Goal: Task Accomplishment & Management: Manage account settings

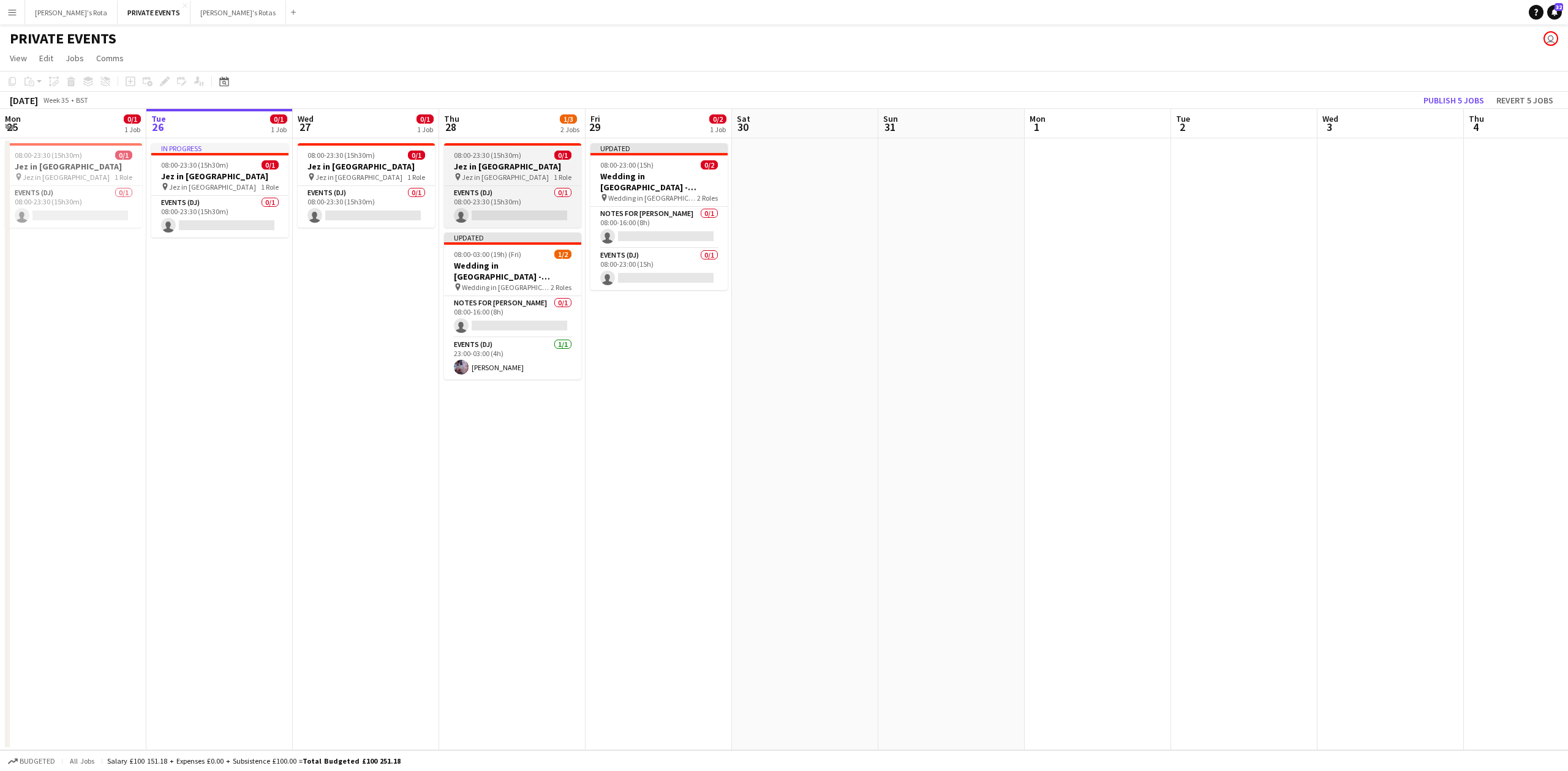
click at [482, 161] on h3 "Jez in [GEOGRAPHIC_DATA]" at bounding box center [513, 166] width 137 height 11
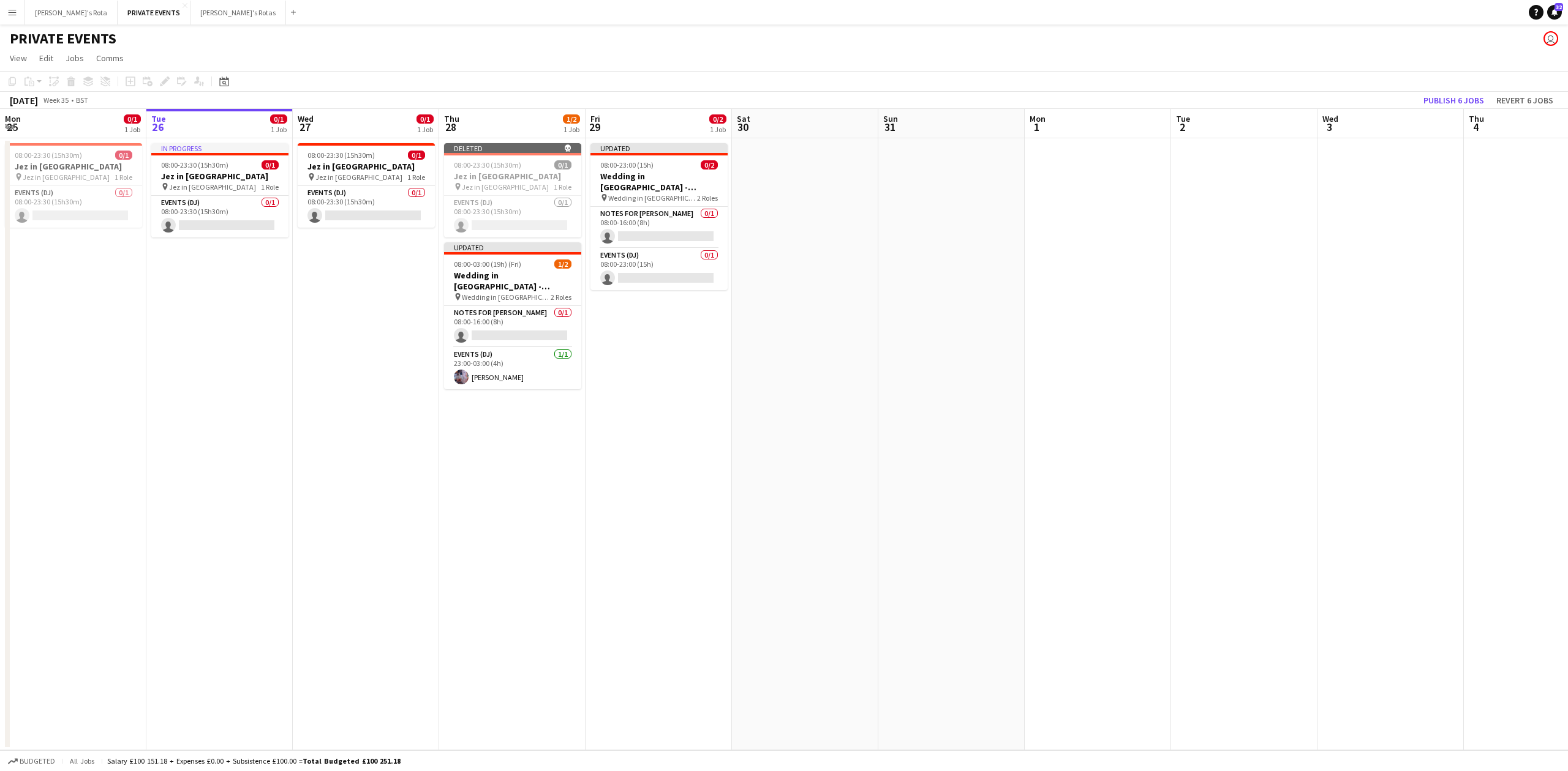
drag, startPoint x: 513, startPoint y: 523, endPoint x: 507, endPoint y: 486, distance: 37.5
click at [513, 519] on app-date-cell "Deleted skull 08:00-23:30 (15h30m) 0/1 Jez in [GEOGRAPHIC_DATA] pin Jez in [GEO…" at bounding box center [512, 444] width 146 height 612
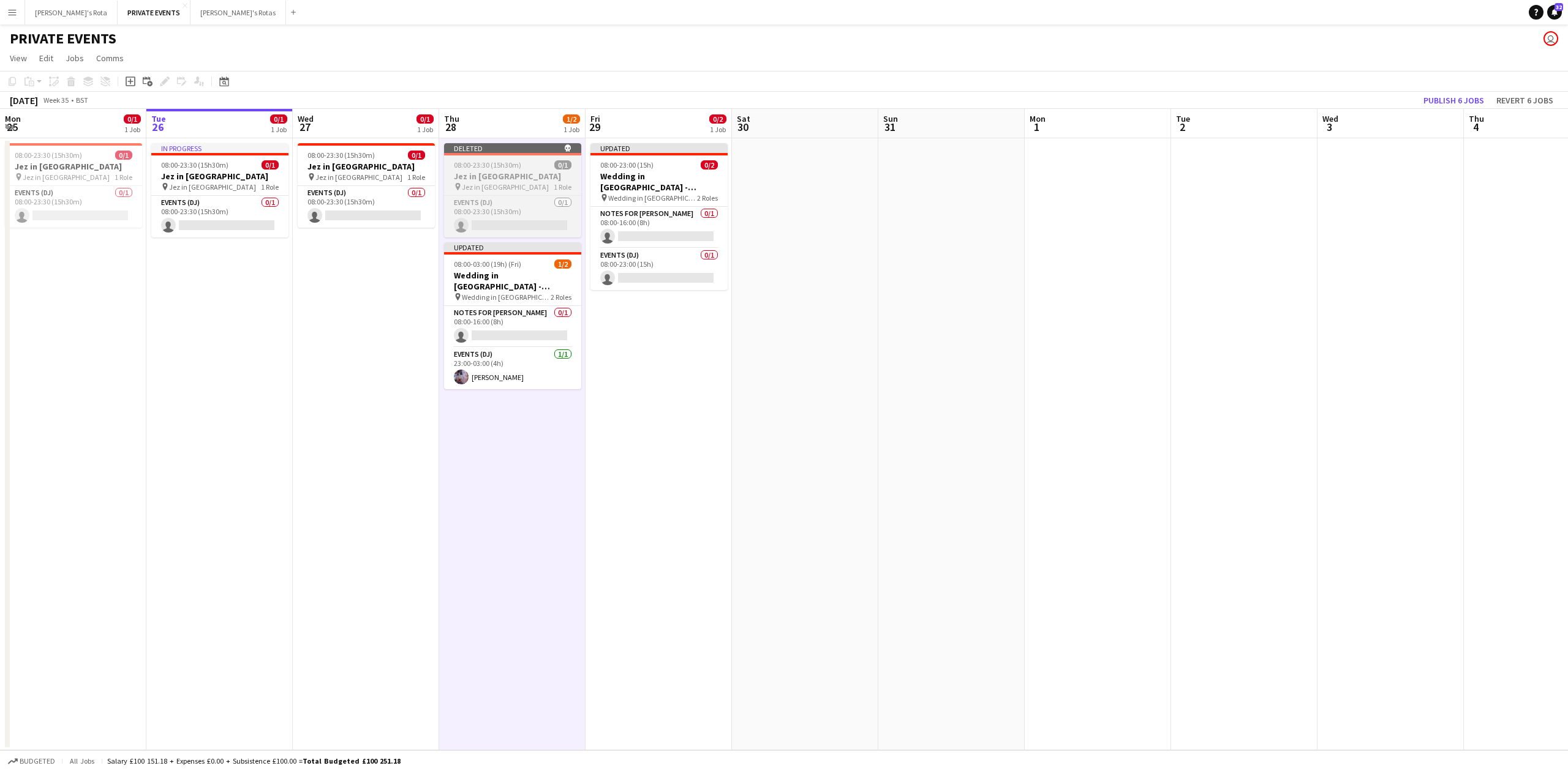
click at [512, 161] on span "08:00-23:30 (15h30m)" at bounding box center [488, 165] width 67 height 9
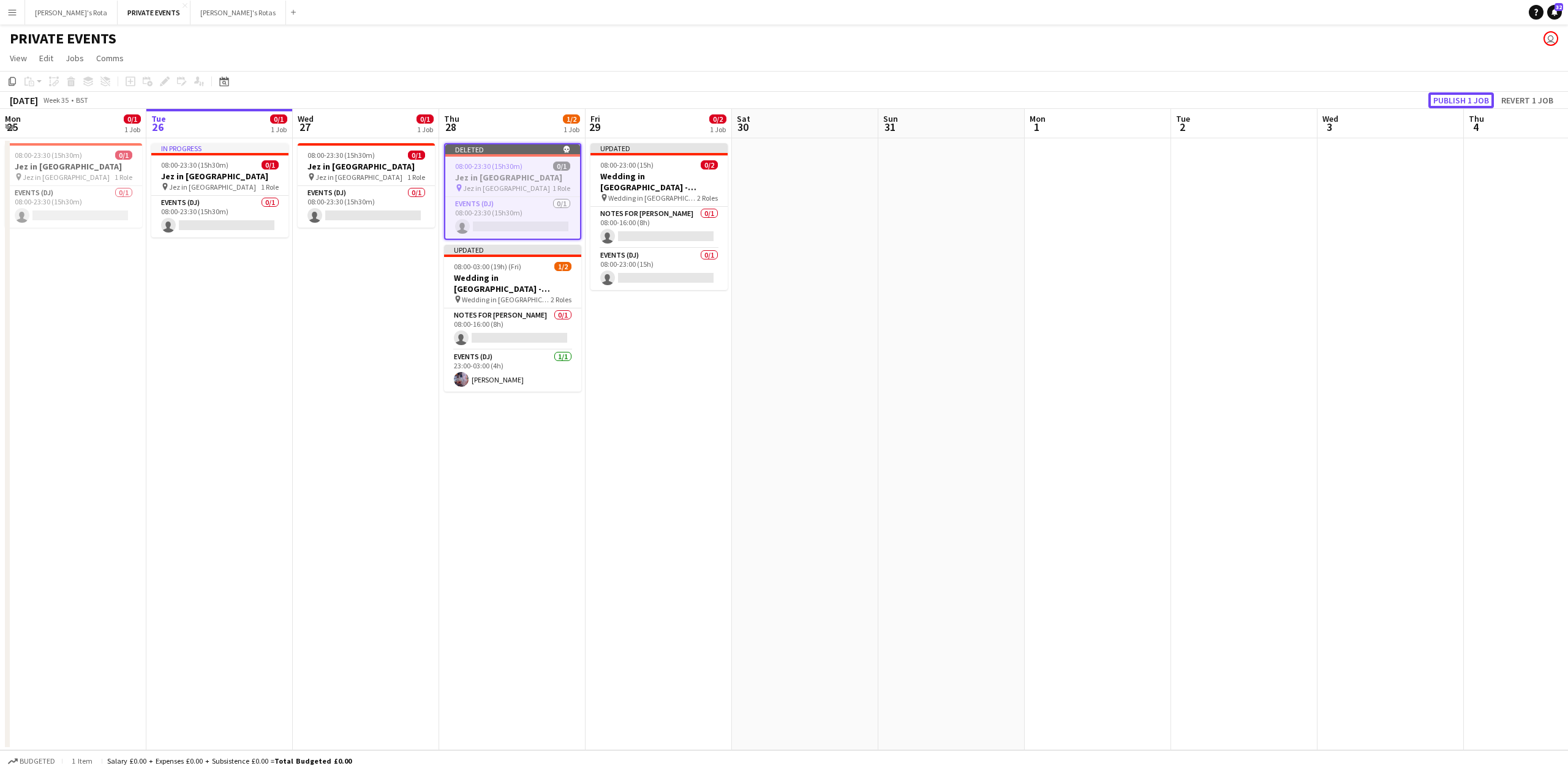
click at [1439, 93] on button "Publish 1 job" at bounding box center [1461, 100] width 65 height 16
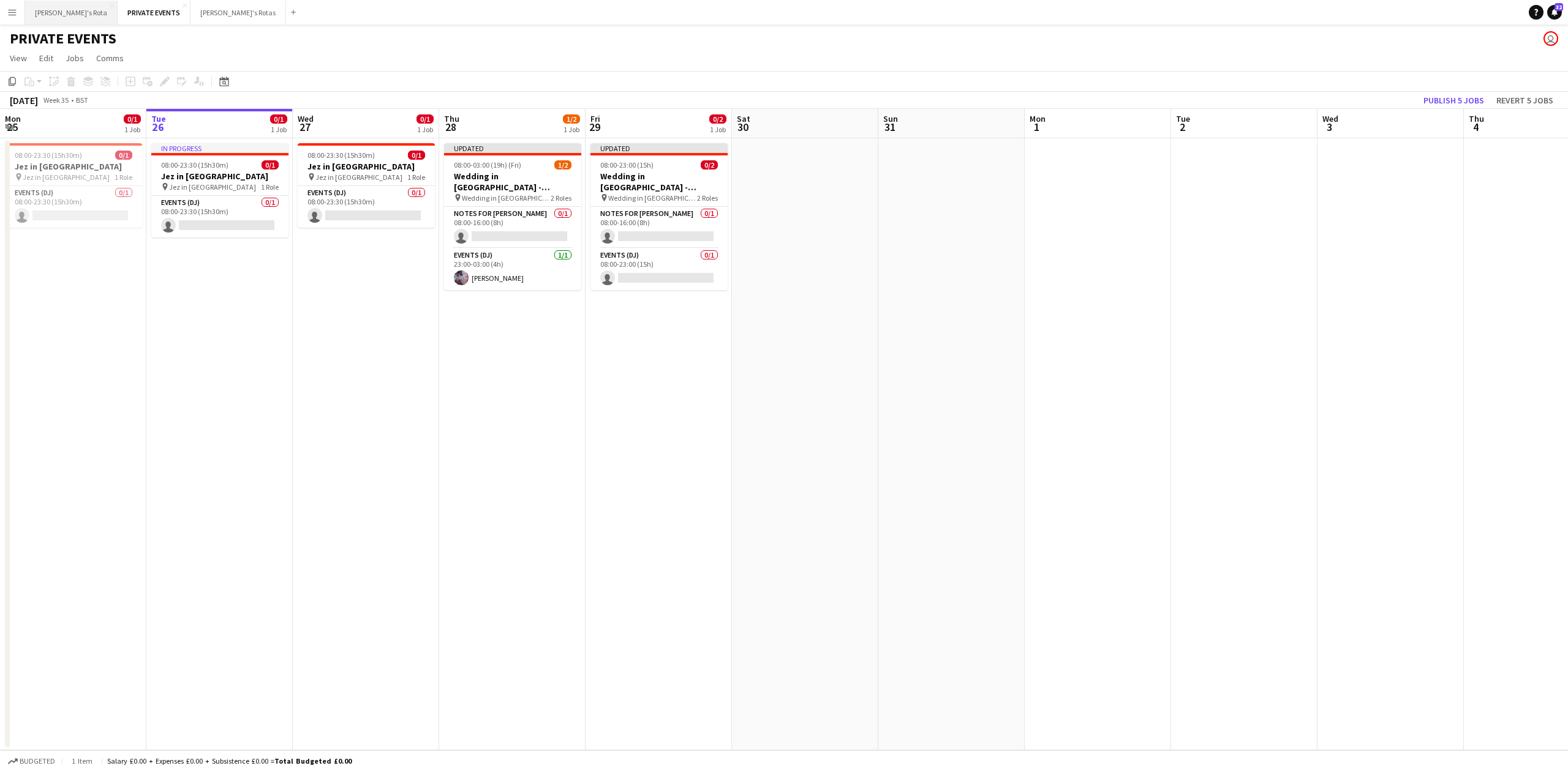
click at [50, 17] on button "Vicky's Rota Close" at bounding box center [71, 13] width 92 height 24
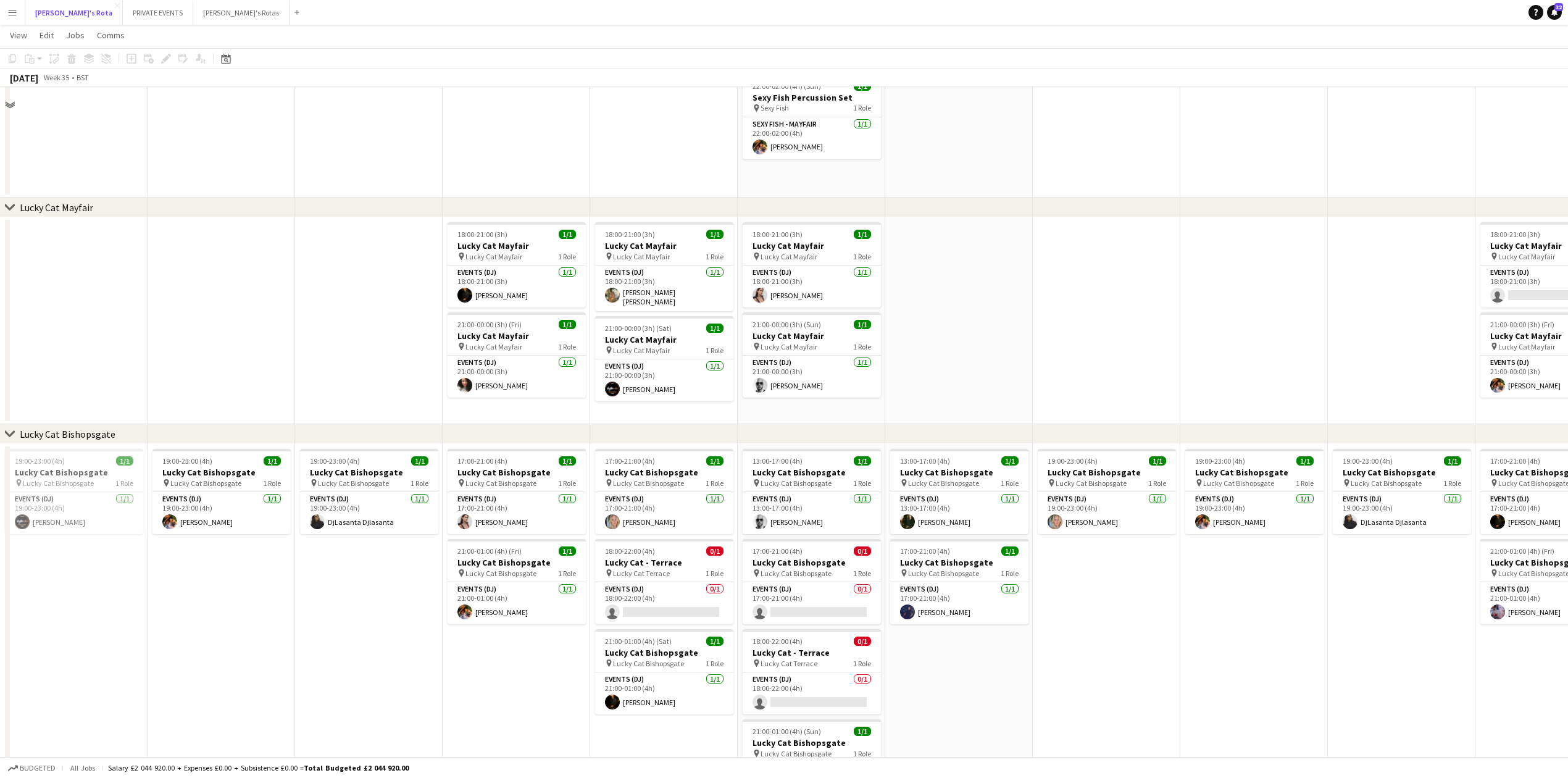
scroll to position [411, 0]
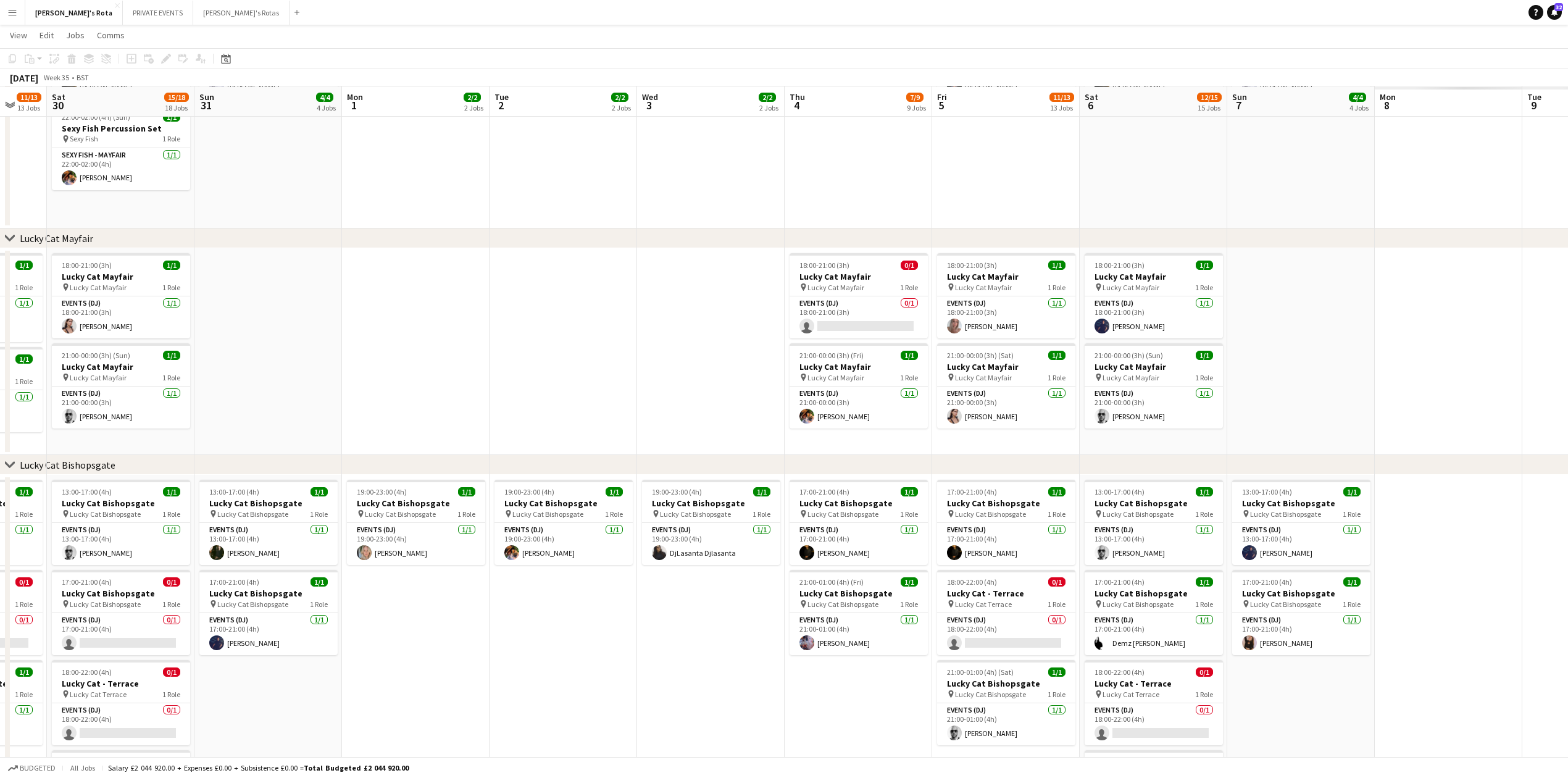
drag, startPoint x: 1269, startPoint y: 373, endPoint x: 420, endPoint y: 408, distance: 849.7
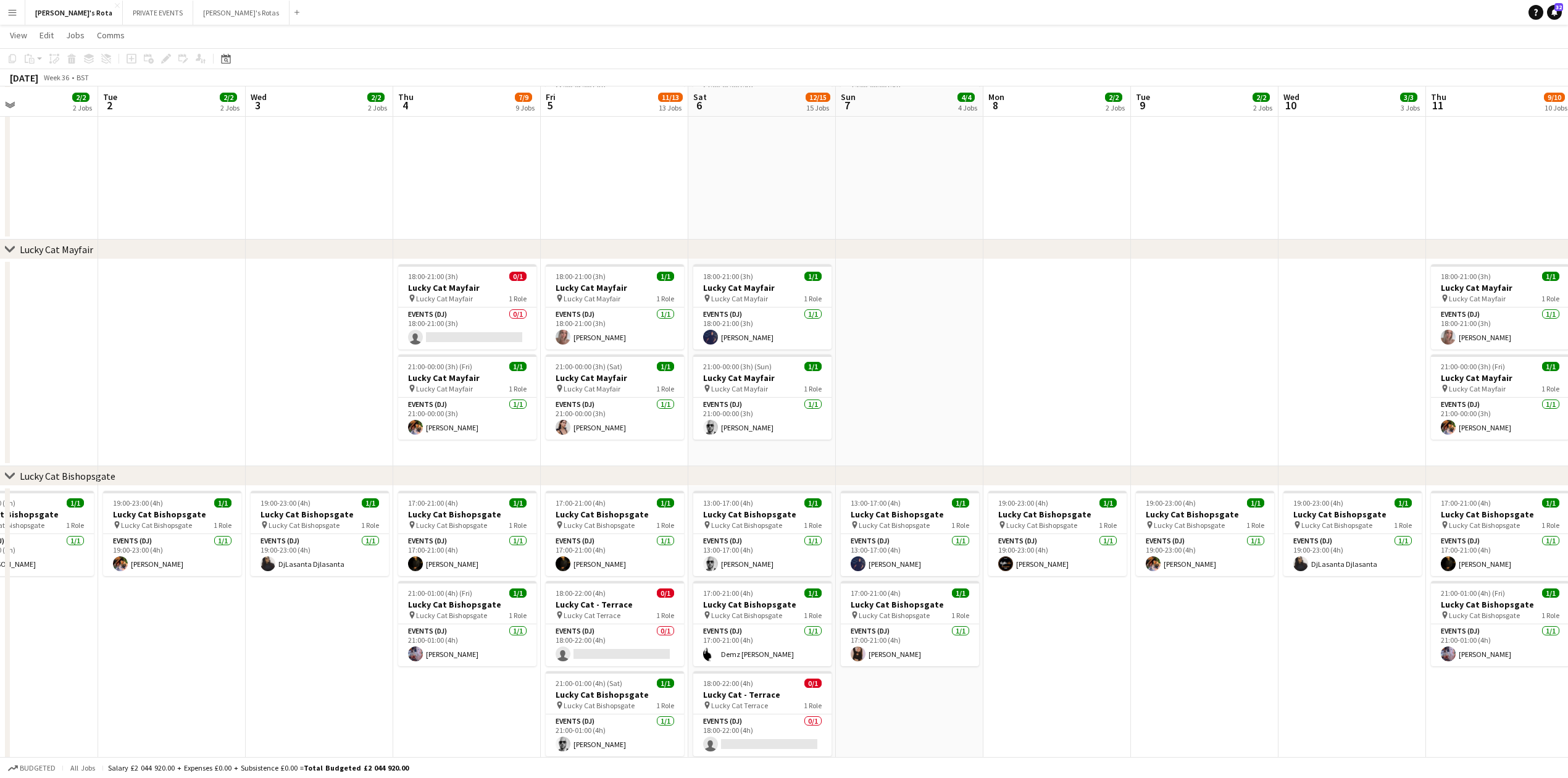
drag, startPoint x: 1411, startPoint y: 346, endPoint x: 905, endPoint y: 403, distance: 509.2
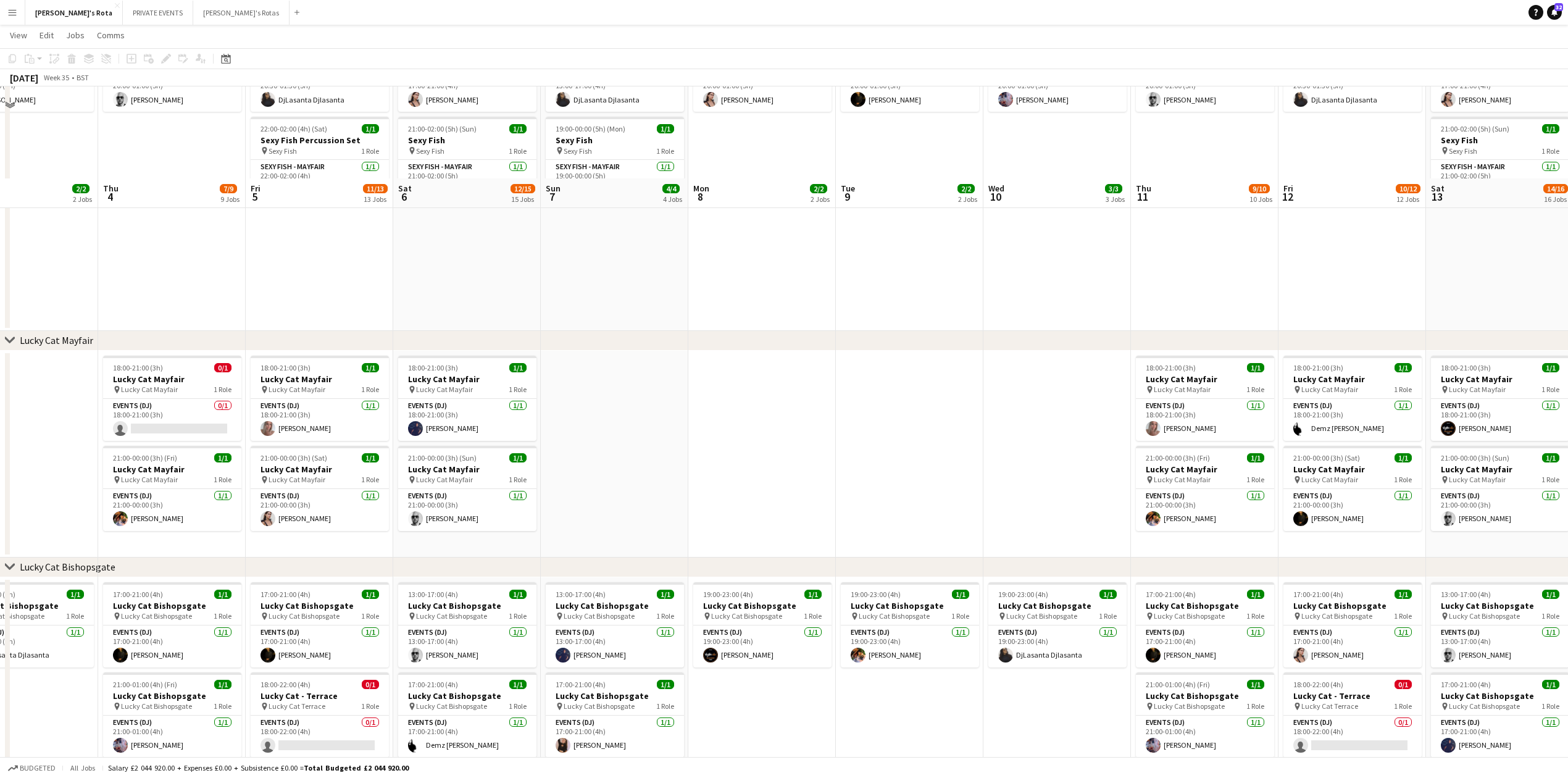
scroll to position [503, 0]
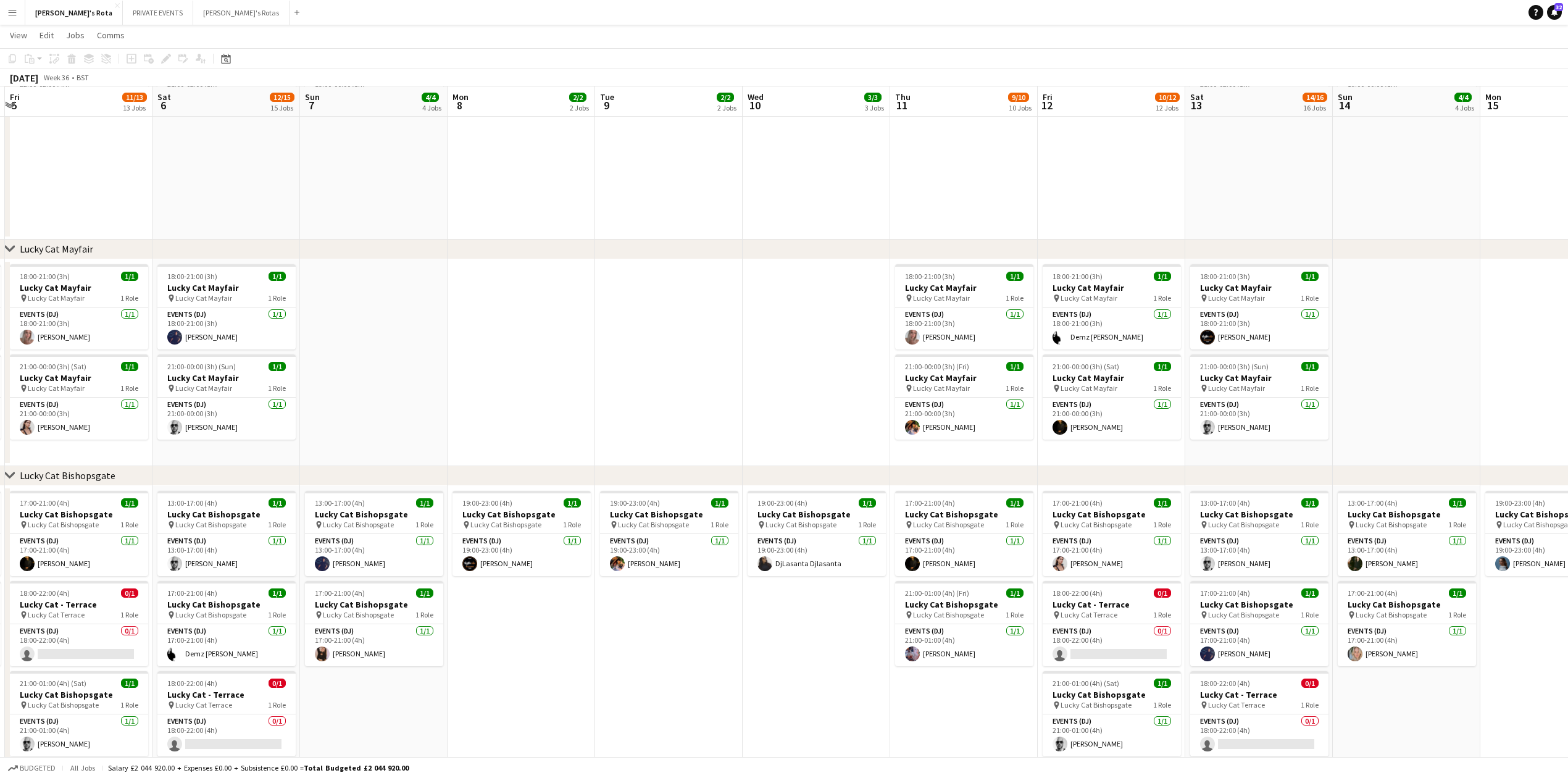
drag, startPoint x: 1025, startPoint y: 381, endPoint x: 788, endPoint y: 411, distance: 238.9
drag, startPoint x: 857, startPoint y: 405, endPoint x: 194, endPoint y: 423, distance: 663.2
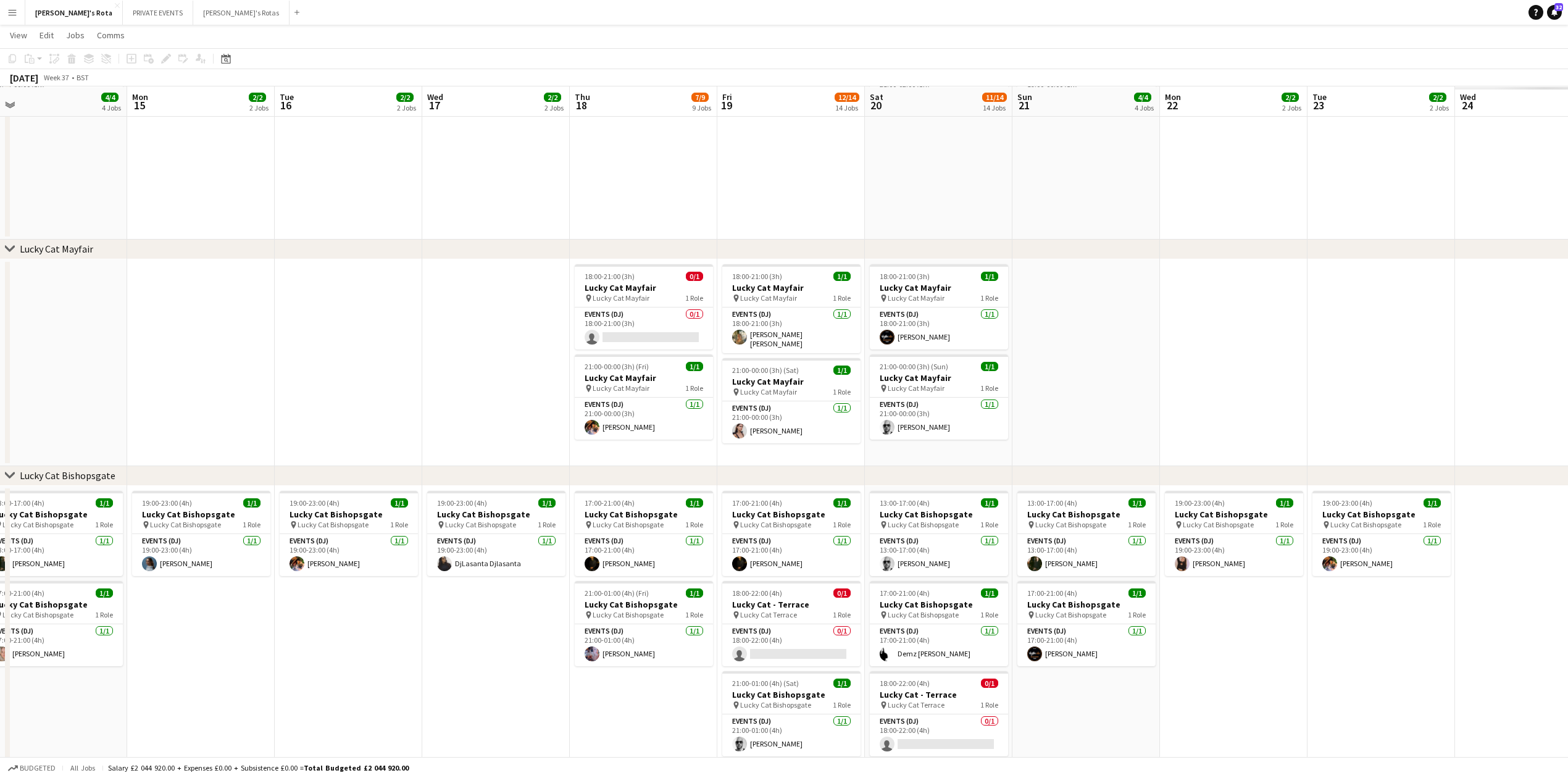
drag, startPoint x: 1080, startPoint y: 381, endPoint x: 513, endPoint y: 385, distance: 567.0
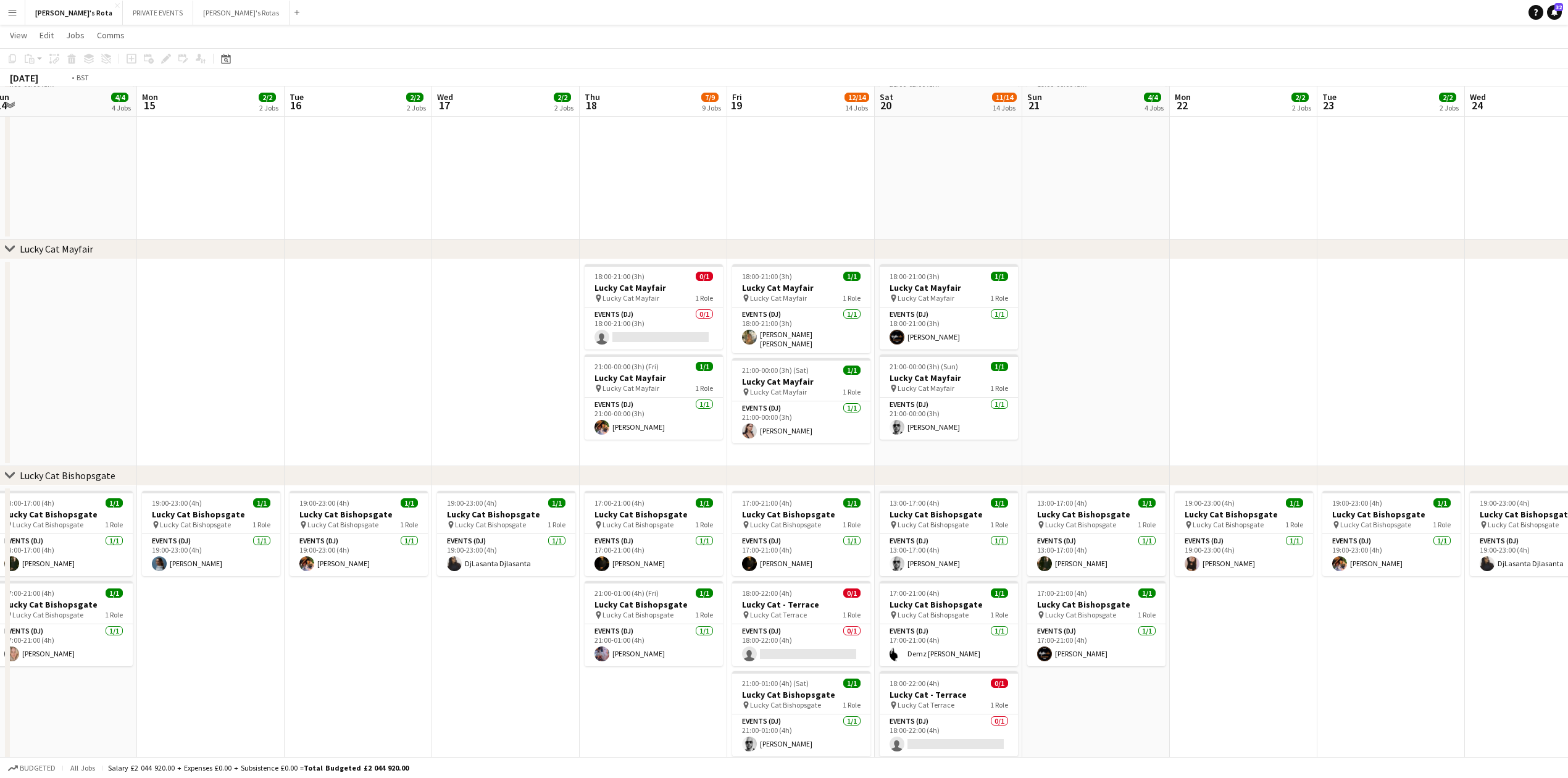
drag, startPoint x: 1394, startPoint y: 306, endPoint x: 594, endPoint y: 369, distance: 802.5
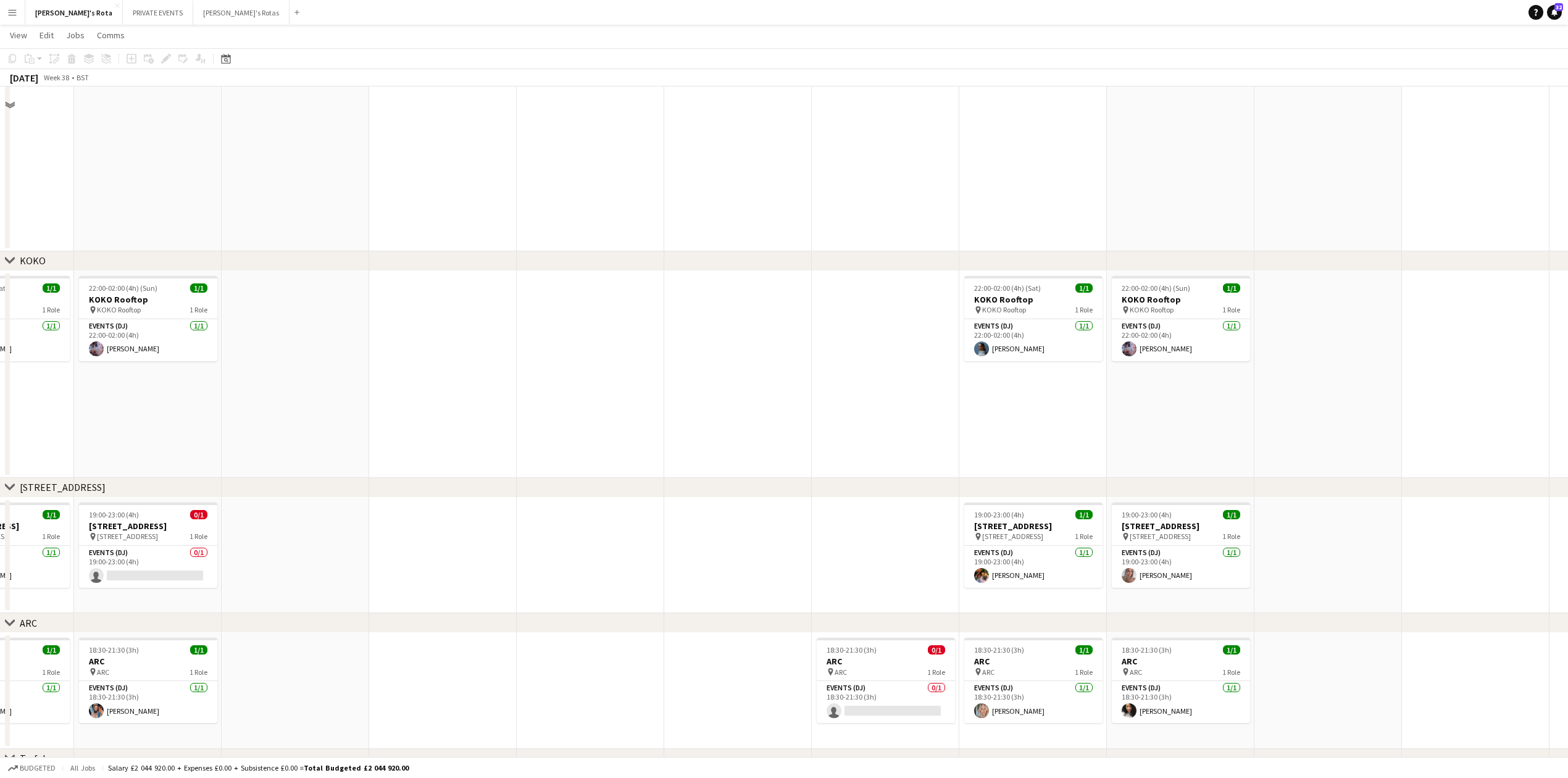
scroll to position [1656, 0]
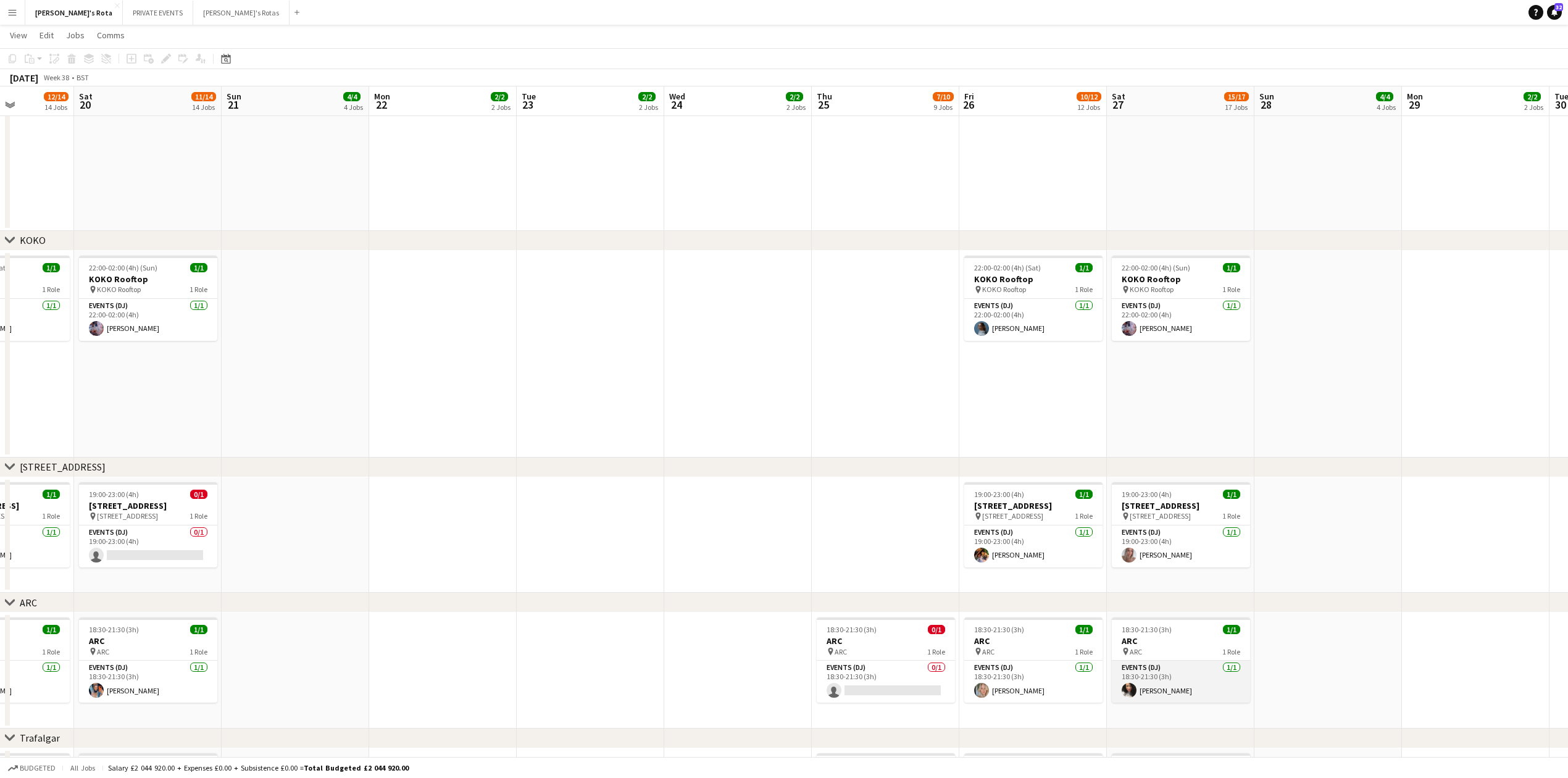
click at [1176, 684] on app-card-role "Events (DJ) 1/1 18:30-21:30 (3h) Claire Griffiths" at bounding box center [1181, 682] width 138 height 42
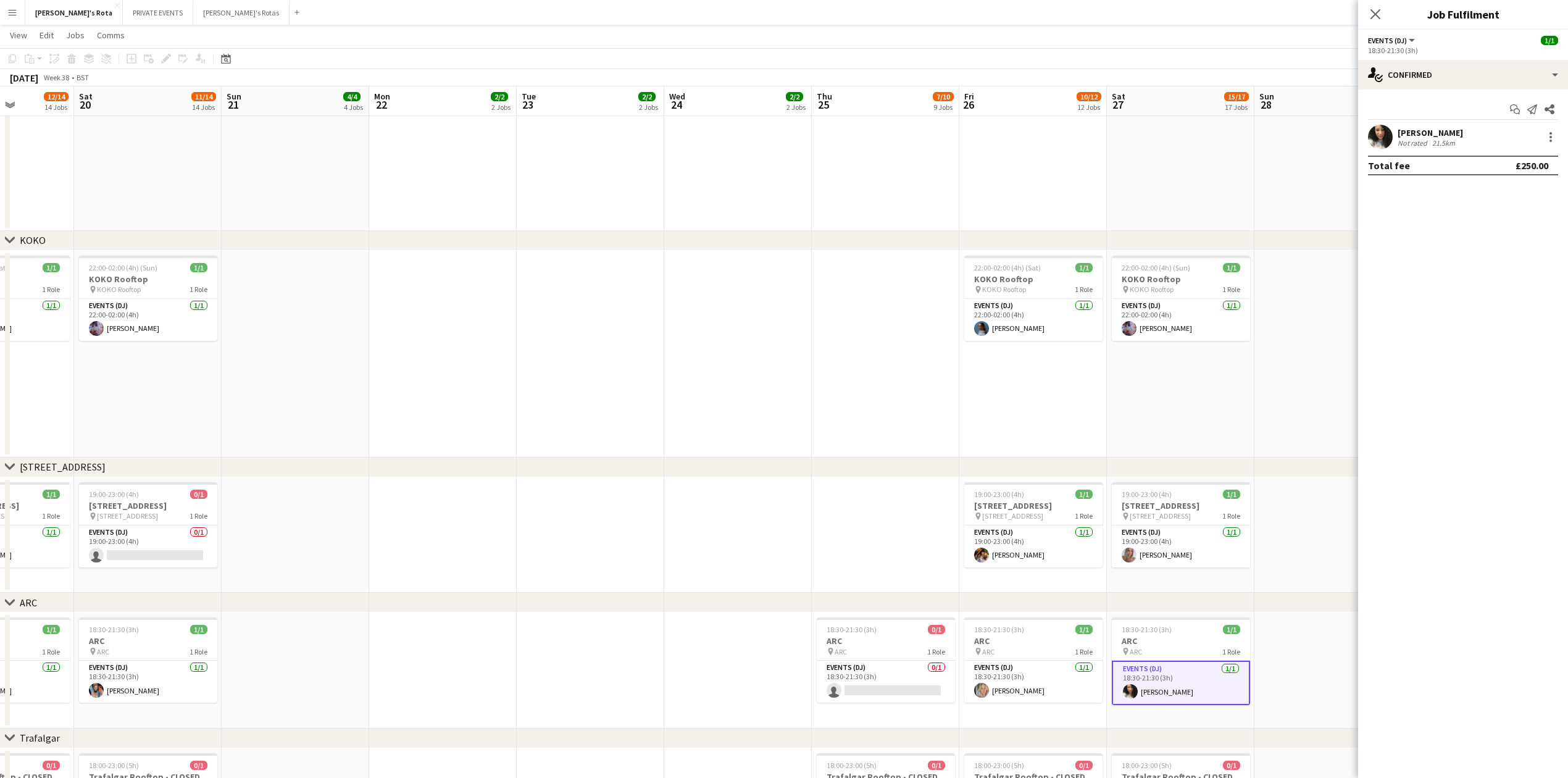
click at [660, 369] on app-date-cell at bounding box center [590, 353] width 147 height 207
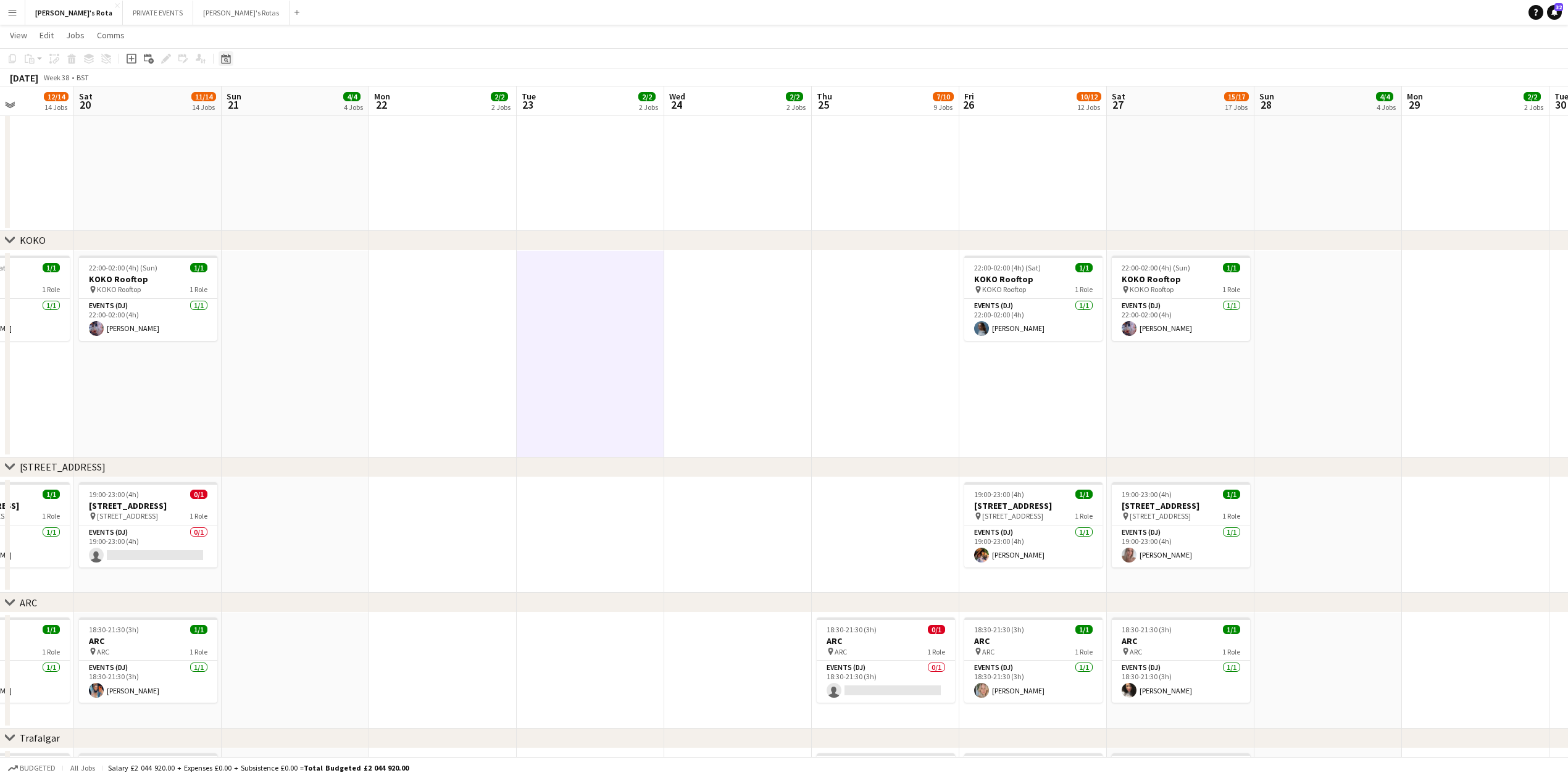
click at [232, 62] on div "Date picker" at bounding box center [226, 58] width 15 height 15
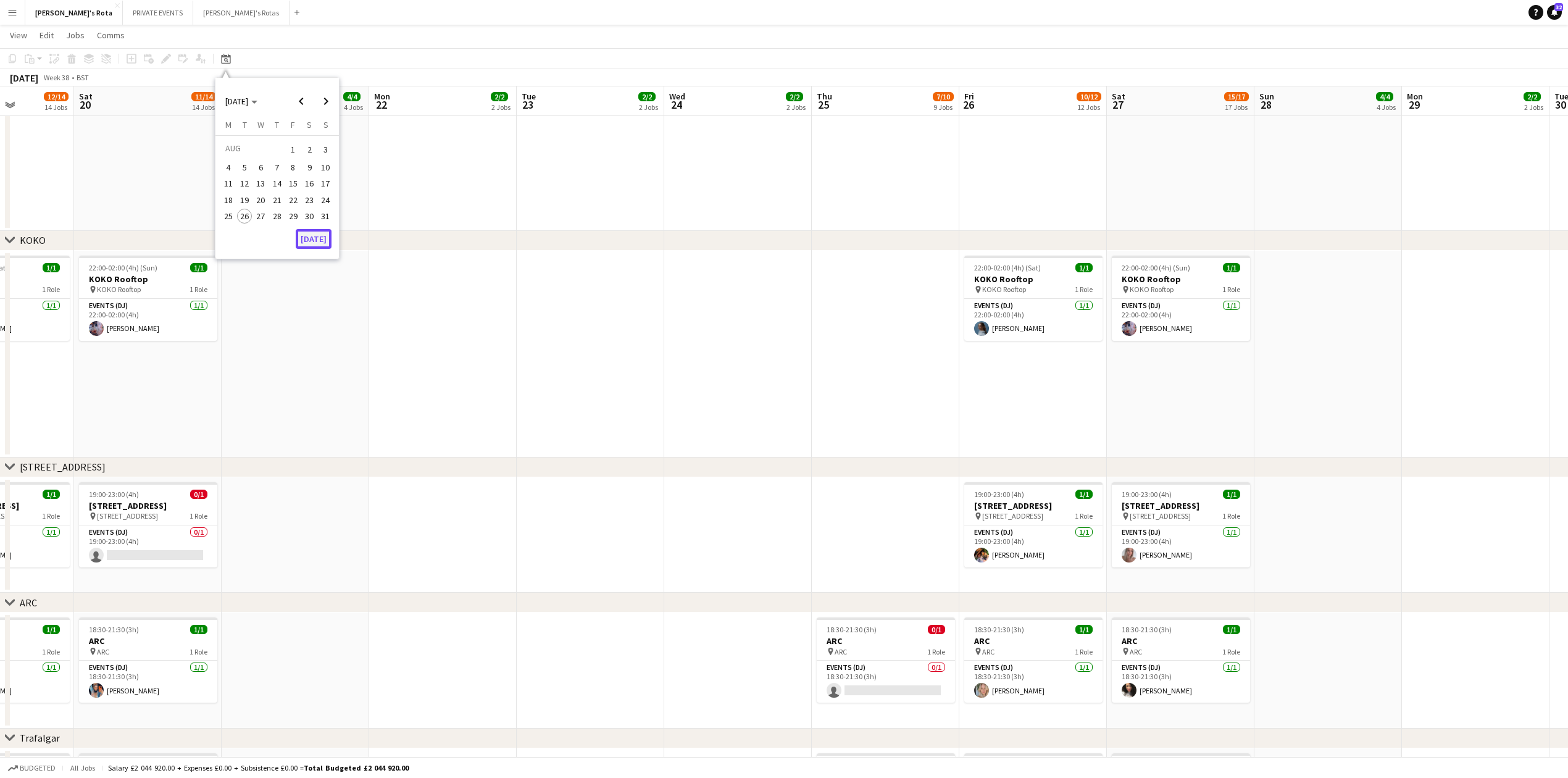
click at [329, 235] on button "[DATE]" at bounding box center [313, 239] width 36 height 20
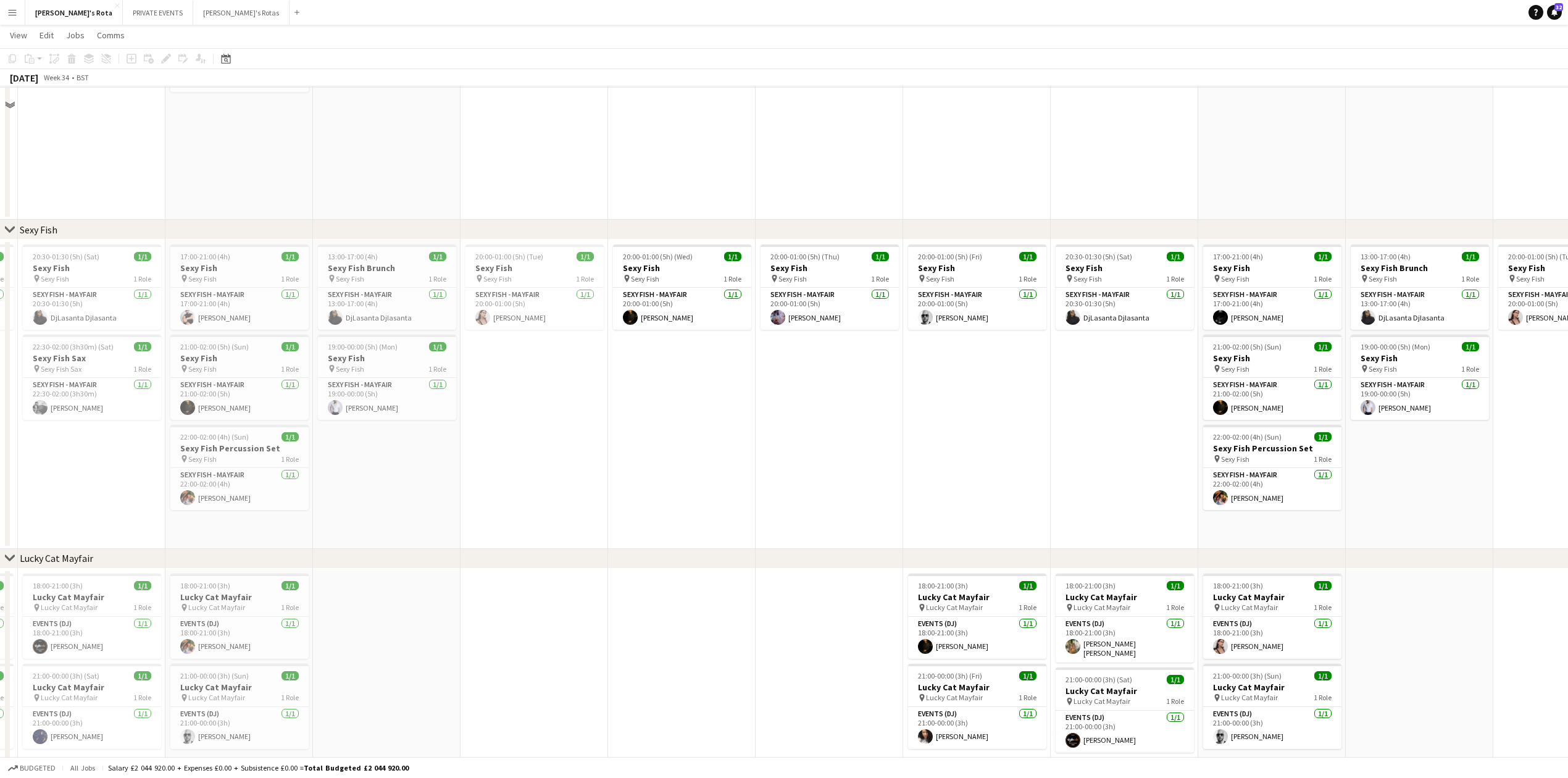
scroll to position [164, 0]
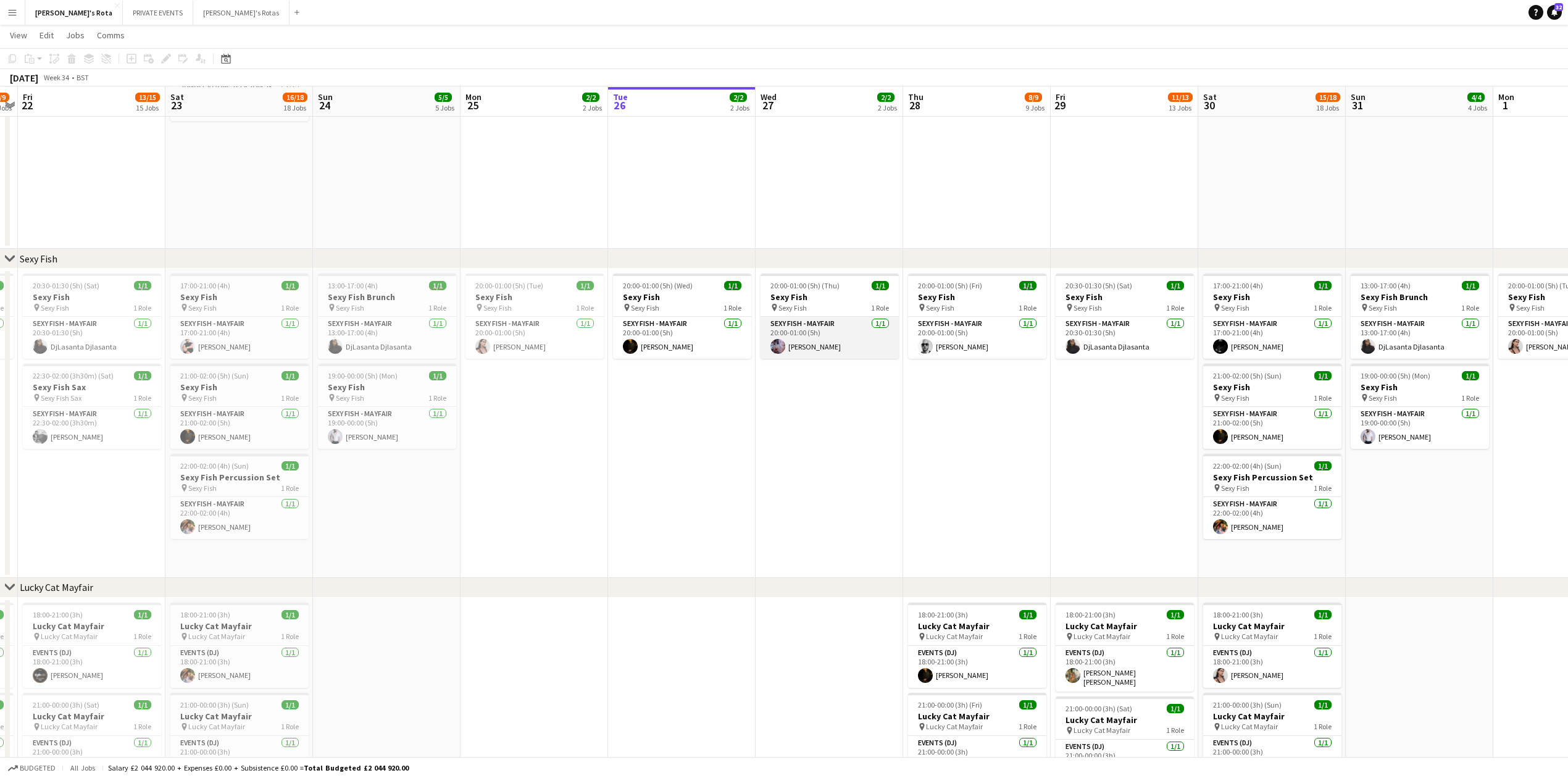
click at [791, 331] on app-card-role "SEXY FISH - MAYFAIR 1/1 20:00-01:00 (5h) Maia Danford" at bounding box center [829, 338] width 138 height 42
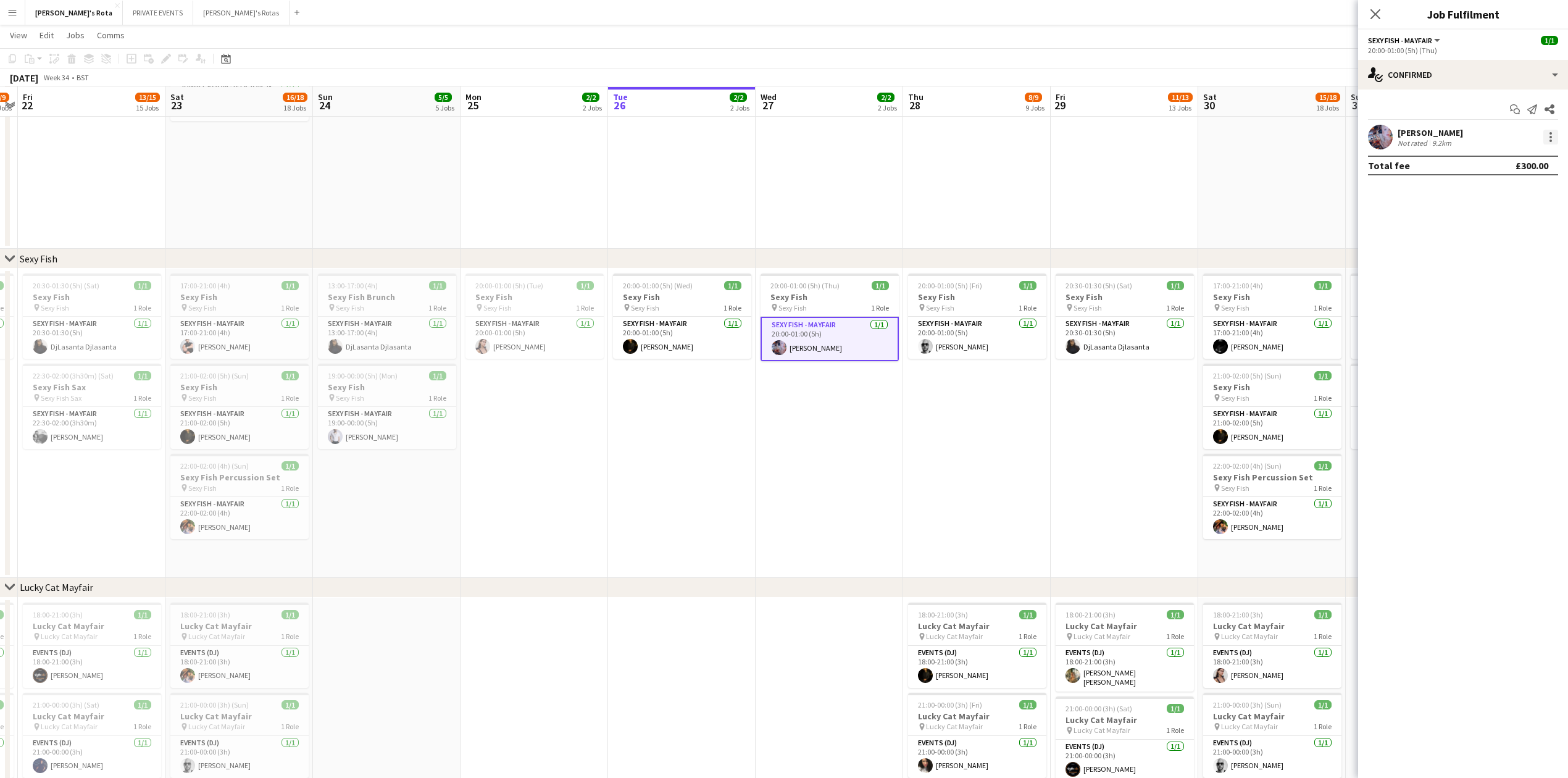
click at [1548, 134] on div at bounding box center [1551, 137] width 15 height 15
click at [1505, 284] on span "Remove" at bounding box center [1490, 278] width 37 height 11
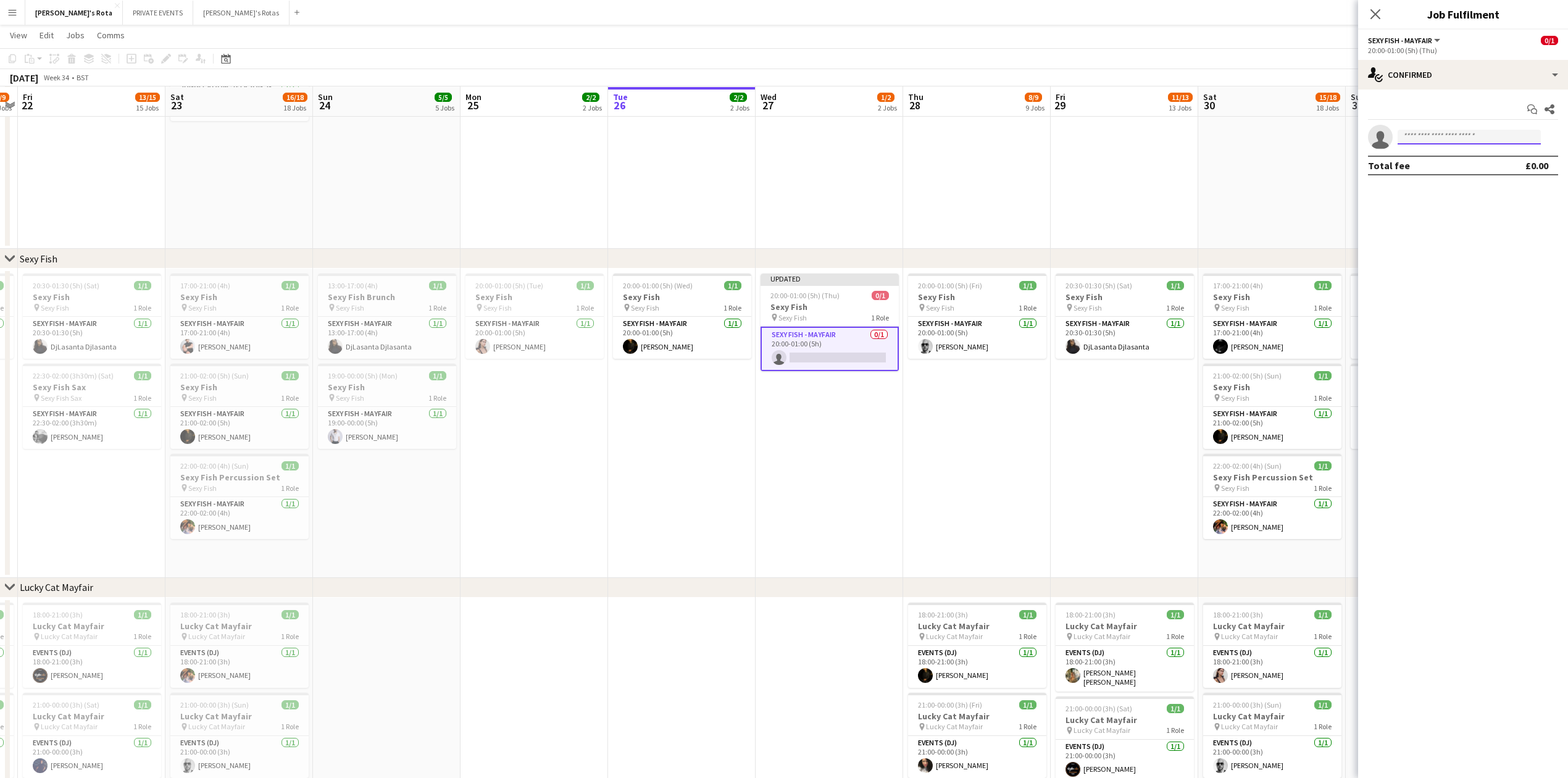
drag, startPoint x: 1431, startPoint y: 135, endPoint x: 1428, endPoint y: 141, distance: 6.7
click at [1430, 139] on input at bounding box center [1470, 137] width 143 height 15
type input "******"
click at [1427, 163] on span "mail@yvonnesimonemusic.com" at bounding box center [1469, 165] width 124 height 10
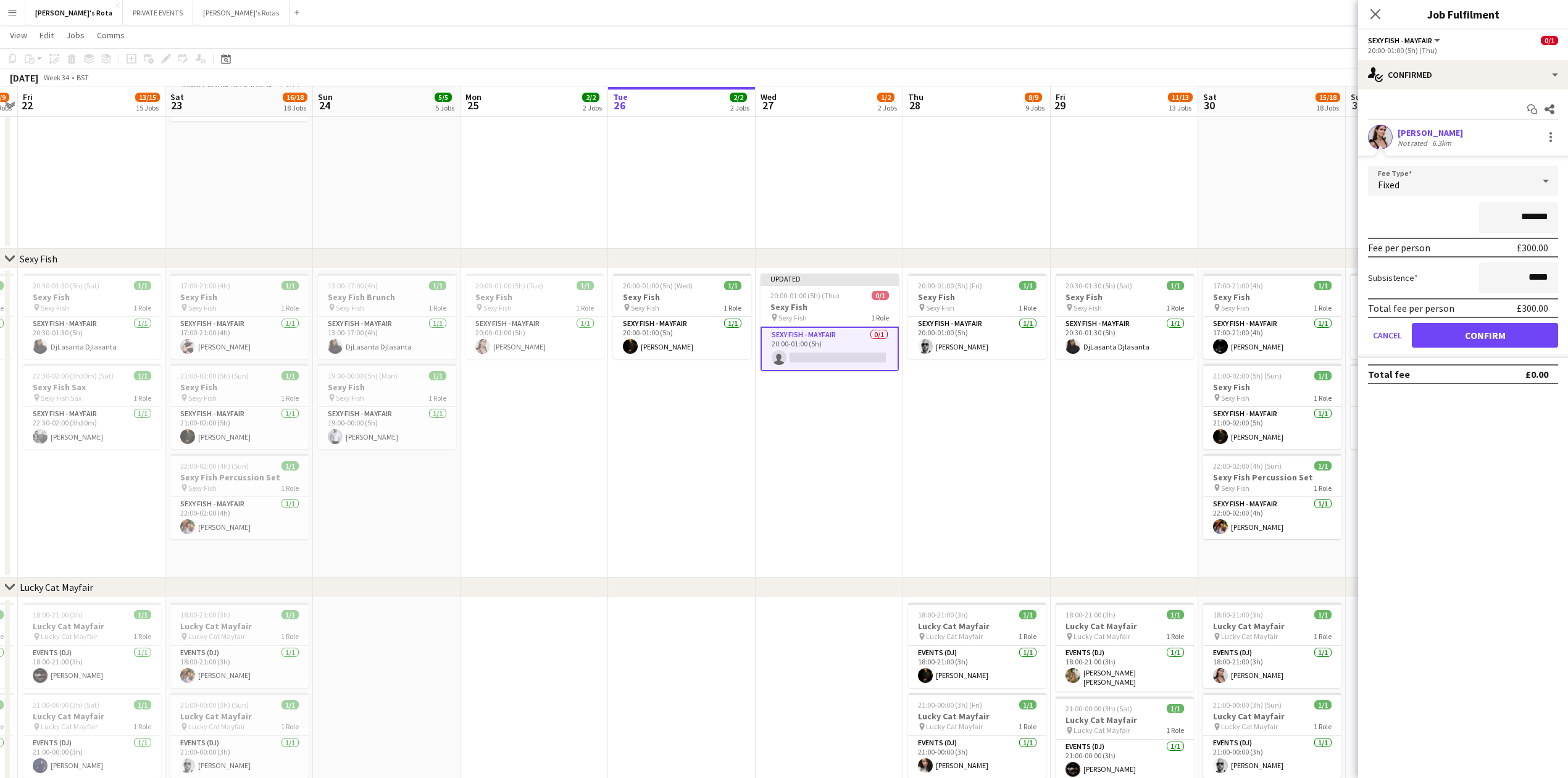
drag, startPoint x: 1496, startPoint y: 312, endPoint x: 1488, endPoint y: 332, distance: 21.5
click at [1495, 314] on div "Total fee per person £300.00" at bounding box center [1463, 308] width 190 height 20
click at [1488, 335] on button "Confirm" at bounding box center [1485, 335] width 146 height 25
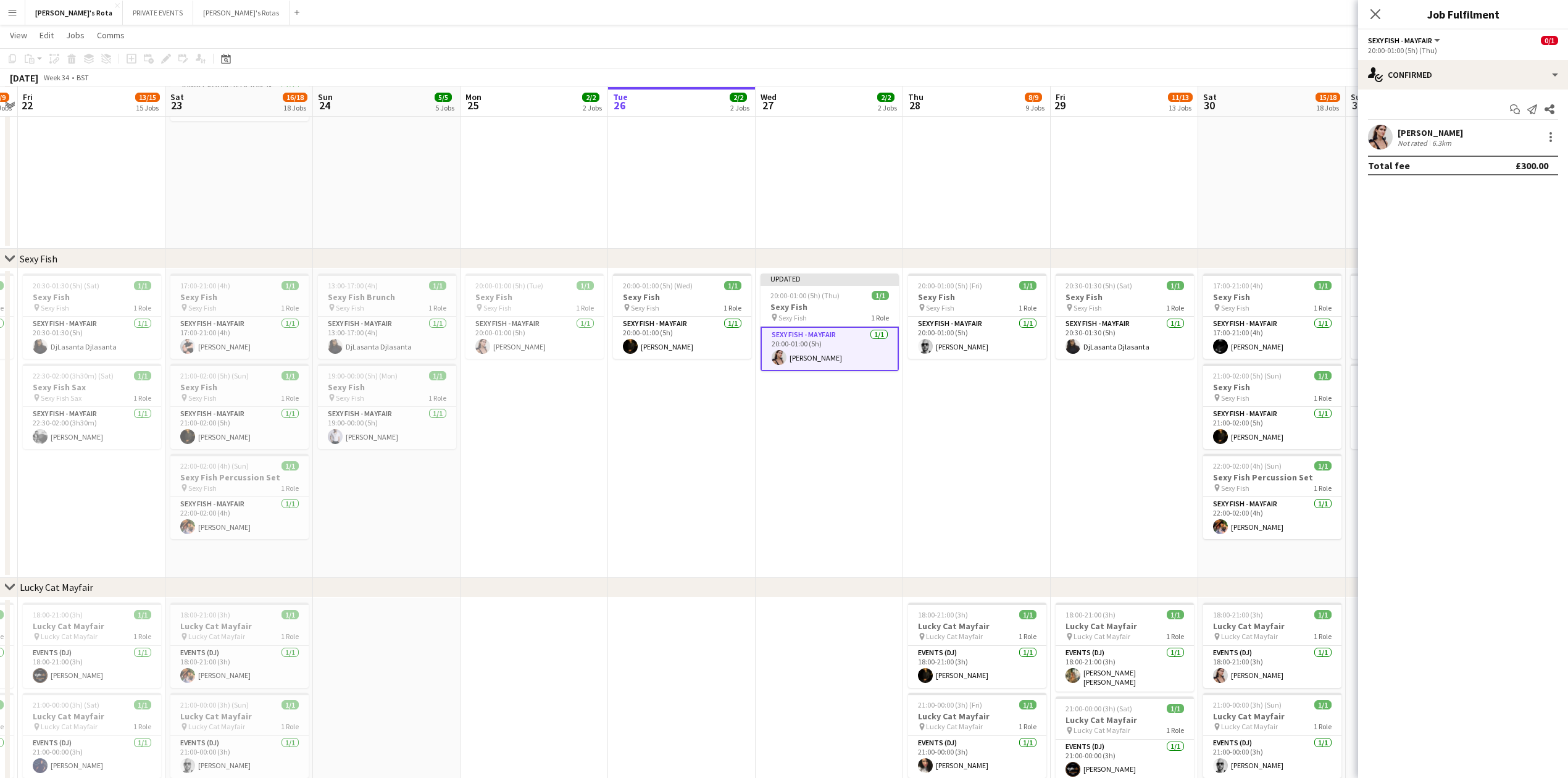
click at [1371, 18] on icon "Close pop-in" at bounding box center [1375, 14] width 10 height 10
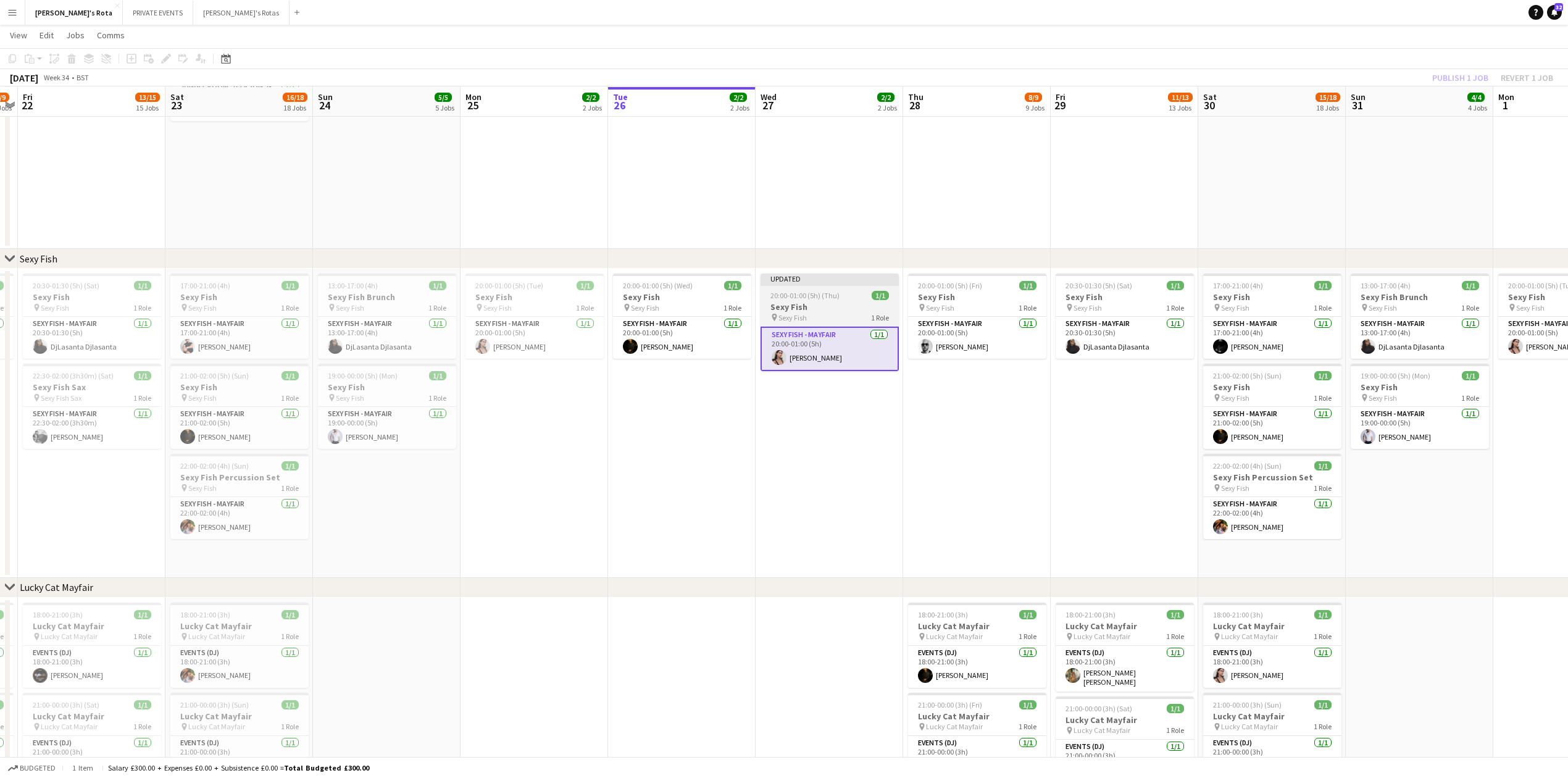
click at [806, 311] on h3 "Sexy Fish" at bounding box center [829, 307] width 138 height 11
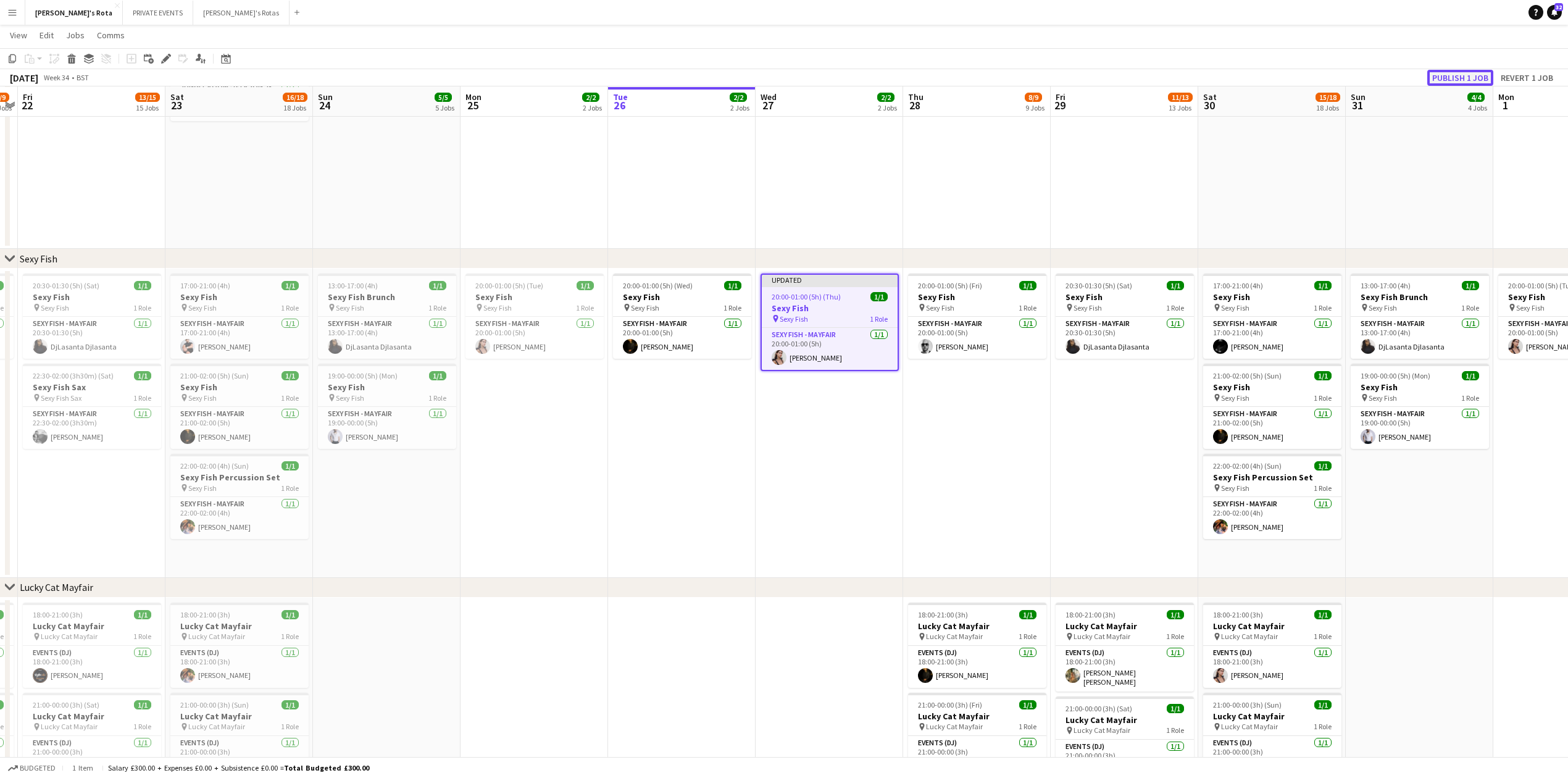
click at [1455, 79] on button "Publish 1 job" at bounding box center [1460, 78] width 66 height 16
click at [772, 187] on app-date-cell at bounding box center [829, 140] width 147 height 218
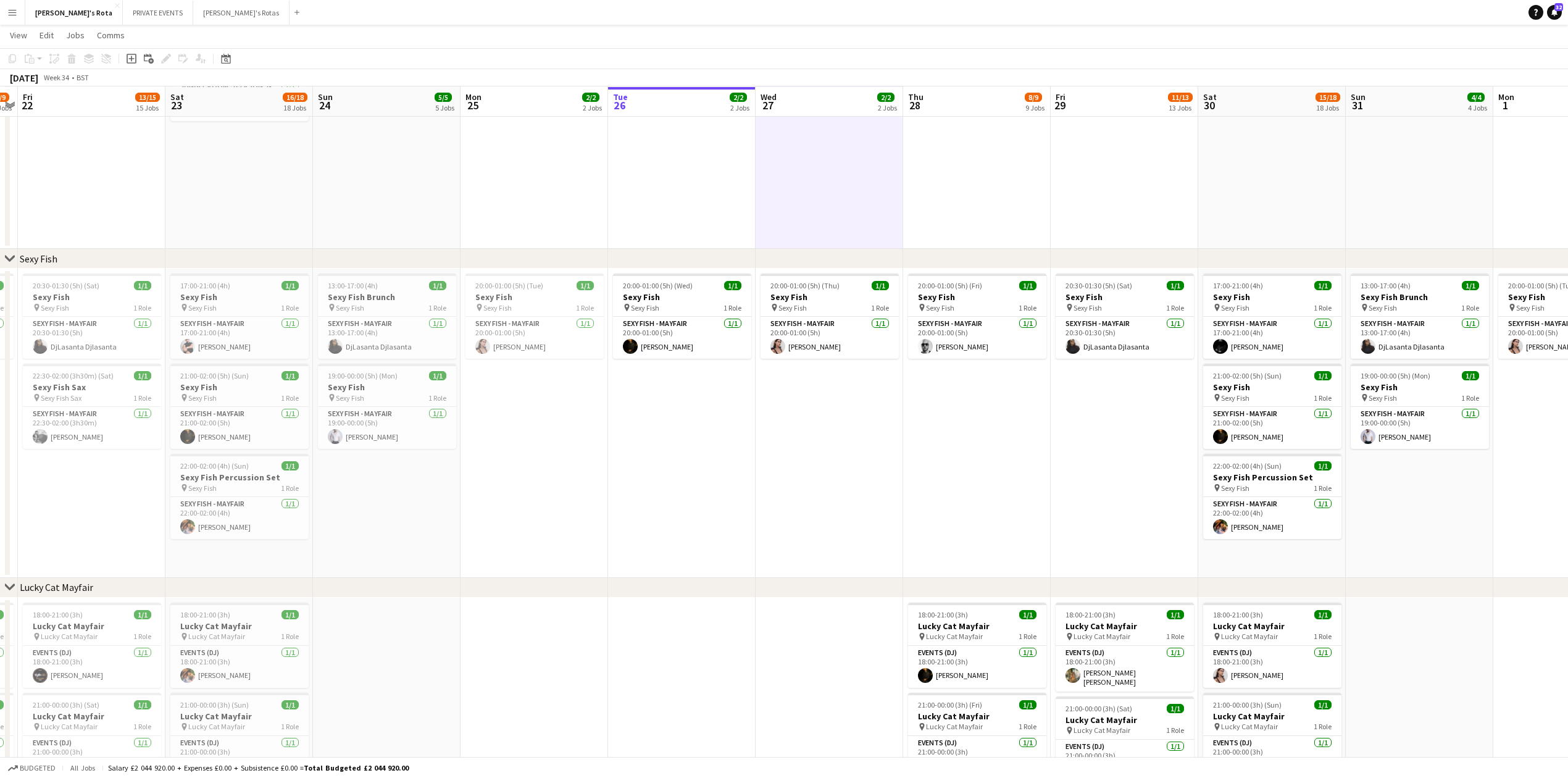
click at [657, 193] on app-date-cell at bounding box center [682, 140] width 147 height 218
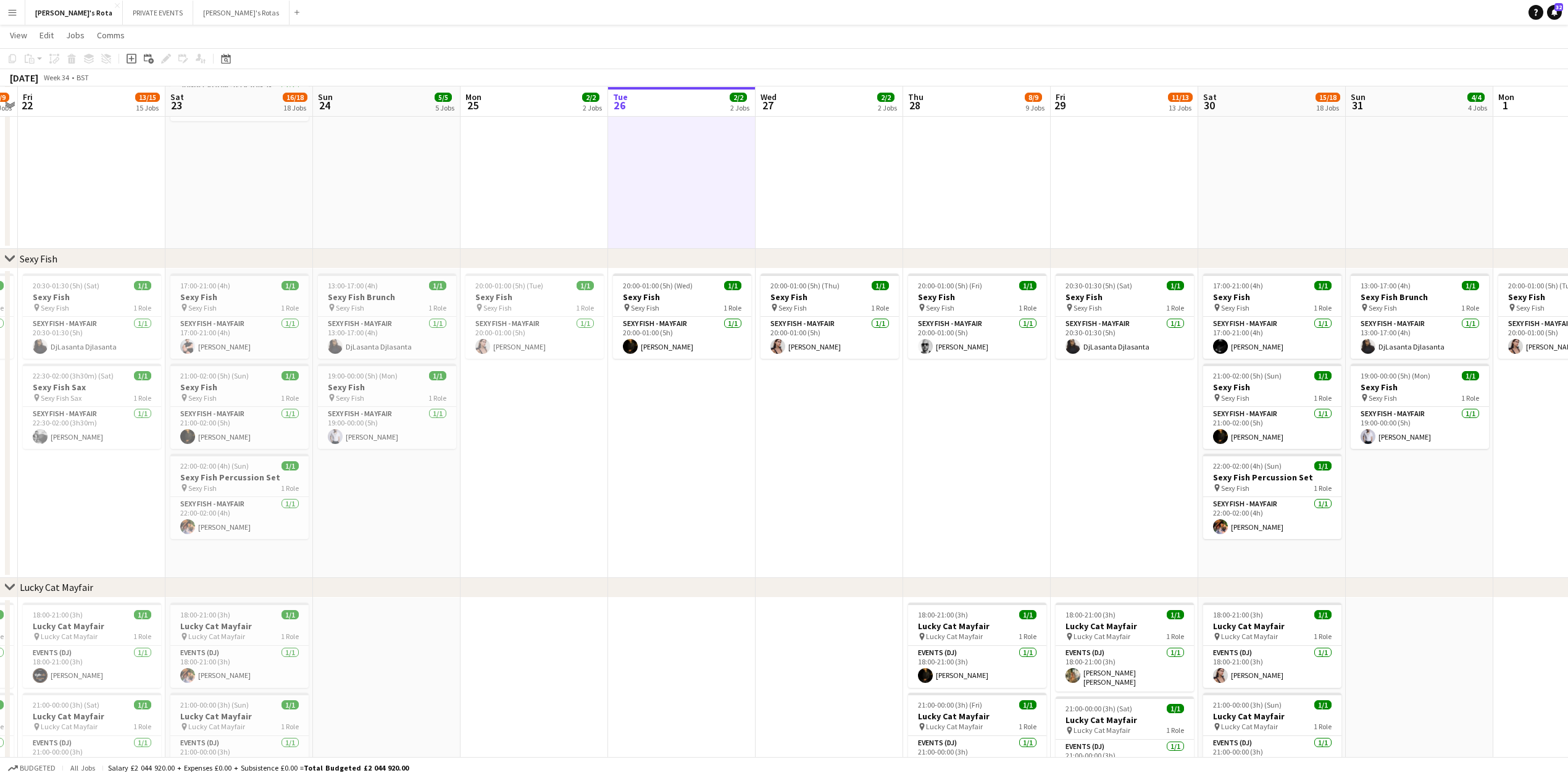
click at [679, 485] on app-date-cell "20:00-01:00 (5h) (Wed) 1/1 Sexy Fish pin Sexy Fish 1 Role SEXY FISH - MAYFAIR 1…" at bounding box center [682, 423] width 147 height 310
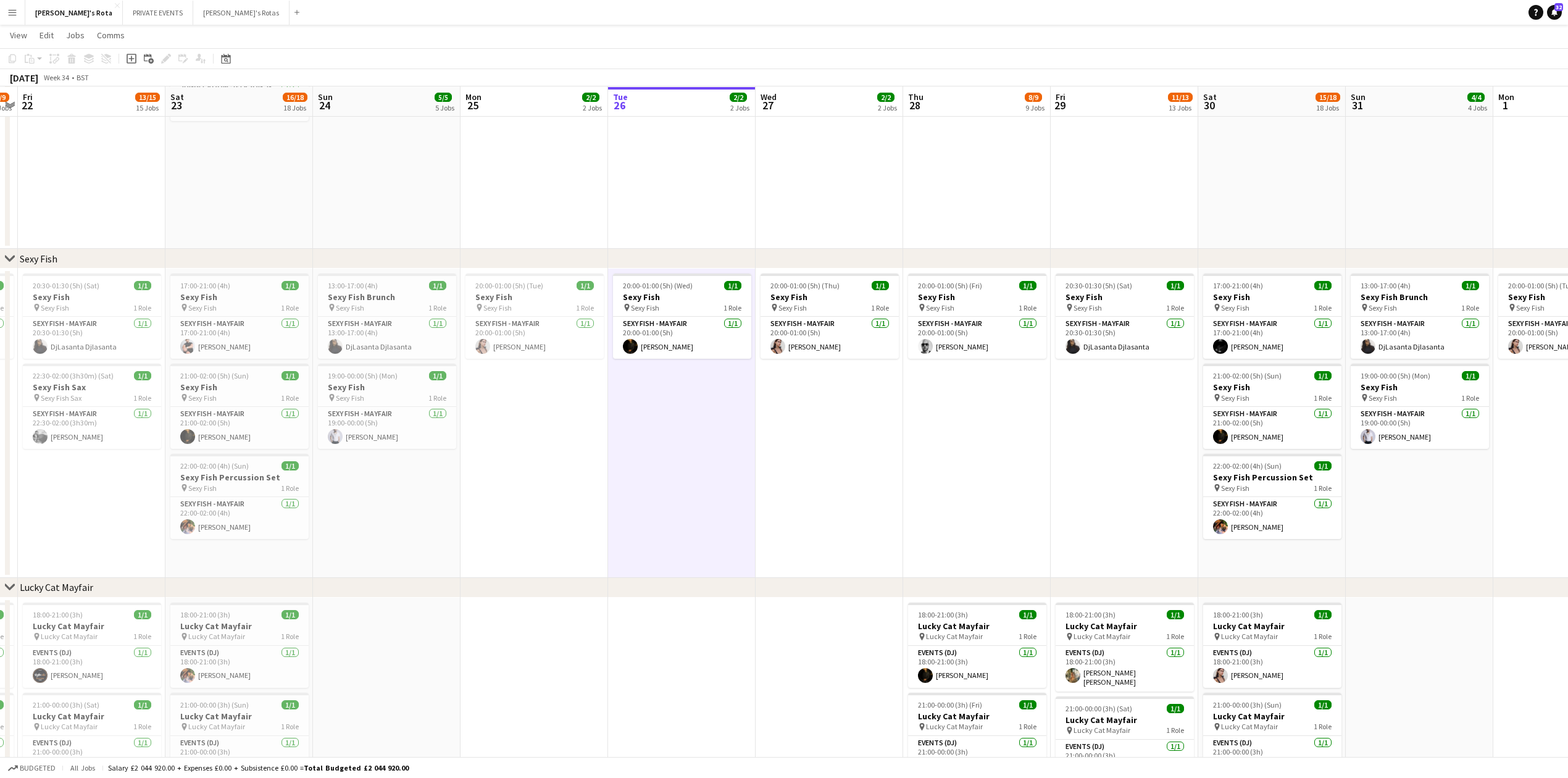
click at [852, 474] on app-date-cell "20:00-01:00 (5h) (Thu) 1/1 Sexy Fish pin Sexy Fish 1 Role SEXY FISH - MAYFAIR 1…" at bounding box center [829, 423] width 147 height 310
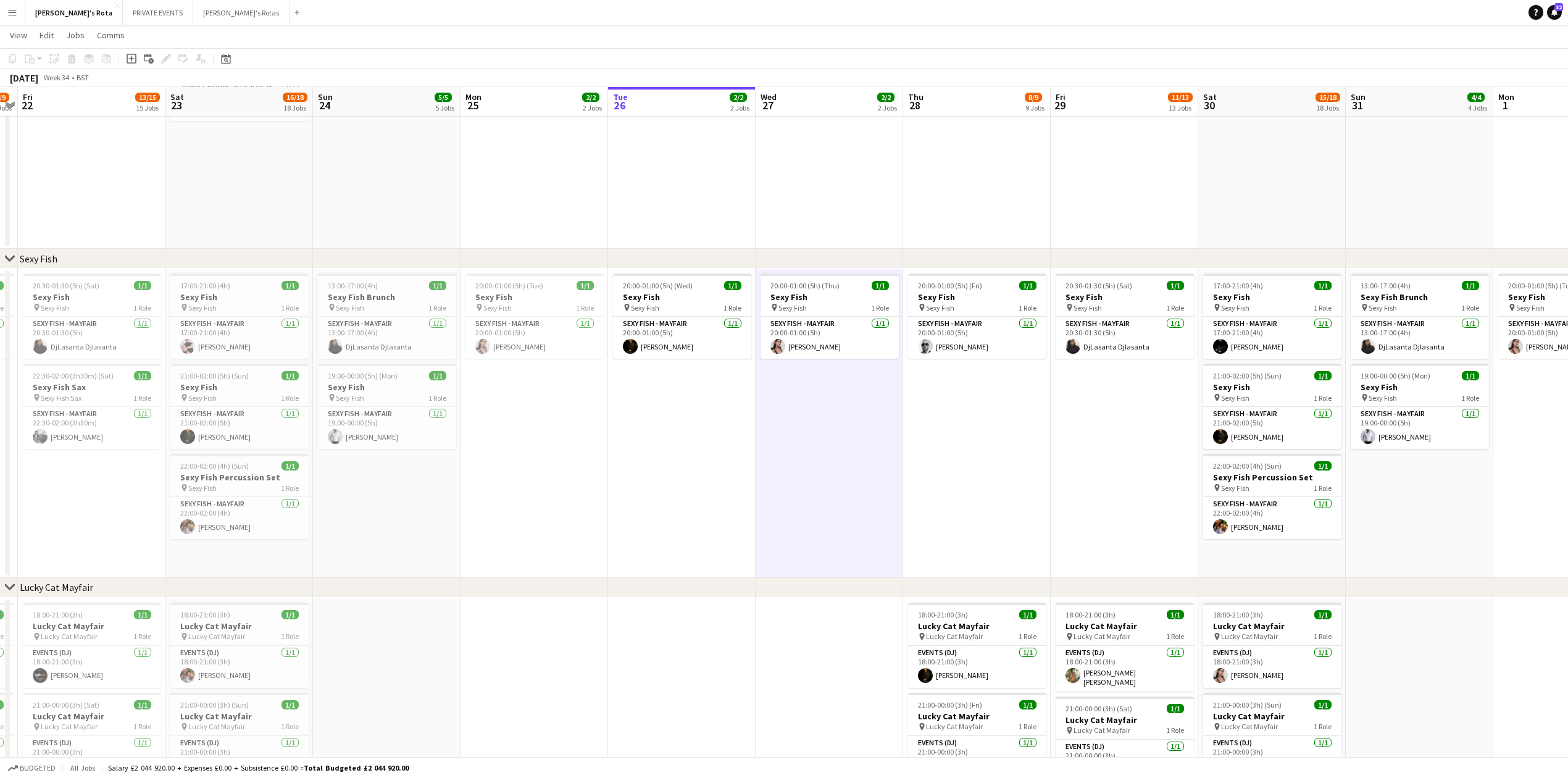
drag, startPoint x: 818, startPoint y: 225, endPoint x: 623, endPoint y: 197, distance: 197.0
click at [816, 223] on app-date-cell at bounding box center [829, 140] width 147 height 218
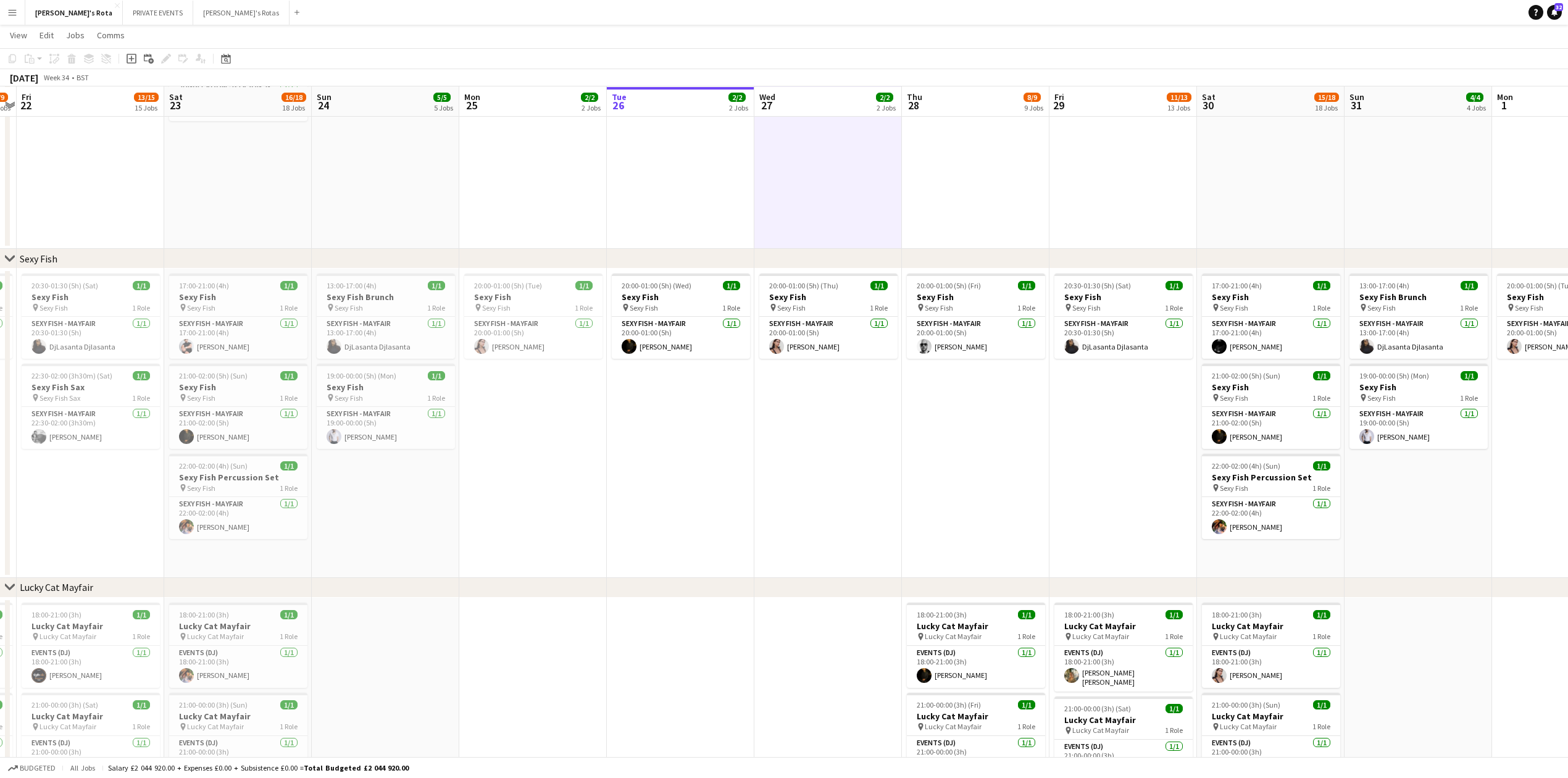
click at [620, 196] on app-date-cell at bounding box center [681, 140] width 147 height 218
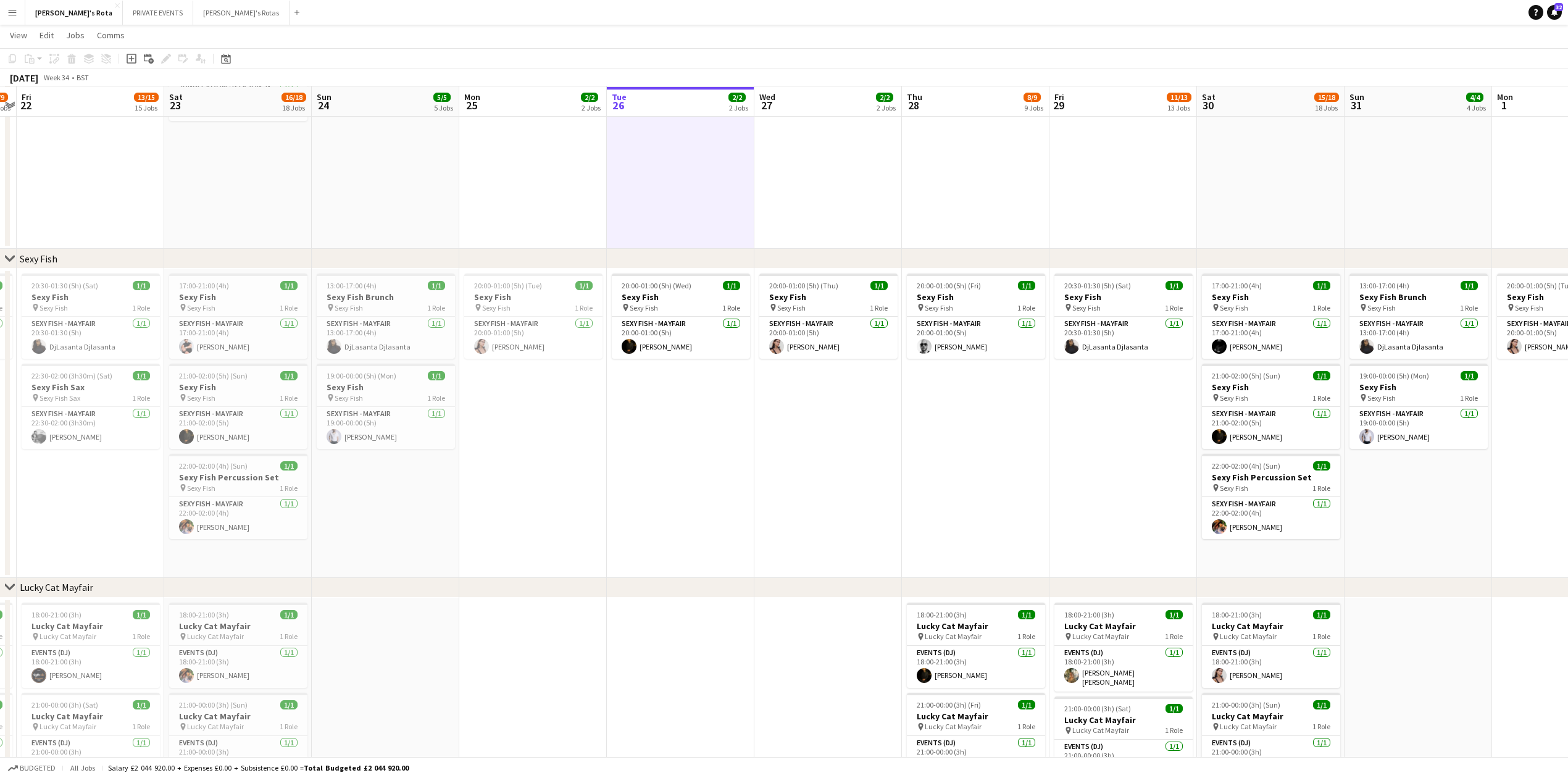
click at [778, 213] on app-date-cell at bounding box center [828, 140] width 147 height 218
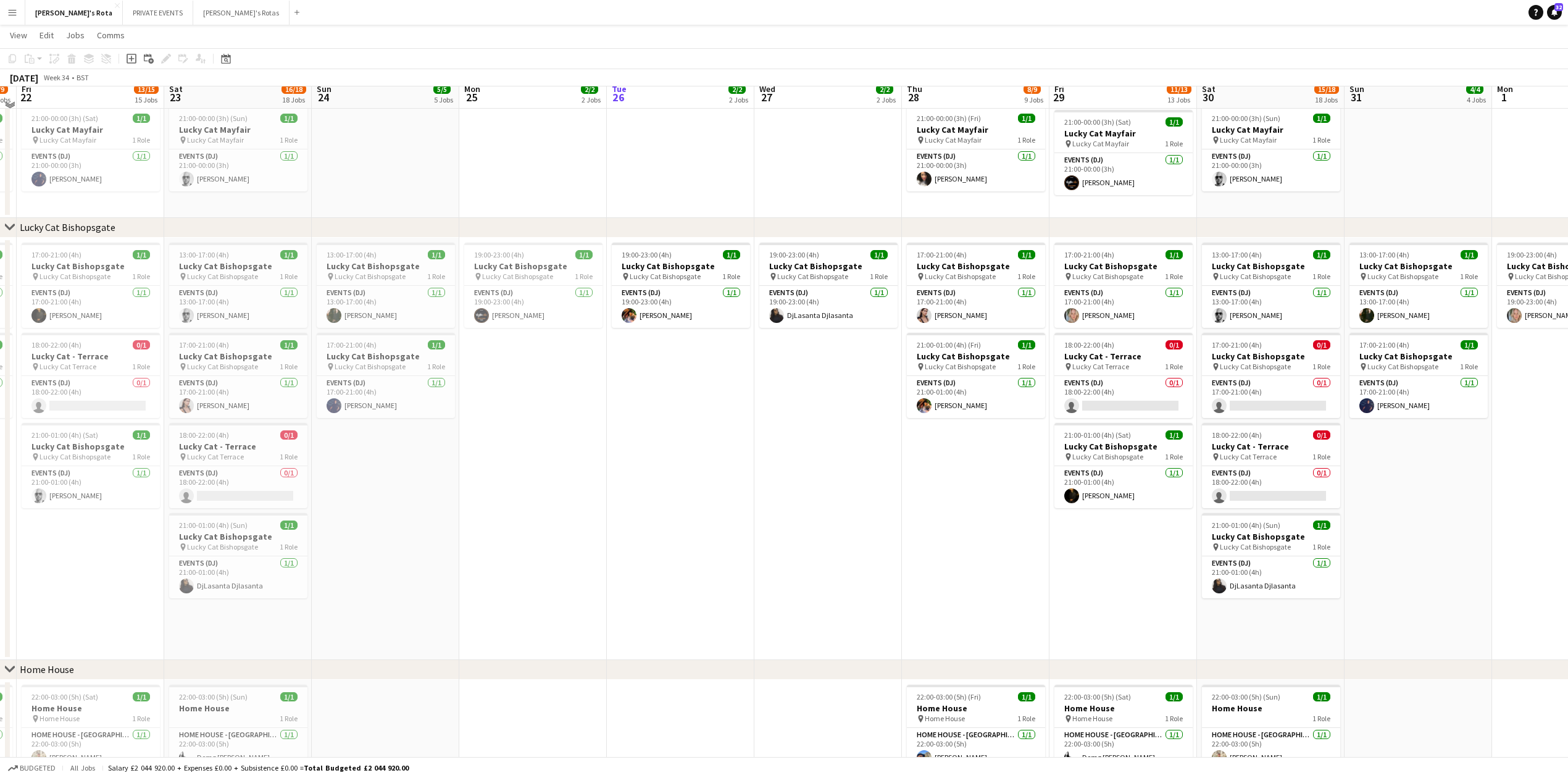
scroll to position [741, 0]
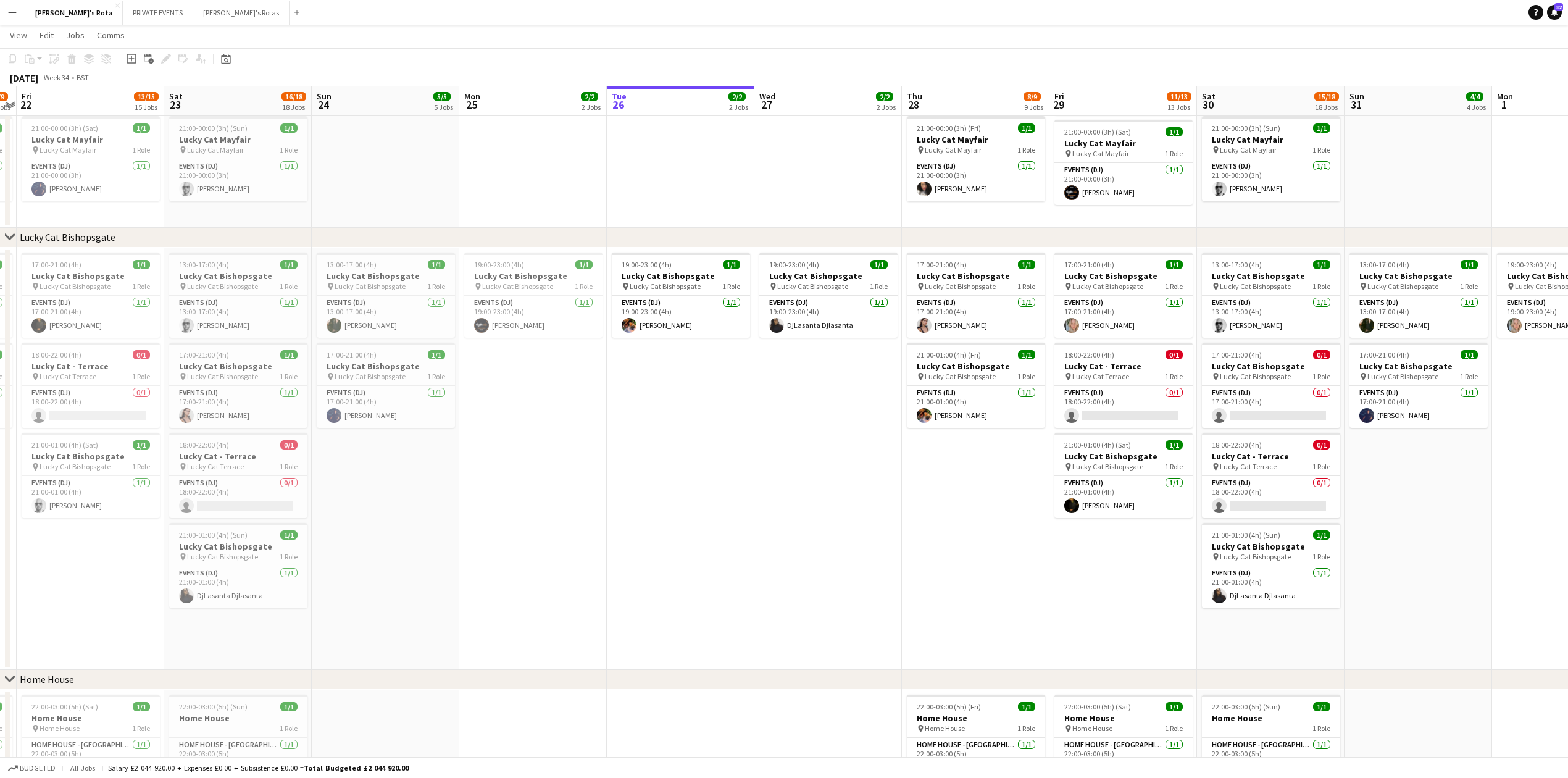
click at [783, 452] on app-date-cell "19:00-23:00 (4h) 1/1 Lucky Cat Bishopsgate pin Lucky Cat Bishopsgate 1 Role Eve…" at bounding box center [828, 459] width 147 height 423
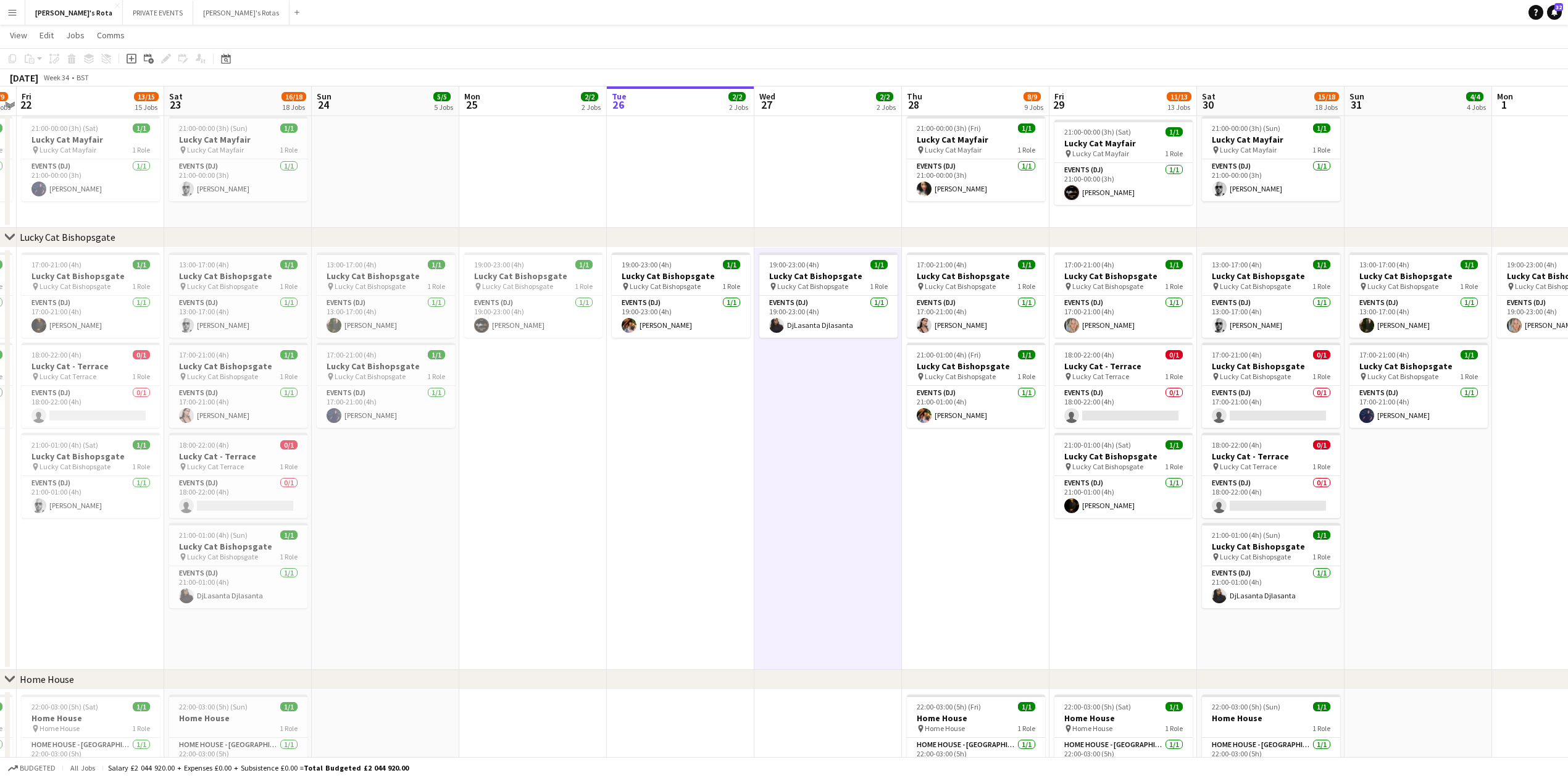
click at [719, 526] on app-date-cell "19:00-23:00 (4h) 1/1 Lucky Cat Bishopsgate pin Lucky Cat Bishopsgate 1 Role Eve…" at bounding box center [681, 459] width 147 height 423
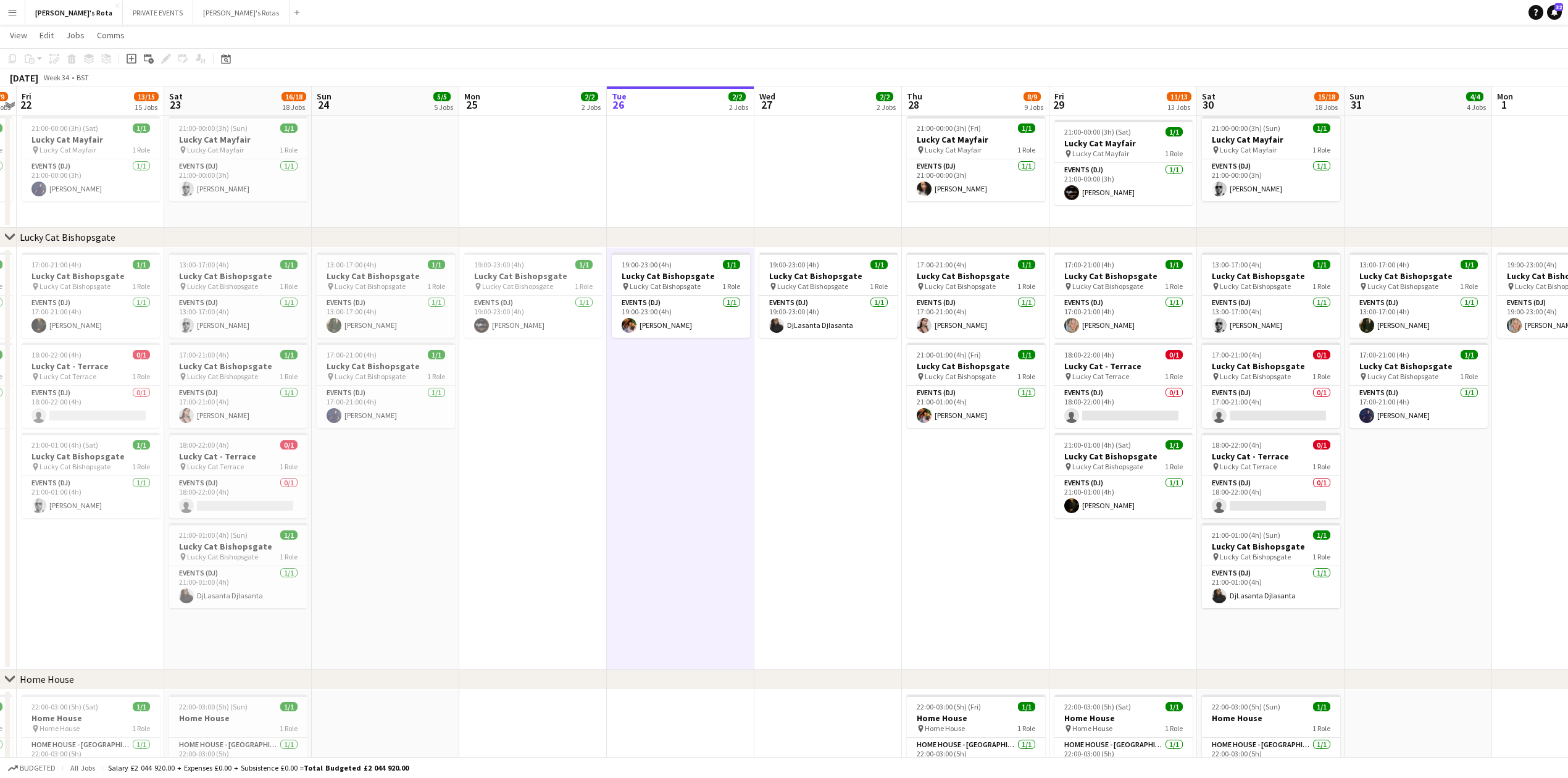
click at [795, 541] on app-date-cell "19:00-23:00 (4h) 1/1 Lucky Cat Bishopsgate pin Lucky Cat Bishopsgate 1 Role Eve…" at bounding box center [828, 459] width 147 height 423
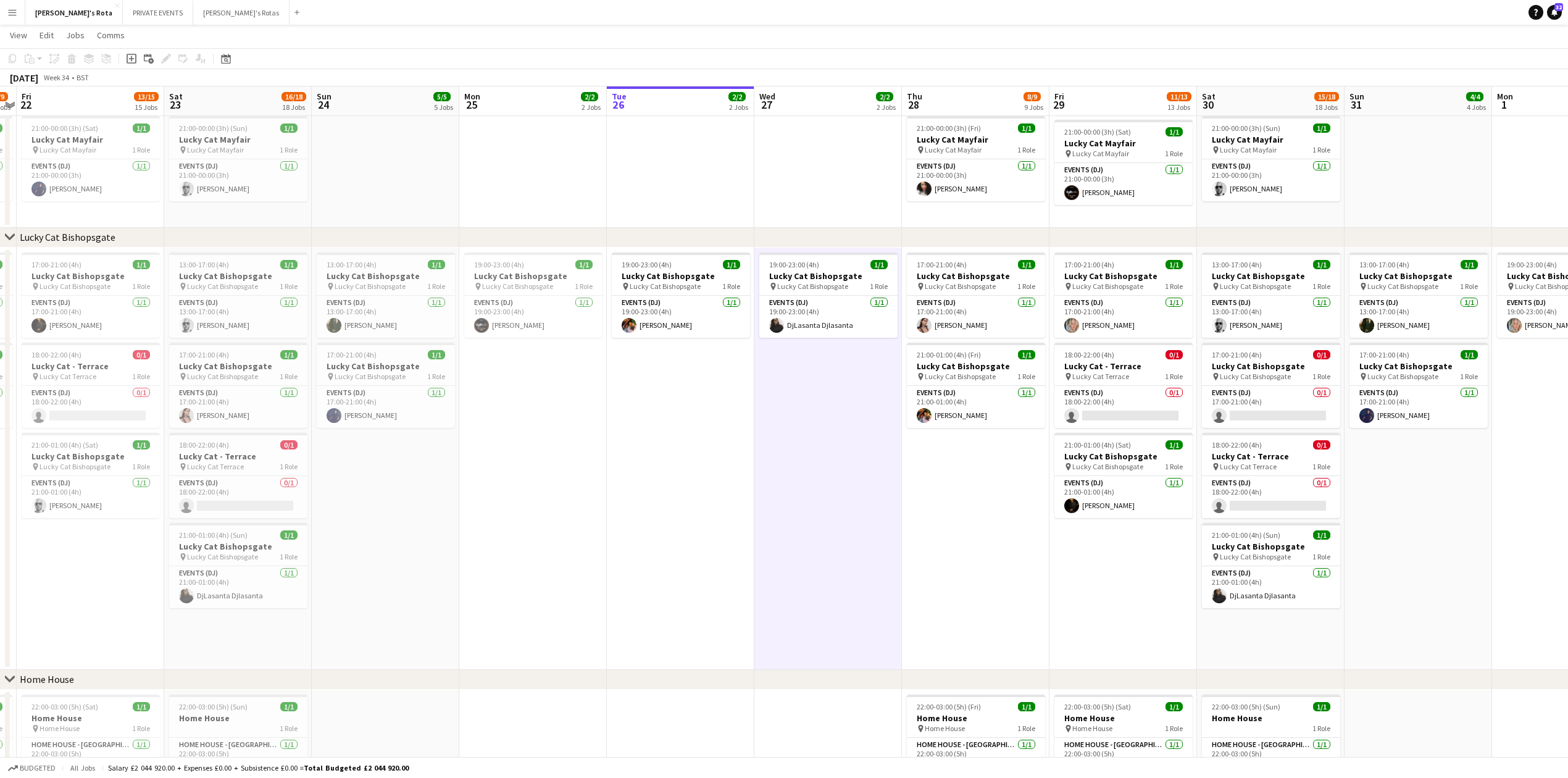
click at [768, 164] on app-date-cell at bounding box center [828, 124] width 147 height 207
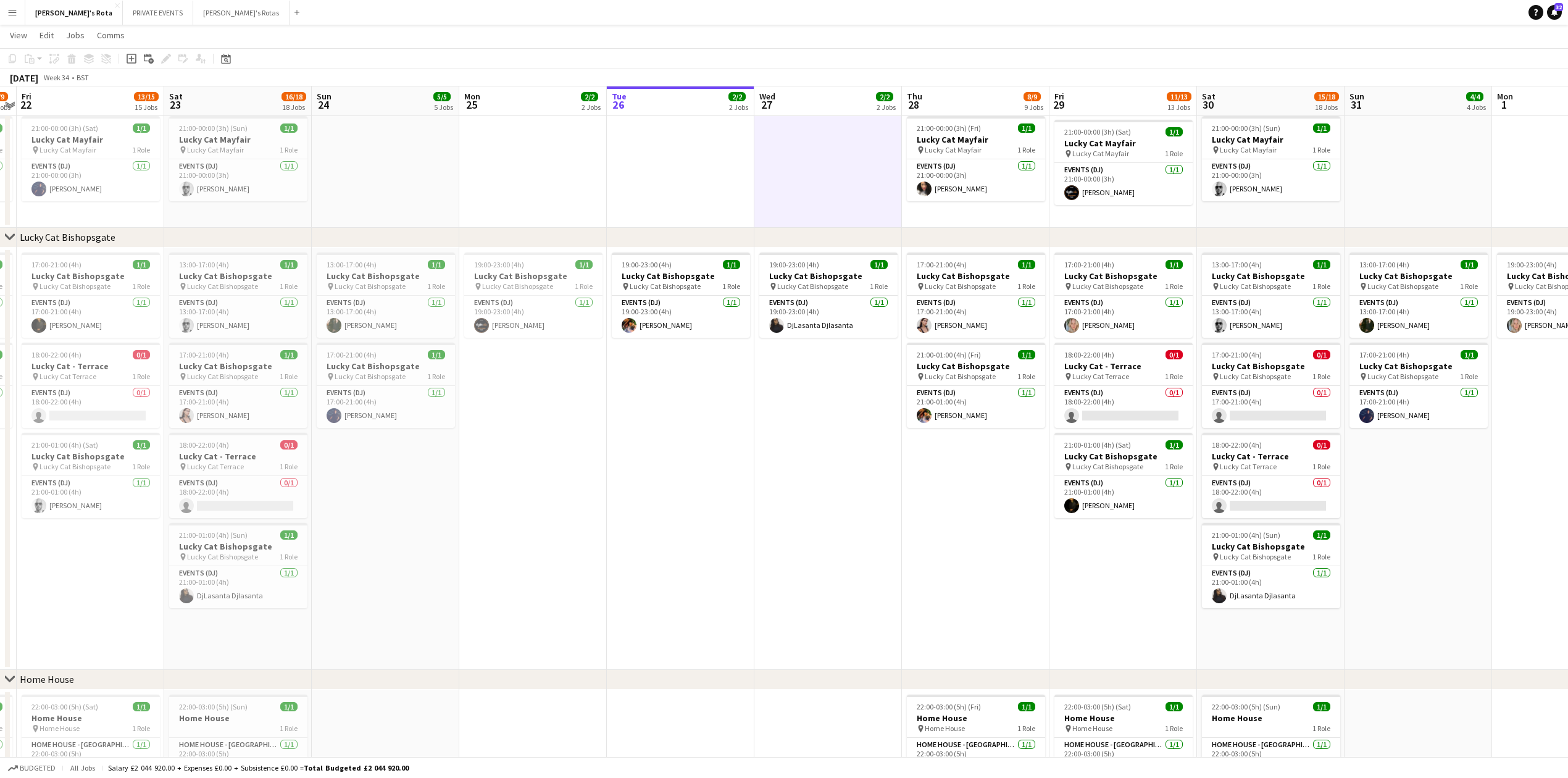
click at [715, 167] on app-date-cell at bounding box center [681, 124] width 147 height 207
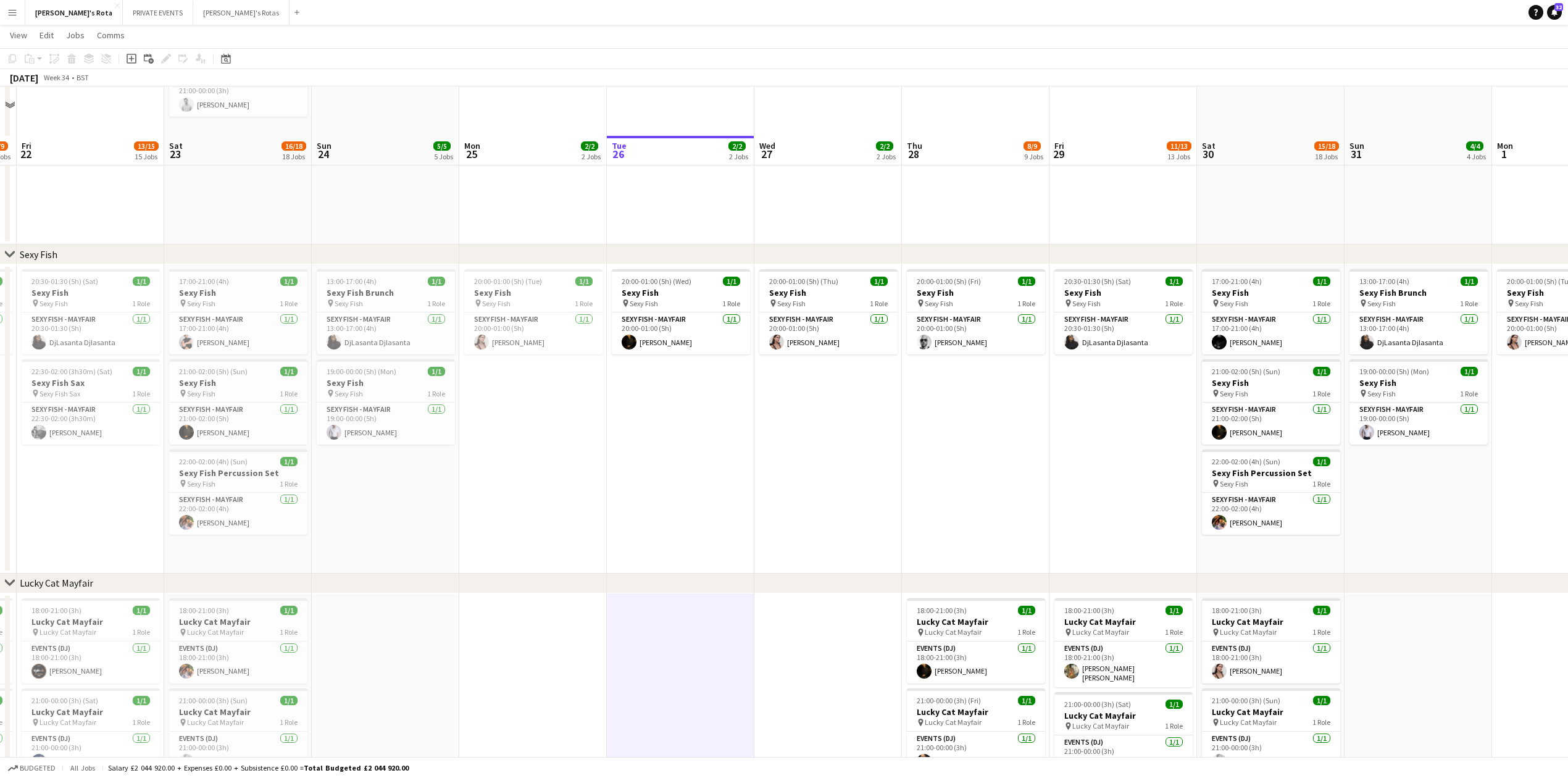
scroll to position [164, 0]
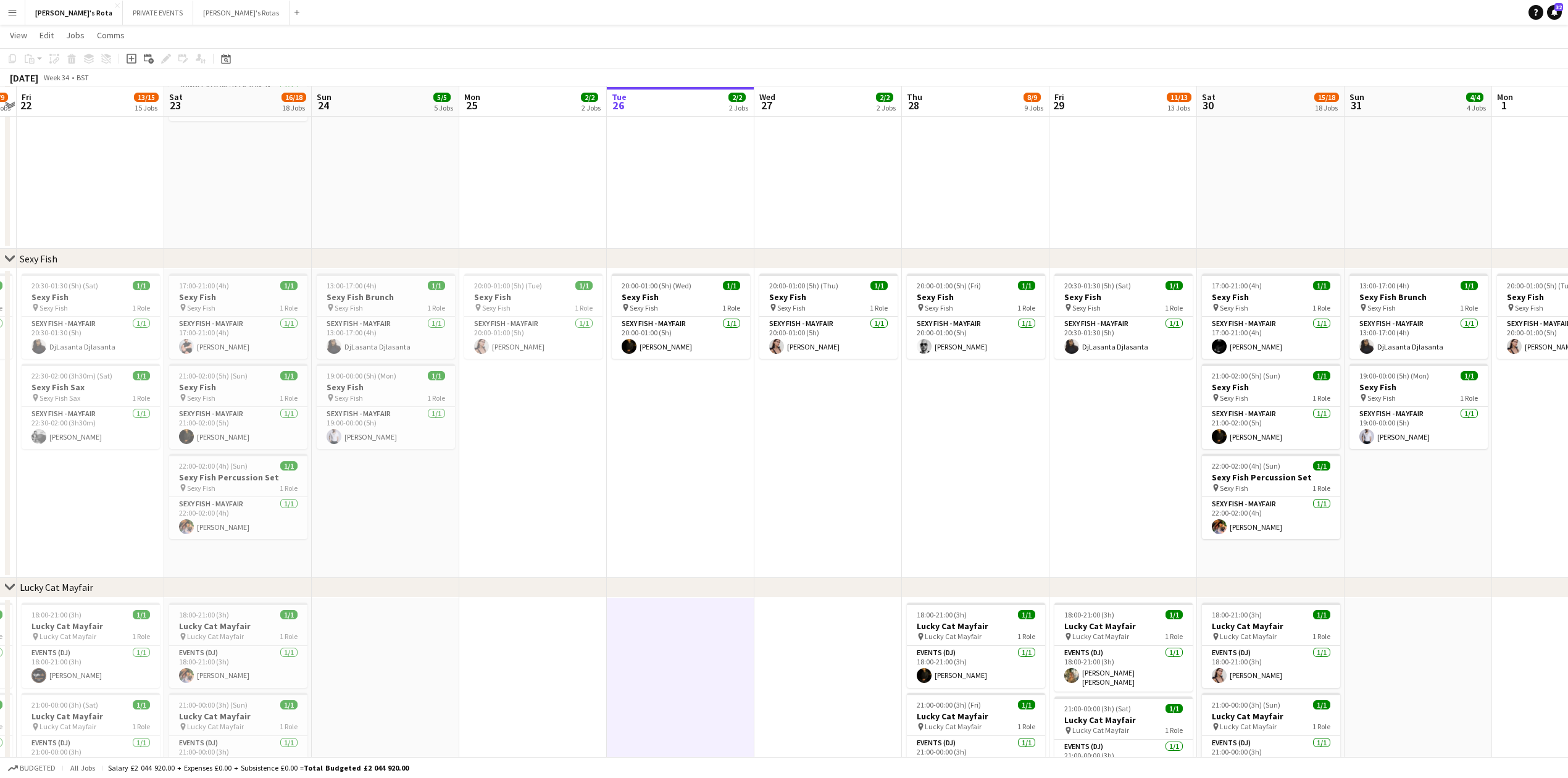
click at [722, 474] on app-date-cell "20:00-01:00 (5h) (Wed) 1/1 Sexy Fish pin Sexy Fish 1 Role SEXY FISH - MAYFAIR 1…" at bounding box center [681, 423] width 147 height 310
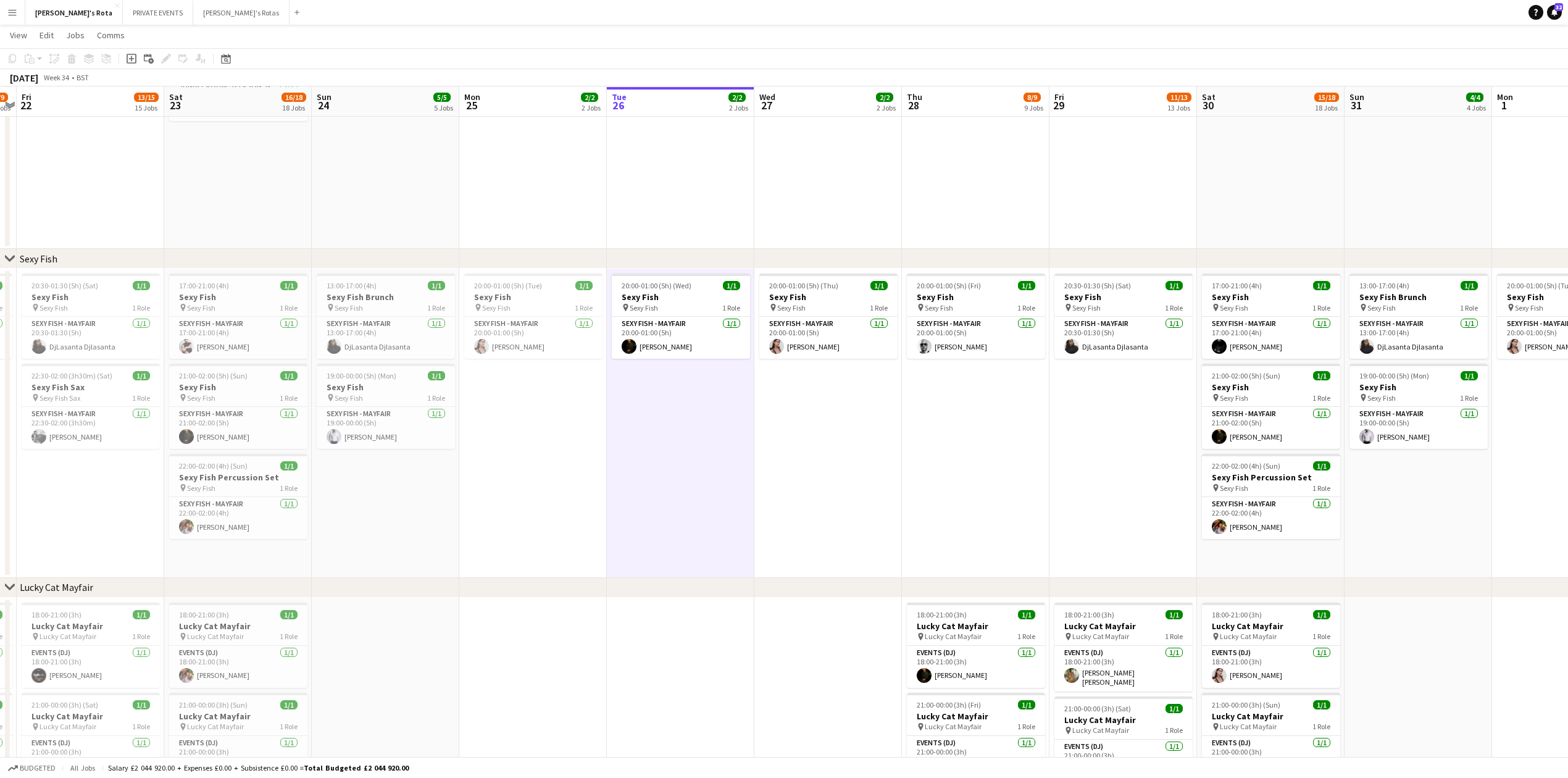
click at [830, 470] on app-date-cell "20:00-01:00 (5h) (Thu) 1/1 Sexy Fish pin Sexy Fish 1 Role SEXY FISH - MAYFAIR 1…" at bounding box center [828, 423] width 147 height 310
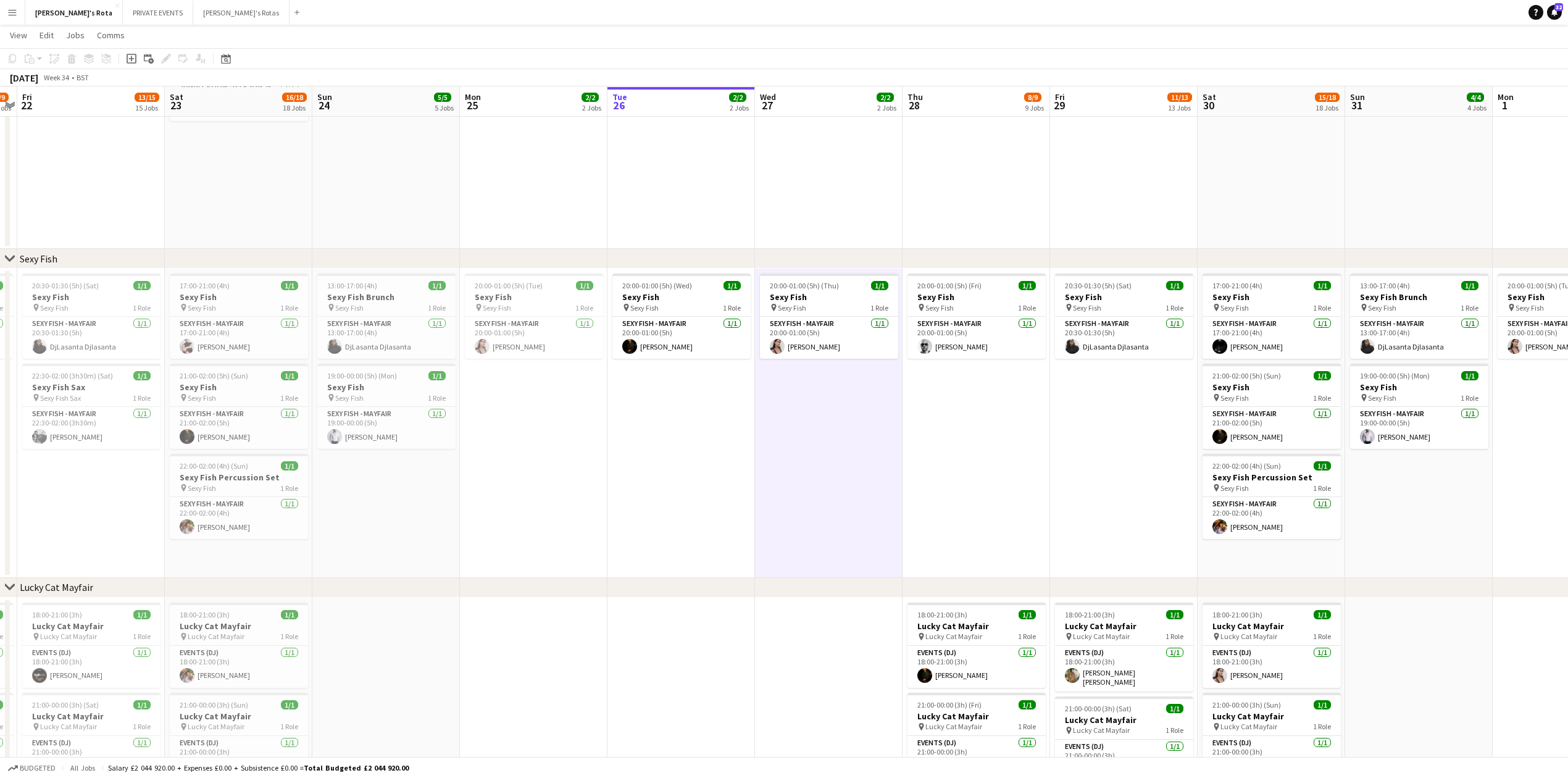
click at [637, 191] on app-date-cell at bounding box center [681, 140] width 147 height 218
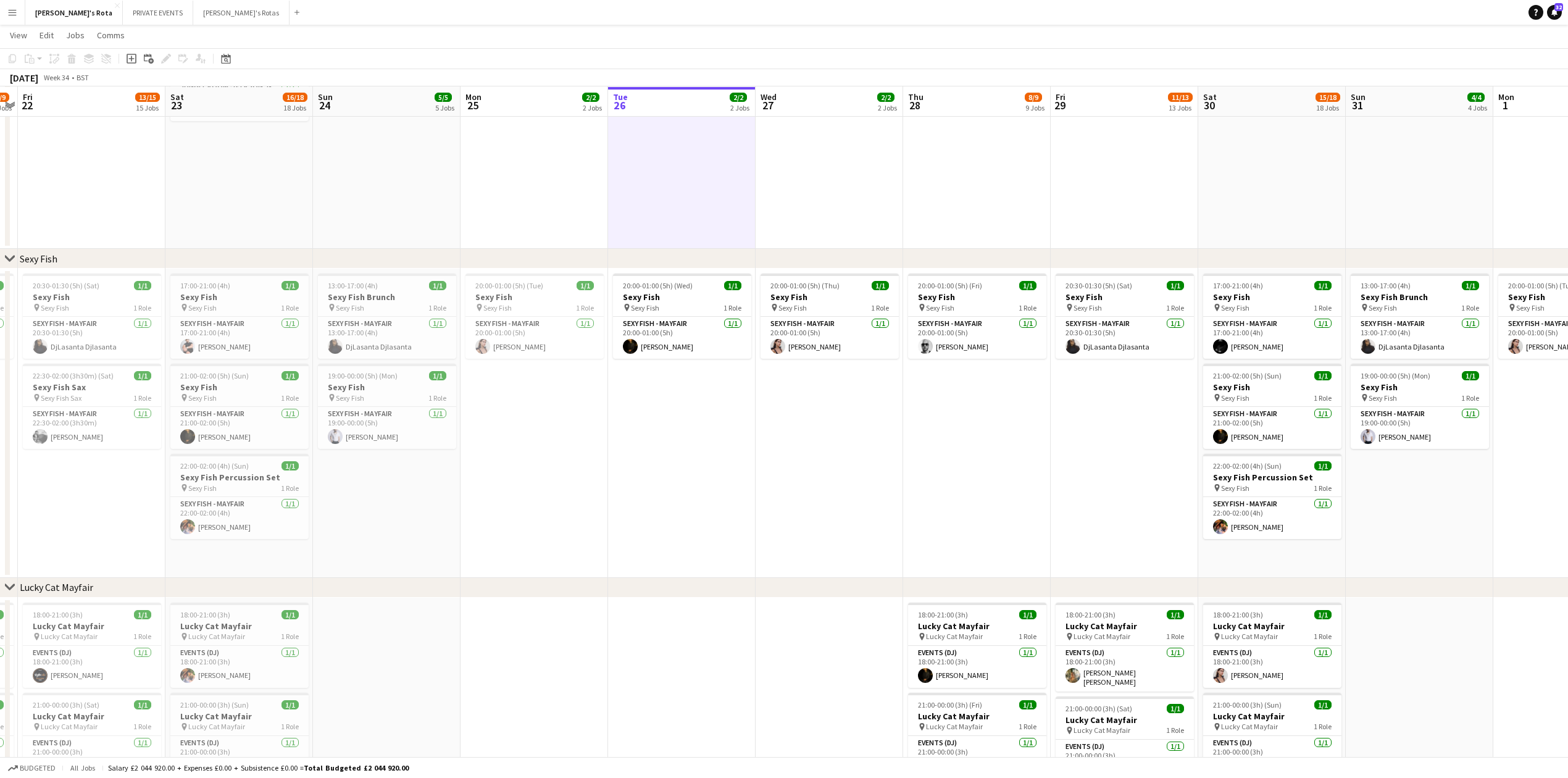
click at [802, 208] on app-date-cell at bounding box center [829, 140] width 147 height 218
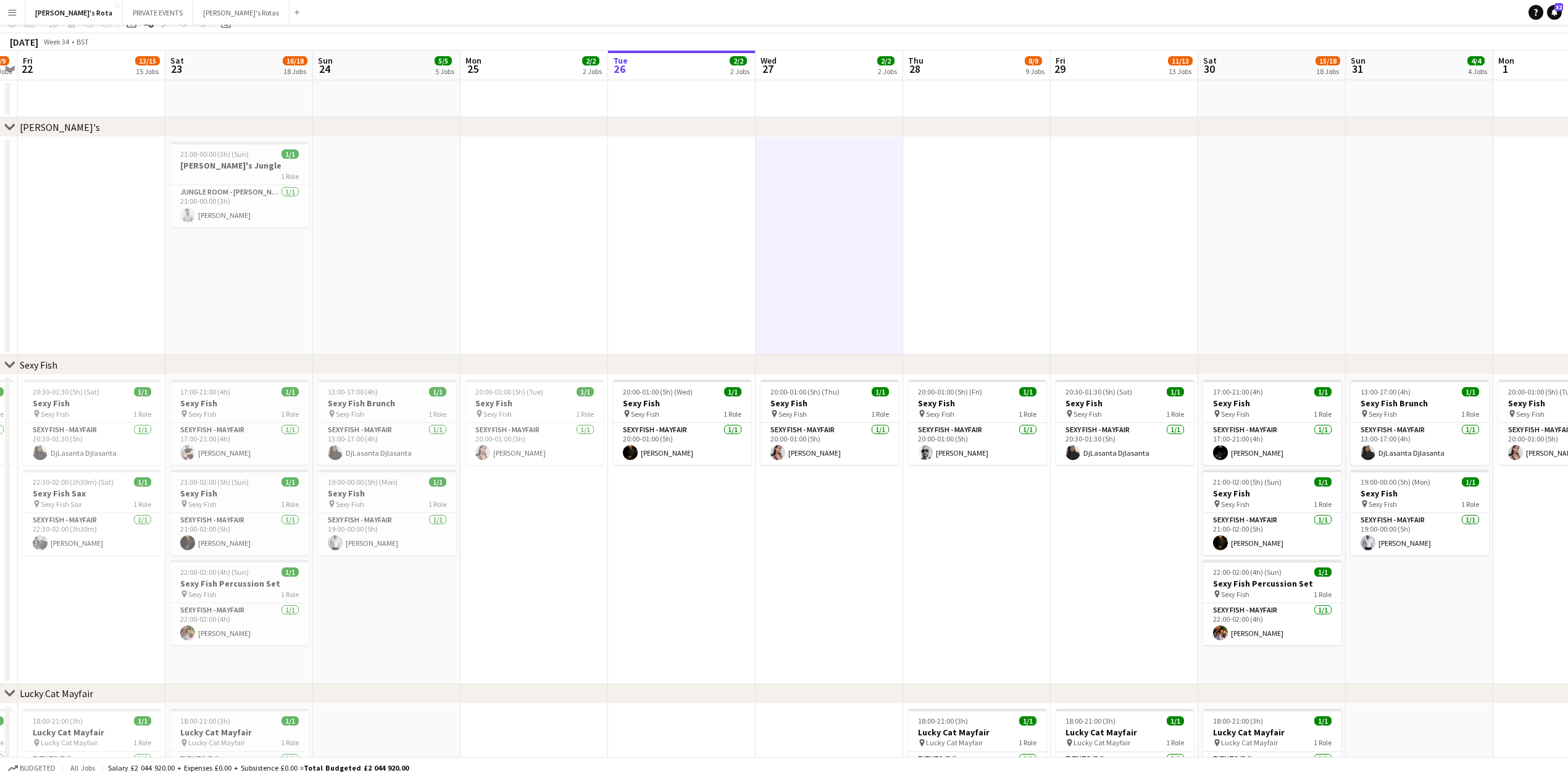
scroll to position [0, 0]
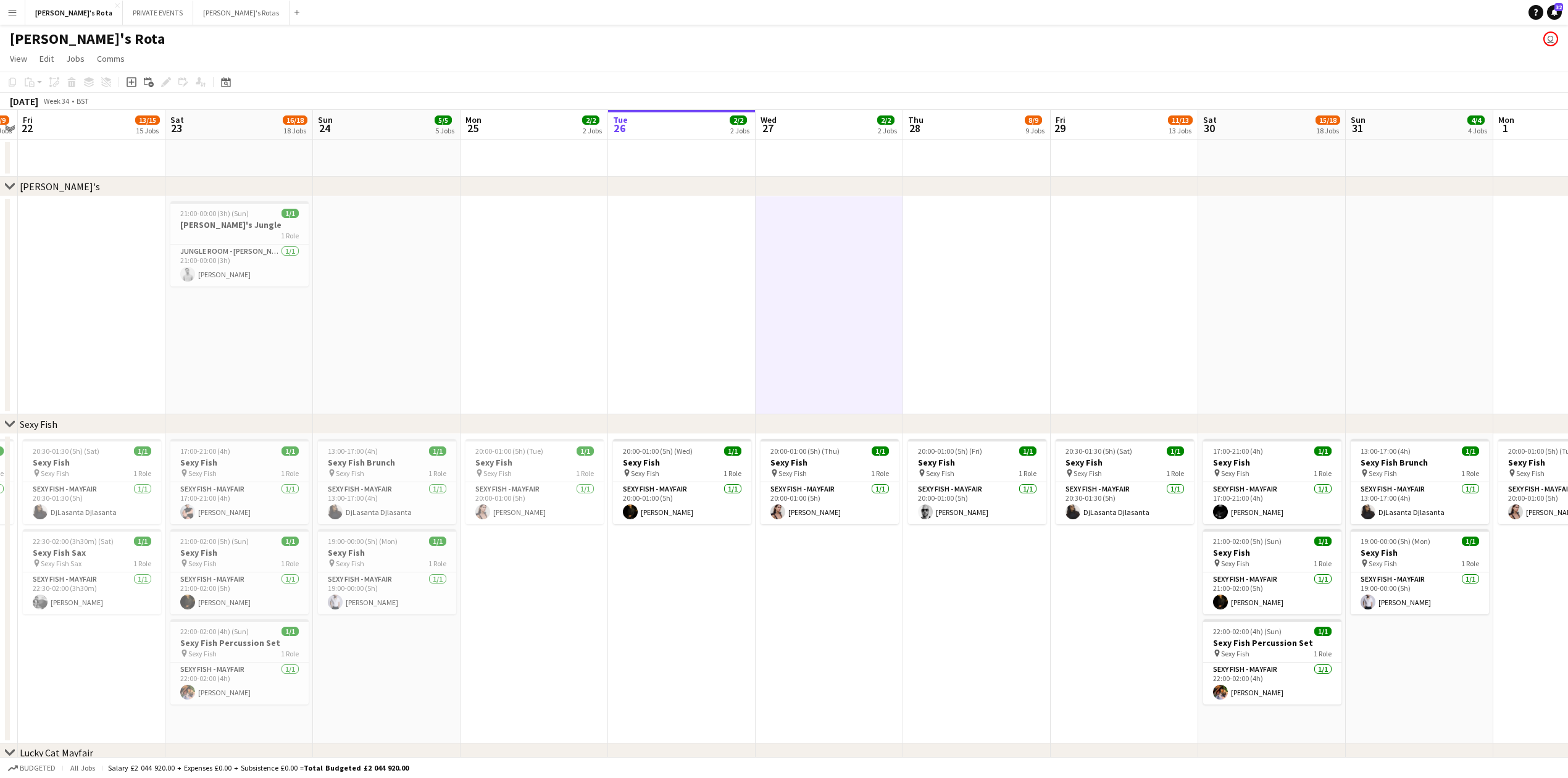
click at [662, 283] on app-date-cell at bounding box center [682, 306] width 147 height 218
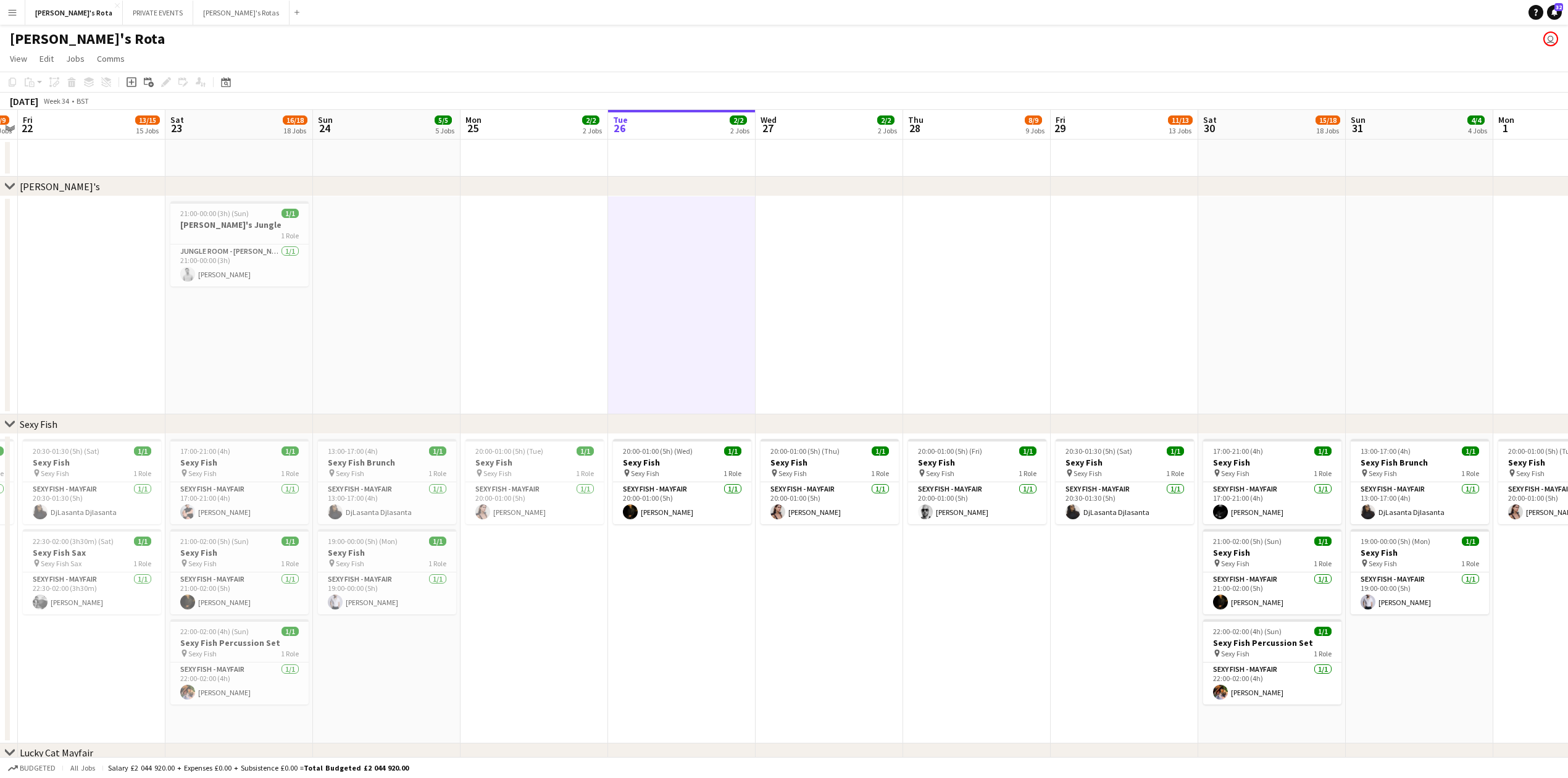
click at [855, 326] on app-date-cell at bounding box center [829, 306] width 147 height 218
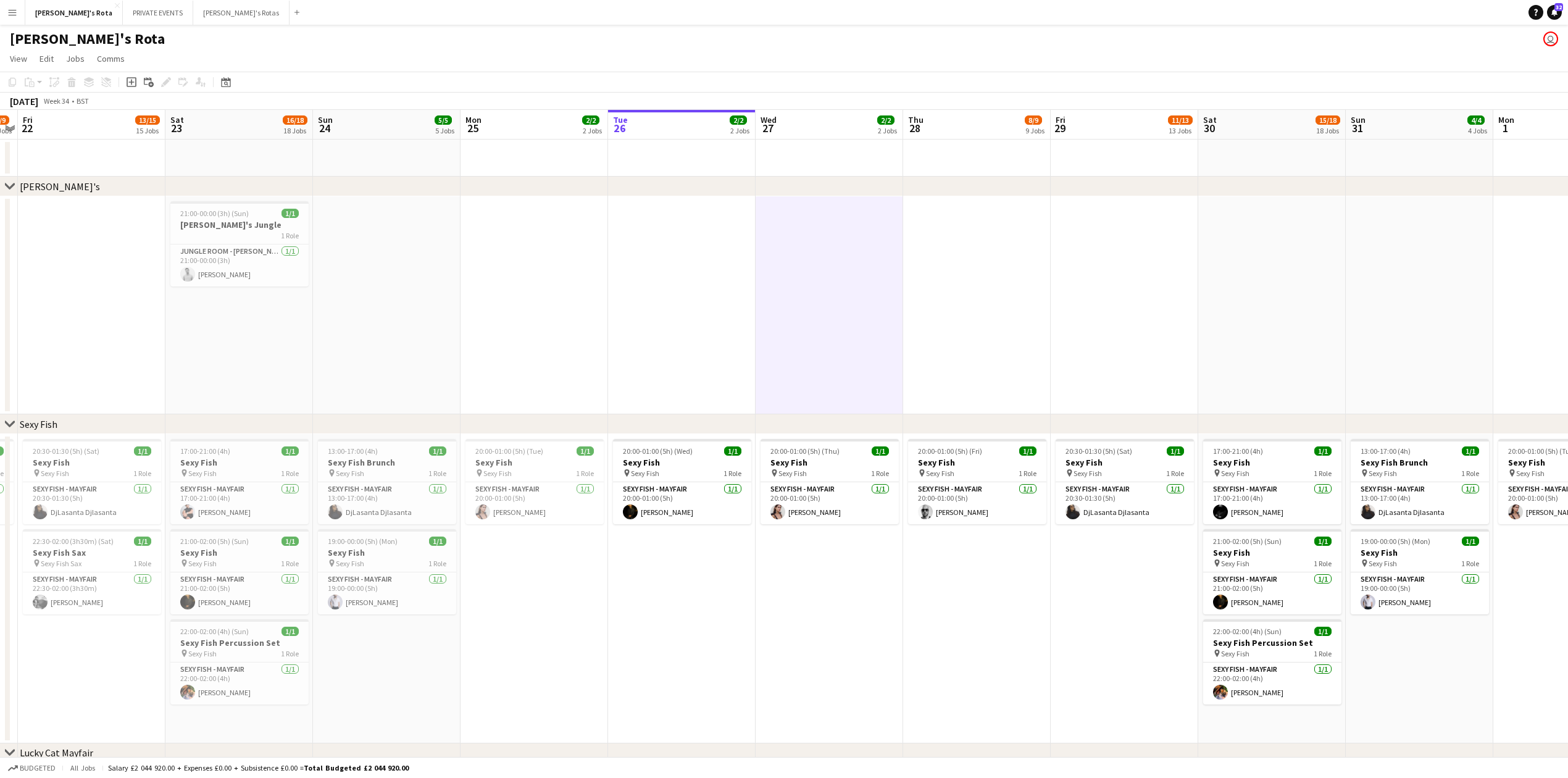
click at [671, 316] on app-date-cell at bounding box center [682, 306] width 147 height 218
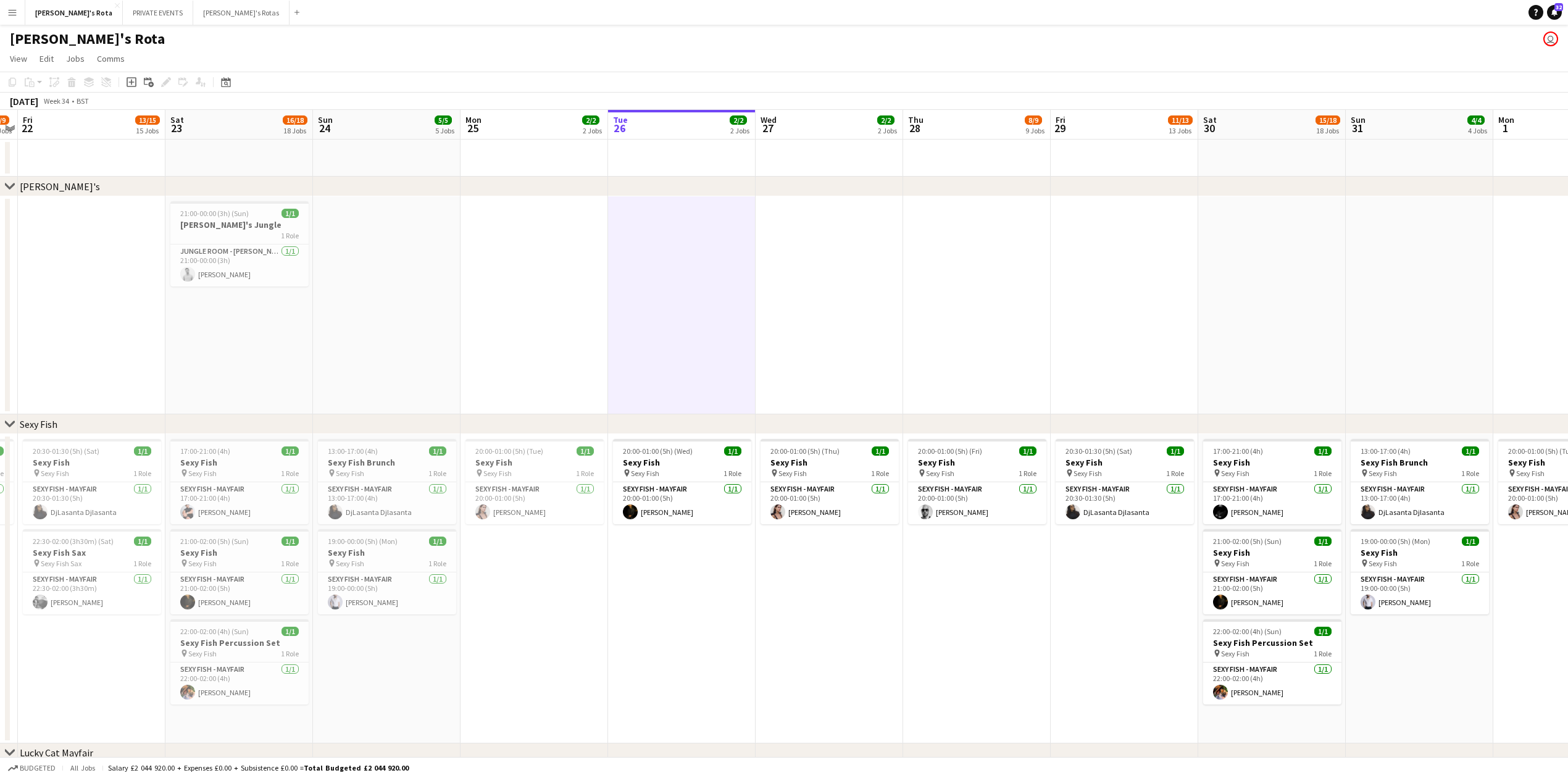
click at [865, 319] on app-date-cell at bounding box center [829, 306] width 147 height 218
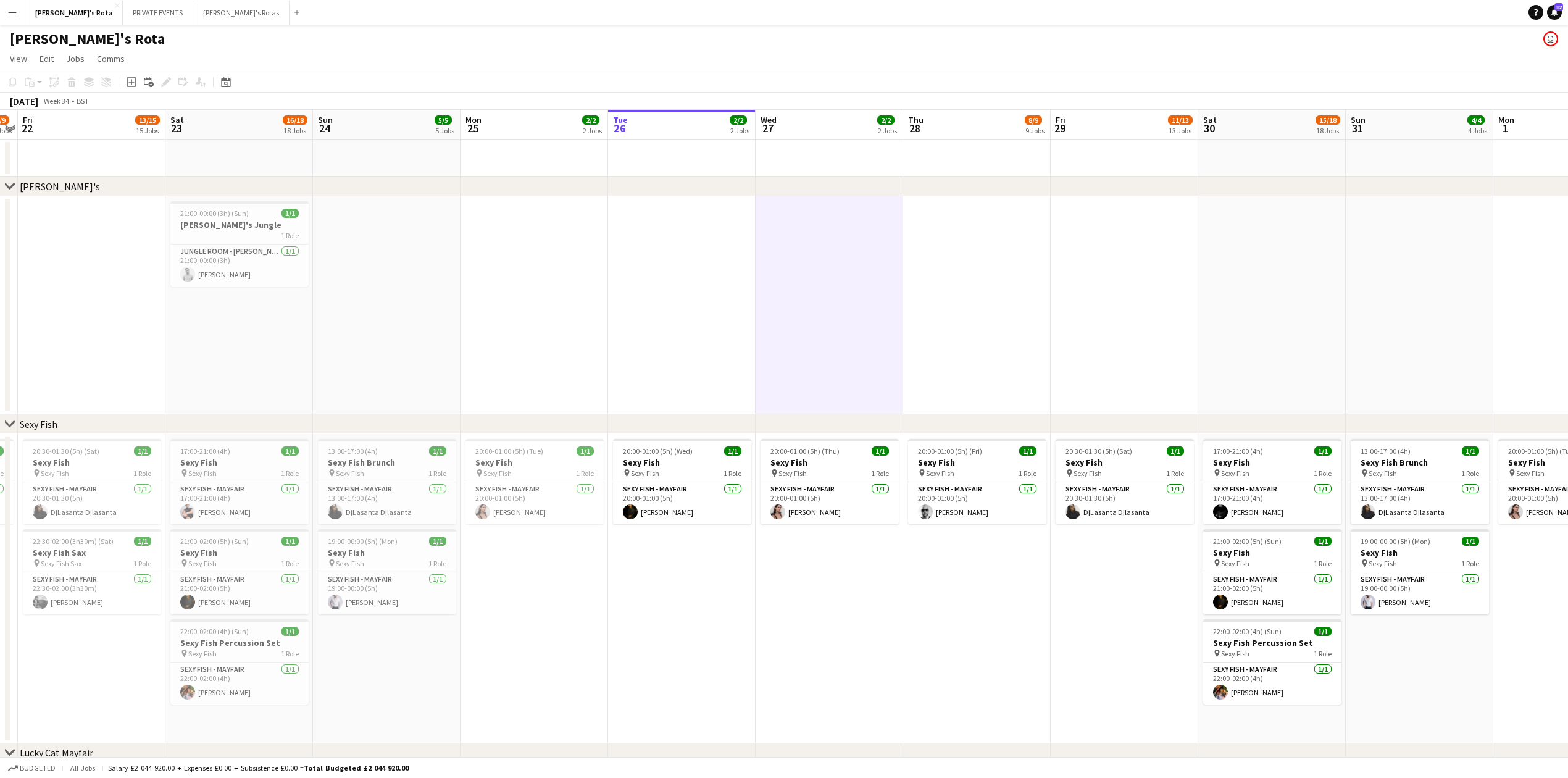
click at [1111, 347] on app-date-cell at bounding box center [1124, 306] width 147 height 218
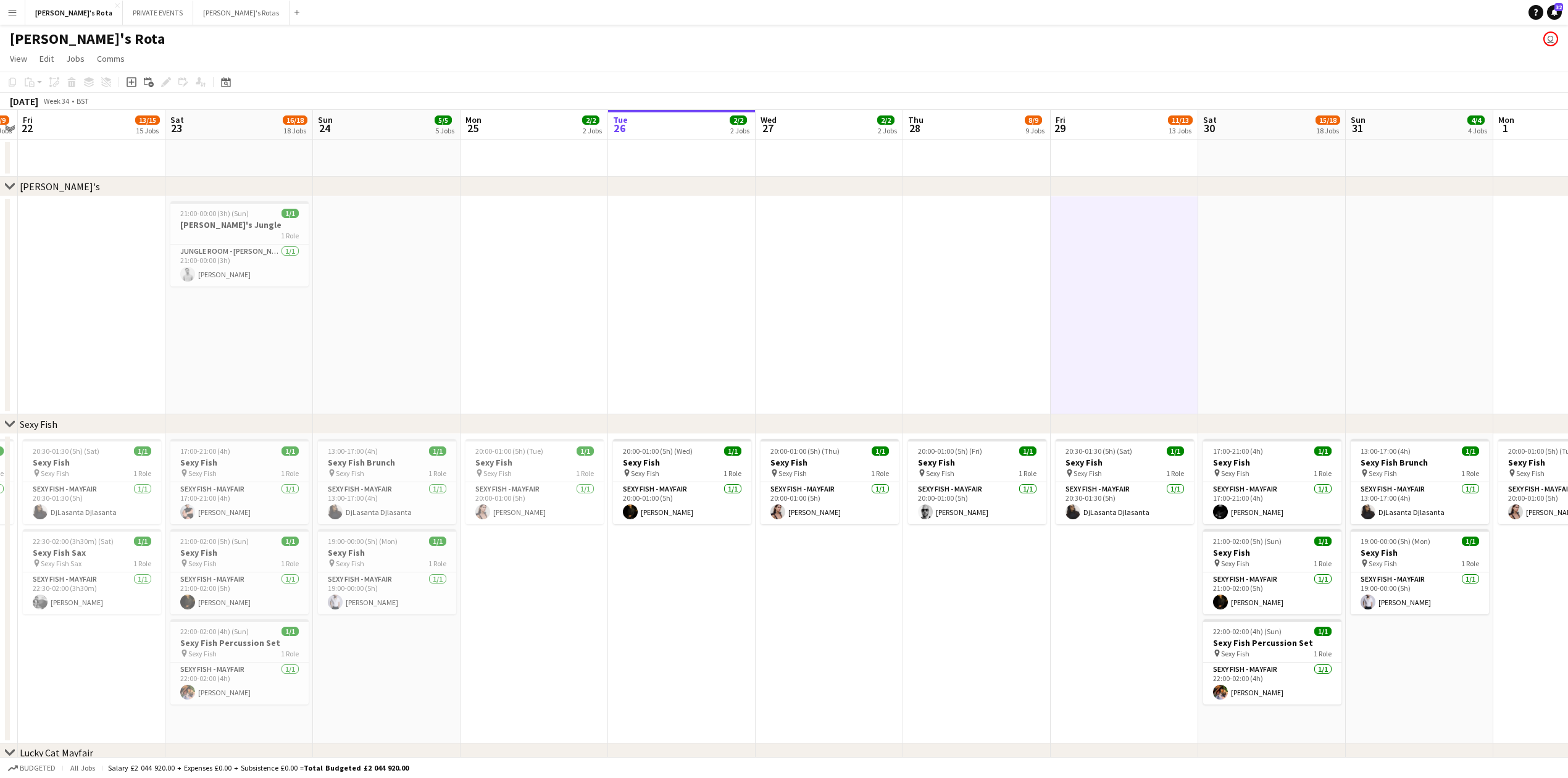
click at [1261, 332] on app-date-cell at bounding box center [1272, 306] width 147 height 218
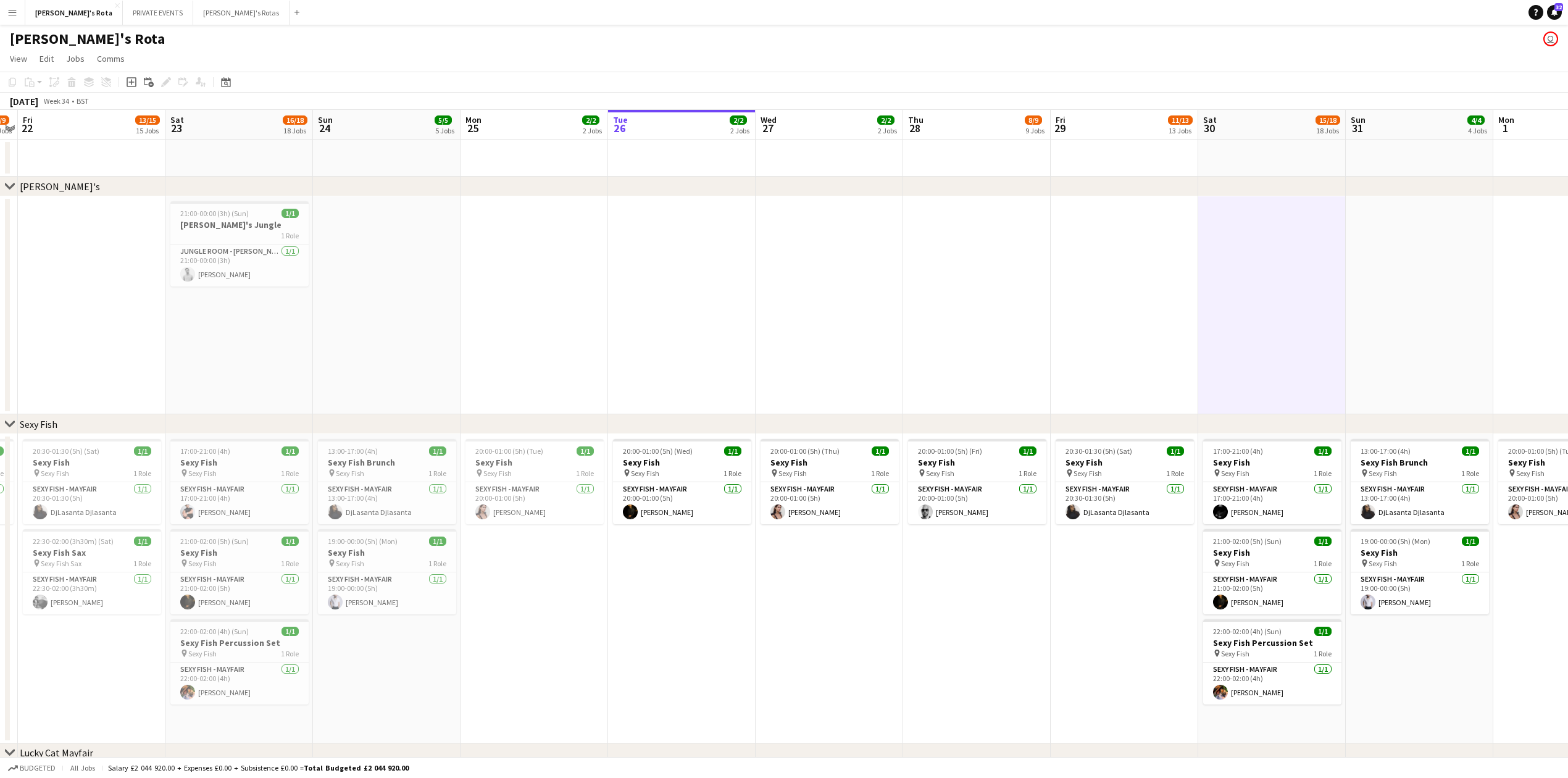
click at [926, 345] on app-date-cell at bounding box center [977, 306] width 147 height 218
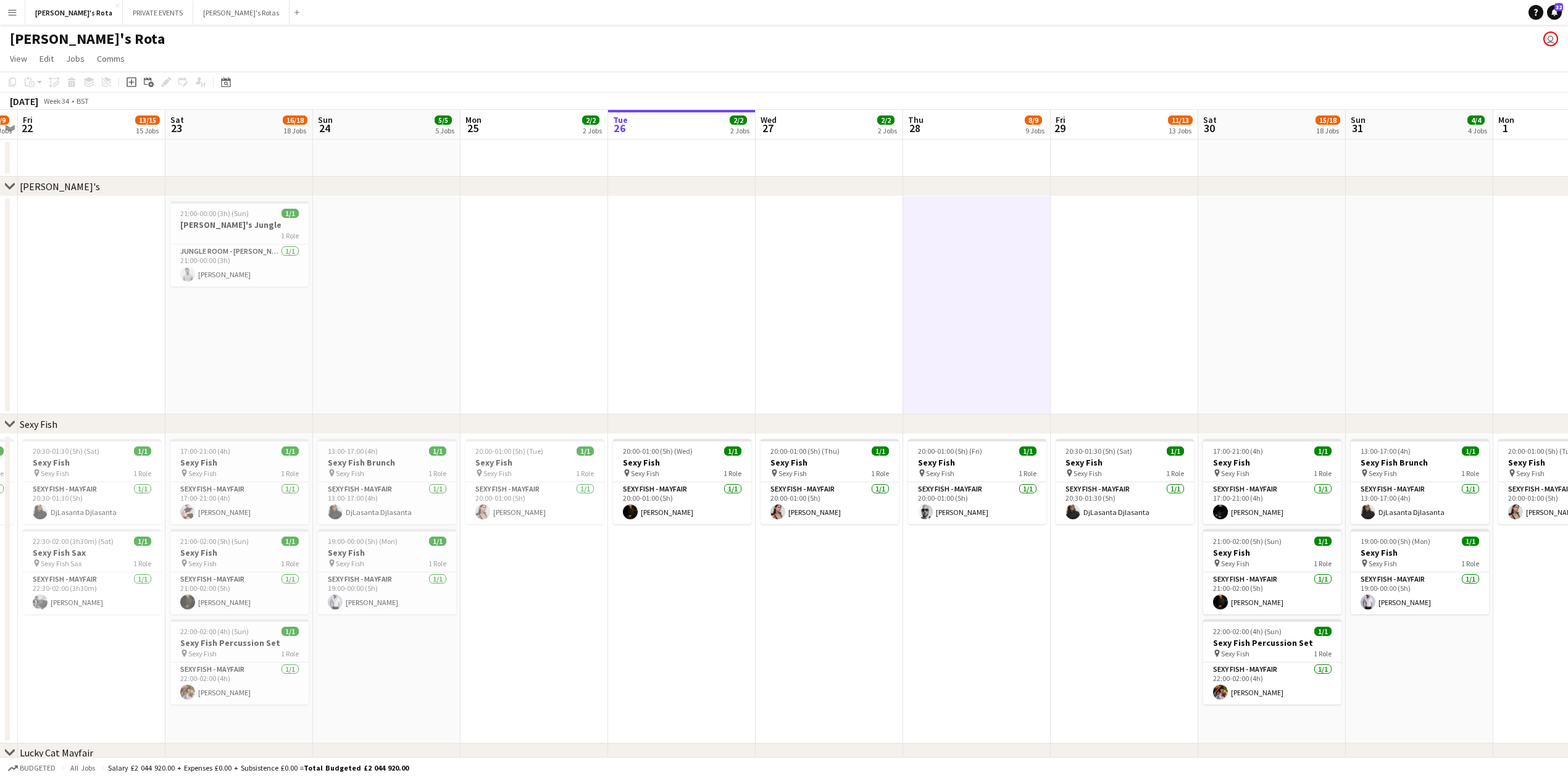
click at [616, 326] on app-date-cell at bounding box center [682, 306] width 147 height 218
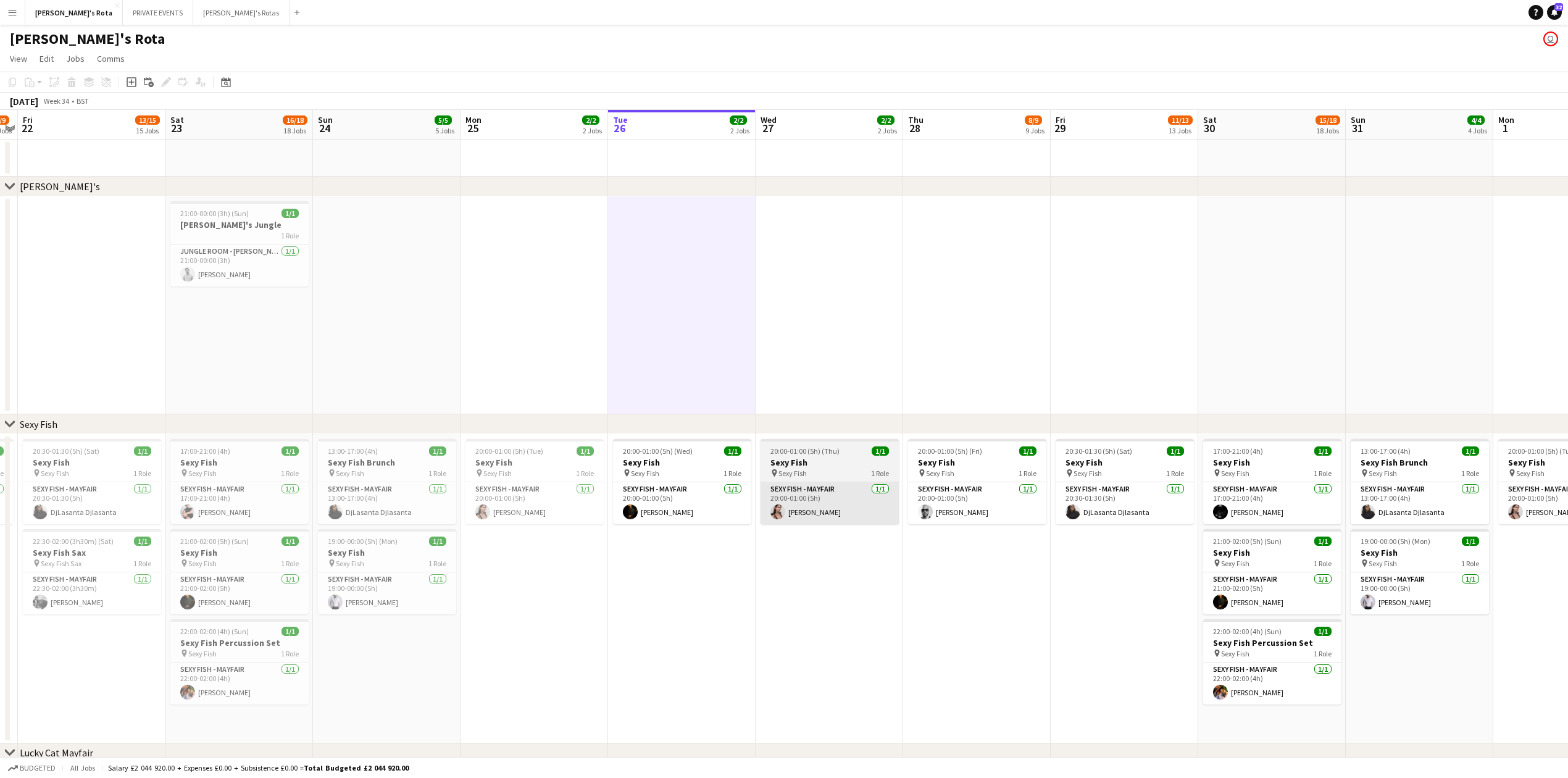
drag, startPoint x: 723, startPoint y: 627, endPoint x: 776, endPoint y: 493, distance: 144.1
click at [723, 626] on app-date-cell "20:00-01:00 (5h) (Wed) 1/1 Sexy Fish pin Sexy Fish 1 Role SEXY FISH - MAYFAIR 1…" at bounding box center [682, 589] width 147 height 310
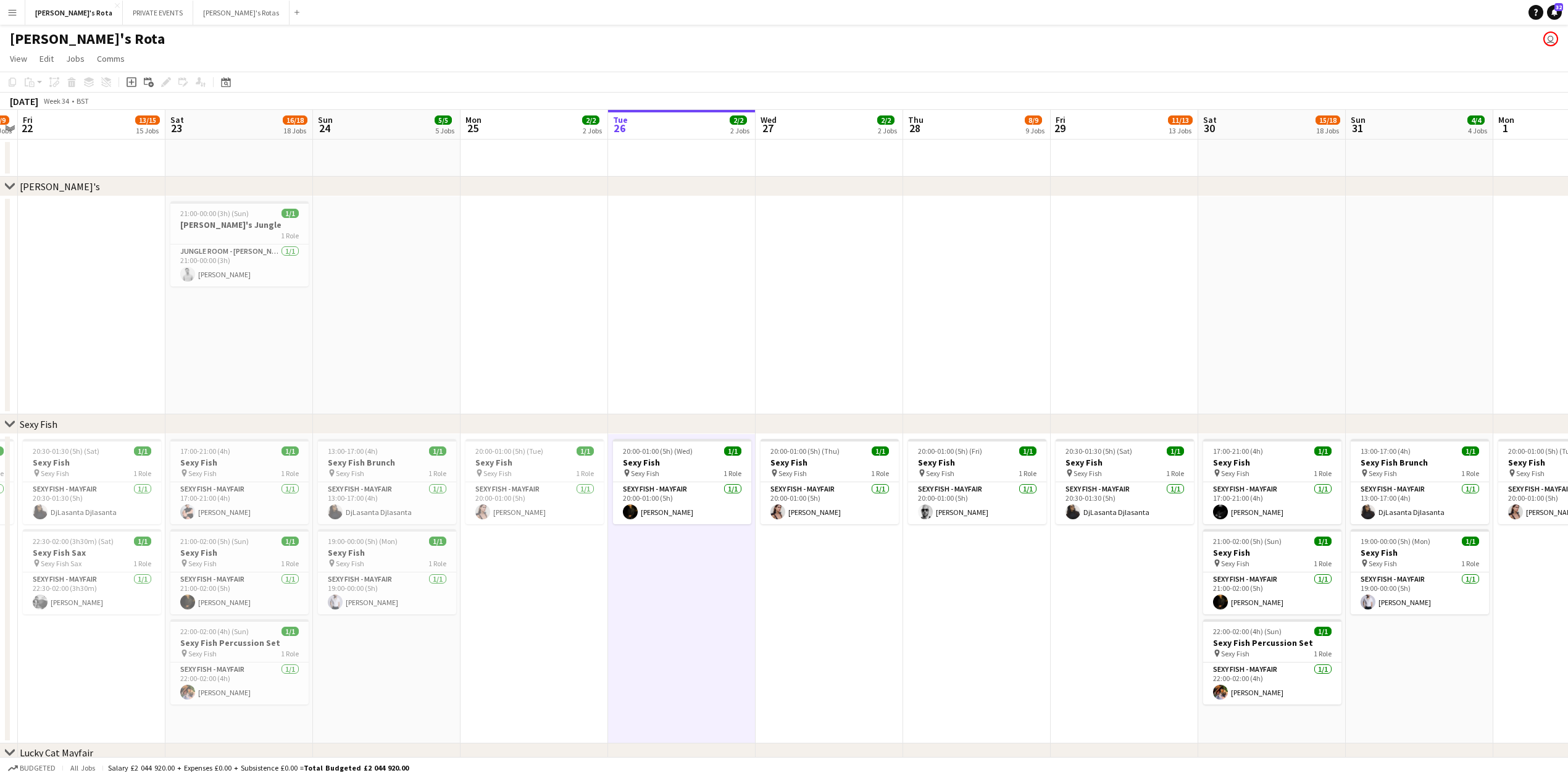
click at [885, 546] on app-date-cell "20:00-01:00 (5h) (Thu) 1/1 Sexy Fish pin Sexy Fish 1 Role SEXY FISH - MAYFAIR 1…" at bounding box center [829, 589] width 147 height 310
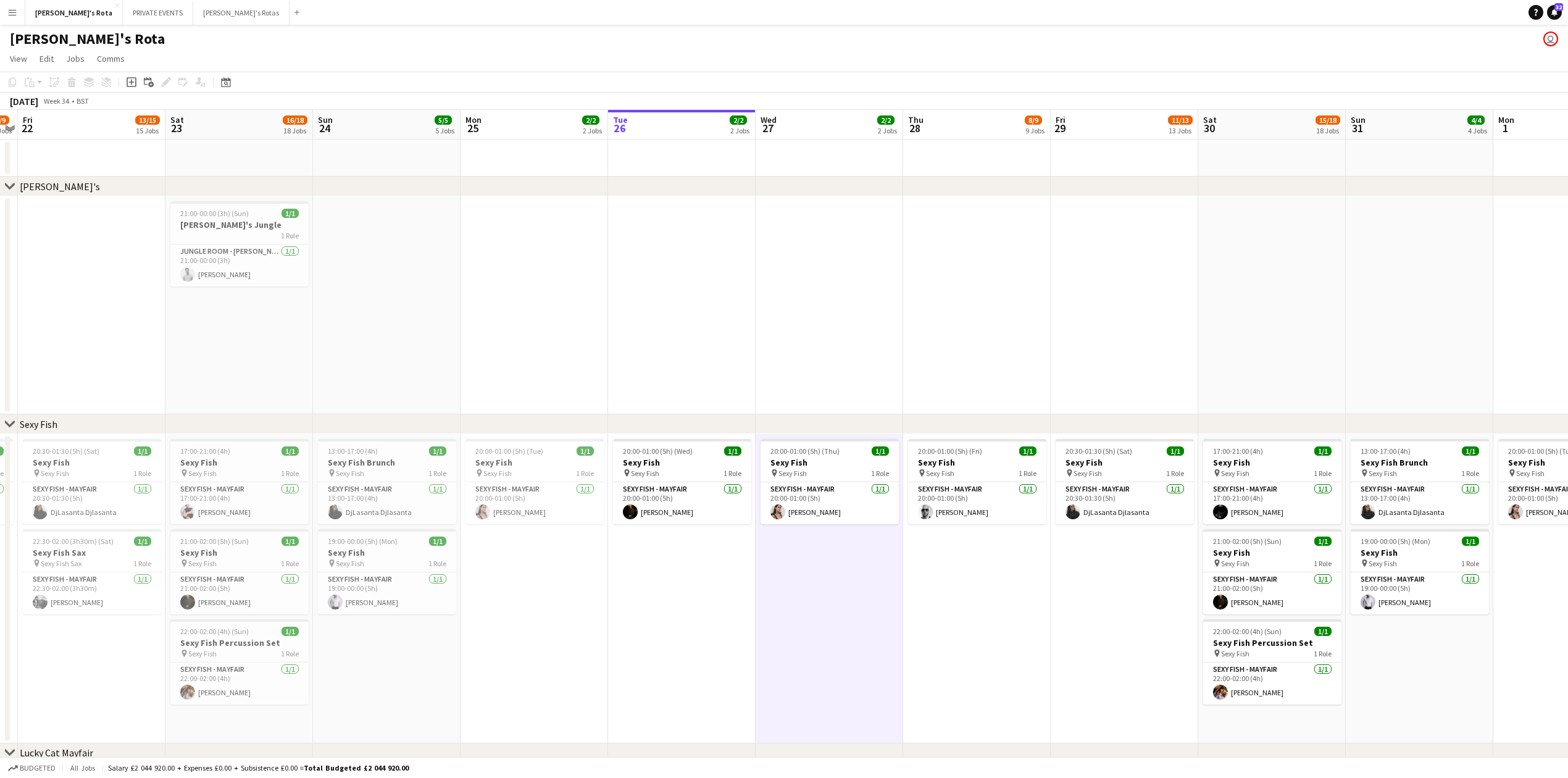
click at [816, 367] on app-date-cell at bounding box center [829, 306] width 147 height 218
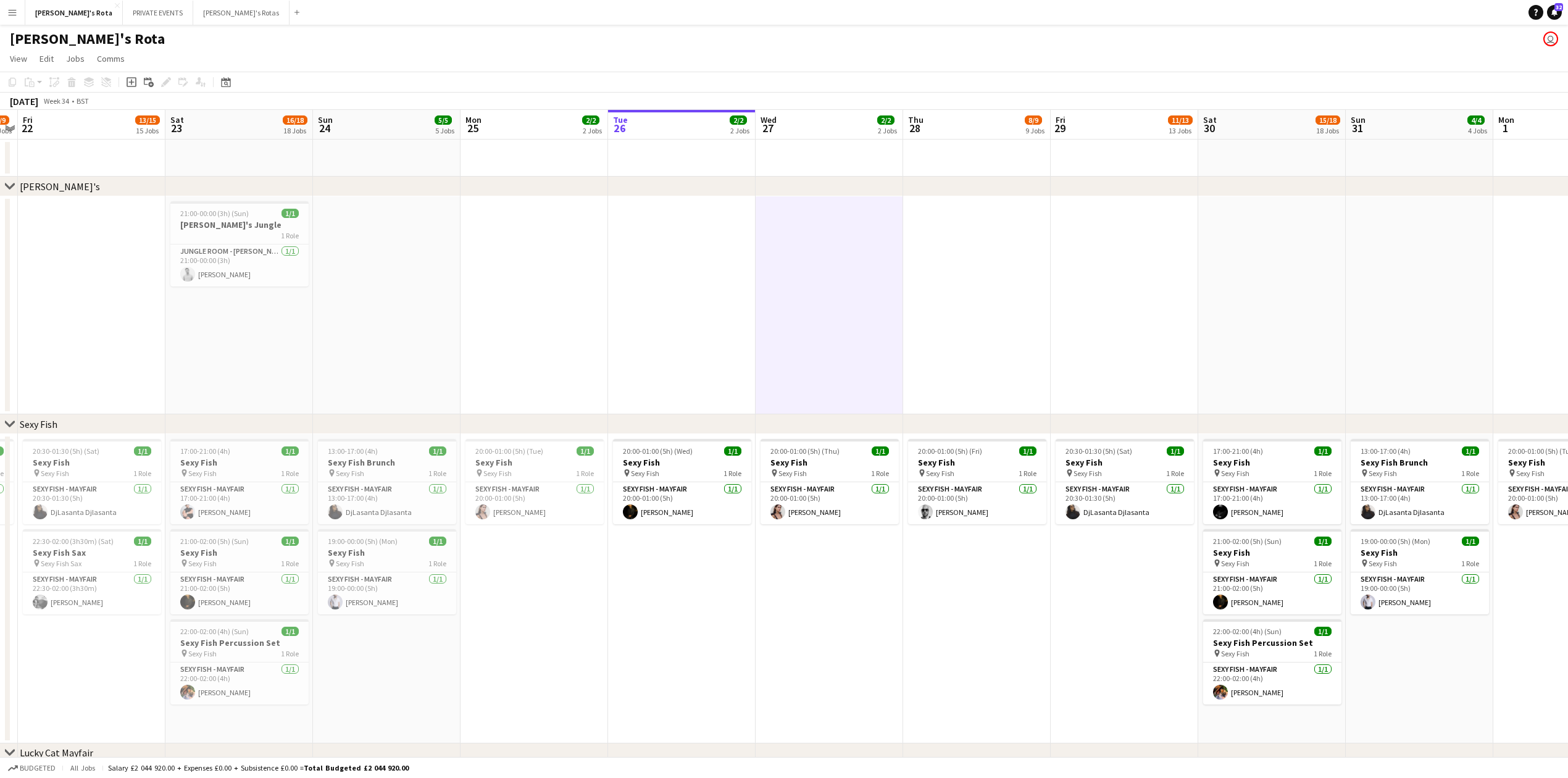
click at [620, 328] on app-date-cell at bounding box center [682, 306] width 147 height 218
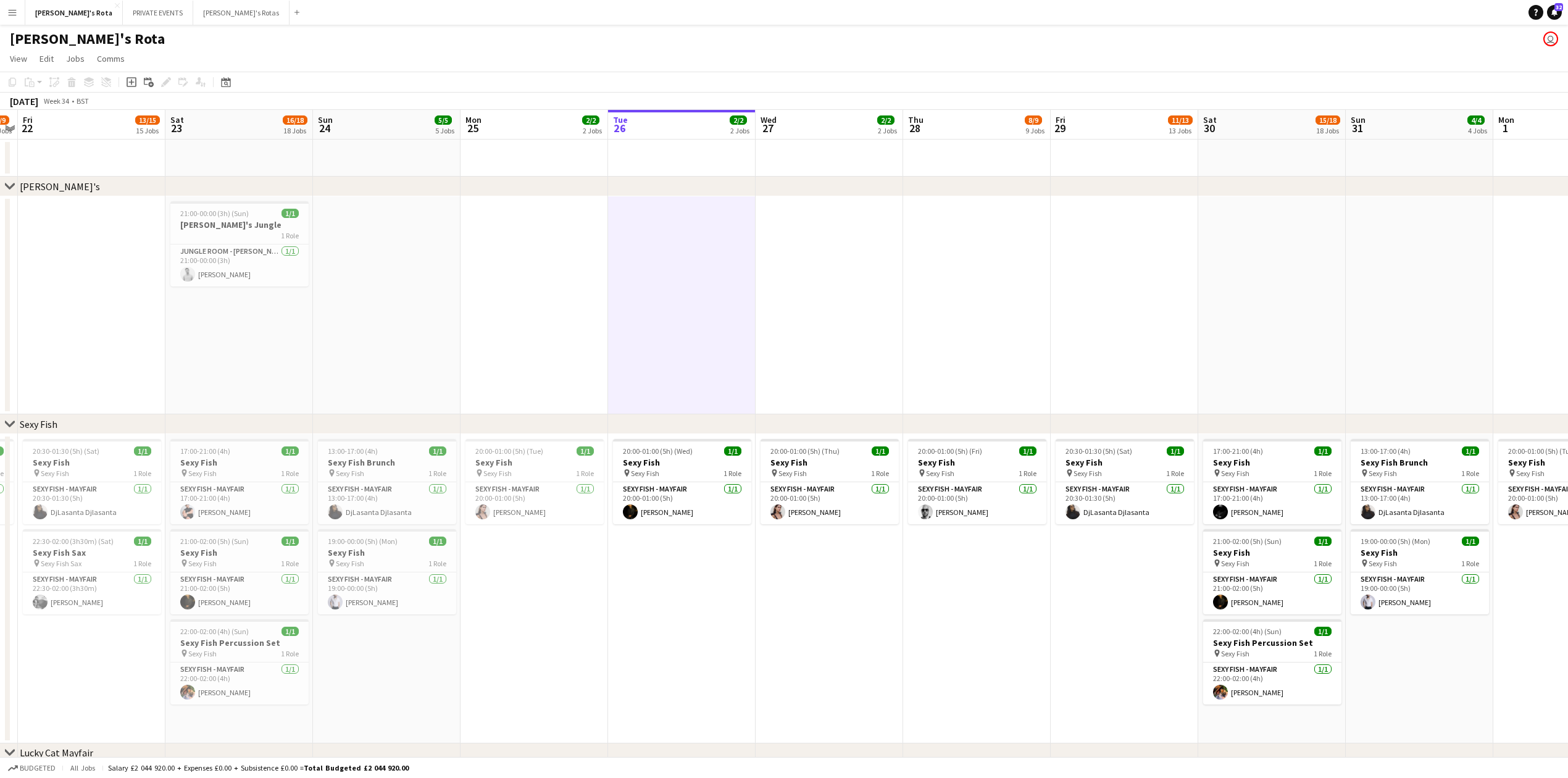
click at [716, 636] on app-date-cell "20:00-01:00 (5h) (Wed) 1/1 Sexy Fish pin Sexy Fish 1 Role SEXY FISH - MAYFAIR 1…" at bounding box center [682, 589] width 147 height 310
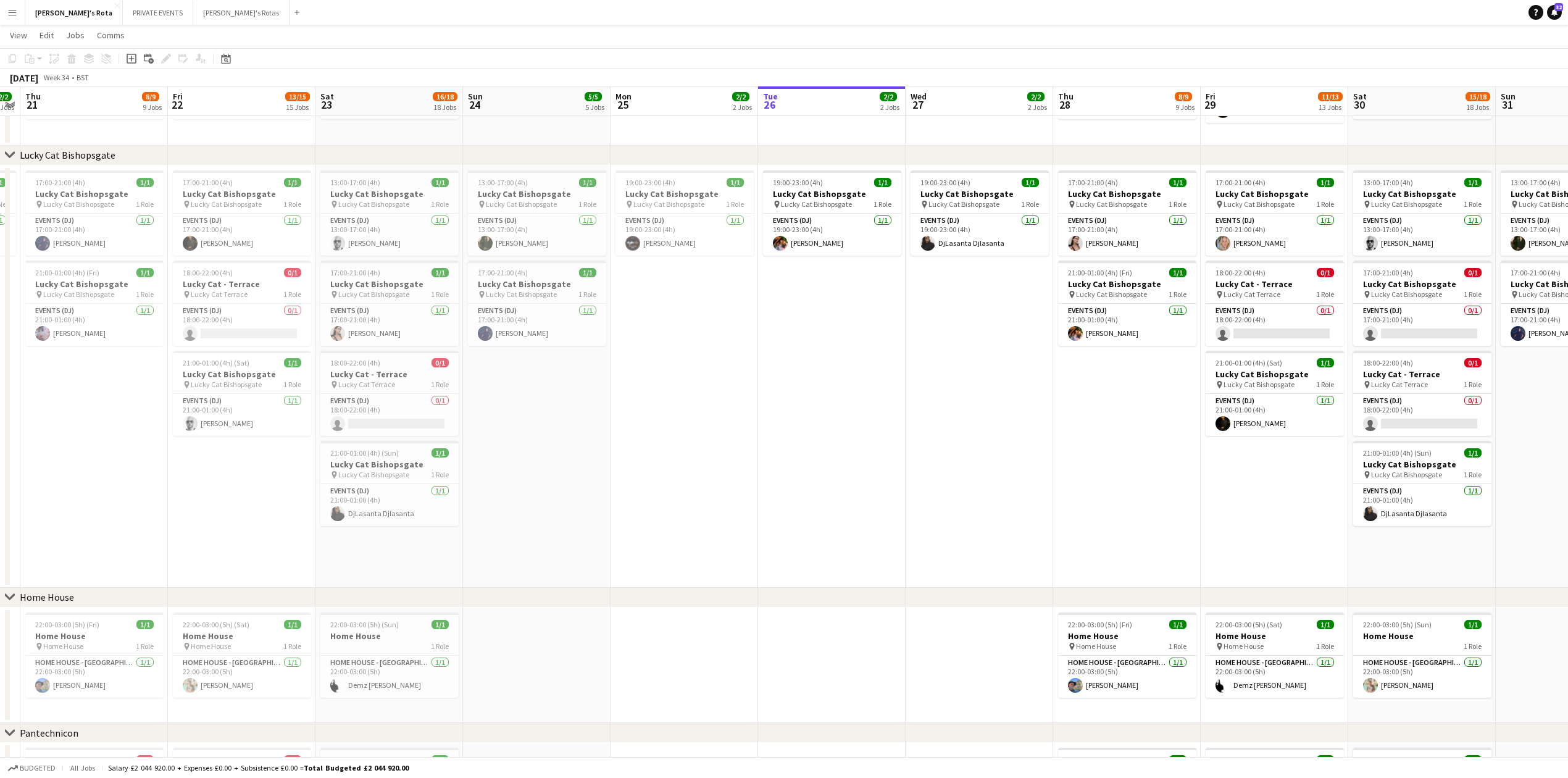
scroll to position [0, 295]
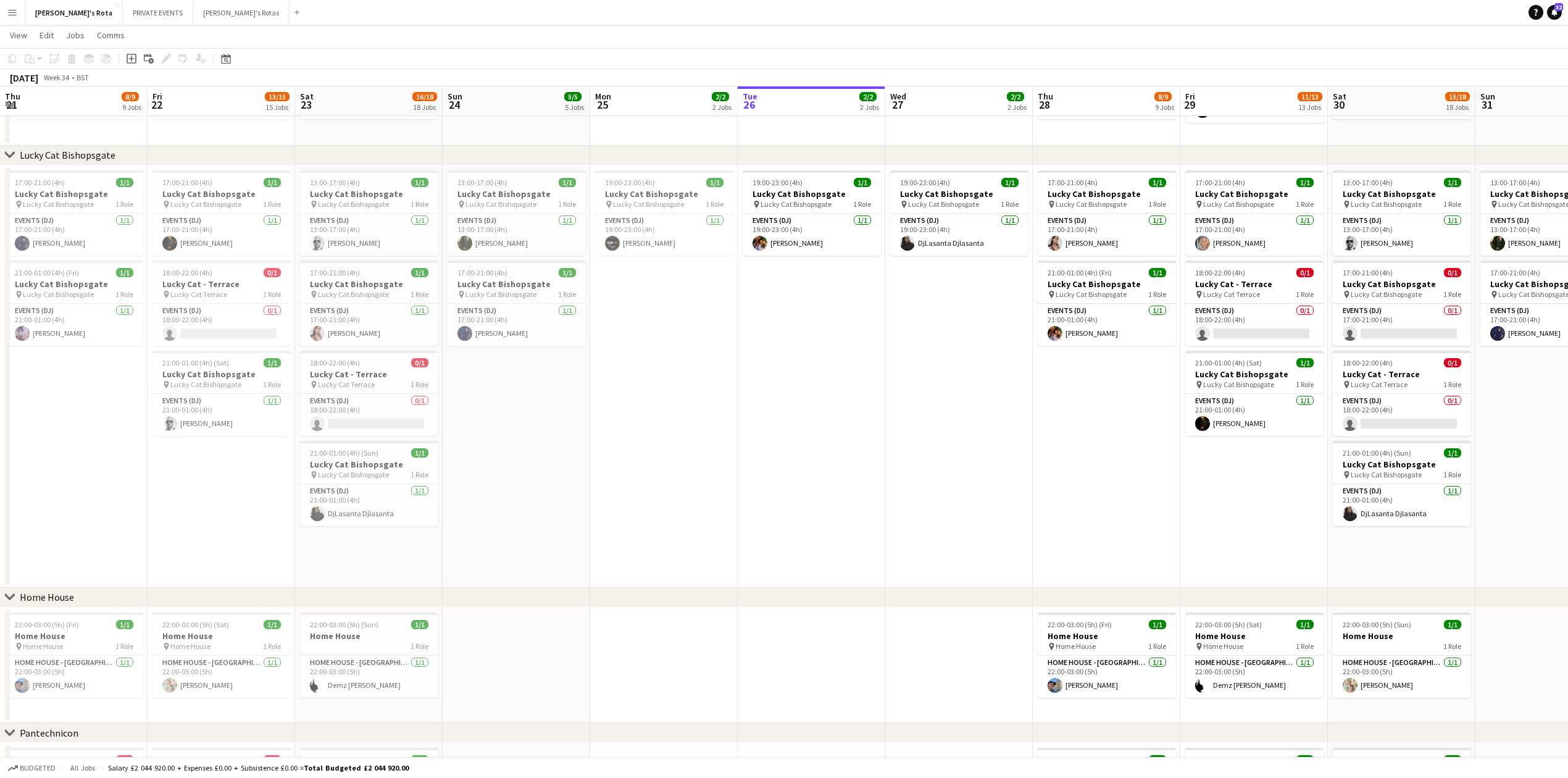
drag, startPoint x: 457, startPoint y: 467, endPoint x: 720, endPoint y: 464, distance: 263.0
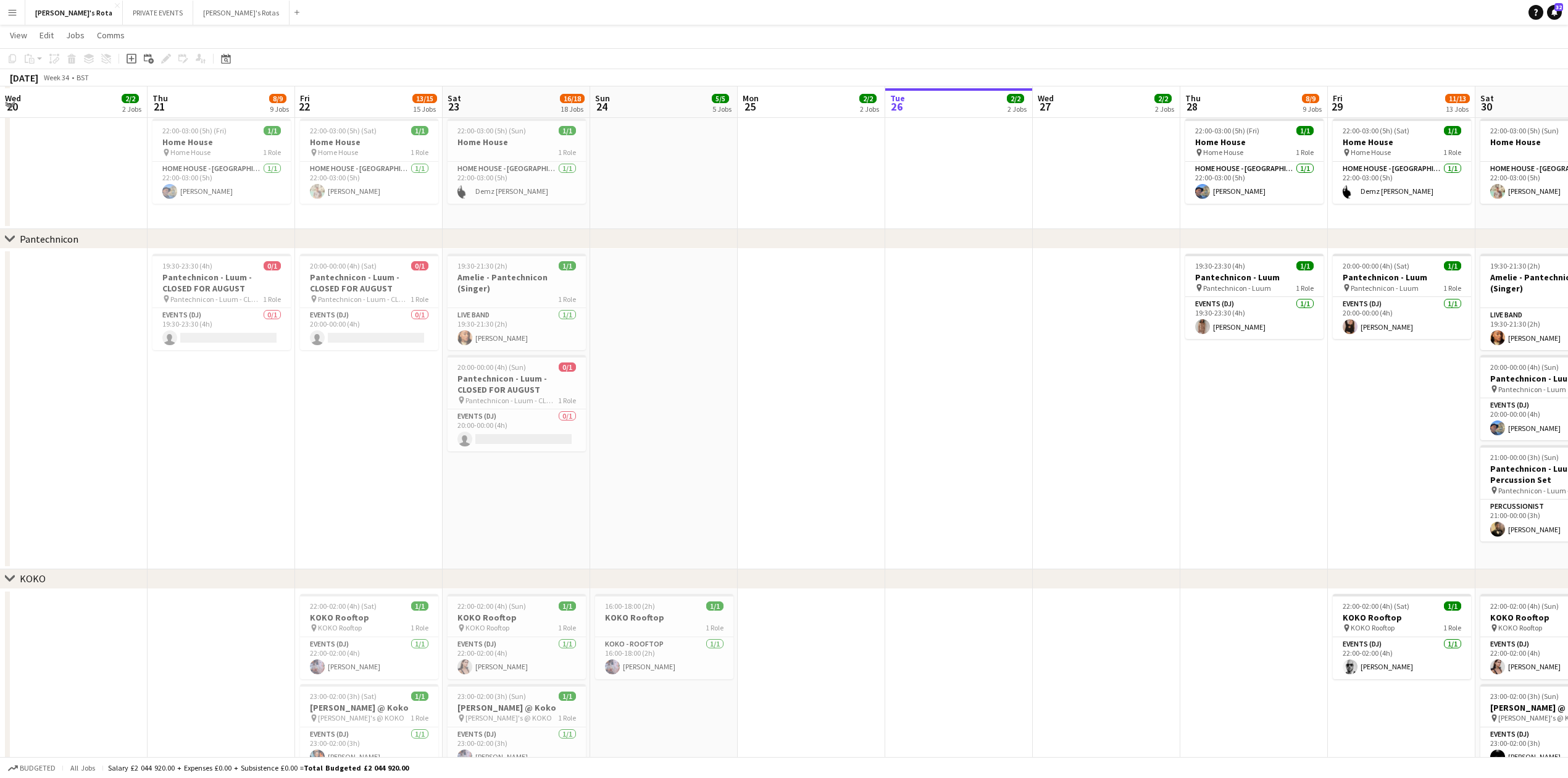
scroll to position [1399, 0]
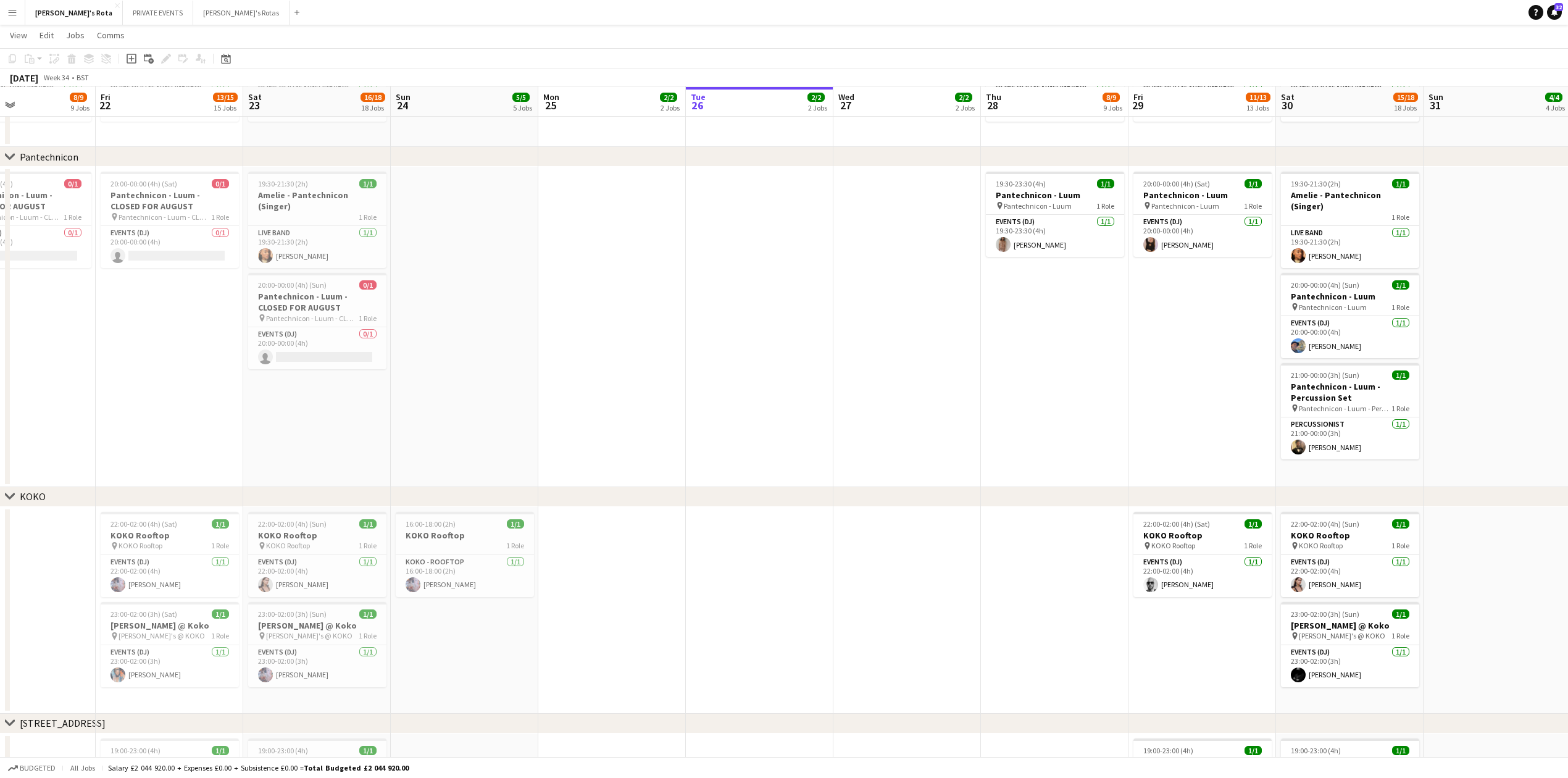
drag, startPoint x: 958, startPoint y: 583, endPoint x: 758, endPoint y: 585, distance: 200.0
click at [758, 585] on app-calendar-viewport "Mon 18 2/2 2 Jobs Tue 19 2/2 2 Jobs Wed 20 2/2 2 Jobs Thu 21 8/9 9 Jobs Fri 22 …" at bounding box center [784, 384] width 1568 height 3471
drag, startPoint x: 883, startPoint y: 608, endPoint x: 398, endPoint y: 607, distance: 485.0
click at [400, 606] on app-calendar-viewport "Mon 18 2/2 2 Jobs Tue 19 2/2 2 Jobs Wed 20 2/2 2 Jobs Thu 21 8/9 9 Jobs Fri 22 …" at bounding box center [784, 384] width 1568 height 3471
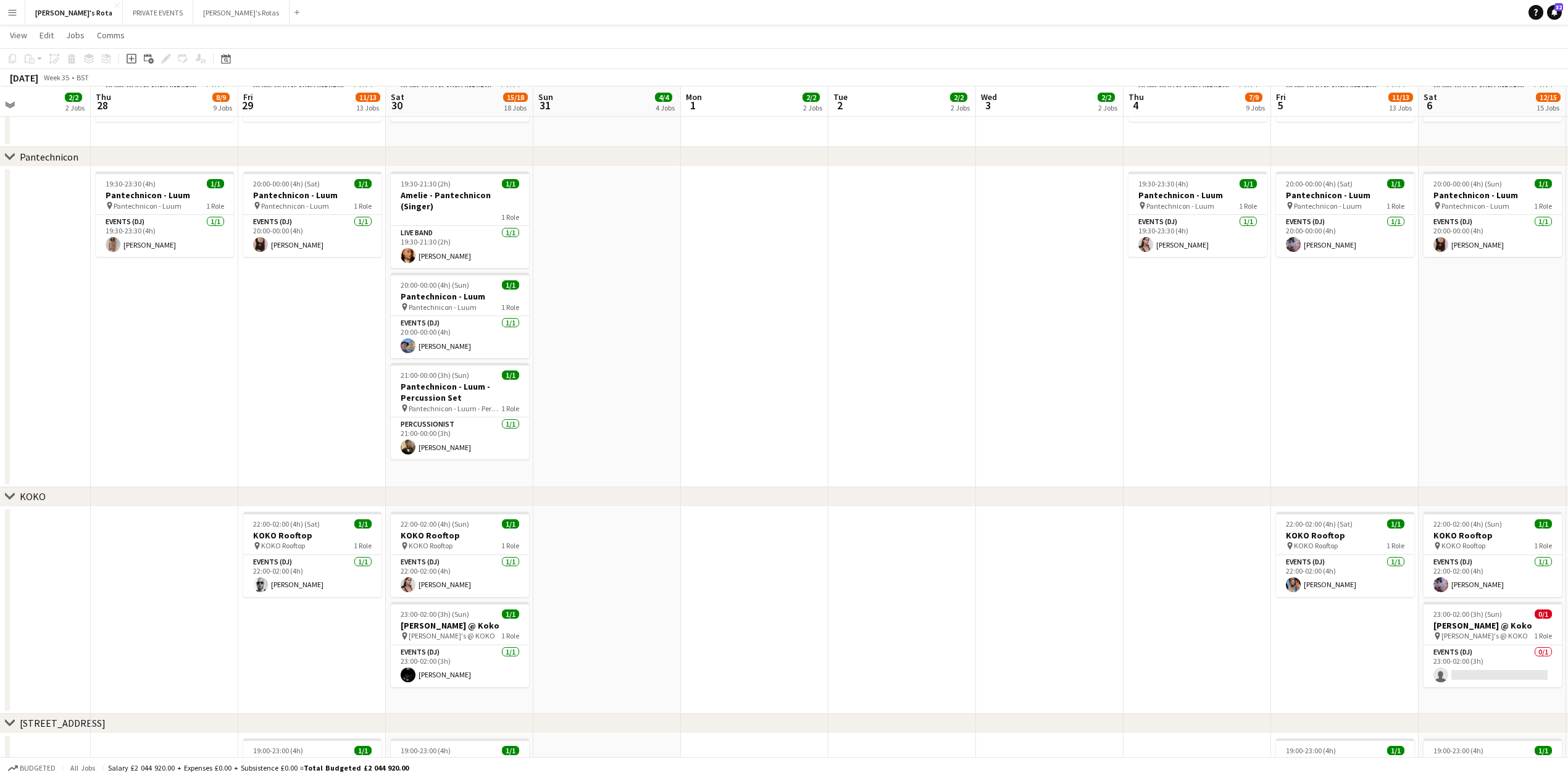
drag, startPoint x: 1197, startPoint y: 634, endPoint x: 750, endPoint y: 637, distance: 447.0
click at [750, 637] on app-calendar-viewport "Sun 24 5/5 5 Jobs Mon 25 2/2 2 Jobs Tue 26 2/2 2 Jobs Wed 27 2/2 2 Jobs Thu 28 …" at bounding box center [784, 384] width 1568 height 3471
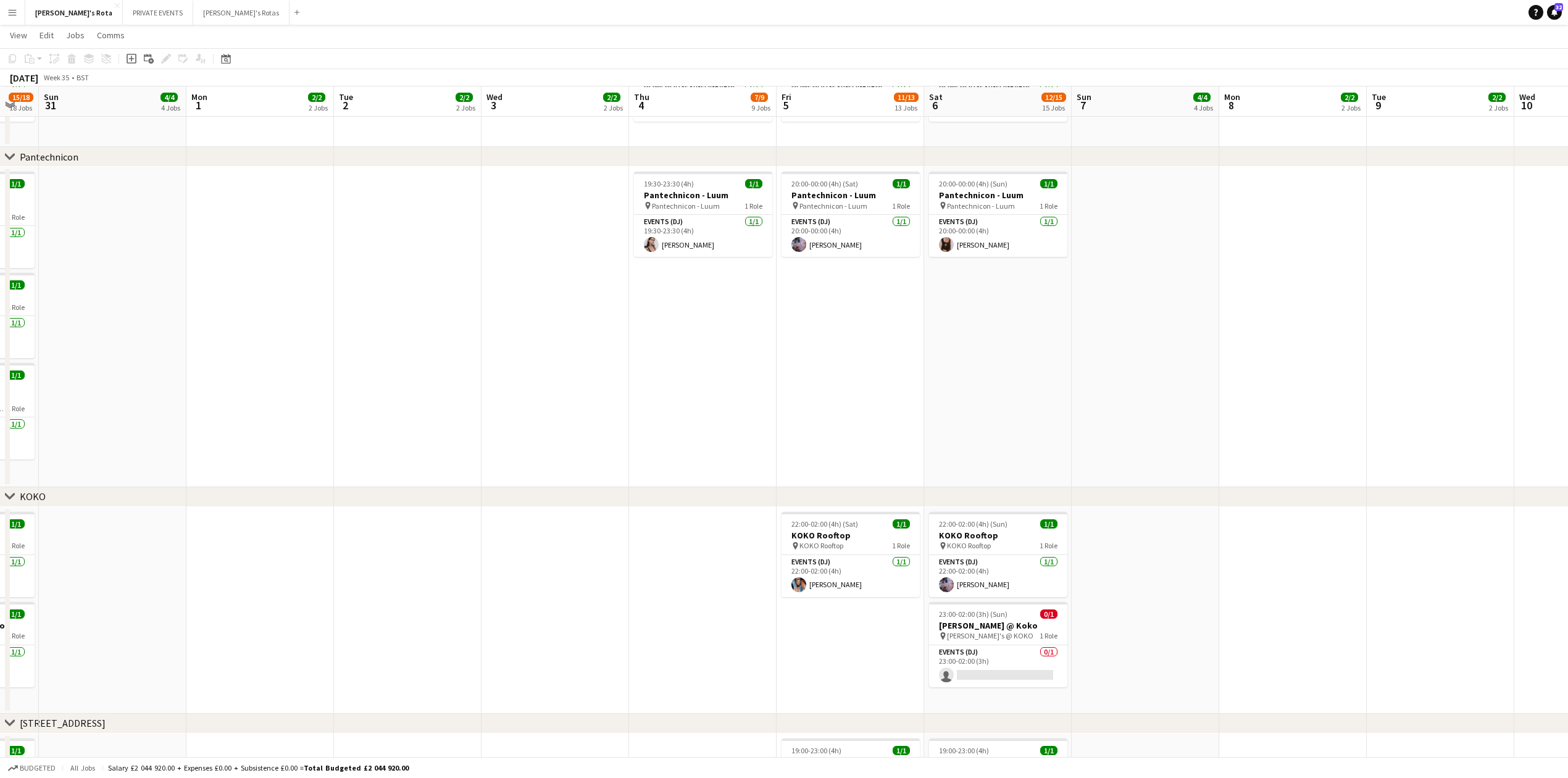
scroll to position [0, 426]
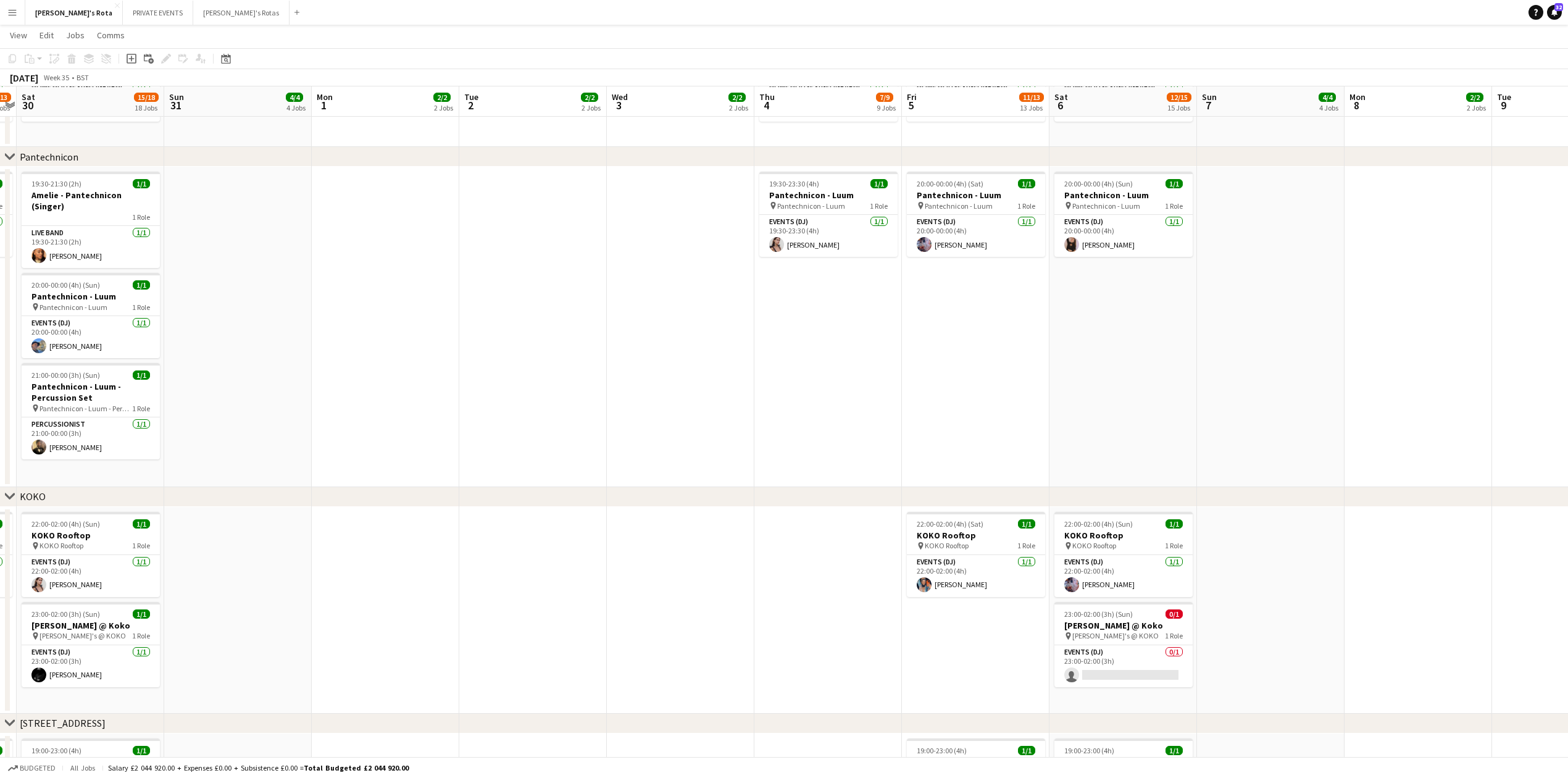
drag, startPoint x: 1045, startPoint y: 605, endPoint x: 716, endPoint y: 616, distance: 329.2
click at [716, 616] on app-calendar-viewport "Wed 27 2/2 2 Jobs Thu 28 8/9 9 Jobs Fri 29 11/13 13 Jobs Sat 30 15/18 18 Jobs S…" at bounding box center [784, 384] width 1568 height 3471
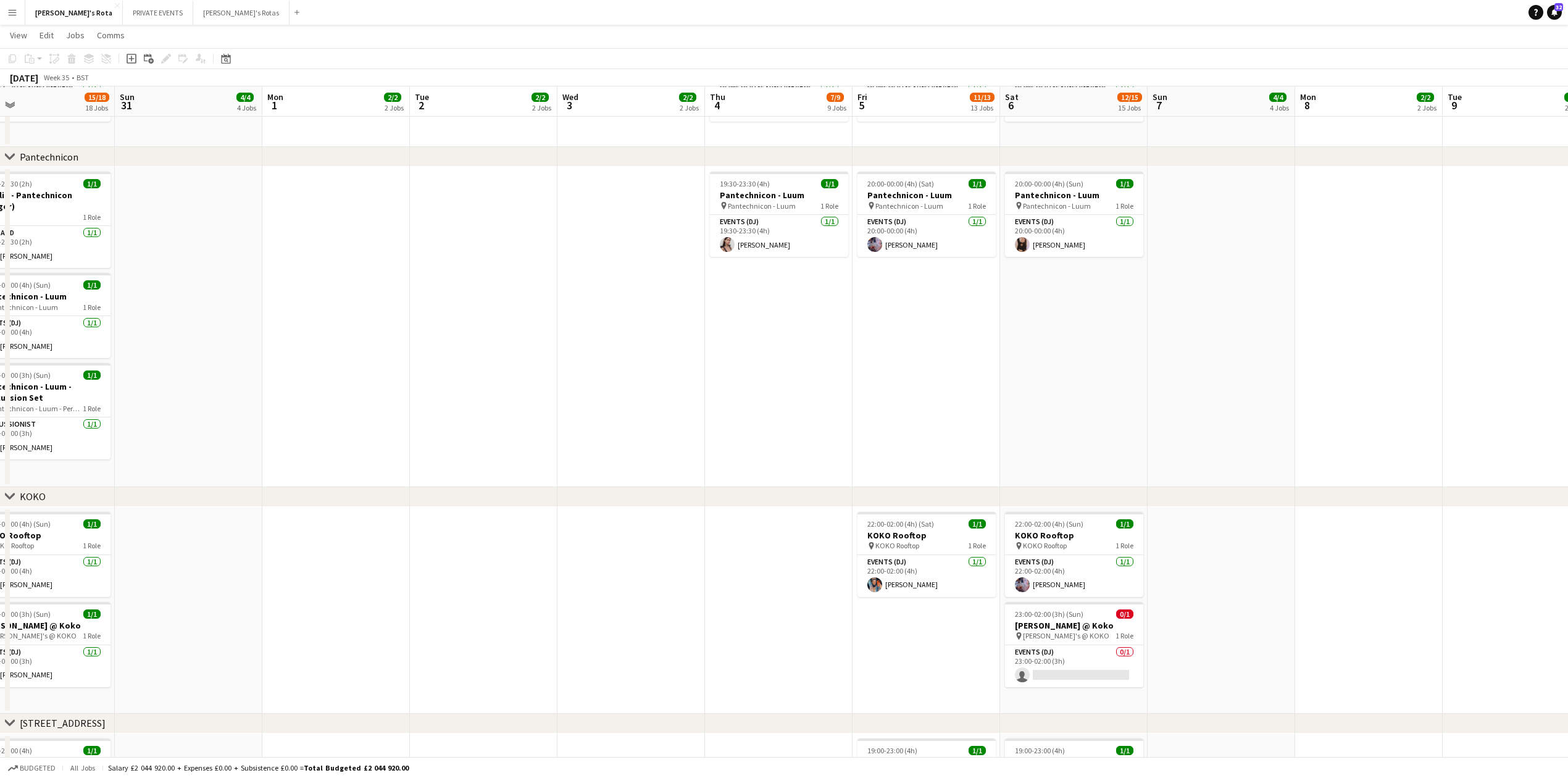
scroll to position [0, 507]
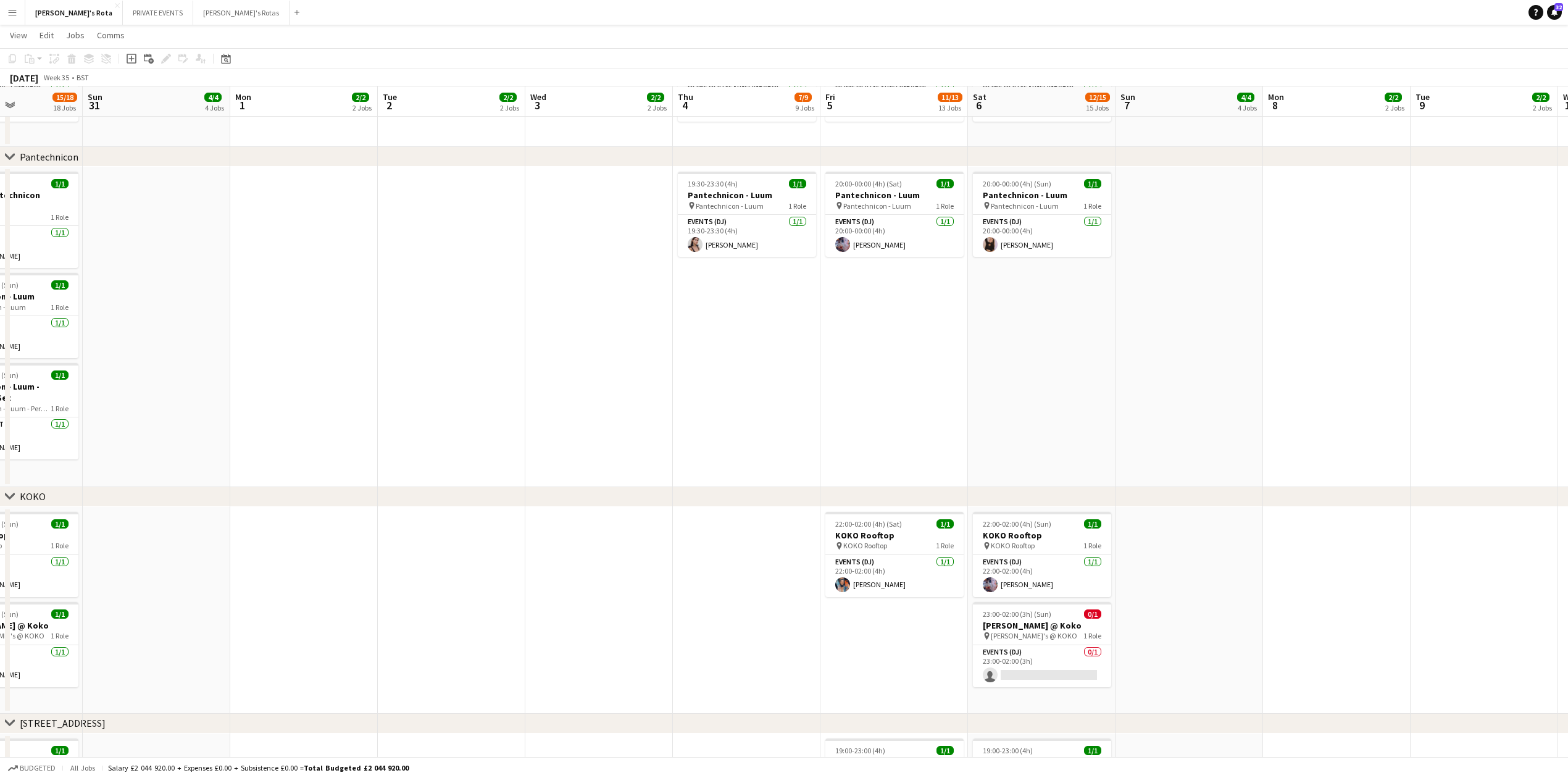
drag, startPoint x: 789, startPoint y: 603, endPoint x: 707, endPoint y: 601, distance: 82.0
click at [707, 601] on app-calendar-viewport "Wed 27 2/2 2 Jobs Thu 28 8/9 9 Jobs Fri 29 11/13 13 Jobs Sat 30 15/18 18 Jobs S…" at bounding box center [784, 384] width 1568 height 3471
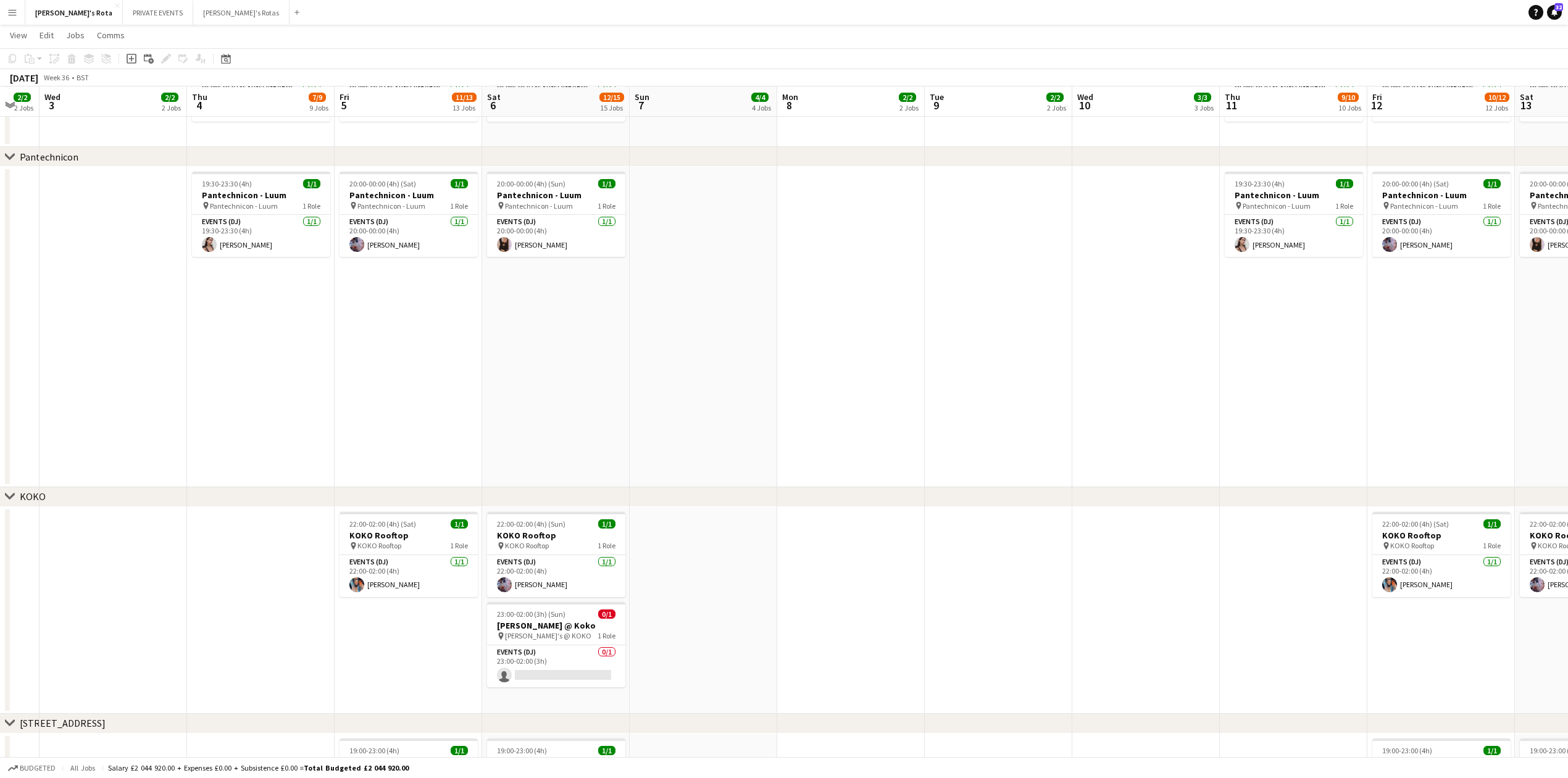
drag, startPoint x: 890, startPoint y: 610, endPoint x: 489, endPoint y: 623, distance: 401.2
click at [258, 631] on app-calendar-viewport "Sun 31 4/4 4 Jobs Mon 1 2/2 2 Jobs Tue 2 2/2 2 Jobs Wed 3 2/2 2 Jobs Thu 4 7/9 …" at bounding box center [784, 384] width 1568 height 3471
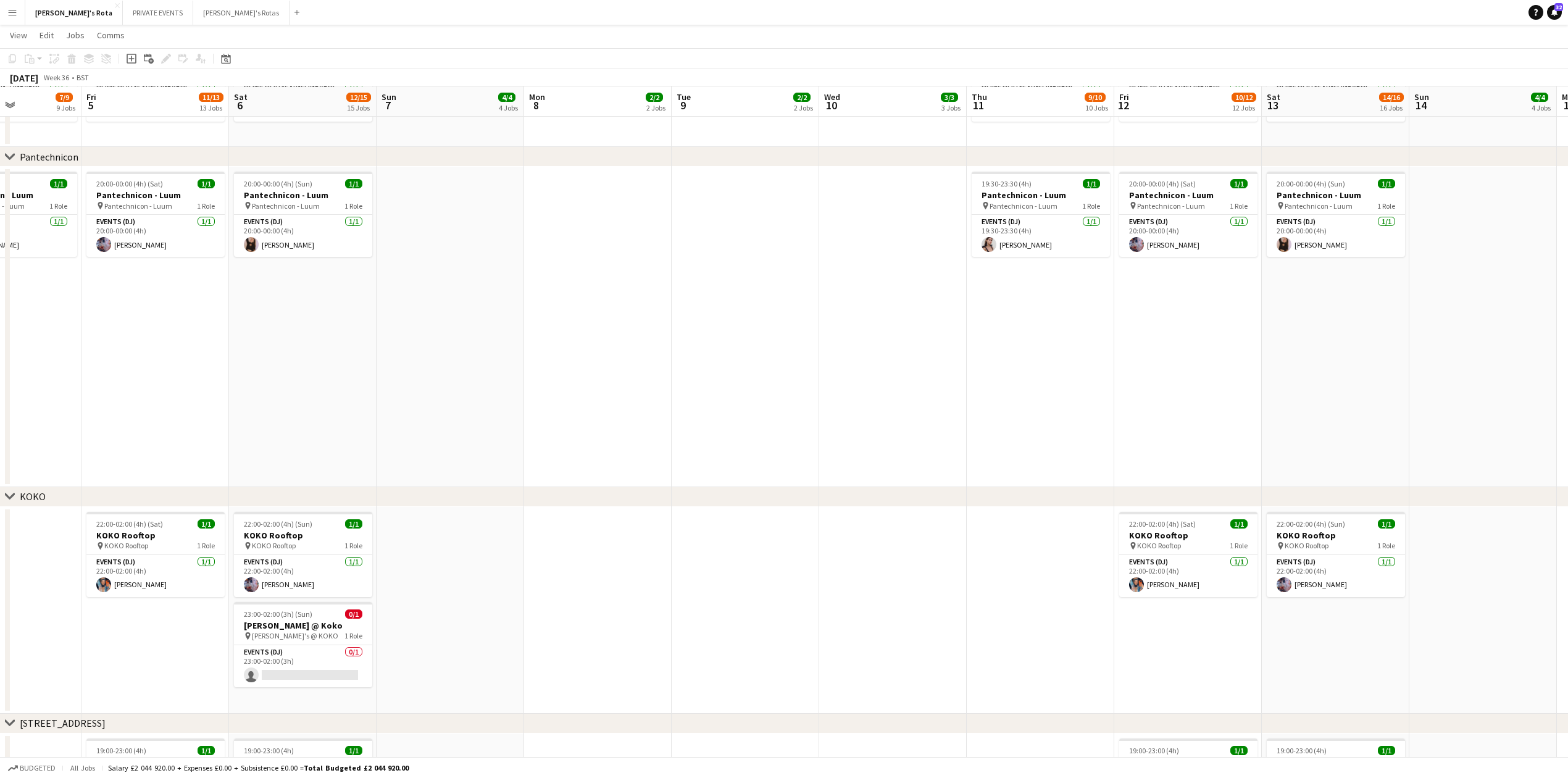
drag, startPoint x: 922, startPoint y: 621, endPoint x: 672, endPoint y: 630, distance: 250.2
click at [669, 630] on app-calendar-viewport "Mon 1 2/2 2 Jobs Tue 2 2/2 2 Jobs Wed 3 2/2 2 Jobs Thu 4 7/9 9 Jobs Fri 5 11/13…" at bounding box center [784, 384] width 1568 height 3471
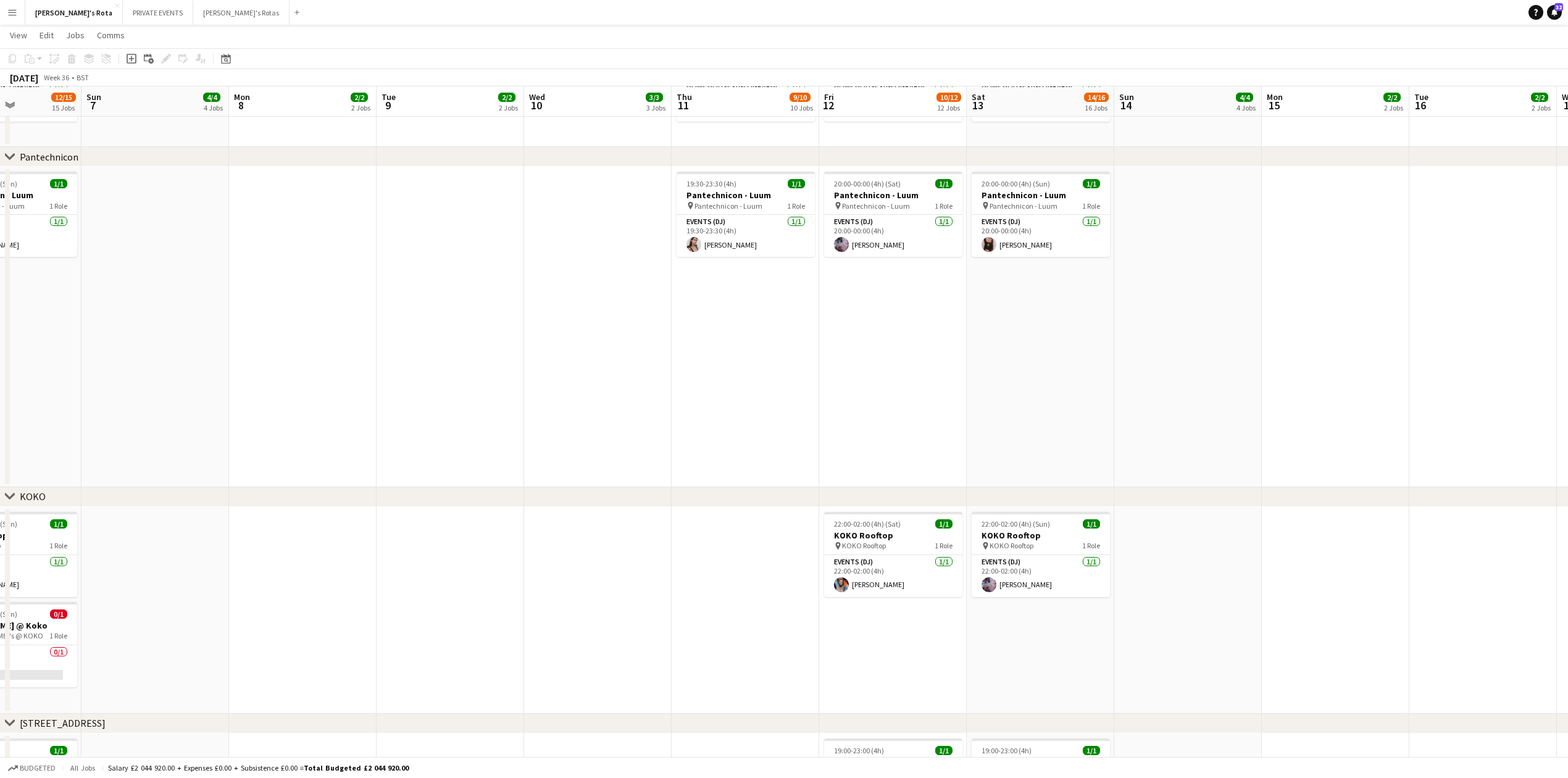
scroll to position [0, 432]
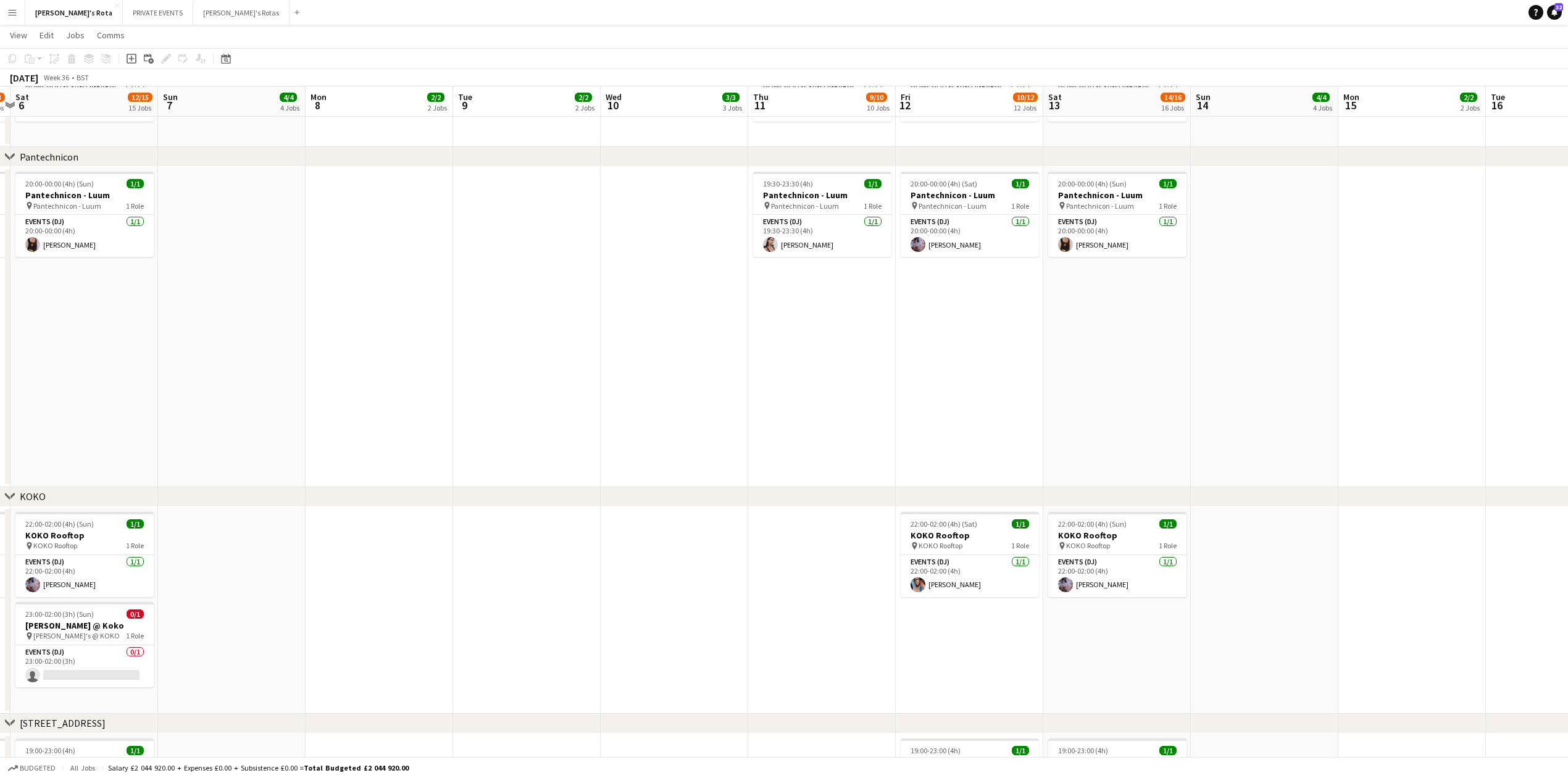
drag, startPoint x: 909, startPoint y: 702, endPoint x: 543, endPoint y: 674, distance: 367.1
click at [543, 674] on app-calendar-viewport "Wed 3 2/2 2 Jobs Thu 4 7/9 9 Jobs Fri 5 11/13 13 Jobs Sat 6 12/15 15 Jobs Sun 7…" at bounding box center [784, 384] width 1568 height 3471
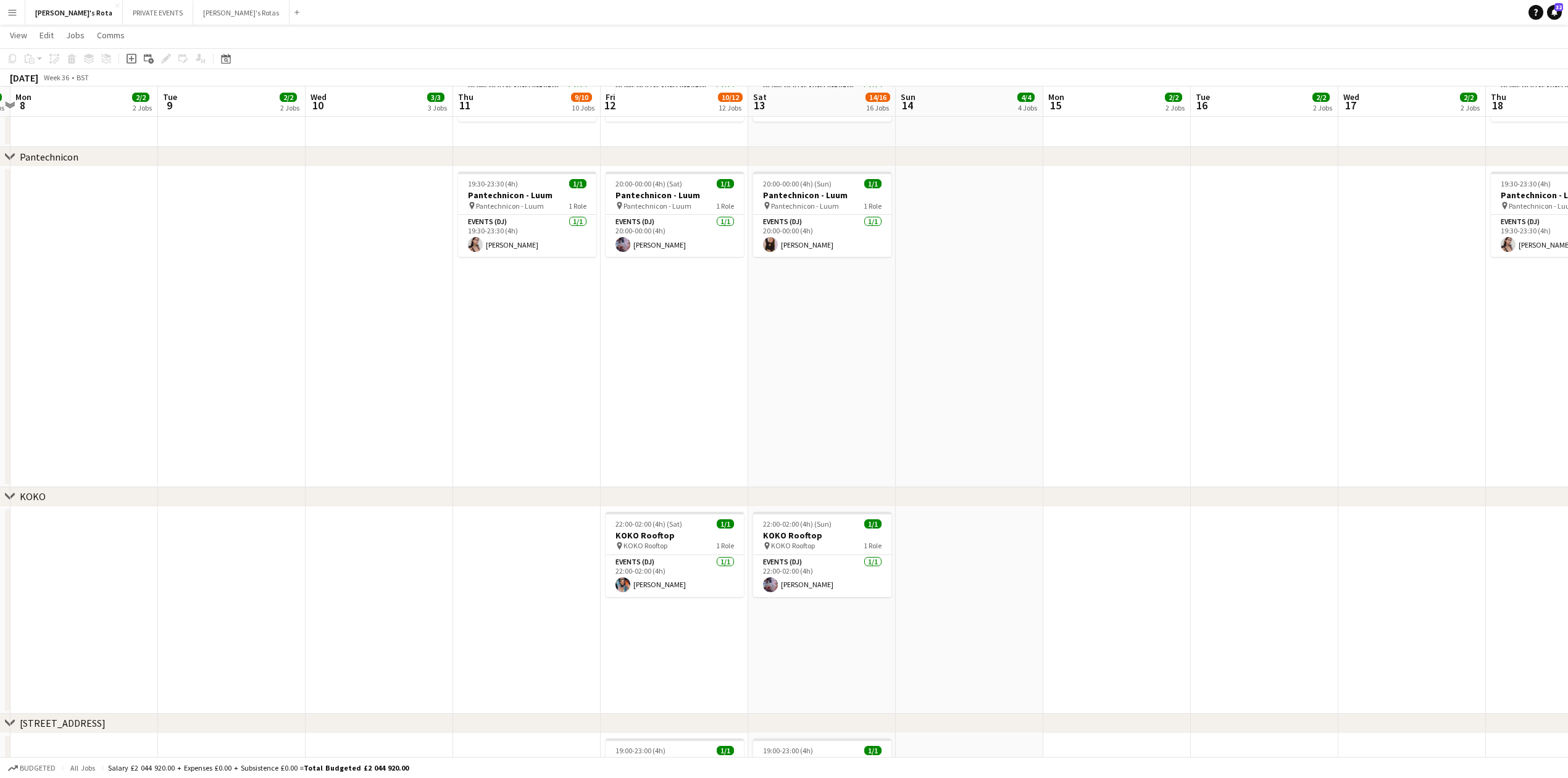
click at [769, 383] on app-date-cell "20:00-00:00 (4h) (Sun) 1/1 Pantechnicon - Luum pin Pantechnicon - Luum 1 Role E…" at bounding box center [822, 327] width 147 height 320
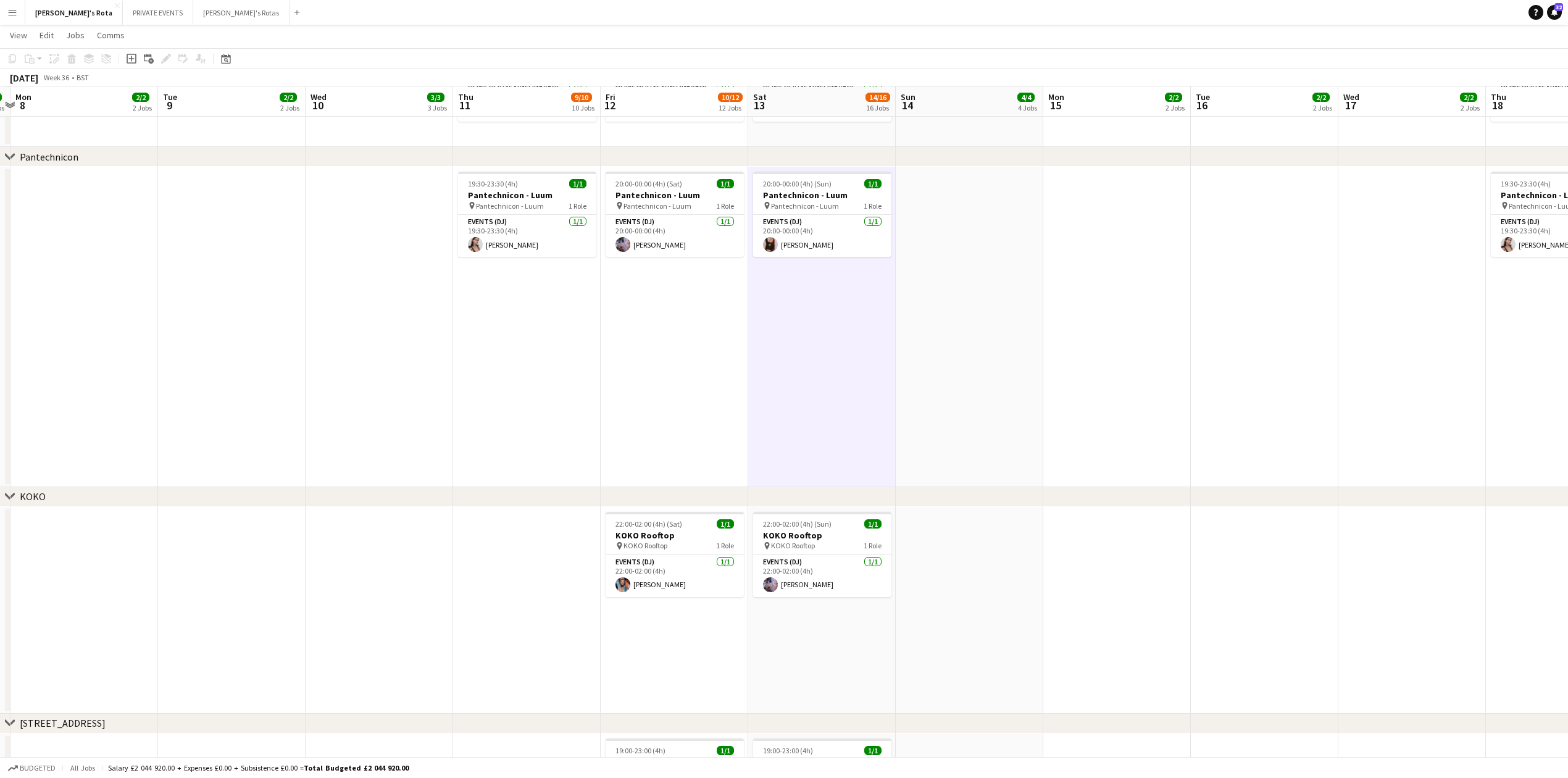
drag, startPoint x: 677, startPoint y: 383, endPoint x: 688, endPoint y: 421, distance: 39.6
click at [675, 383] on app-date-cell "20:00-00:00 (4h) (Sat) 1/1 Pantechnicon - Luum pin Pantechnicon - Luum 1 Role E…" at bounding box center [674, 327] width 147 height 320
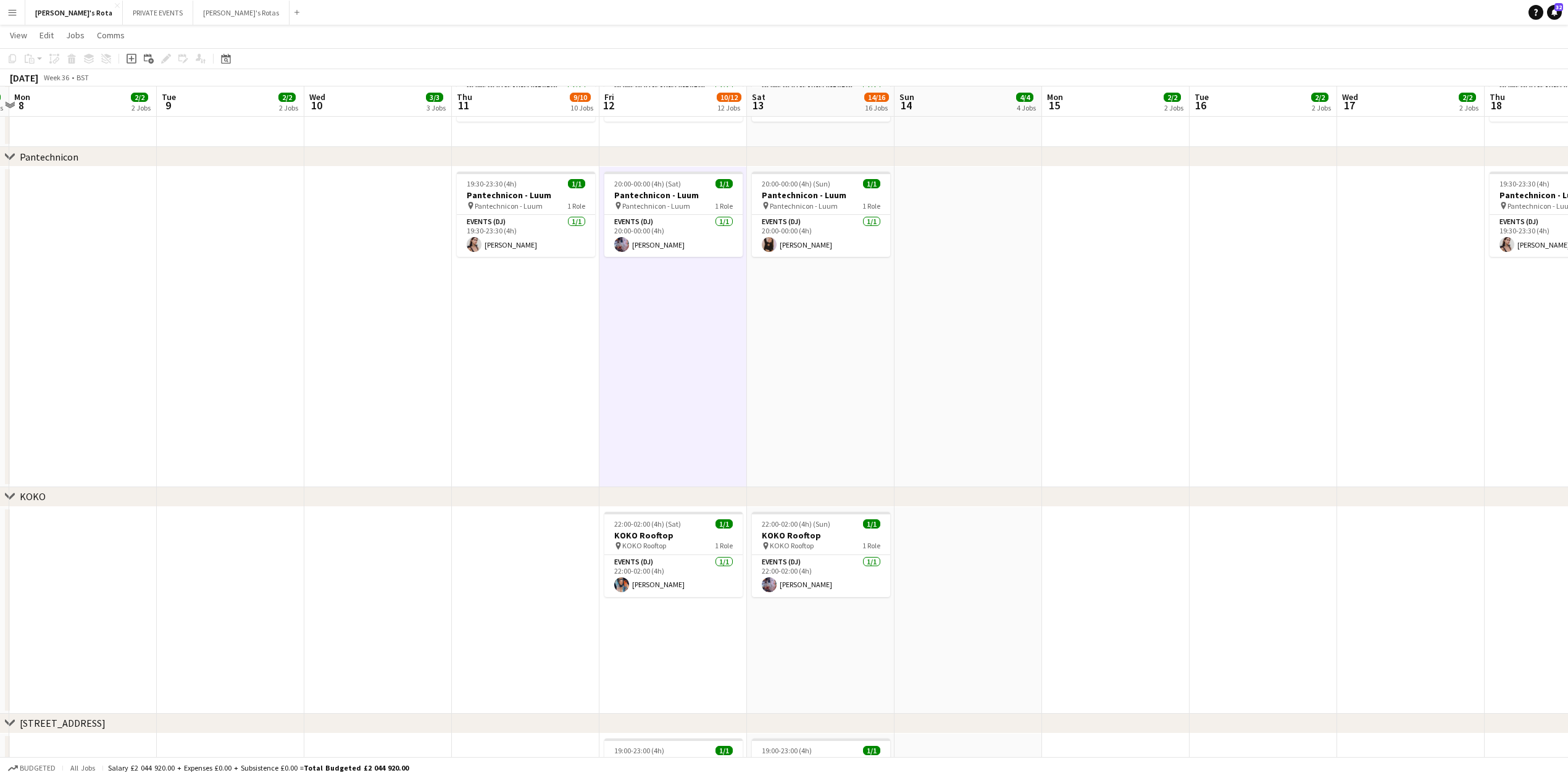
click at [578, 413] on app-date-cell "19:30-23:30 (4h) 1/1 Pantechnicon - Luum pin Pantechnicon - Luum 1 Role Events …" at bounding box center [525, 327] width 147 height 320
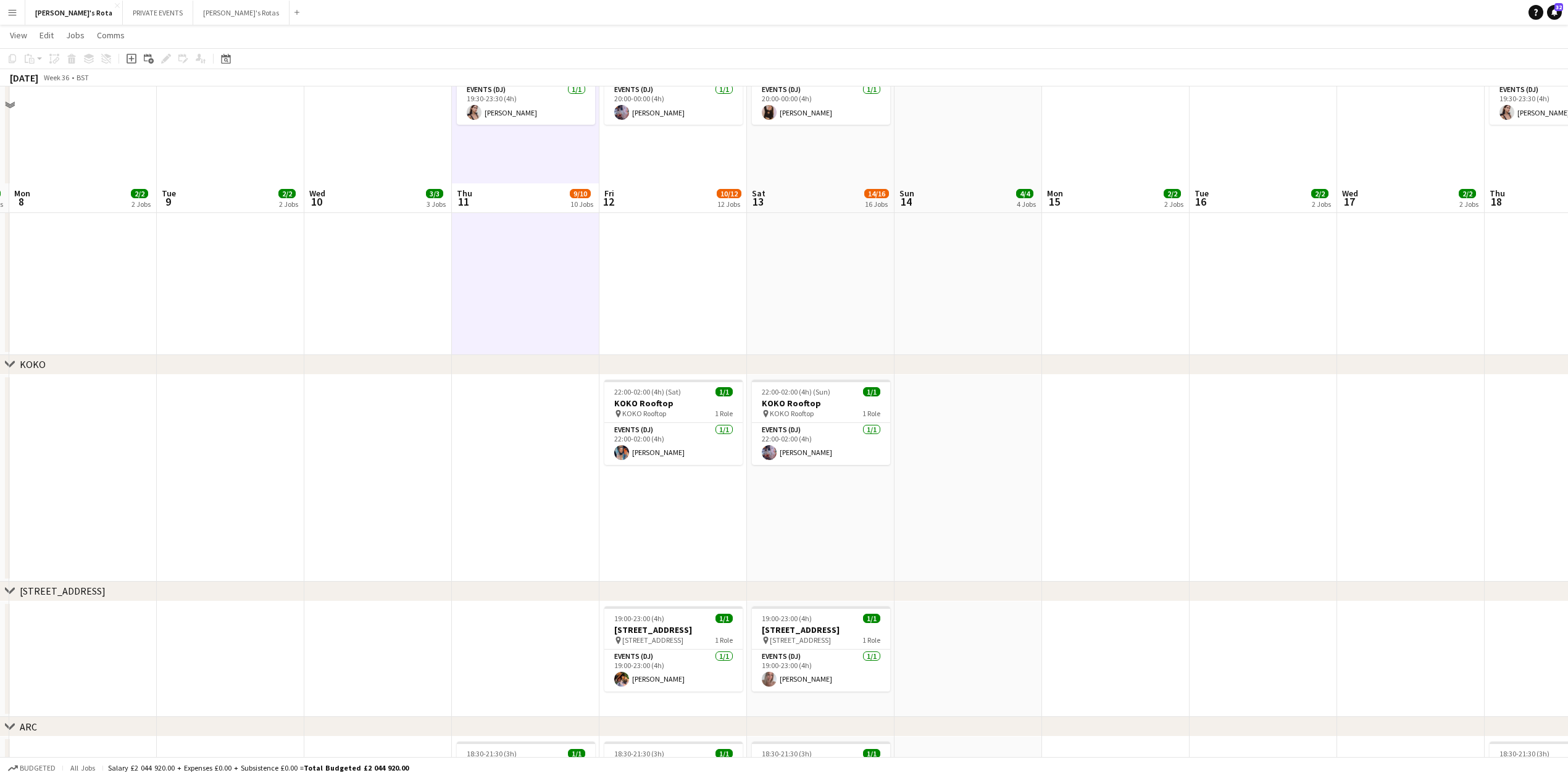
scroll to position [1729, 0]
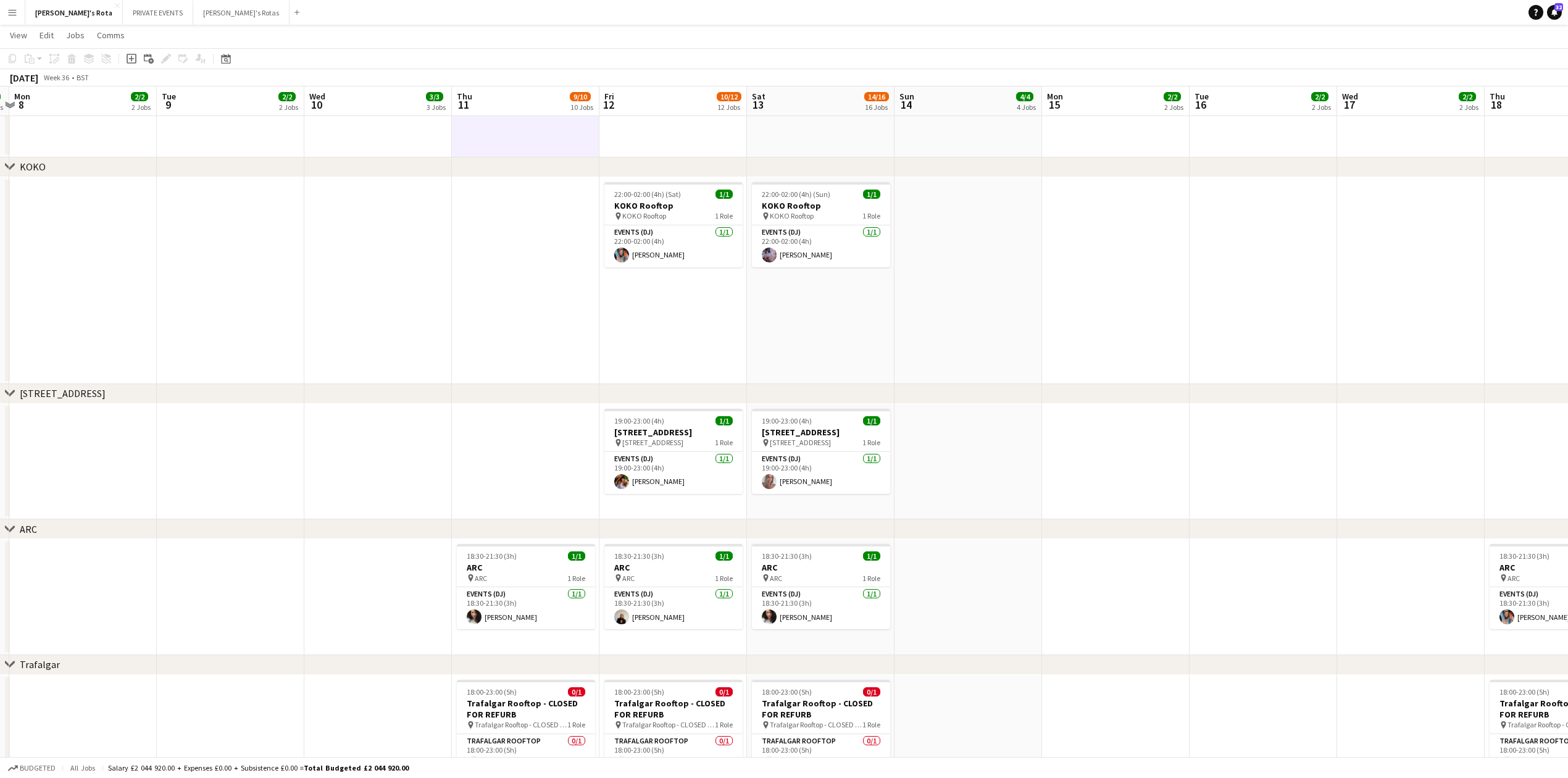
click at [457, 435] on app-date-cell at bounding box center [525, 462] width 147 height 116
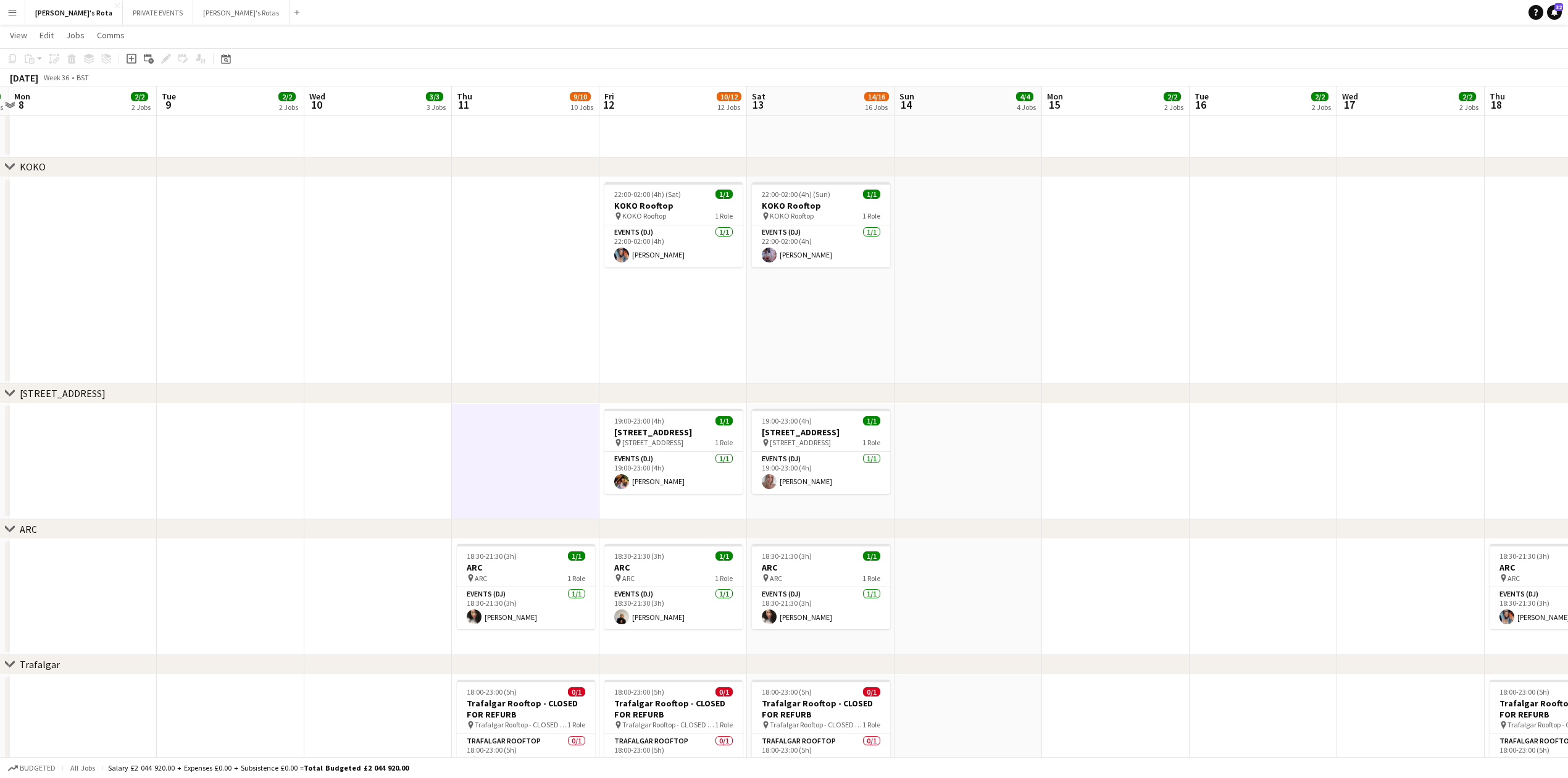
click at [487, 357] on app-date-cell at bounding box center [525, 280] width 147 height 207
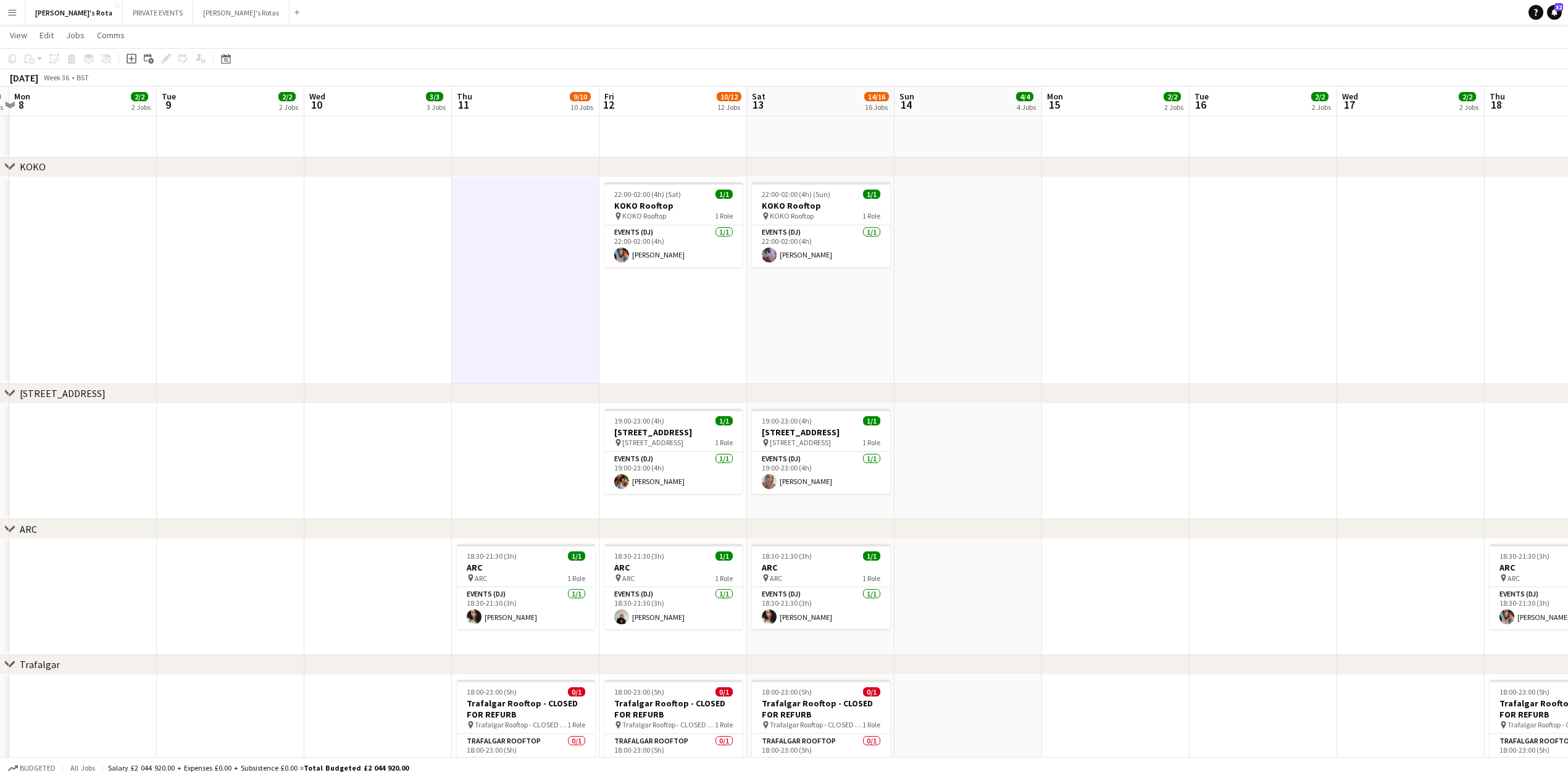
click at [662, 344] on app-date-cell "22:00-02:00 (4h) (Sat) 1/1 KOKO Rooftop pin KOKO Rooftop 1 Role Events (DJ) 1/1…" at bounding box center [673, 280] width 147 height 207
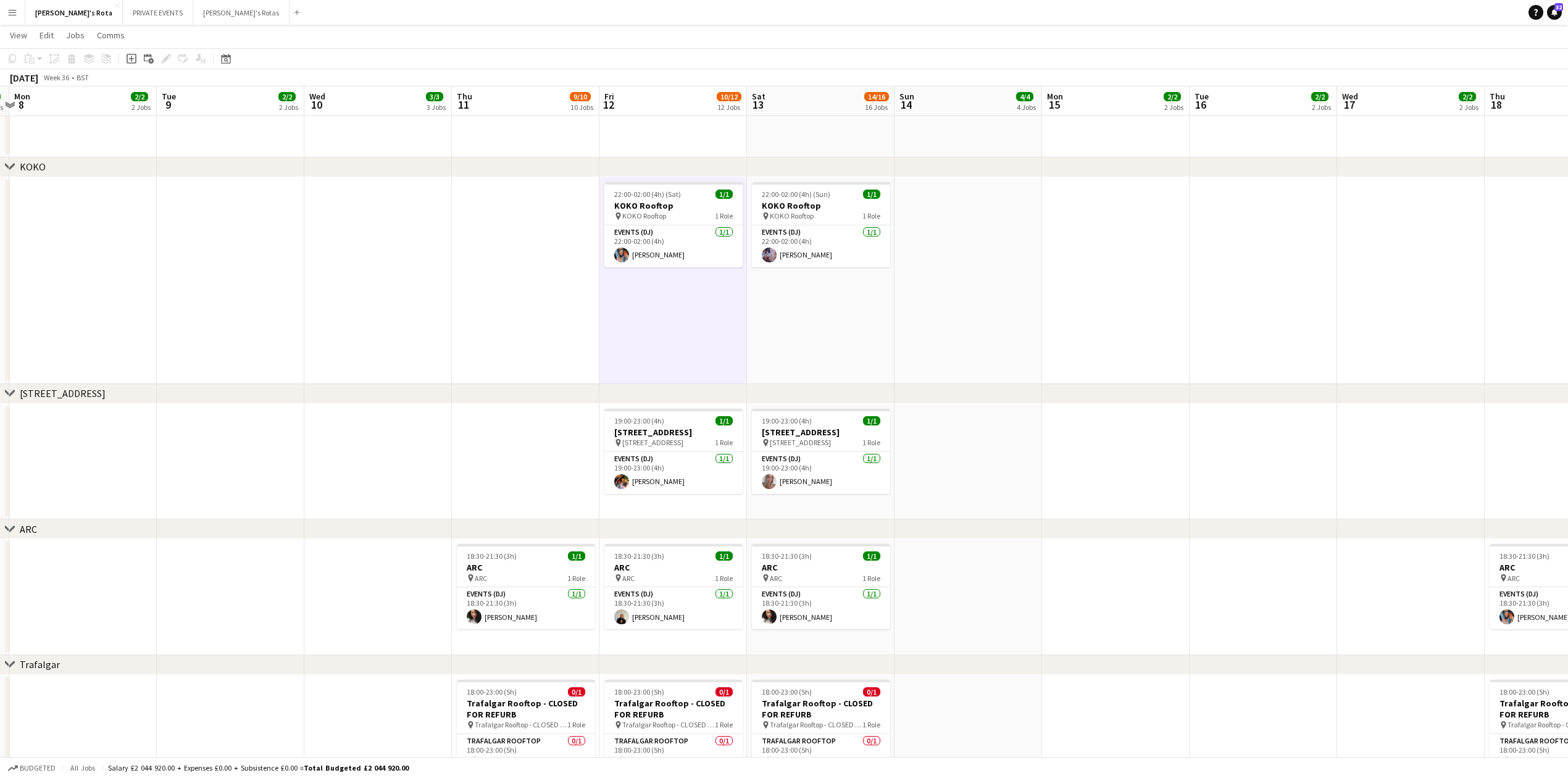
click at [535, 492] on app-date-cell at bounding box center [525, 462] width 147 height 116
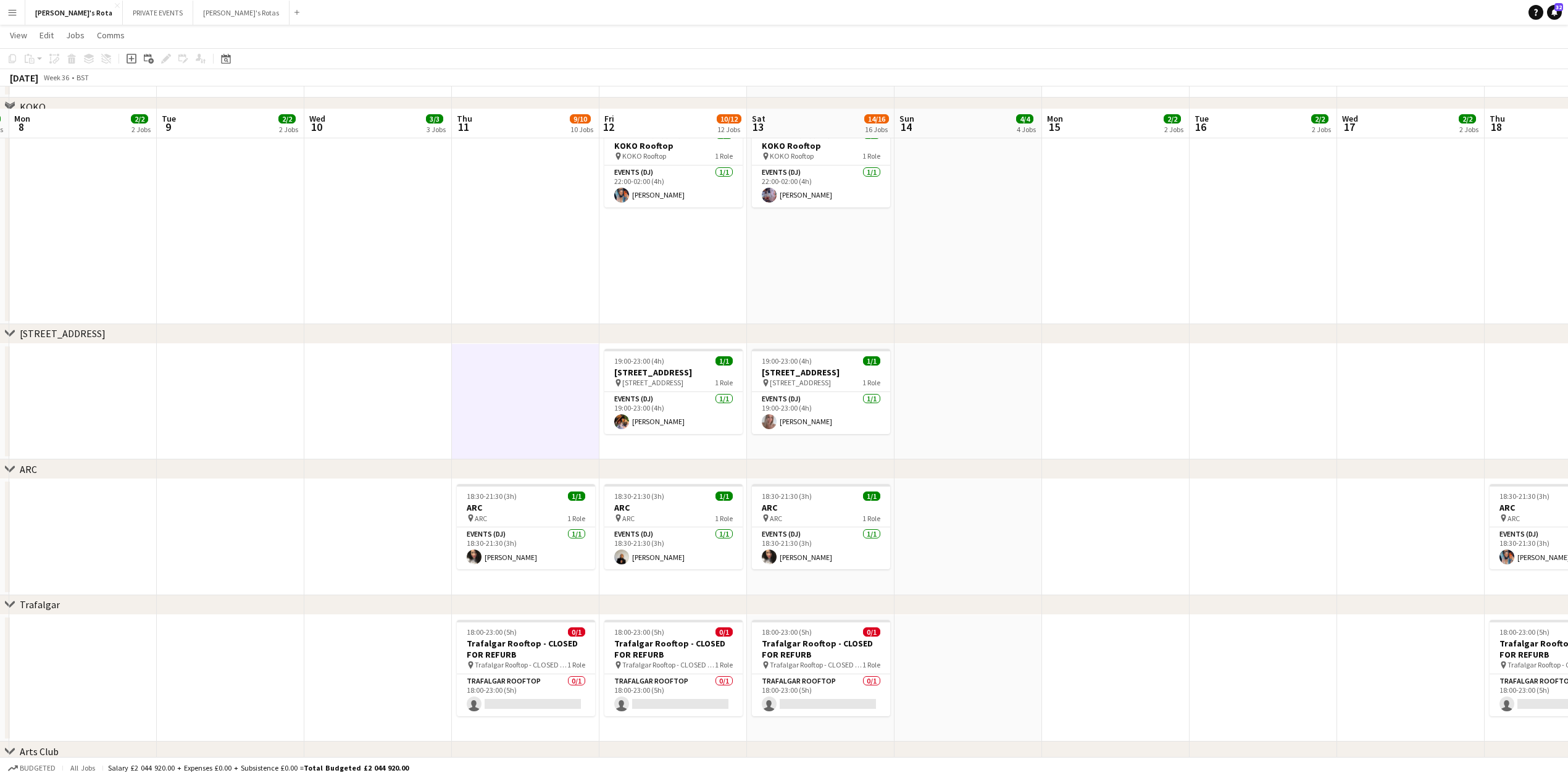
scroll to position [1811, 0]
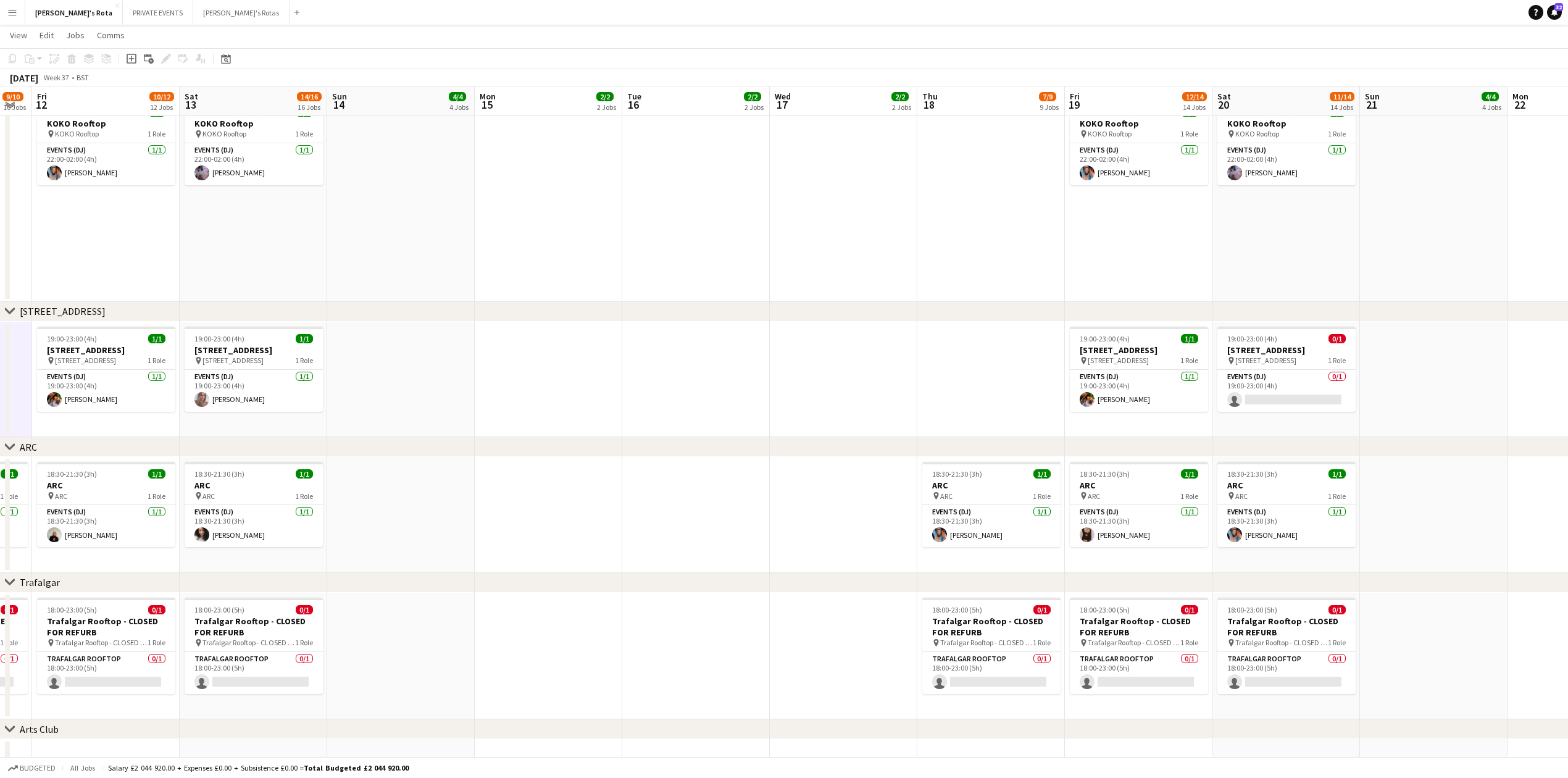
drag, startPoint x: 1263, startPoint y: 510, endPoint x: 699, endPoint y: 554, distance: 565.7
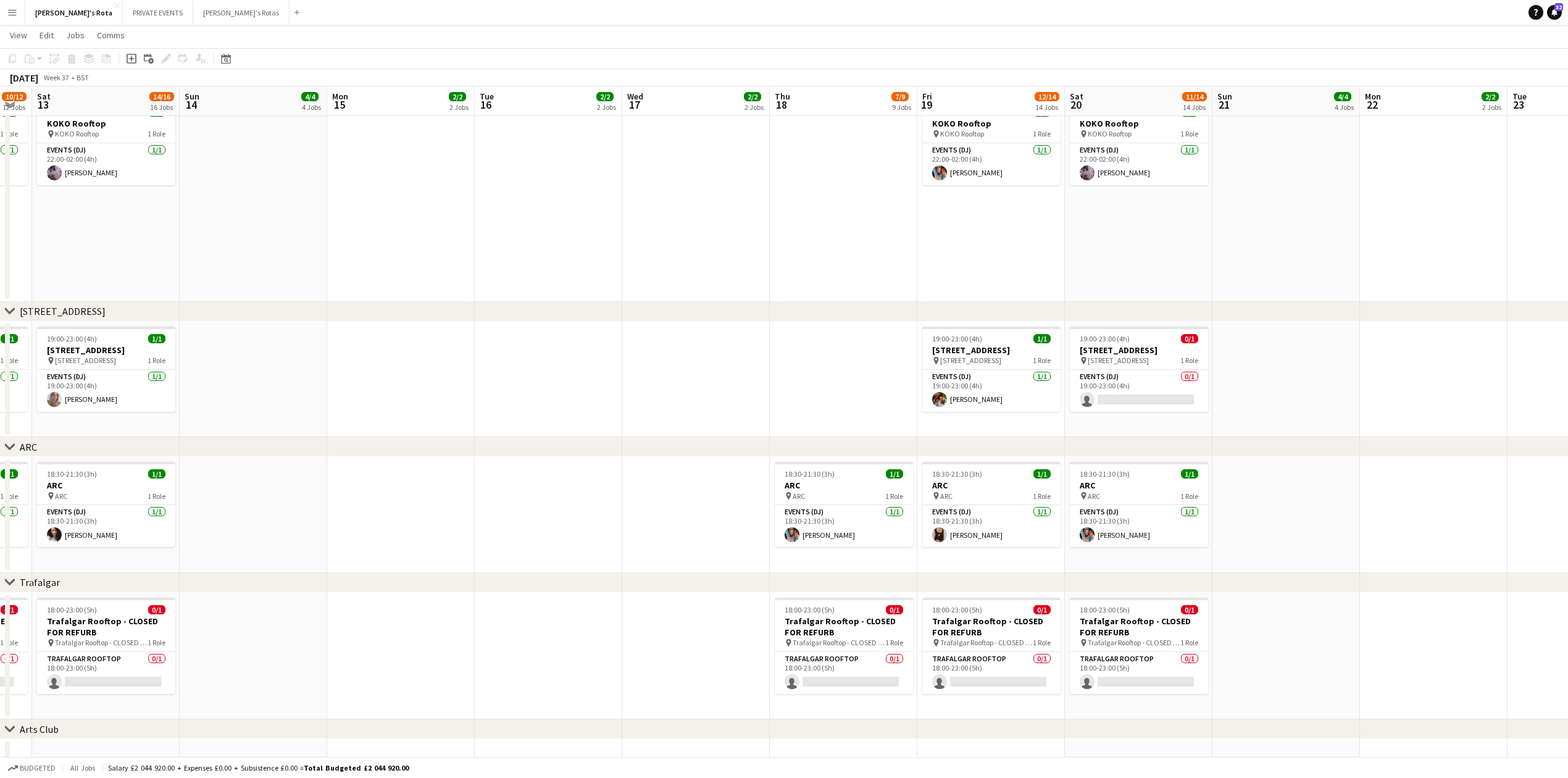
scroll to position [0, 402]
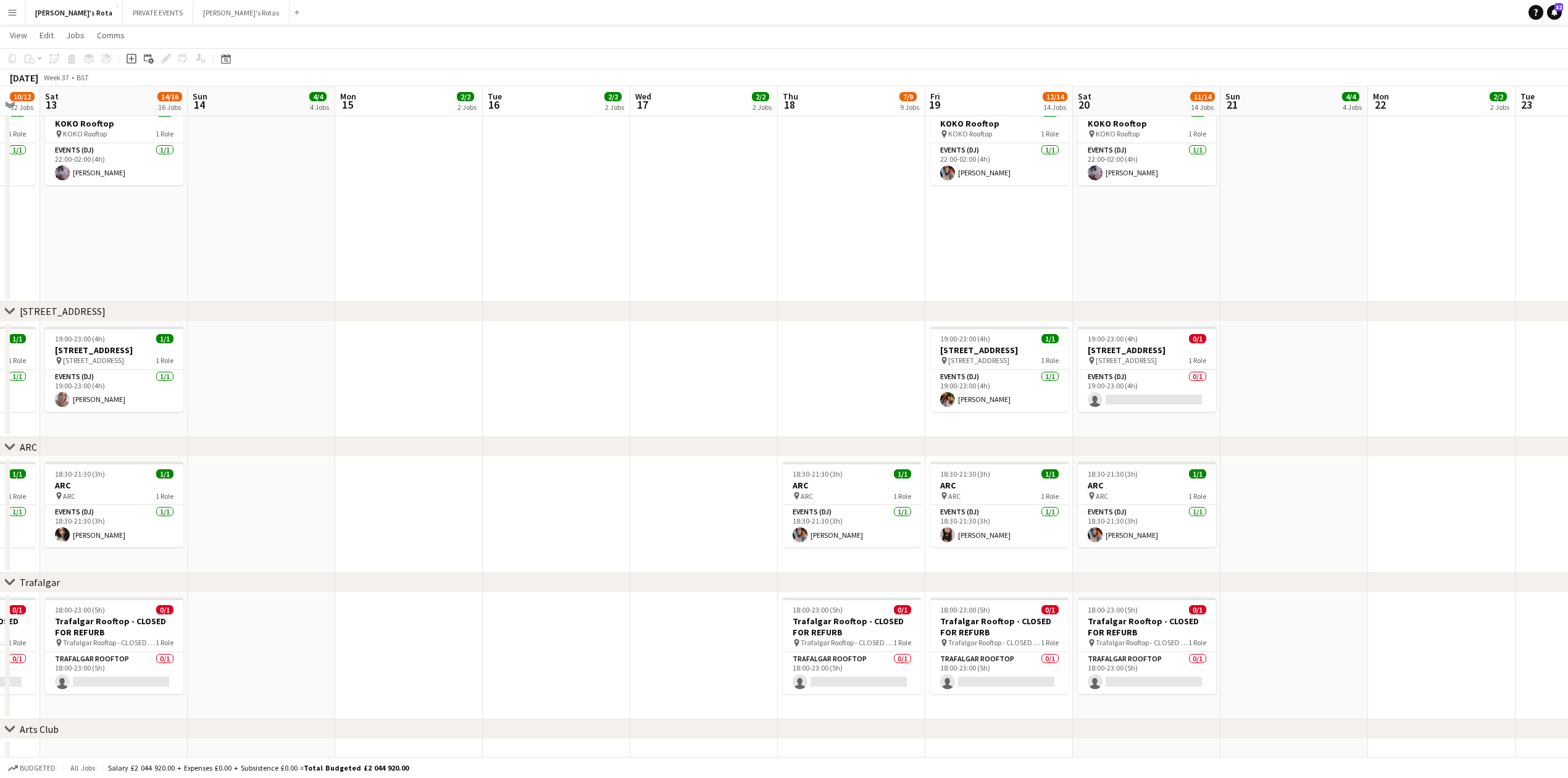
drag, startPoint x: 778, startPoint y: 555, endPoint x: 539, endPoint y: 544, distance: 239.3
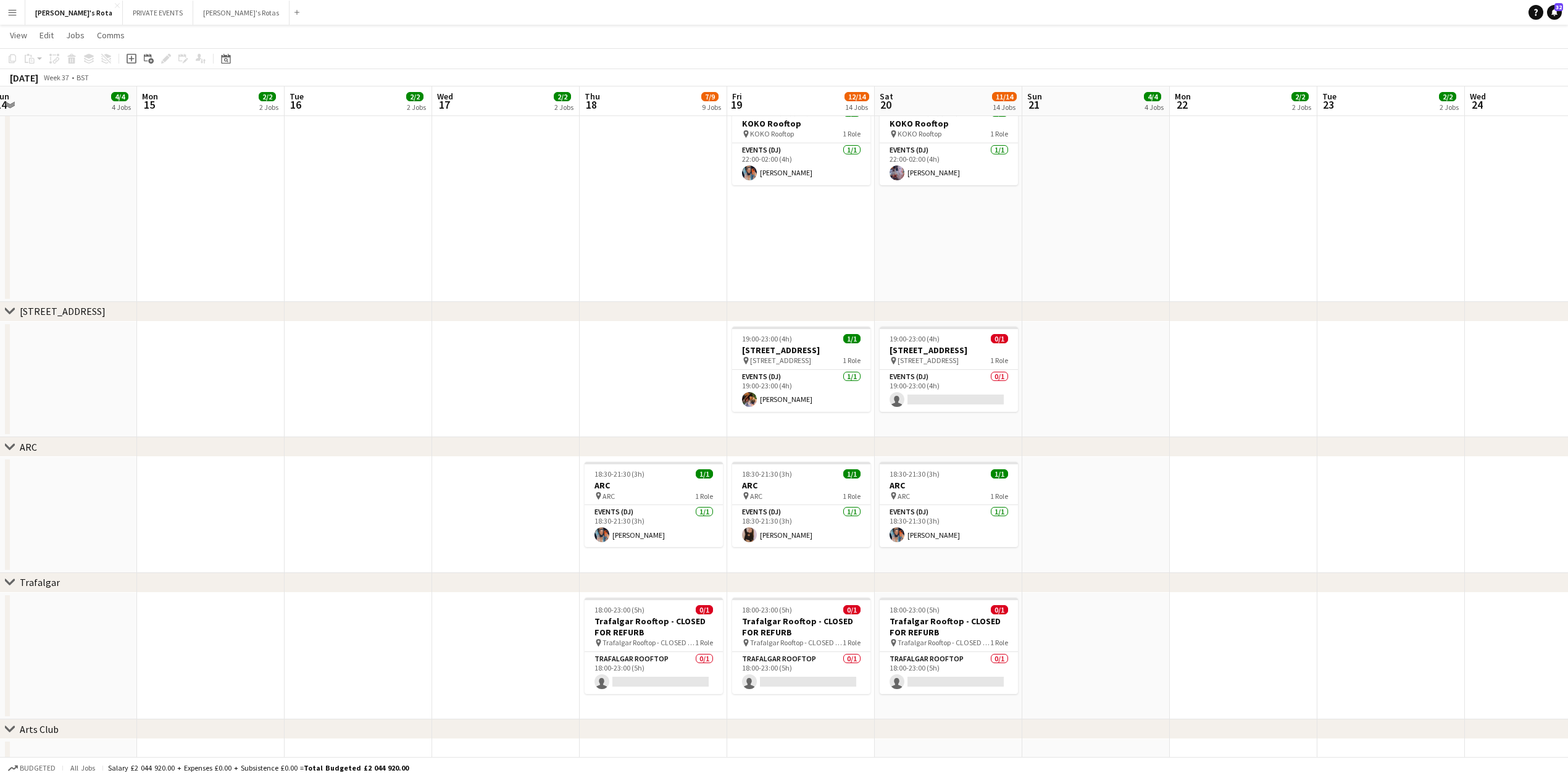
scroll to position [0, 505]
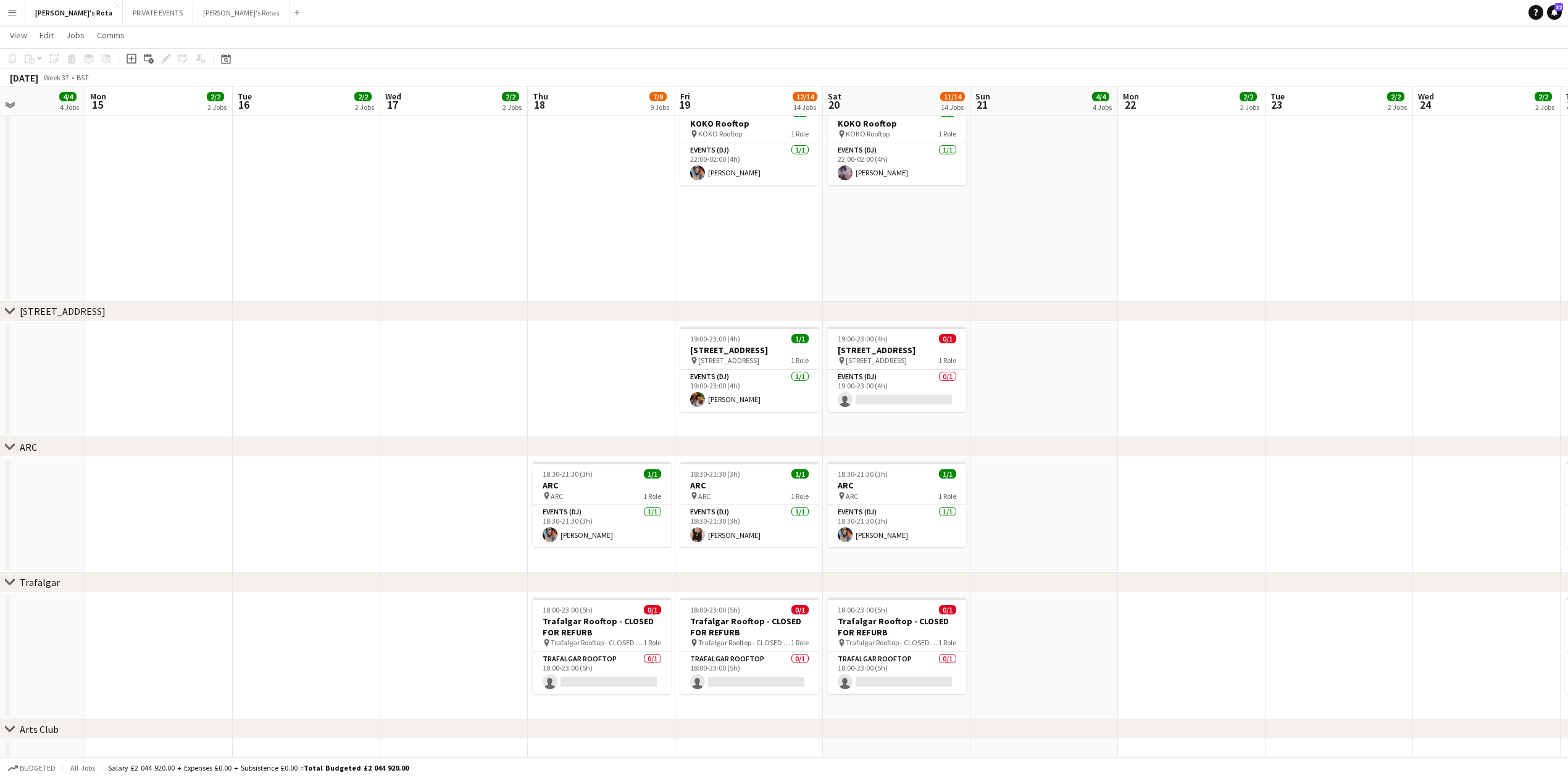
drag, startPoint x: 1375, startPoint y: 507, endPoint x: 1272, endPoint y: 514, distance: 103.2
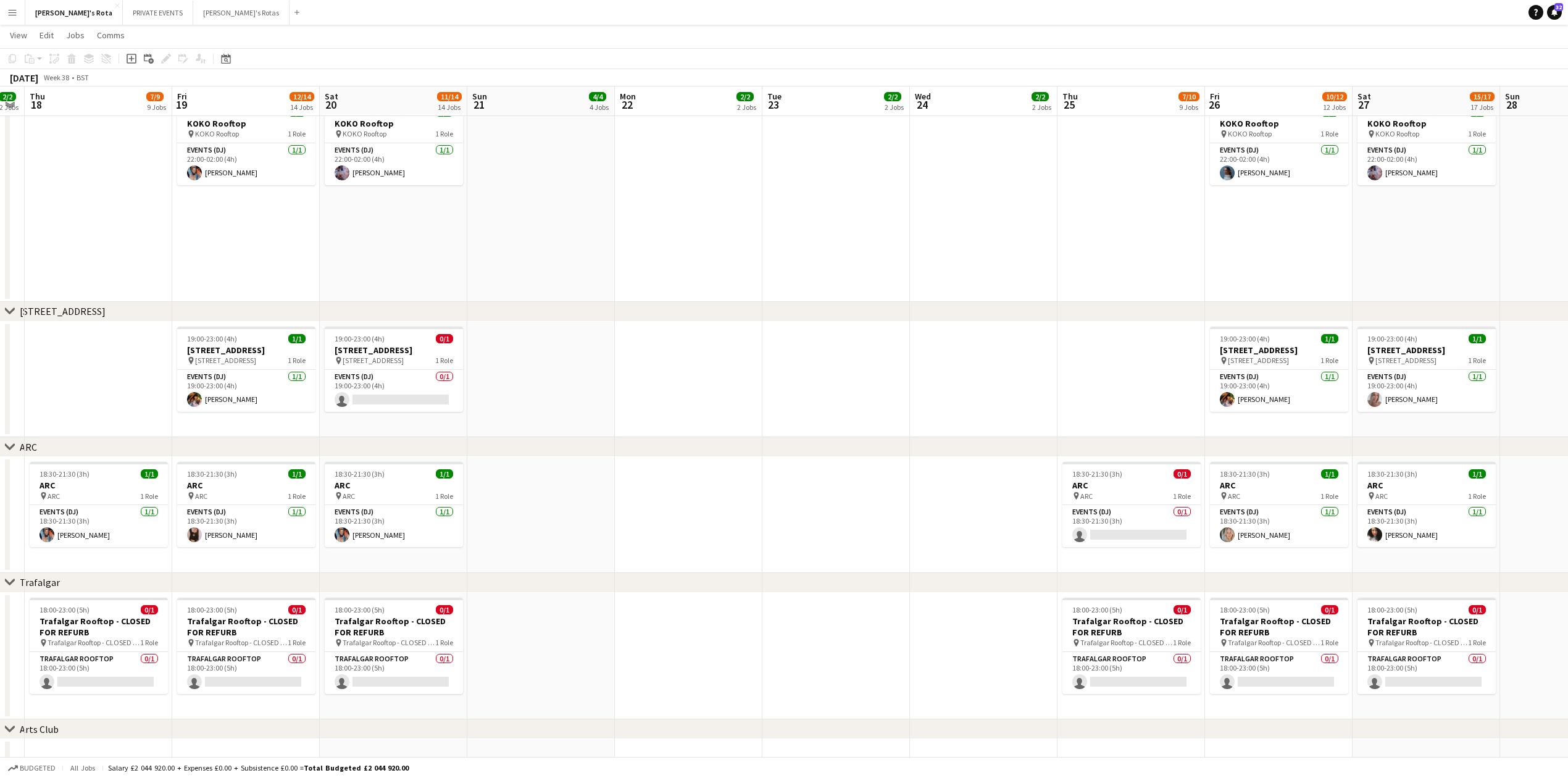
drag, startPoint x: 1338, startPoint y: 514, endPoint x: 836, endPoint y: 530, distance: 502.3
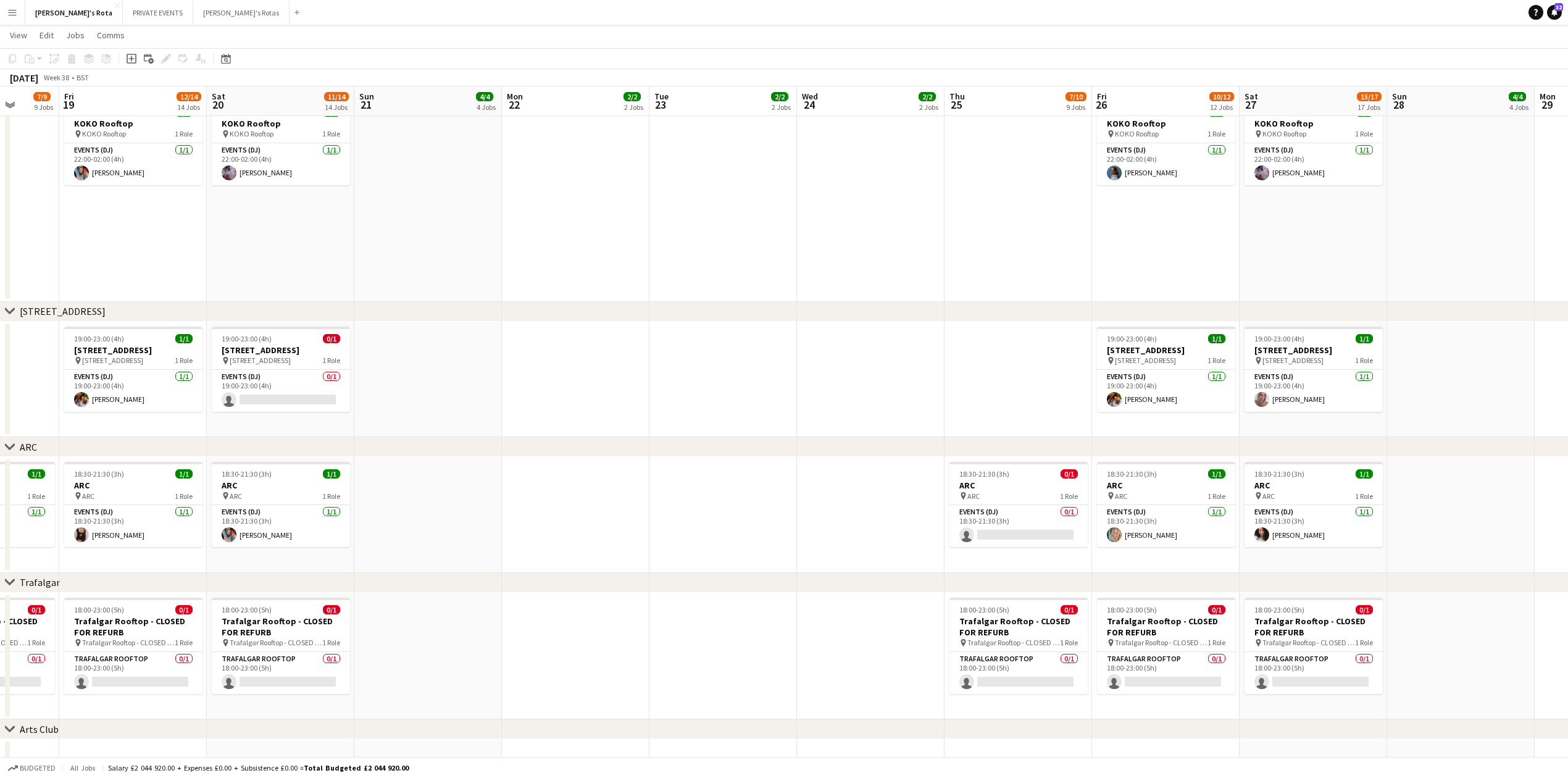
scroll to position [0, 541]
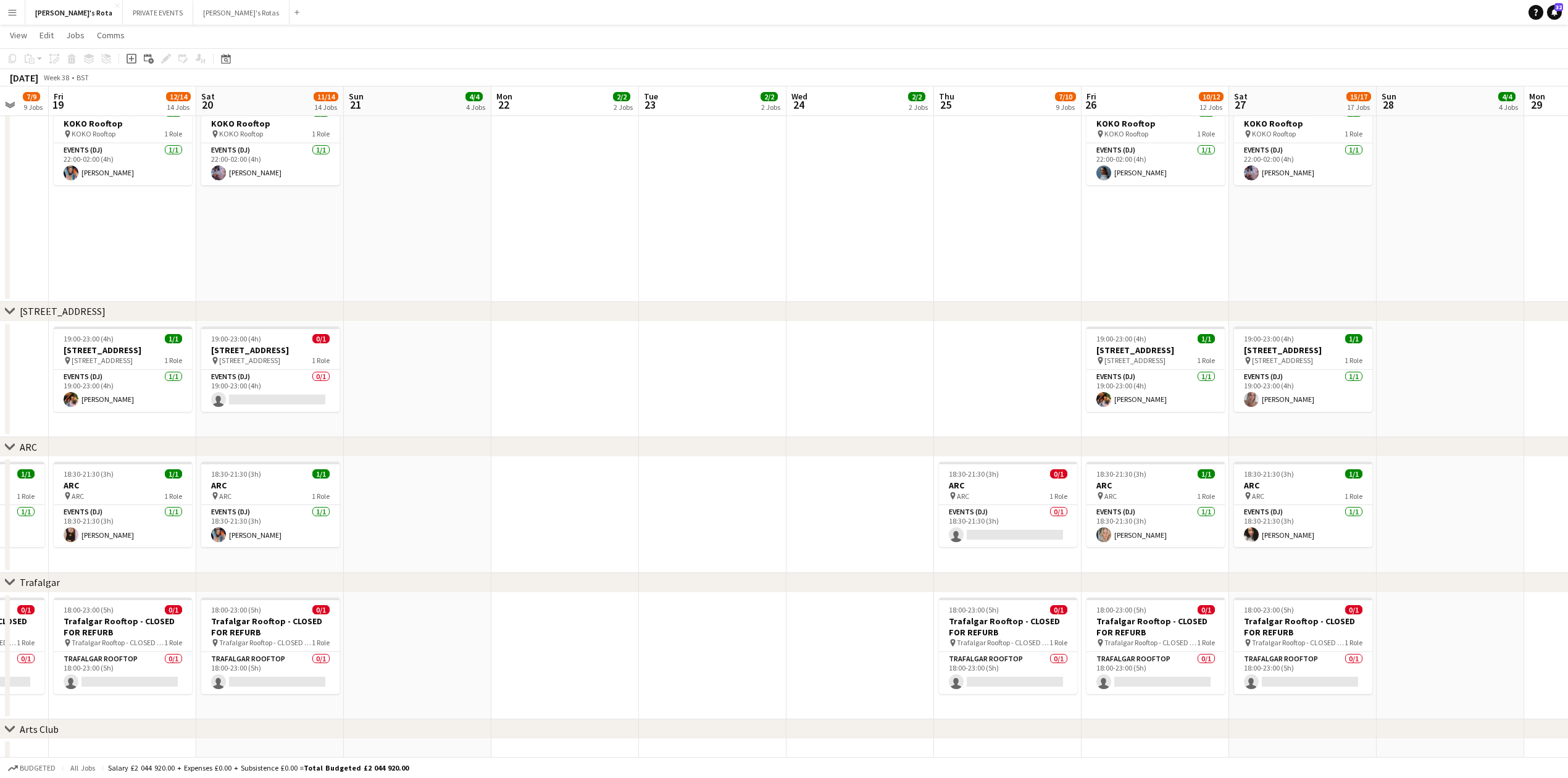
drag, startPoint x: 972, startPoint y: 531, endPoint x: 848, endPoint y: 530, distance: 124.0
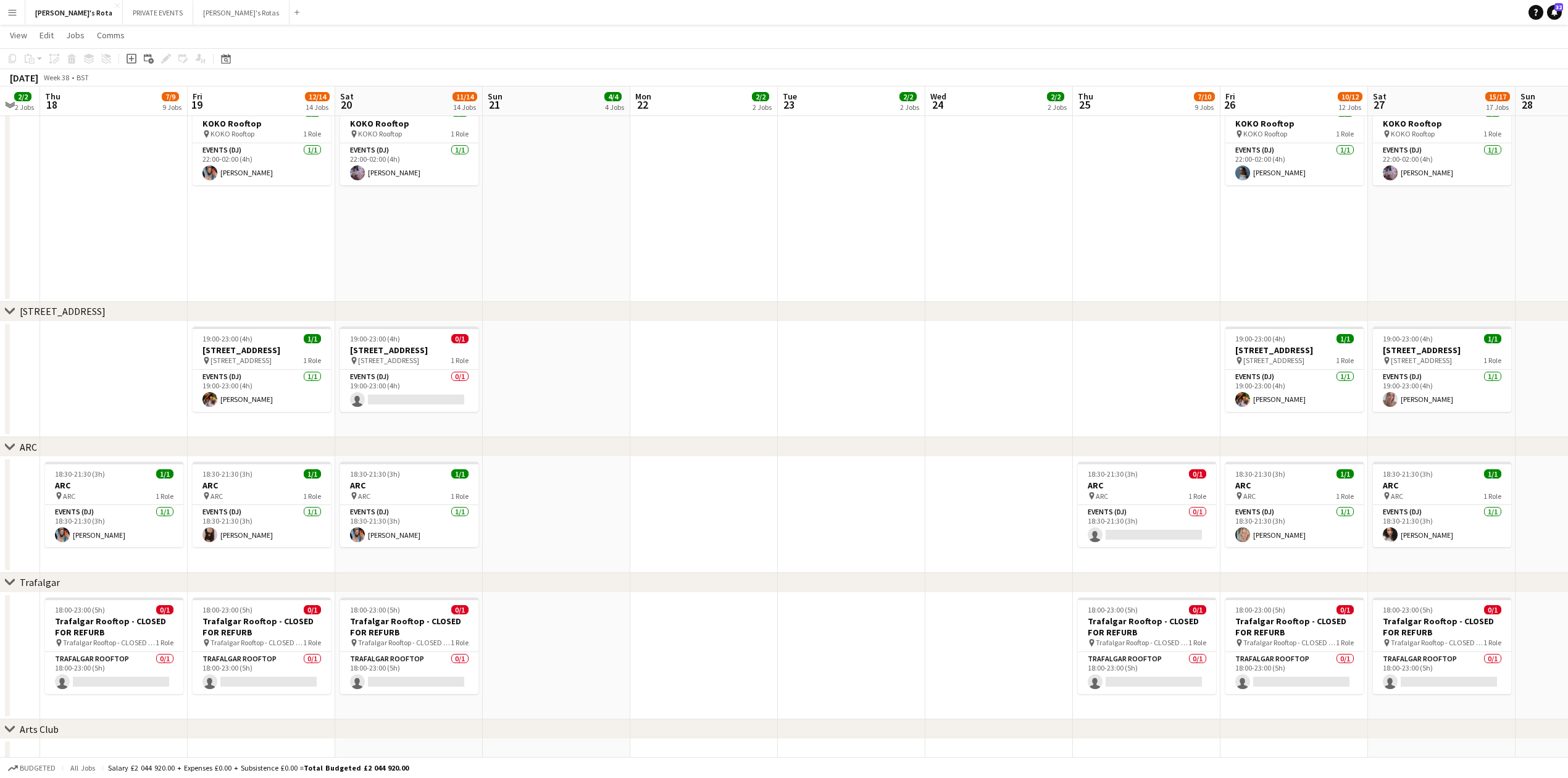
drag, startPoint x: 762, startPoint y: 531, endPoint x: 901, endPoint y: 537, distance: 139.1
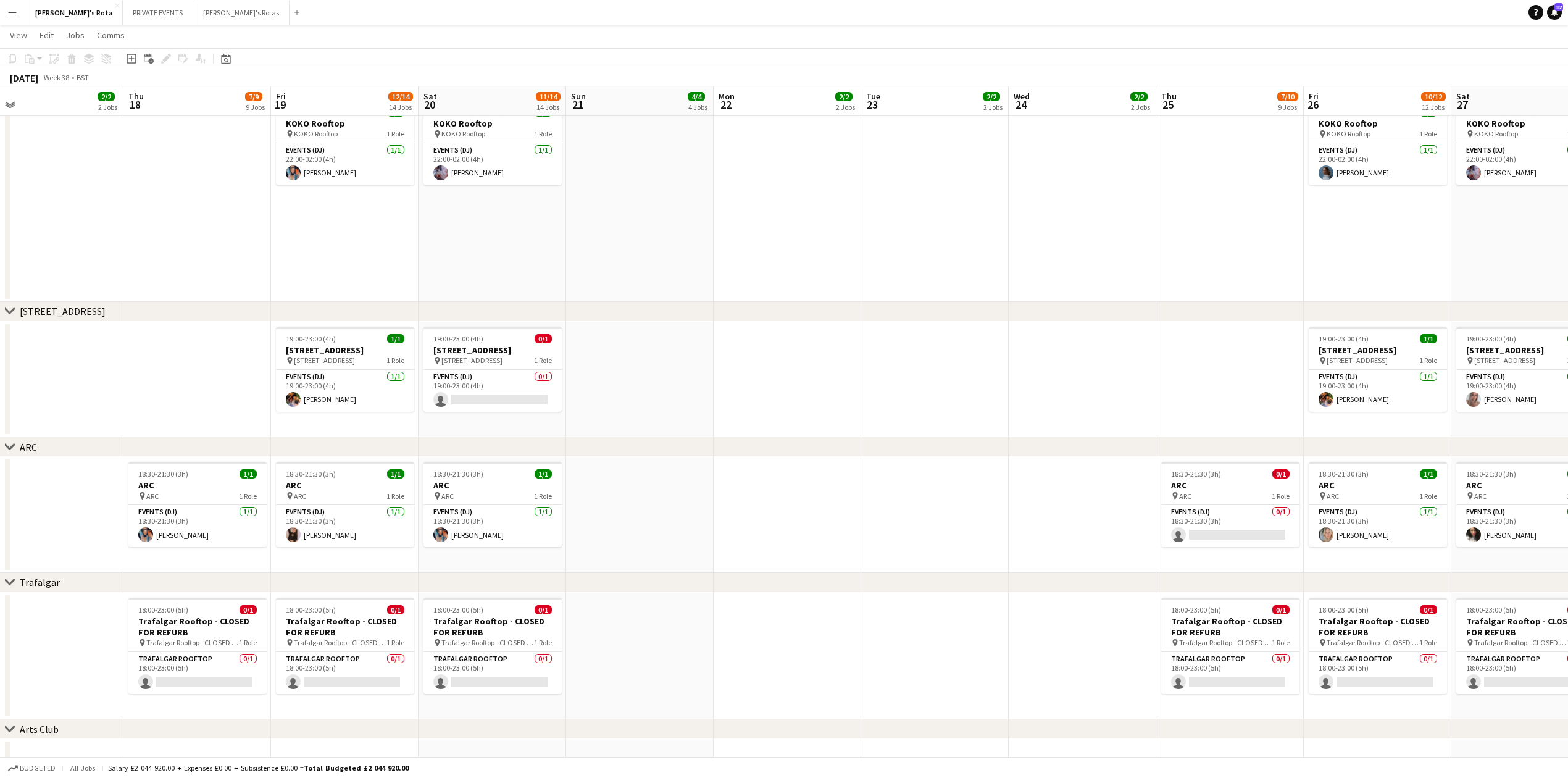
scroll to position [0, 293]
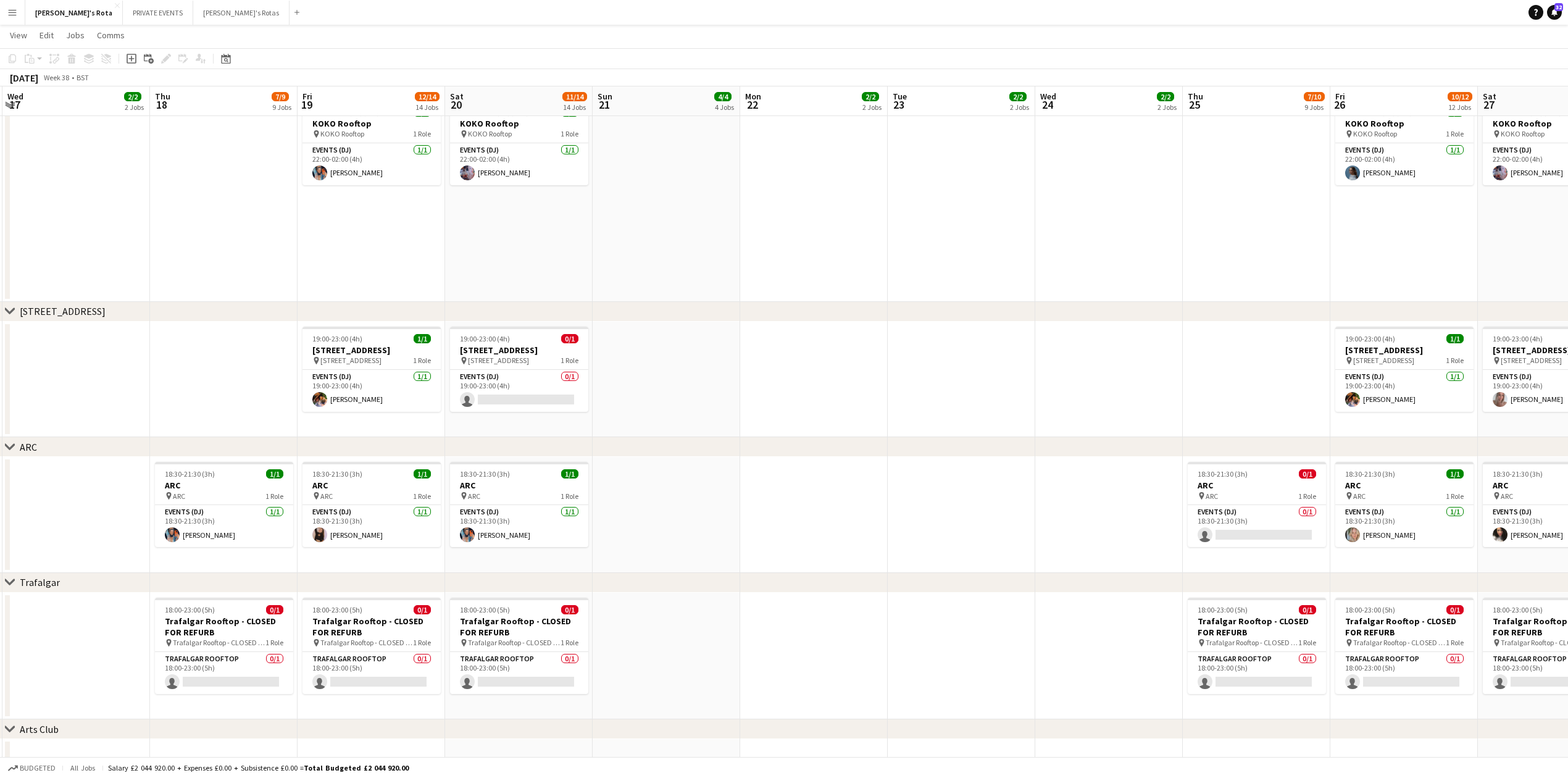
drag, startPoint x: 792, startPoint y: 514, endPoint x: 901, endPoint y: 522, distance: 109.3
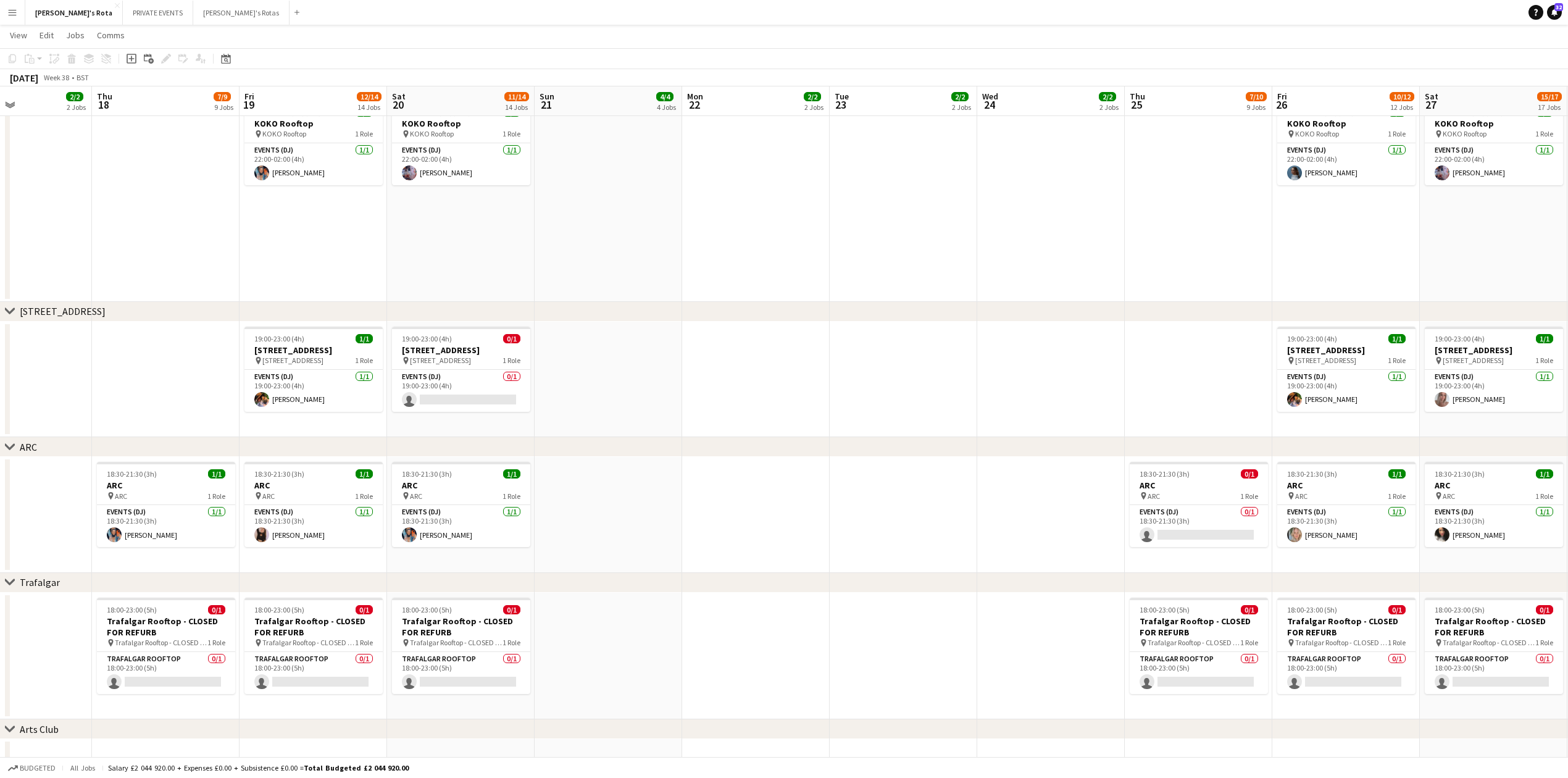
drag, startPoint x: 980, startPoint y: 487, endPoint x: 922, endPoint y: 484, distance: 58.1
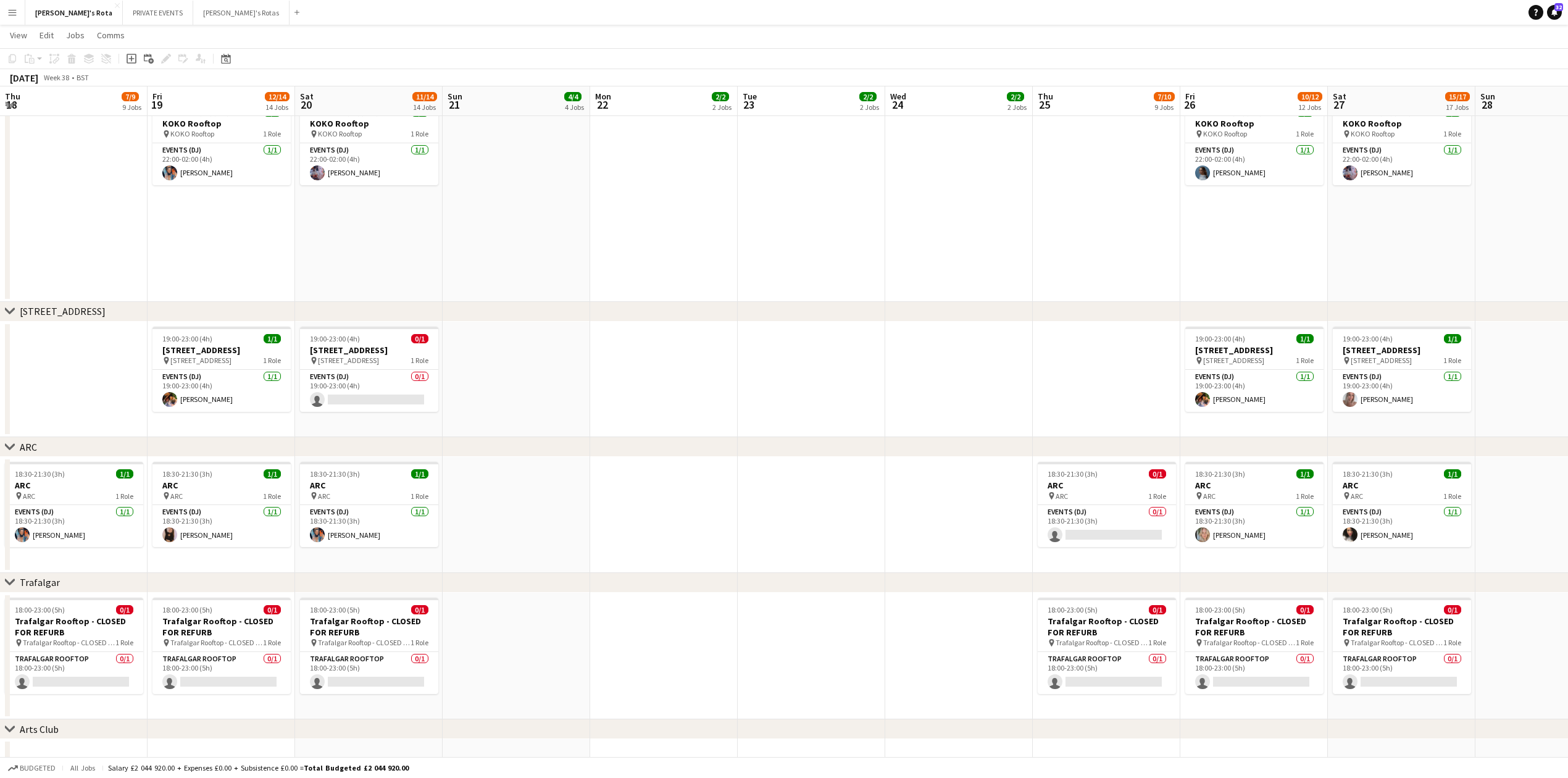
scroll to position [0, 485]
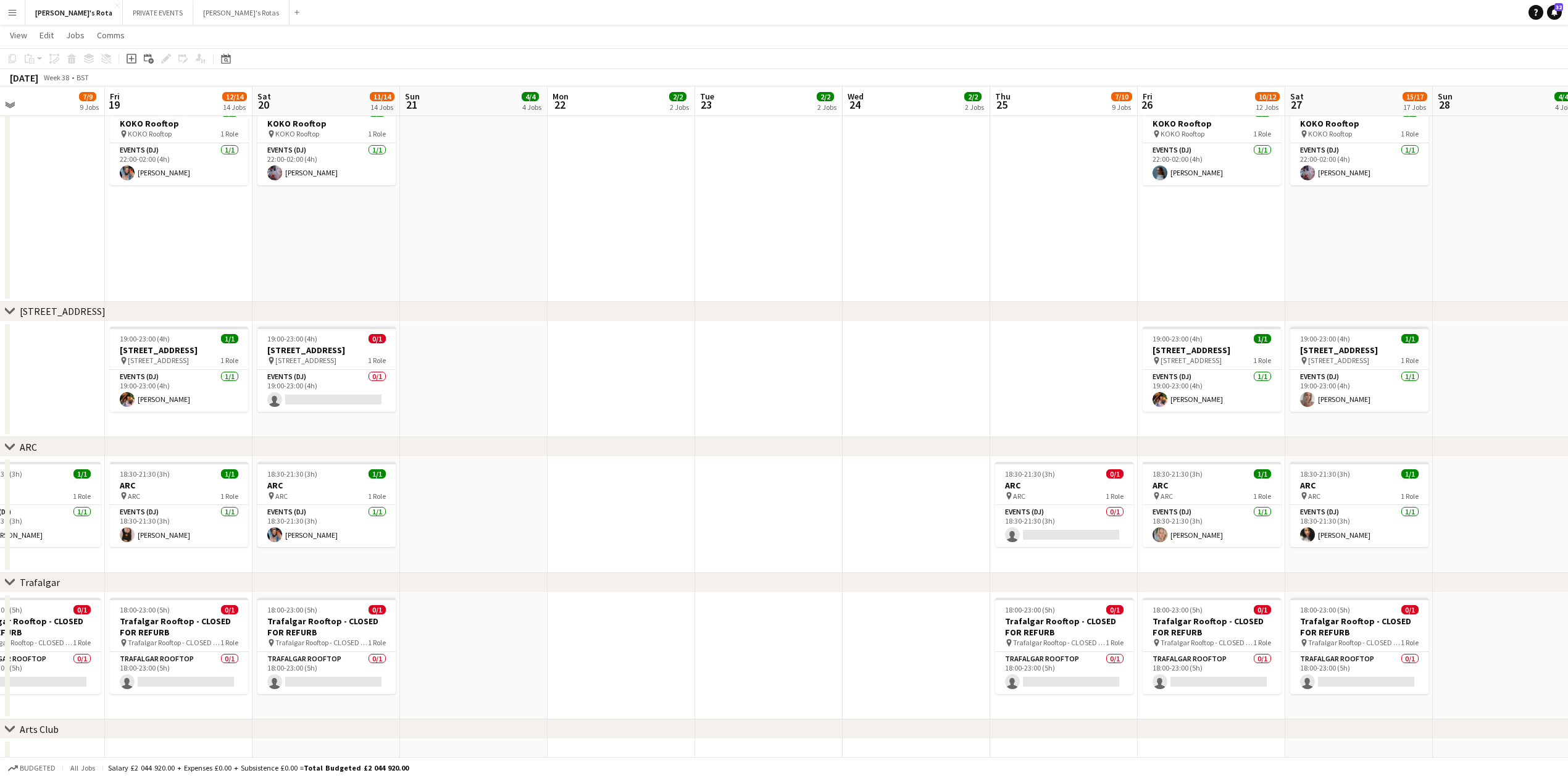
drag, startPoint x: 967, startPoint y: 485, endPoint x: 832, endPoint y: 480, distance: 135.1
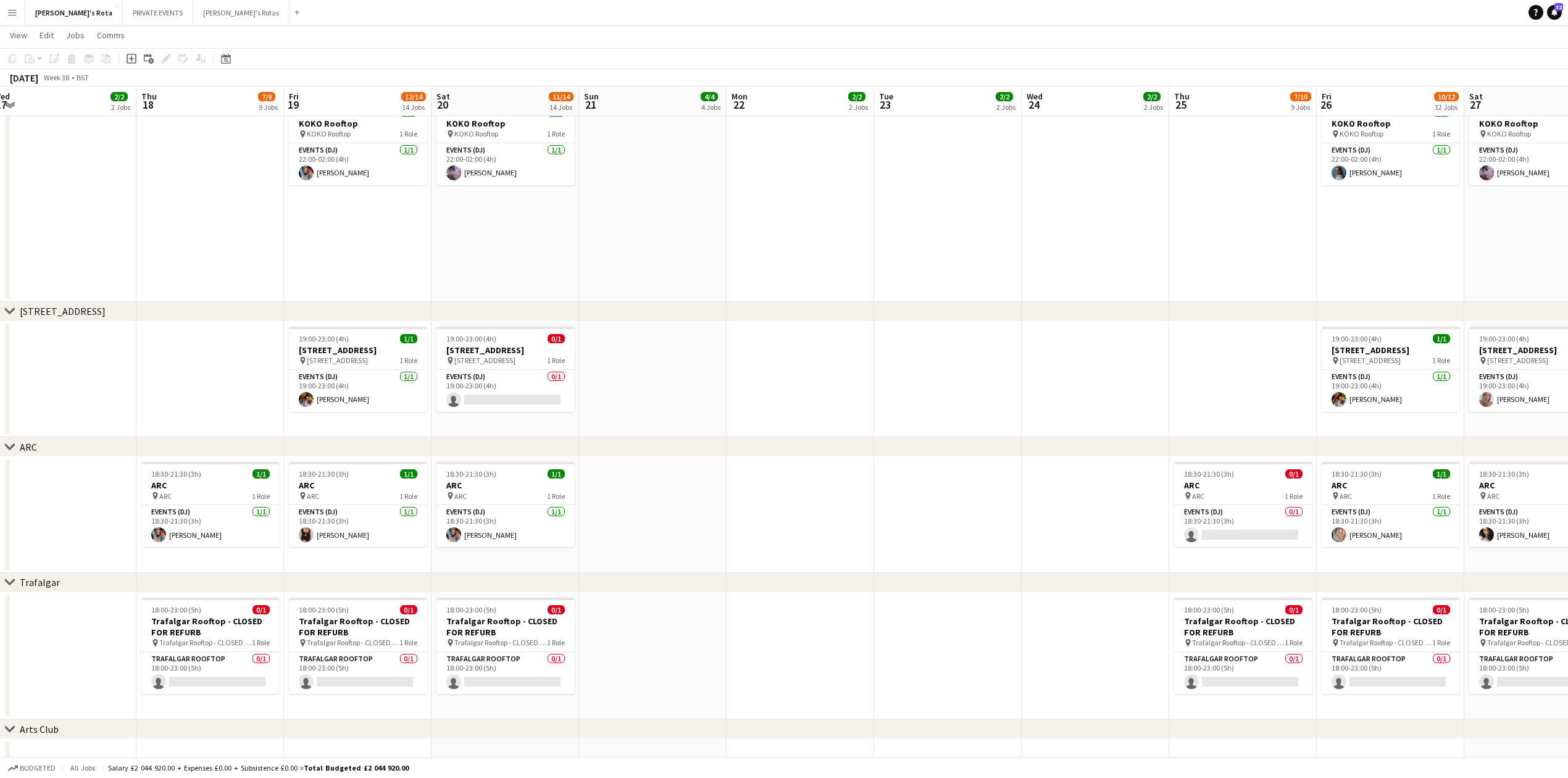
drag, startPoint x: 811, startPoint y: 478, endPoint x: 1579, endPoint y: 390, distance: 773.0
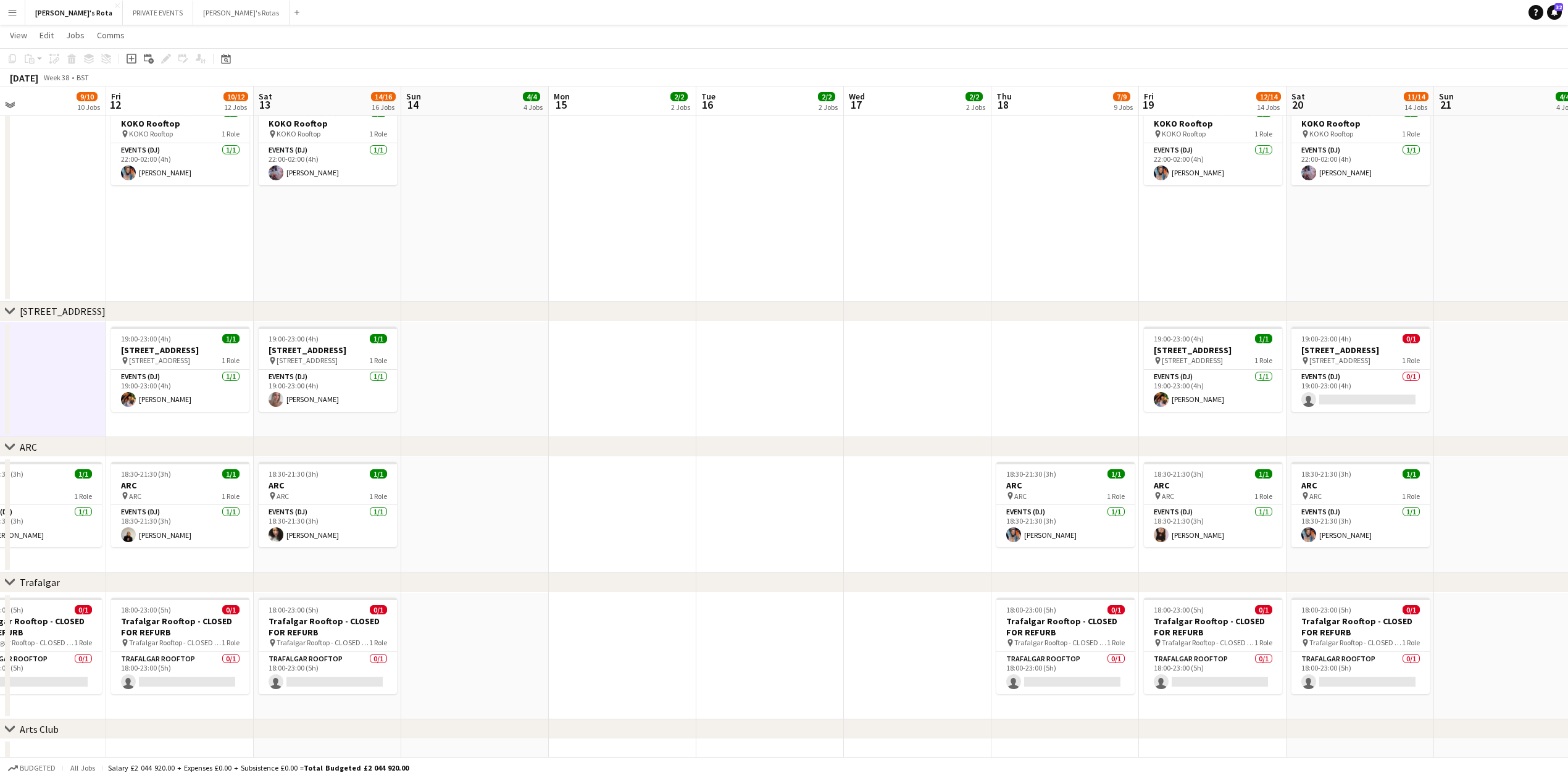
scroll to position [0, 324]
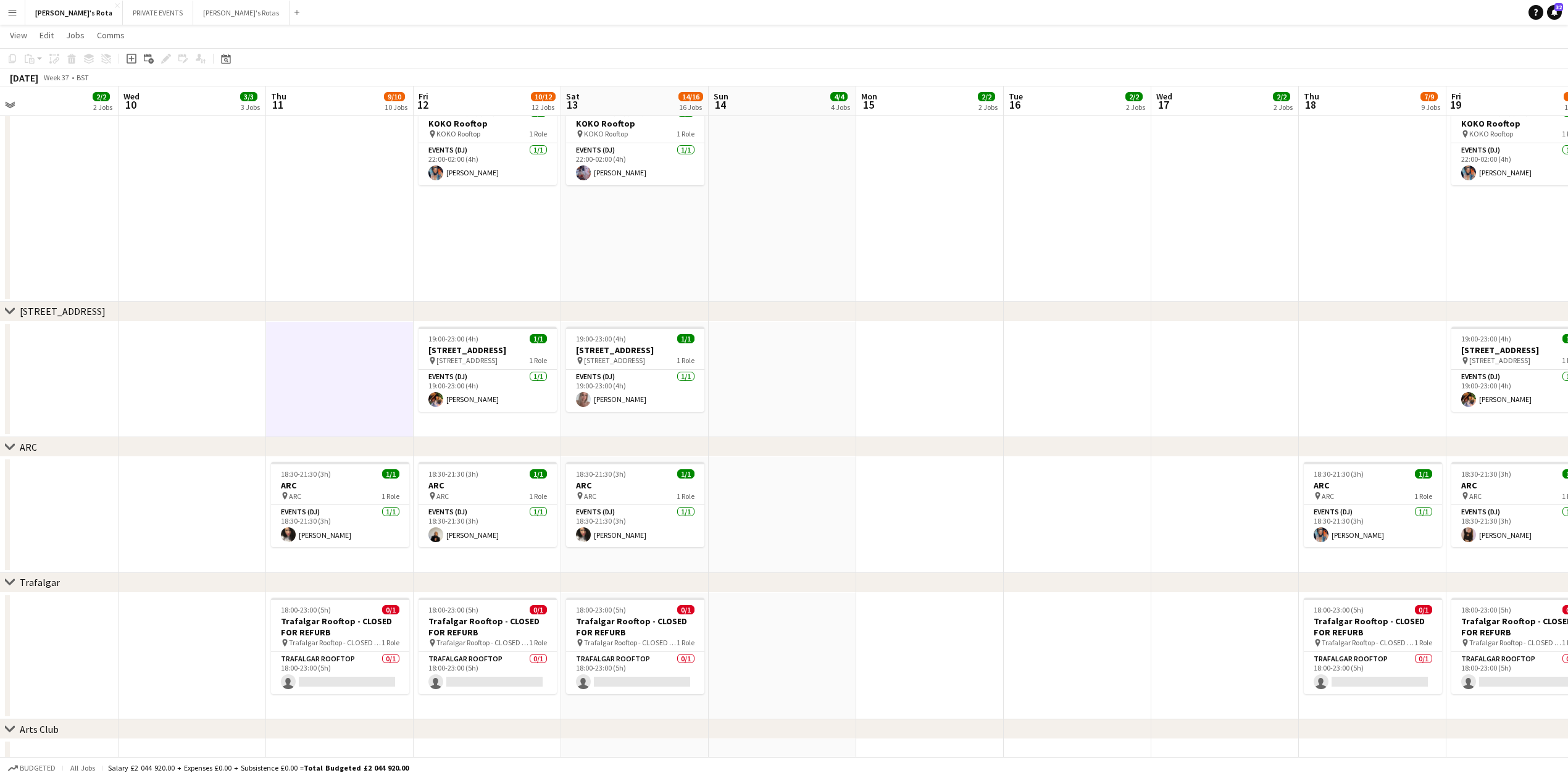
drag, startPoint x: 398, startPoint y: 526, endPoint x: 1196, endPoint y: 446, distance: 802.0
drag, startPoint x: 1042, startPoint y: 450, endPoint x: 1118, endPoint y: 394, distance: 94.4
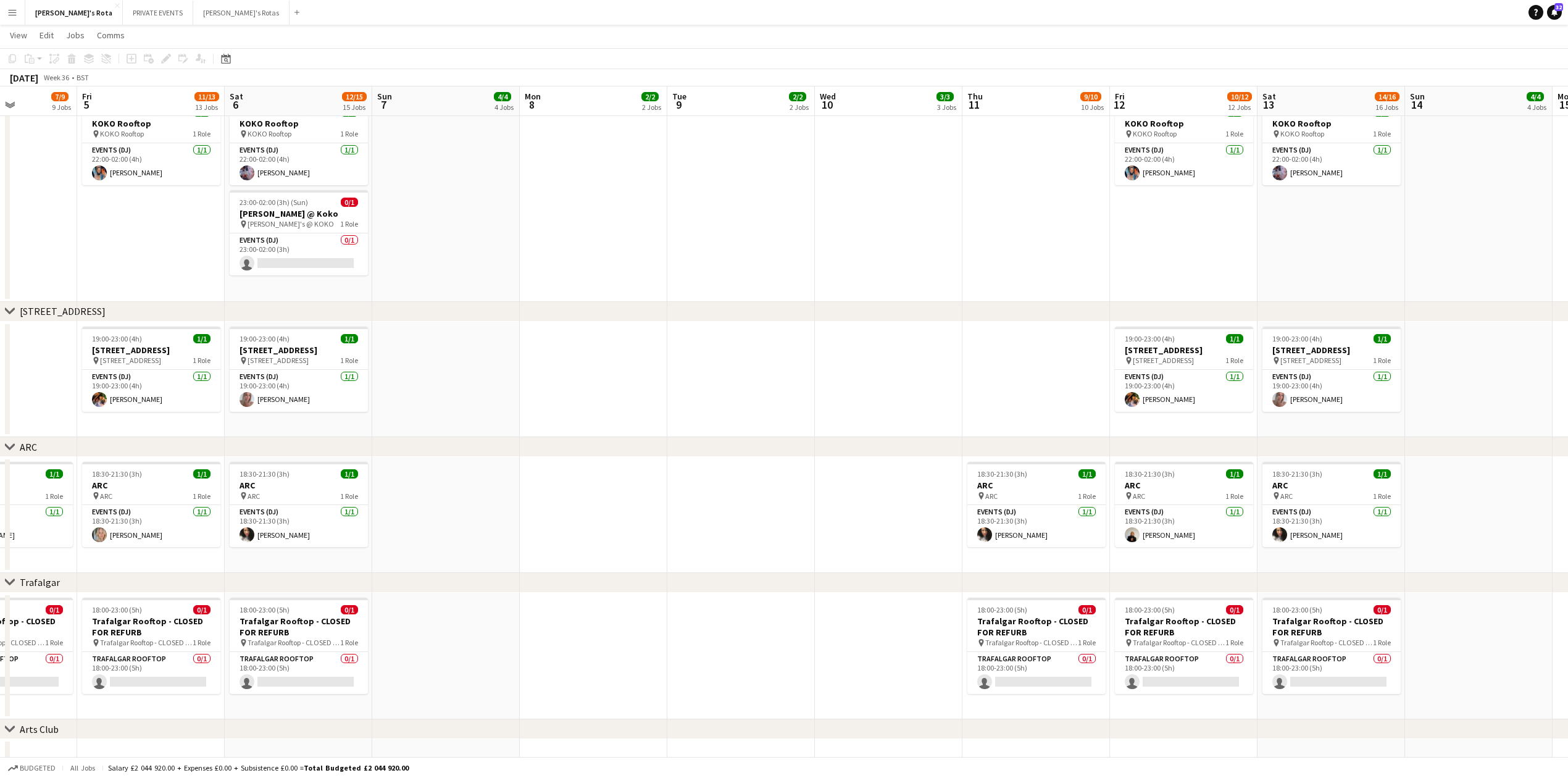
drag, startPoint x: 151, startPoint y: 513, endPoint x: 1124, endPoint y: 484, distance: 973.4
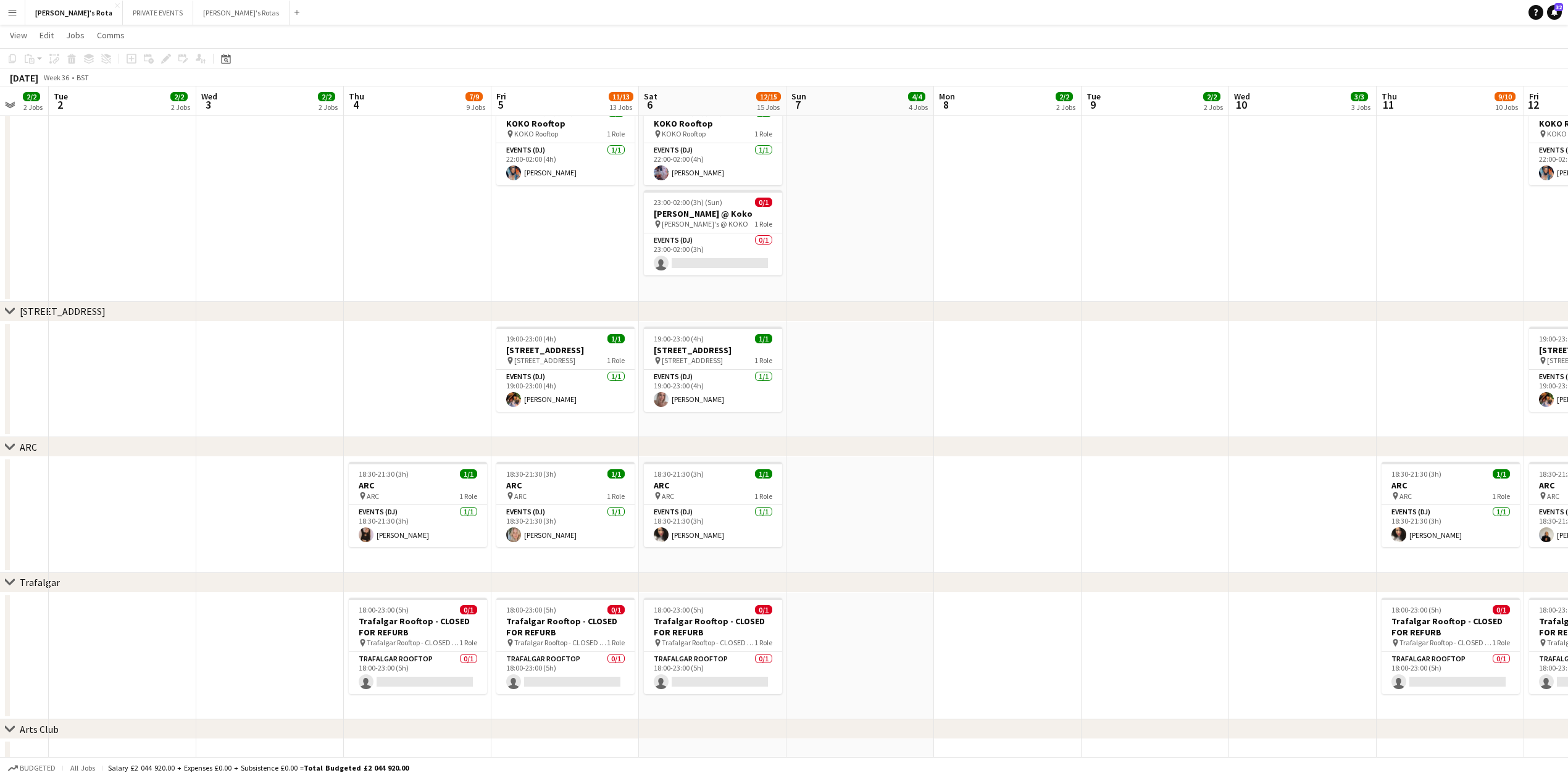
drag, startPoint x: 1122, startPoint y: 452, endPoint x: 910, endPoint y: 458, distance: 212.1
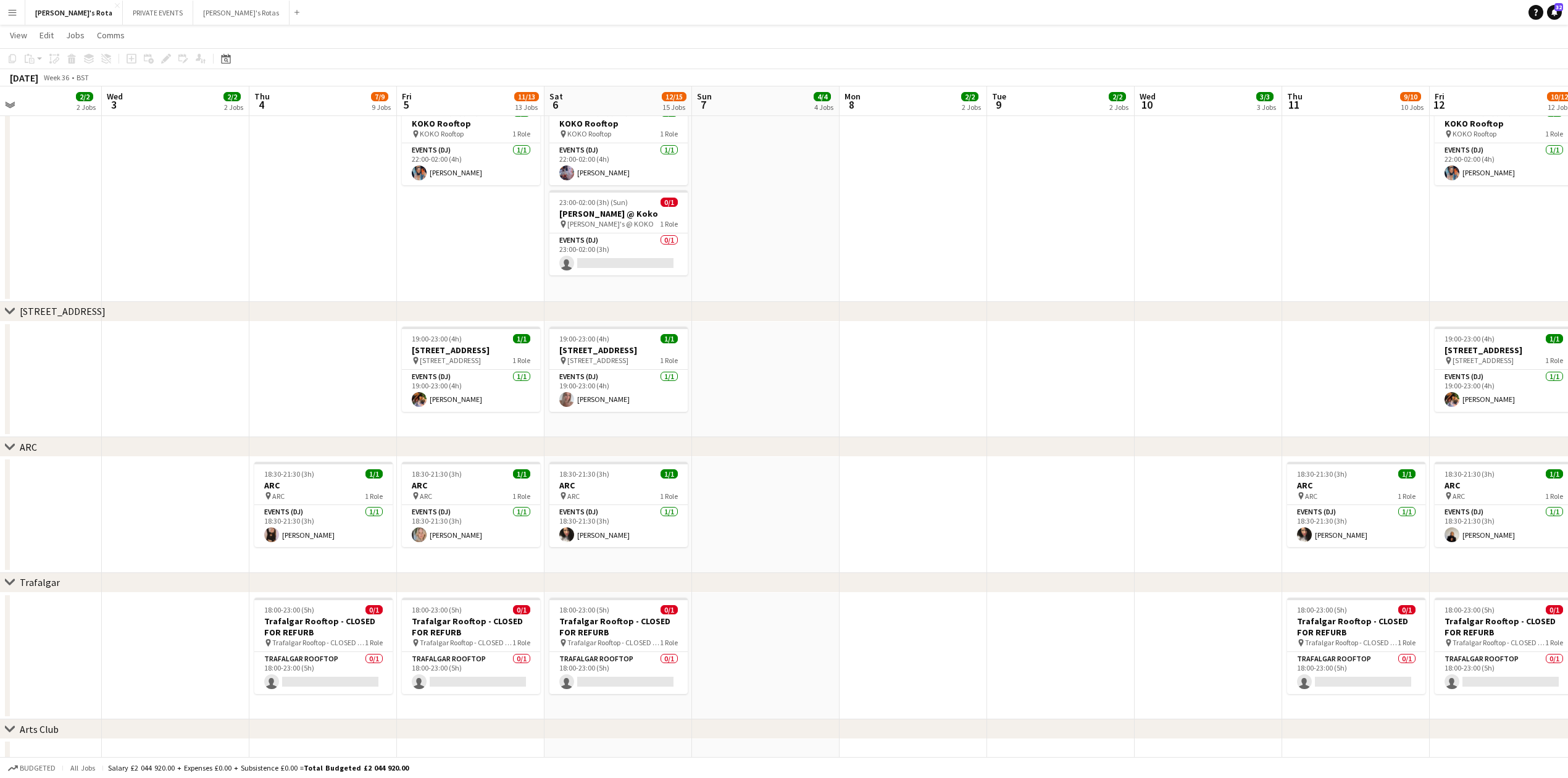
scroll to position [0, 259]
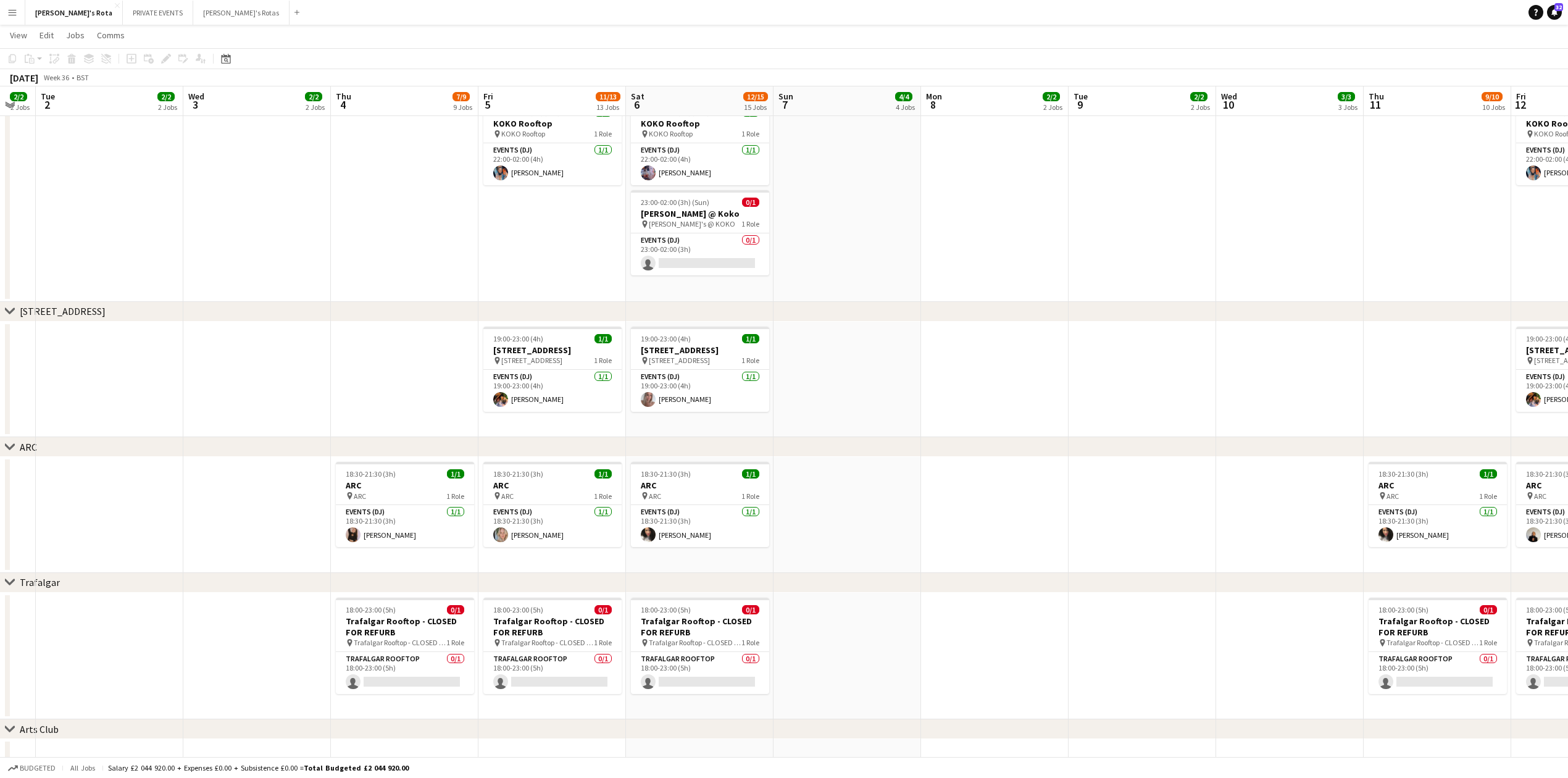
drag, startPoint x: 1052, startPoint y: 389, endPoint x: 1039, endPoint y: 405, distance: 20.6
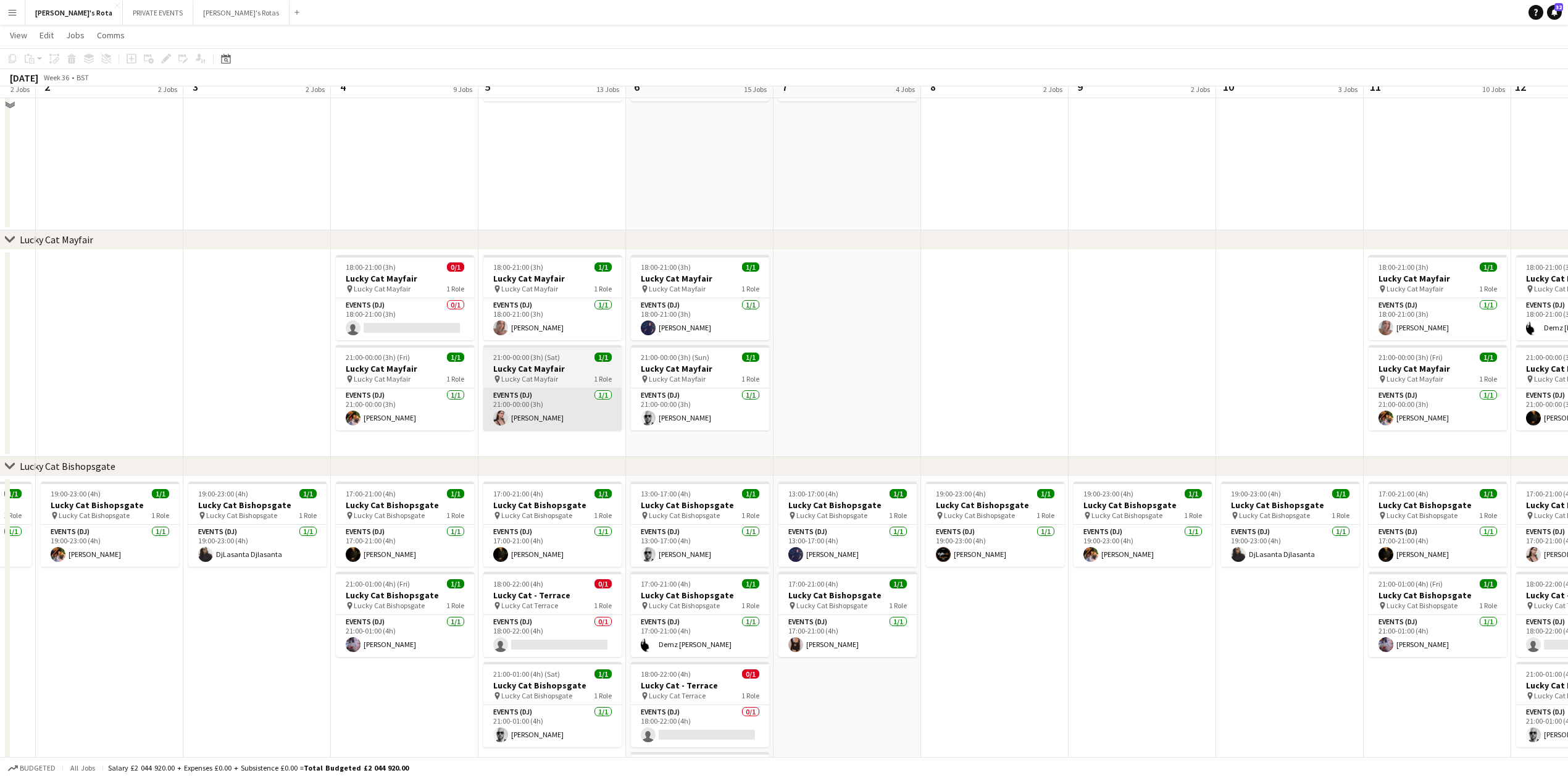
scroll to position [494, 0]
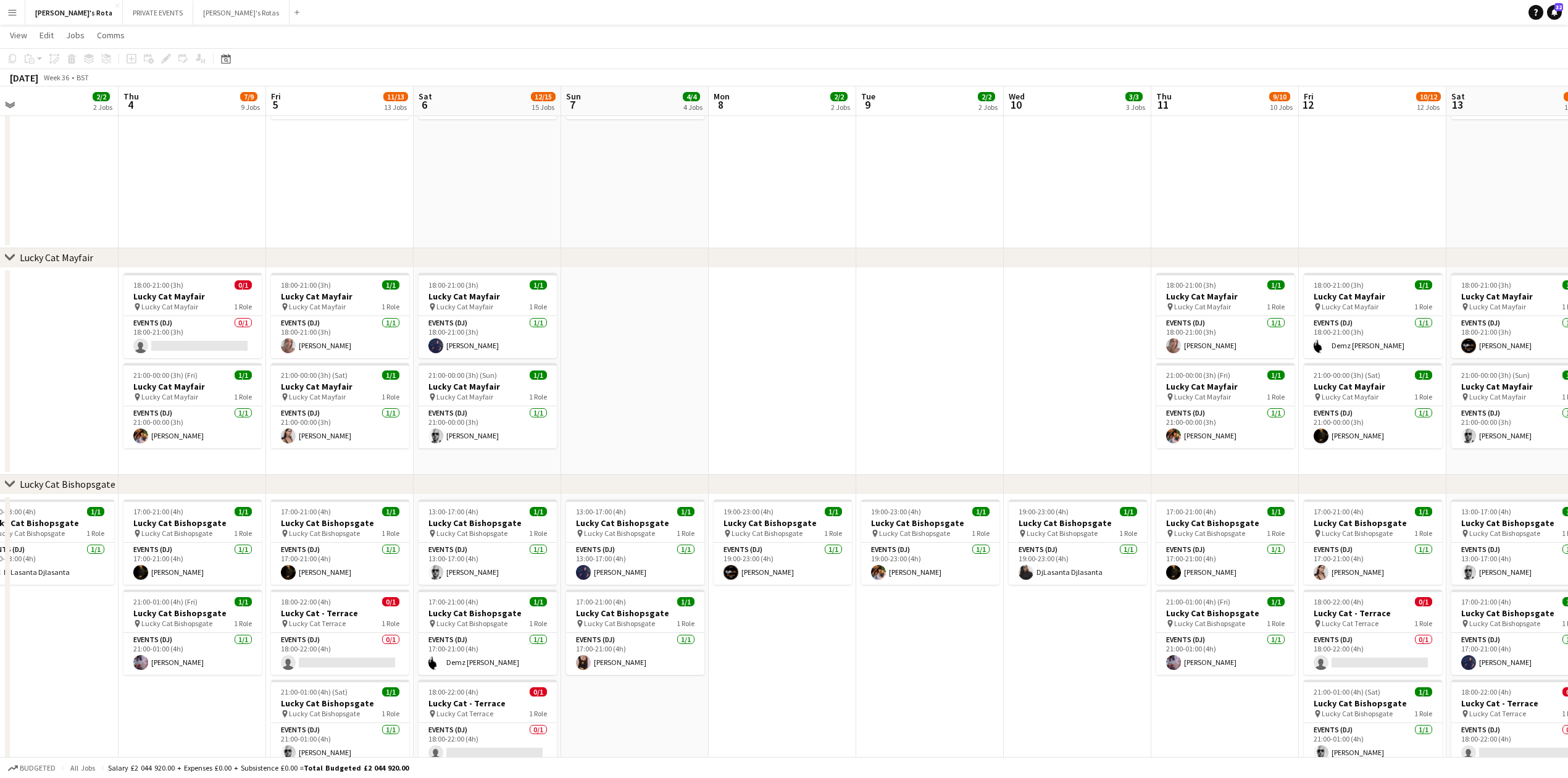
drag, startPoint x: 1270, startPoint y: 381, endPoint x: 680, endPoint y: 442, distance: 593.1
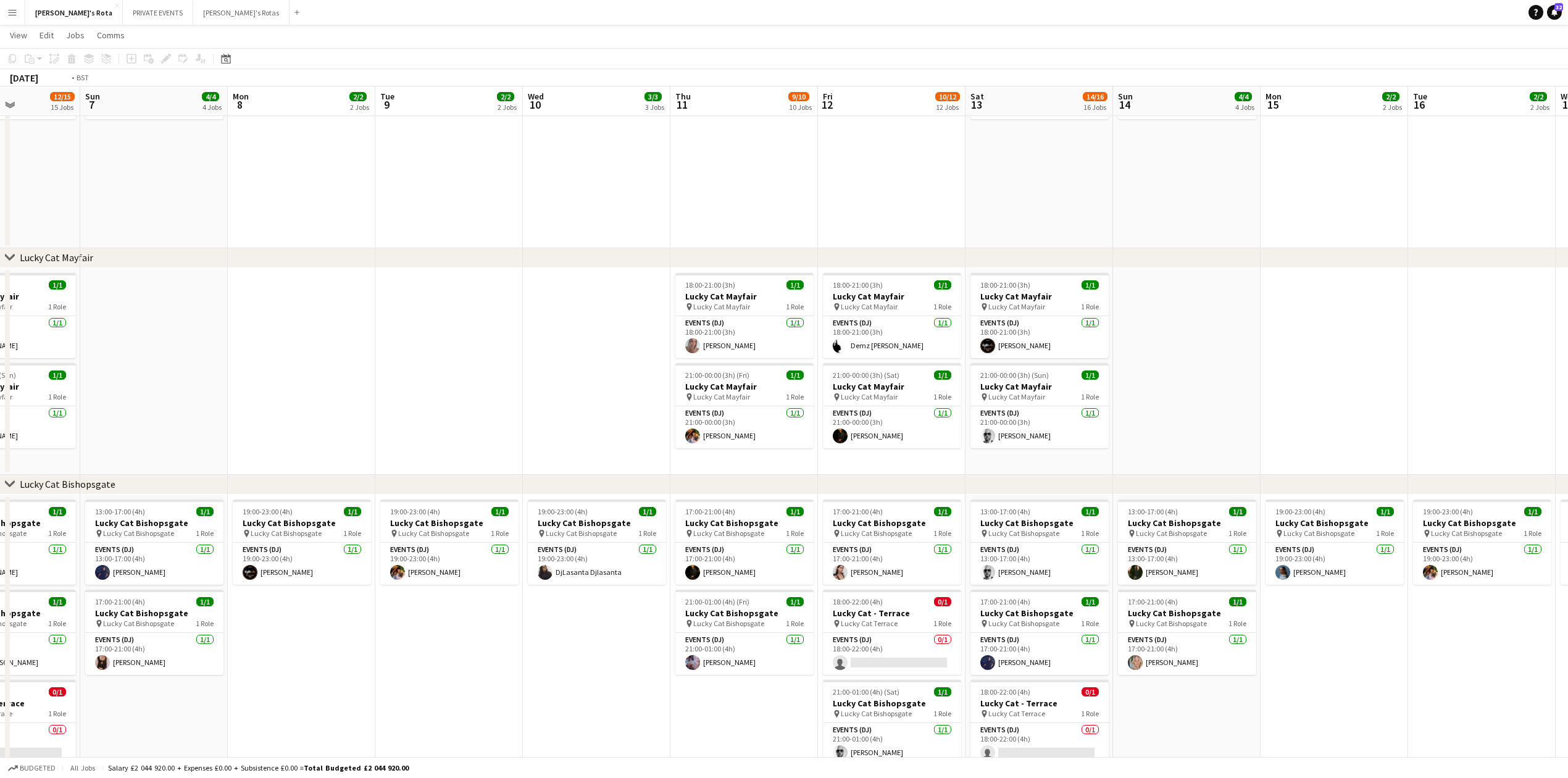
drag, startPoint x: 1369, startPoint y: 390, endPoint x: 796, endPoint y: 460, distance: 577.3
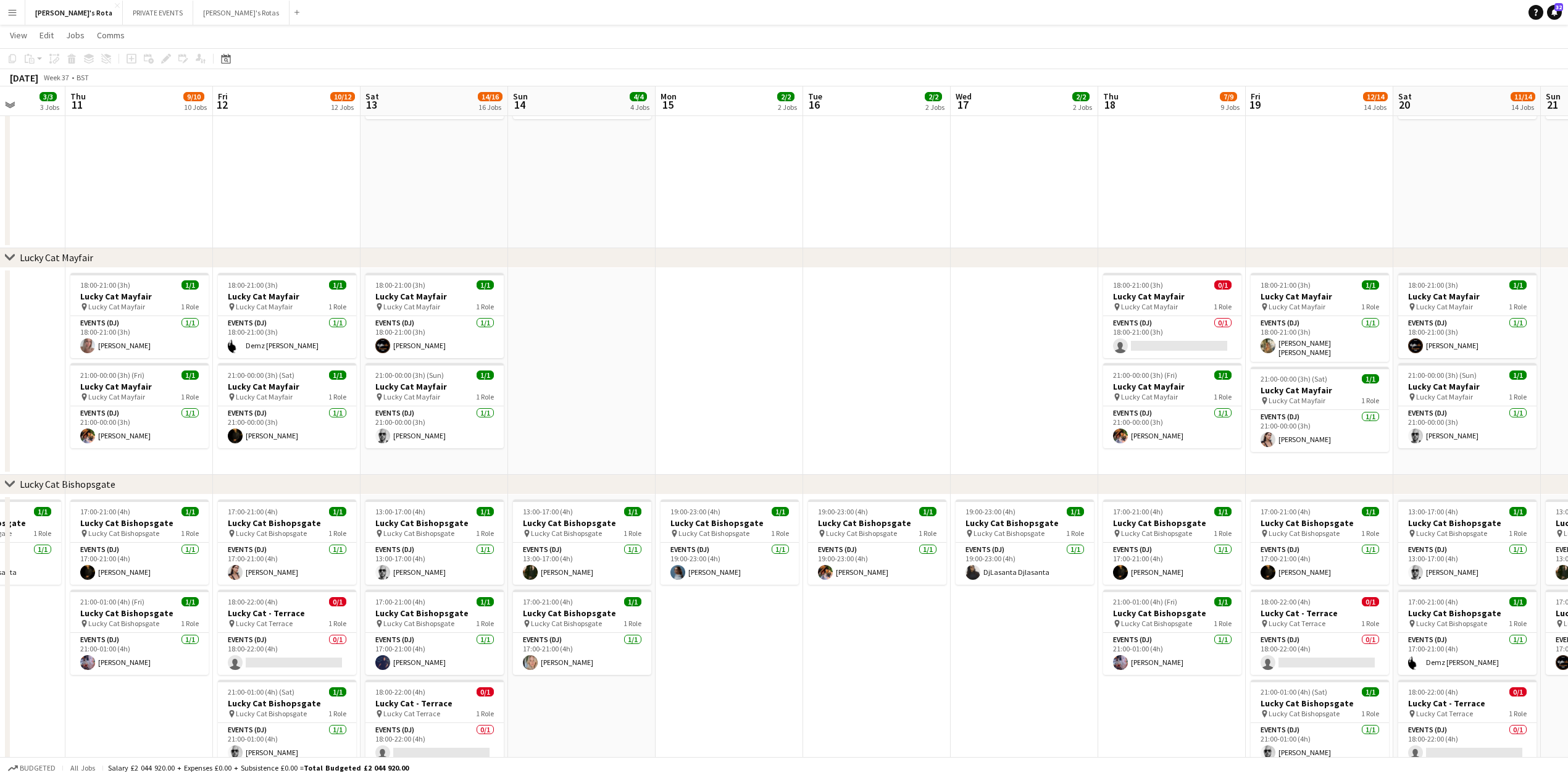
drag, startPoint x: 1129, startPoint y: 431, endPoint x: 702, endPoint y: 443, distance: 427.2
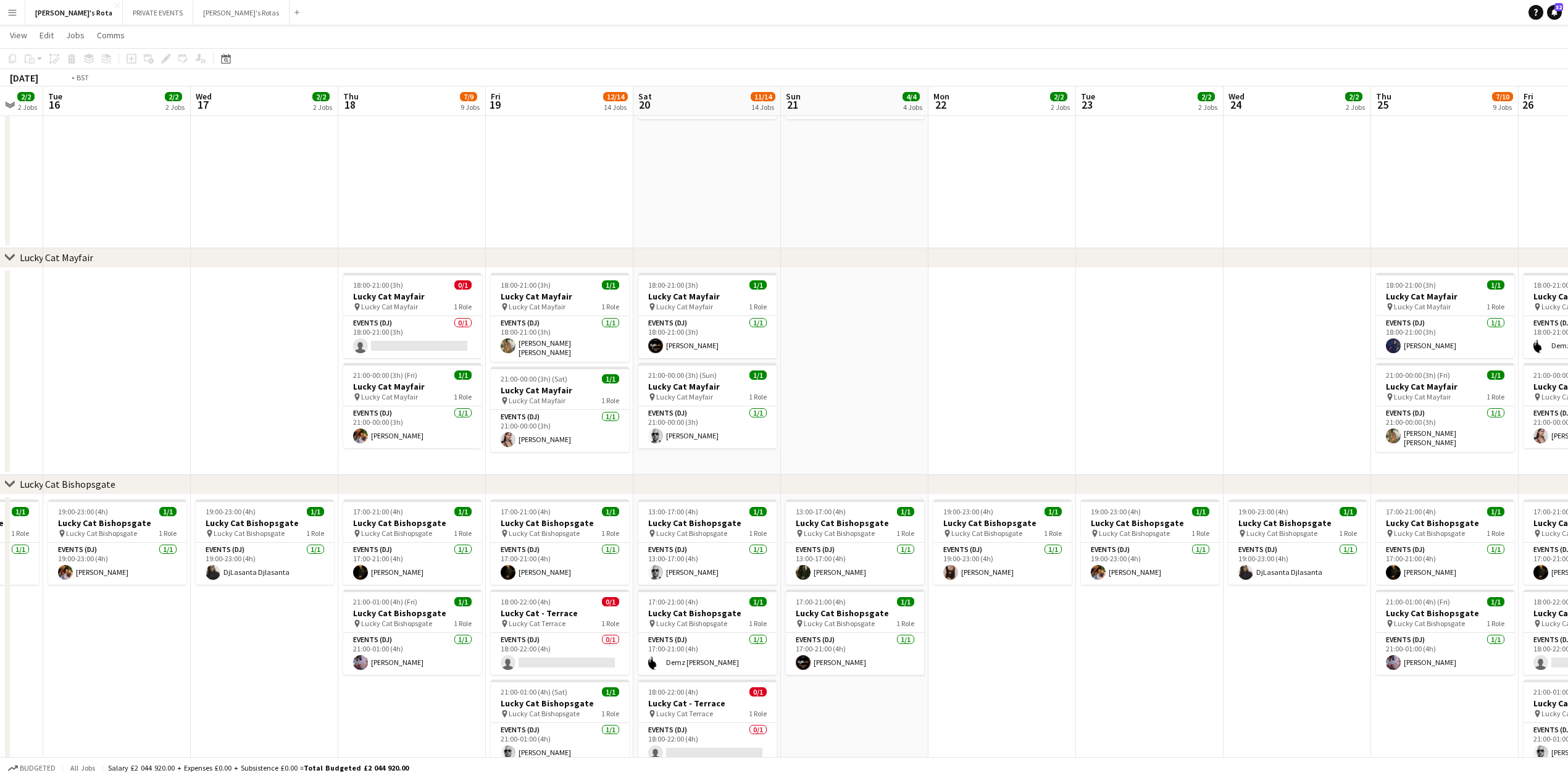
scroll to position [0, 379]
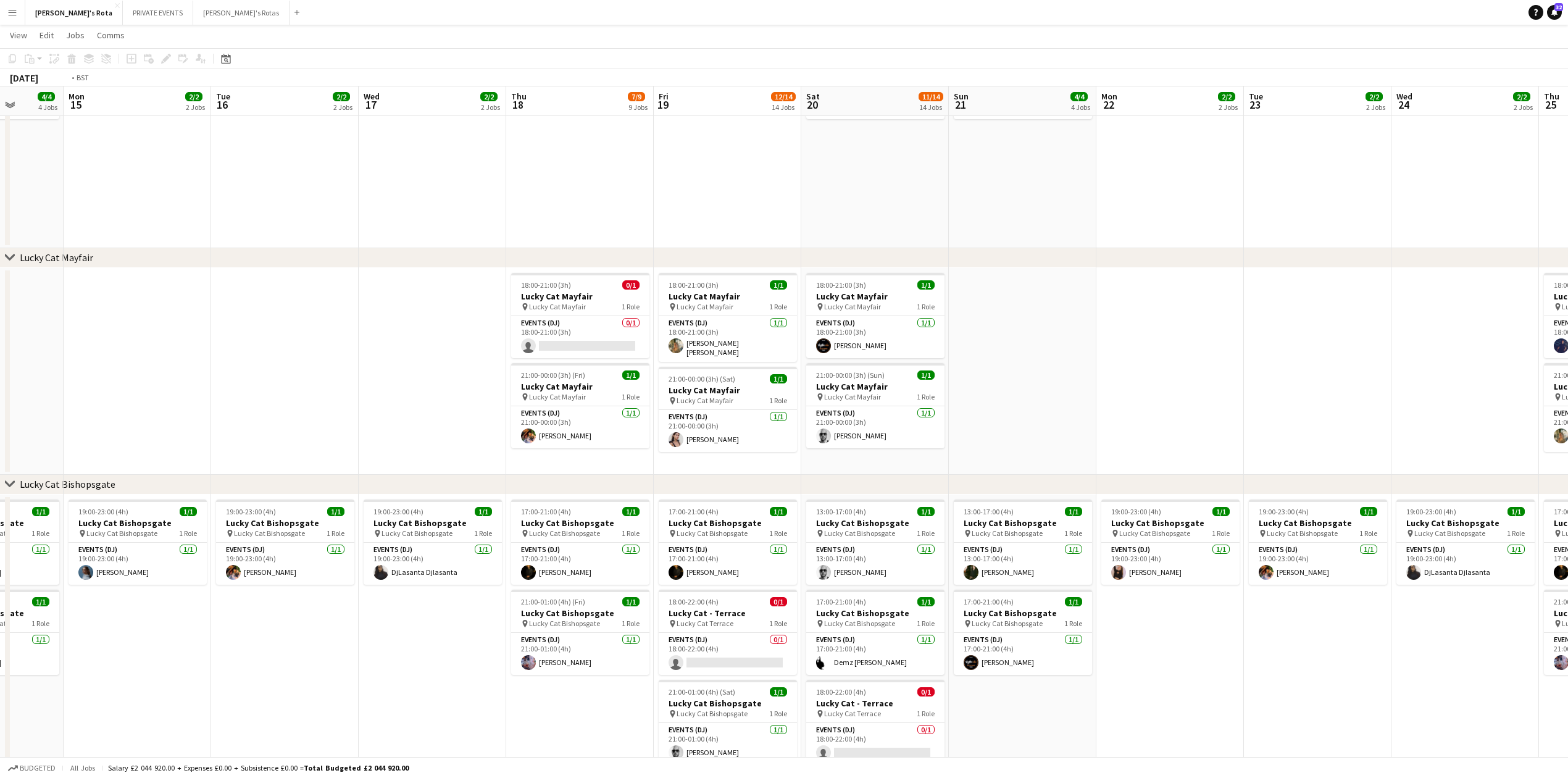
drag, startPoint x: 1499, startPoint y: 314, endPoint x: 900, endPoint y: 401, distance: 605.3
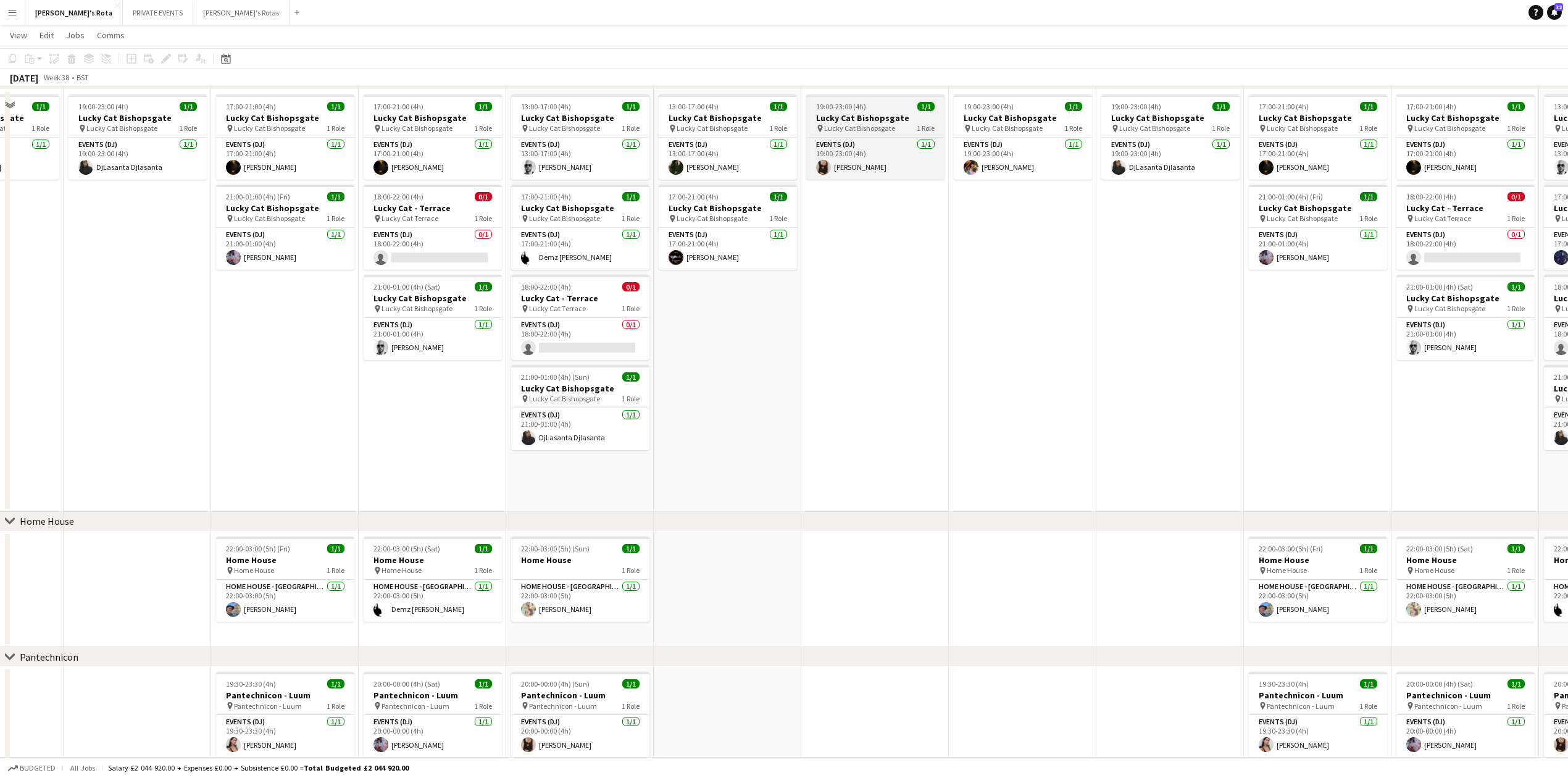
scroll to position [988, 0]
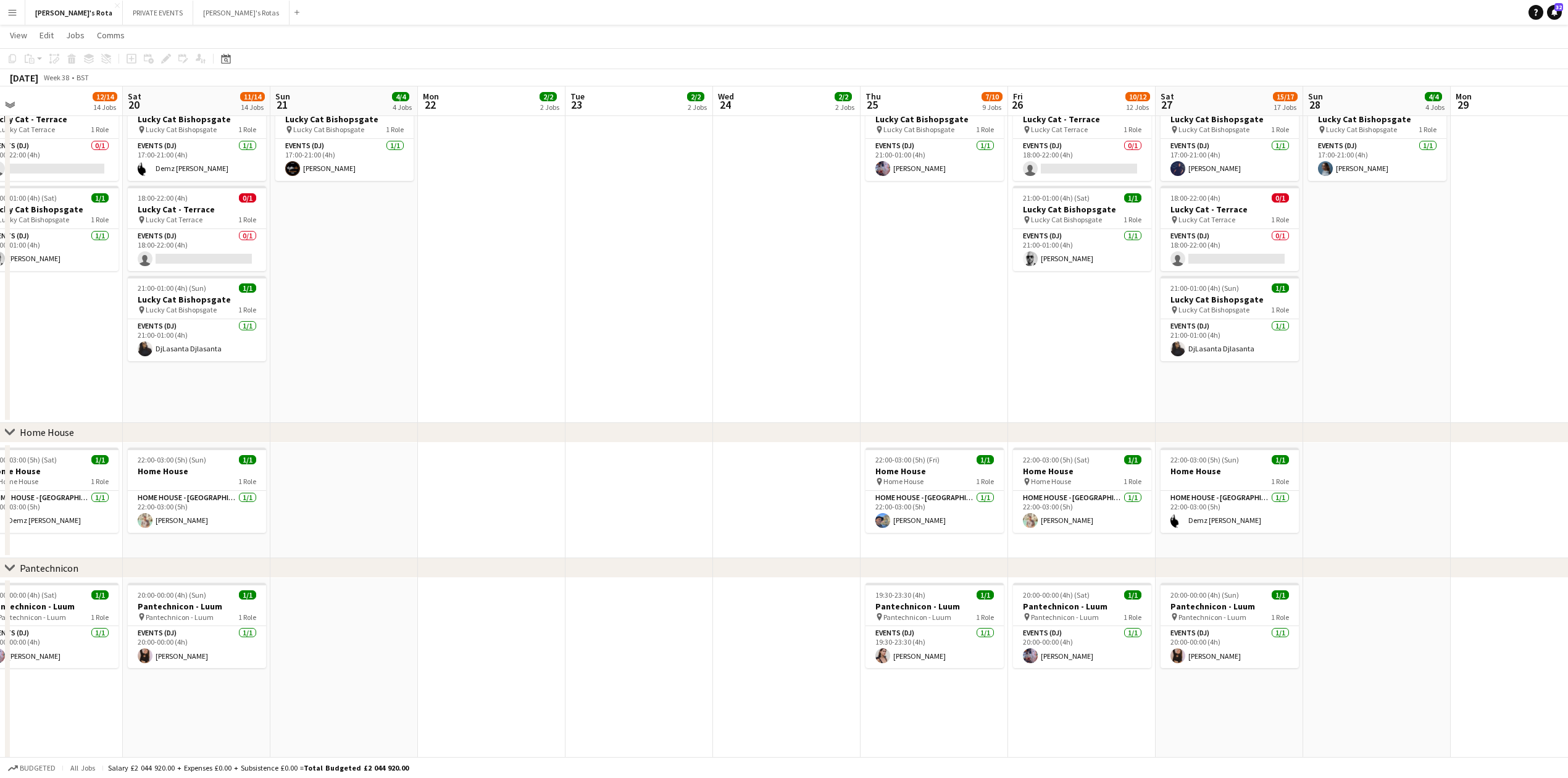
drag, startPoint x: 1154, startPoint y: 368, endPoint x: 759, endPoint y: 384, distance: 395.3
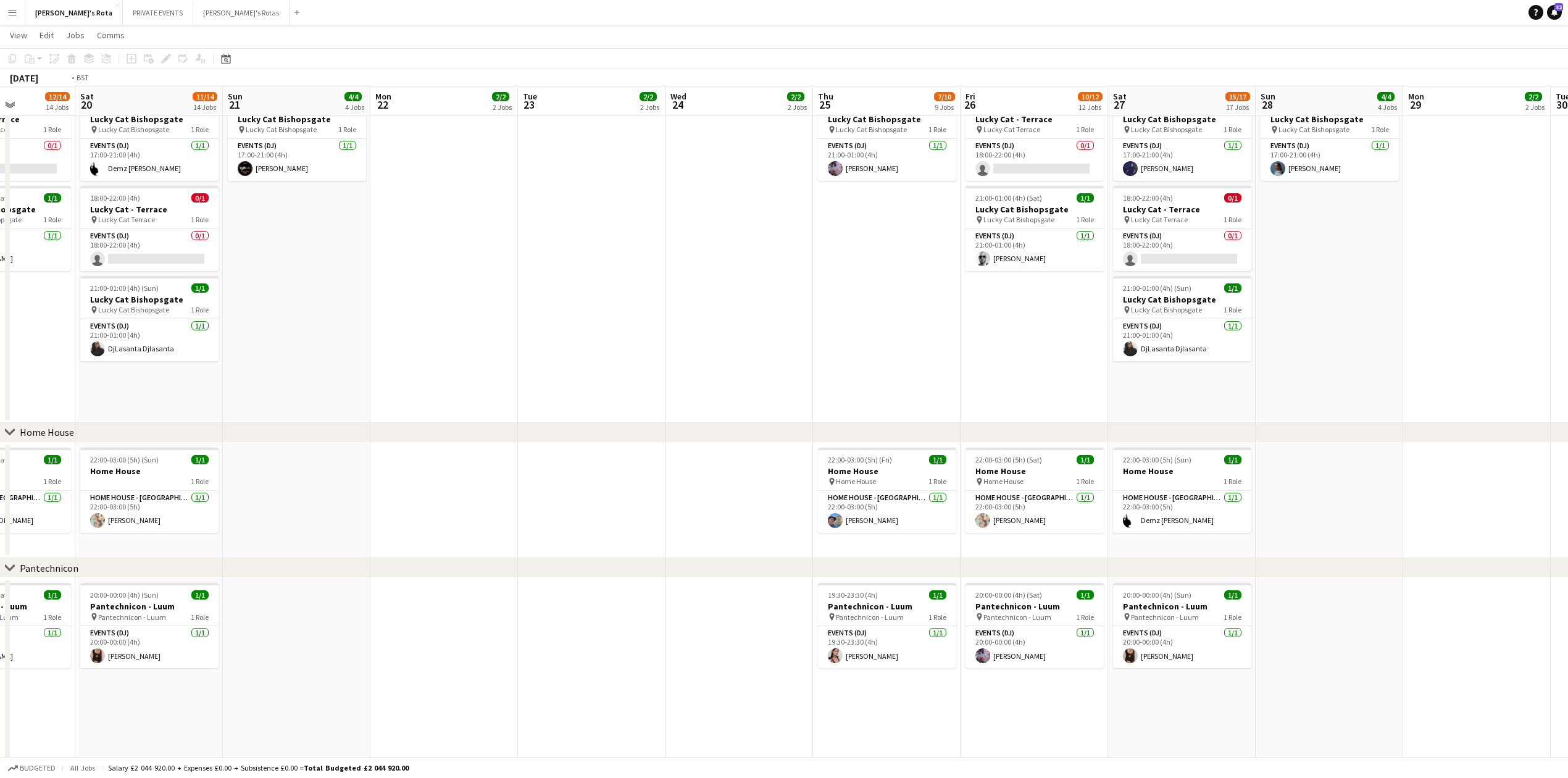
drag, startPoint x: 857, startPoint y: 365, endPoint x: 448, endPoint y: 400, distance: 410.5
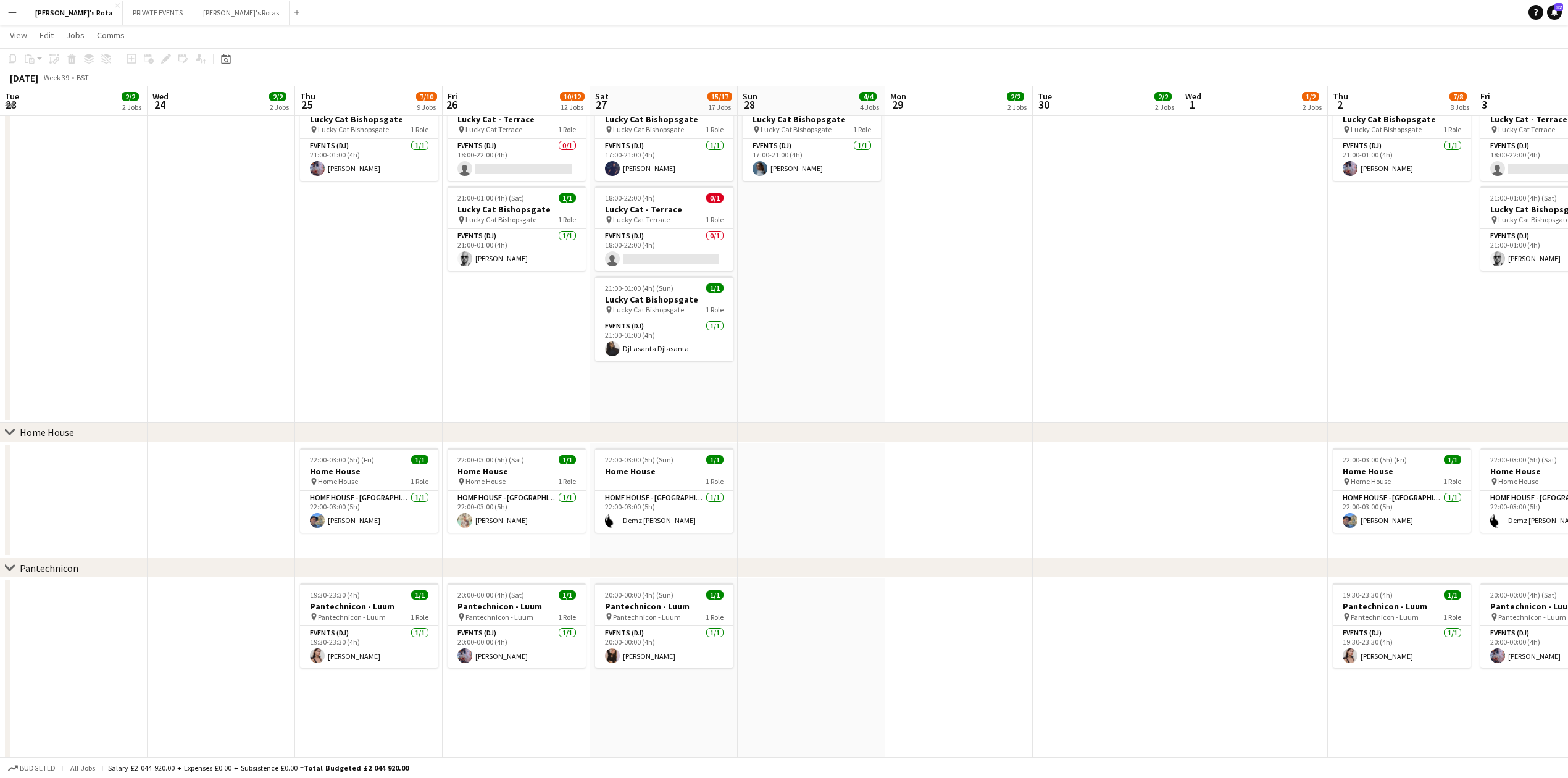
drag, startPoint x: 1183, startPoint y: 393, endPoint x: 493, endPoint y: 411, distance: 690.2
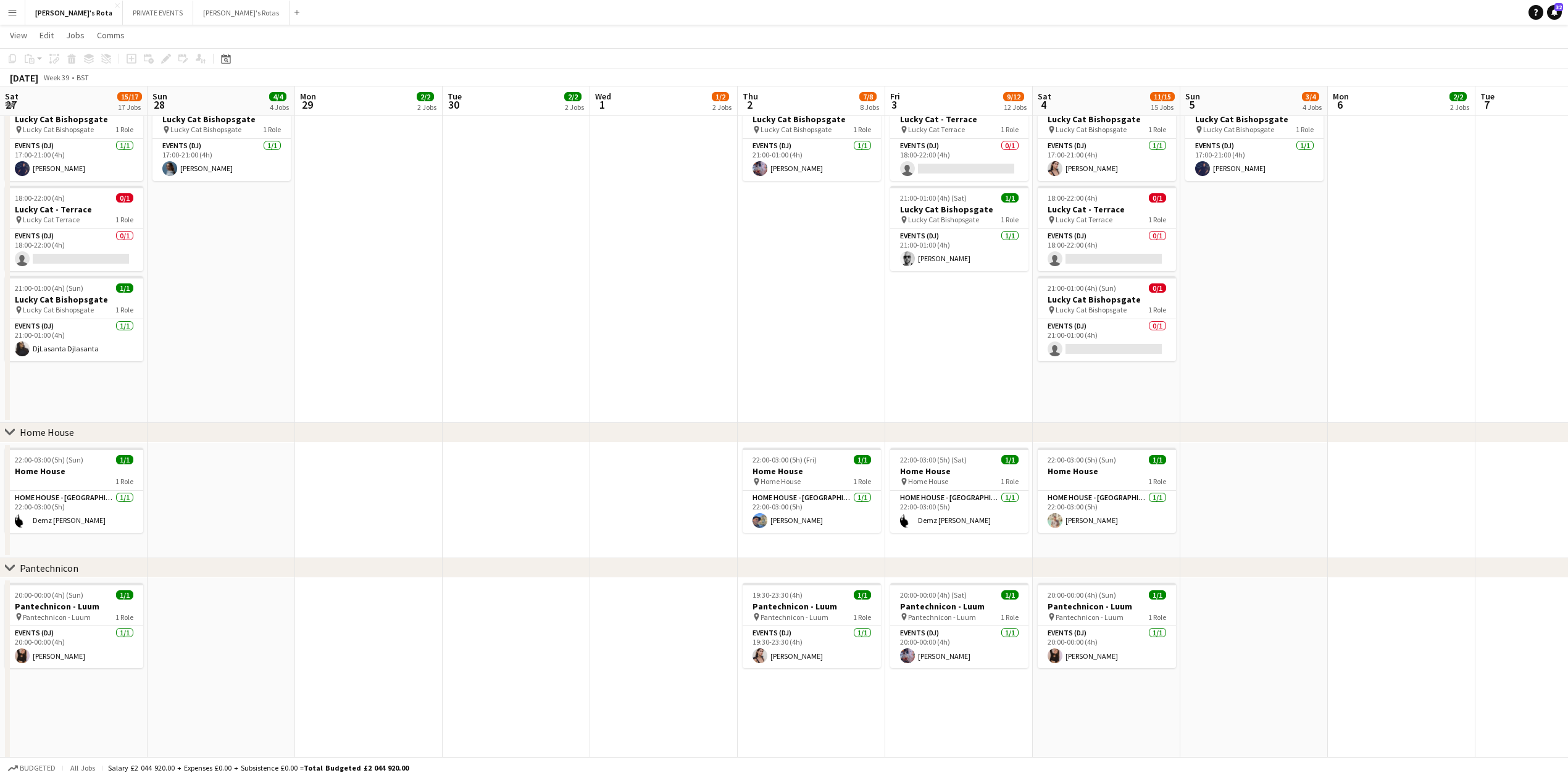
scroll to position [0, 472]
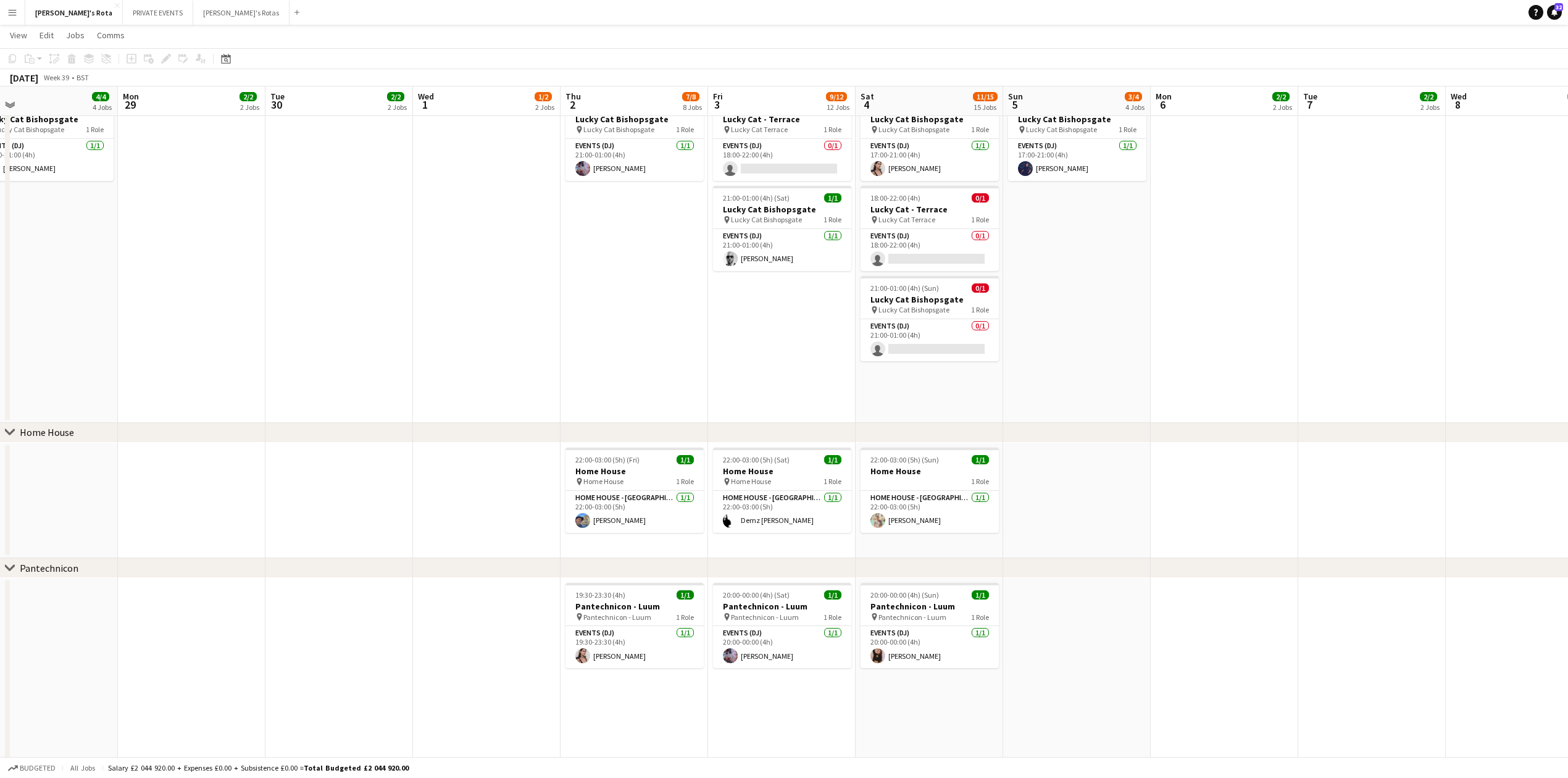
drag, startPoint x: 750, startPoint y: 397, endPoint x: 582, endPoint y: 407, distance: 168.3
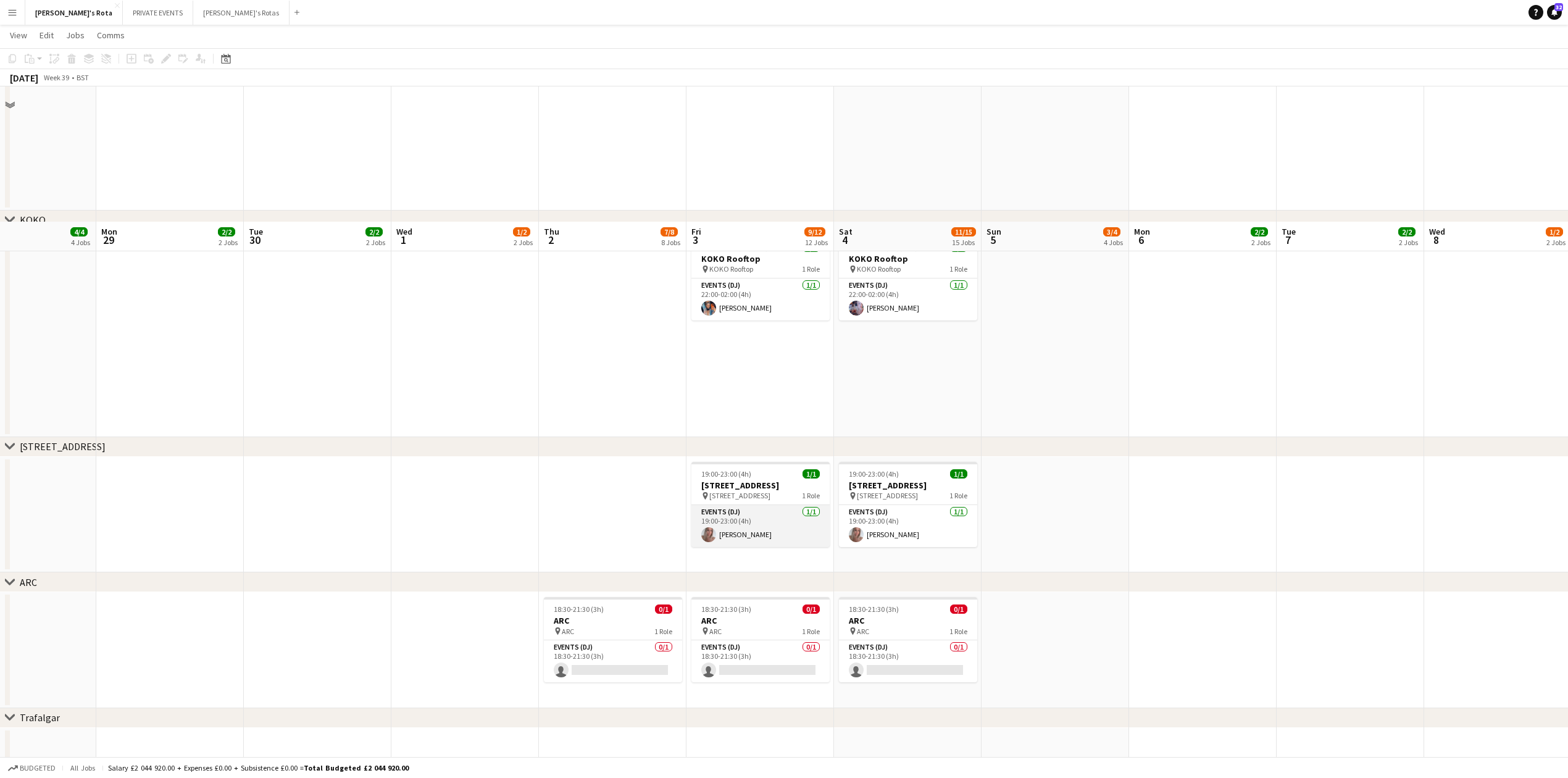
scroll to position [1811, 0]
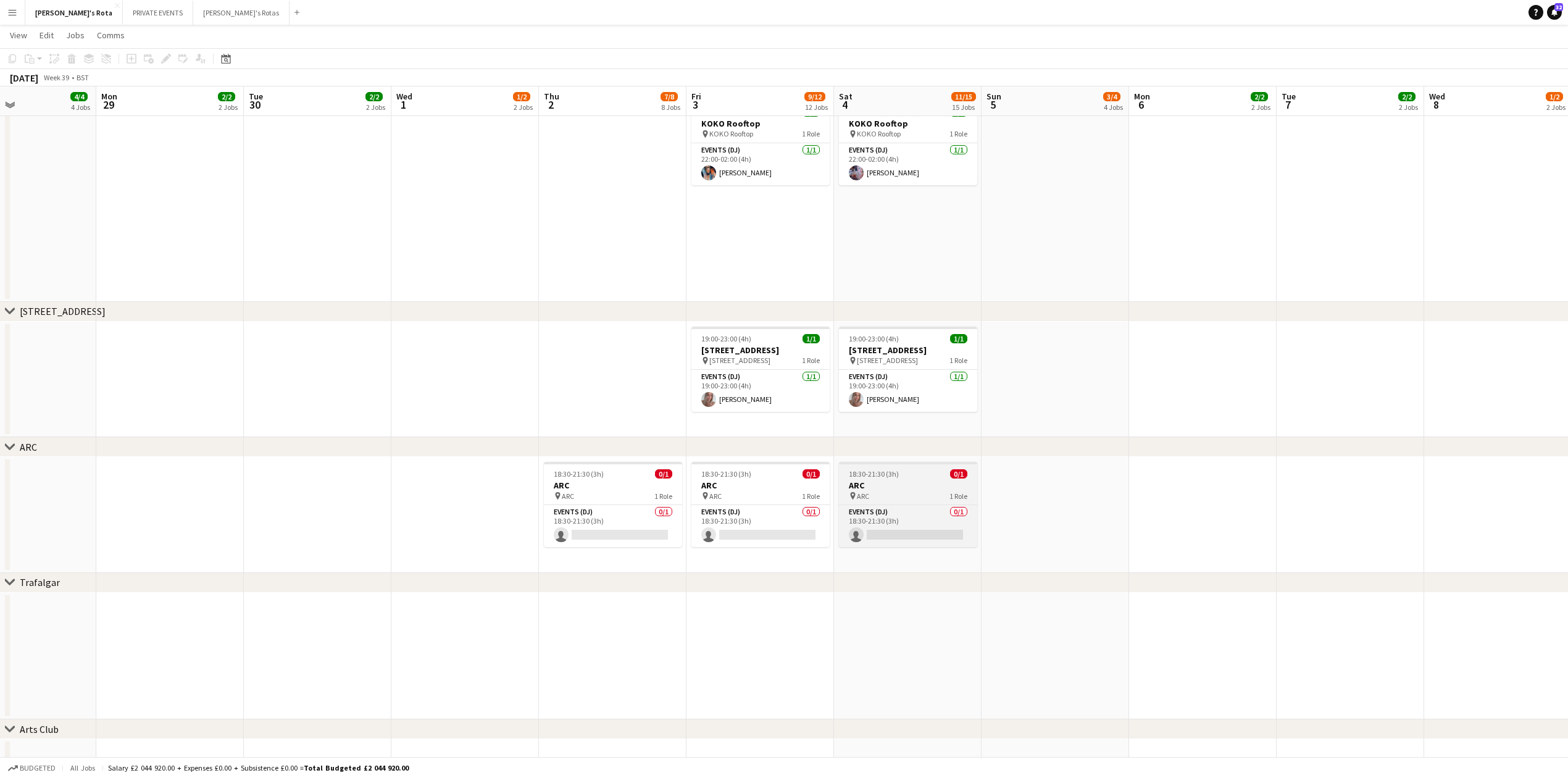
click at [873, 502] on app-job-card "18:30-21:30 (3h) 0/1 ARC pin ARC 1 Role Events (DJ) 0/1 18:30-21:30 (3h) single…" at bounding box center [908, 504] width 138 height 85
click at [559, 358] on app-date-cell at bounding box center [612, 379] width 147 height 116
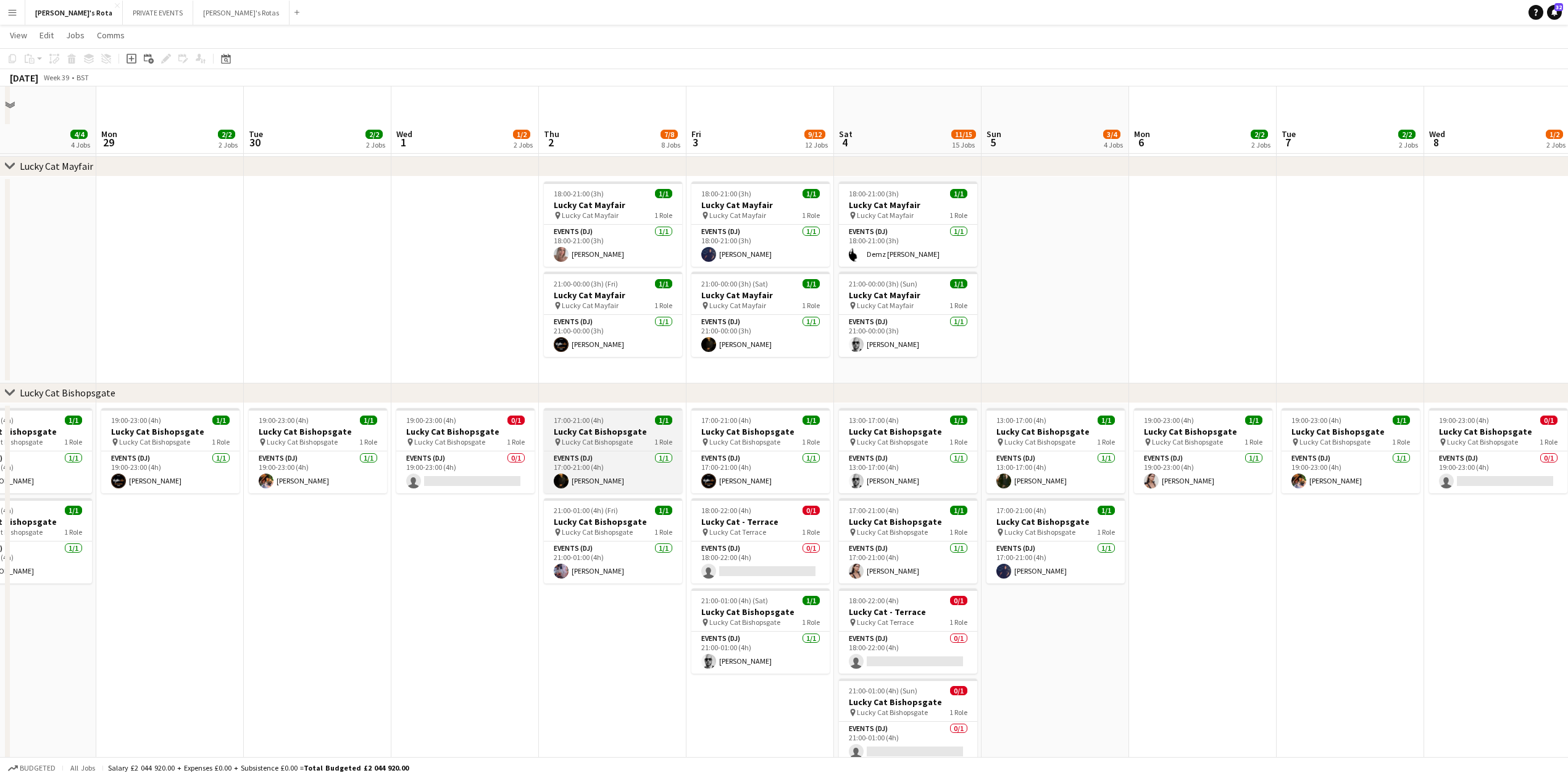
scroll to position [494, 0]
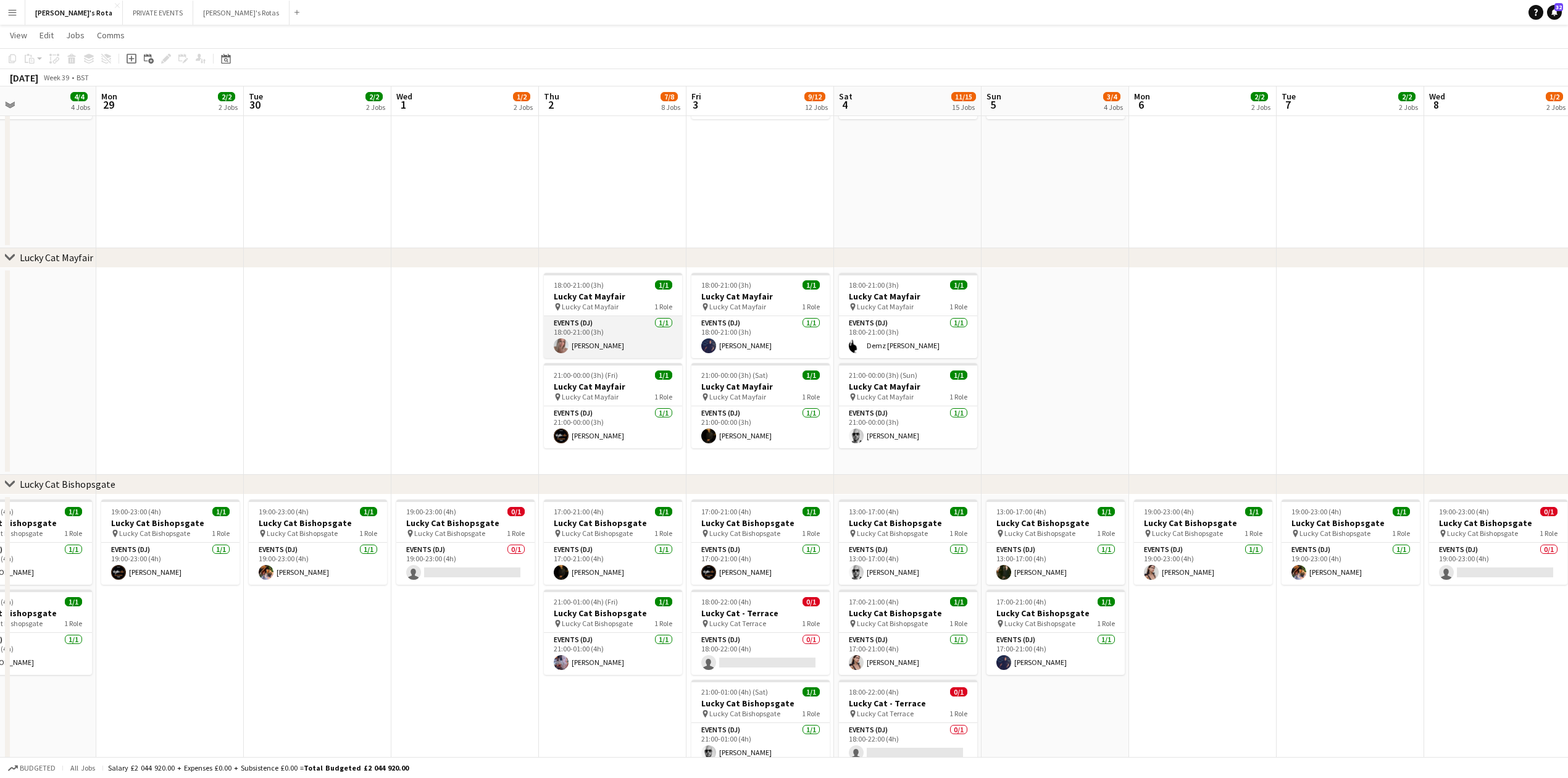
click at [608, 332] on app-card-role "Events (DJ) 1/1 18:00-21:00 (3h) Karis Beckingham" at bounding box center [613, 337] width 138 height 42
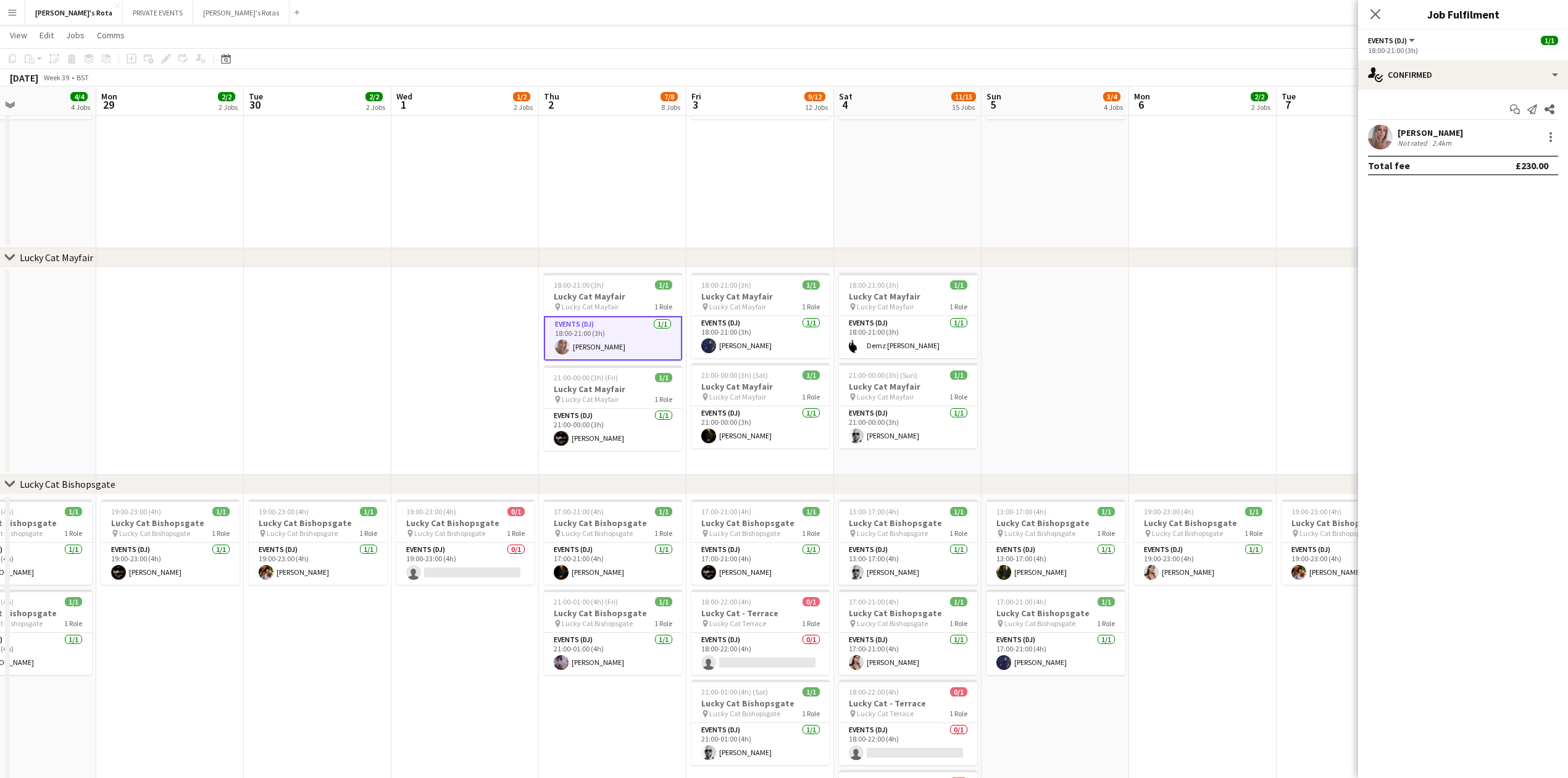
click at [479, 348] on app-date-cell at bounding box center [465, 371] width 147 height 207
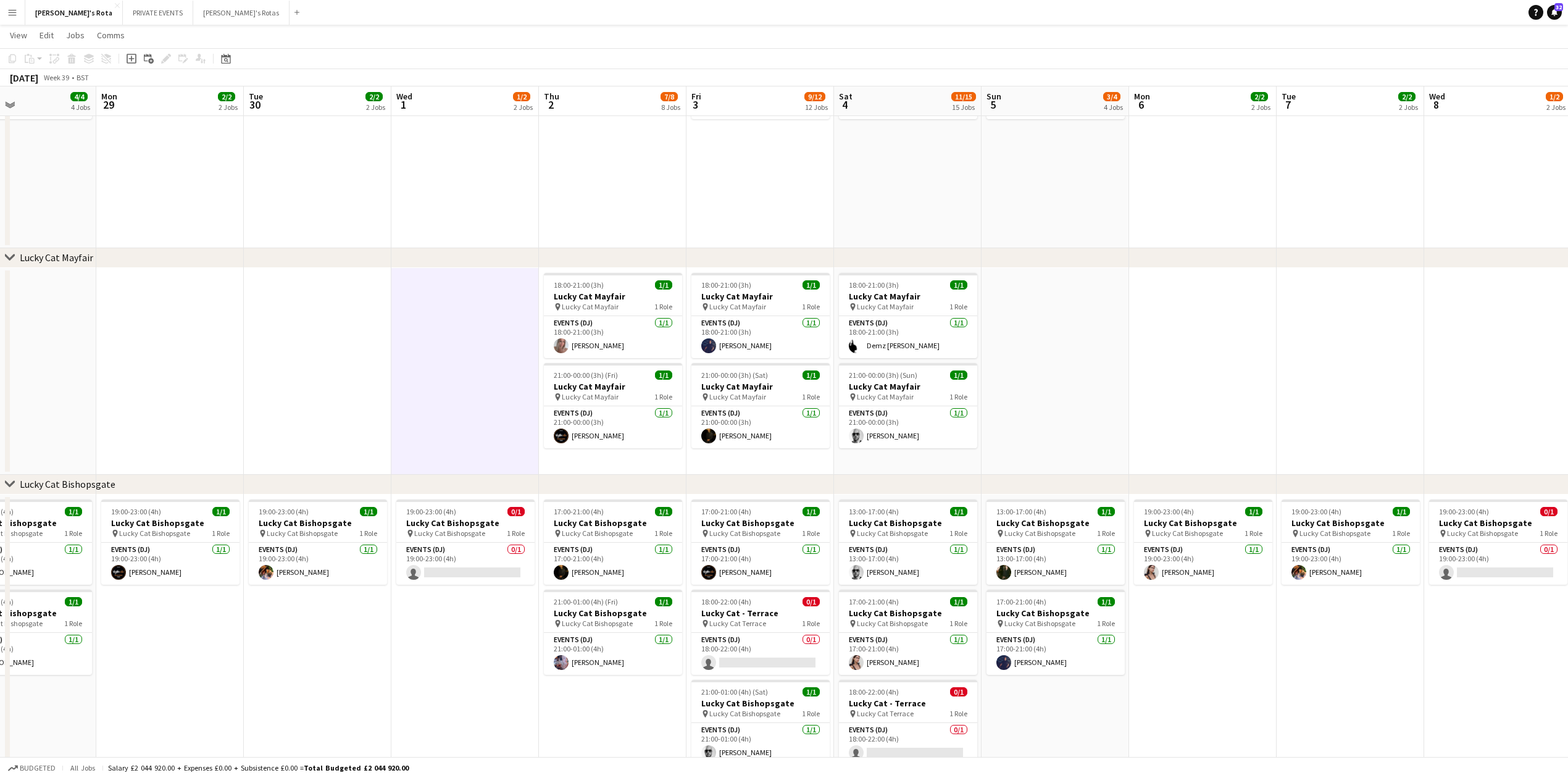
click at [603, 211] on app-date-cell "20:00-01:00 (5h) (Fri) 1/1 Sexy Fish pin Sexy Fish 1 Role SEXY FISH - MAYFAIR 1…" at bounding box center [612, 94] width 147 height 310
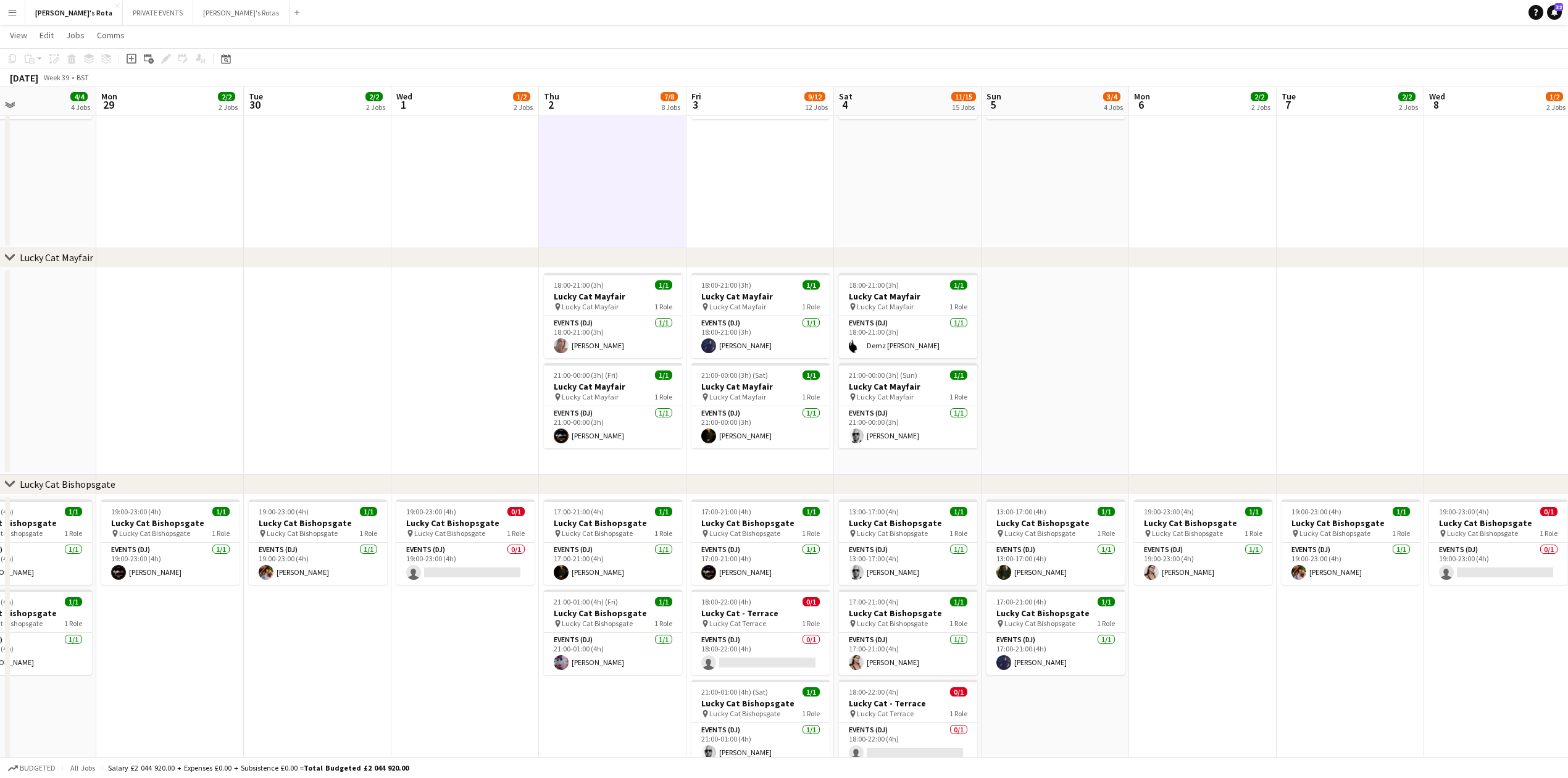
click at [467, 347] on app-date-cell at bounding box center [465, 371] width 147 height 207
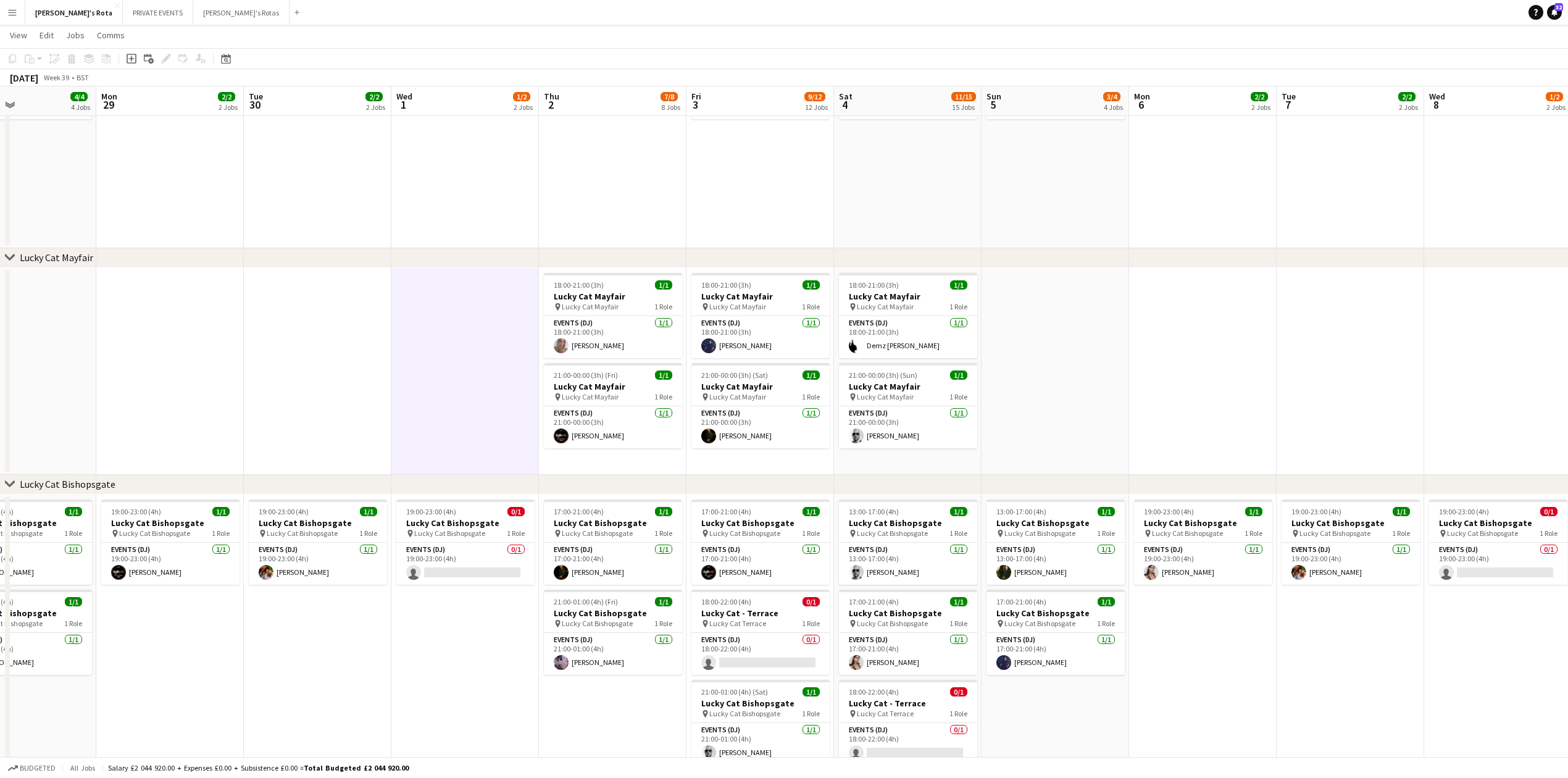
click at [462, 178] on app-date-cell "20:00-01:00 (5h) (Thu) 1/1 Sexy Fish pin Sexy Fish 1 Role SEXY FISH - MAYFAIR 1…" at bounding box center [465, 94] width 147 height 310
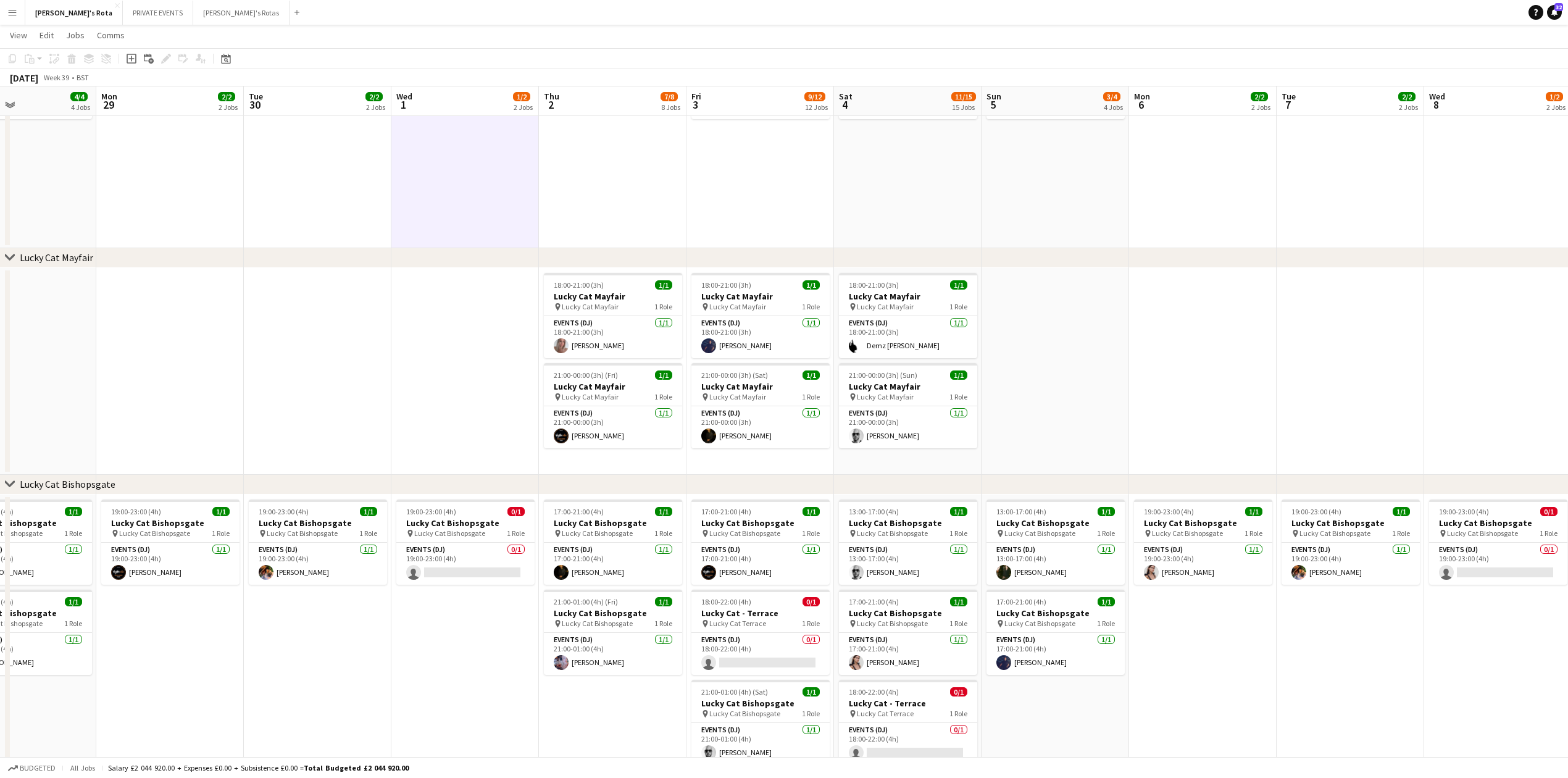
click at [573, 175] on app-date-cell "20:00-01:00 (5h) (Fri) 1/1 Sexy Fish pin Sexy Fish 1 Role SEXY FISH - MAYFAIR 1…" at bounding box center [612, 94] width 147 height 310
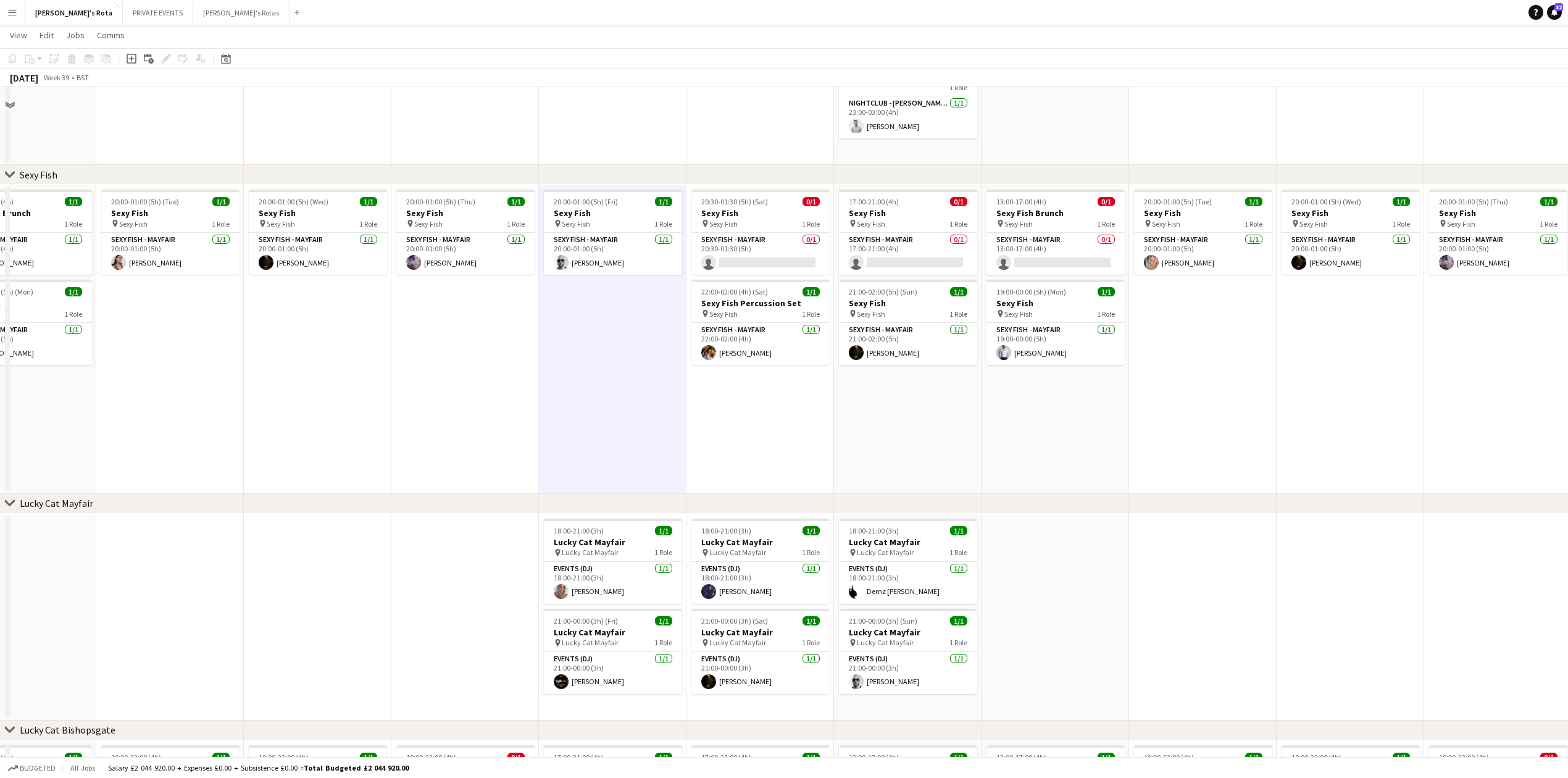
scroll to position [164, 0]
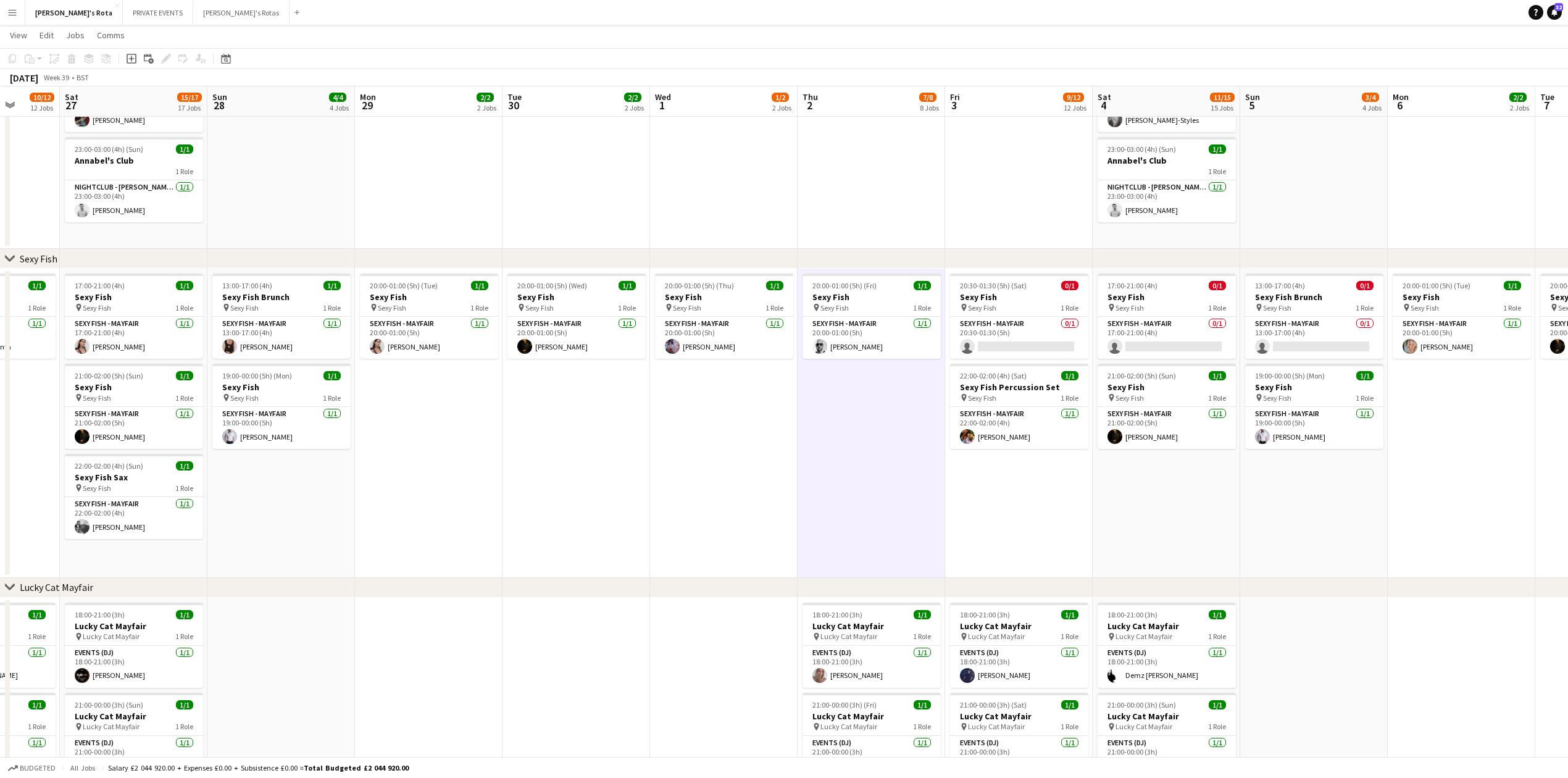
drag, startPoint x: 391, startPoint y: 421, endPoint x: 1245, endPoint y: 372, distance: 855.4
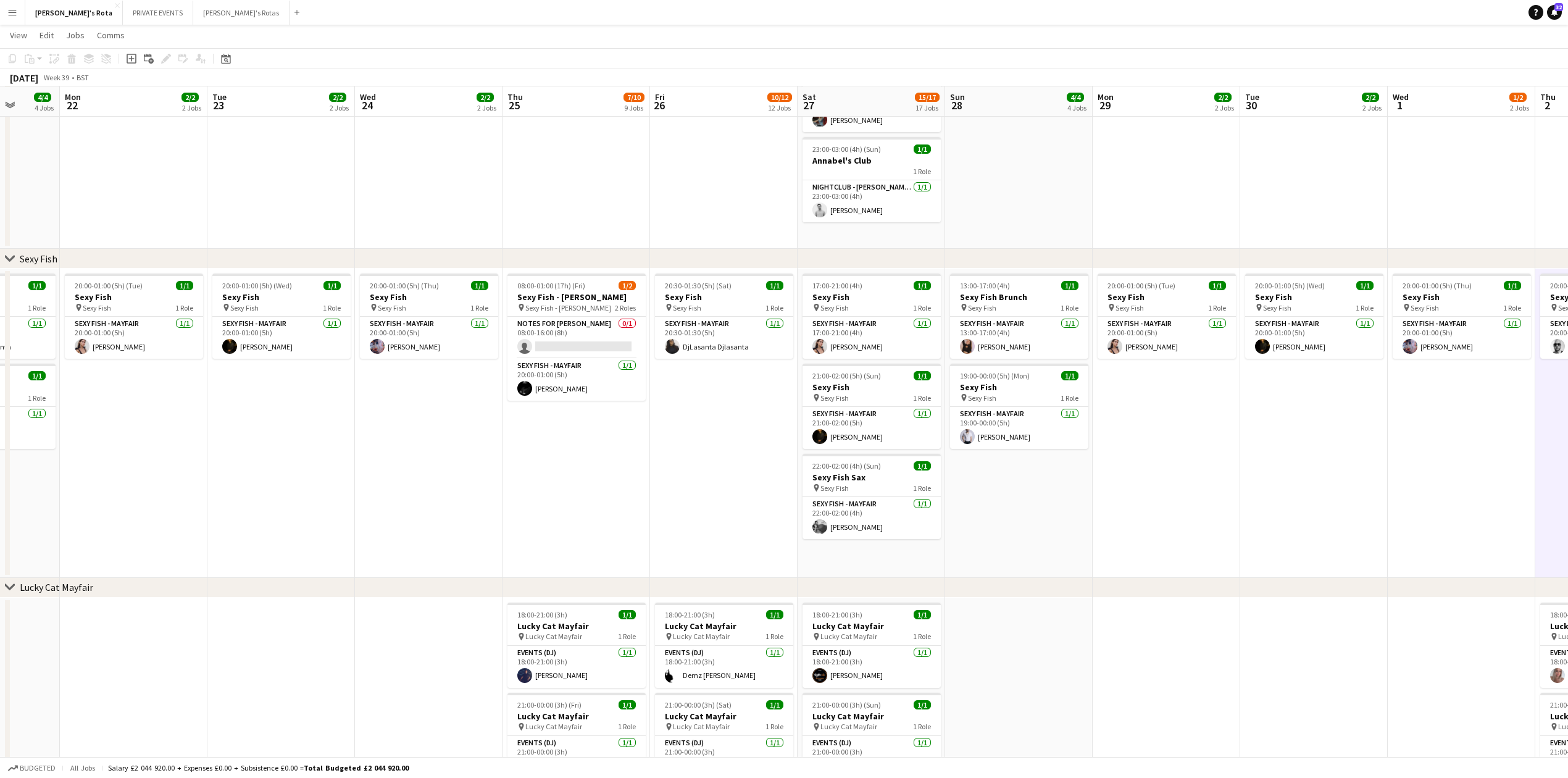
scroll to position [0, 379]
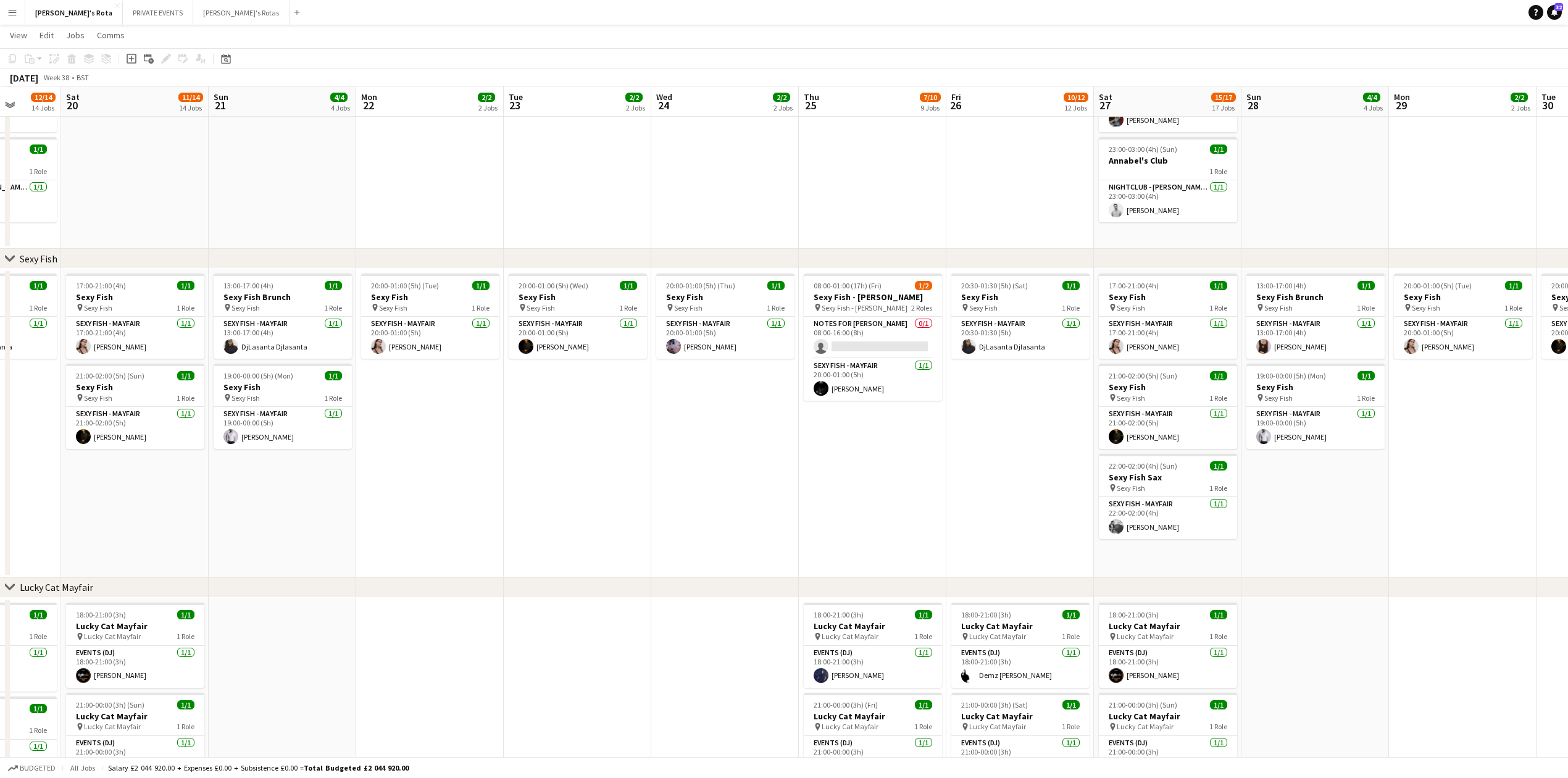
drag, startPoint x: 304, startPoint y: 509, endPoint x: 1146, endPoint y: 462, distance: 843.3
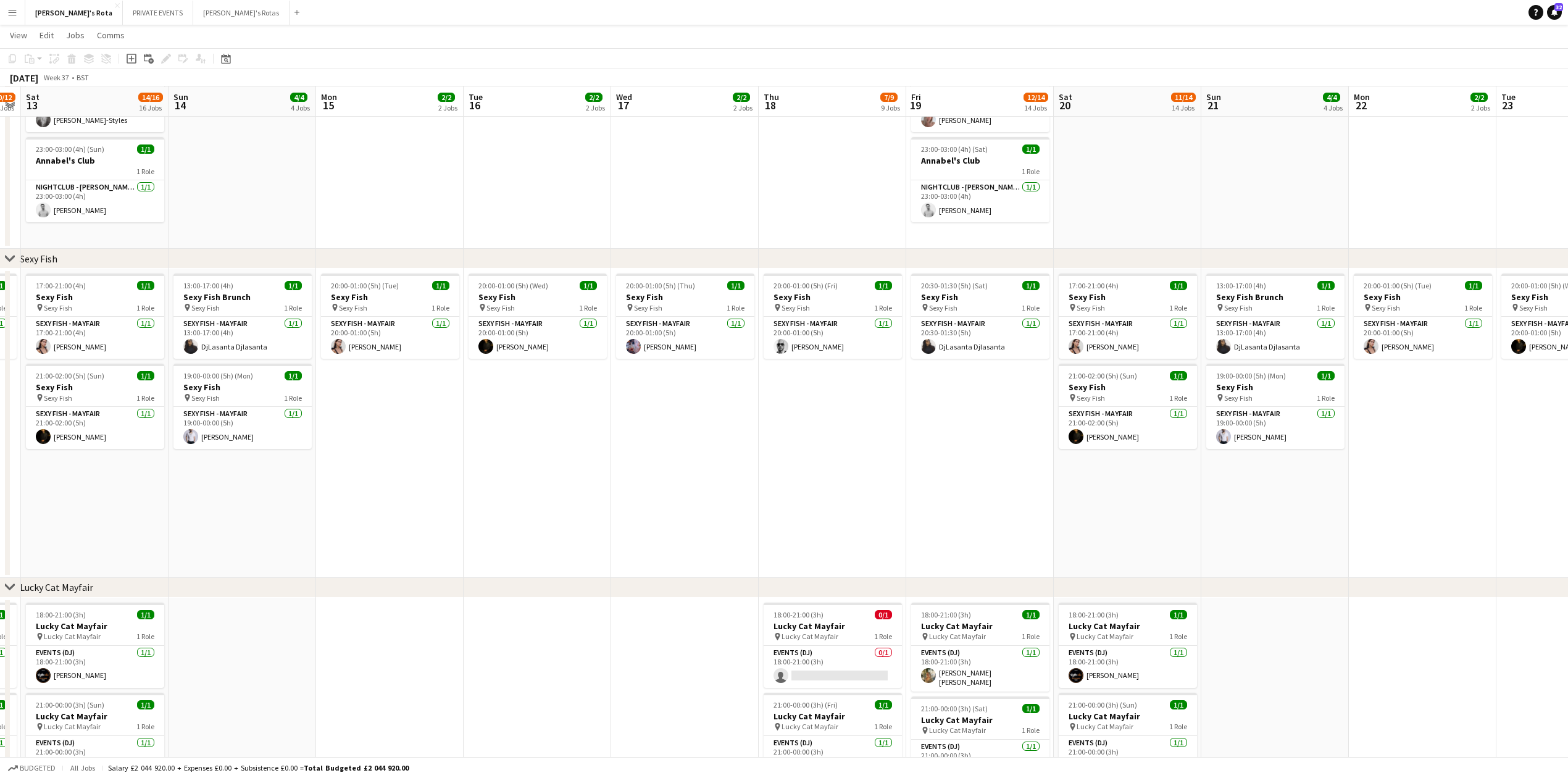
drag, startPoint x: 1070, startPoint y: 462, endPoint x: 1457, endPoint y: 414, distance: 390.0
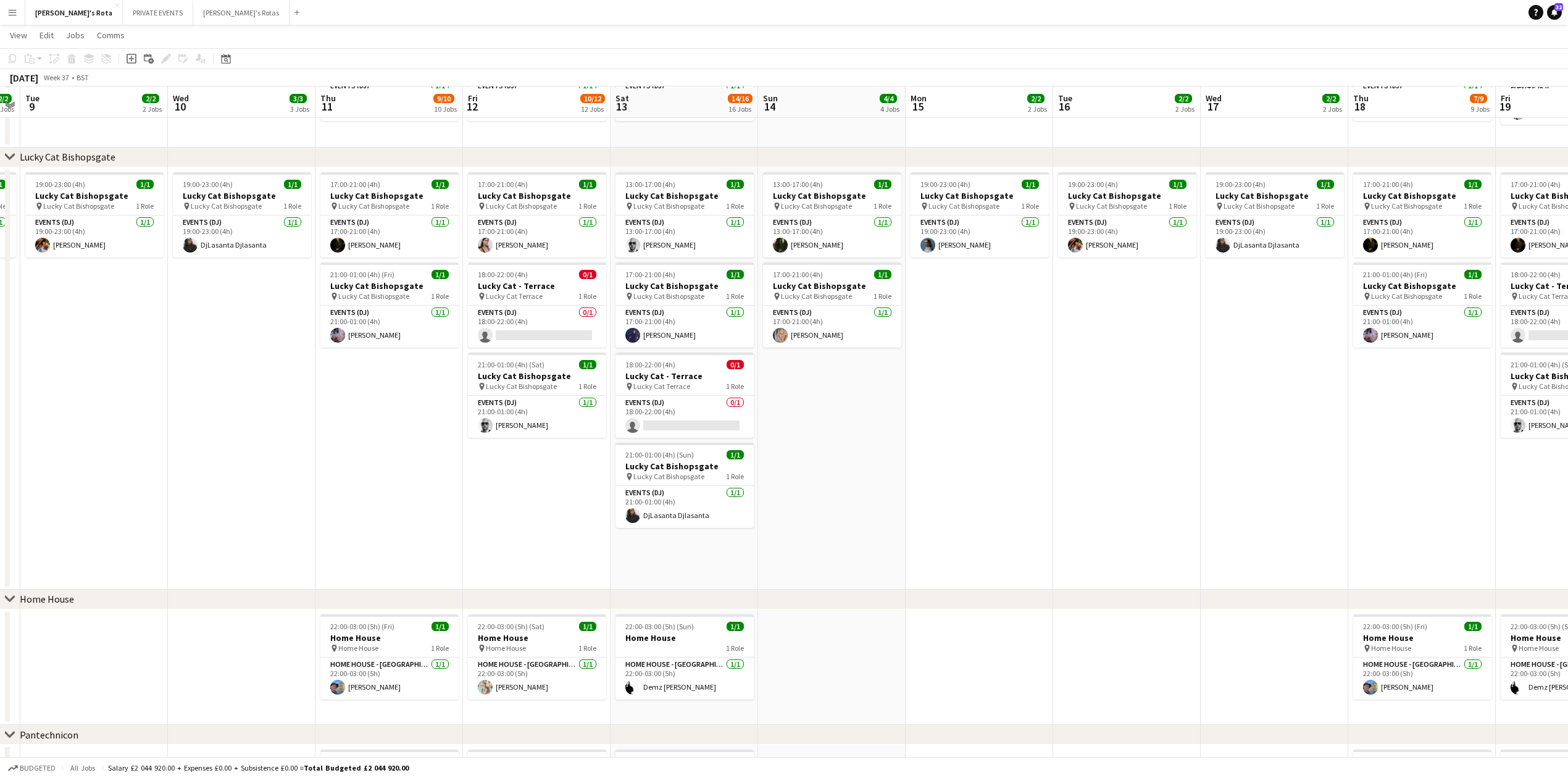
scroll to position [823, 0]
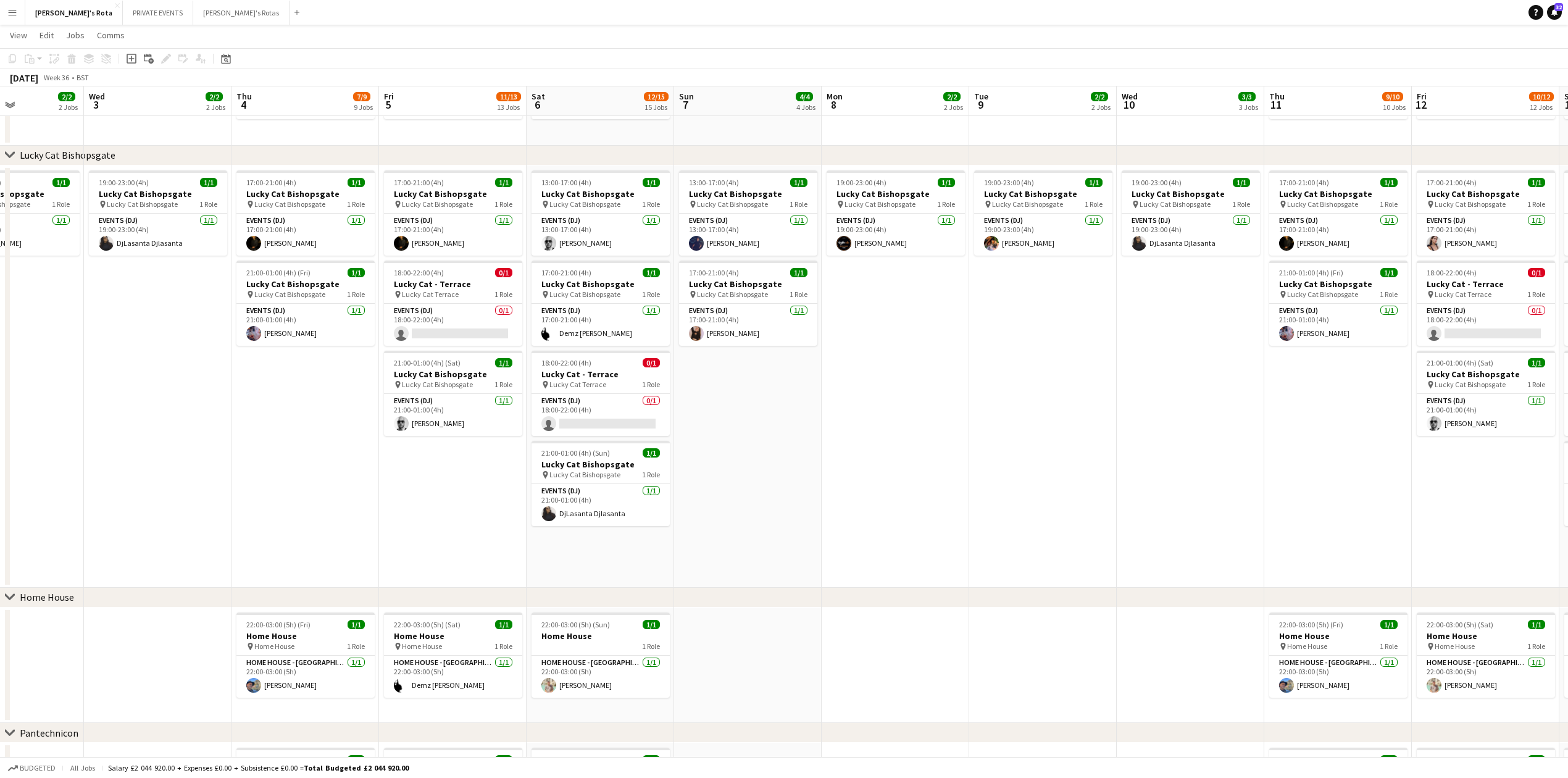
drag, startPoint x: 852, startPoint y: 468, endPoint x: 1302, endPoint y: 427, distance: 451.9
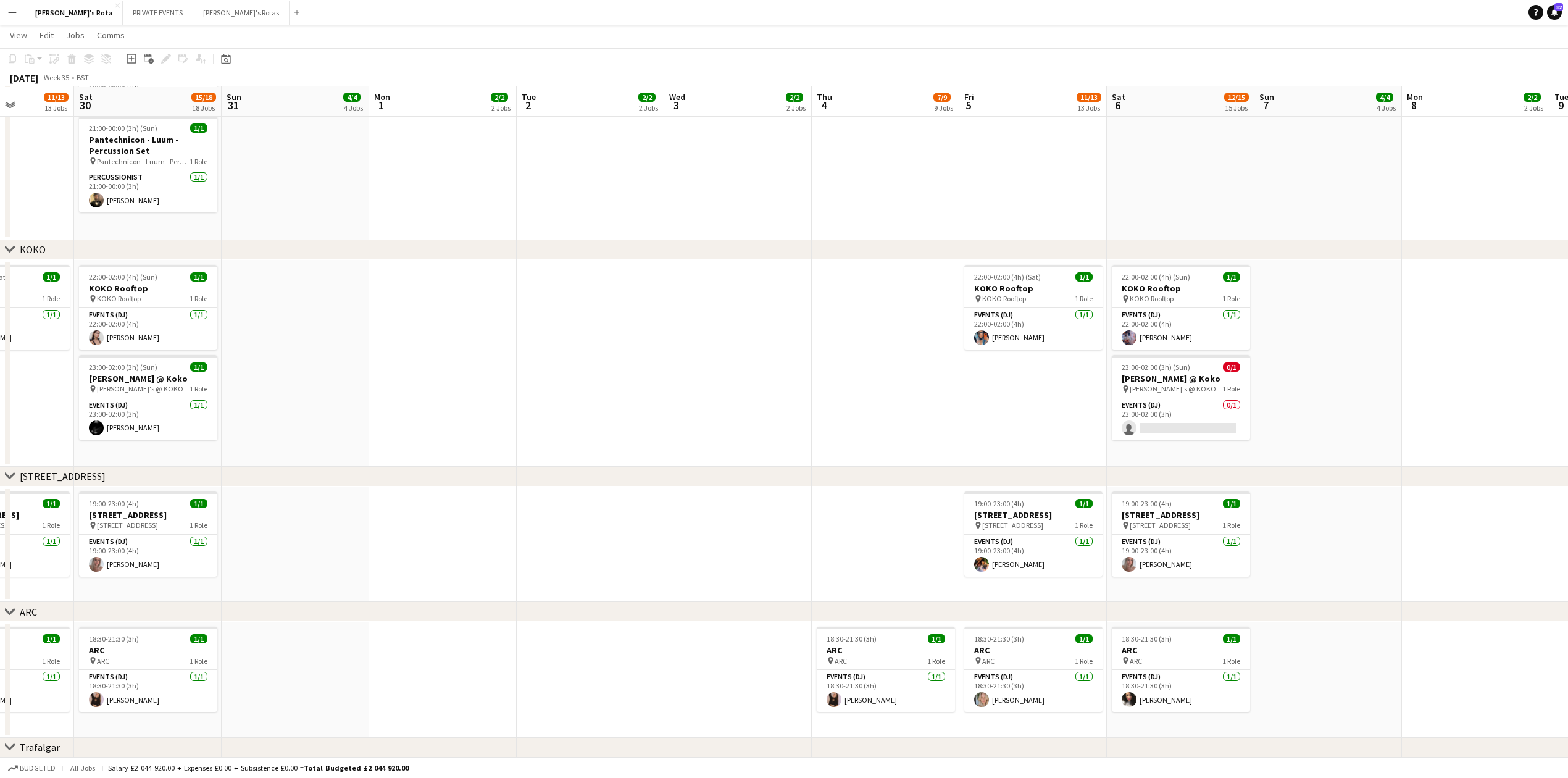
scroll to position [0, 289]
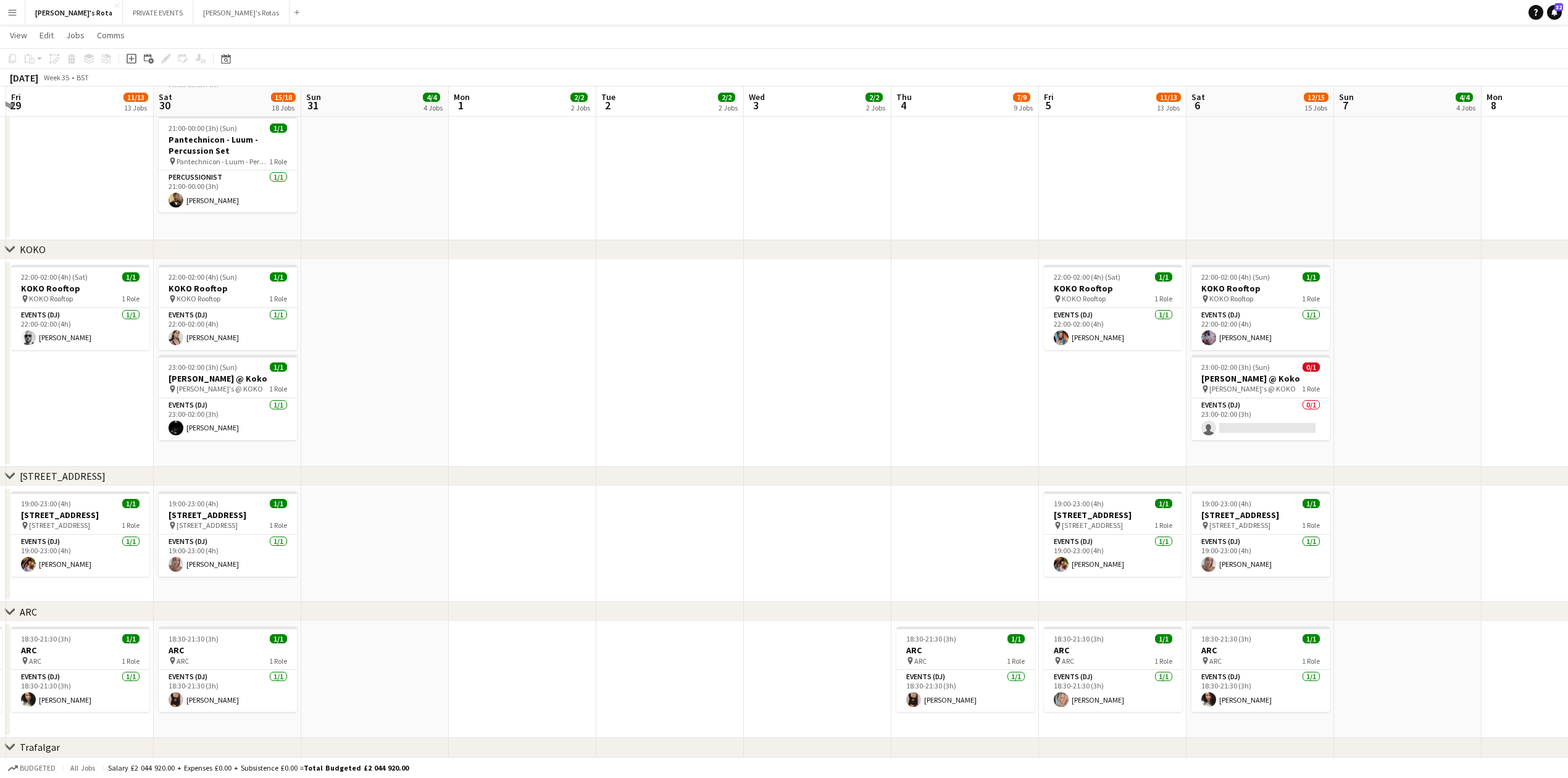
drag, startPoint x: 169, startPoint y: 455, endPoint x: 829, endPoint y: 495, distance: 661.2
click at [829, 495] on app-calendar-viewport "Wed 27 2/2 2 Jobs Thu 28 8/9 9 Jobs Fri 29 11/13 13 Jobs Sat 30 15/18 18 Jobs S…" at bounding box center [784, 137] width 1568 height 3471
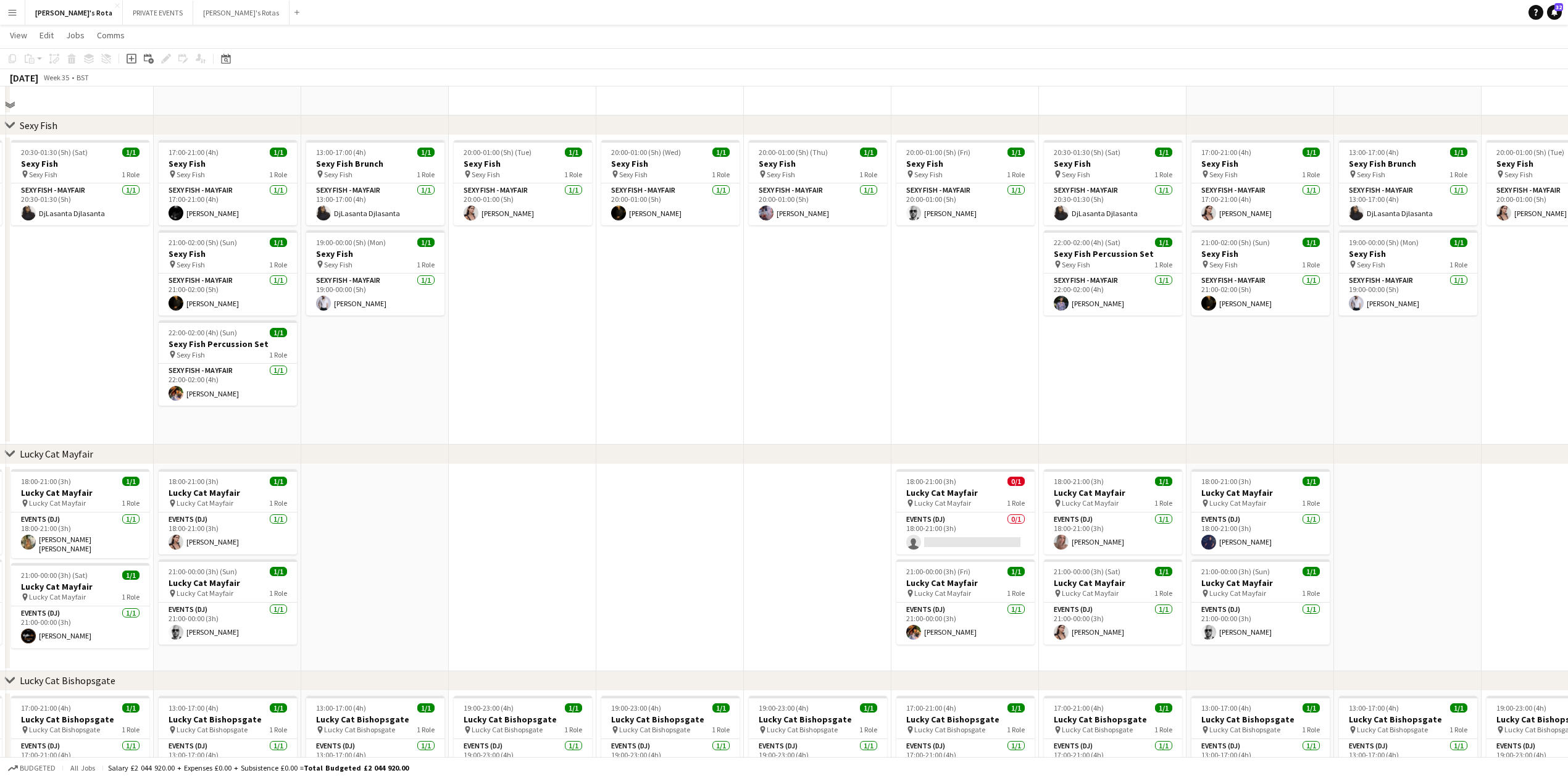
scroll to position [247, 0]
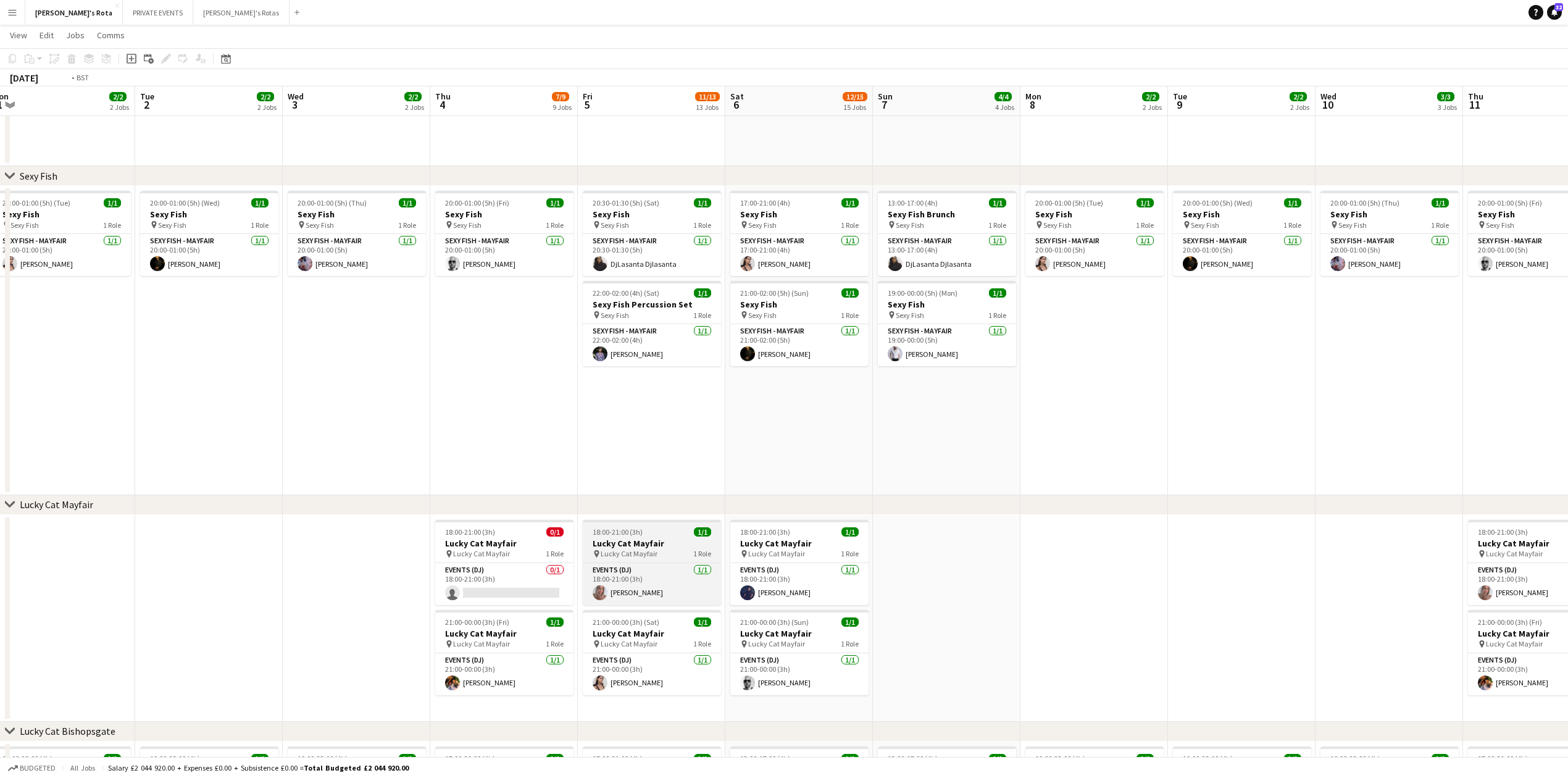
drag, startPoint x: 836, startPoint y: 520, endPoint x: 428, endPoint y: 541, distance: 408.5
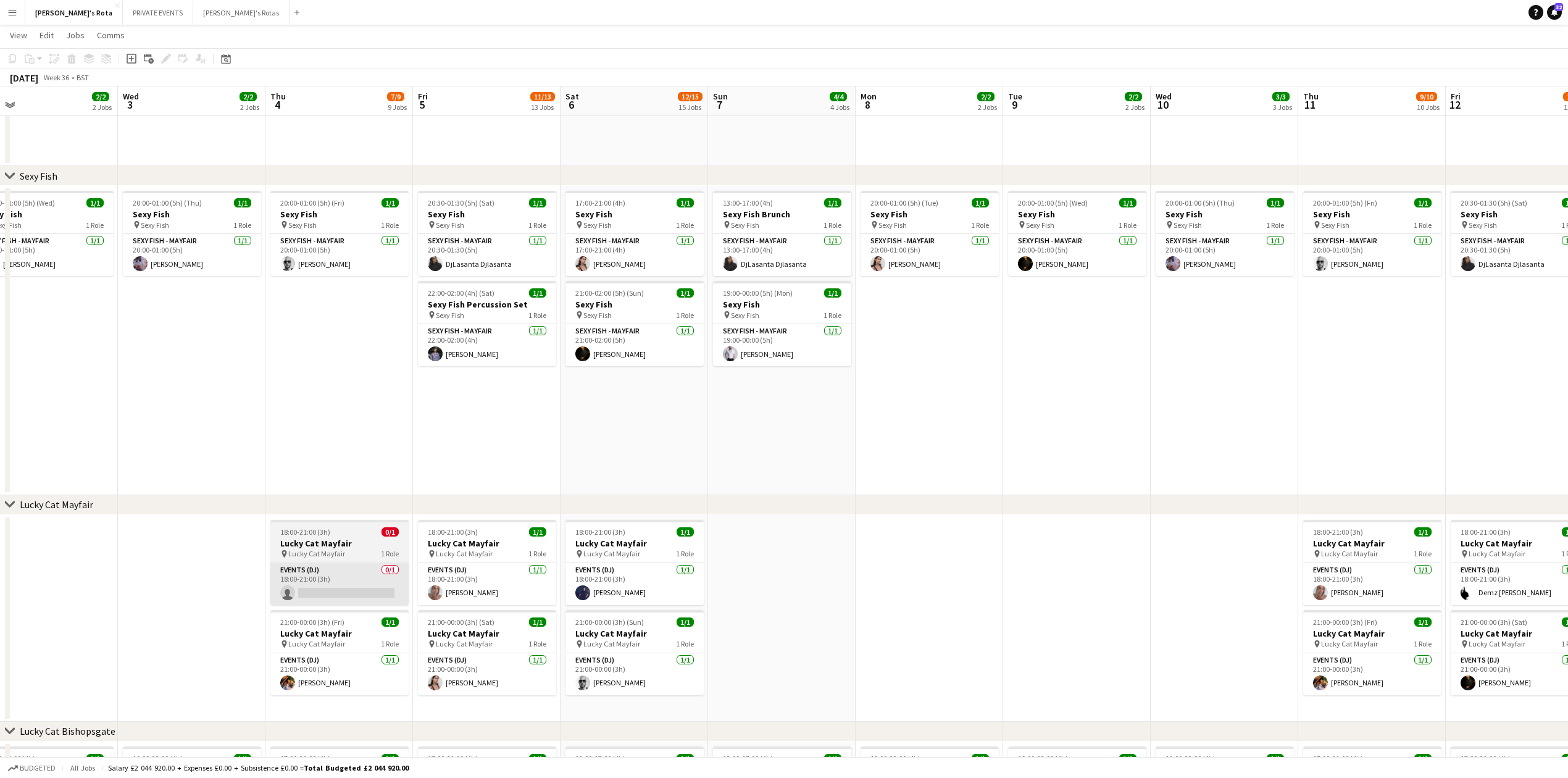
drag, startPoint x: 1161, startPoint y: 502, endPoint x: 355, endPoint y: 577, distance: 809.5
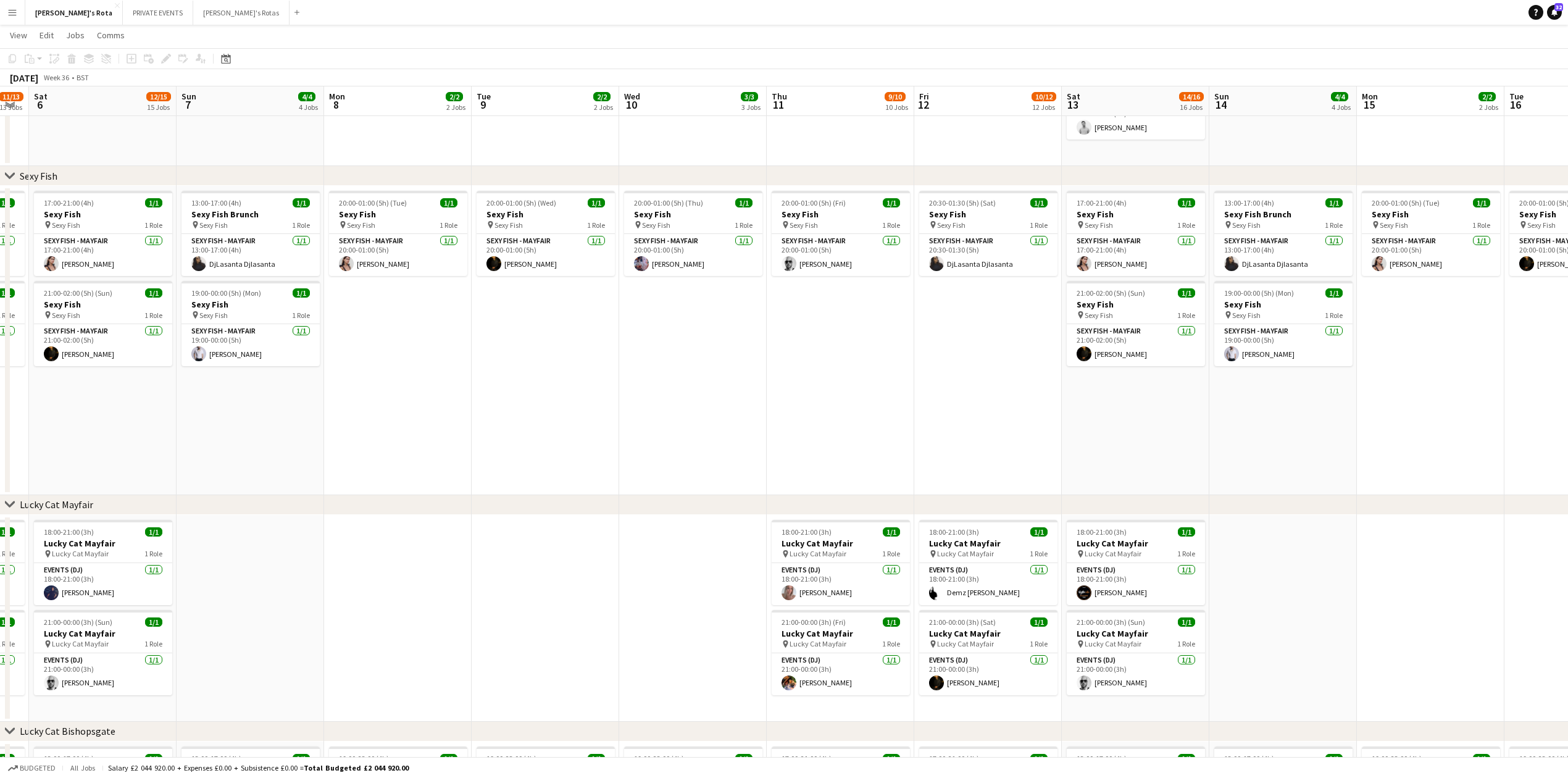
drag, startPoint x: 951, startPoint y: 576, endPoint x: 206, endPoint y: 589, distance: 745.1
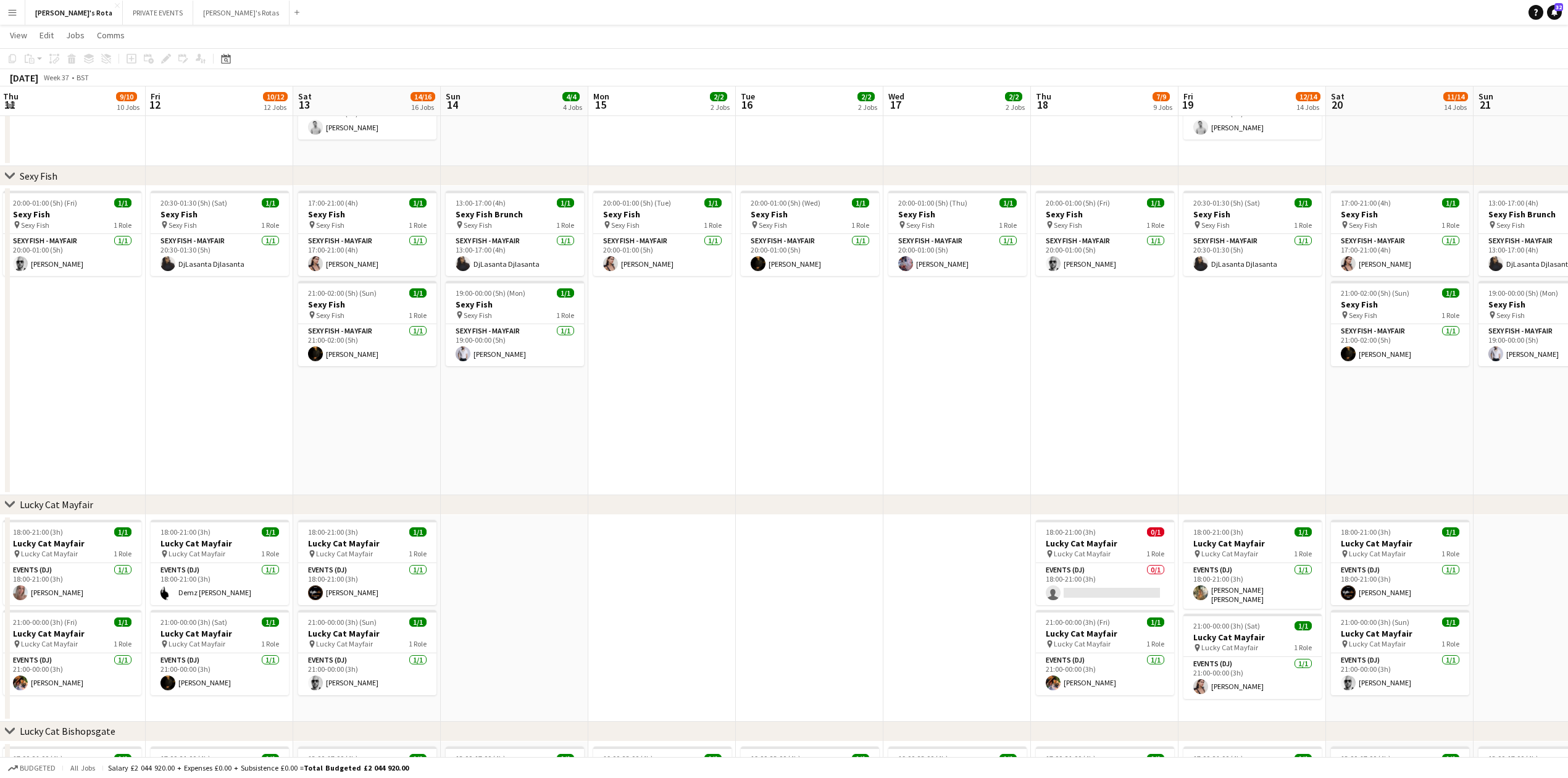
drag, startPoint x: 1245, startPoint y: 628, endPoint x: 685, endPoint y: 647, distance: 560.3
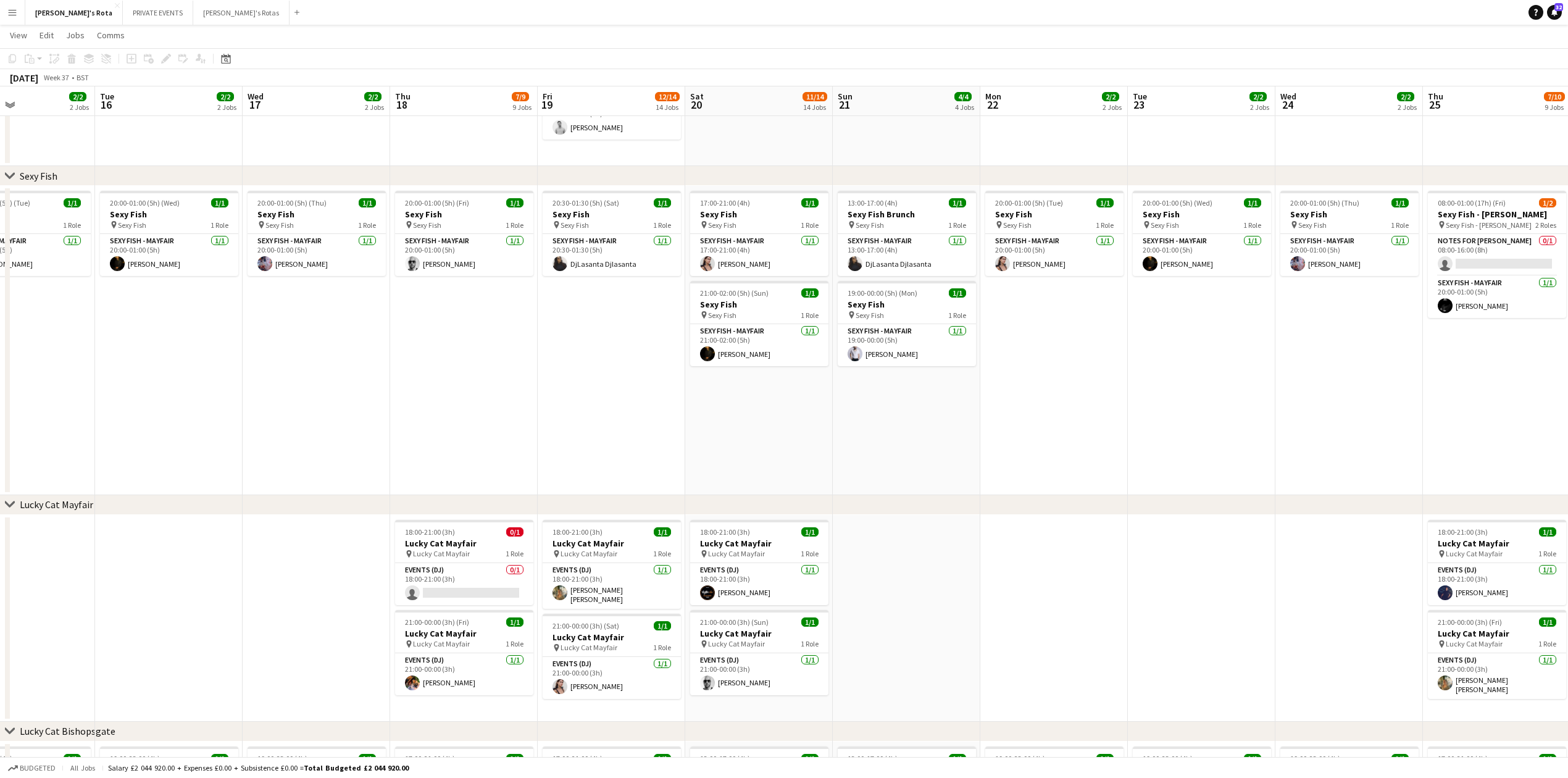
drag, startPoint x: 978, startPoint y: 601, endPoint x: 364, endPoint y: 618, distance: 614.2
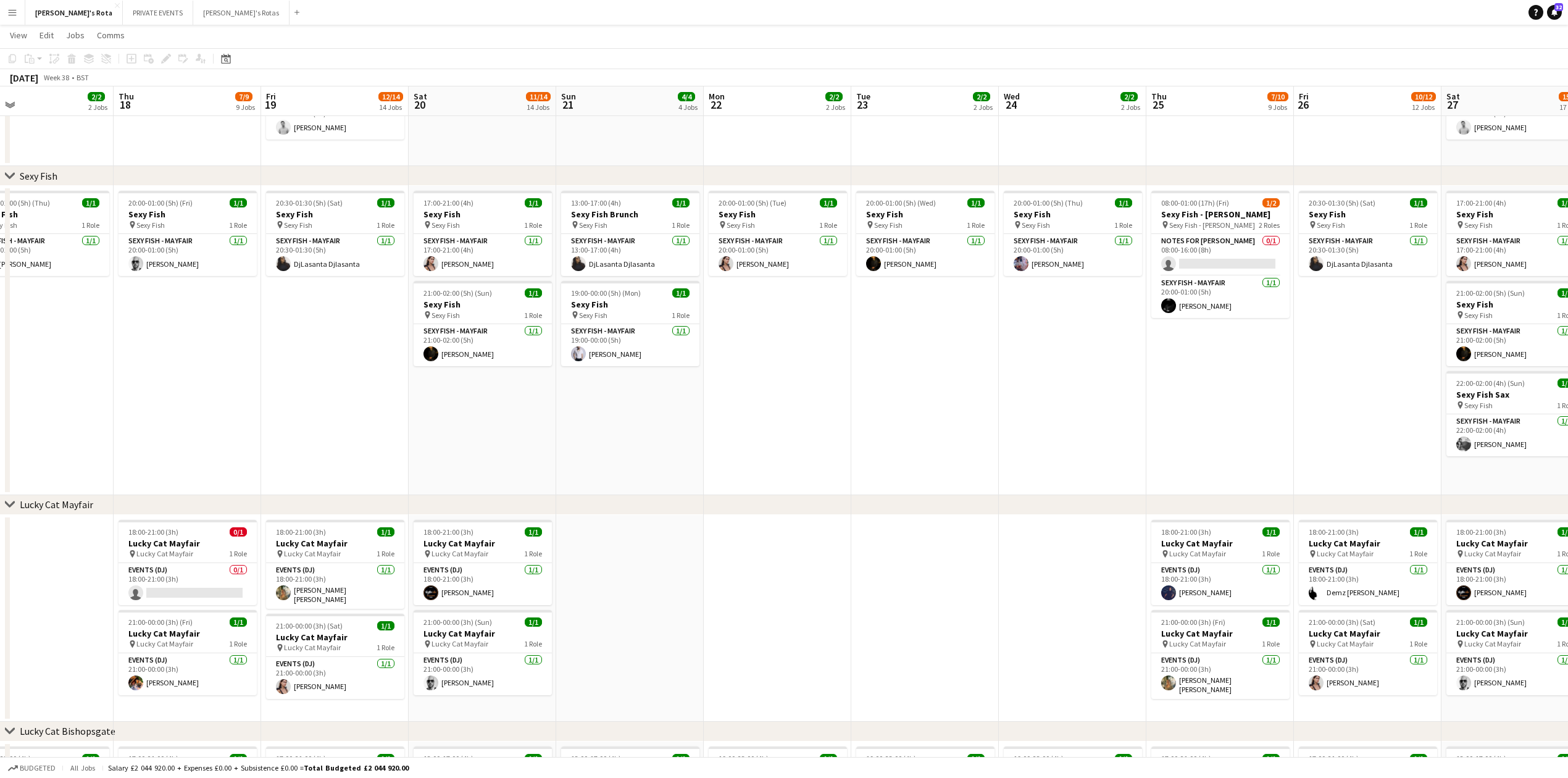
drag, startPoint x: 1190, startPoint y: 568, endPoint x: 554, endPoint y: 596, distance: 636.6
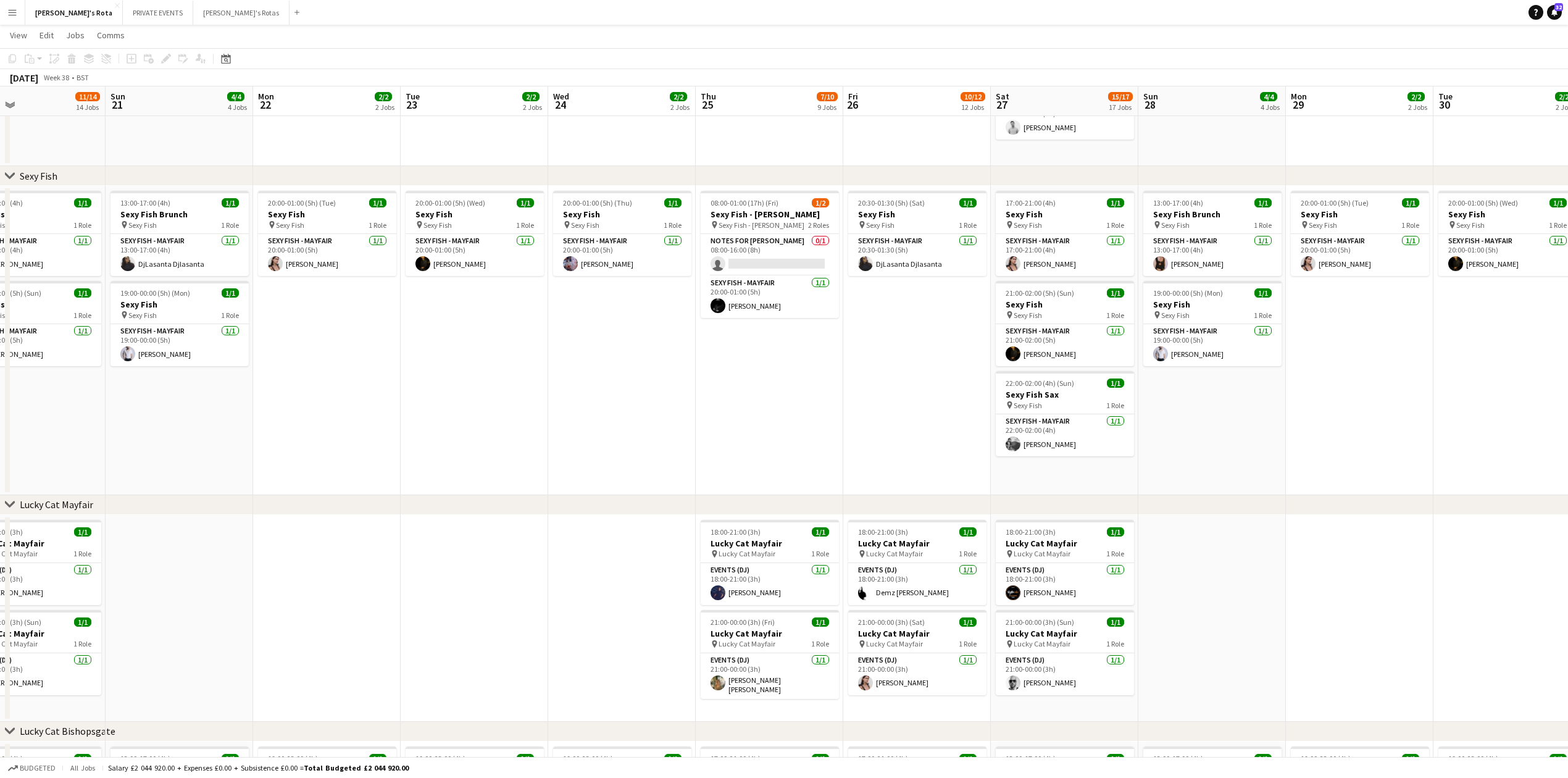
drag, startPoint x: 1450, startPoint y: 557, endPoint x: 1359, endPoint y: 566, distance: 91.4
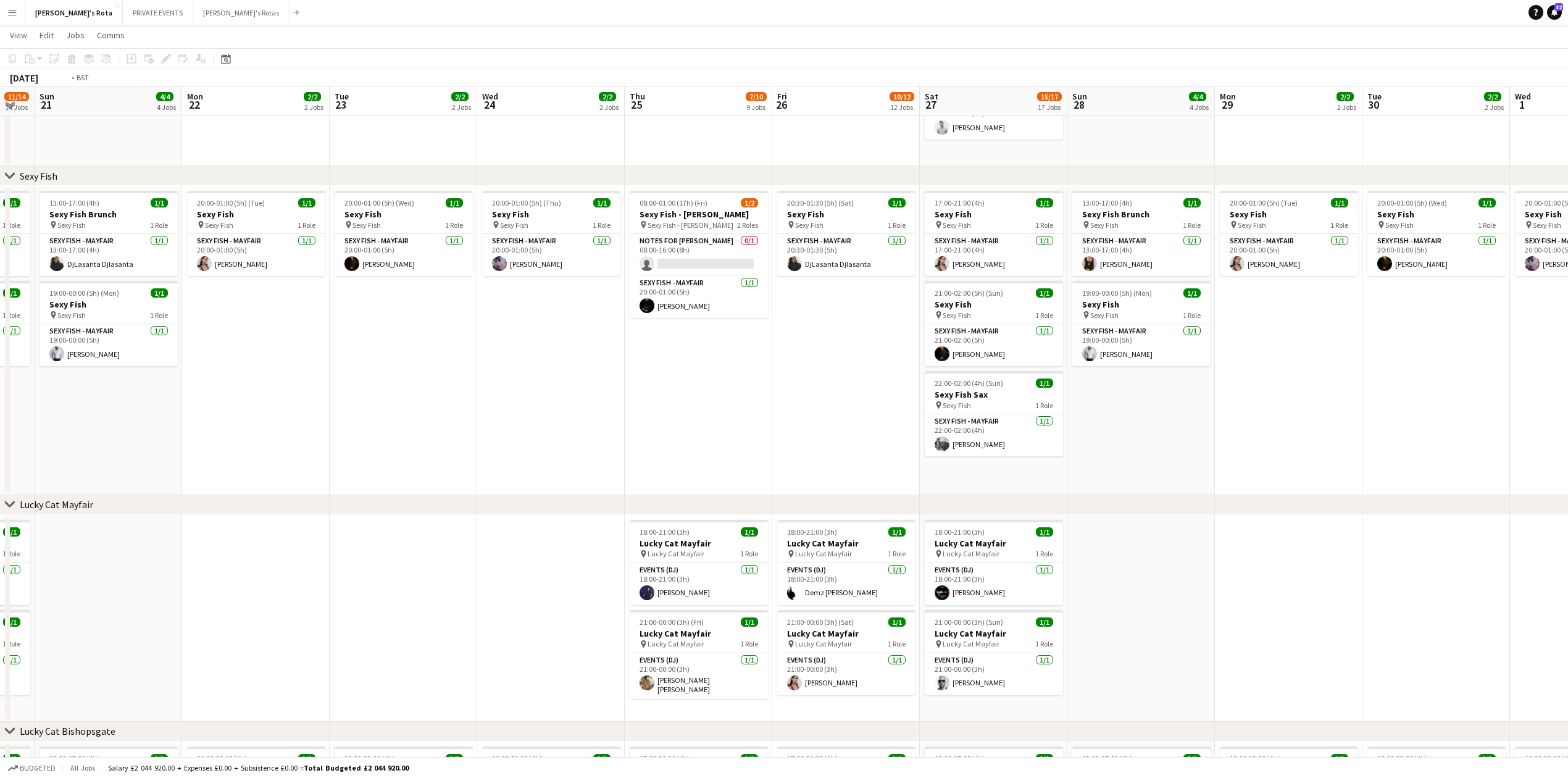
drag, startPoint x: 1418, startPoint y: 563, endPoint x: 1017, endPoint y: 604, distance: 403.1
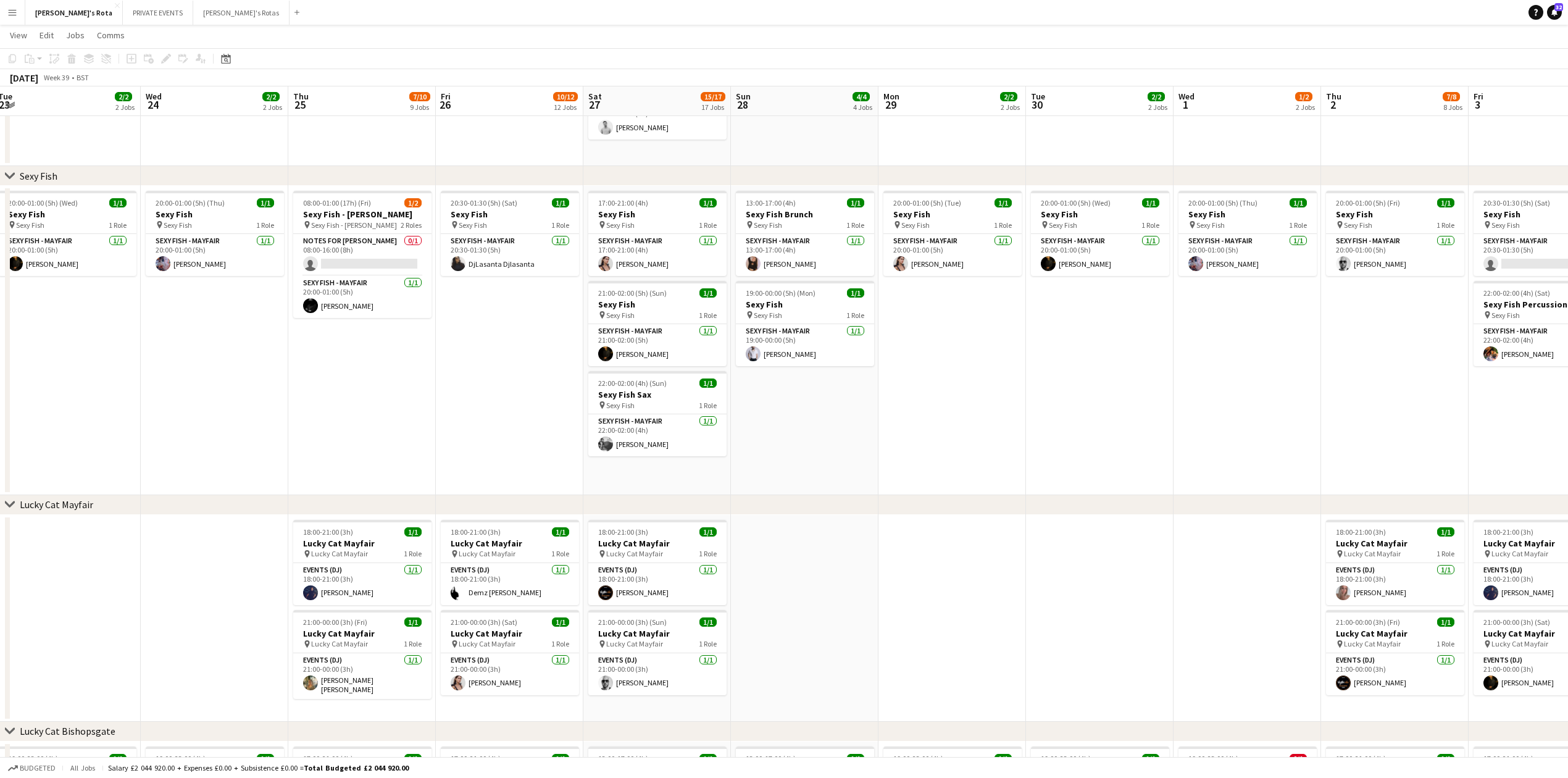
scroll to position [0, 452]
drag, startPoint x: 1215, startPoint y: 589, endPoint x: 1067, endPoint y: 613, distance: 149.9
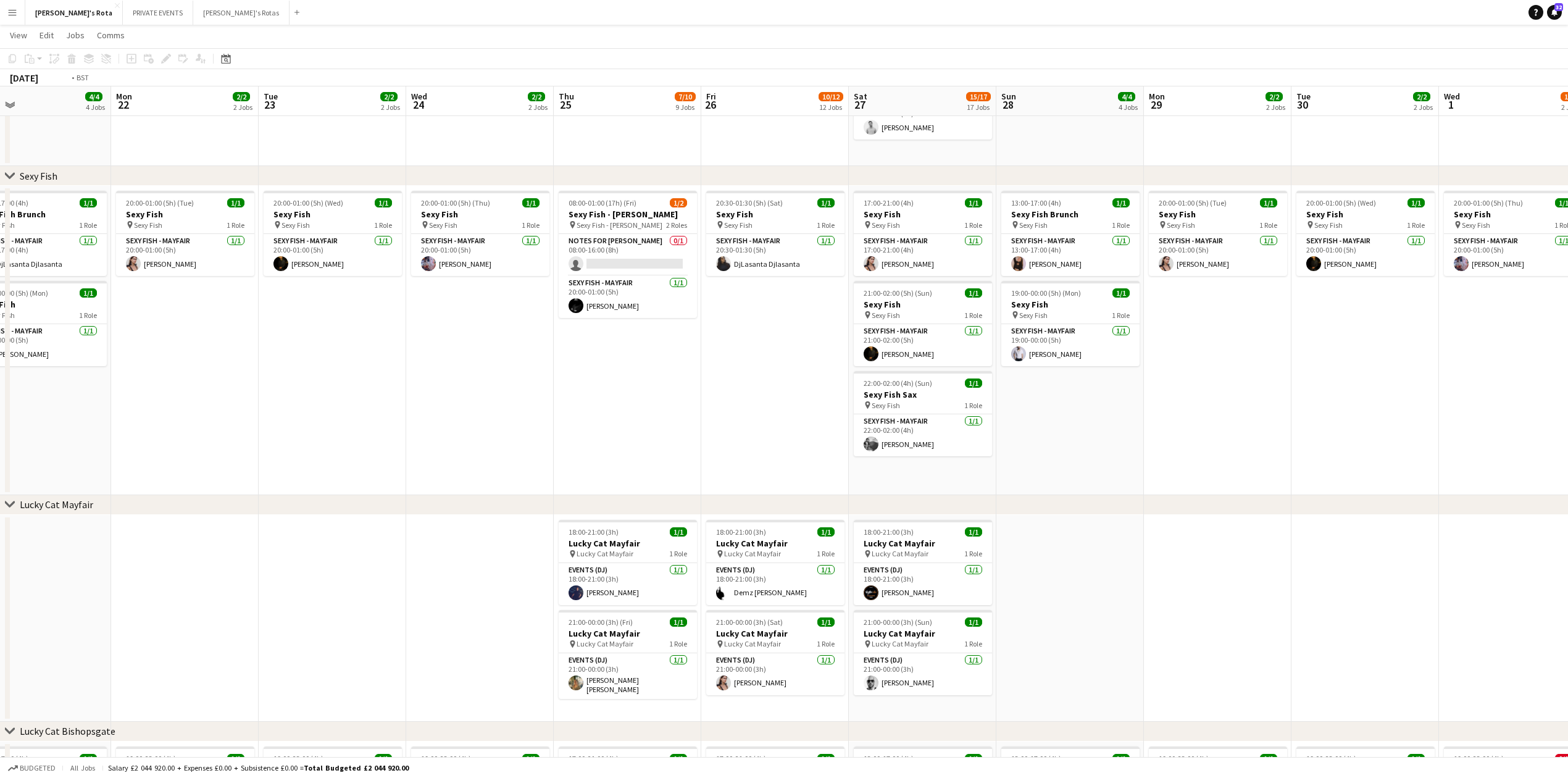
drag, startPoint x: 1424, startPoint y: 524, endPoint x: 1579, endPoint y: 447, distance: 173.1
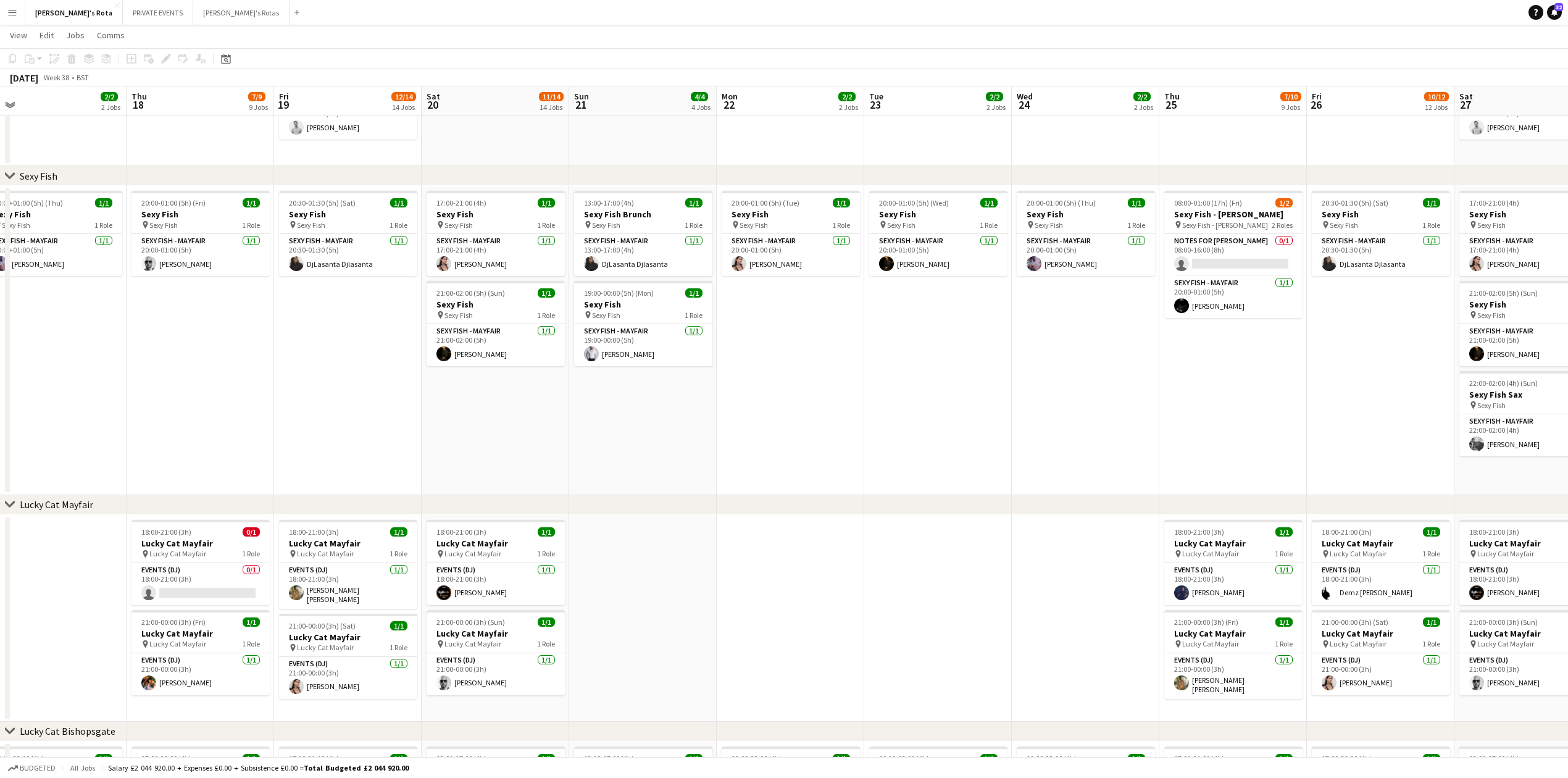
drag, startPoint x: 346, startPoint y: 586, endPoint x: 991, endPoint y: 469, distance: 655.5
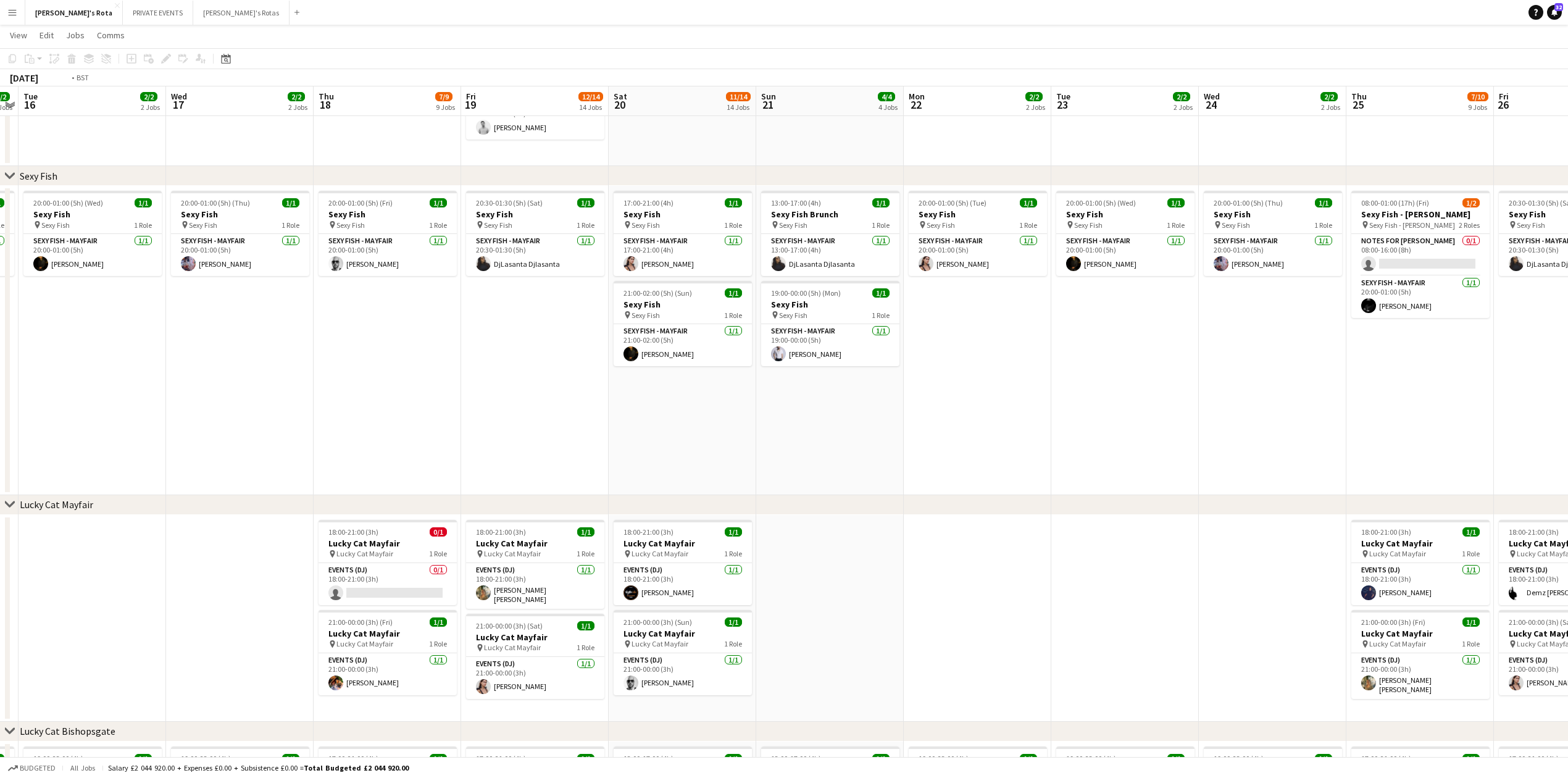
scroll to position [0, 0]
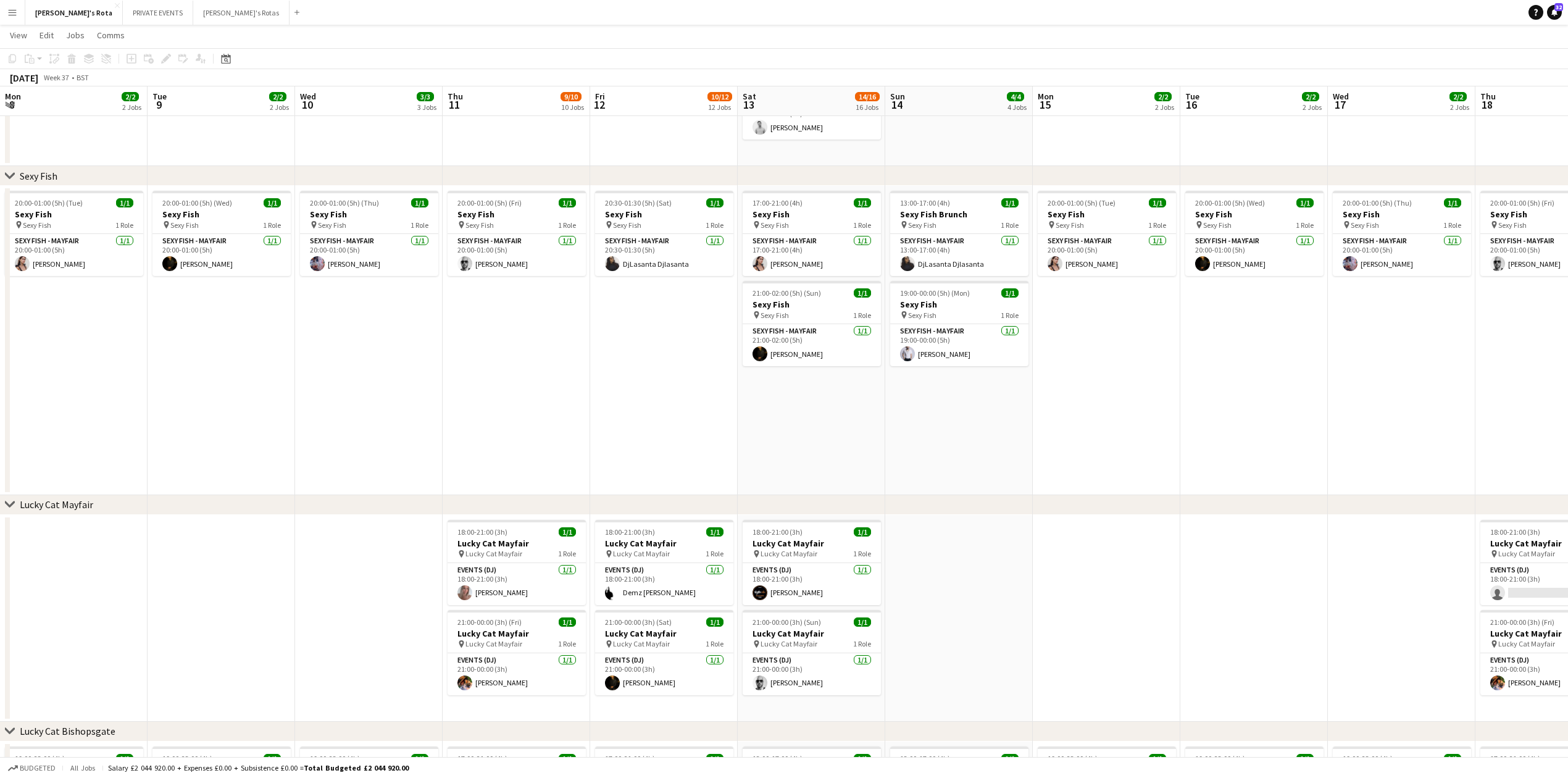
drag, startPoint x: 126, startPoint y: 435, endPoint x: 1088, endPoint y: 386, distance: 963.2
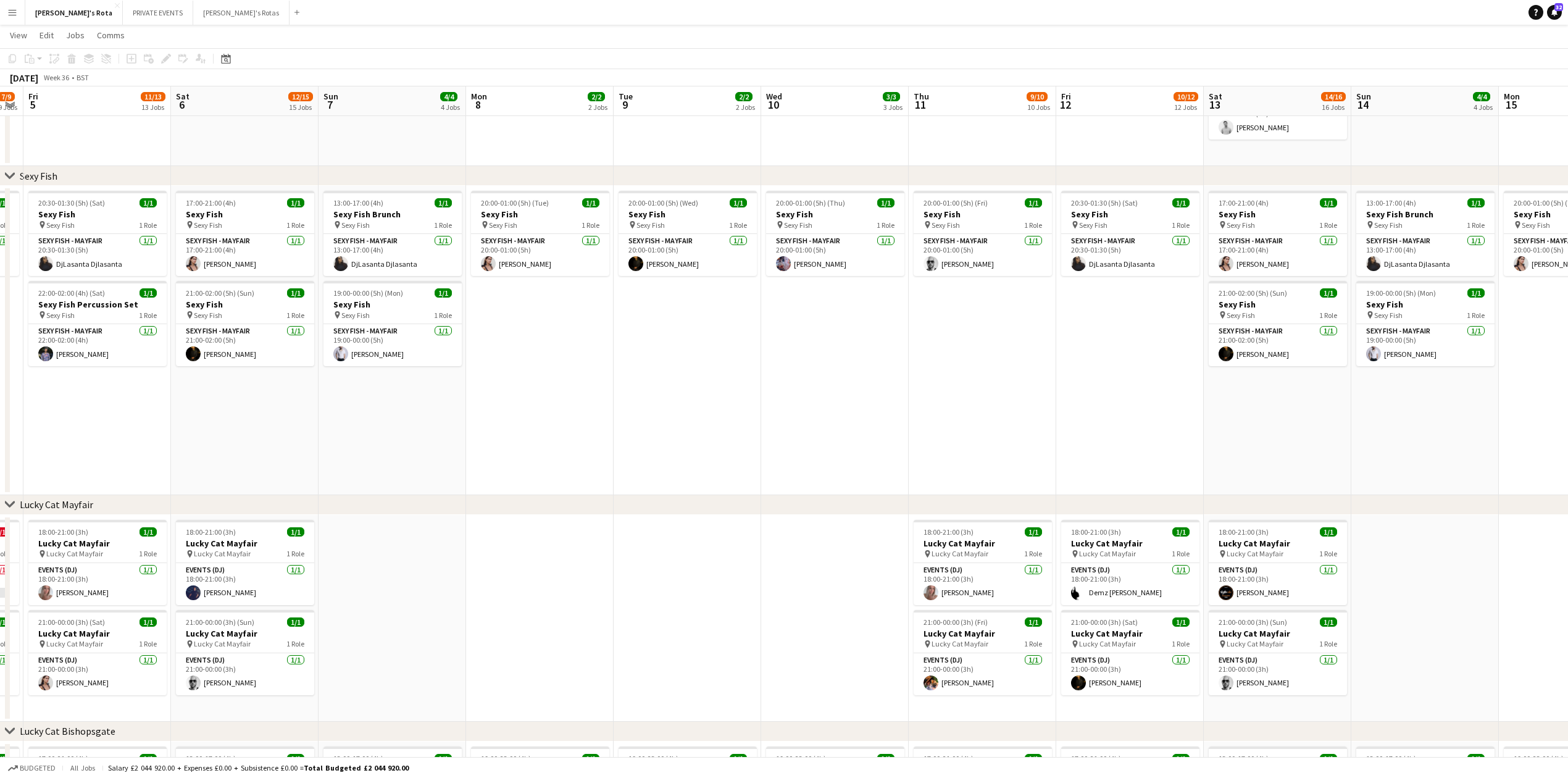
drag, startPoint x: 208, startPoint y: 450, endPoint x: 1292, endPoint y: 379, distance: 1086.3
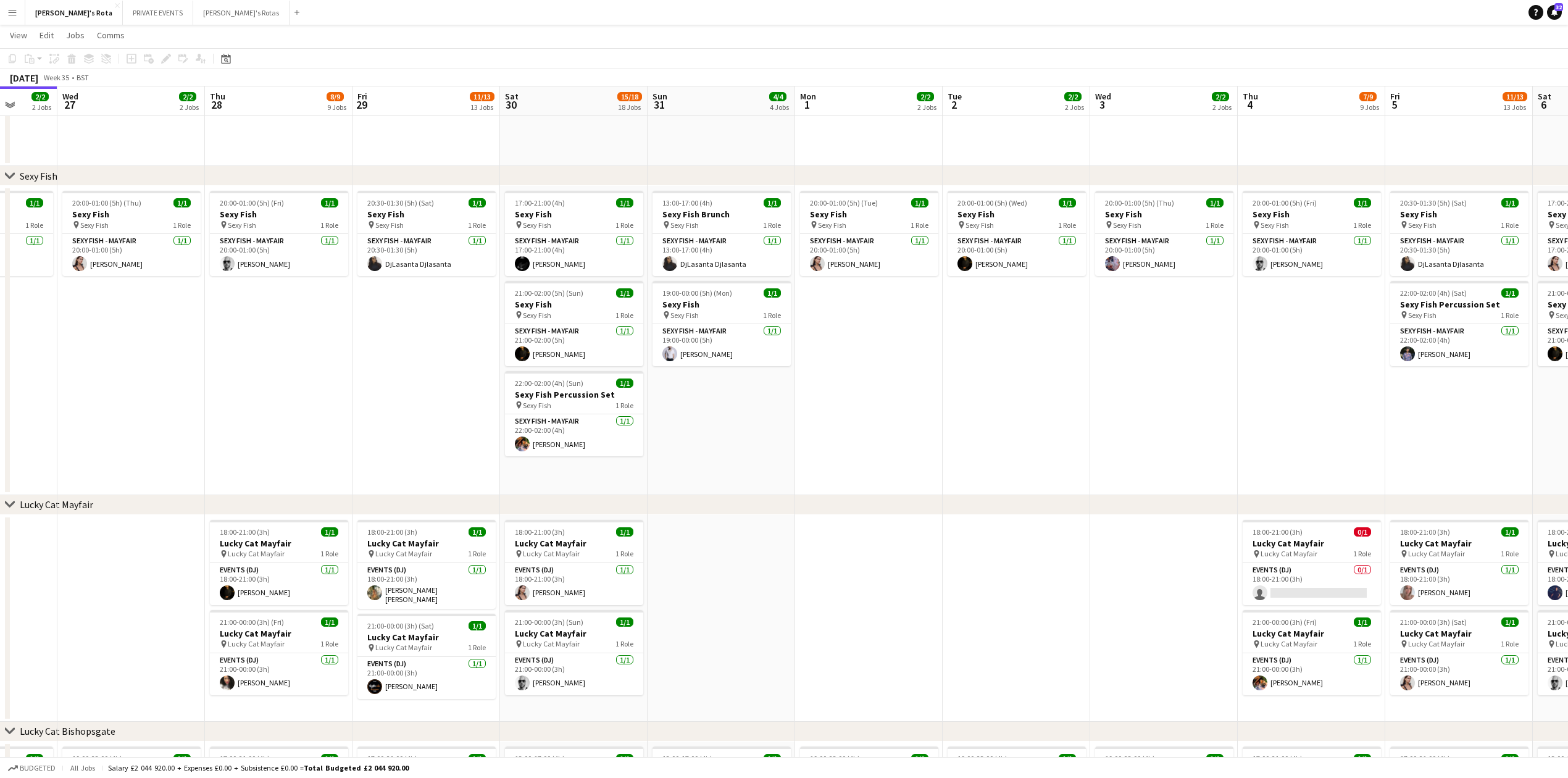
scroll to position [0, 341]
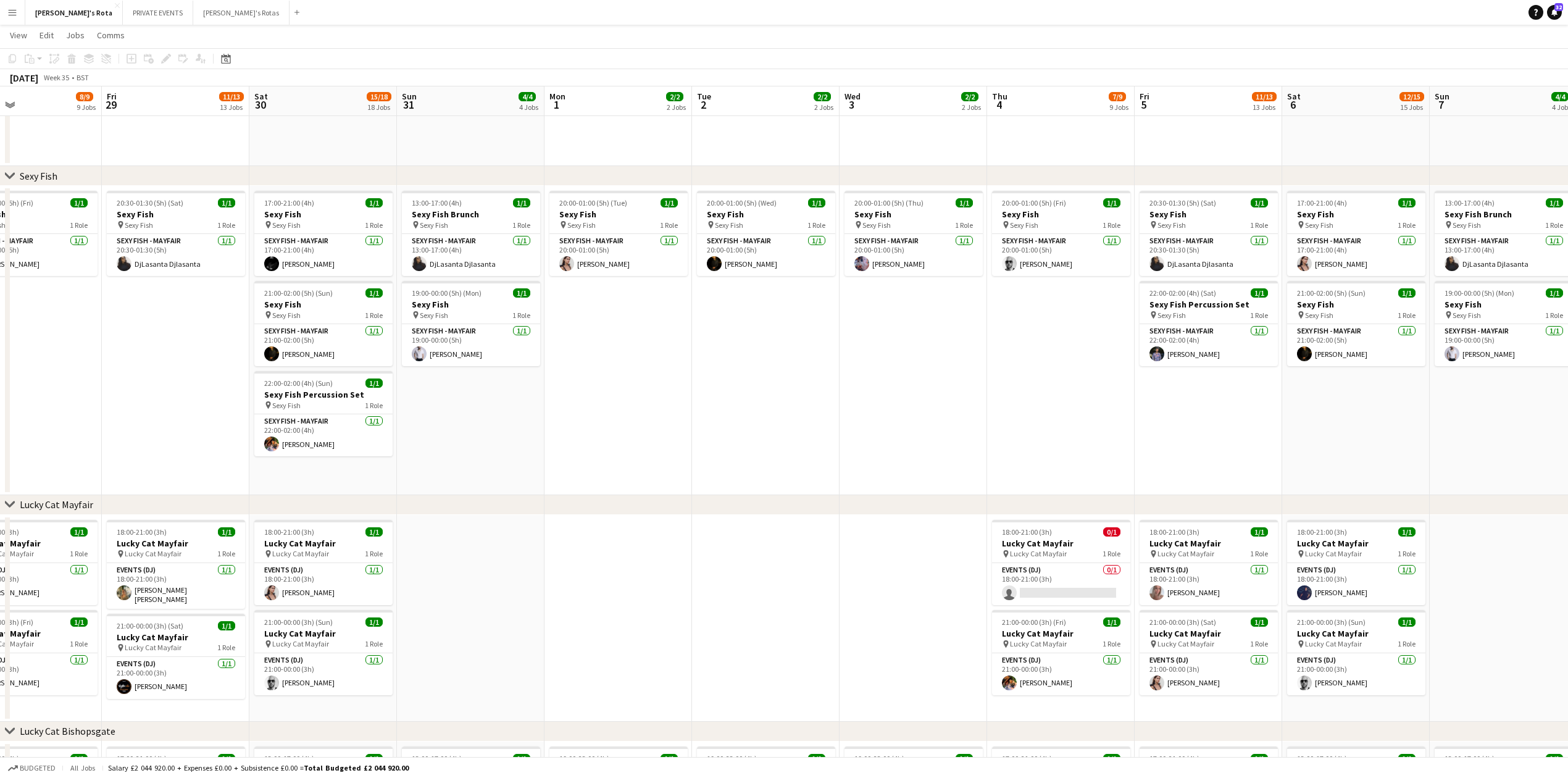
drag, startPoint x: 295, startPoint y: 425, endPoint x: 1042, endPoint y: 386, distance: 748.0
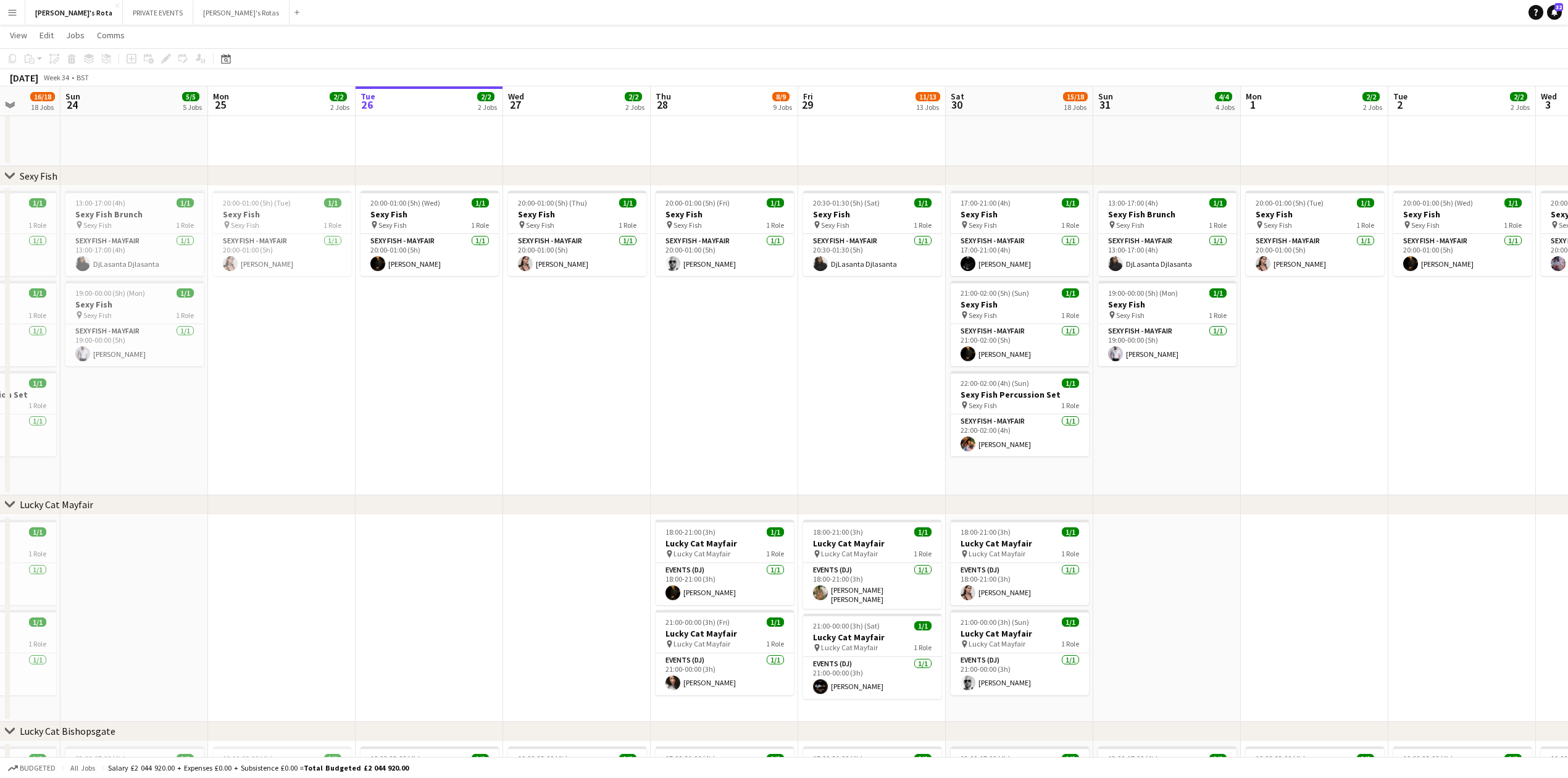
drag, startPoint x: 1102, startPoint y: 460, endPoint x: 1396, endPoint y: 386, distance: 303.2
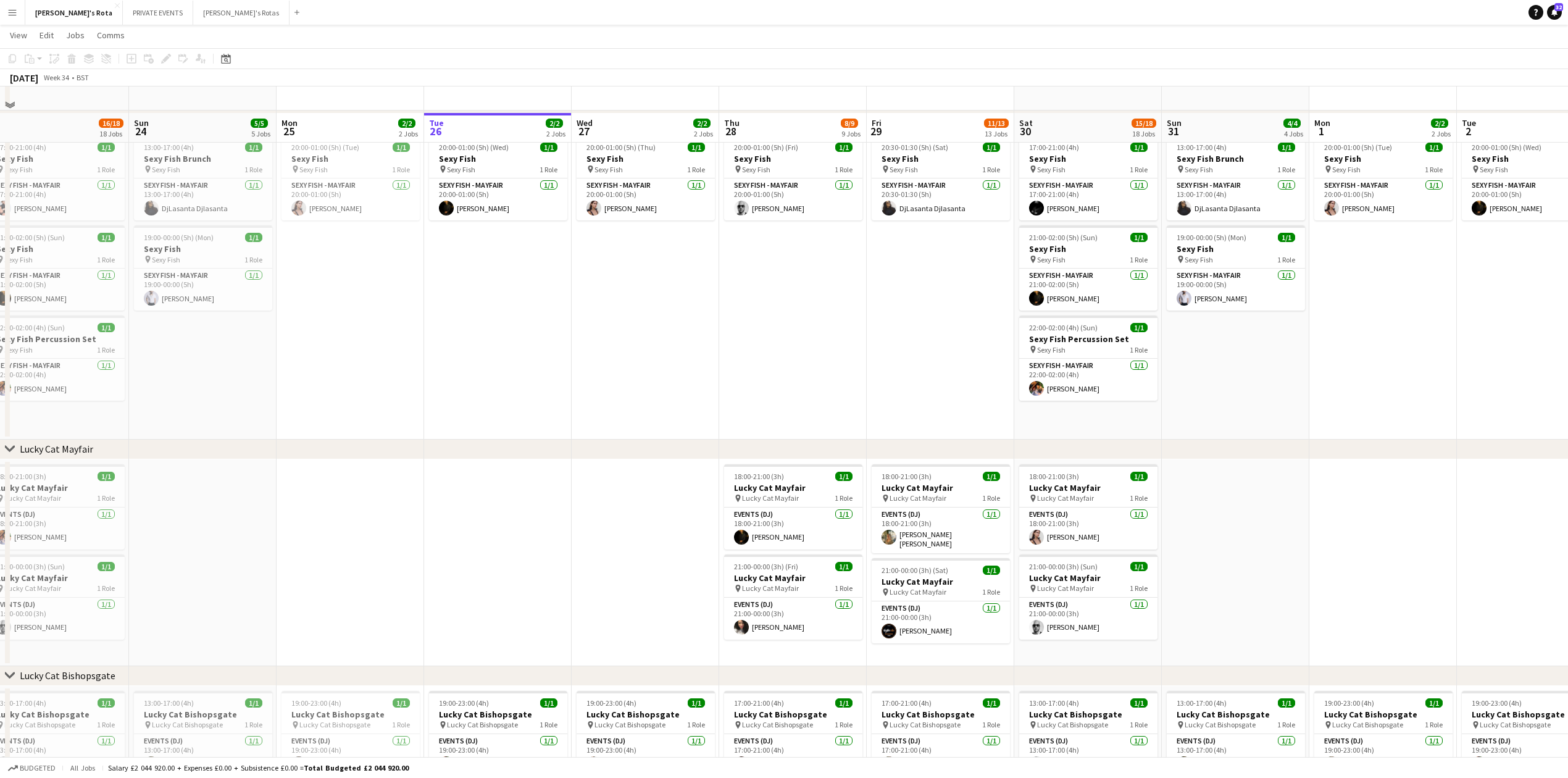
scroll to position [329, 0]
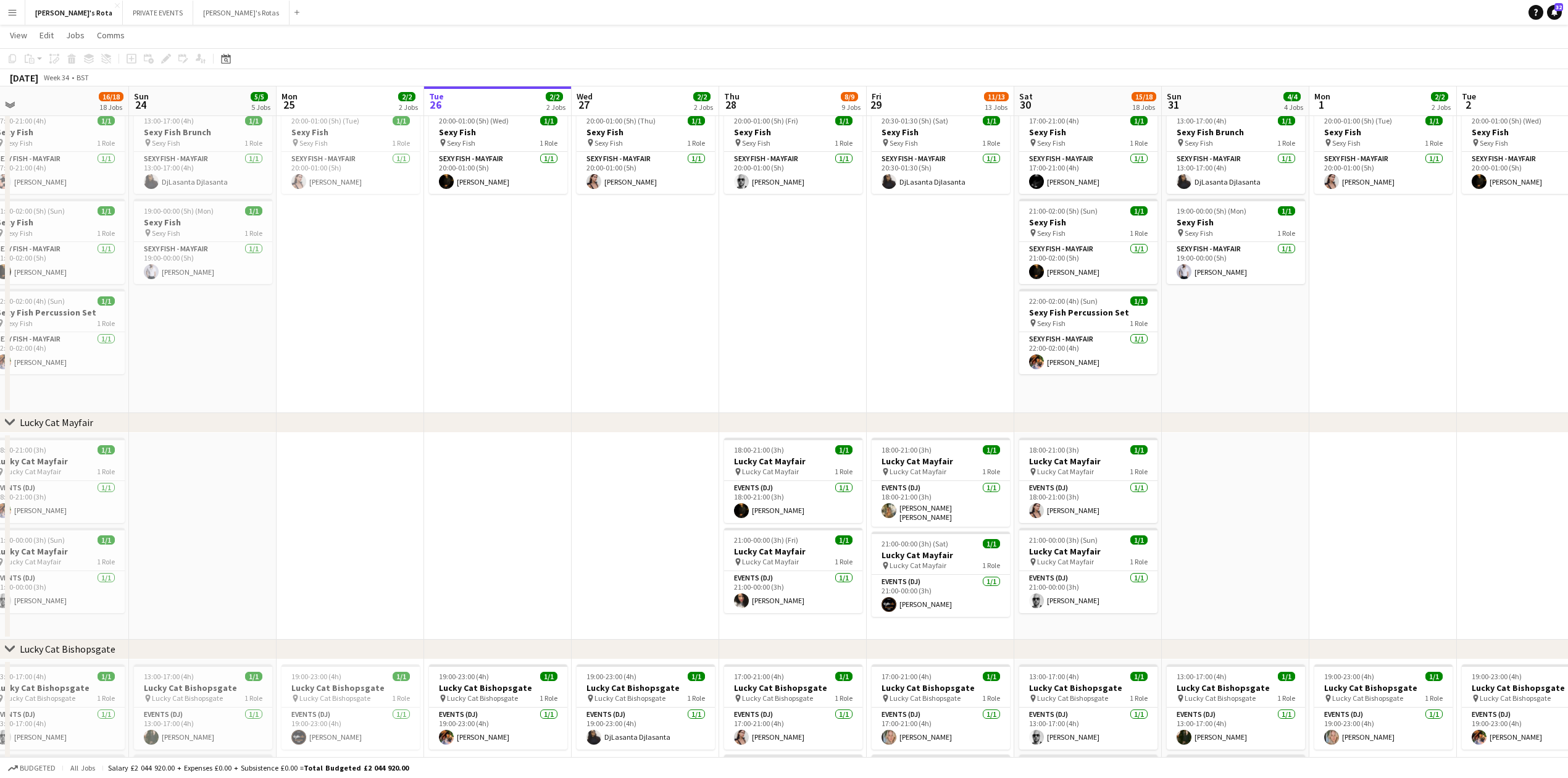
click at [780, 322] on app-date-cell "20:00-01:00 (5h) (Fri) 1/1 Sexy Fish pin Sexy Fish 1 Role SEXY FISH - MAYFAIR 1…" at bounding box center [793, 258] width 147 height 310
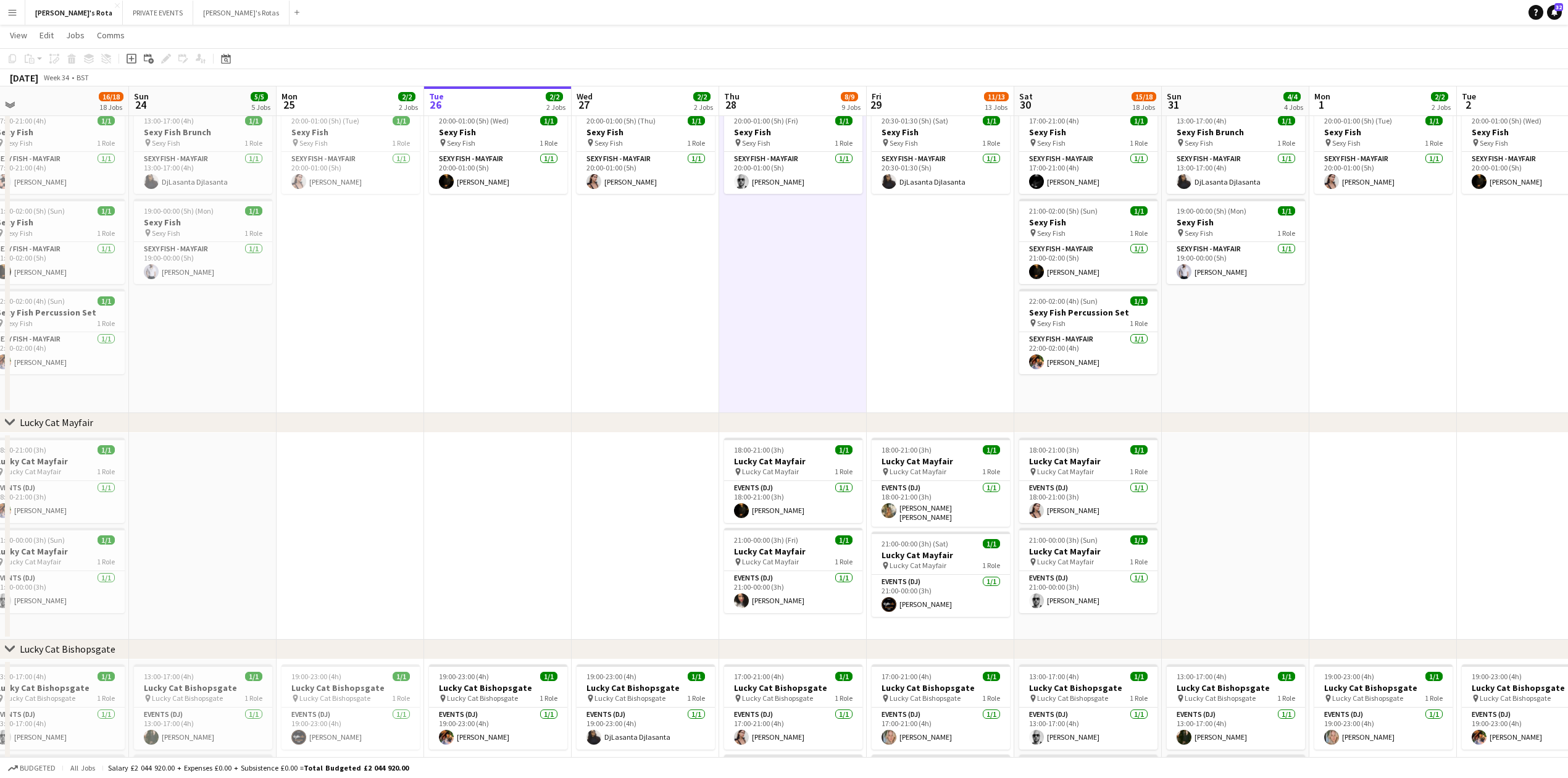
click at [635, 300] on app-date-cell "20:00-01:00 (5h) (Thu) 1/1 Sexy Fish pin Sexy Fish 1 Role SEXY FISH - MAYFAIR 1…" at bounding box center [646, 258] width 147 height 310
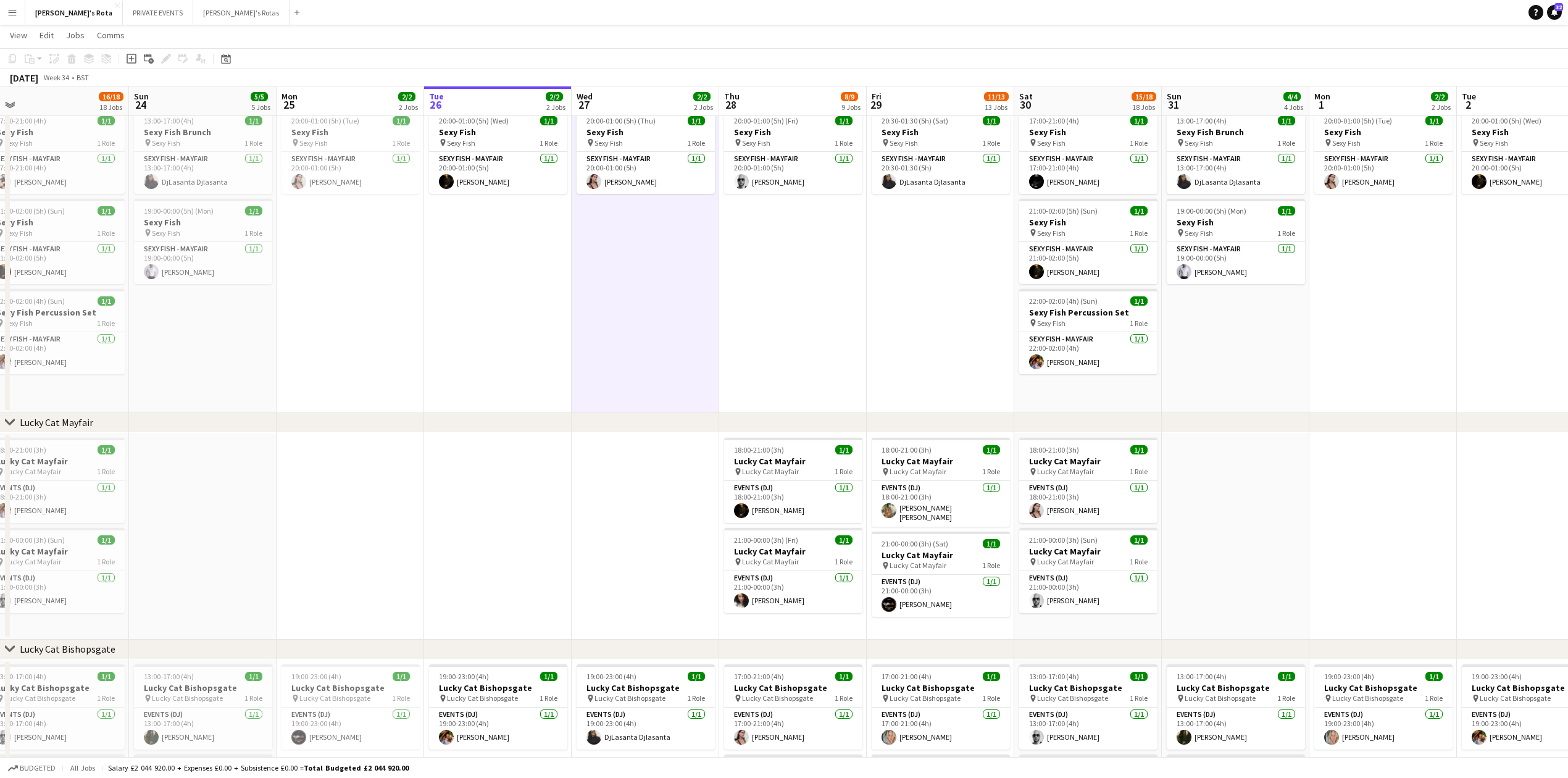
click at [525, 315] on app-date-cell "20:00-01:00 (5h) (Wed) 1/1 Sexy Fish pin Sexy Fish 1 Role SEXY FISH - MAYFAIR 1…" at bounding box center [498, 258] width 147 height 310
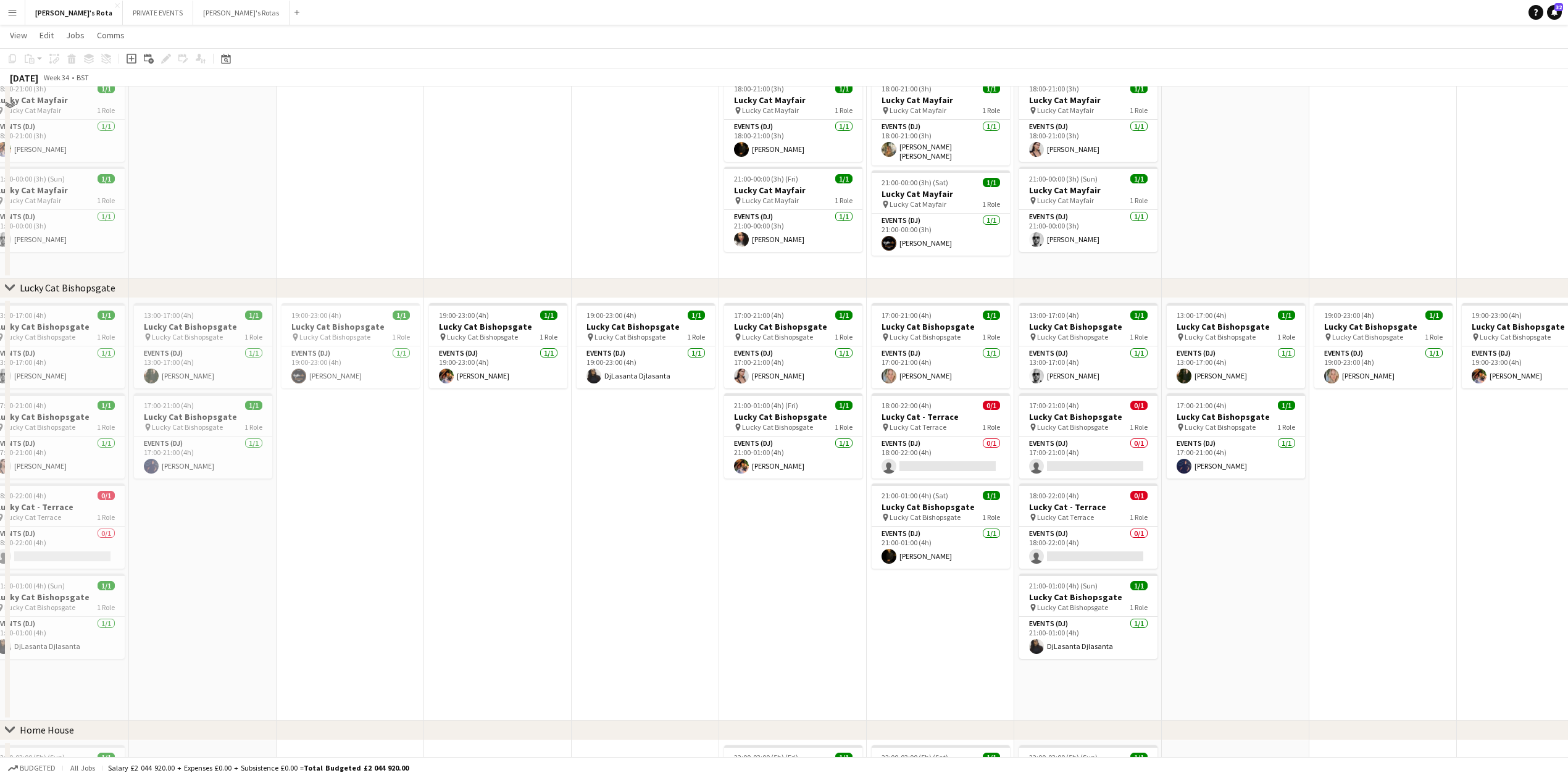
scroll to position [741, 0]
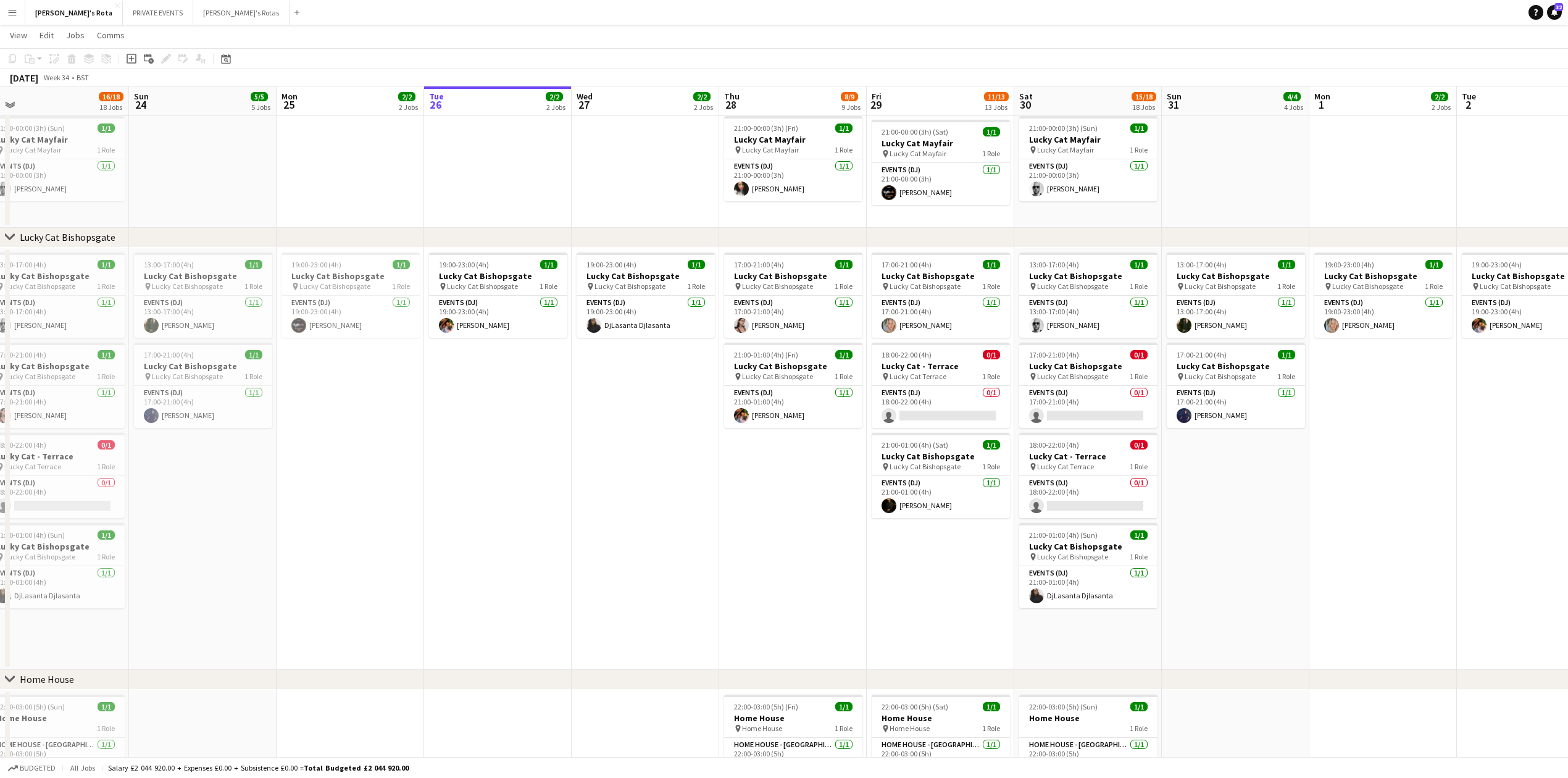
click at [513, 431] on app-date-cell "19:00-23:00 (4h) 1/1 Lucky Cat Bishopsgate pin Lucky Cat Bishopsgate 1 Role Eve…" at bounding box center [498, 459] width 147 height 423
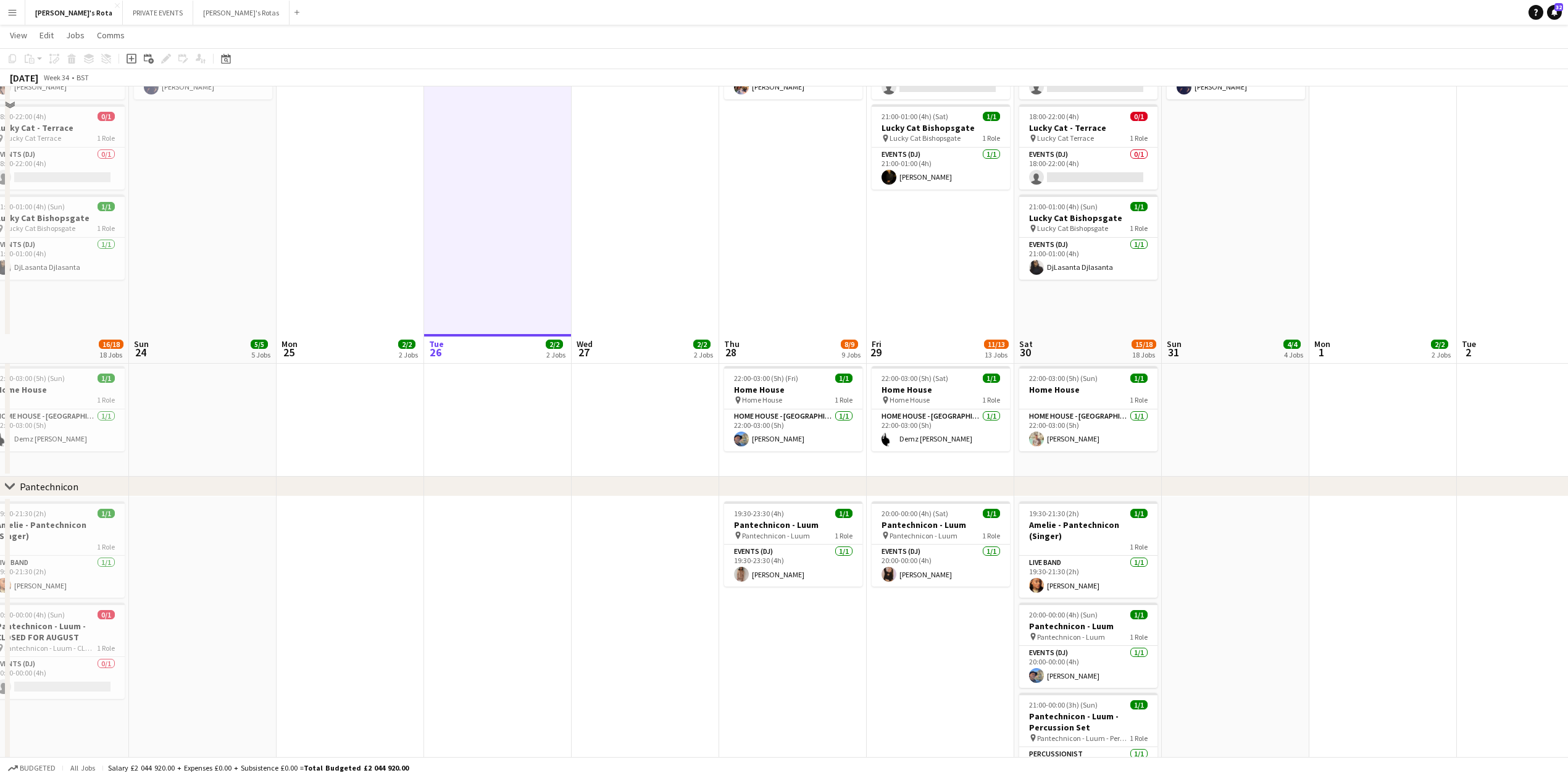
scroll to position [1317, 0]
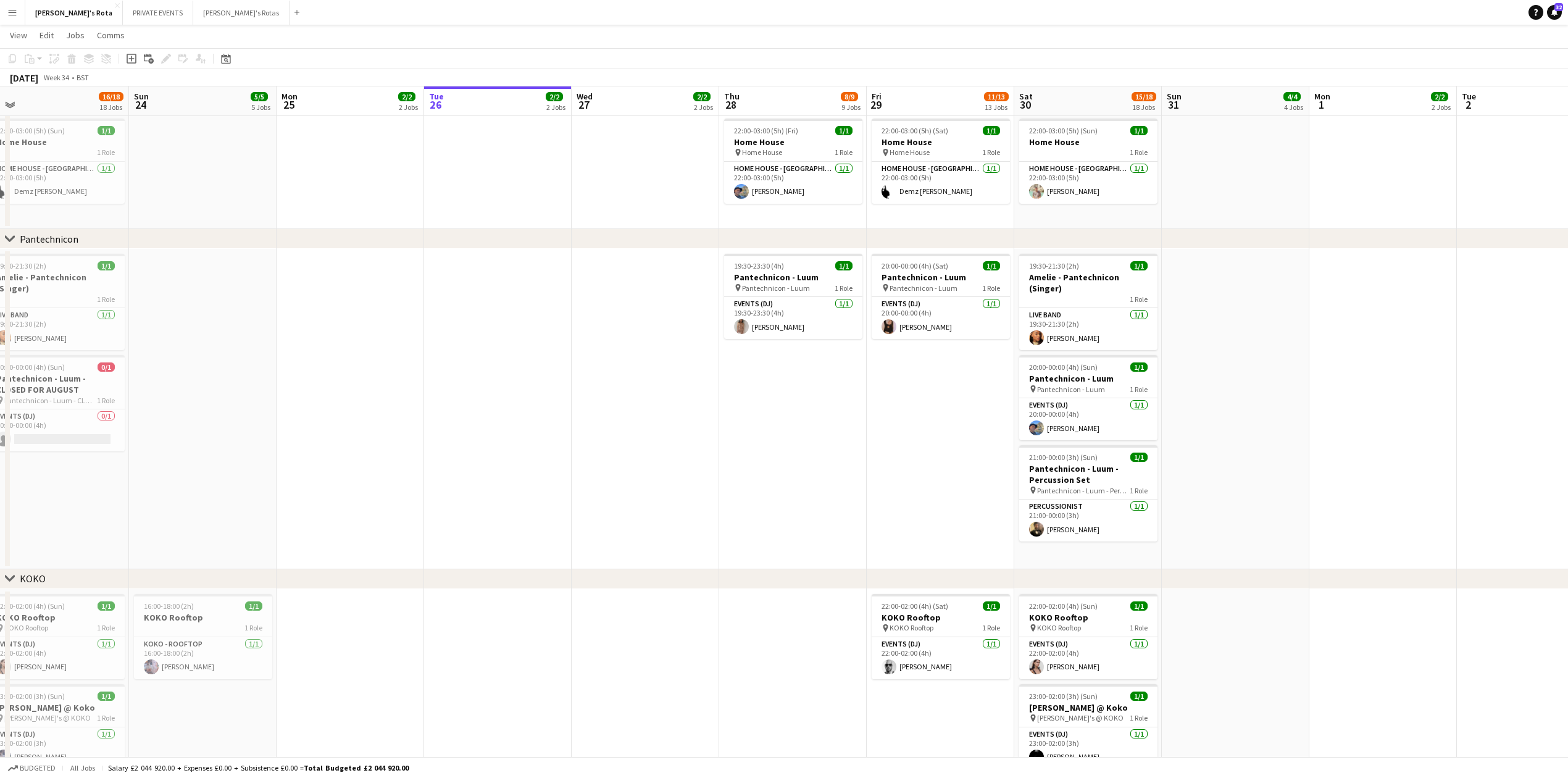
click at [524, 368] on app-date-cell at bounding box center [498, 409] width 147 height 320
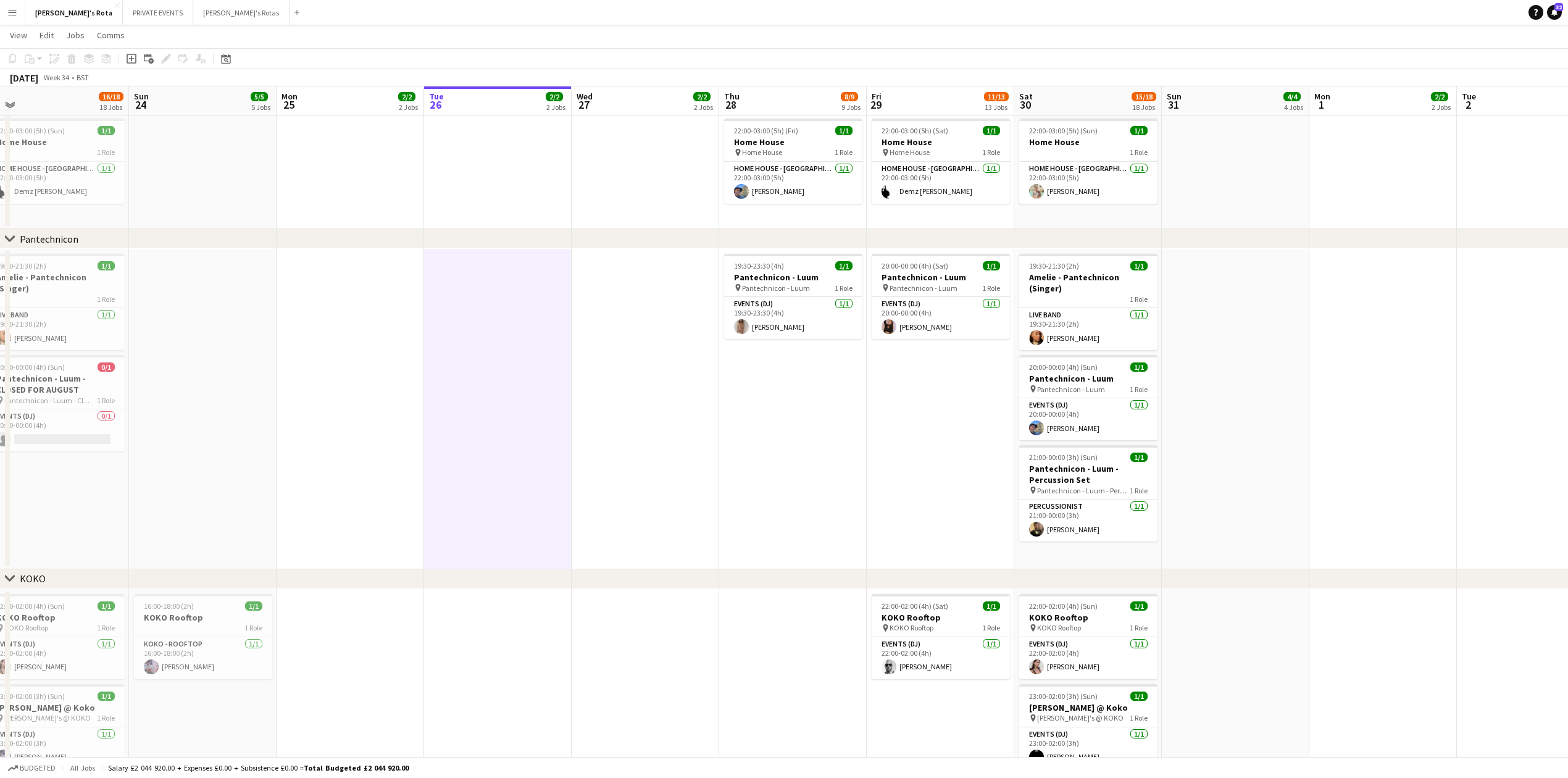
click at [734, 377] on app-date-cell "19:30-23:30 (4h) 1/1 Pantechnicon - Luum pin Pantechnicon - Luum 1 Role Events …" at bounding box center [793, 409] width 147 height 320
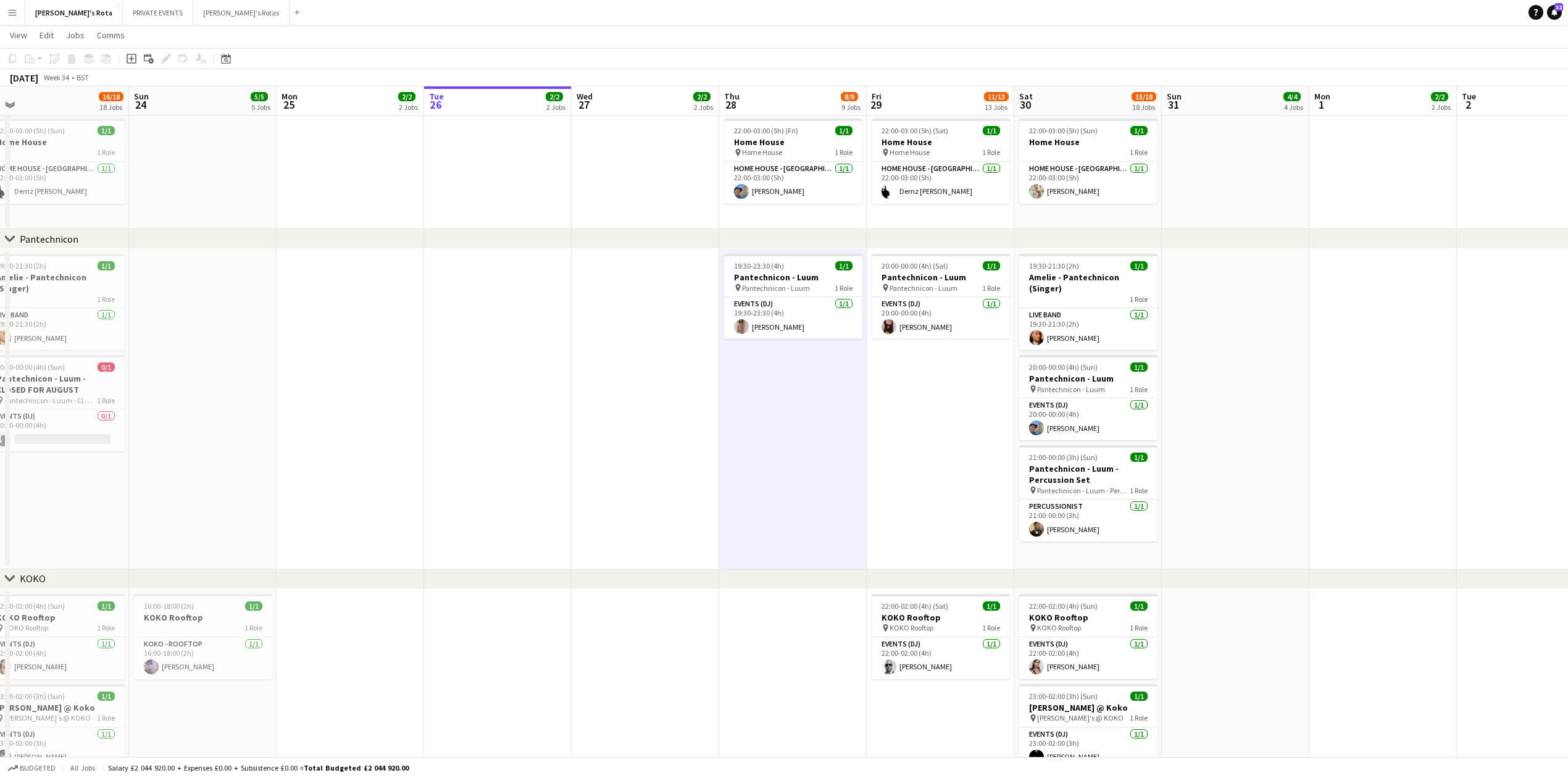
click at [892, 388] on app-date-cell "20:00-00:00 (4h) (Sat) 1/1 Pantechnicon - Luum pin Pantechnicon - Luum 1 Role E…" at bounding box center [940, 409] width 147 height 320
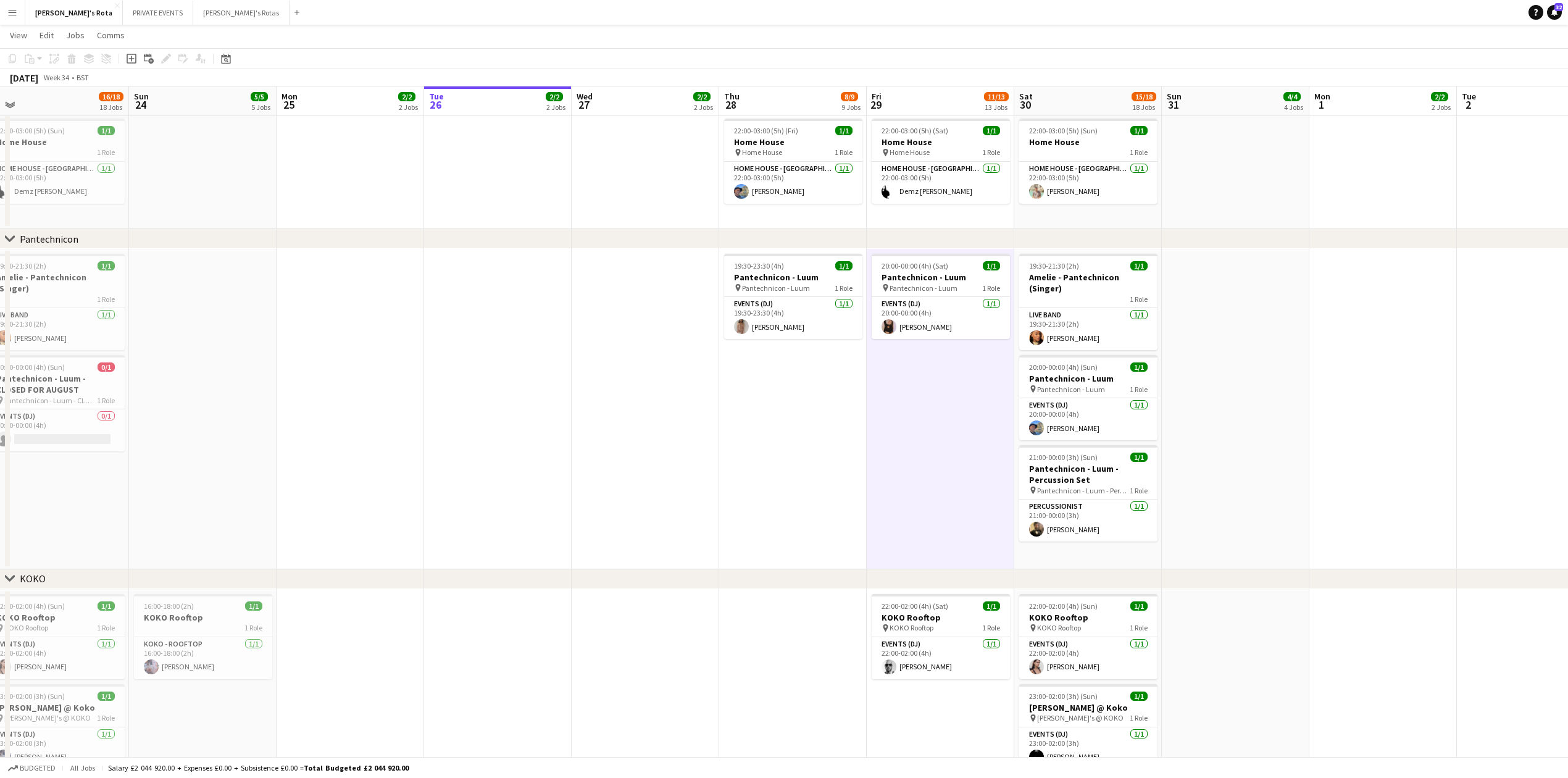
click at [705, 381] on app-date-cell at bounding box center [646, 409] width 147 height 320
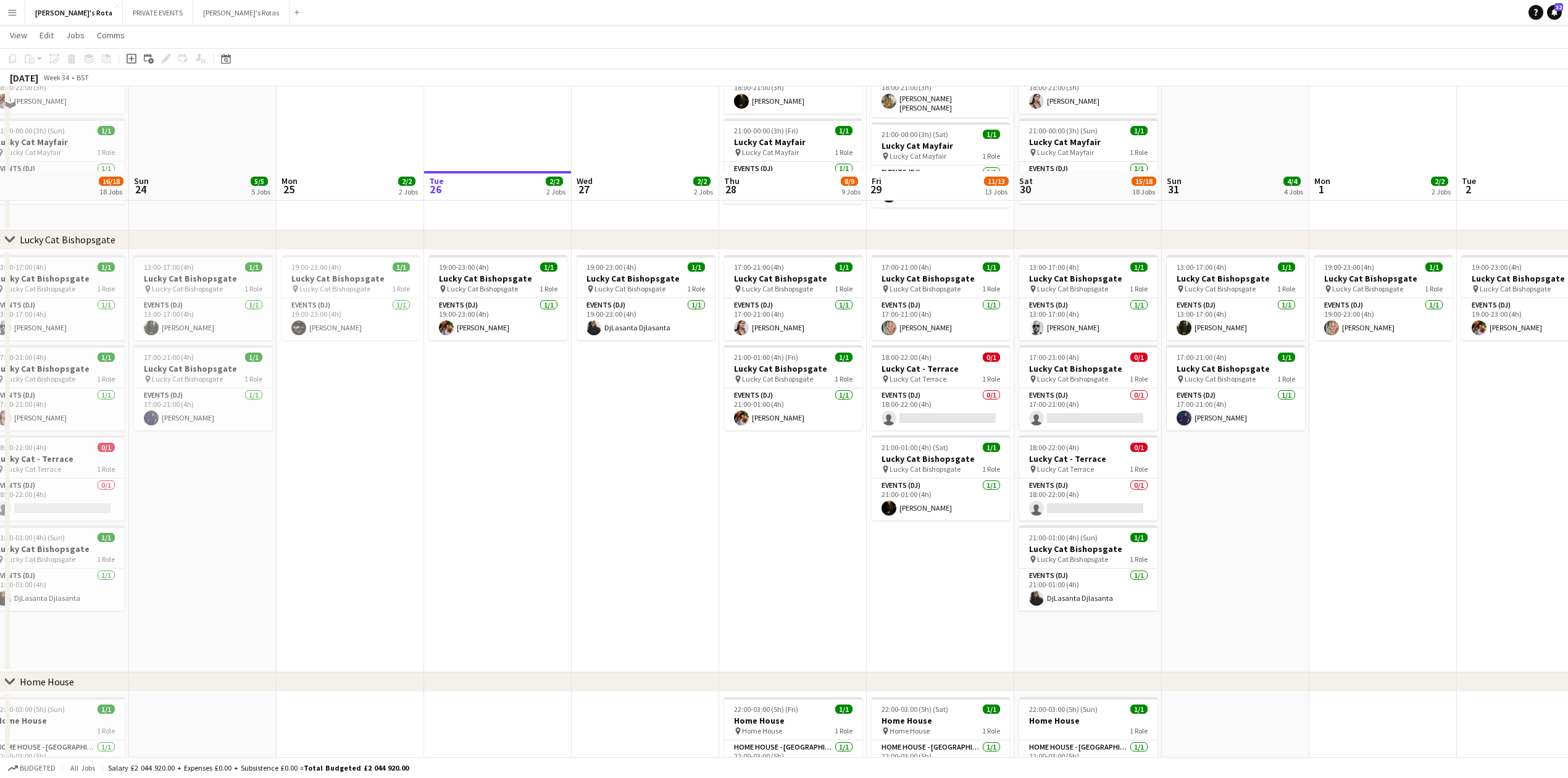
scroll to position [658, 0]
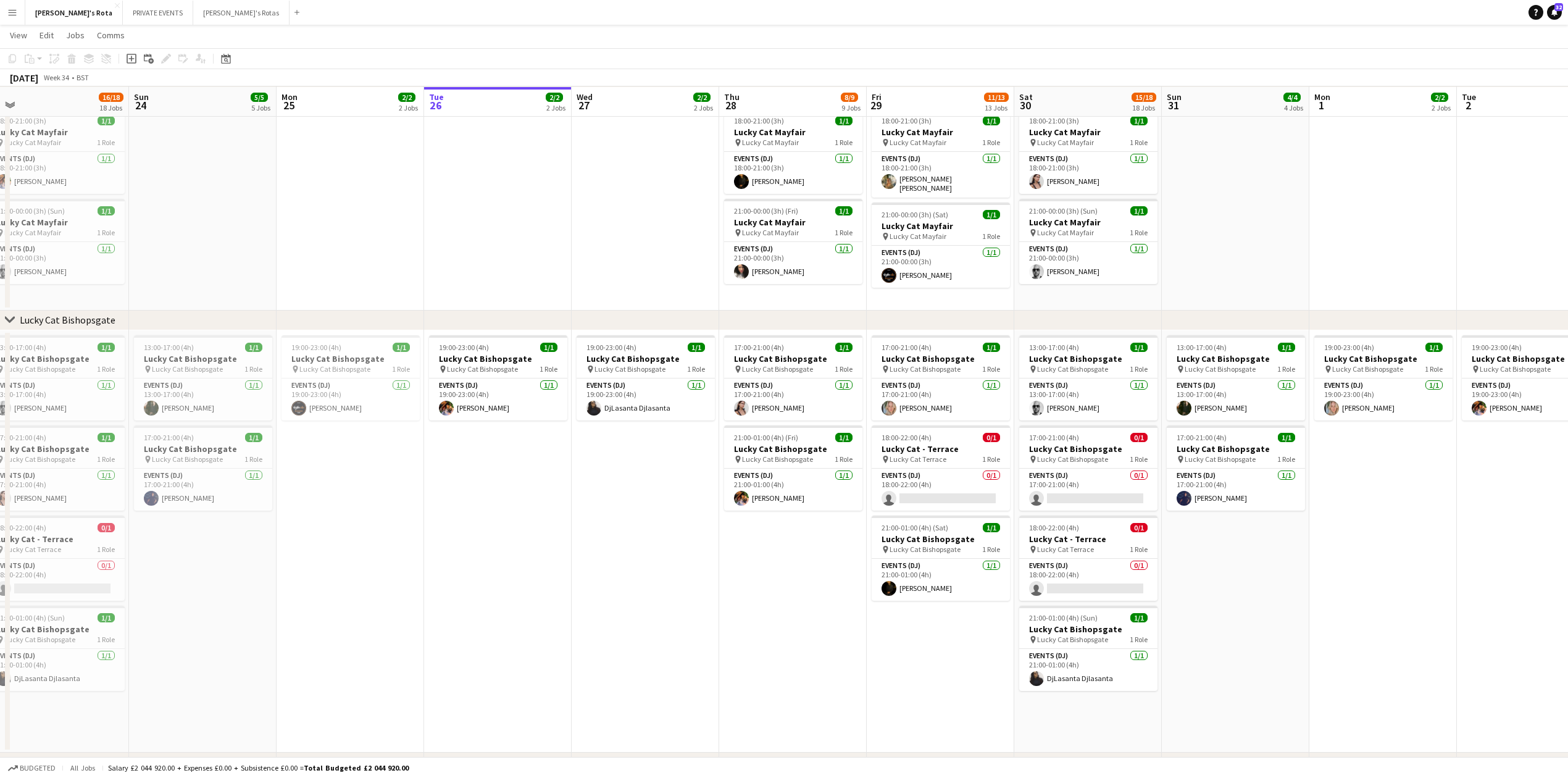
click at [657, 516] on app-date-cell "19:00-23:00 (4h) 1/1 Lucky Cat Bishopsgate pin Lucky Cat Bishopsgate 1 Role Eve…" at bounding box center [646, 541] width 147 height 423
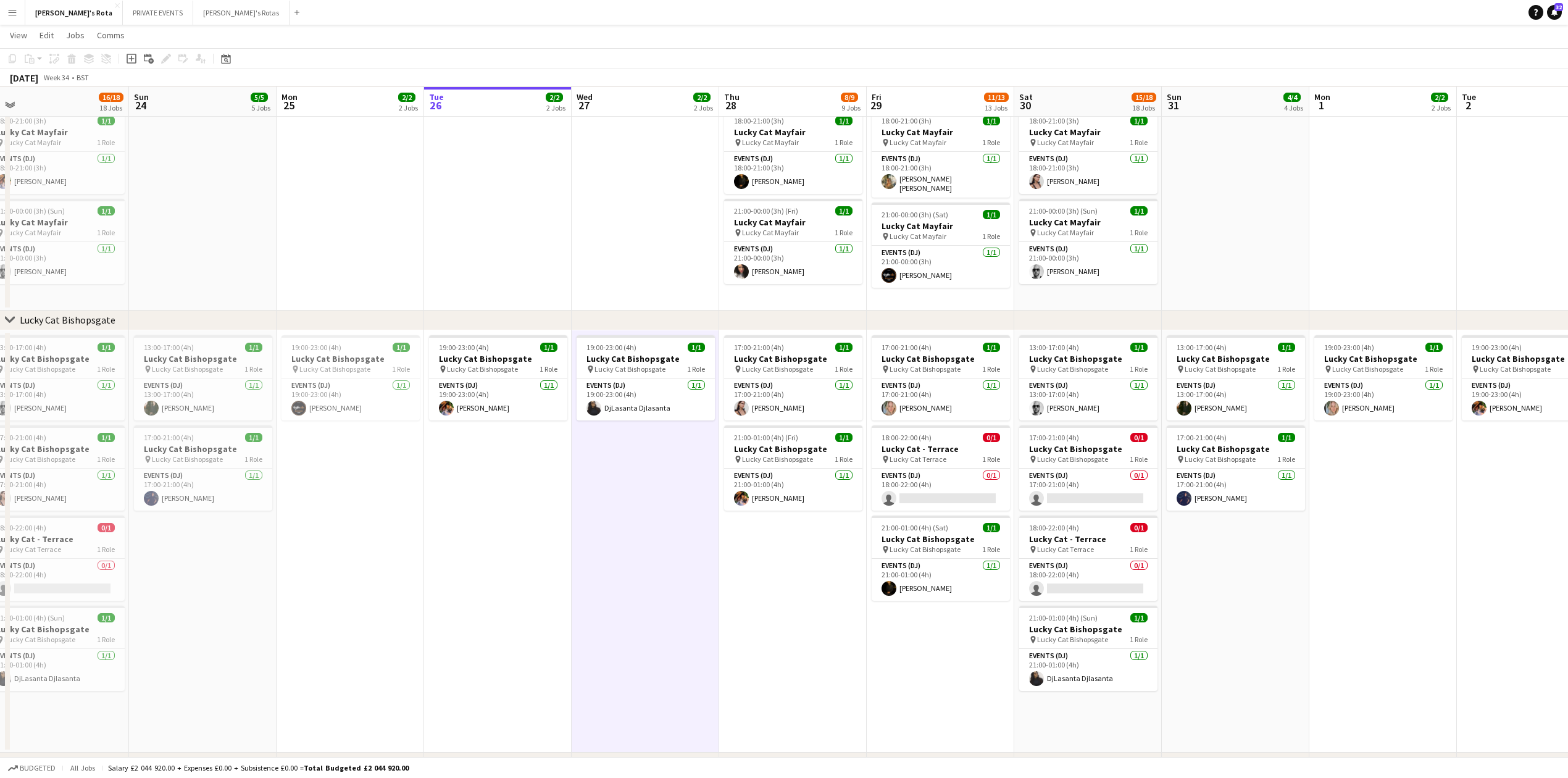
click at [505, 530] on app-date-cell "19:00-23:00 (4h) 1/1 Lucky Cat Bishopsgate pin Lucky Cat Bishopsgate 1 Role Eve…" at bounding box center [498, 541] width 147 height 423
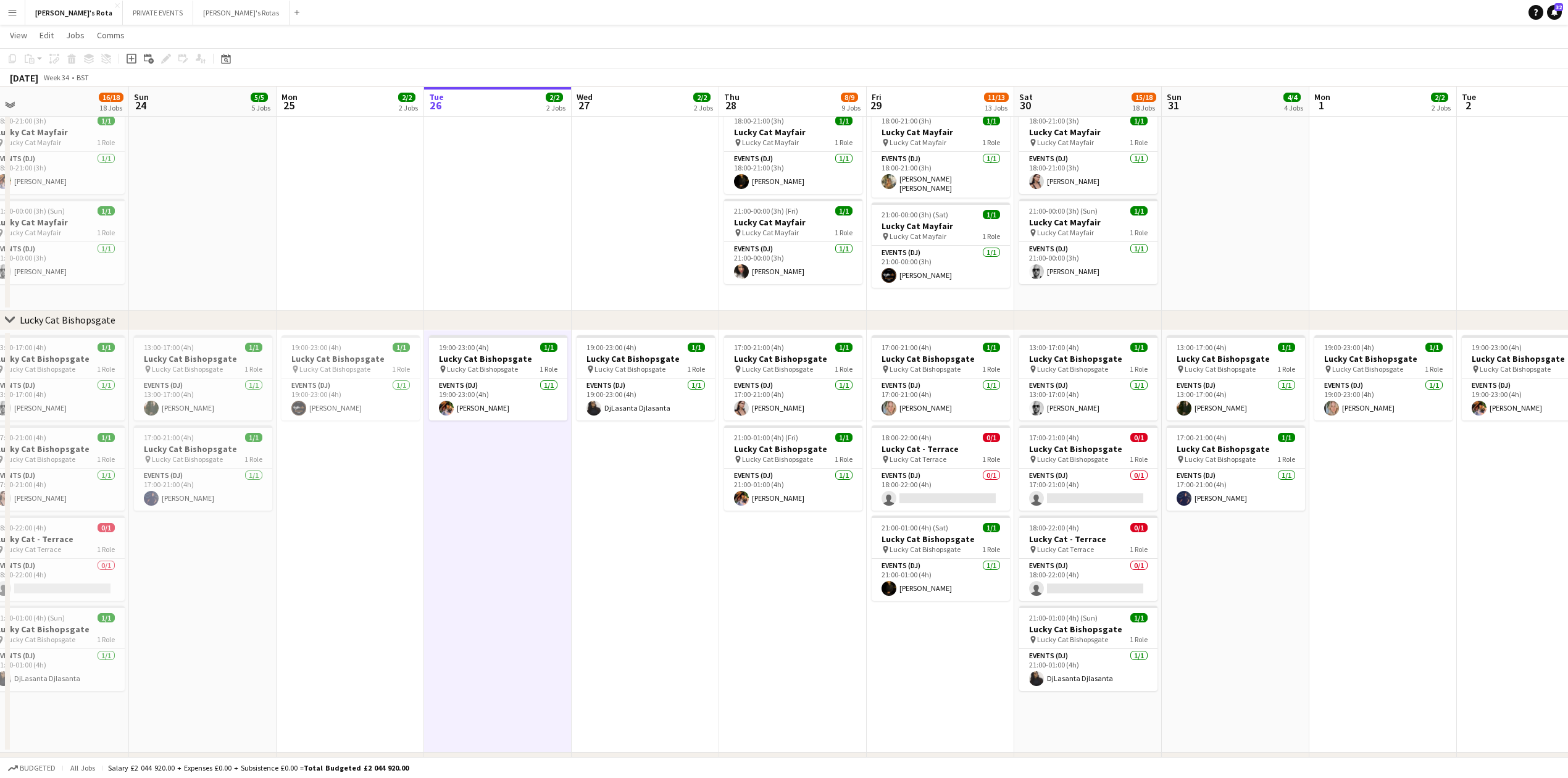
click at [636, 544] on app-date-cell "19:00-23:00 (4h) 1/1 Lucky Cat Bishopsgate pin Lucky Cat Bishopsgate 1 Role Eve…" at bounding box center [646, 541] width 147 height 423
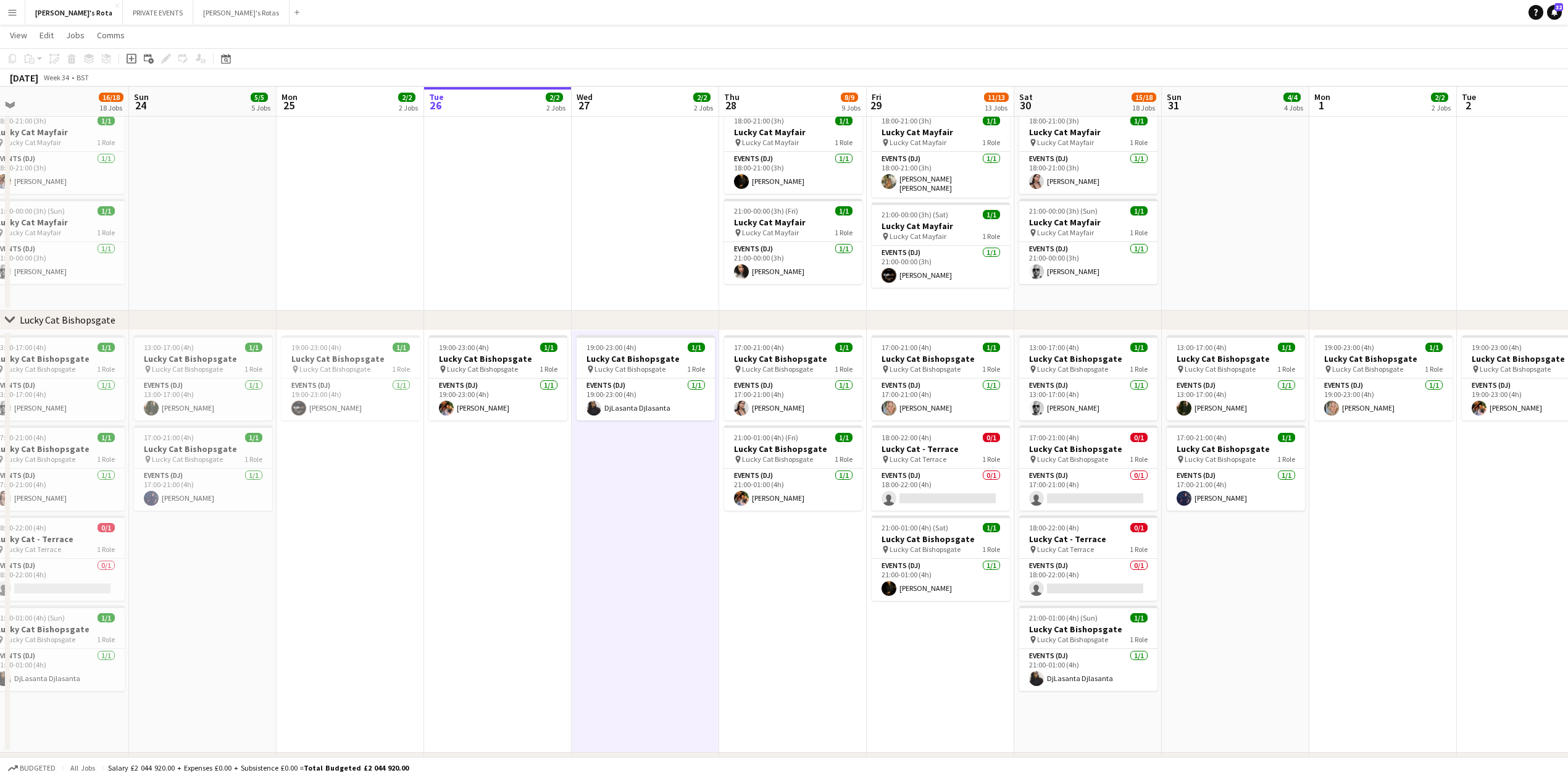
click at [503, 497] on app-date-cell "19:00-23:00 (4h) 1/1 Lucky Cat Bishopsgate pin Lucky Cat Bishopsgate 1 Role Eve…" at bounding box center [498, 541] width 147 height 423
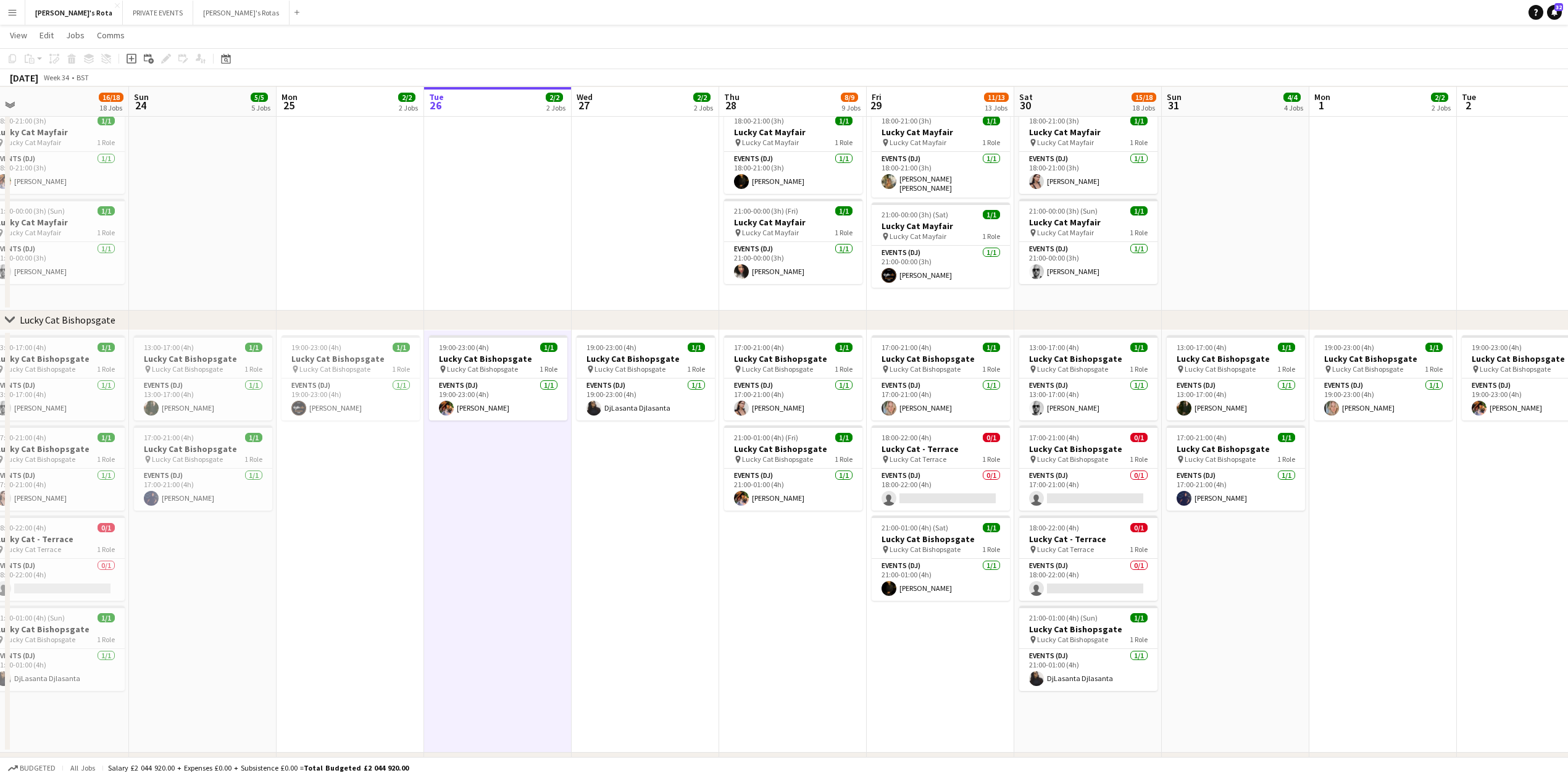
click at [475, 214] on app-date-cell at bounding box center [498, 207] width 147 height 207
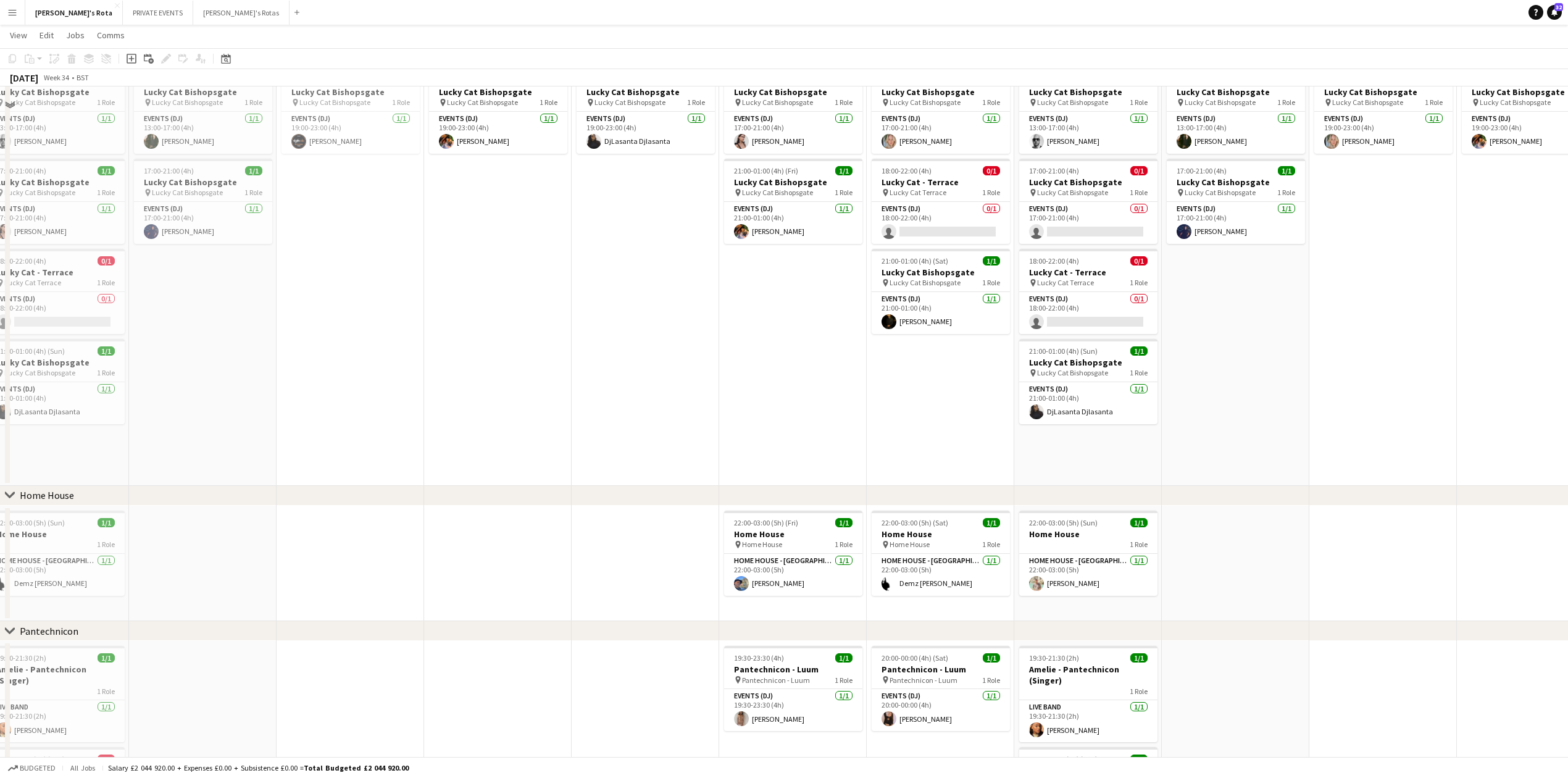
scroll to position [823, 0]
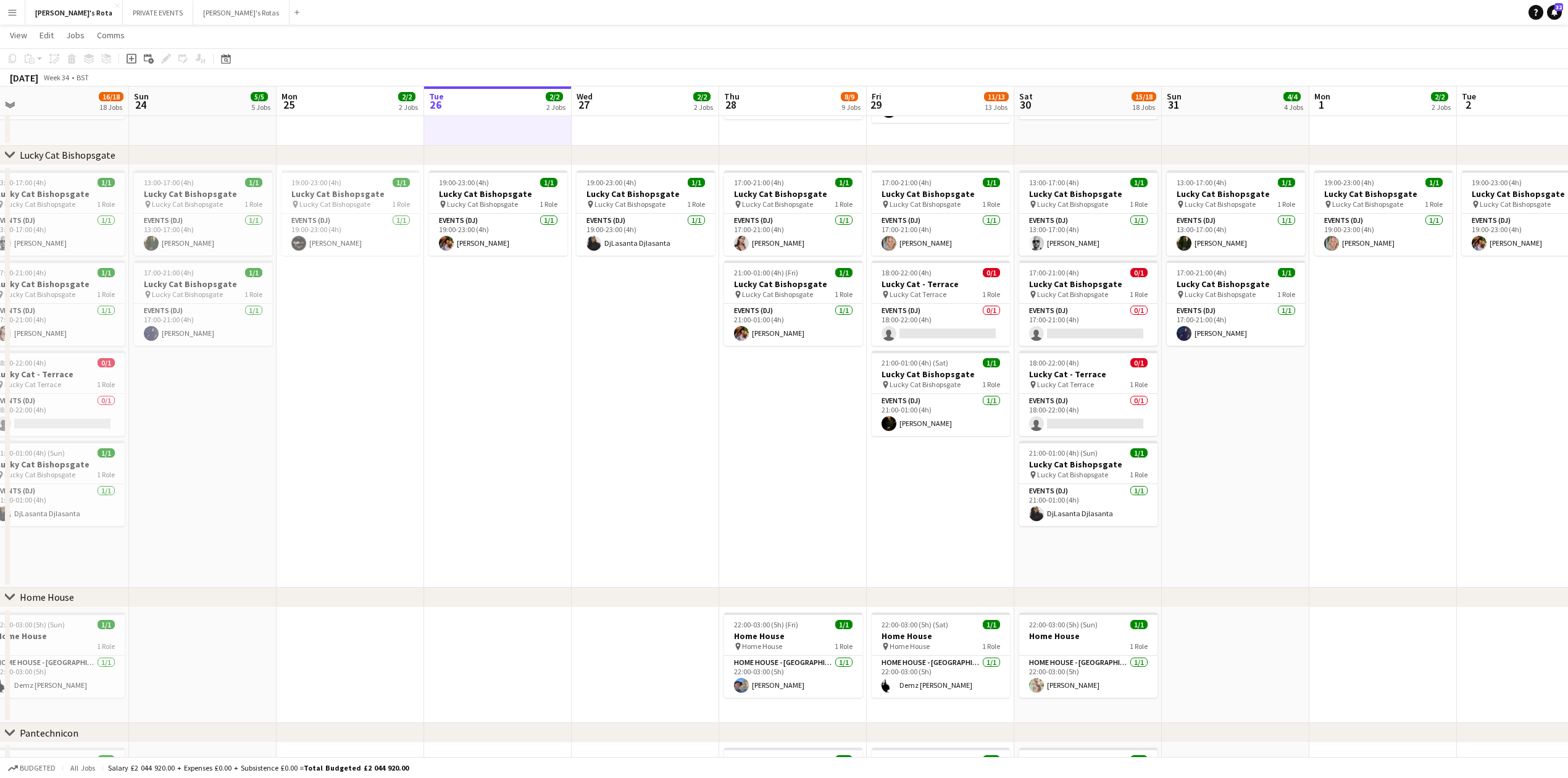
click at [735, 427] on app-date-cell "17:00-21:00 (4h) 1/1 Lucky Cat Bishopsgate pin Lucky Cat Bishopsgate 1 Role Eve…" at bounding box center [793, 377] width 147 height 423
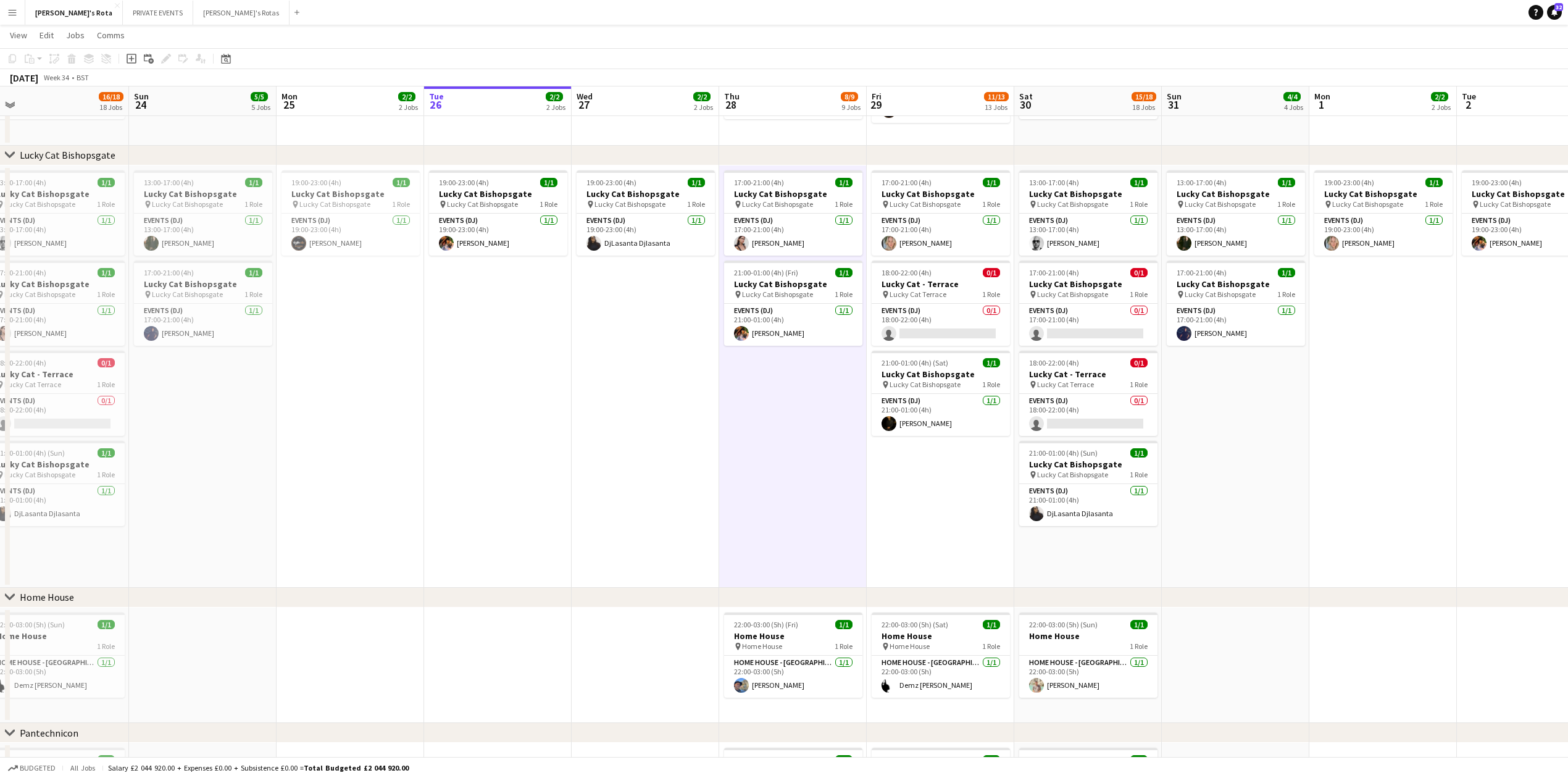
click at [761, 500] on app-date-cell "17:00-21:00 (4h) 1/1 Lucky Cat Bishopsgate pin Lucky Cat Bishopsgate 1 Role Eve…" at bounding box center [793, 377] width 147 height 423
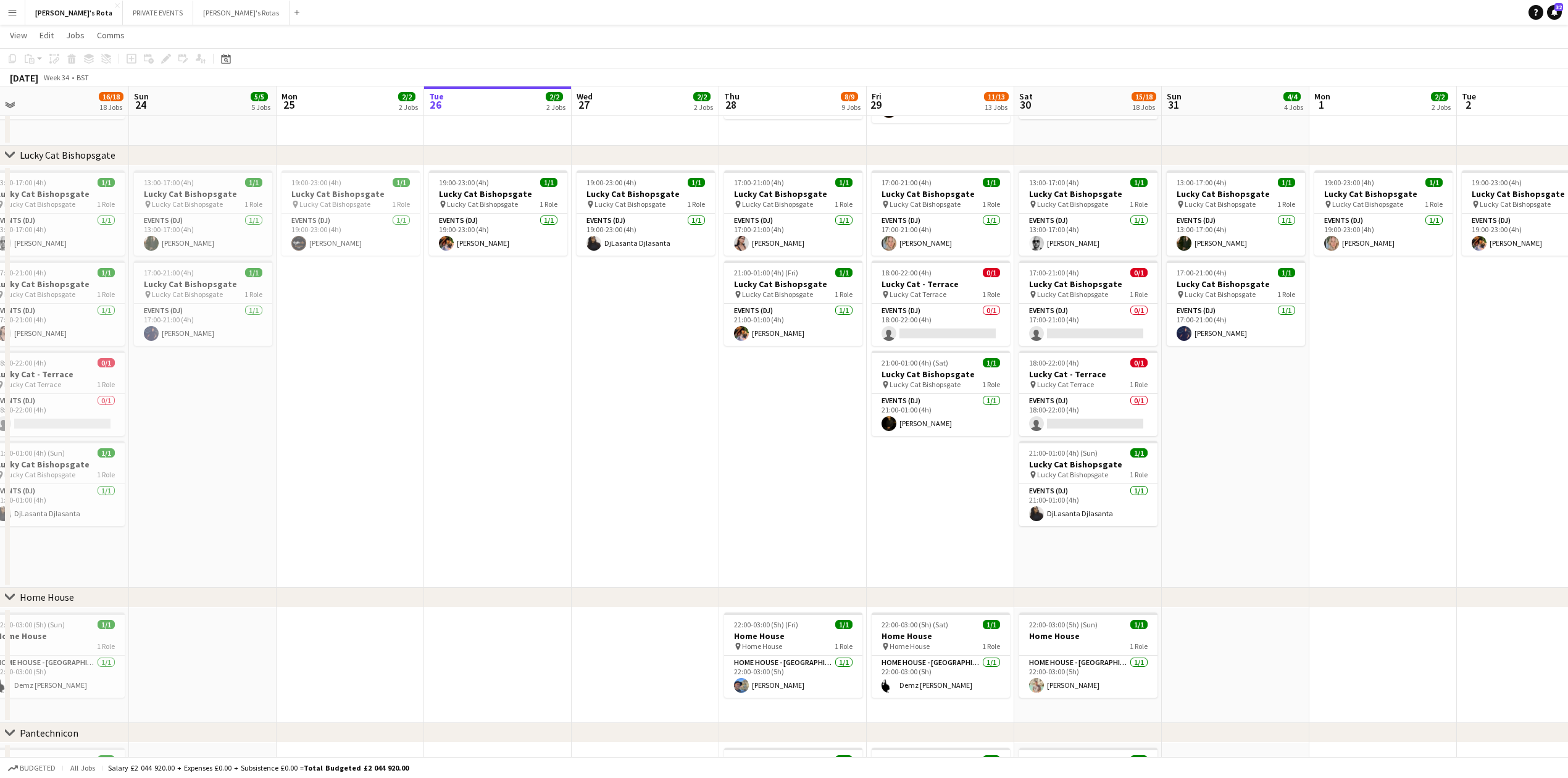
click at [650, 505] on app-date-cell "19:00-23:00 (4h) 1/1 Lucky Cat Bishopsgate pin Lucky Cat Bishopsgate 1 Role Eve…" at bounding box center [646, 377] width 147 height 423
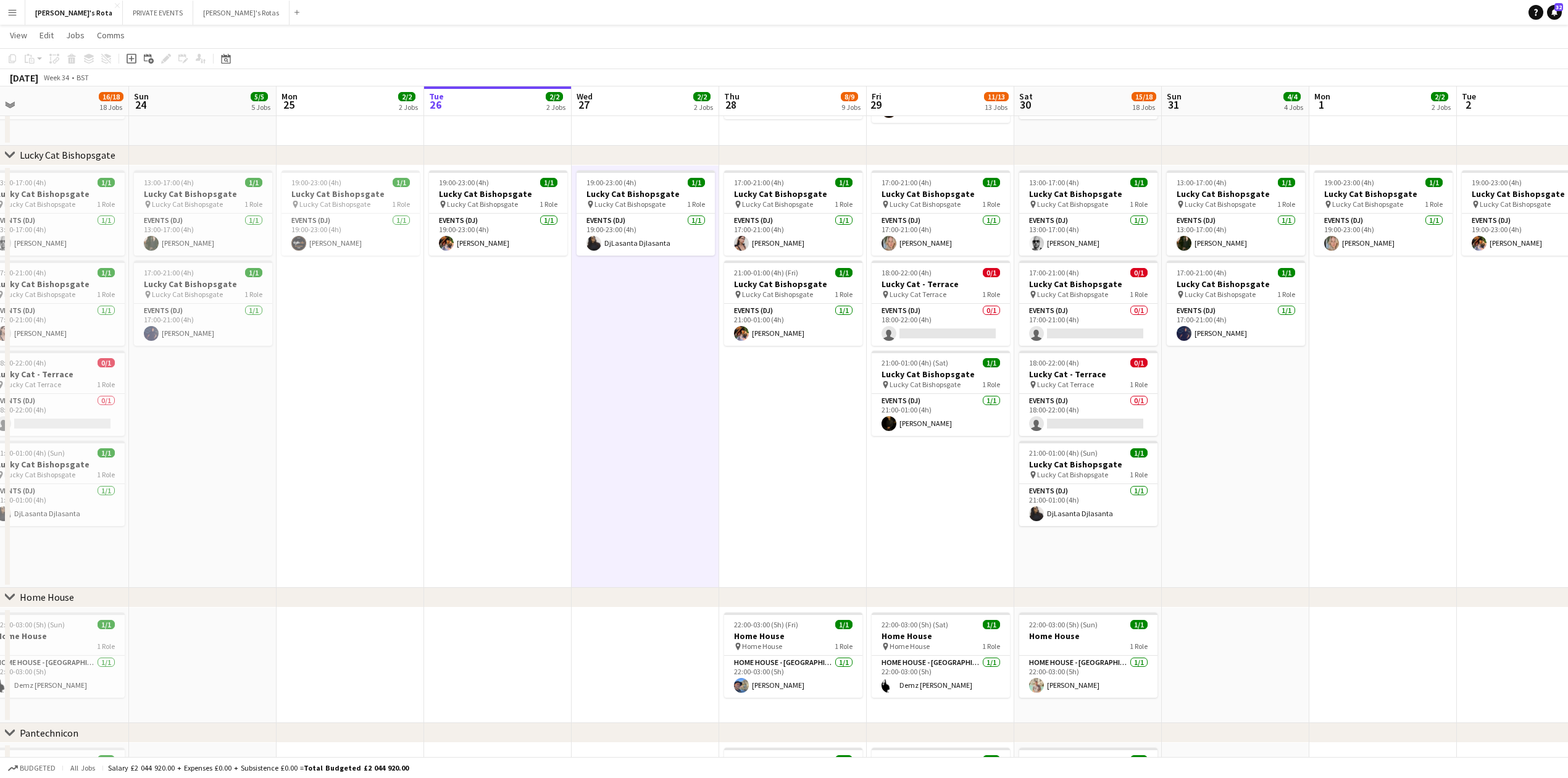
click at [774, 500] on app-date-cell "17:00-21:00 (4h) 1/1 Lucky Cat Bishopsgate pin Lucky Cat Bishopsgate 1 Role Eve…" at bounding box center [793, 377] width 147 height 423
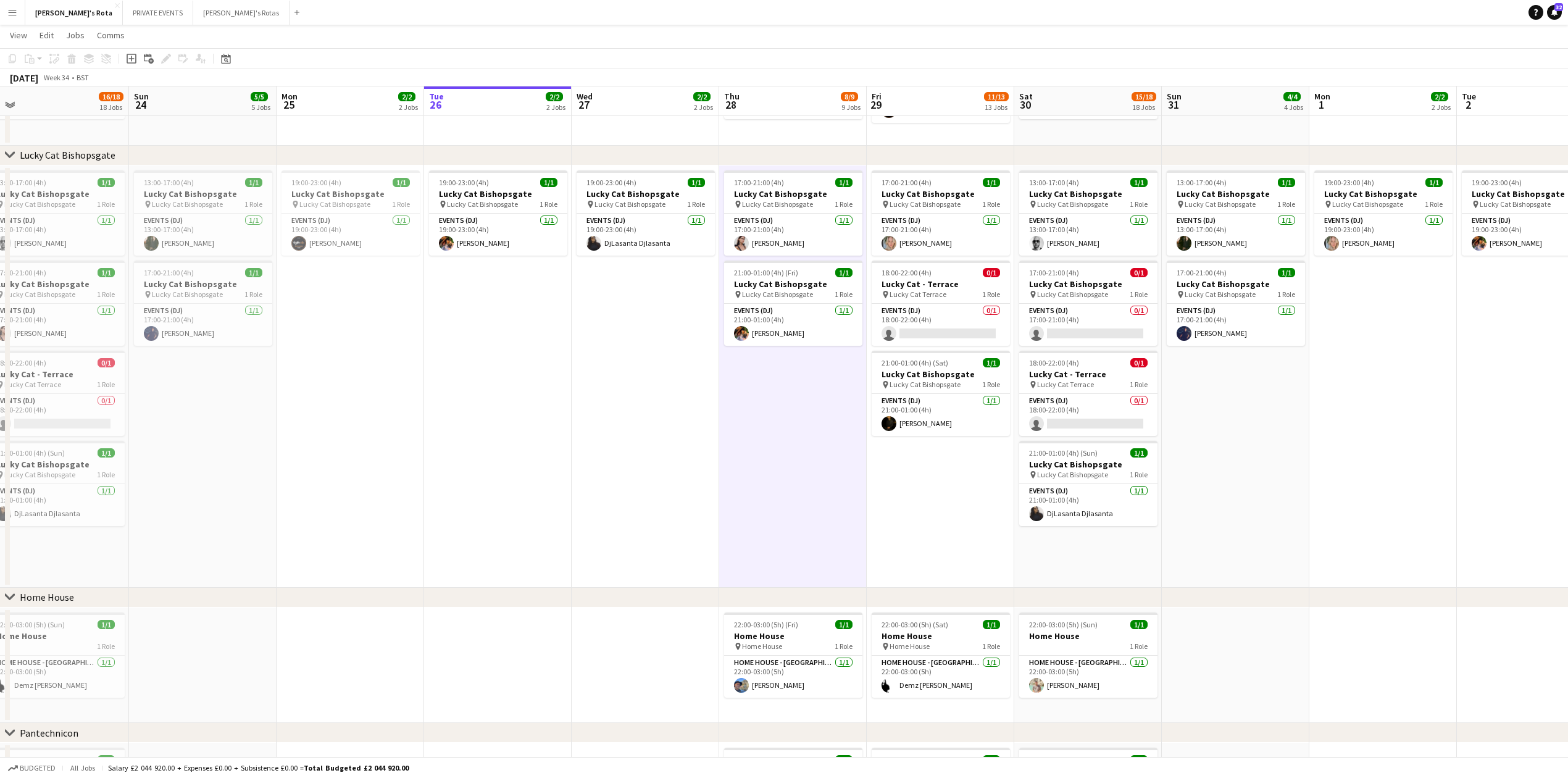
click at [742, 396] on app-date-cell "17:00-21:00 (4h) 1/1 Lucky Cat Bishopsgate pin Lucky Cat Bishopsgate 1 Role Eve…" at bounding box center [793, 377] width 147 height 423
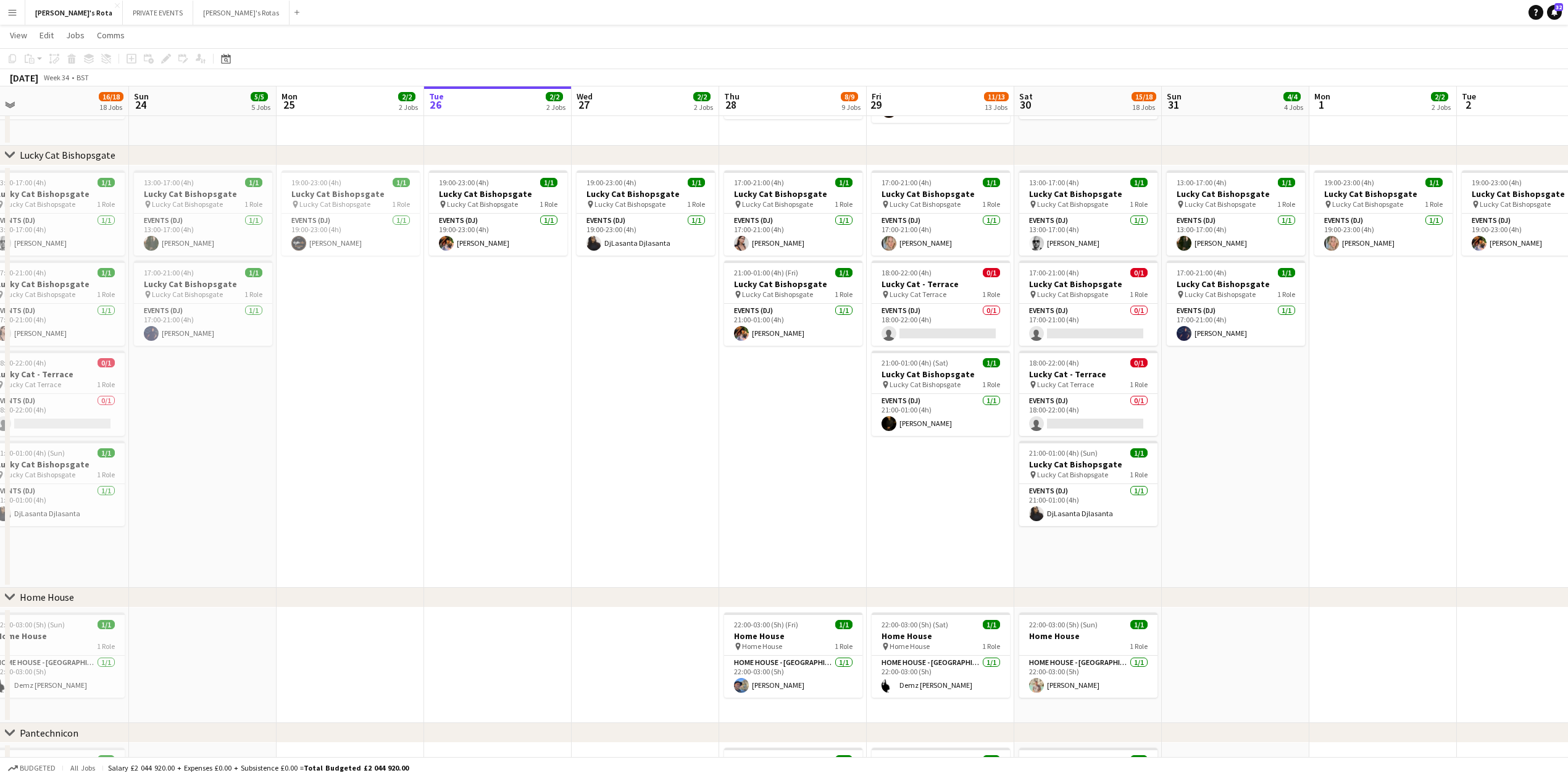
click at [635, 413] on app-date-cell "19:00-23:00 (4h) 1/1 Lucky Cat Bishopsgate pin Lucky Cat Bishopsgate 1 Role Eve…" at bounding box center [646, 377] width 147 height 423
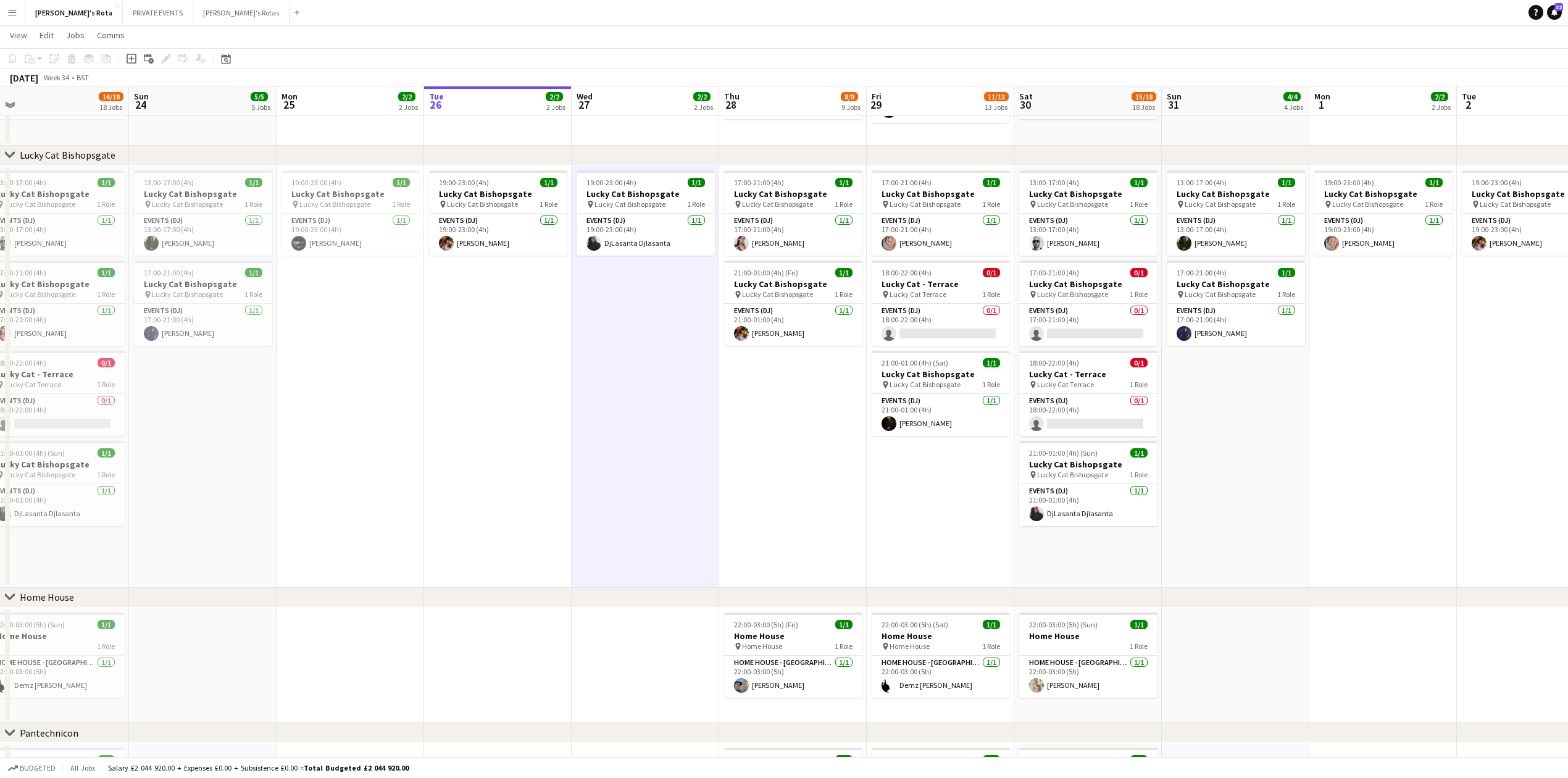
click at [795, 480] on app-date-cell "17:00-21:00 (4h) 1/1 Lucky Cat Bishopsgate pin Lucky Cat Bishopsgate 1 Role Eve…" at bounding box center [793, 377] width 147 height 423
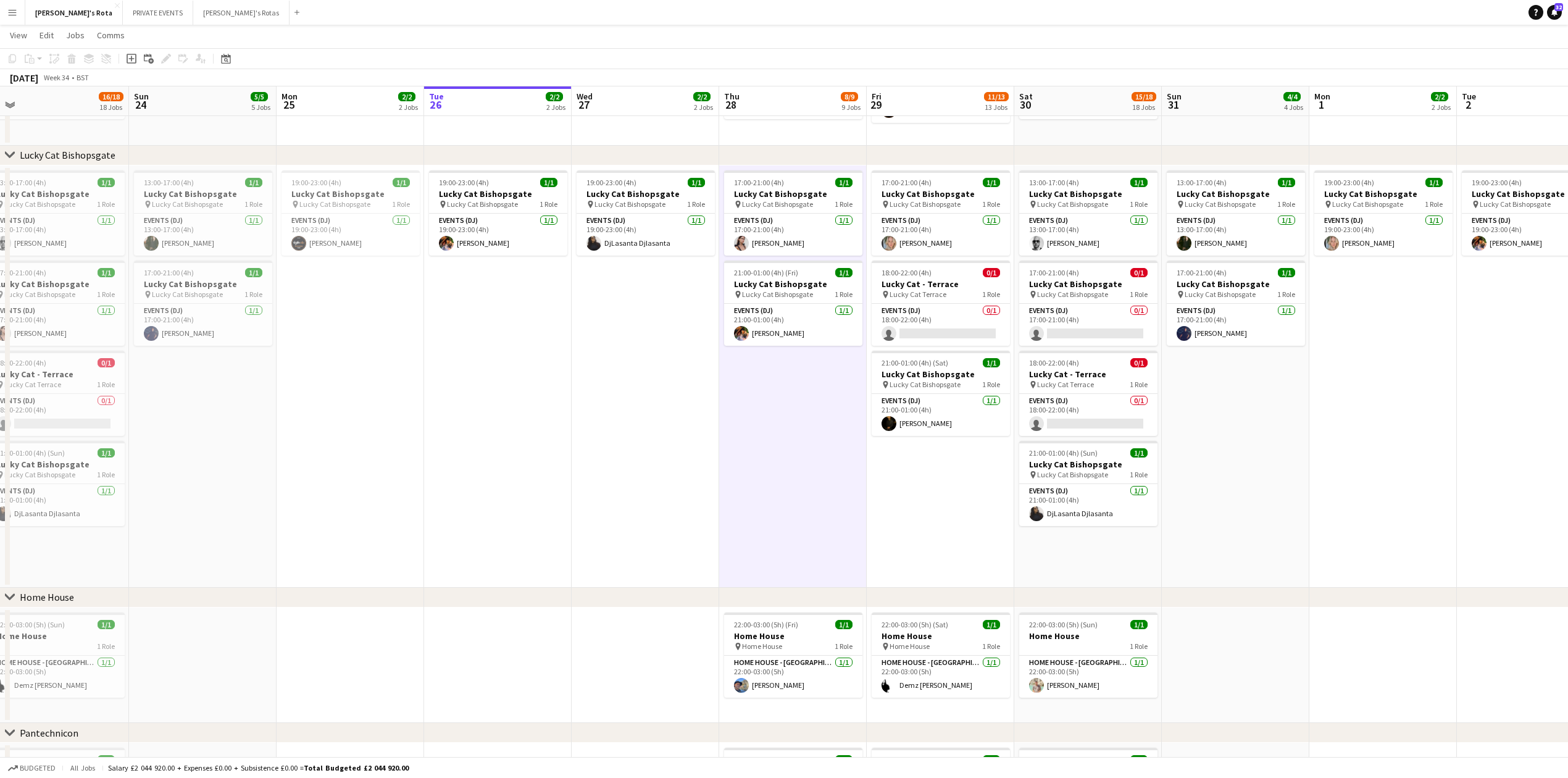
click at [662, 389] on app-date-cell "19:00-23:00 (4h) 1/1 Lucky Cat Bishopsgate pin Lucky Cat Bishopsgate 1 Role Eve…" at bounding box center [646, 377] width 147 height 423
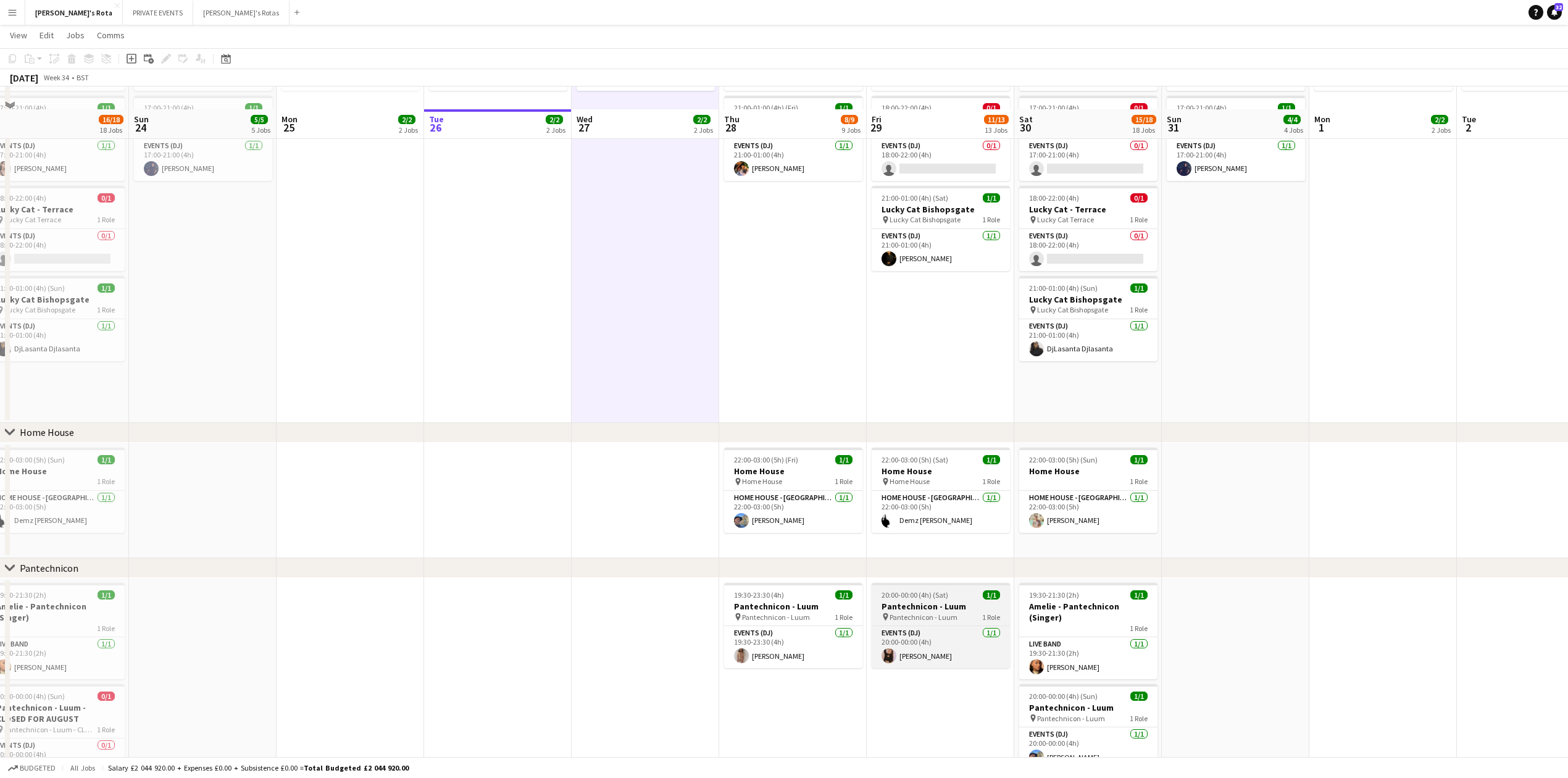
scroll to position [1070, 0]
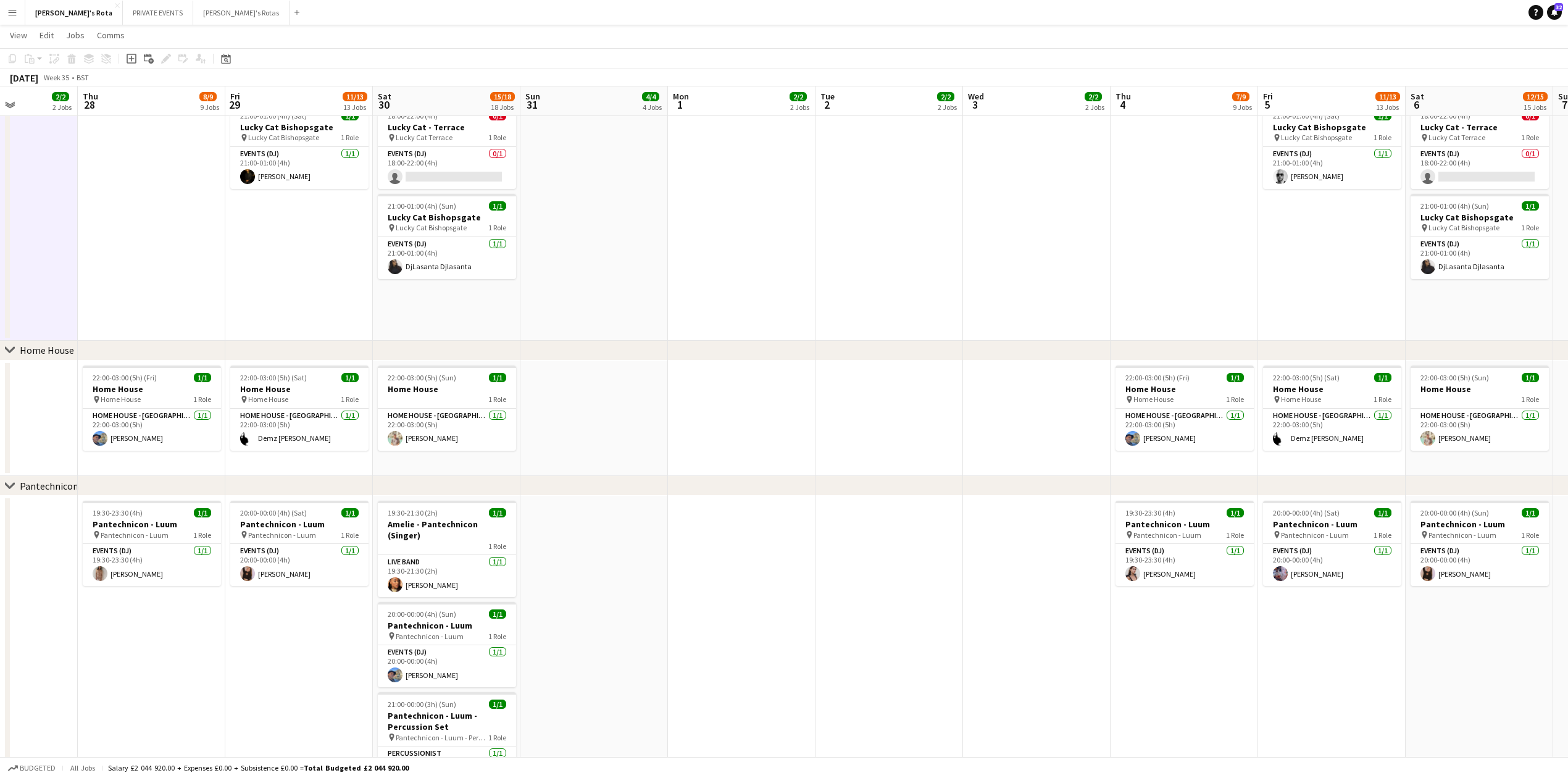
drag, startPoint x: 1426, startPoint y: 374, endPoint x: 869, endPoint y: 430, distance: 559.8
click at [832, 429] on app-calendar-viewport "Sun 24 5/5 5 Jobs Mon 25 2/2 2 Jobs Tue 26 2/2 2 Jobs Wed 27 2/2 2 Jobs Thu 28 …" at bounding box center [784, 714] width 1568 height 3471
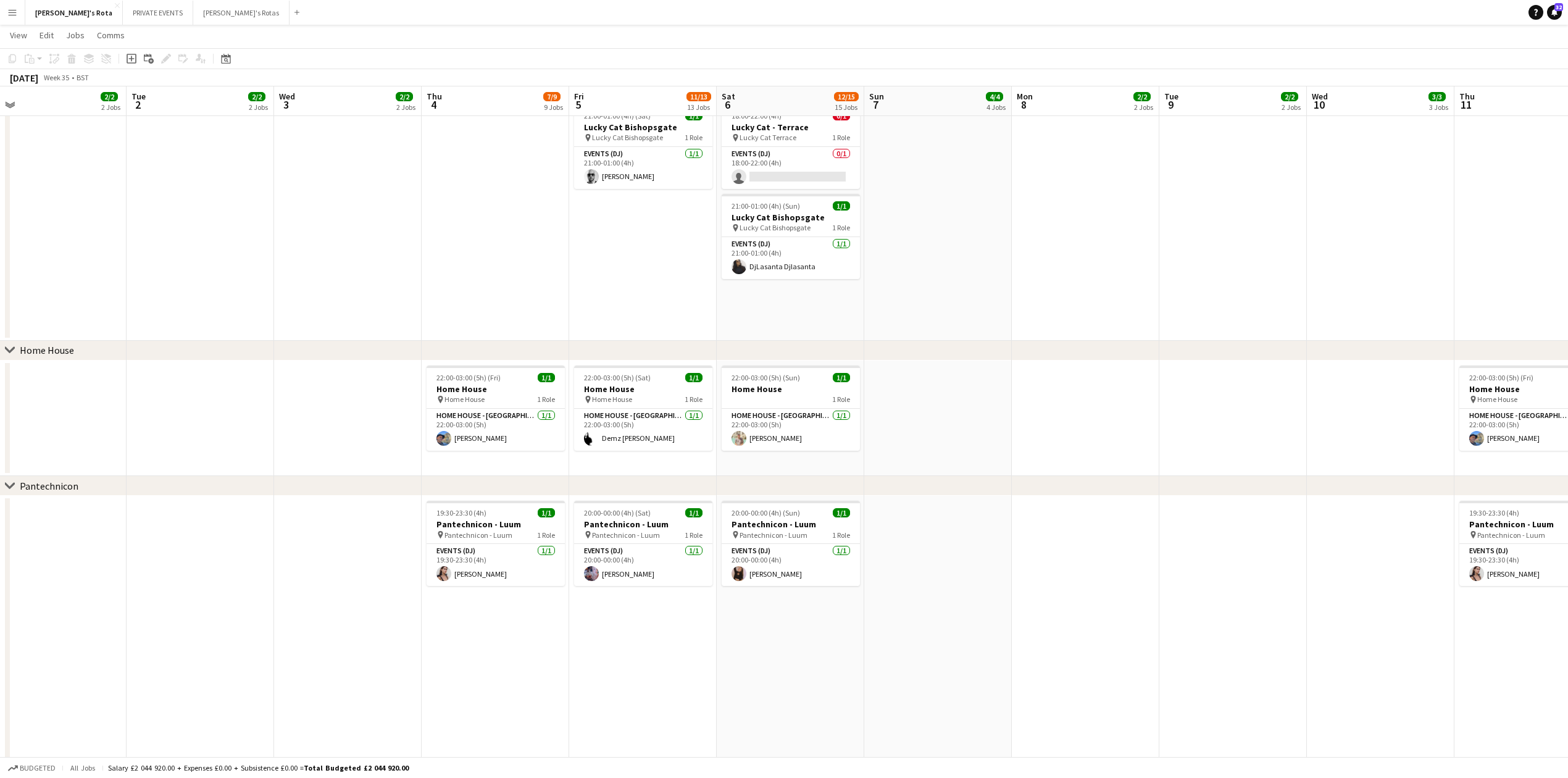
drag, startPoint x: 1016, startPoint y: 419, endPoint x: 616, endPoint y: 468, distance: 403.0
click at [413, 468] on app-calendar-viewport "Thu 28 8/9 9 Jobs Fri 29 11/13 13 Jobs Sat 30 15/18 18 Jobs Sun 31 4/4 4 Jobs M…" at bounding box center [784, 714] width 1568 height 3471
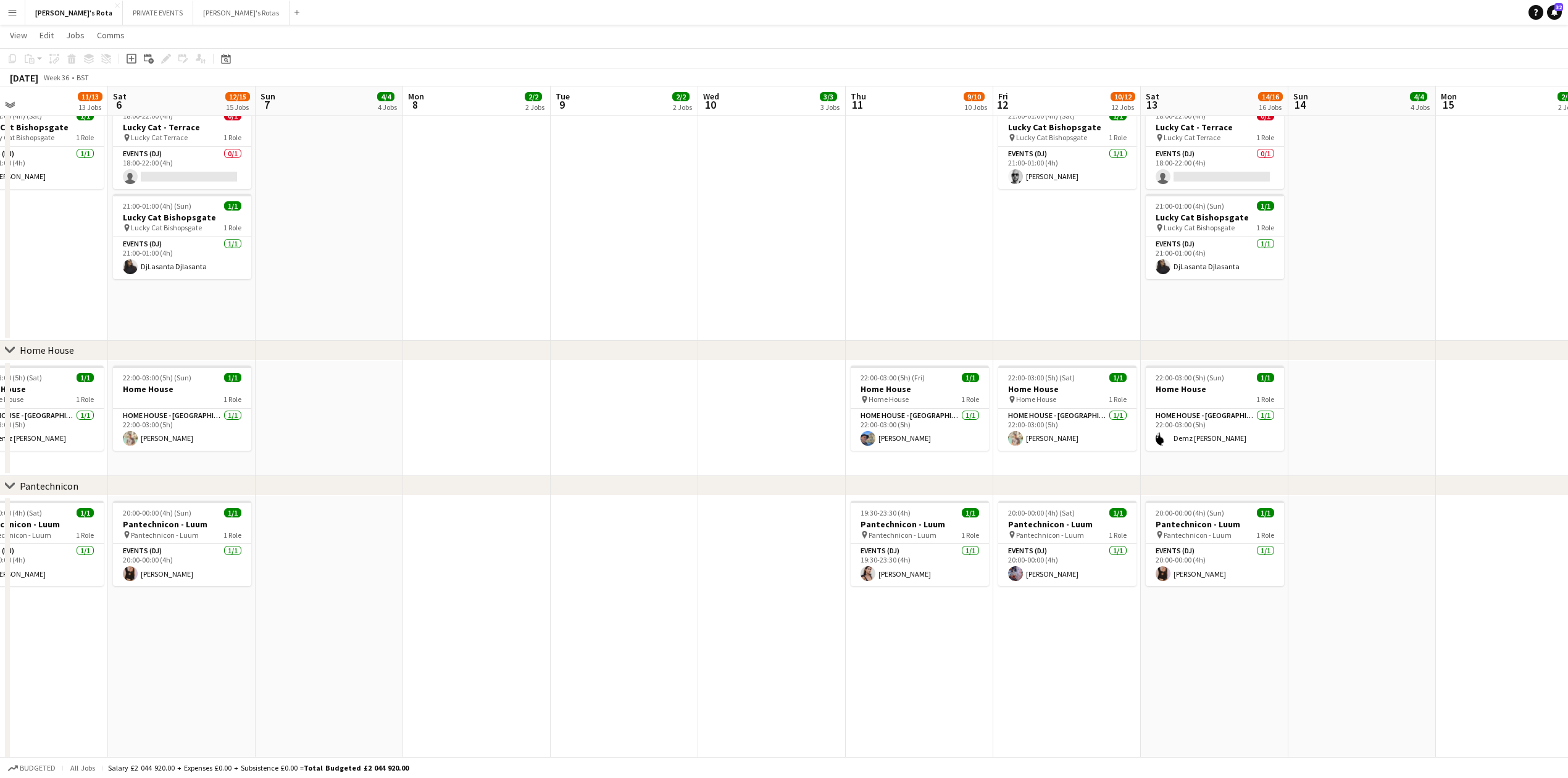
scroll to position [0, 440]
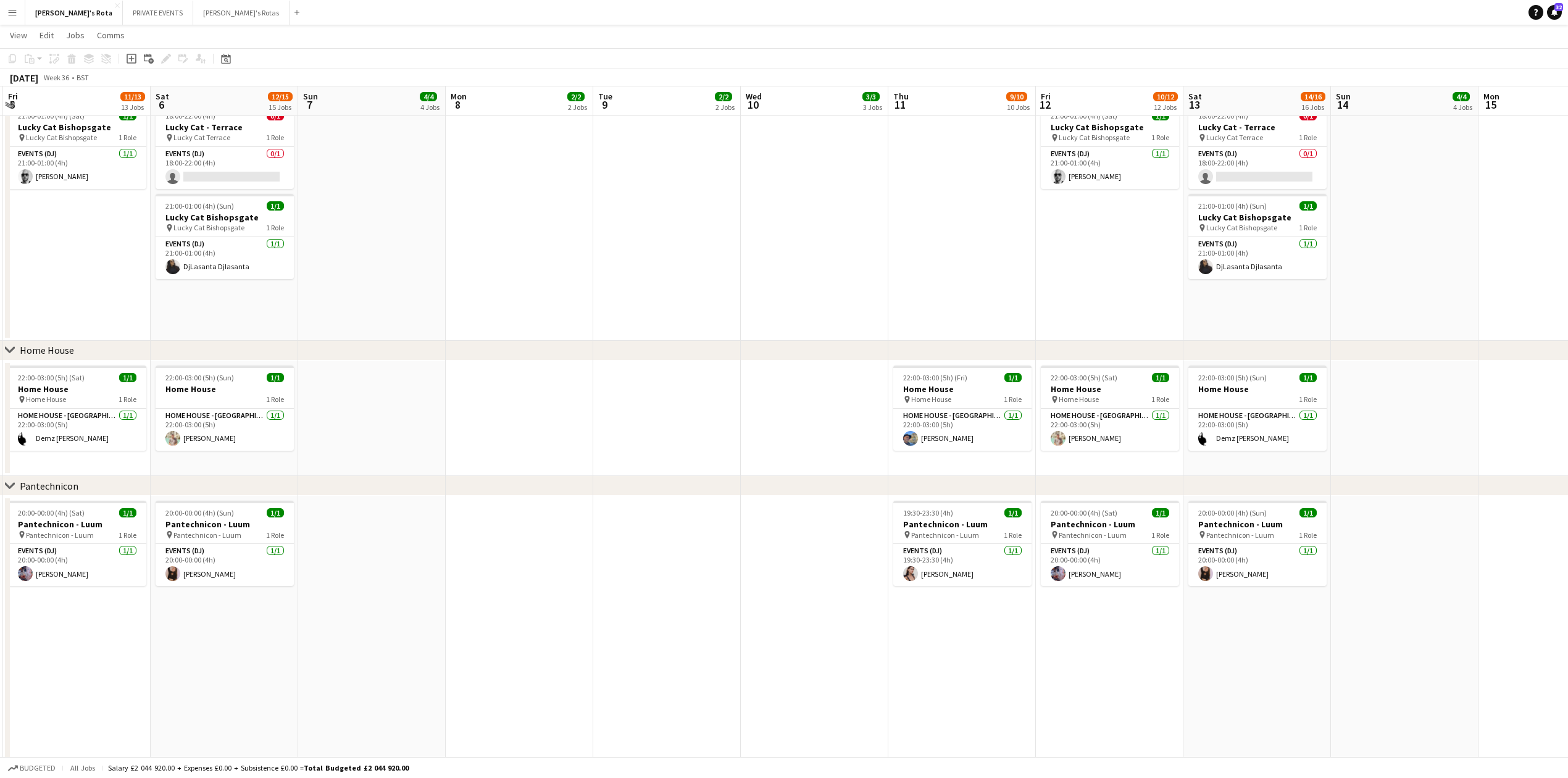
drag, startPoint x: 1336, startPoint y: 466, endPoint x: 685, endPoint y: 508, distance: 652.4
click at [685, 508] on app-calendar-viewport "Tue 2 2/2 2 Jobs Wed 3 2/2 2 Jobs Thu 4 7/9 9 Jobs Fri 5 11/13 13 Jobs Sat 6 12…" at bounding box center [784, 714] width 1568 height 3471
drag, startPoint x: 824, startPoint y: 386, endPoint x: 422, endPoint y: 407, distance: 402.5
click at [428, 407] on app-calendar-viewport "Tue 2 2/2 2 Jobs Wed 3 2/2 2 Jobs Thu 4 7/9 9 Jobs Fri 5 11/13 13 Jobs Sat 6 12…" at bounding box center [784, 714] width 1568 height 3471
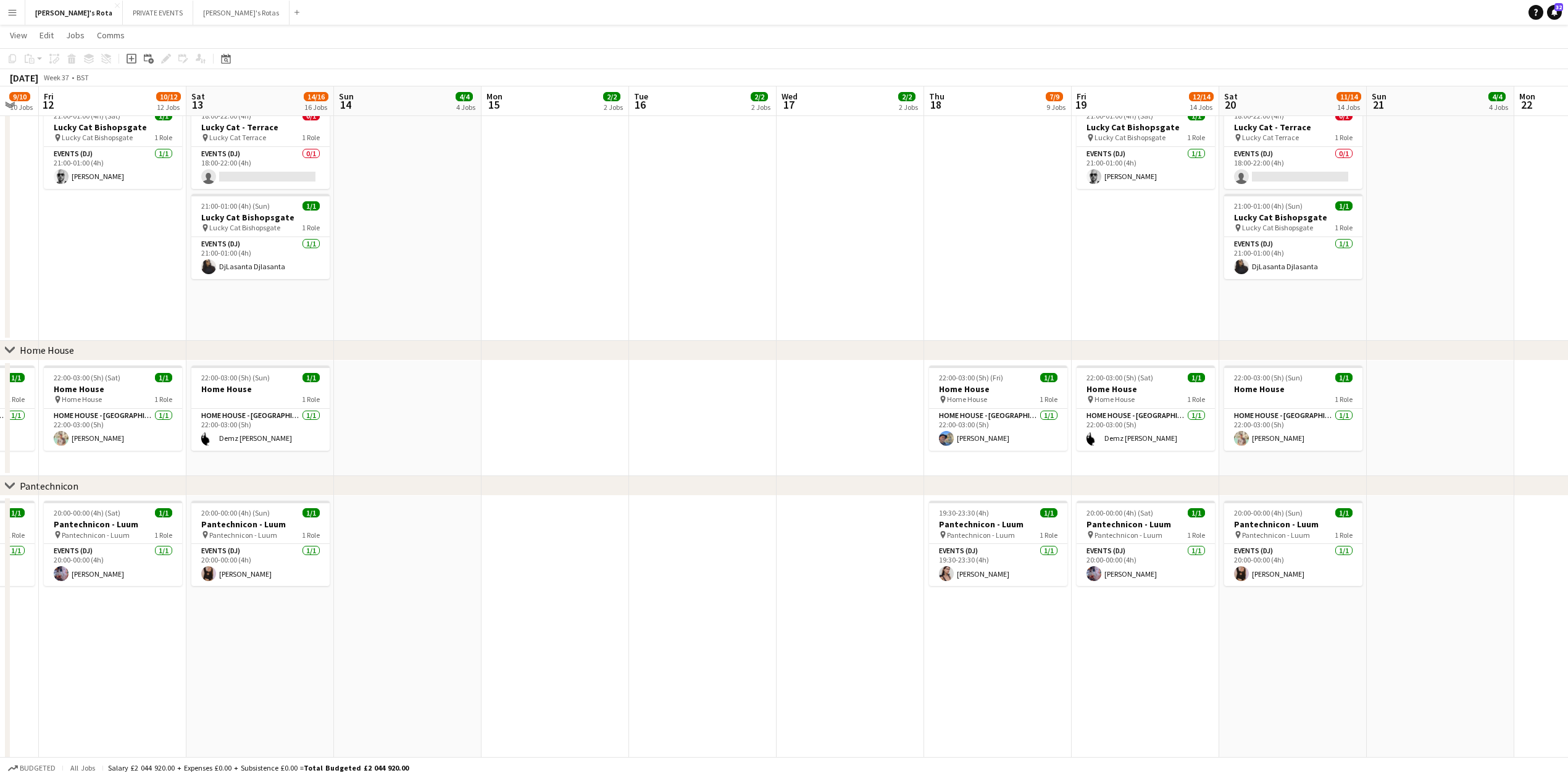
scroll to position [0, 469]
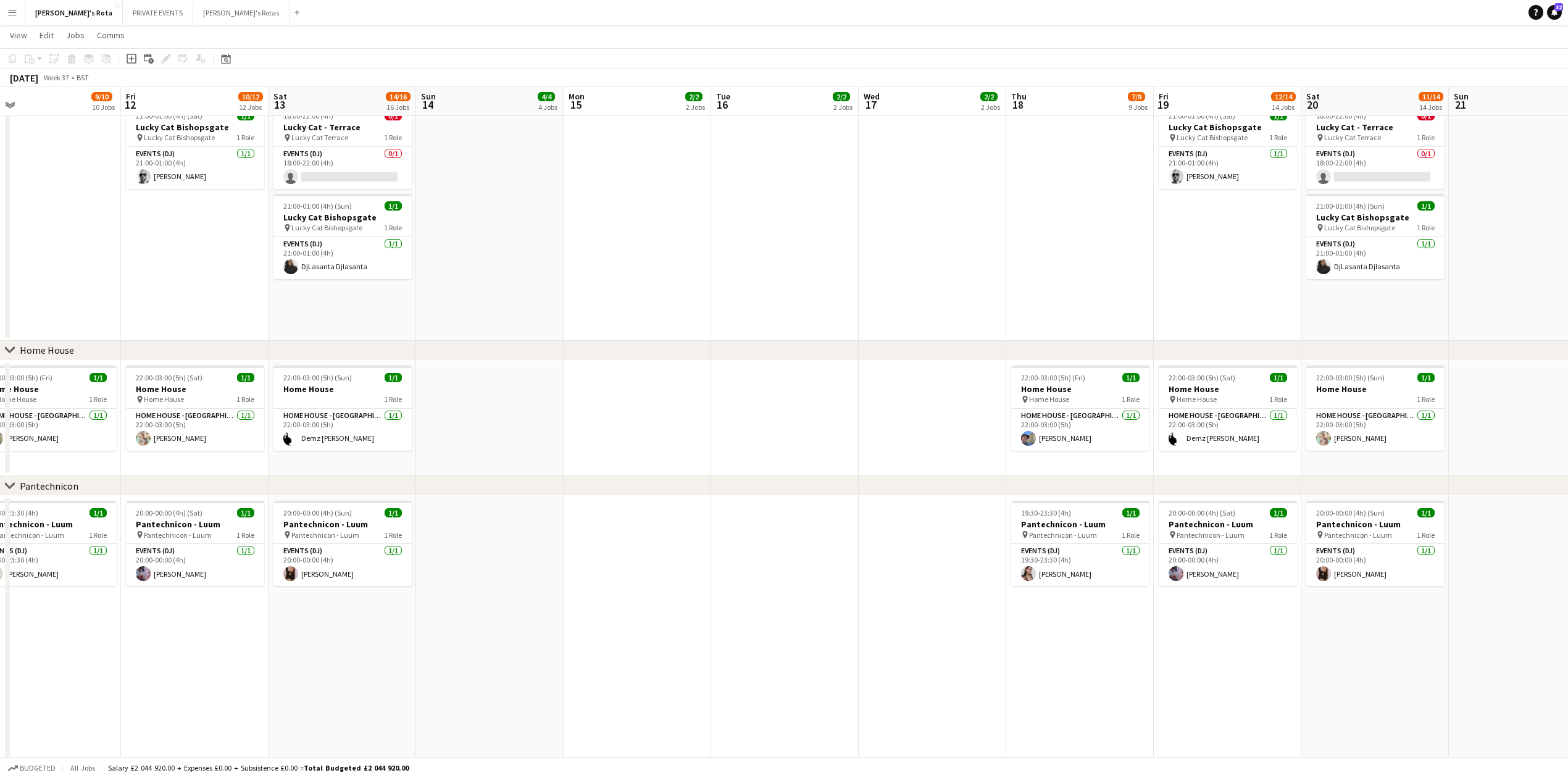
drag, startPoint x: 1283, startPoint y: 369, endPoint x: 616, endPoint y: 460, distance: 673.2
click at [616, 460] on app-calendar-viewport "Mon 8 2/2 2 Jobs Tue 9 2/2 2 Jobs Wed 10 3/3 3 Jobs Thu 11 9/10 10 Jobs Fri 12 …" at bounding box center [784, 714] width 1568 height 3471
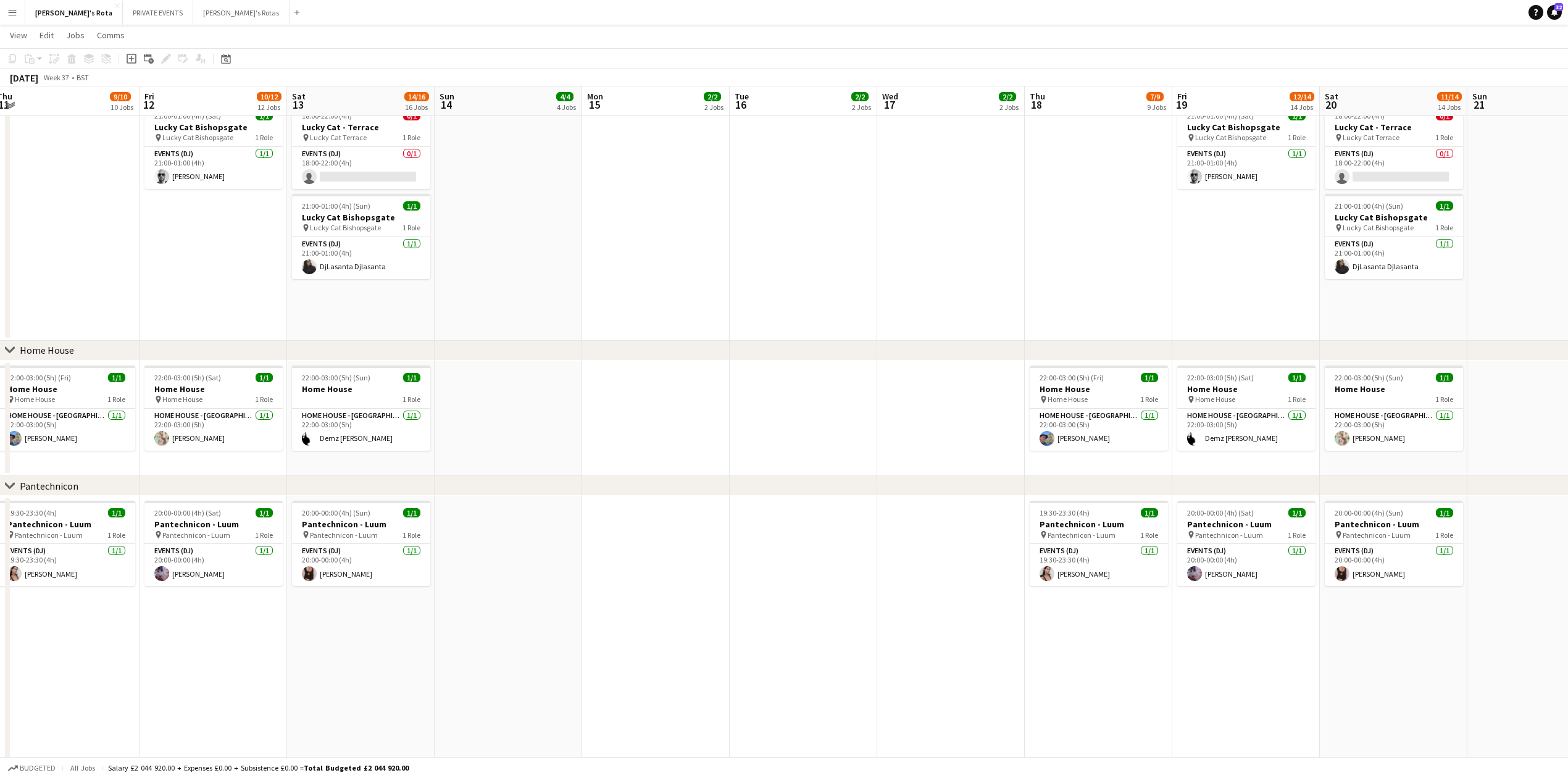
scroll to position [0, 250]
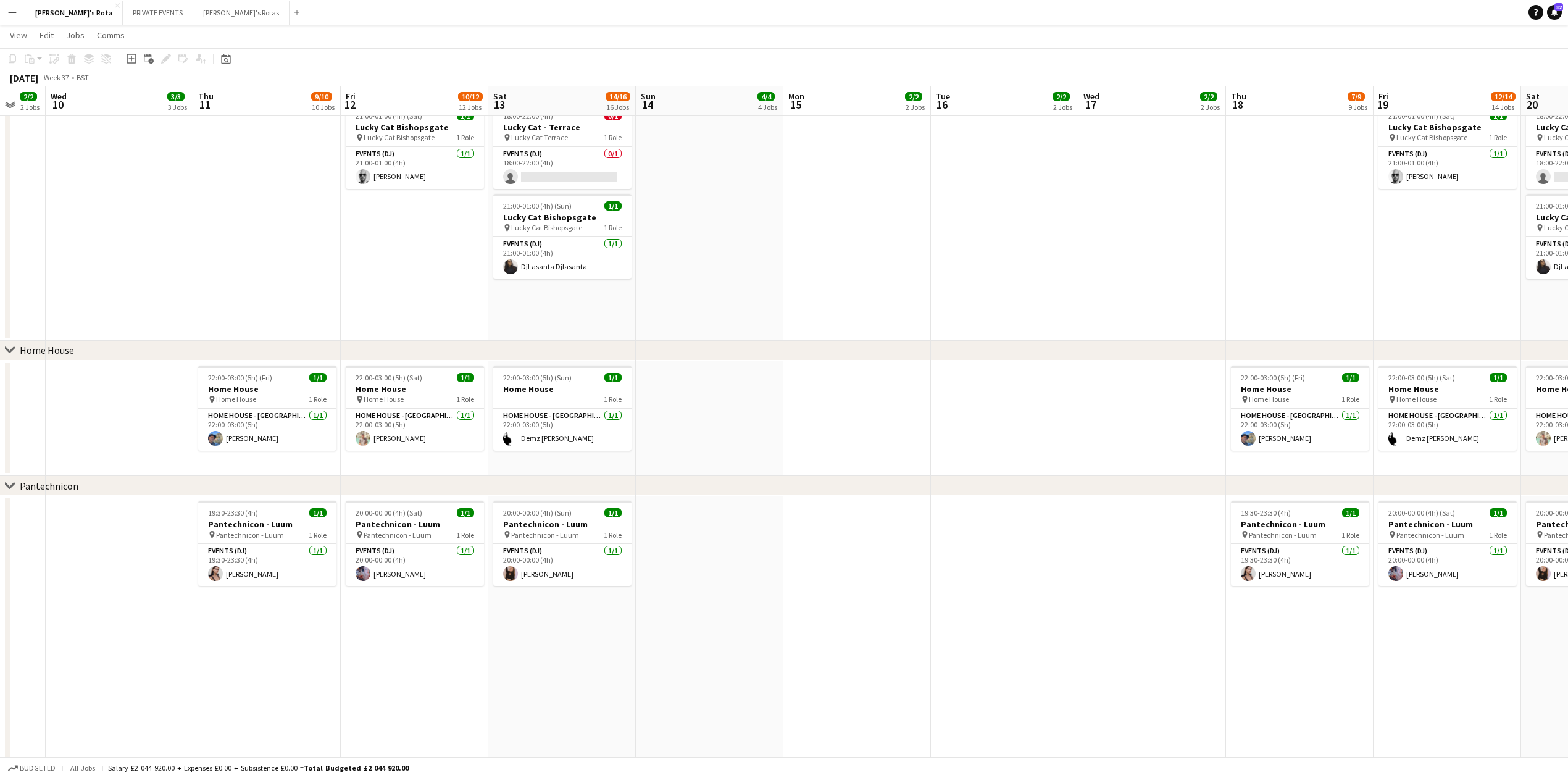
drag, startPoint x: 562, startPoint y: 468, endPoint x: 1077, endPoint y: 427, distance: 516.6
click at [1077, 427] on app-calendar-viewport "Mon 8 2/2 2 Jobs Tue 9 2/2 2 Jobs Wed 10 3/3 3 Jobs Thu 11 9/10 10 Jobs Fri 12 …" at bounding box center [784, 714] width 1568 height 3471
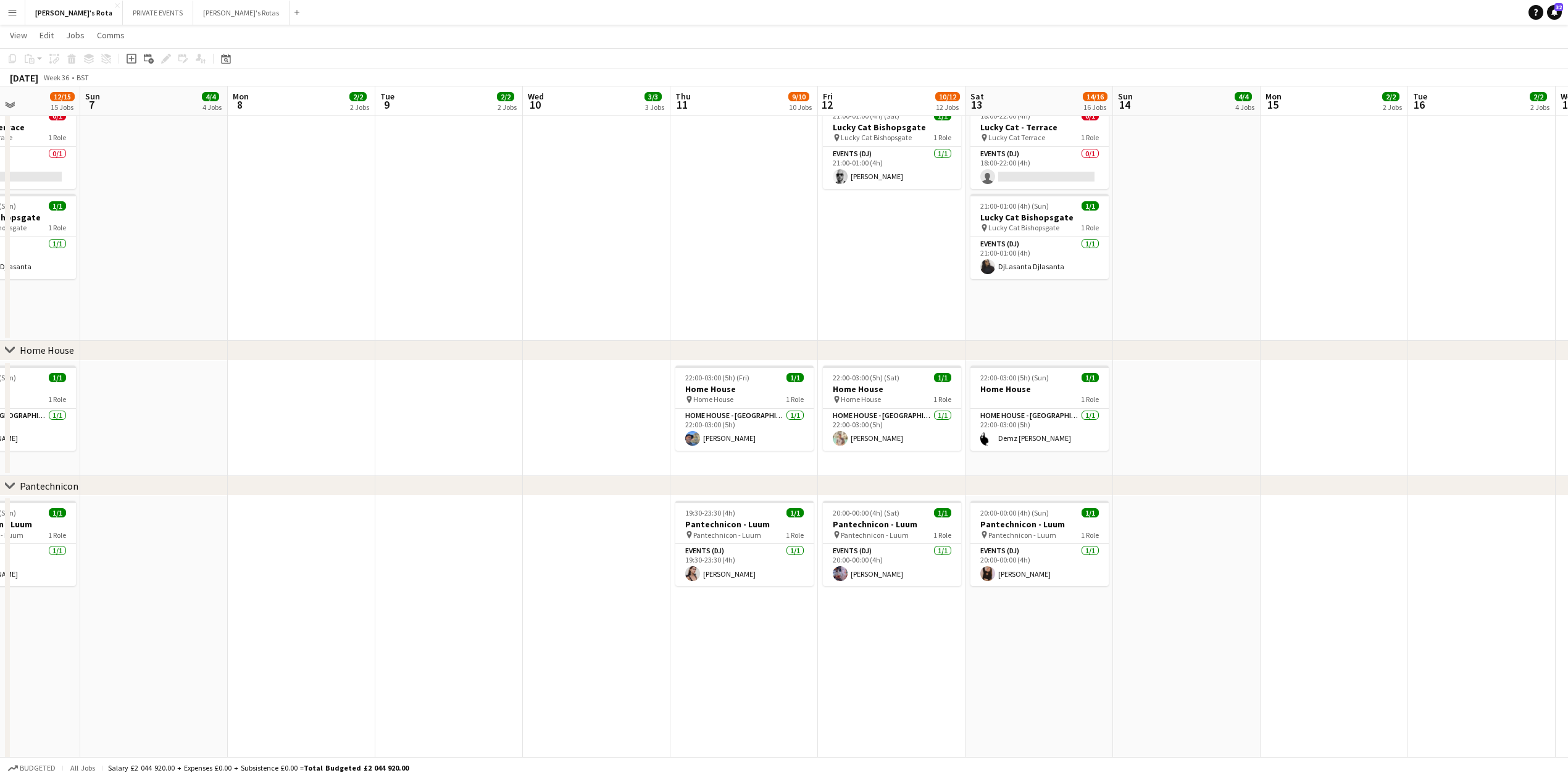
drag, startPoint x: 189, startPoint y: 427, endPoint x: 754, endPoint y: 431, distance: 565.0
click at [754, 431] on app-calendar-viewport "Fri 5 11/13 13 Jobs Sat 6 12/15 15 Jobs Sun 7 4/4 4 Jobs Mon 8 2/2 2 Jobs Tue 9…" at bounding box center [784, 714] width 1568 height 3471
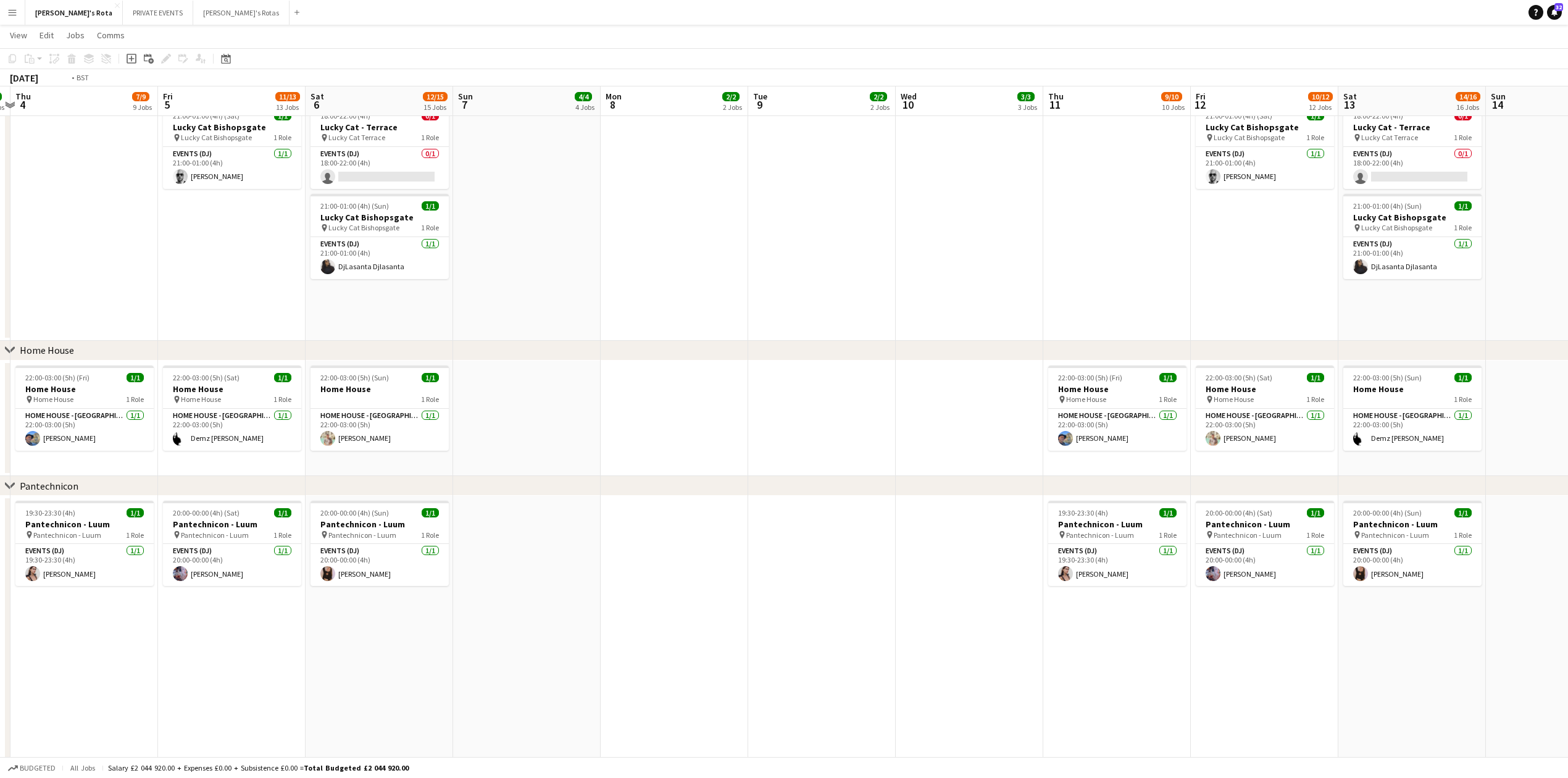
drag, startPoint x: 776, startPoint y: 413, endPoint x: 1181, endPoint y: 361, distance: 408.3
click at [1193, 362] on app-calendar-viewport "Tue 2 2/2 2 Jobs Wed 3 2/2 2 Jobs Thu 4 7/9 9 Jobs Fri 5 11/13 13 Jobs Sat 6 12…" at bounding box center [784, 714] width 1568 height 3471
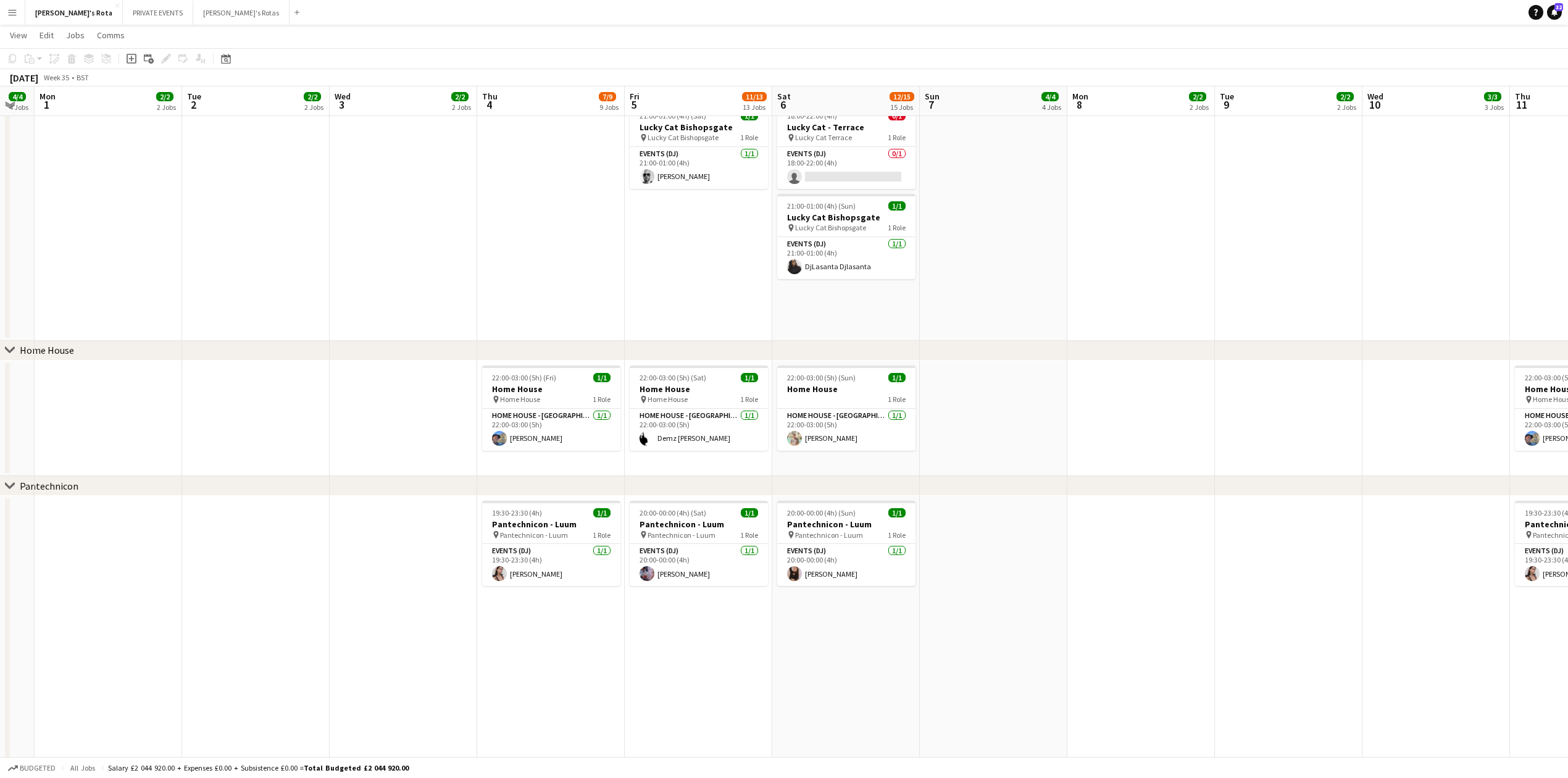
click at [369, 404] on app-date-cell at bounding box center [403, 419] width 147 height 116
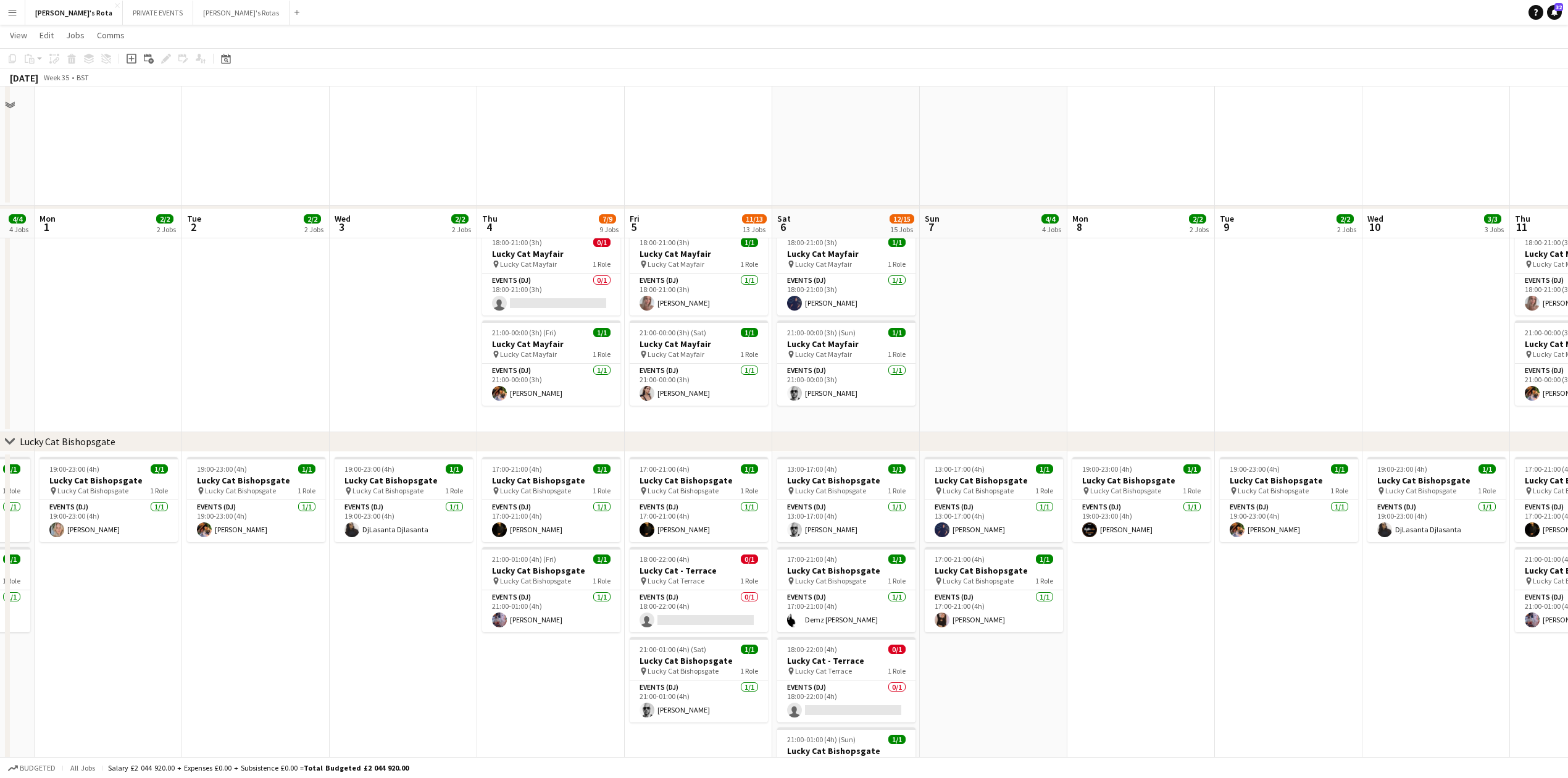
scroll to position [658, 0]
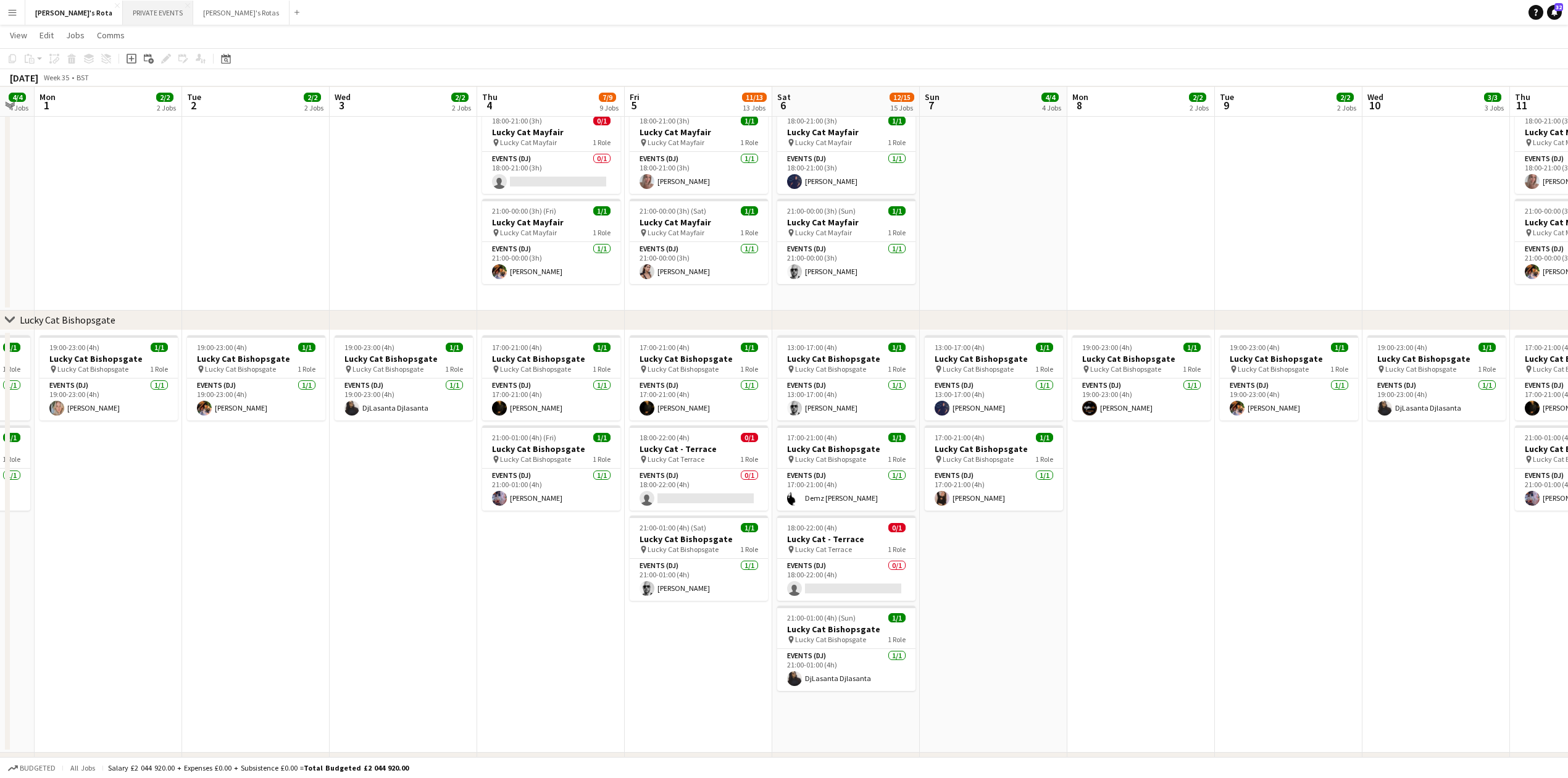
click at [128, 8] on button "PRIVATE EVENTS Close" at bounding box center [158, 13] width 70 height 24
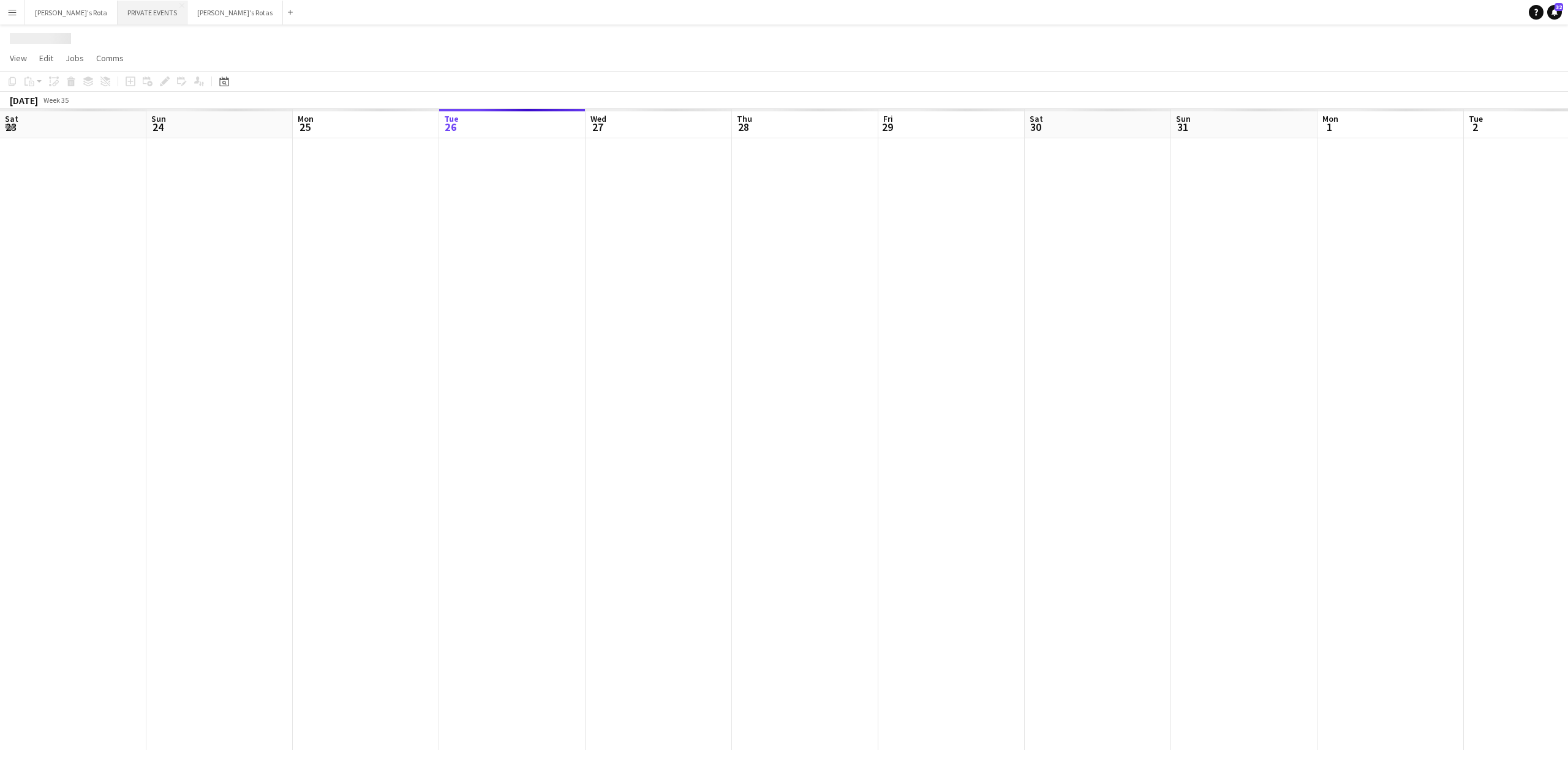
scroll to position [0, 293]
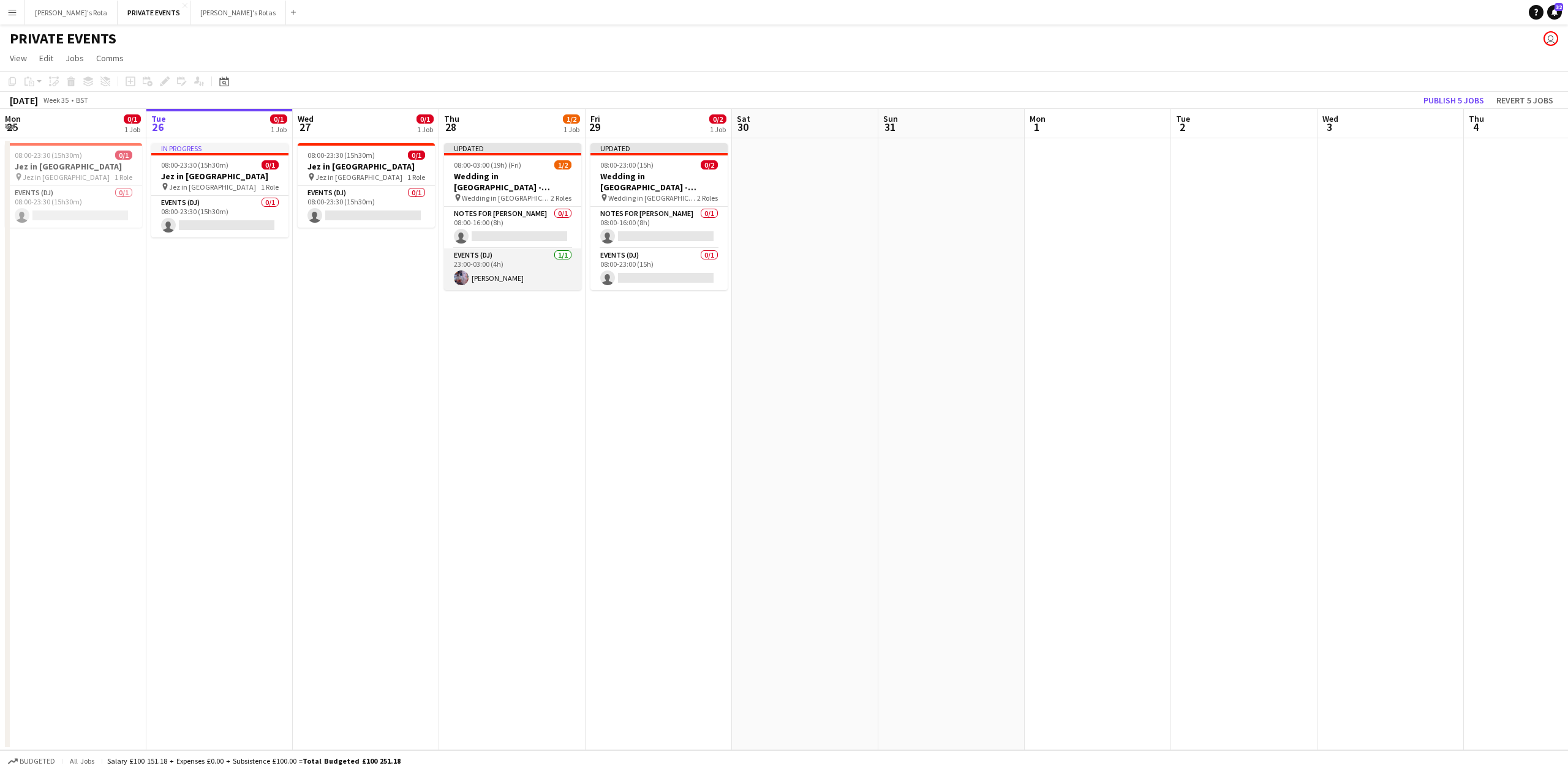
click at [495, 263] on app-card-role "Events (DJ) 1/1 23:00-03:00 (4h) Maia Danford" at bounding box center [513, 269] width 137 height 41
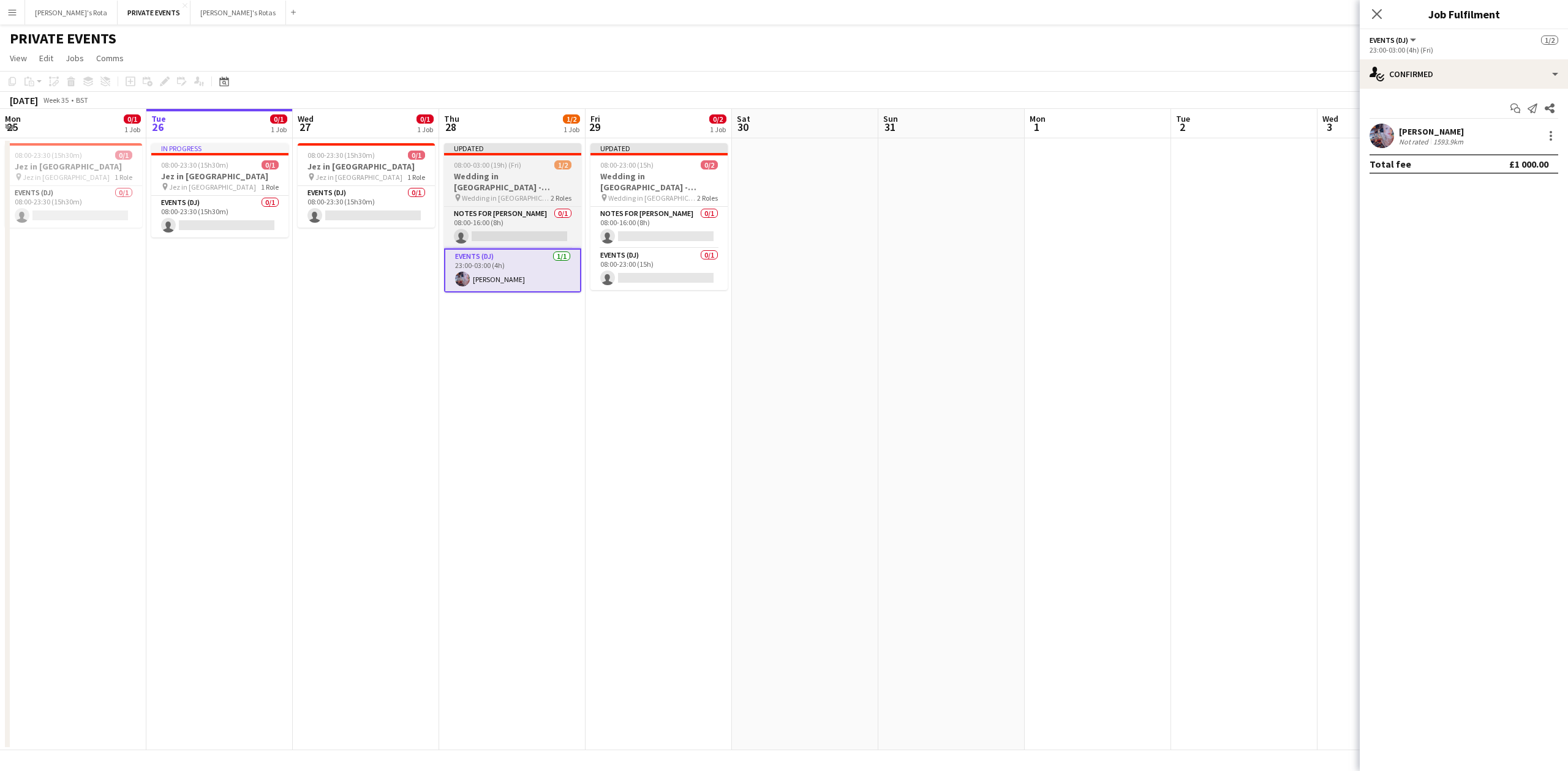
click at [500, 180] on h3 "Wedding in Portugal - Maia" at bounding box center [513, 181] width 137 height 22
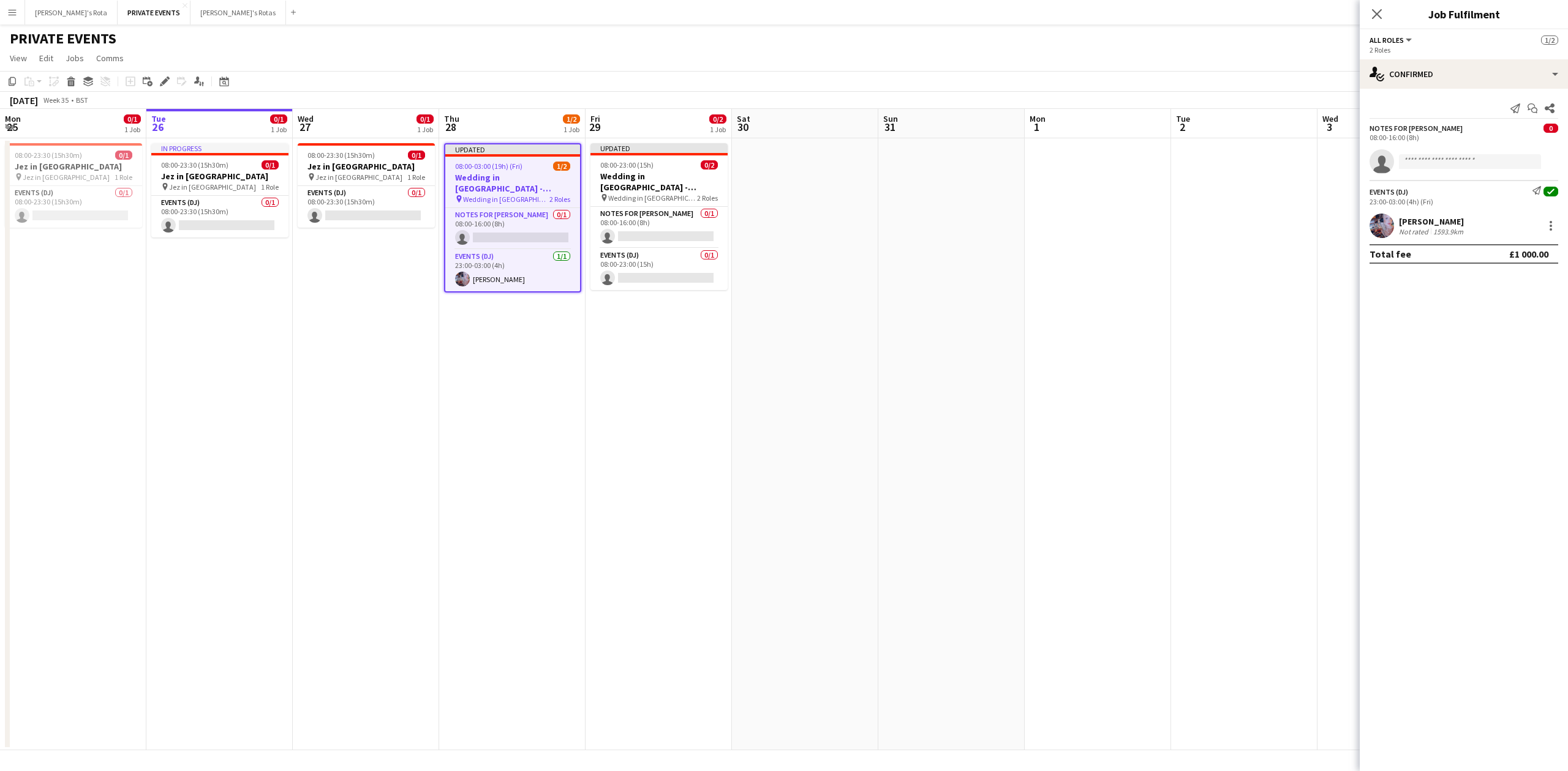
click at [599, 547] on app-date-cell "Updated 08:00-23:00 (15h) 0/2 Wedding in Portugal - Maia pin Wedding in Portuga…" at bounding box center [659, 444] width 146 height 612
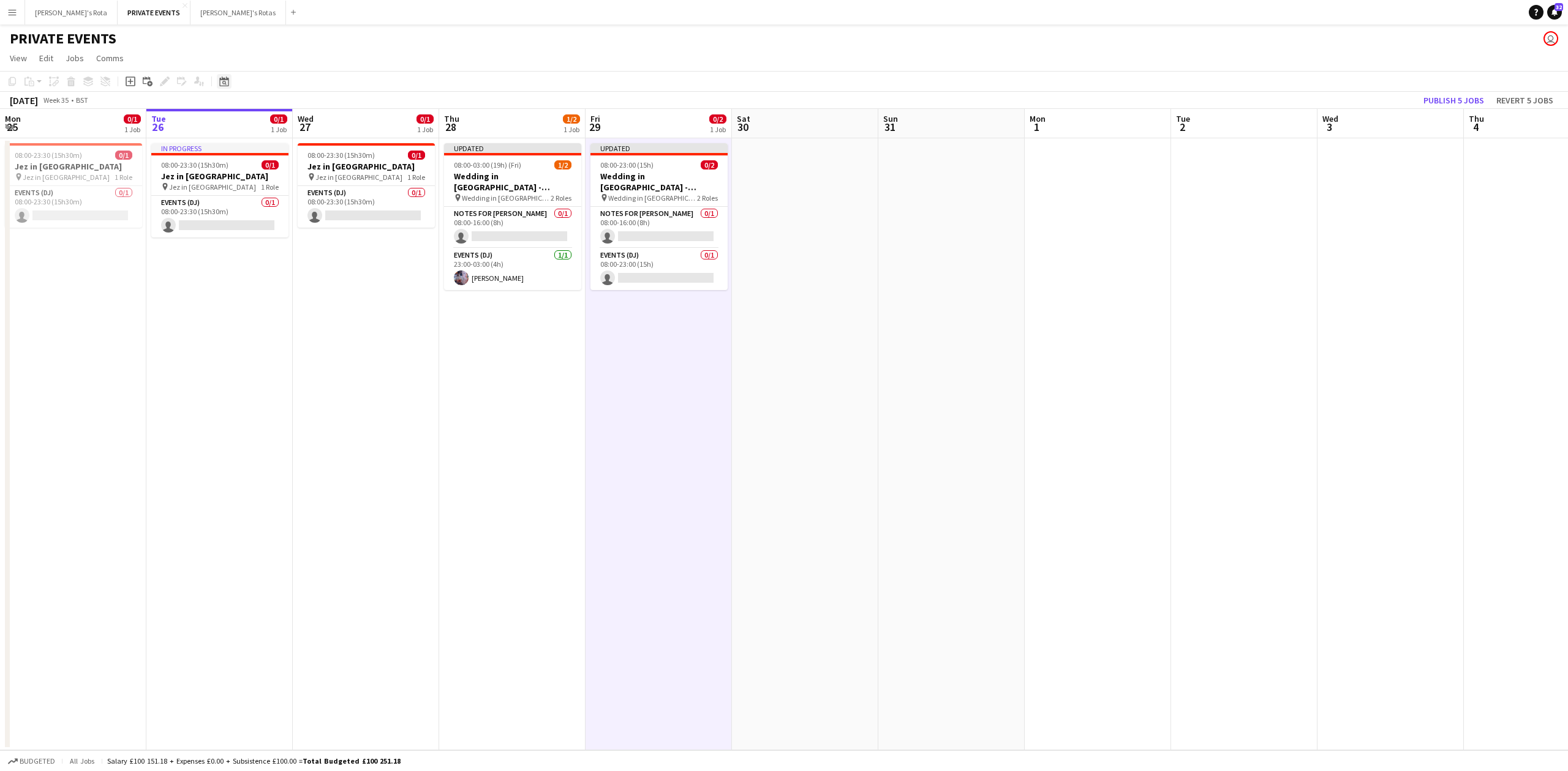
click at [229, 74] on div "Date picker" at bounding box center [224, 81] width 14 height 14
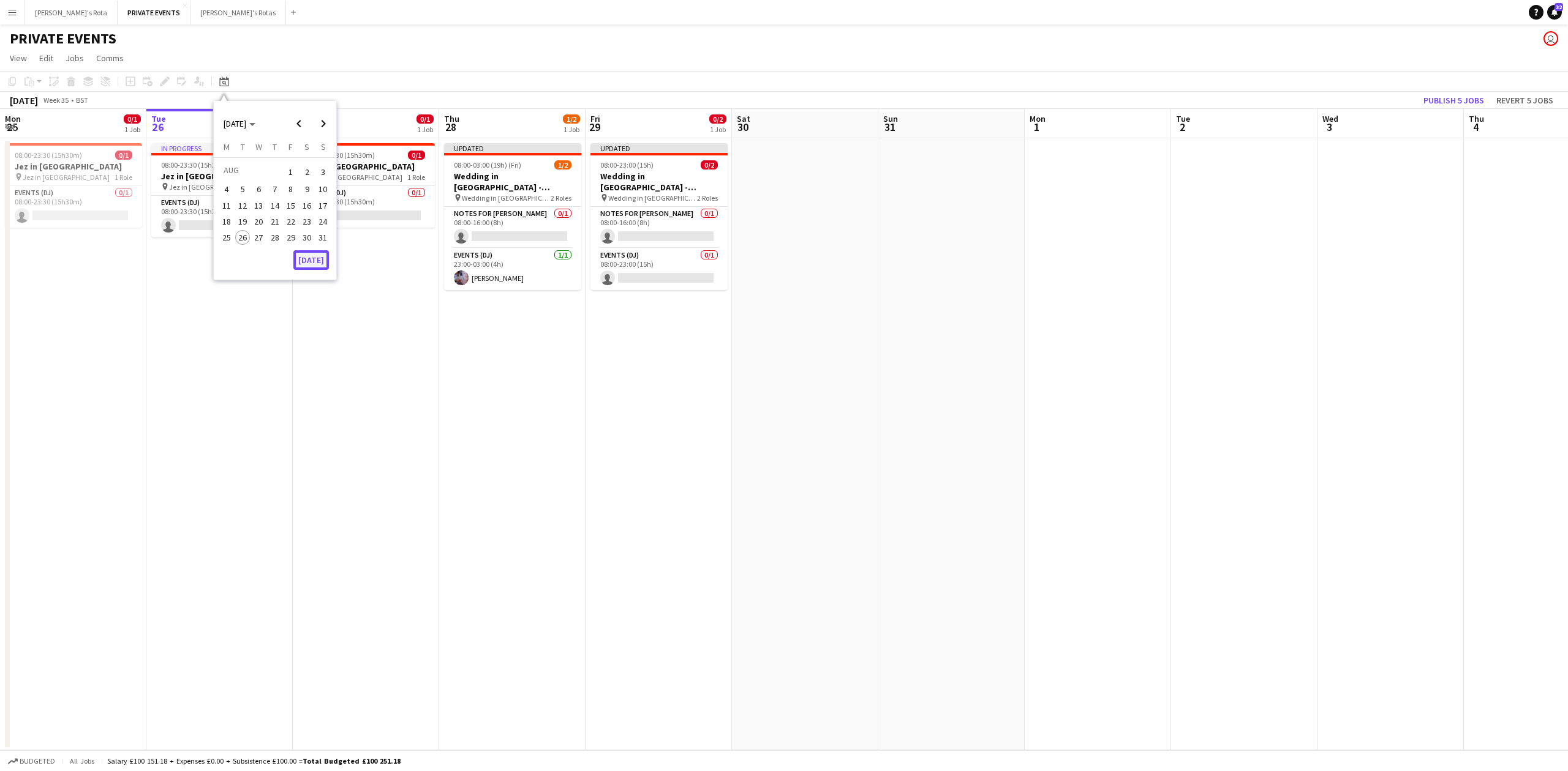
click at [307, 263] on button "[DATE]" at bounding box center [311, 260] width 36 height 20
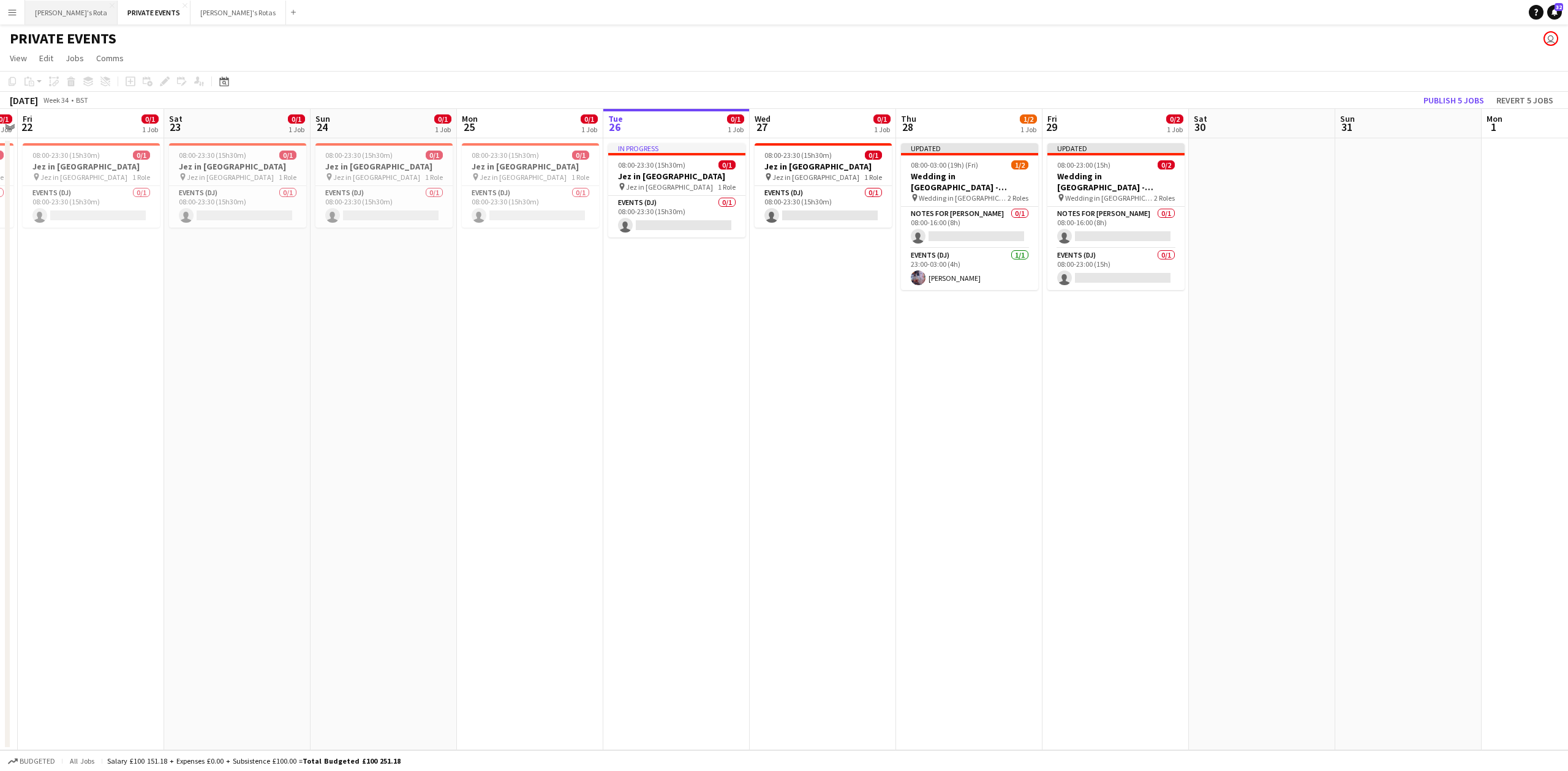
click at [70, 10] on button "Vicky's Rota Close" at bounding box center [71, 13] width 92 height 24
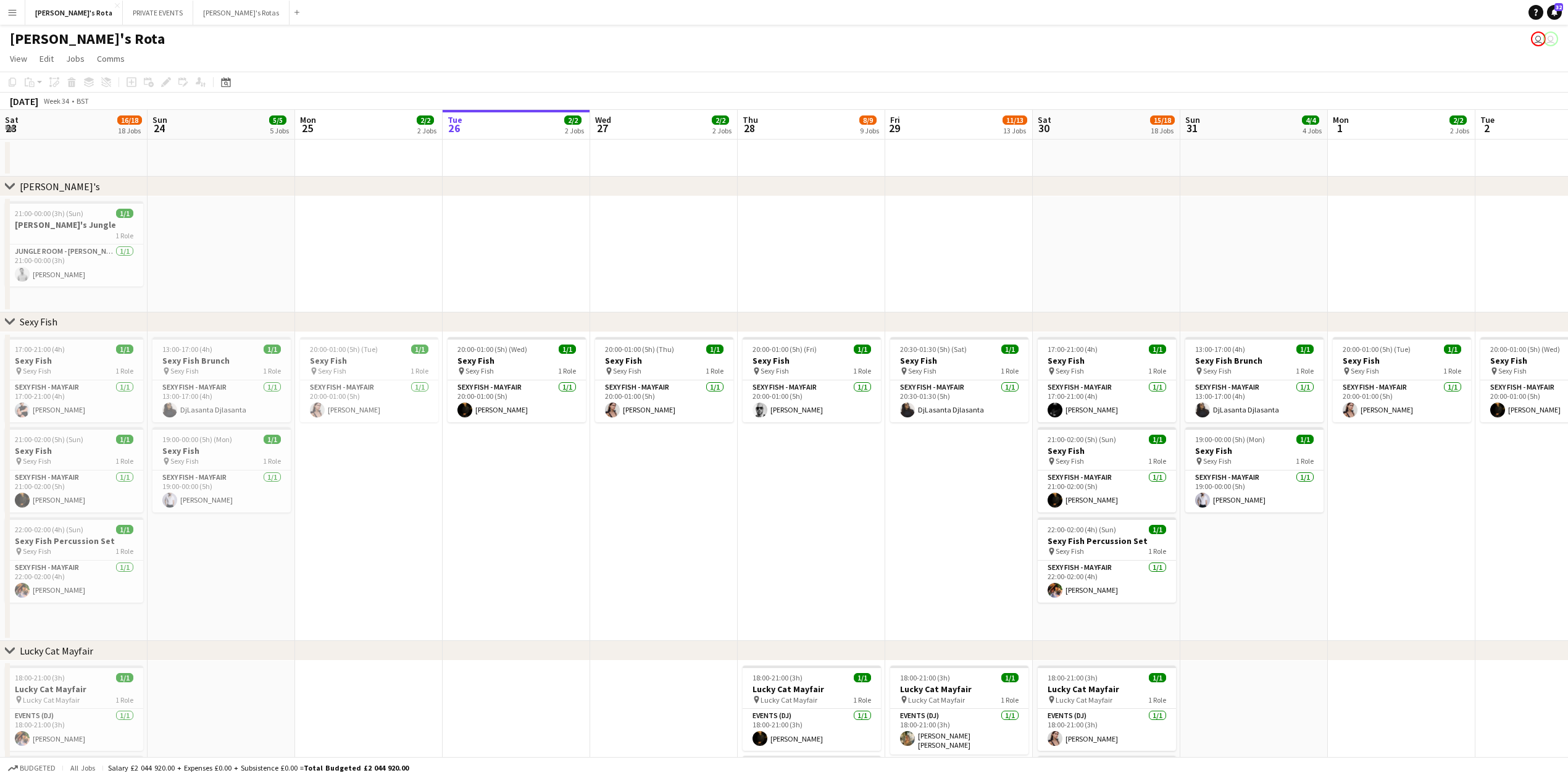
scroll to position [0, 353]
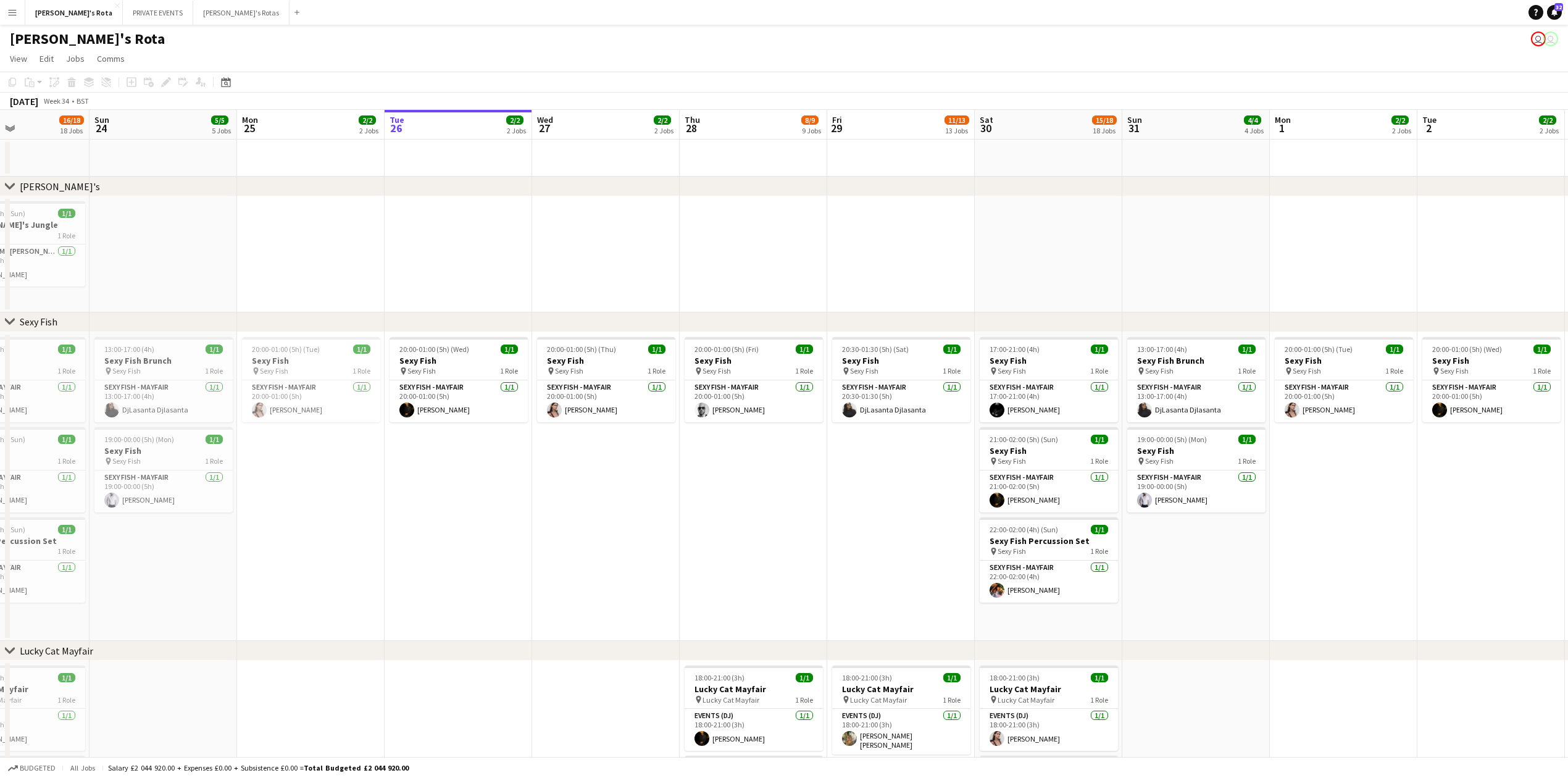
drag, startPoint x: 446, startPoint y: 504, endPoint x: 493, endPoint y: 496, distance: 47.7
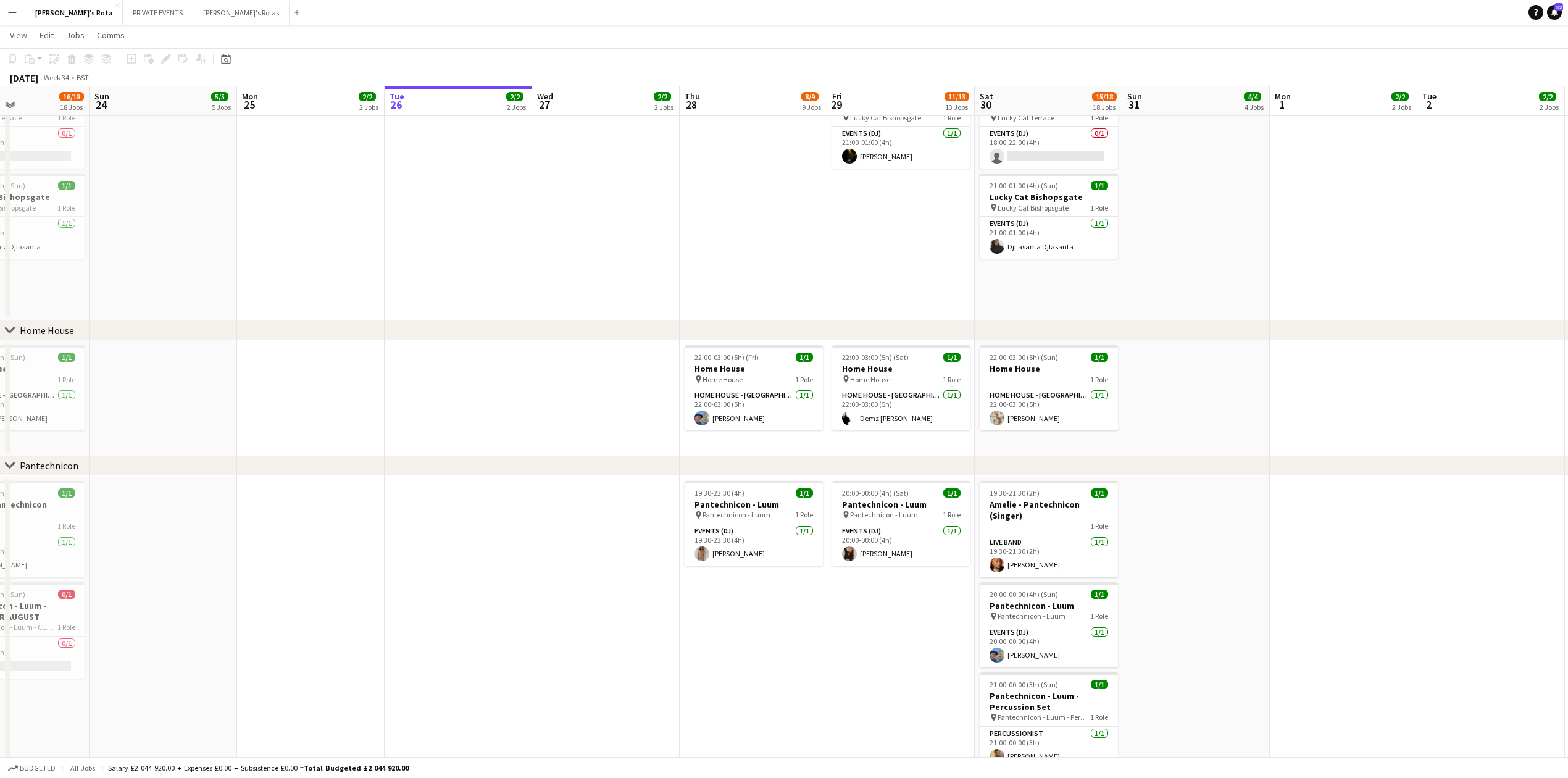
scroll to position [658, 0]
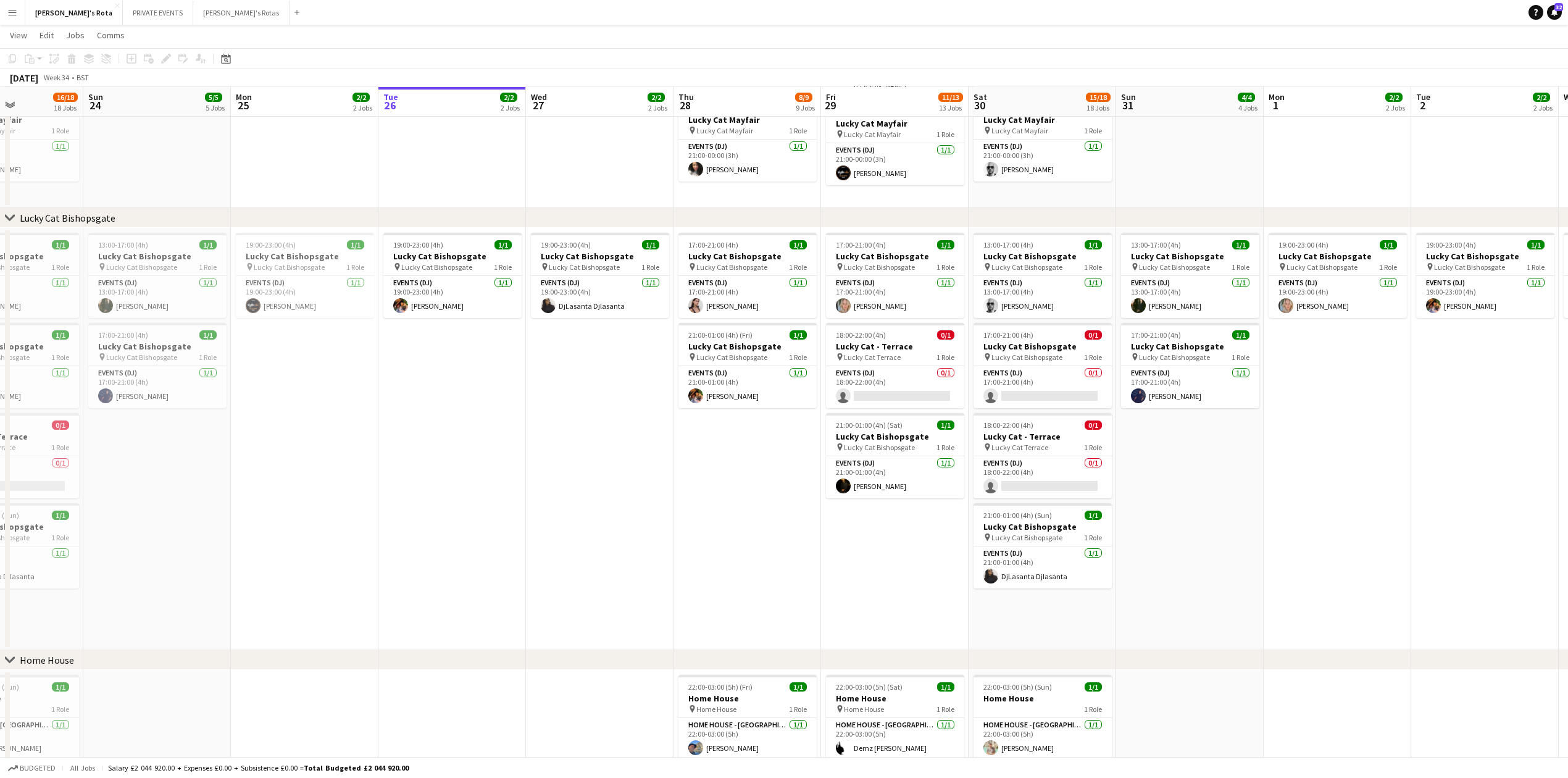
drag, startPoint x: 462, startPoint y: 478, endPoint x: 1147, endPoint y: 442, distance: 685.9
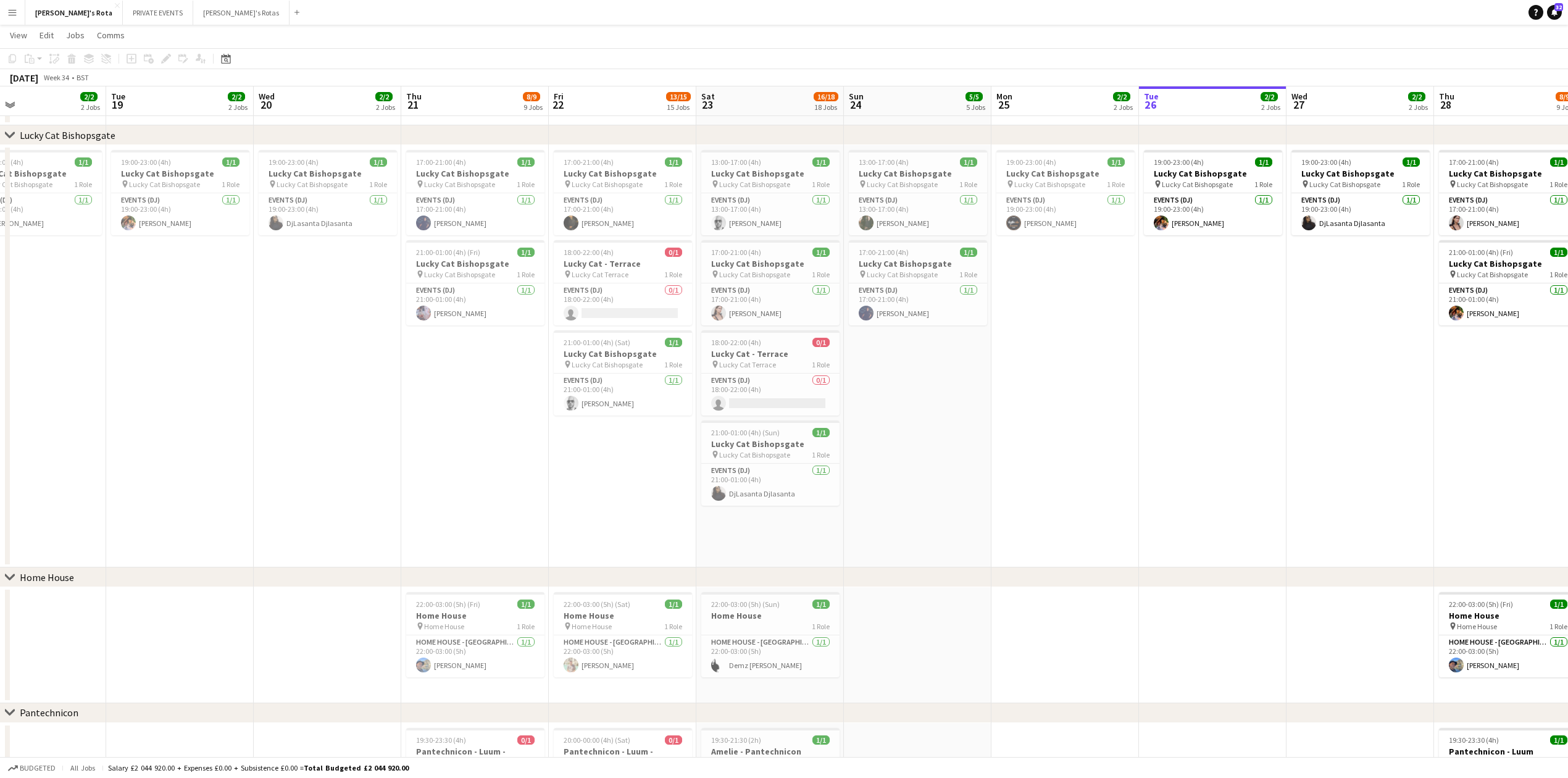
scroll to position [0, 474]
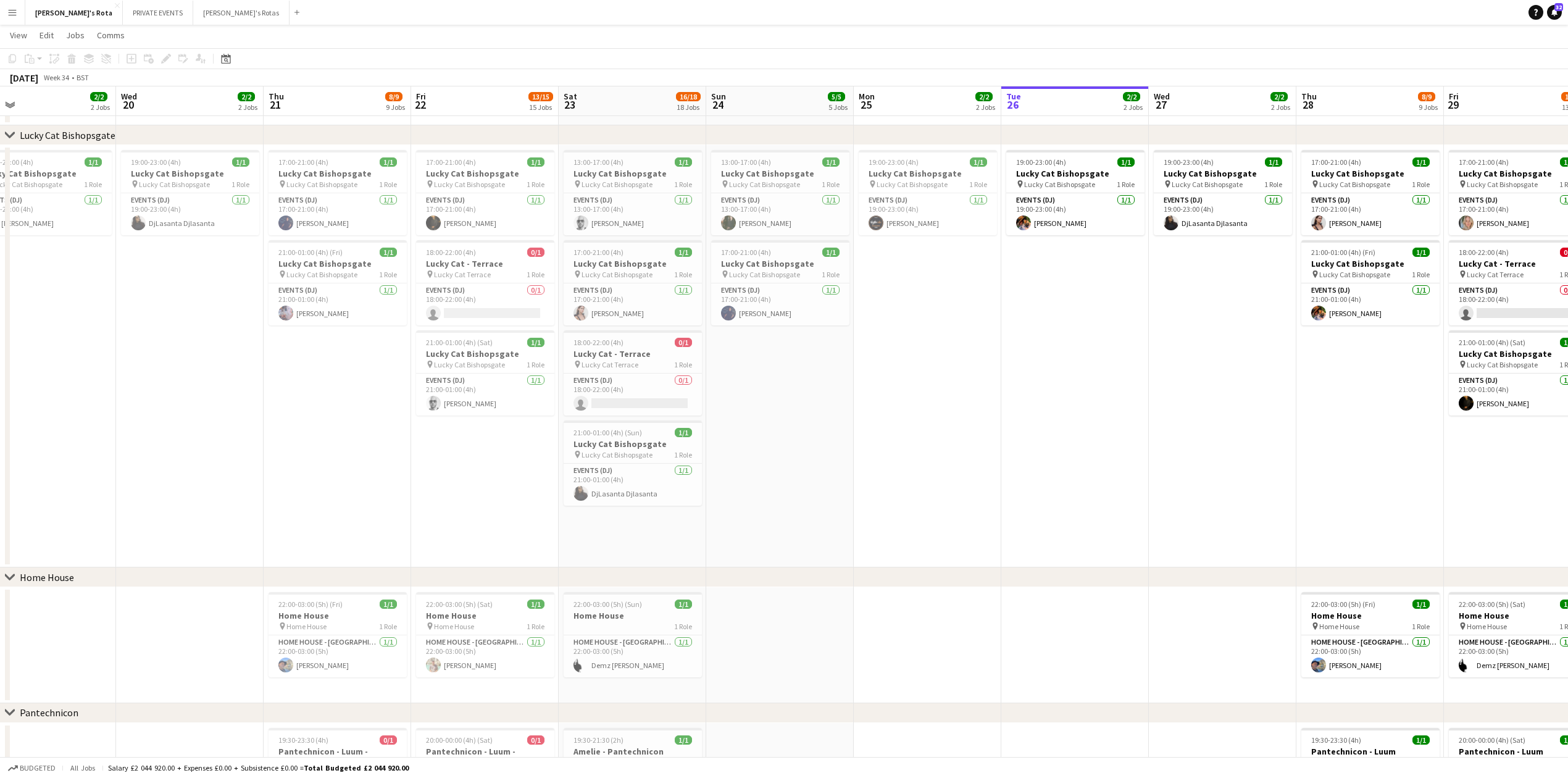
drag, startPoint x: 557, startPoint y: 462, endPoint x: 418, endPoint y: 450, distance: 139.5
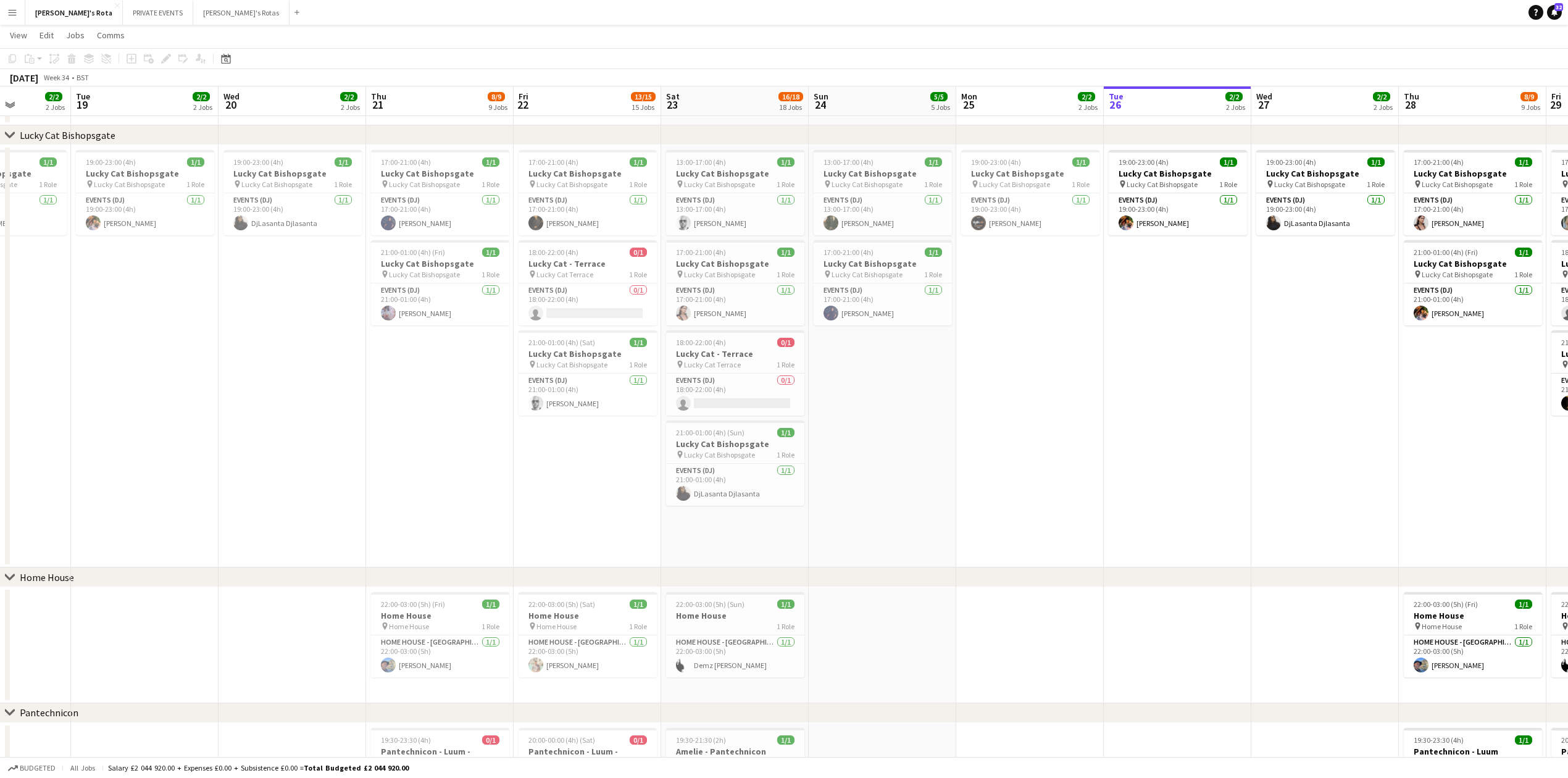
scroll to position [0, 367]
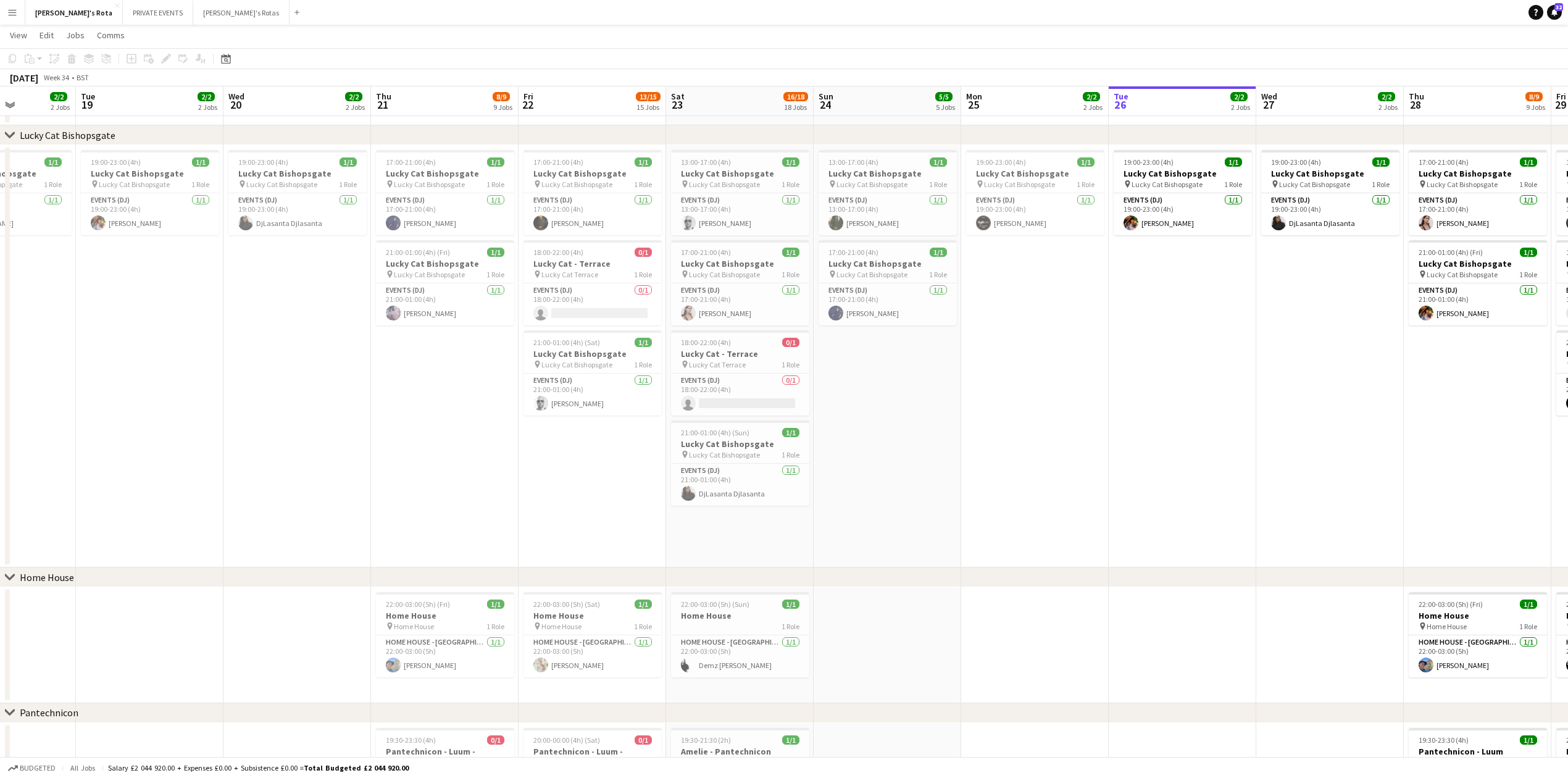
drag, startPoint x: 489, startPoint y: 460, endPoint x: 596, endPoint y: 445, distance: 108.0
click at [569, 394] on app-card-role "Events (DJ) 1/1 21:00-01:00 (4h) Stefan Mannouris" at bounding box center [592, 394] width 138 height 42
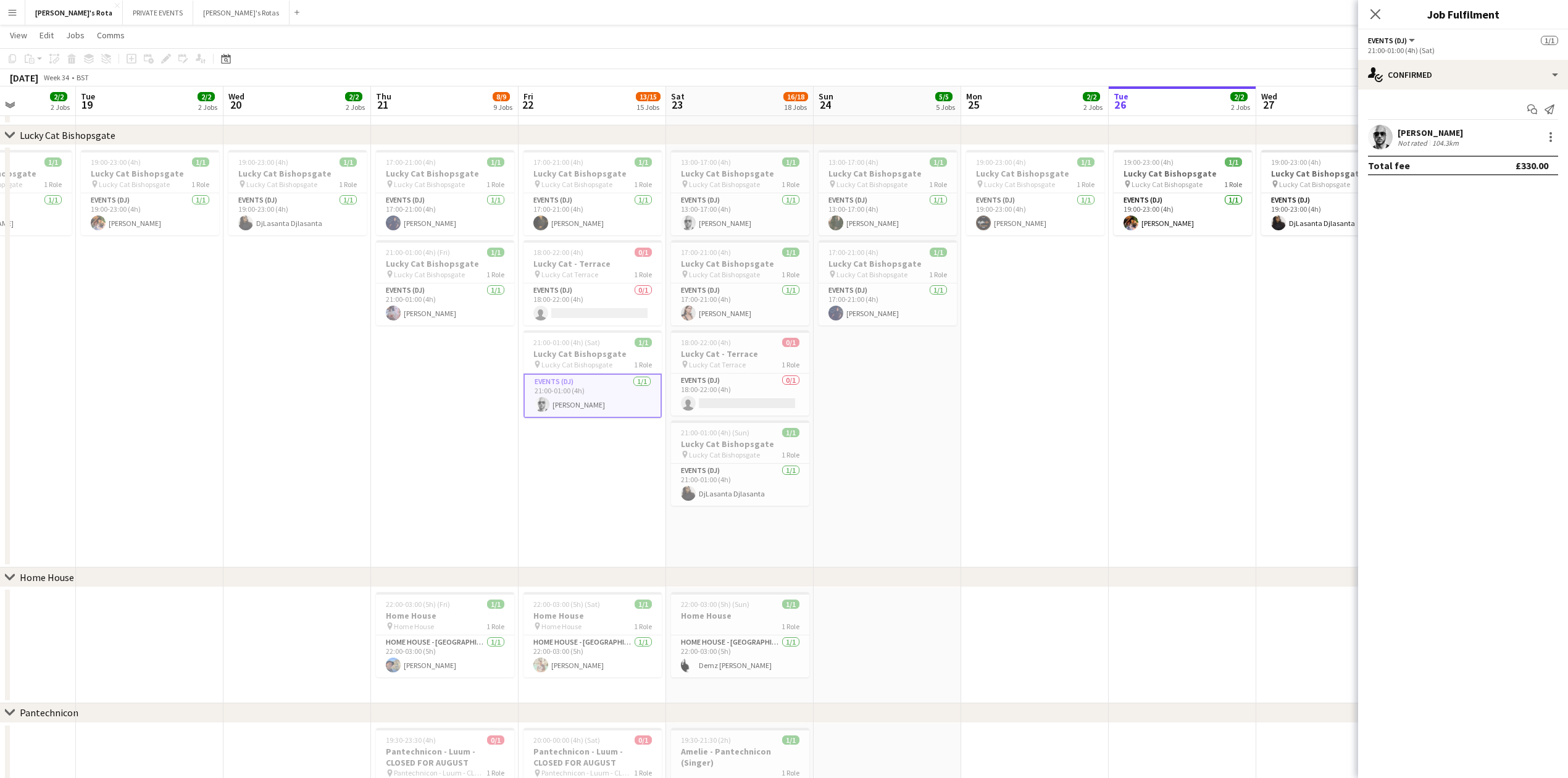
click at [568, 462] on app-date-cell "17:00-21:00 (4h) 1/1 Lucky Cat Bishopsgate pin Lucky Cat Bishopsgate 1 Role Eve…" at bounding box center [592, 356] width 147 height 423
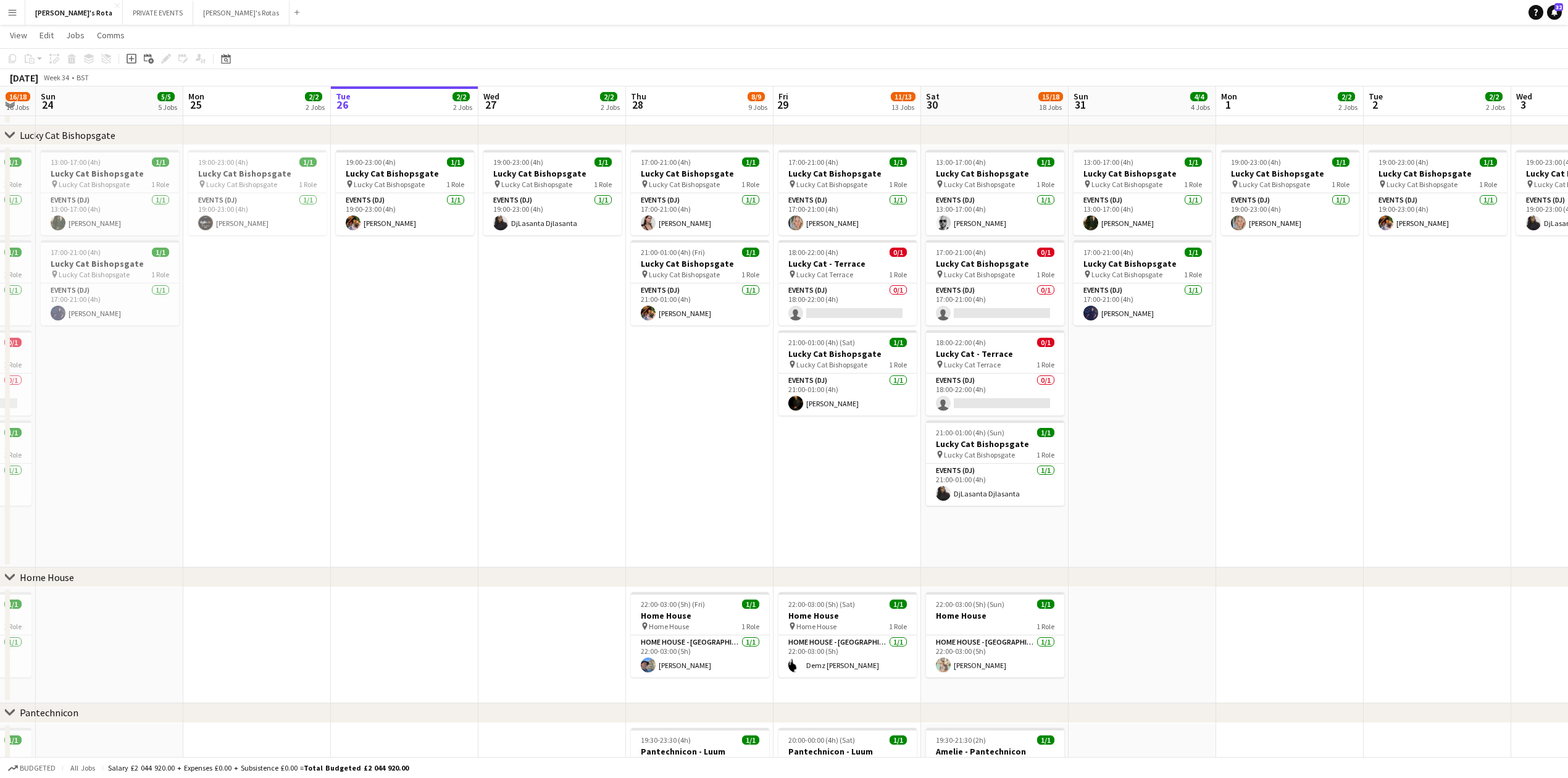
scroll to position [0, 527]
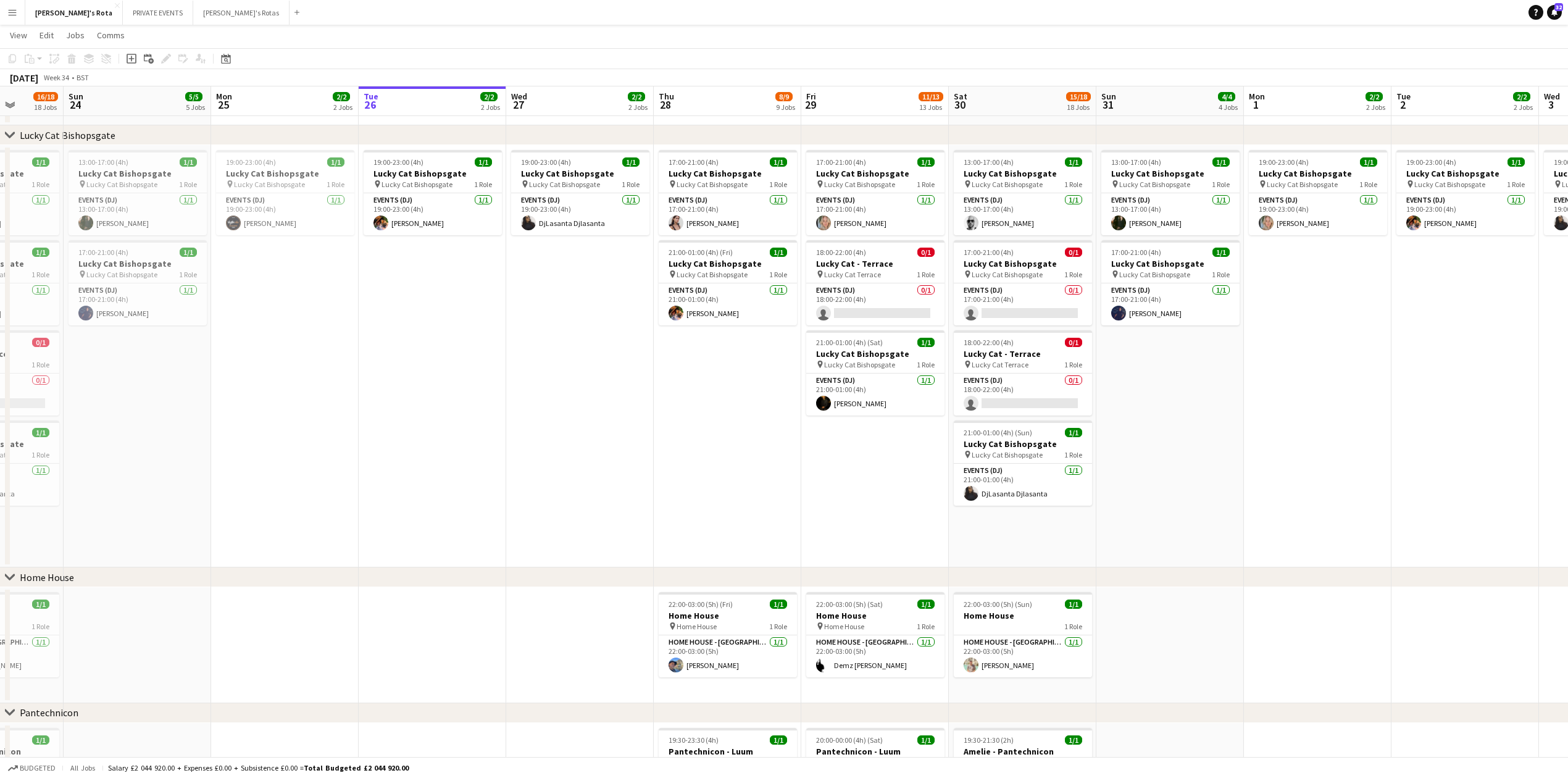
drag, startPoint x: 1170, startPoint y: 406, endPoint x: 273, endPoint y: 502, distance: 902.1
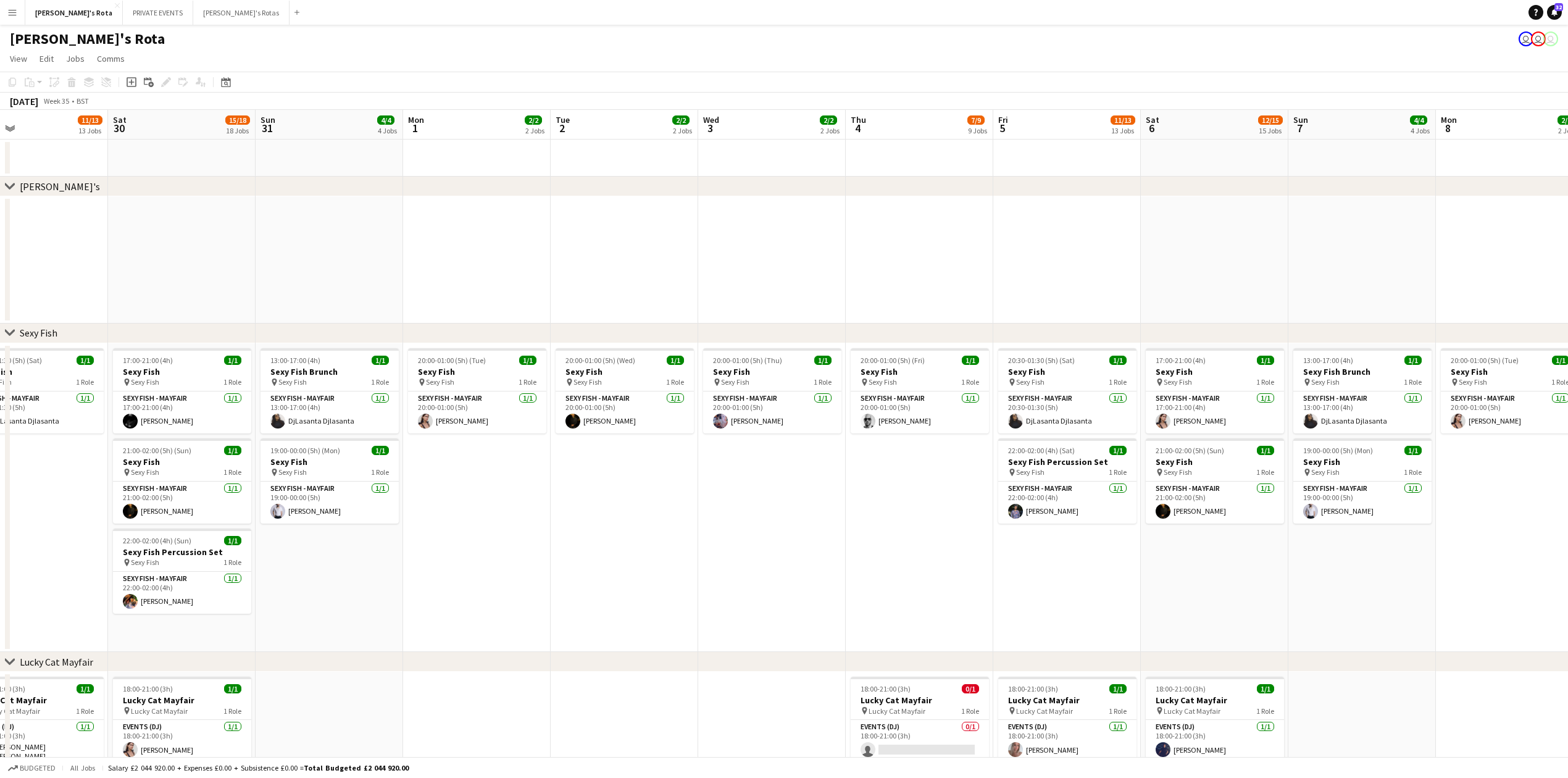
scroll to position [0, 402]
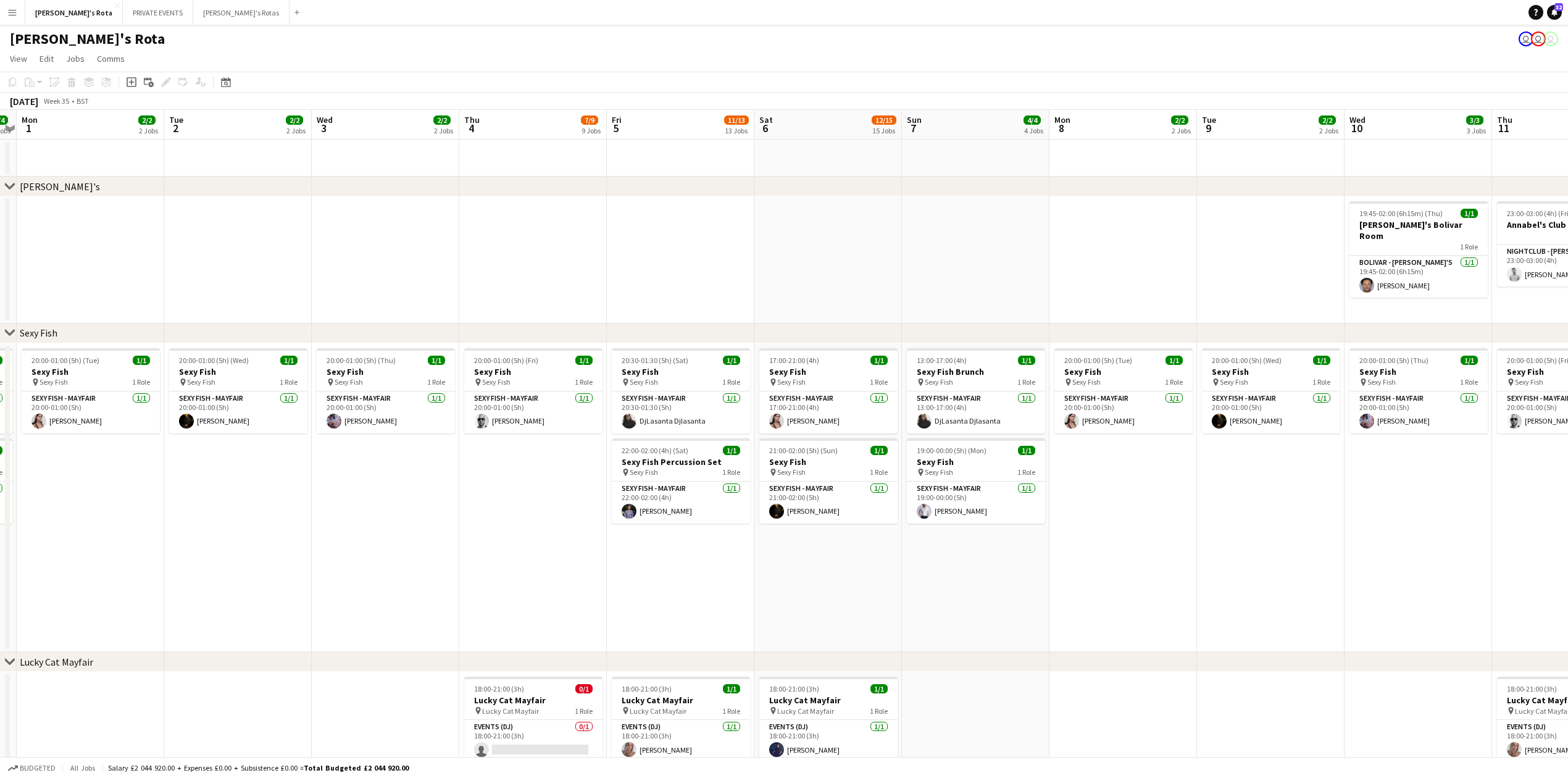
drag, startPoint x: 1488, startPoint y: 558, endPoint x: 831, endPoint y: 583, distance: 657.5
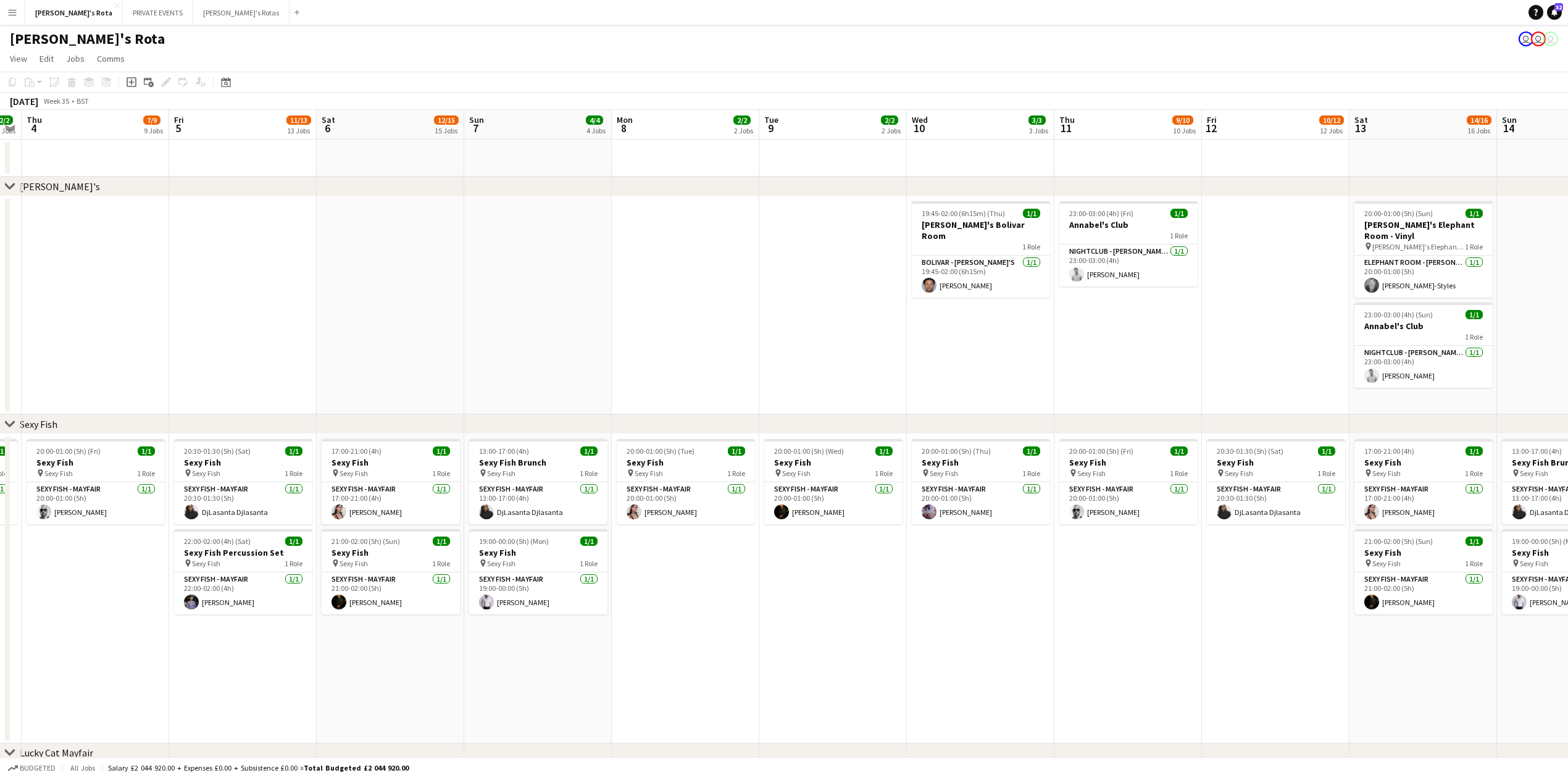
drag, startPoint x: 1131, startPoint y: 589, endPoint x: 748, endPoint y: 605, distance: 383.3
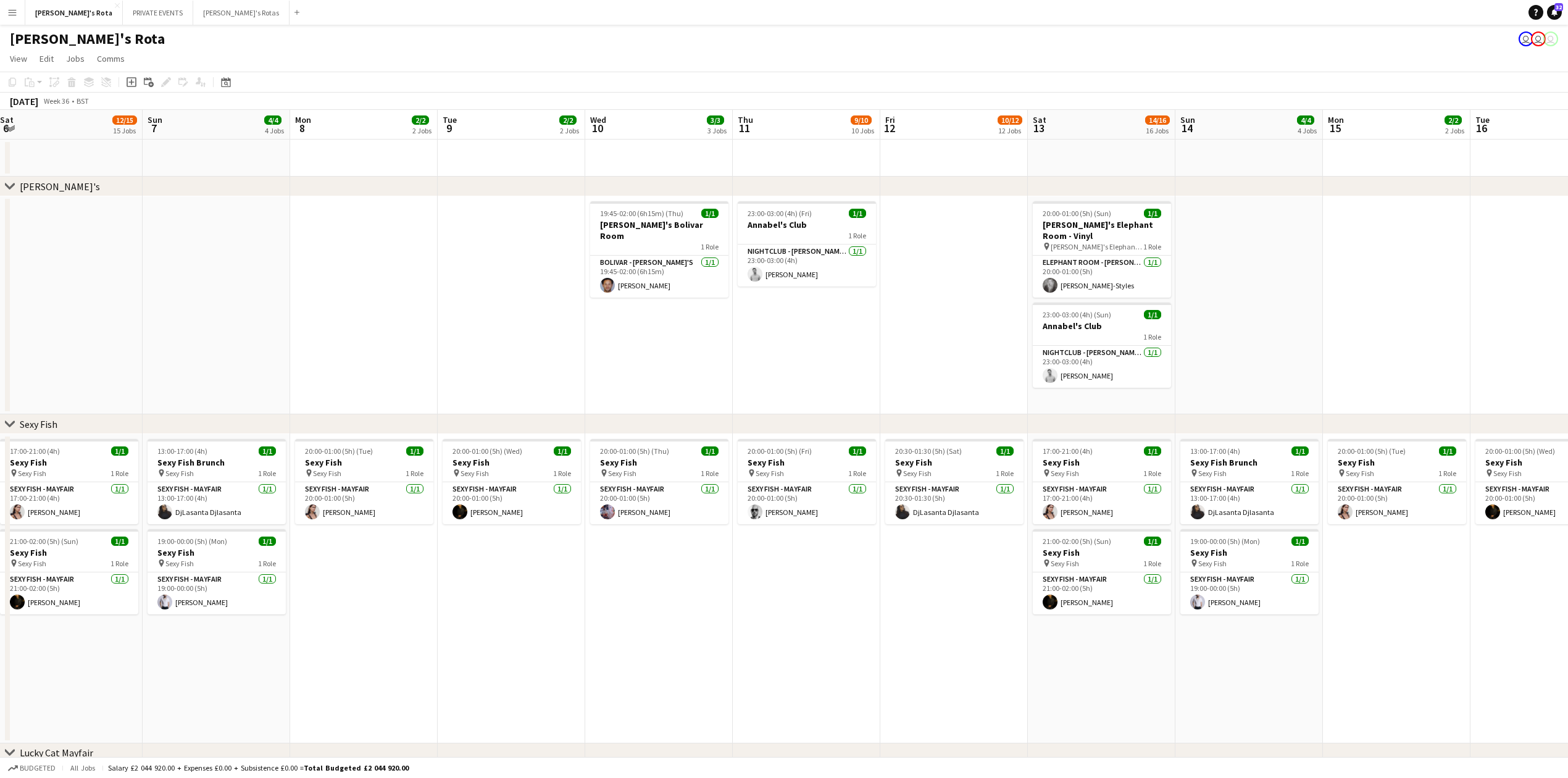
drag, startPoint x: 1077, startPoint y: 603, endPoint x: 655, endPoint y: 607, distance: 422.0
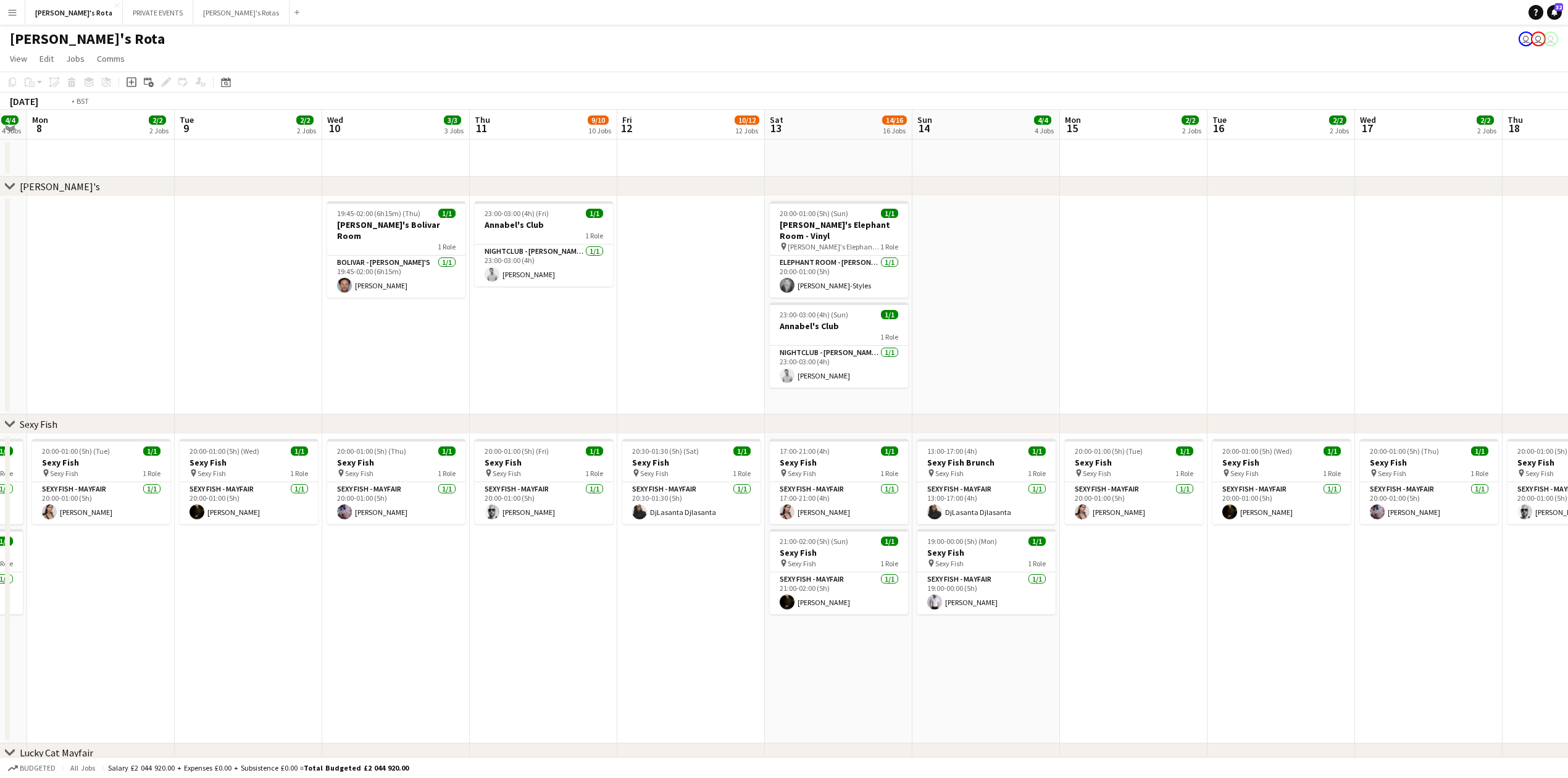
drag, startPoint x: 1073, startPoint y: 677, endPoint x: 334, endPoint y: 682, distance: 739.0
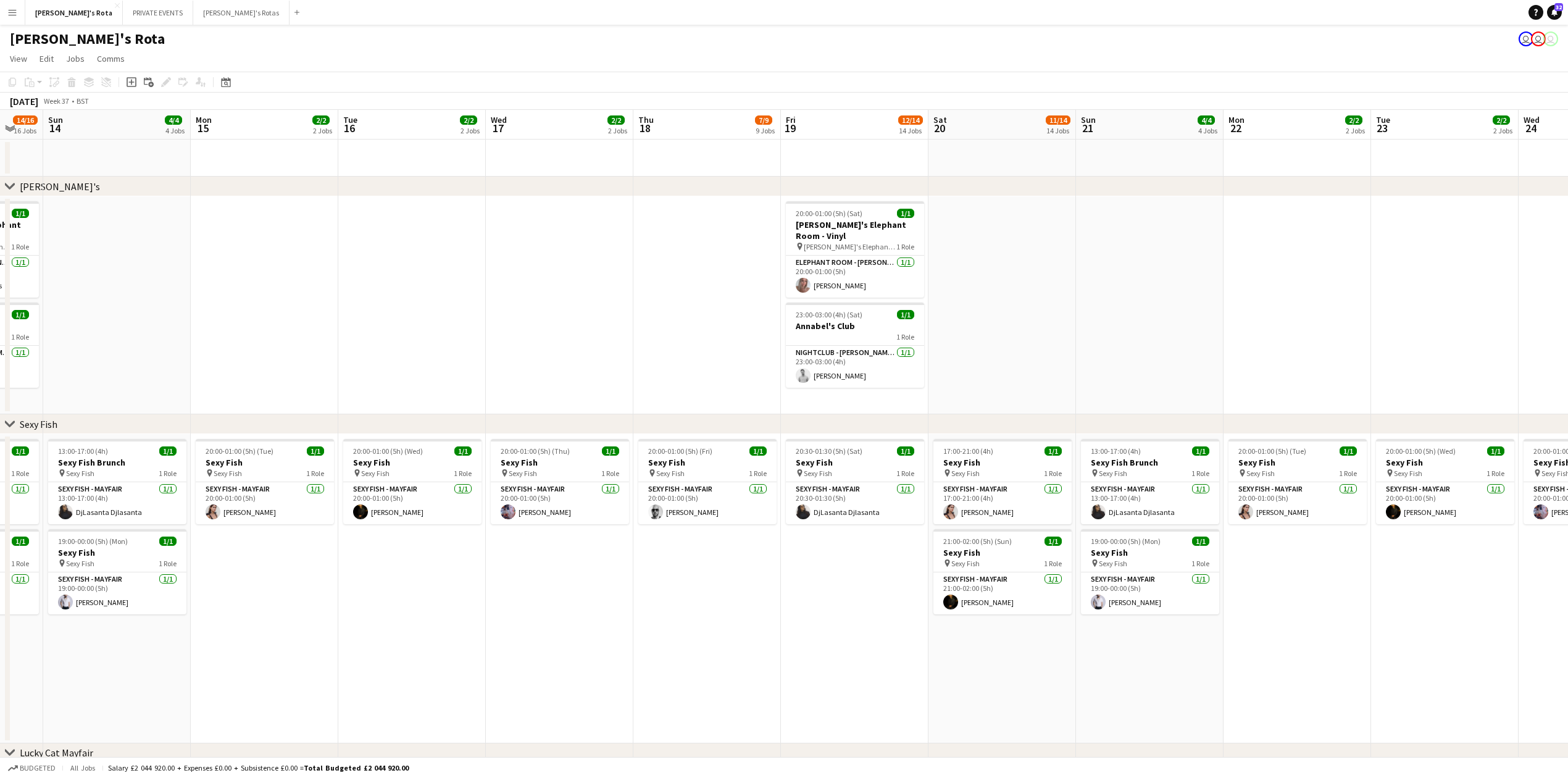
scroll to position [0, 479]
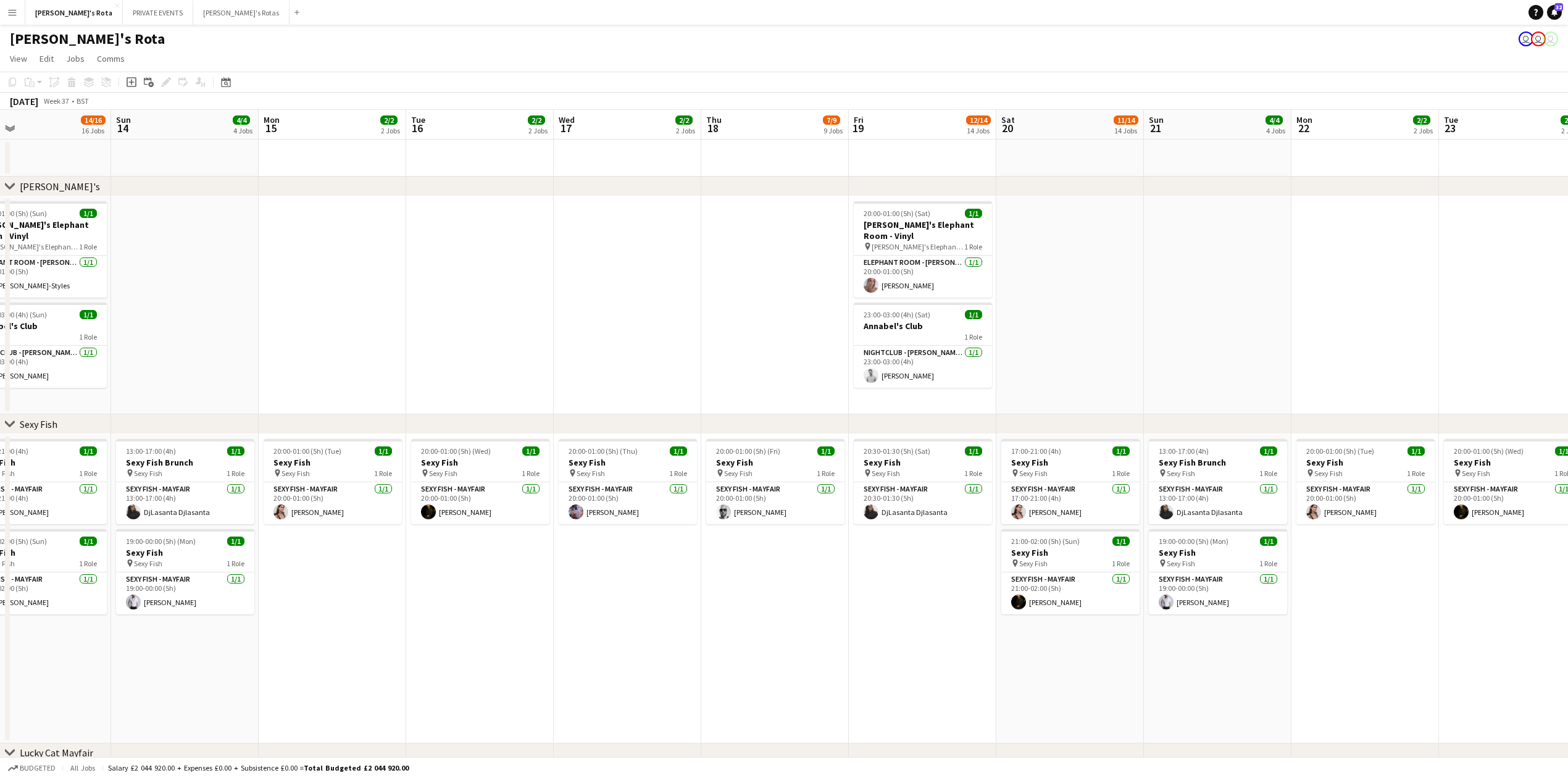
drag, startPoint x: 976, startPoint y: 678, endPoint x: 756, endPoint y: 685, distance: 220.1
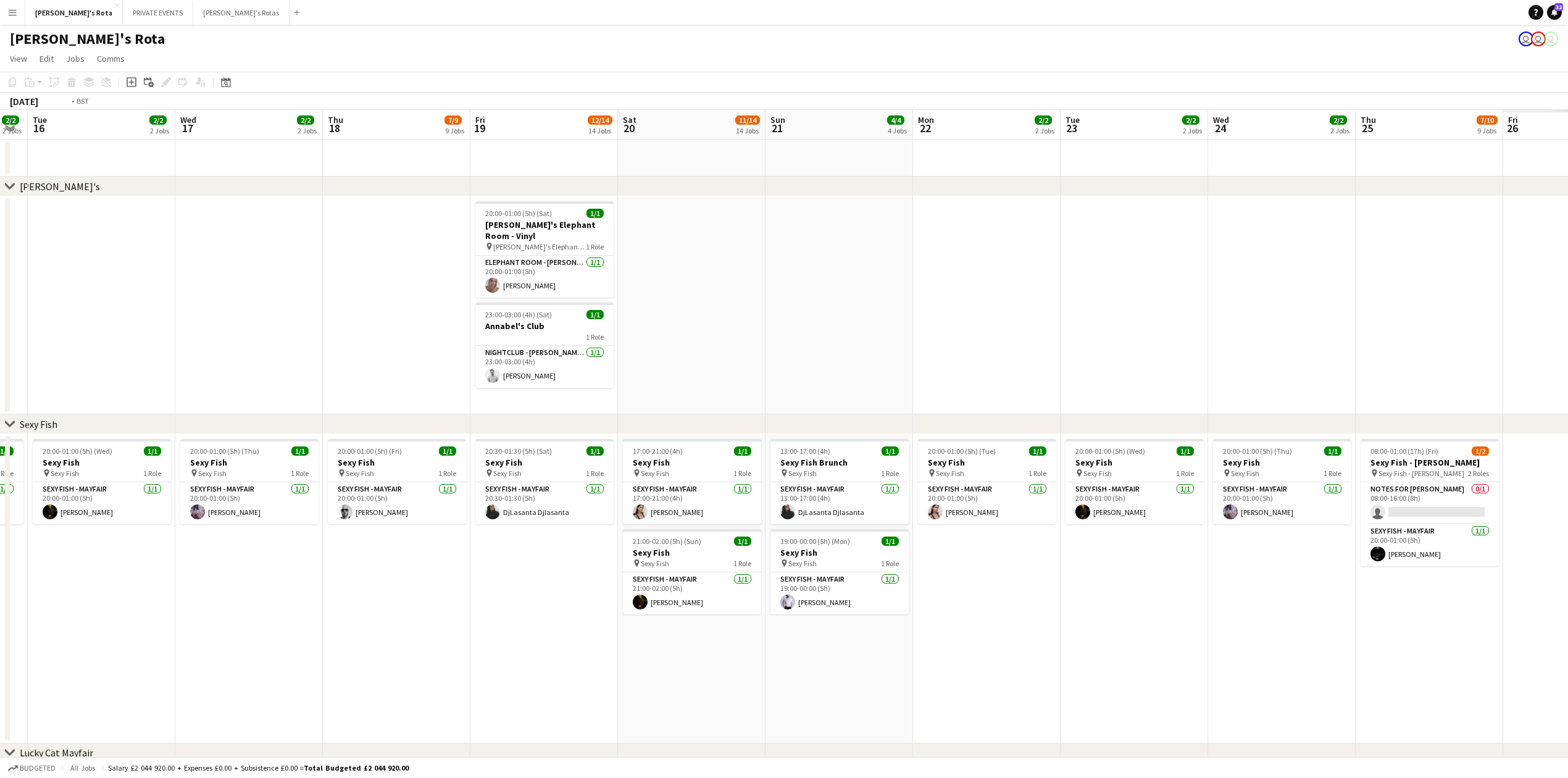
drag, startPoint x: 1053, startPoint y: 674, endPoint x: 408, endPoint y: 692, distance: 645.3
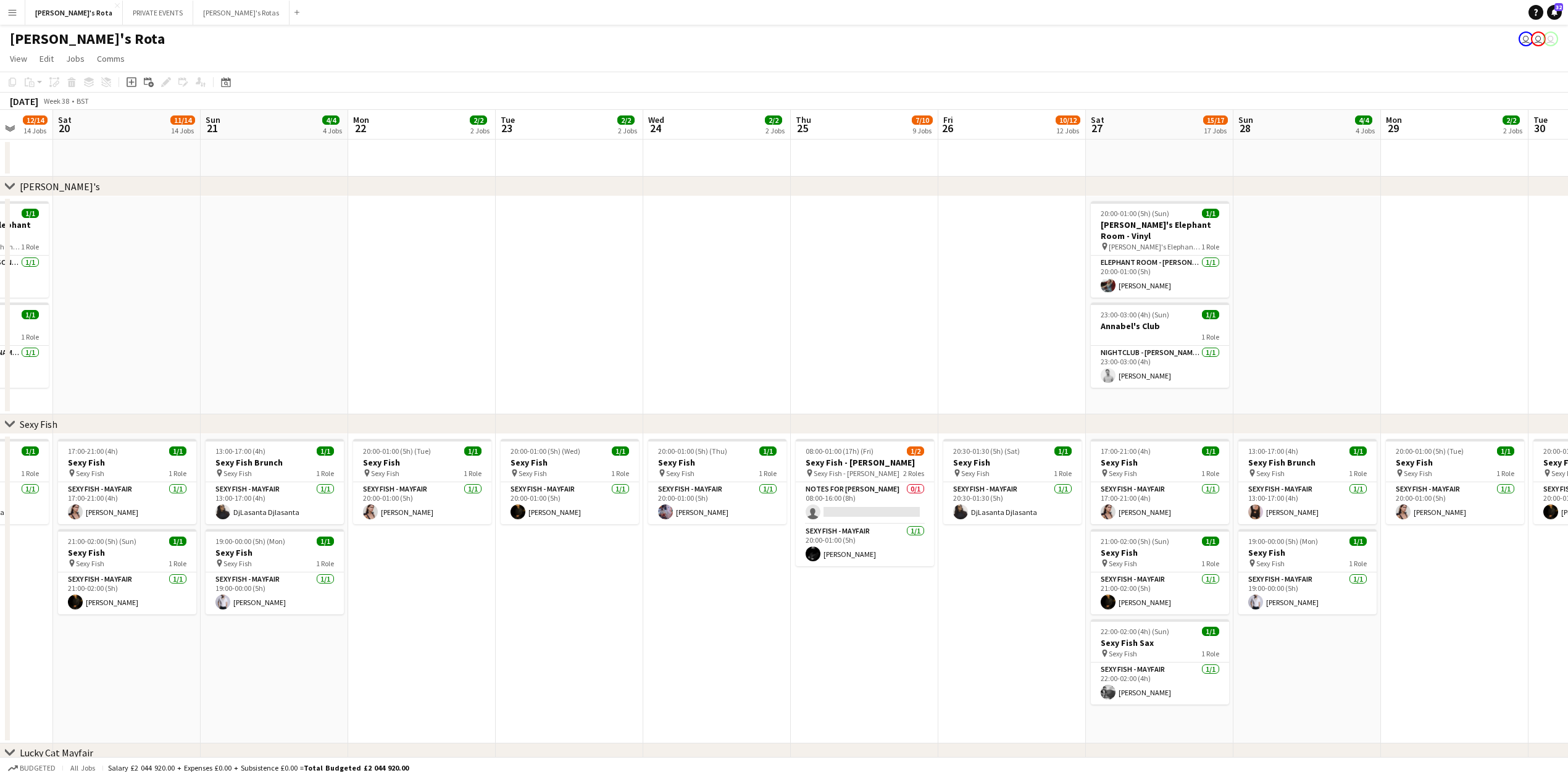
drag, startPoint x: 947, startPoint y: 663, endPoint x: 749, endPoint y: 668, distance: 198.1
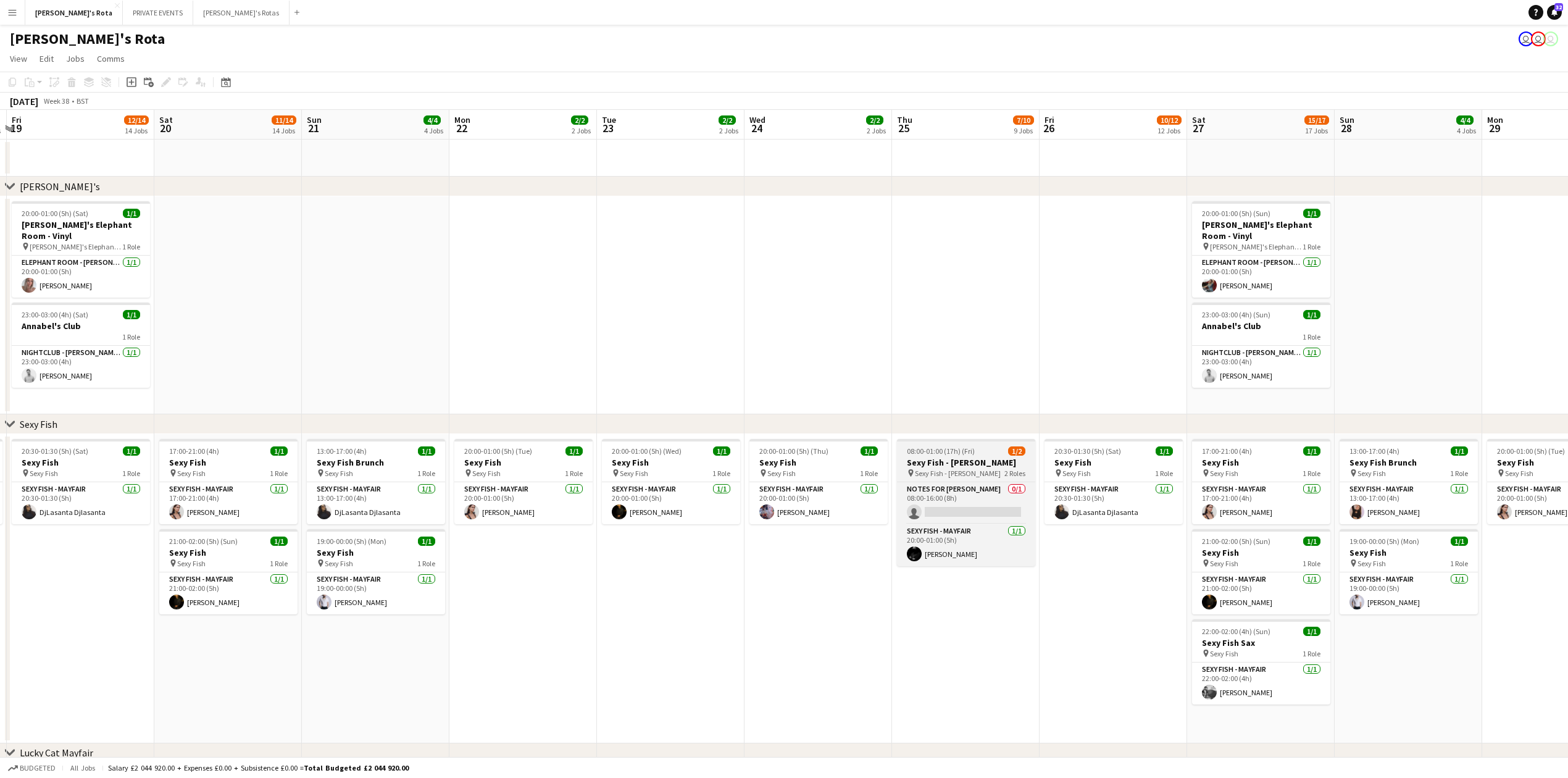
click at [936, 462] on h3 "Sexy Fish - [PERSON_NAME]" at bounding box center [966, 462] width 138 height 11
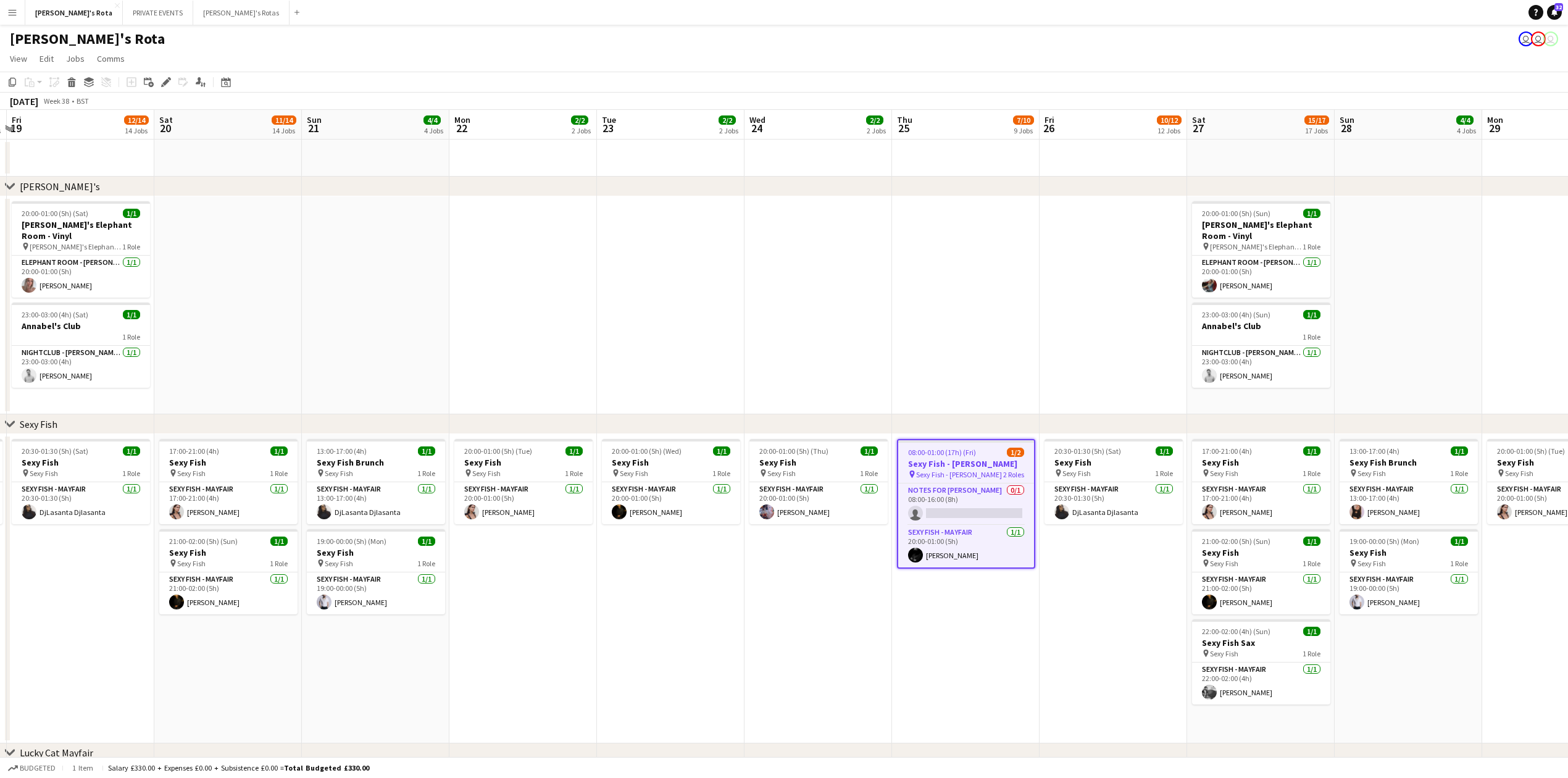
click at [995, 613] on app-date-cell "08:00-01:00 (17h) (Fri) 1/2 Sexy Fish - ROGER SANCHEZ pin Sexy Fish - ROGER SAN…" at bounding box center [966, 589] width 147 height 310
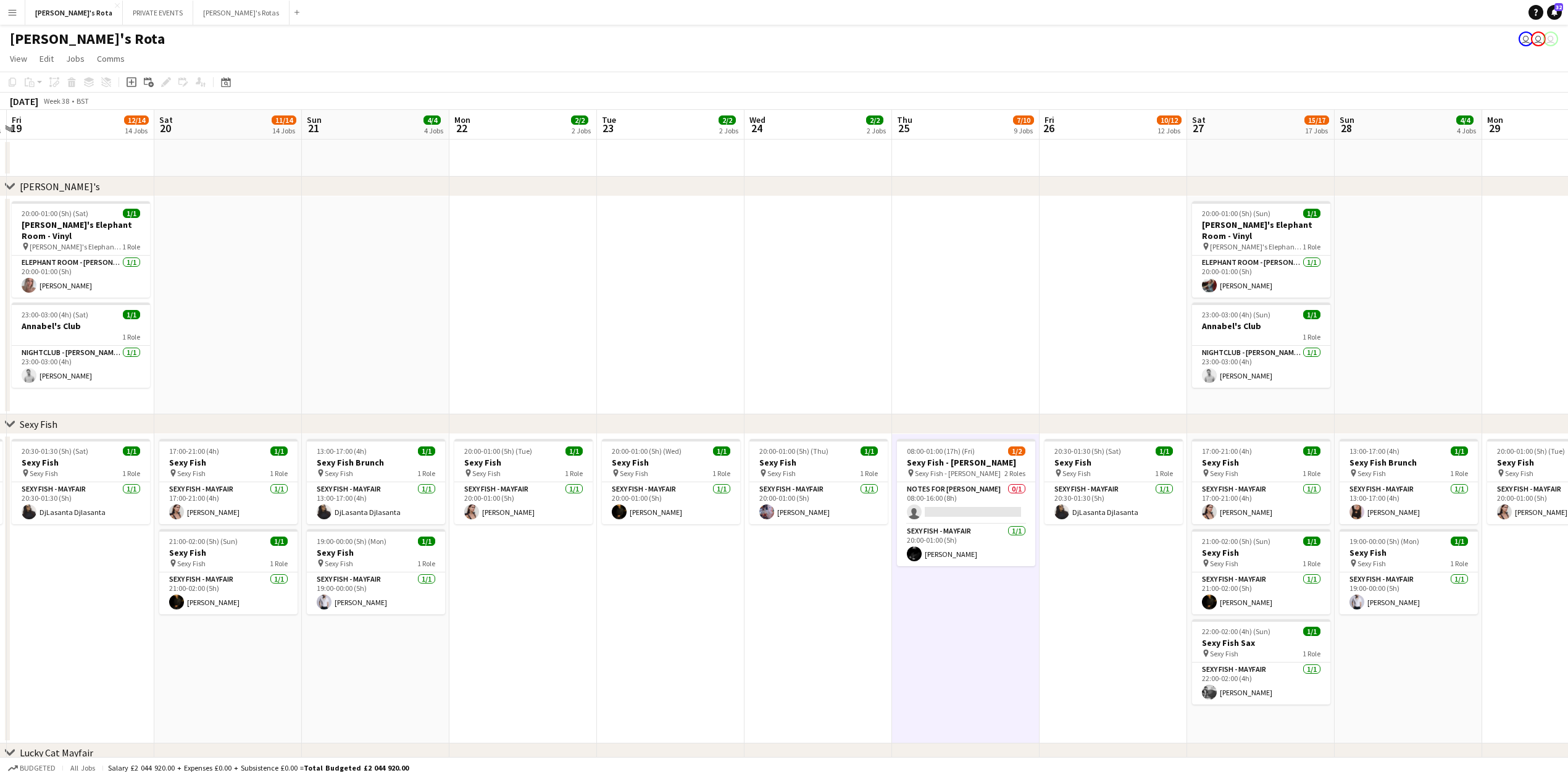
click at [602, 223] on app-date-cell at bounding box center [671, 306] width 147 height 218
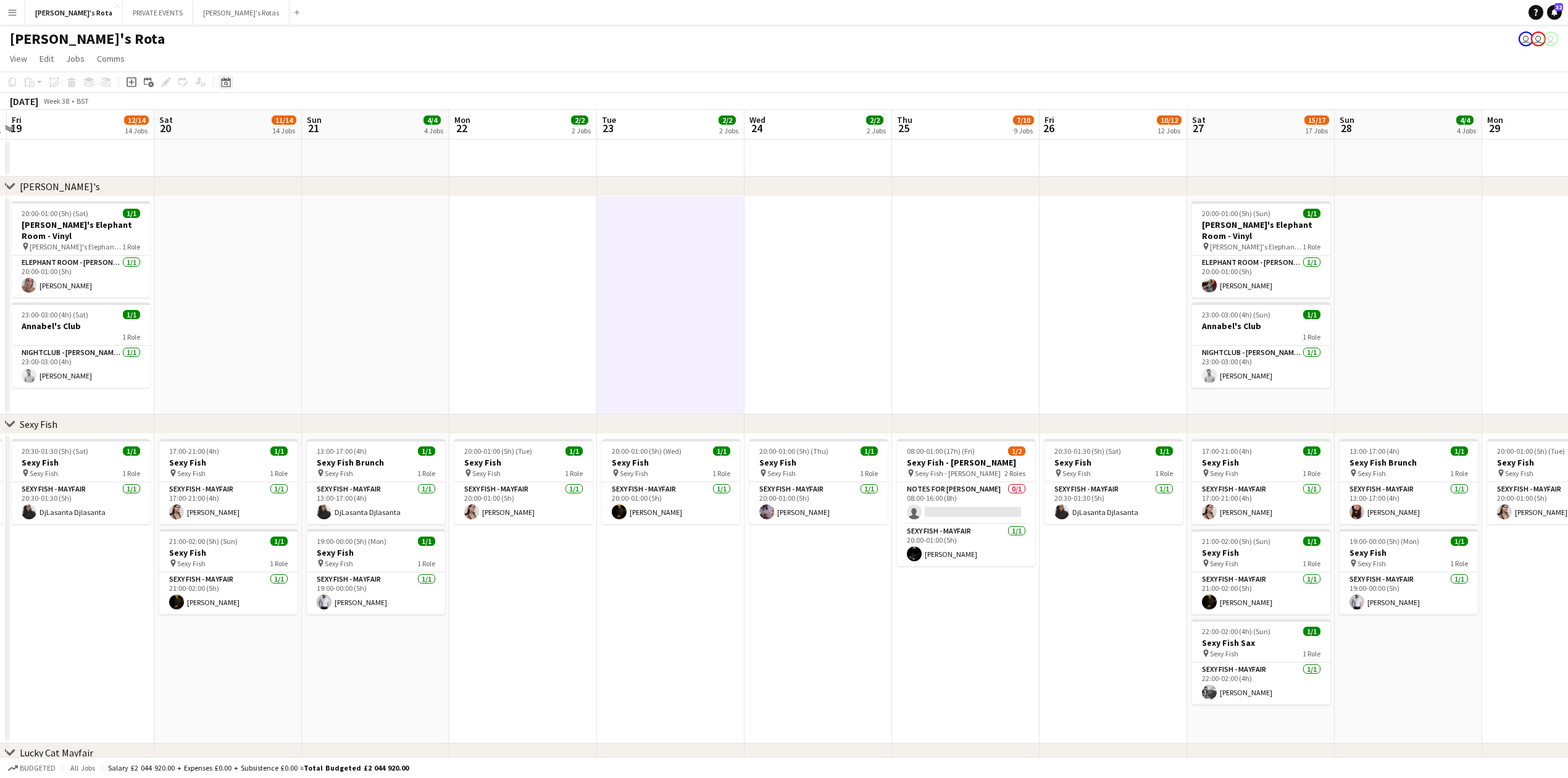
click at [223, 83] on icon "Date picker" at bounding box center [226, 82] width 10 height 10
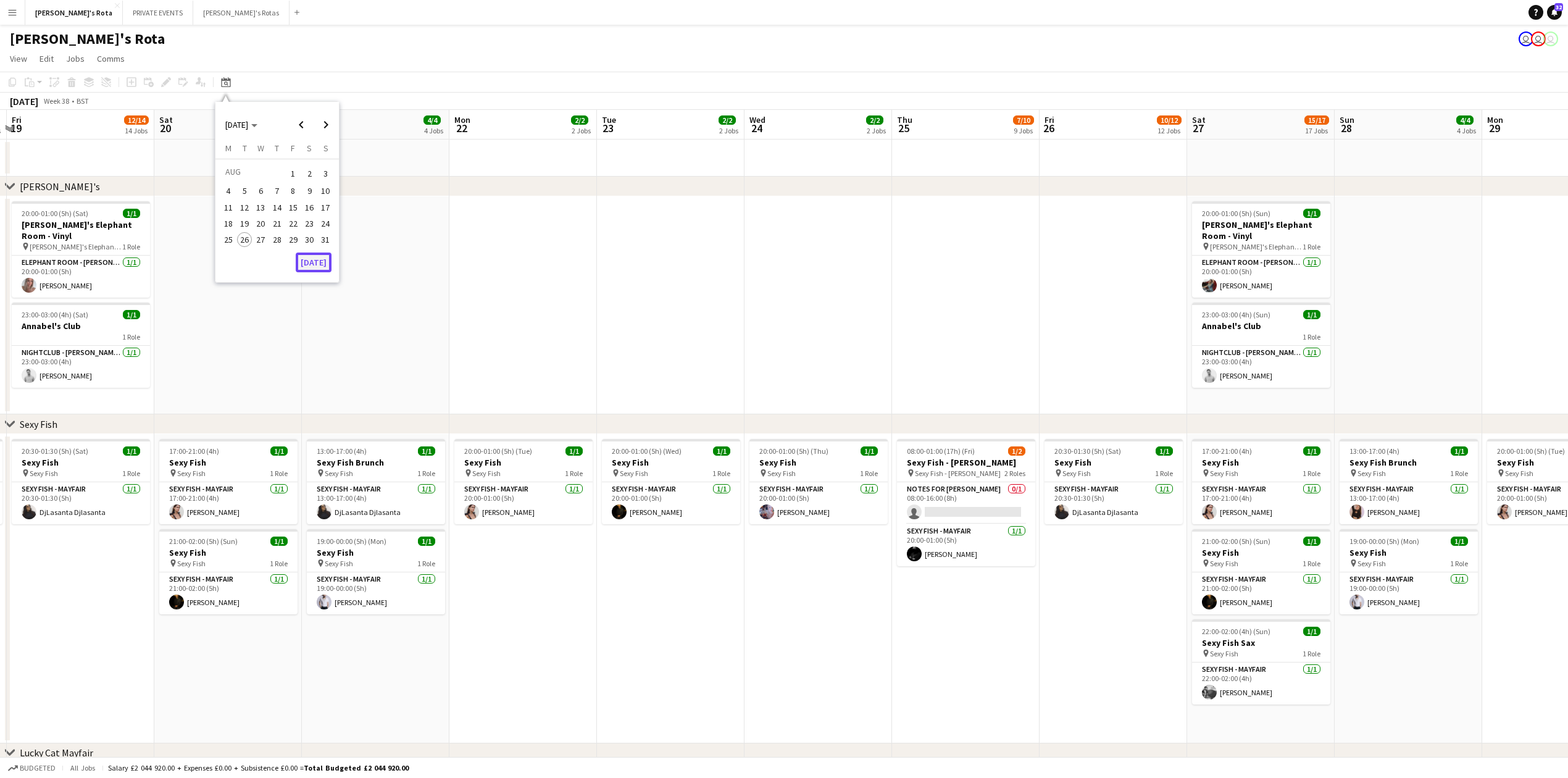
click at [319, 258] on button "[DATE]" at bounding box center [313, 262] width 36 height 20
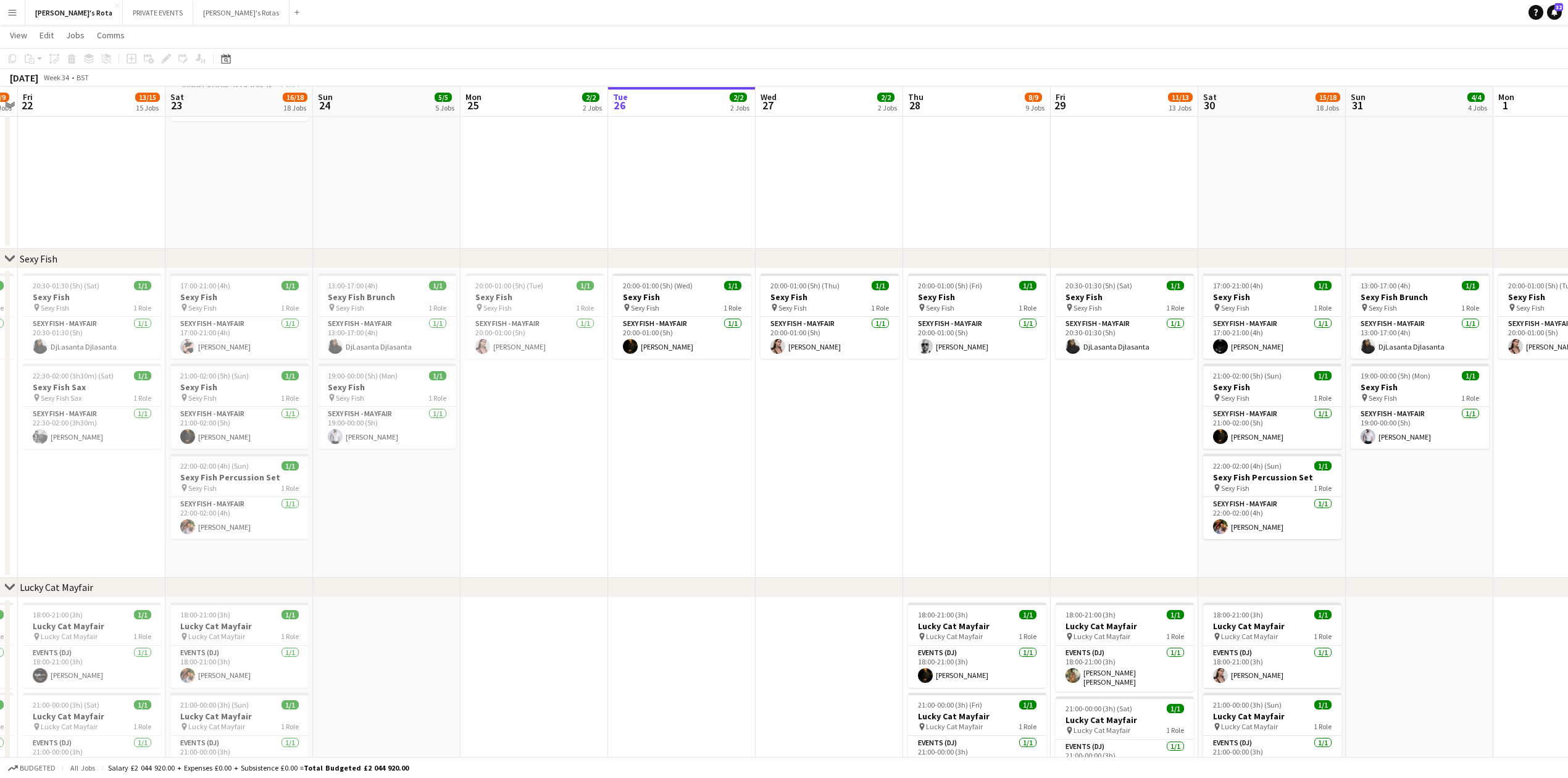
scroll to position [0, 428]
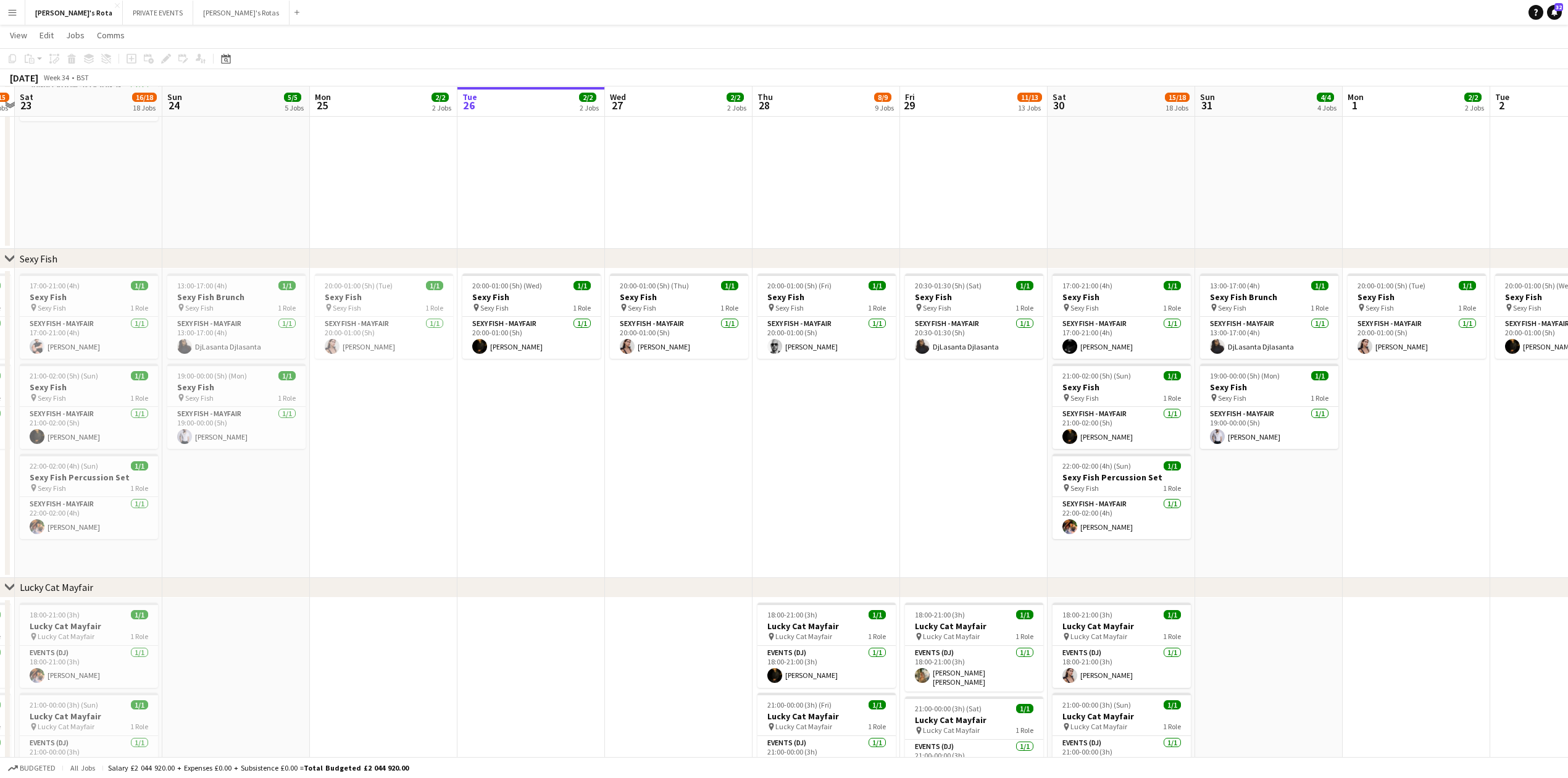
drag, startPoint x: 904, startPoint y: 441, endPoint x: 753, endPoint y: 433, distance: 151.2
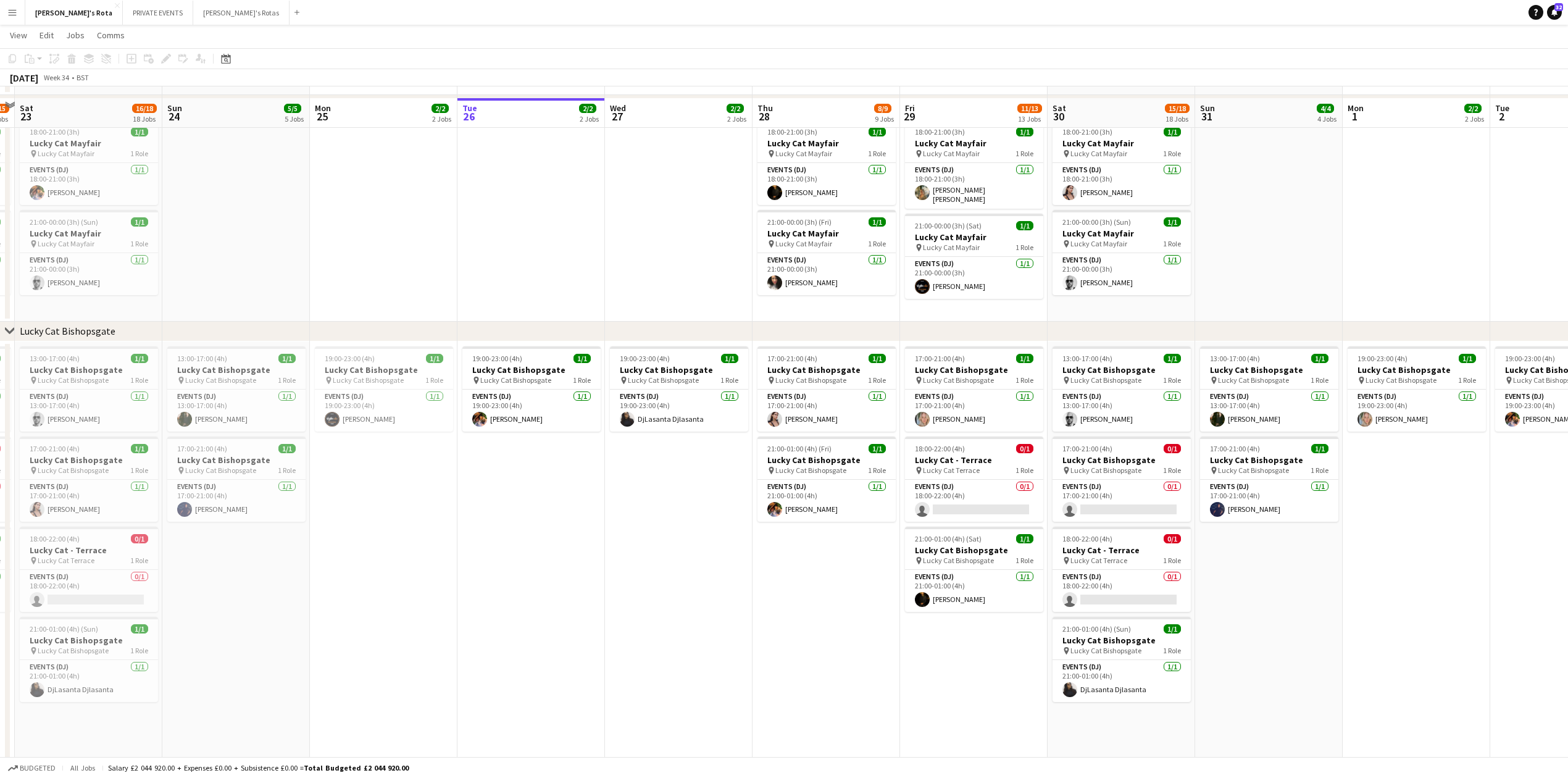
scroll to position [658, 0]
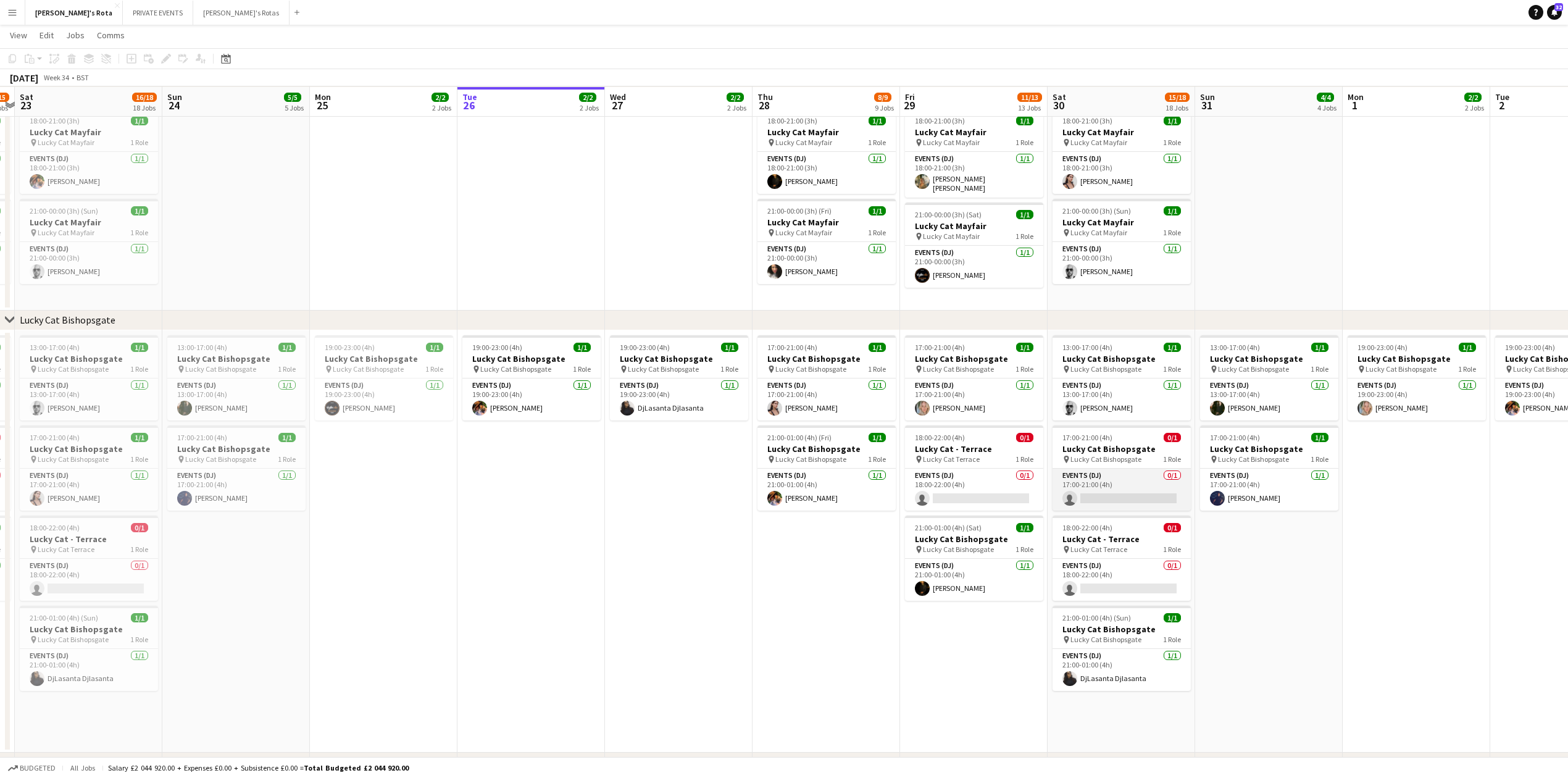
click at [1126, 498] on app-card-role "Events (DJ) 0/1 17:00-21:00 (4h) single-neutral-actions" at bounding box center [1122, 490] width 138 height 42
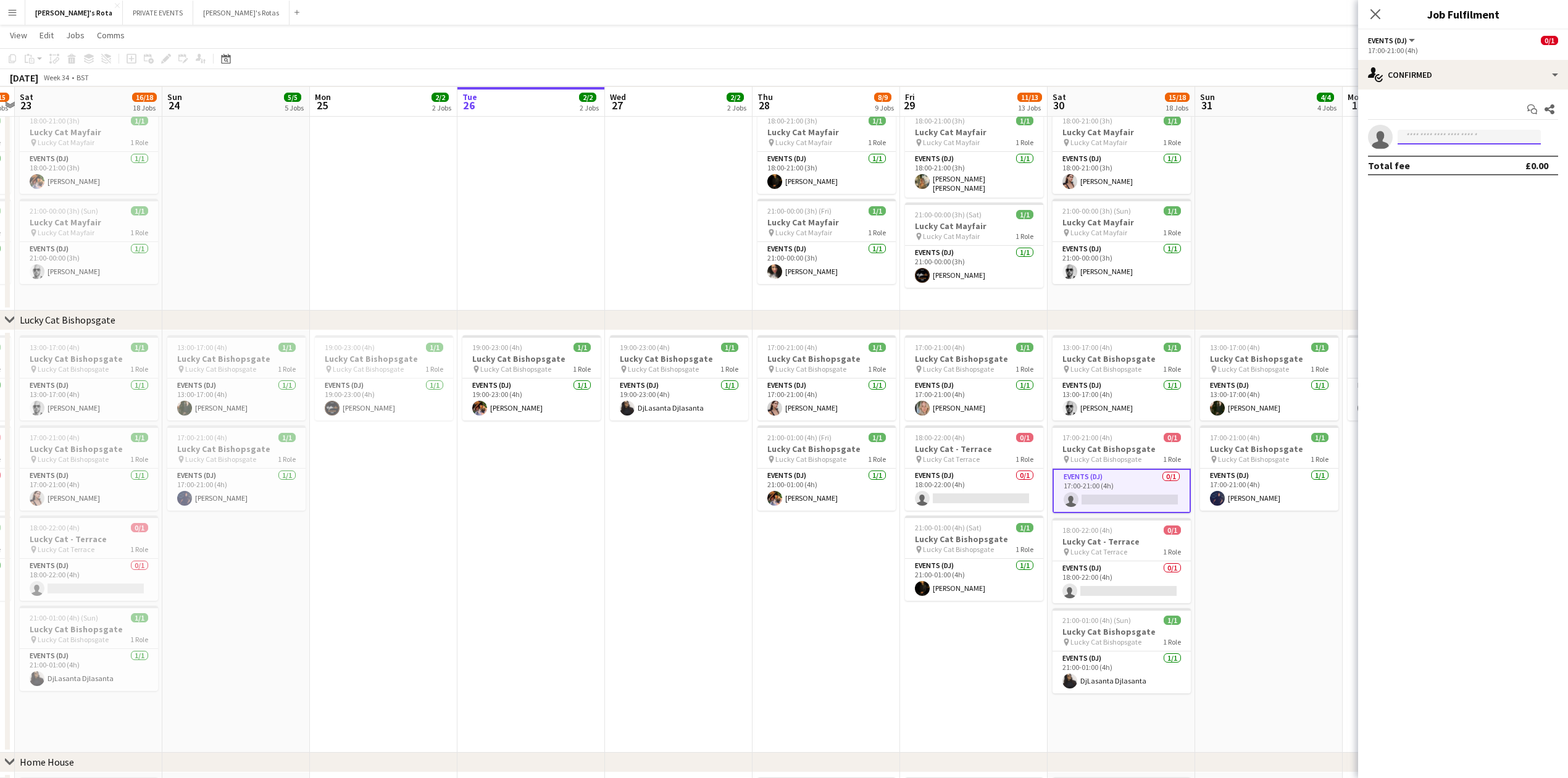
click at [1421, 135] on input at bounding box center [1470, 137] width 143 height 15
type input "******"
click at [1301, 223] on app-date-cell at bounding box center [1269, 207] width 147 height 207
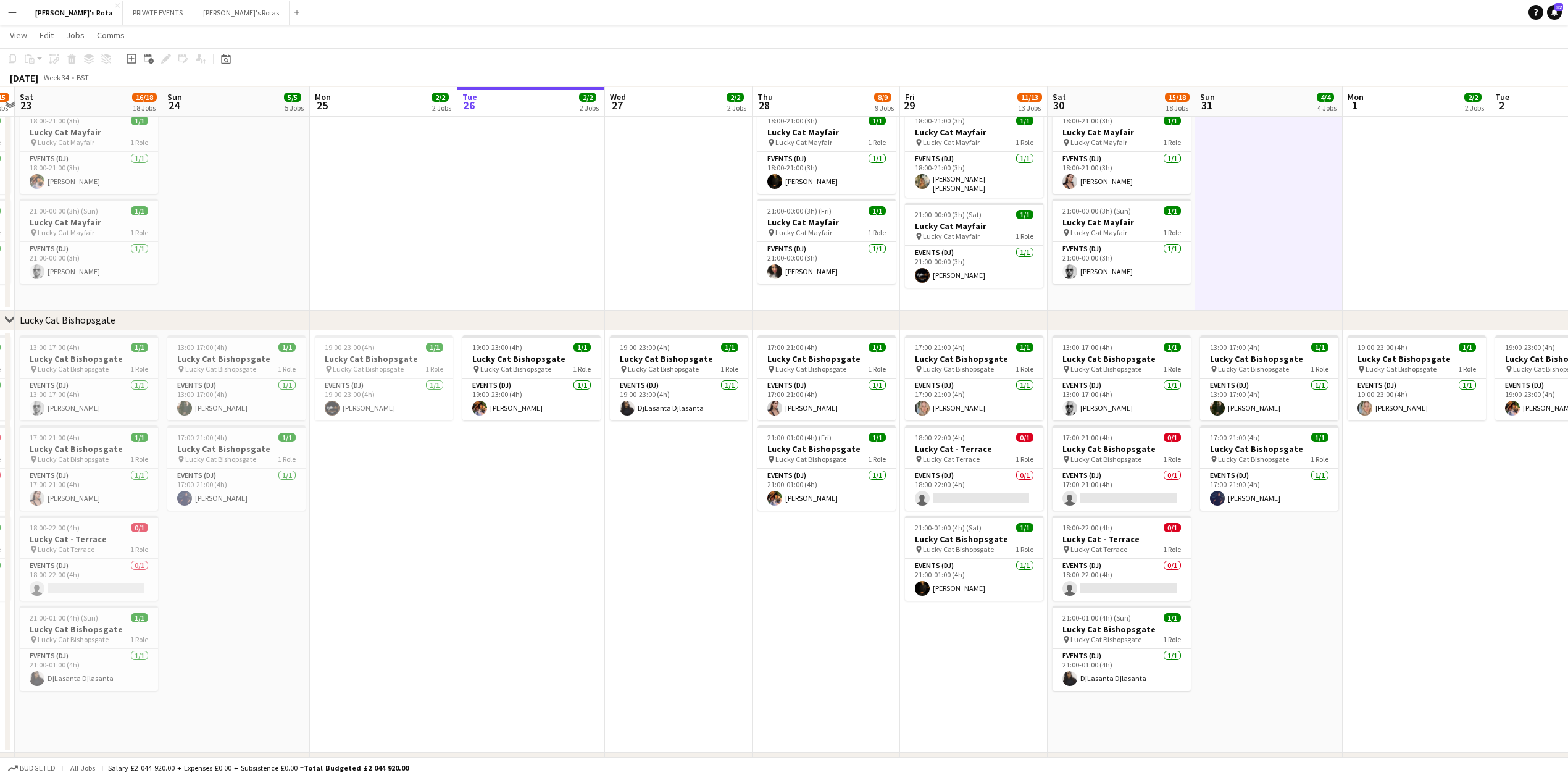
click at [811, 653] on app-date-cell "17:00-21:00 (4h) 1/1 Lucky Cat Bishopsgate pin Lucky Cat Bishopsgate 1 Role Eve…" at bounding box center [826, 541] width 147 height 423
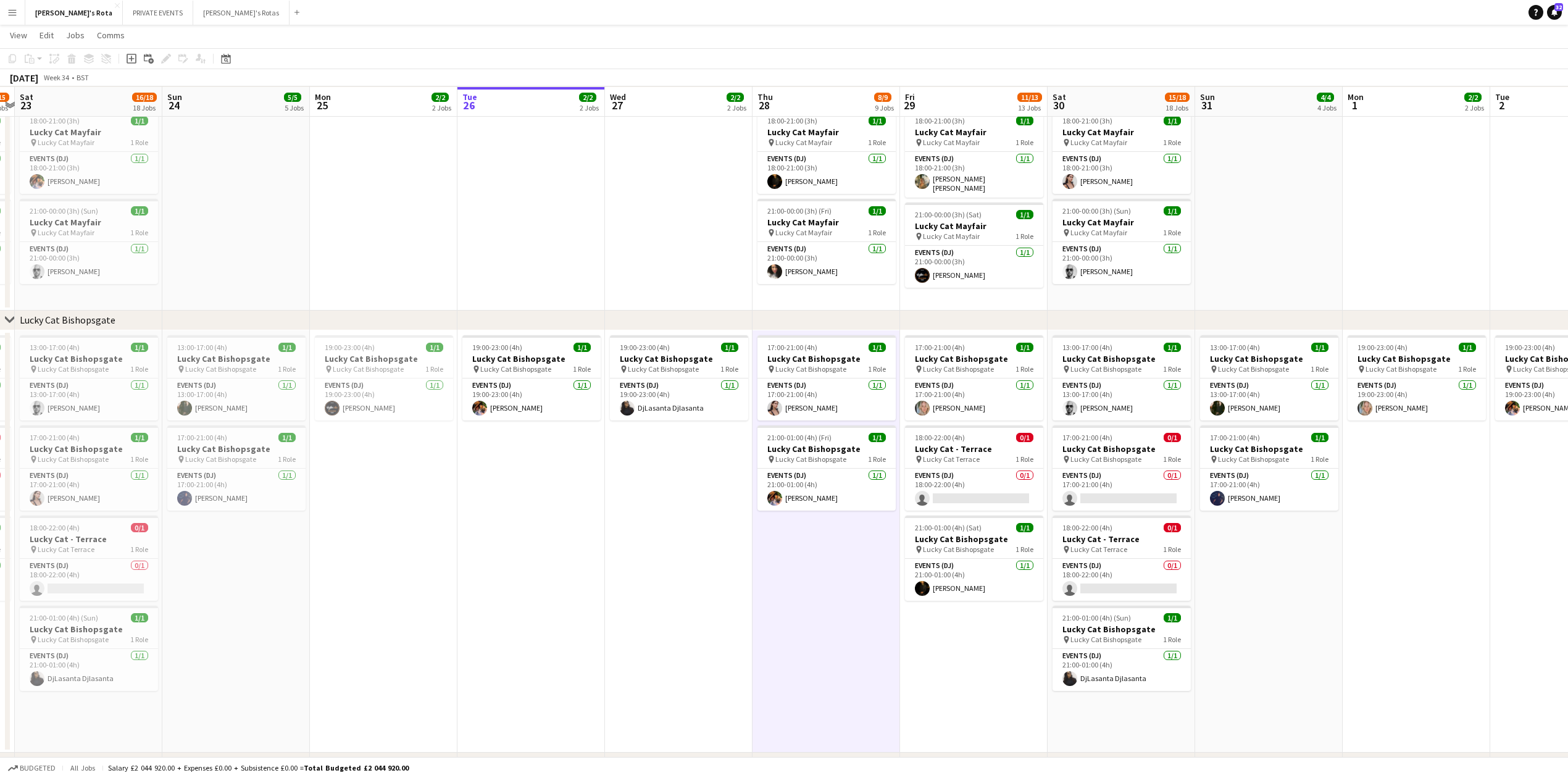
click at [633, 574] on app-date-cell "19:00-23:00 (4h) 1/1 Lucky Cat Bishopsgate pin Lucky Cat Bishopsgate 1 Role Eve…" at bounding box center [679, 541] width 147 height 423
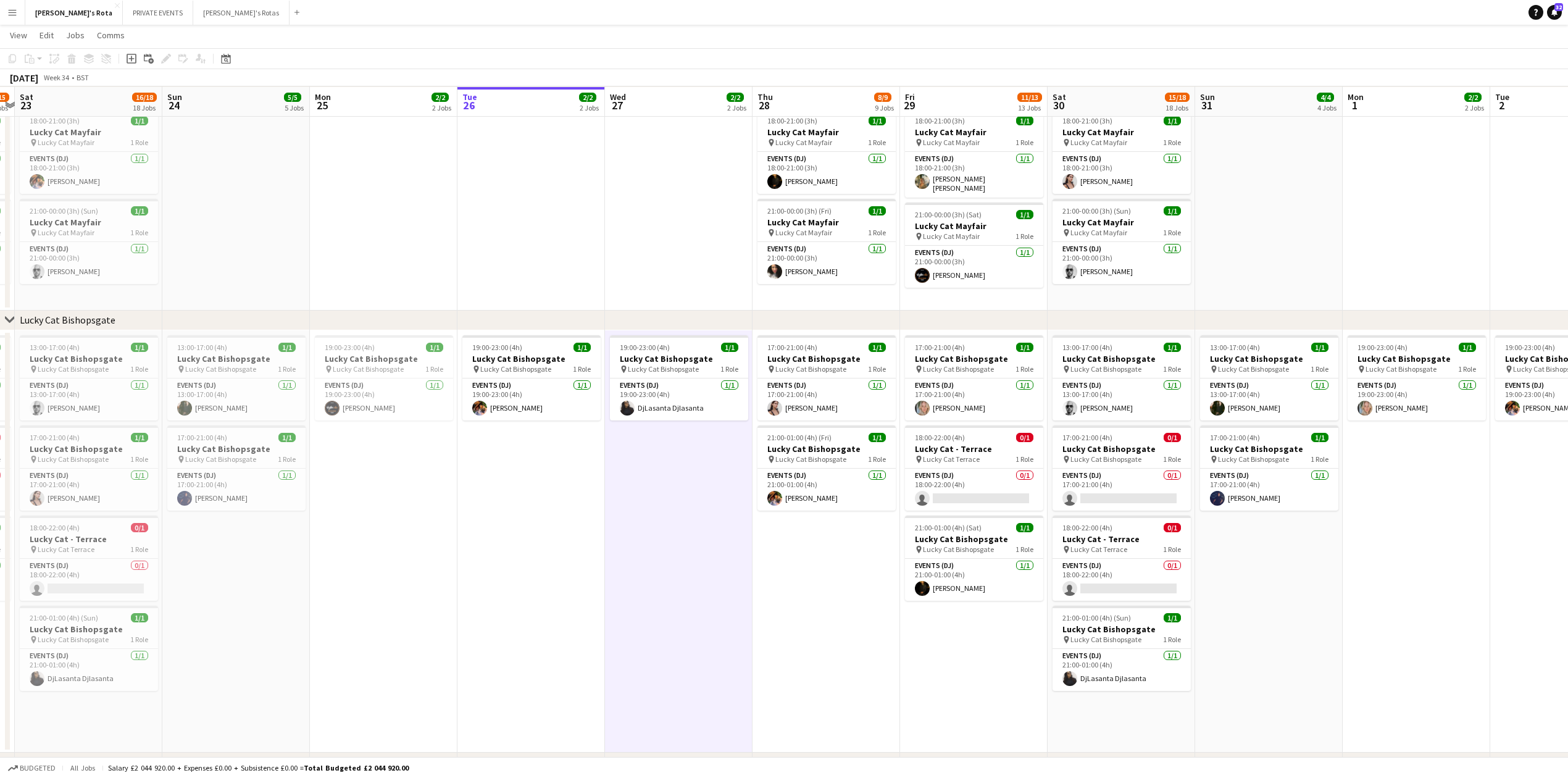
click at [576, 515] on app-date-cell "19:00-23:00 (4h) 1/1 Lucky Cat Bishopsgate pin Lucky Cat Bishopsgate 1 Role Eve…" at bounding box center [531, 541] width 147 height 423
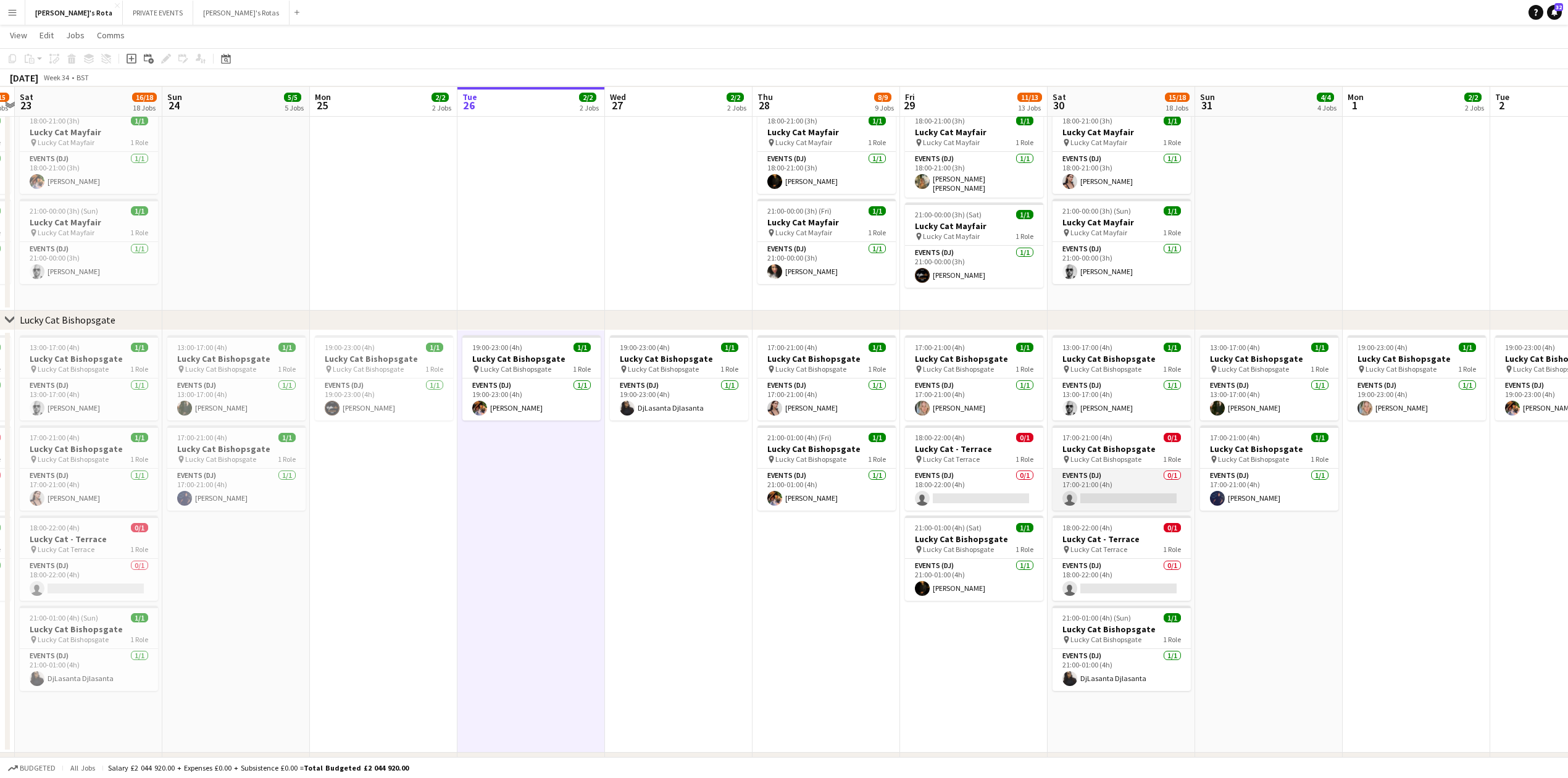
click at [1094, 492] on app-card-role "Events (DJ) 0/1 17:00-21:00 (4h) single-neutral-actions" at bounding box center [1122, 490] width 138 height 42
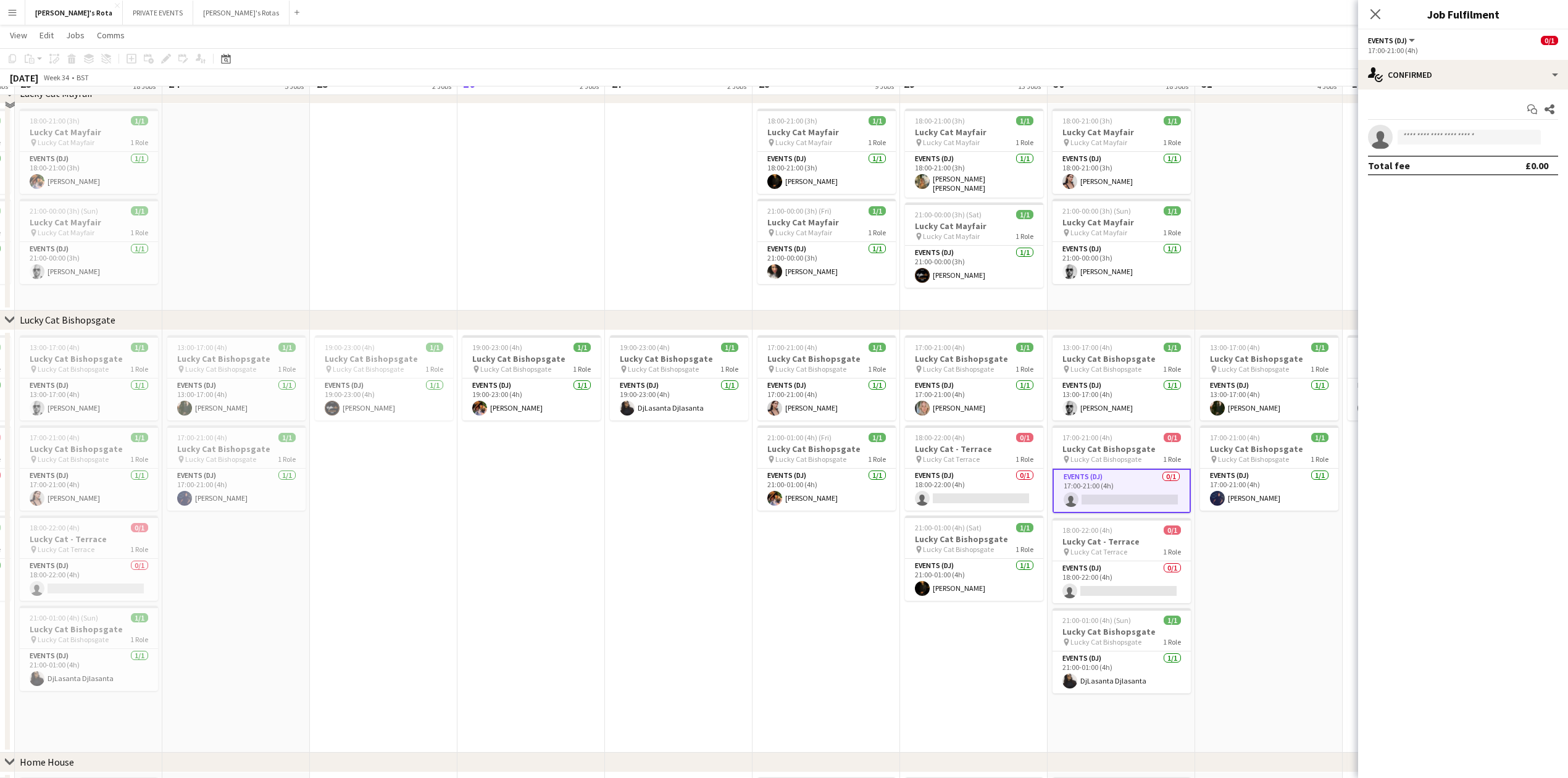
scroll to position [576, 0]
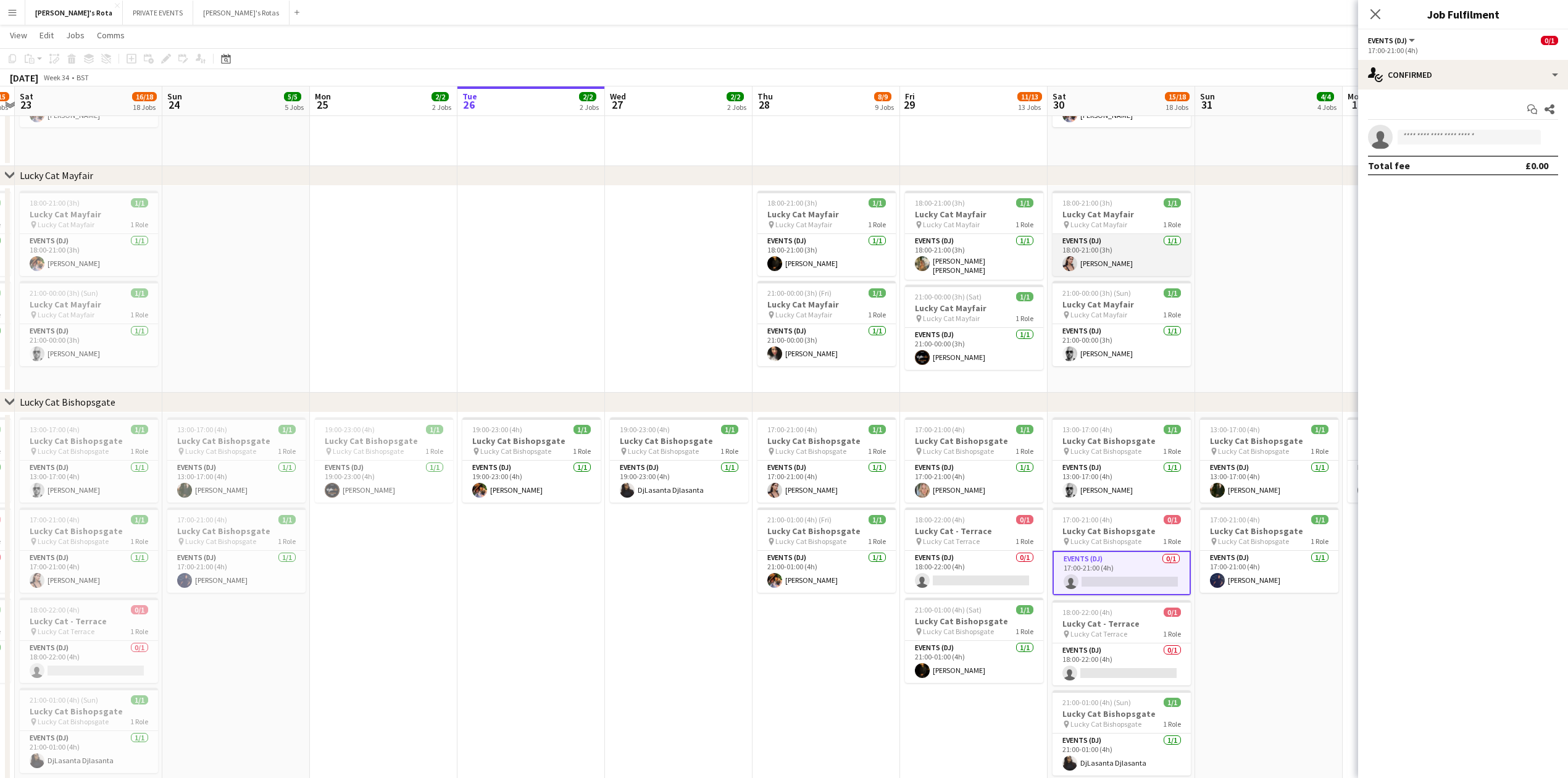
click at [1060, 257] on app-card-role "Events (DJ) 1/1 18:00-21:00 (3h) Yvonne Simone Watts" at bounding box center [1122, 254] width 138 height 42
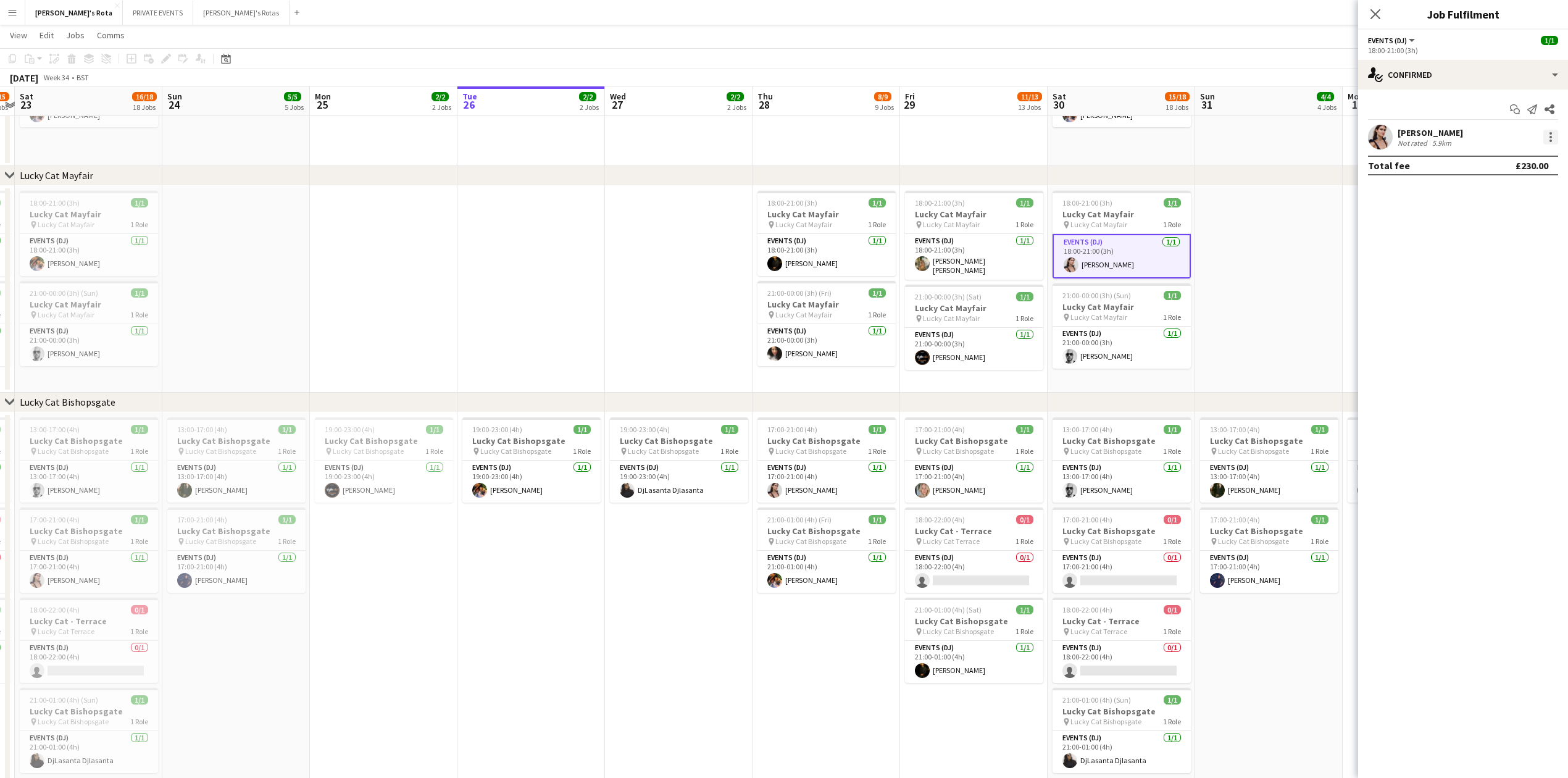
click at [1549, 132] on div at bounding box center [1551, 137] width 15 height 15
click at [1524, 274] on span "Remove" at bounding box center [1510, 278] width 76 height 11
click at [1374, 6] on app-icon "Close pop-in" at bounding box center [1375, 14] width 18 height 18
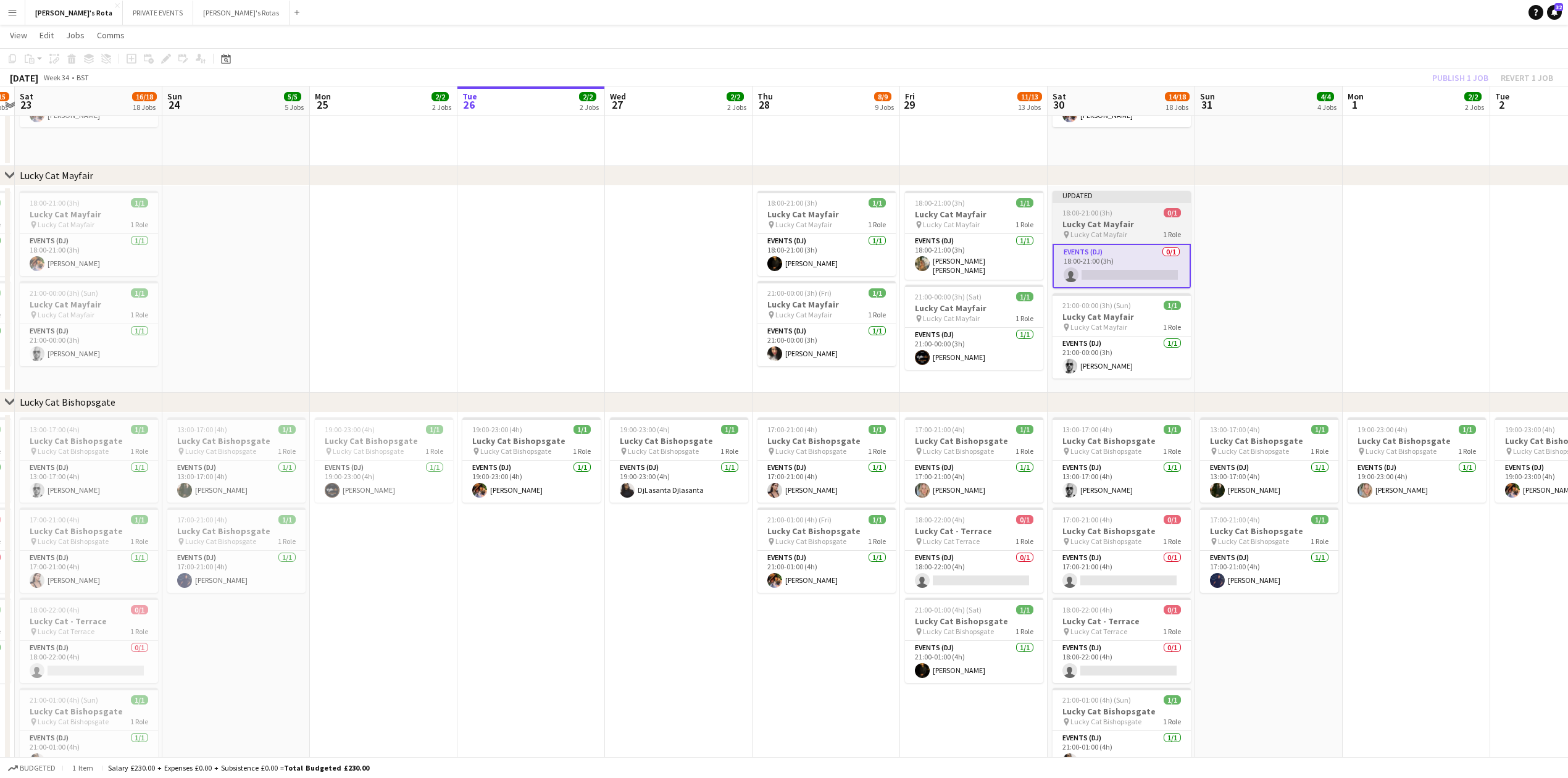
click at [1127, 217] on app-job-card "Updated 18:00-21:00 (3h) 0/1 Lucky Cat Mayfair pin Lucky Cat Mayfair 1 Role Eve…" at bounding box center [1122, 239] width 138 height 98
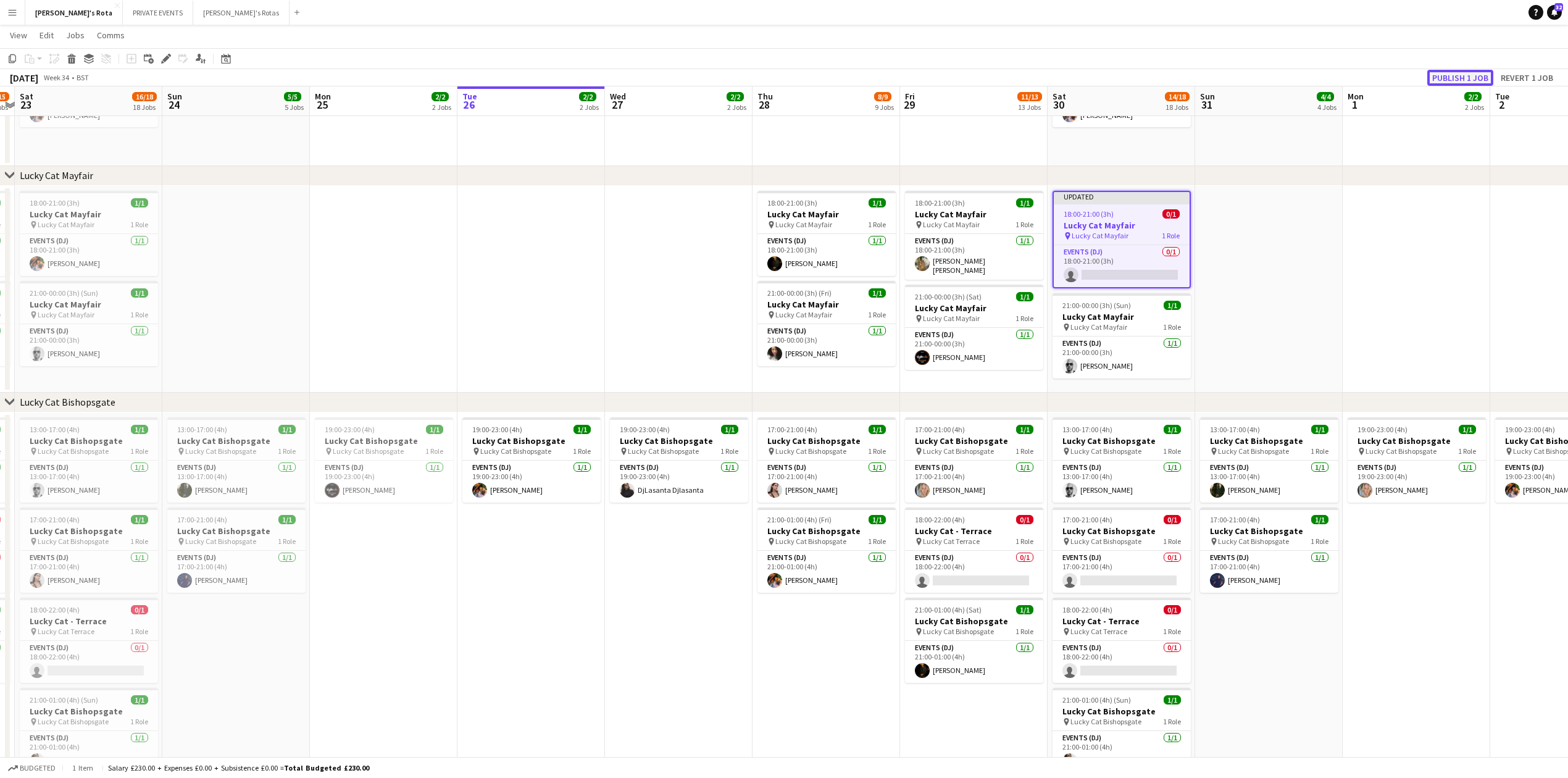
click at [1452, 80] on button "Publish 1 job" at bounding box center [1460, 78] width 66 height 16
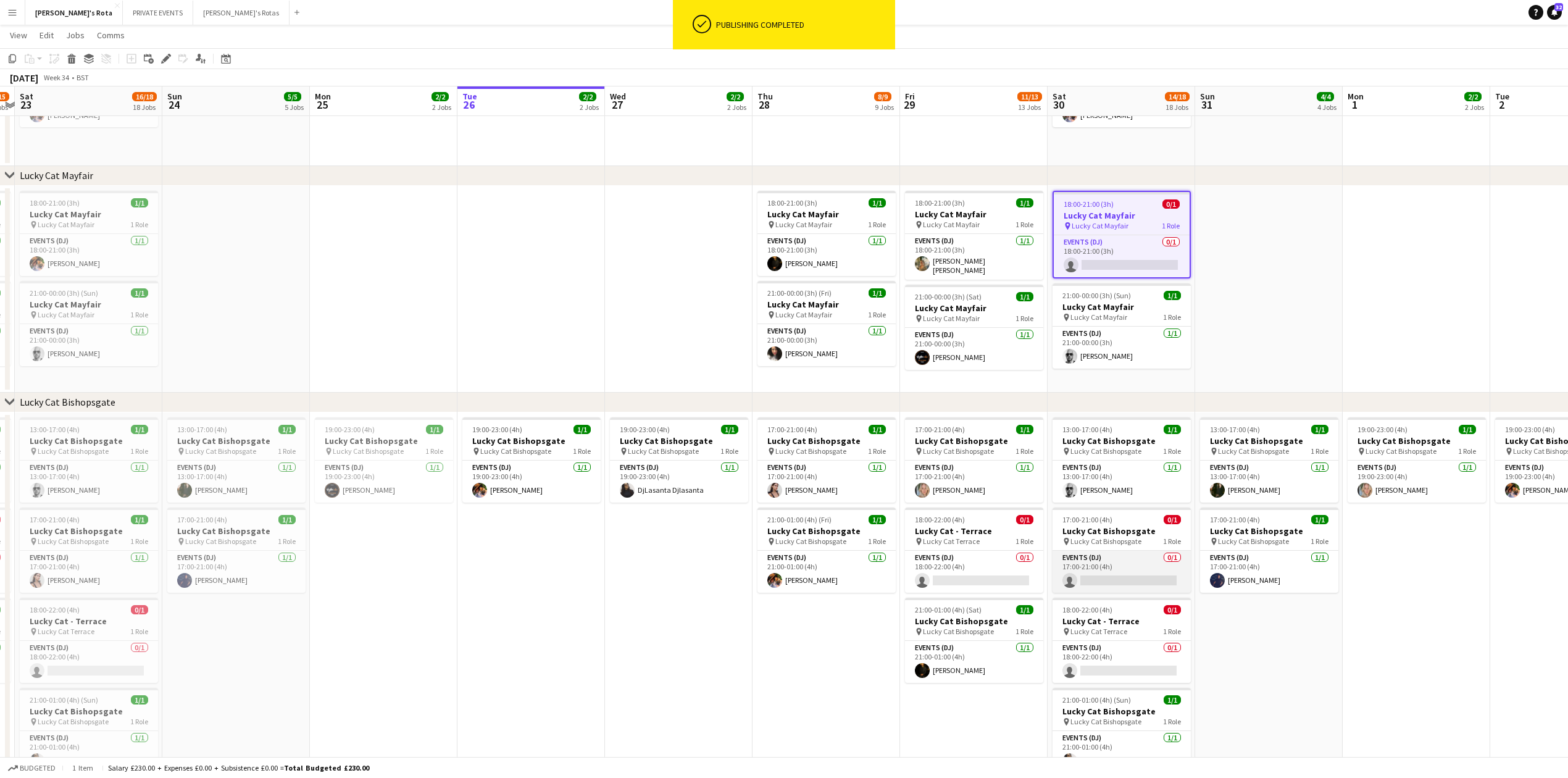
click at [1124, 556] on app-card-role "Events (DJ) 0/1 17:00-21:00 (4h) single-neutral-actions" at bounding box center [1122, 571] width 138 height 42
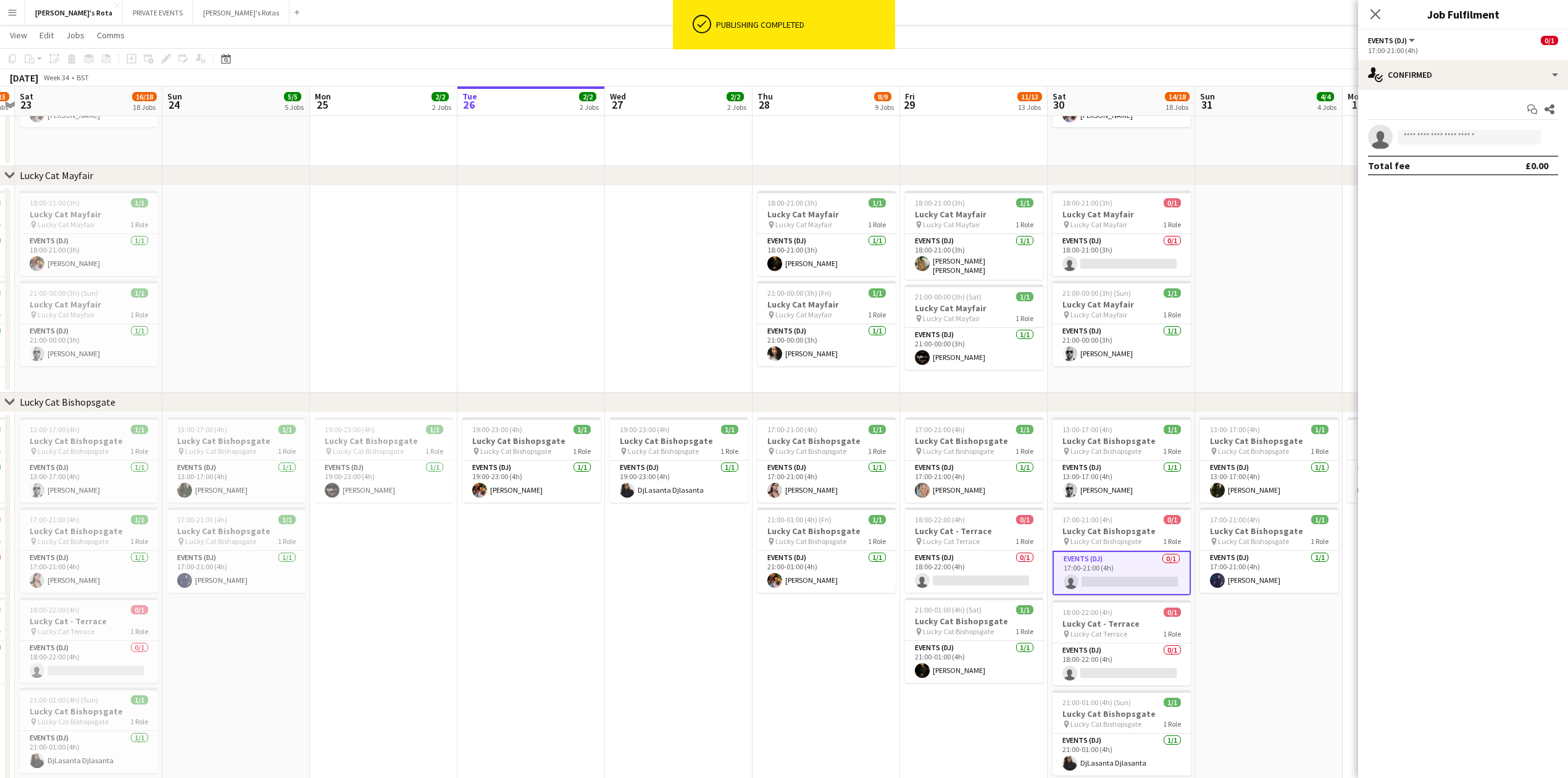
click at [1442, 149] on app-confirmed-crew "single-neutral-actions Total fee £0.00" at bounding box center [1463, 150] width 210 height 50
click at [1433, 142] on input at bounding box center [1470, 137] width 143 height 15
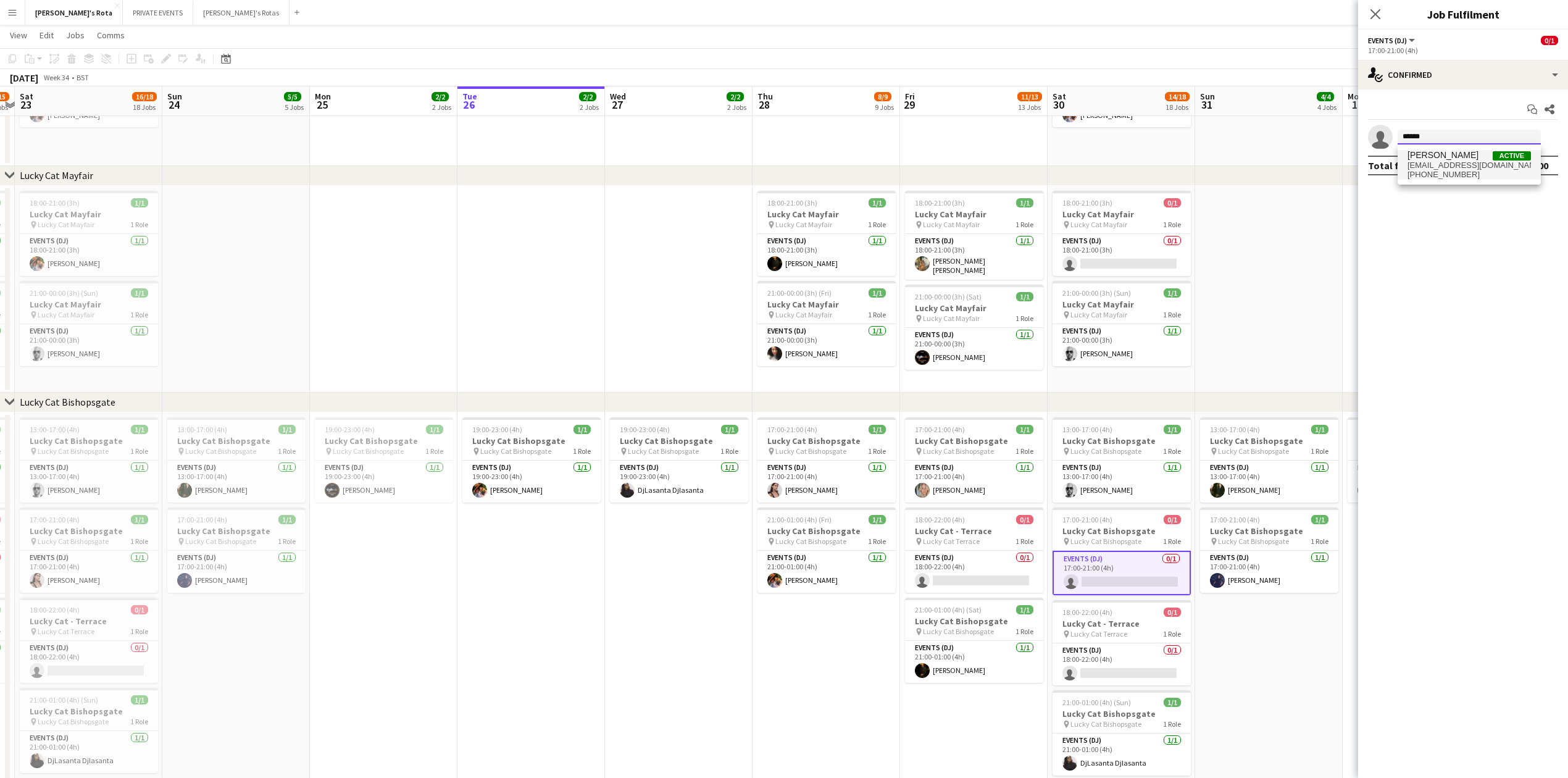
type input "******"
click at [1420, 171] on span "+447984028372" at bounding box center [1469, 175] width 124 height 10
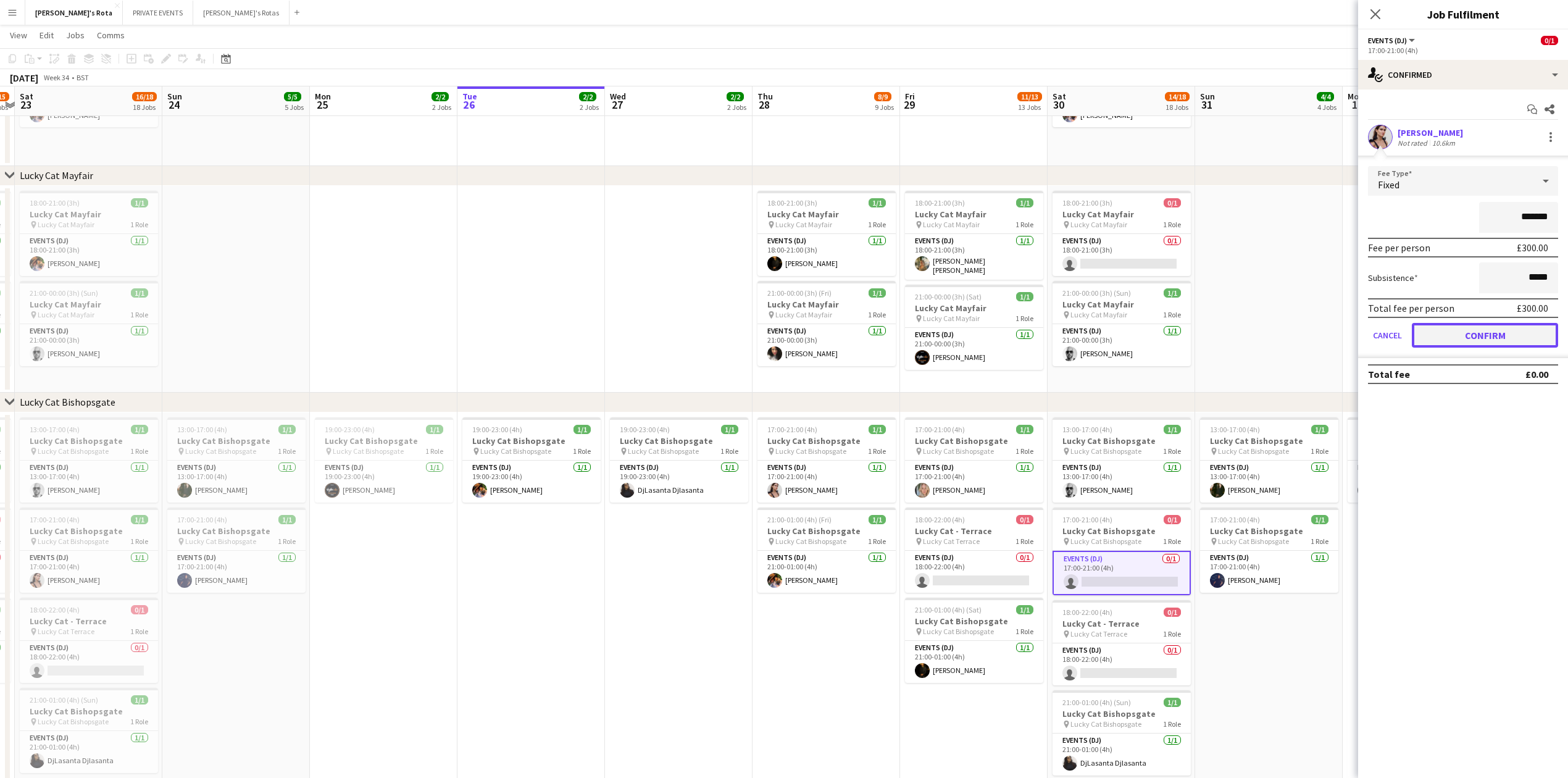
click at [1464, 334] on button "Confirm" at bounding box center [1485, 335] width 146 height 25
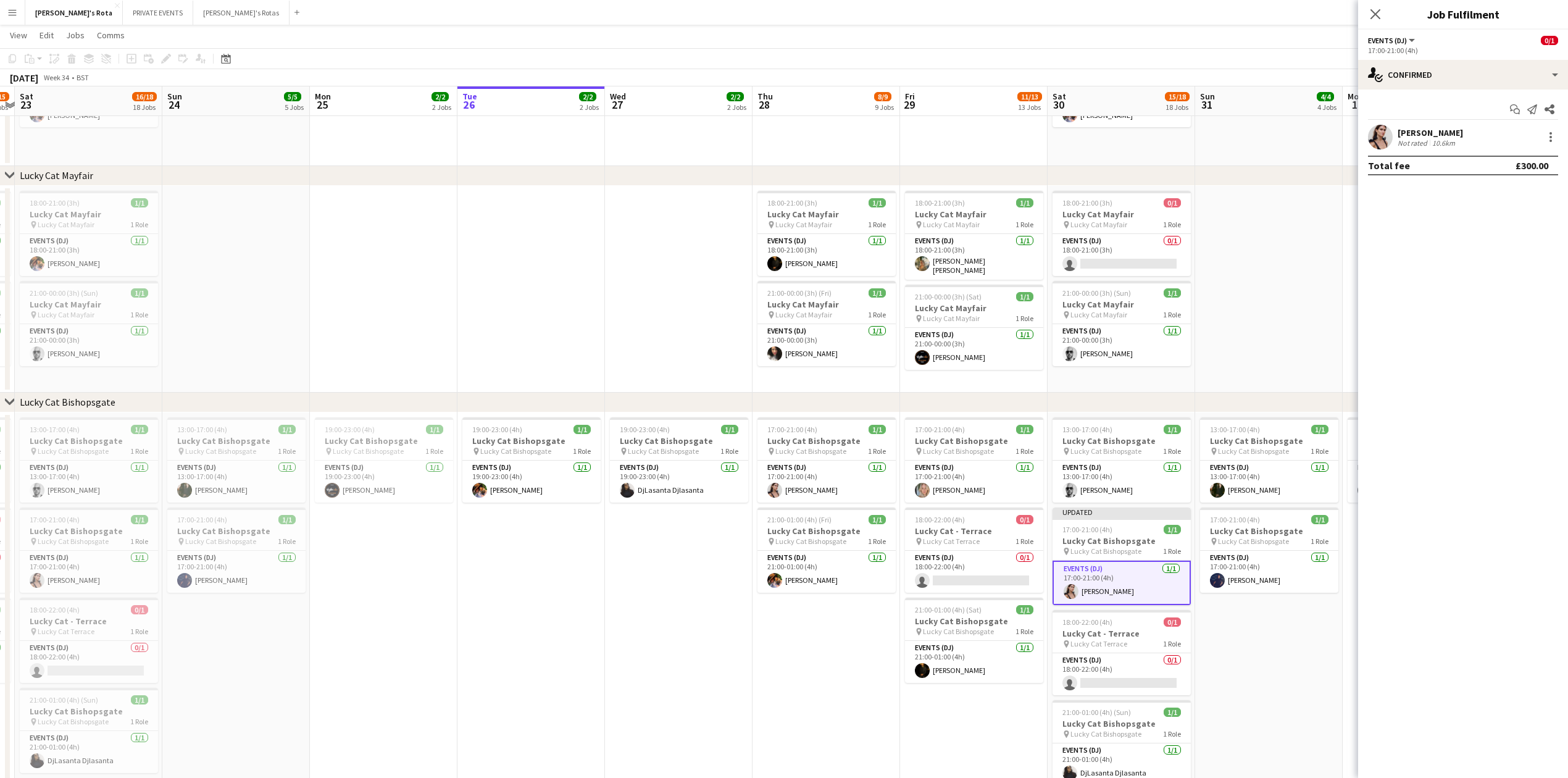
click at [1378, 13] on icon "Close pop-in" at bounding box center [1375, 14] width 10 height 10
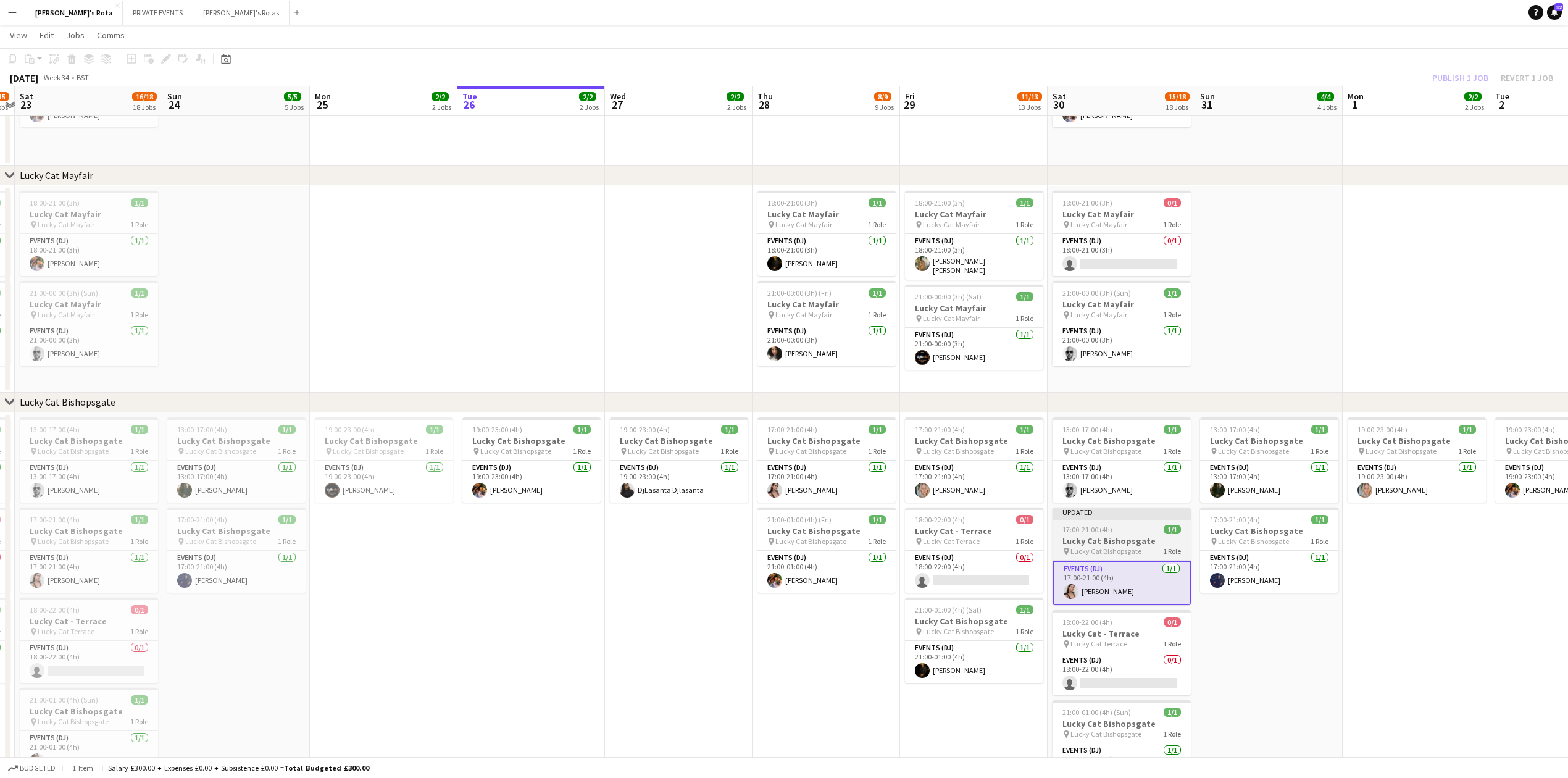
click at [1115, 534] on div "17:00-21:00 (4h) 1/1" at bounding box center [1122, 530] width 138 height 9
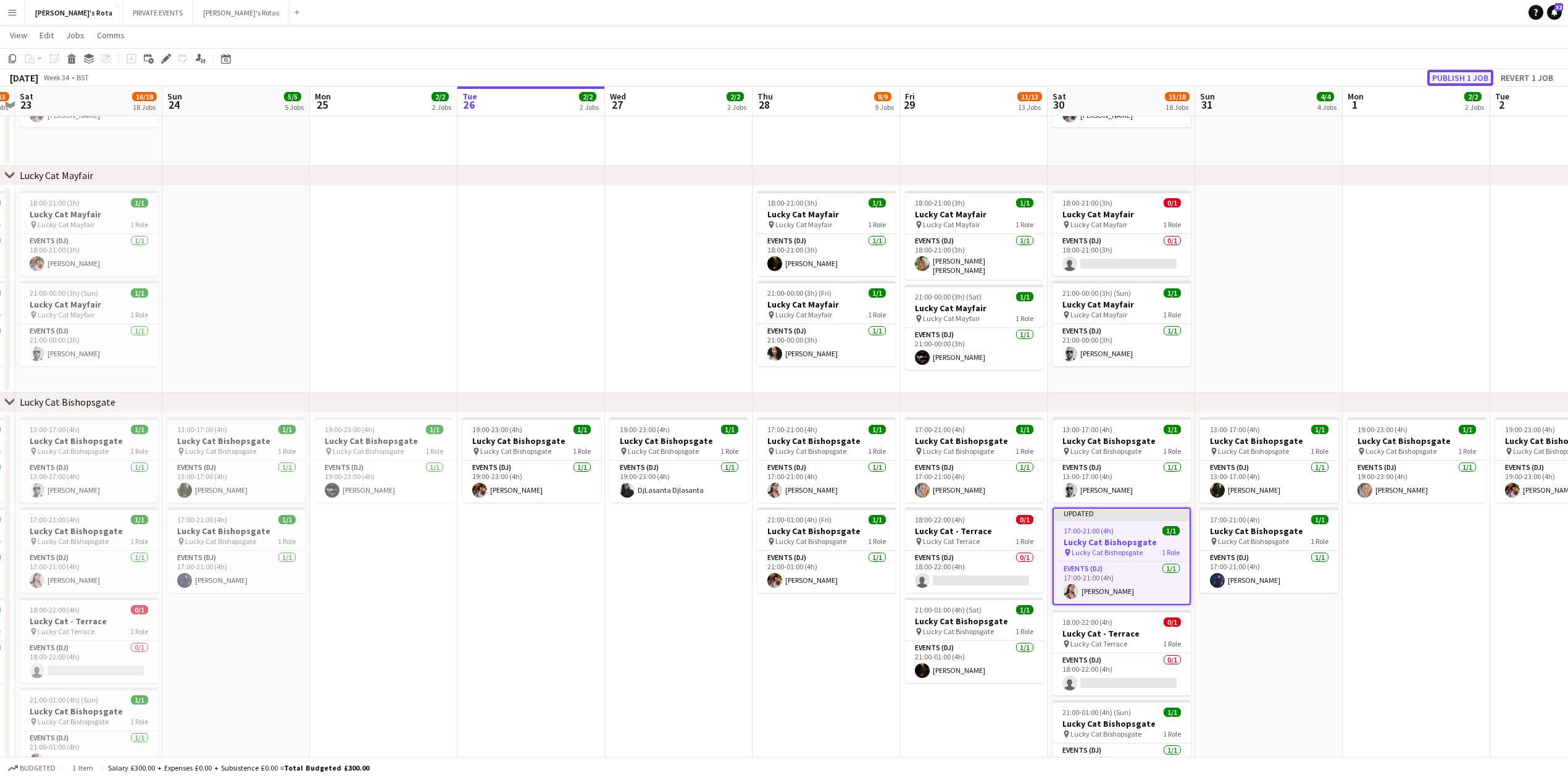
click at [1460, 76] on button "Publish 1 job" at bounding box center [1460, 78] width 66 height 16
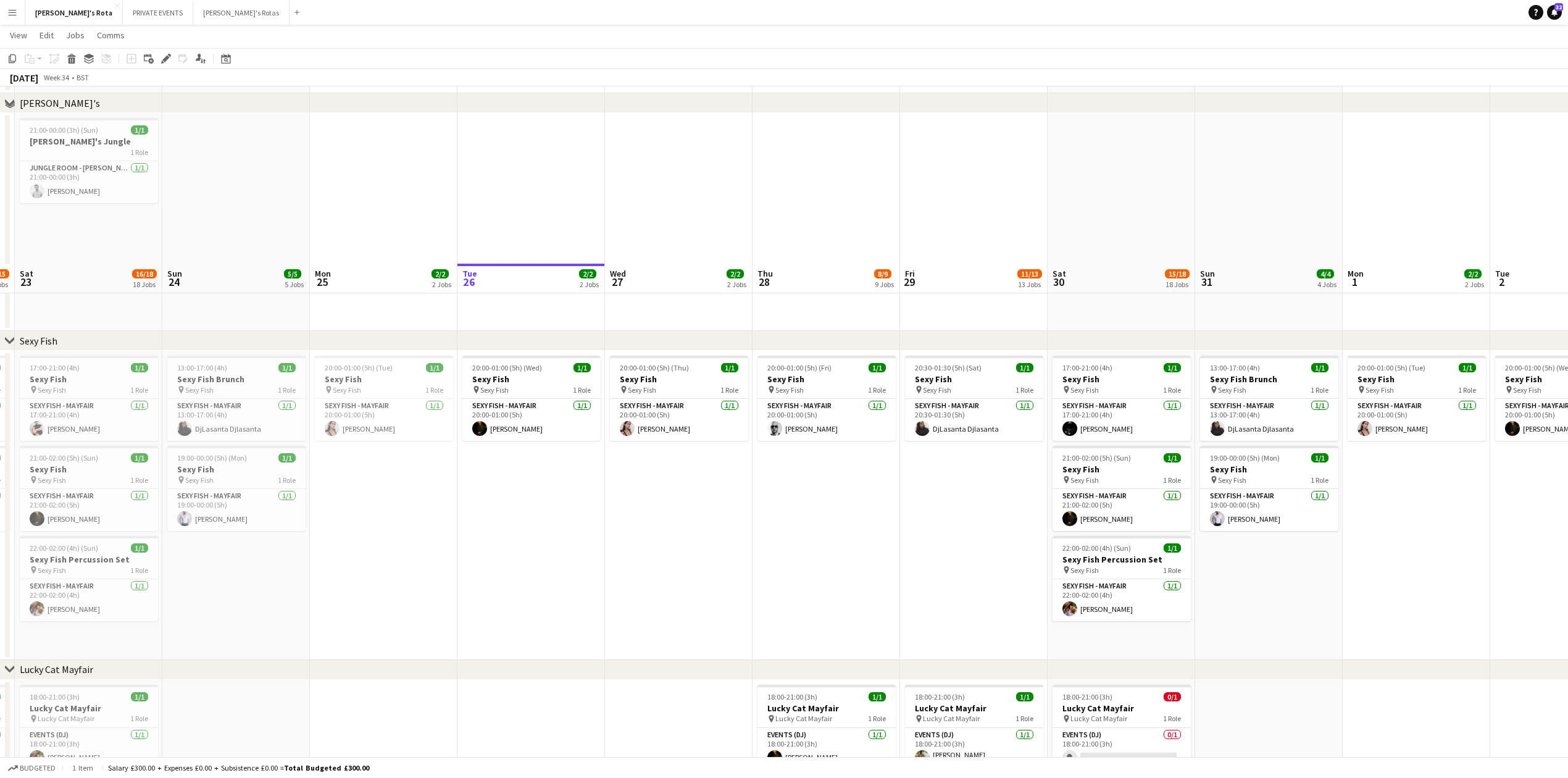
scroll to position [411, 0]
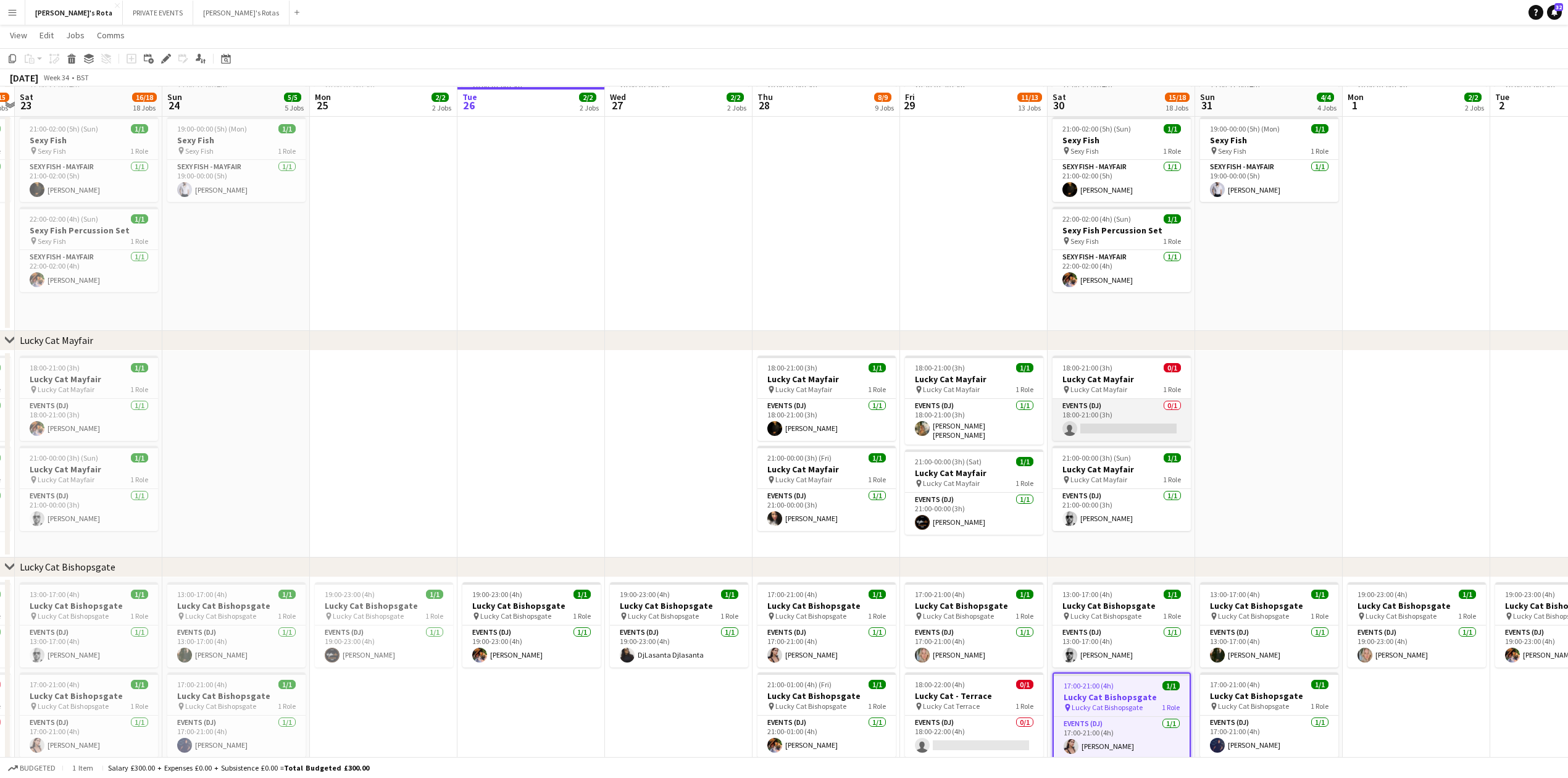
click at [1107, 419] on app-card-role "Events (DJ) 0/1 18:00-21:00 (3h) single-neutral-actions" at bounding box center [1122, 419] width 138 height 42
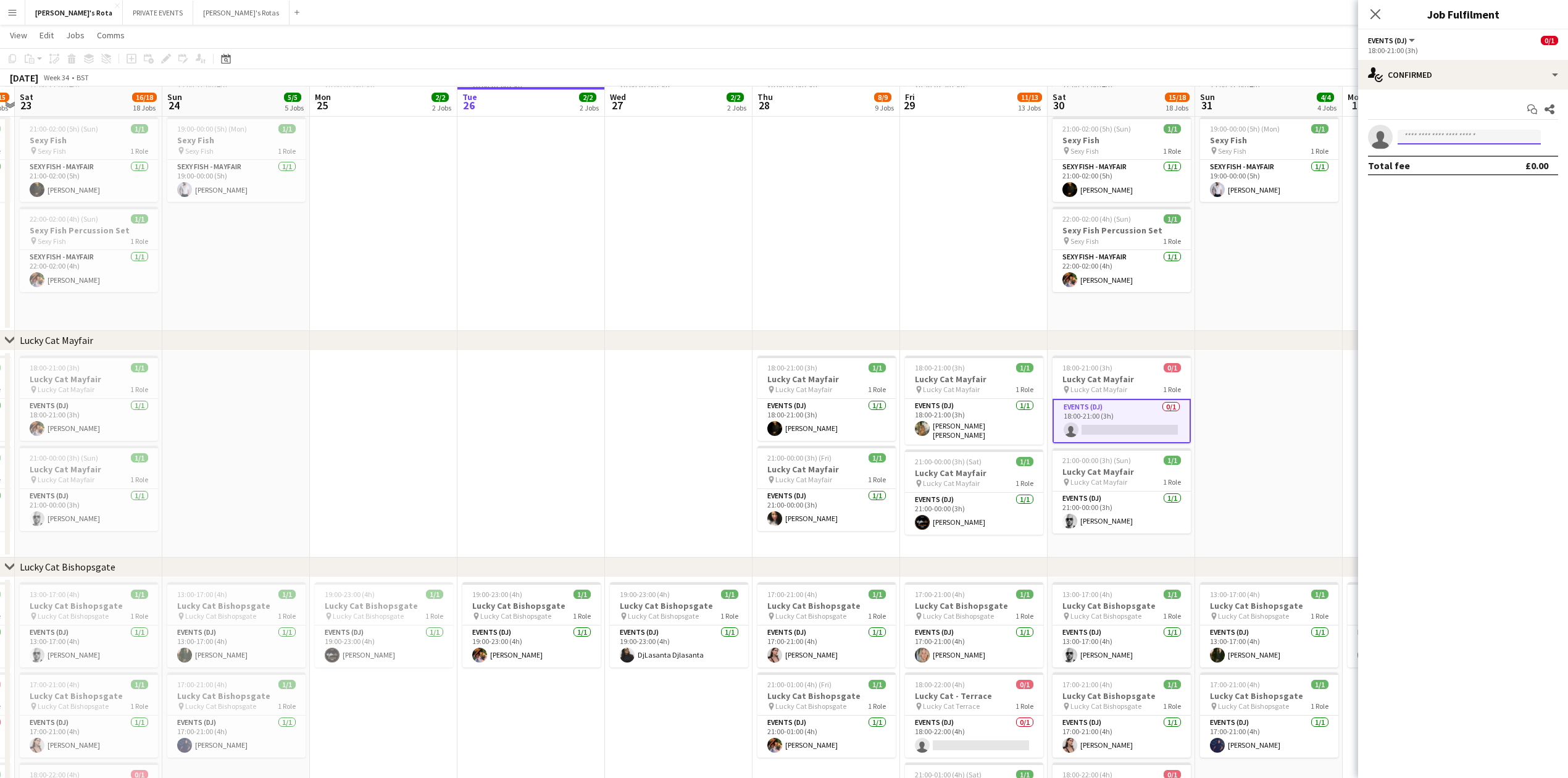
click at [1442, 139] on input at bounding box center [1470, 137] width 143 height 15
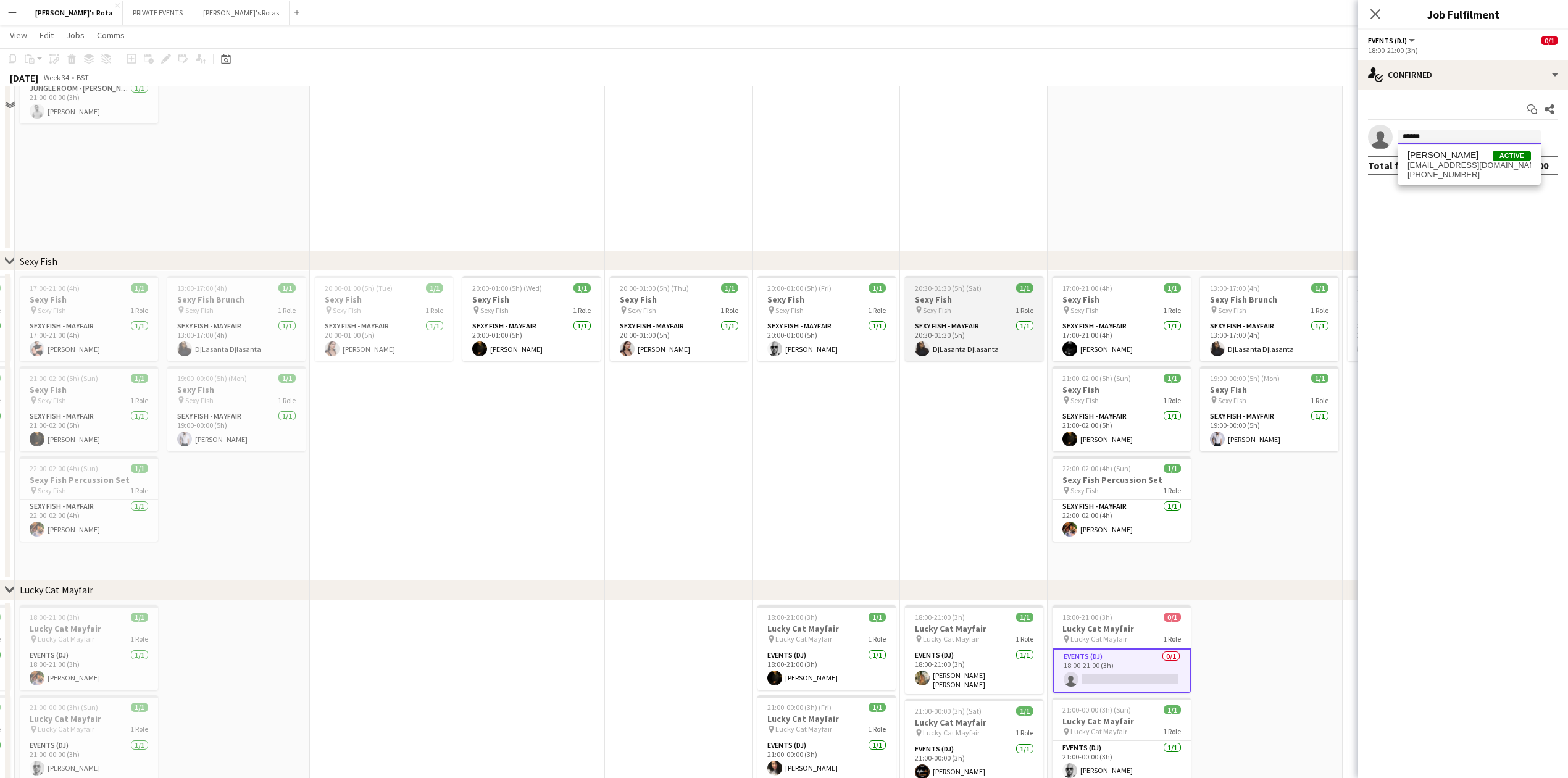
scroll to position [247, 0]
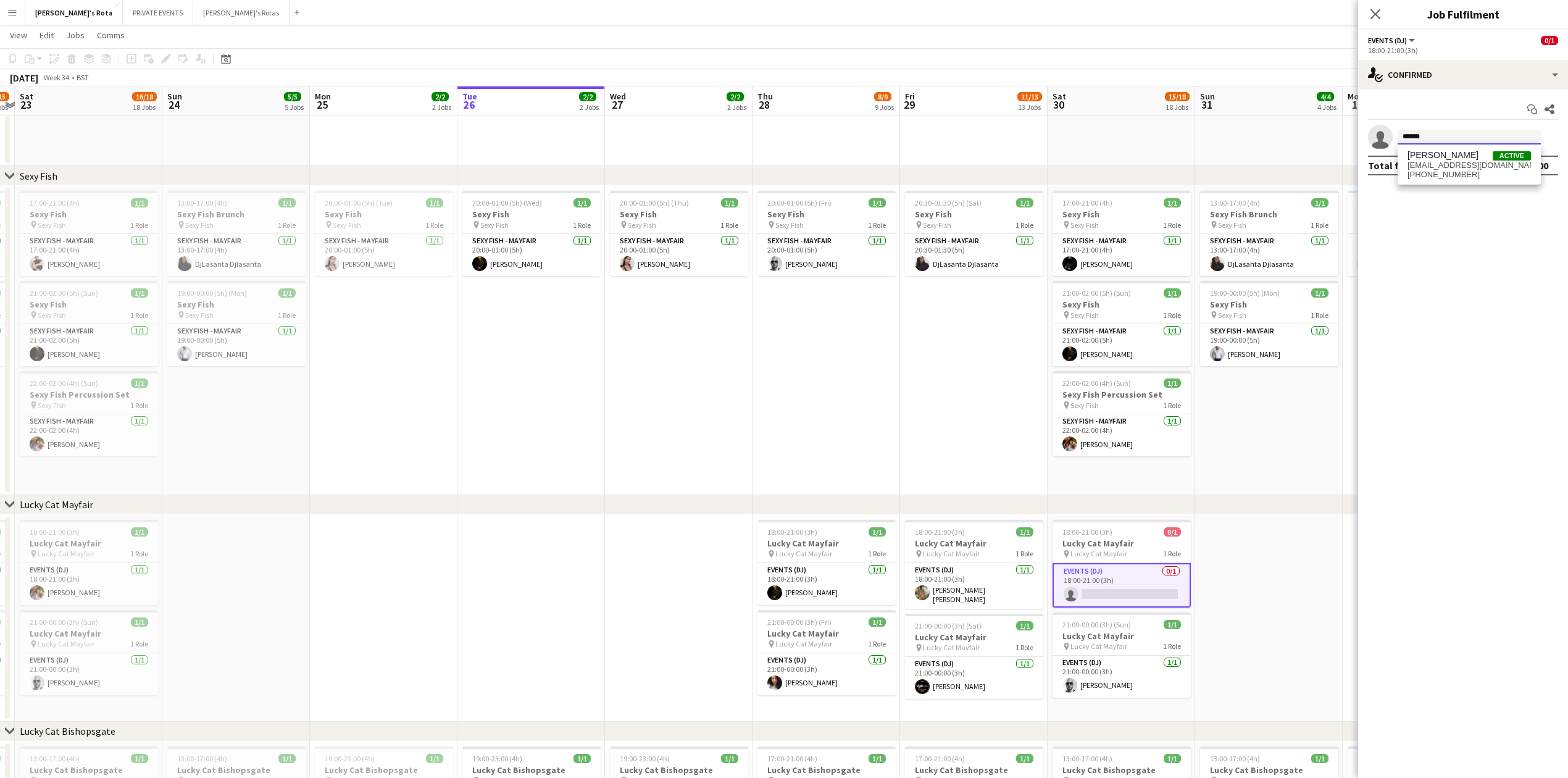
type input "******"
drag, startPoint x: 1366, startPoint y: 17, endPoint x: 1378, endPoint y: 16, distance: 12.0
click at [1369, 18] on div "Close pop-in" at bounding box center [1375, 14] width 35 height 29
click at [1378, 16] on icon at bounding box center [1375, 14] width 12 height 12
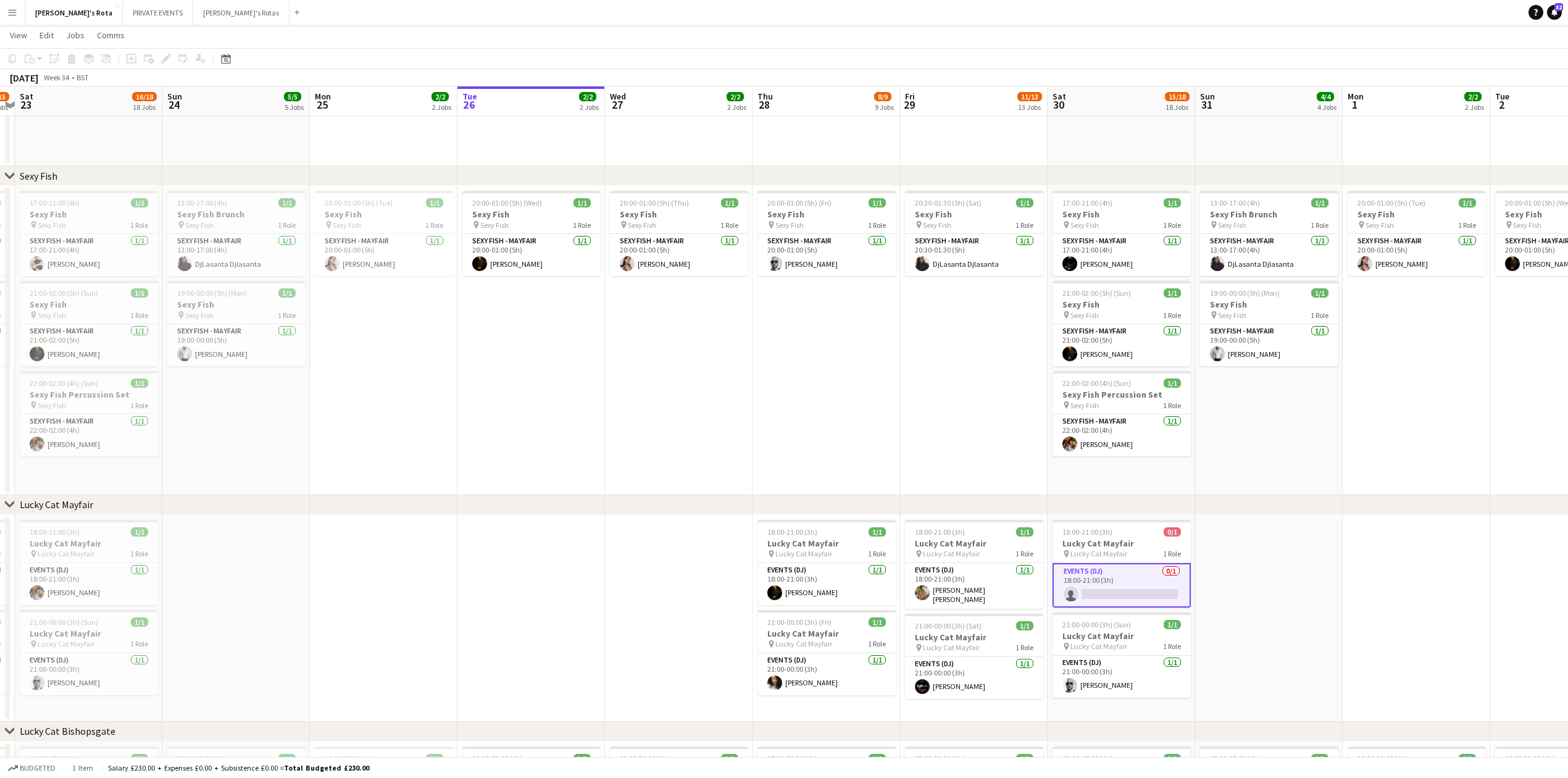
click at [843, 462] on app-date-cell "20:00-01:00 (5h) (Fri) 1/1 Sexy Fish pin Sexy Fish 1 Role SEXY FISH - MAYFAIR 1…" at bounding box center [826, 341] width 147 height 310
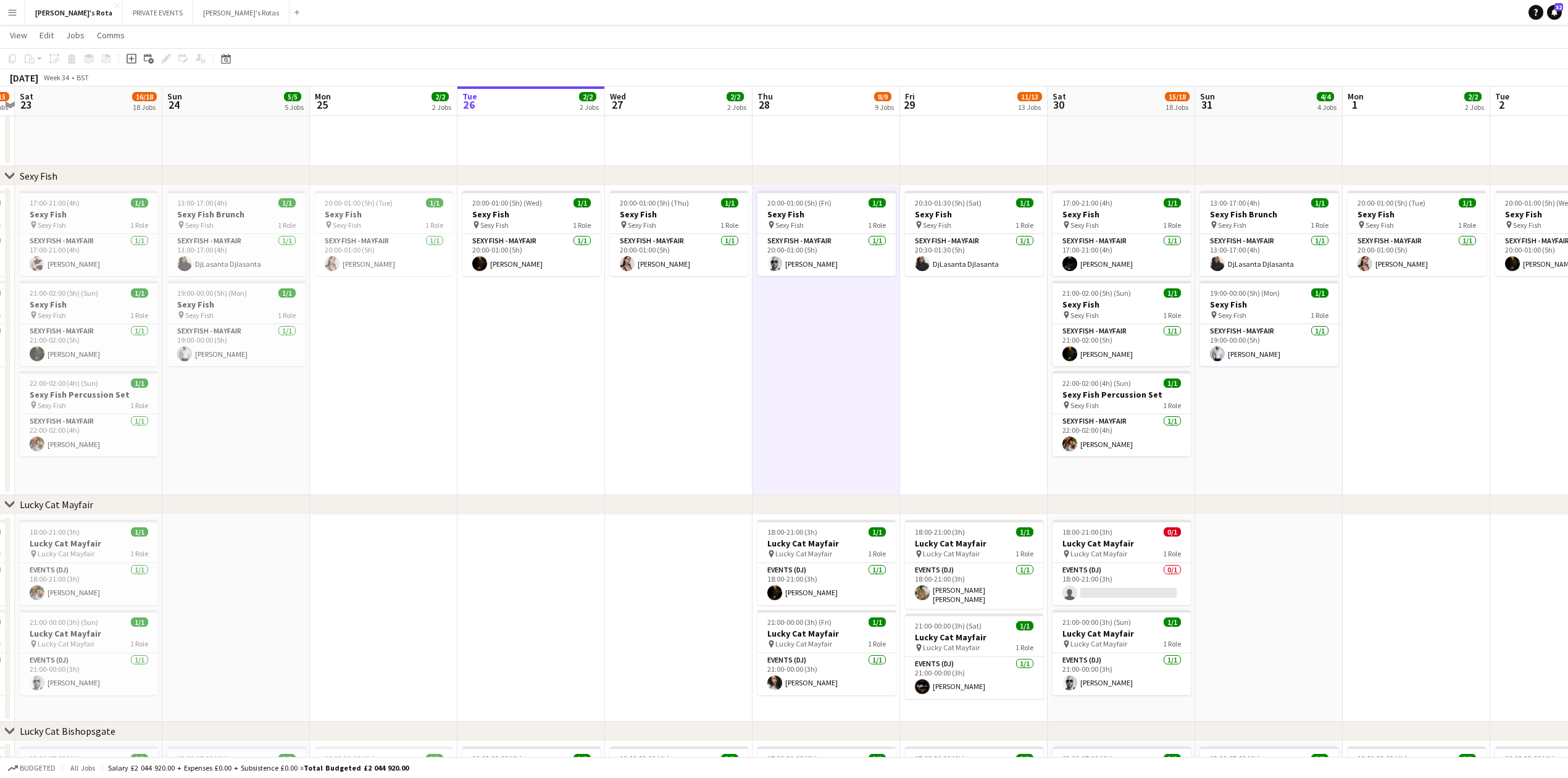
click at [904, 465] on app-date-cell "20:30-01:30 (5h) (Sat) 1/1 Sexy Fish pin Sexy Fish 1 Role SEXY FISH - MAYFAIR 1…" at bounding box center [974, 341] width 147 height 310
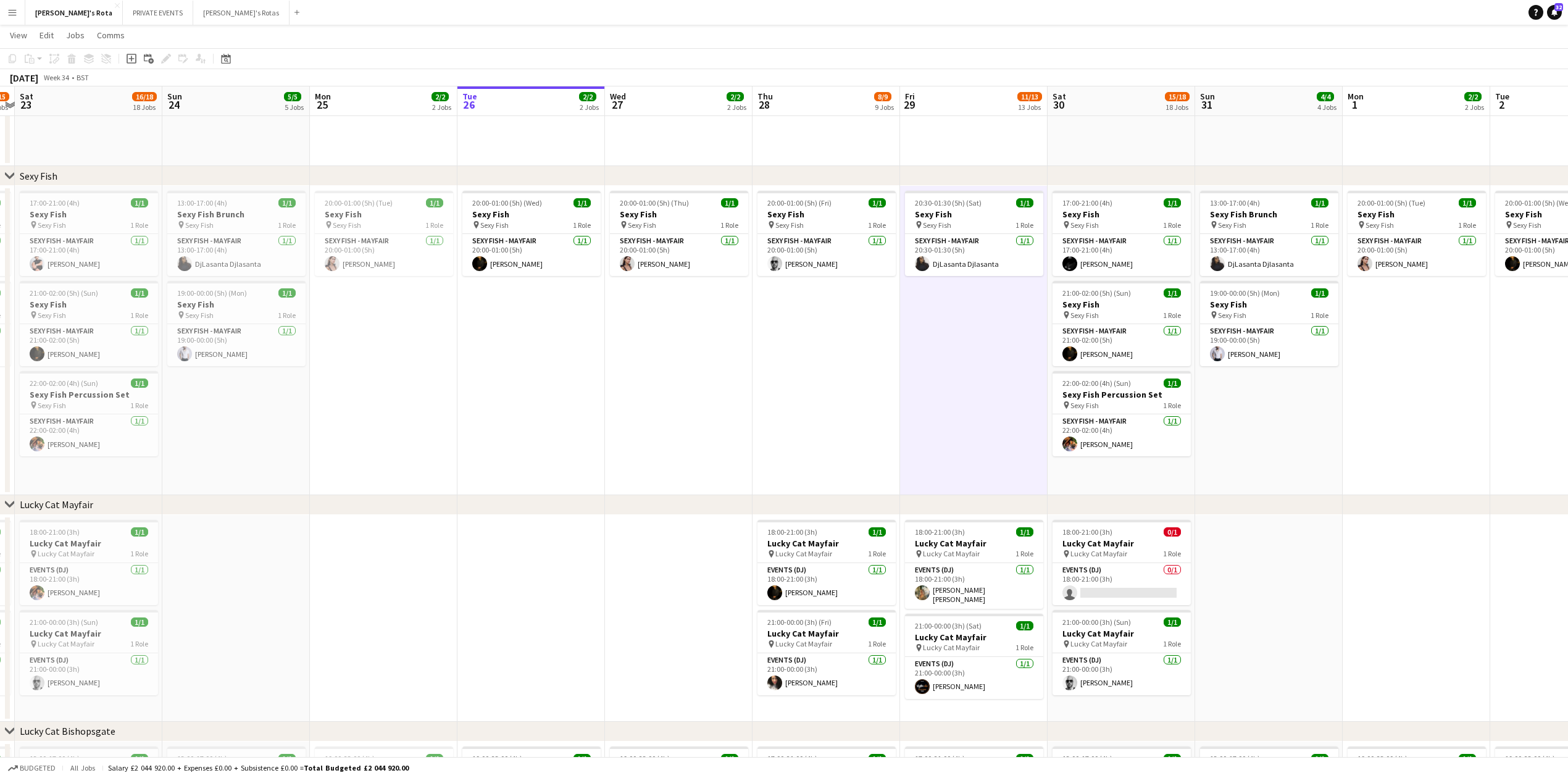
click at [618, 648] on app-date-cell at bounding box center [679, 618] width 147 height 207
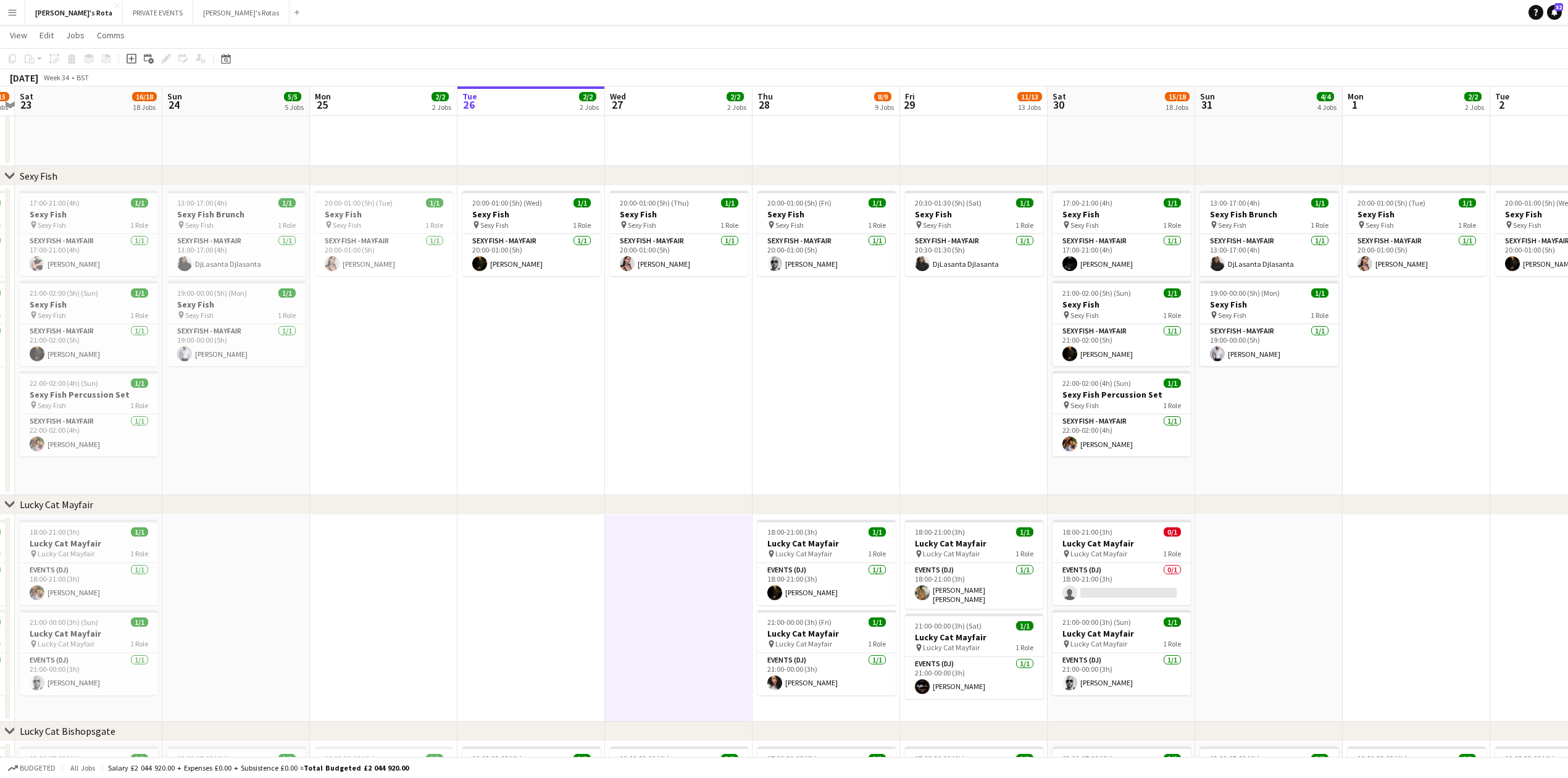
click at [821, 710] on app-date-cell "18:00-21:00 (3h) 1/1 Lucky Cat Mayfair pin Lucky Cat Mayfair 1 Role Events (DJ)…" at bounding box center [826, 618] width 147 height 207
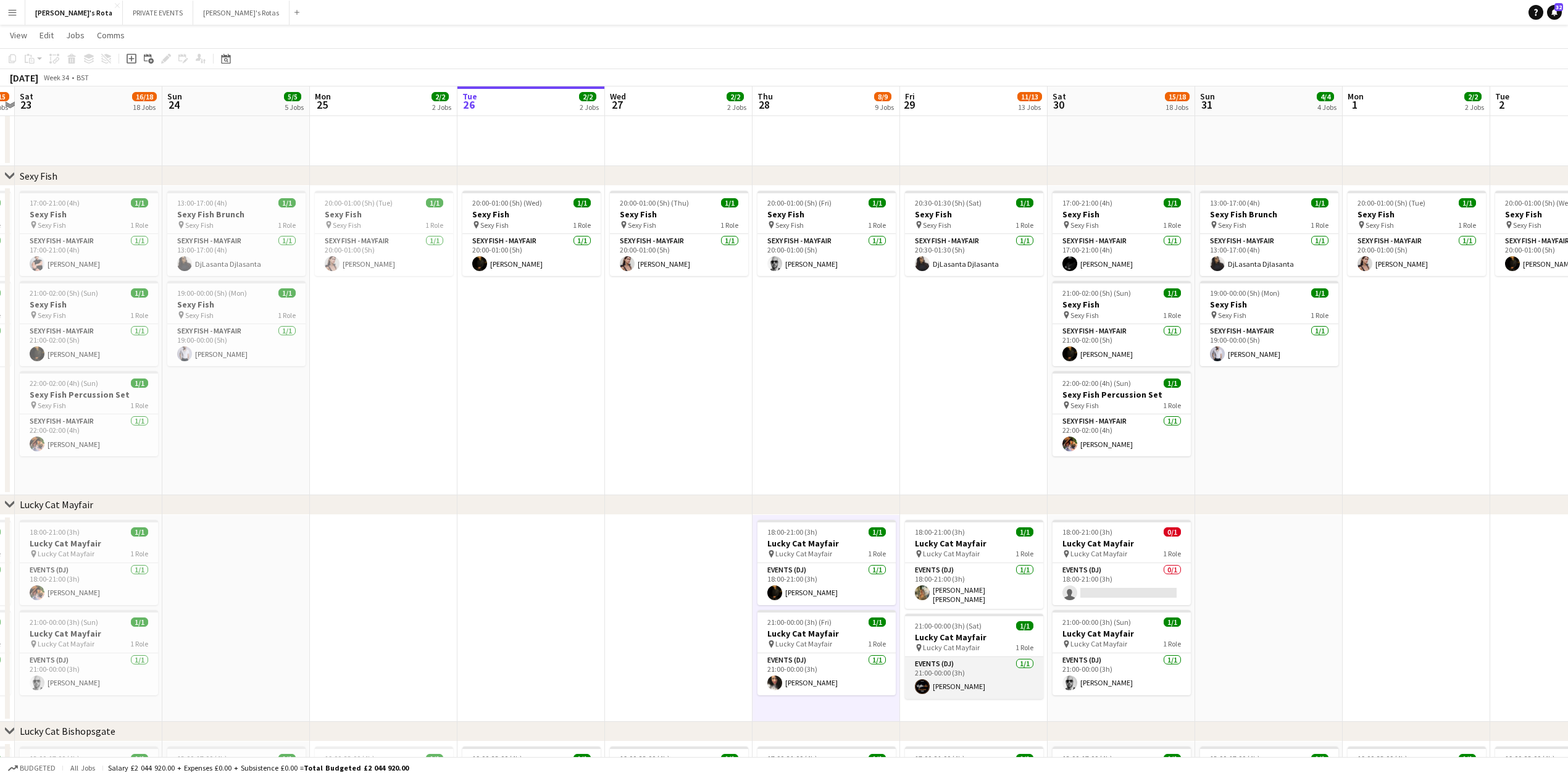
click at [978, 692] on app-card-role "Events (DJ) 1/1 21:00-00:00 (3h) Barry OBrien" at bounding box center [974, 678] width 138 height 42
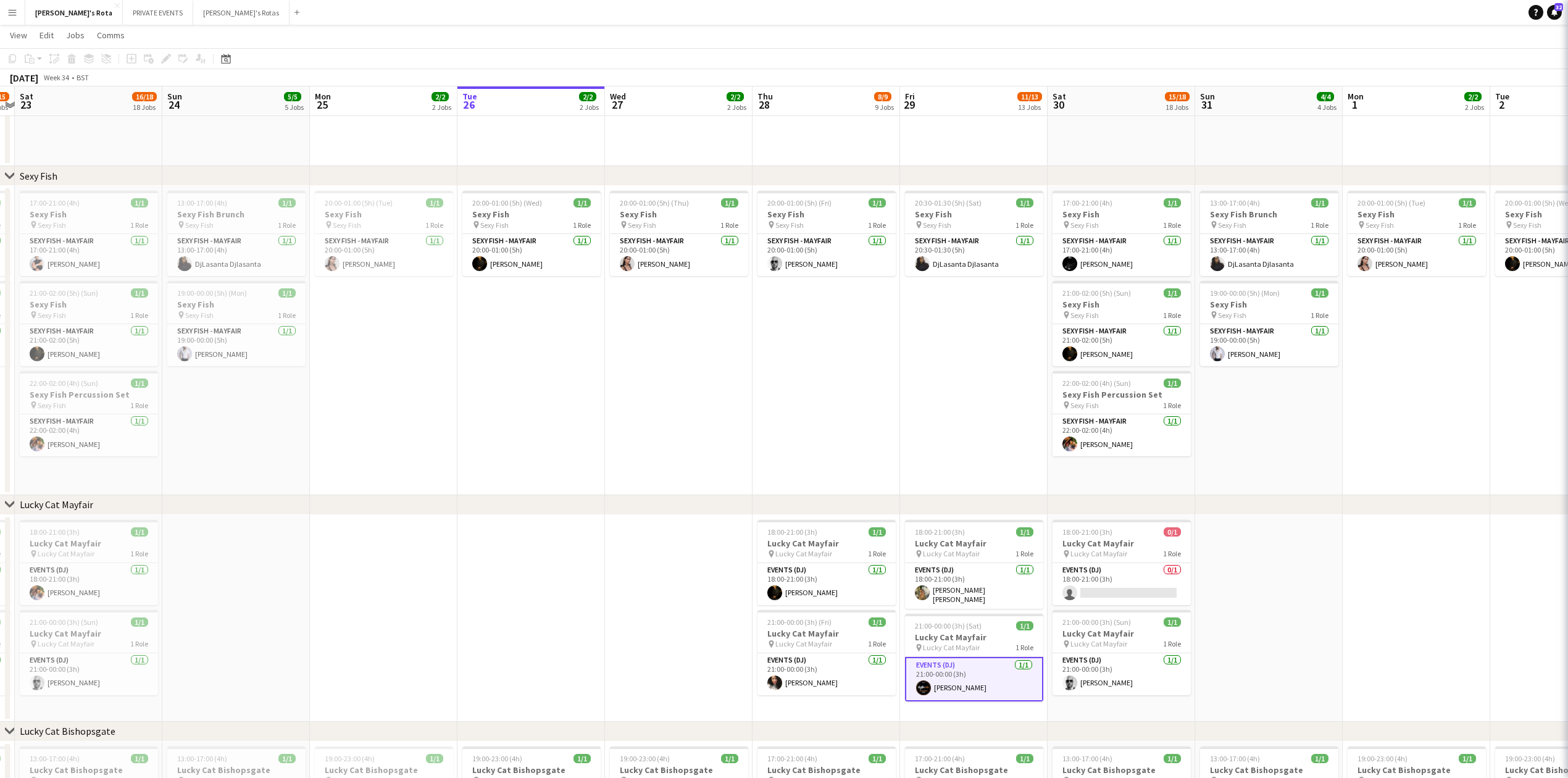
scroll to position [0, 427]
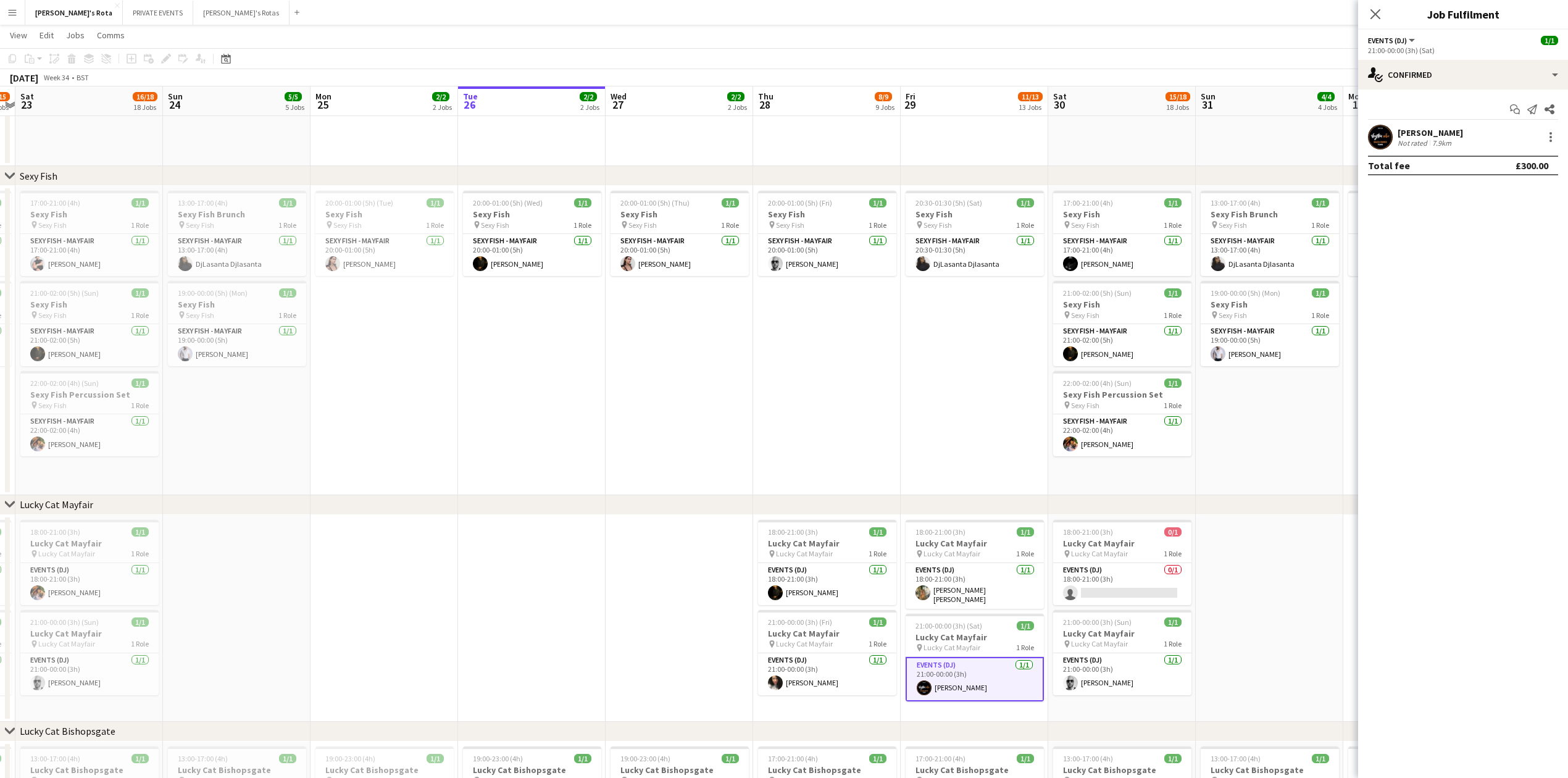
click at [992, 714] on app-date-cell "18:00-21:00 (3h) 1/1 Lucky Cat Mayfair pin Lucky Cat Mayfair 1 Role Events (DJ)…" at bounding box center [974, 618] width 147 height 207
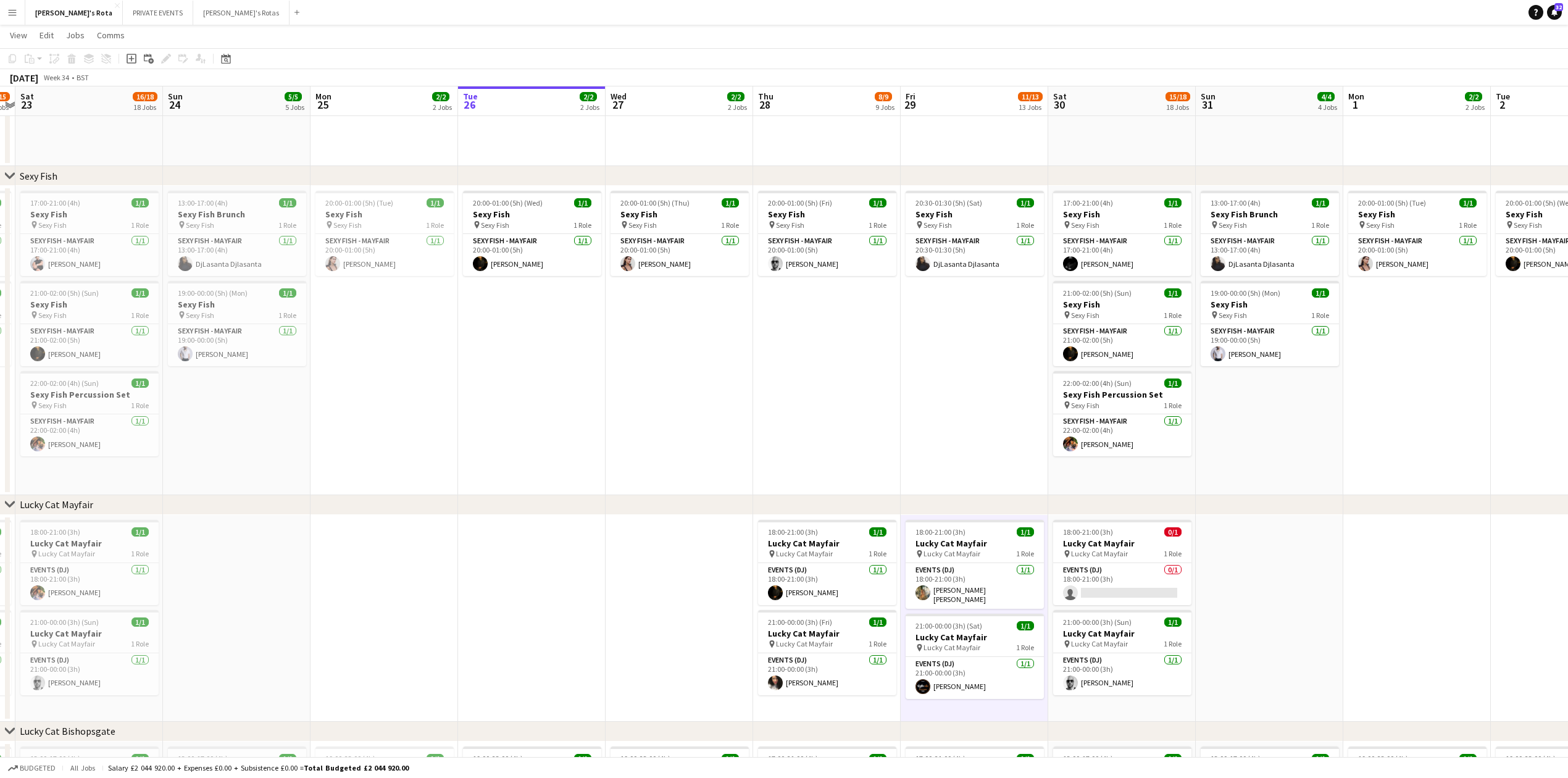
click at [783, 712] on app-date-cell "18:00-21:00 (3h) 1/1 Lucky Cat Mayfair pin Lucky Cat Mayfair 1 Role Events (DJ)…" at bounding box center [827, 618] width 147 height 207
click at [704, 674] on app-date-cell at bounding box center [679, 618] width 147 height 207
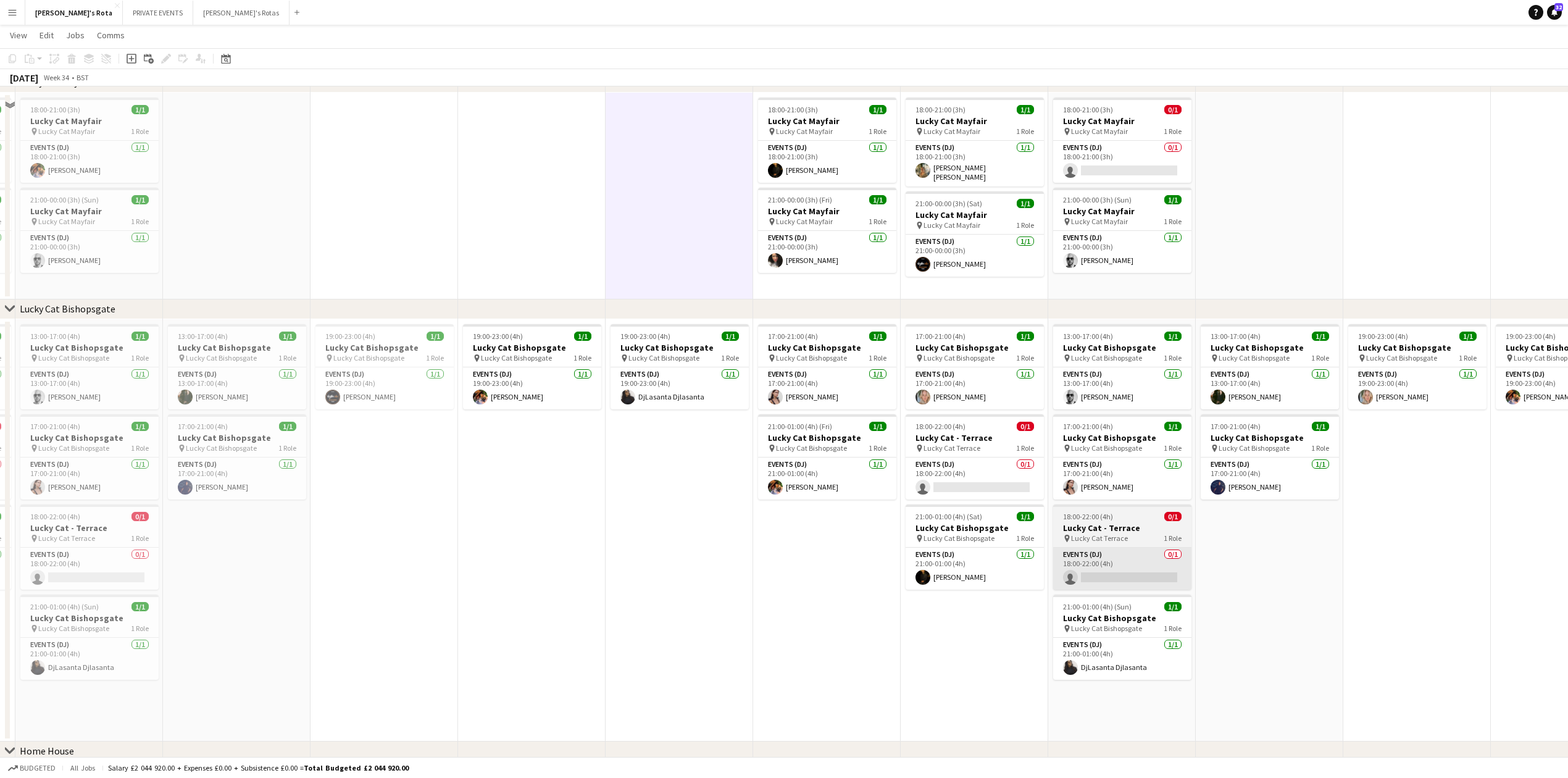
scroll to position [576, 0]
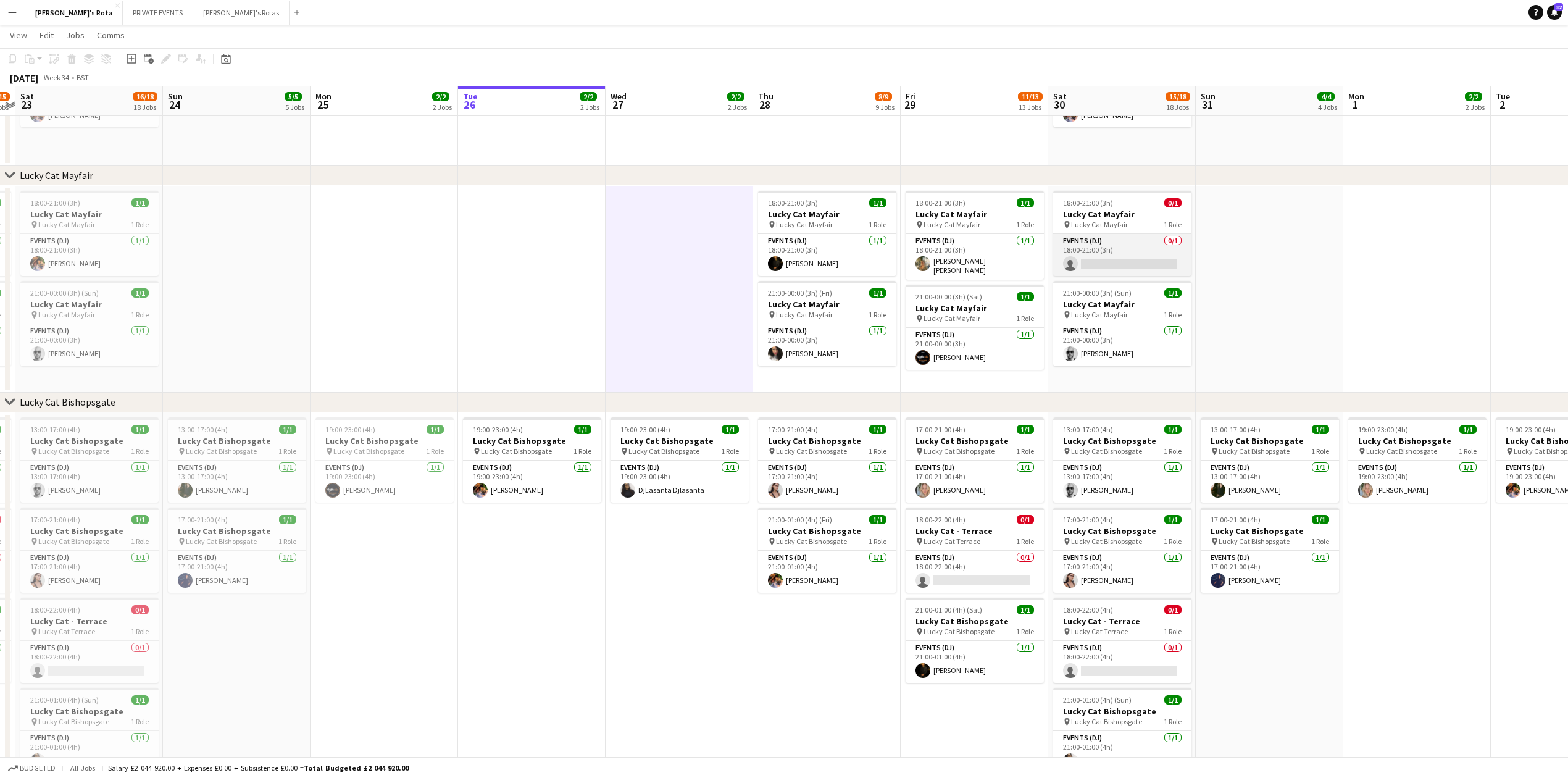
click at [1100, 255] on app-card-role "Events (DJ) 0/1 18:00-21:00 (3h) single-neutral-actions" at bounding box center [1122, 254] width 138 height 42
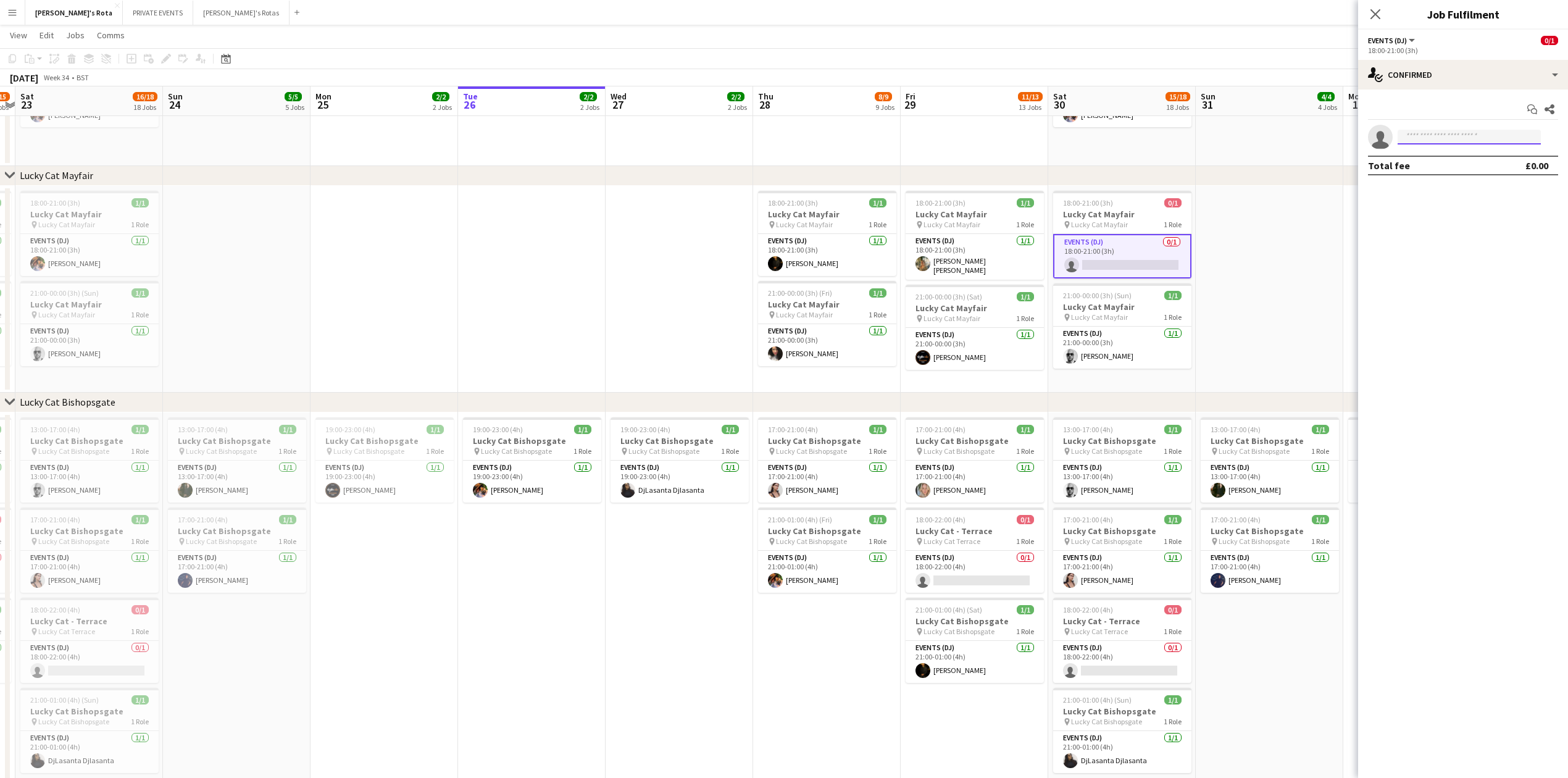
click at [1448, 140] on input at bounding box center [1470, 137] width 143 height 15
click at [716, 286] on app-date-cell at bounding box center [679, 289] width 147 height 207
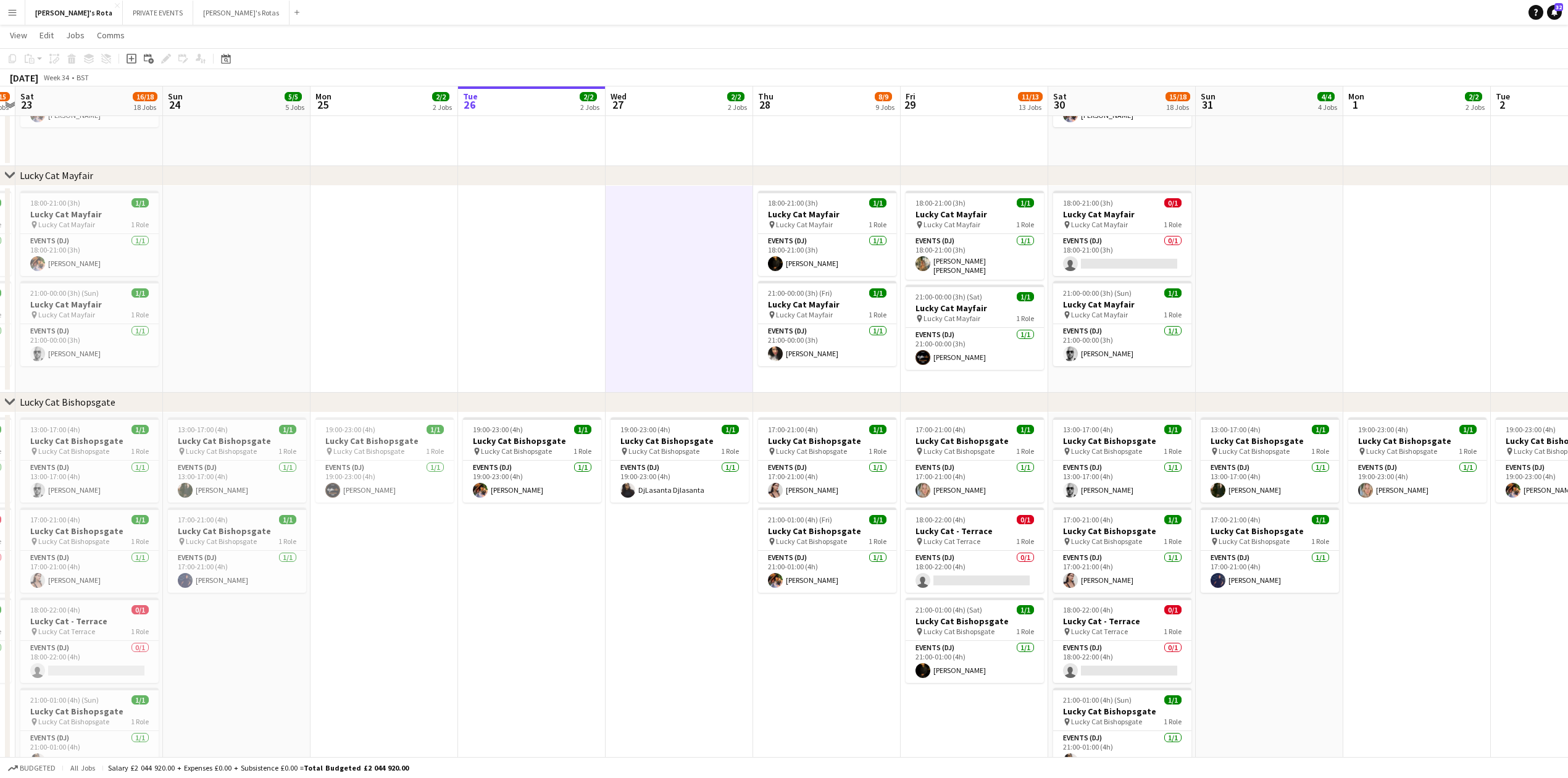
click at [563, 282] on app-date-cell at bounding box center [532, 289] width 147 height 207
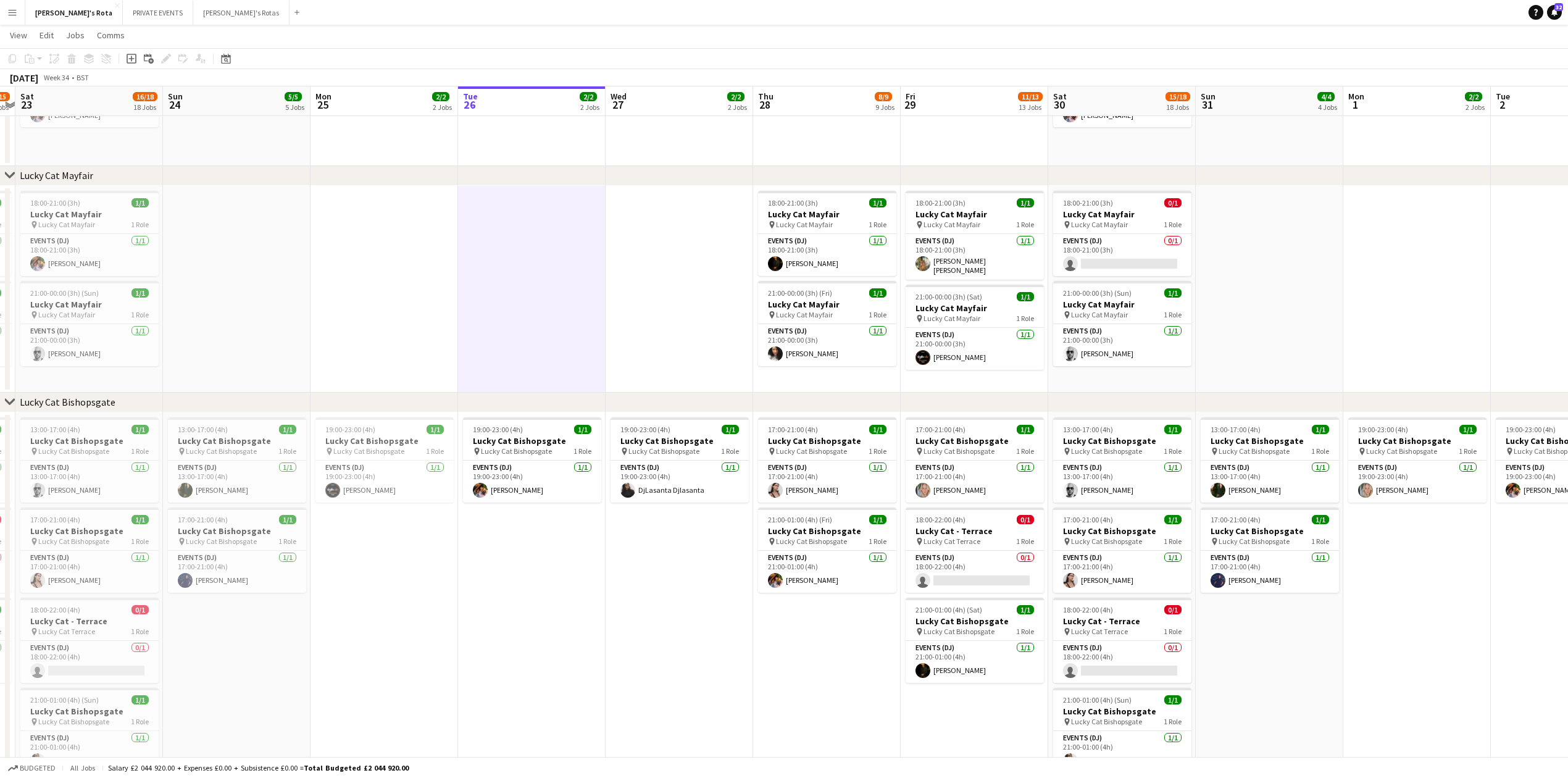
click at [660, 329] on app-date-cell at bounding box center [679, 289] width 147 height 207
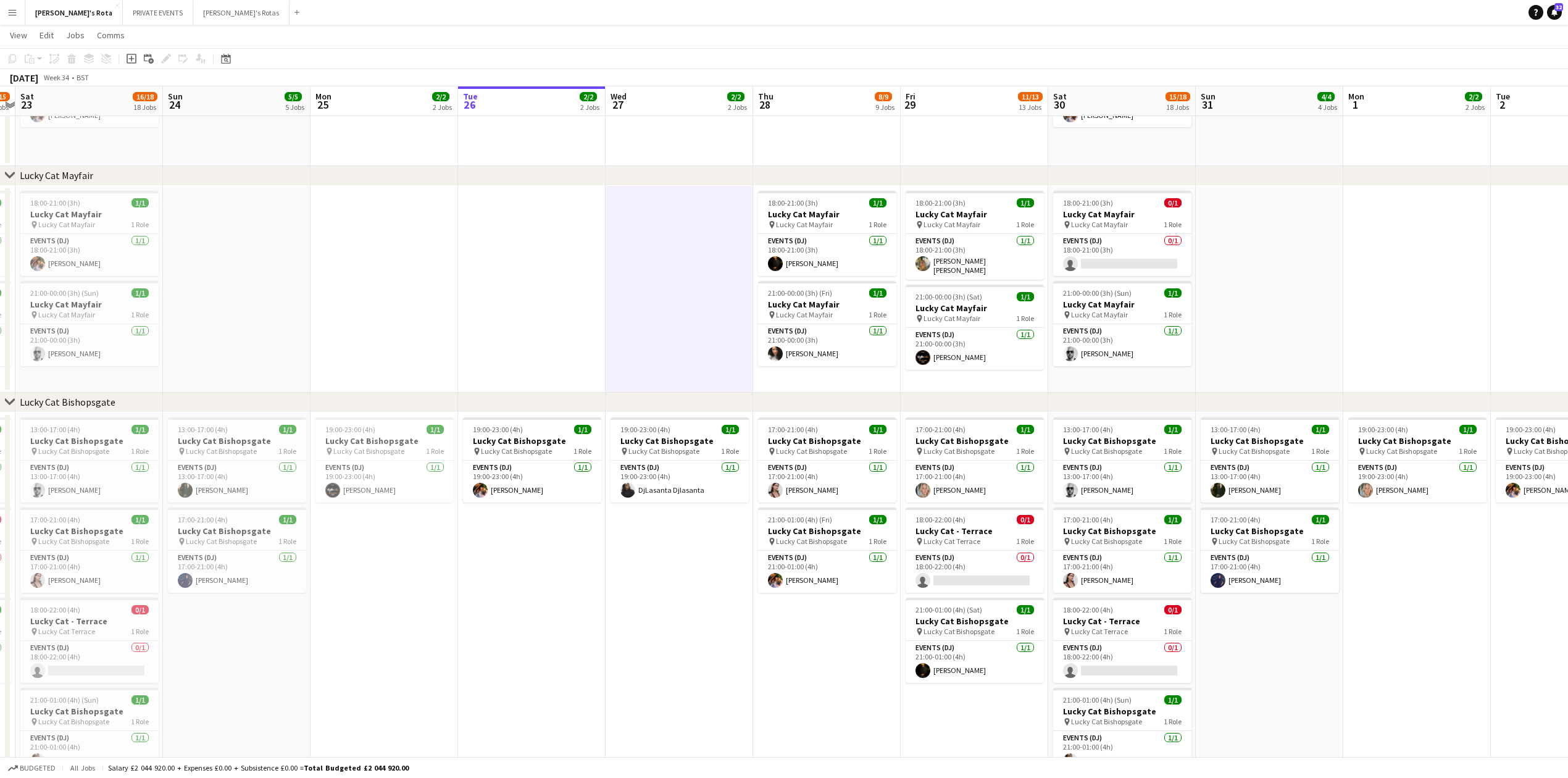
click at [482, 336] on app-date-cell at bounding box center [532, 289] width 147 height 207
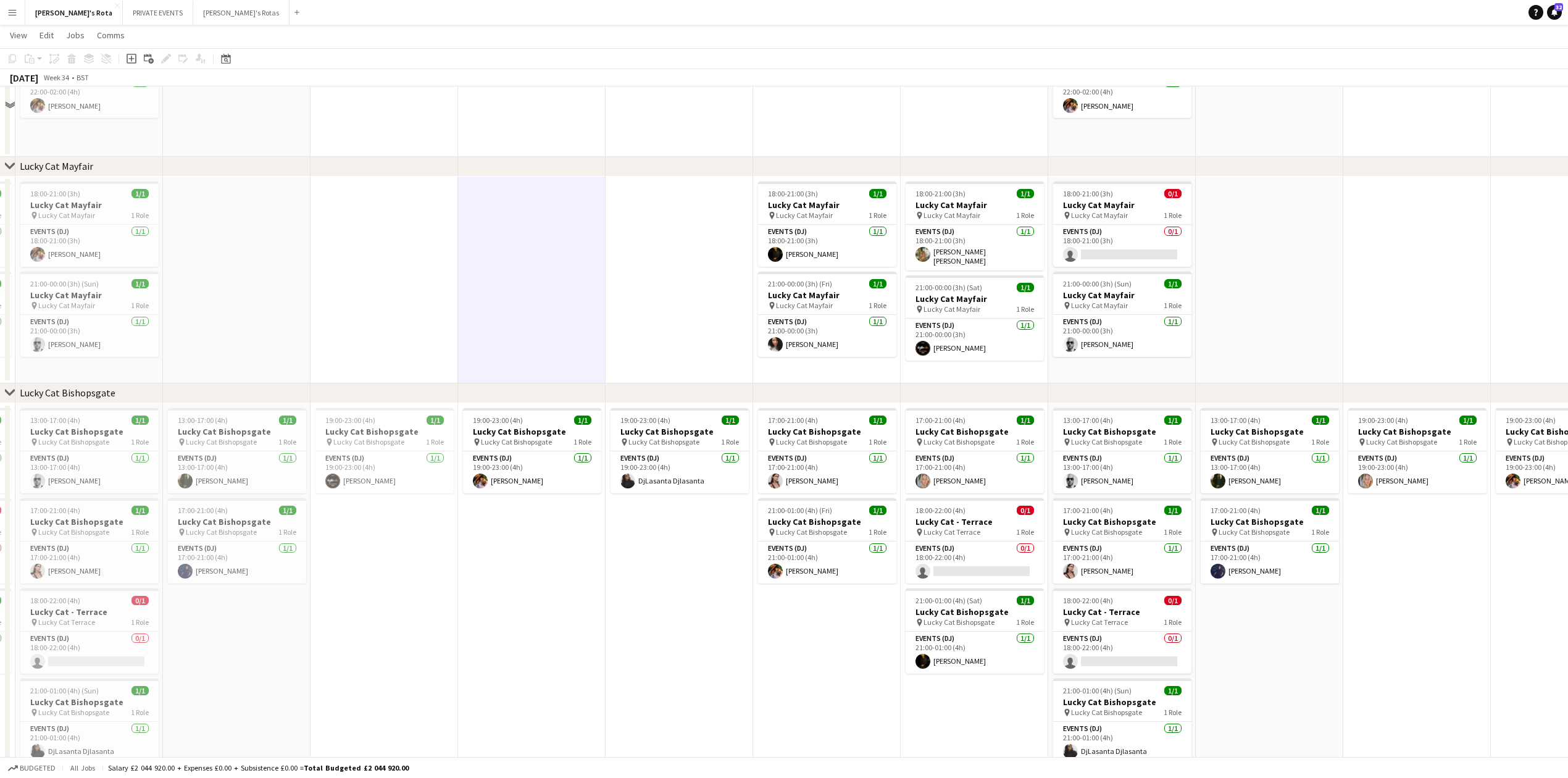
scroll to position [494, 0]
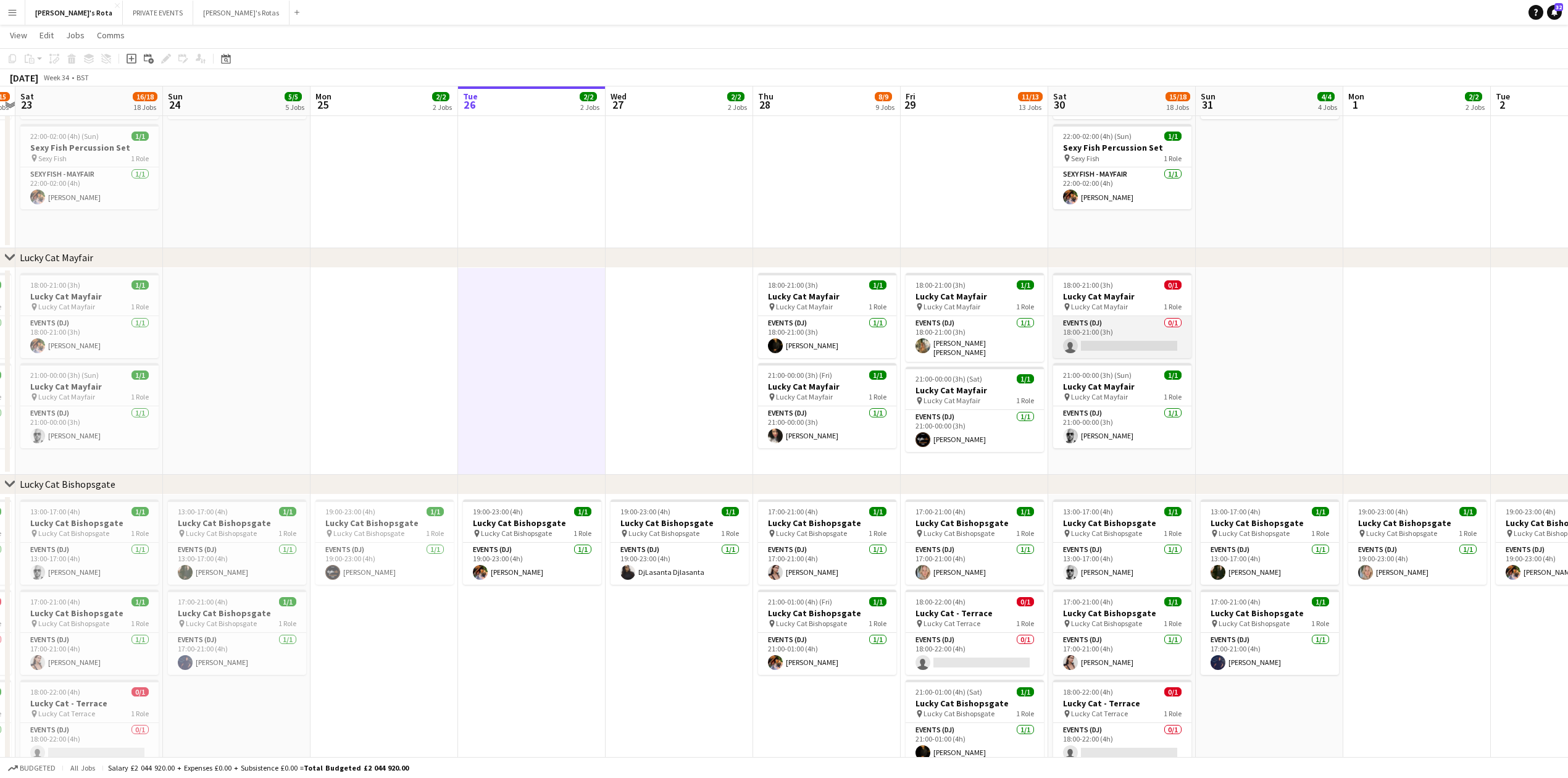
click at [1110, 338] on app-card-role "Events (DJ) 0/1 18:00-21:00 (3h) single-neutral-actions" at bounding box center [1122, 337] width 138 height 42
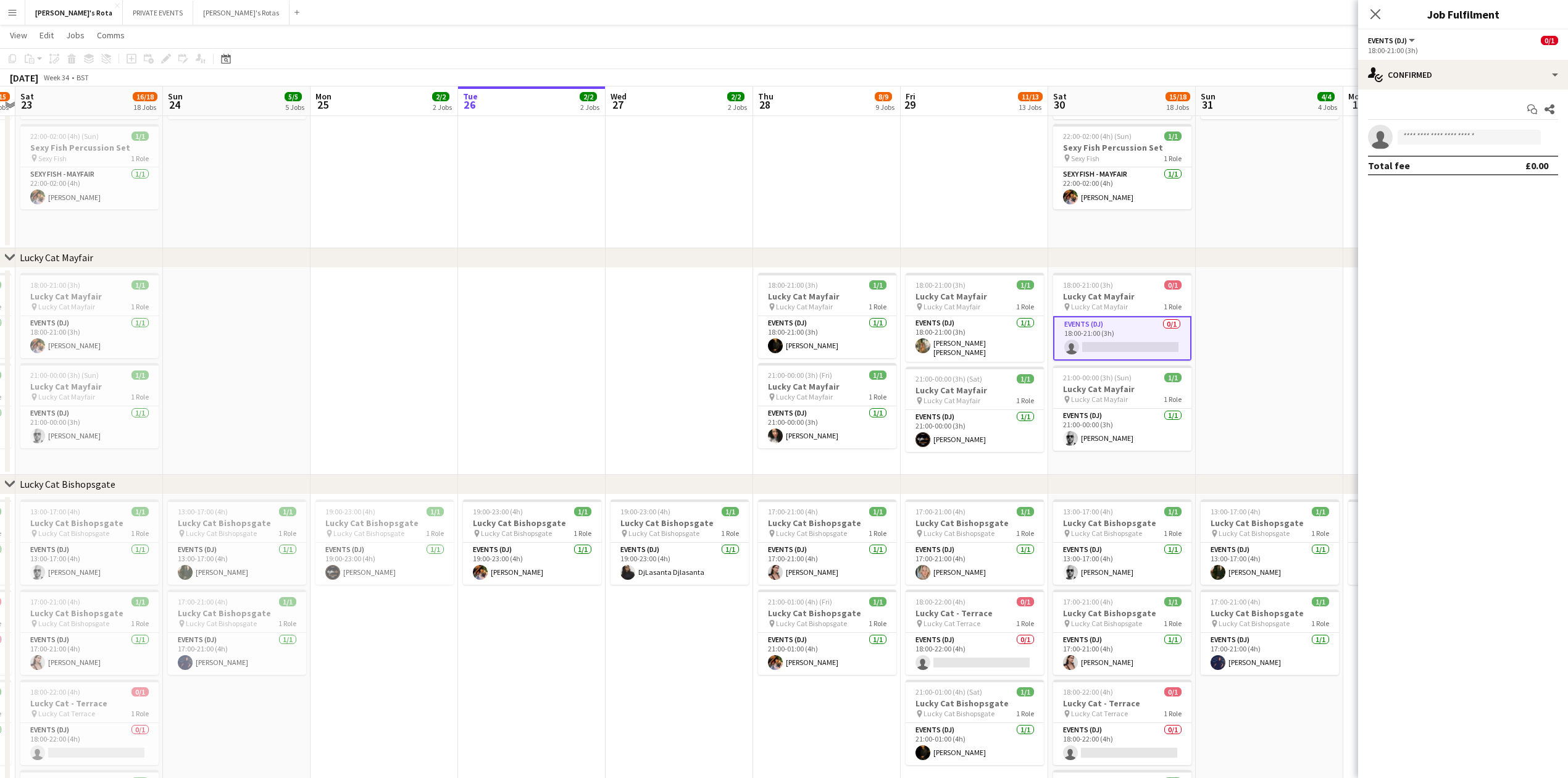
click at [1270, 352] on app-date-cell at bounding box center [1270, 371] width 147 height 207
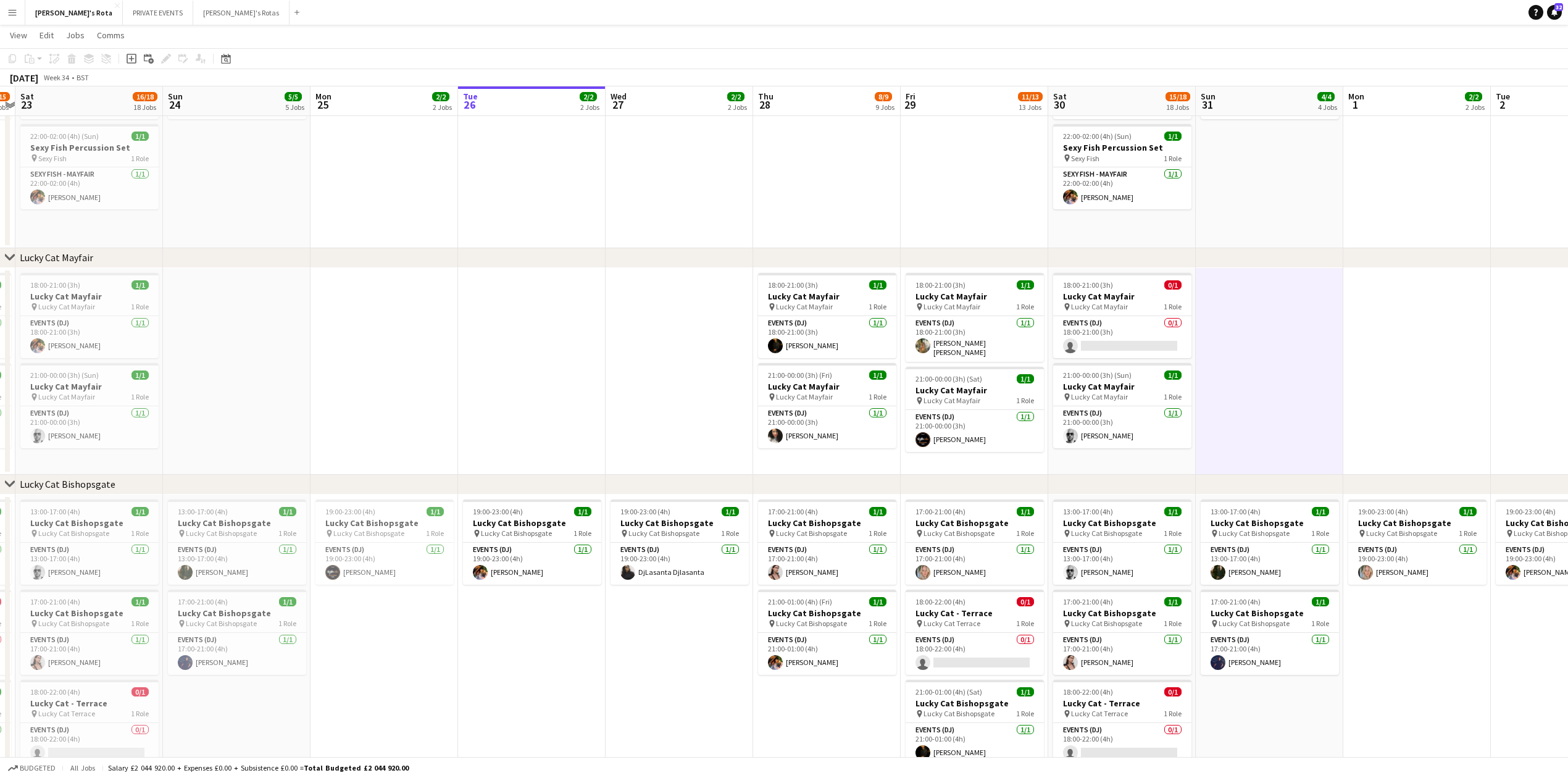
click at [1283, 728] on app-date-cell "13:00-17:00 (4h) 1/1 Lucky Cat Bishopsgate pin Lucky Cat Bishopsgate 1 Role Eve…" at bounding box center [1270, 706] width 147 height 423
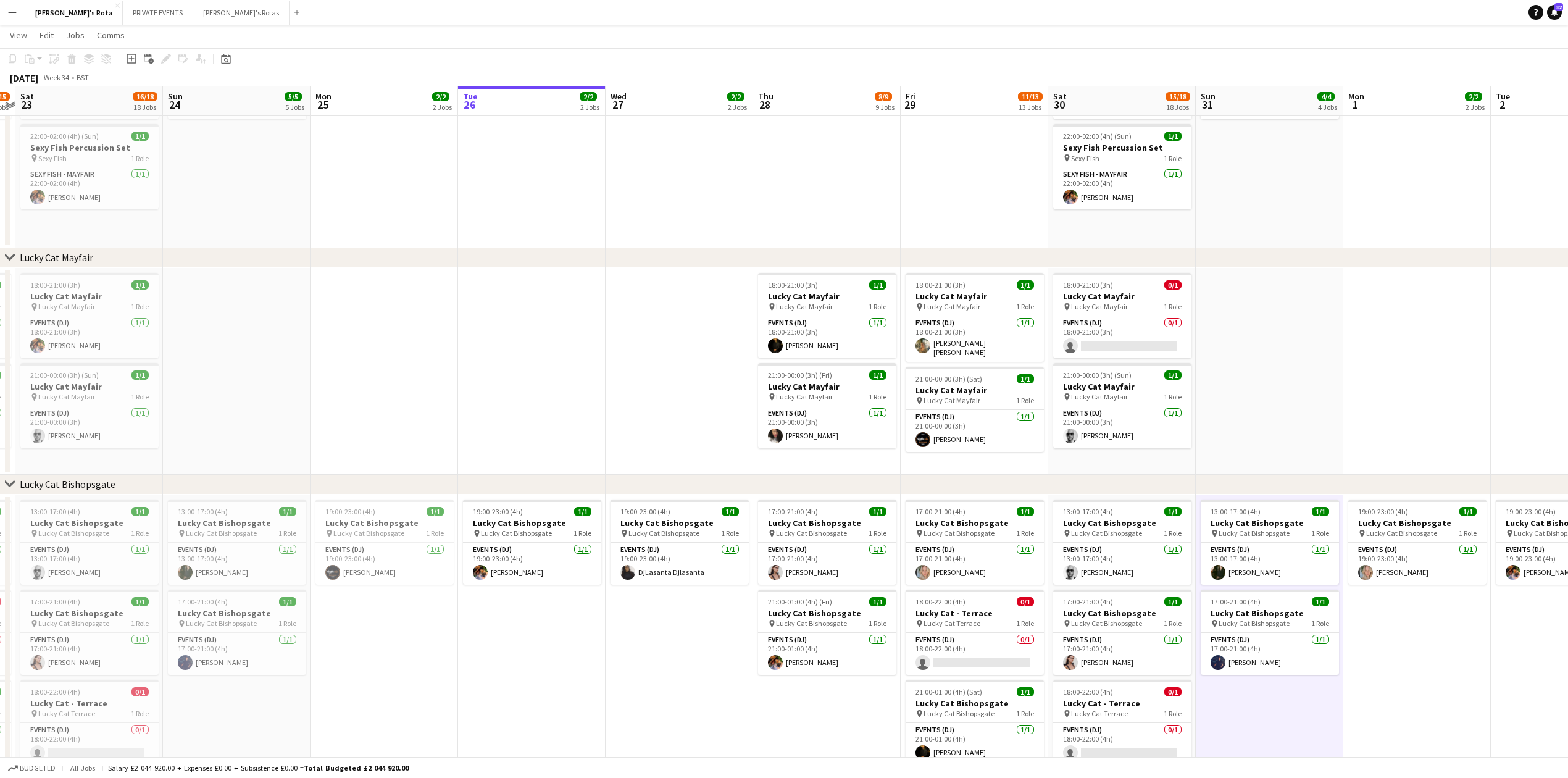
click at [1398, 706] on app-date-cell "19:00-23:00 (4h) 1/1 Lucky Cat Bishopsgate pin Lucky Cat Bishopsgate 1 Role Eve…" at bounding box center [1417, 706] width 147 height 423
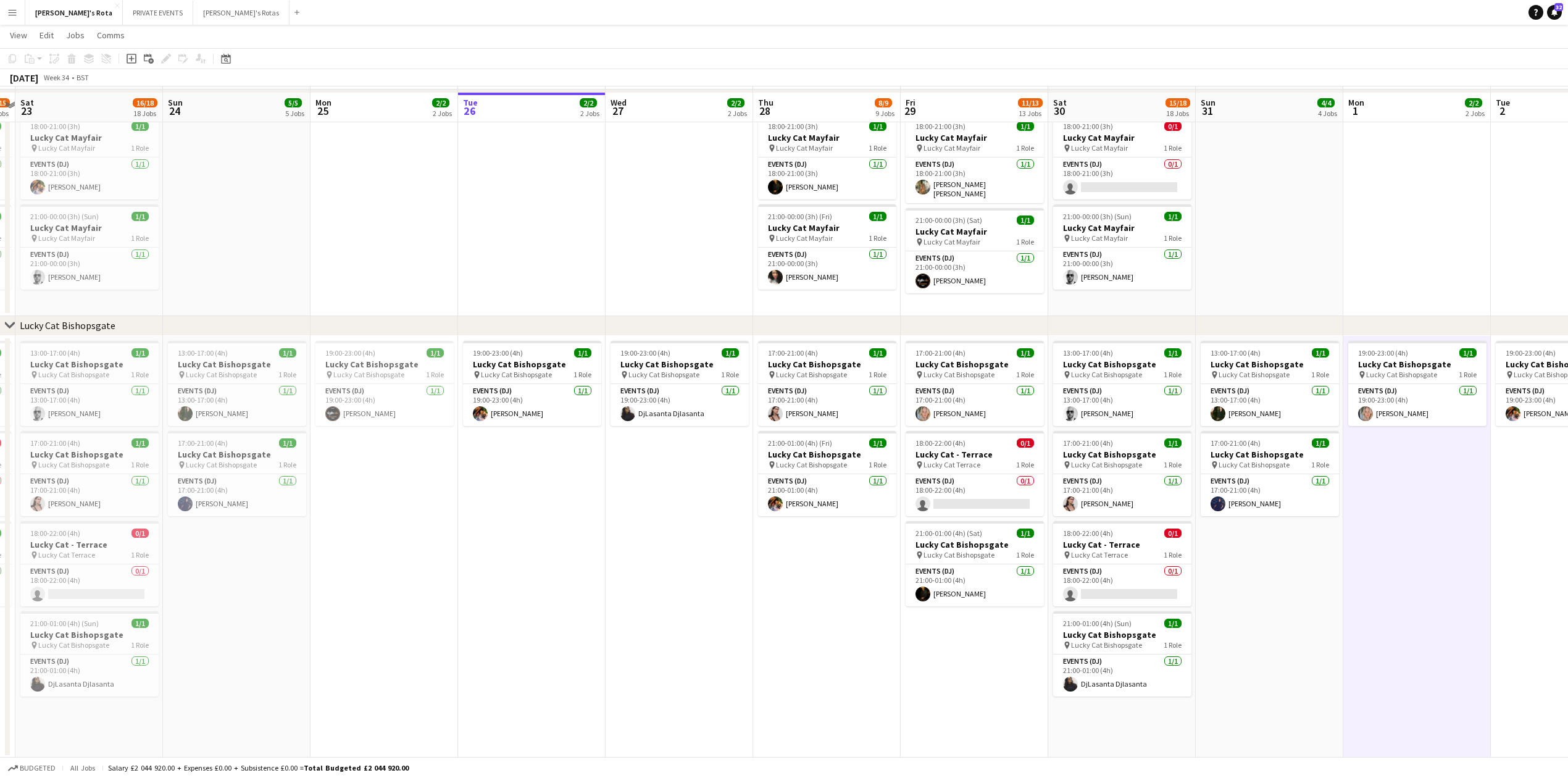
scroll to position [658, 0]
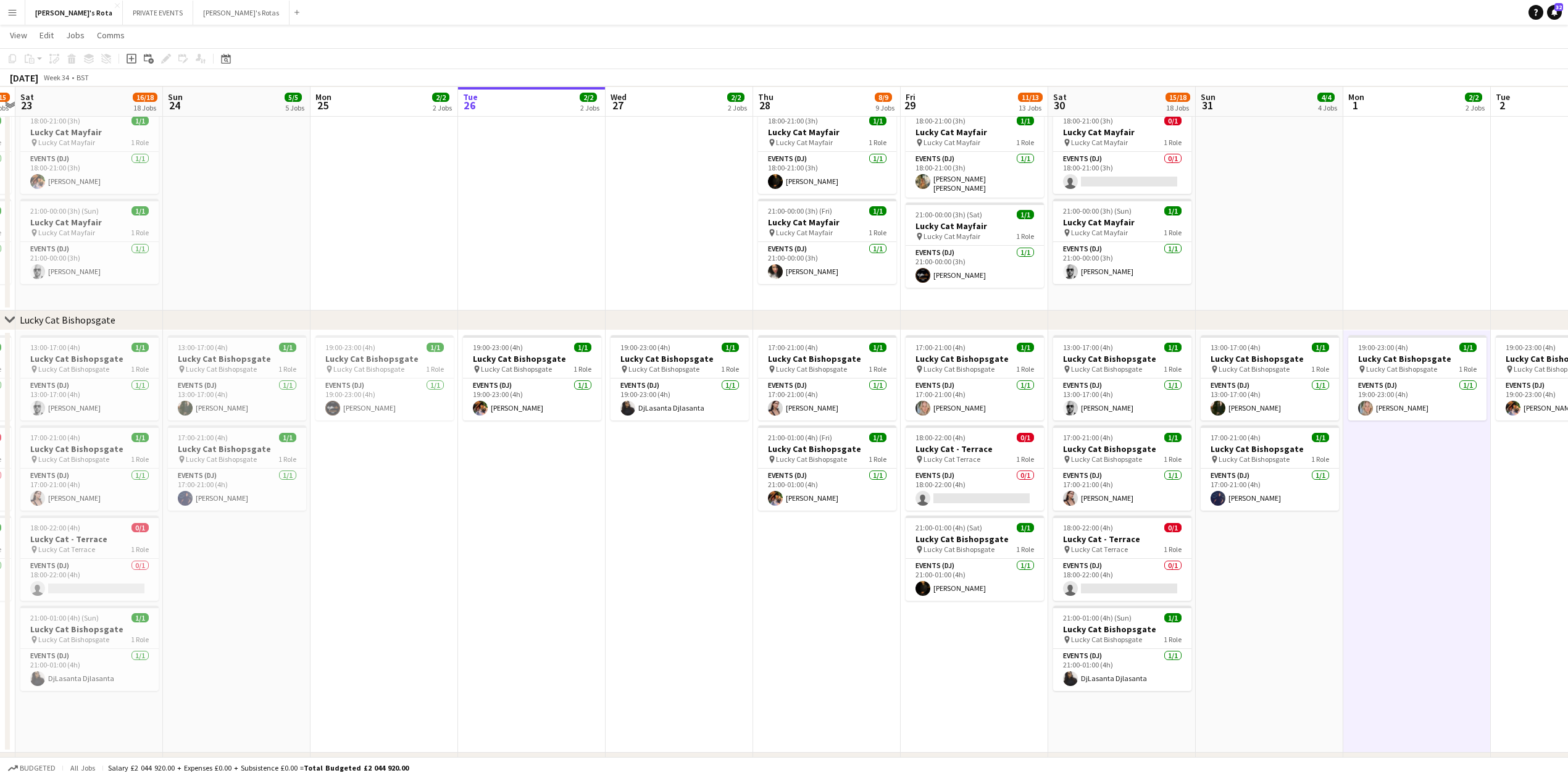
click at [494, 594] on app-date-cell "19:00-23:00 (4h) 1/1 Lucky Cat Bishopsgate pin Lucky Cat Bishopsgate 1 Role Eve…" at bounding box center [532, 541] width 147 height 423
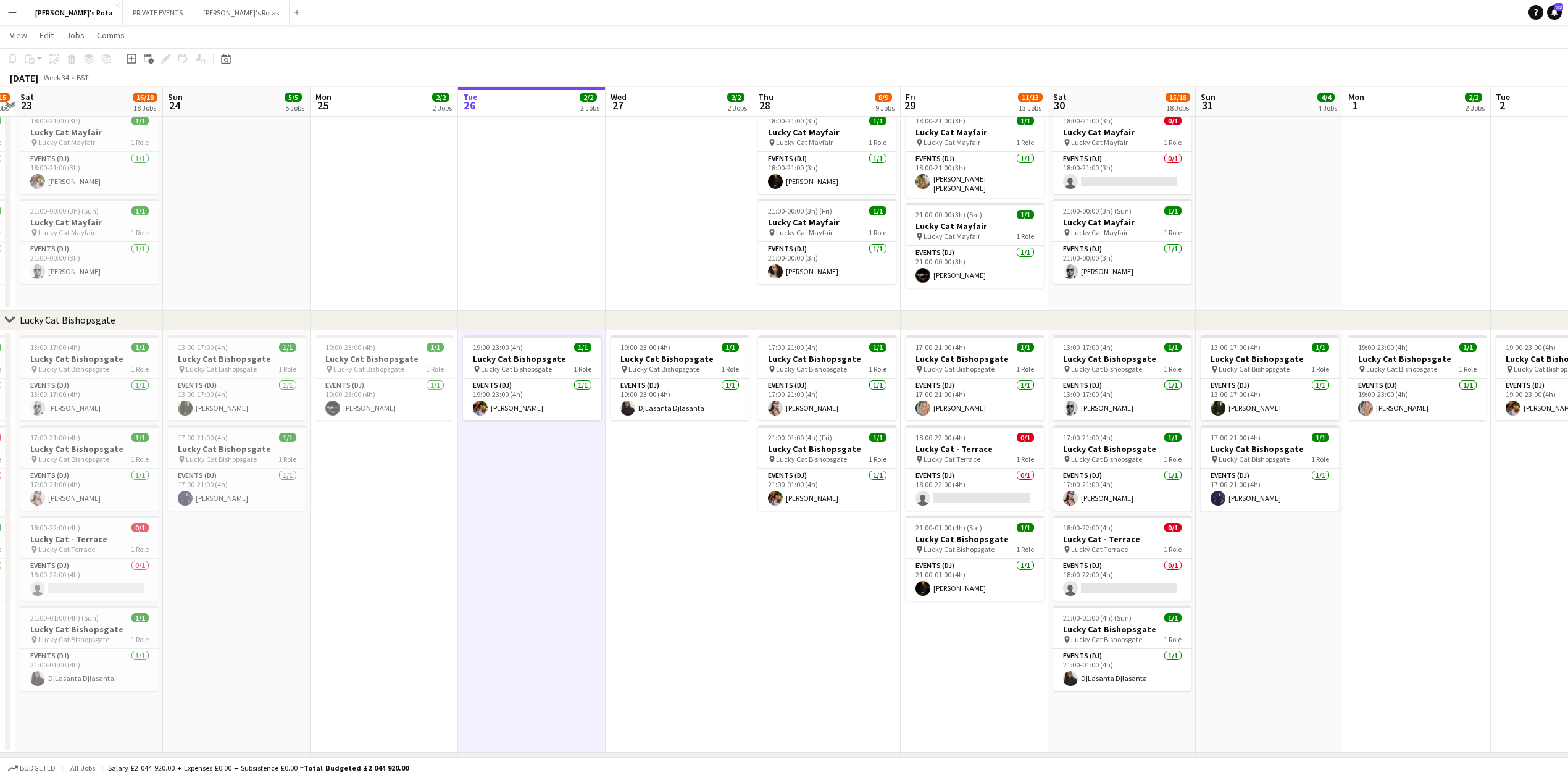
click at [594, 594] on app-date-cell "19:00-23:00 (4h) 1/1 Lucky Cat Bishopsgate pin Lucky Cat Bishopsgate 1 Role Eve…" at bounding box center [532, 541] width 147 height 423
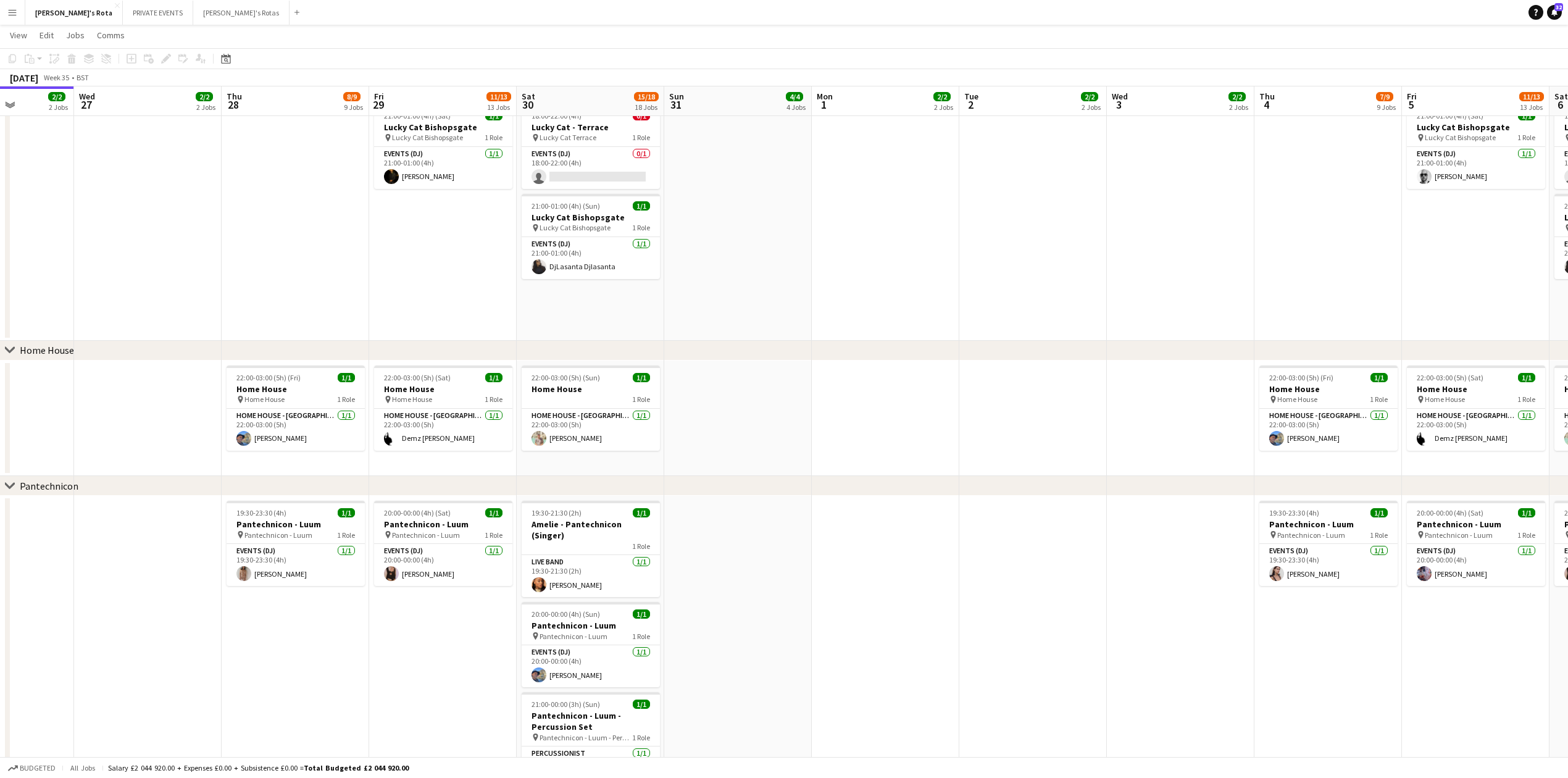
scroll to position [0, 532]
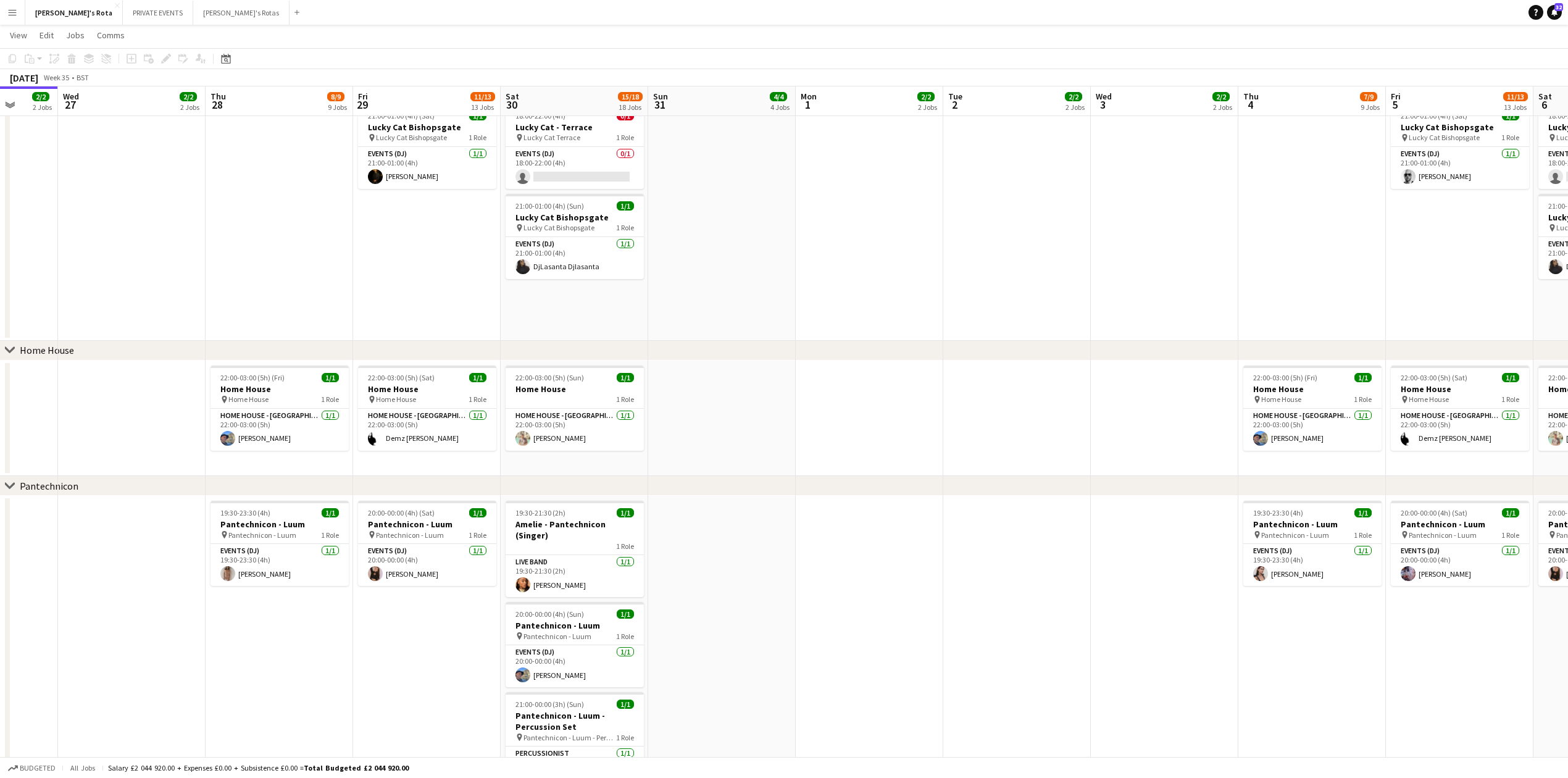
drag, startPoint x: 1386, startPoint y: 401, endPoint x: 837, endPoint y: 423, distance: 549.4
click at [837, 423] on app-calendar-viewport "Sat 23 16/18 18 Jobs Sun 24 5/5 5 Jobs Mon 25 2/2 2 Jobs Tue 26 2/2 2 Jobs Wed …" at bounding box center [784, 714] width 1568 height 3471
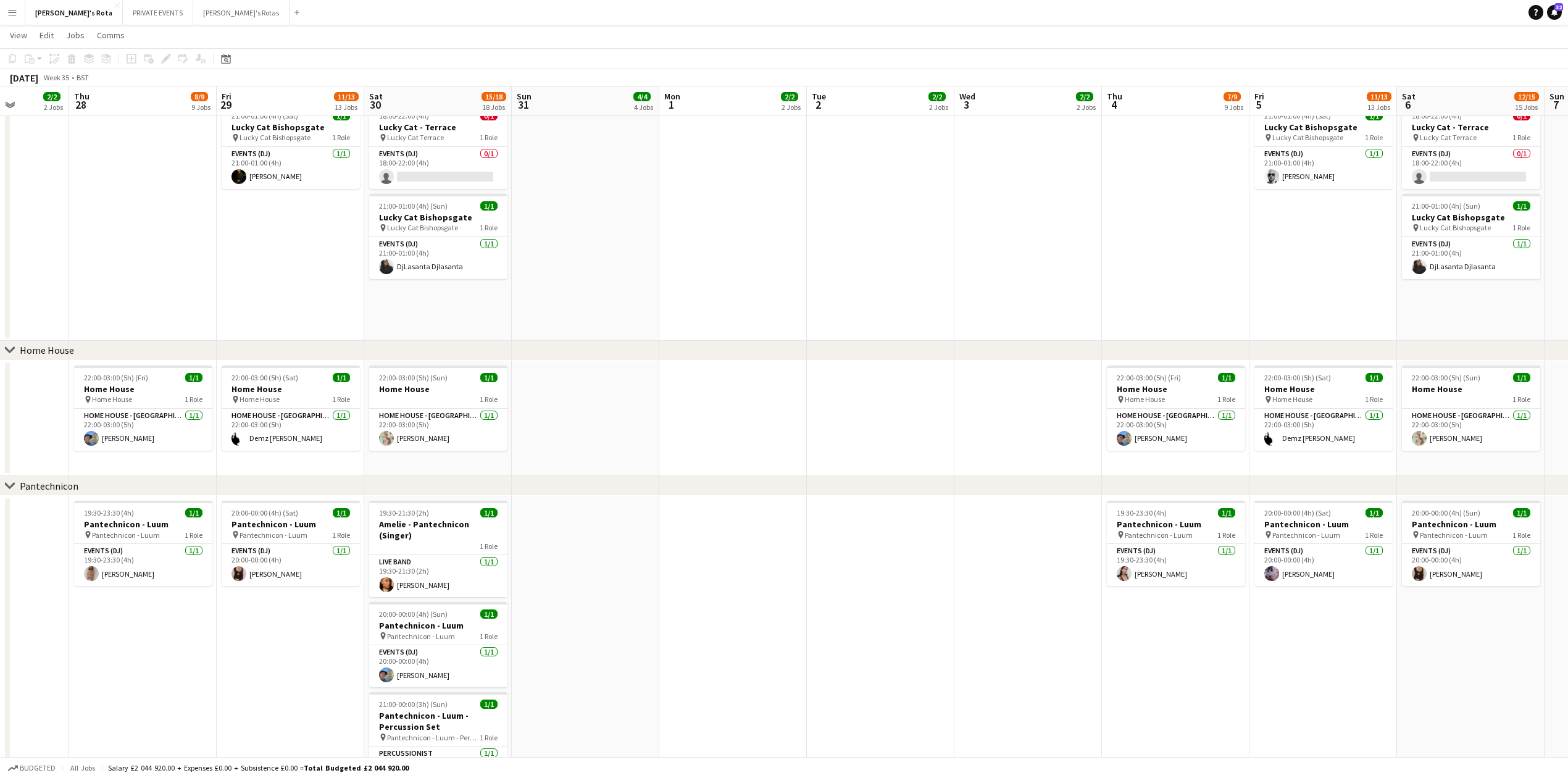
scroll to position [0, 438]
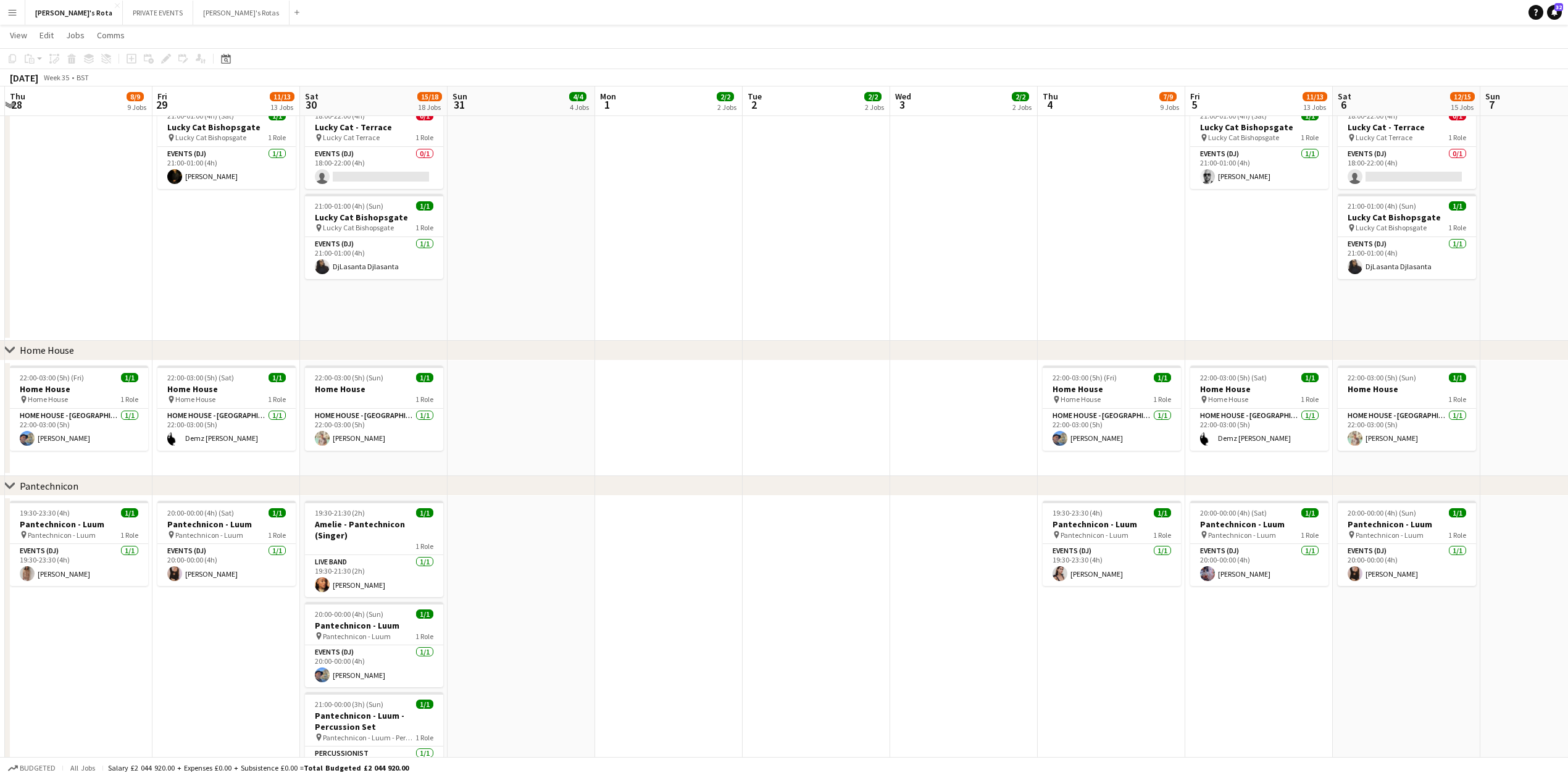
drag, startPoint x: 1081, startPoint y: 416, endPoint x: 881, endPoint y: 425, distance: 200.2
click at [881, 425] on app-calendar-viewport "Mon 25 2/2 2 Jobs Tue 26 2/2 2 Jobs Wed 27 2/2 2 Jobs Thu 28 8/9 9 Jobs Fri 29 …" at bounding box center [784, 714] width 1568 height 3471
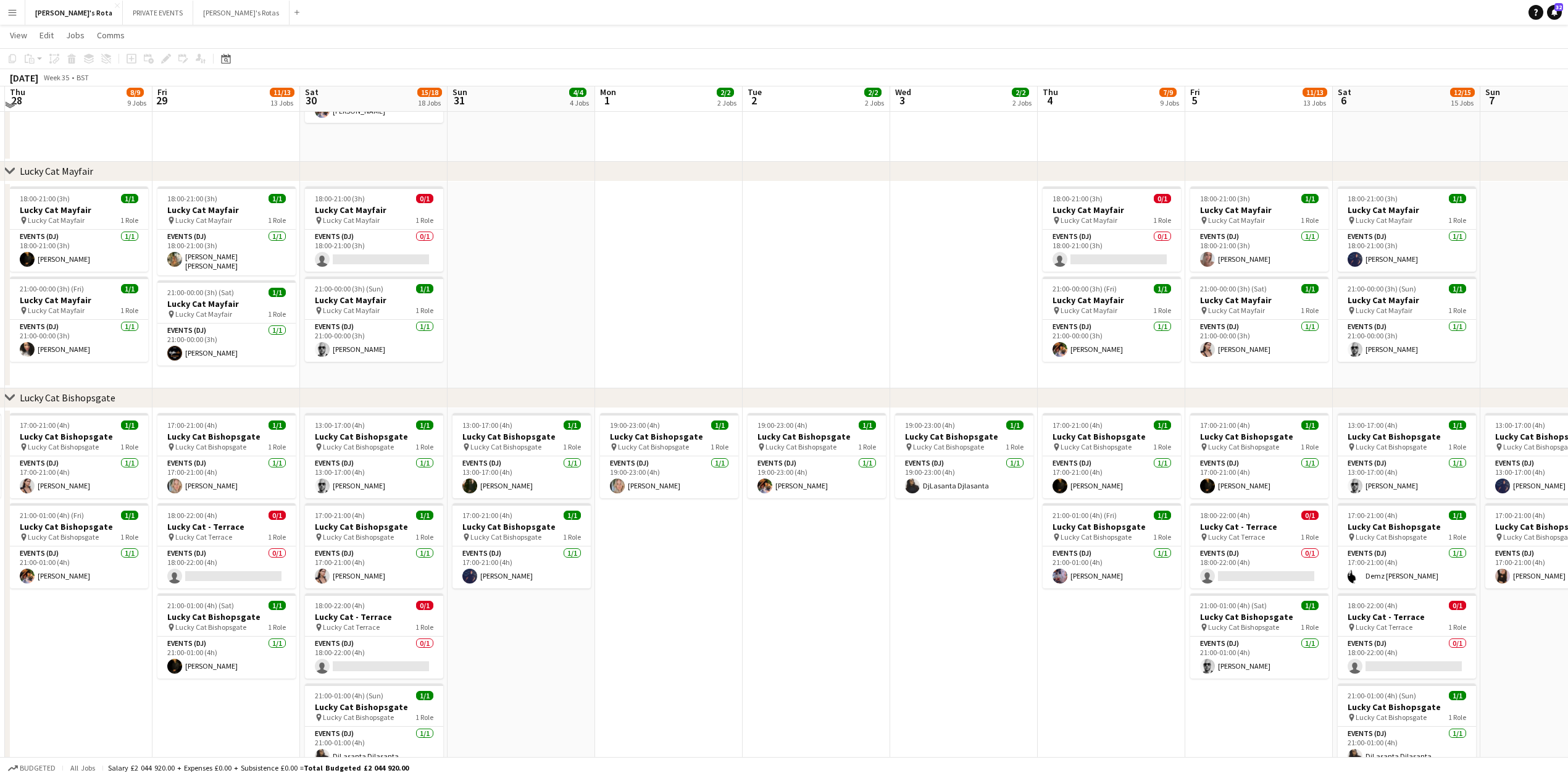
scroll to position [576, 0]
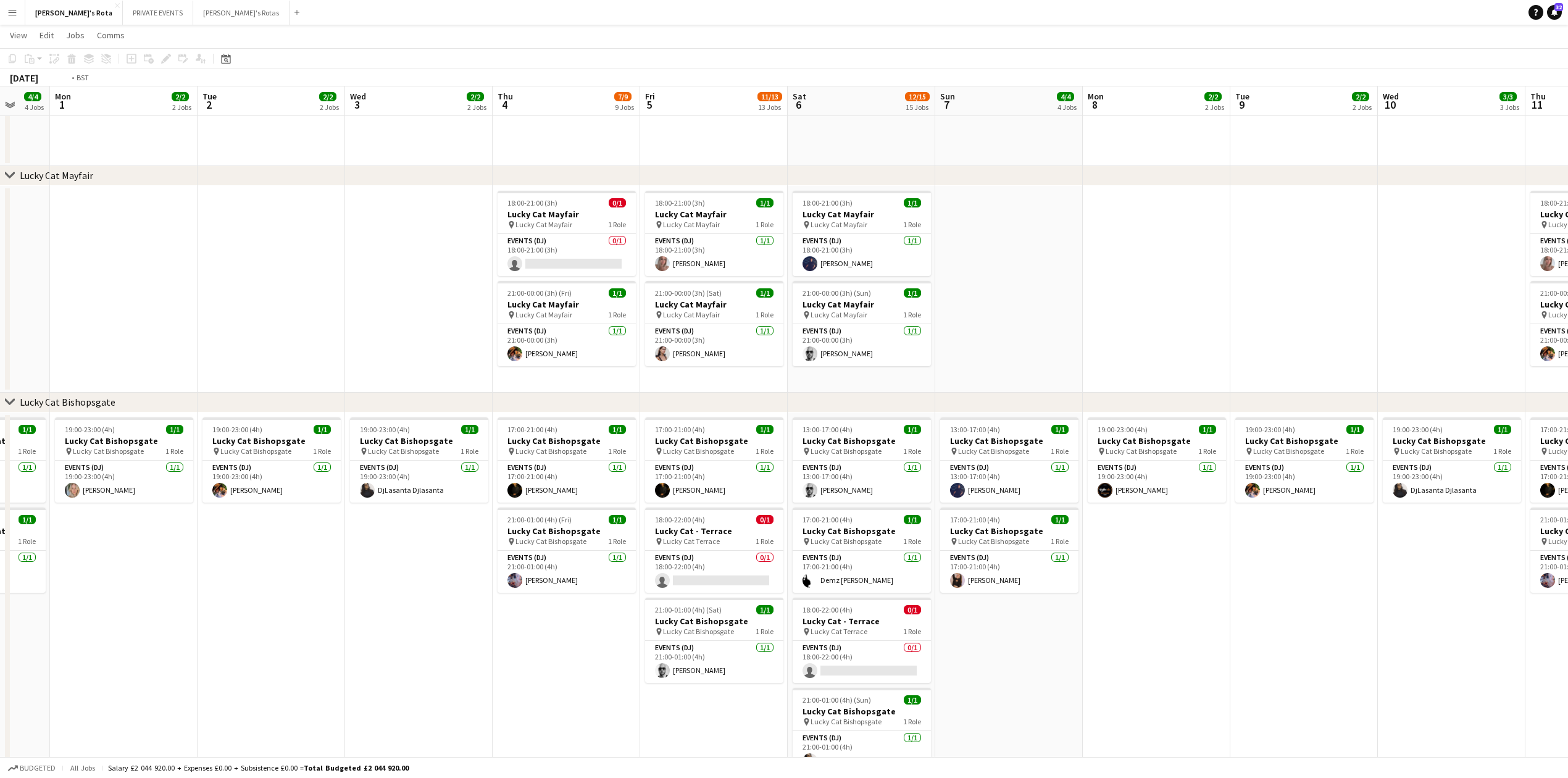
drag, startPoint x: 988, startPoint y: 587, endPoint x: 44, endPoint y: 672, distance: 947.8
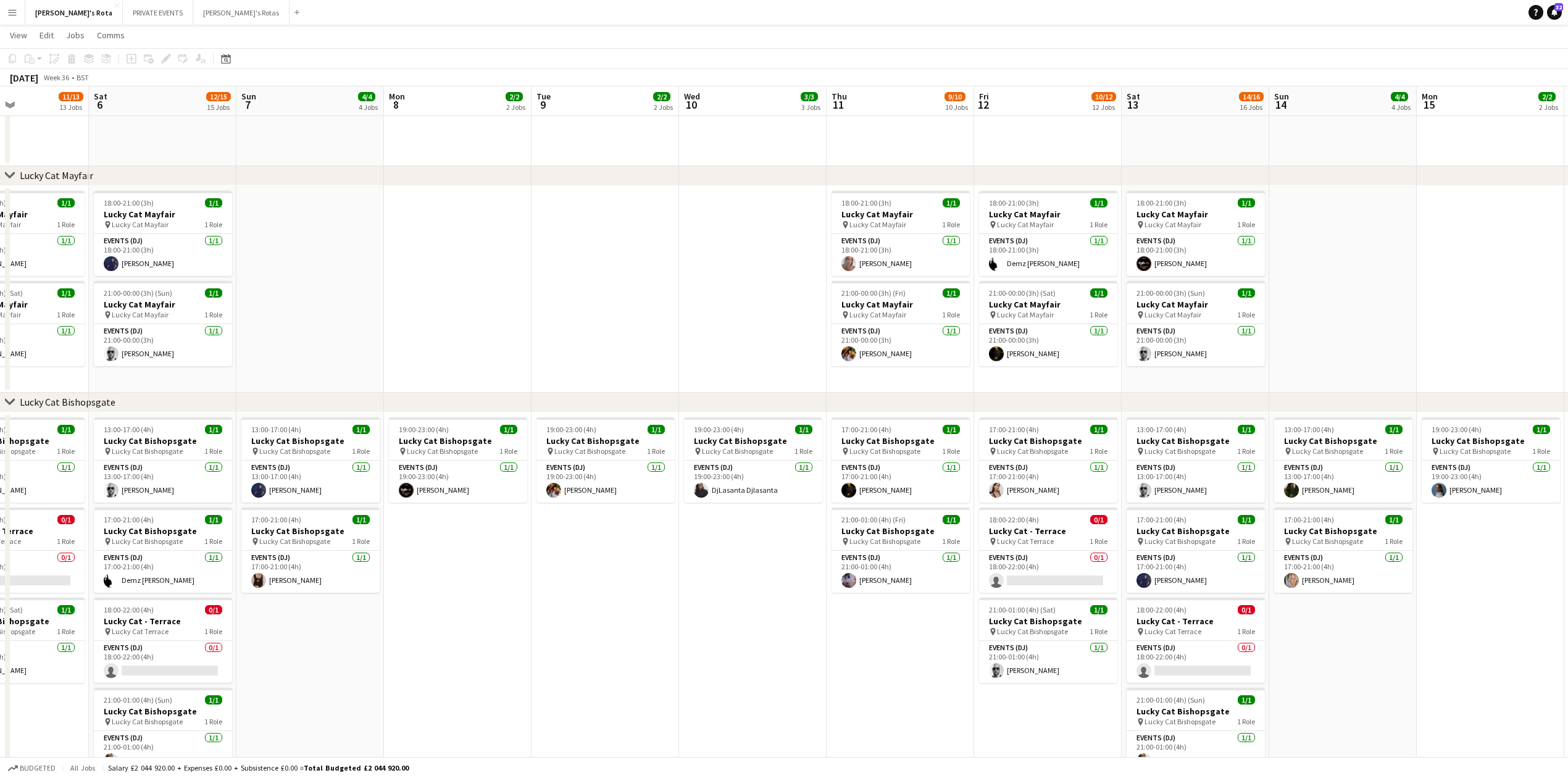
scroll to position [0, 450]
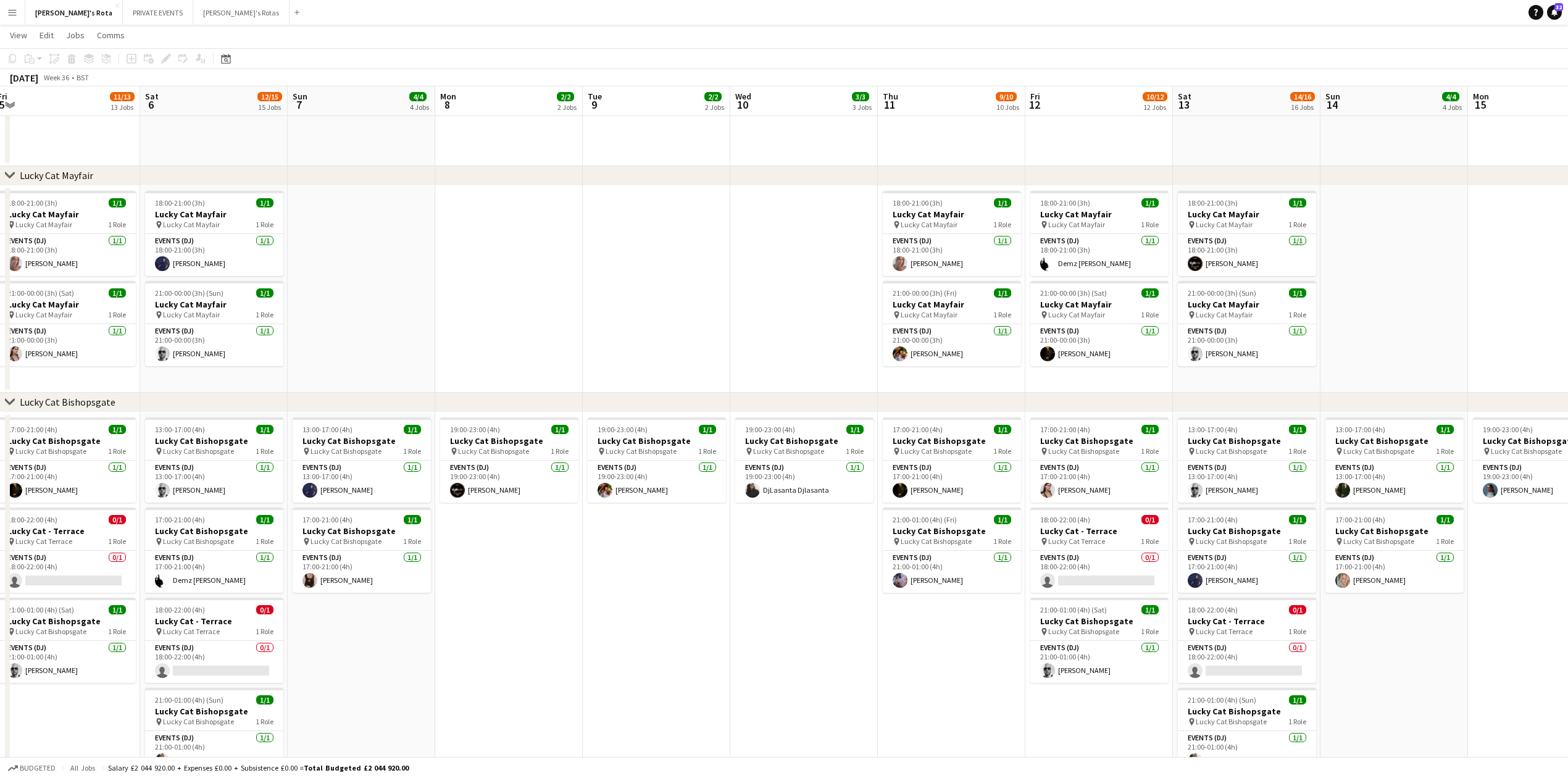
drag, startPoint x: 794, startPoint y: 641, endPoint x: 589, endPoint y: 667, distance: 206.6
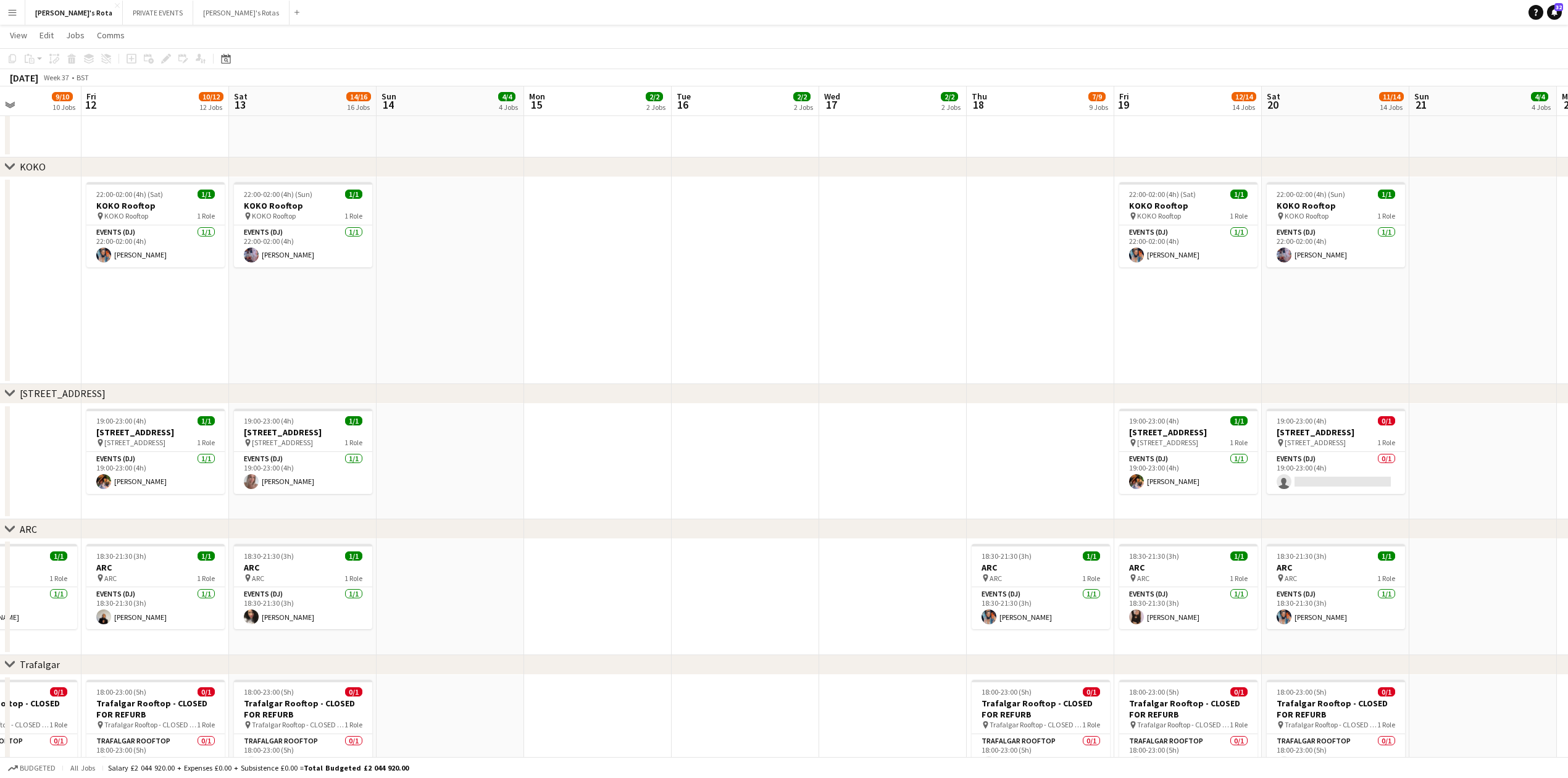
scroll to position [0, 484]
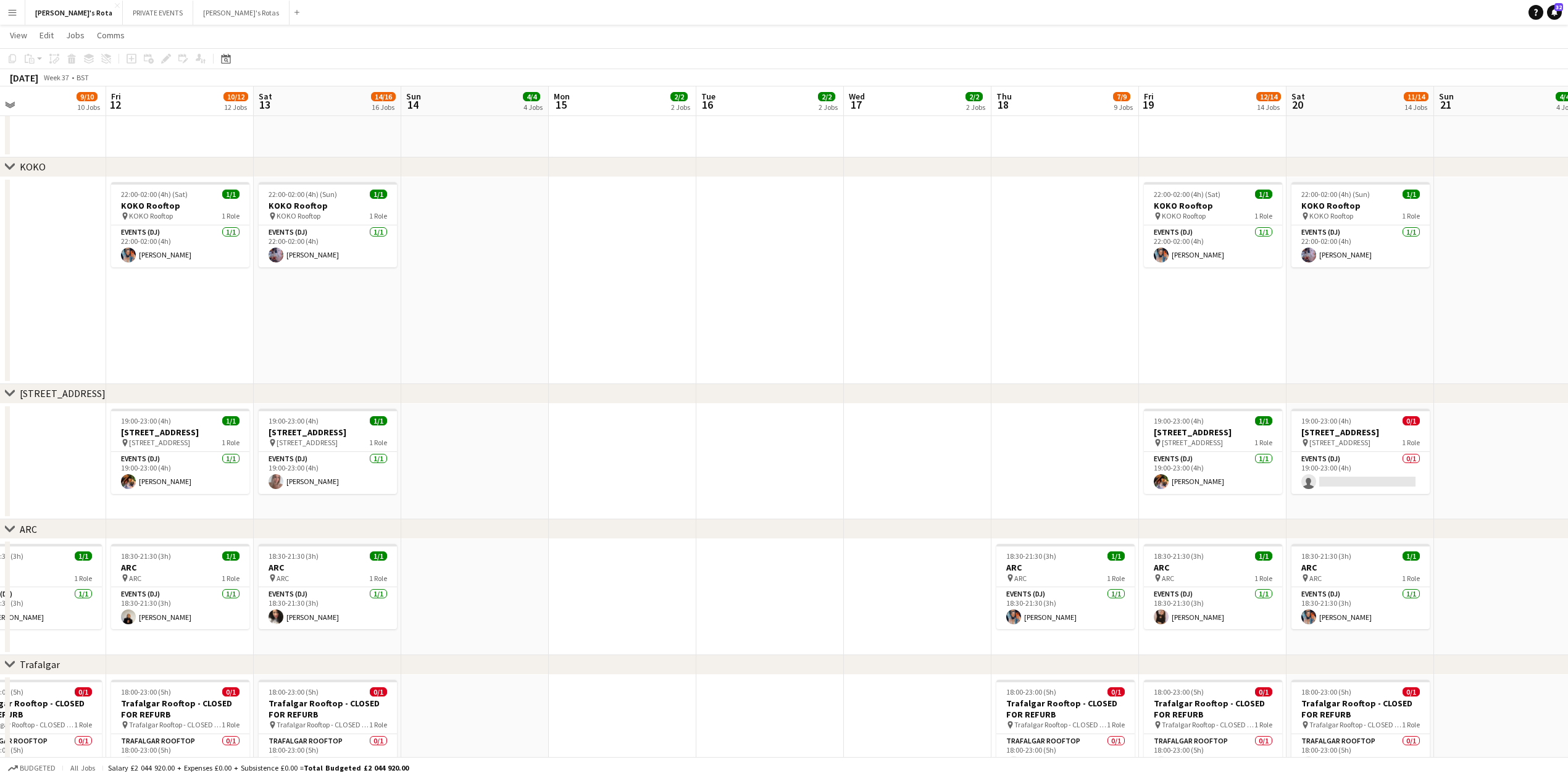
drag, startPoint x: 932, startPoint y: 450, endPoint x: 72, endPoint y: 548, distance: 865.6
click at [13, 551] on app-calendar-viewport "Mon 8 2/2 2 Jobs Tue 9 2/2 2 Jobs Wed 10 3/3 3 Jobs Thu 11 9/10 10 Jobs Fri 12 …" at bounding box center [784, 54] width 1568 height 3471
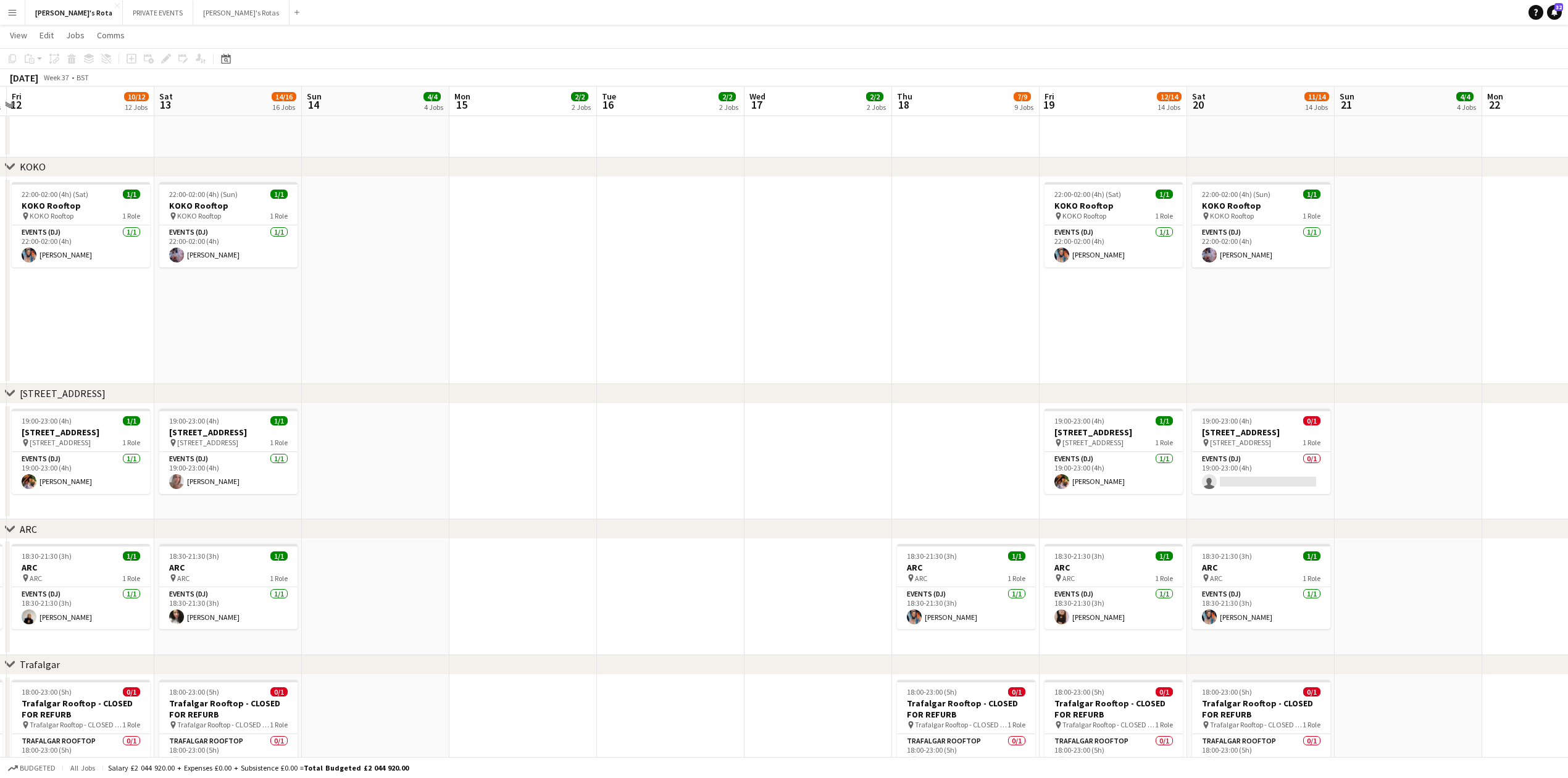
scroll to position [0, 470]
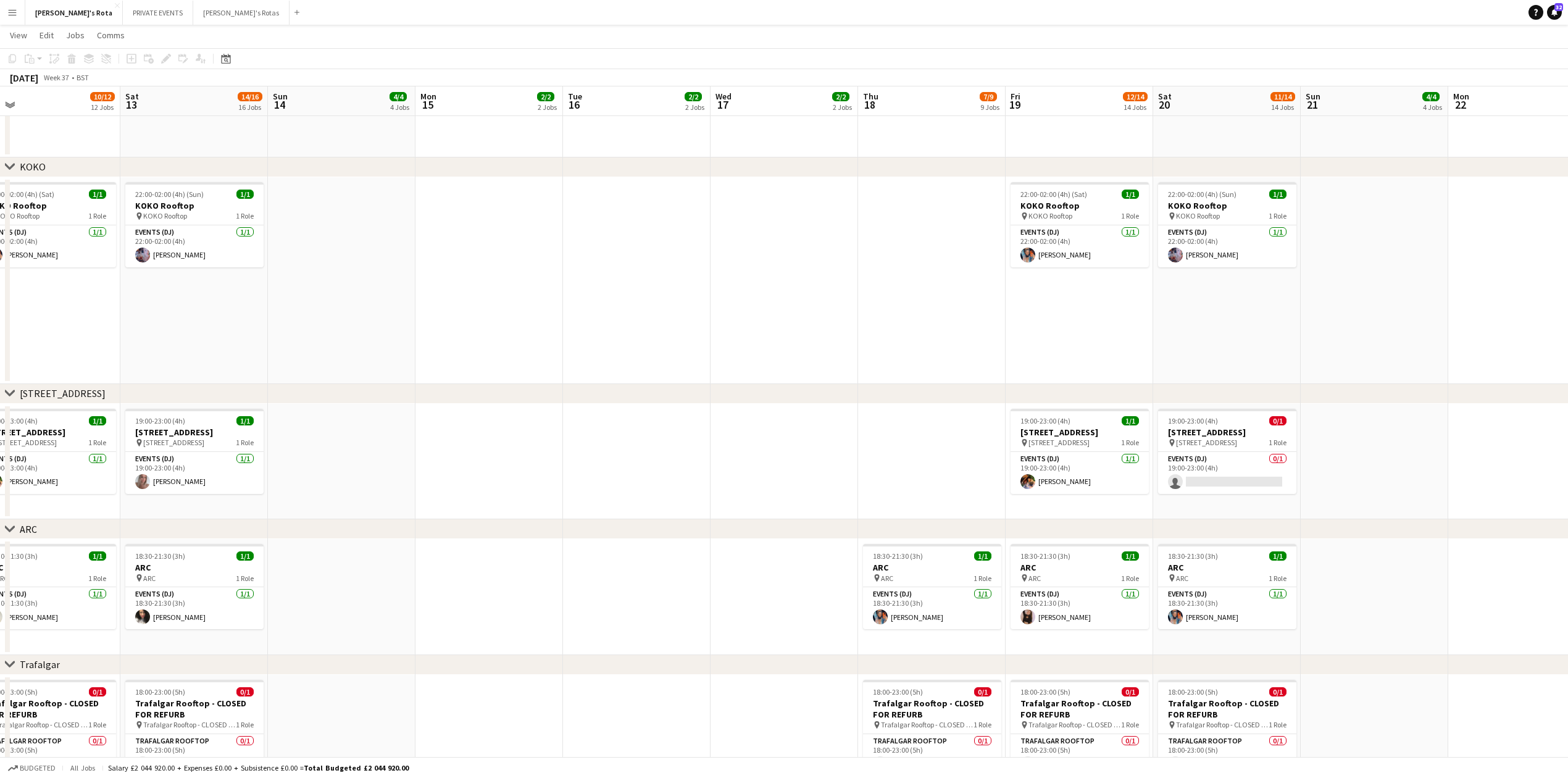
drag, startPoint x: 826, startPoint y: 463, endPoint x: 693, endPoint y: 482, distance: 134.4
click at [693, 482] on app-calendar-viewport "Tue 9 2/2 2 Jobs Wed 10 3/3 3 Jobs Thu 11 9/10 10 Jobs Fri 12 10/12 12 Jobs Sat…" at bounding box center [784, 54] width 1568 height 3471
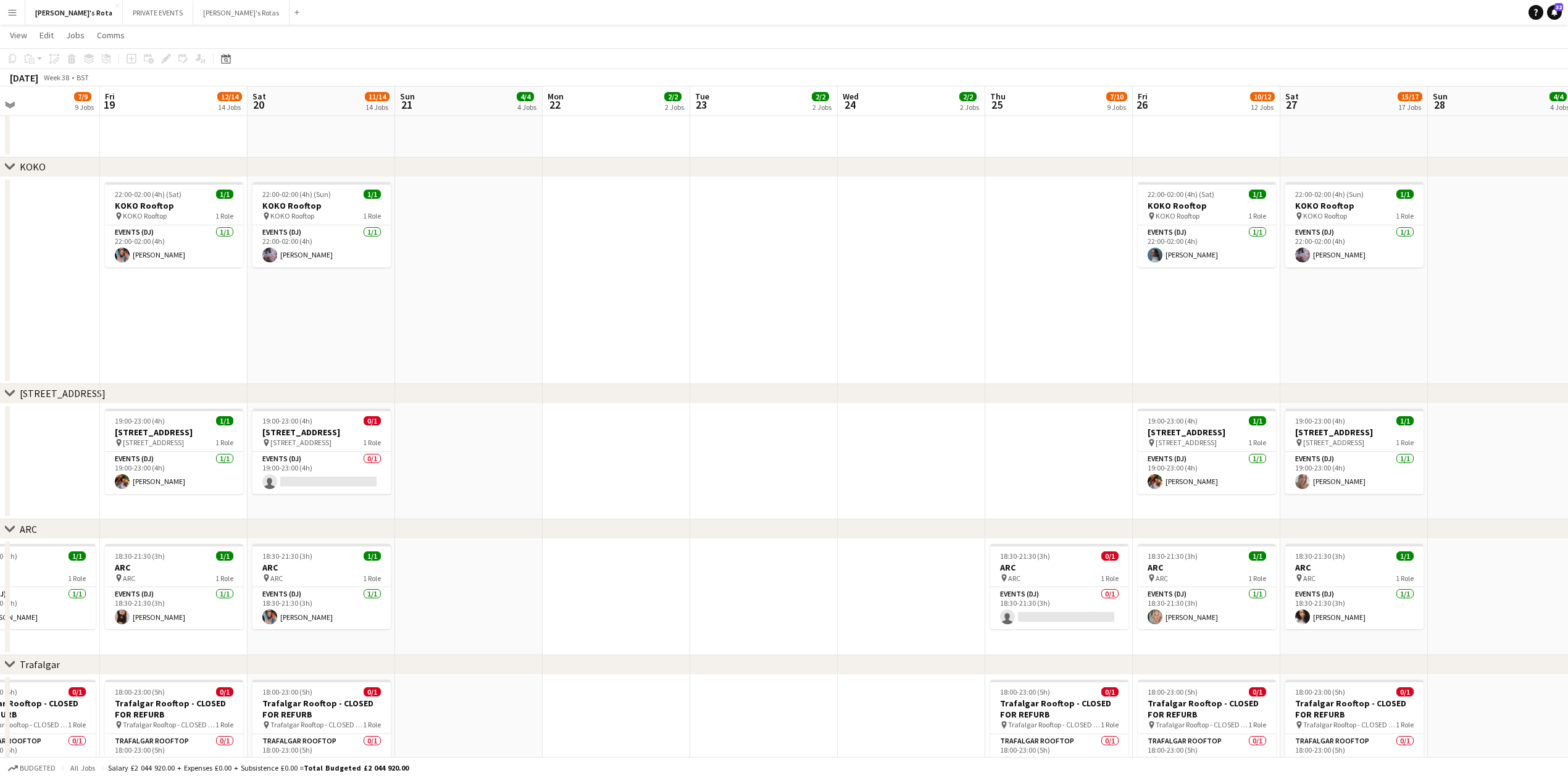
scroll to position [0, 355]
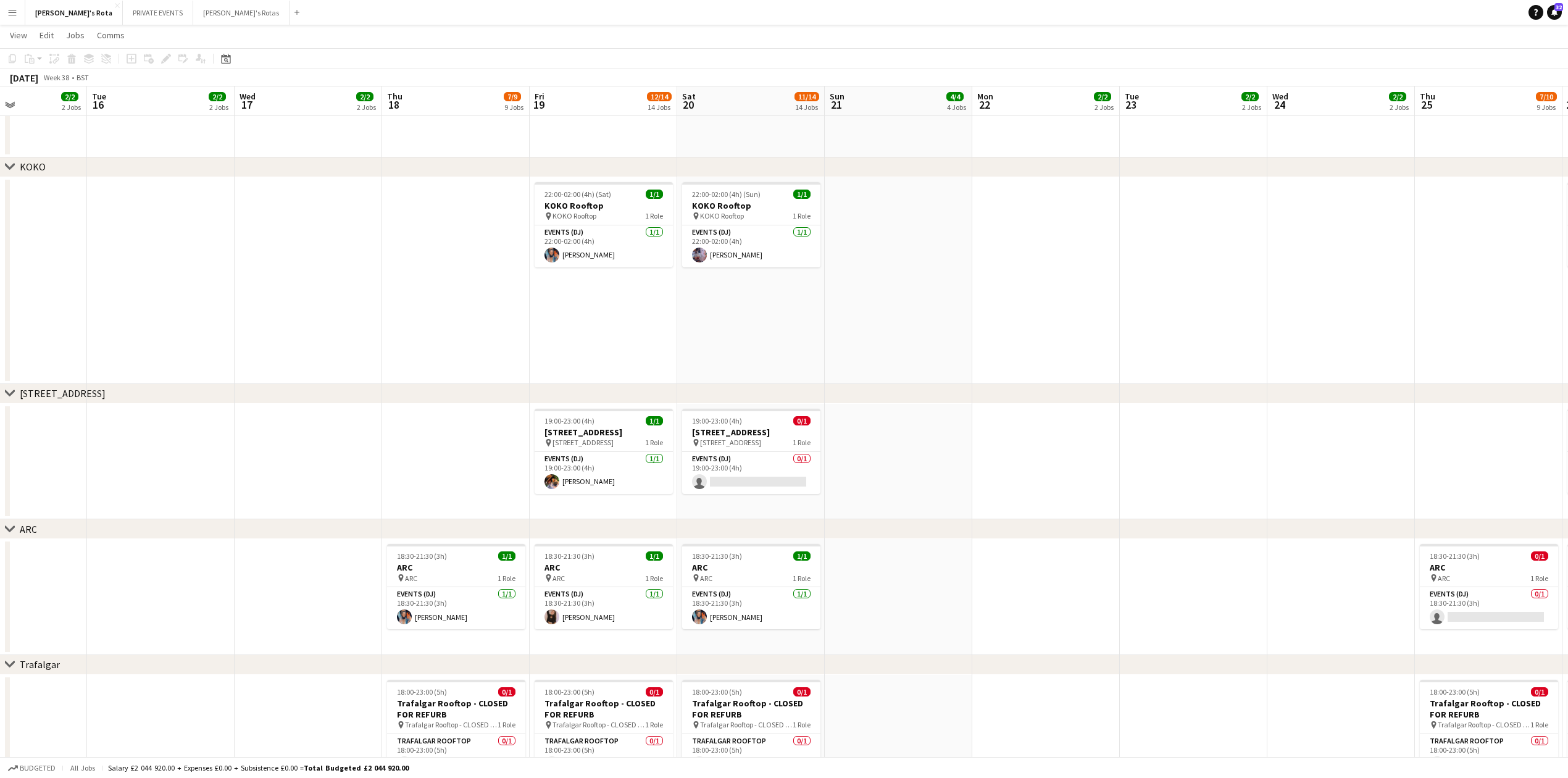
drag, startPoint x: 918, startPoint y: 413, endPoint x: 35, endPoint y: 506, distance: 887.9
click at [0, 512] on app-calendar-viewport "Sat 13 14/16 16 Jobs Sun 14 4/4 4 Jobs Mon 15 2/2 2 Jobs Tue 16 2/2 2 Jobs Wed …" at bounding box center [784, 54] width 1568 height 3471
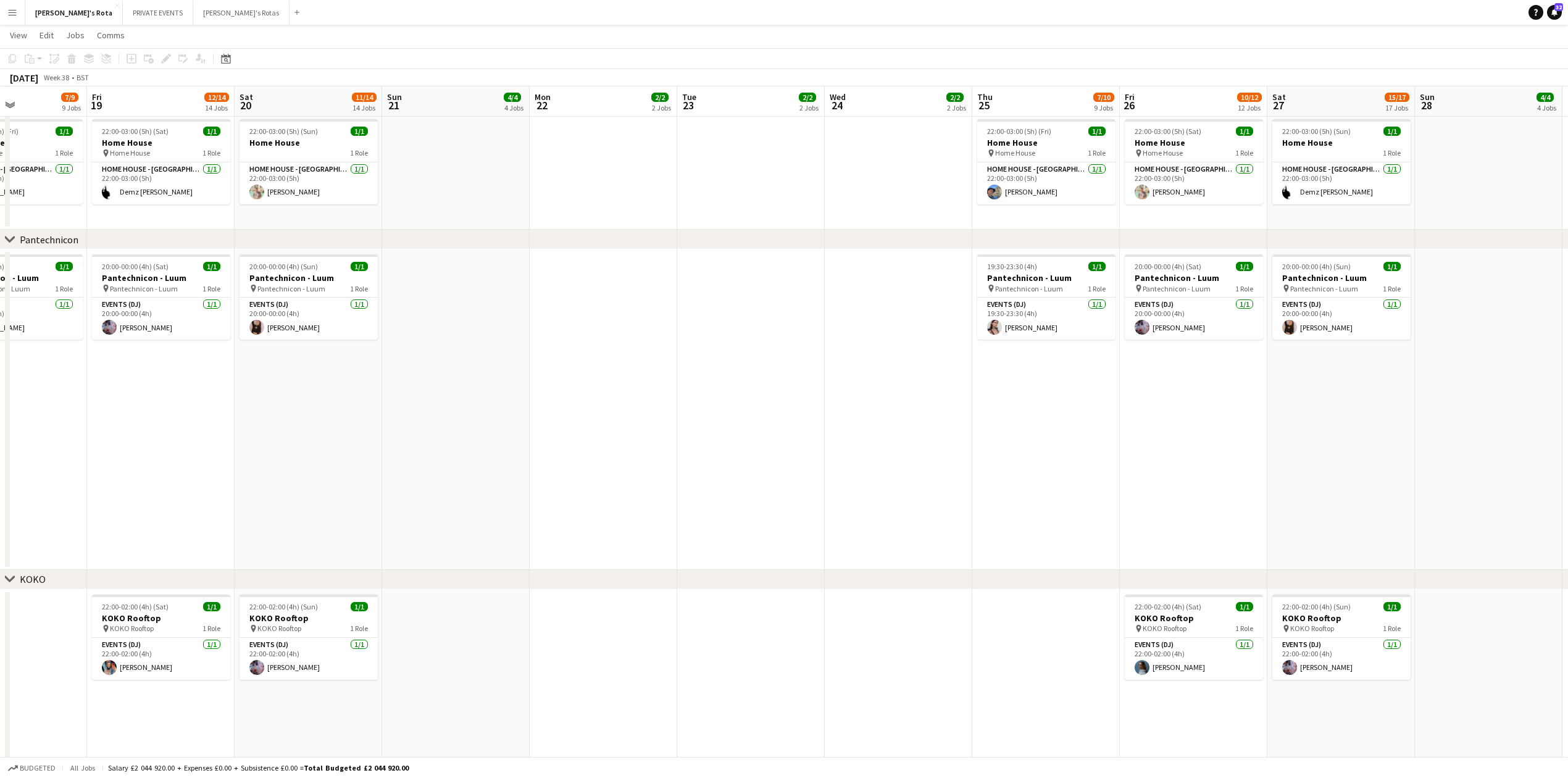
scroll to position [1317, 0]
click at [537, 418] on app-calendar-viewport "Tue 16 2/2 2 Jobs Wed 17 2/2 2 Jobs Thu 18 7/9 9 Jobs Fri 19 12/14 14 Jobs Sat …" at bounding box center [784, 466] width 1568 height 3471
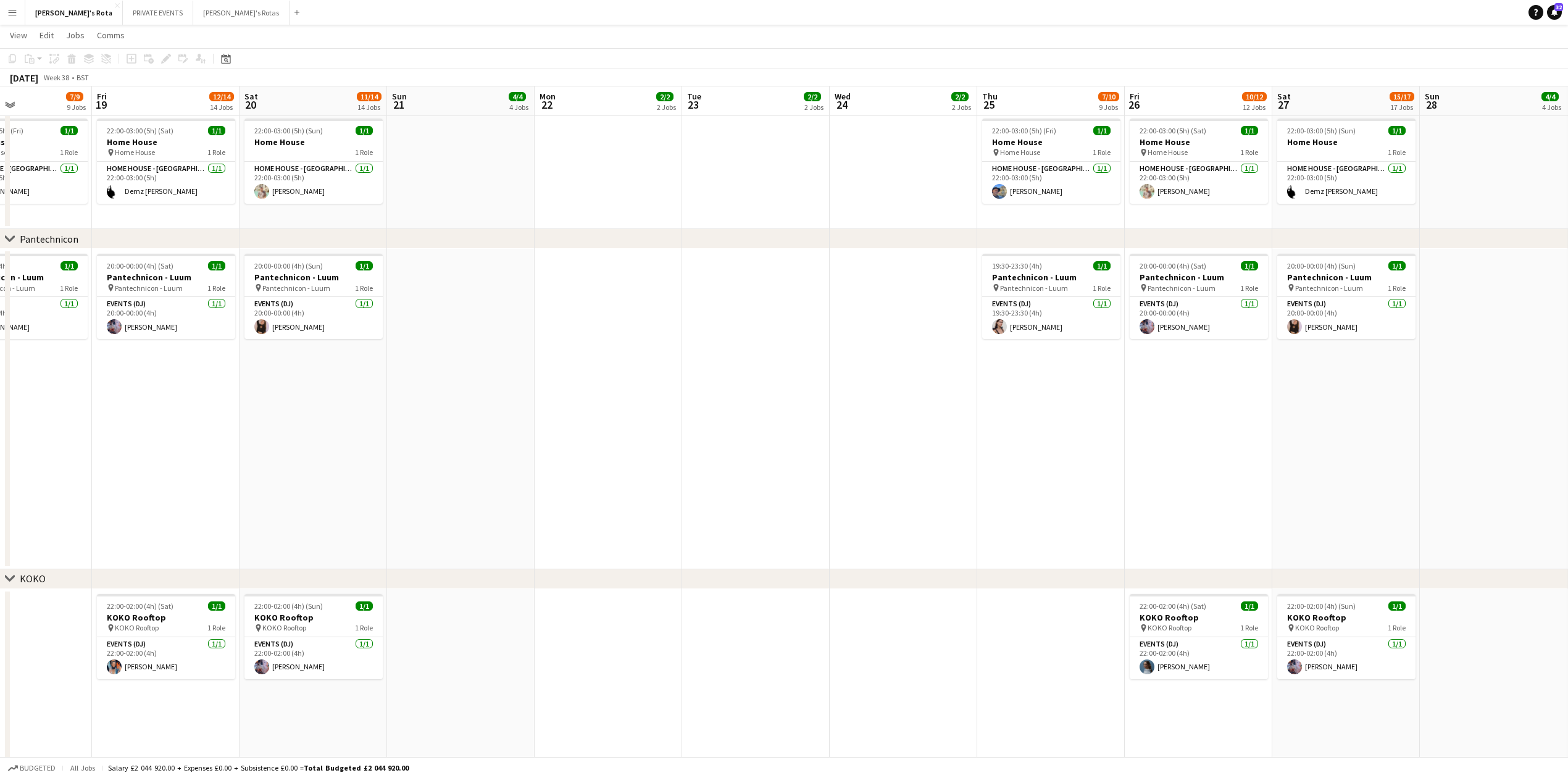
click at [386, 443] on app-date-cell "20:00-00:00 (4h) (Sun) 1/1 Pantechnicon - Luum pin Pantechnicon - Luum 1 Role E…" at bounding box center [313, 409] width 147 height 320
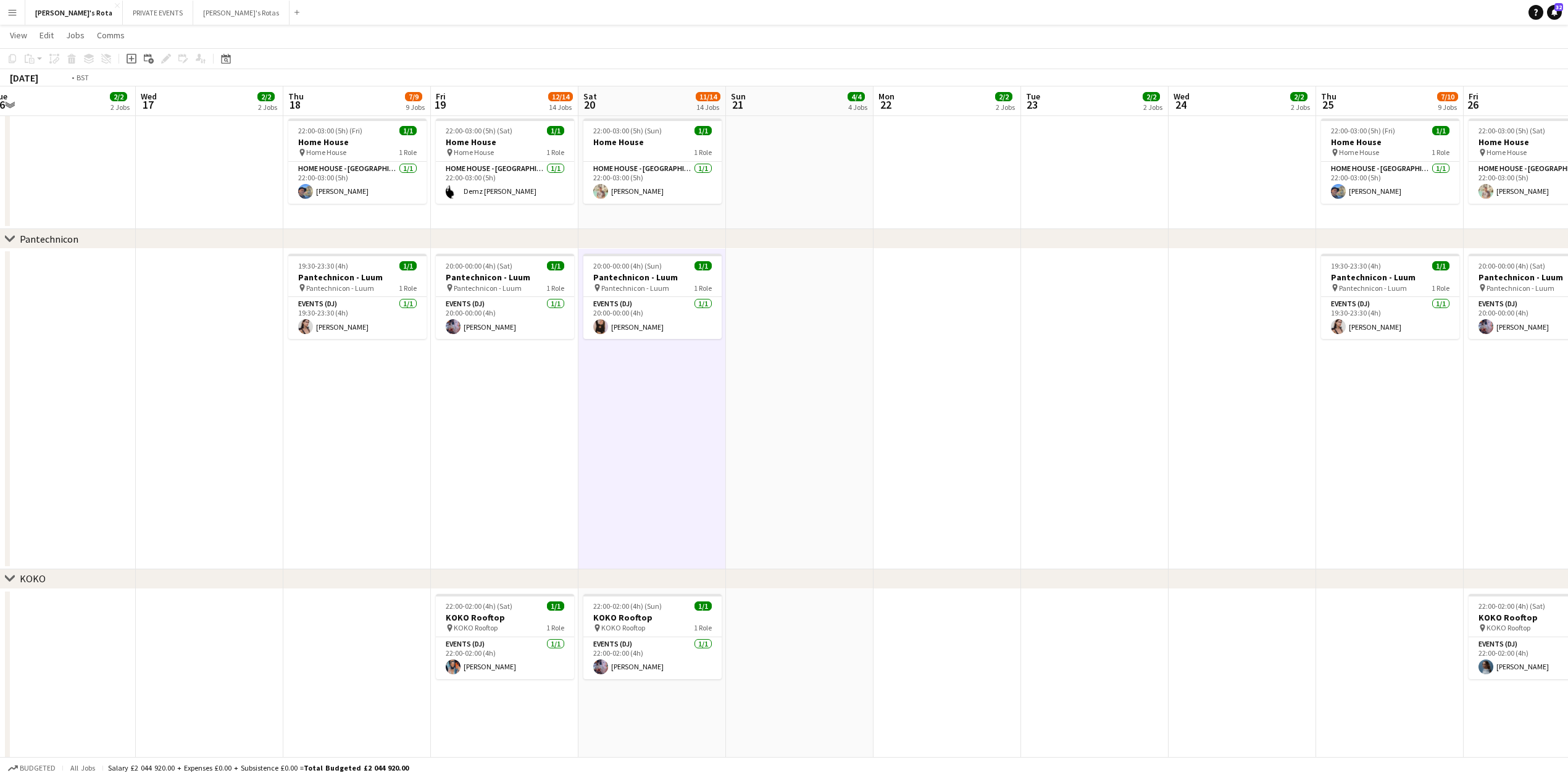
scroll to position [0, 358]
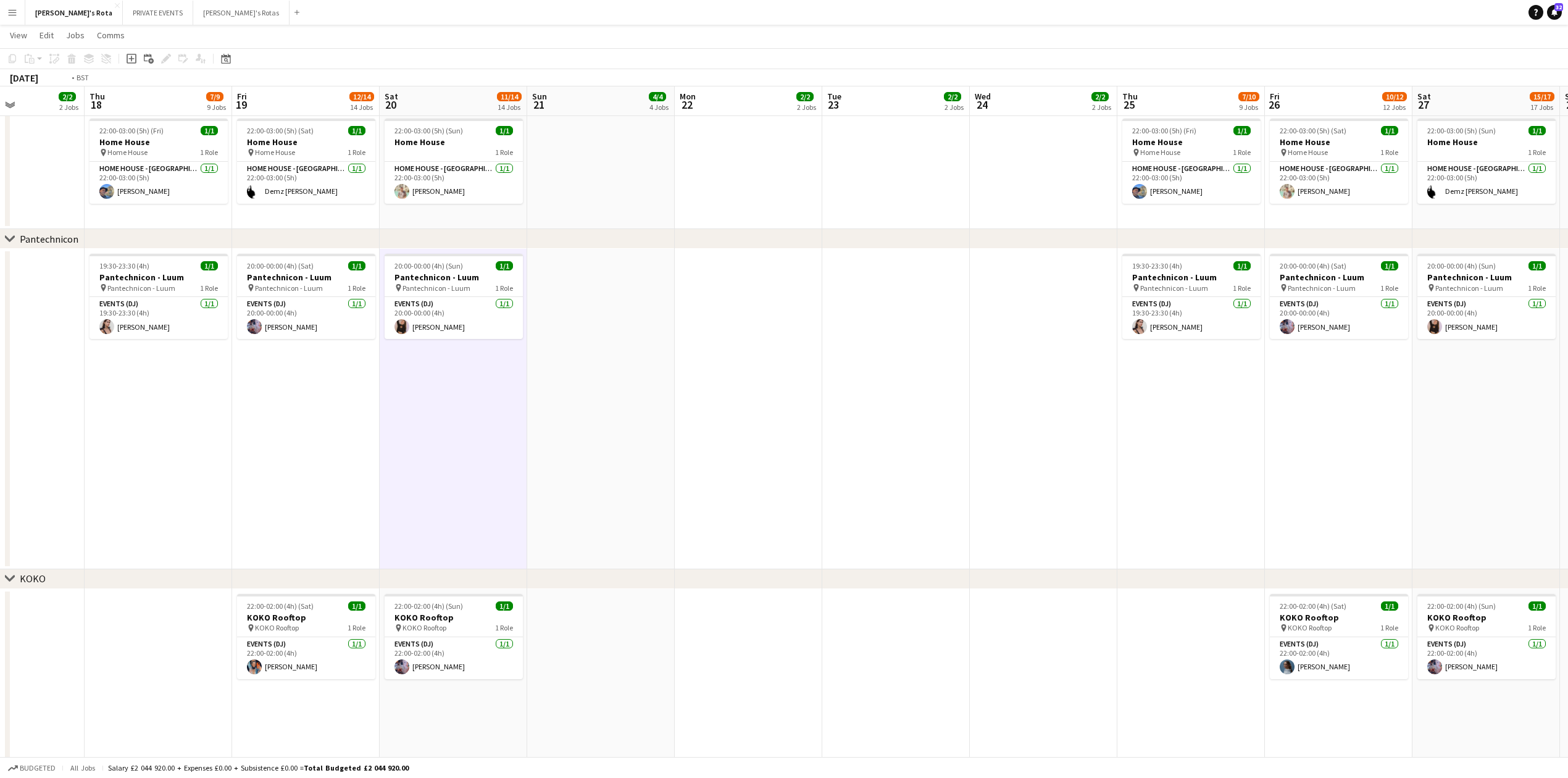
drag, startPoint x: 287, startPoint y: 429, endPoint x: 1017, endPoint y: 448, distance: 730.2
click at [1017, 448] on app-calendar-viewport "Mon 15 2/2 2 Jobs Tue 16 2/2 2 Jobs Wed 17 2/2 2 Jobs Thu 18 7/9 9 Jobs Fri 19 …" at bounding box center [784, 466] width 1568 height 3471
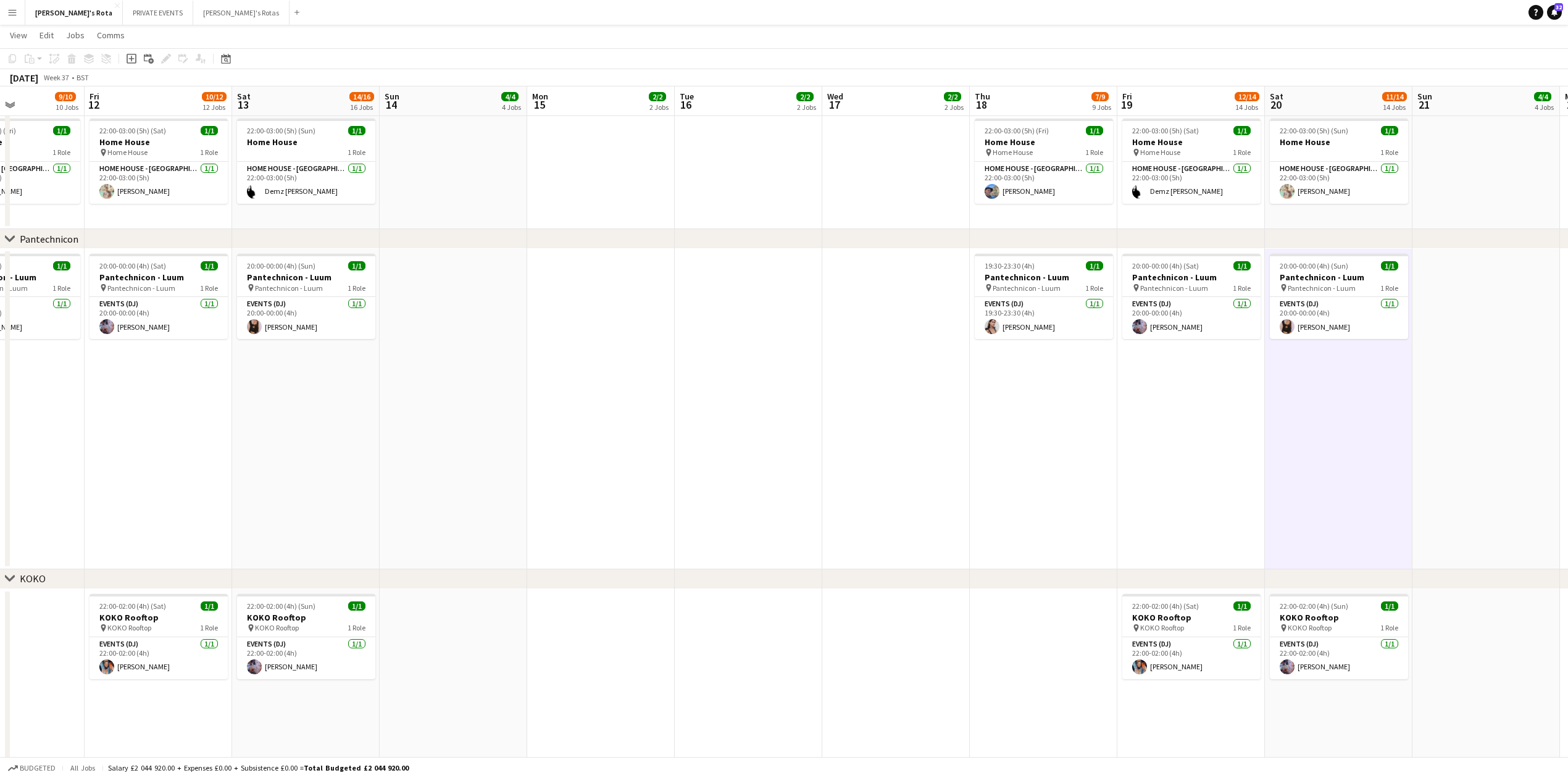
scroll to position [0, 326]
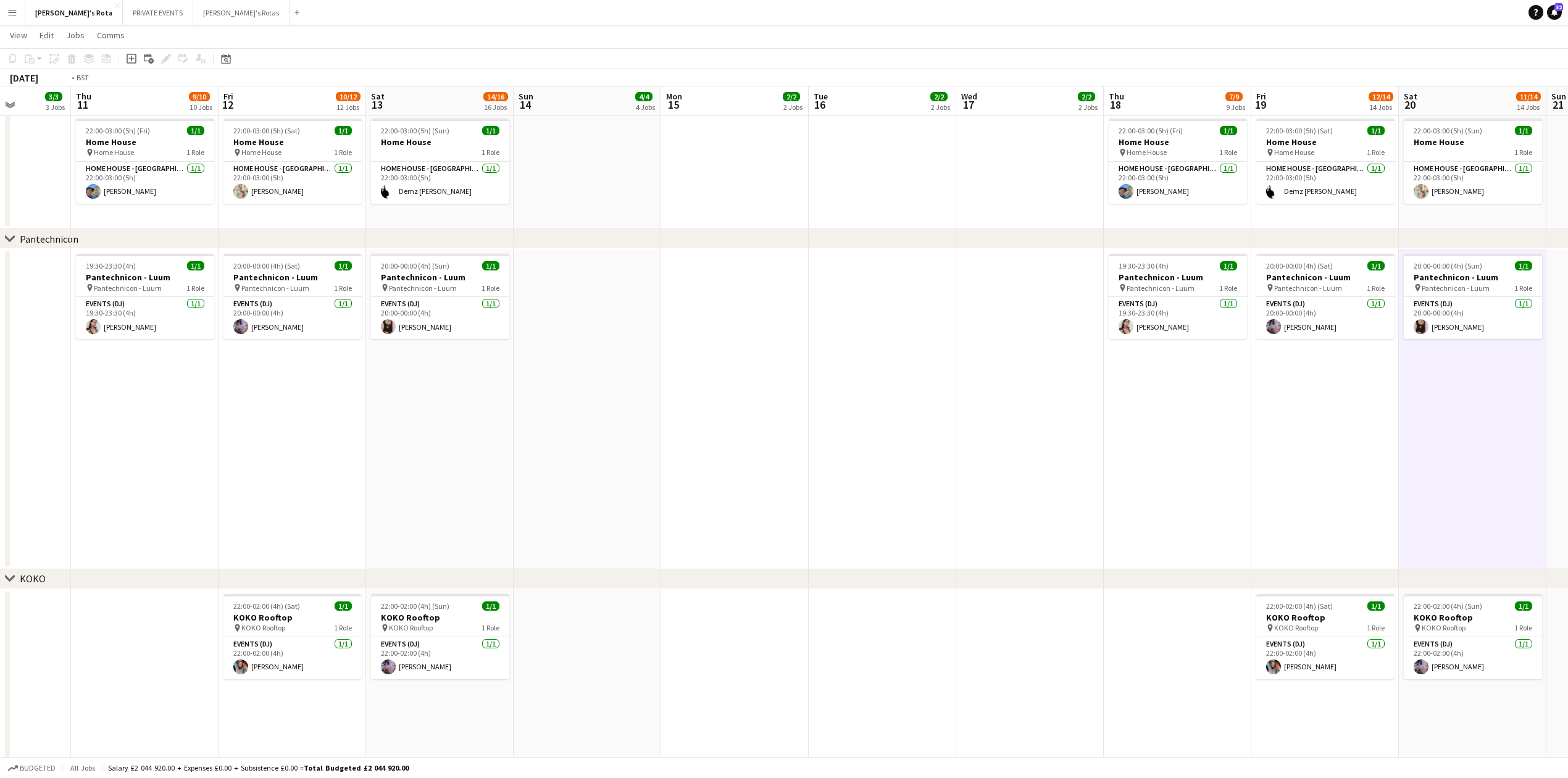
drag, startPoint x: 430, startPoint y: 473, endPoint x: 1309, endPoint y: 430, distance: 880.1
click at [1347, 436] on app-calendar-viewport "Tue 9 2/2 2 Jobs Wed 10 3/3 3 Jobs Thu 11 9/10 10 Jobs Fri 12 10/12 12 Jobs Sat…" at bounding box center [784, 466] width 1568 height 3471
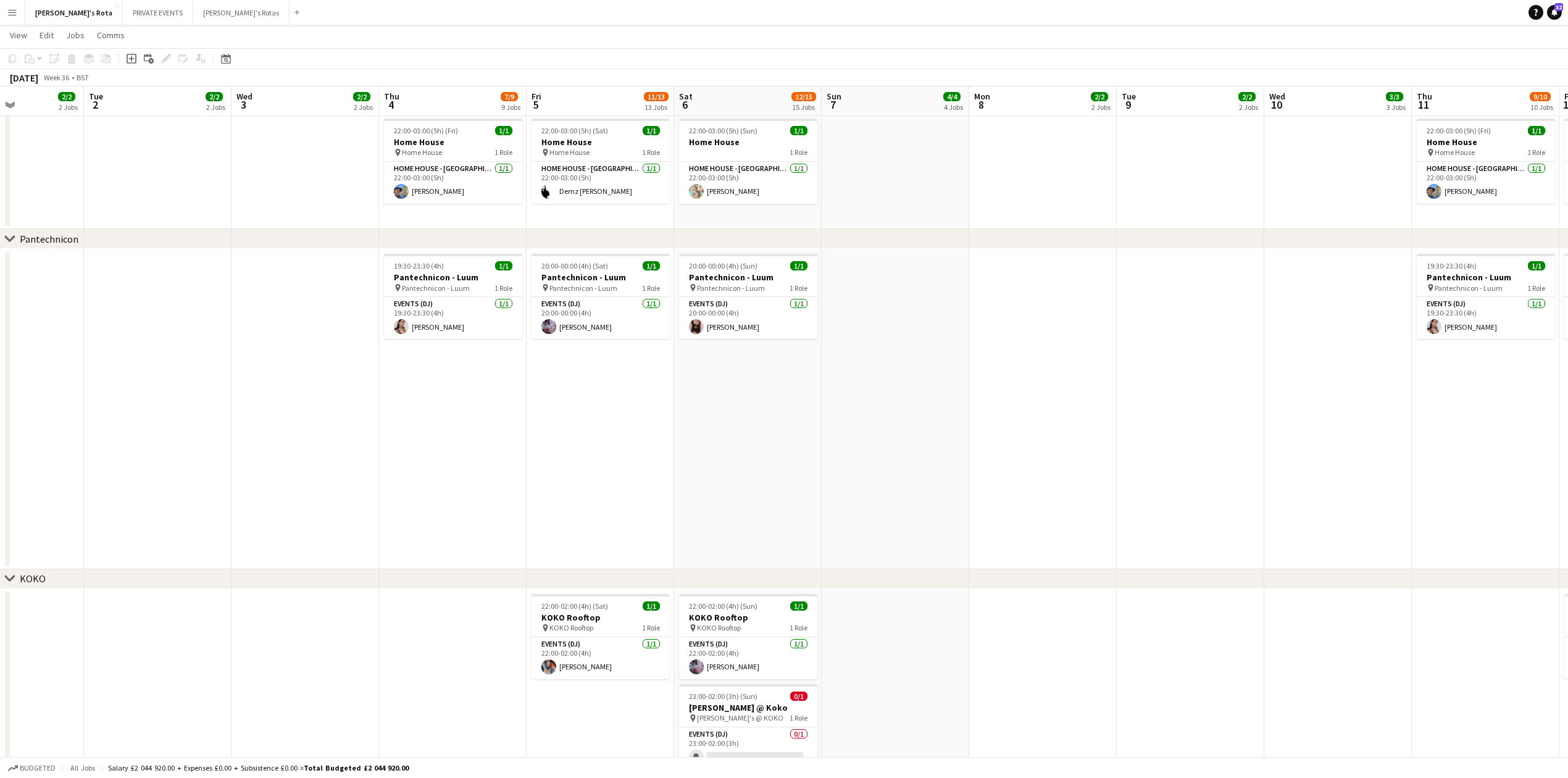
drag, startPoint x: 1074, startPoint y: 524, endPoint x: 1468, endPoint y: 492, distance: 395.3
click at [1468, 492] on app-calendar-viewport "Sun 31 4/4 4 Jobs Mon 1 2/2 2 Jobs Tue 2 2/2 2 Jobs Wed 3 2/2 2 Jobs Thu 4 7/9 …" at bounding box center [784, 466] width 1568 height 3471
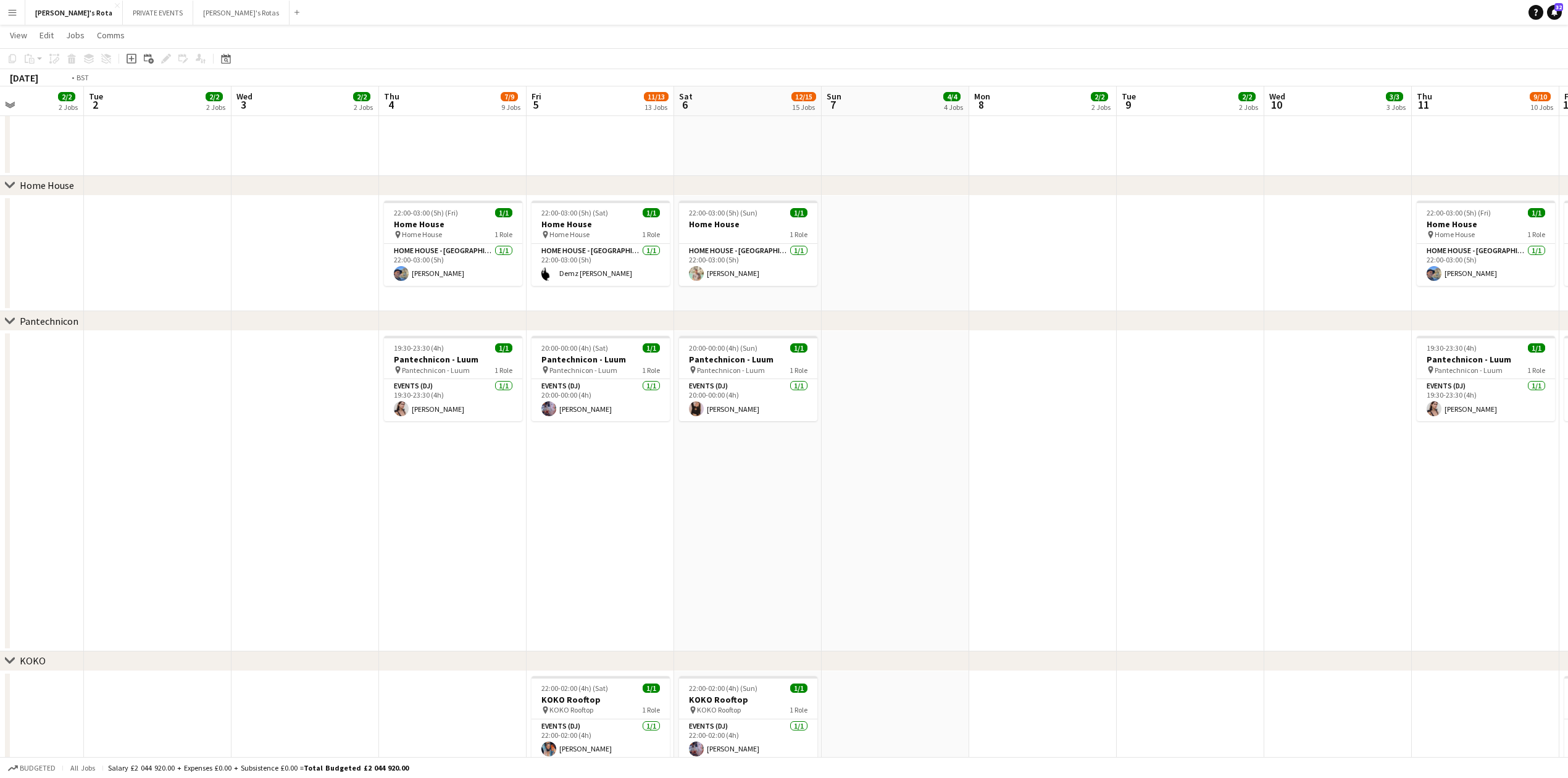
scroll to position [0, 0]
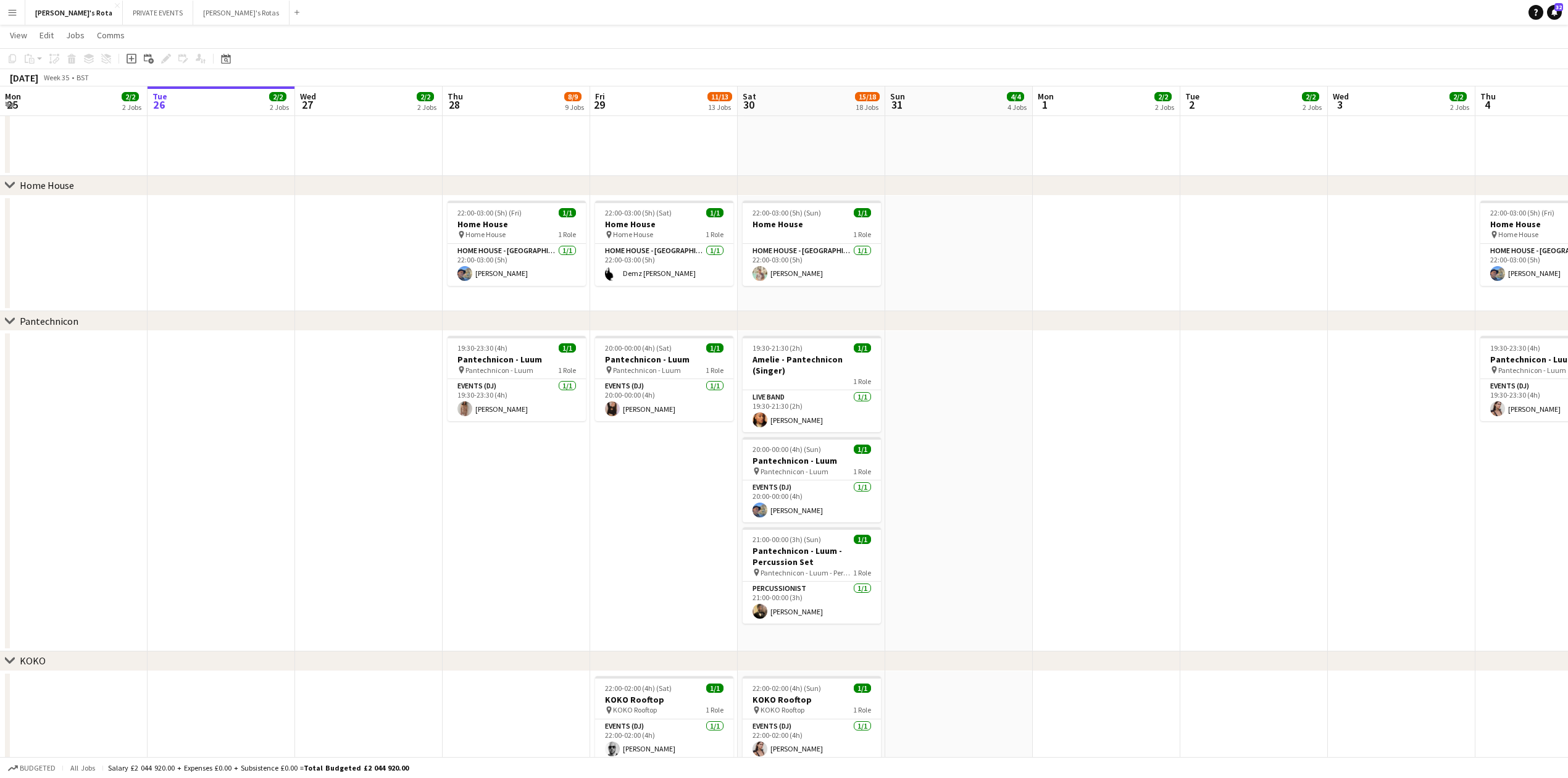
drag, startPoint x: 440, startPoint y: 555, endPoint x: 1314, endPoint y: 512, distance: 875.1
click at [1314, 512] on app-calendar-viewport "Mon 25 2/2 2 Jobs Tue 26 2/2 2 Jobs Wed 27 2/2 2 Jobs Thu 28 8/9 9 Jobs Fri 29 …" at bounding box center [784, 548] width 1568 height 3471
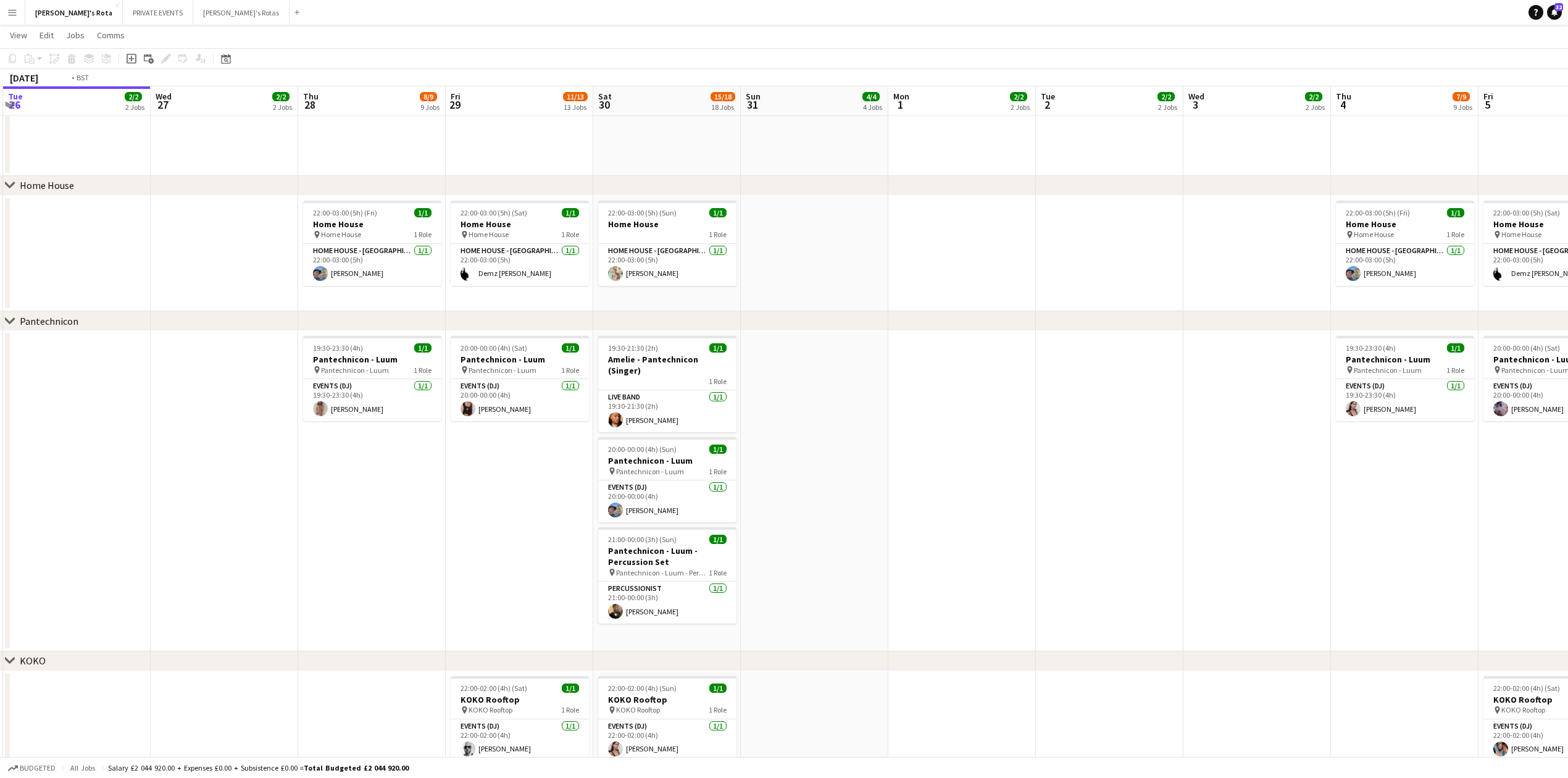
drag, startPoint x: 352, startPoint y: 577, endPoint x: 685, endPoint y: 544, distance: 334.6
click at [684, 544] on app-calendar-viewport "Sun 24 5/5 5 Jobs Mon 25 2/2 2 Jobs Tue 26 2/2 2 Jobs Wed 27 2/2 2 Jobs Thu 28 …" at bounding box center [784, 548] width 1568 height 3471
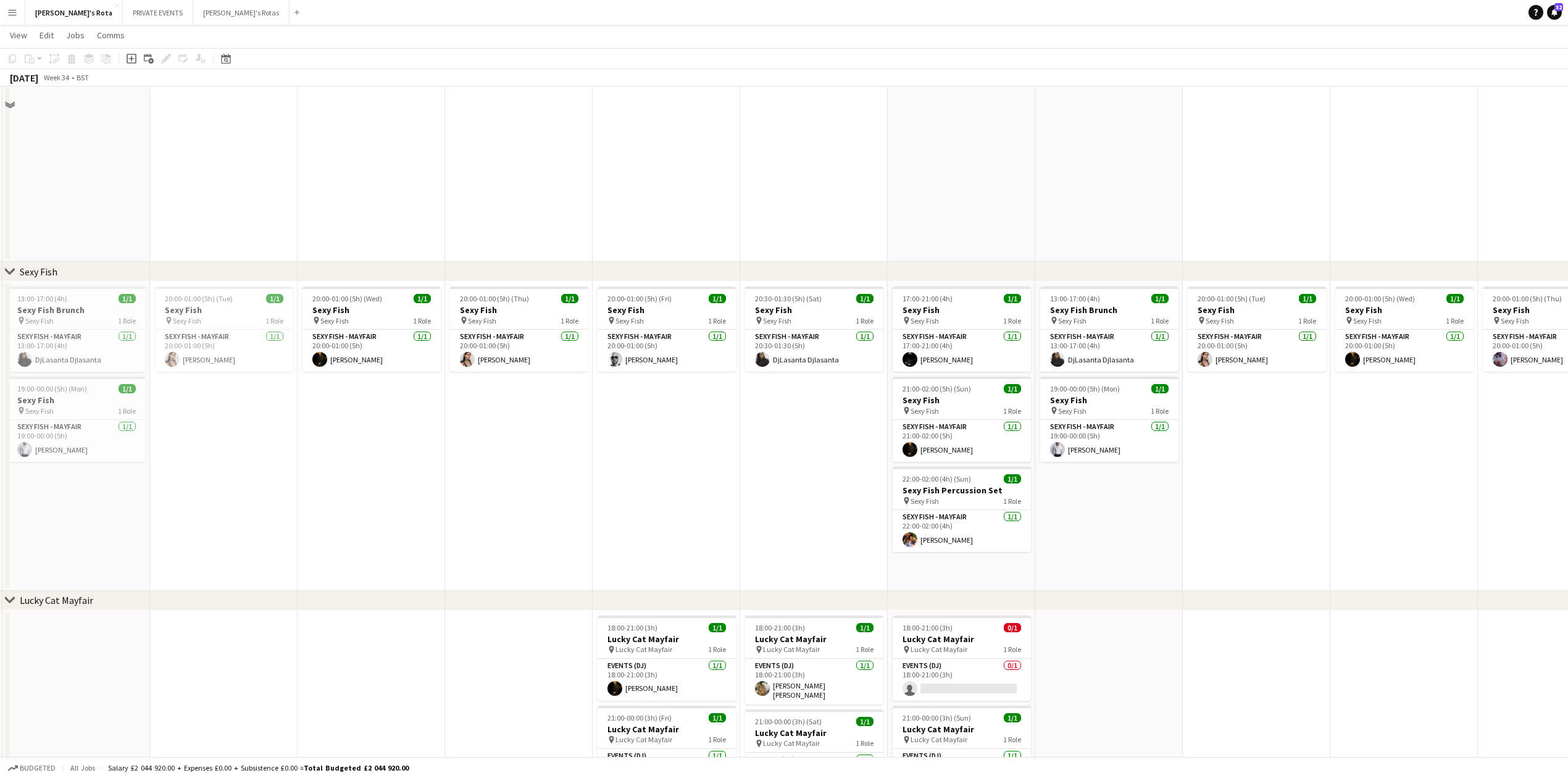
scroll to position [82, 0]
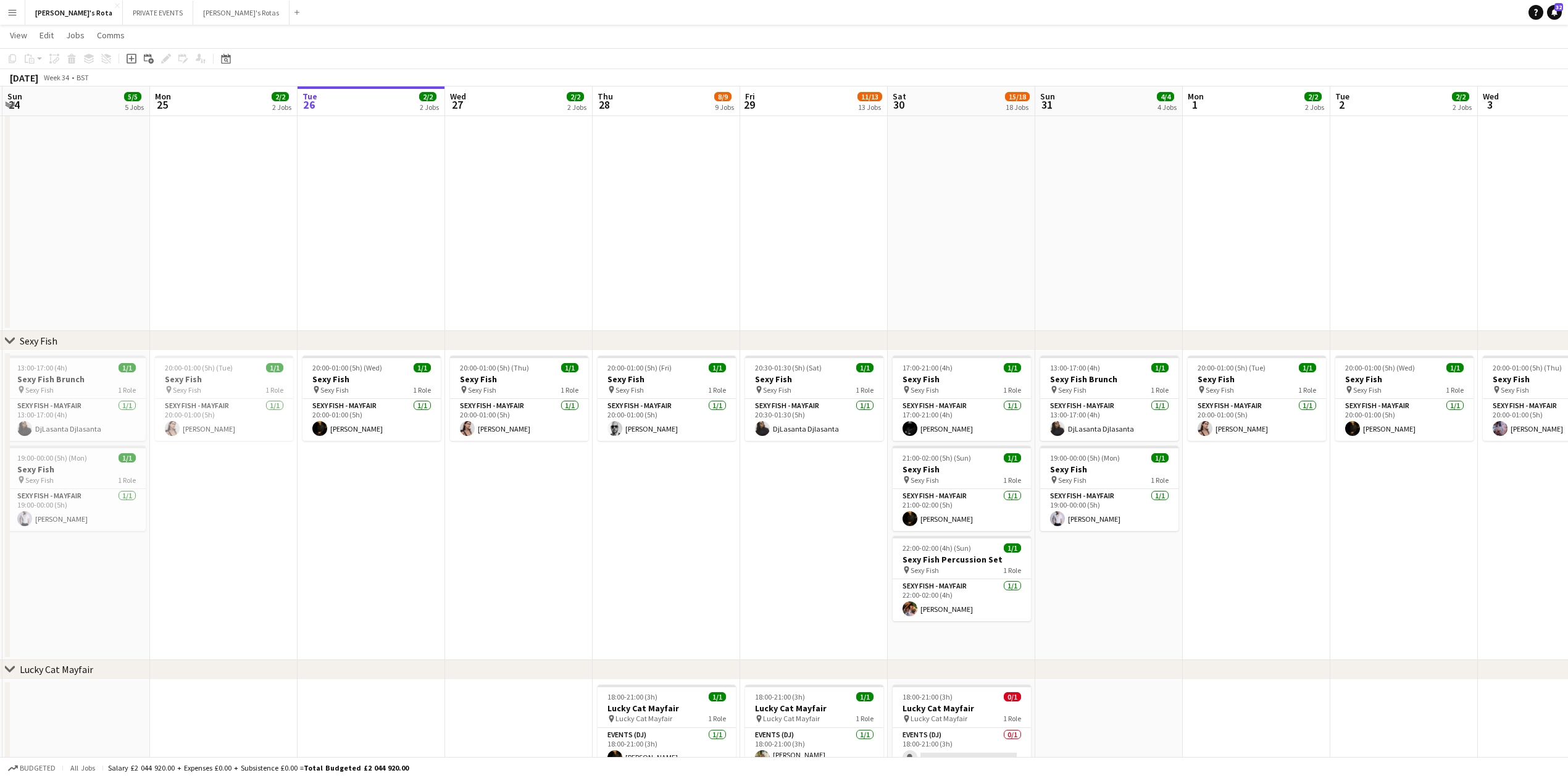
click at [752, 535] on app-date-cell "20:30-01:30 (5h) (Sat) 1/1 Sexy Fish pin Sexy Fish 1 Role SEXY FISH - MAYFAIR 1…" at bounding box center [814, 506] width 147 height 310
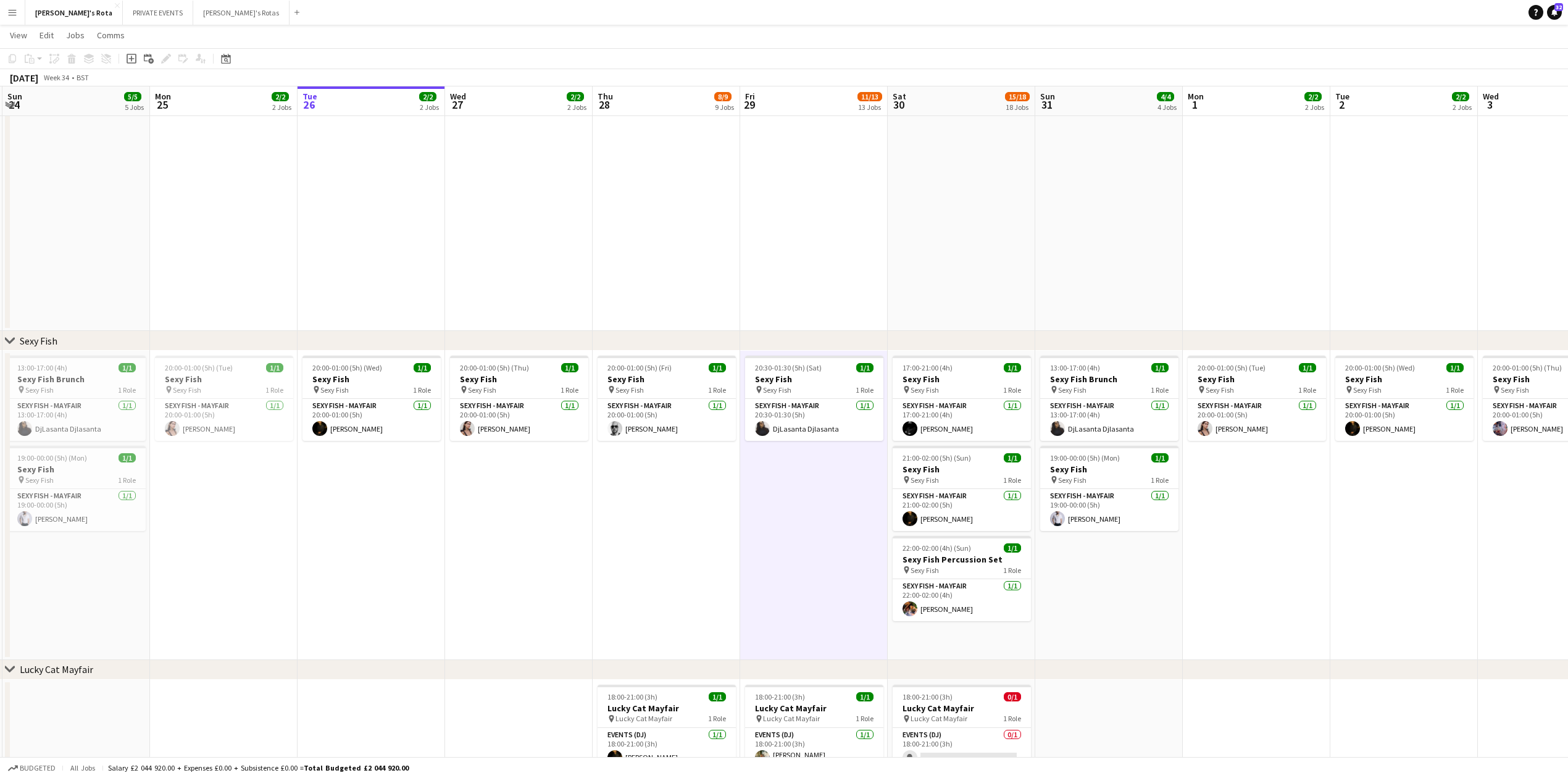
click at [1266, 586] on app-date-cell "20:00-01:00 (5h) (Tue) 1/1 Sexy Fish pin Sexy Fish 1 Role SEXY FISH - MAYFAIR 1…" at bounding box center [1257, 506] width 147 height 310
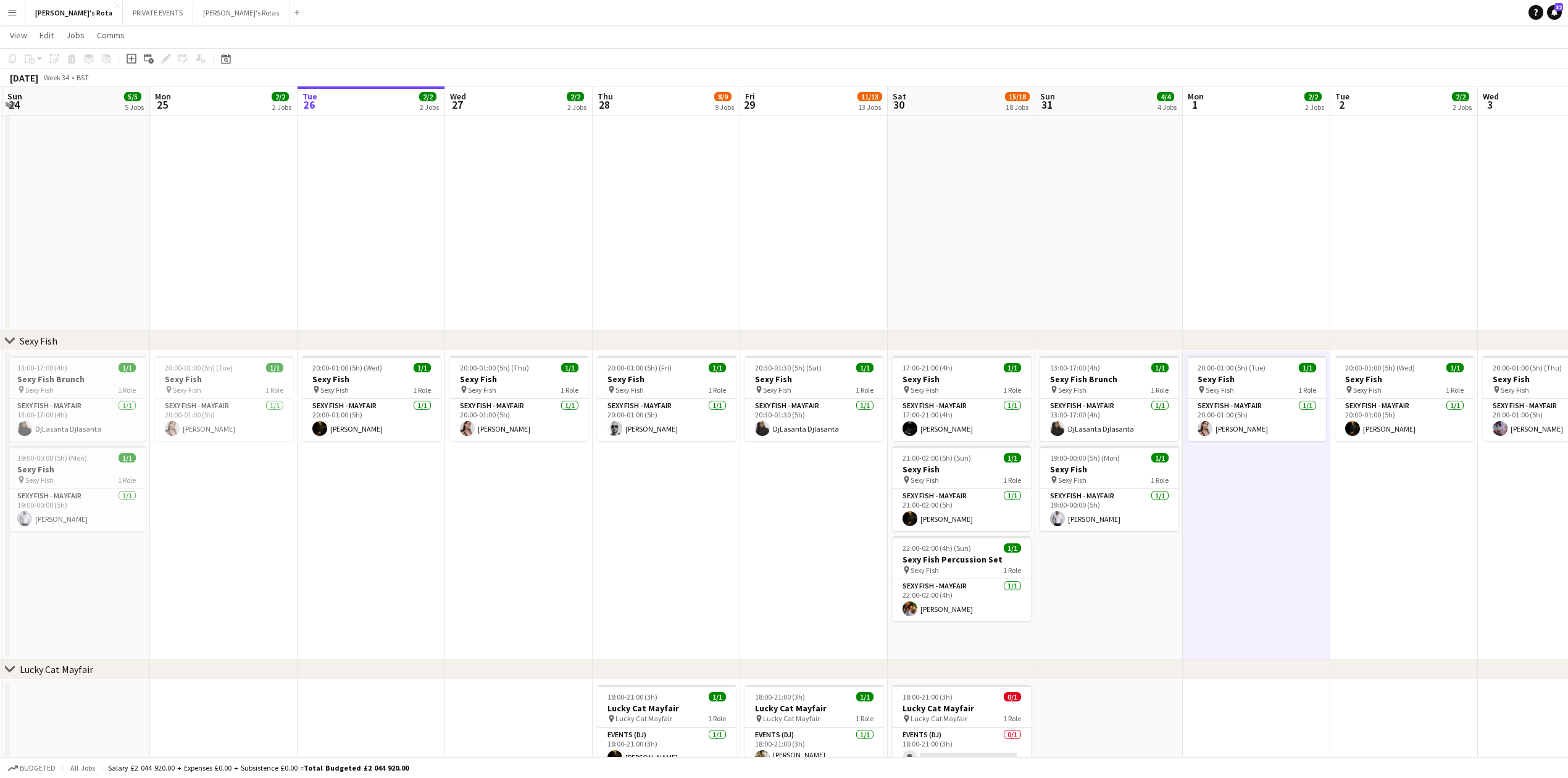
click at [1403, 557] on app-date-cell "20:00-01:00 (5h) (Wed) 1/1 Sexy Fish pin Sexy Fish 1 Role SEXY FISH - MAYFAIR 1…" at bounding box center [1404, 506] width 147 height 310
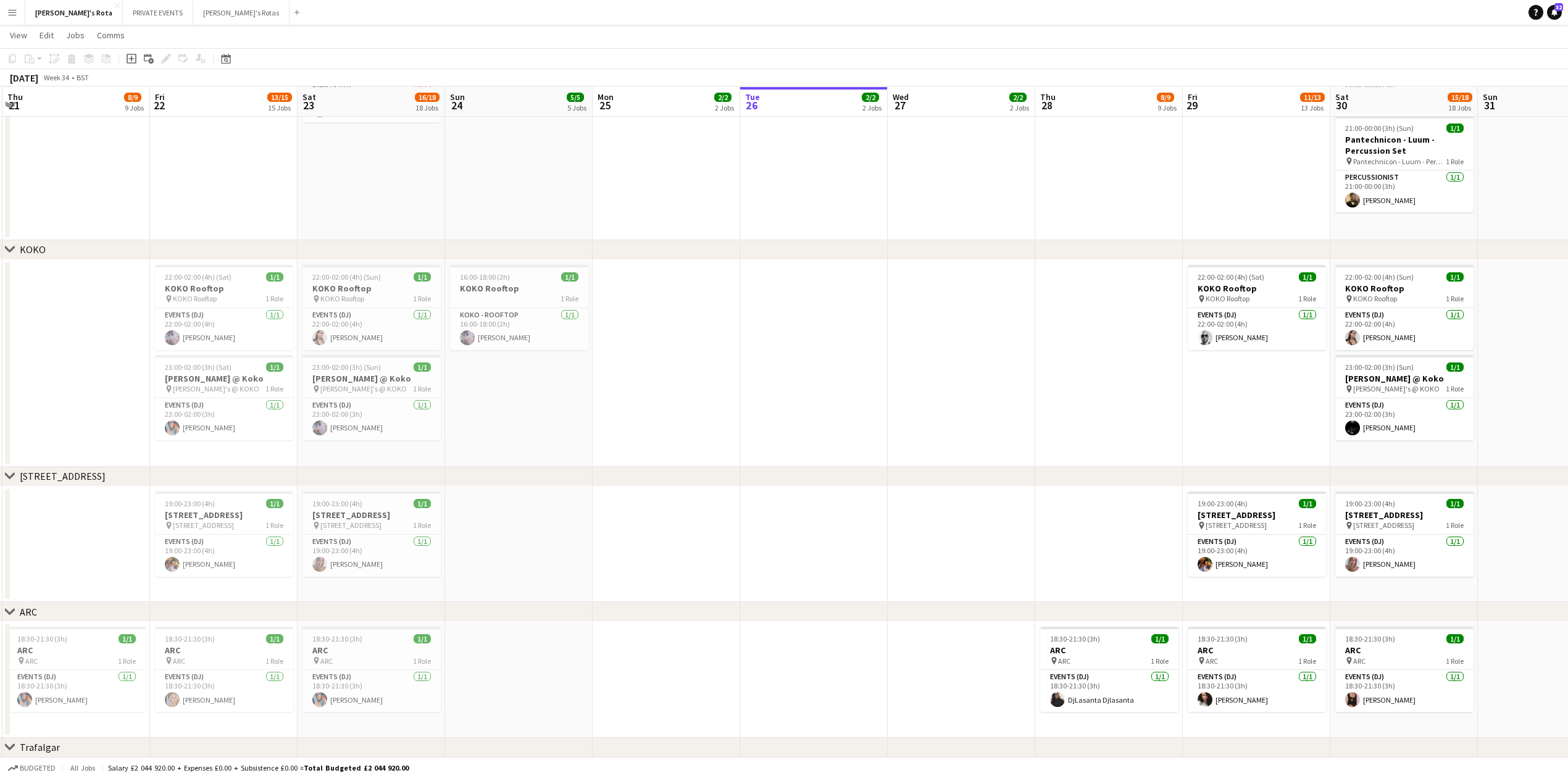
scroll to position [0, 323]
drag, startPoint x: 404, startPoint y: 561, endPoint x: 936, endPoint y: 484, distance: 537.5
click at [996, 486] on div "chevron-right Annabel's chevron-right Sexy Fish chevron-right Lucky Cat Mayfair…" at bounding box center [784, 137] width 1568 height 3471
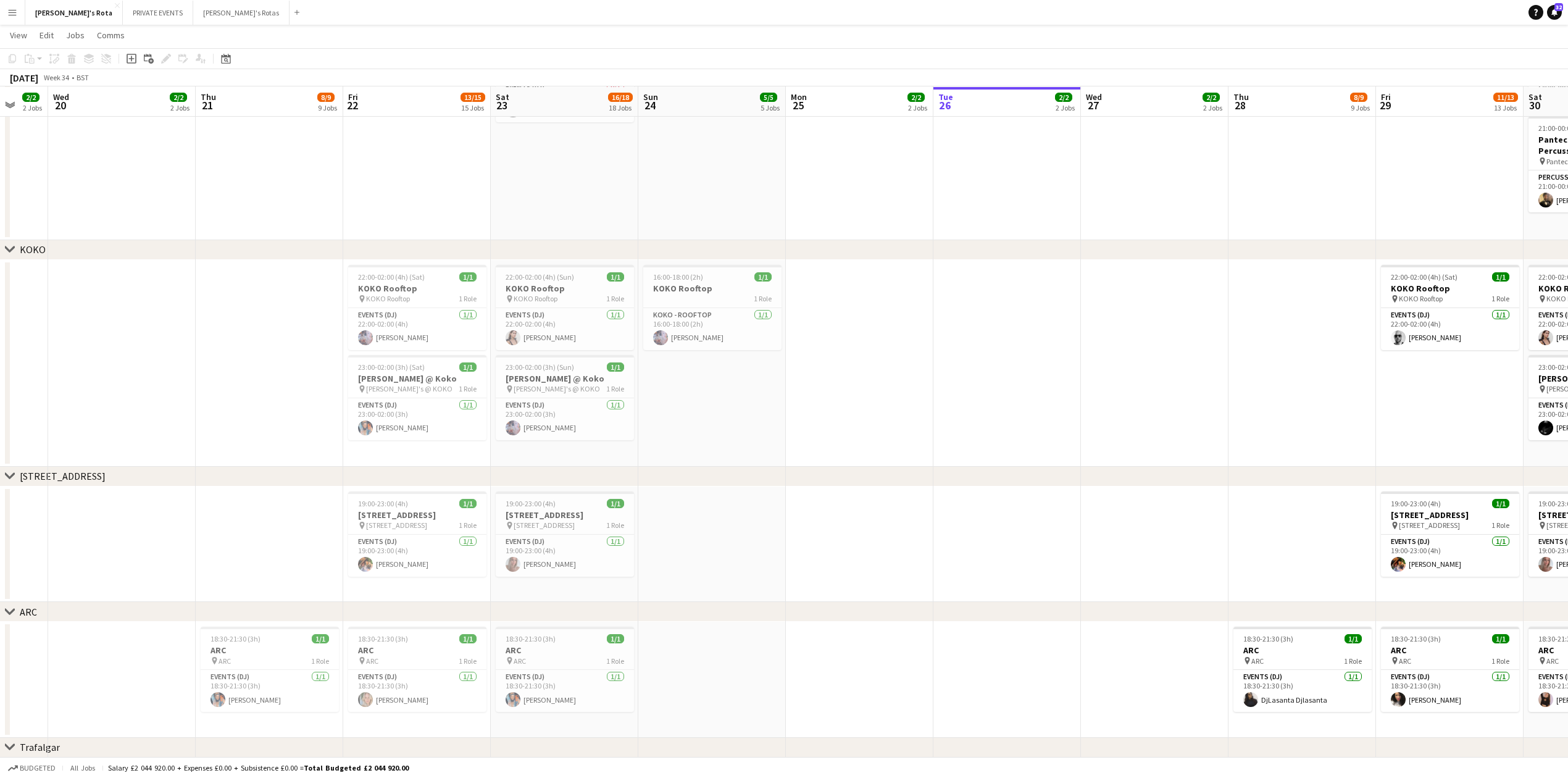
drag, startPoint x: 715, startPoint y: 496, endPoint x: 802, endPoint y: 493, distance: 87.1
click at [802, 493] on app-calendar-viewport "Mon 18 2/2 2 Jobs Tue 19 2/2 2 Jobs Wed 20 2/2 2 Jobs Thu 21 8/9 9 Jobs Fri 22 …" at bounding box center [784, 137] width 1568 height 3471
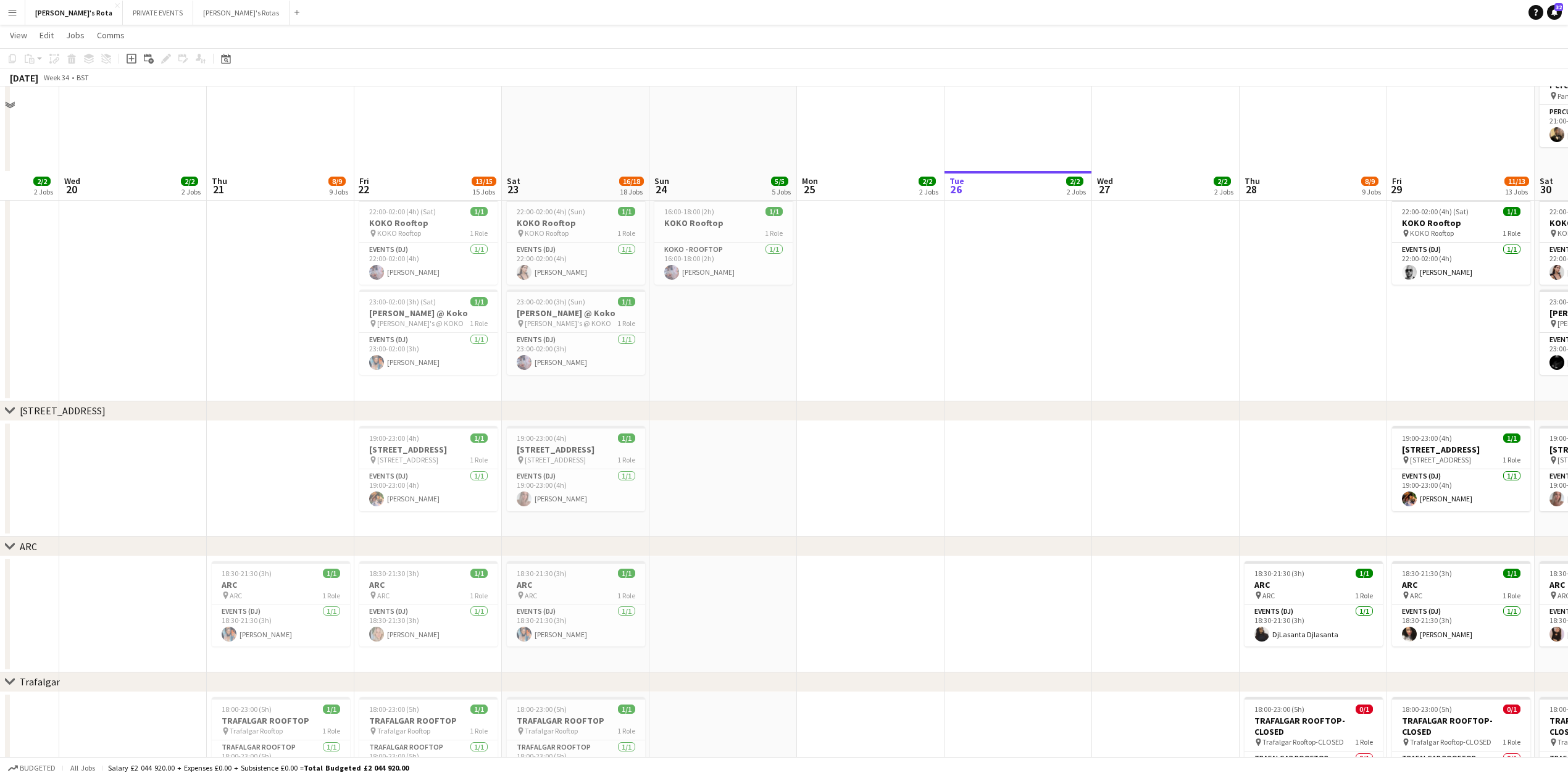
scroll to position [1811, 0]
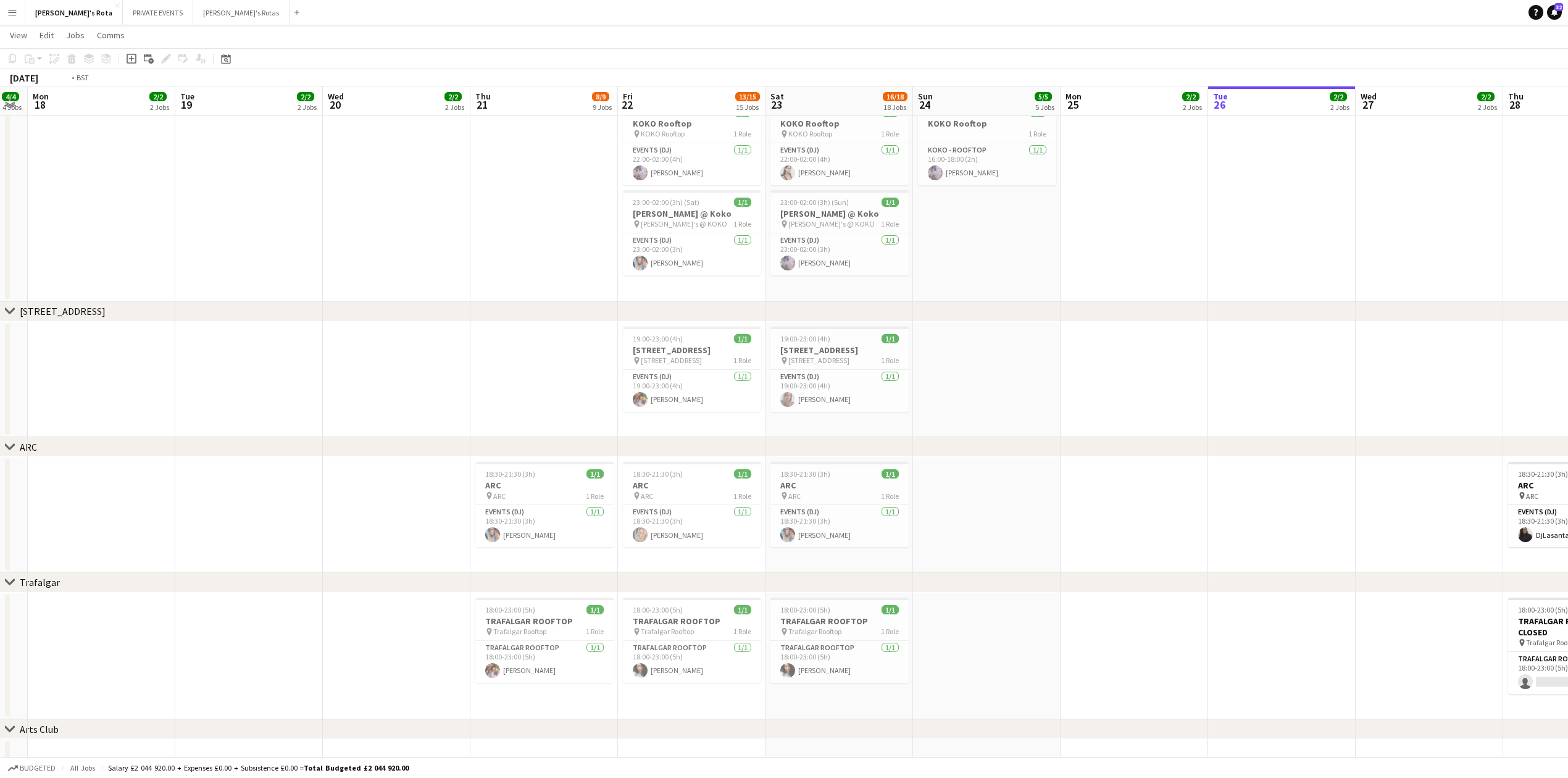
drag, startPoint x: 144, startPoint y: 506, endPoint x: 1152, endPoint y: 417, distance: 1011.9
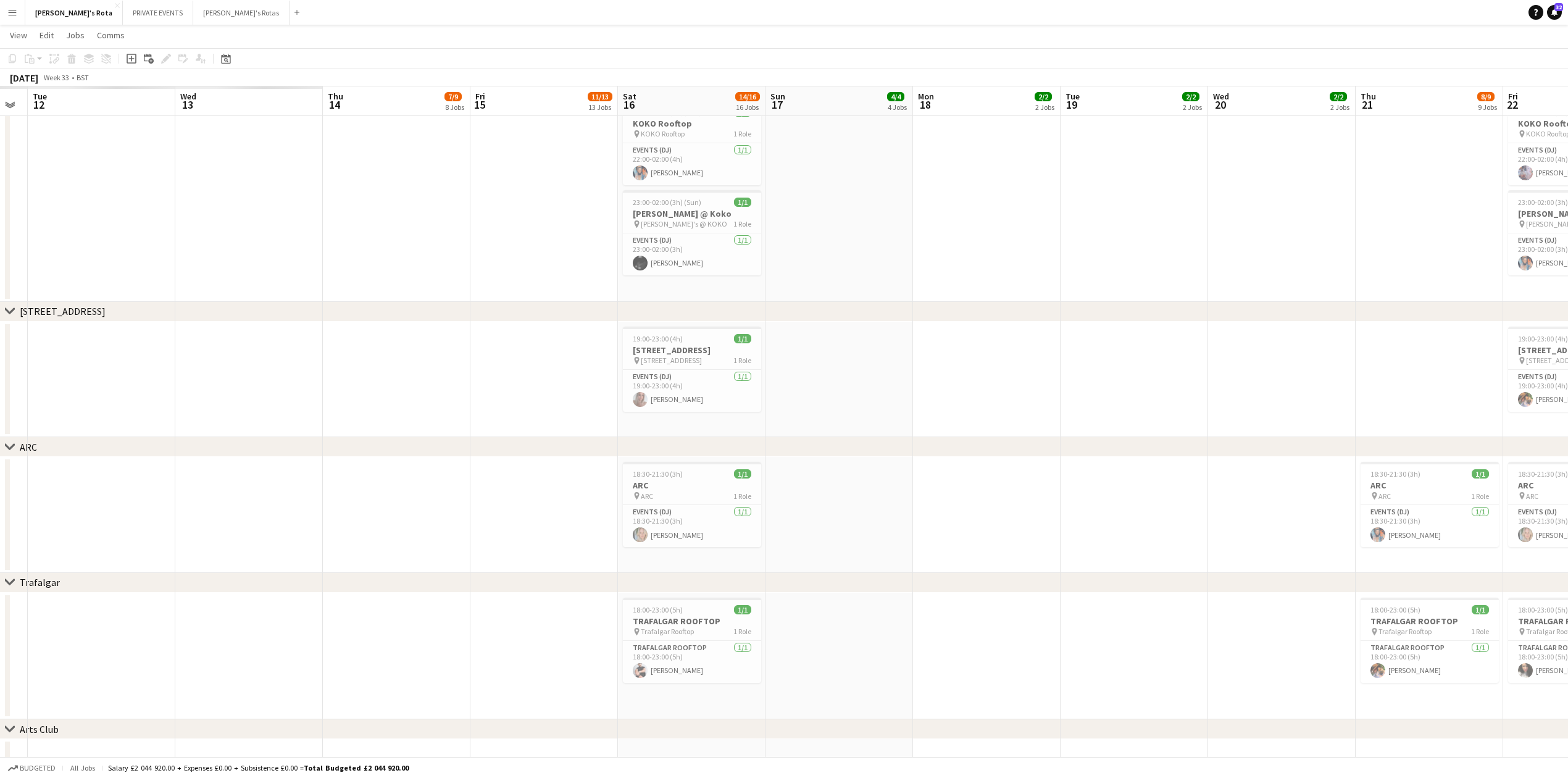
scroll to position [0, 268]
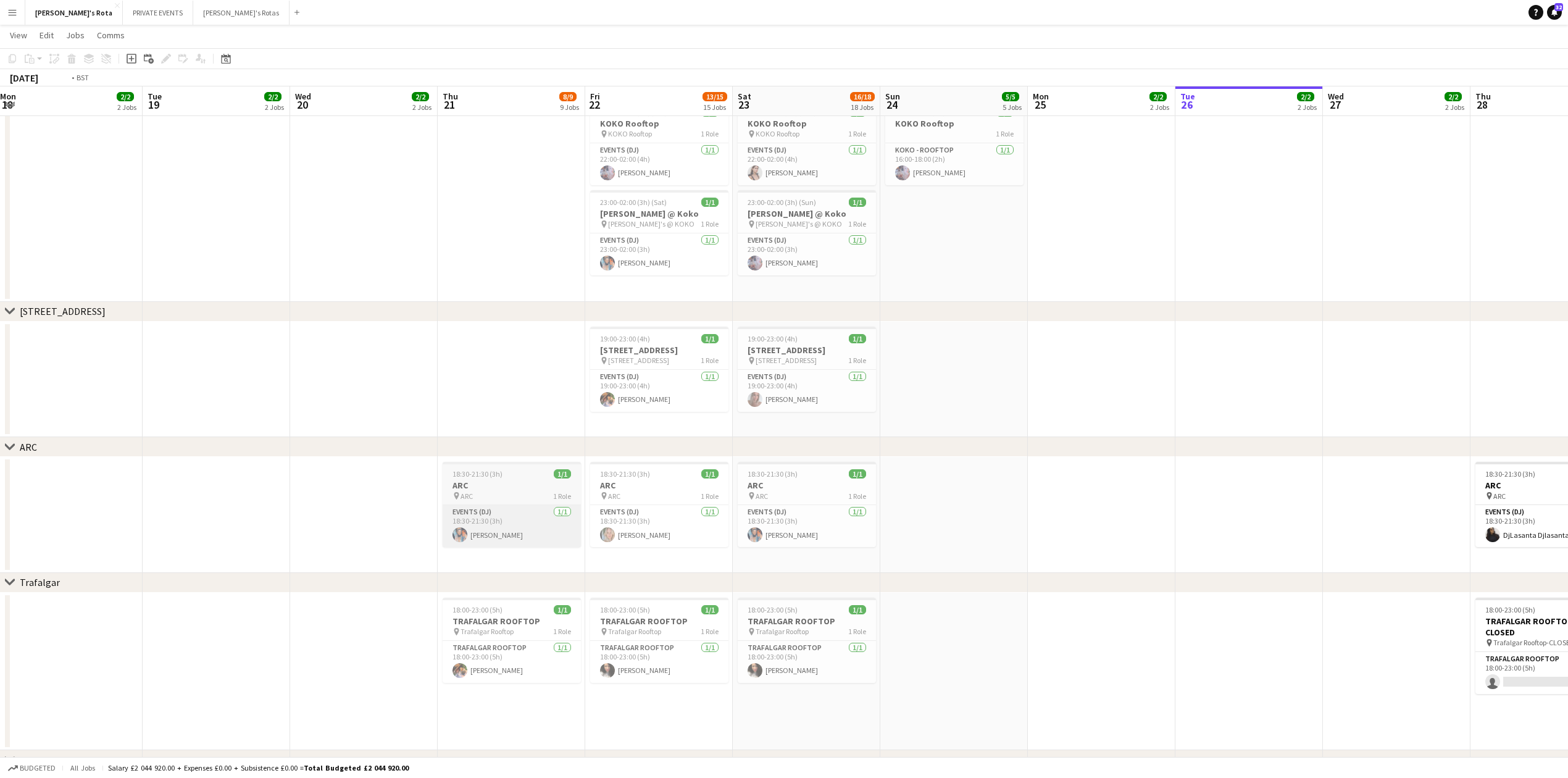
drag, startPoint x: 1195, startPoint y: 492, endPoint x: 388, endPoint y: 528, distance: 807.8
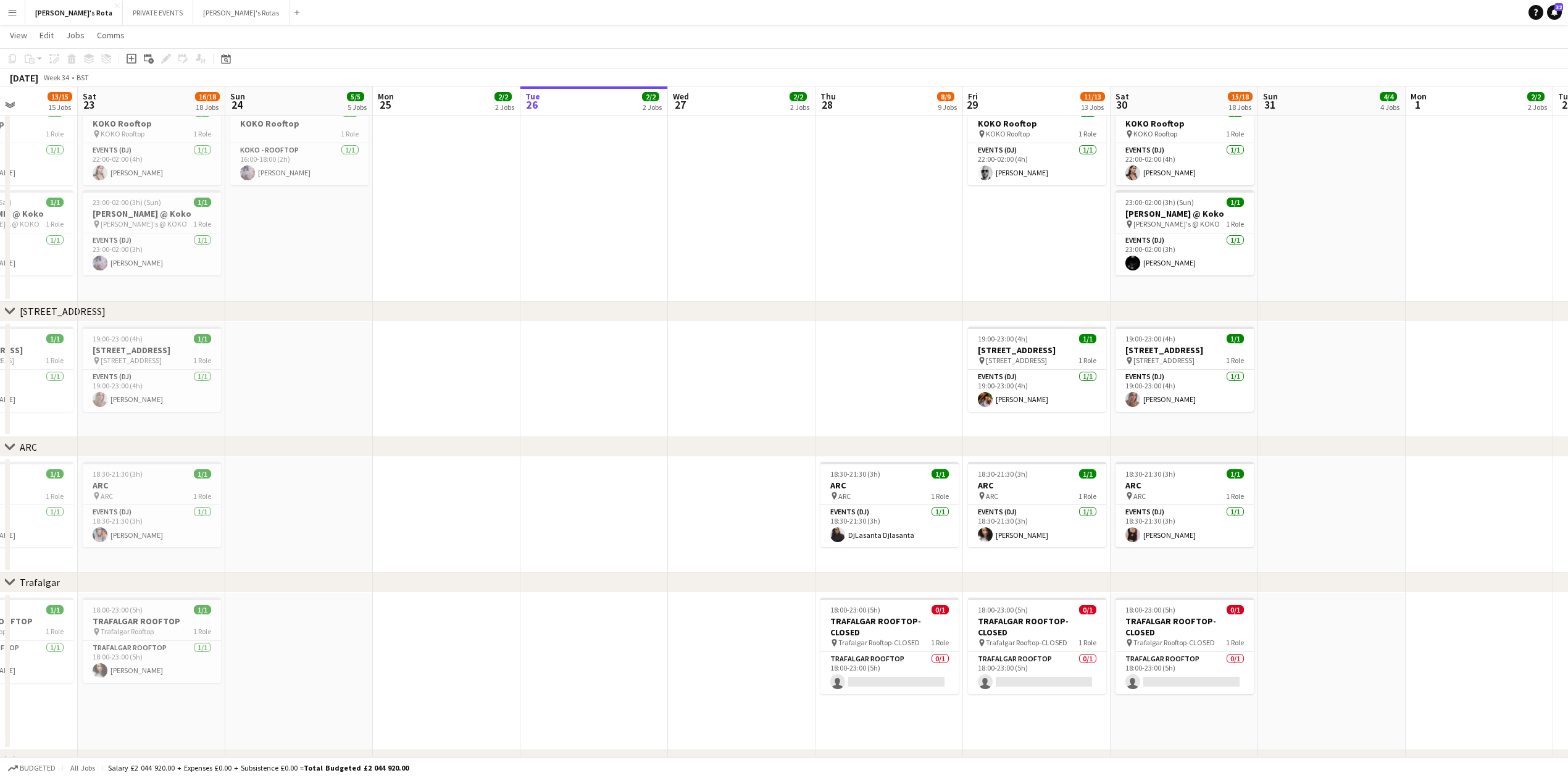
drag, startPoint x: 1041, startPoint y: 534, endPoint x: 310, endPoint y: 558, distance: 731.4
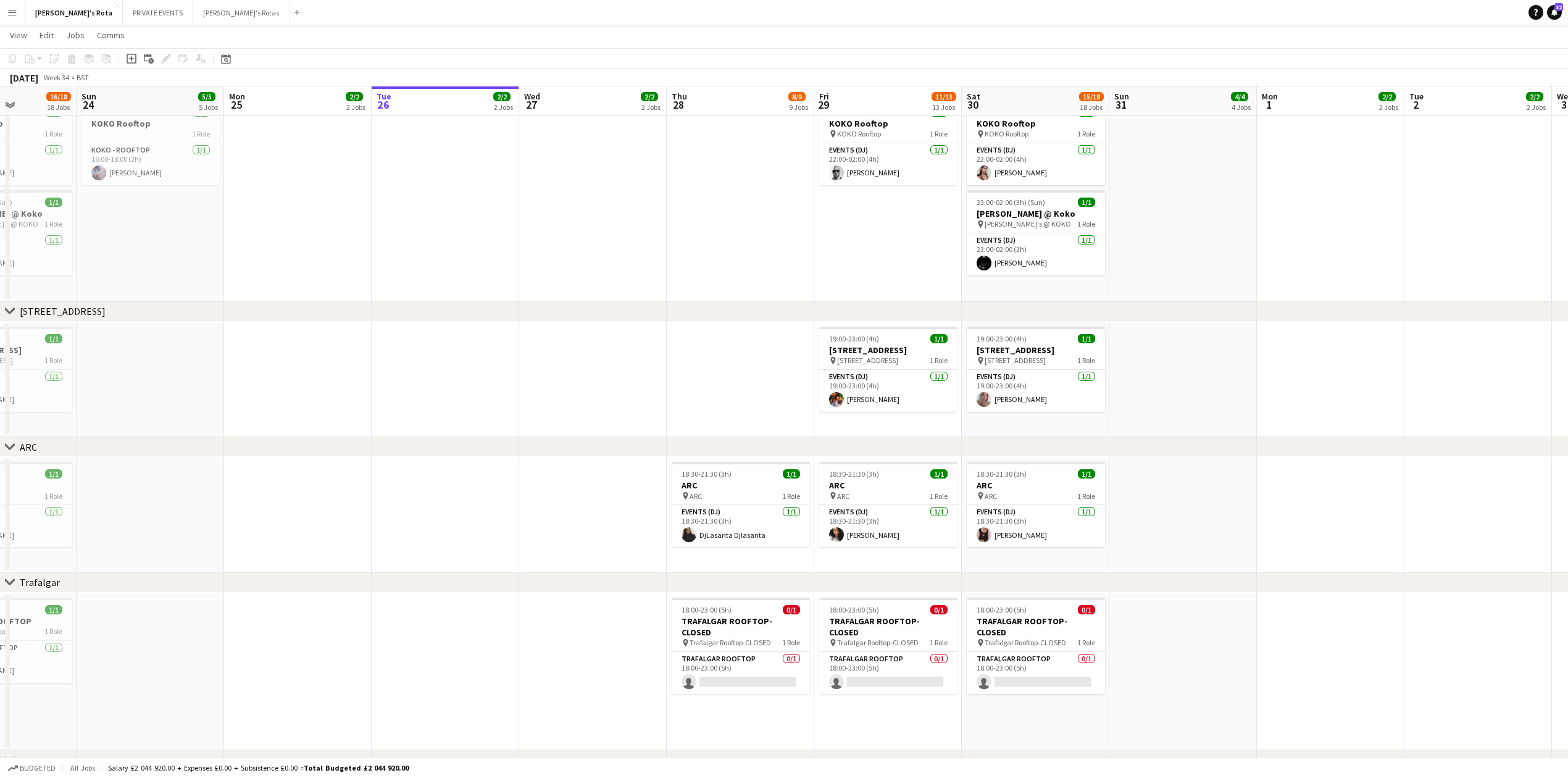
click at [630, 529] on app-date-cell at bounding box center [593, 515] width 147 height 116
click at [1195, 524] on app-date-cell at bounding box center [1183, 515] width 147 height 116
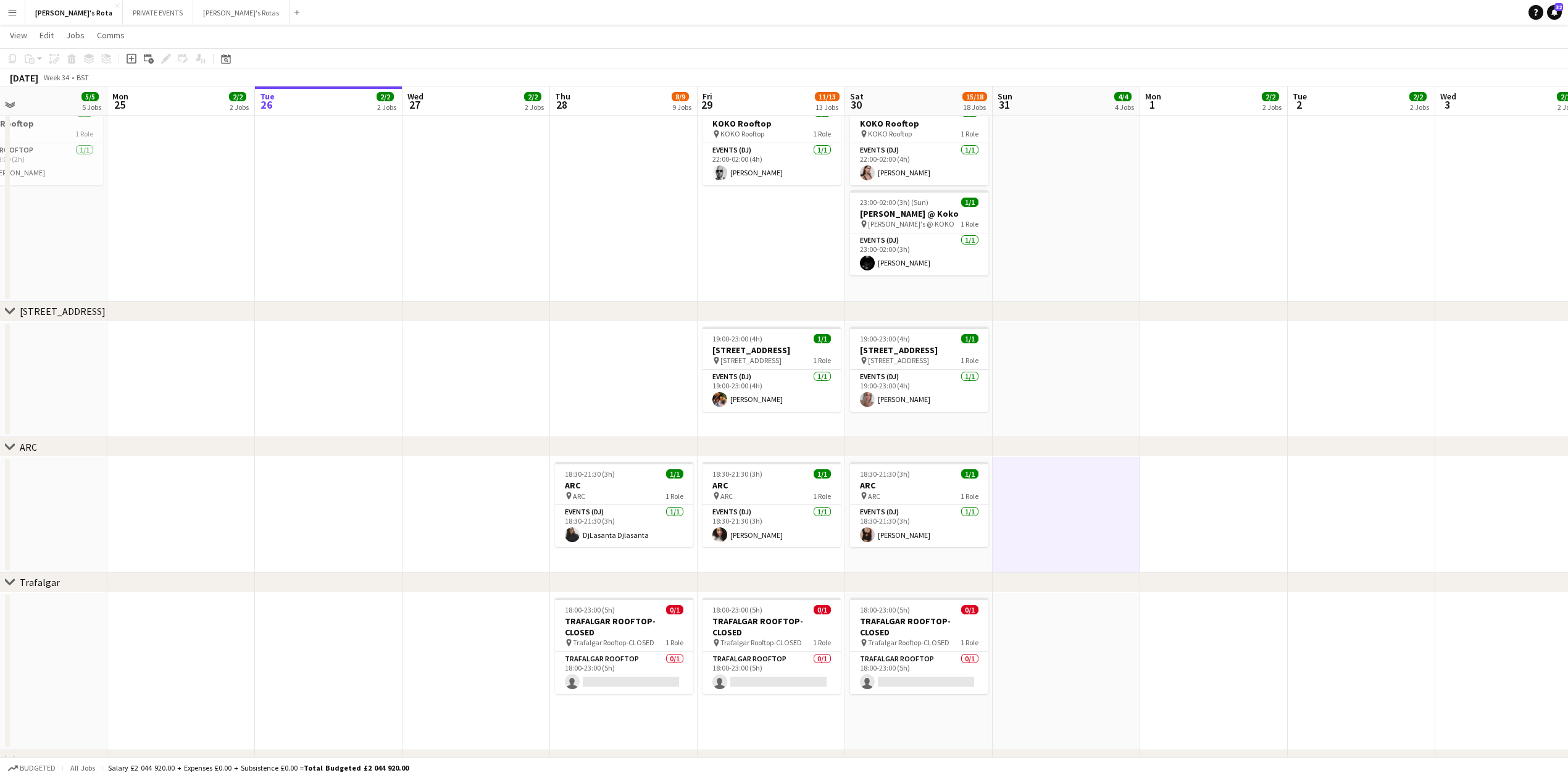
scroll to position [0, 495]
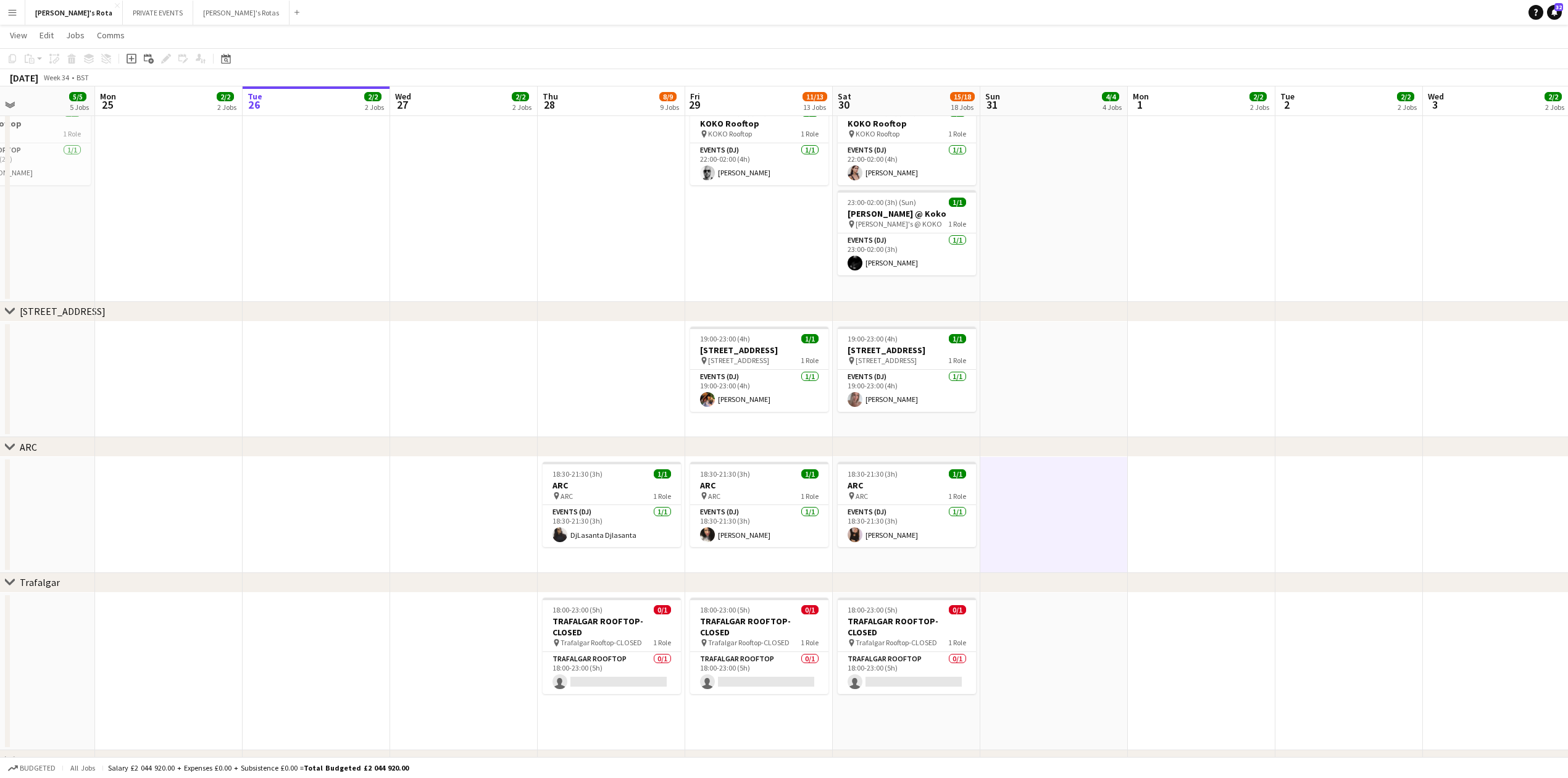
drag, startPoint x: 1371, startPoint y: 522, endPoint x: 1242, endPoint y: 532, distance: 129.4
click at [776, 529] on app-card-role "Events (DJ) 1/1 18:30-21:30 (3h) Claire Griffiths" at bounding box center [759, 526] width 138 height 42
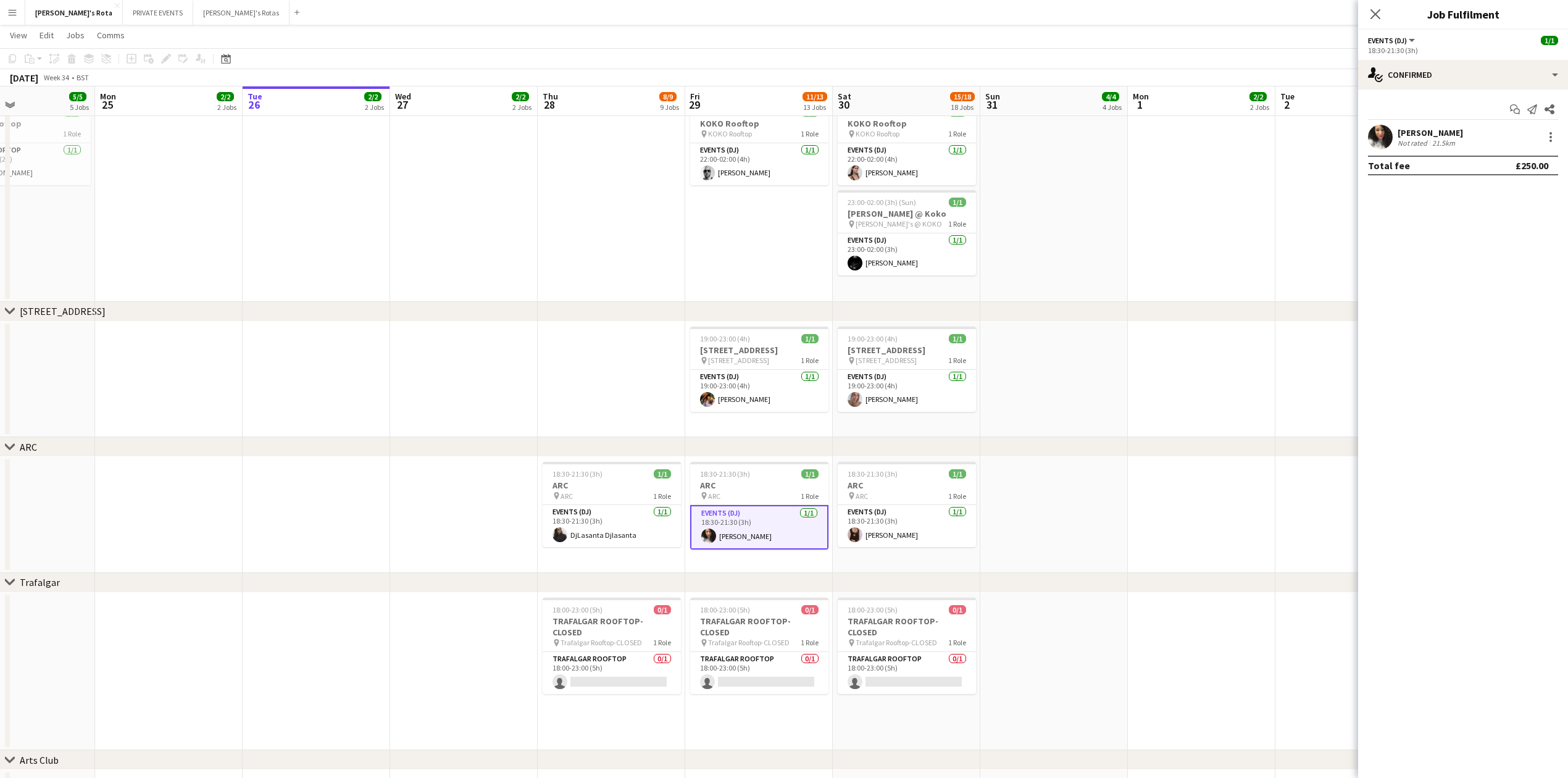
click at [1357, 482] on app-date-cell at bounding box center [1349, 515] width 147 height 116
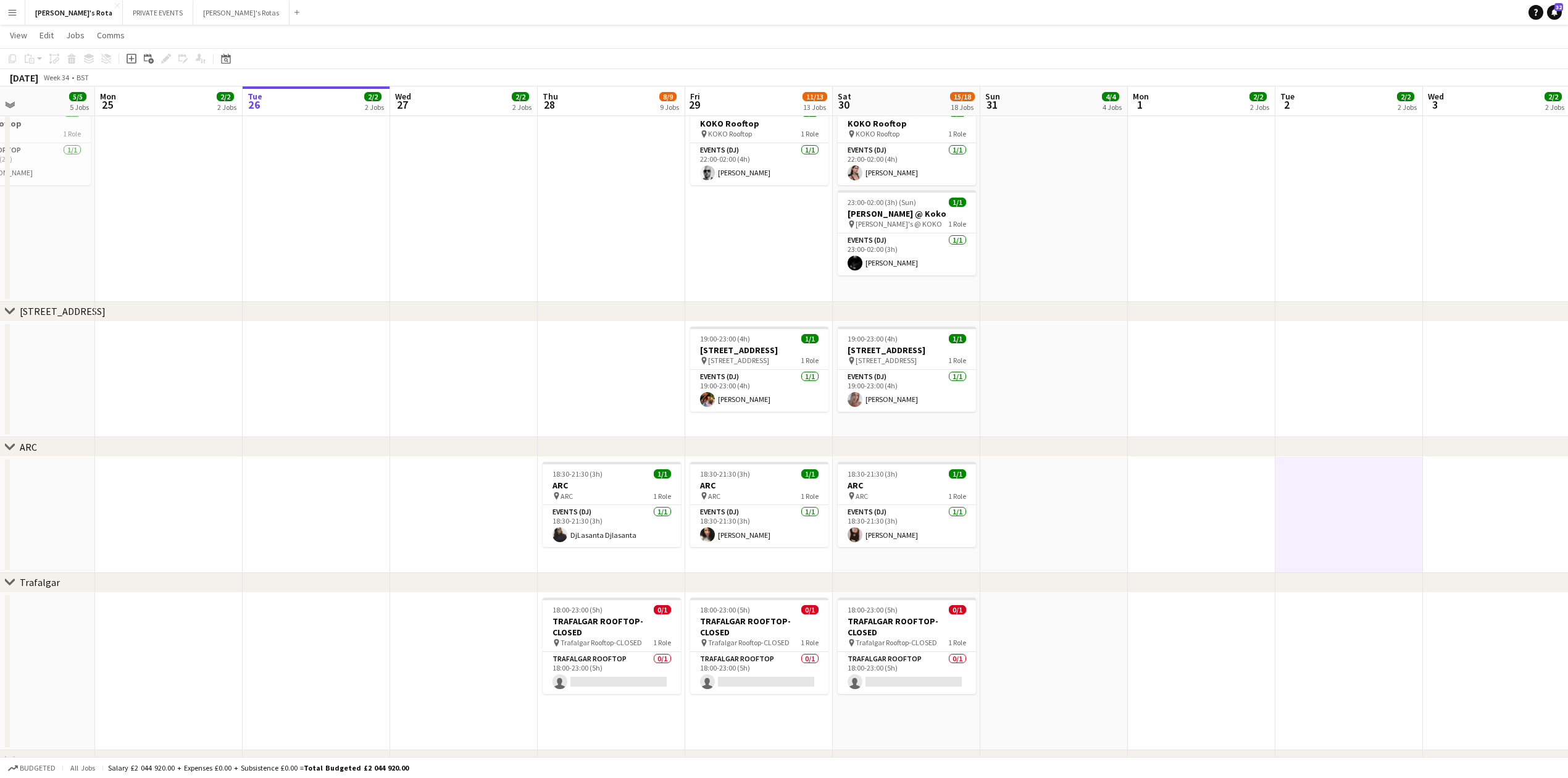
click at [1107, 457] on div "chevron-right ARC" at bounding box center [784, 447] width 1568 height 20
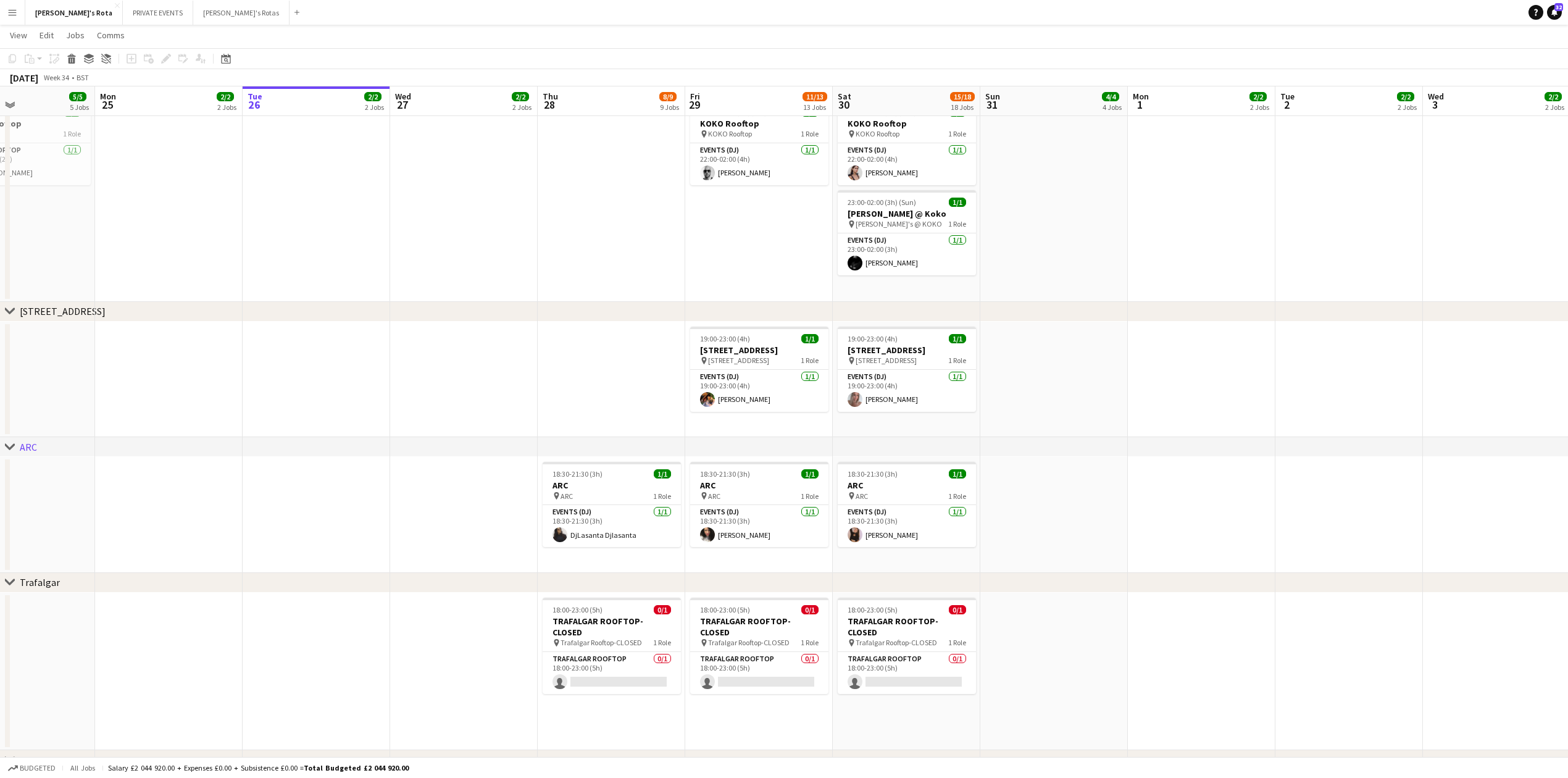
click at [1089, 373] on app-date-cell at bounding box center [1054, 379] width 147 height 116
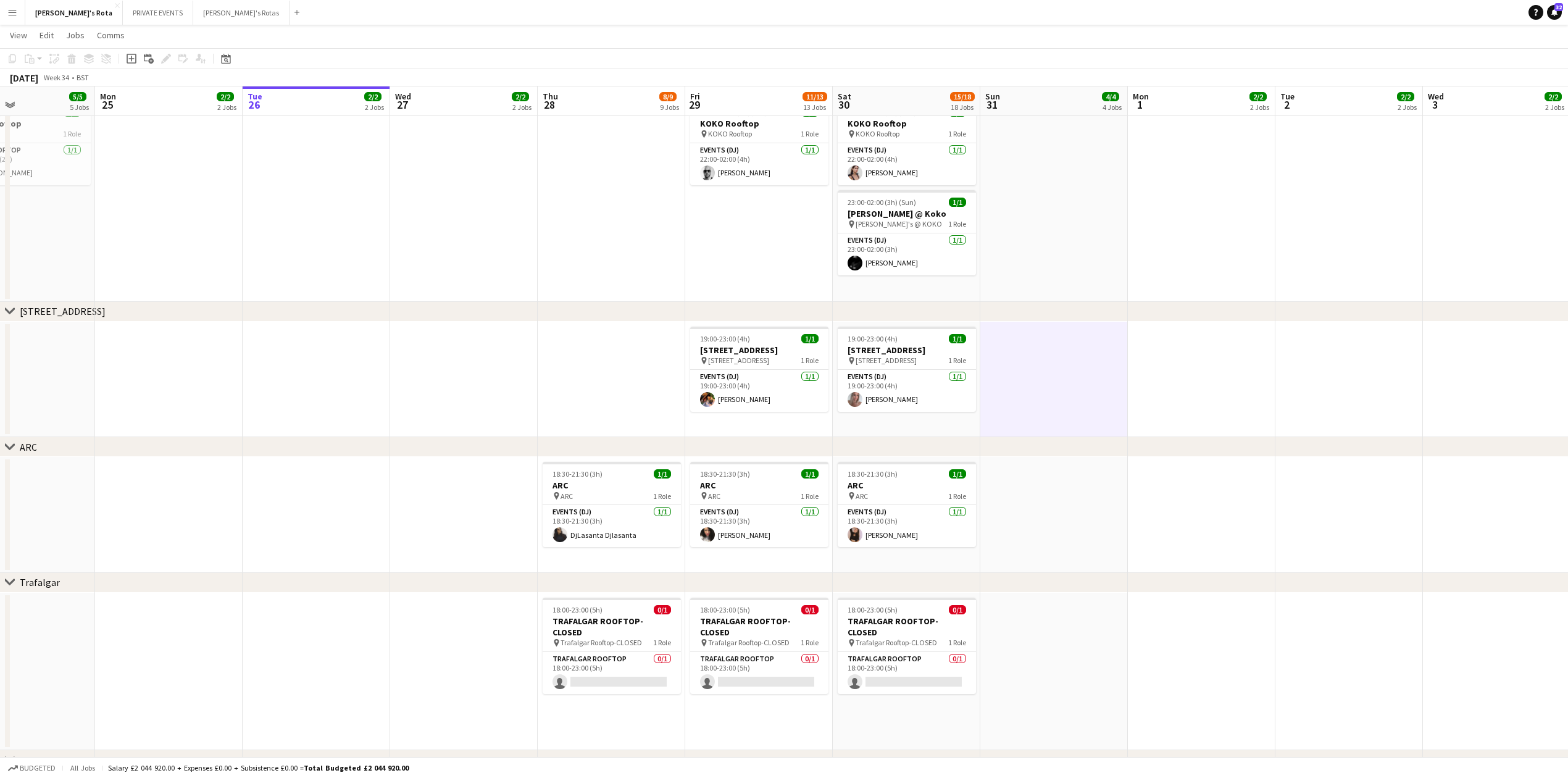
drag, startPoint x: 1073, startPoint y: 539, endPoint x: 1161, endPoint y: 478, distance: 107.1
click at [1074, 539] on app-date-cell at bounding box center [1054, 515] width 147 height 116
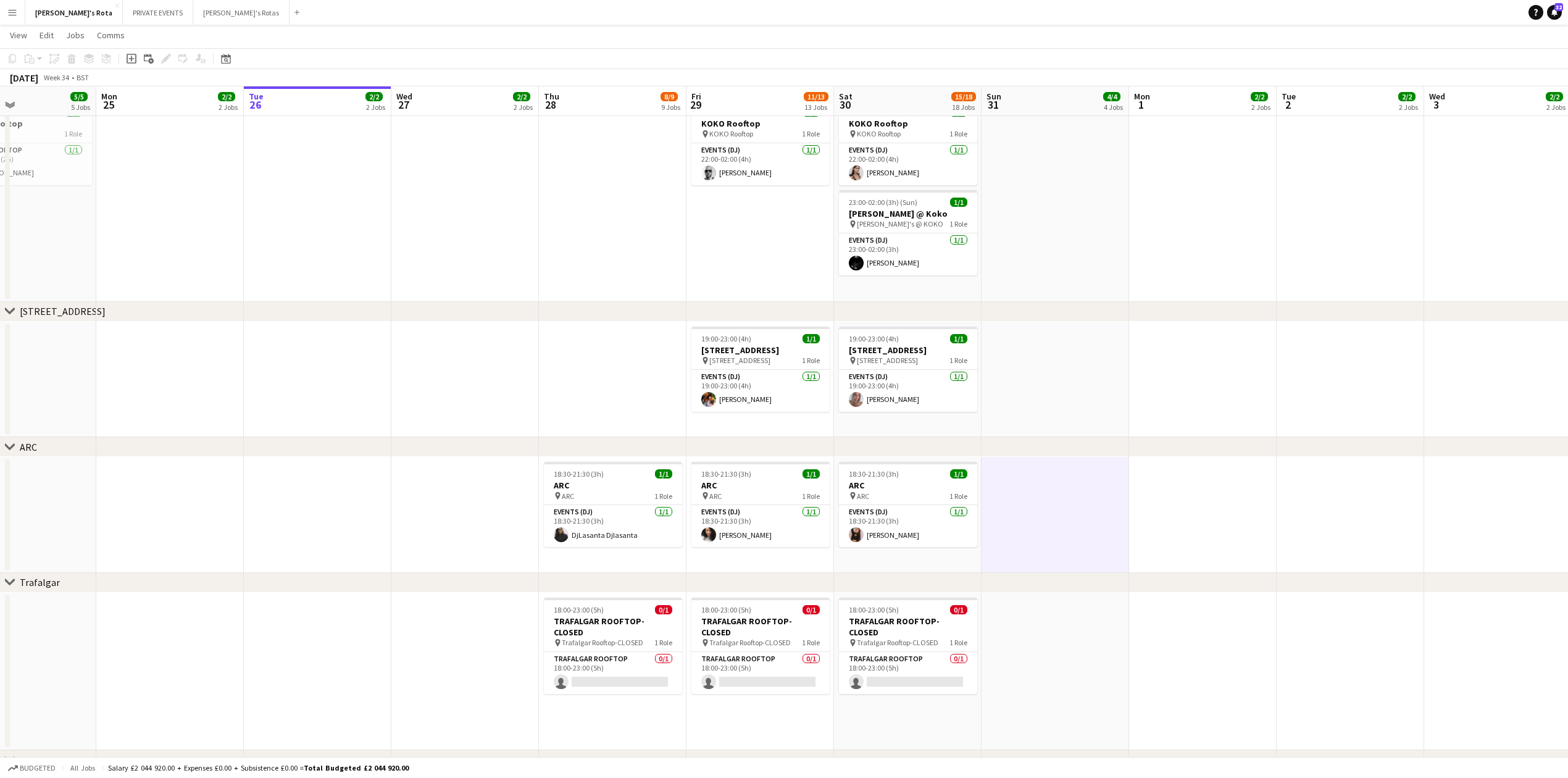
click at [1193, 450] on div "chevron-right ARC" at bounding box center [784, 447] width 1568 height 20
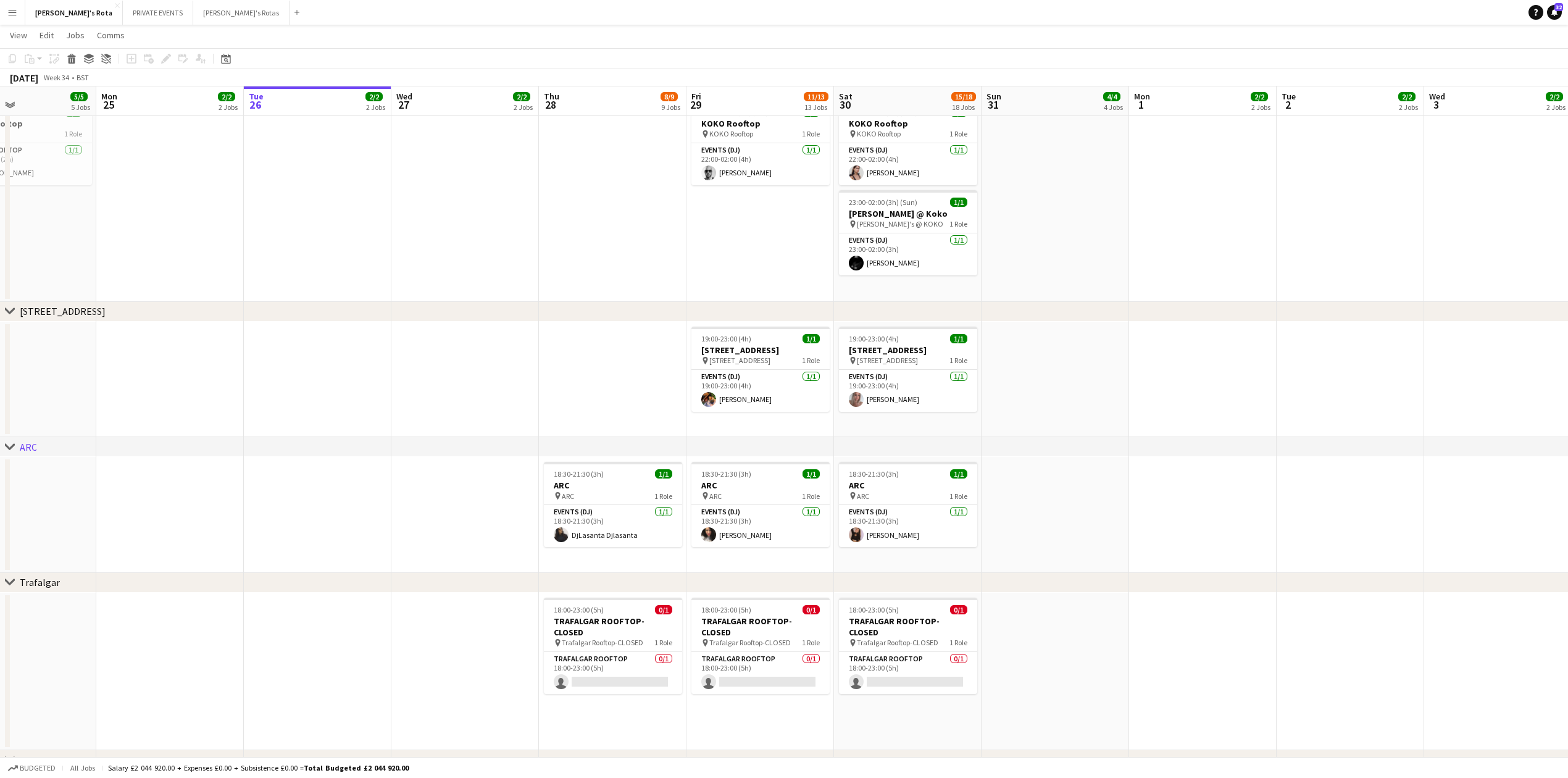
drag, startPoint x: 1176, startPoint y: 374, endPoint x: 1126, endPoint y: 415, distance: 64.7
click at [1176, 376] on app-date-cell at bounding box center [1203, 379] width 147 height 116
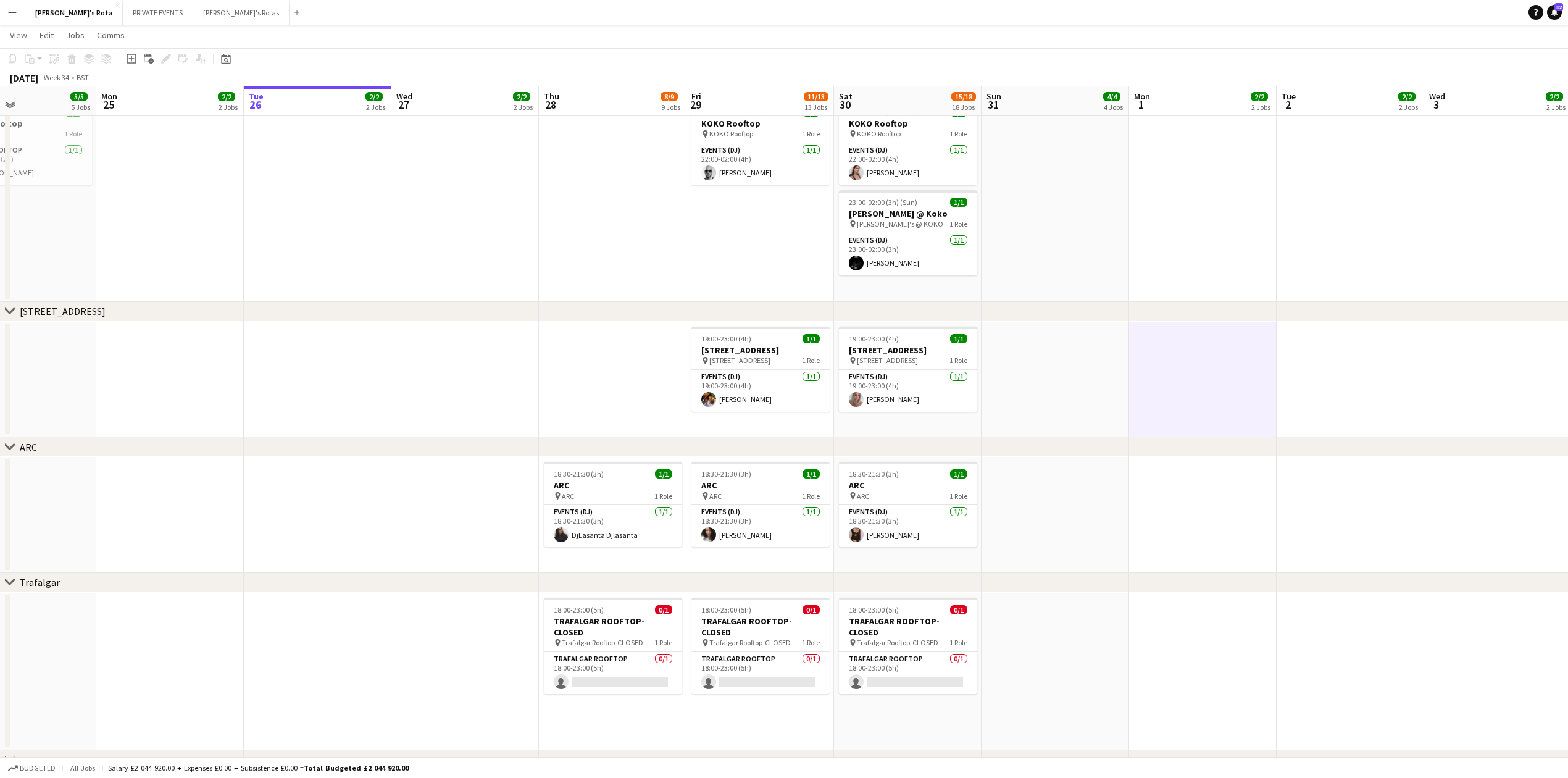
click at [1112, 408] on app-date-cell at bounding box center [1055, 379] width 147 height 116
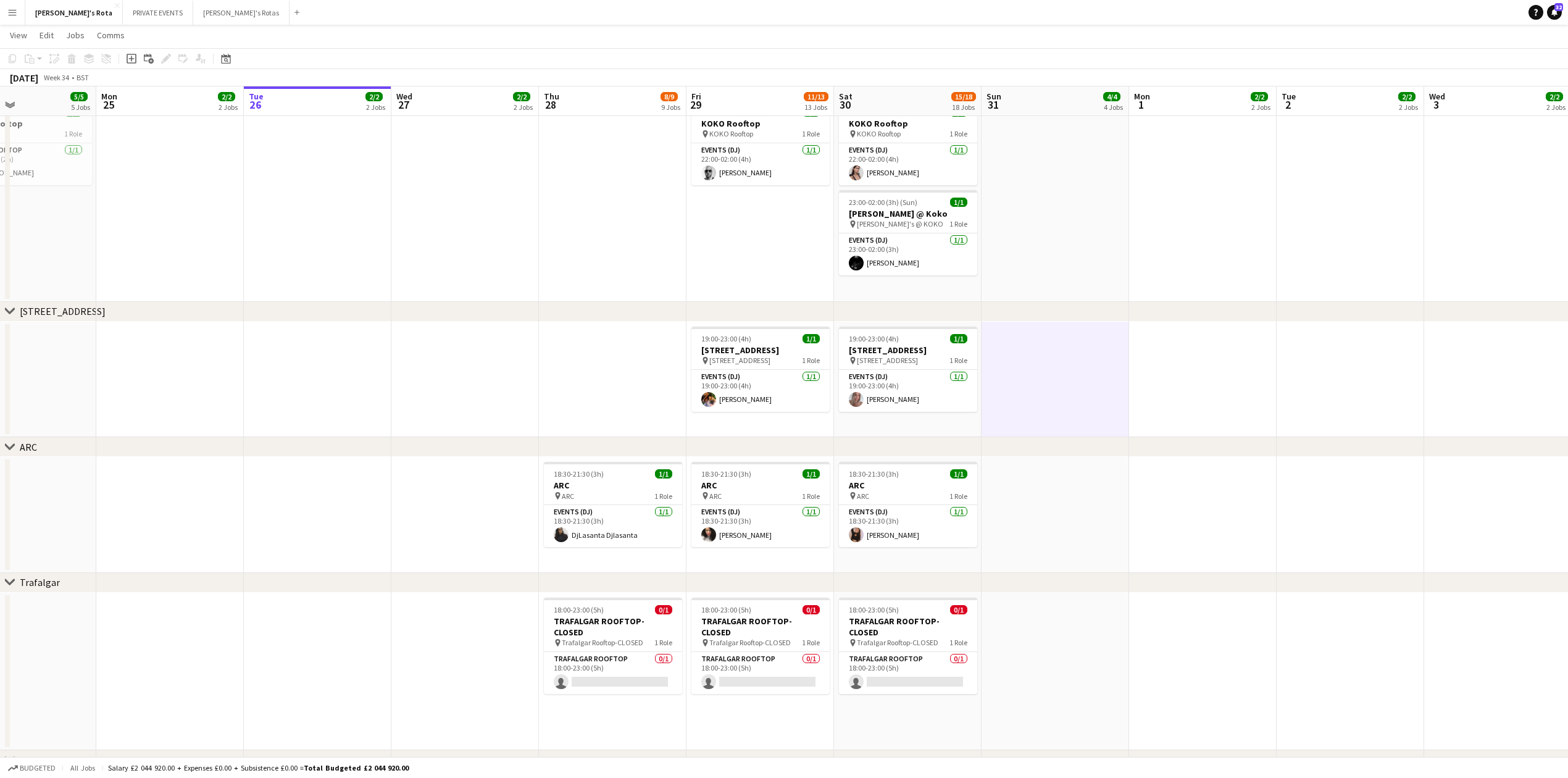
click at [1108, 531] on app-date-cell at bounding box center [1055, 515] width 147 height 116
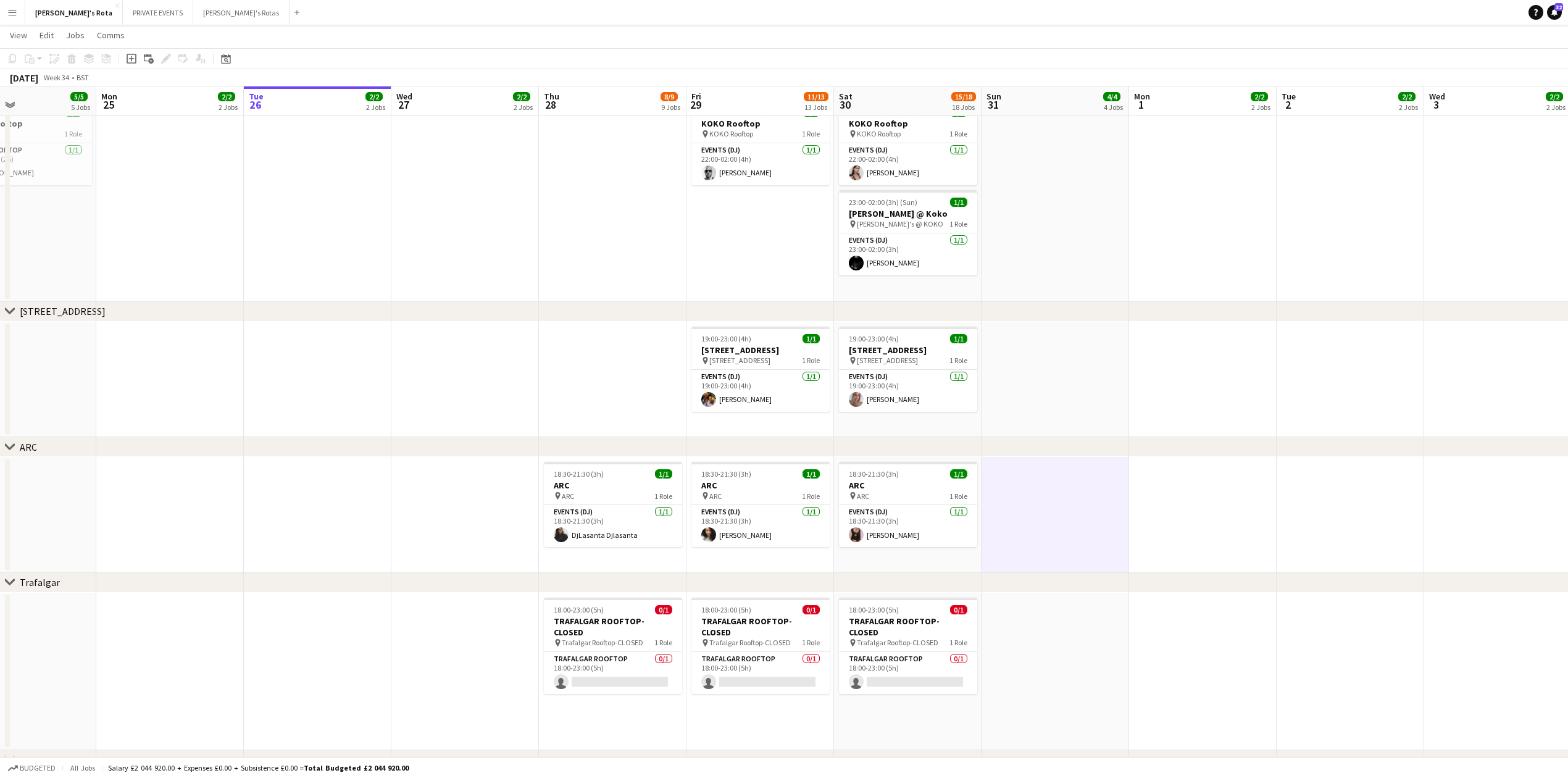
drag, startPoint x: 1193, startPoint y: 534, endPoint x: 1183, endPoint y: 505, distance: 30.7
click at [1193, 530] on app-date-cell at bounding box center [1203, 515] width 147 height 116
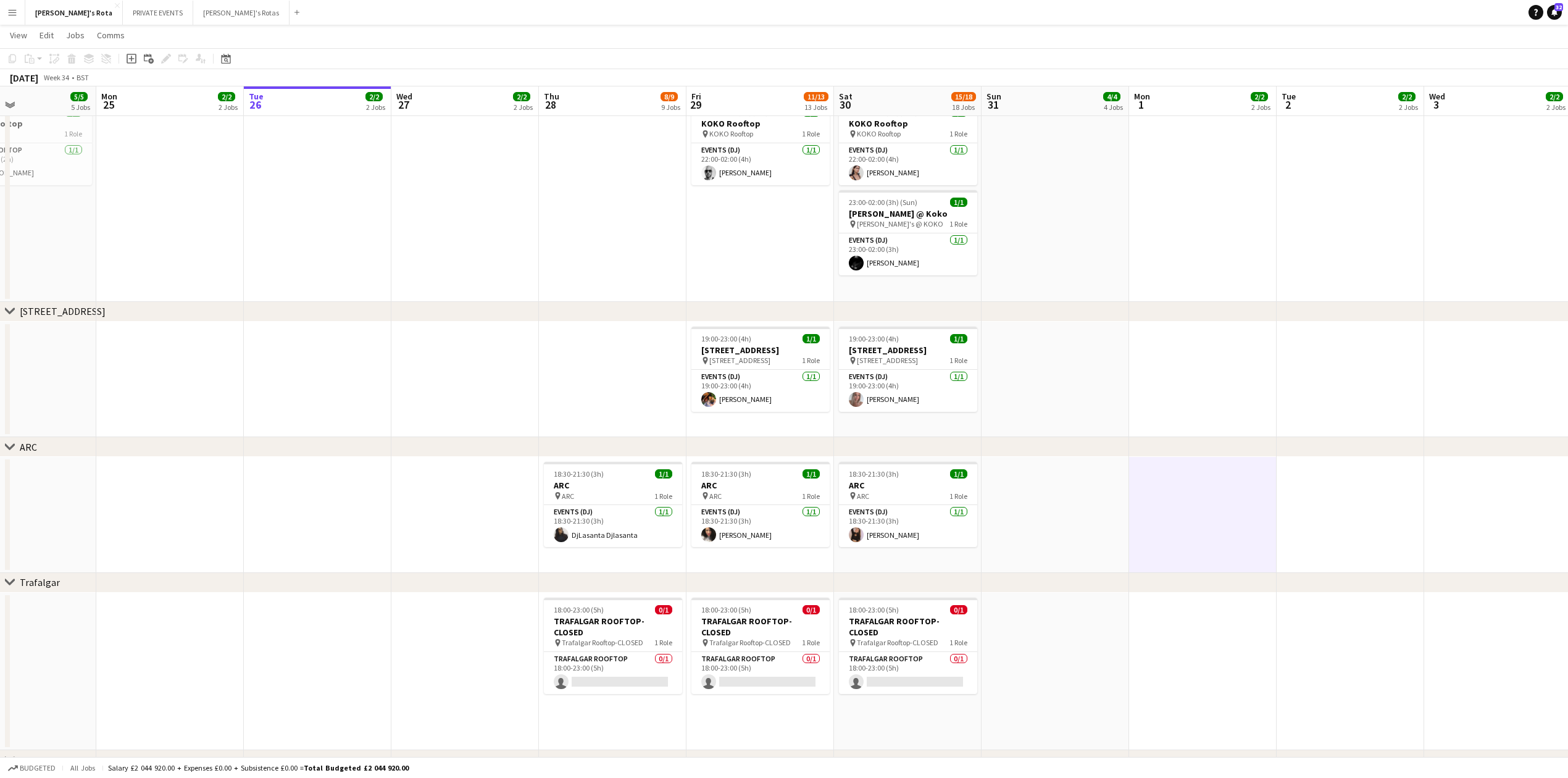
click at [1131, 374] on app-date-cell at bounding box center [1203, 379] width 147 height 116
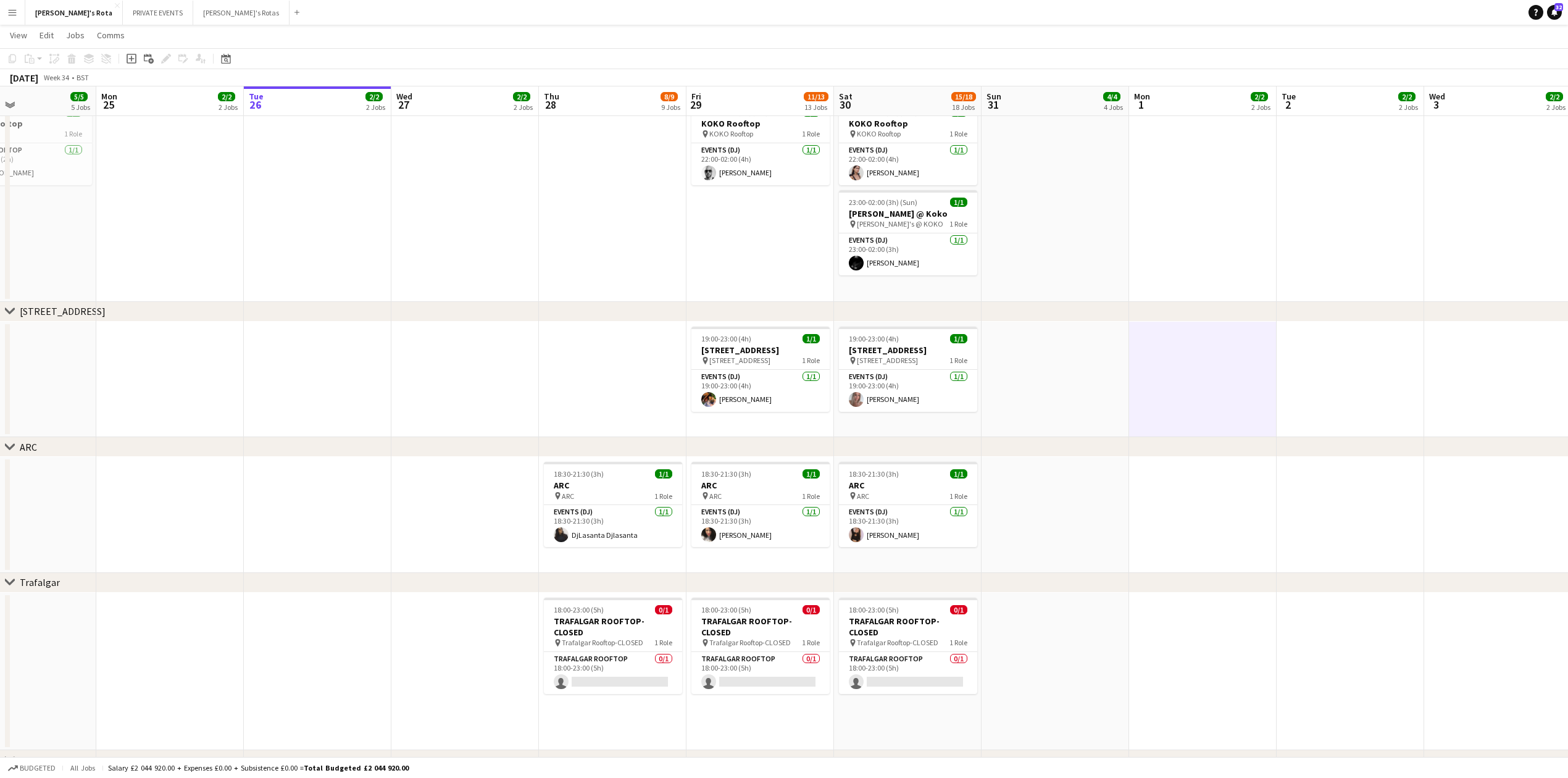
click at [1045, 377] on app-date-cell at bounding box center [1055, 379] width 147 height 116
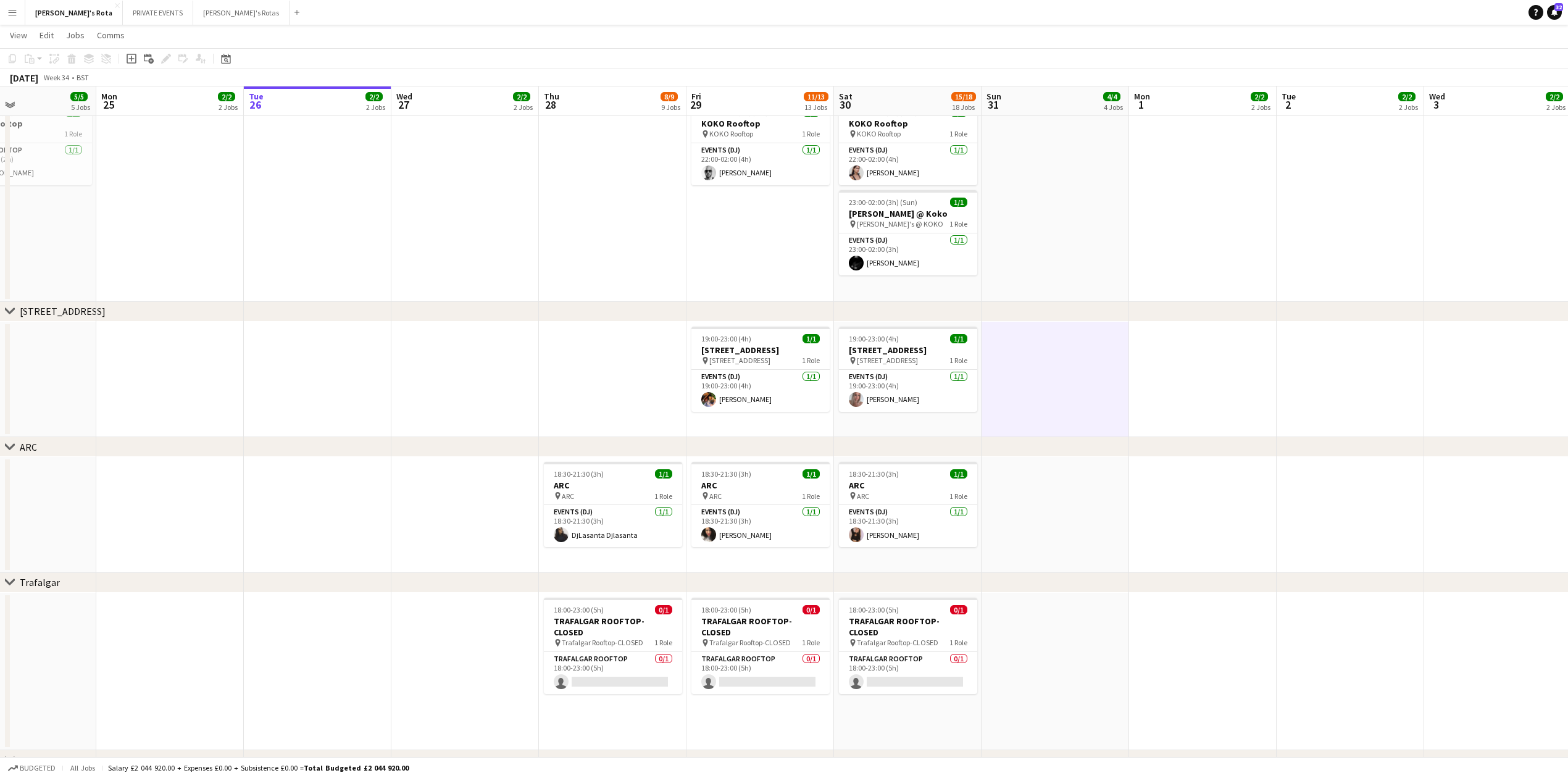
click at [1040, 537] on app-date-cell at bounding box center [1055, 515] width 147 height 116
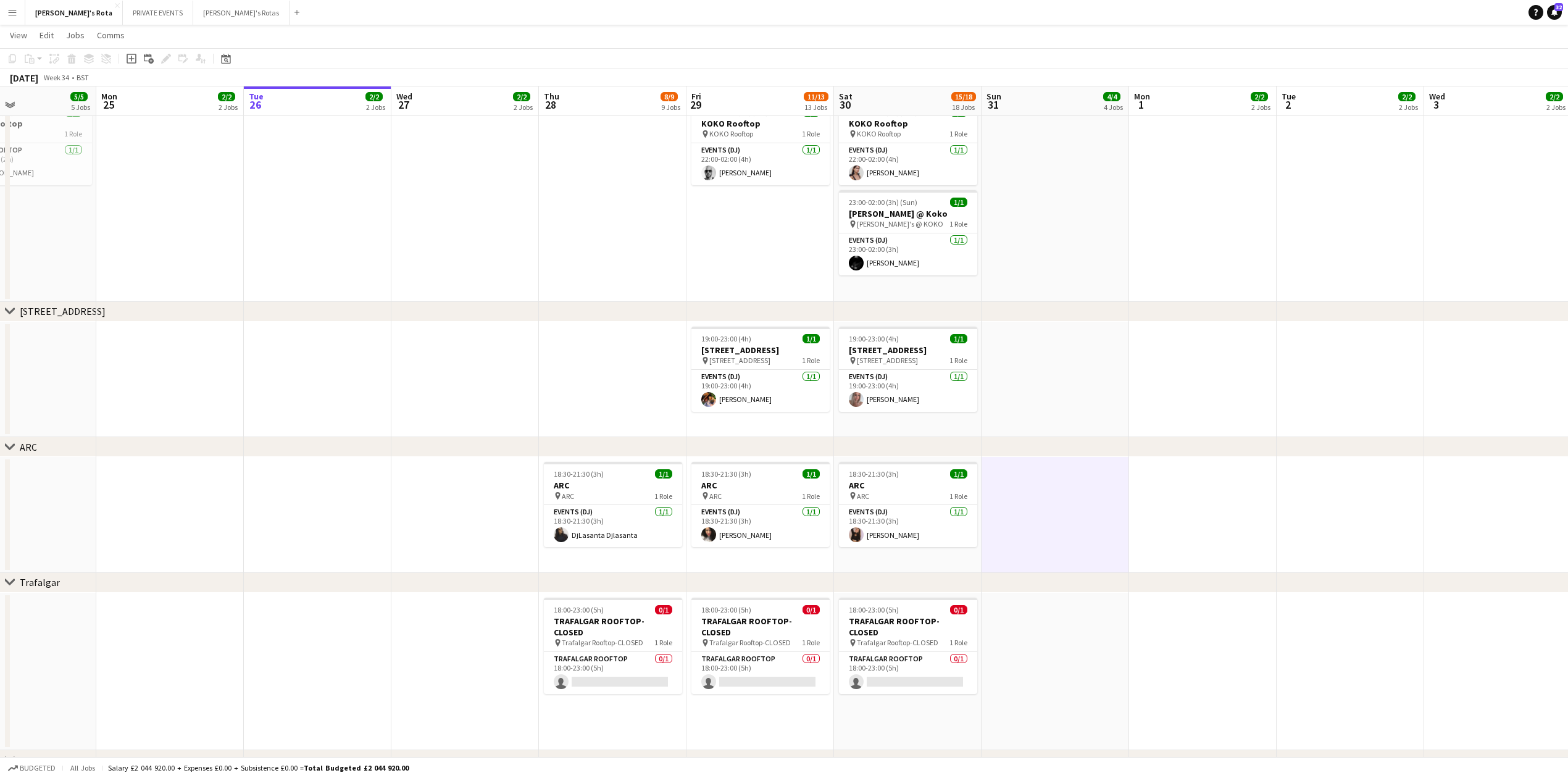
click at [1060, 359] on app-date-cell at bounding box center [1055, 379] width 147 height 116
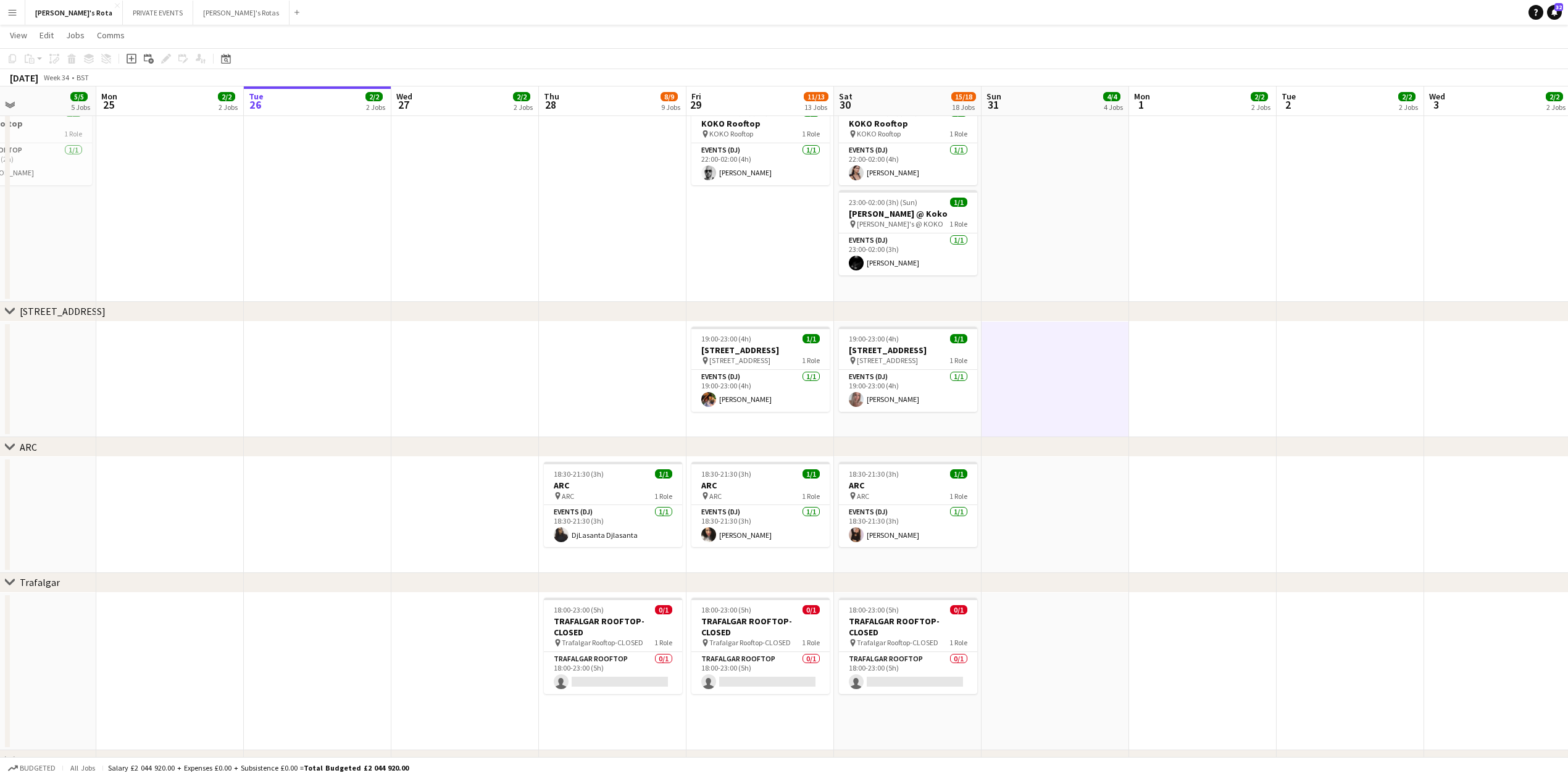
click at [1033, 227] on app-date-cell at bounding box center [1055, 198] width 147 height 207
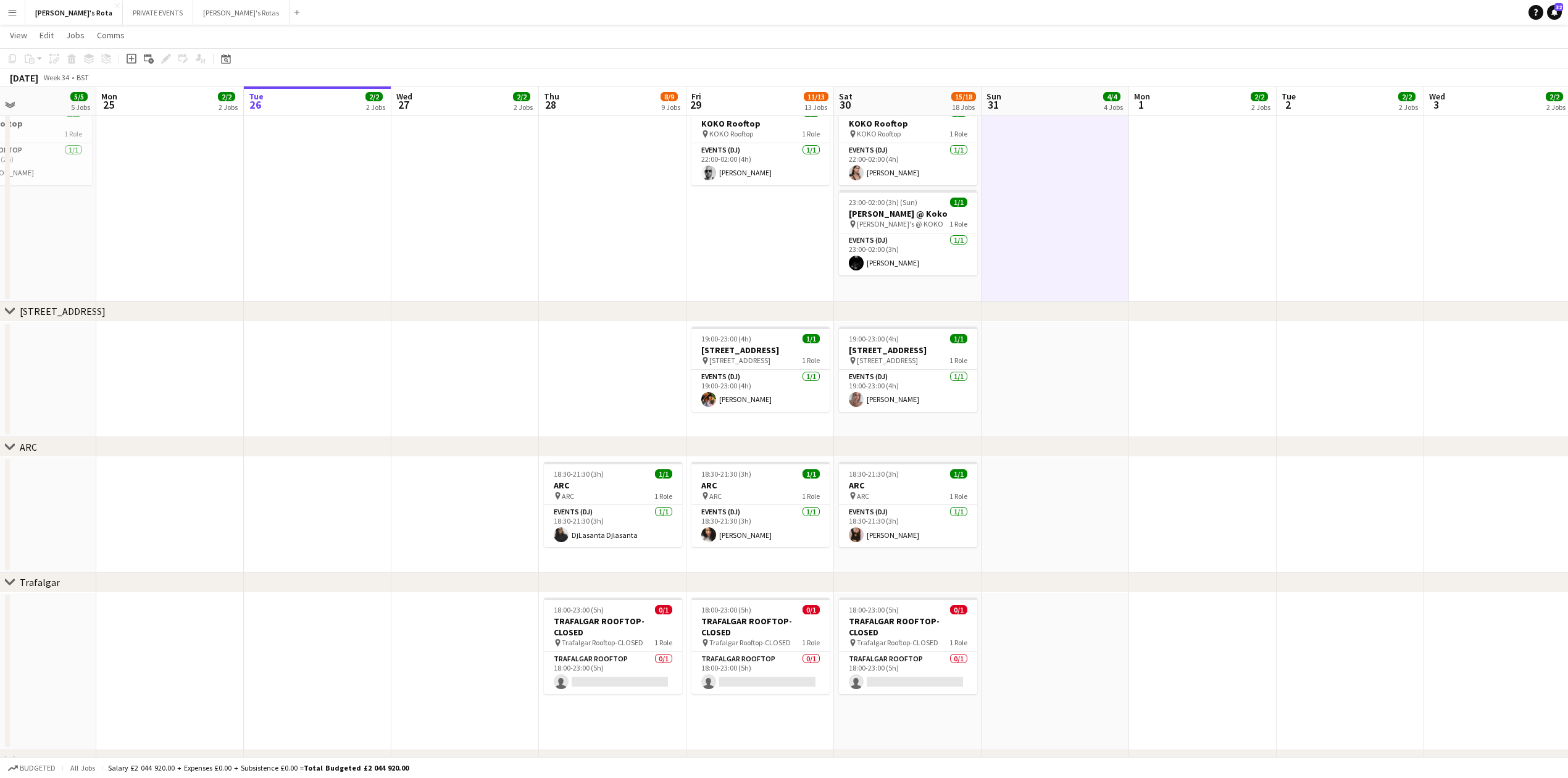
click at [655, 256] on app-date-cell at bounding box center [612, 198] width 147 height 207
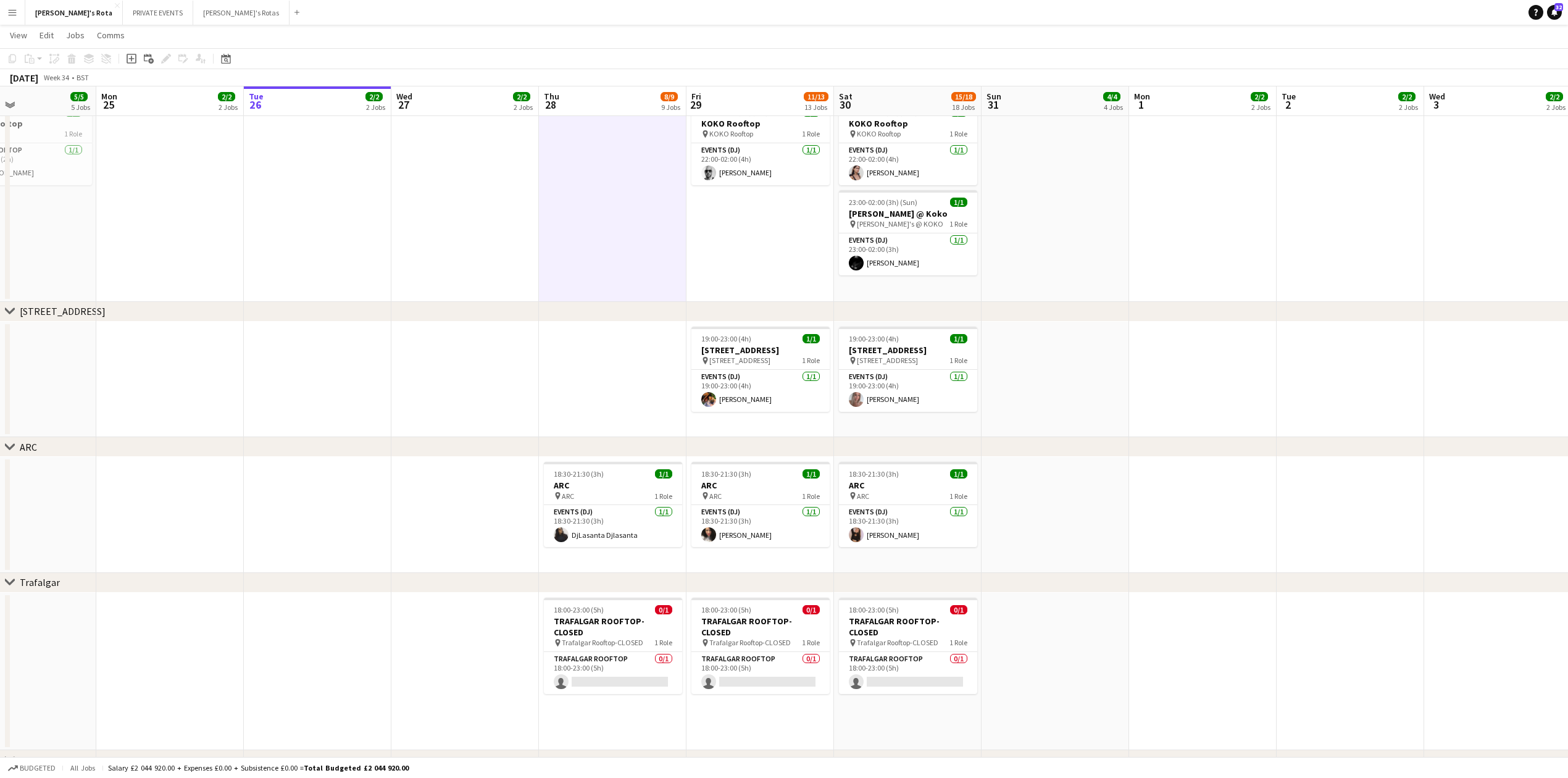
click at [741, 252] on app-date-cell "22:00-02:00 (4h) (Sat) 1/1 KOKO Rooftop pin KOKO Rooftop 1 Role Events (DJ) 1/1…" at bounding box center [760, 198] width 147 height 207
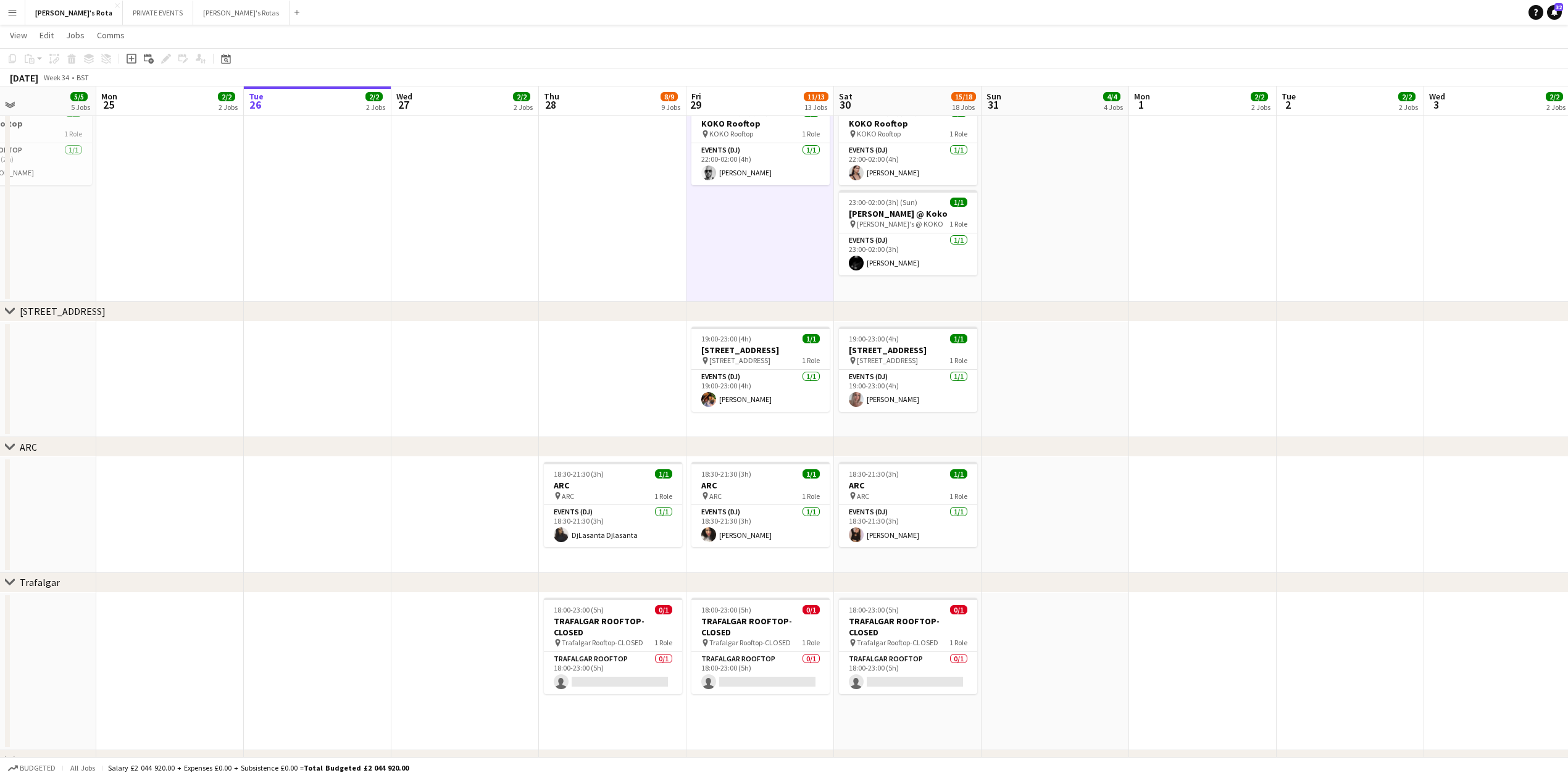
click at [631, 290] on app-date-cell at bounding box center [612, 198] width 147 height 207
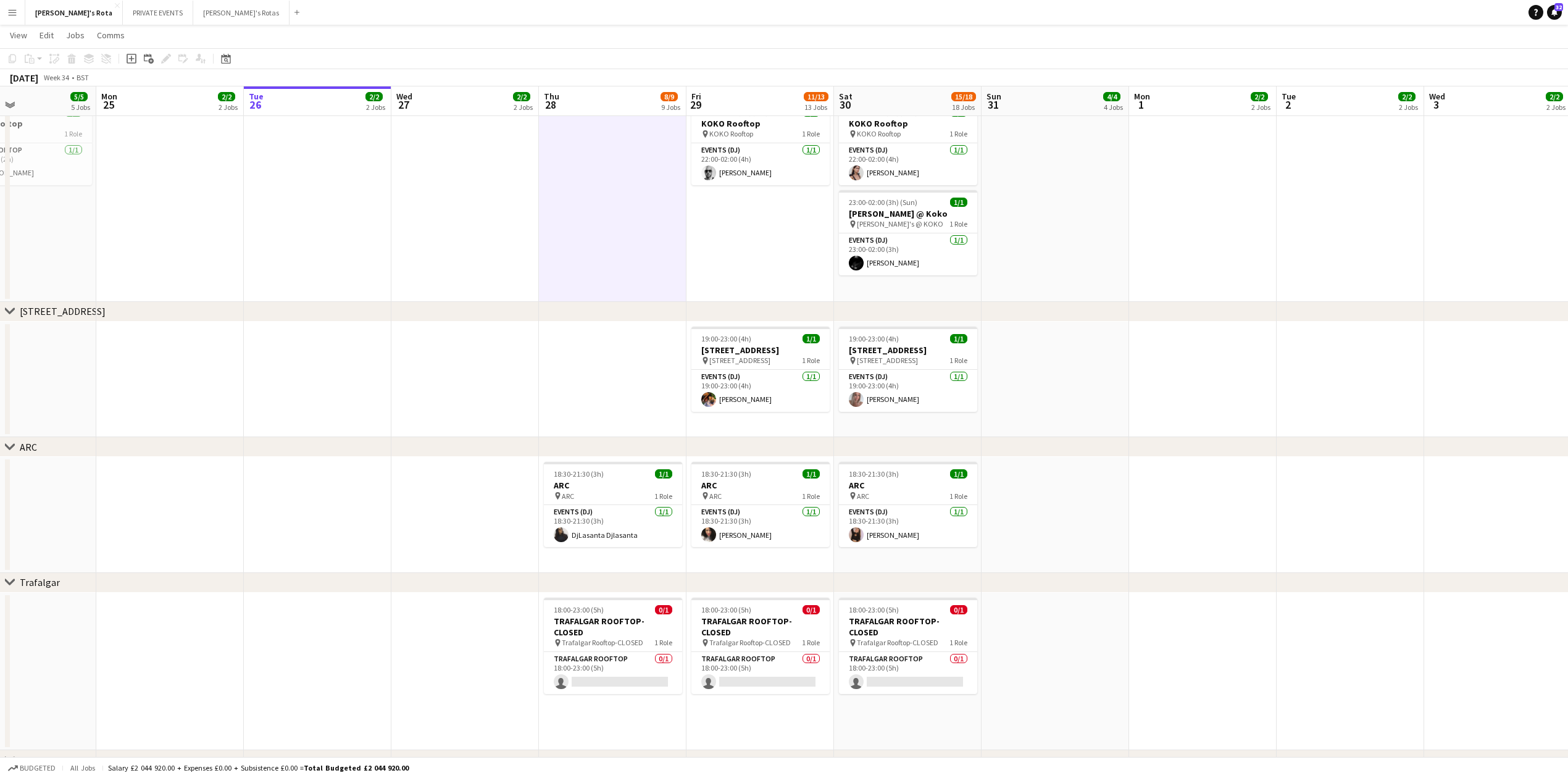
drag, startPoint x: 604, startPoint y: 364, endPoint x: 606, endPoint y: 413, distance: 49.0
click at [605, 365] on app-date-cell at bounding box center [612, 379] width 147 height 116
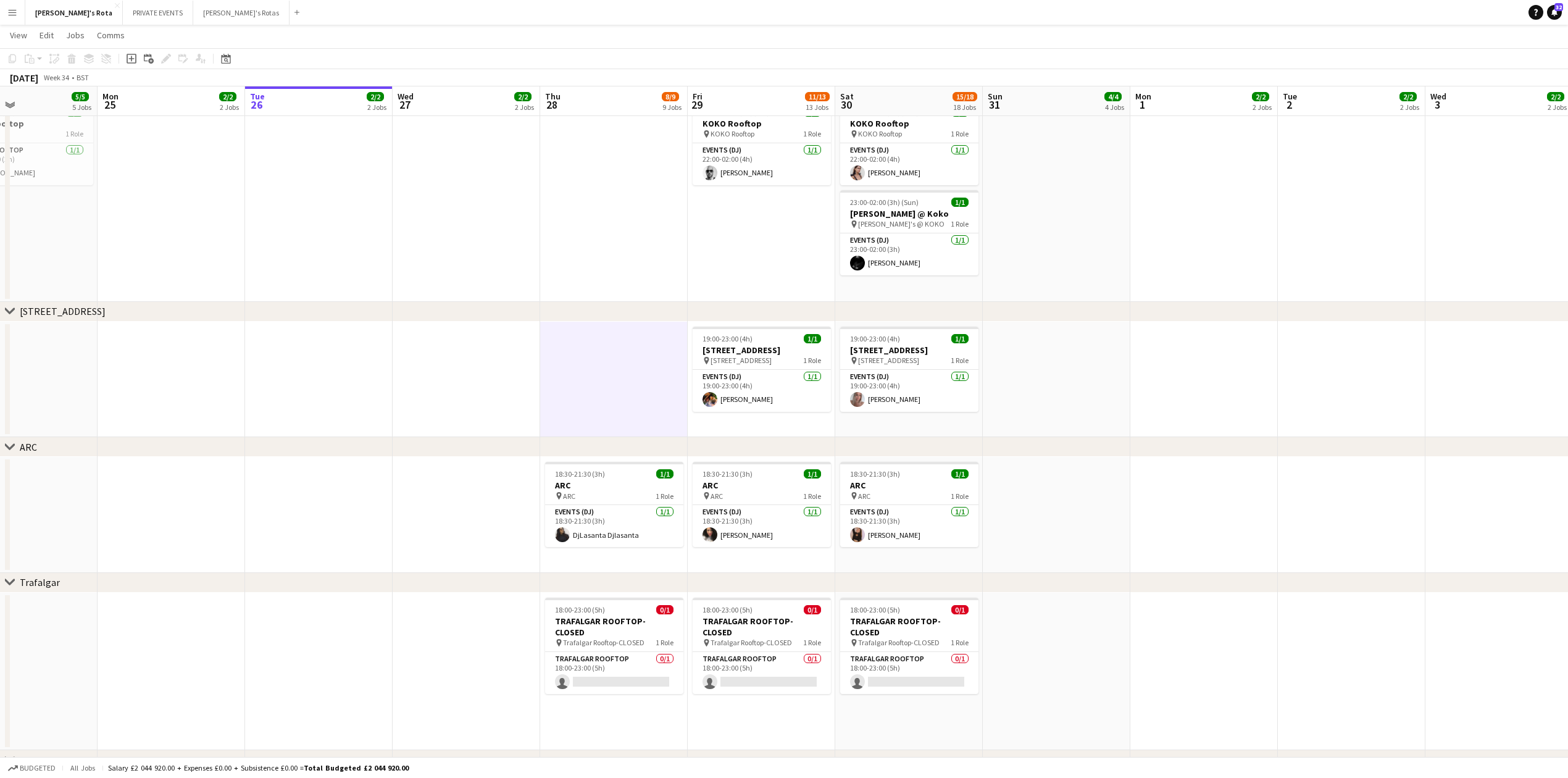
click at [517, 405] on app-date-cell at bounding box center [466, 379] width 147 height 116
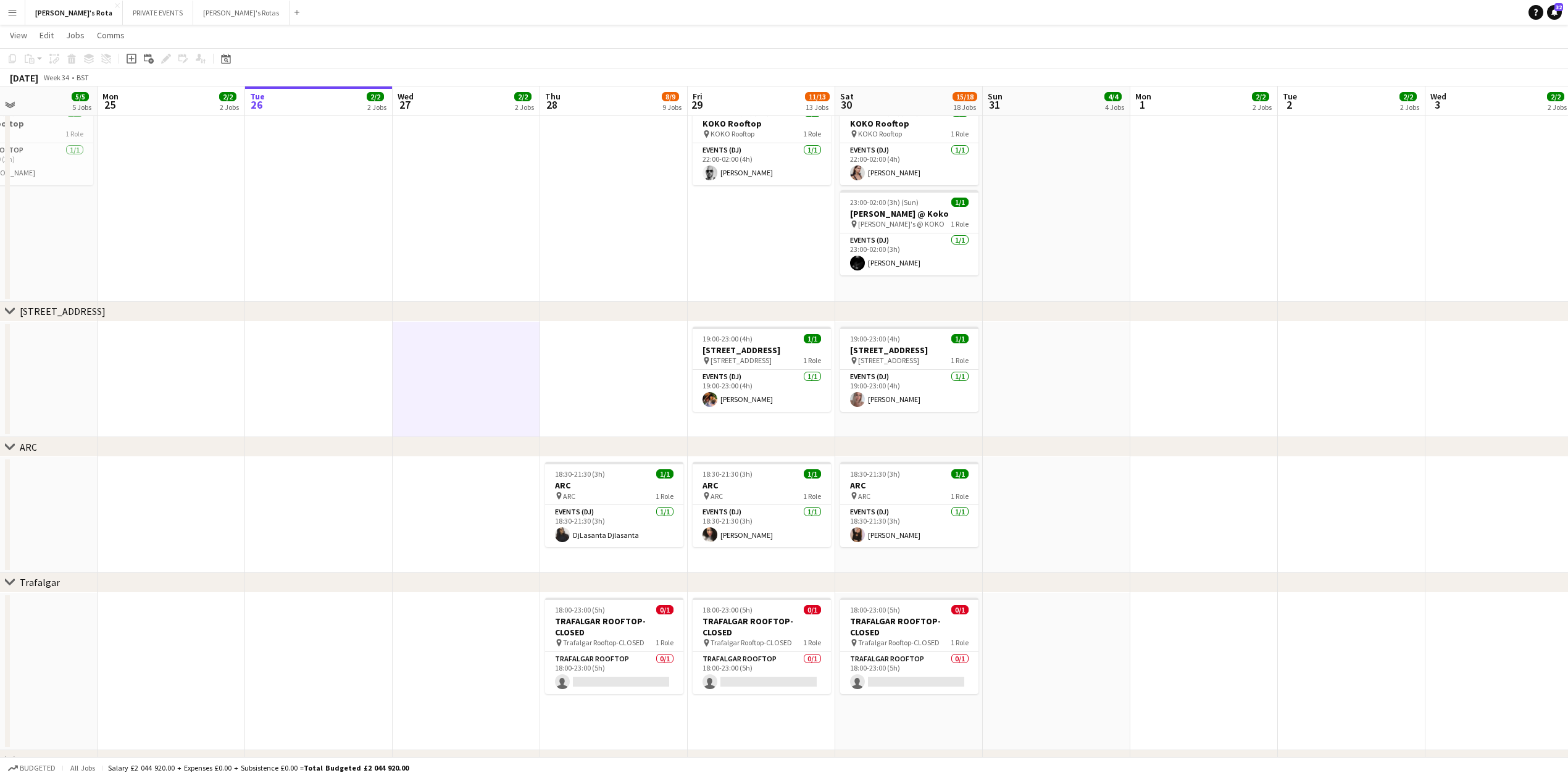
click at [427, 423] on app-date-cell at bounding box center [466, 379] width 147 height 116
click at [339, 414] on app-date-cell at bounding box center [319, 379] width 147 height 116
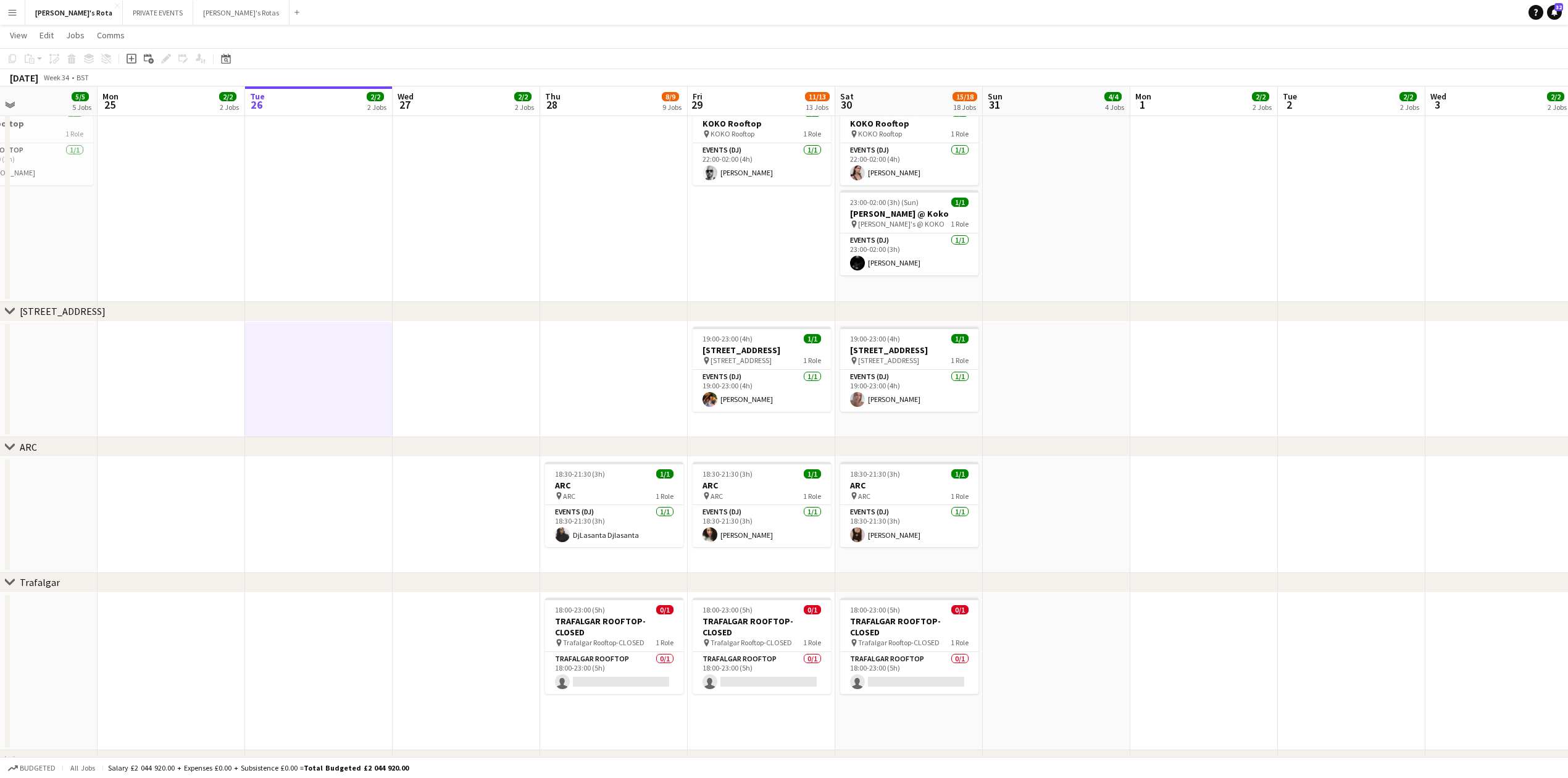
click at [366, 505] on app-date-cell at bounding box center [319, 515] width 147 height 116
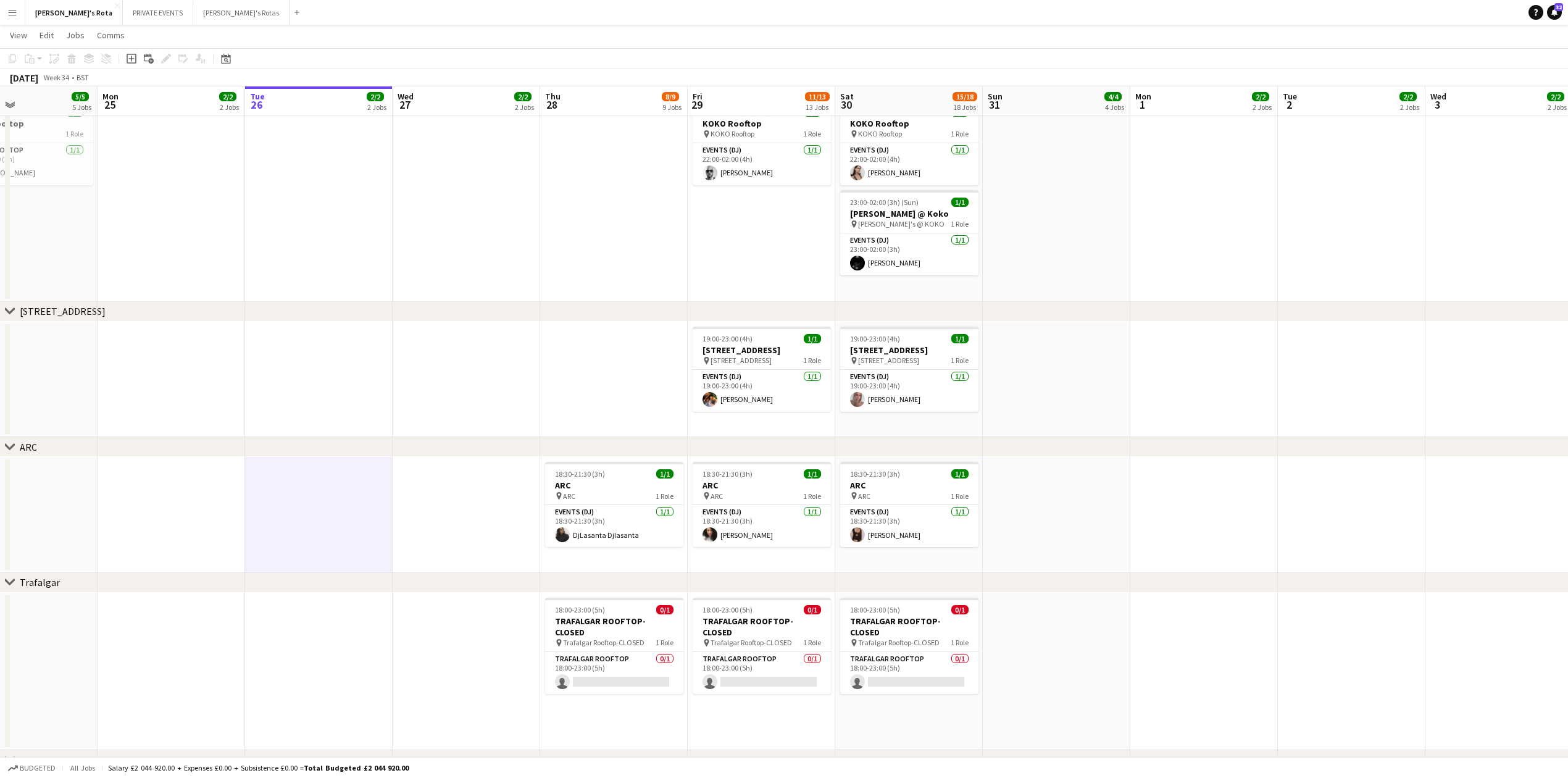
click at [464, 507] on app-date-cell at bounding box center [466, 515] width 147 height 116
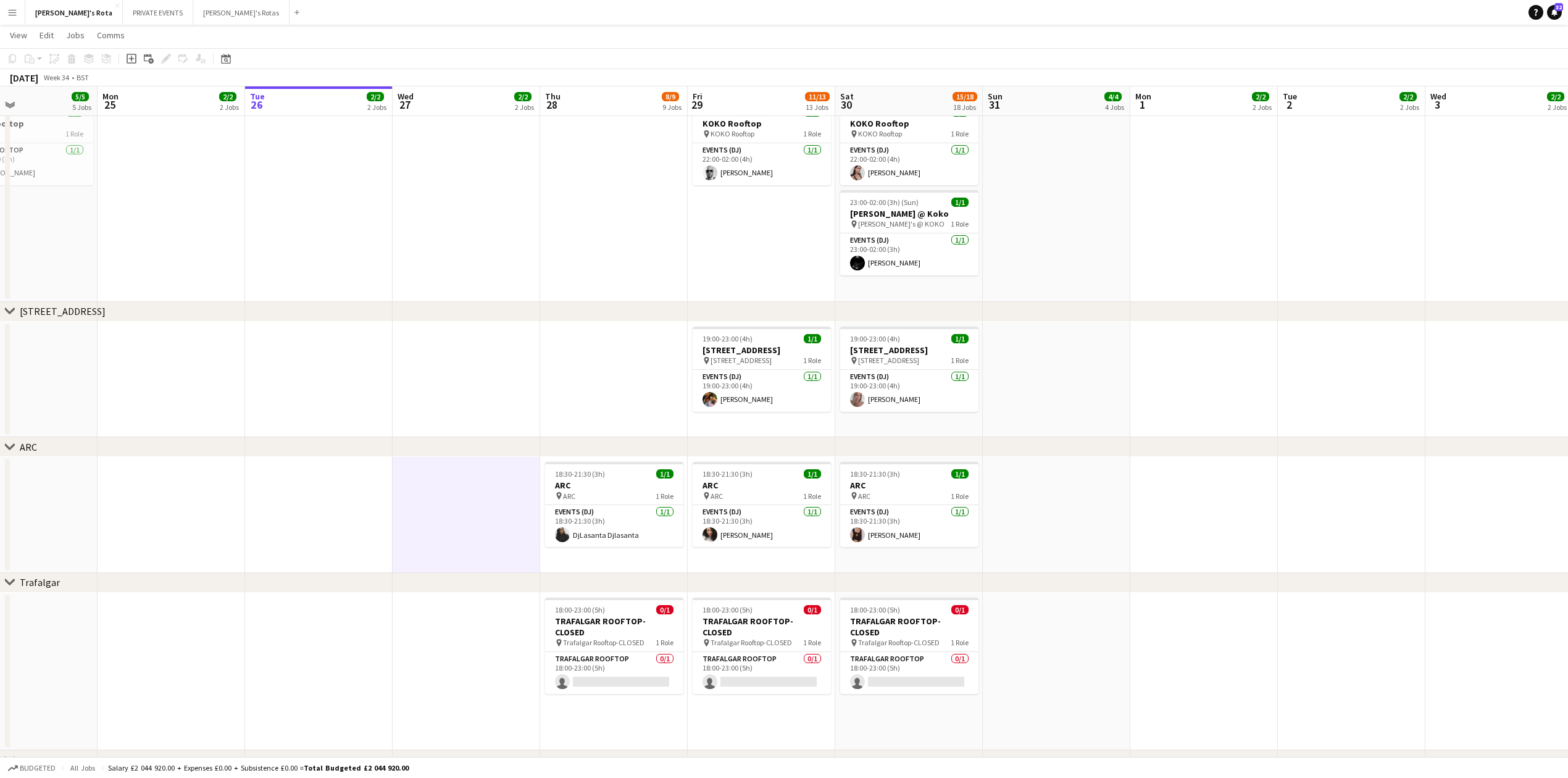
click at [354, 312] on div "chevron-right 45 Park Lane" at bounding box center [784, 312] width 1568 height 20
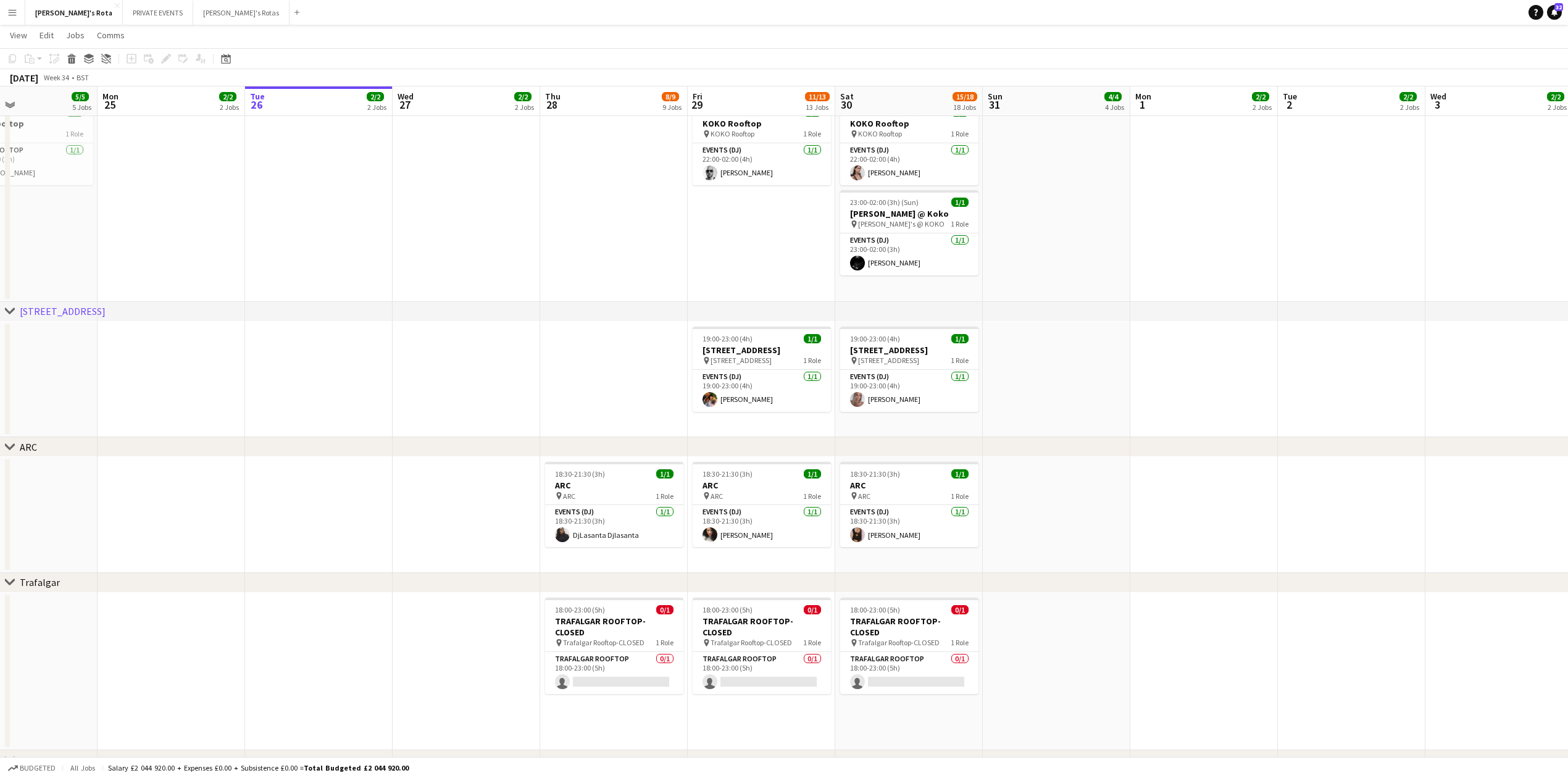
drag, startPoint x: 332, startPoint y: 419, endPoint x: 332, endPoint y: 508, distance: 89.0
click at [333, 420] on app-date-cell at bounding box center [319, 379] width 147 height 116
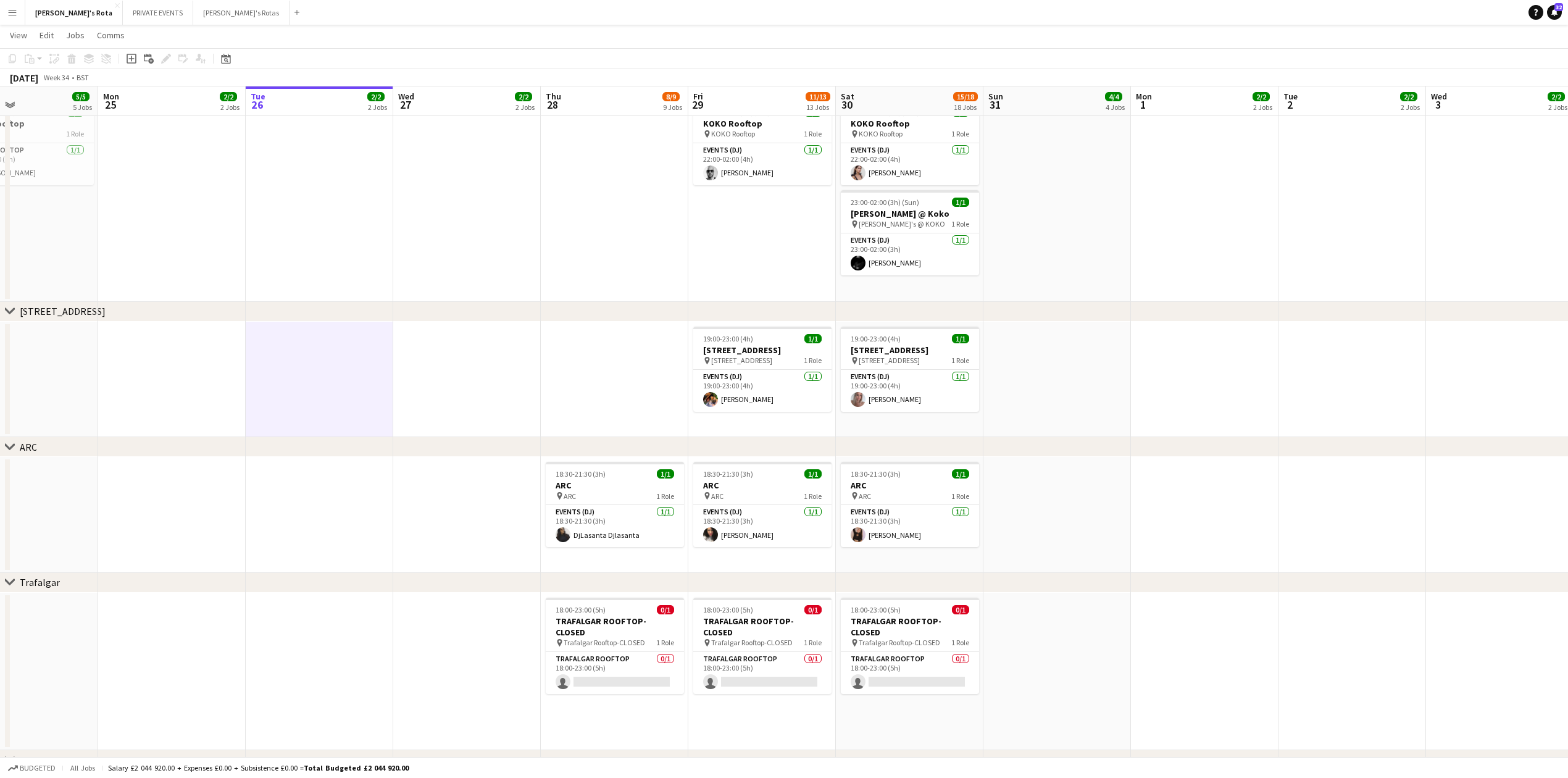
click at [332, 509] on app-date-cell at bounding box center [319, 515] width 147 height 116
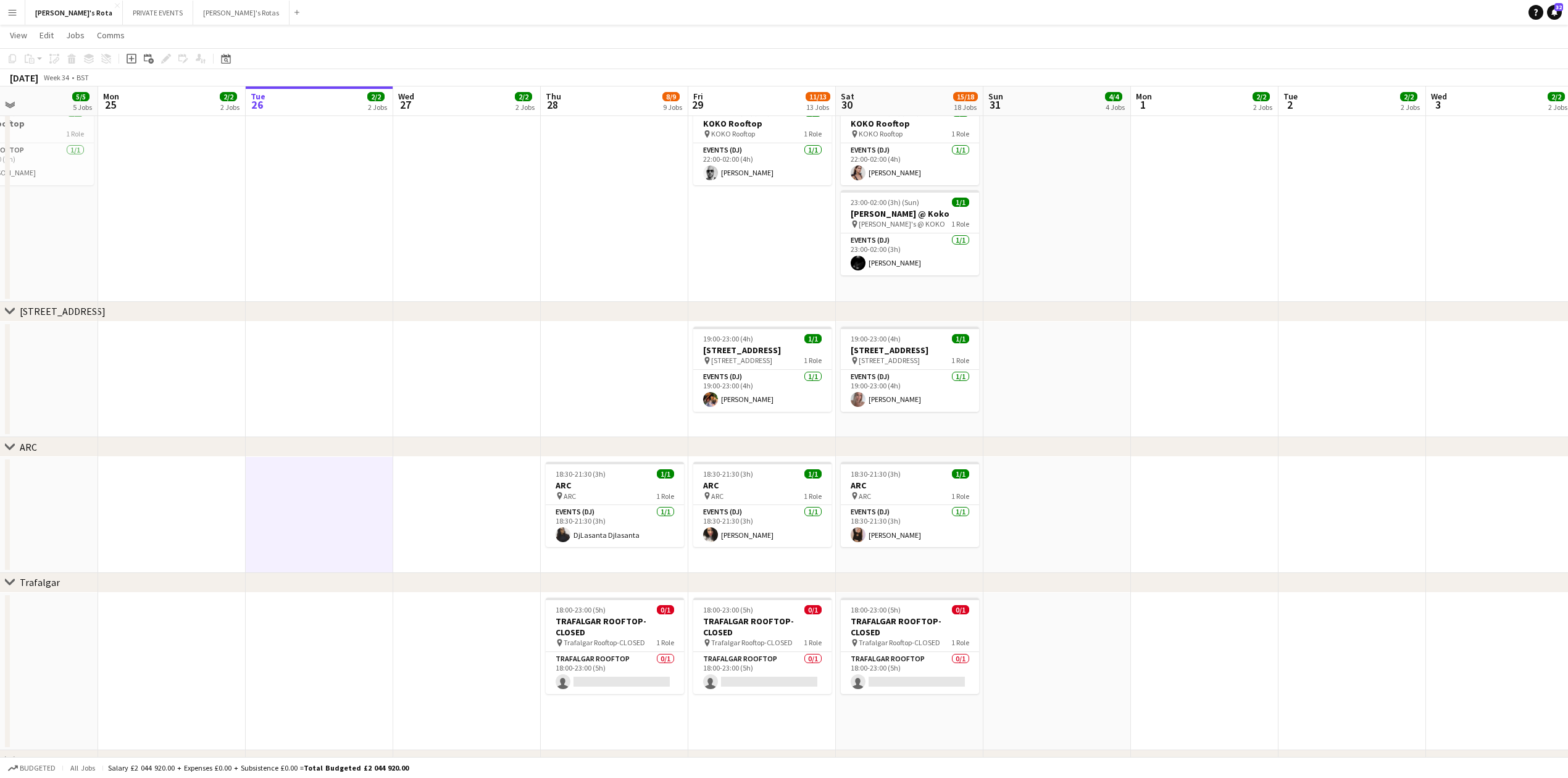
click at [346, 238] on app-date-cell at bounding box center [319, 198] width 147 height 207
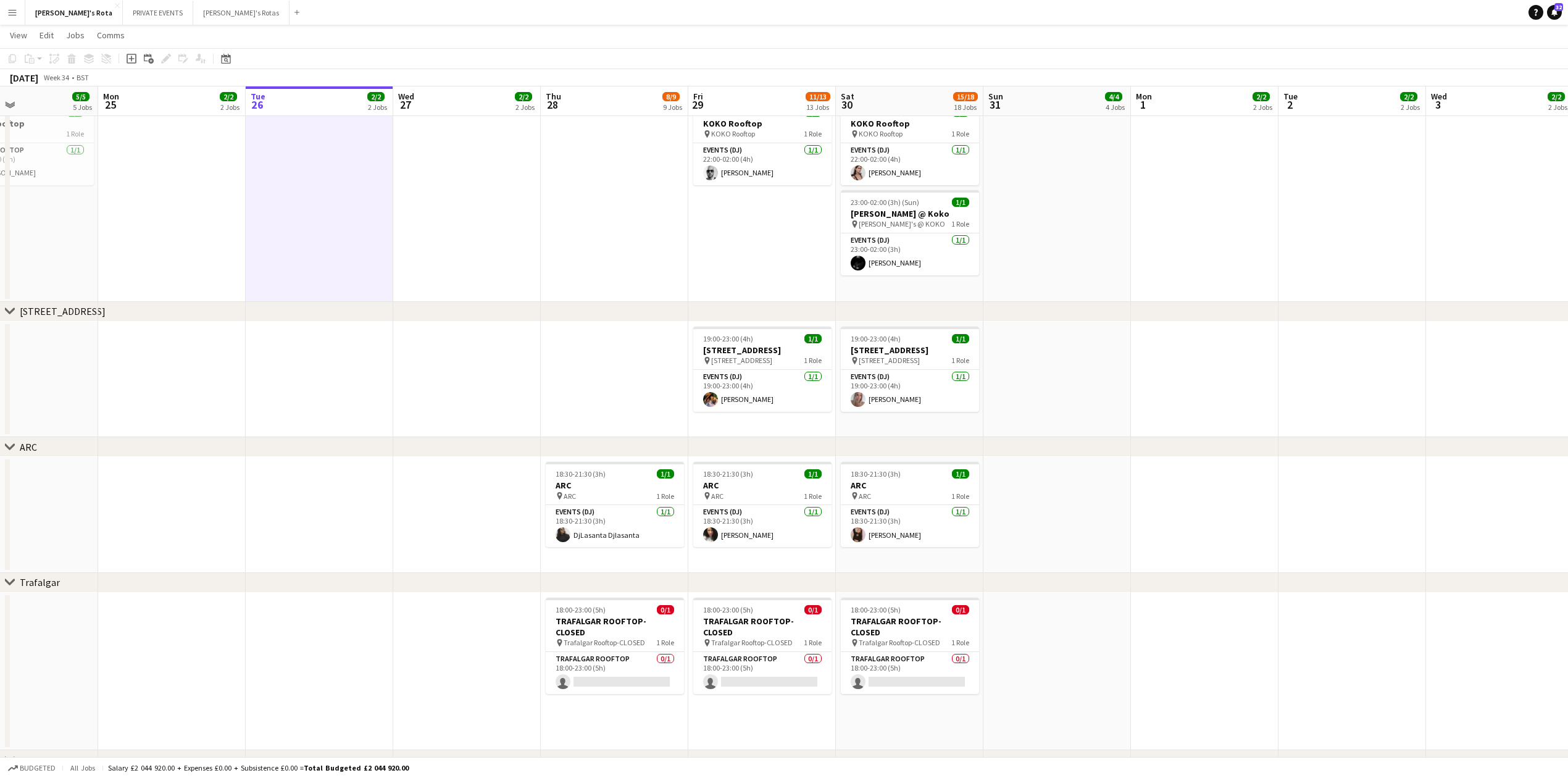
click at [369, 446] on div "chevron-right ARC" at bounding box center [784, 447] width 1568 height 20
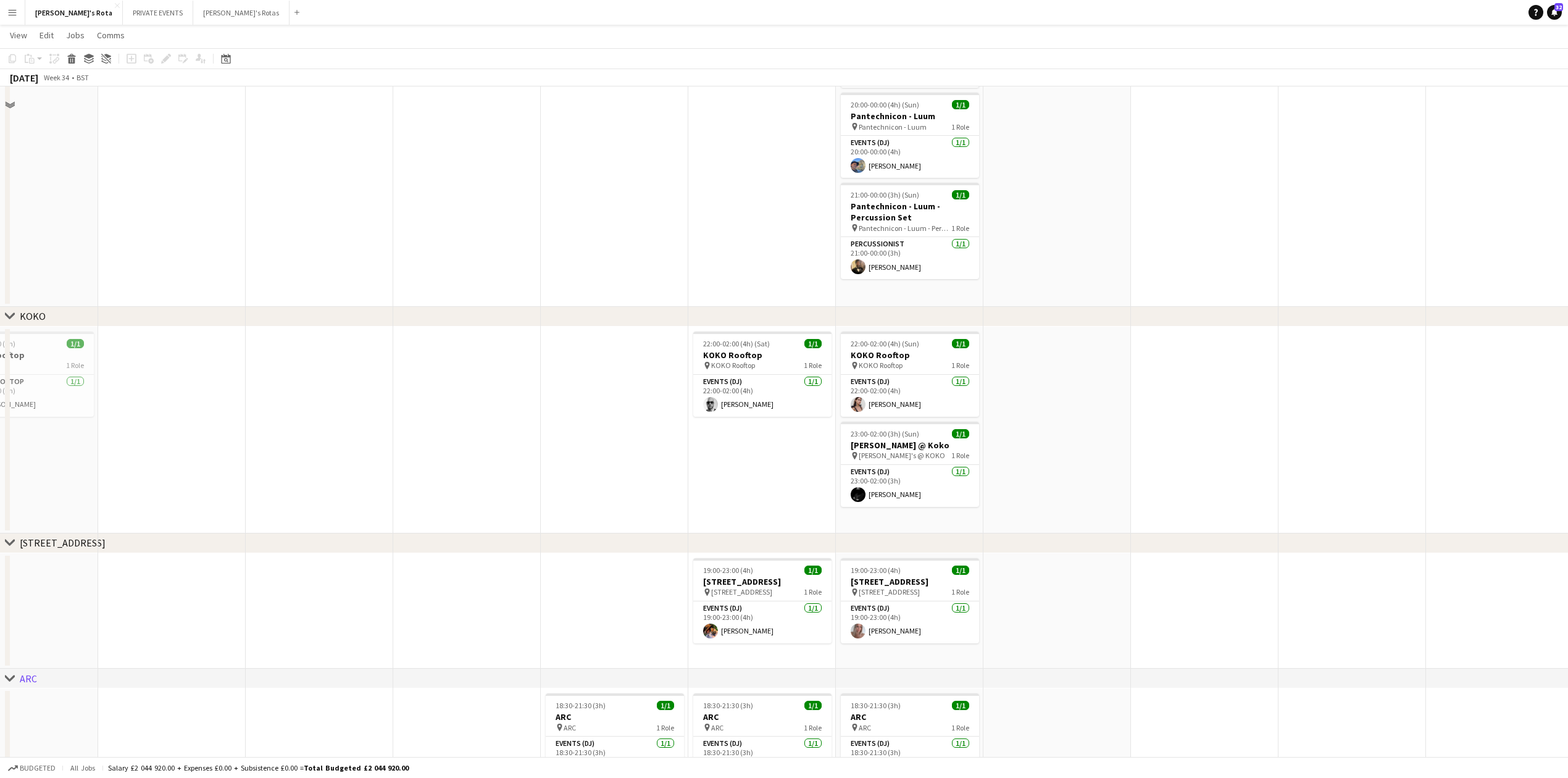
scroll to position [1399, 0]
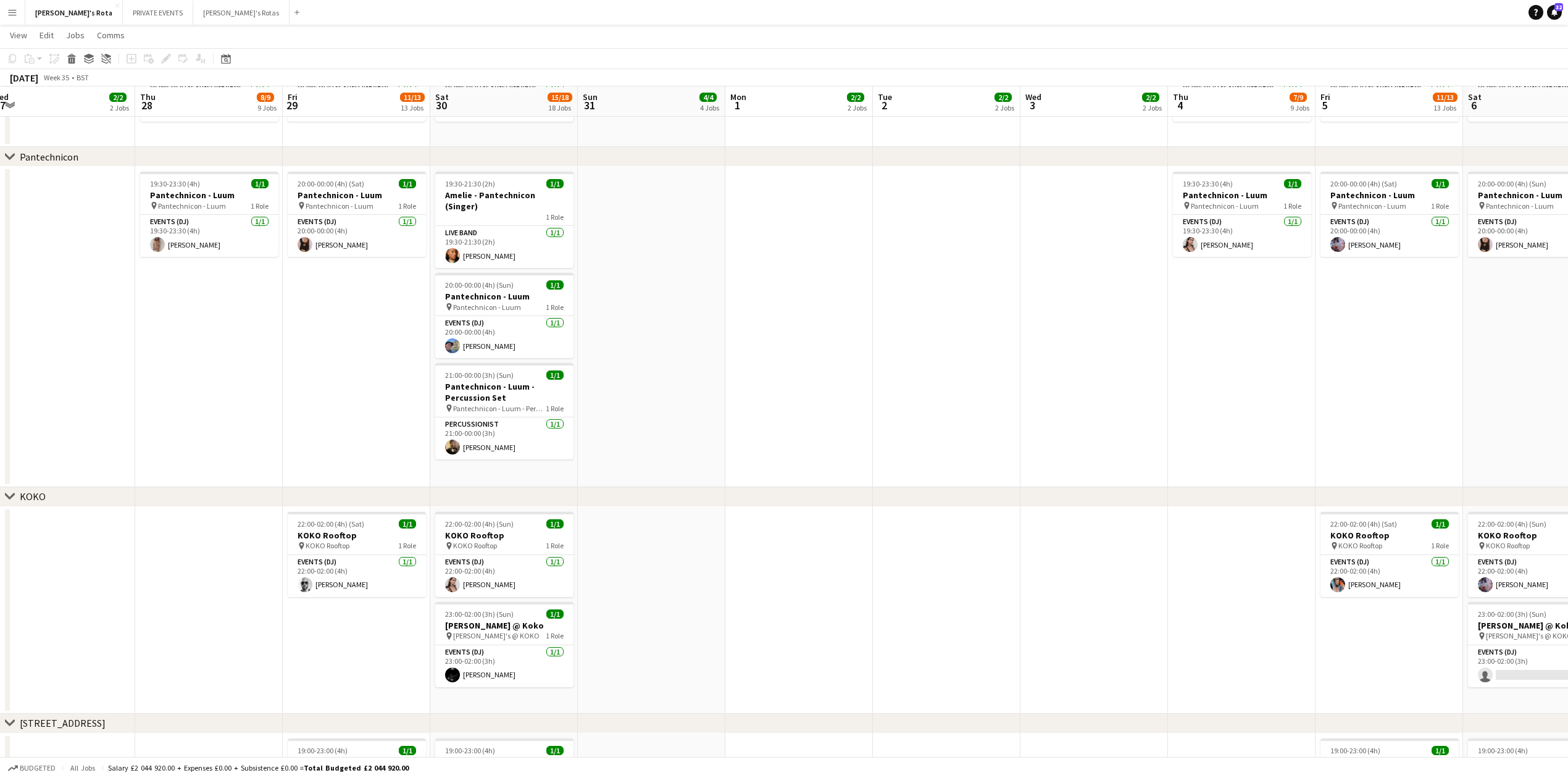
drag, startPoint x: 1176, startPoint y: 356, endPoint x: 458, endPoint y: 435, distance: 722.3
click at [458, 435] on app-calendar-viewport "Sat 23 16/18 18 Jobs Sun 24 5/5 5 Jobs Mon 25 2/2 2 Jobs Tue 26 2/2 2 Jobs Wed …" at bounding box center [784, 399] width 1568 height 3502
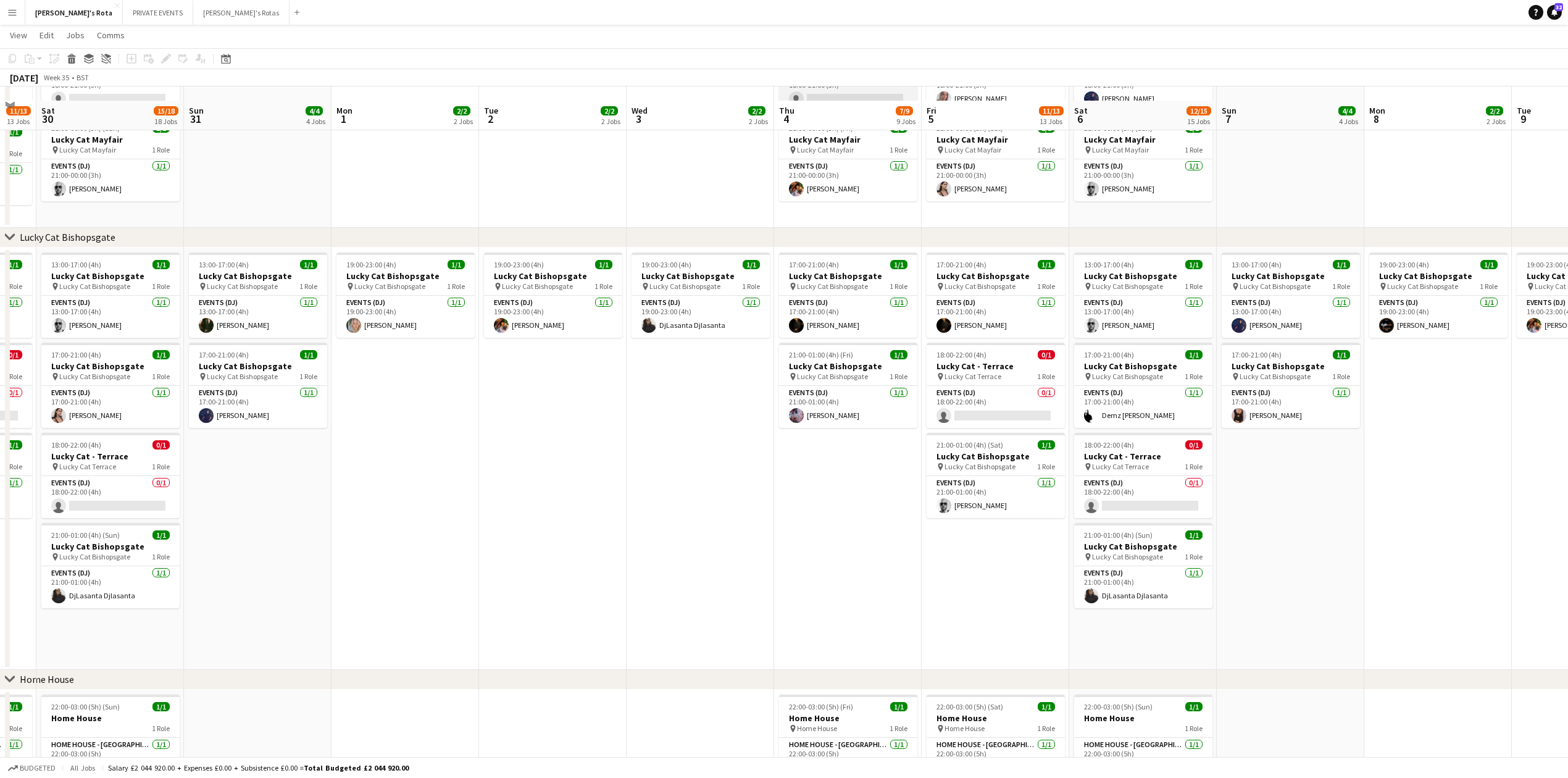
scroll to position [1153, 0]
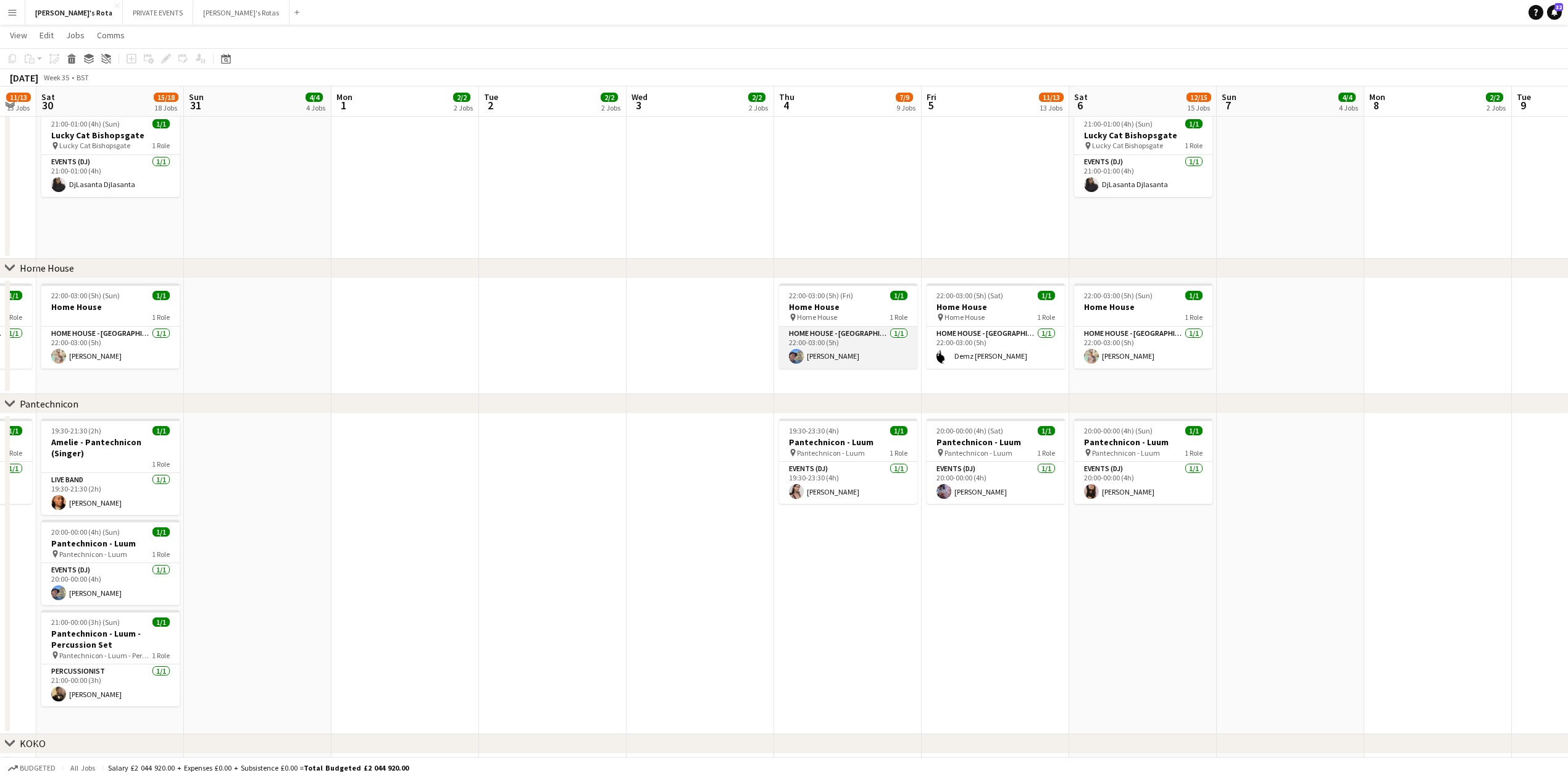
click at [828, 343] on app-card-role "HOME HOUSE - [GEOGRAPHIC_DATA] [DATE] 22:00-03:00 (5h) [PERSON_NAME]" at bounding box center [848, 347] width 138 height 42
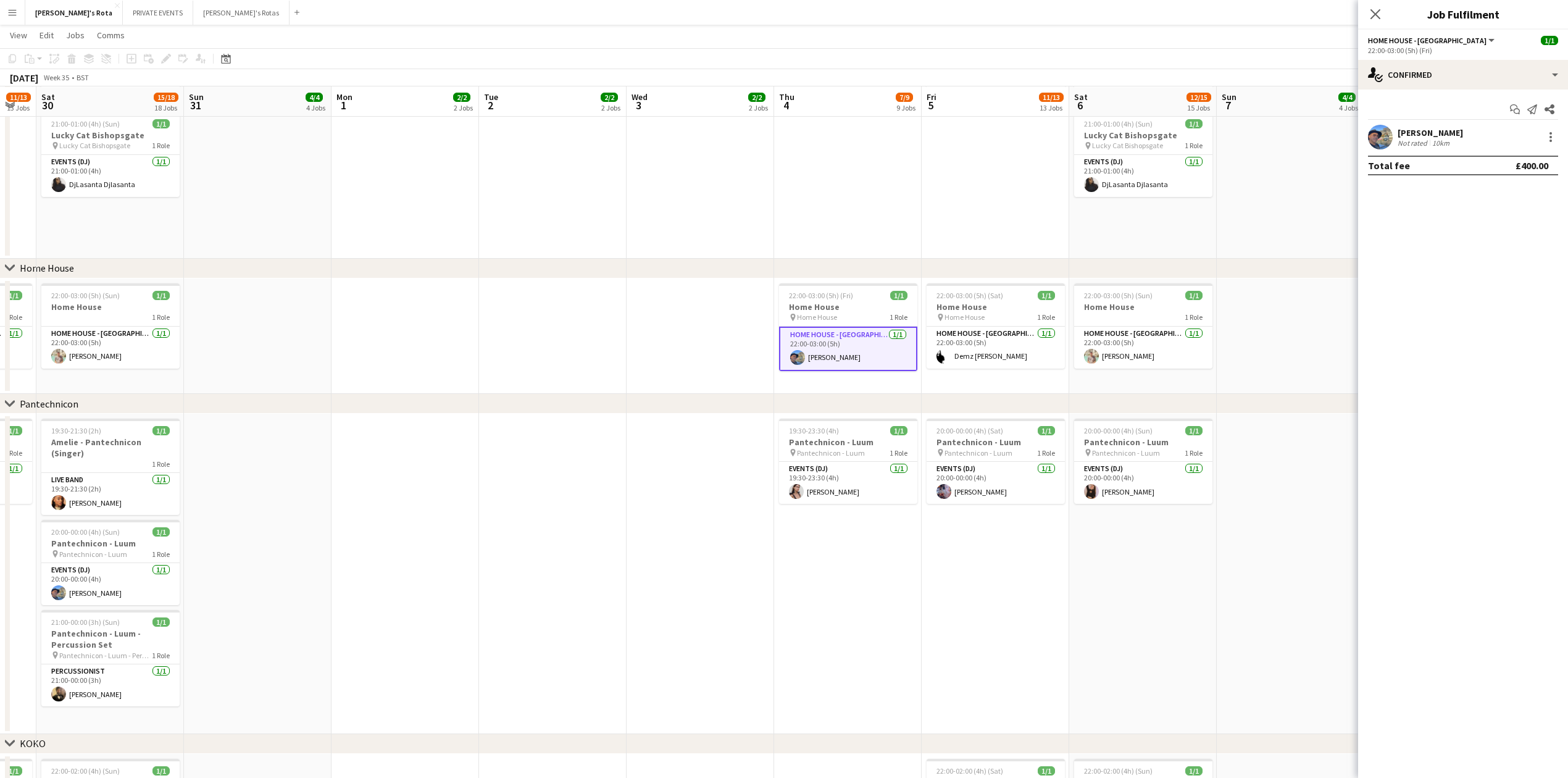
click at [712, 340] on app-date-cell at bounding box center [700, 336] width 147 height 116
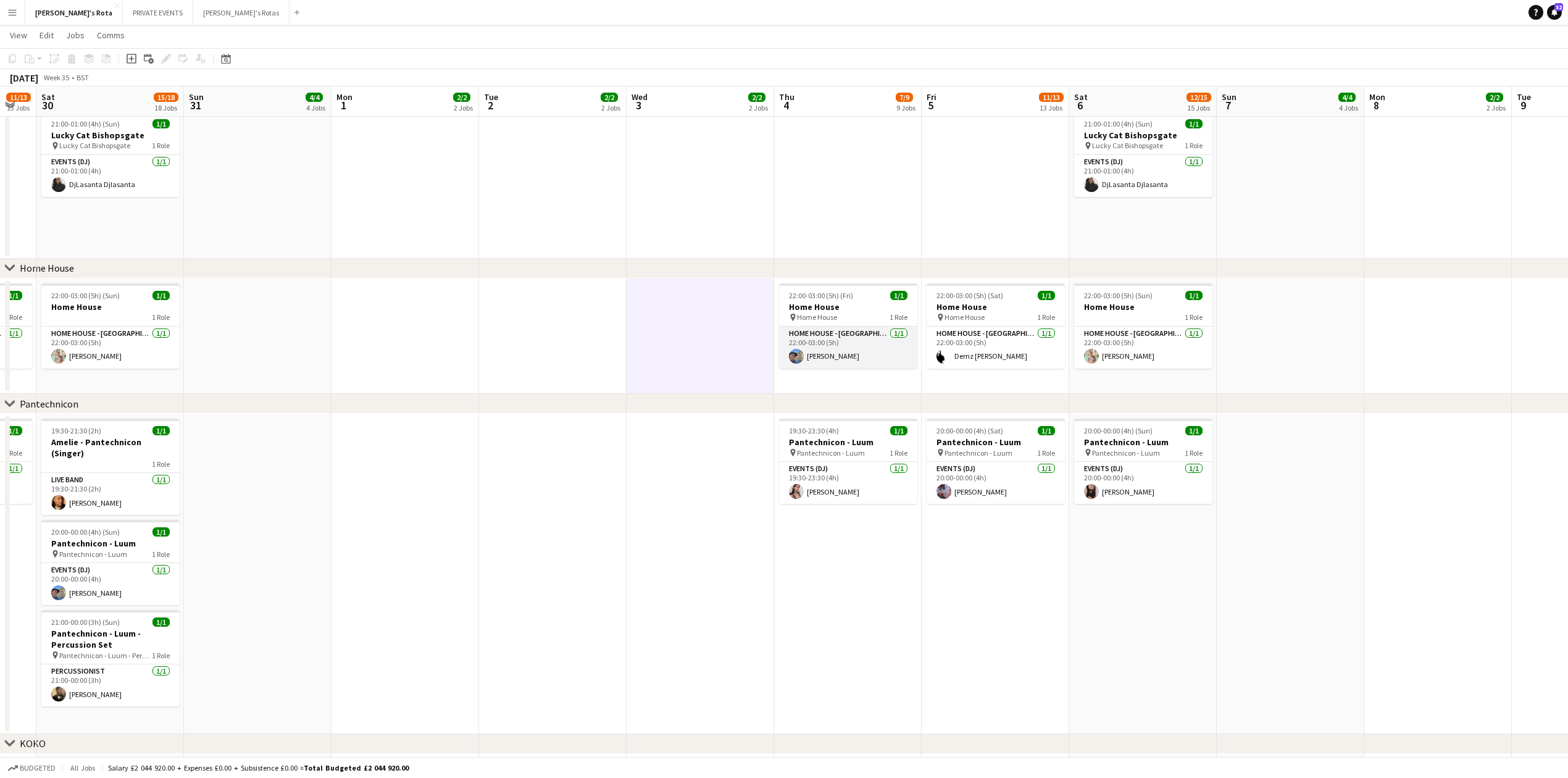
click at [804, 343] on app-card-role "HOME HOUSE - [GEOGRAPHIC_DATA] [DATE] 22:00-03:00 (5h) [PERSON_NAME]" at bounding box center [848, 347] width 138 height 42
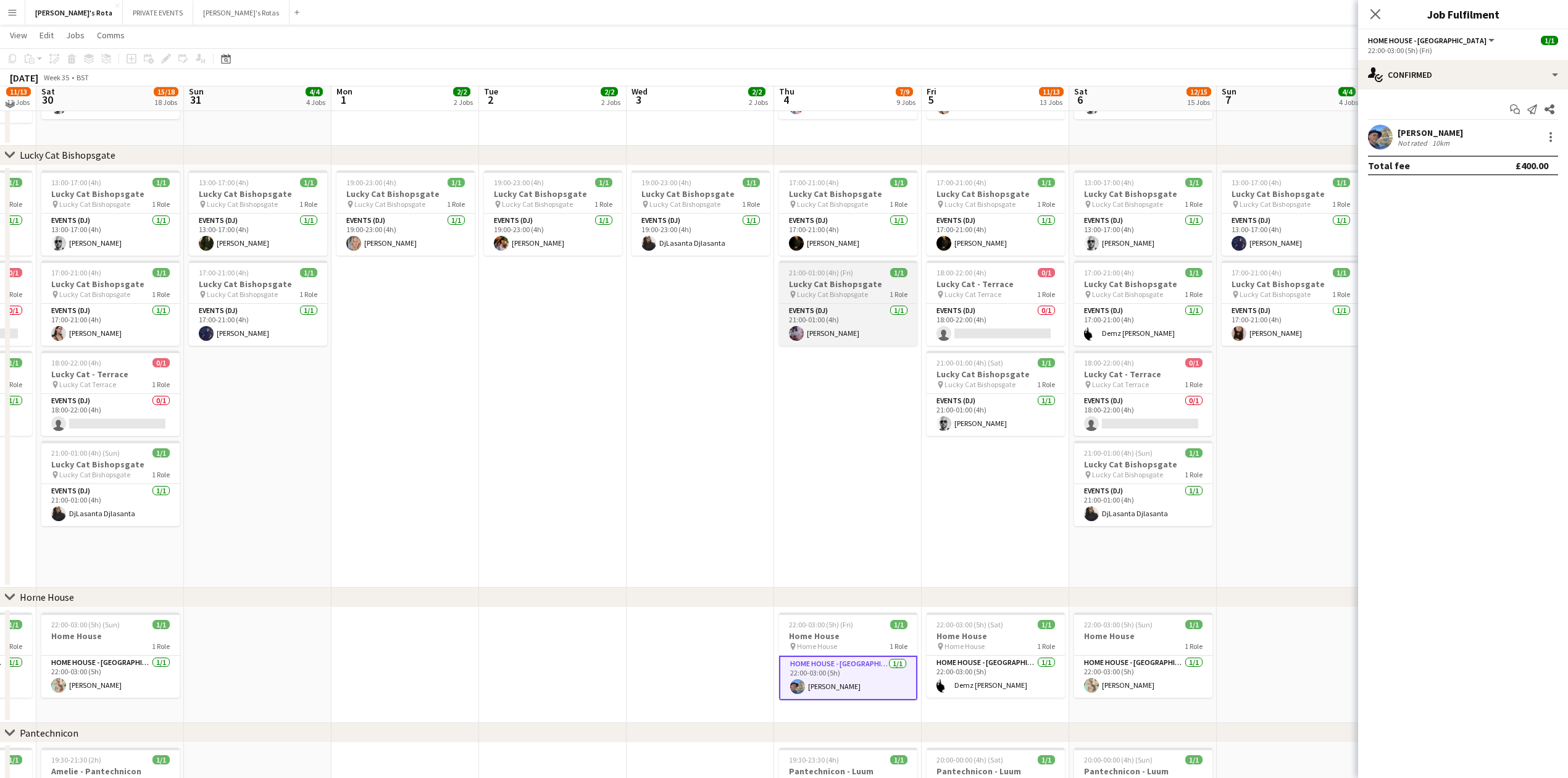
scroll to position [741, 0]
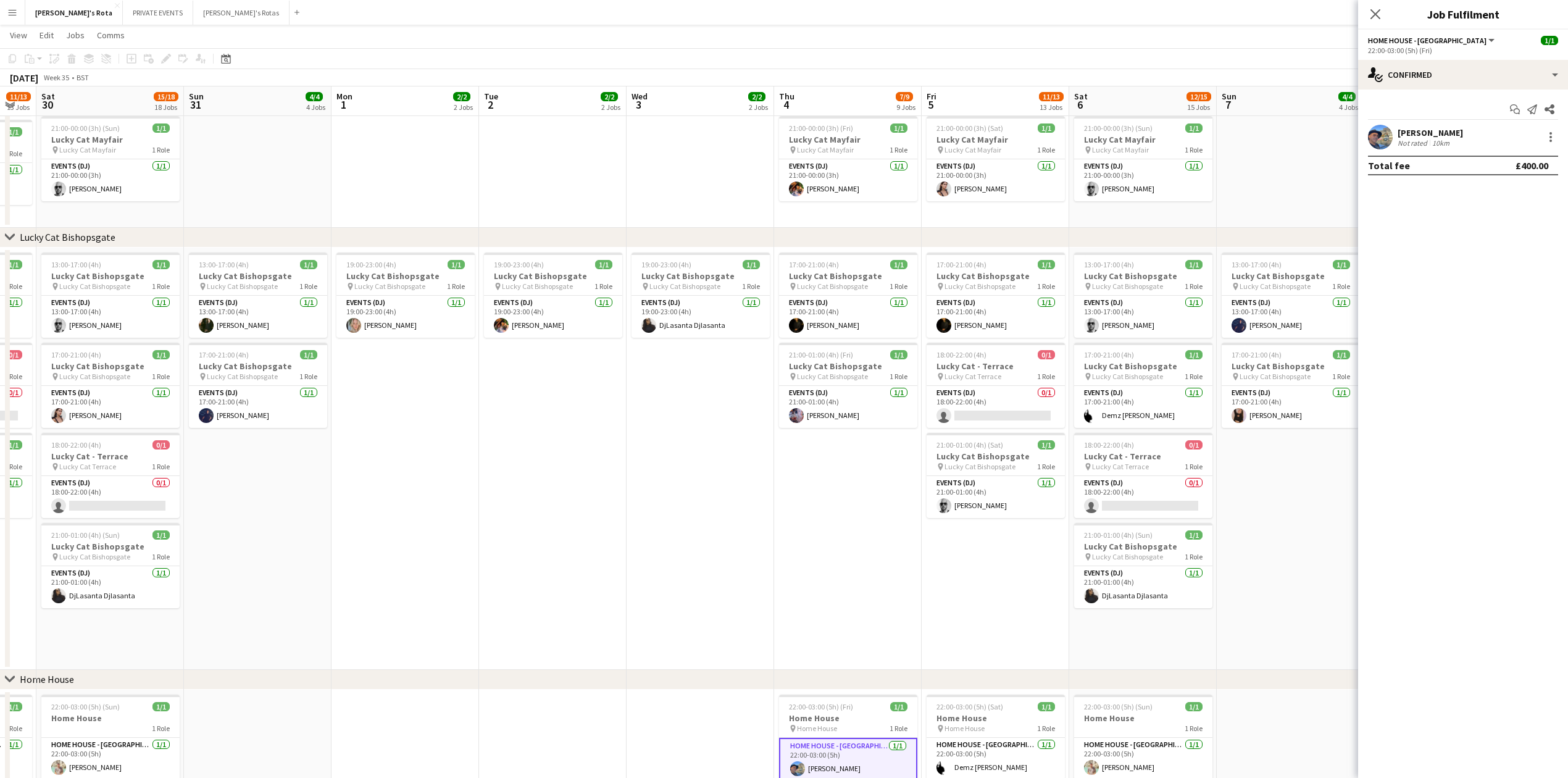
click at [726, 171] on app-date-cell at bounding box center [700, 124] width 147 height 207
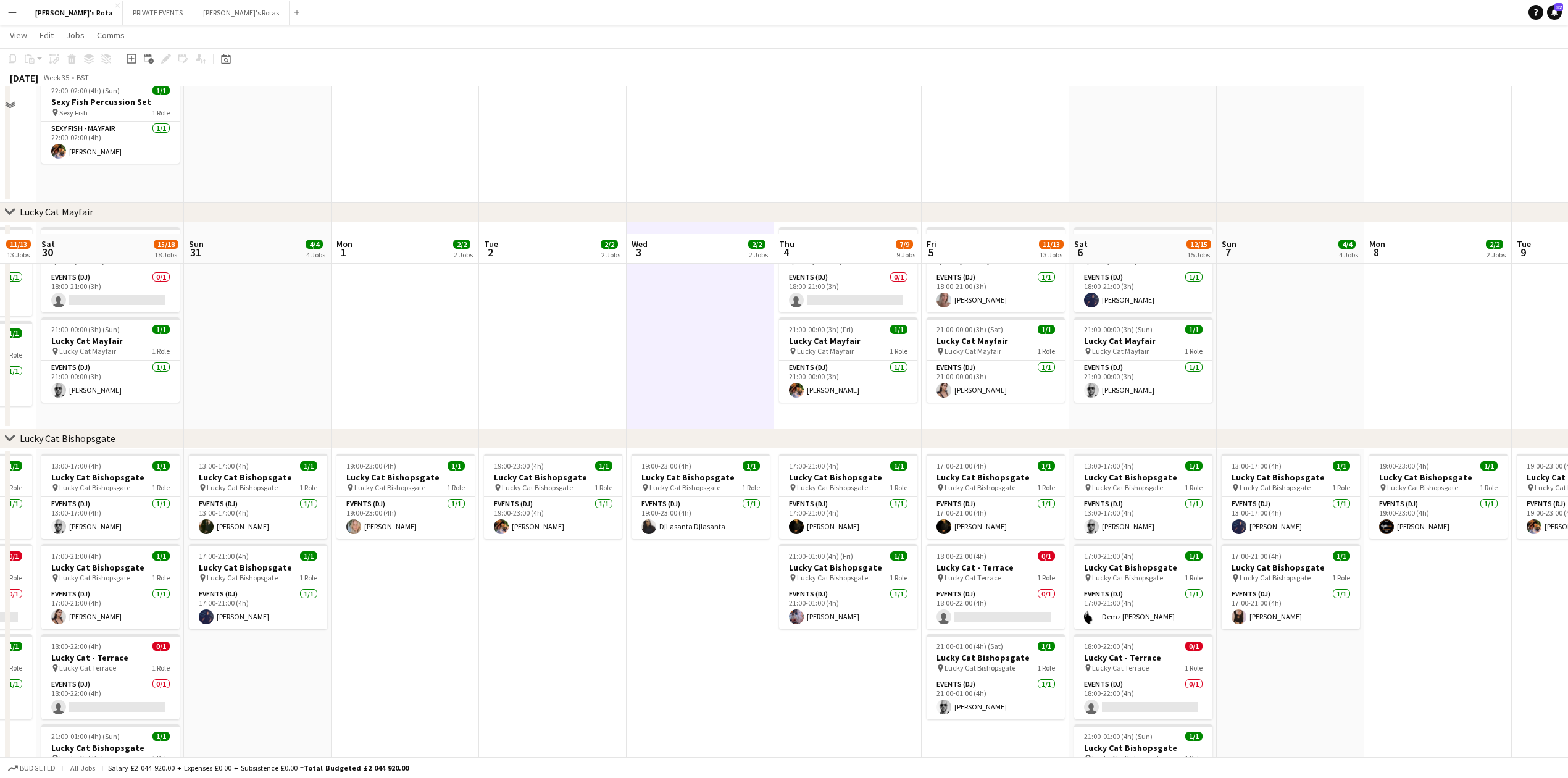
scroll to position [494, 0]
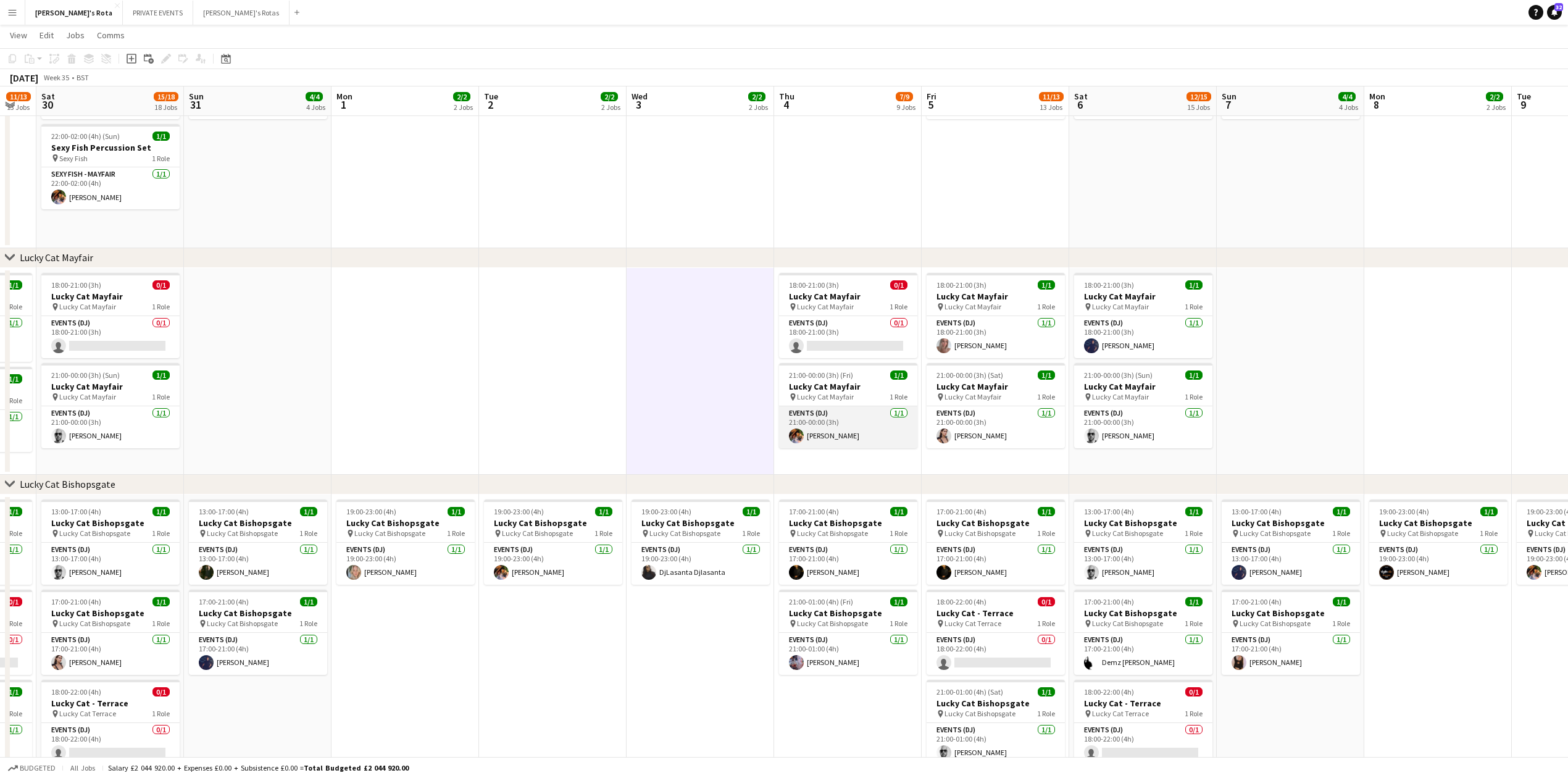
click at [867, 421] on app-card-role "Events (DJ) 1/1 21:00-00:00 (3h) Basil Isaac" at bounding box center [848, 427] width 138 height 42
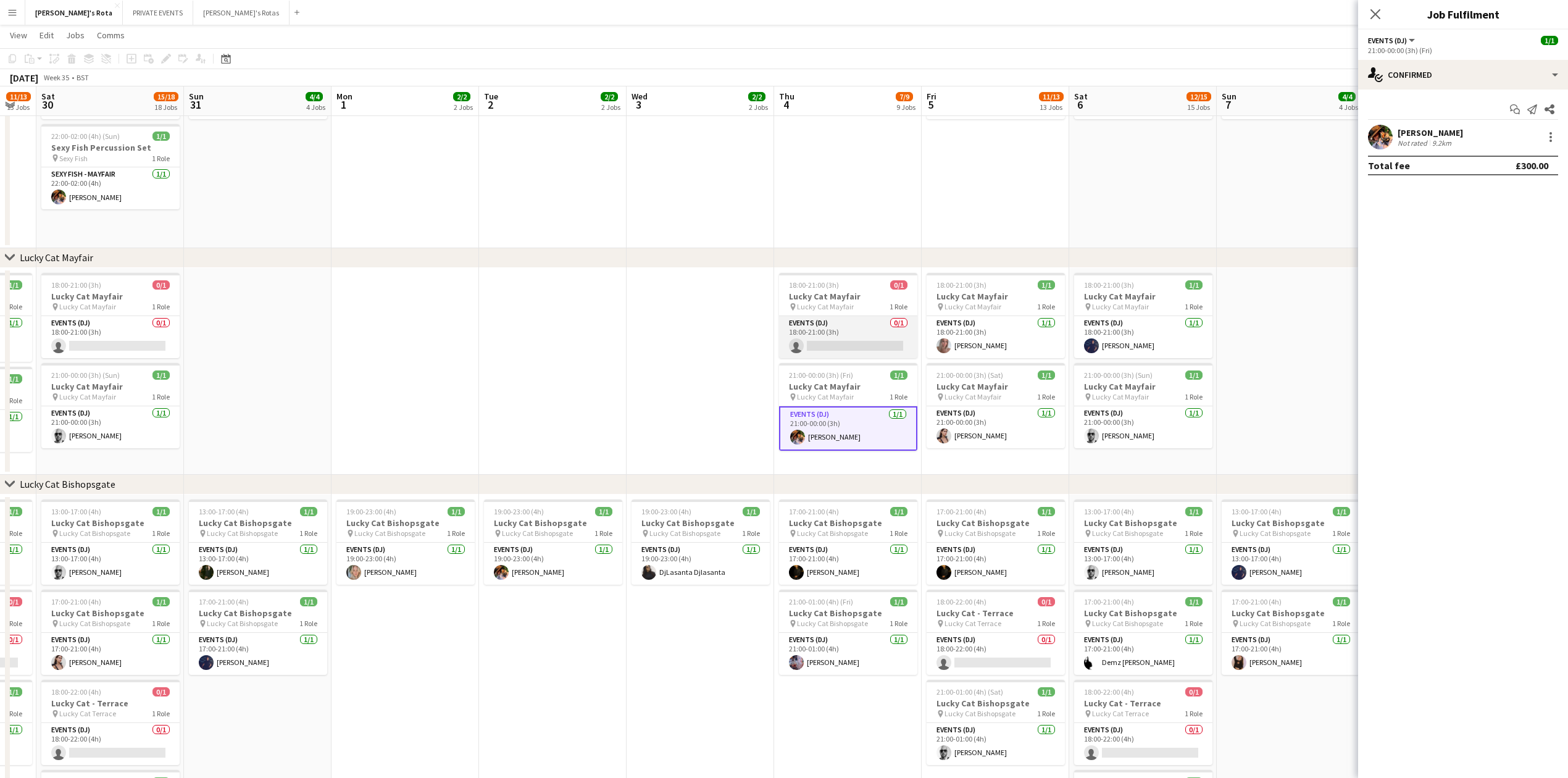
click at [863, 334] on app-card-role "Events (DJ) 0/1 18:00-21:00 (3h) single-neutral-actions" at bounding box center [848, 337] width 138 height 42
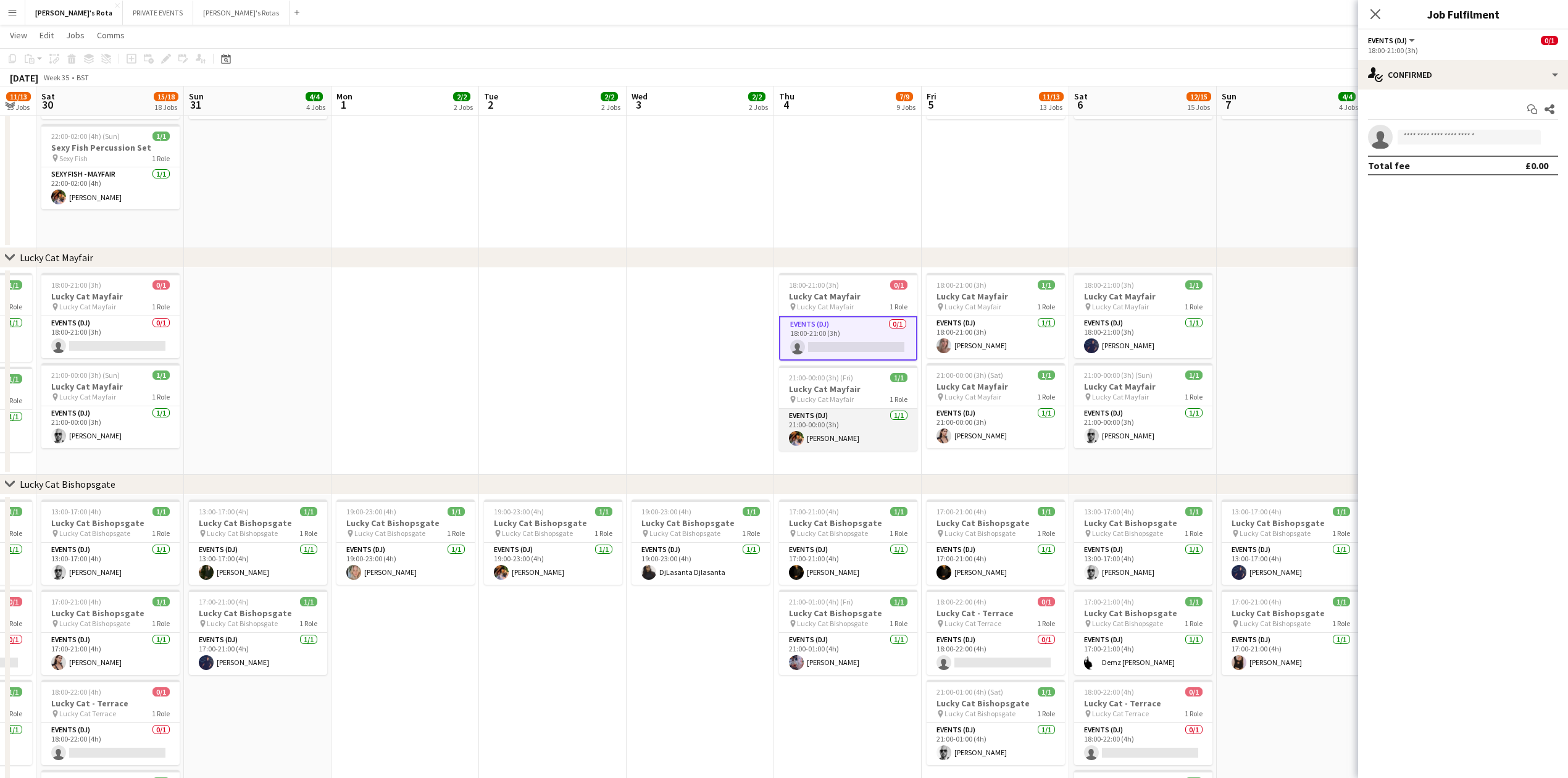
click at [803, 421] on app-card-role "Events (DJ) 1/1 21:00-00:00 (3h) Basil Isaac" at bounding box center [848, 429] width 138 height 42
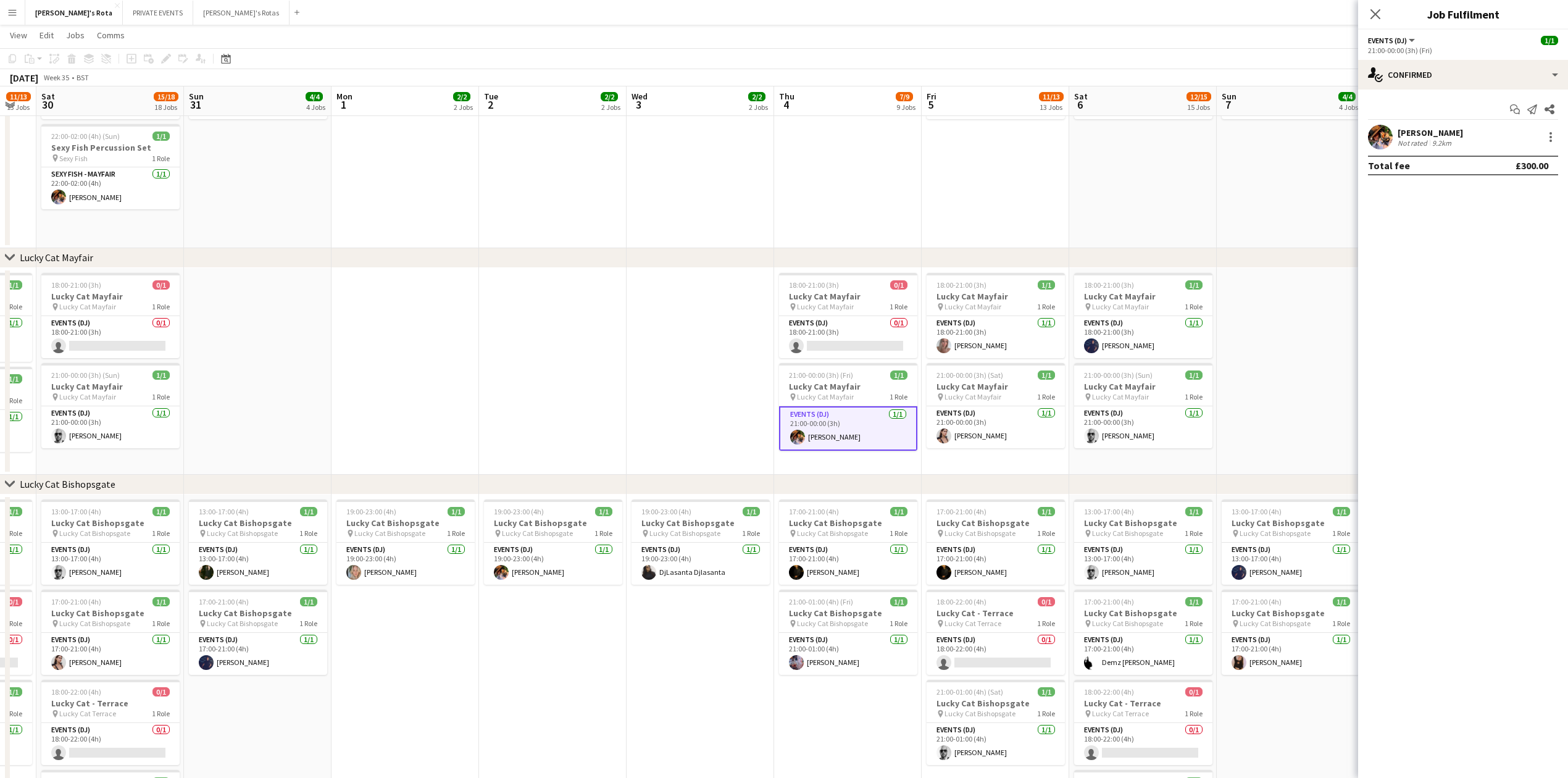
click at [701, 305] on app-date-cell at bounding box center [700, 371] width 147 height 207
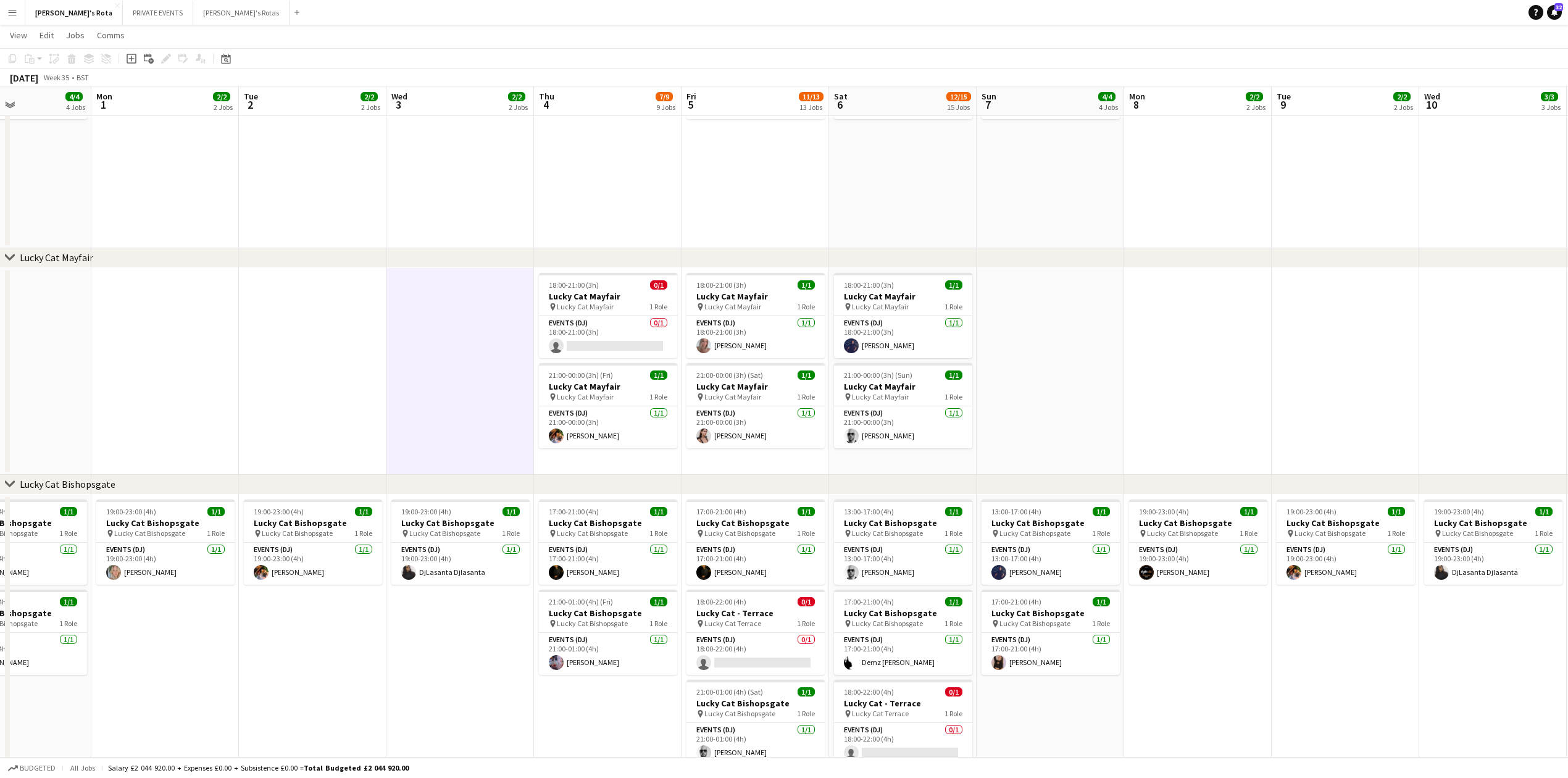
scroll to position [0, 329]
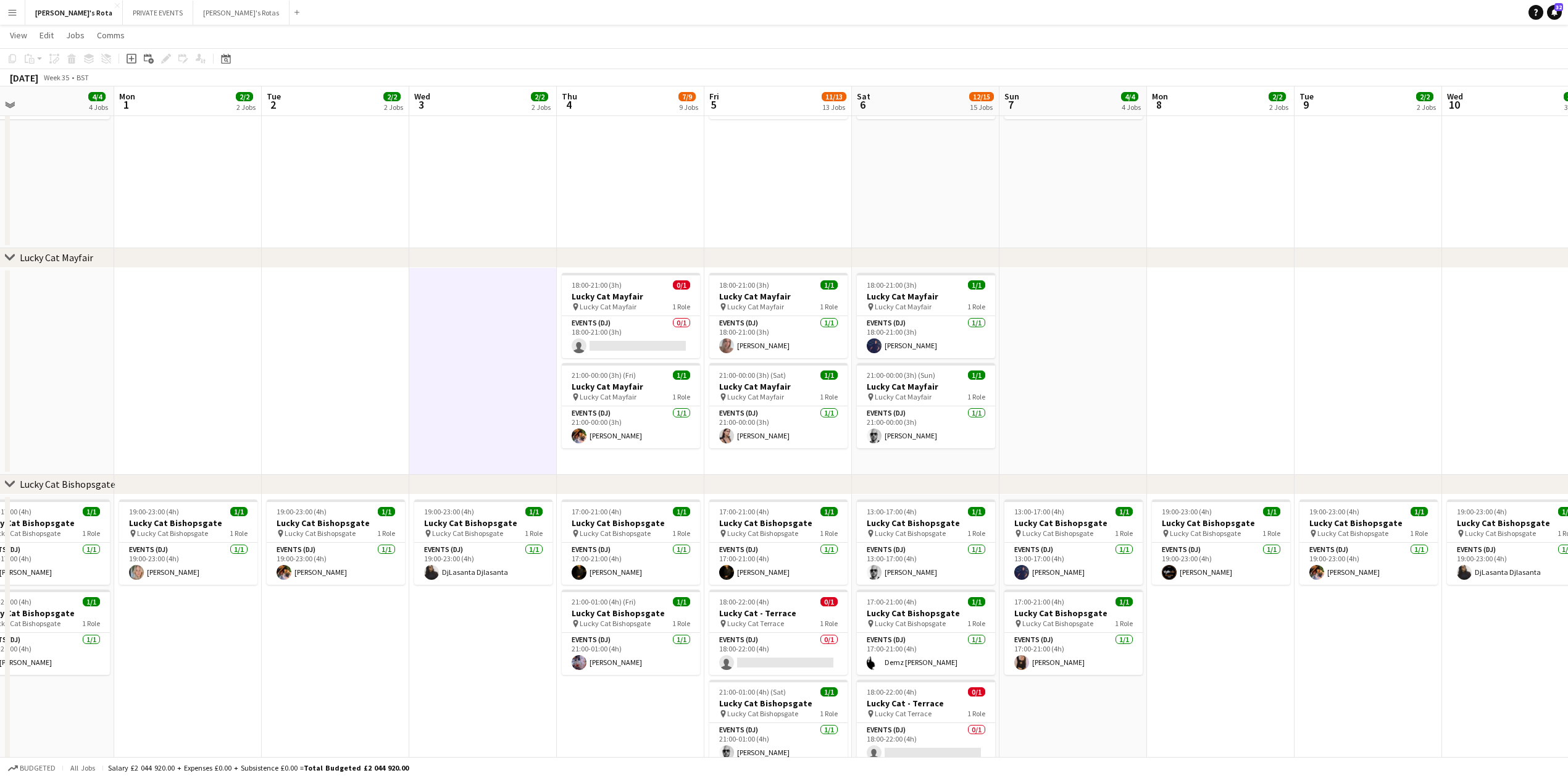
drag, startPoint x: 1450, startPoint y: 366, endPoint x: 1233, endPoint y: 393, distance: 218.7
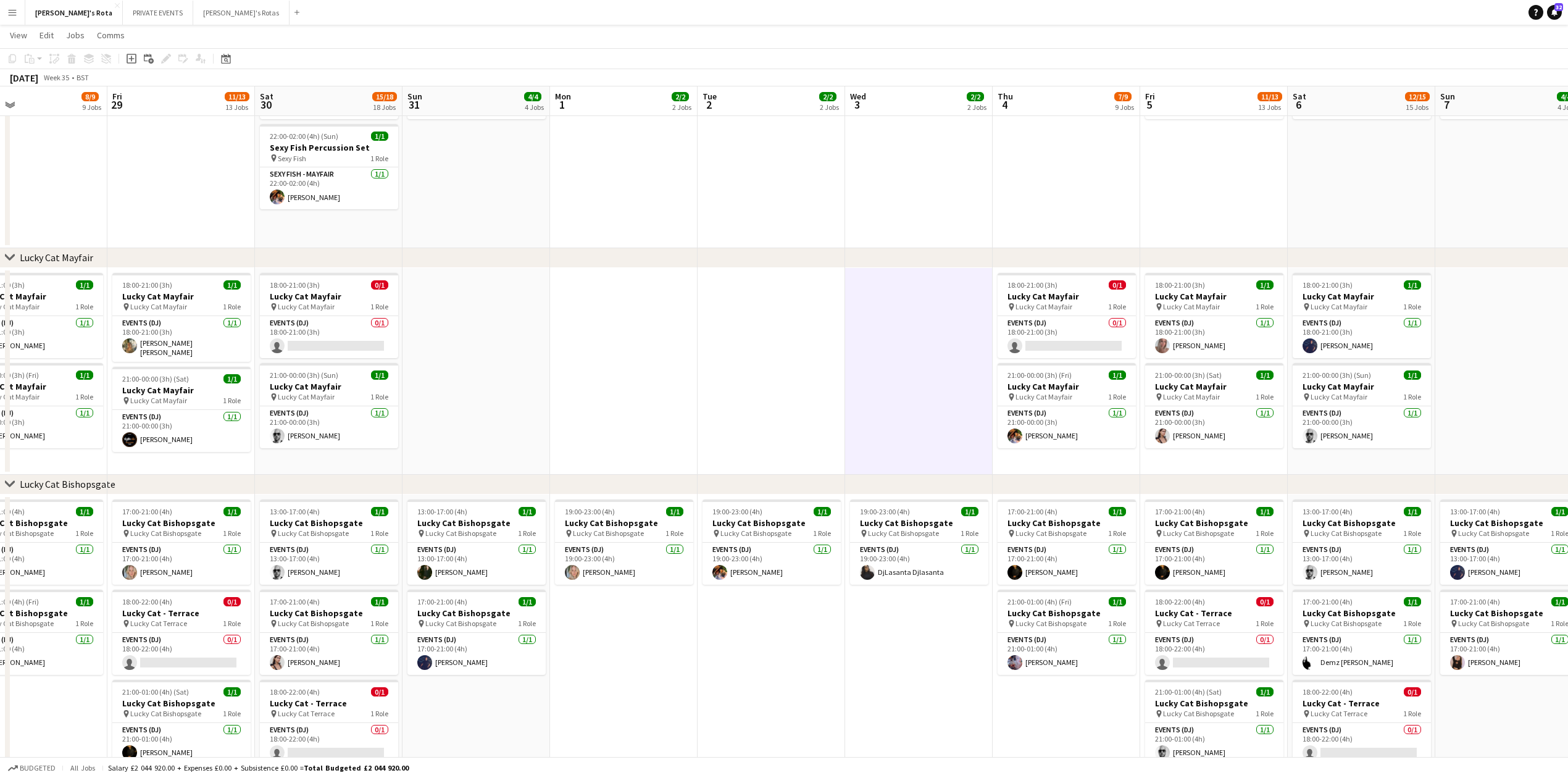
drag, startPoint x: 314, startPoint y: 383, endPoint x: 670, endPoint y: 393, distance: 356.1
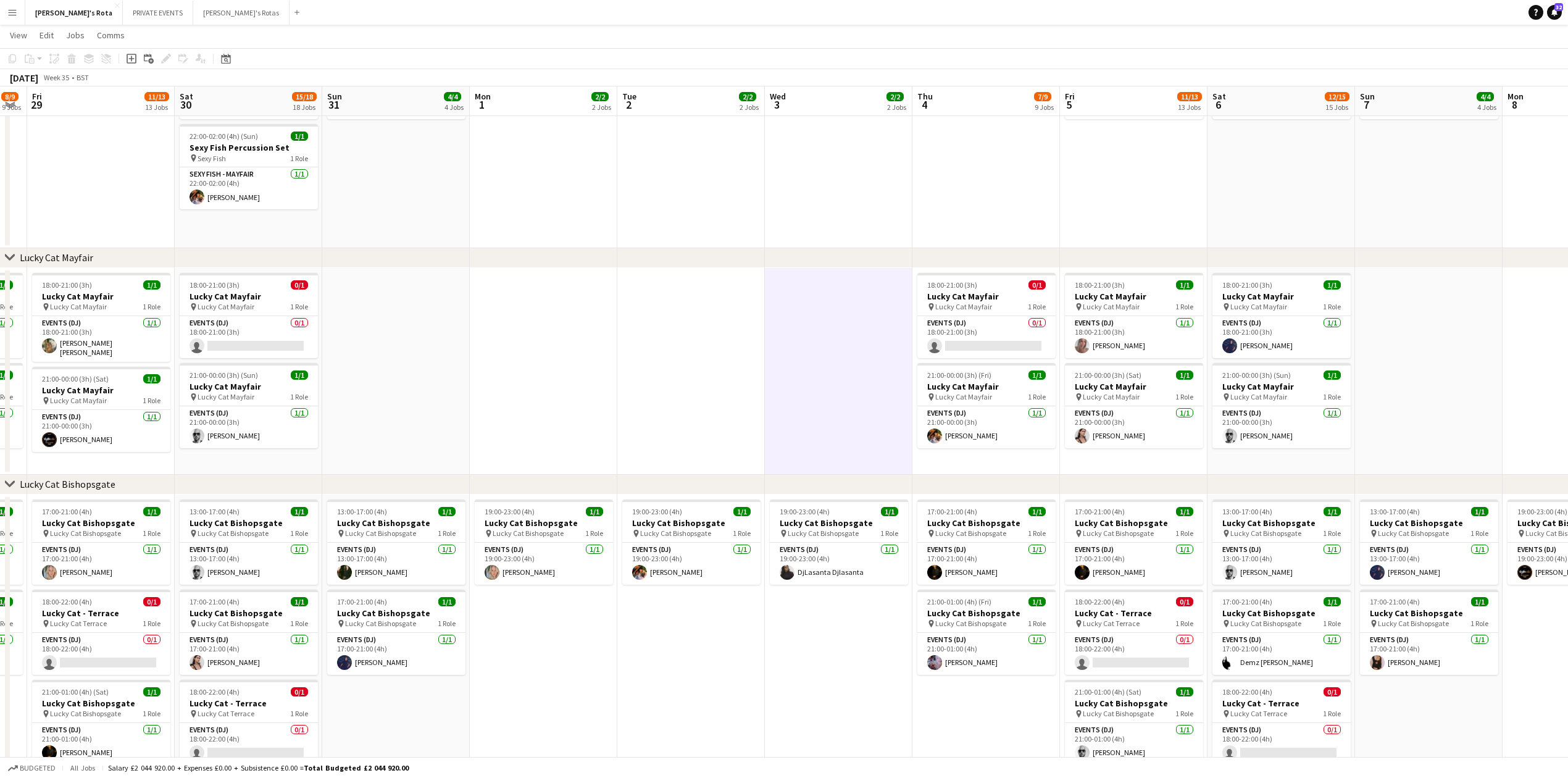
click at [511, 361] on app-date-cell at bounding box center [543, 371] width 147 height 207
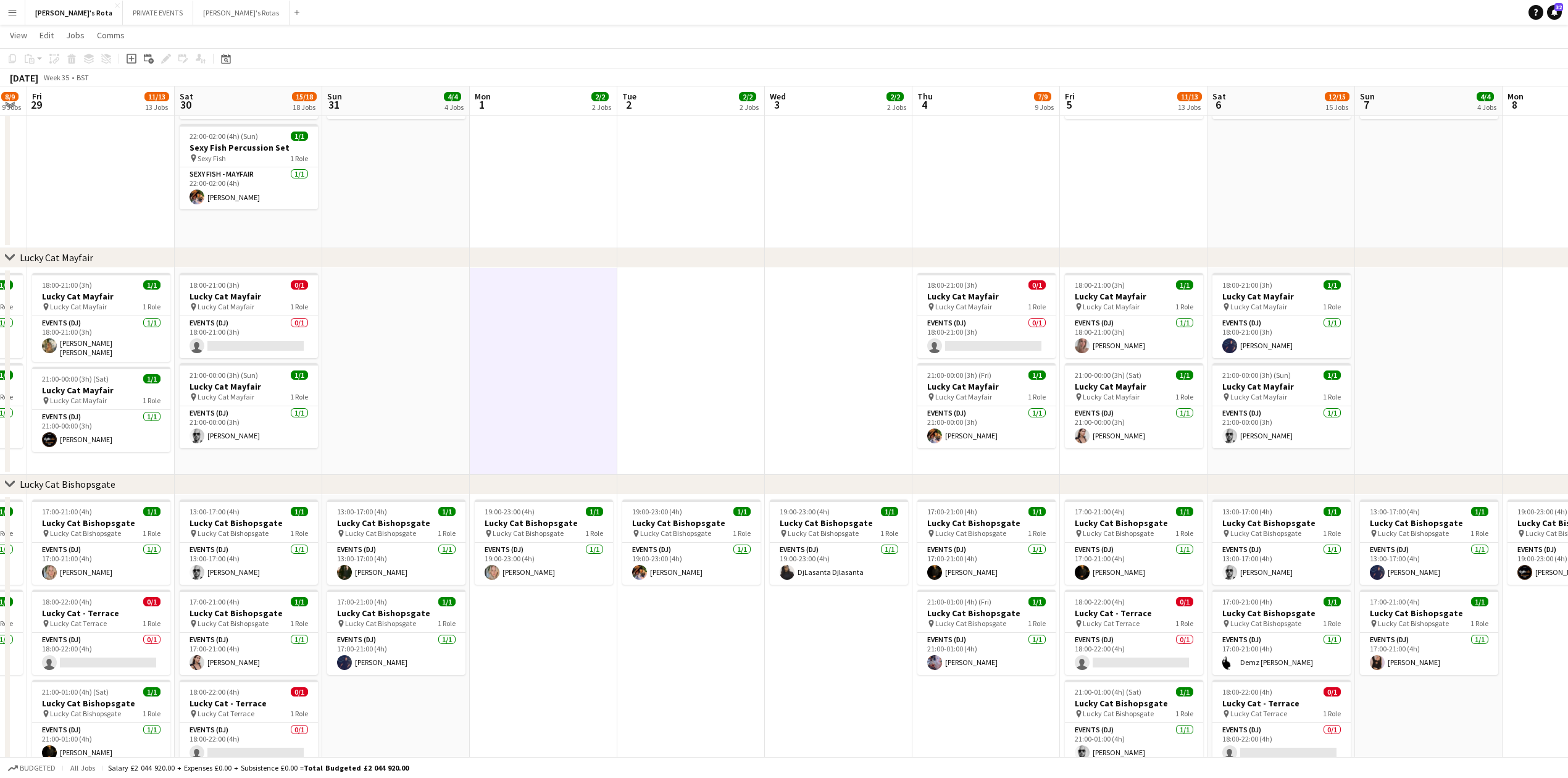
click at [650, 401] on app-date-cell at bounding box center [691, 371] width 147 height 207
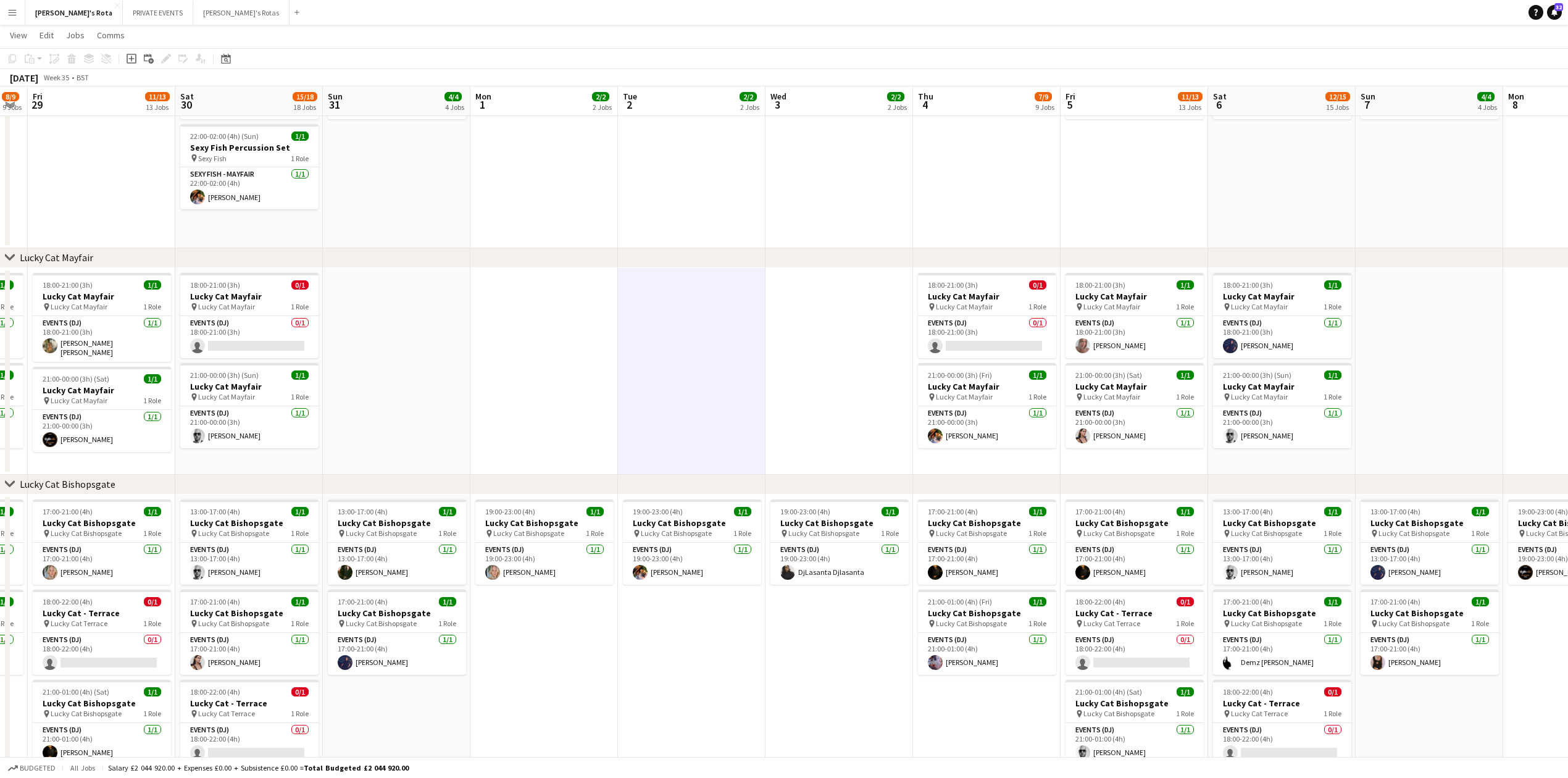
click at [490, 394] on app-date-cell at bounding box center [544, 371] width 147 height 207
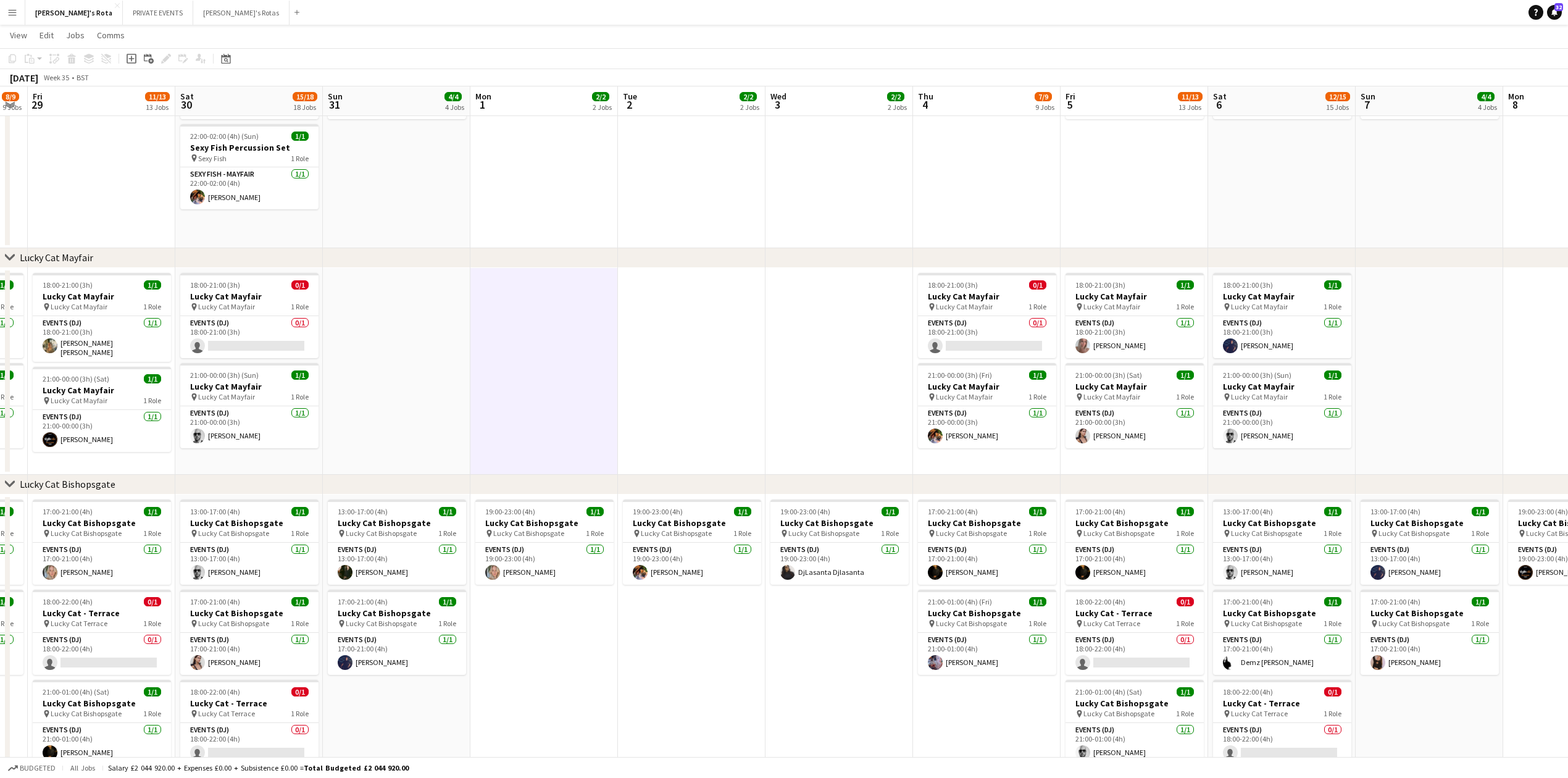
drag, startPoint x: 737, startPoint y: 407, endPoint x: 829, endPoint y: 440, distance: 97.7
click at [737, 408] on app-date-cell at bounding box center [691, 371] width 147 height 207
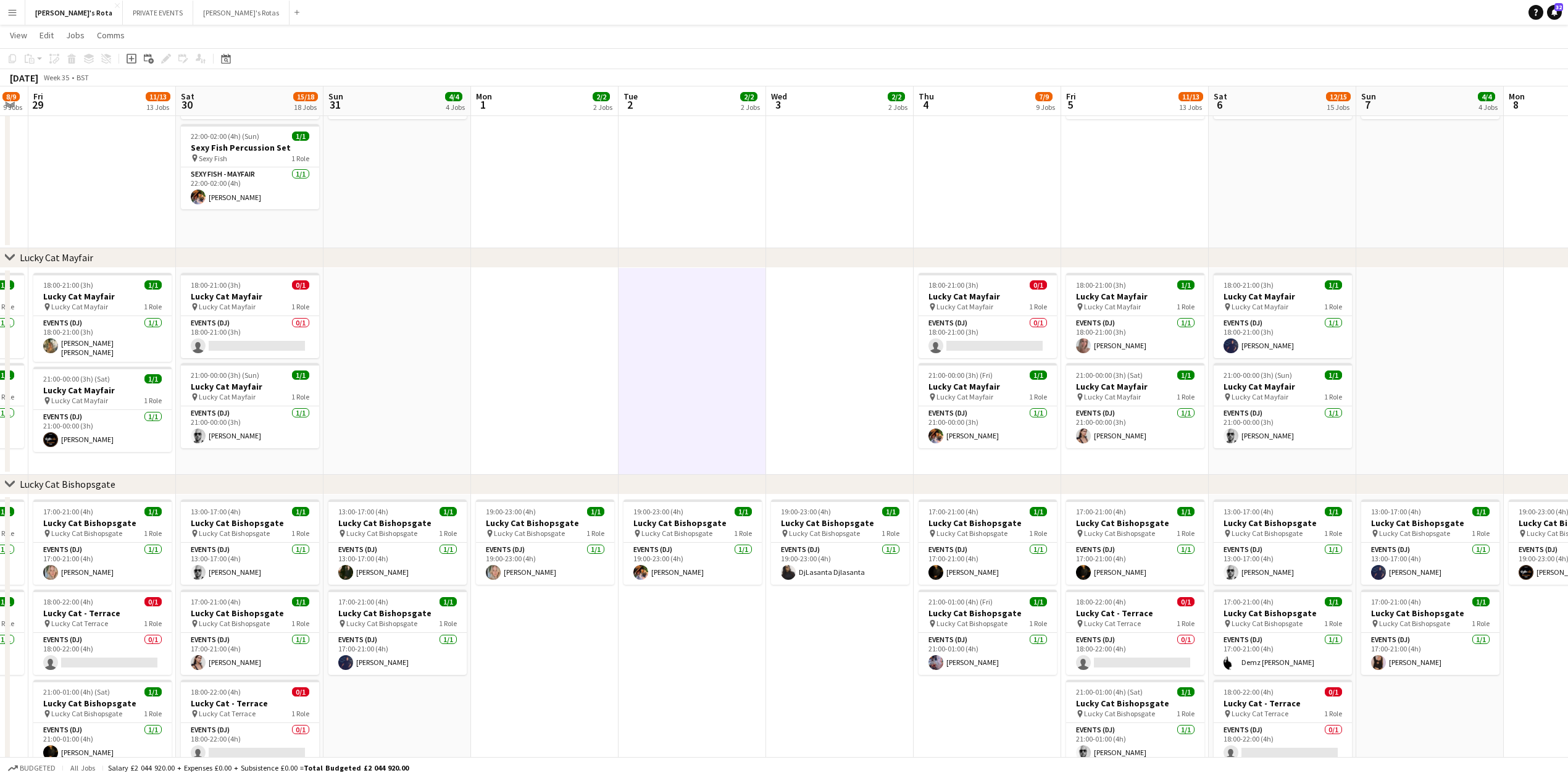
click at [837, 426] on app-date-cell at bounding box center [840, 371] width 147 height 207
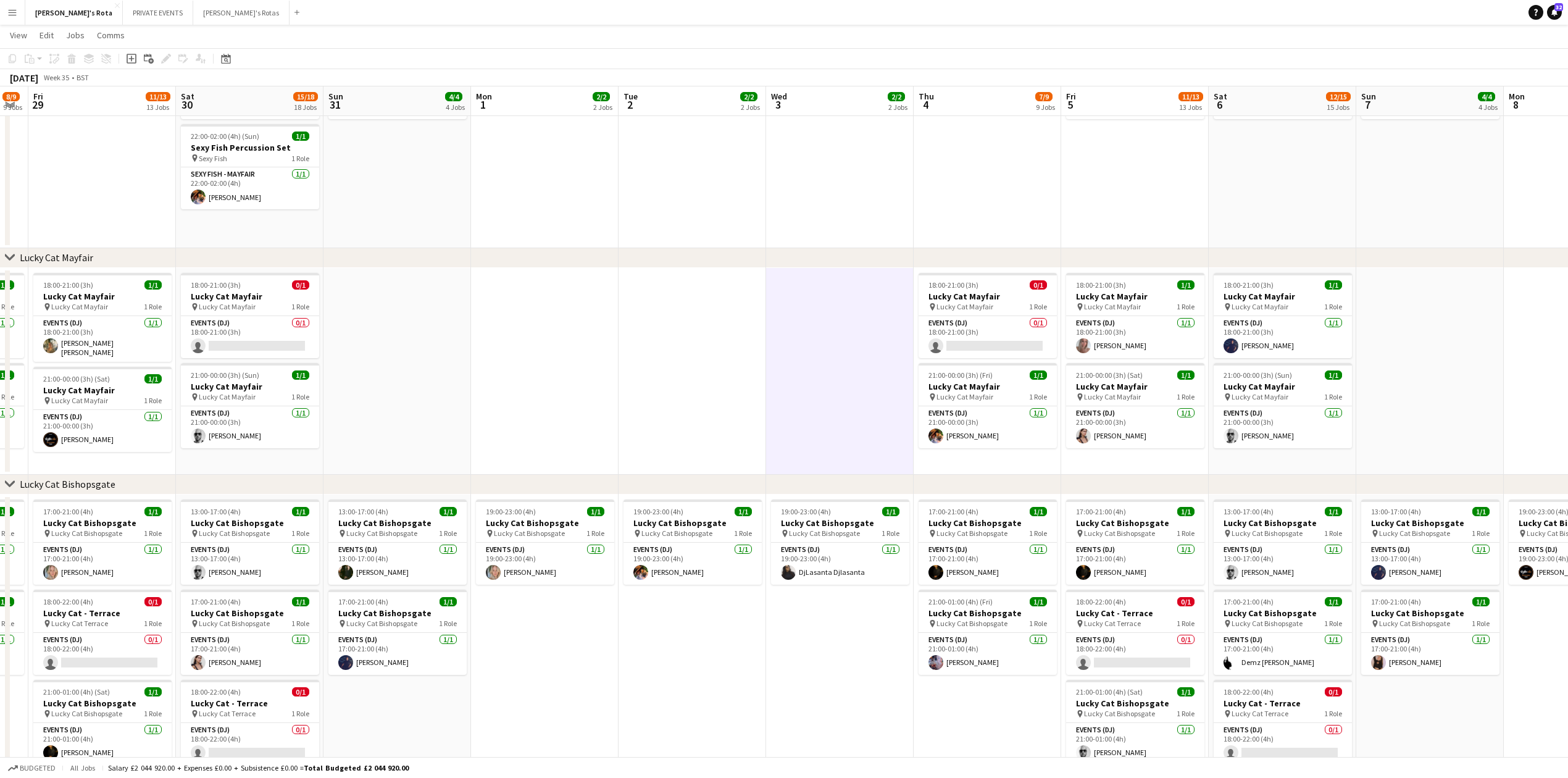
drag, startPoint x: 655, startPoint y: 419, endPoint x: 638, endPoint y: 417, distance: 17.1
click at [654, 419] on app-date-cell at bounding box center [692, 371] width 147 height 207
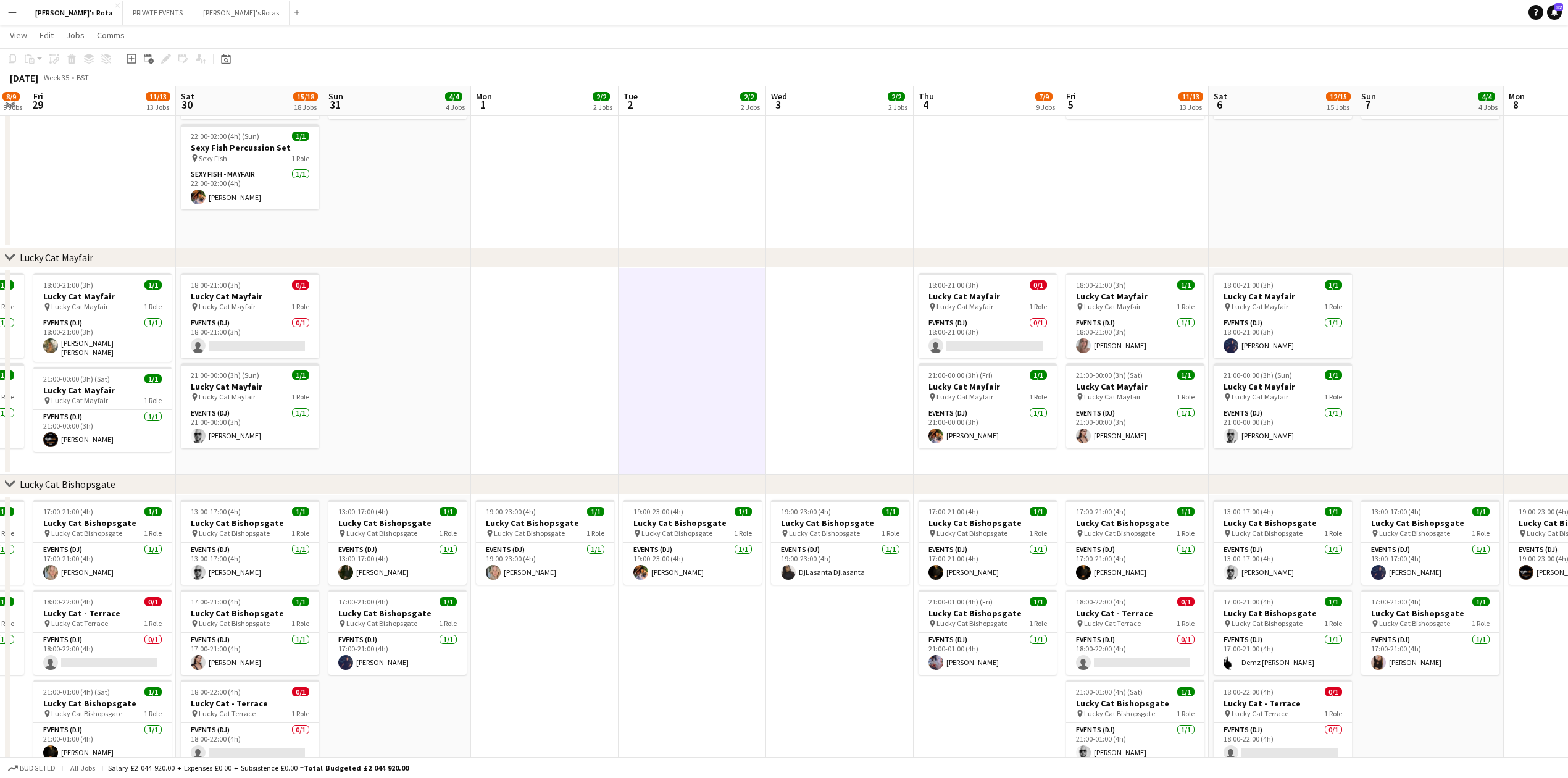
scroll to position [0, 267]
click at [557, 413] on app-date-cell at bounding box center [544, 371] width 147 height 207
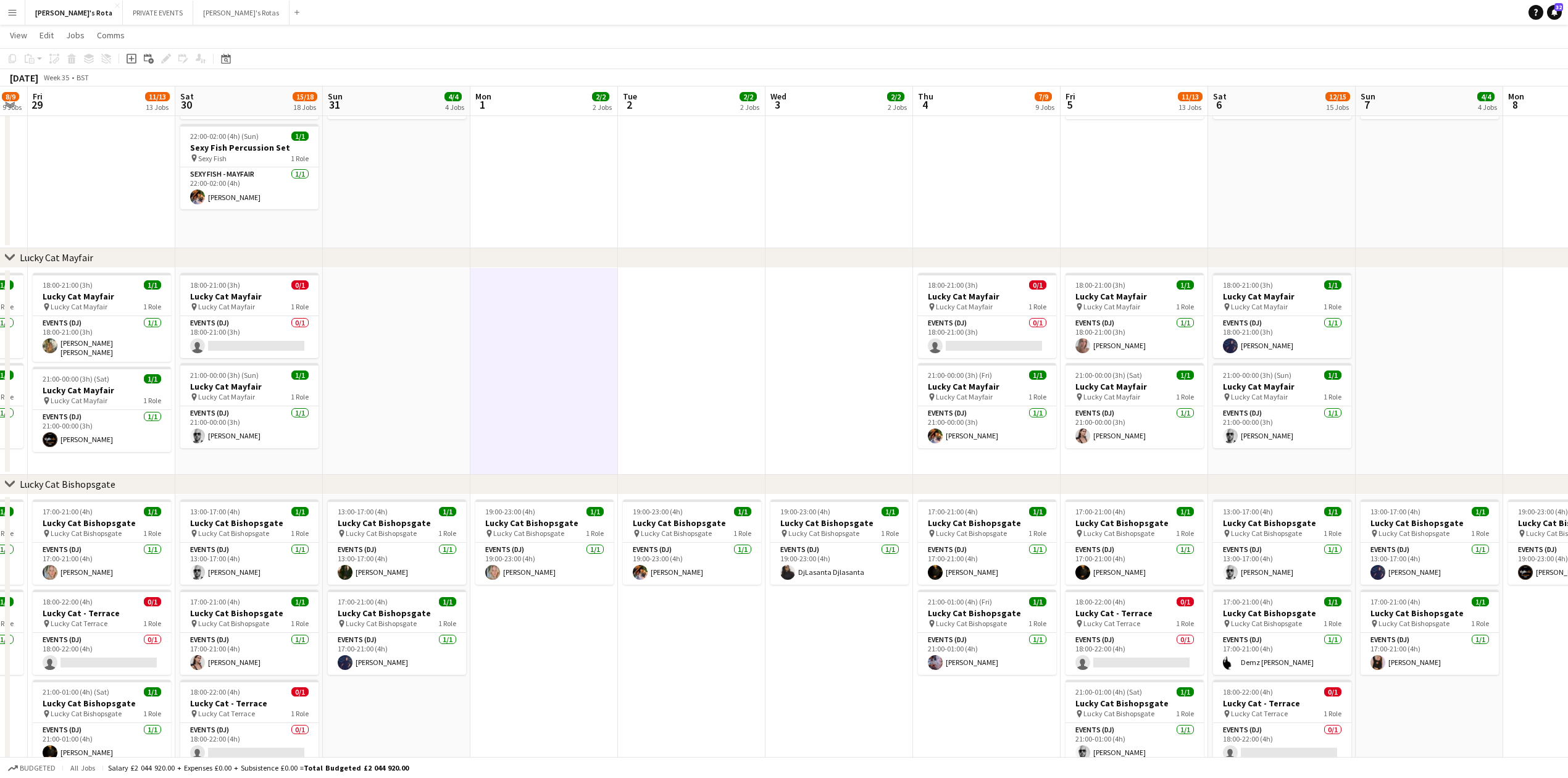
click at [715, 400] on app-date-cell at bounding box center [691, 371] width 147 height 207
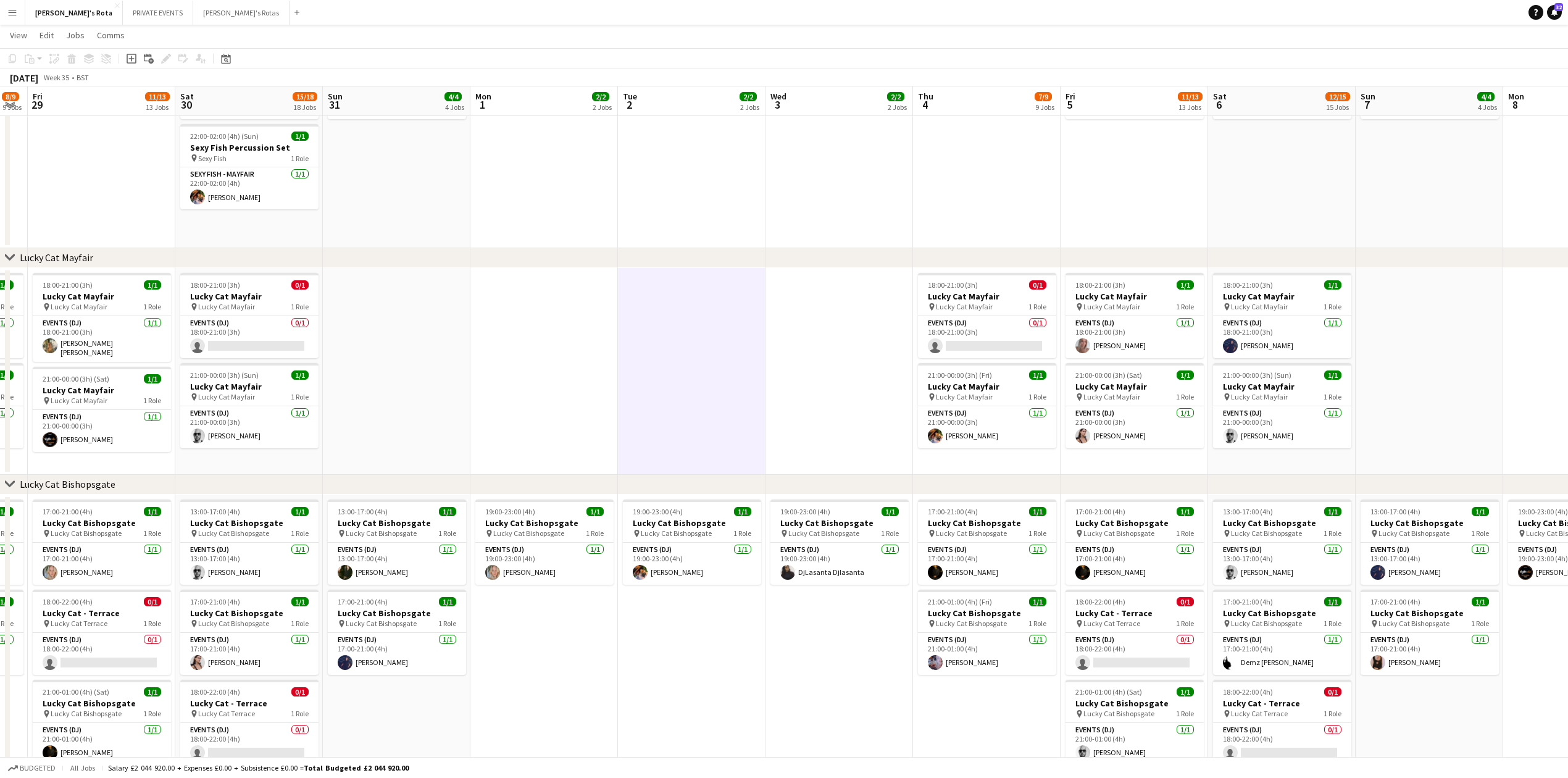
click at [789, 390] on app-date-cell at bounding box center [839, 371] width 147 height 207
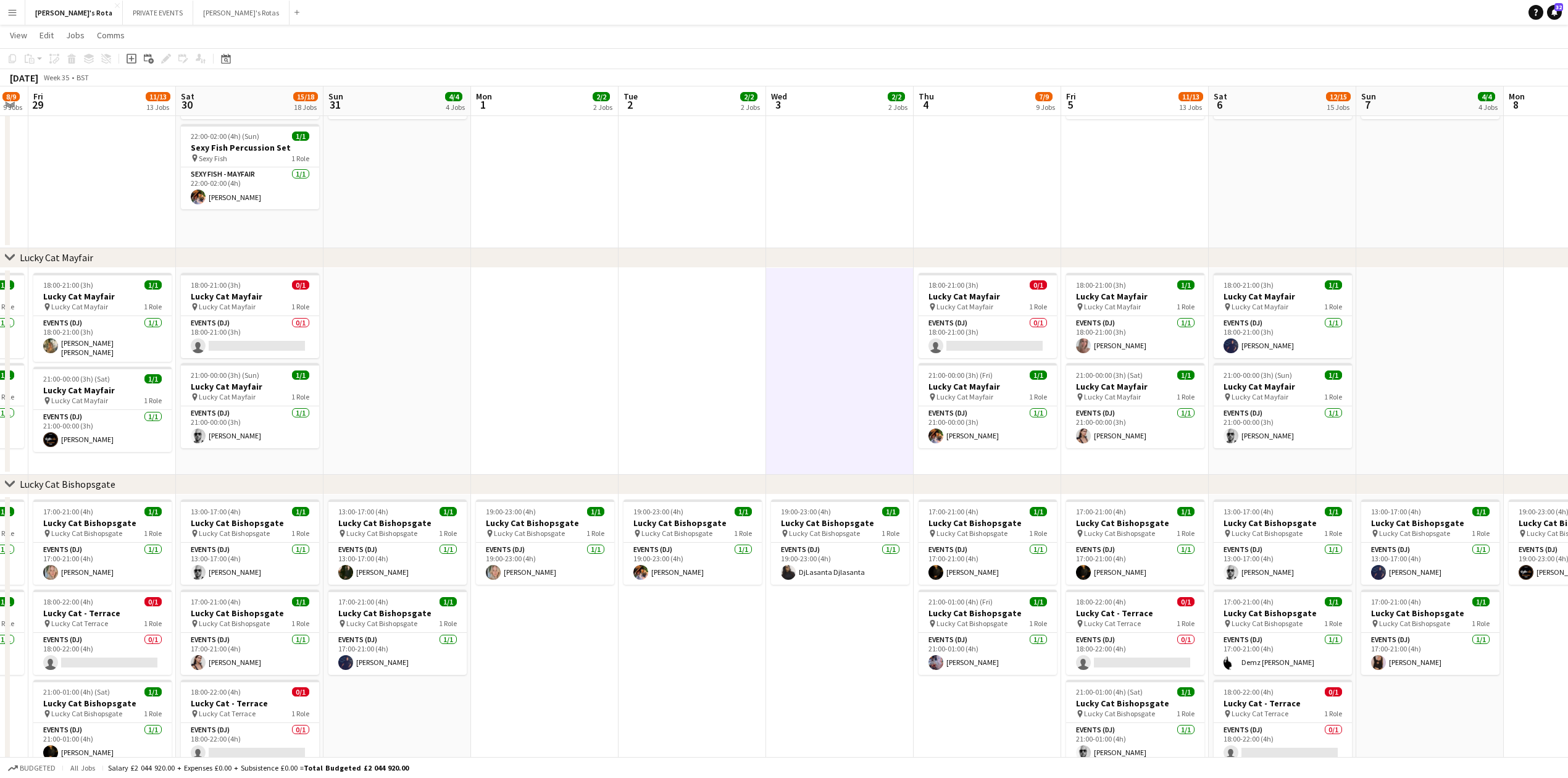
click at [640, 371] on app-date-cell at bounding box center [692, 371] width 147 height 207
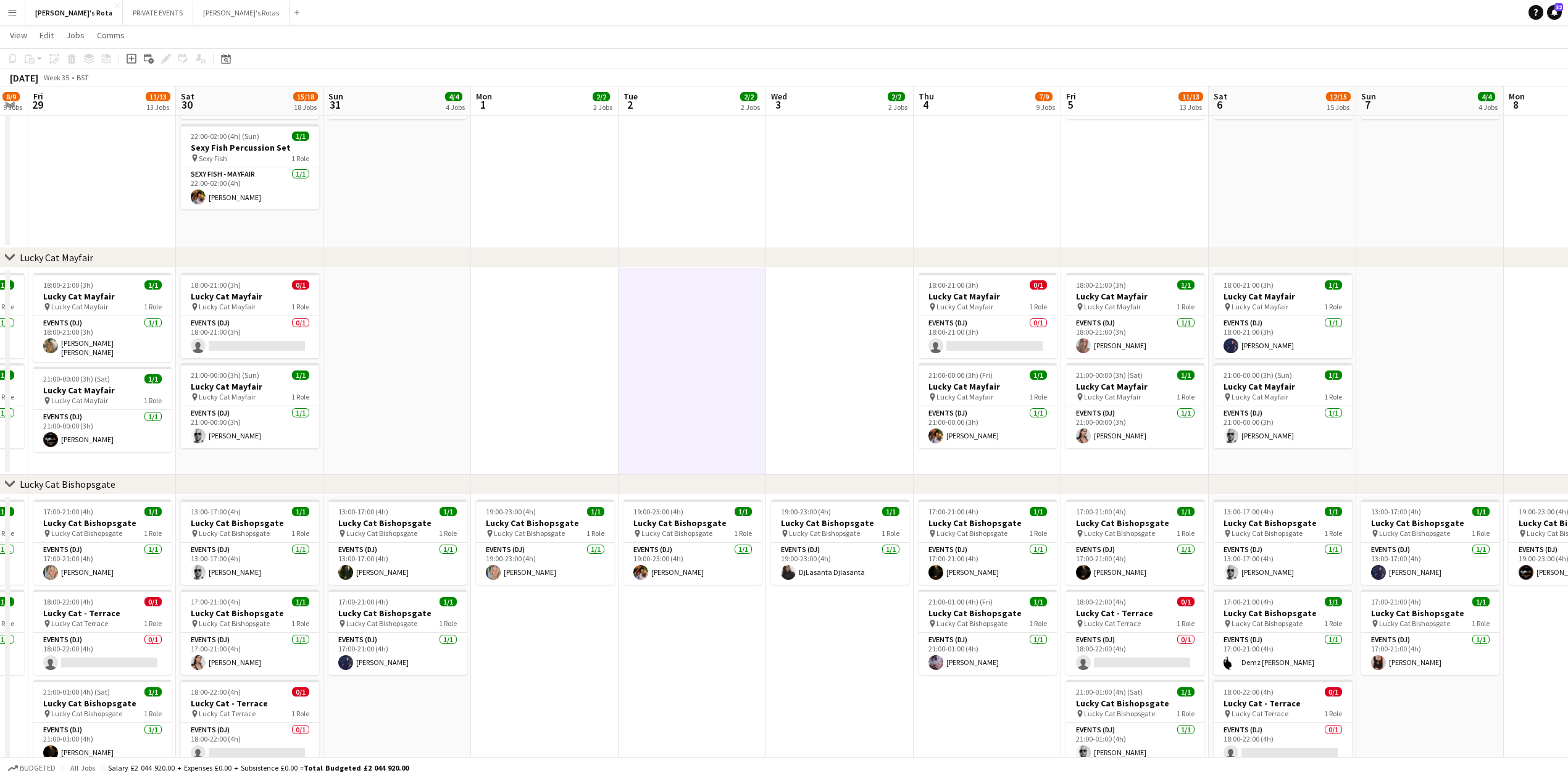
click at [522, 355] on app-date-cell at bounding box center [545, 371] width 147 height 207
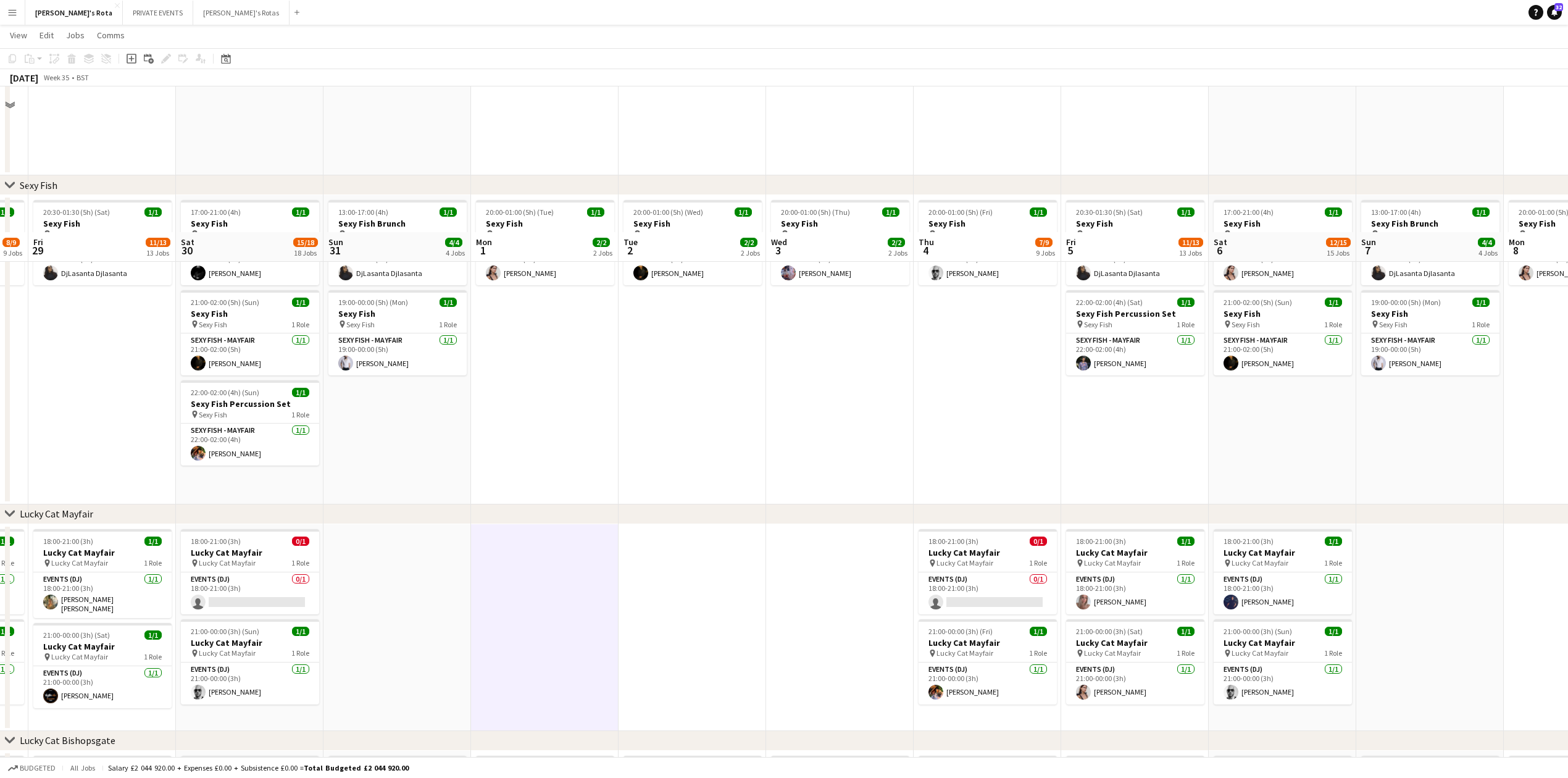
scroll to position [411, 0]
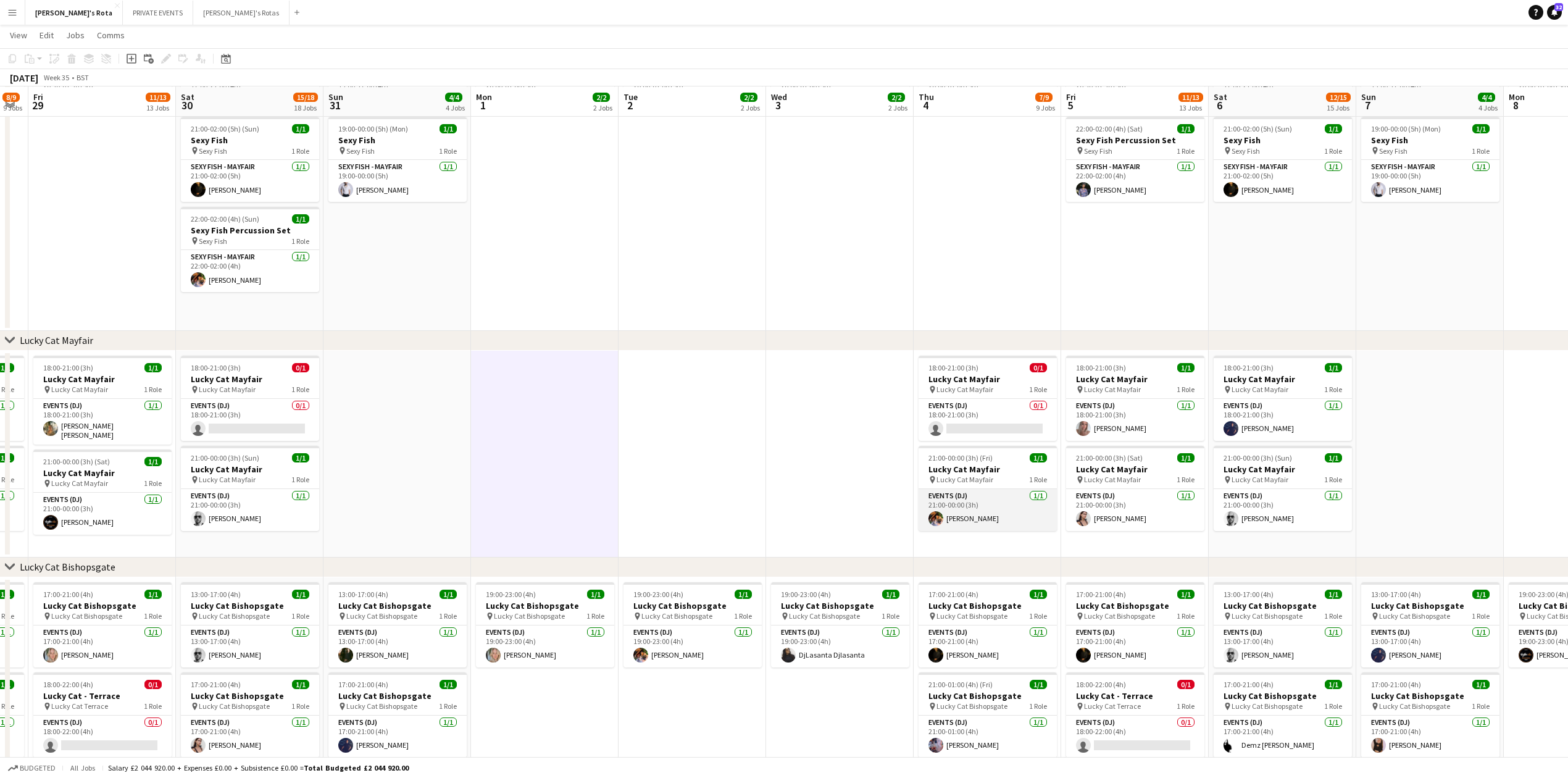
click at [984, 512] on app-card-role "Events (DJ) 1/1 21:00-00:00 (3h) Basil Isaac" at bounding box center [988, 510] width 138 height 42
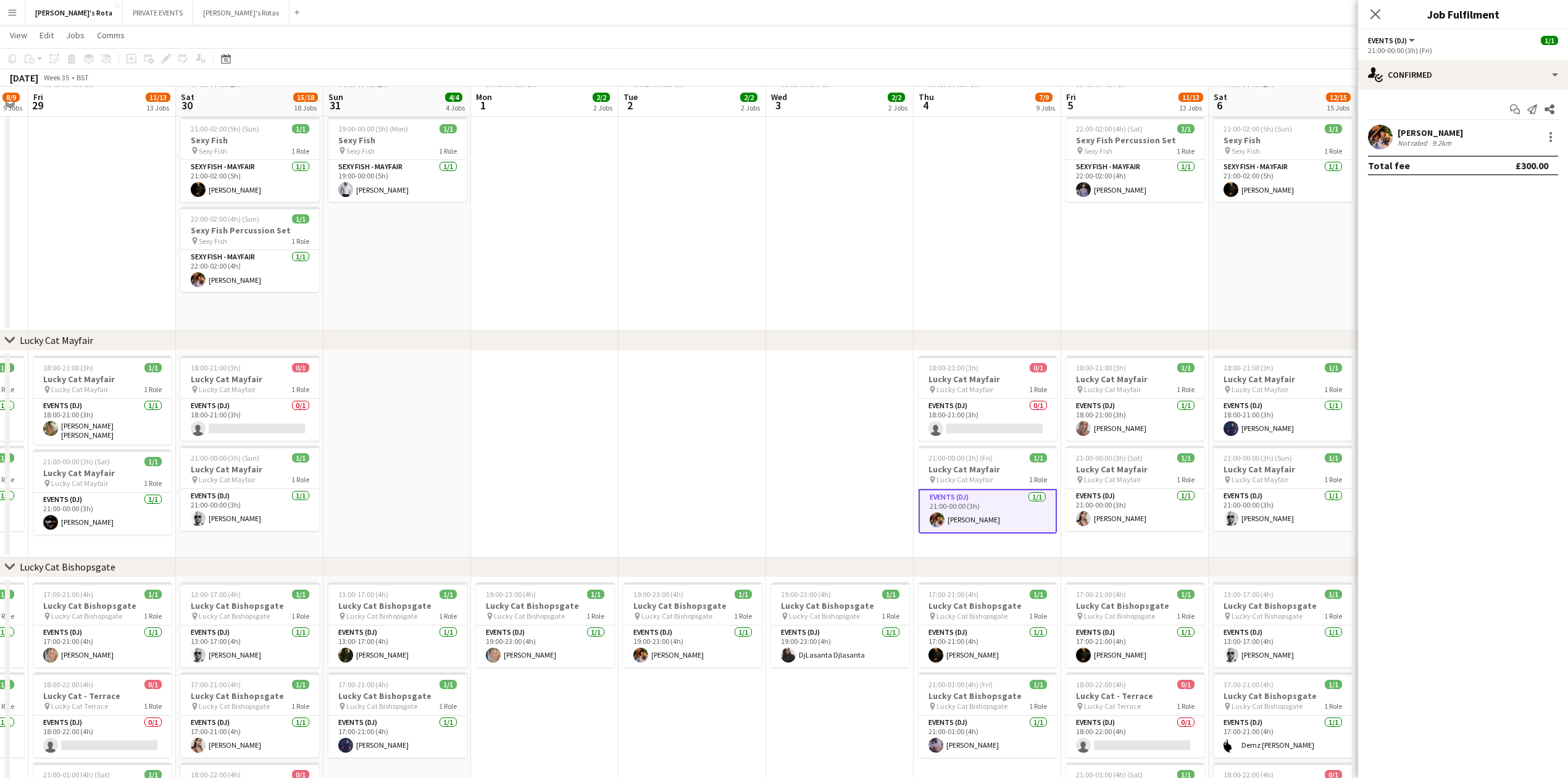
click at [821, 421] on app-date-cell at bounding box center [840, 454] width 147 height 207
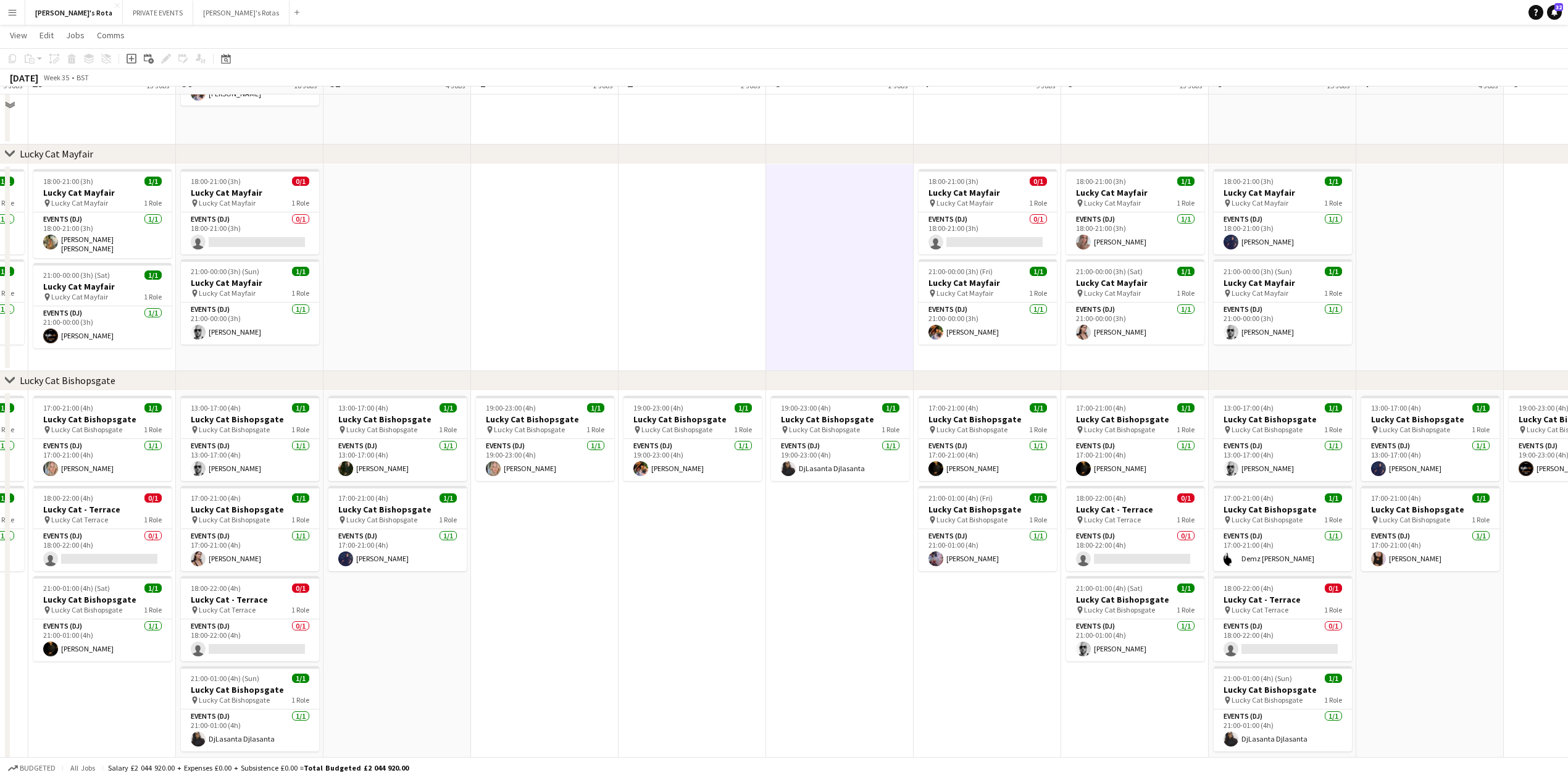
scroll to position [658, 0]
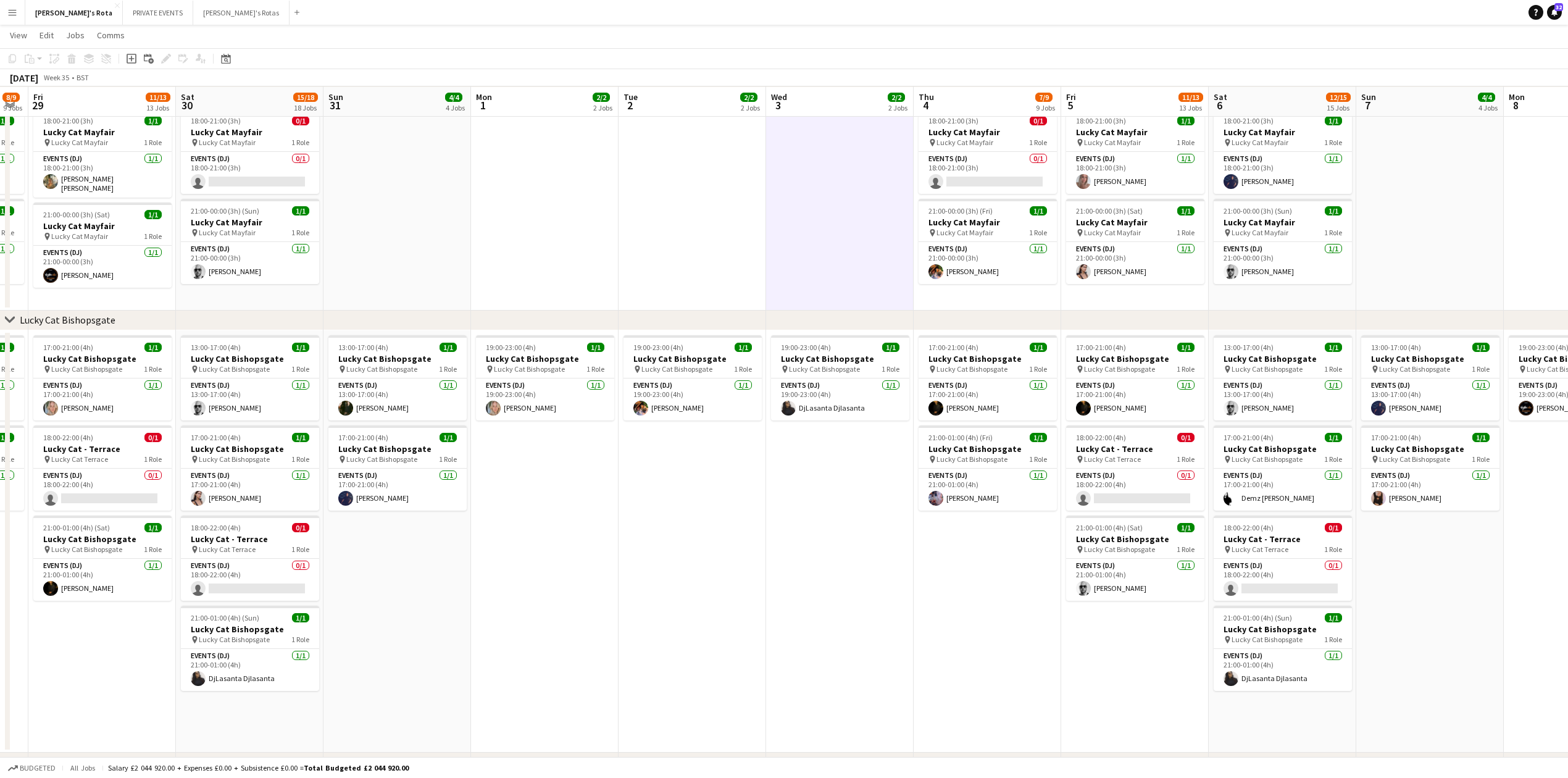
click at [811, 480] on app-date-cell "19:00-23:00 (4h) 1/1 Lucky Cat Bishopsgate pin Lucky Cat Bishopsgate 1 Role Eve…" at bounding box center [840, 541] width 147 height 423
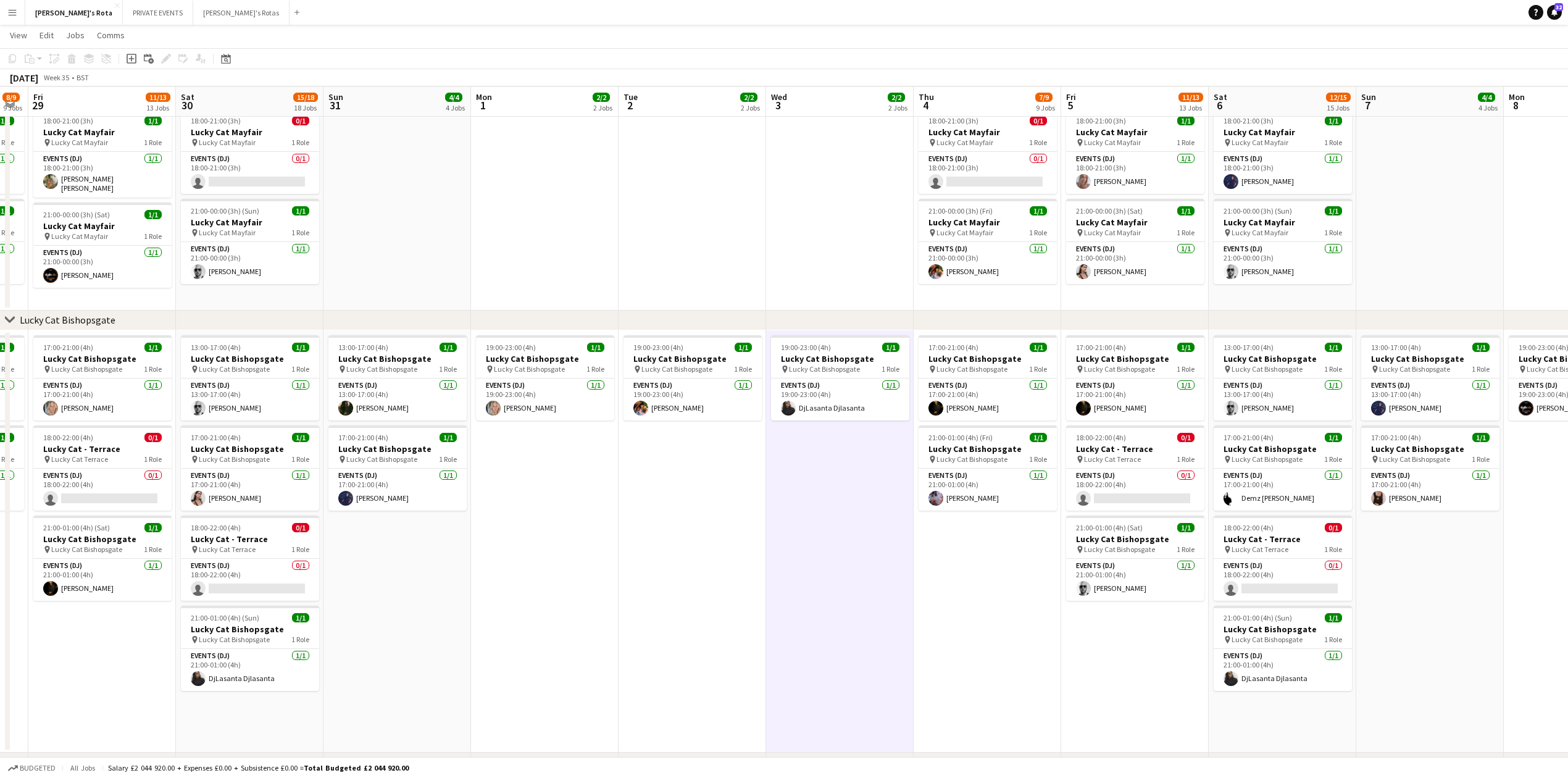
click at [851, 549] on app-date-cell "19:00-23:00 (4h) 1/1 Lucky Cat Bishopsgate pin Lucky Cat Bishopsgate 1 Role Eve…" at bounding box center [840, 541] width 147 height 423
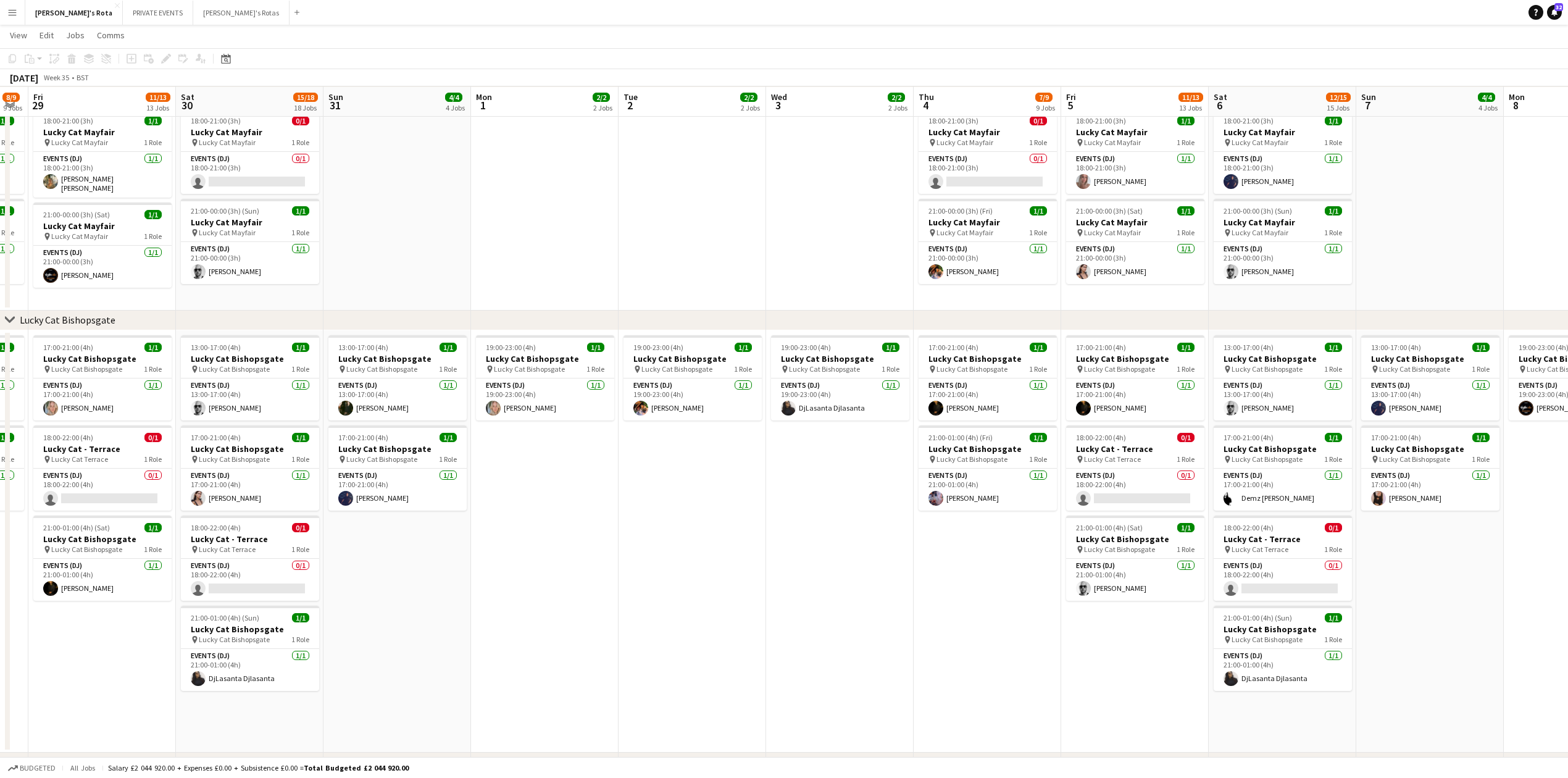
click at [644, 548] on app-date-cell "19:00-23:00 (4h) 1/1 Lucky Cat Bishopsgate pin Lucky Cat Bishopsgate 1 Role Eve…" at bounding box center [692, 541] width 147 height 423
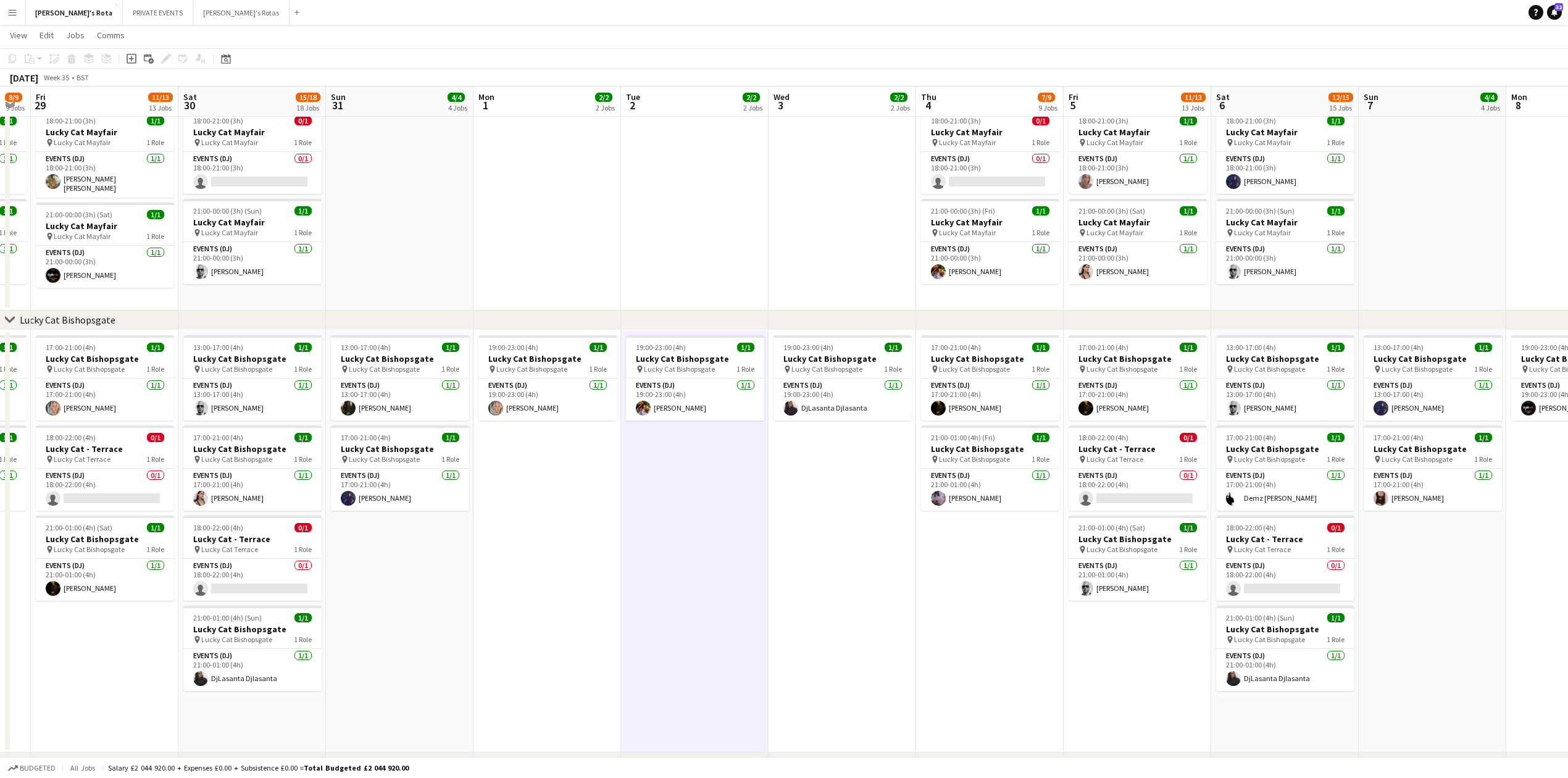
drag, startPoint x: 859, startPoint y: 599, endPoint x: 917, endPoint y: 616, distance: 60.4
click at [861, 599] on app-date-cell "19:00-23:00 (4h) 1/1 Lucky Cat Bishopsgate pin Lucky Cat Bishopsgate 1 Role Eve…" at bounding box center [842, 541] width 147 height 423
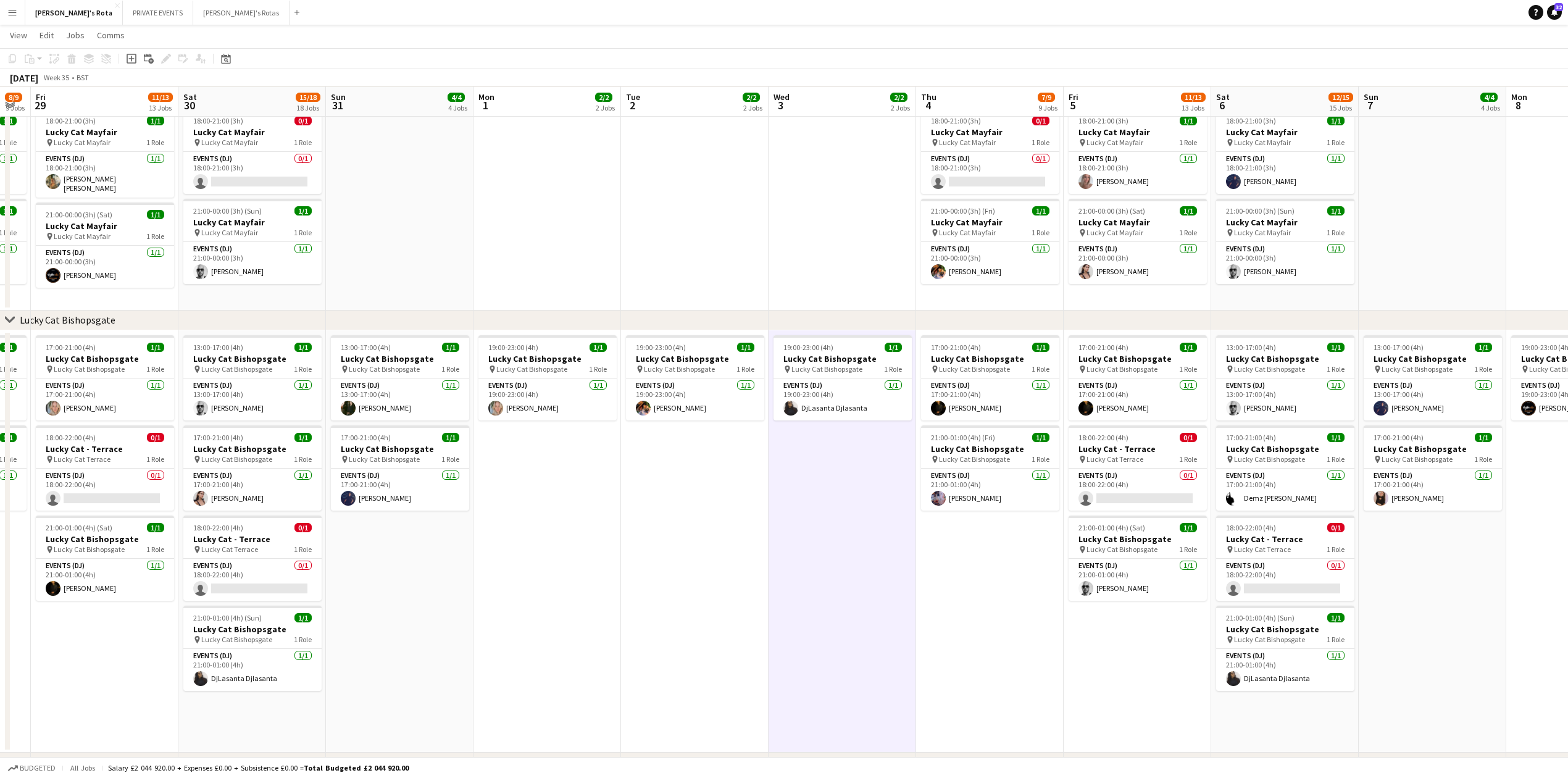
scroll to position [0, 263]
click at [996, 636] on app-date-cell "17:00-21:00 (4h) 1/1 Lucky Cat Bishopsgate pin Lucky Cat Bishopsgate 1 Role Eve…" at bounding box center [991, 541] width 147 height 423
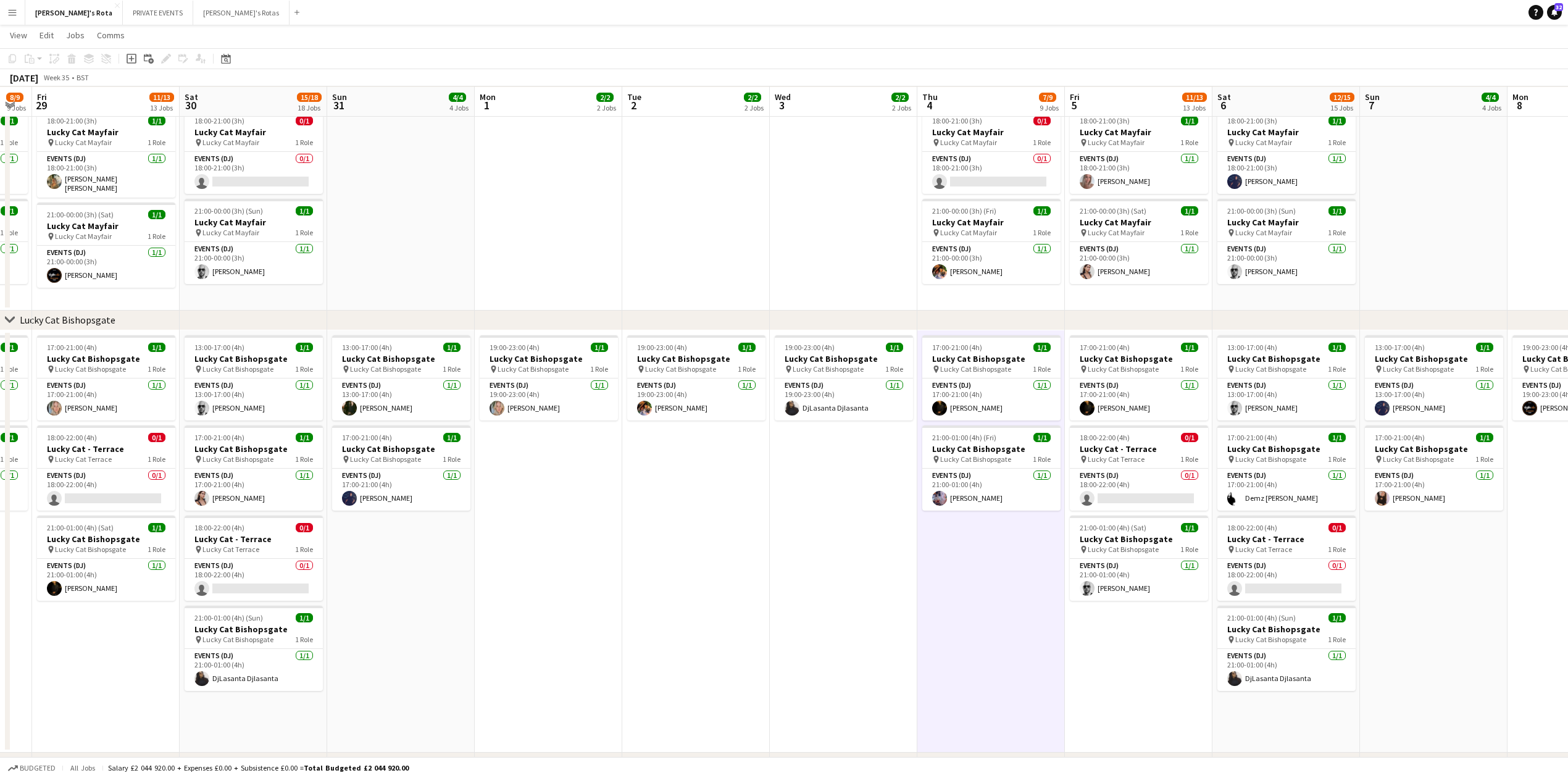
click at [835, 567] on app-date-cell "19:00-23:00 (4h) 1/1 Lucky Cat Bishopsgate pin Lucky Cat Bishopsgate 1 Role Eve…" at bounding box center [843, 541] width 147 height 423
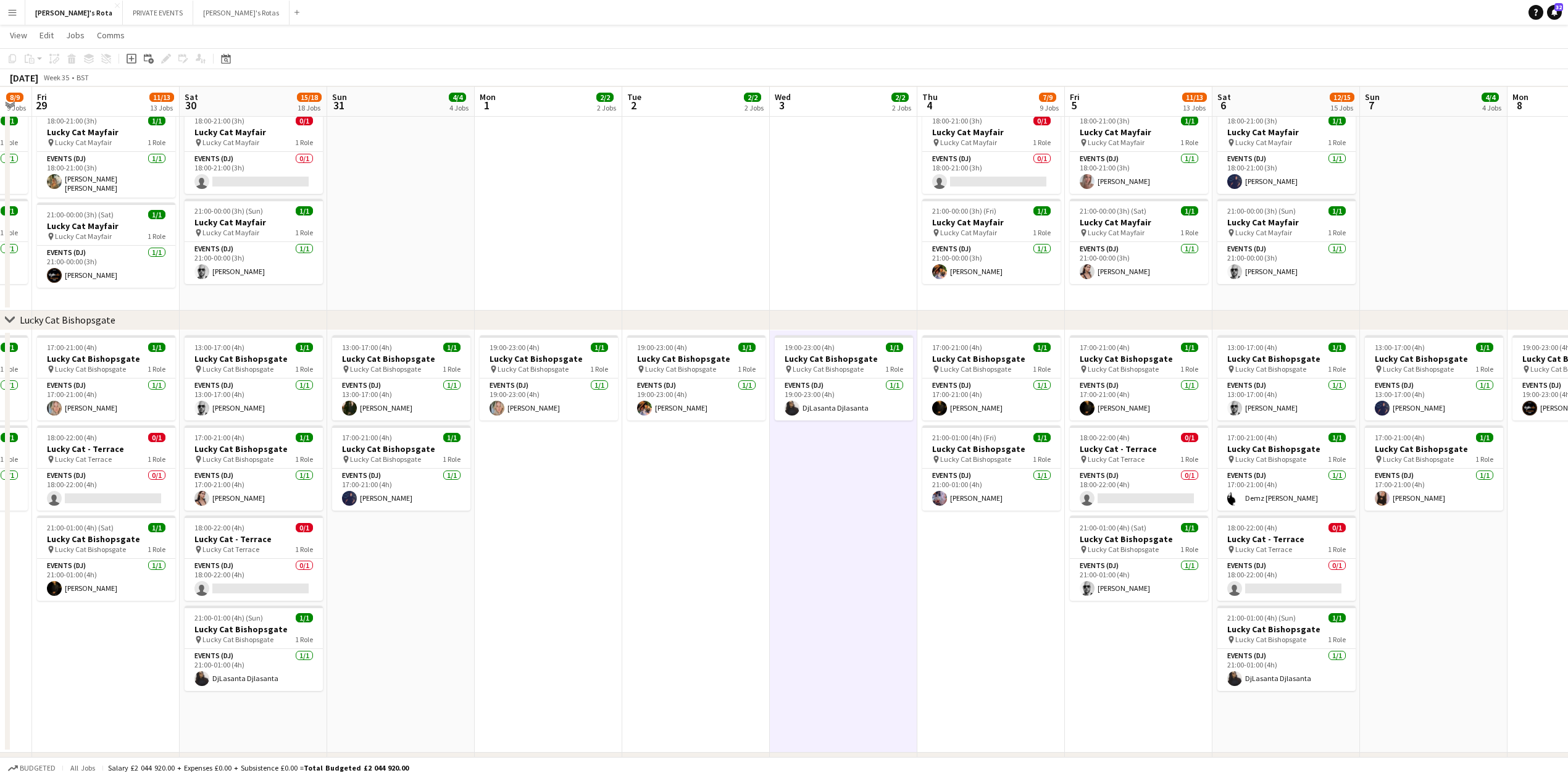
click at [963, 581] on app-date-cell "17:00-21:00 (4h) 1/1 Lucky Cat Bishopsgate pin Lucky Cat Bishopsgate 1 Role Eve…" at bounding box center [991, 541] width 147 height 423
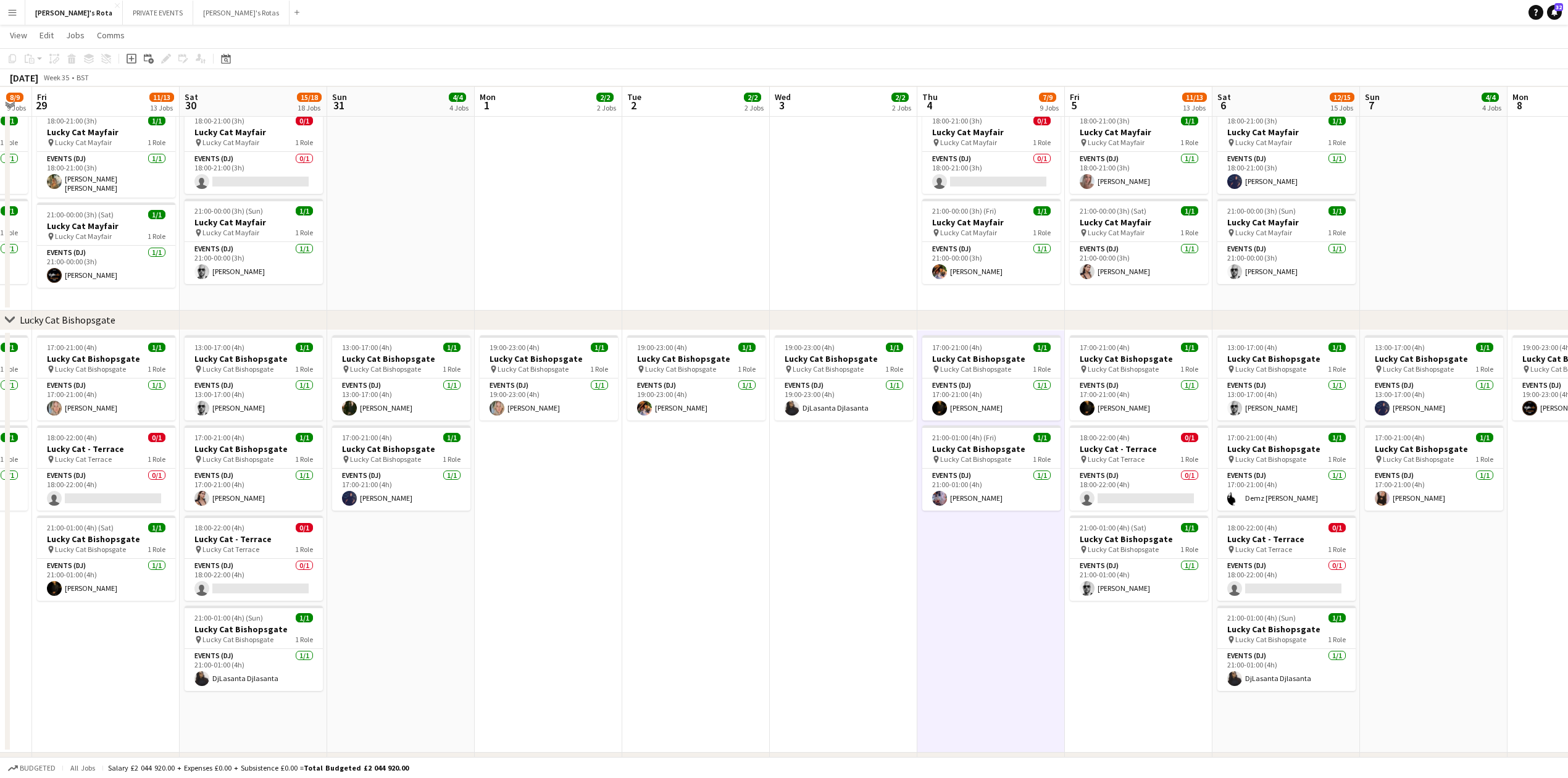
click at [814, 539] on app-date-cell "19:00-23:00 (4h) 1/1 Lucky Cat Bishopsgate pin Lucky Cat Bishopsgate 1 Role Eve…" at bounding box center [843, 541] width 147 height 423
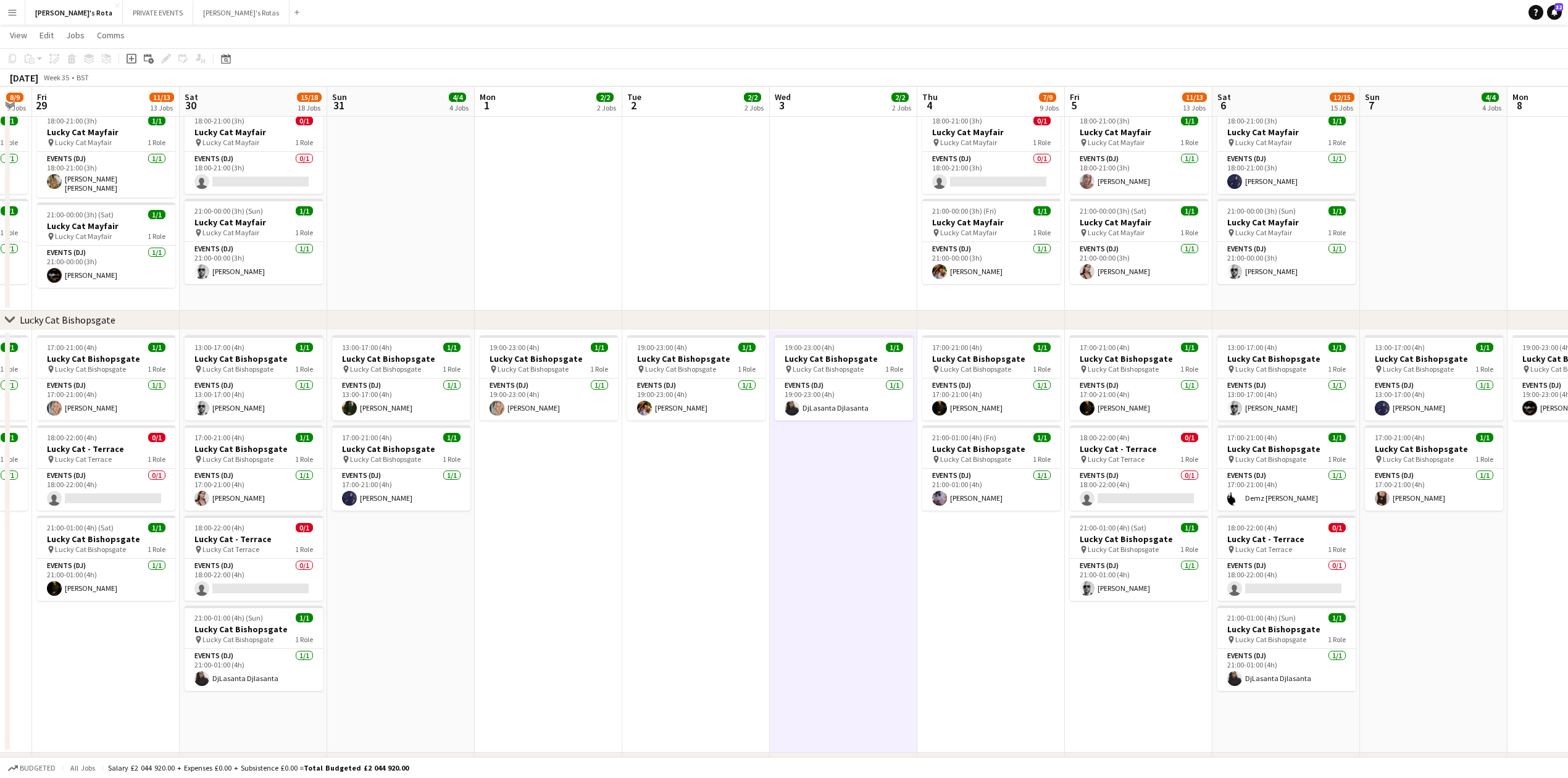
click at [974, 610] on app-date-cell "17:00-21:00 (4h) 1/1 Lucky Cat Bishopsgate pin Lucky Cat Bishopsgate 1 Role Eve…" at bounding box center [991, 541] width 147 height 423
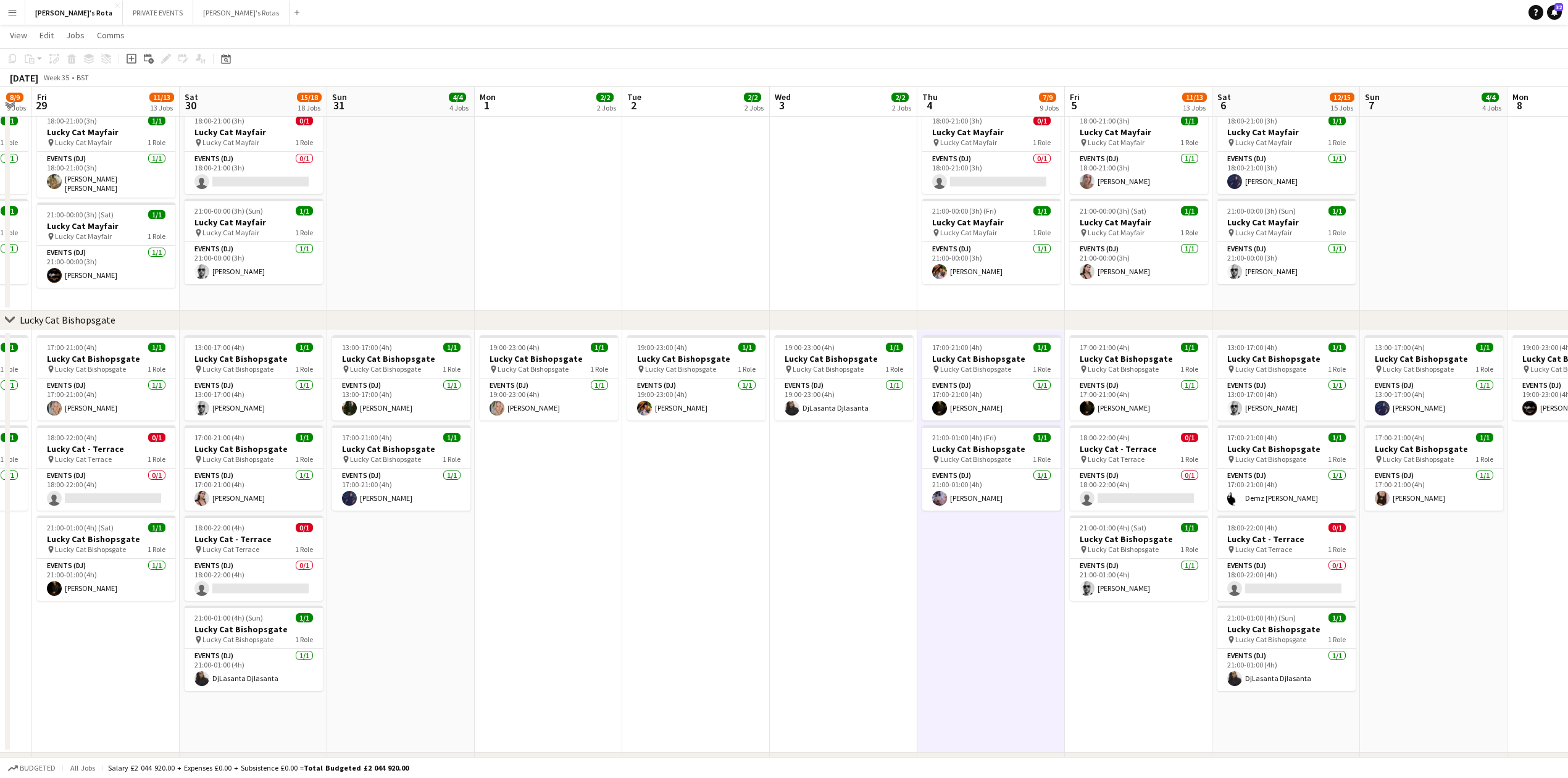
click at [811, 535] on app-date-cell "19:00-23:00 (4h) 1/1 Lucky Cat Bishopsgate pin Lucky Cat Bishopsgate 1 Role Eve…" at bounding box center [843, 541] width 147 height 423
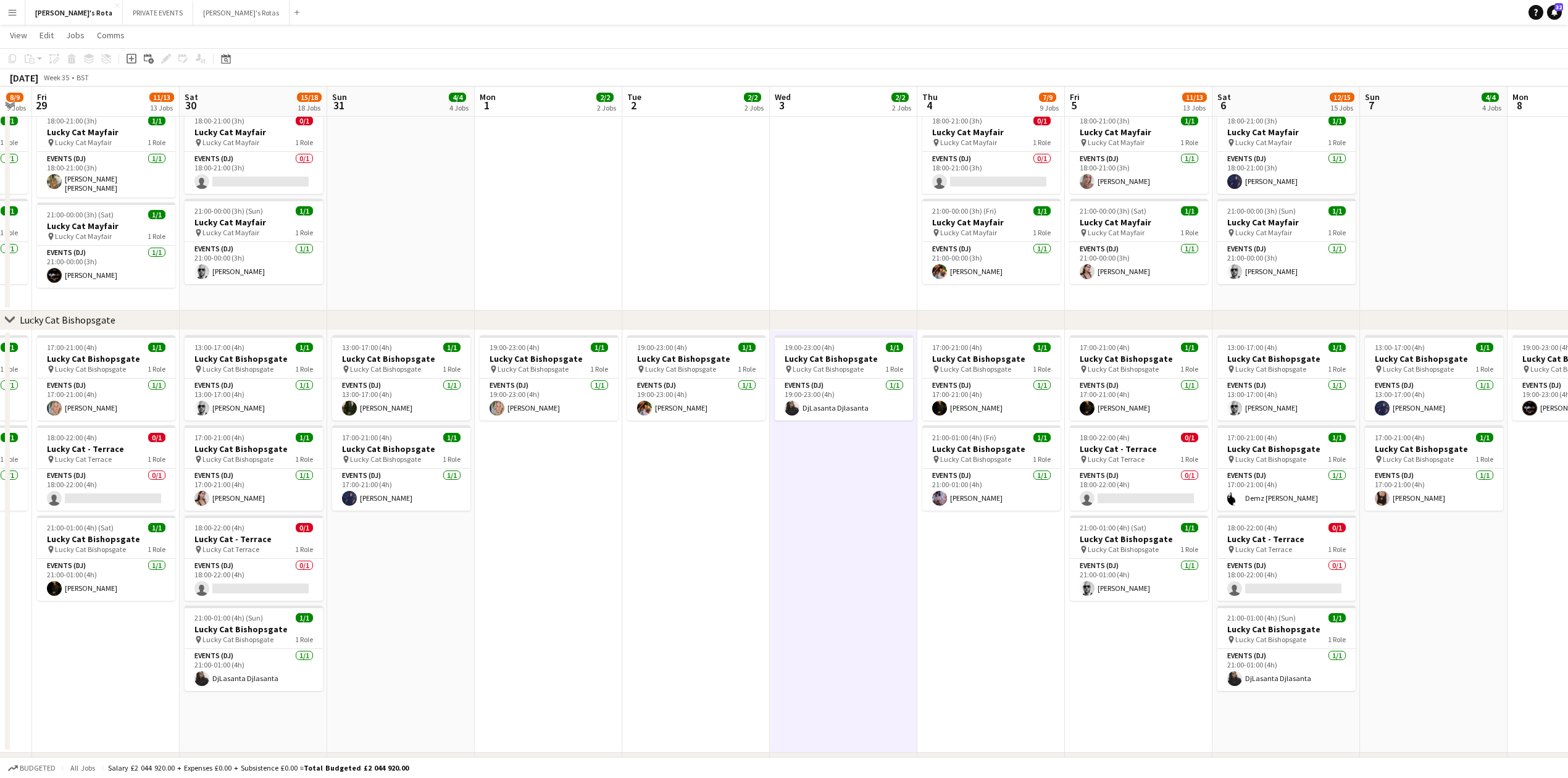
click at [991, 596] on app-date-cell "17:00-21:00 (4h) 1/1 Lucky Cat Bishopsgate pin Lucky Cat Bishopsgate 1 Role Eve…" at bounding box center [991, 541] width 147 height 423
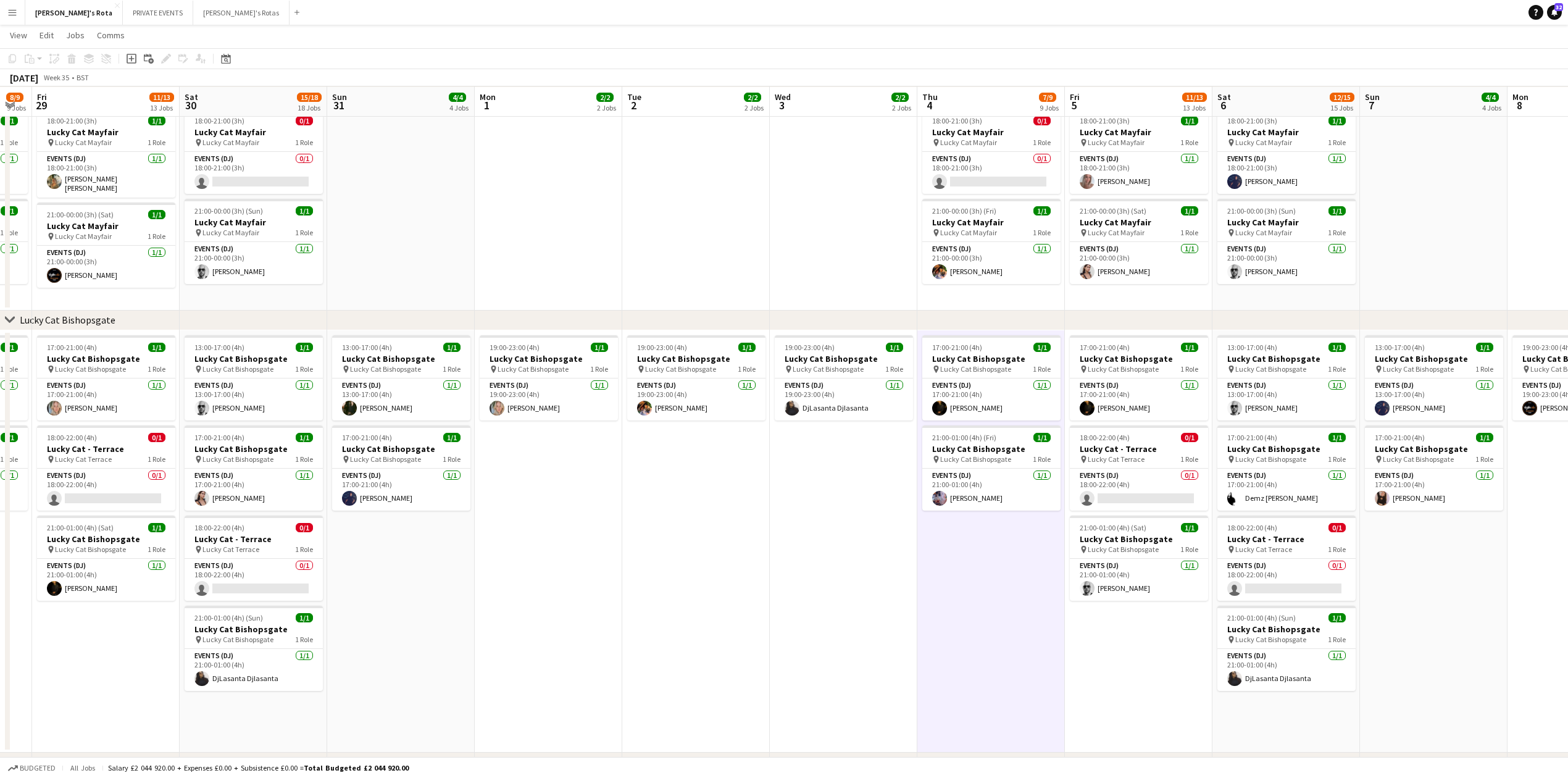
click at [857, 496] on app-date-cell "19:00-23:00 (4h) 1/1 Lucky Cat Bishopsgate pin Lucky Cat Bishopsgate 1 Role Eve…" at bounding box center [843, 541] width 147 height 423
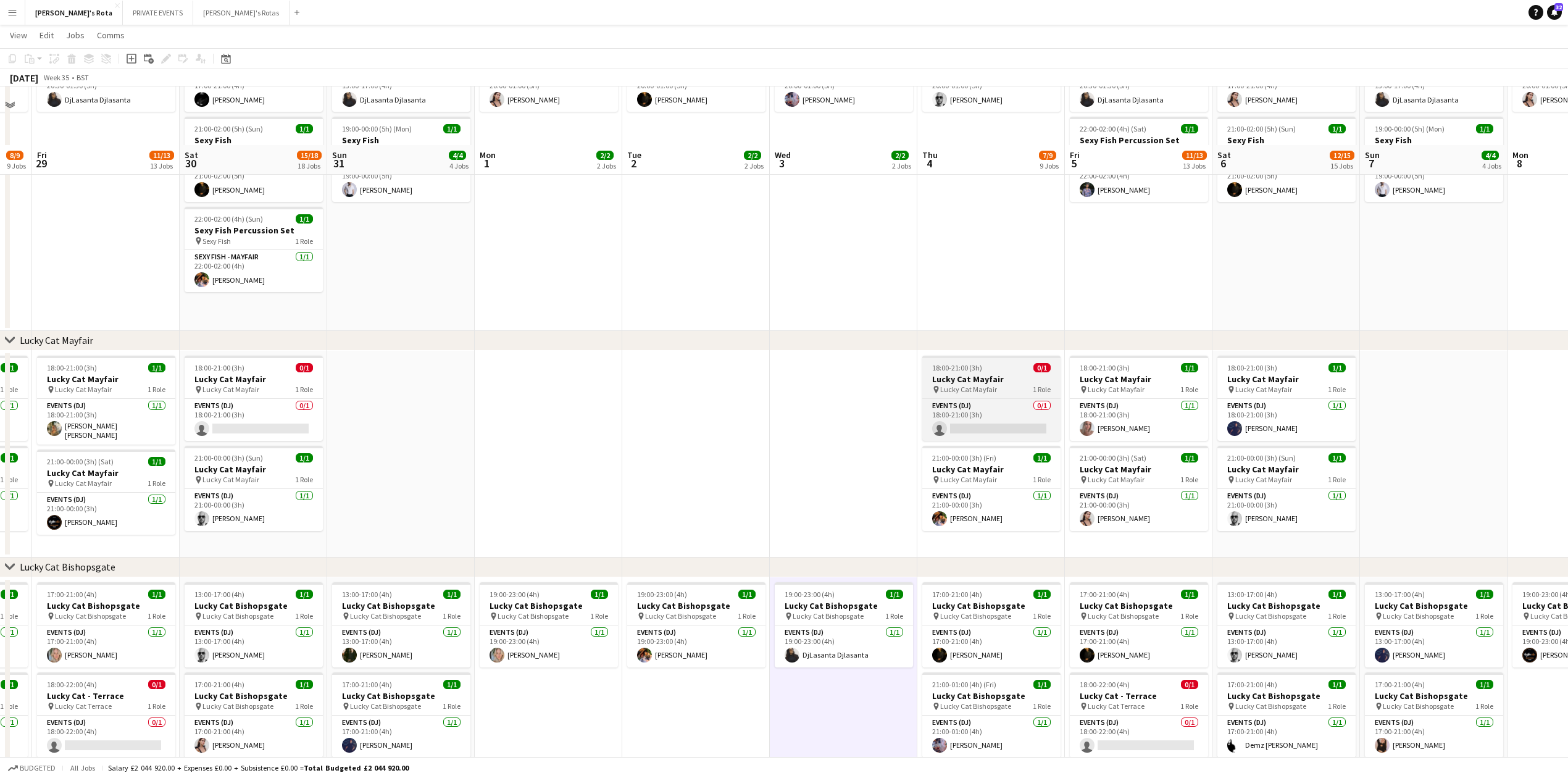
scroll to position [741, 0]
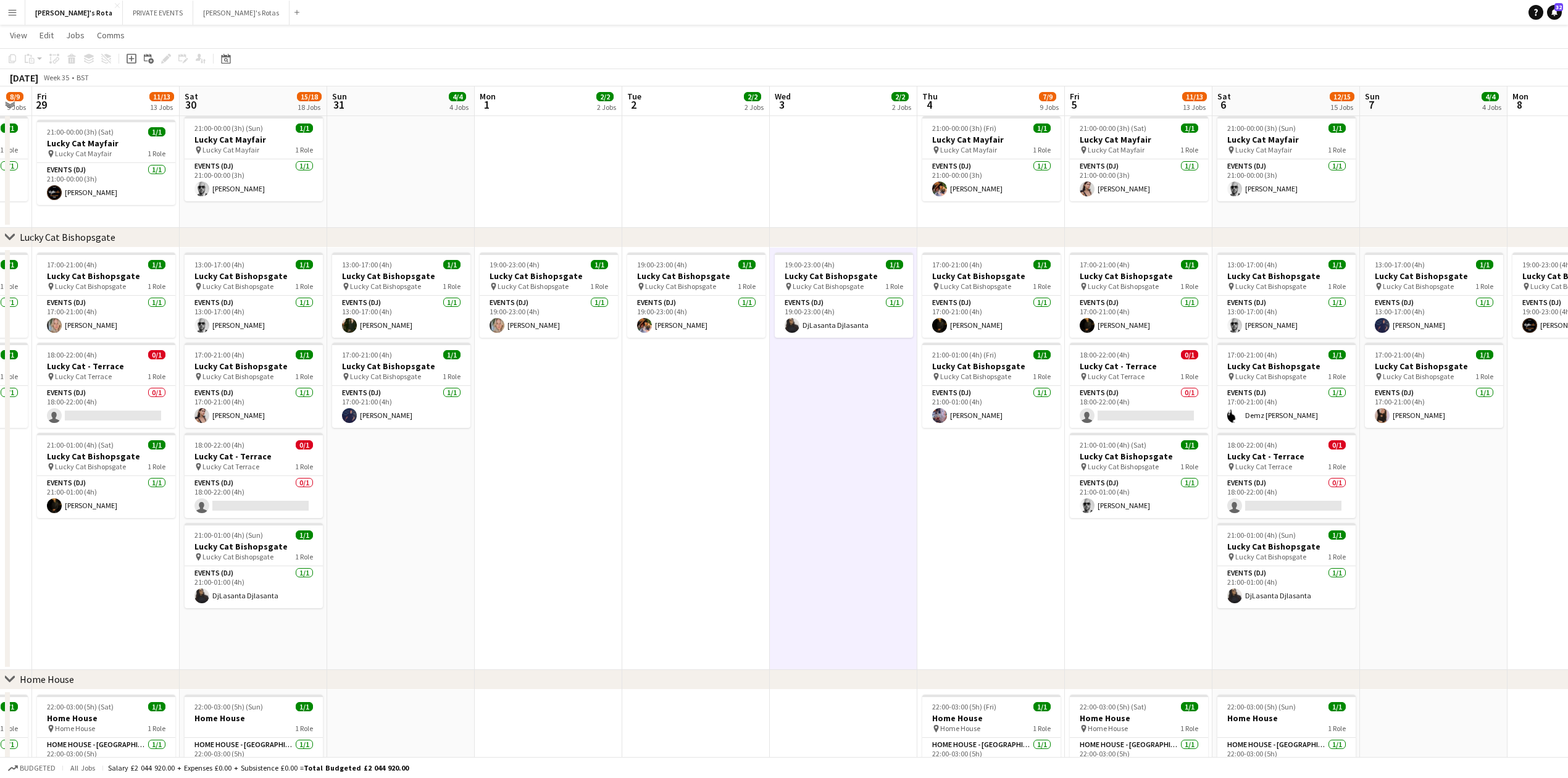
click at [994, 509] on app-date-cell "17:00-21:00 (4h) 1/1 Lucky Cat Bishopsgate pin Lucky Cat Bishopsgate 1 Role Eve…" at bounding box center [991, 459] width 147 height 423
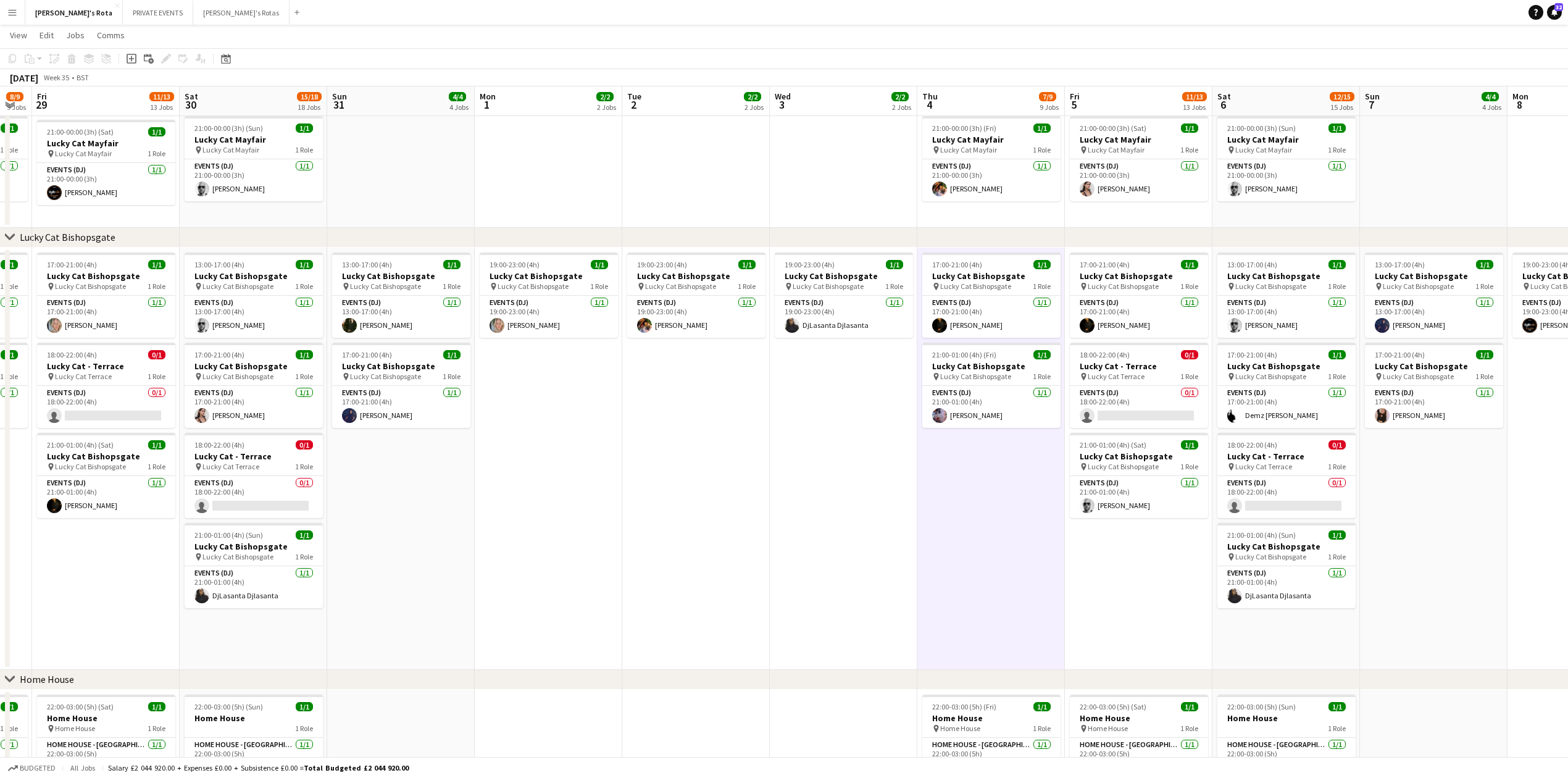
click at [850, 502] on app-date-cell "19:00-23:00 (4h) 1/1 Lucky Cat Bishopsgate pin Lucky Cat Bishopsgate 1 Role Eve…" at bounding box center [843, 459] width 147 height 423
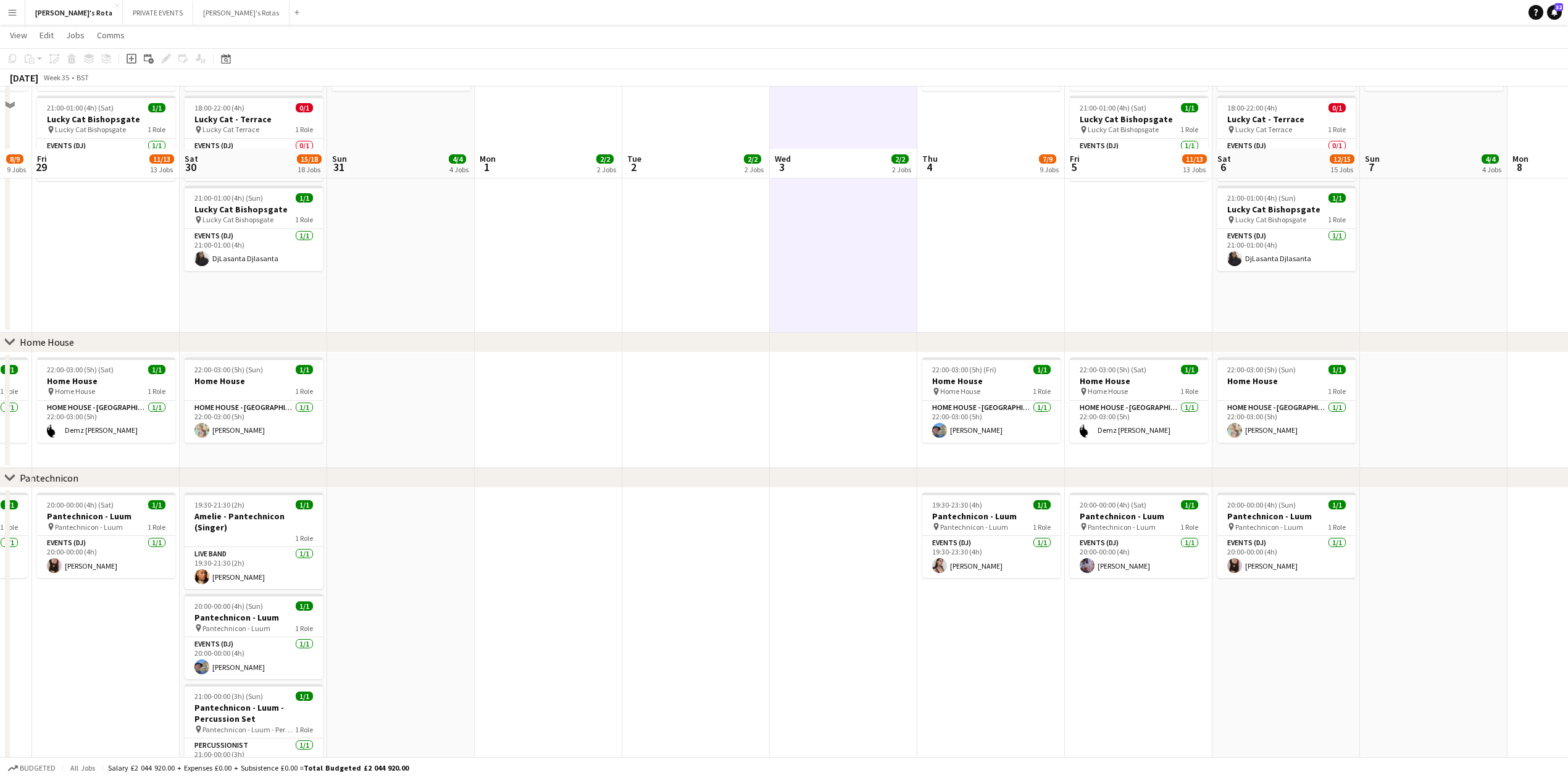
scroll to position [1070, 0]
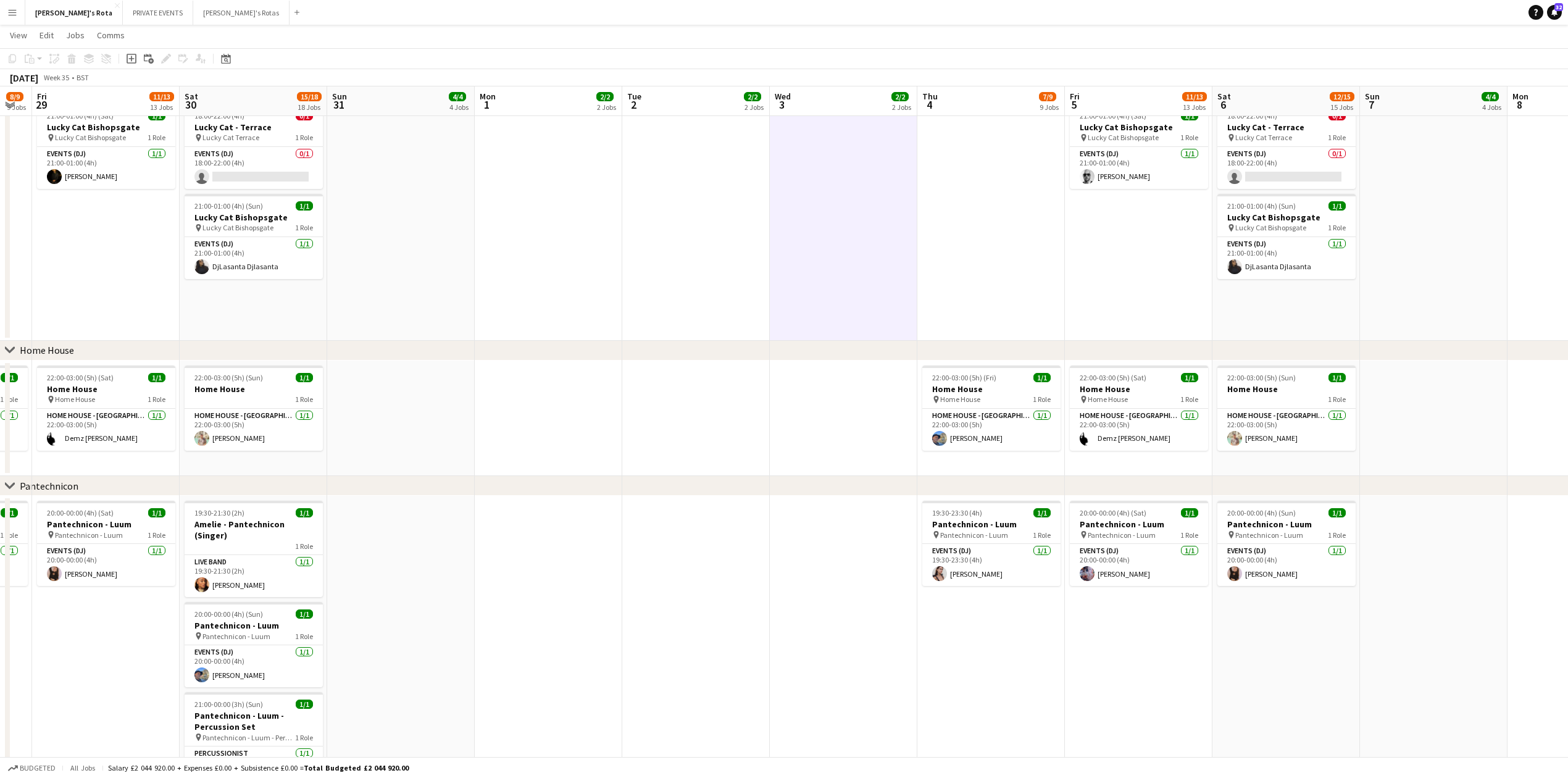
click at [984, 258] on app-date-cell "17:00-21:00 (4h) 1/1 Lucky Cat Bishopsgate pin Lucky Cat Bishopsgate 1 Role Eve…" at bounding box center [991, 130] width 147 height 423
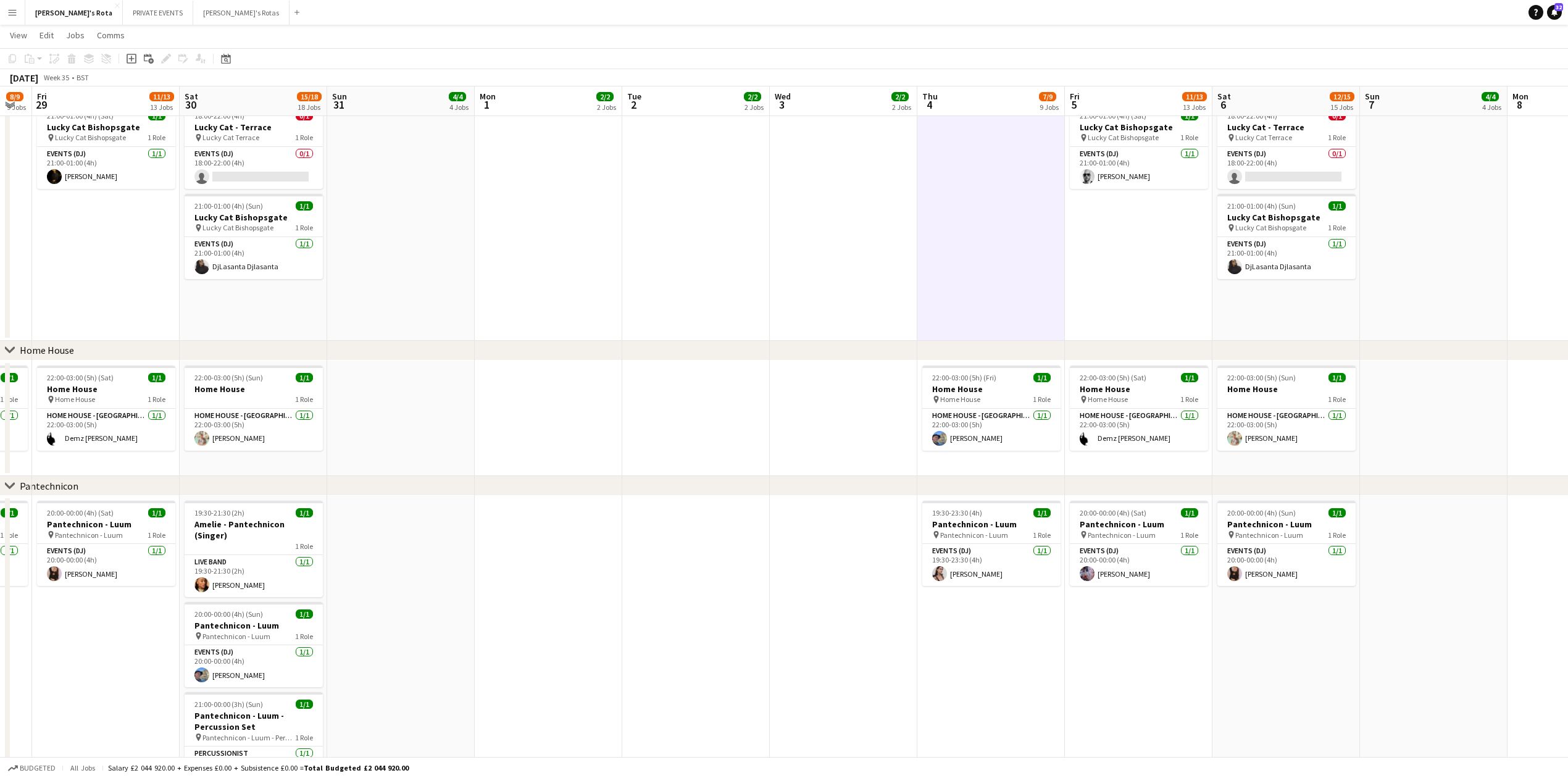
click at [882, 250] on app-date-cell "19:00-23:00 (4h) 1/1 Lucky Cat Bishopsgate pin Lucky Cat Bishopsgate 1 Role Eve…" at bounding box center [843, 130] width 147 height 423
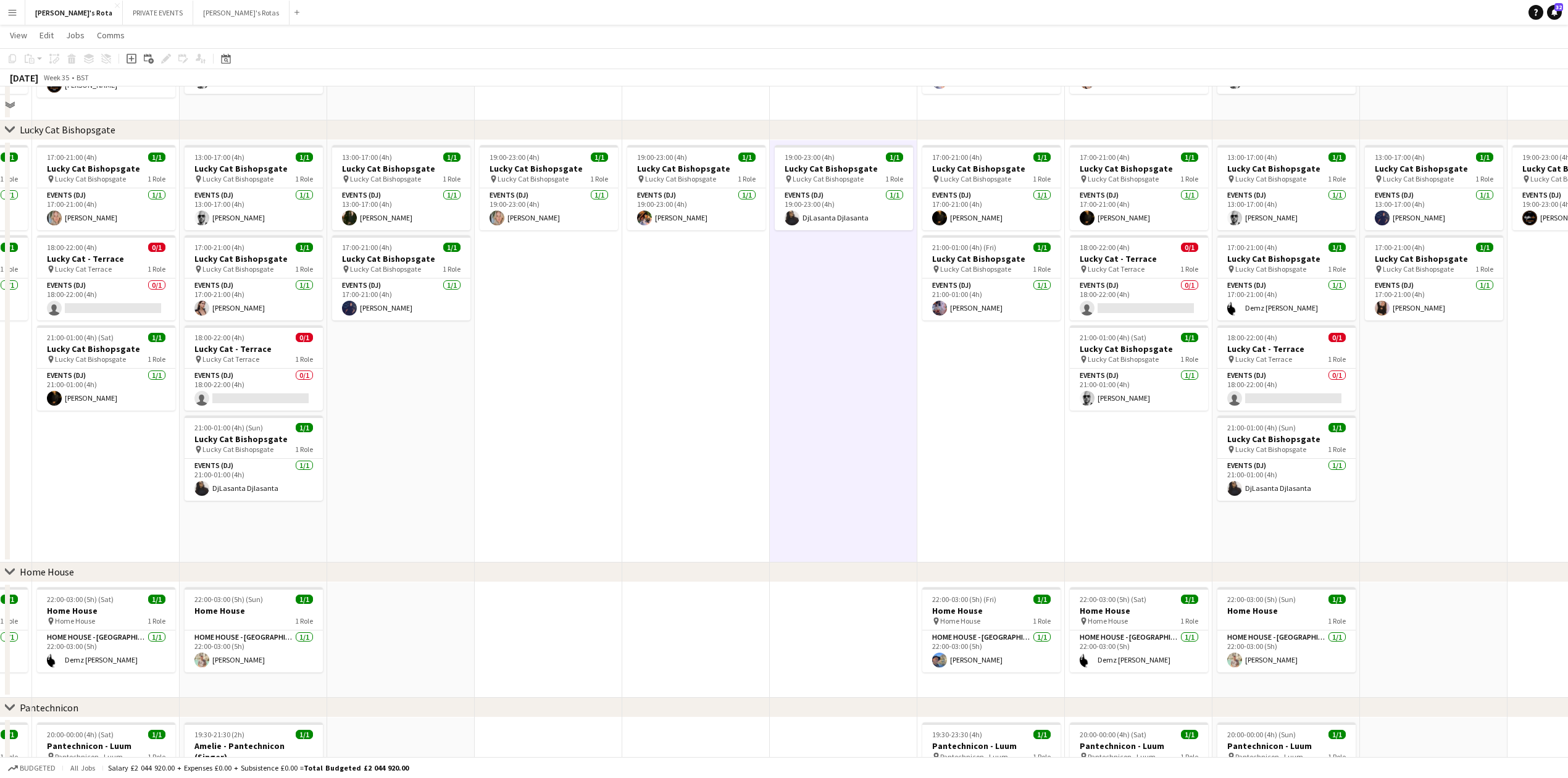
scroll to position [741, 0]
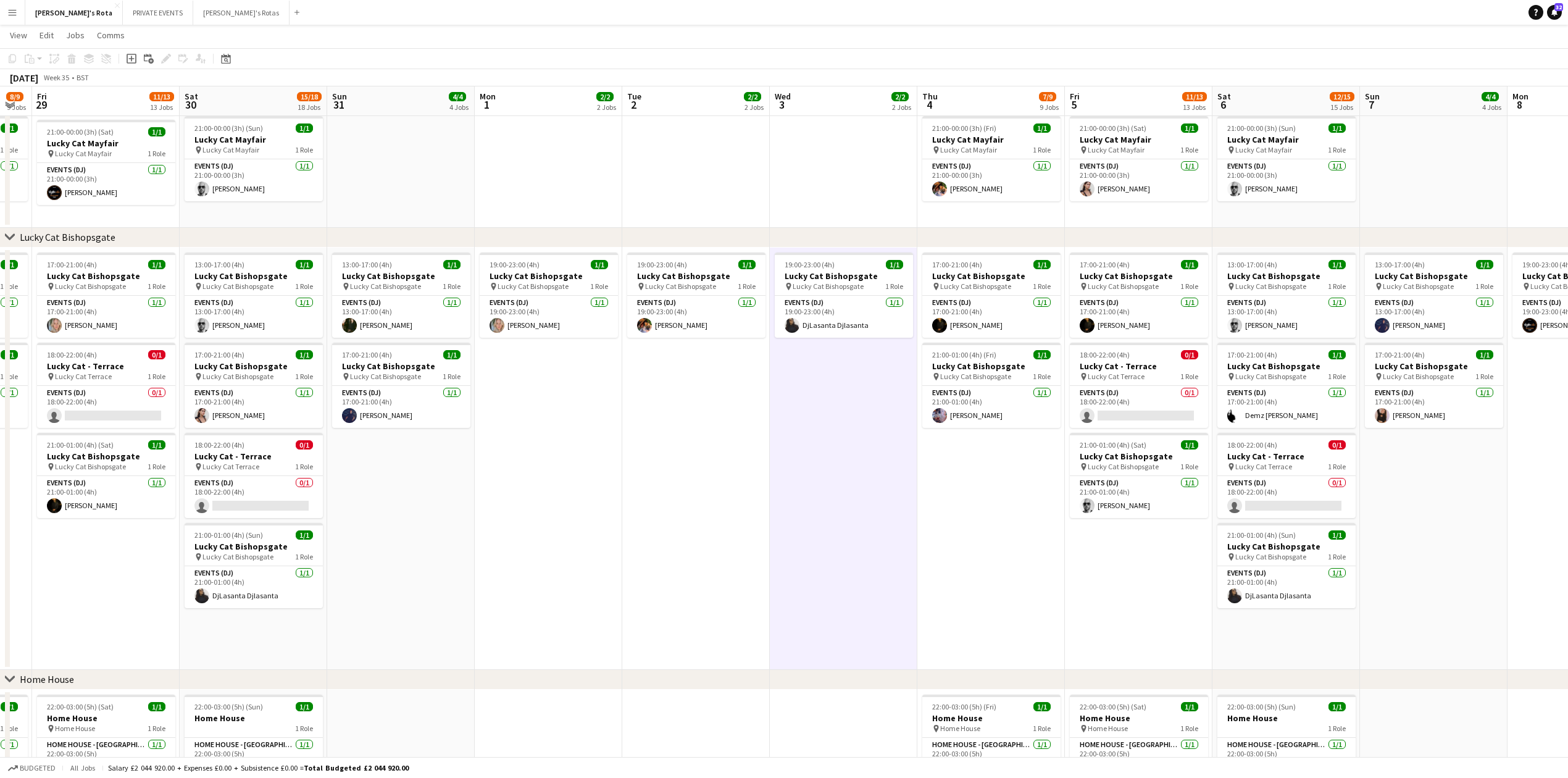
click at [1013, 478] on app-date-cell "17:00-21:00 (4h) 1/1 Lucky Cat Bishopsgate pin Lucky Cat Bishopsgate 1 Role Eve…" at bounding box center [991, 459] width 147 height 423
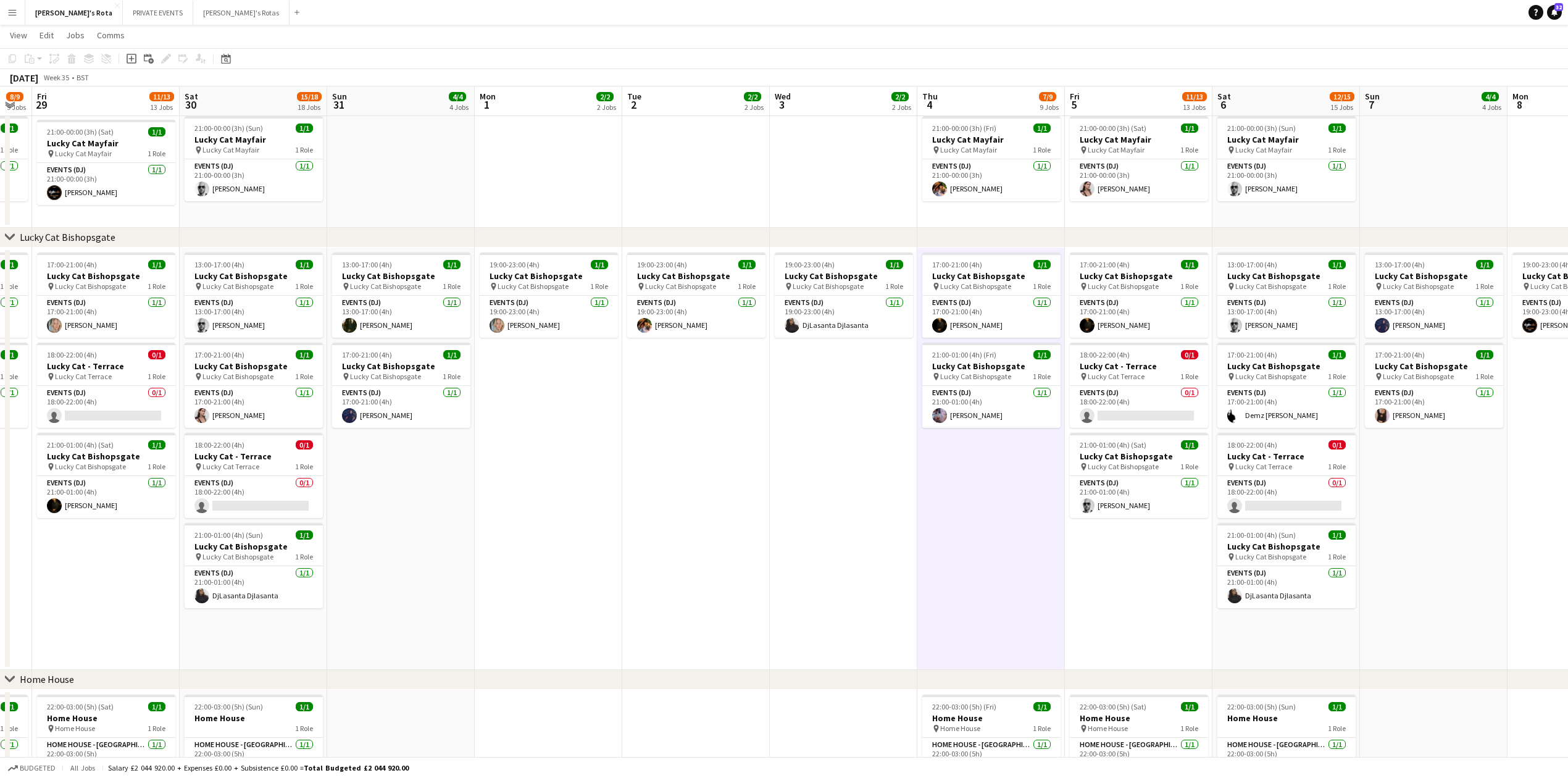
click at [849, 455] on app-date-cell "19:00-23:00 (4h) 1/1 Lucky Cat Bishopsgate pin Lucky Cat Bishopsgate 1 Role Eve…" at bounding box center [843, 459] width 147 height 423
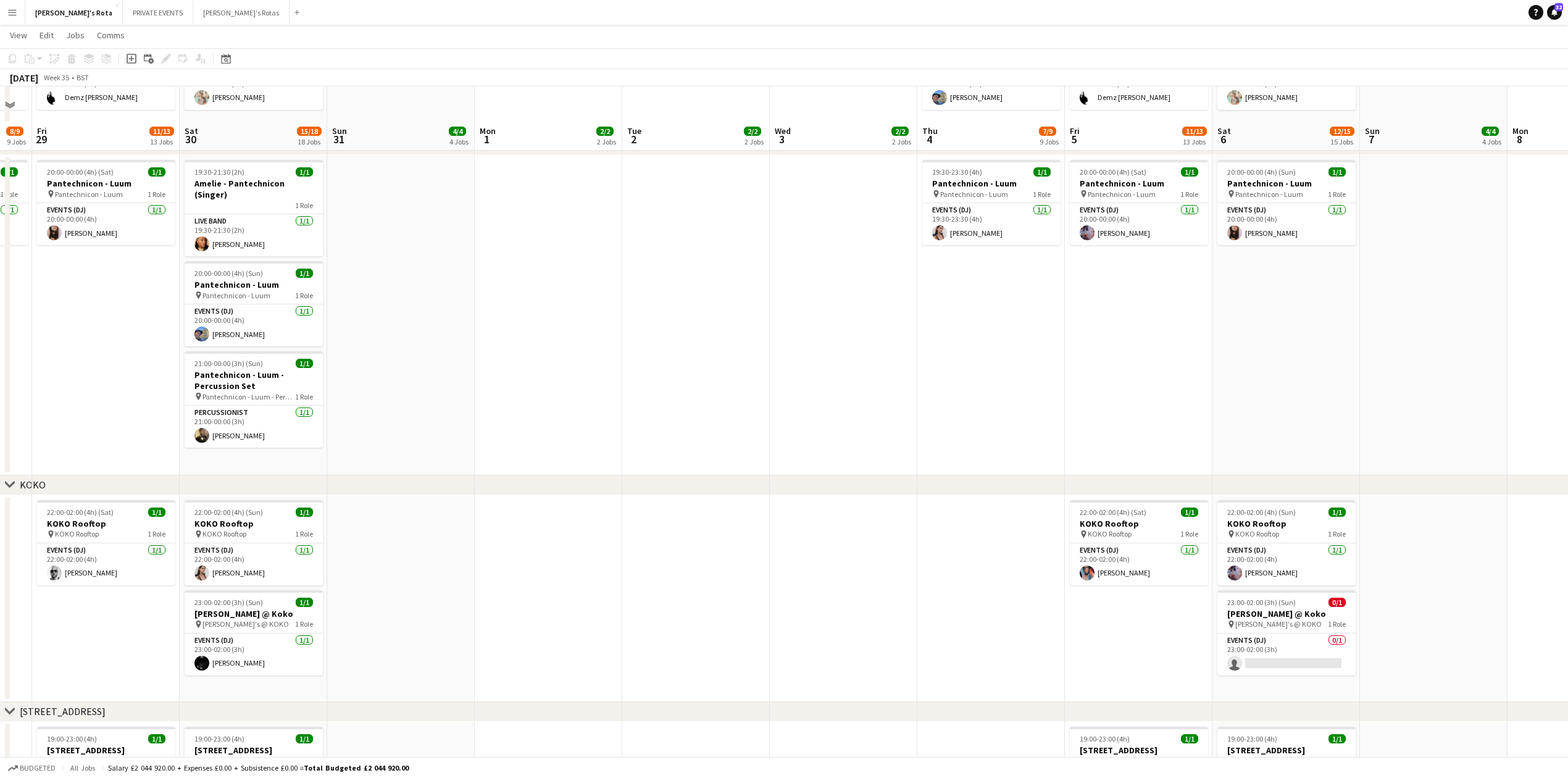
scroll to position [1565, 0]
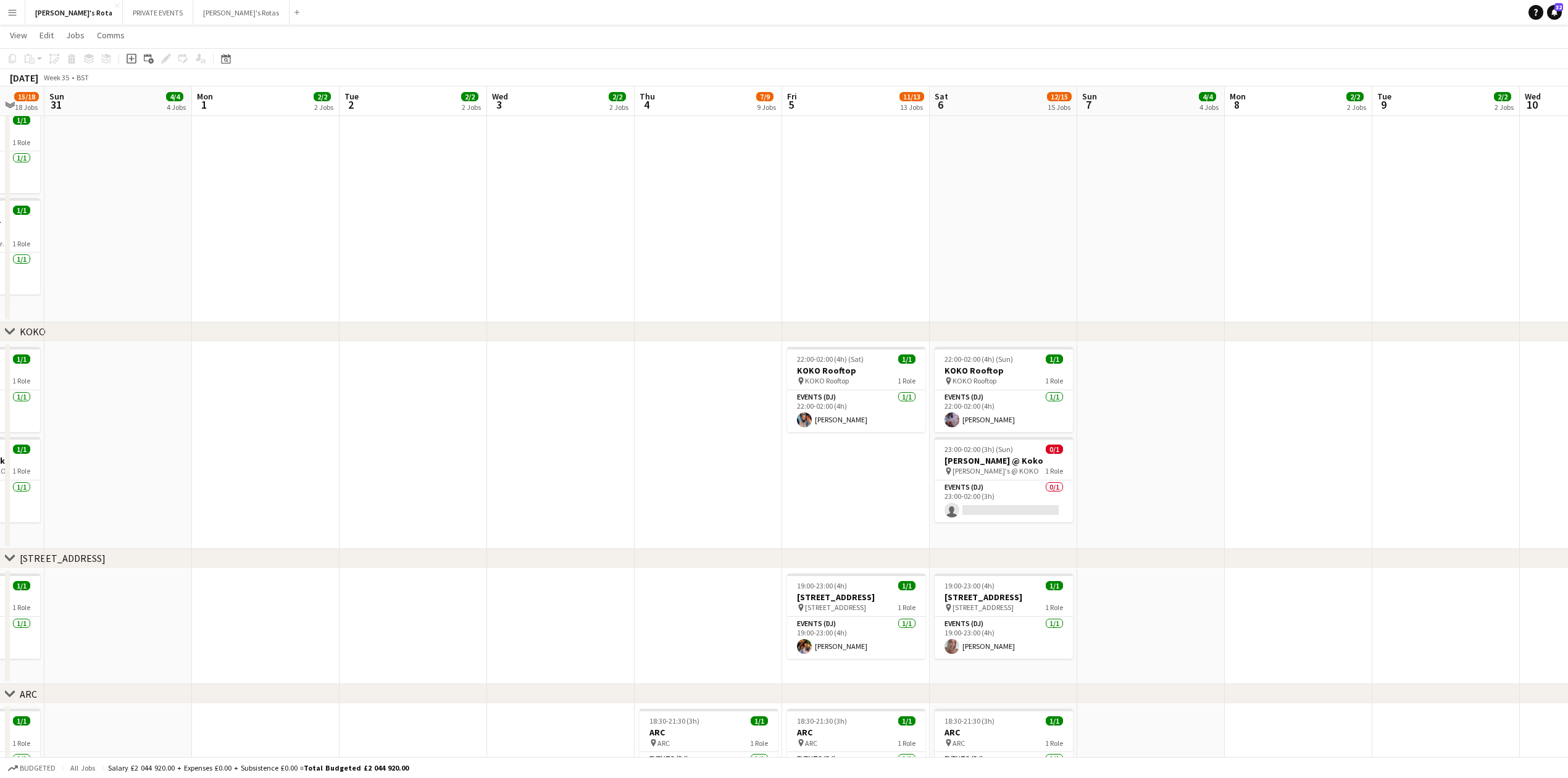
drag, startPoint x: 984, startPoint y: 487, endPoint x: 702, endPoint y: 485, distance: 282.0
click at [702, 485] on app-calendar-viewport "Thu 28 8/9 9 Jobs Fri 29 11/13 13 Jobs Sat 30 15/18 18 Jobs Sun 31 4/4 4 Jobs M…" at bounding box center [784, 235] width 1568 height 3502
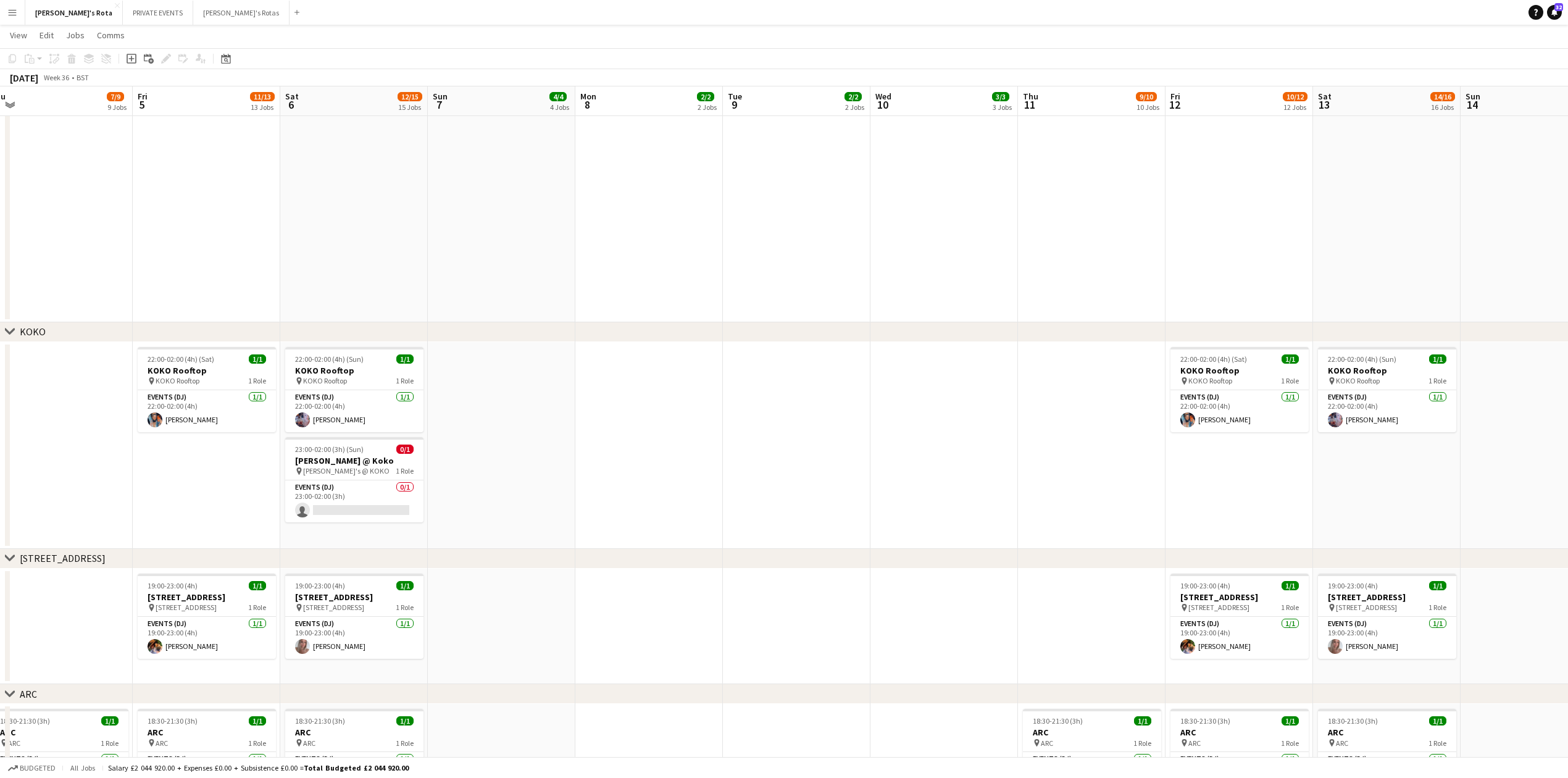
drag, startPoint x: 1347, startPoint y: 492, endPoint x: 670, endPoint y: 486, distance: 677.0
click at [670, 486] on app-calendar-viewport "Mon 1 2/2 2 Jobs Tue 2 2/2 2 Jobs Wed 3 2/2 2 Jobs Thu 4 7/9 9 Jobs Fri 5 11/13…" at bounding box center [784, 235] width 1568 height 3502
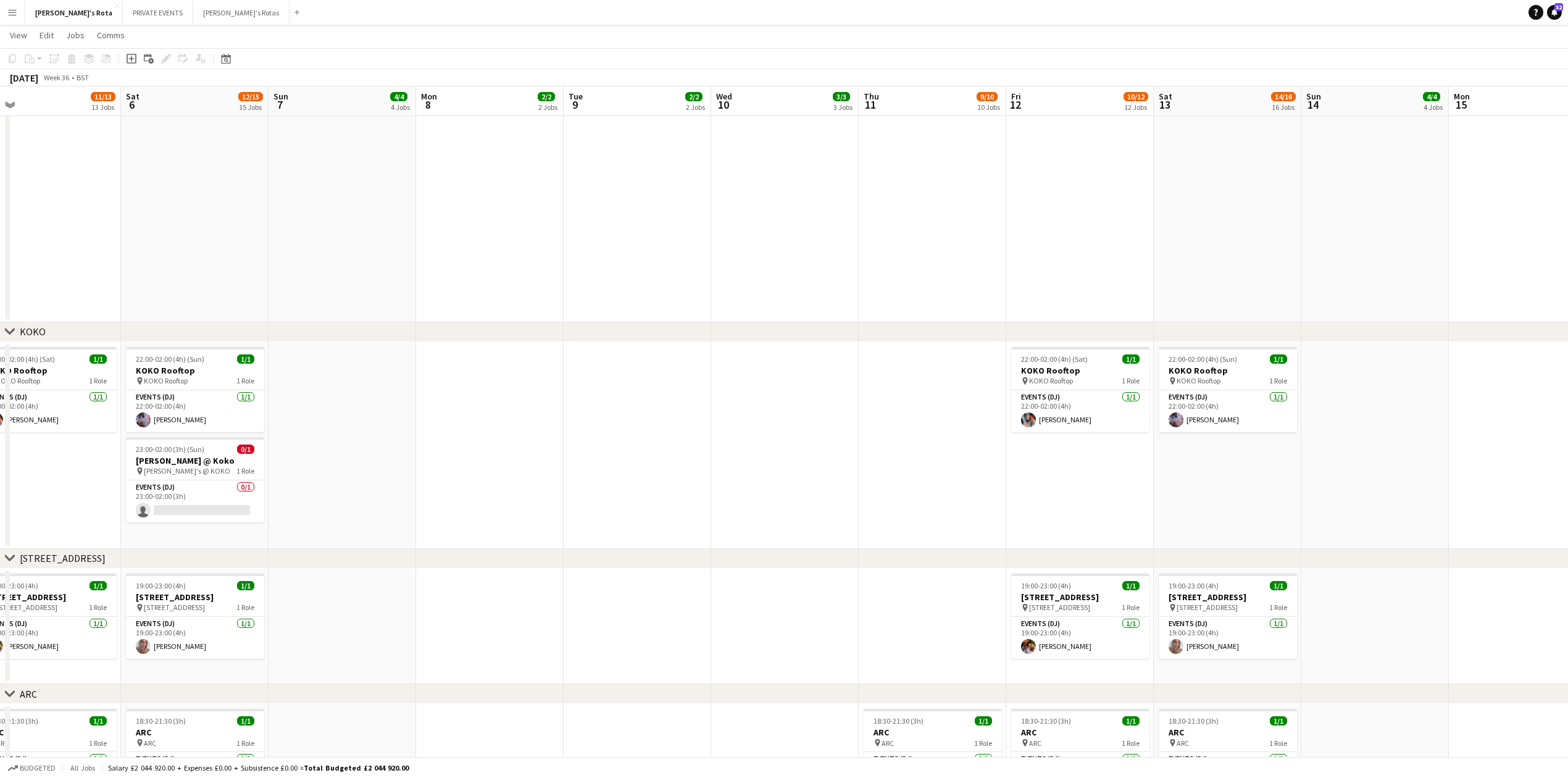
drag, startPoint x: 1009, startPoint y: 508, endPoint x: 818, endPoint y: 512, distance: 191.0
click at [841, 512] on app-calendar-viewport "Tue 2 2/2 2 Jobs Wed 3 2/2 2 Jobs Thu 4 7/9 9 Jobs Fri 5 11/13 13 Jobs Sat 6 12…" at bounding box center [784, 235] width 1568 height 3502
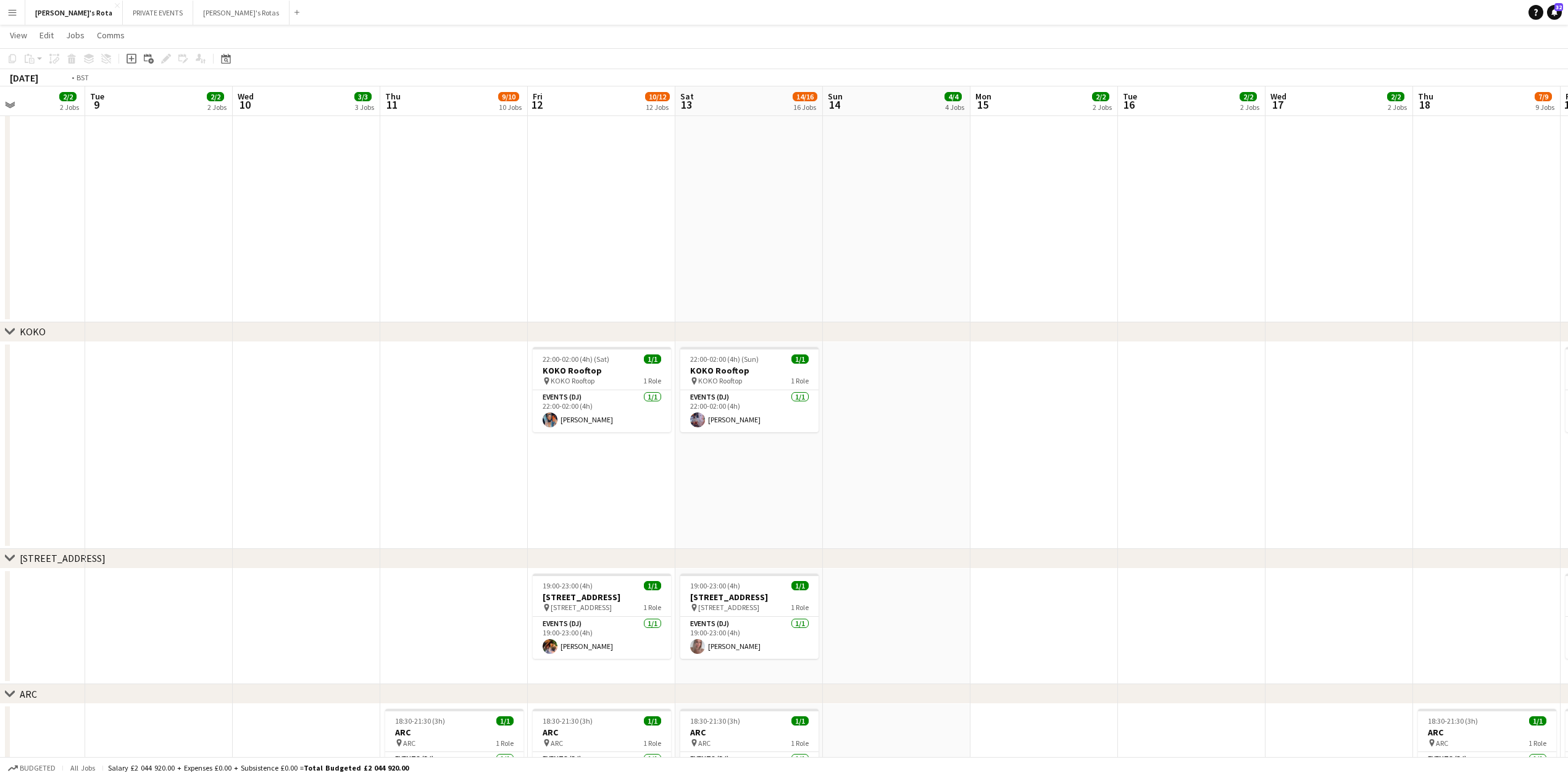
drag, startPoint x: 1050, startPoint y: 515, endPoint x: 304, endPoint y: 525, distance: 746.1
click at [314, 525] on app-calendar-viewport "Fri 5 11/13 13 Jobs Sat 6 12/15 15 Jobs Sun 7 4/4 4 Jobs Mon 8 2/2 2 Jobs Tue 9…" at bounding box center [784, 235] width 1568 height 3502
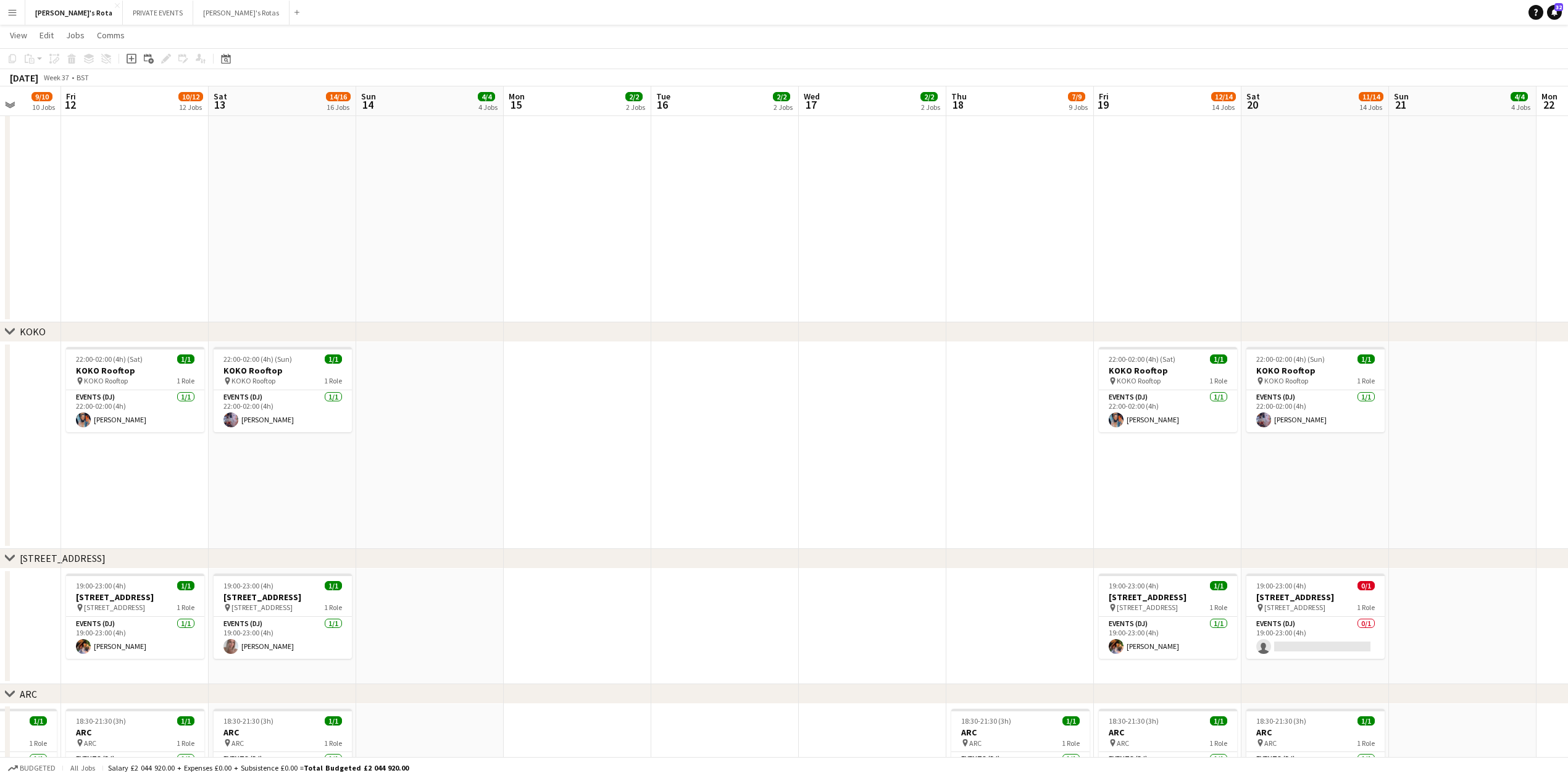
drag, startPoint x: 832, startPoint y: 507, endPoint x: 246, endPoint y: 517, distance: 586.1
click at [246, 517] on app-calendar-viewport "Mon 8 2/2 2 Jobs Tue 9 2/2 2 Jobs Wed 10 3/3 3 Jobs Thu 11 9/10 10 Jobs Fri 12 …" at bounding box center [784, 235] width 1568 height 3502
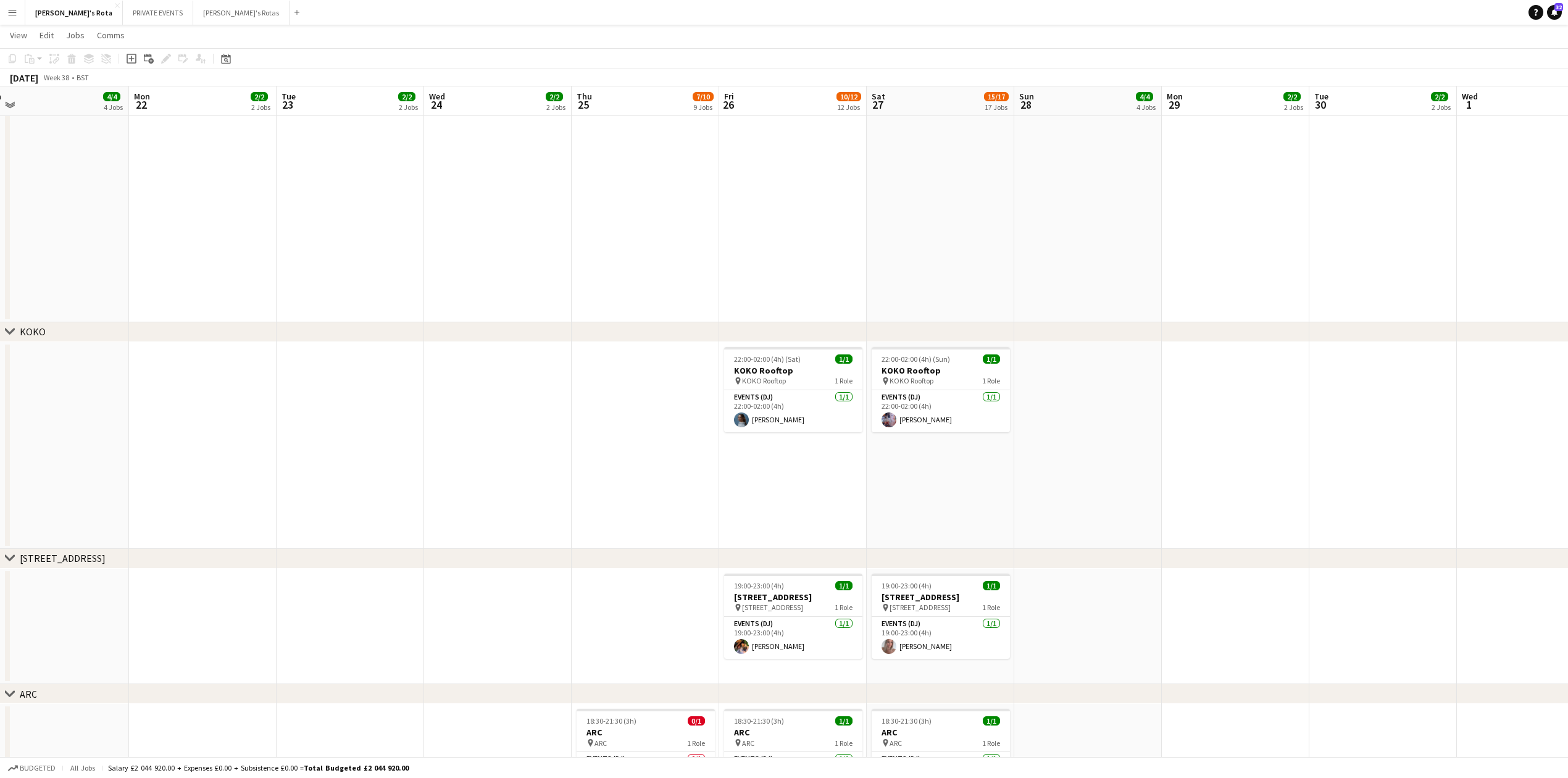
drag, startPoint x: 758, startPoint y: 484, endPoint x: 434, endPoint y: 485, distance: 324.0
click at [169, 485] on app-calendar-viewport "Wed 17 2/2 2 Jobs Thu 18 7/9 9 Jobs Fri 19 12/14 14 Jobs Sat 20 11/14 14 Jobs S…" at bounding box center [784, 235] width 1568 height 3502
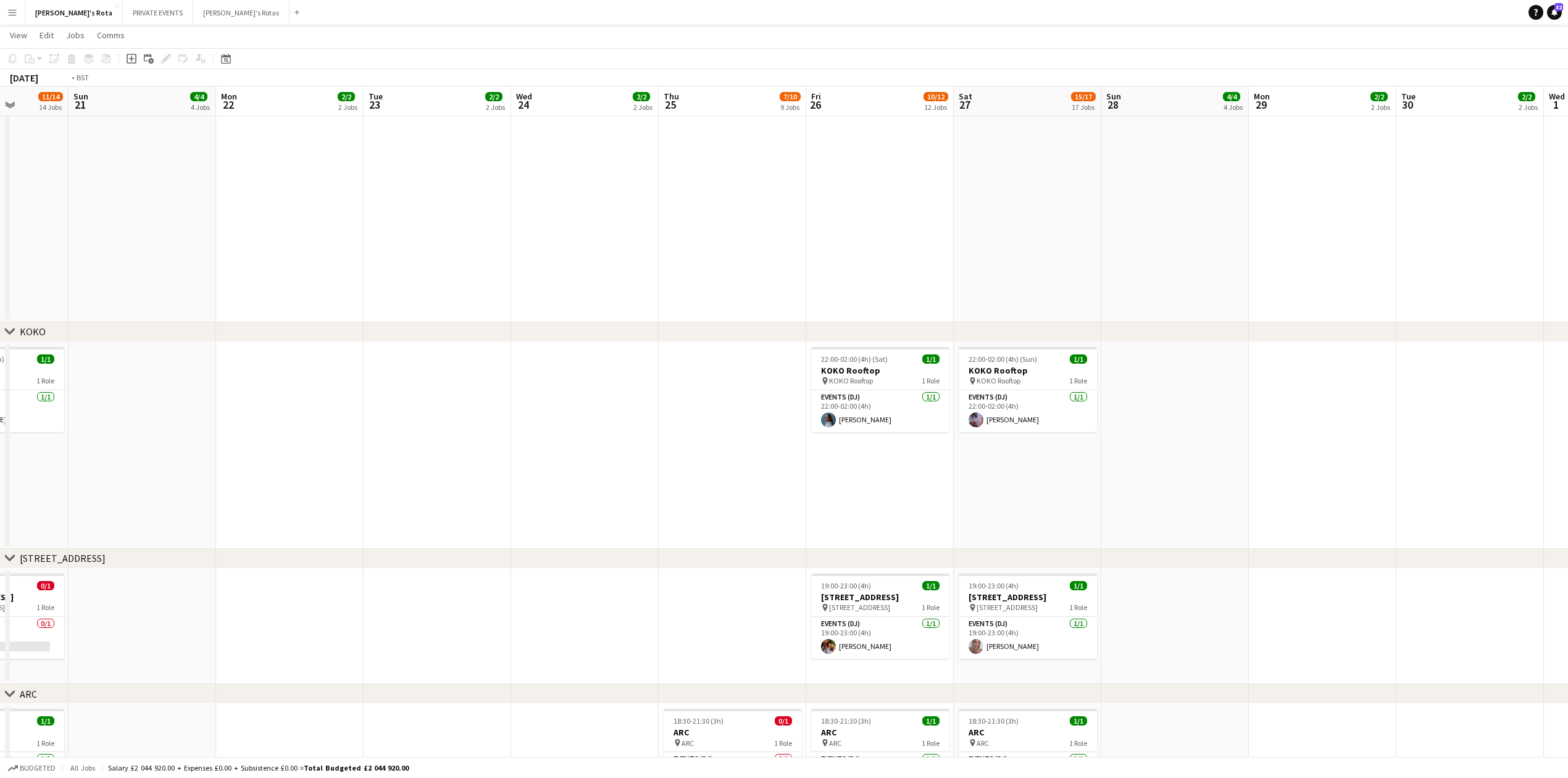
drag, startPoint x: 837, startPoint y: 482, endPoint x: 252, endPoint y: 477, distance: 585.0
click at [263, 476] on app-calendar-viewport "Wed 17 2/2 2 Jobs Thu 18 7/9 9 Jobs Fri 19 12/14 14 Jobs Sat 20 11/14 14 Jobs S…" at bounding box center [784, 235] width 1568 height 3502
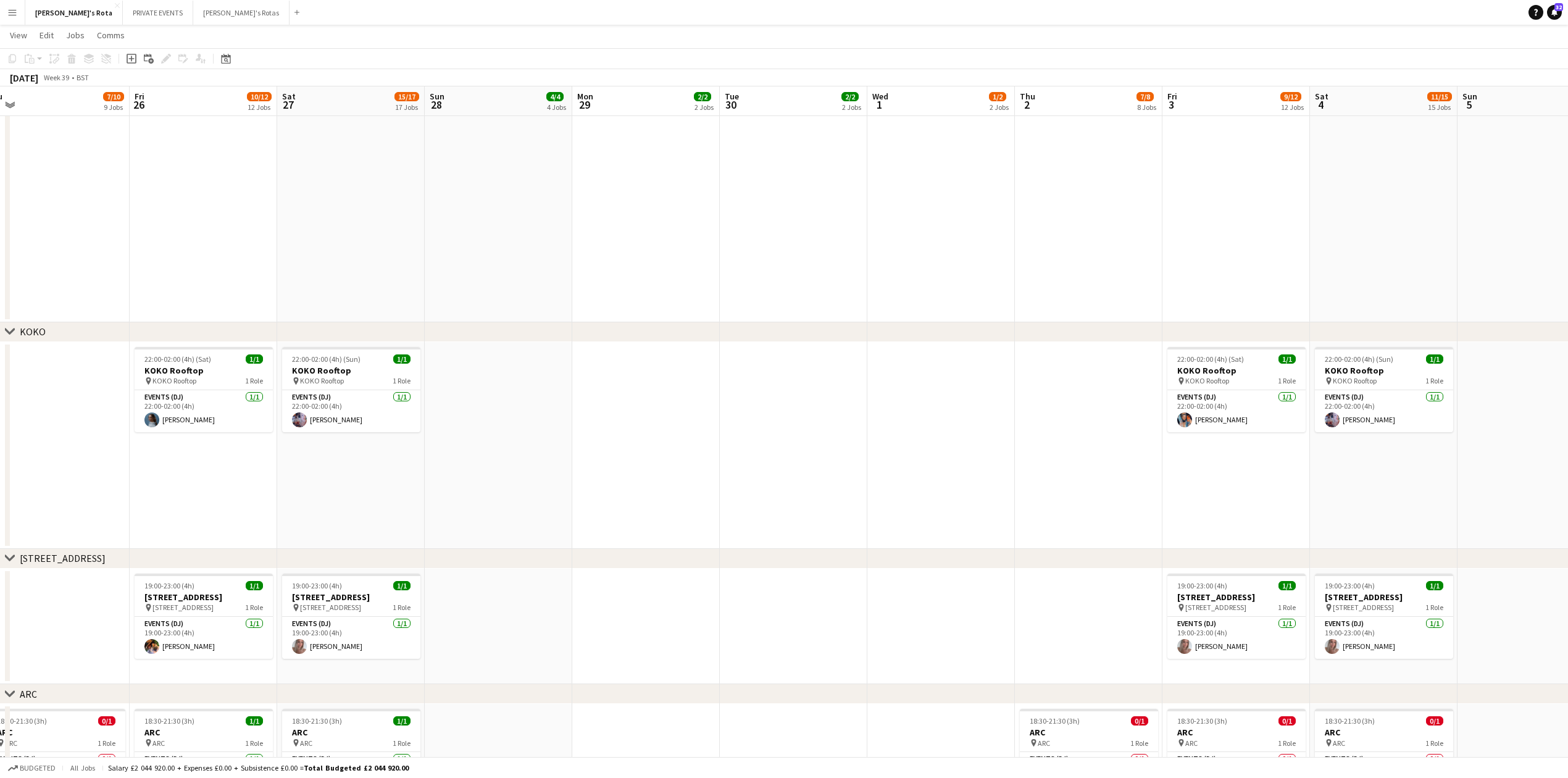
drag, startPoint x: 974, startPoint y: 496, endPoint x: 427, endPoint y: 492, distance: 547.0
click at [434, 493] on app-calendar-viewport "Mon 22 2/2 2 Jobs Tue 23 2/2 2 Jobs Wed 24 2/2 2 Jobs Thu 25 7/10 9 Jobs Fri 26…" at bounding box center [784, 235] width 1568 height 3502
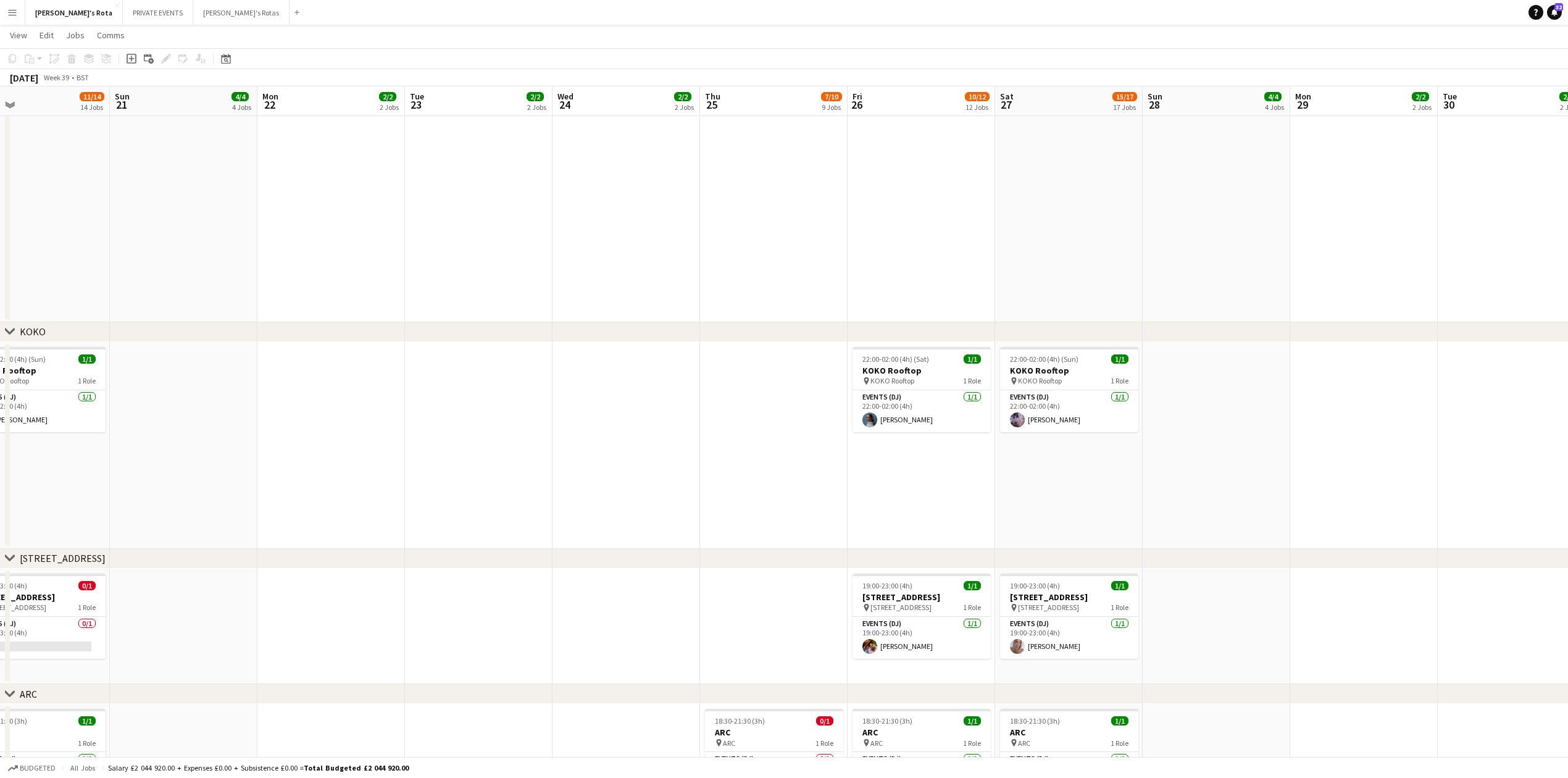
drag, startPoint x: 208, startPoint y: 409, endPoint x: 1157, endPoint y: 394, distance: 949.1
click at [1157, 394] on app-calendar-viewport "Sat 20 11/14 14 Jobs Sun 21 4/4 4 Jobs Mon 22 2/2 2 Jobs Tue 23 2/2 2 Jobs Wed …" at bounding box center [784, 235] width 1568 height 3502
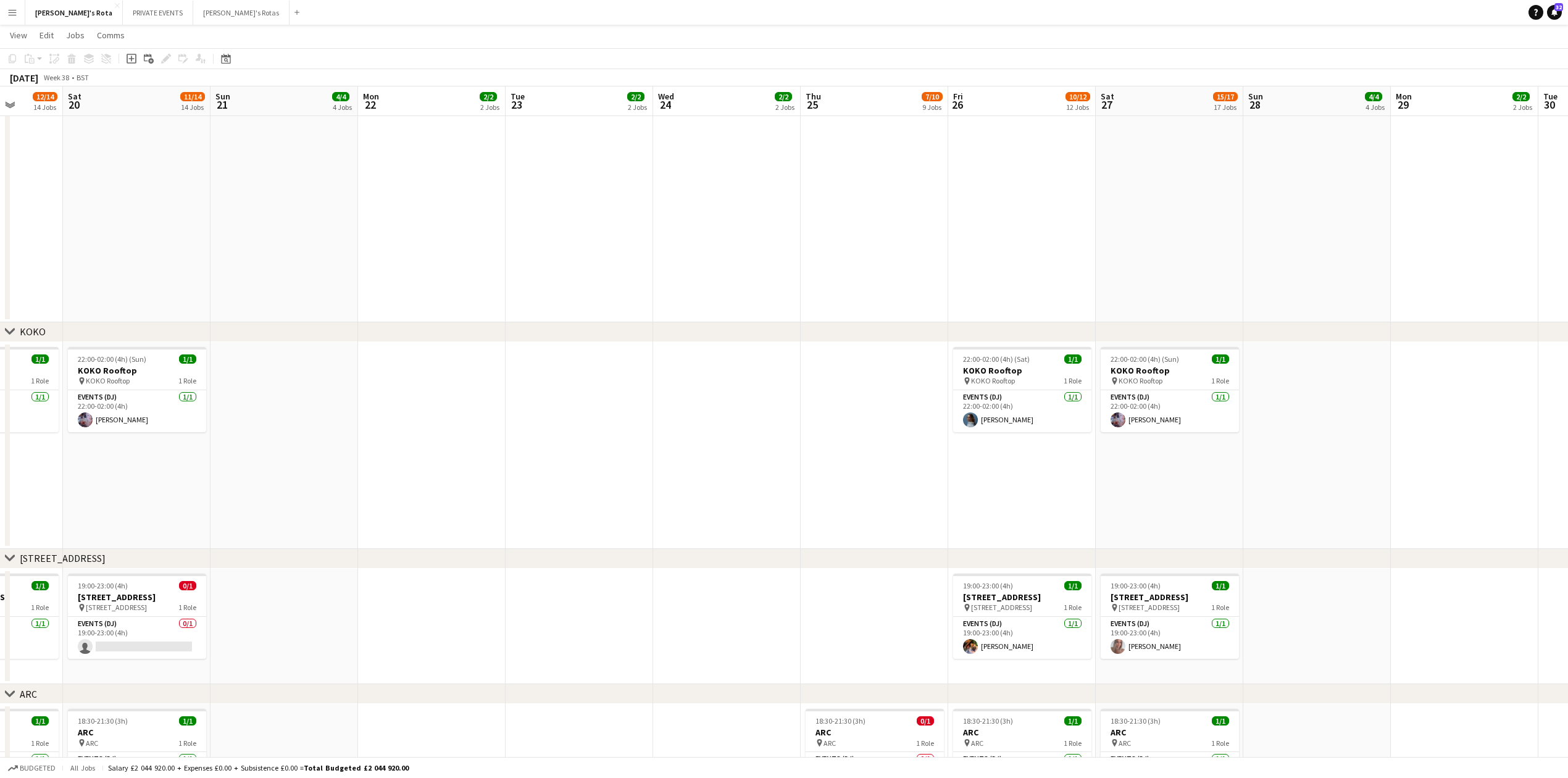
drag, startPoint x: 481, startPoint y: 430, endPoint x: 1170, endPoint y: 419, distance: 689.1
click at [1170, 419] on app-calendar-viewport "Fri 19 12/14 14 Jobs Sat 20 11/14 14 Jobs Sun 21 4/4 4 Jobs Mon 22 2/2 2 Jobs T…" at bounding box center [784, 235] width 1568 height 3502
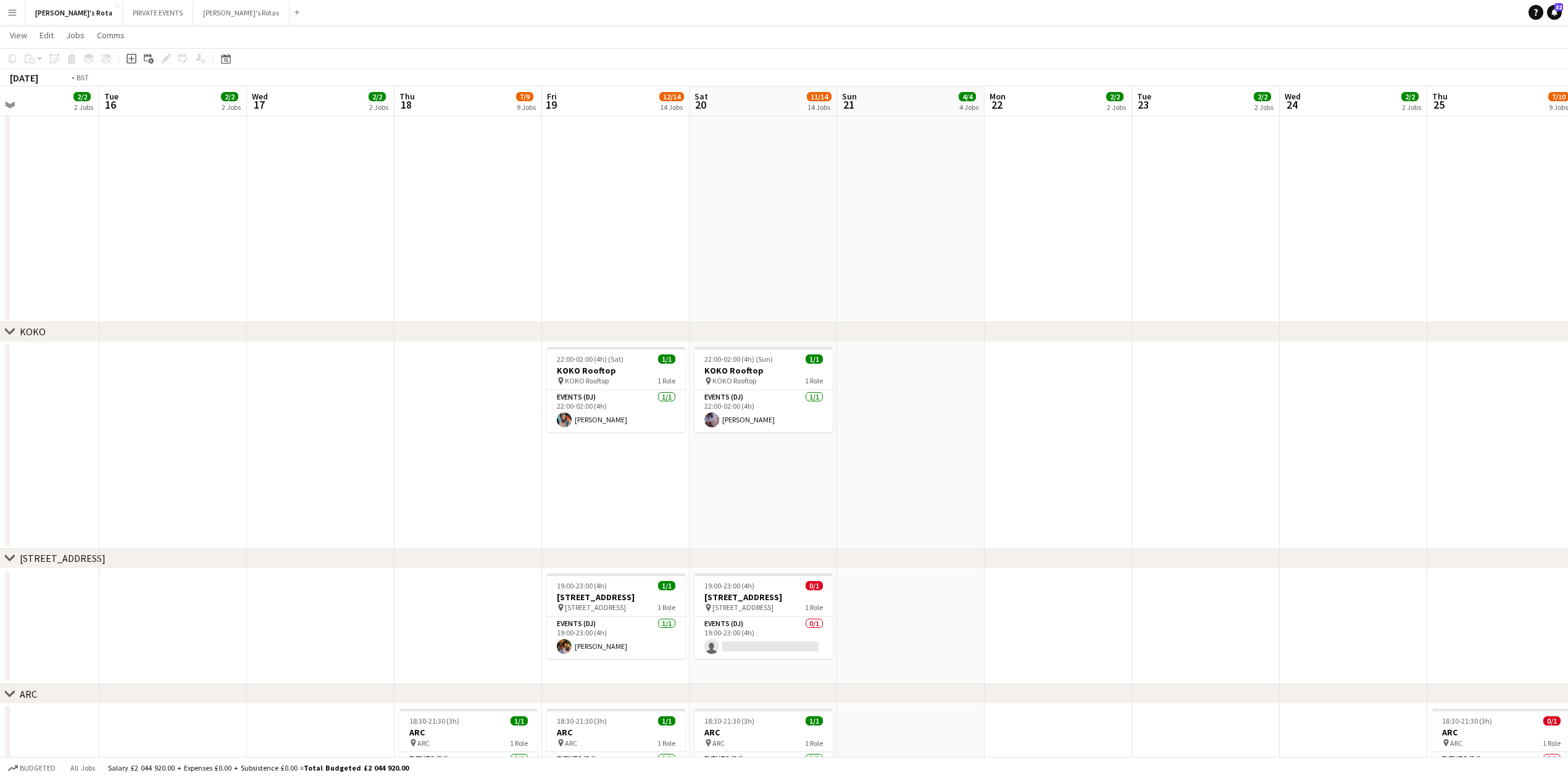
drag, startPoint x: 450, startPoint y: 455, endPoint x: 1164, endPoint y: 451, distance: 714.0
click at [1164, 451] on app-calendar-viewport "Sat 13 14/16 16 Jobs Sun 14 4/4 4 Jobs Mon 15 2/2 2 Jobs Tue 16 2/2 2 Jobs Wed …" at bounding box center [784, 235] width 1568 height 3502
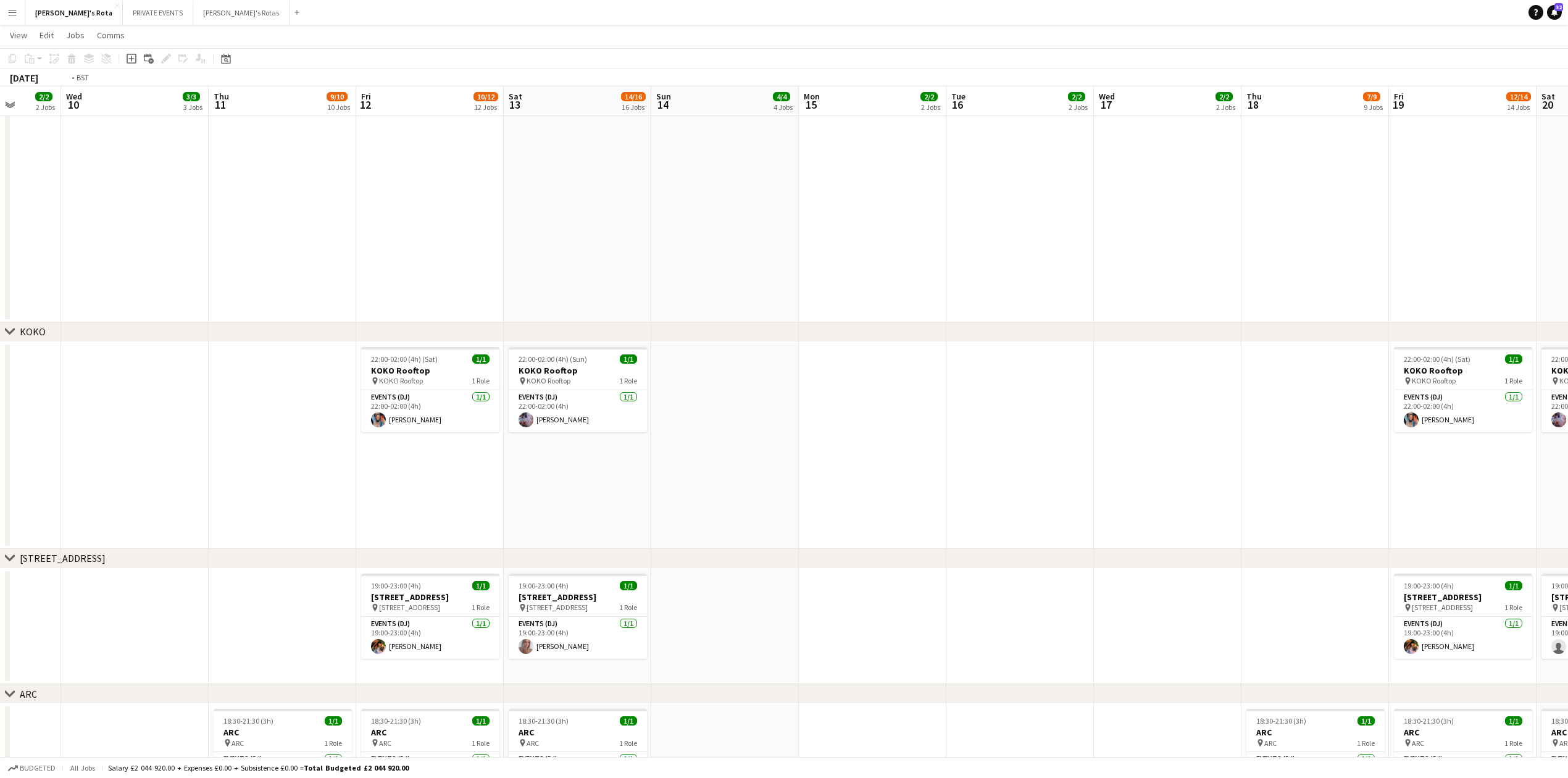
drag, startPoint x: 437, startPoint y: 460, endPoint x: 1310, endPoint y: 420, distance: 873.9
click at [1310, 420] on app-calendar-viewport "Tue 9 2/2 2 Jobs Wed 10 3/3 3 Jobs Thu 11 9/10 10 Jobs Fri 12 10/12 12 Jobs Sat…" at bounding box center [784, 235] width 1568 height 3502
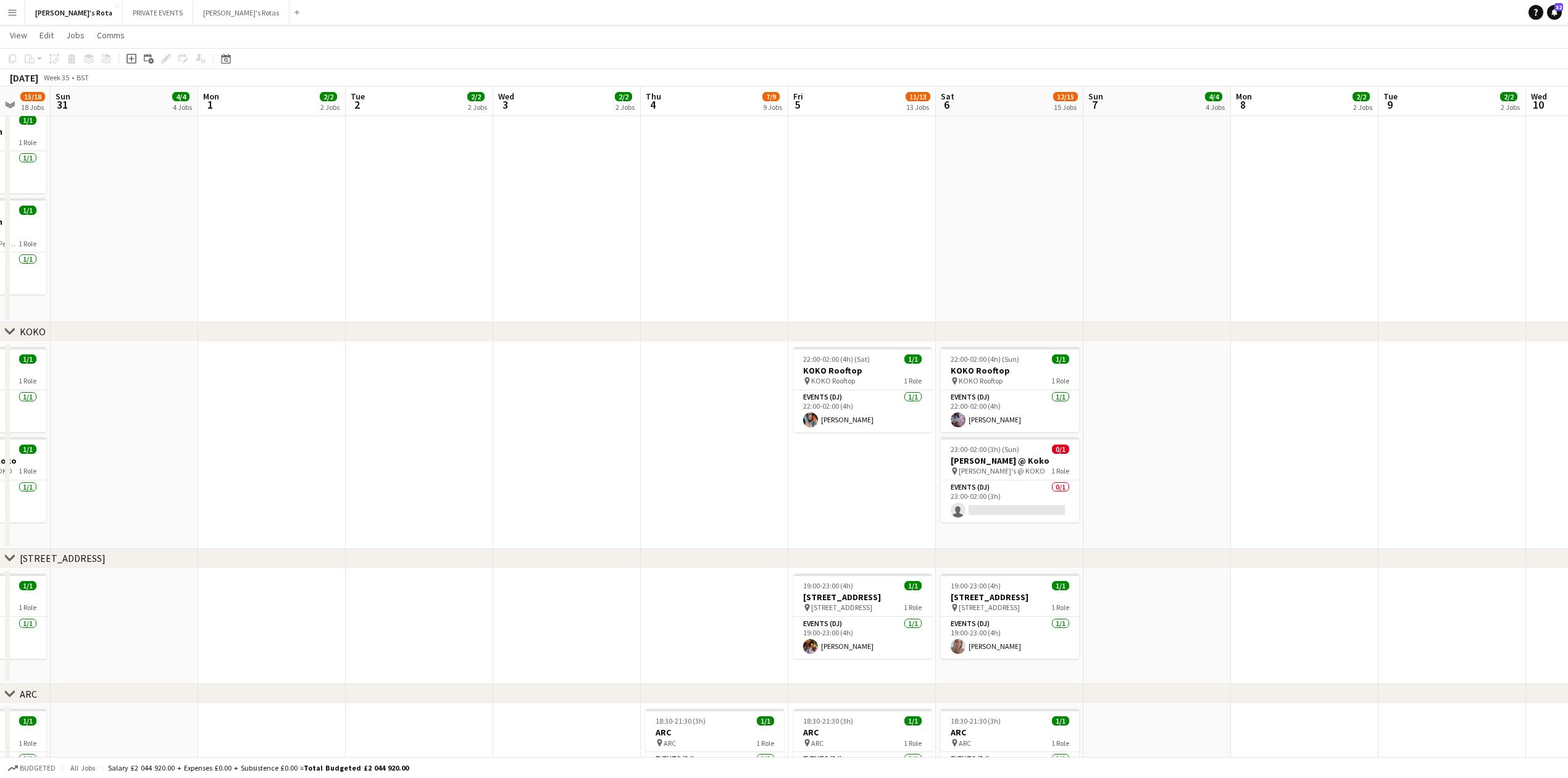
drag, startPoint x: 156, startPoint y: 475, endPoint x: 861, endPoint y: 435, distance: 706.1
click at [932, 435] on app-calendar-viewport "Fri 29 11/13 13 Jobs Sat 30 15/18 18 Jobs Sun 31 4/4 4 Jobs Mon 1 2/2 2 Jobs Tu…" at bounding box center [784, 235] width 1568 height 3502
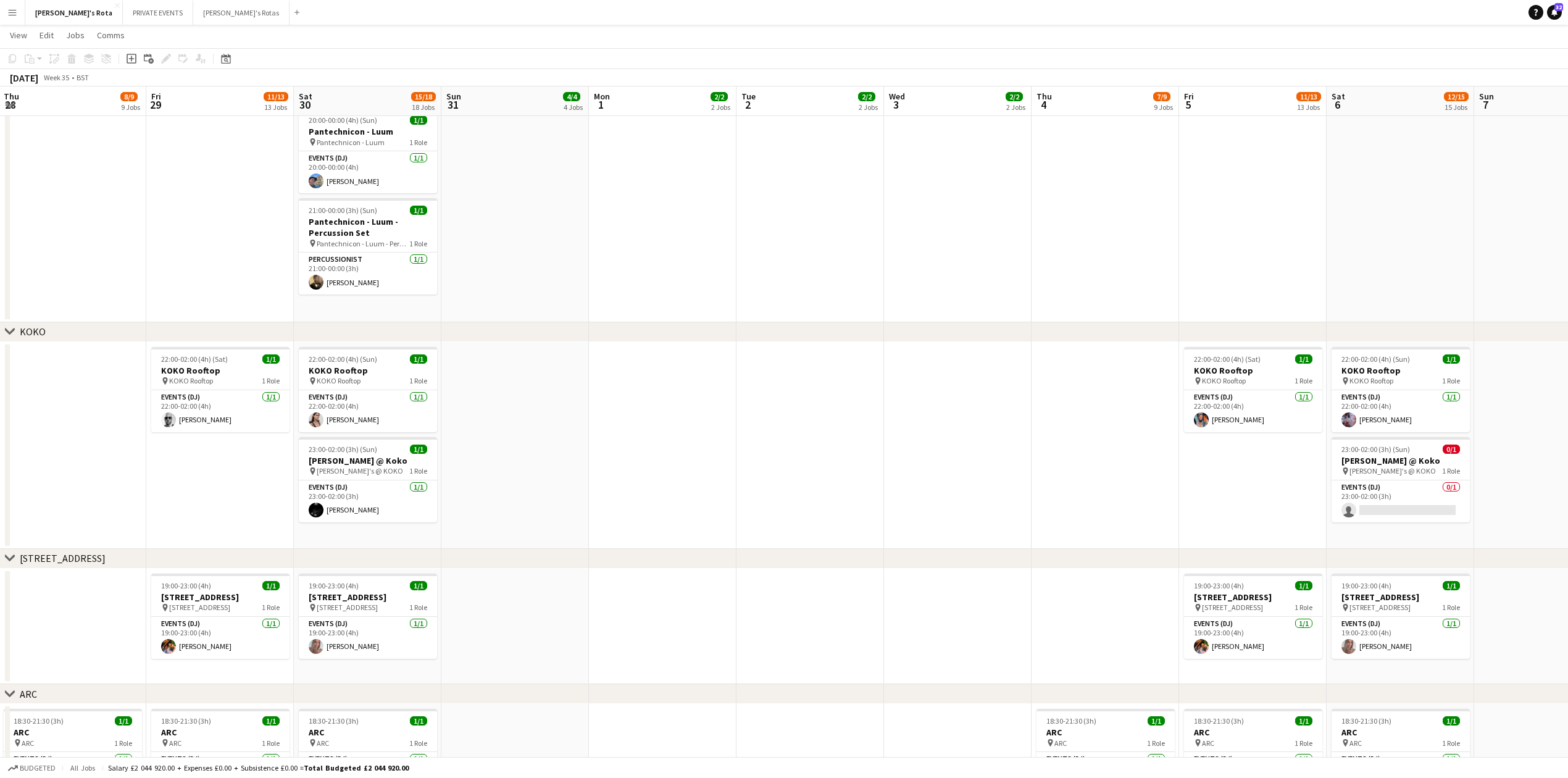
drag, startPoint x: 680, startPoint y: 484, endPoint x: 994, endPoint y: 487, distance: 314.0
click at [994, 487] on app-calendar-viewport "Tue 26 2/2 2 Jobs Wed 27 2/2 2 Jobs Thu 28 8/9 9 Jobs Fri 29 11/13 13 Jobs Sat …" at bounding box center [784, 235] width 1568 height 3502
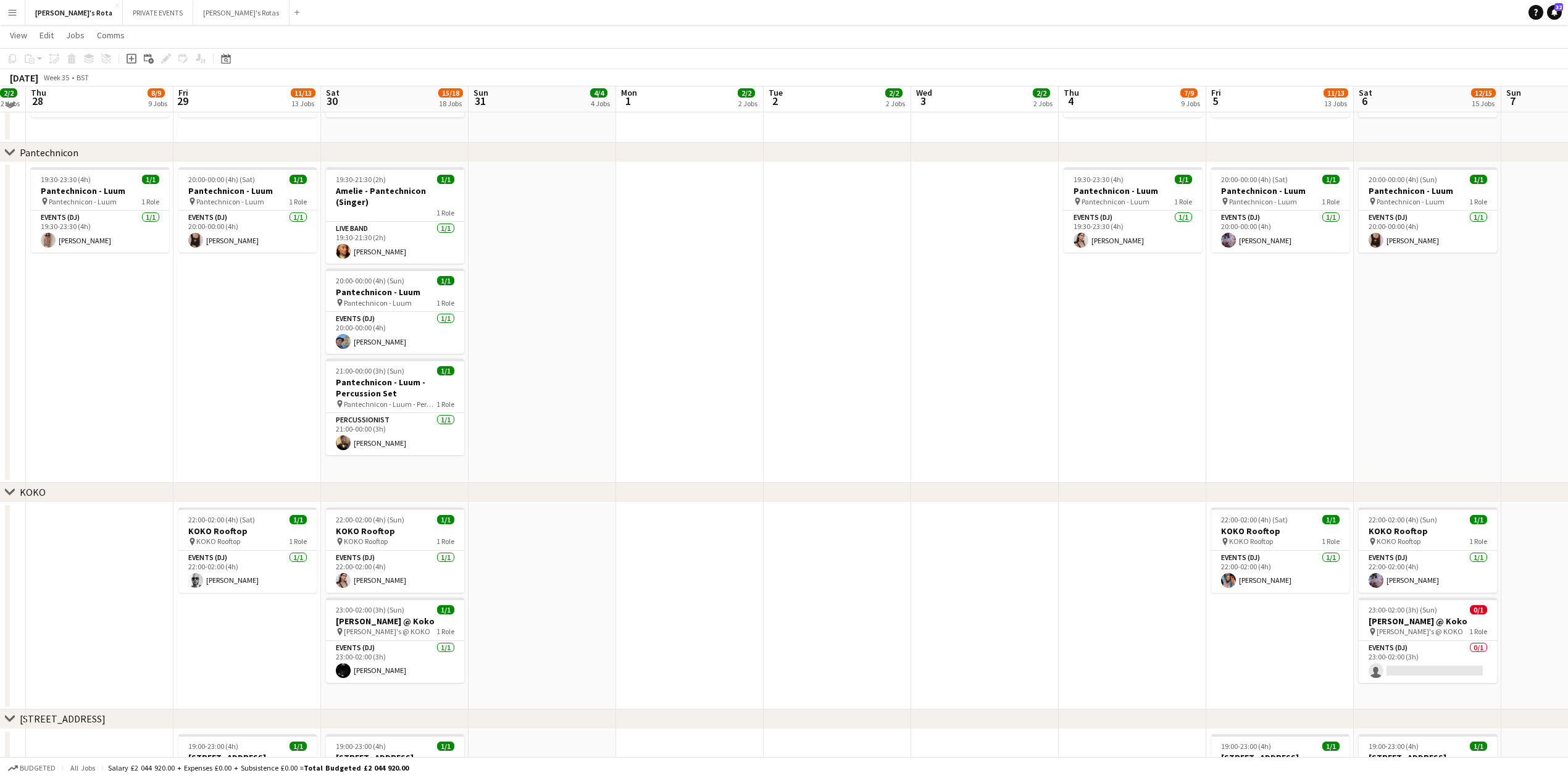
scroll to position [1399, 0]
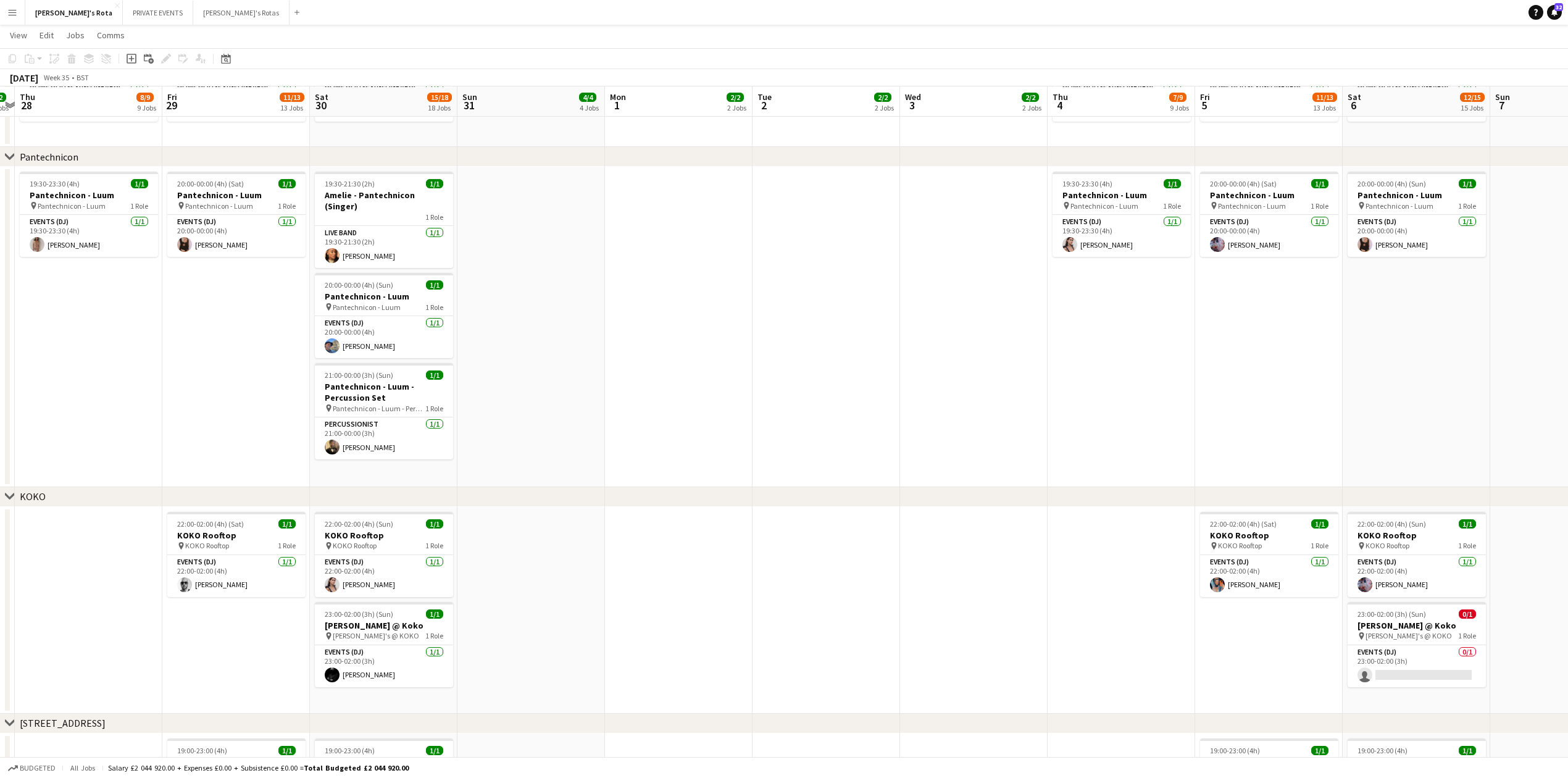
drag, startPoint x: 751, startPoint y: 601, endPoint x: 931, endPoint y: 591, distance: 180.3
click at [931, 591] on app-calendar-viewport "Tue 26 2/2 2 Jobs Wed 27 2/2 2 Jobs Thu 28 8/9 9 Jobs Fri 29 11/13 13 Jobs Sat …" at bounding box center [784, 399] width 1568 height 3502
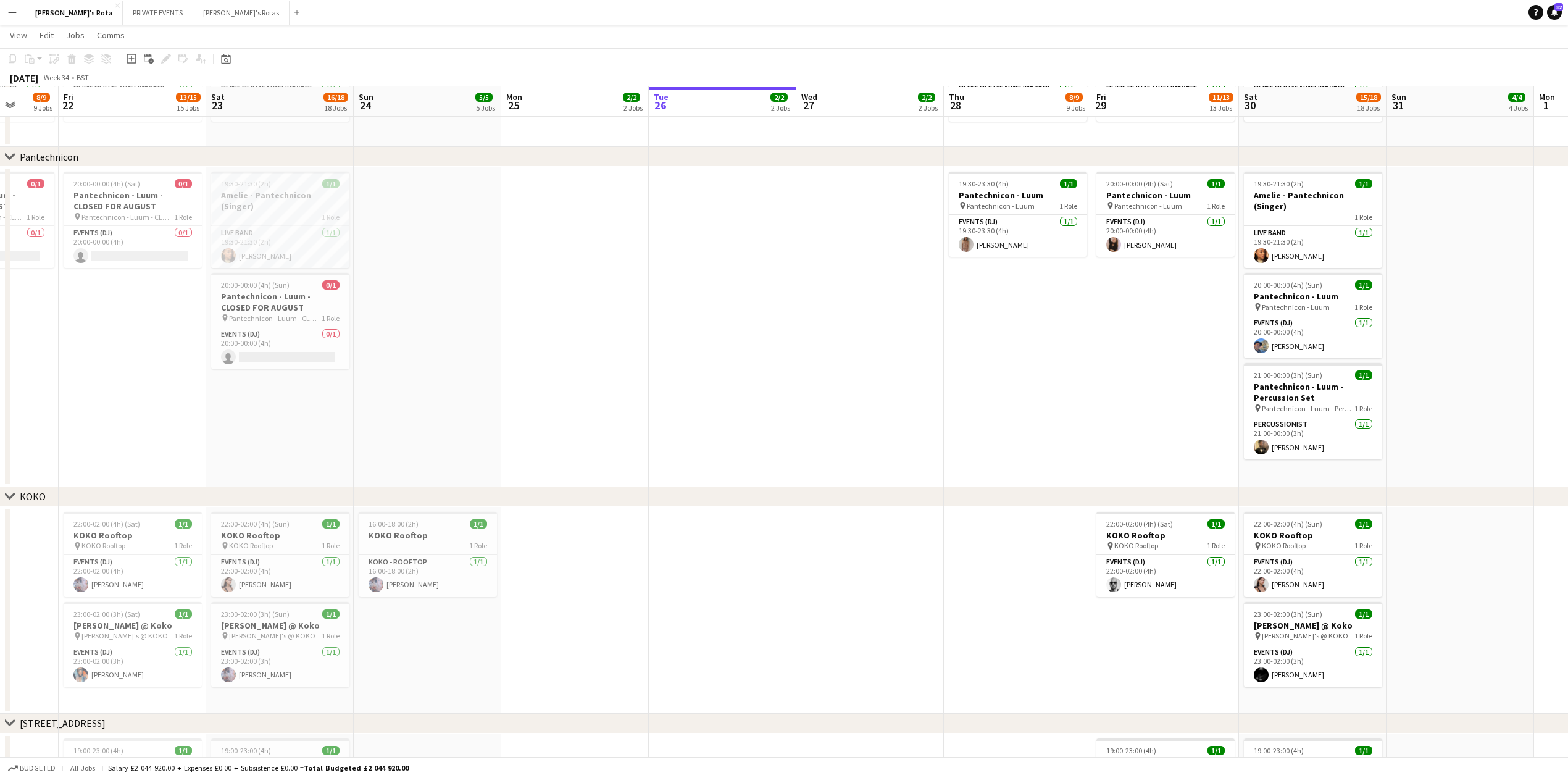
drag, startPoint x: 805, startPoint y: 595, endPoint x: 1552, endPoint y: 522, distance: 750.6
click at [1552, 522] on app-calendar-viewport "Thu 21 8/9 9 Jobs Fri 22 13/15 15 Jobs Sat 23 16/18 18 Jobs Sun 24 5/5 5 Jobs M…" at bounding box center [784, 399] width 1568 height 3502
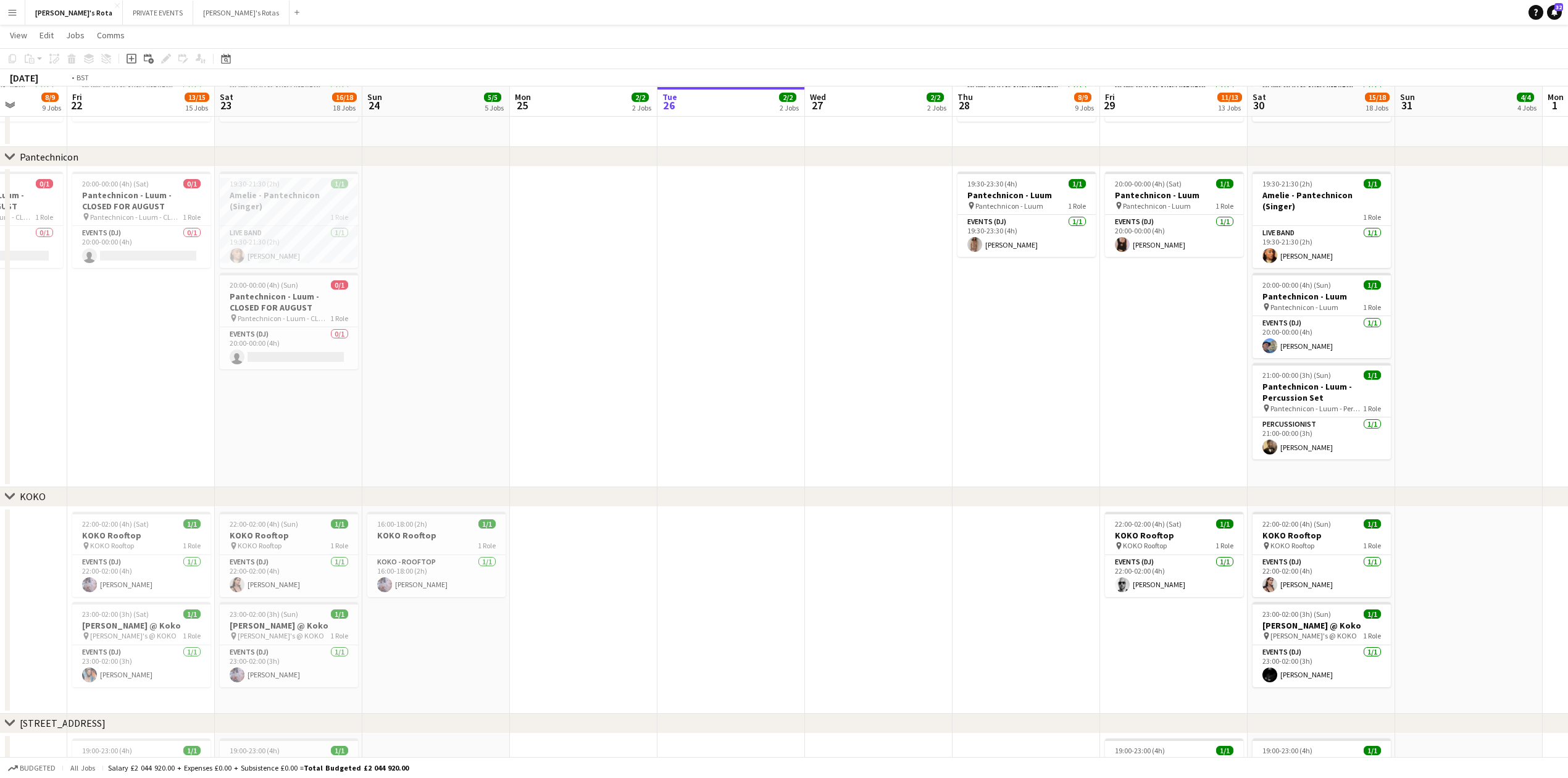
drag, startPoint x: 810, startPoint y: 619, endPoint x: 189, endPoint y: 618, distance: 621.0
click at [145, 613] on app-calendar-viewport "Tue 19 2/2 2 Jobs Wed 20 2/2 2 Jobs Thu 21 8/9 9 Jobs Fri 22 13/15 15 Jobs Sat …" at bounding box center [784, 399] width 1568 height 3502
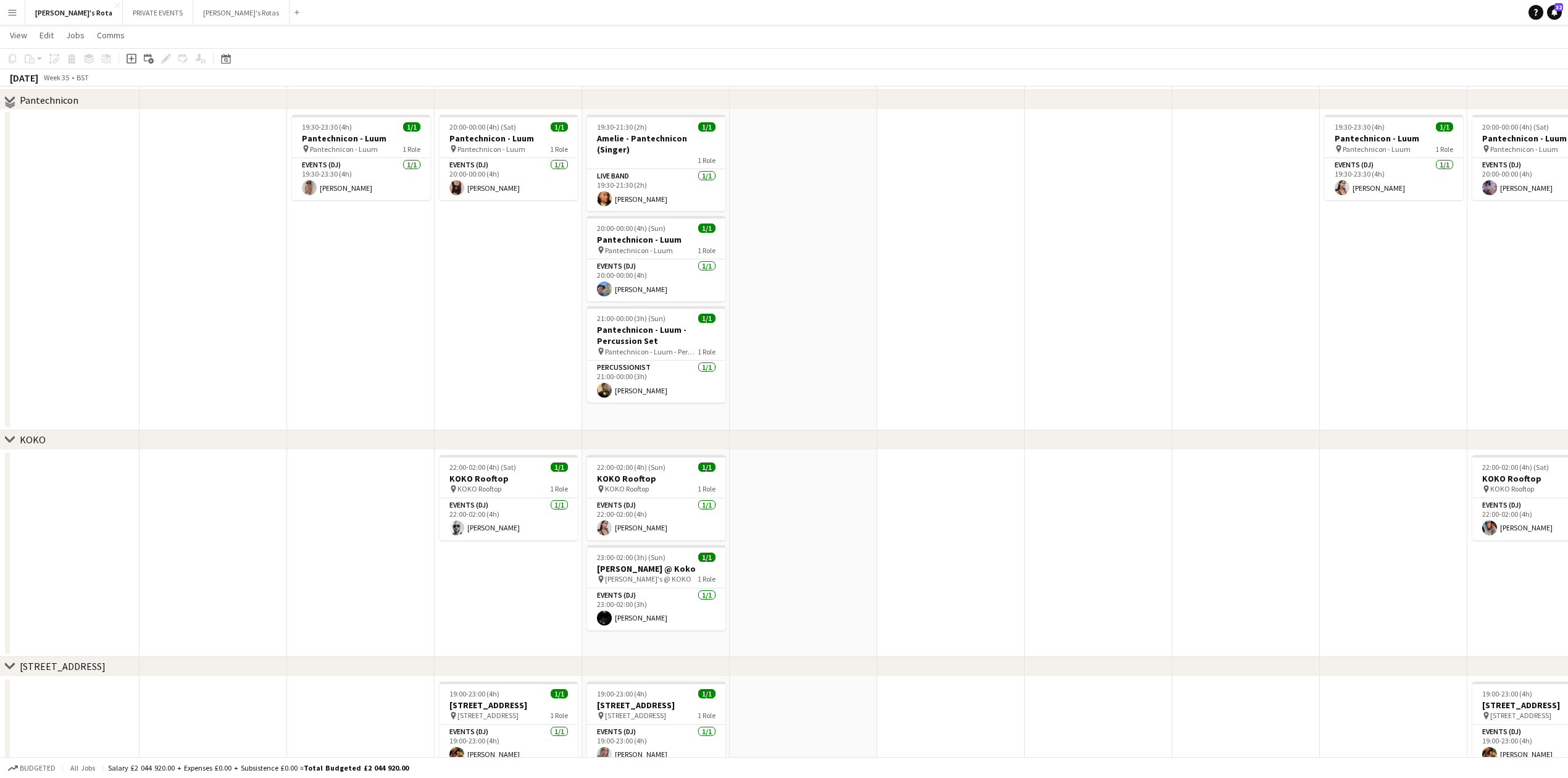
scroll to position [1482, 0]
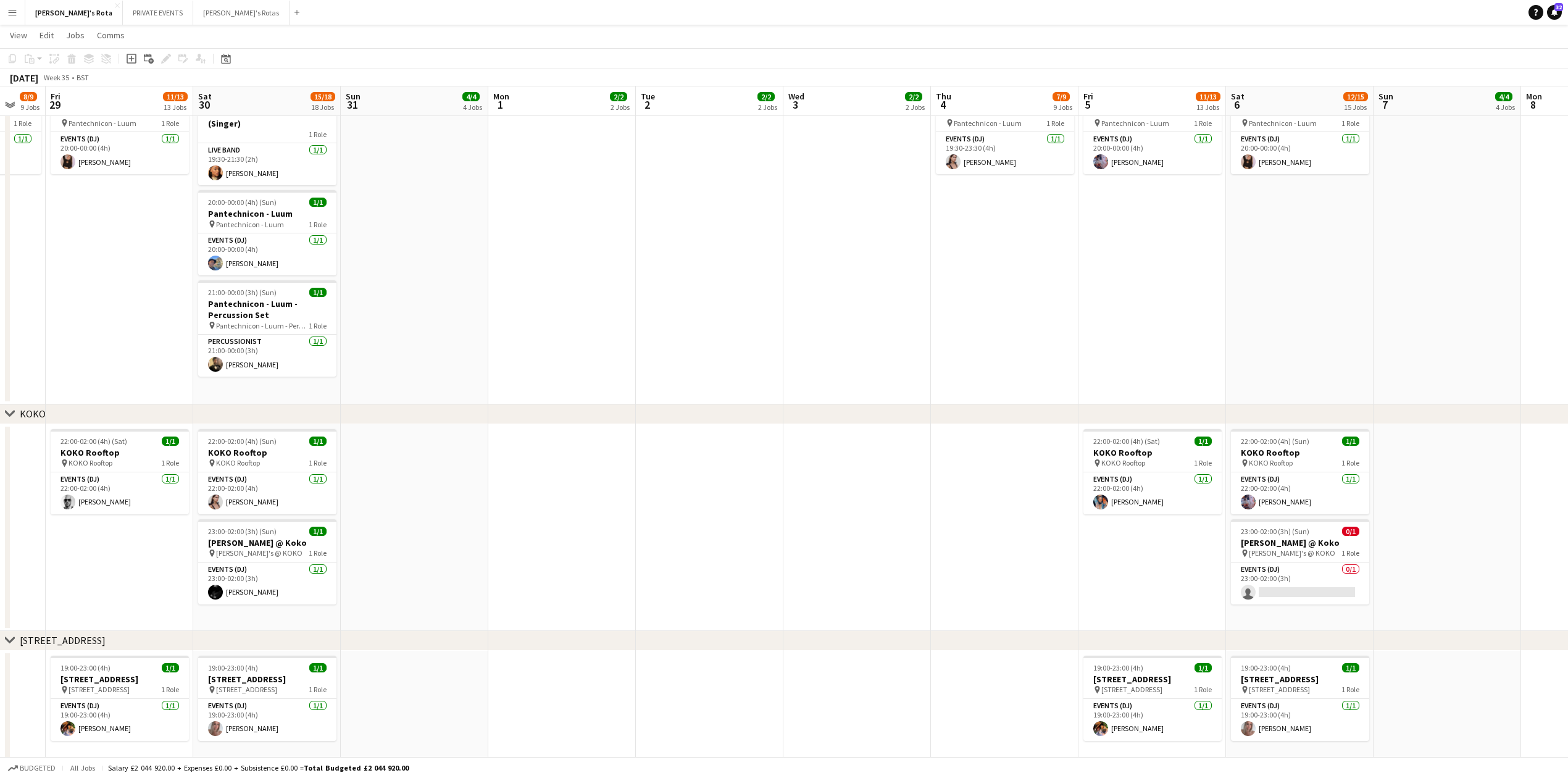
drag, startPoint x: 956, startPoint y: 564, endPoint x: 424, endPoint y: 613, distance: 534.3
click at [457, 611] on app-calendar-viewport "Mon 25 2/2 2 Jobs Tue 26 2/2 2 Jobs Wed 27 2/2 2 Jobs Thu 28 8/9 9 Jobs Fri 29 …" at bounding box center [784, 317] width 1568 height 3502
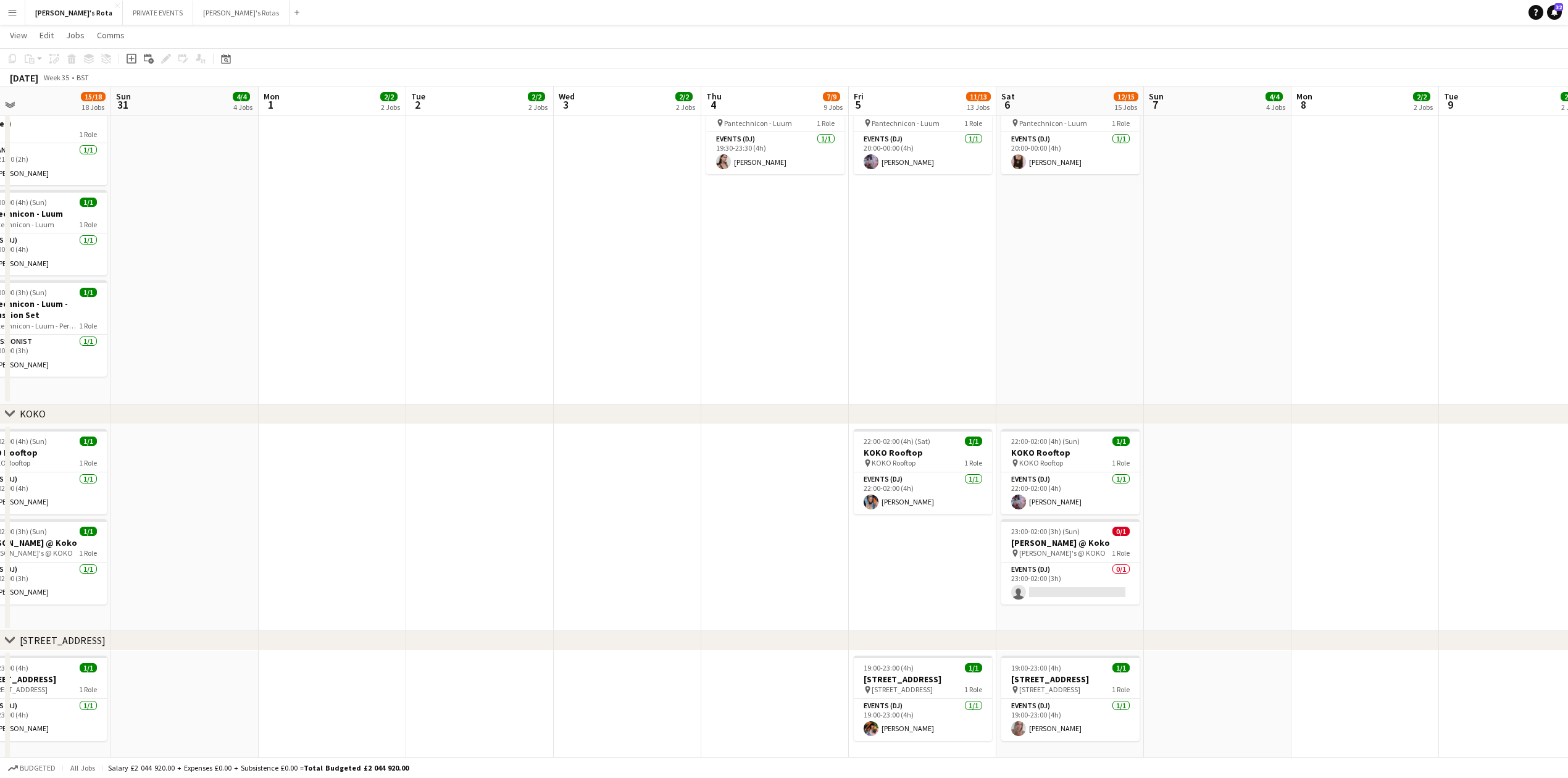
drag, startPoint x: 650, startPoint y: 589, endPoint x: 201, endPoint y: 621, distance: 450.1
click at [225, 618] on app-calendar-viewport "Wed 27 2/2 2 Jobs Thu 28 8/9 9 Jobs Fri 29 11/13 13 Jobs Sat 30 15/18 18 Jobs S…" at bounding box center [784, 317] width 1568 height 3502
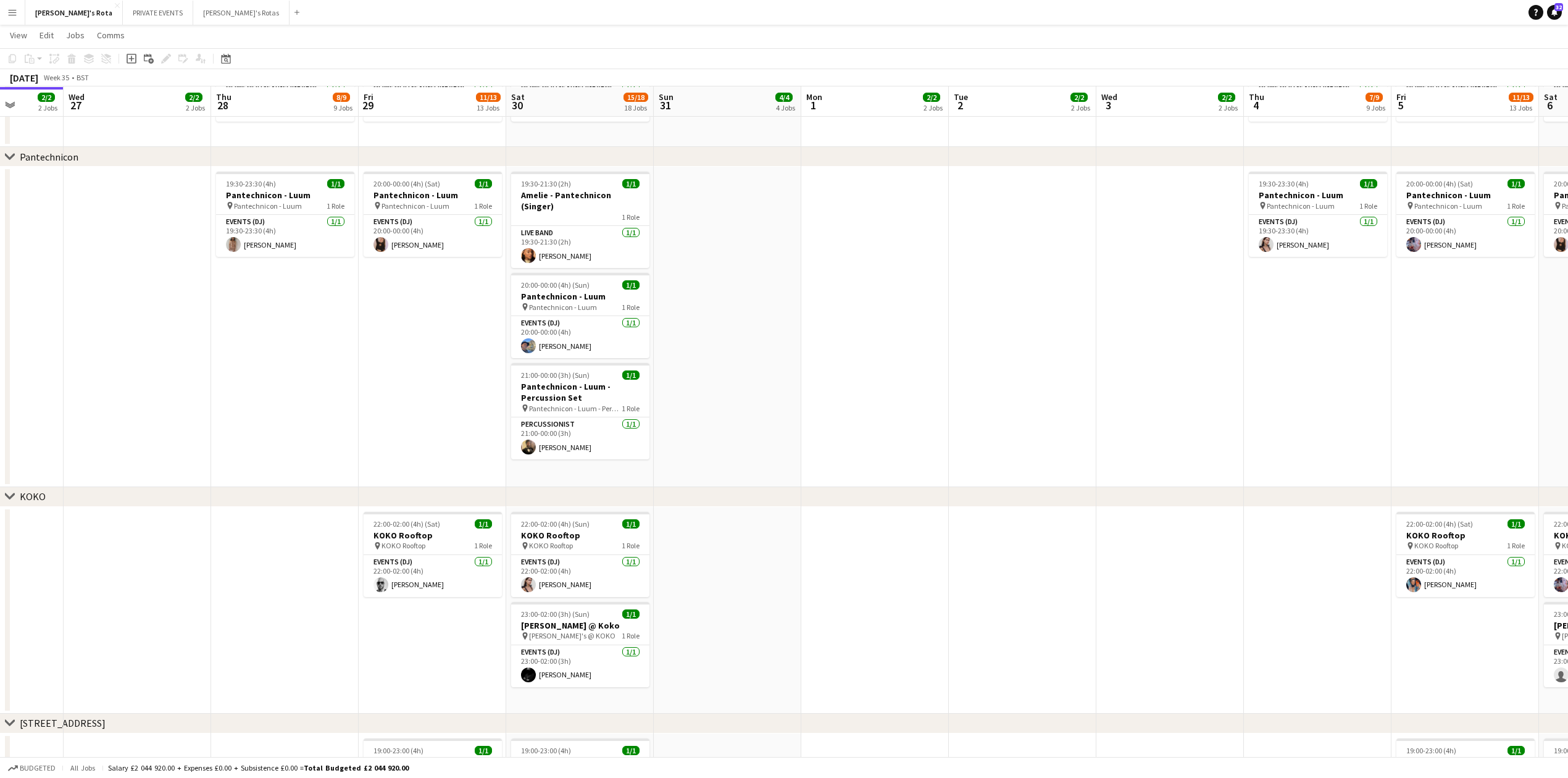
scroll to position [0, 377]
drag, startPoint x: 208, startPoint y: 460, endPoint x: 1005, endPoint y: 525, distance: 799.6
click at [1005, 525] on app-calendar-viewport "Sun 24 5/5 5 Jobs Mon 25 2/2 2 Jobs Tue 26 2/2 2 Jobs Wed 27 2/2 2 Jobs Thu 28 …" at bounding box center [784, 399] width 1568 height 3502
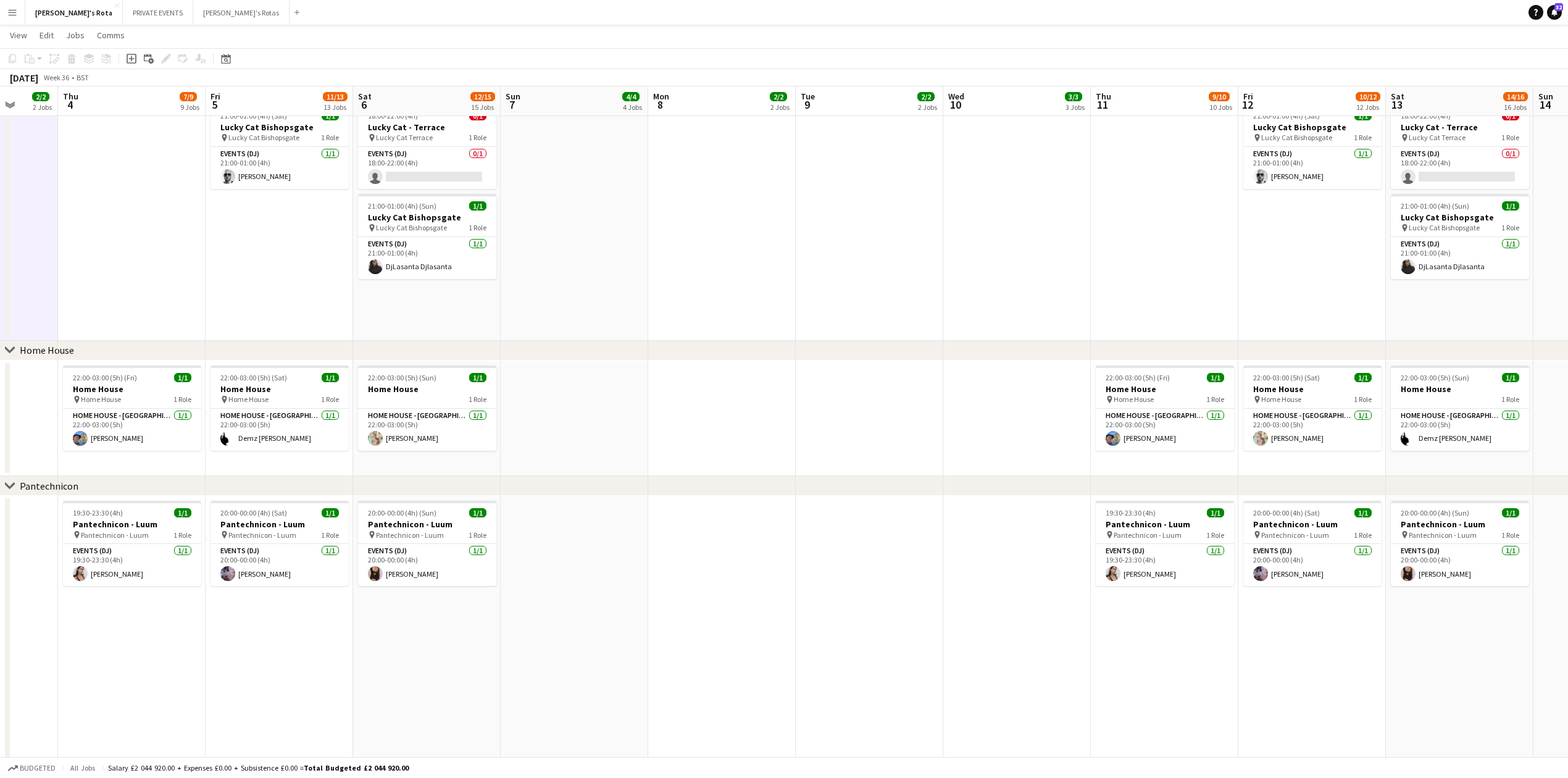
scroll to position [0, 512]
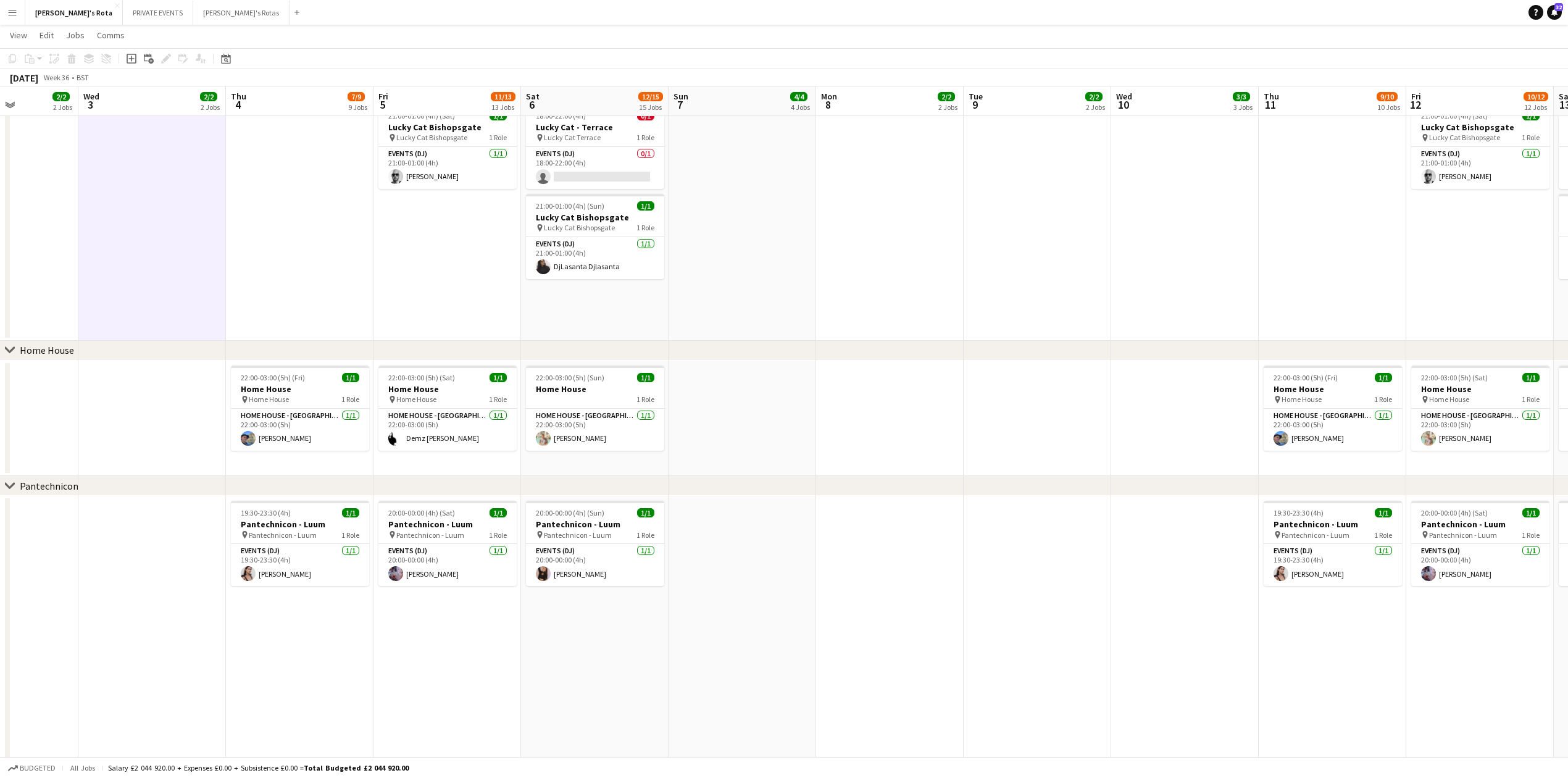
drag, startPoint x: 888, startPoint y: 438, endPoint x: 0, endPoint y: 527, distance: 892.4
click at [0, 527] on app-calendar-viewport "Sat 30 15/18 18 Jobs Sun 31 4/4 4 Jobs Mon 1 2/2 2 Jobs Tue 2 2/2 2 Jobs Wed 3 …" at bounding box center [784, 729] width 1568 height 3502
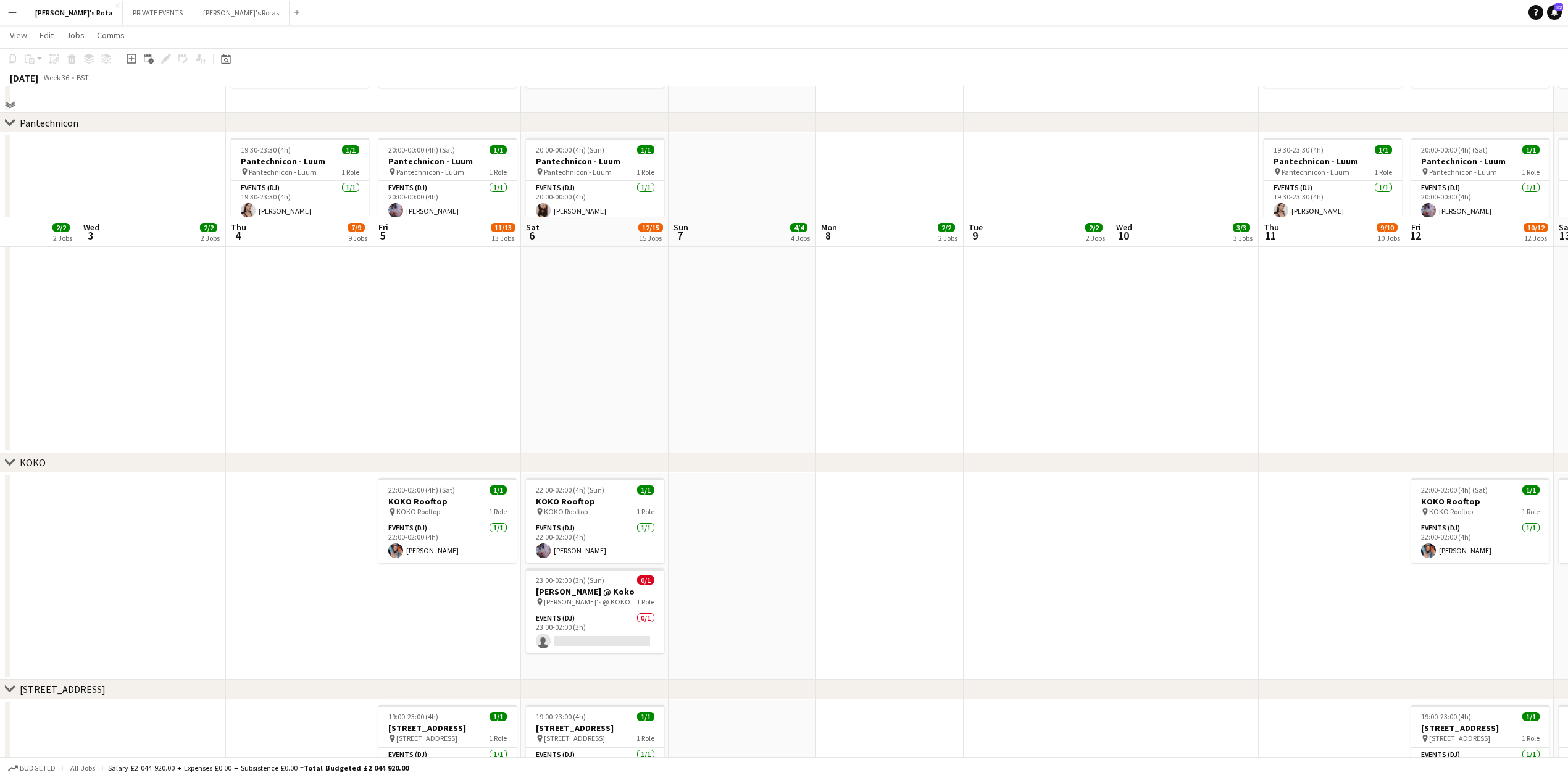
scroll to position [1565, 0]
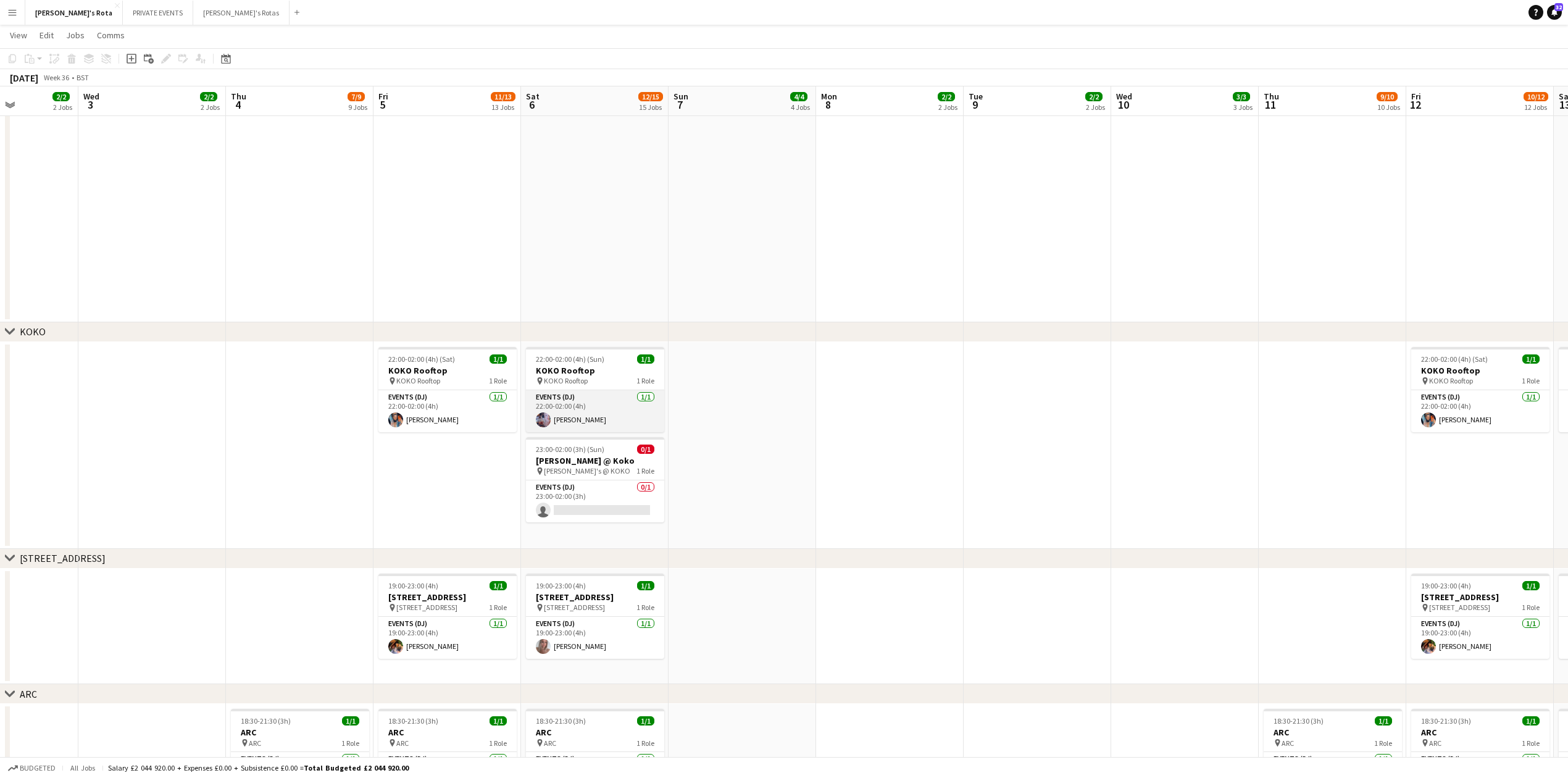
click at [556, 413] on app-card-role "Events (DJ) 1/1 22:00-02:00 (4h) Maia Danford" at bounding box center [595, 411] width 138 height 42
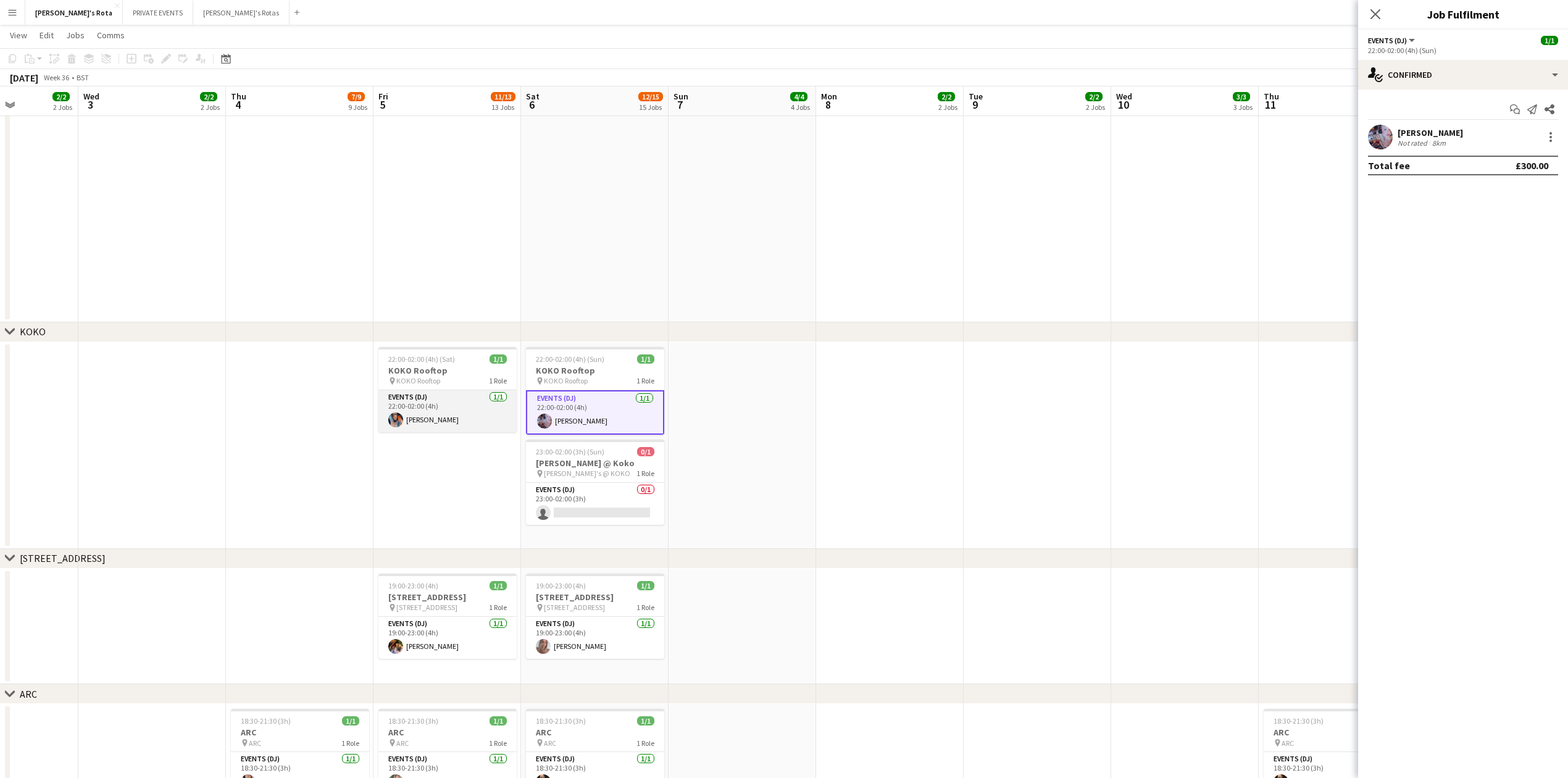
click at [436, 404] on app-card-role "Events (DJ) 1/1 22:00-02:00 (4h) Natalie Walker" at bounding box center [448, 411] width 138 height 42
click at [582, 413] on app-card-role "Events (DJ) 1/1 22:00-02:00 (4h) Maia Danford" at bounding box center [595, 411] width 138 height 42
click at [404, 483] on app-date-cell "22:00-02:00 (4h) (Sat) 1/1 KOKO Rooftop pin KOKO Rooftop 1 Role Events (DJ) 1/1…" at bounding box center [447, 445] width 147 height 207
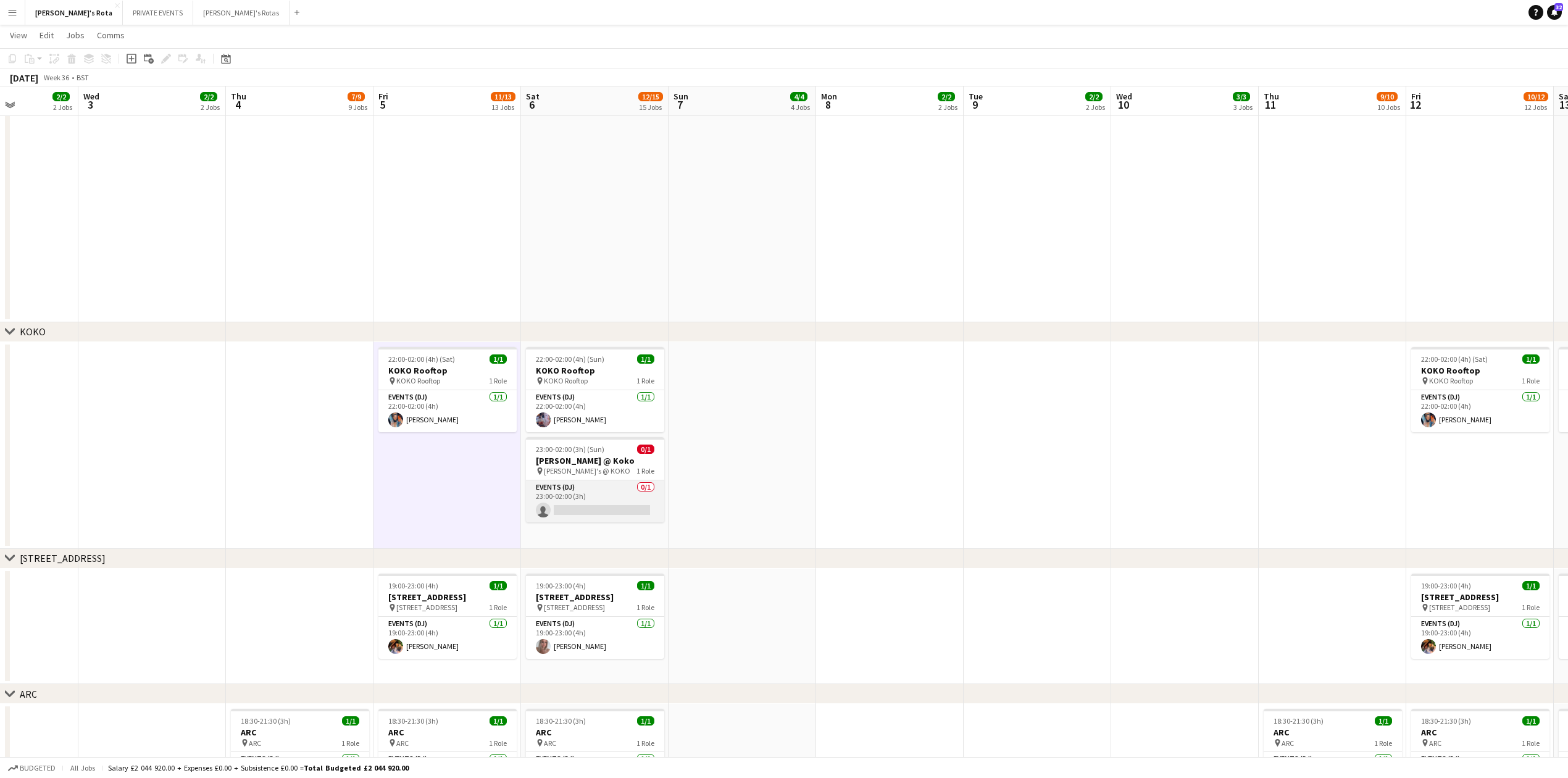
click at [590, 508] on app-card-role "Events (DJ) 0/1 23:00-02:00 (3h) single-neutral-actions" at bounding box center [595, 501] width 138 height 42
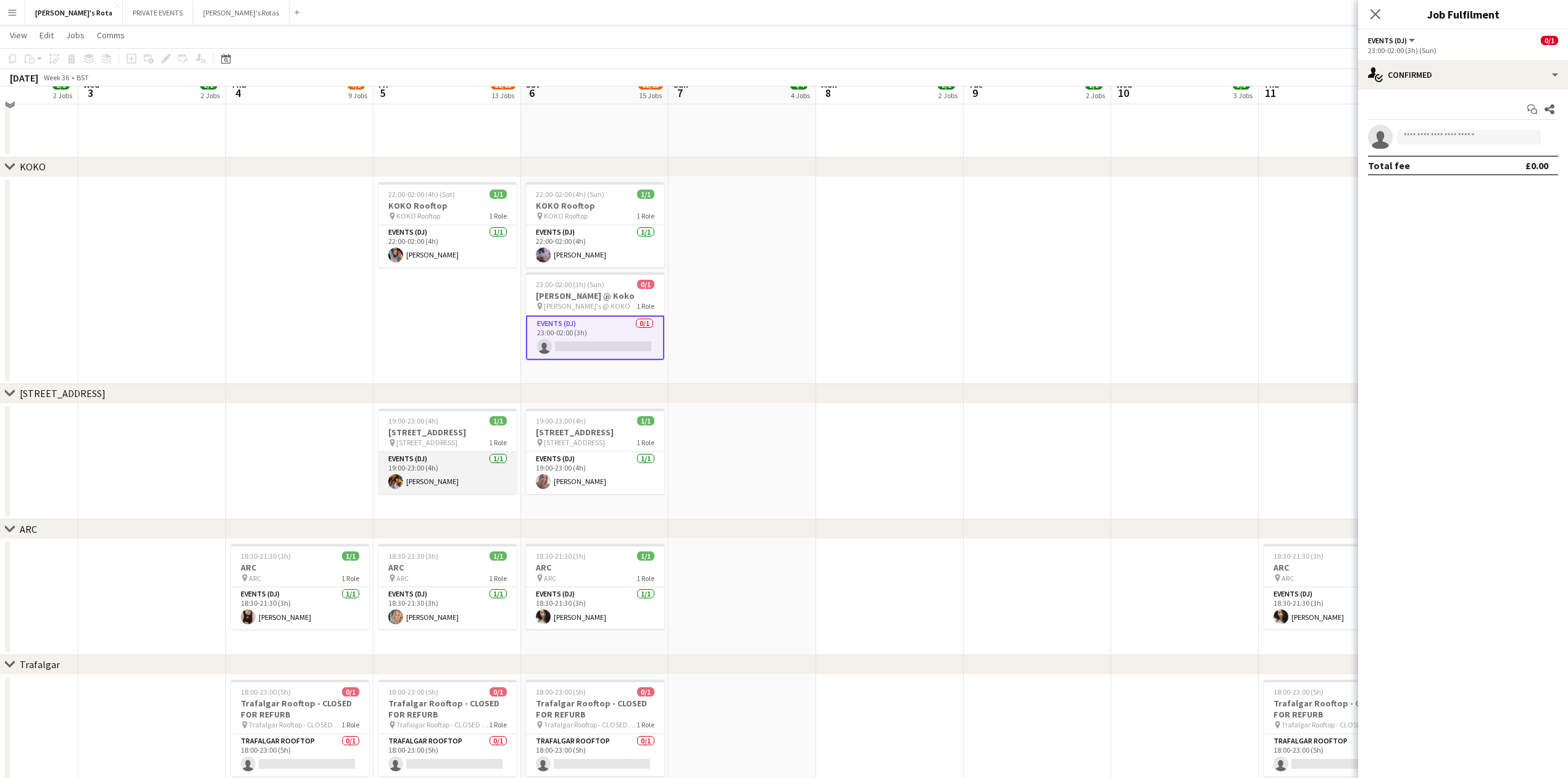
scroll to position [1646, 0]
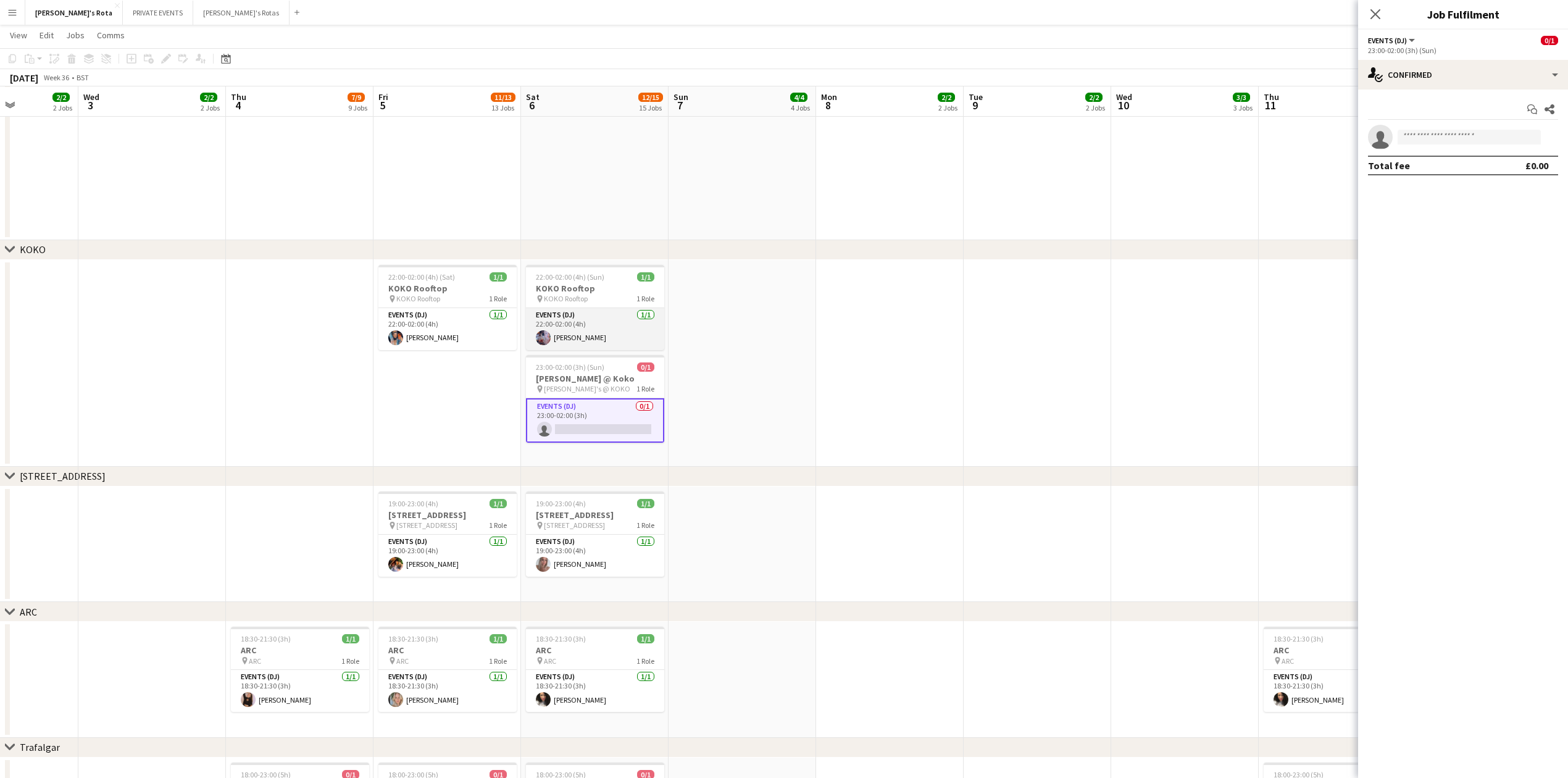
click at [578, 332] on app-card-role "Events (DJ) 1/1 22:00-02:00 (4h) Maia Danford" at bounding box center [595, 329] width 138 height 42
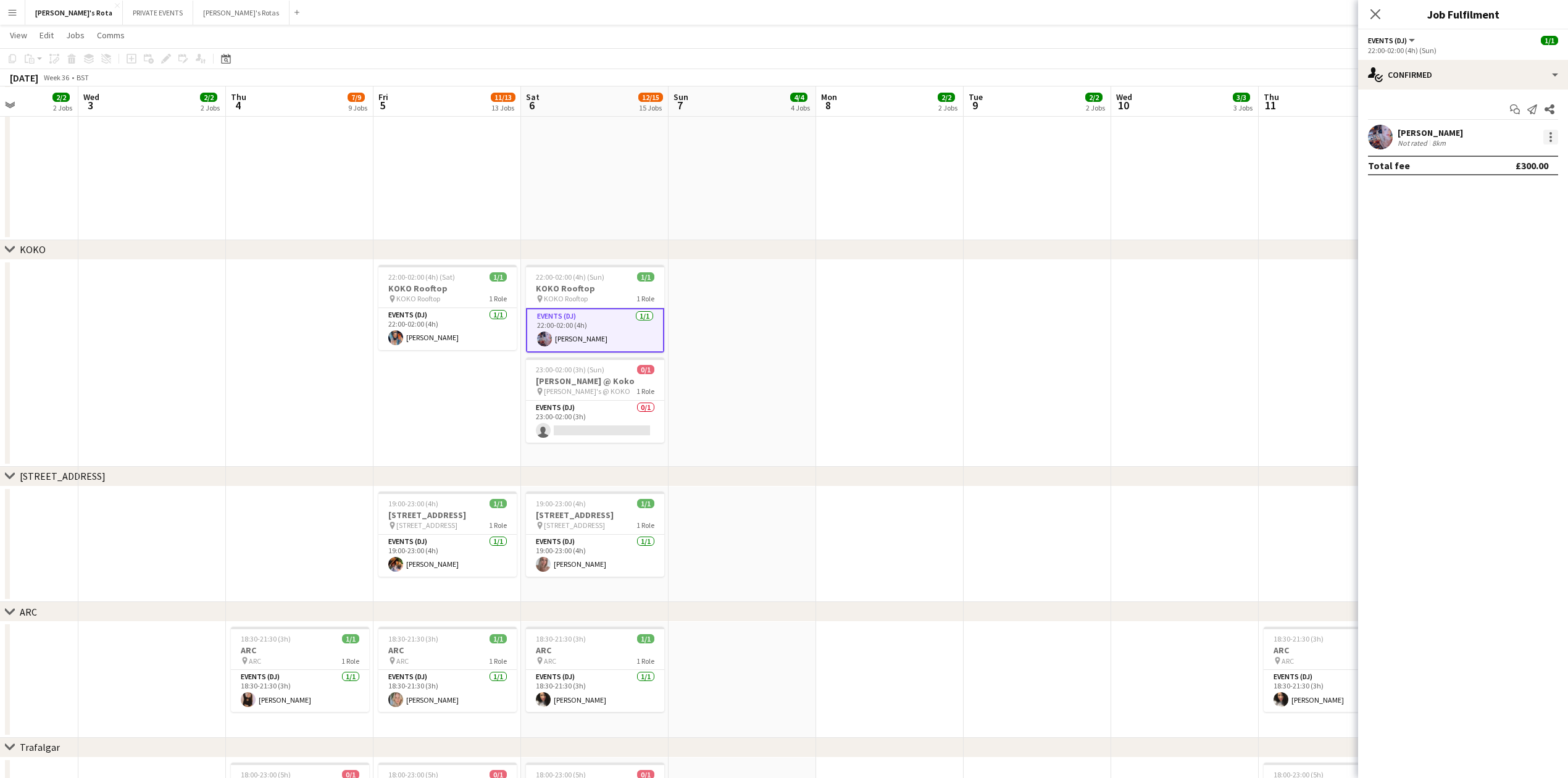
click at [1553, 141] on div at bounding box center [1551, 137] width 15 height 15
click at [1515, 276] on span "Remove" at bounding box center [1510, 278] width 76 height 11
click at [1375, 5] on div "Close pop-in" at bounding box center [1375, 14] width 35 height 29
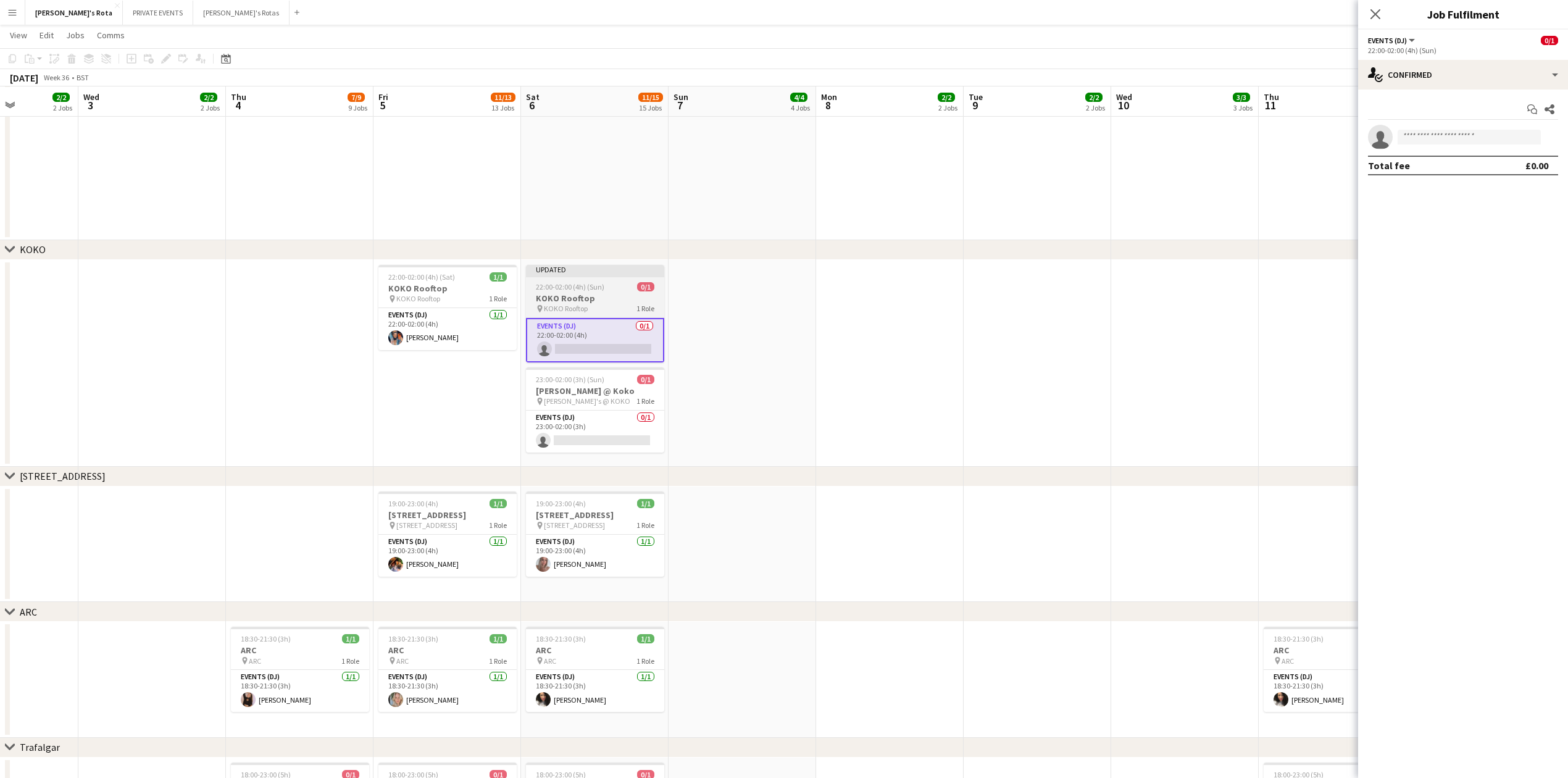
click at [595, 285] on span "22:00-02:00 (4h) (Sun)" at bounding box center [570, 287] width 68 height 9
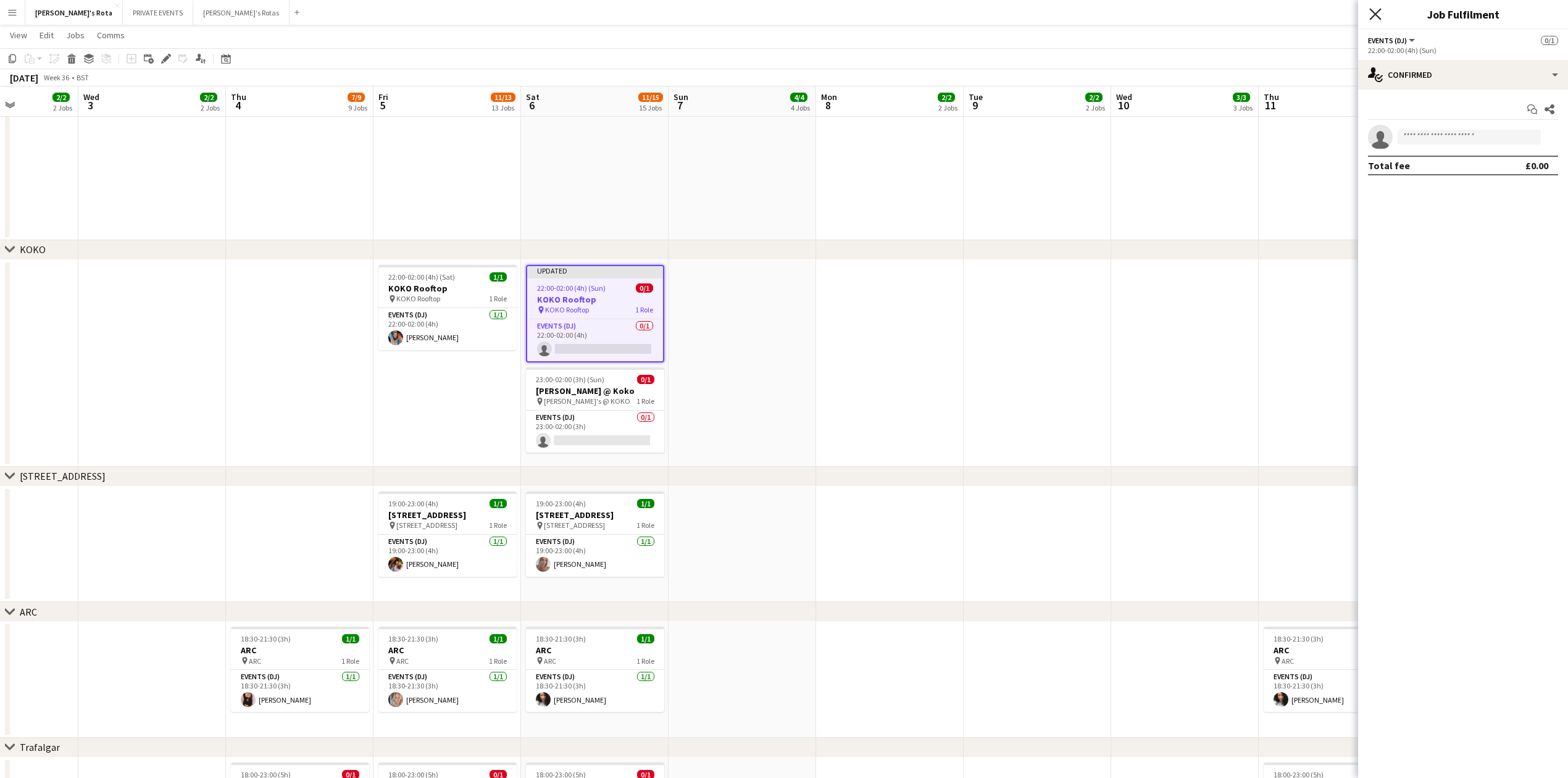
click at [1379, 13] on icon "Close pop-in" at bounding box center [1375, 14] width 12 height 12
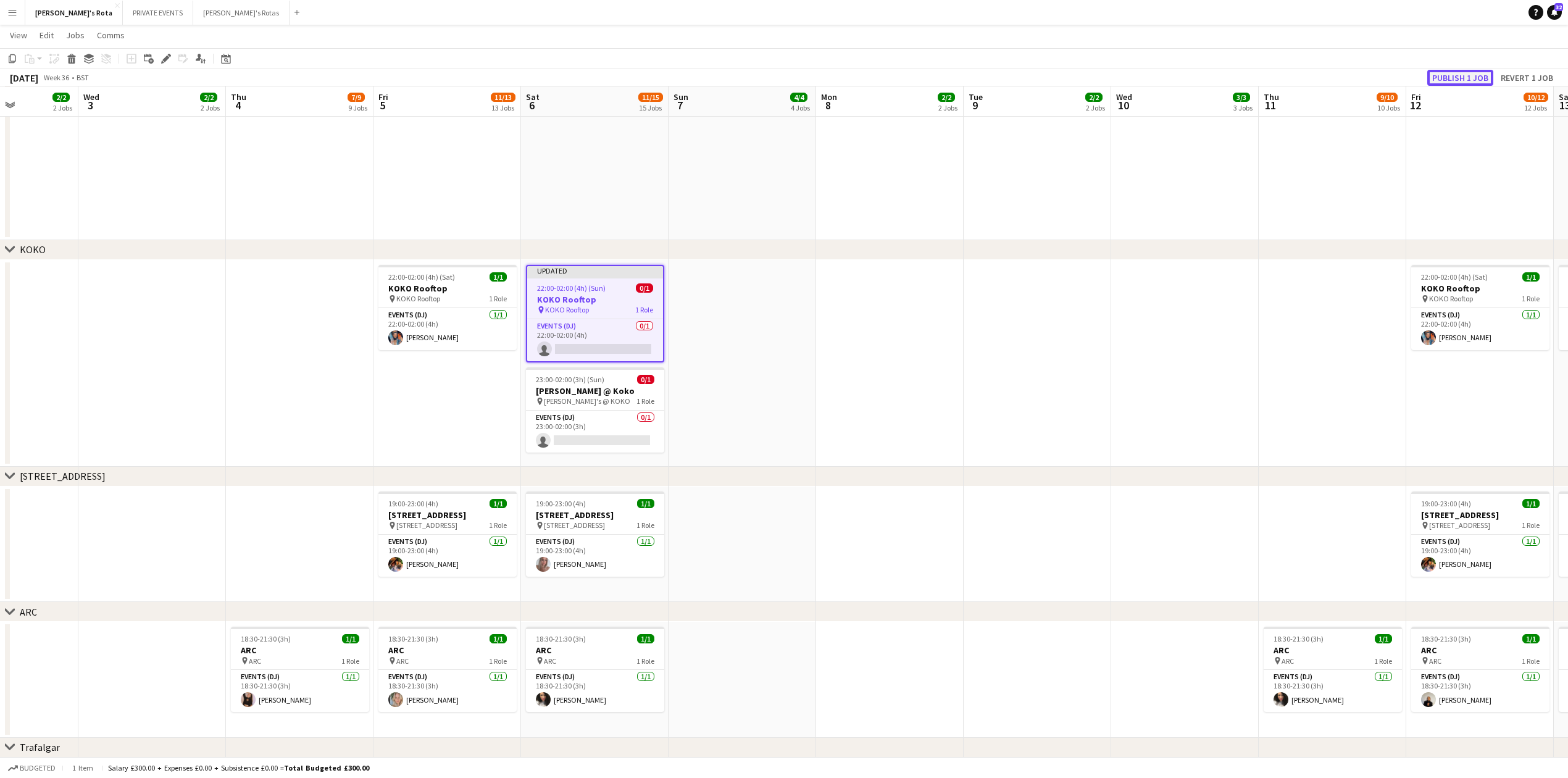
click at [1463, 73] on button "Publish 1 job" at bounding box center [1460, 78] width 66 height 16
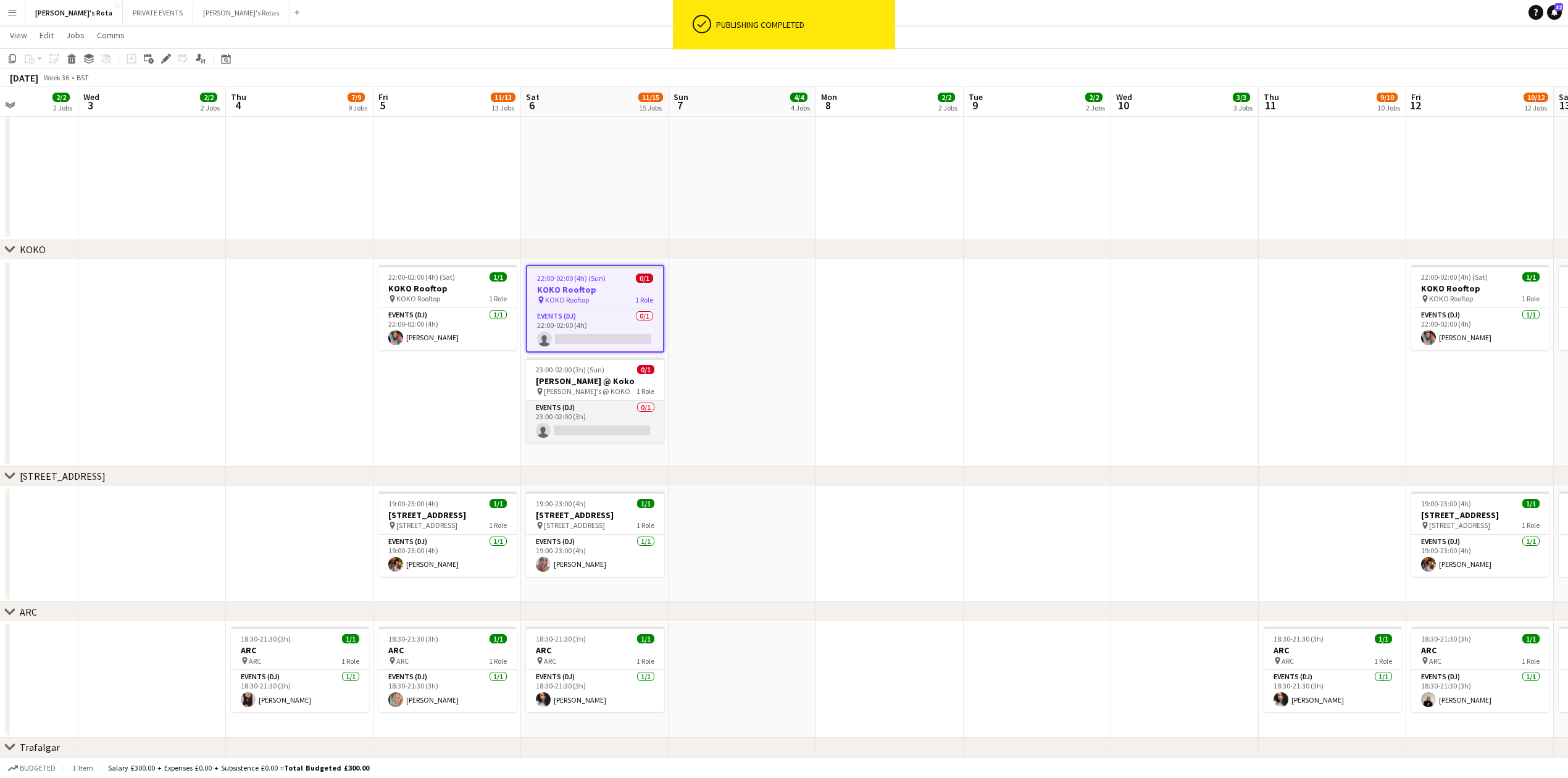
drag, startPoint x: 593, startPoint y: 442, endPoint x: 584, endPoint y: 436, distance: 10.8
click at [591, 440] on app-card-role "Events (DJ) 0/1 23:00-02:00 (3h) single-neutral-actions" at bounding box center [595, 421] width 138 height 42
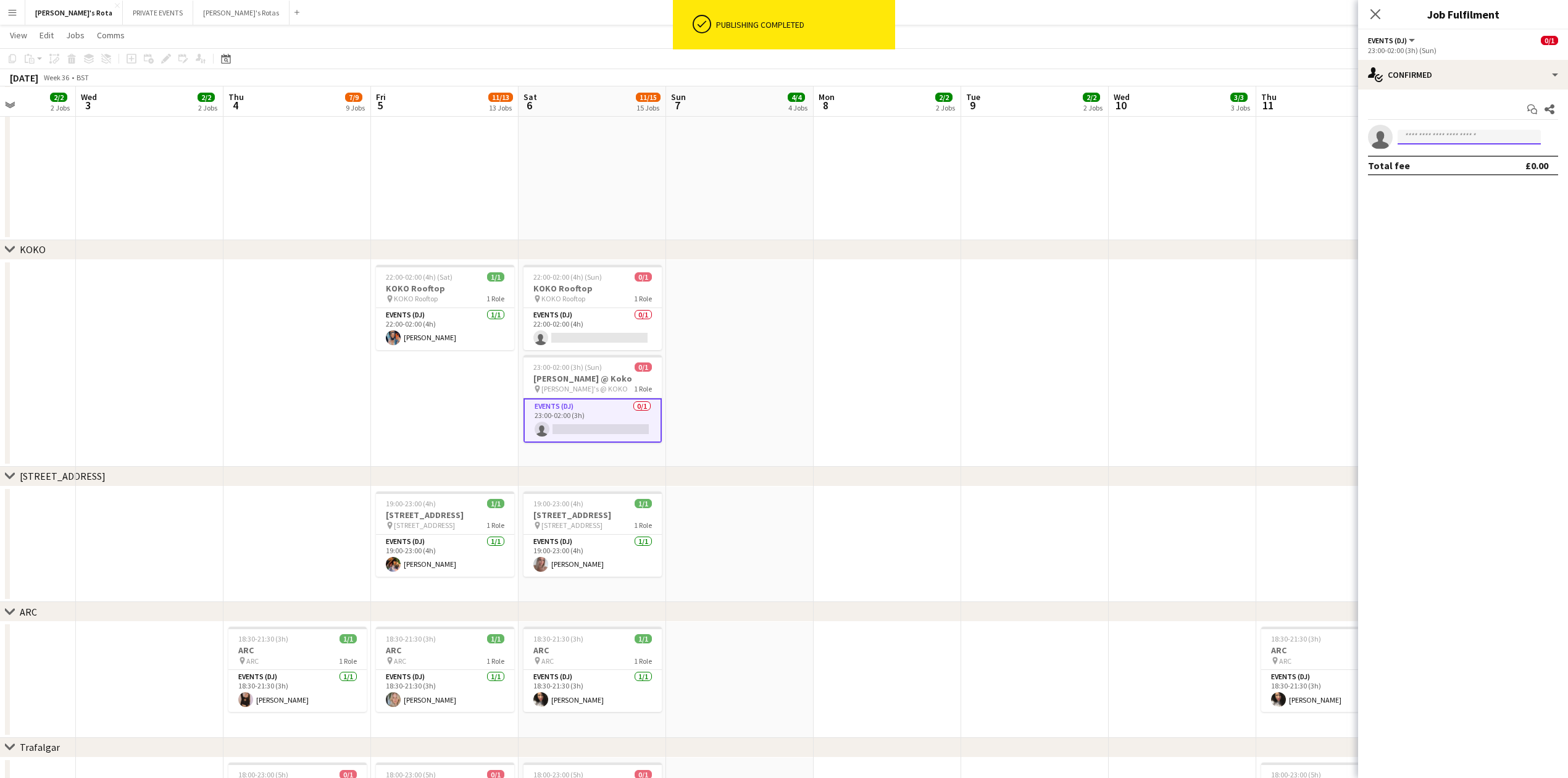
click at [1409, 134] on input at bounding box center [1470, 137] width 143 height 15
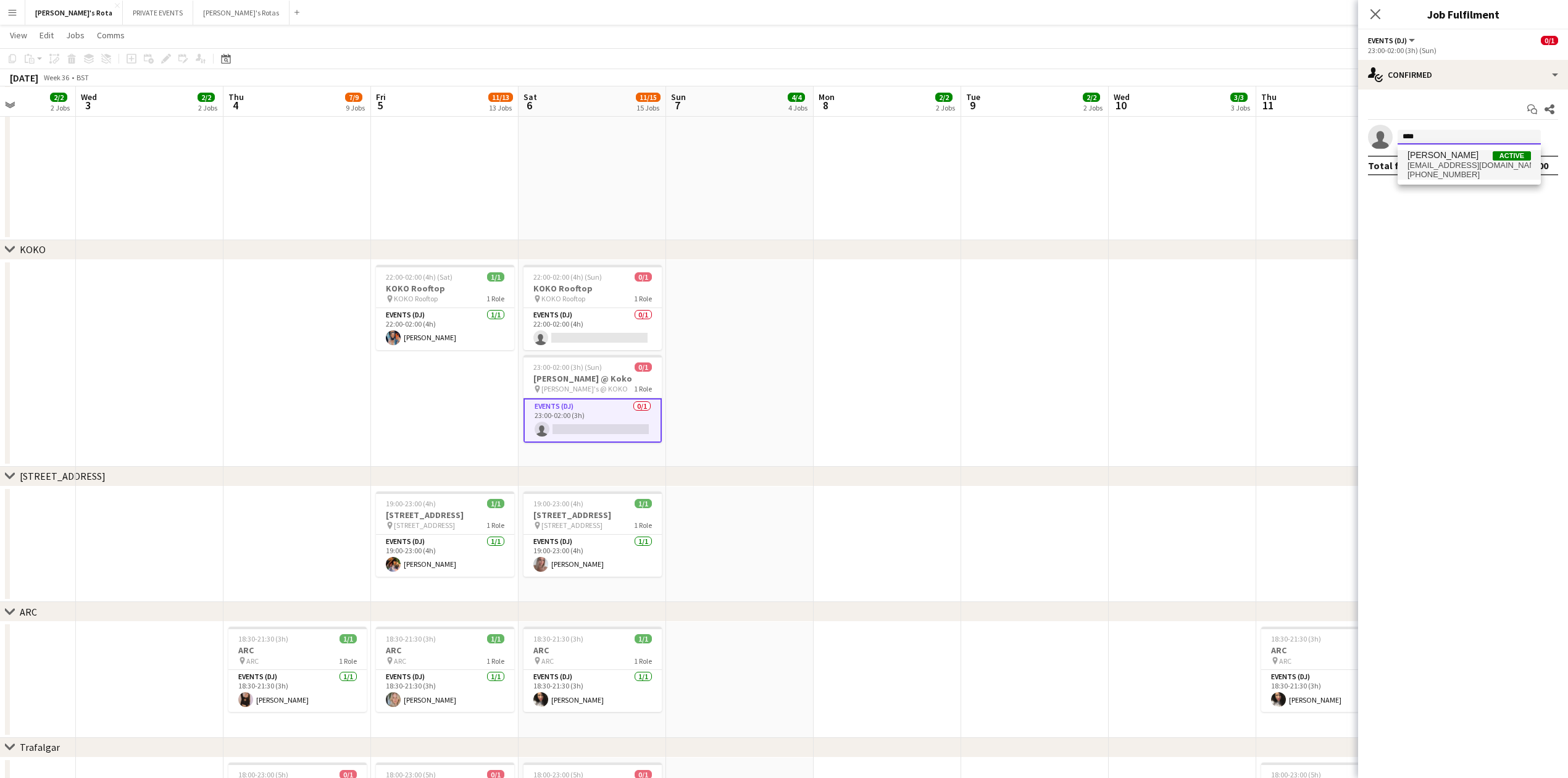
type input "****"
click at [1438, 164] on span "maia.musik@mail.com" at bounding box center [1469, 165] width 124 height 10
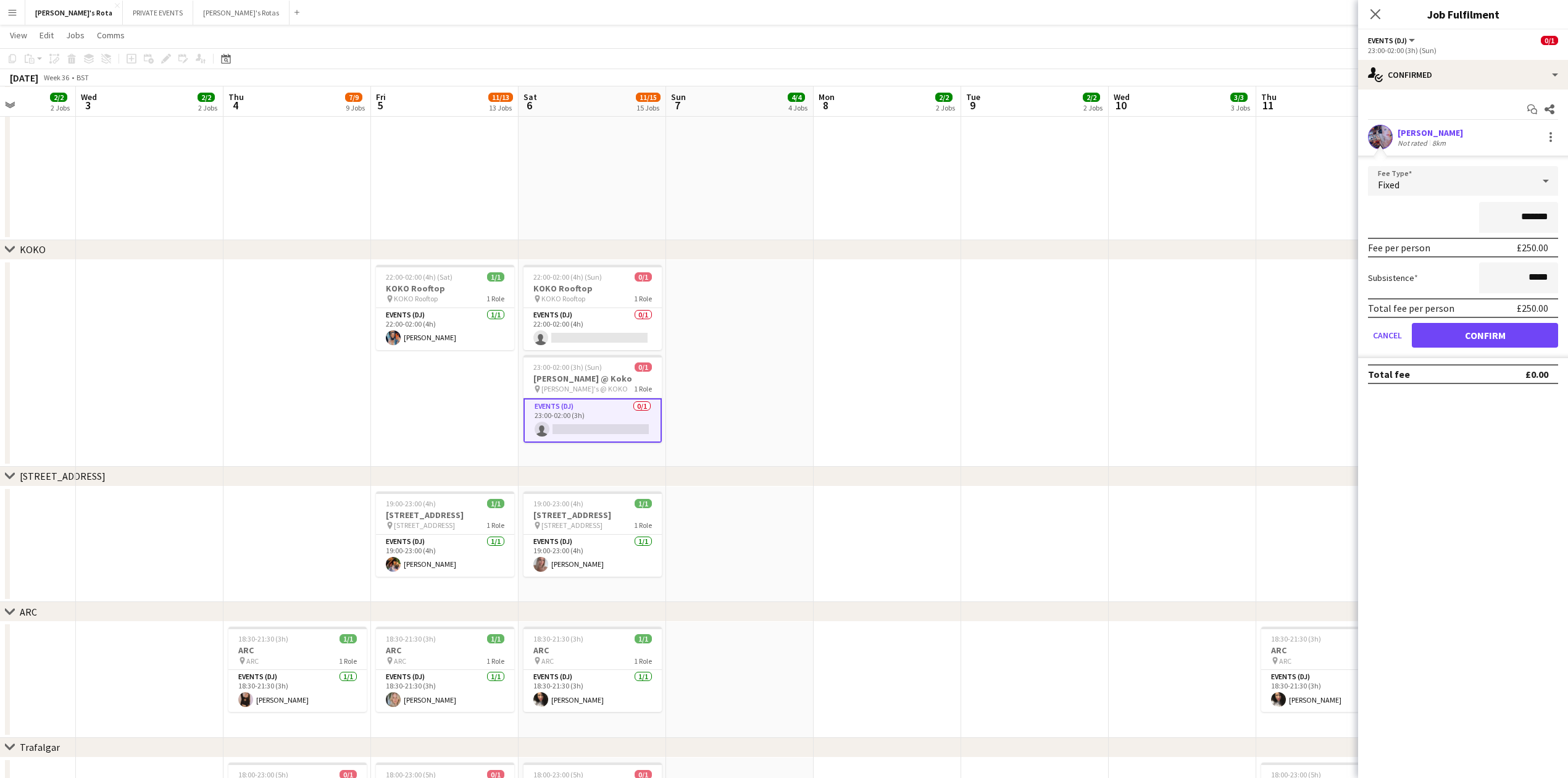
click at [1490, 321] on form "Fee Type Fixed ******* Fee per person £250.00 Subsistence ***** Total fee per p…" at bounding box center [1463, 262] width 210 height 192
click at [1508, 328] on button "Confirm" at bounding box center [1485, 335] width 146 height 25
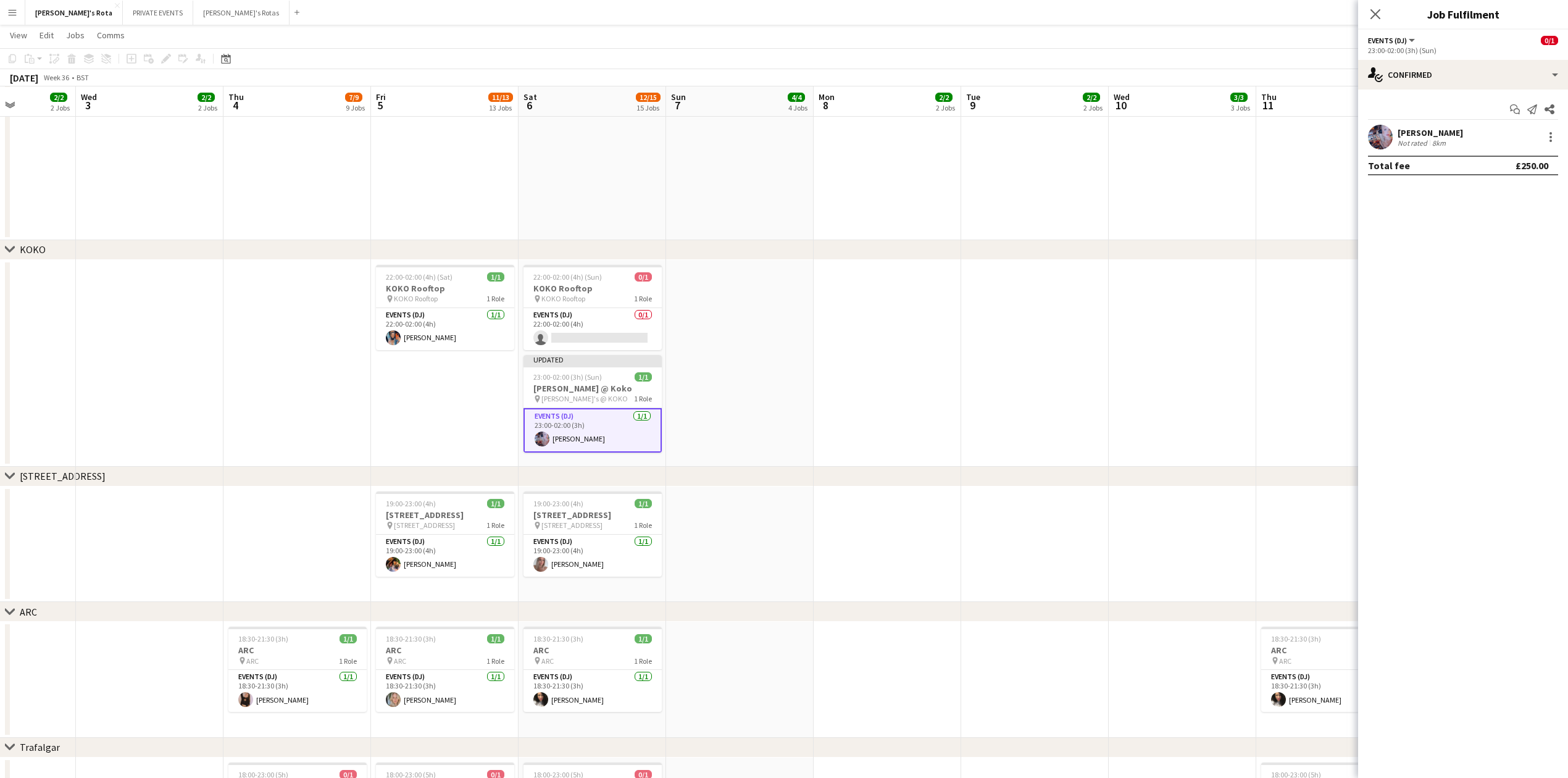
drag, startPoint x: 1379, startPoint y: 13, endPoint x: 1272, endPoint y: 99, distance: 137.3
click at [1379, 13] on icon "Close pop-in" at bounding box center [1375, 14] width 10 height 10
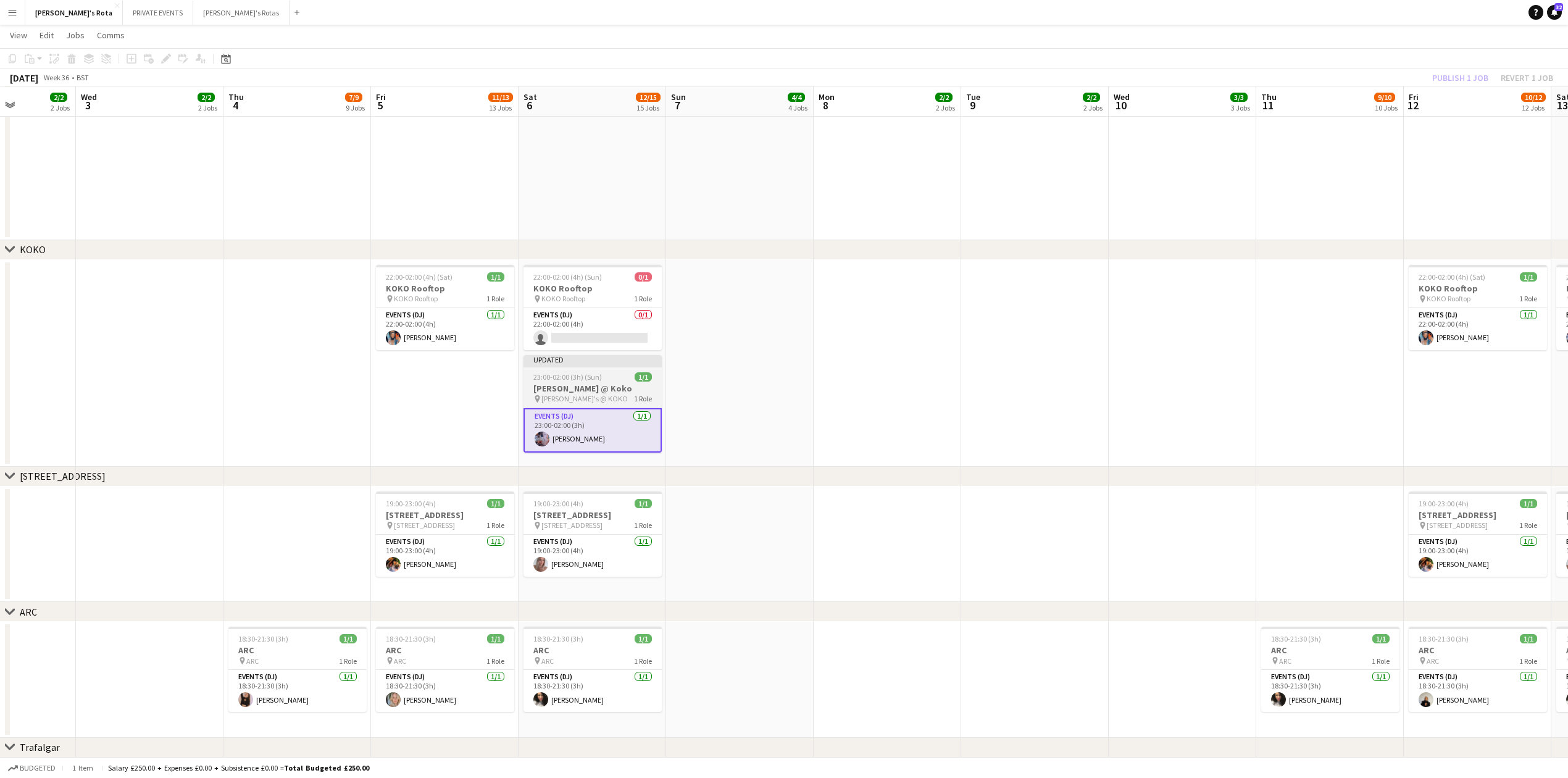
click at [600, 386] on h3 "[PERSON_NAME] @ Koko" at bounding box center [592, 388] width 138 height 11
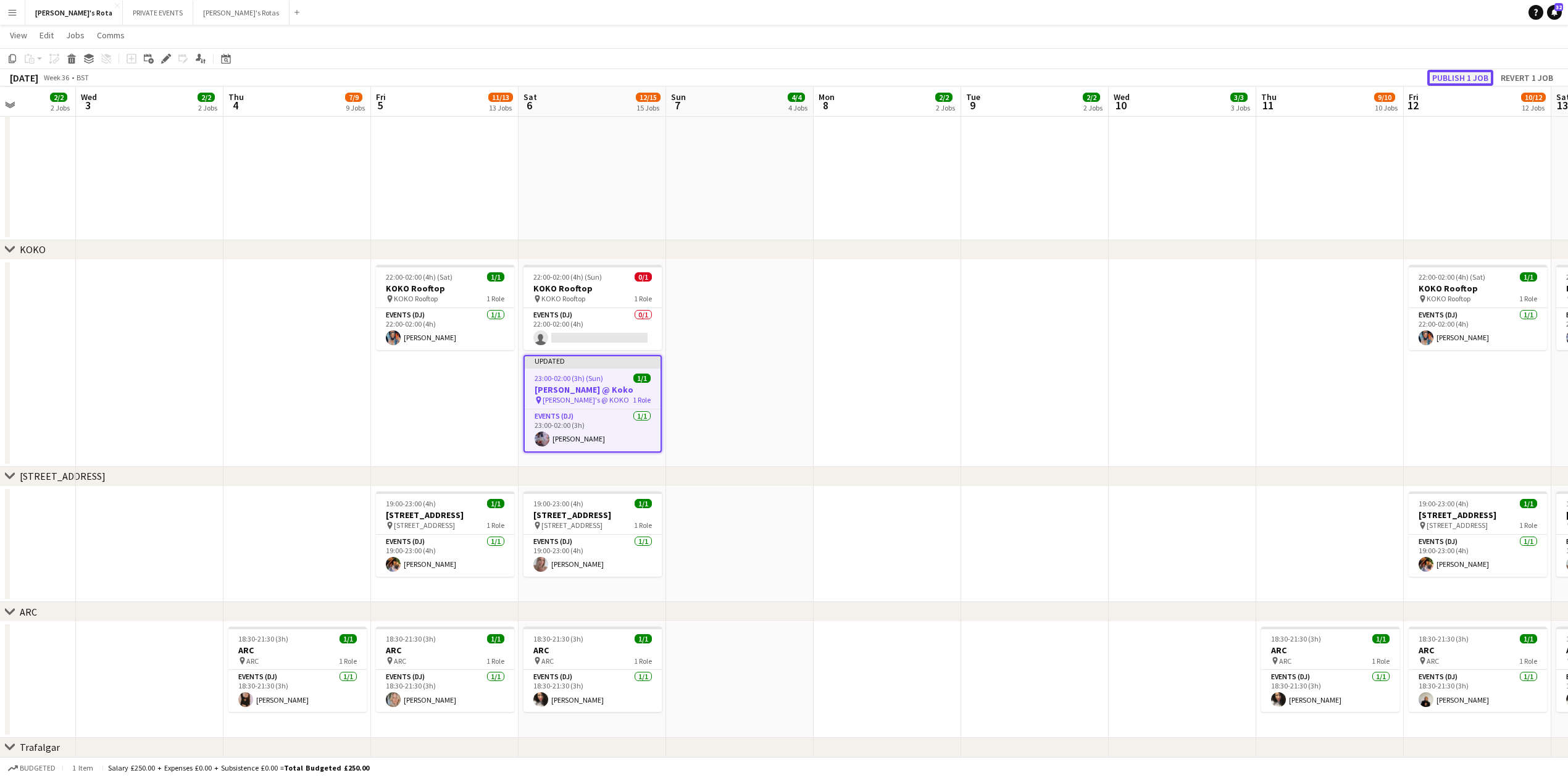
click at [1452, 73] on button "Publish 1 job" at bounding box center [1460, 78] width 66 height 16
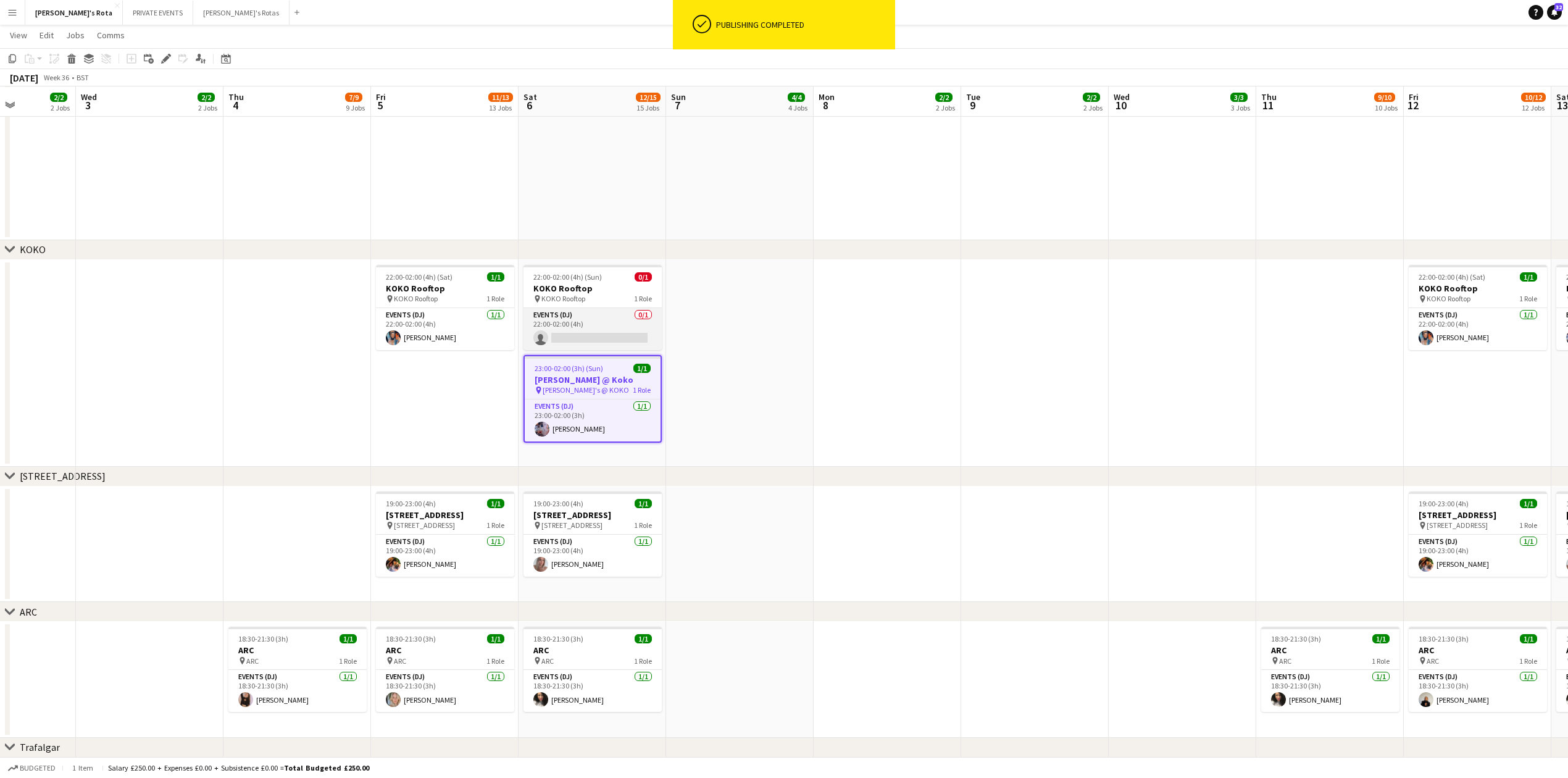
click at [585, 334] on app-card-role "Events (DJ) 0/1 22:00-02:00 (4h) single-neutral-actions" at bounding box center [592, 329] width 138 height 42
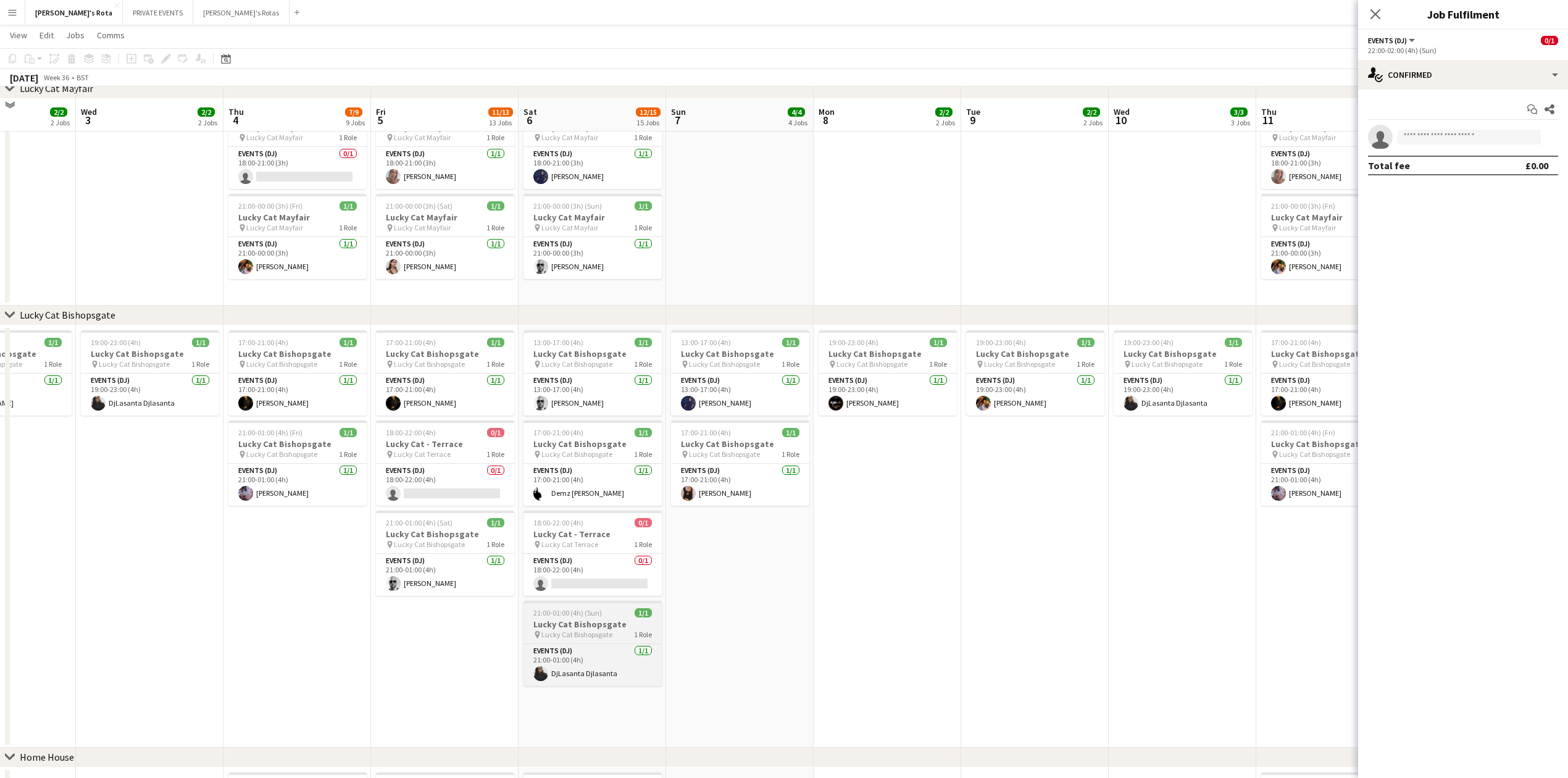
scroll to position [658, 0]
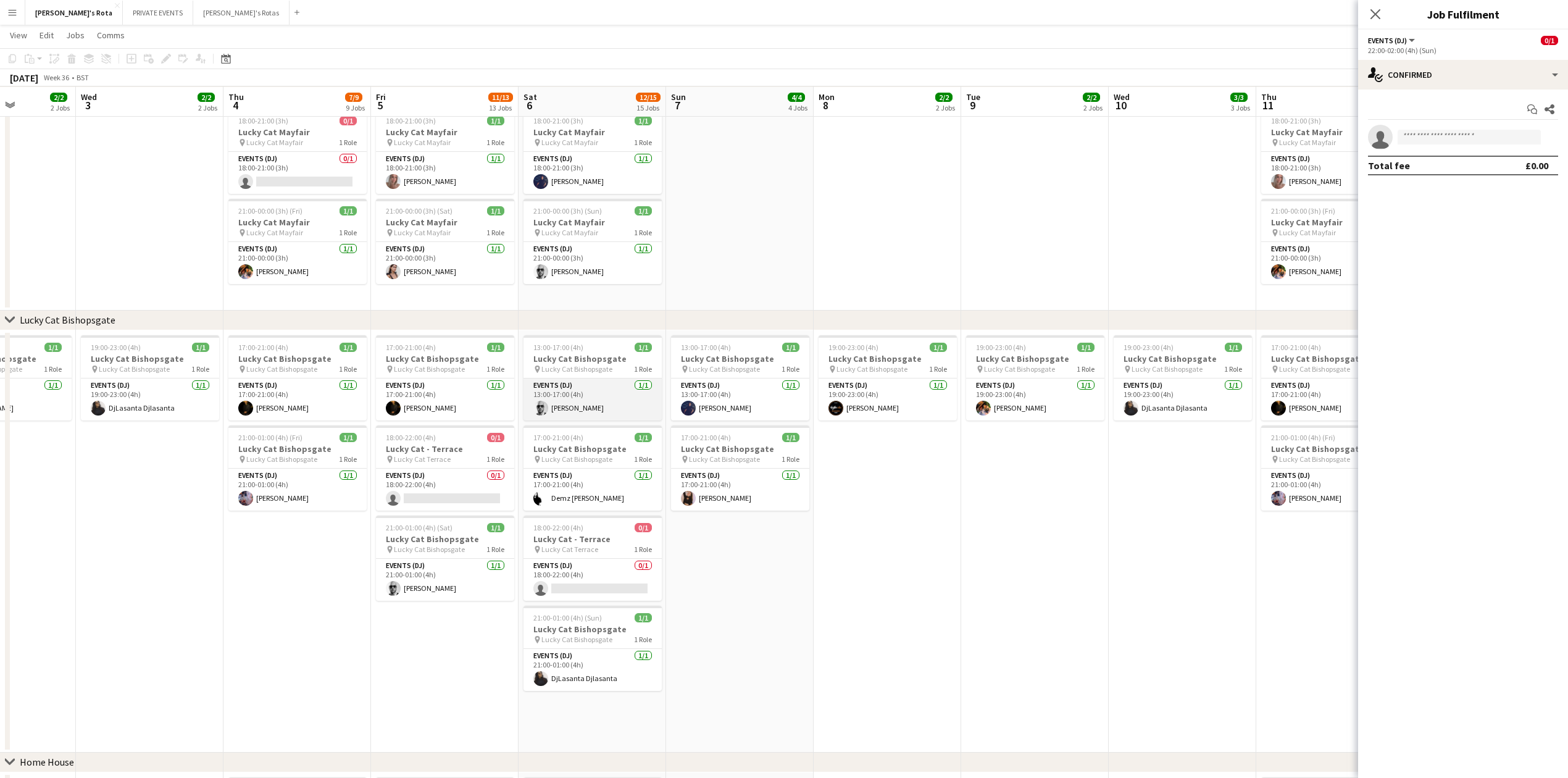
click at [586, 394] on app-card-role "Events (DJ) 1/1 13:00-17:00 (4h) Stefan Mannouris" at bounding box center [592, 399] width 138 height 42
click at [586, 270] on app-card-role "Events (DJ) 1/1 21:00-00:00 (3h) Stefan Mannouris" at bounding box center [592, 262] width 138 height 42
click at [1549, 136] on div at bounding box center [1551, 138] width 3 height 3
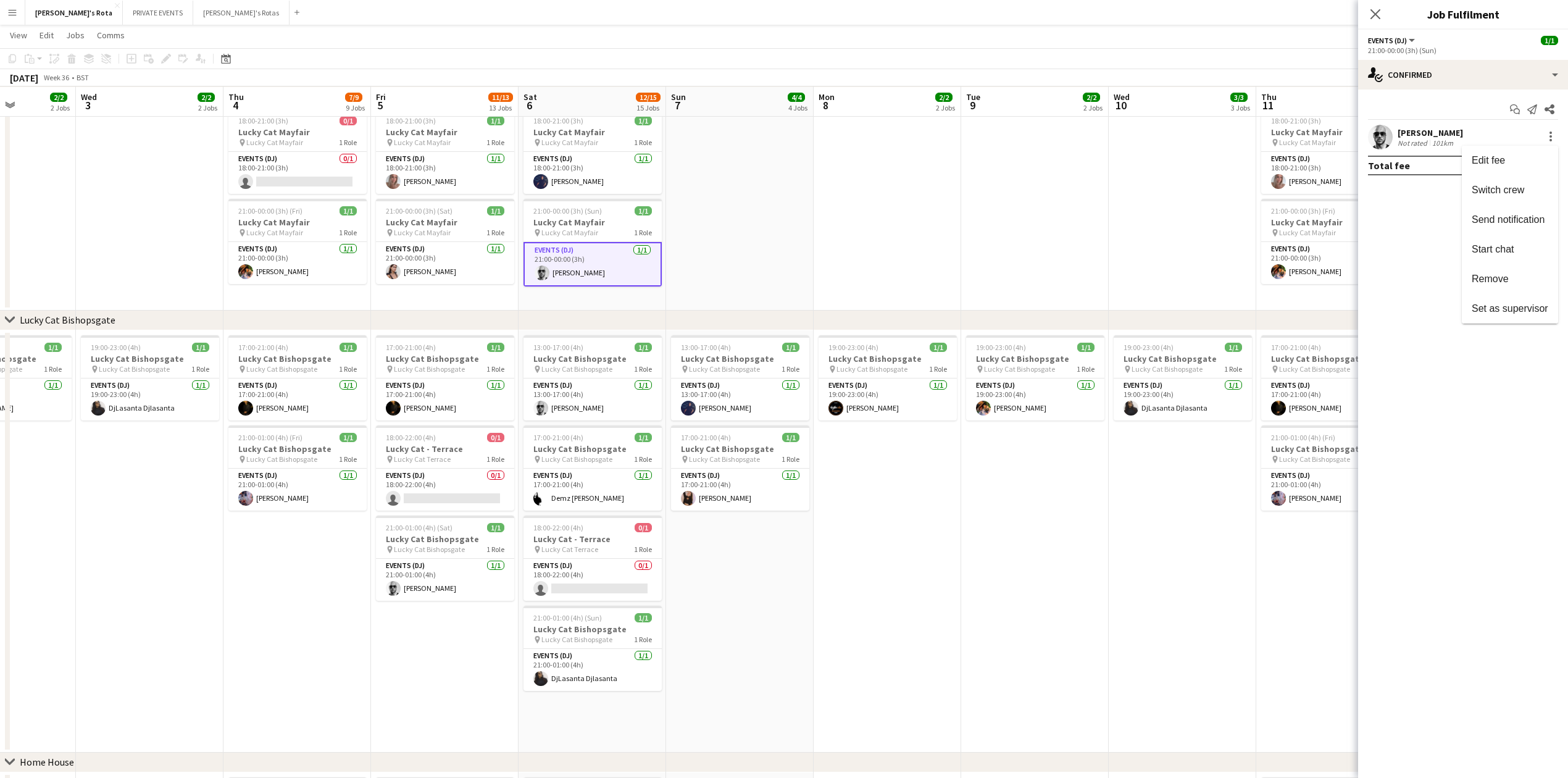
drag, startPoint x: 1502, startPoint y: 272, endPoint x: 1401, endPoint y: 122, distance: 180.8
click at [1500, 272] on button "Remove" at bounding box center [1510, 279] width 96 height 30
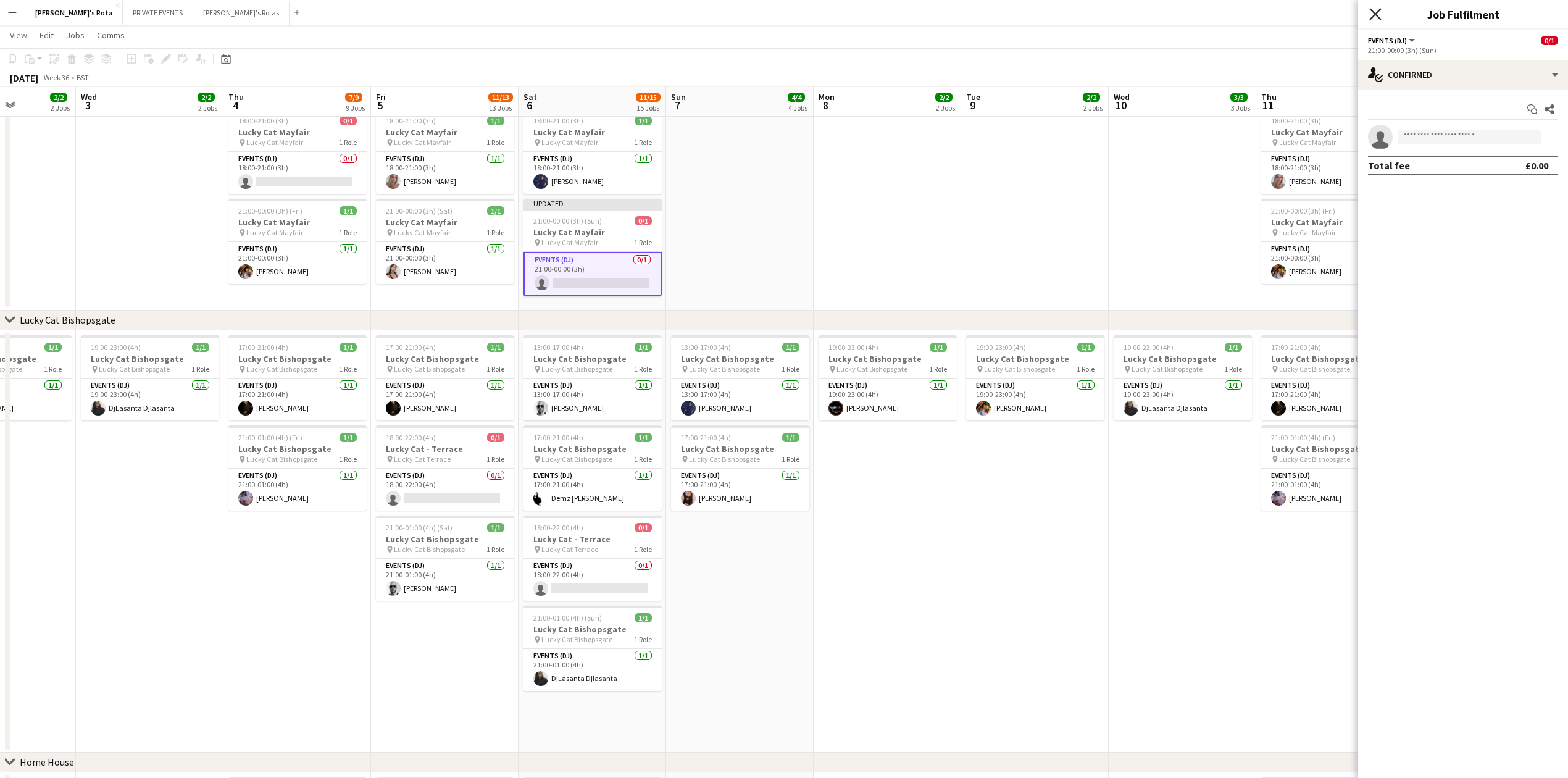
click at [1374, 11] on icon "Close pop-in" at bounding box center [1375, 14] width 12 height 12
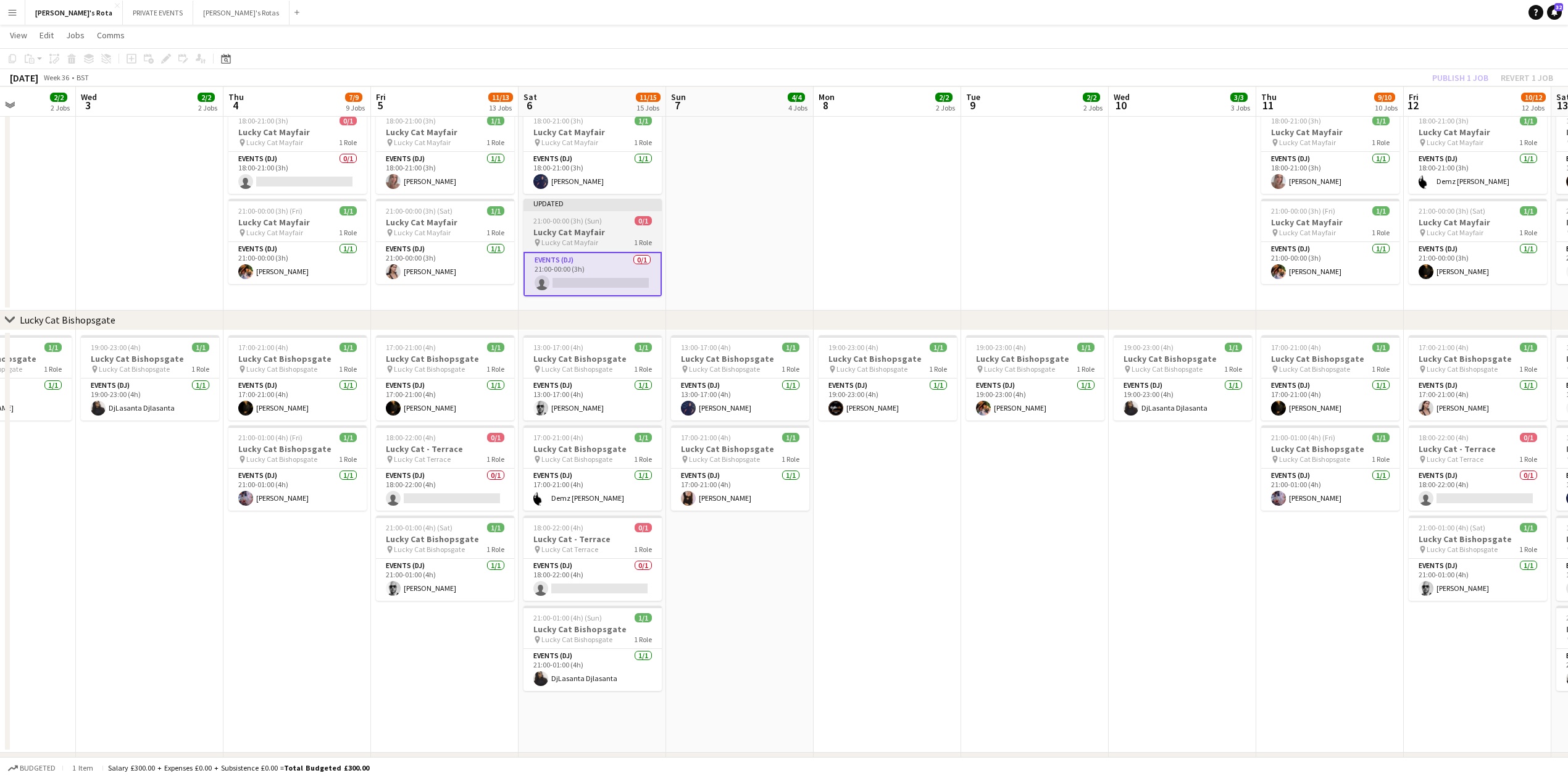
click at [615, 233] on h3 "Lucky Cat Mayfair" at bounding box center [592, 232] width 138 height 11
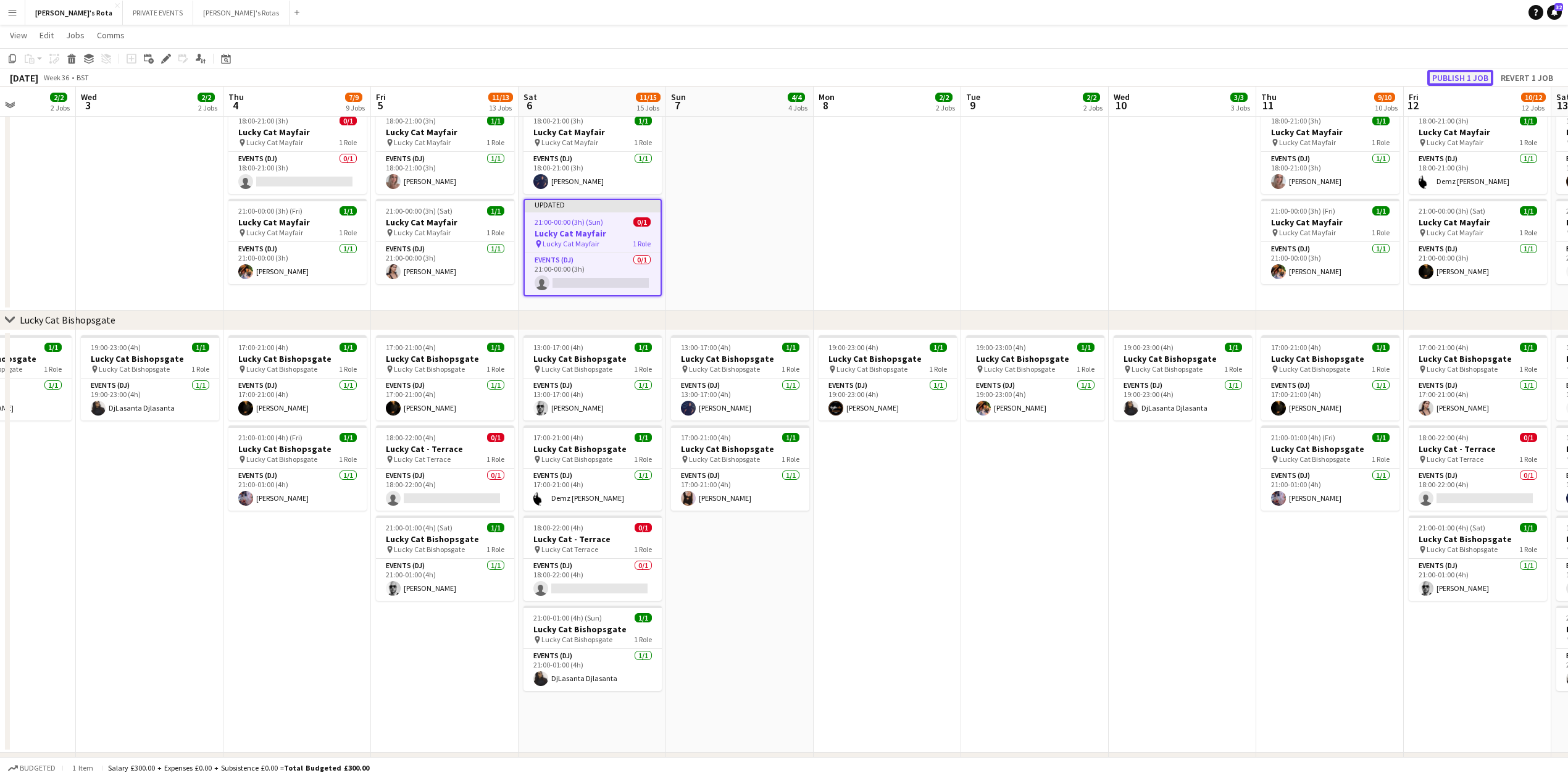
click at [1448, 76] on button "Publish 1 job" at bounding box center [1460, 78] width 66 height 16
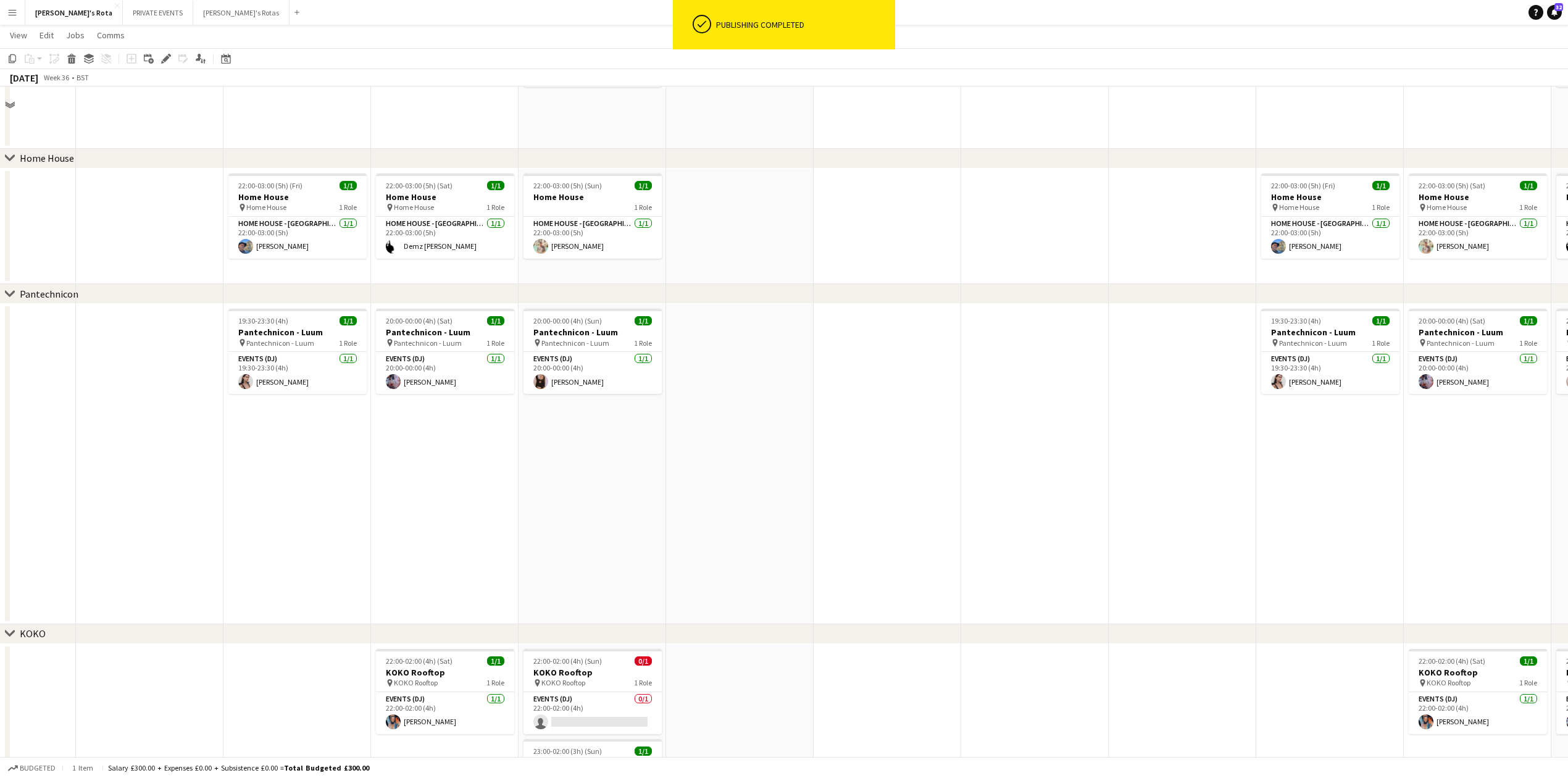
scroll to position [1399, 0]
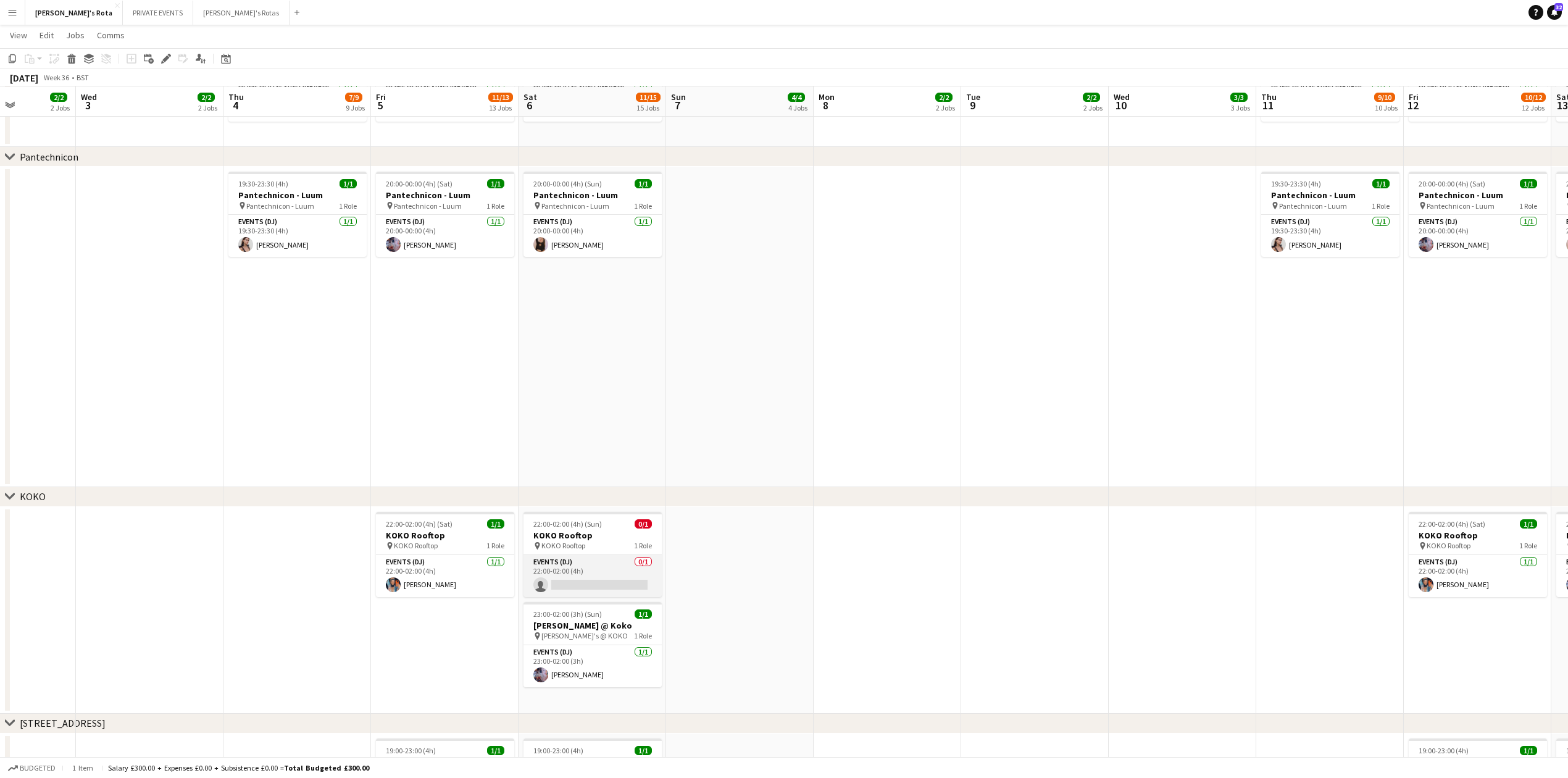
click at [589, 571] on app-card-role "Events (DJ) 0/1 22:00-02:00 (4h) single-neutral-actions" at bounding box center [592, 576] width 138 height 42
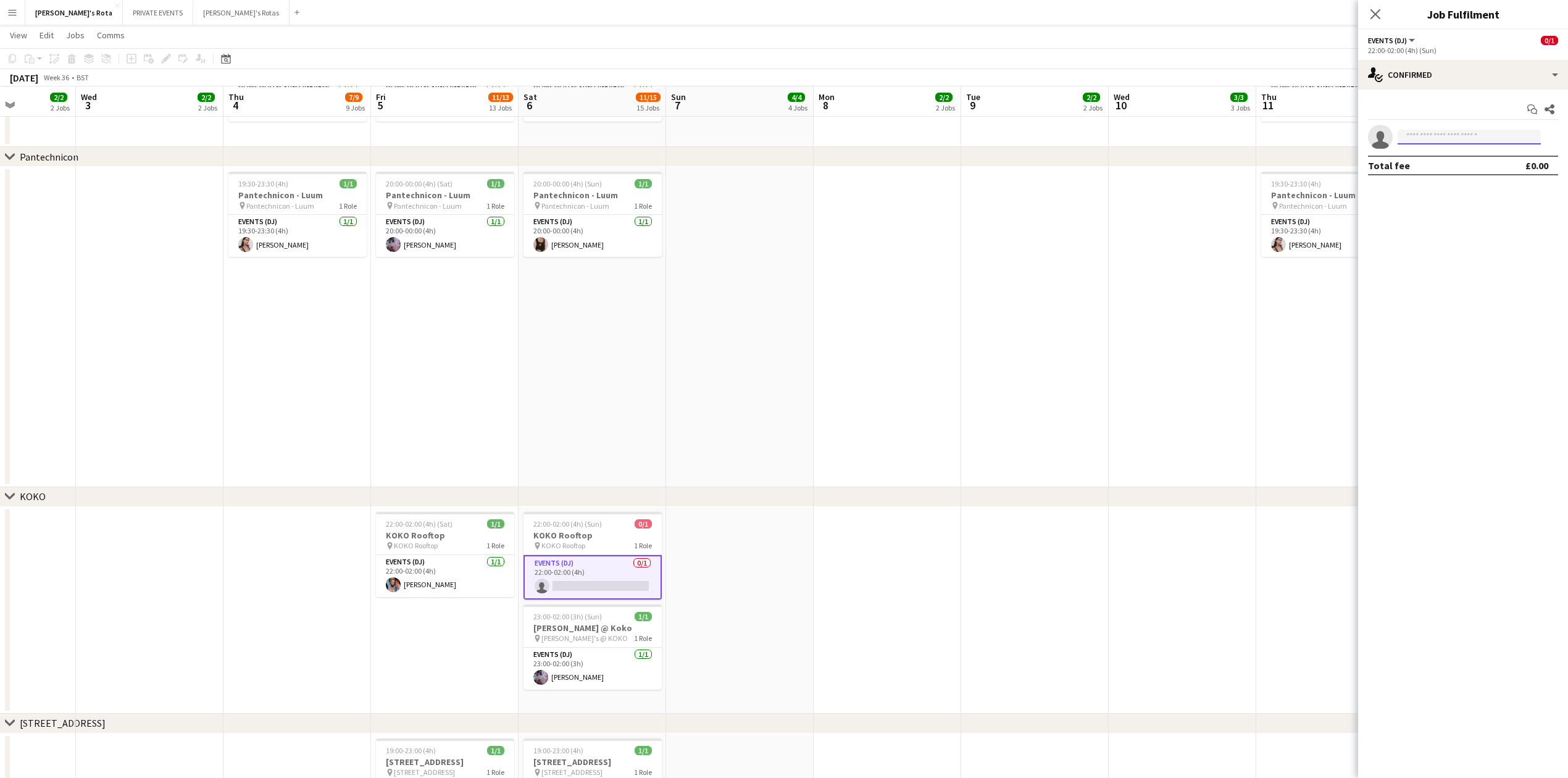
click at [1446, 138] on input at bounding box center [1470, 137] width 143 height 15
type input "****"
click at [1431, 195] on span "stef_manni@hotmail.com" at bounding box center [1469, 195] width 124 height 10
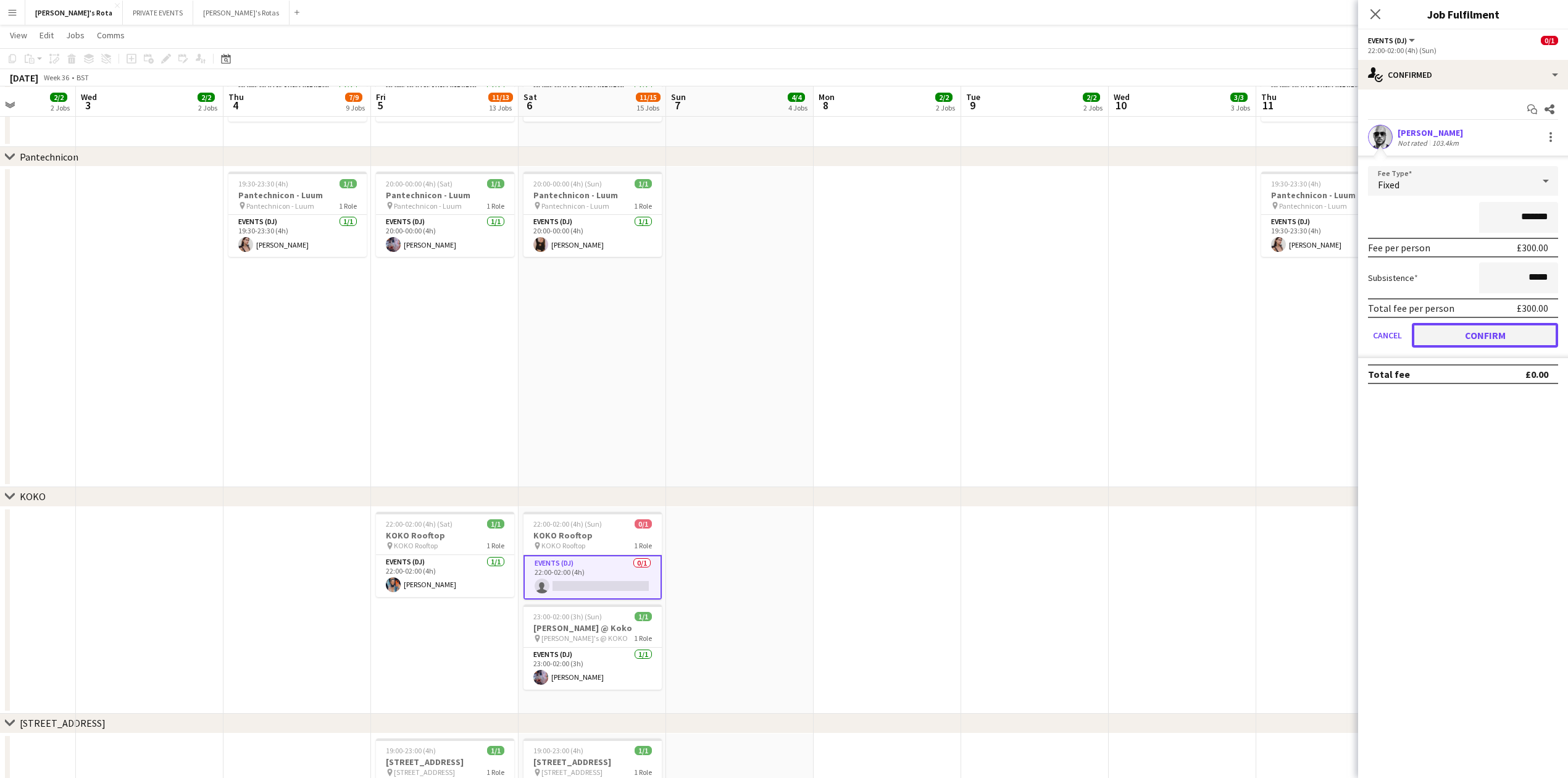
click at [1493, 323] on button "Confirm" at bounding box center [1485, 335] width 146 height 25
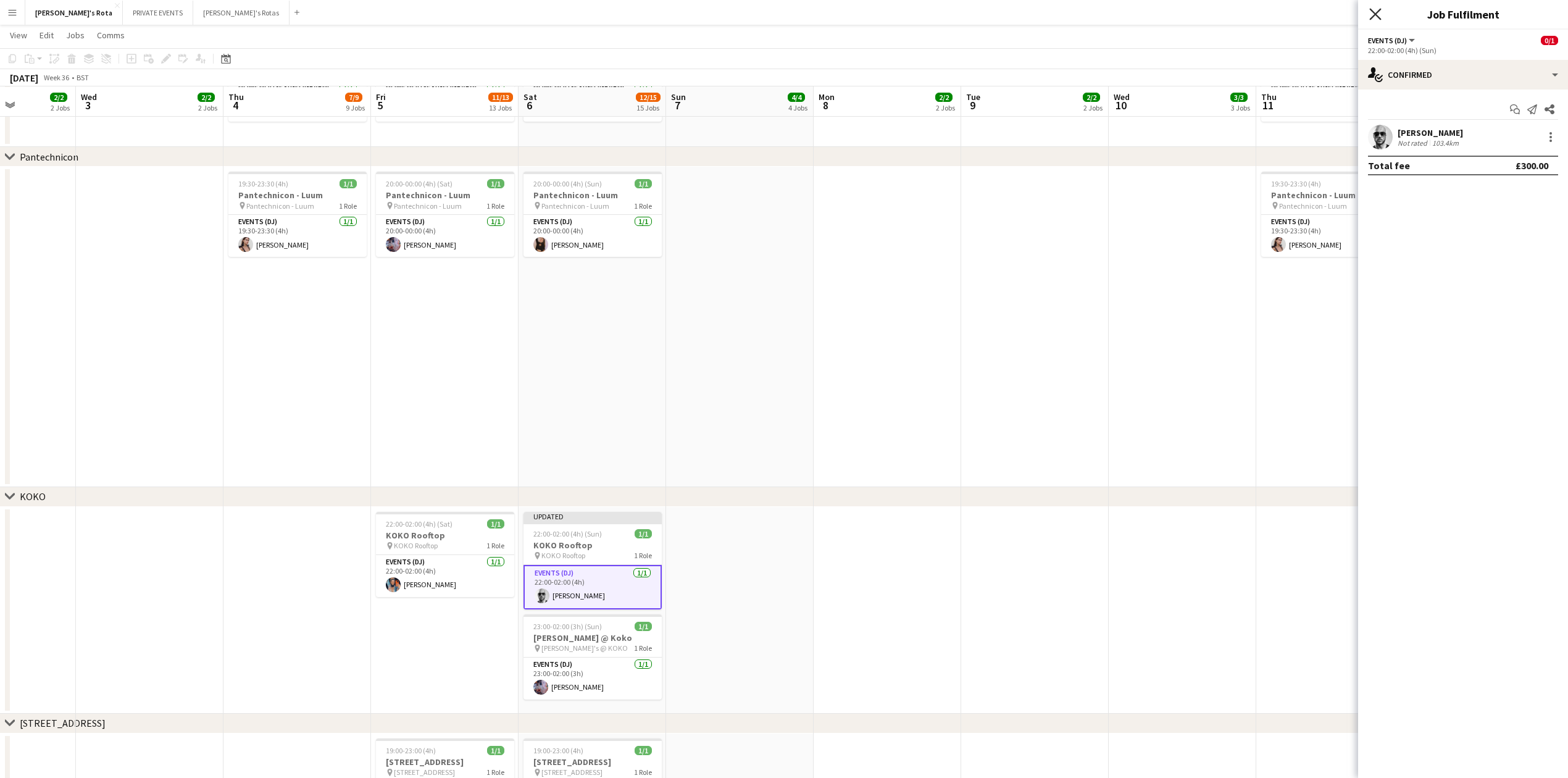
click at [1378, 11] on icon "Close pop-in" at bounding box center [1375, 14] width 12 height 12
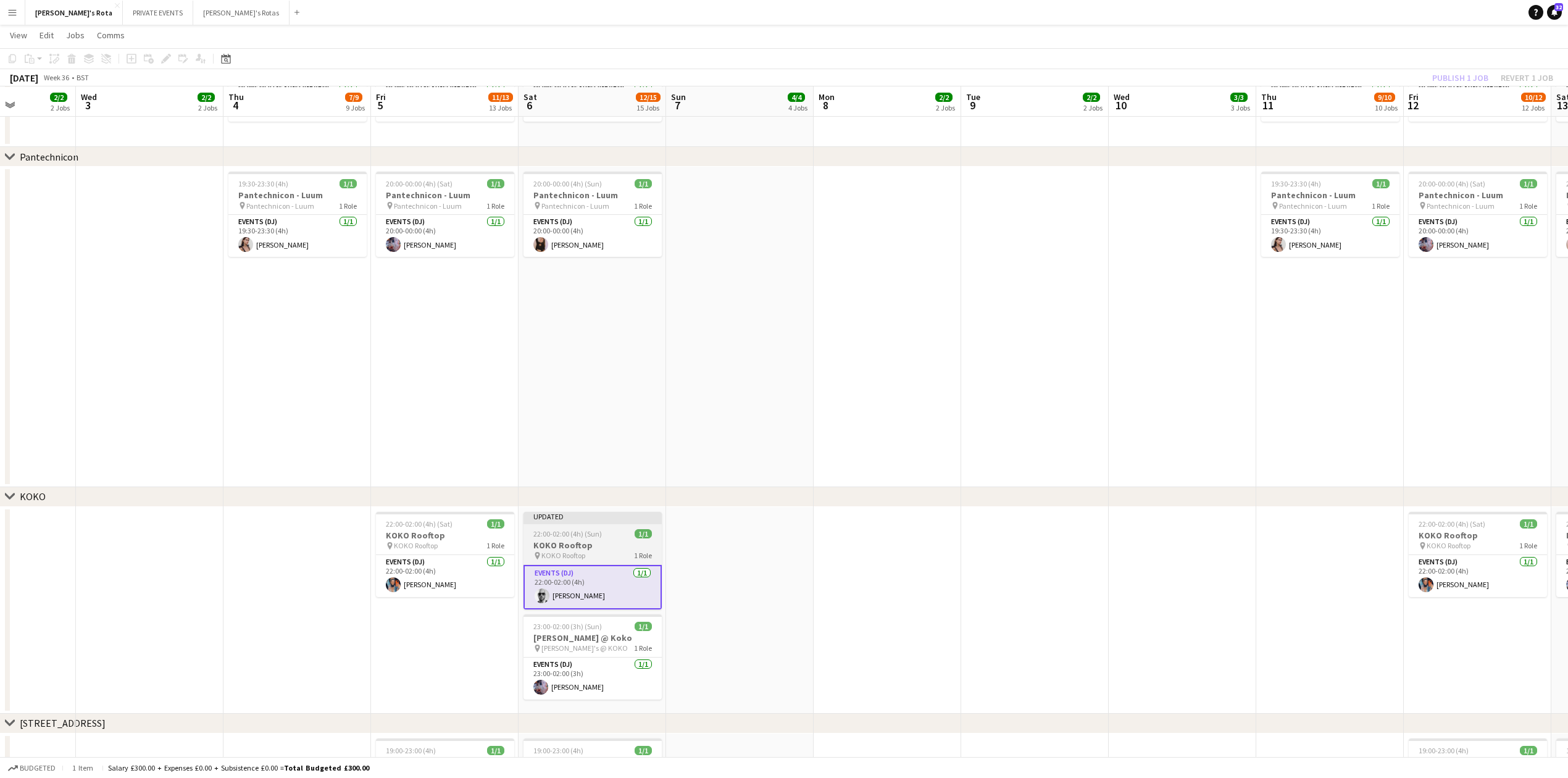
click at [574, 546] on h3 "KOKO Rooftop" at bounding box center [592, 545] width 138 height 11
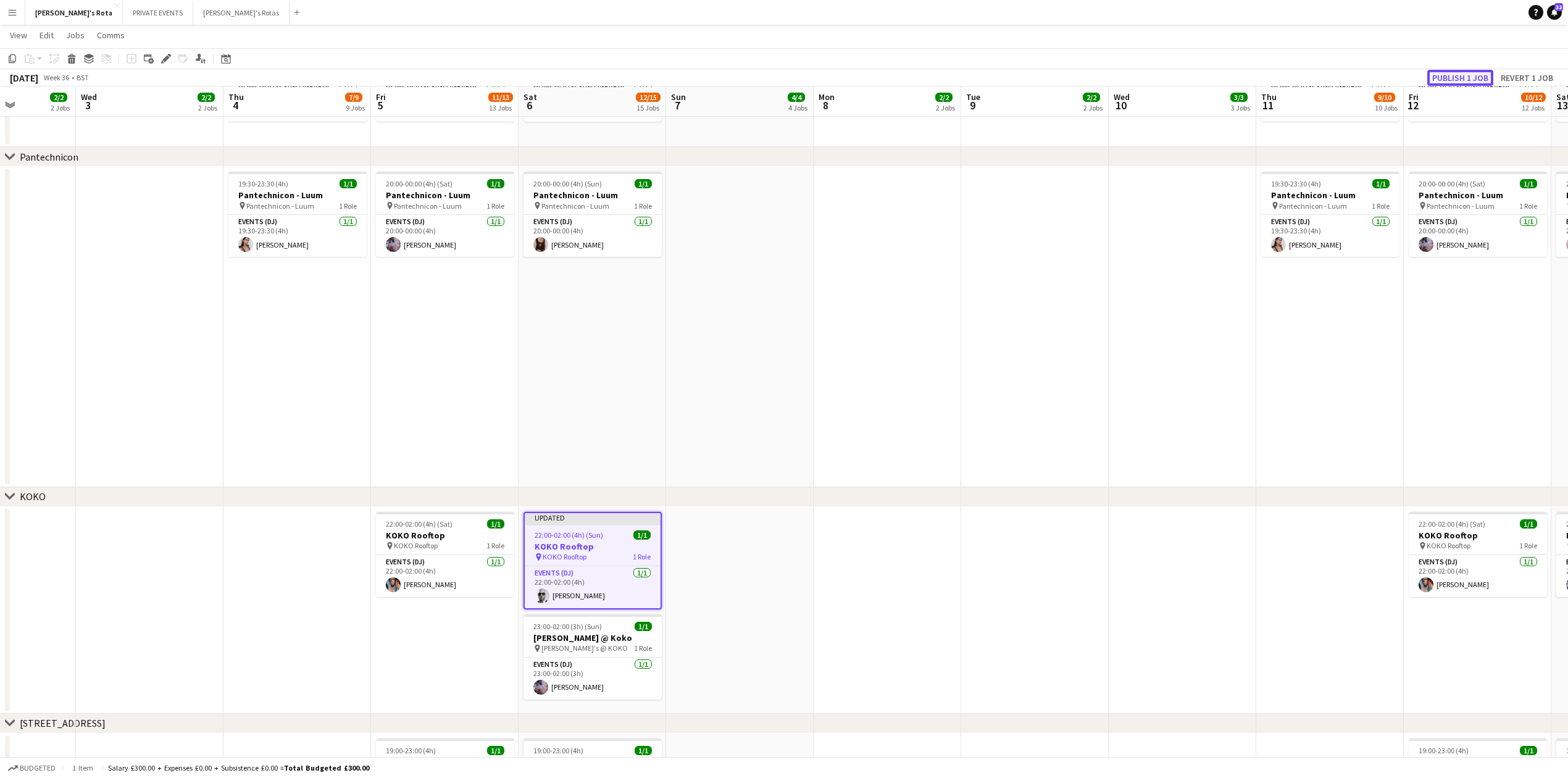
click at [1464, 75] on button "Publish 1 job" at bounding box center [1460, 78] width 66 height 16
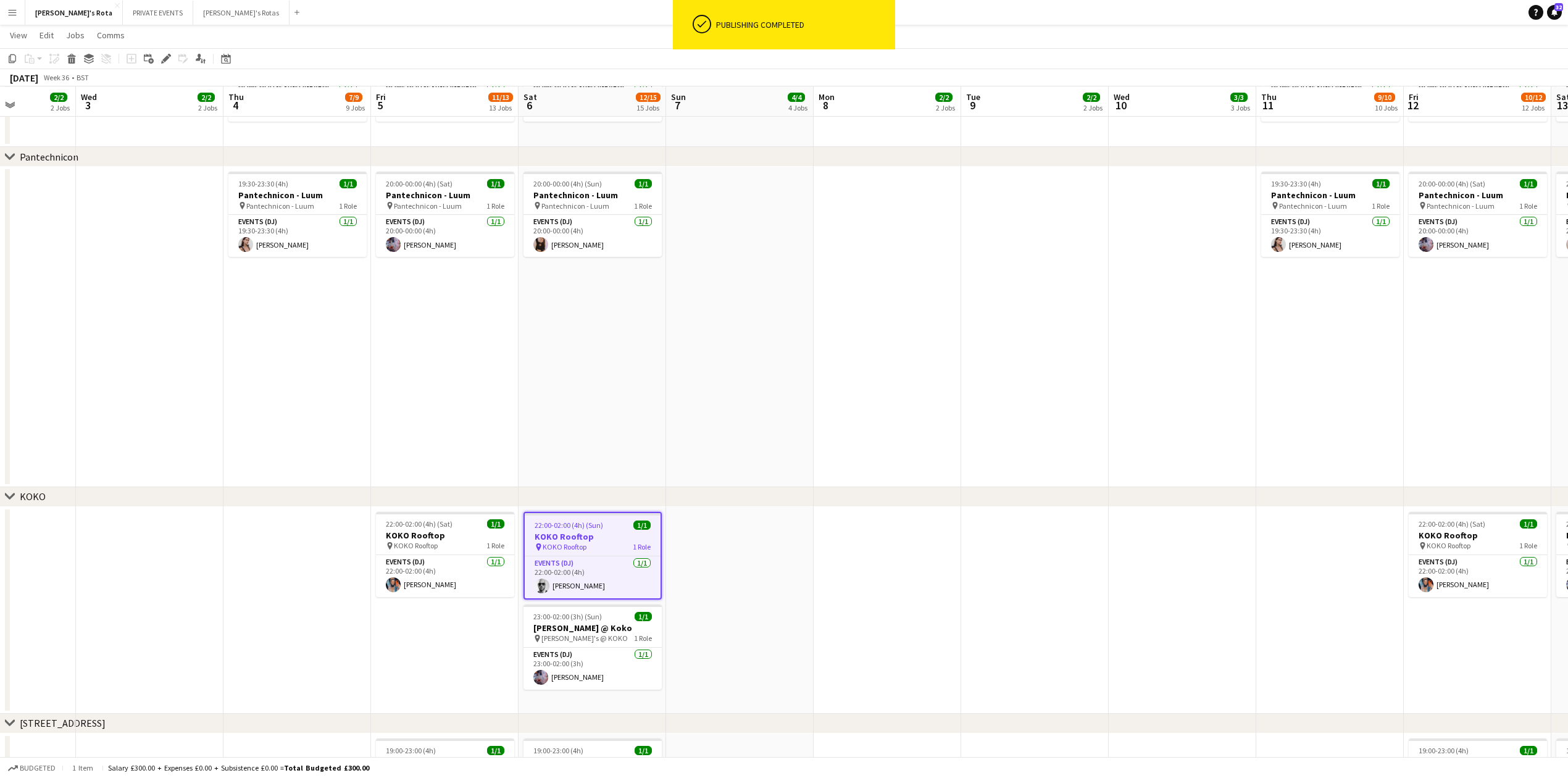
click at [661, 361] on app-date-cell "20:00-00:00 (4h) (Sun) 1/1 Pantechnicon - Luum pin Pantechnicon - Luum 1 Role E…" at bounding box center [592, 327] width 147 height 320
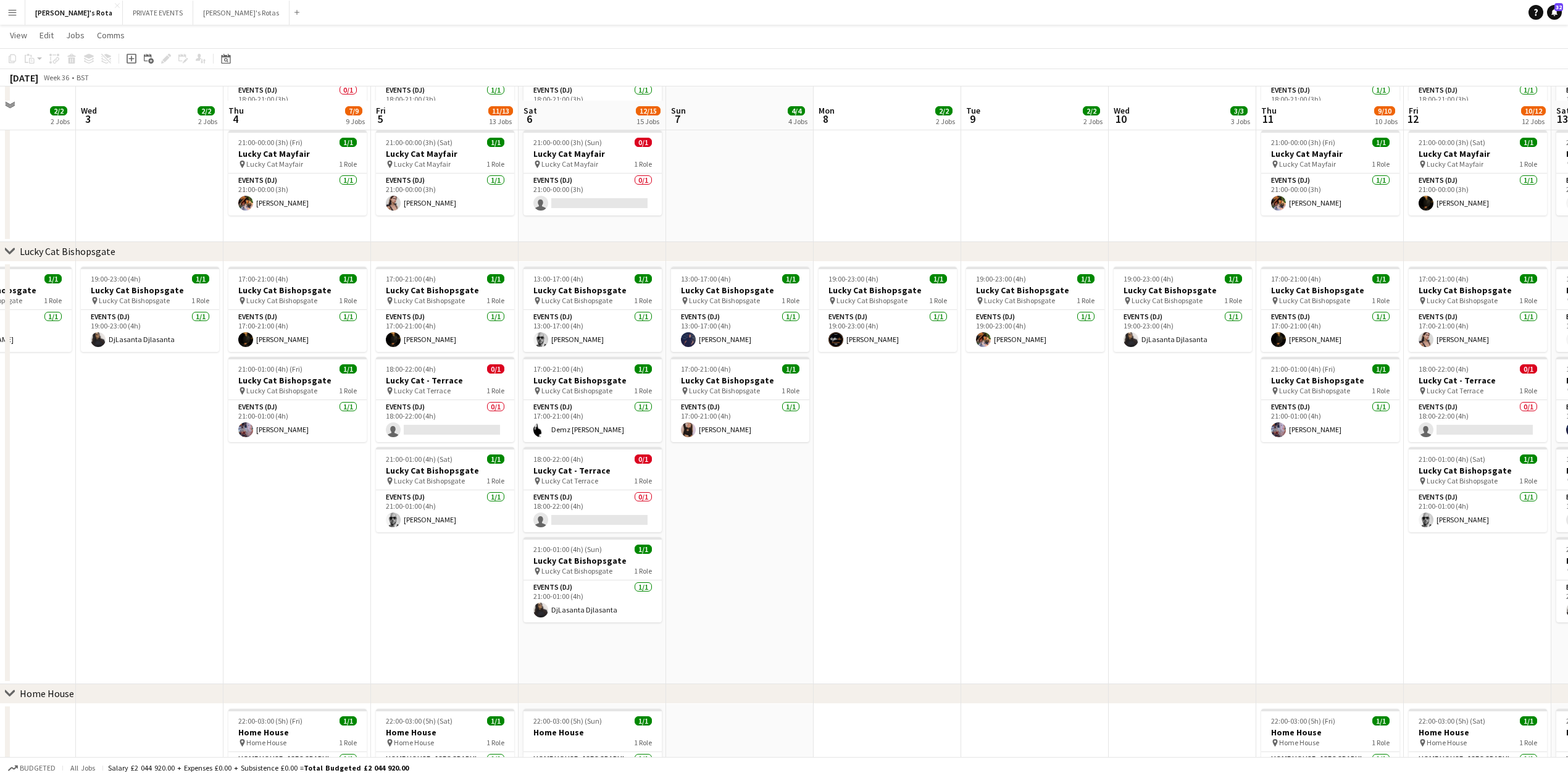
scroll to position [741, 0]
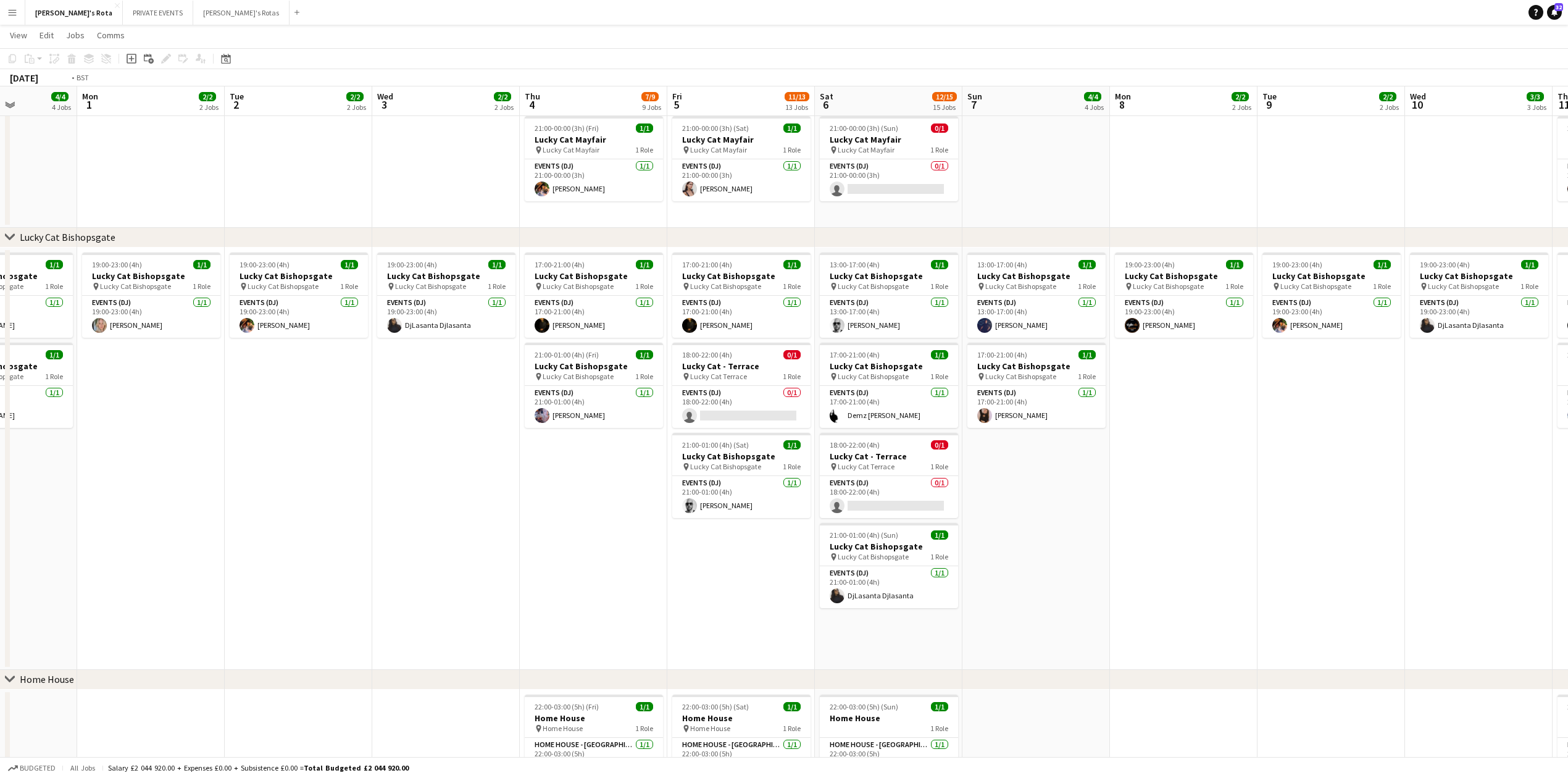
drag, startPoint x: 272, startPoint y: 574, endPoint x: 976, endPoint y: 556, distance: 704.2
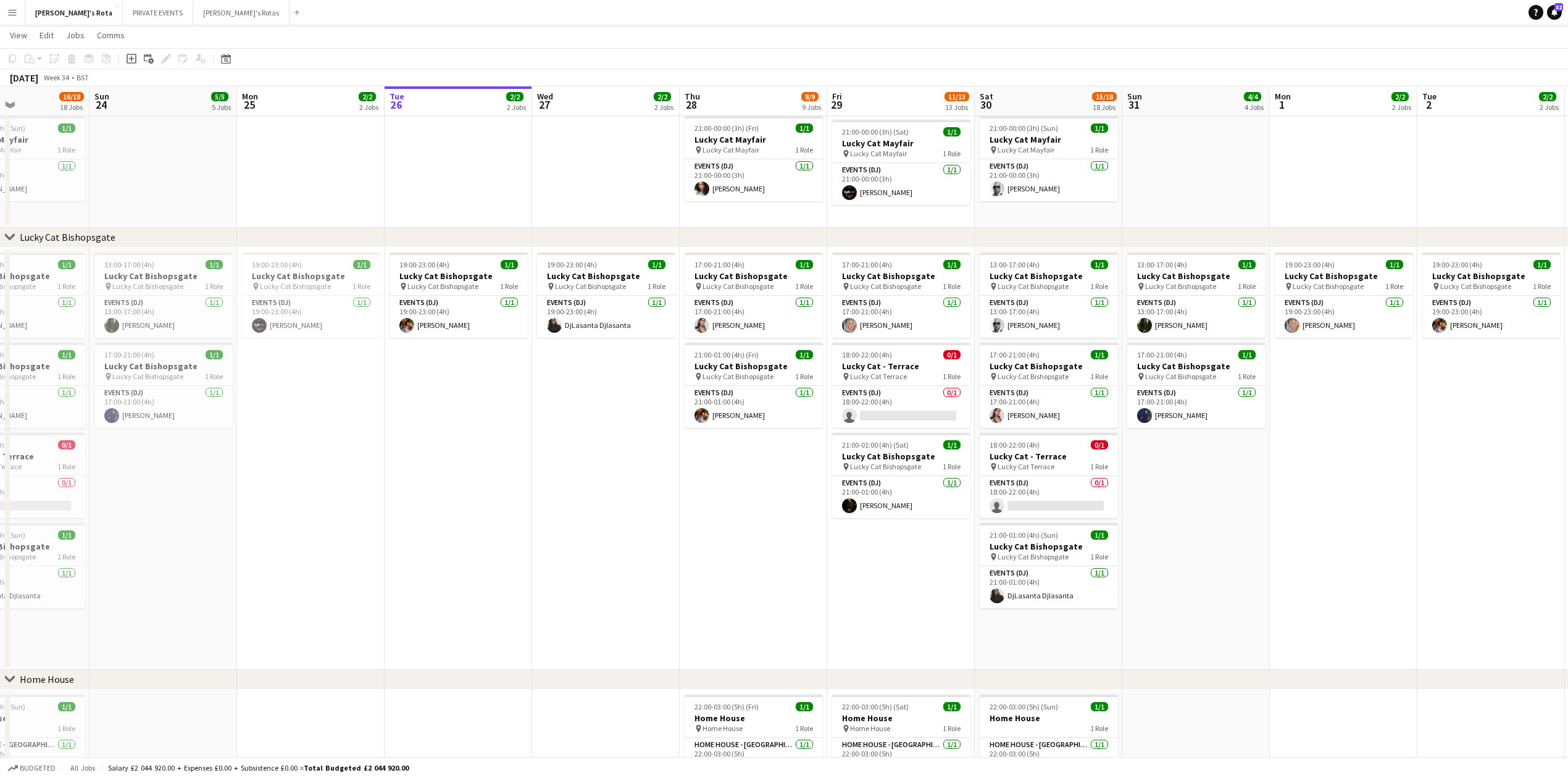
drag, startPoint x: 141, startPoint y: 561, endPoint x: 725, endPoint y: 547, distance: 584.2
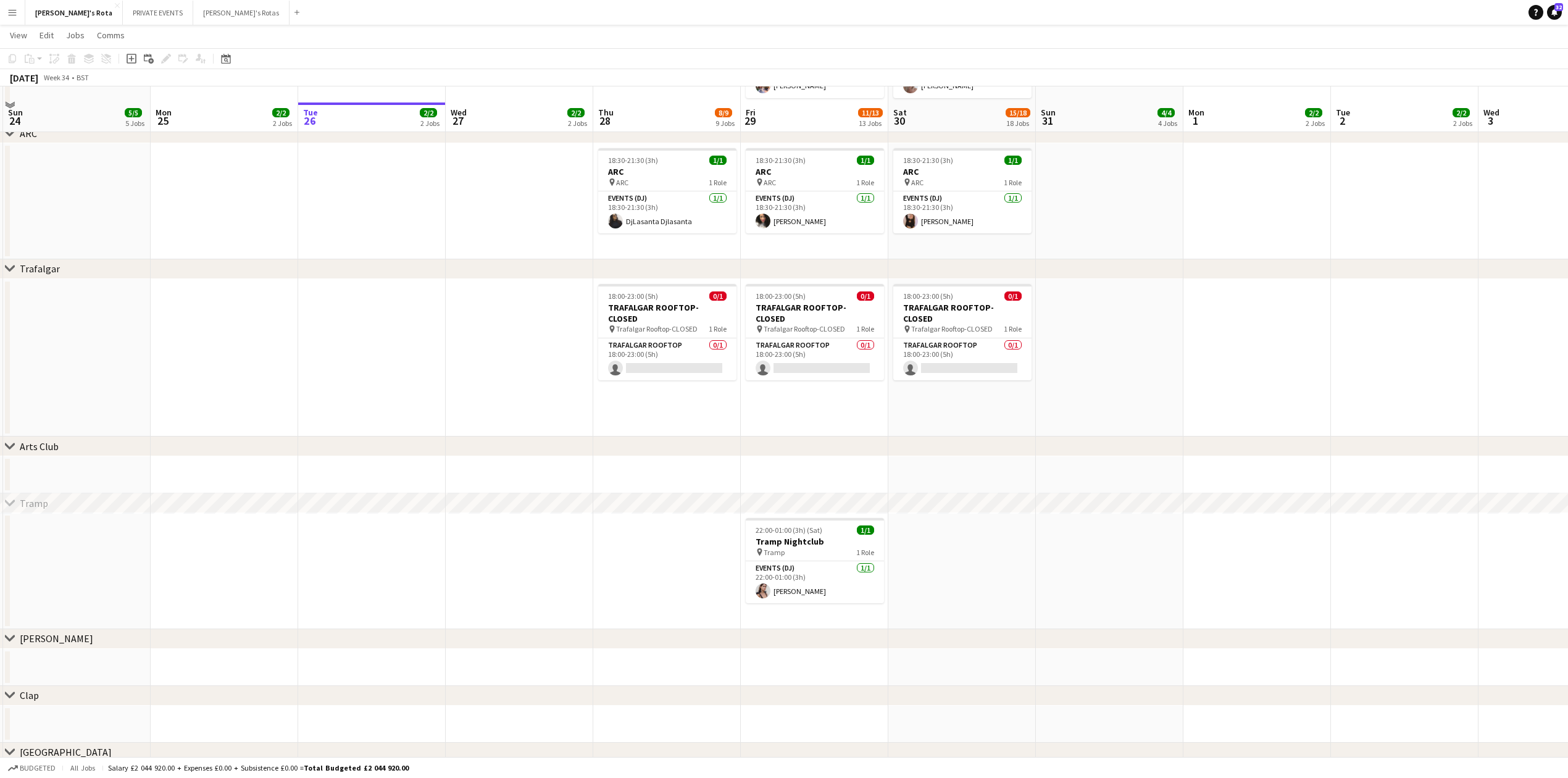
scroll to position [2141, 0]
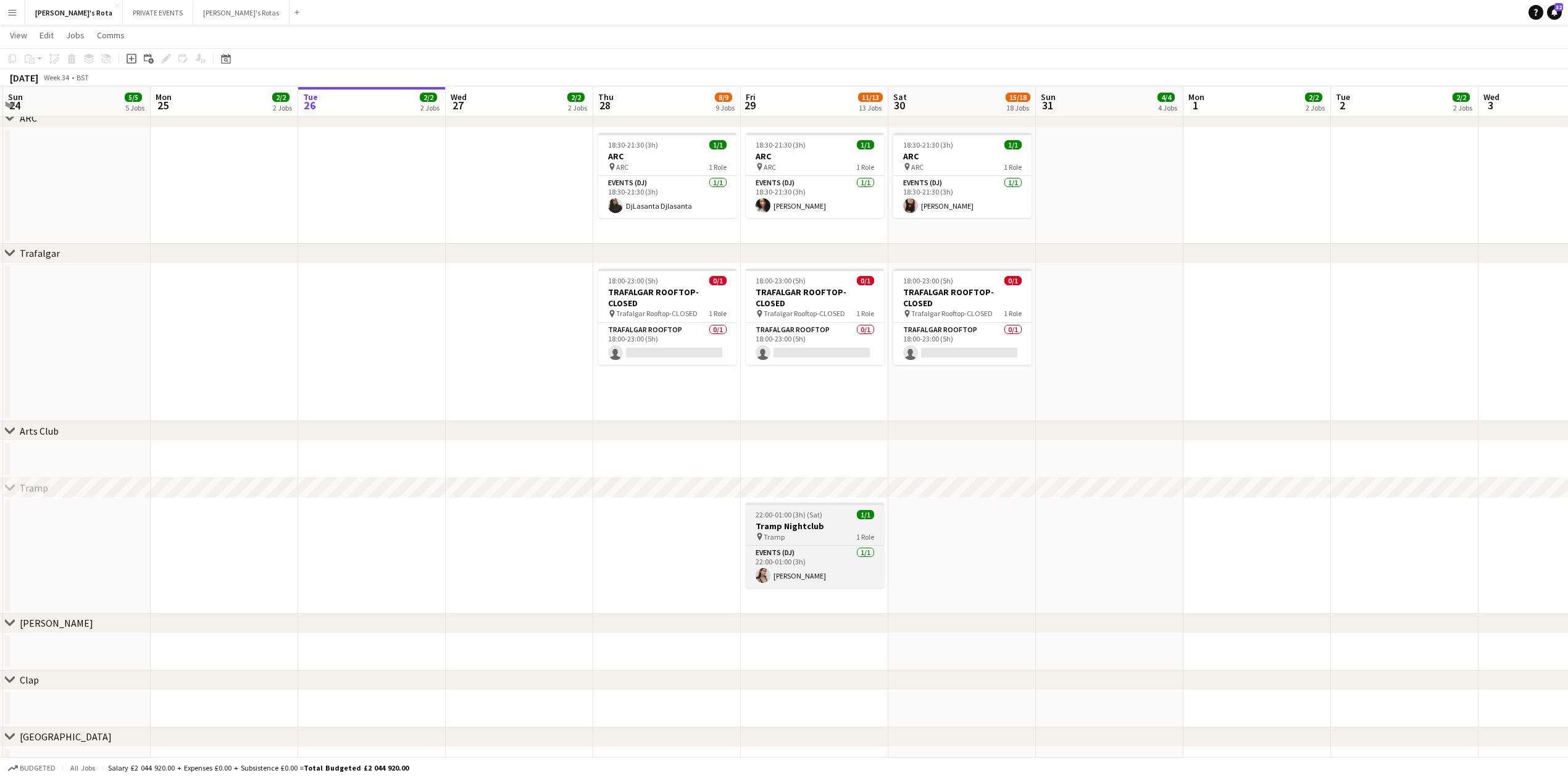
click at [779, 525] on h3 "Tramp Nightclub" at bounding box center [815, 526] width 138 height 11
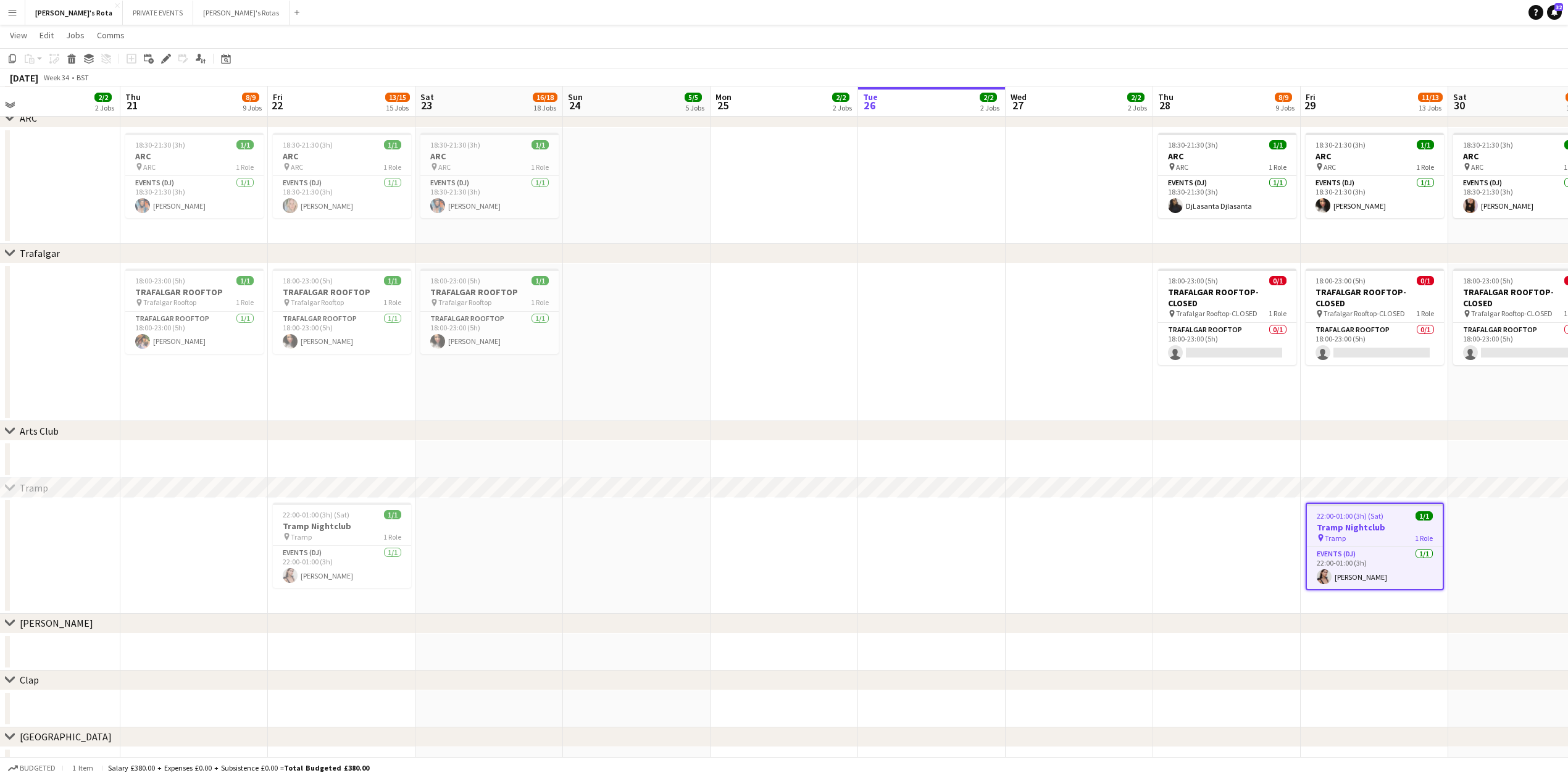
drag, startPoint x: 406, startPoint y: 585, endPoint x: 1073, endPoint y: 573, distance: 667.1
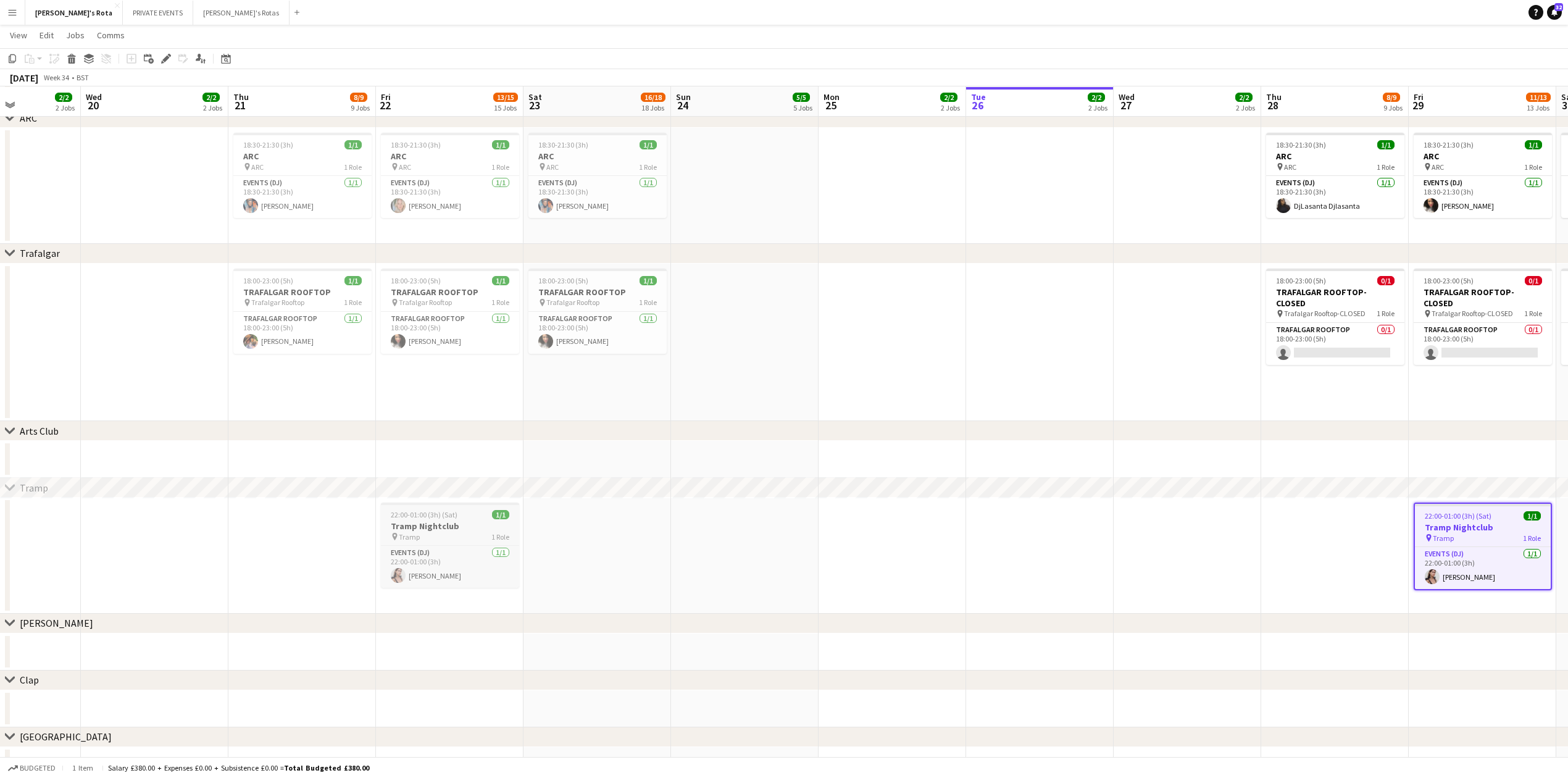
click at [438, 525] on h3 "Tramp Nightclub" at bounding box center [450, 526] width 138 height 11
click at [169, 57] on icon "Edit" at bounding box center [166, 58] width 10 height 10
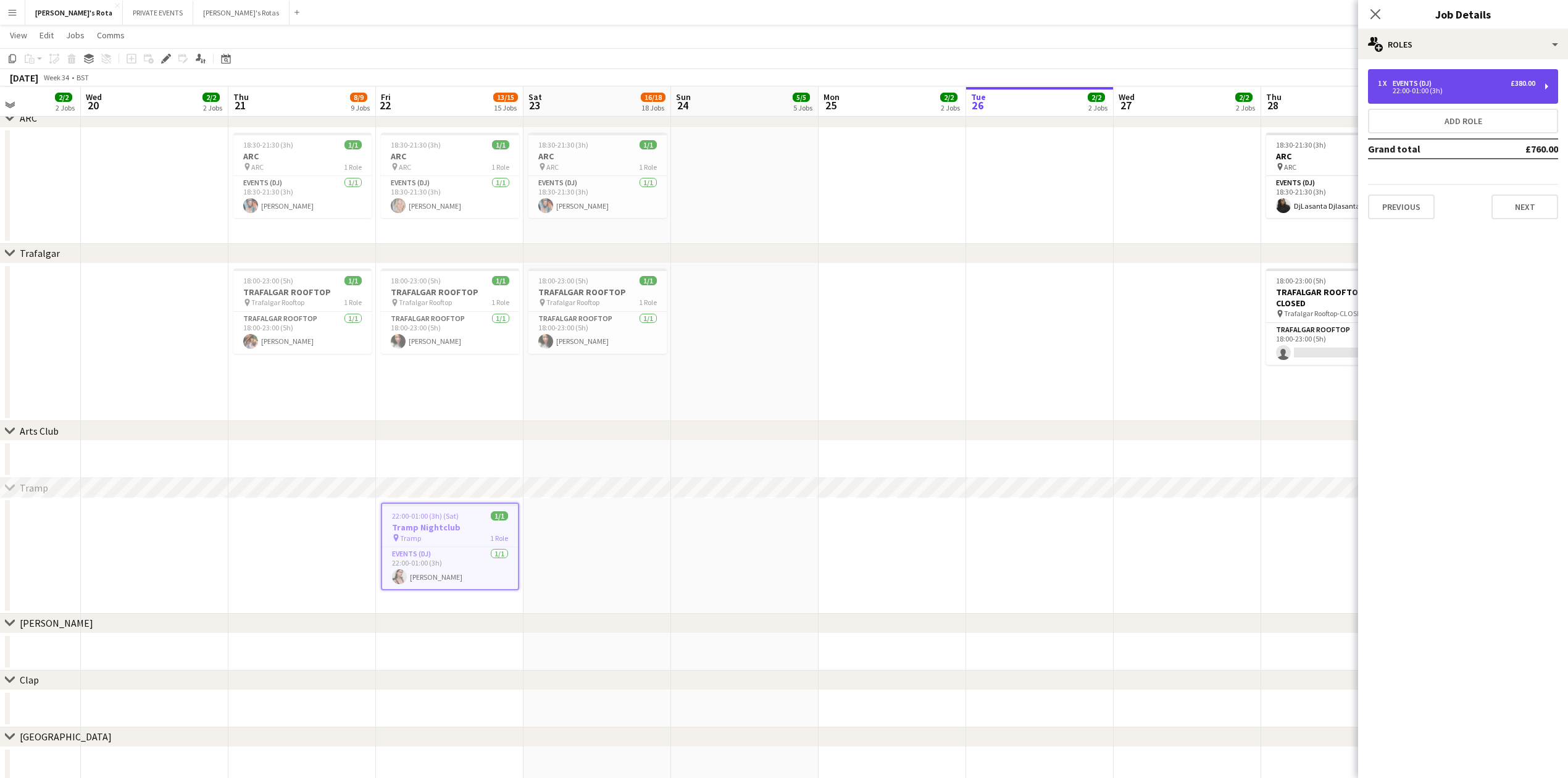
click at [1472, 89] on div "22:00-01:00 (3h)" at bounding box center [1456, 90] width 157 height 6
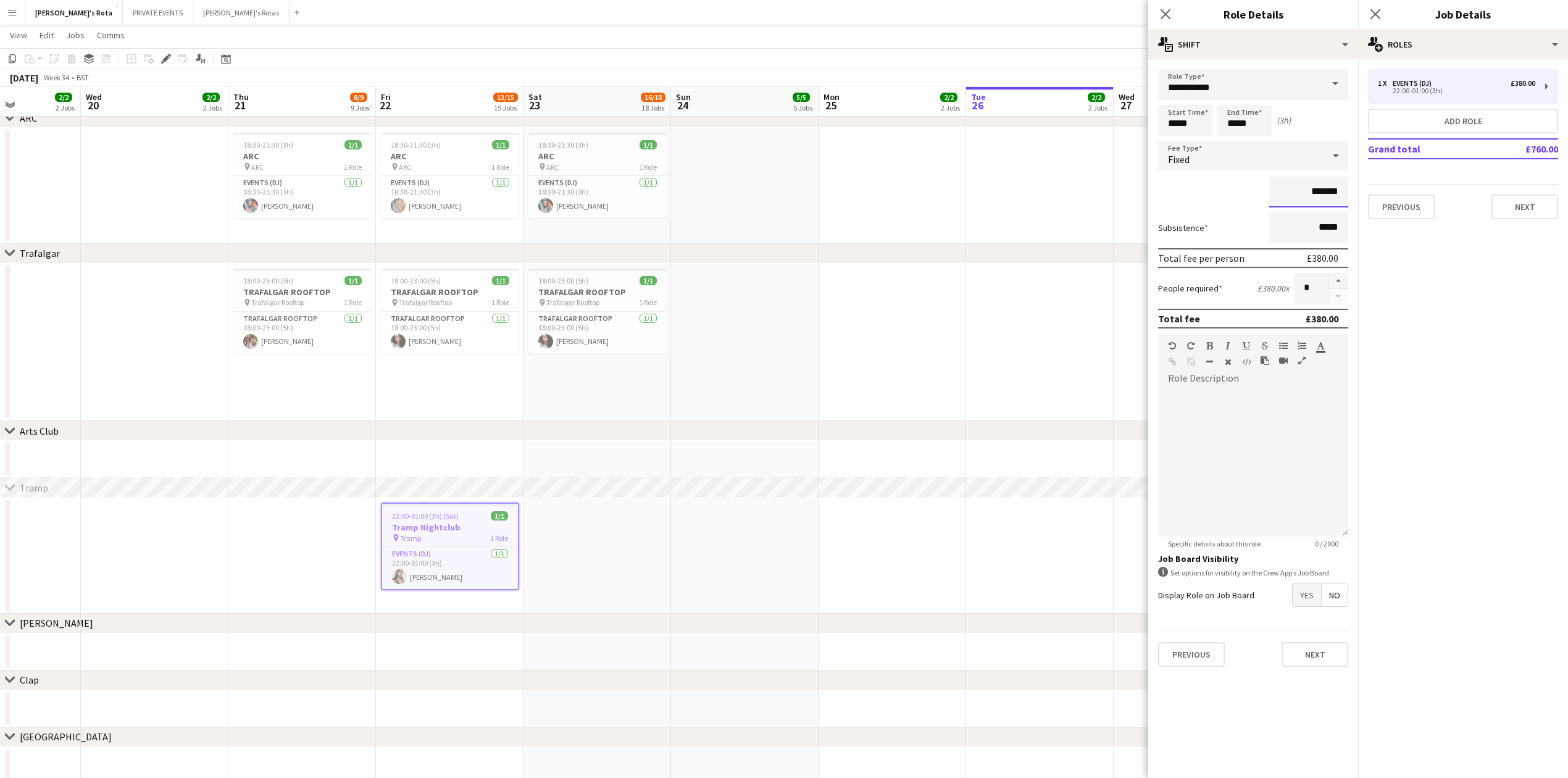
click at [1332, 188] on input "*******" at bounding box center [1308, 192] width 79 height 31
type input "*******"
click at [1520, 210] on button "Next" at bounding box center [1525, 207] width 66 height 25
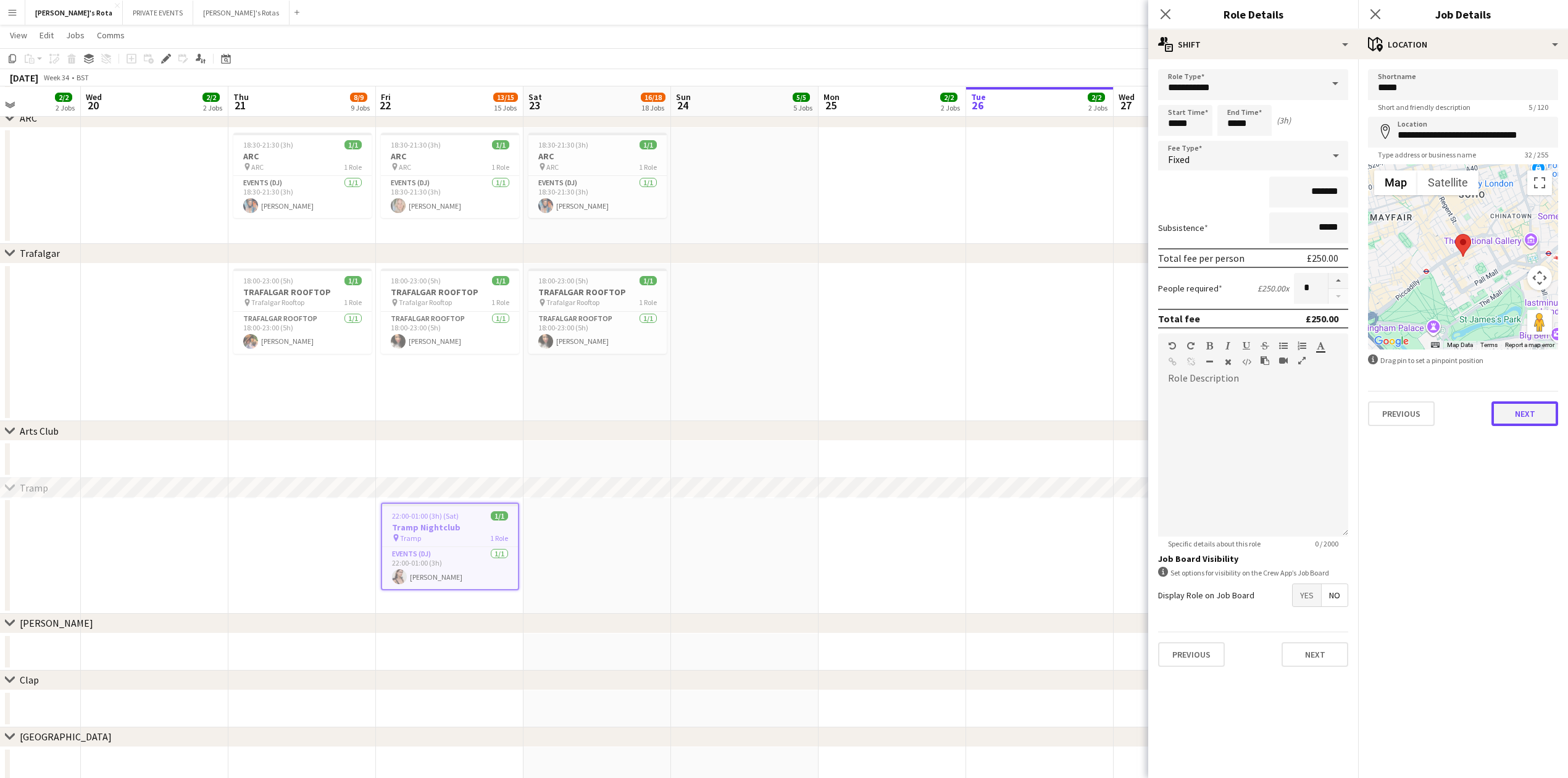
click at [1527, 414] on button "Next" at bounding box center [1525, 413] width 66 height 25
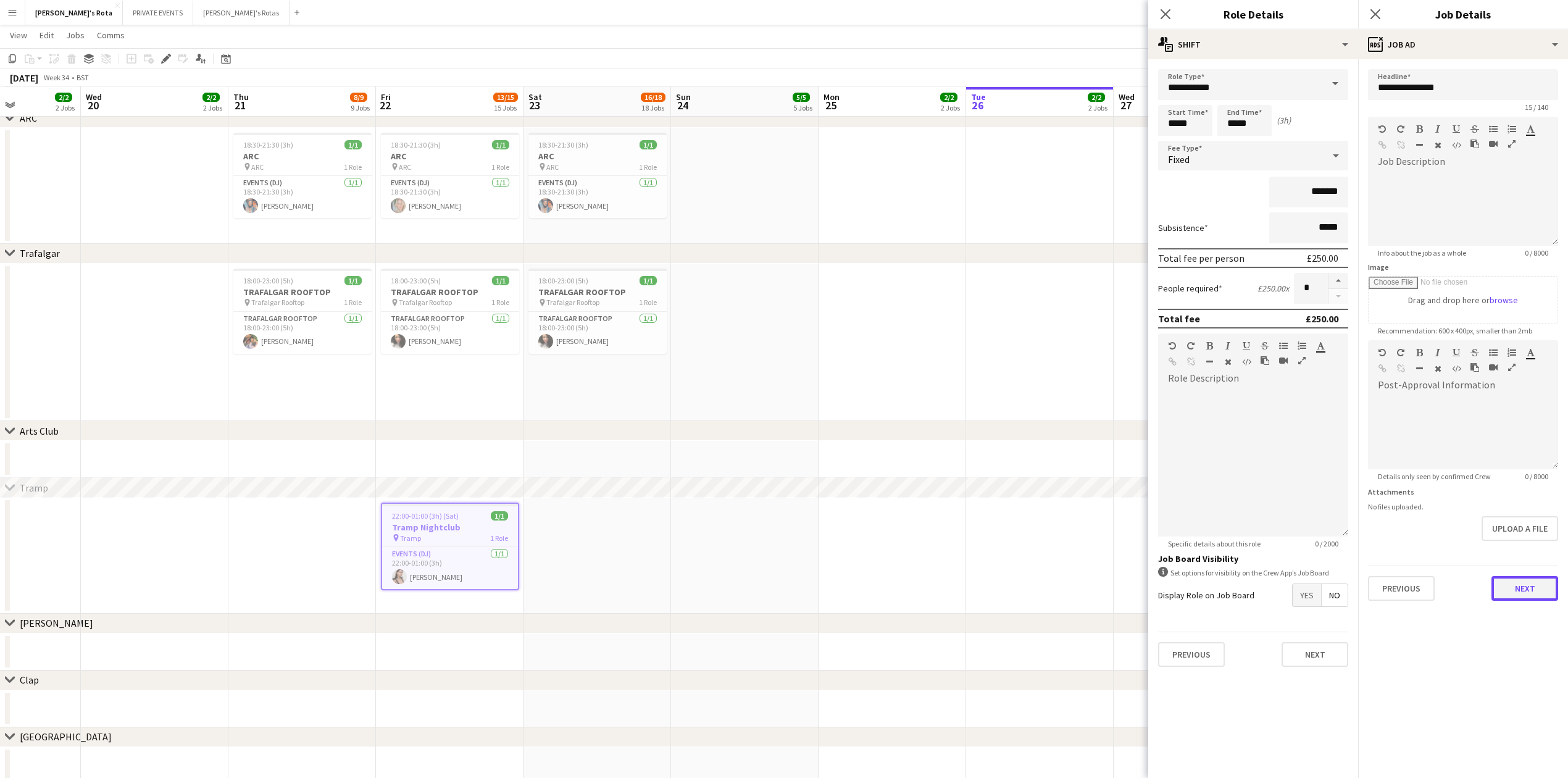
click at [1529, 584] on button "Next" at bounding box center [1525, 588] width 66 height 25
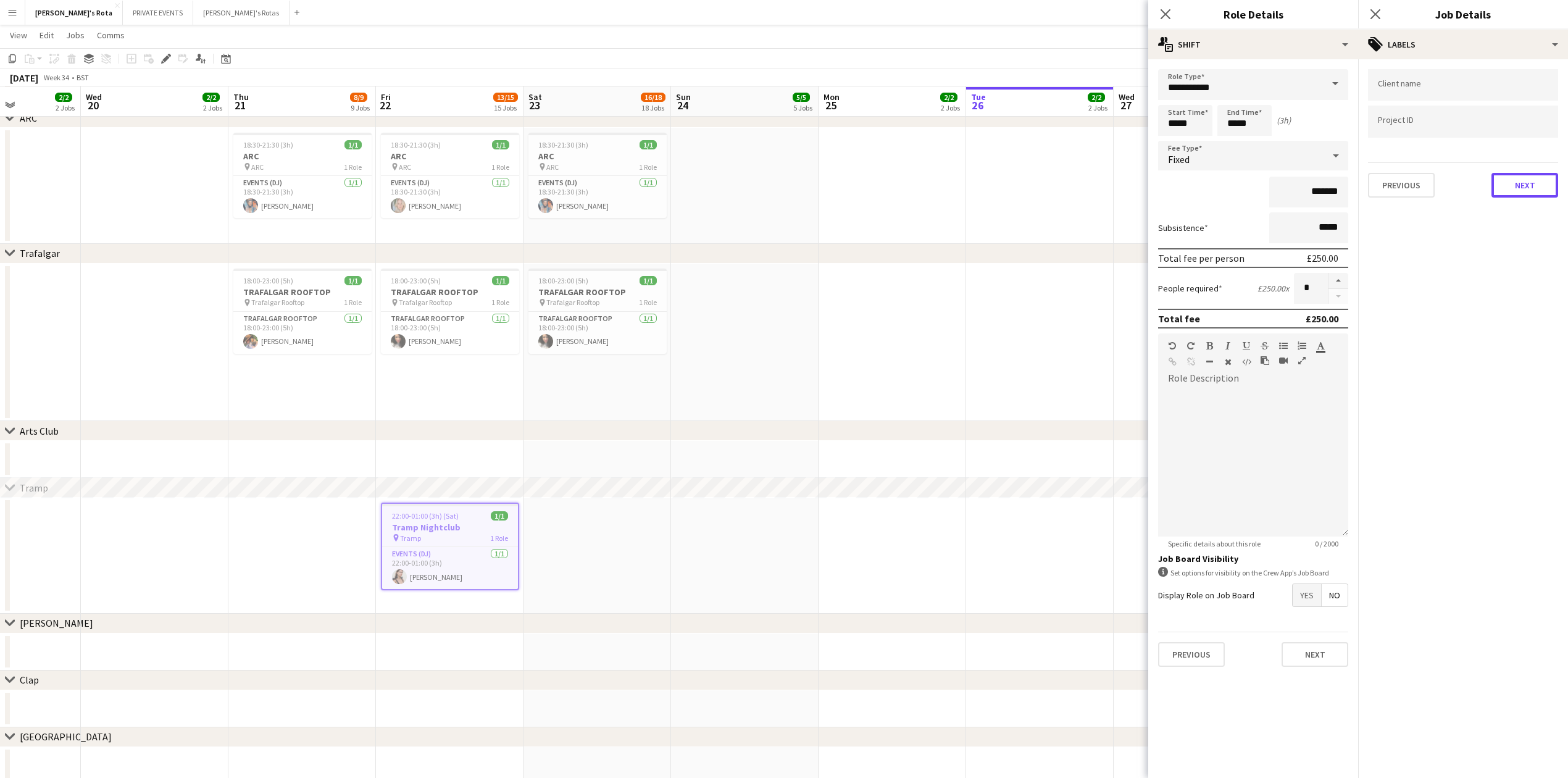
click at [1531, 179] on button "Next" at bounding box center [1525, 185] width 66 height 25
click at [1521, 138] on button "Next" at bounding box center [1525, 128] width 66 height 25
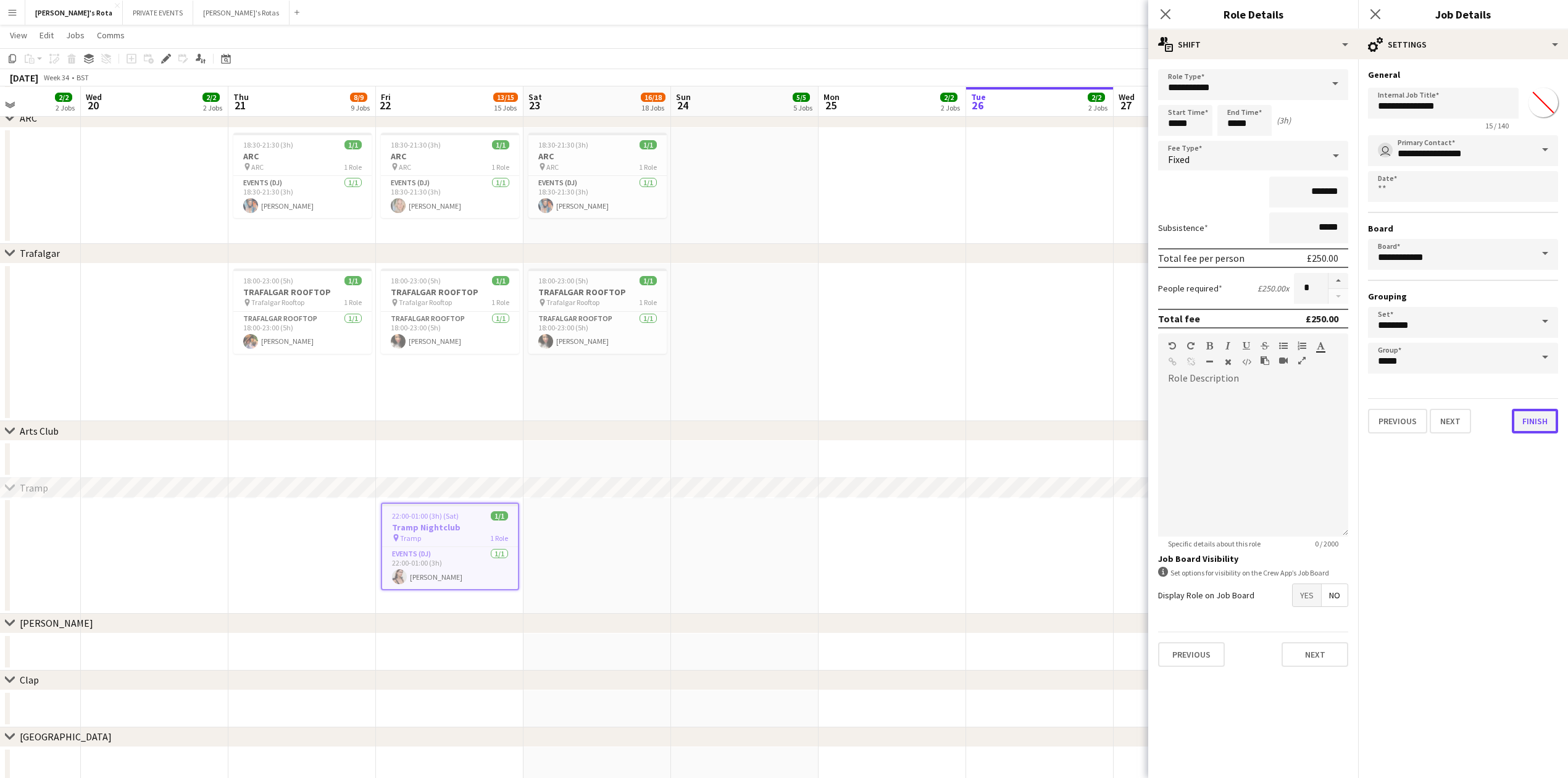
click at [1537, 413] on button "Finish" at bounding box center [1535, 421] width 46 height 25
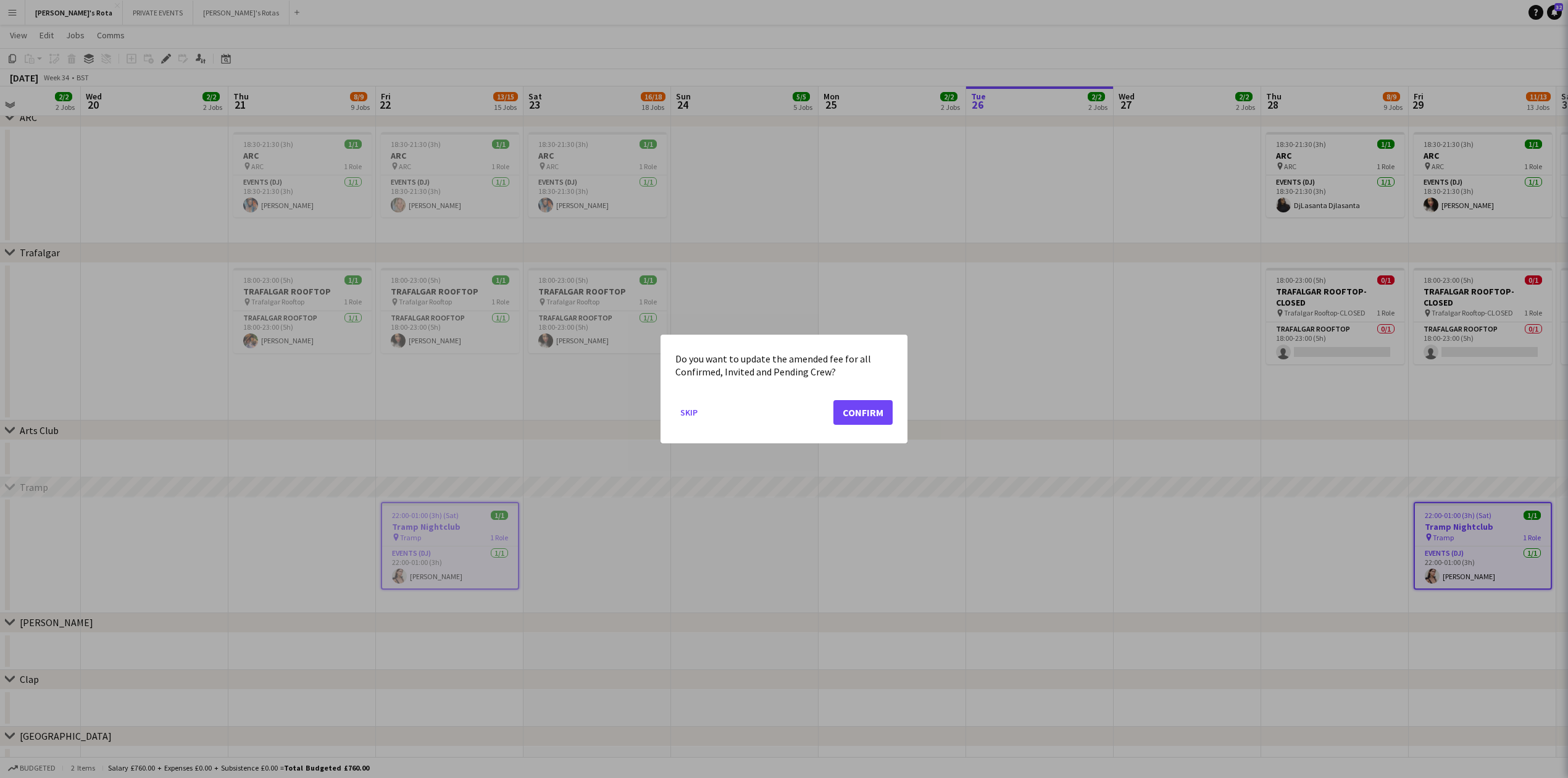
scroll to position [0, 0]
click at [869, 405] on button "Confirm" at bounding box center [863, 412] width 59 height 25
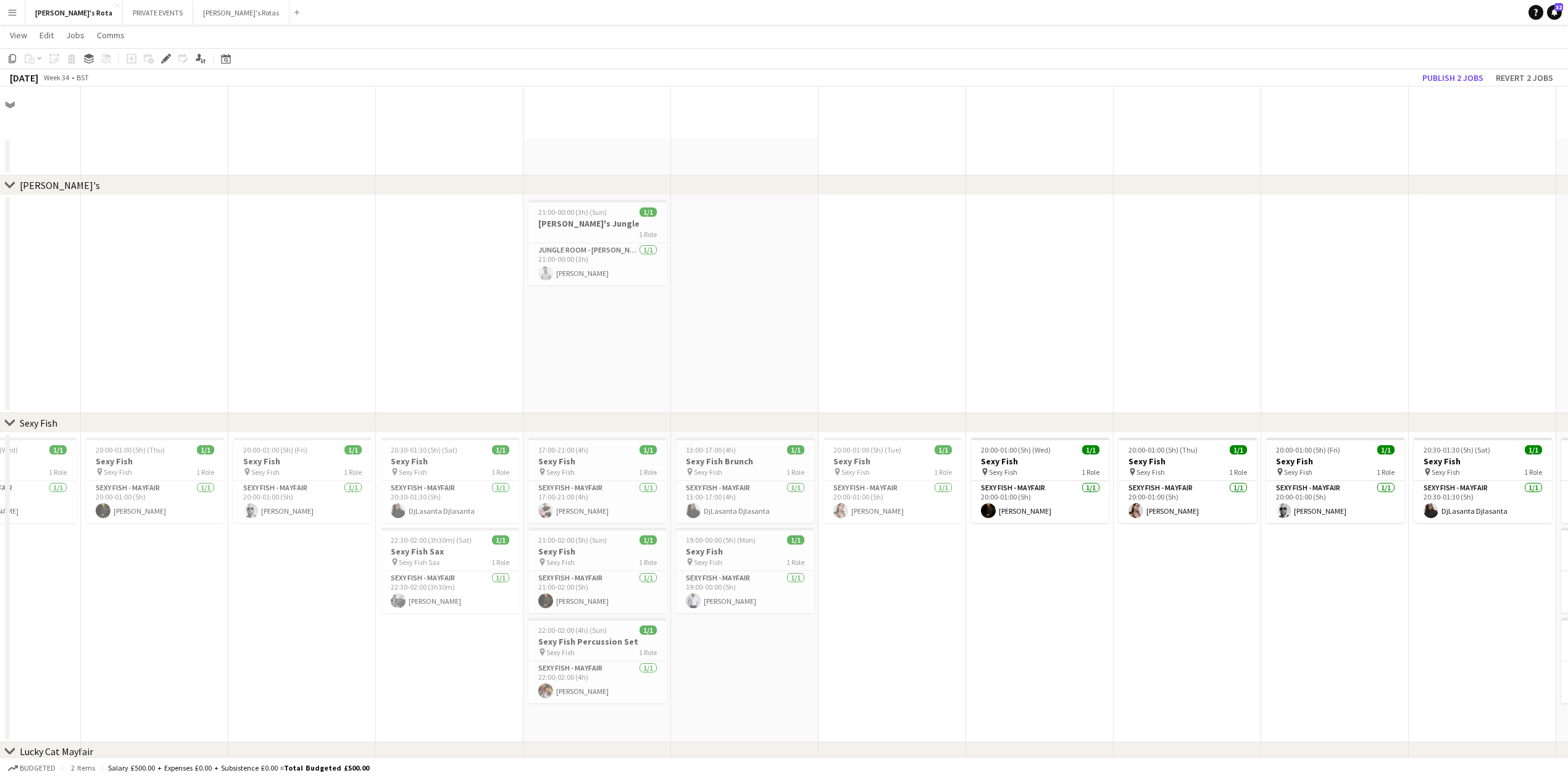
scroll to position [2141, 0]
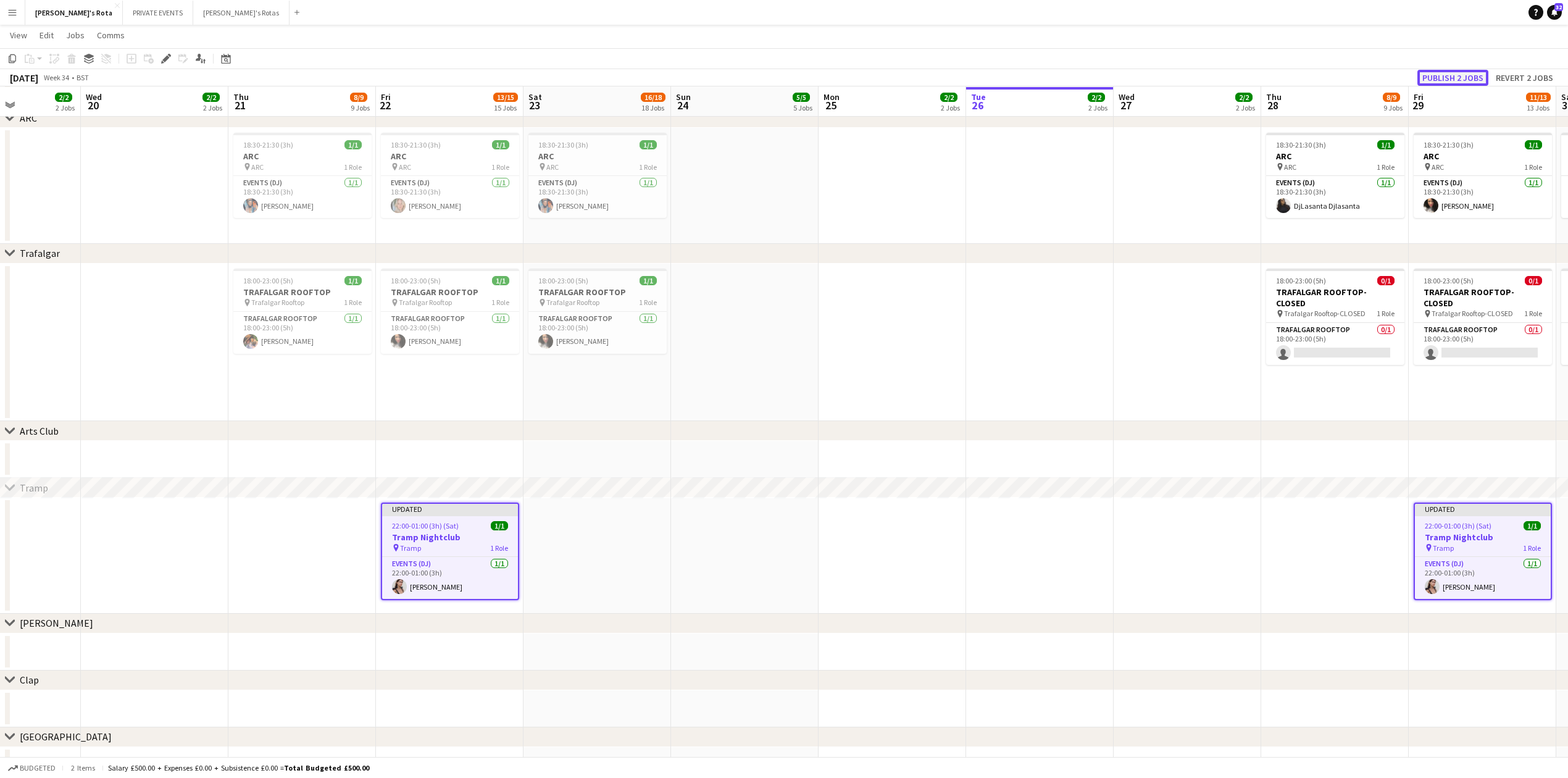
click at [1446, 70] on button "Publish 2 jobs" at bounding box center [1452, 78] width 71 height 16
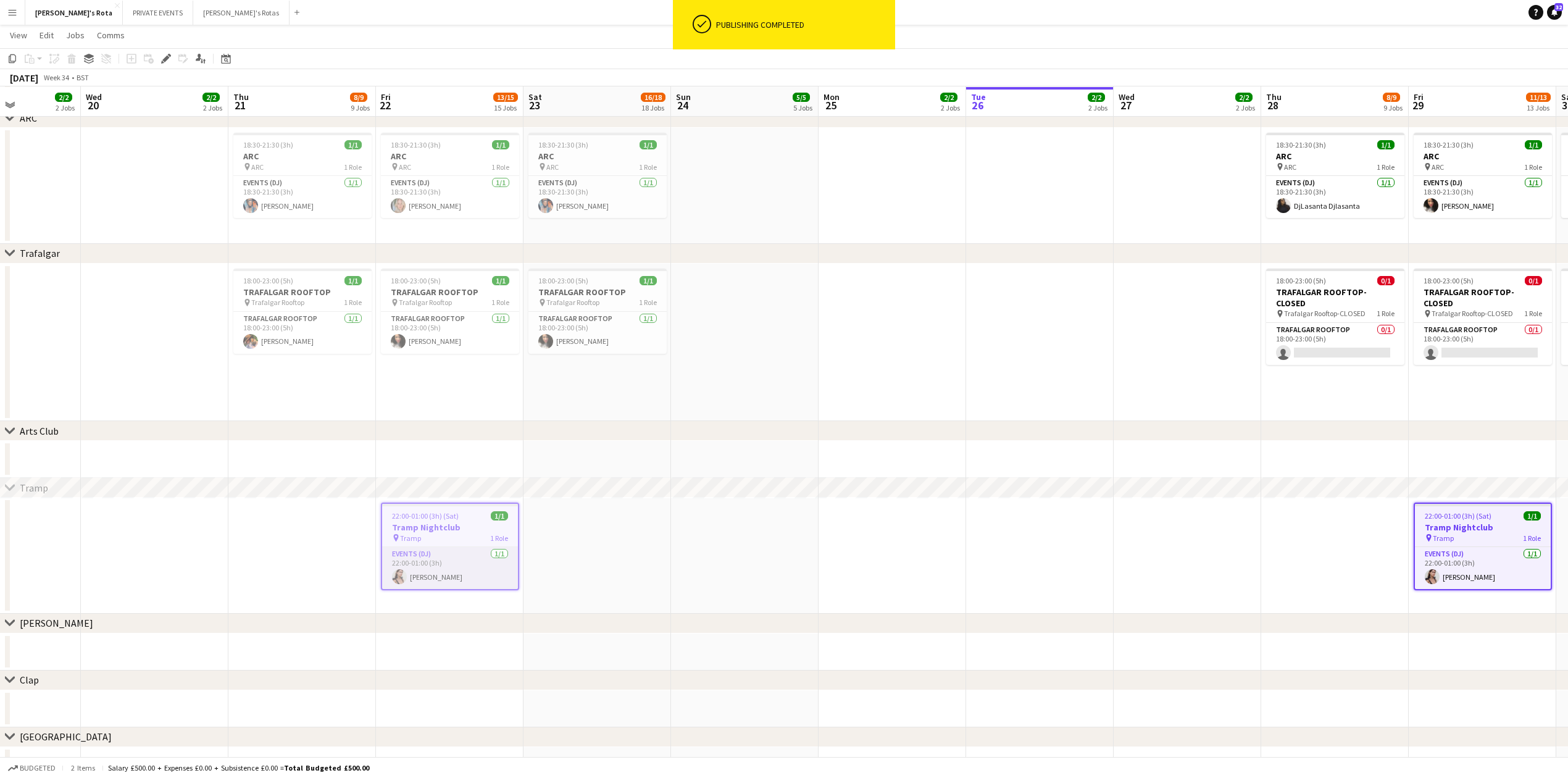
click at [402, 571] on app-user-avatar at bounding box center [399, 577] width 15 height 15
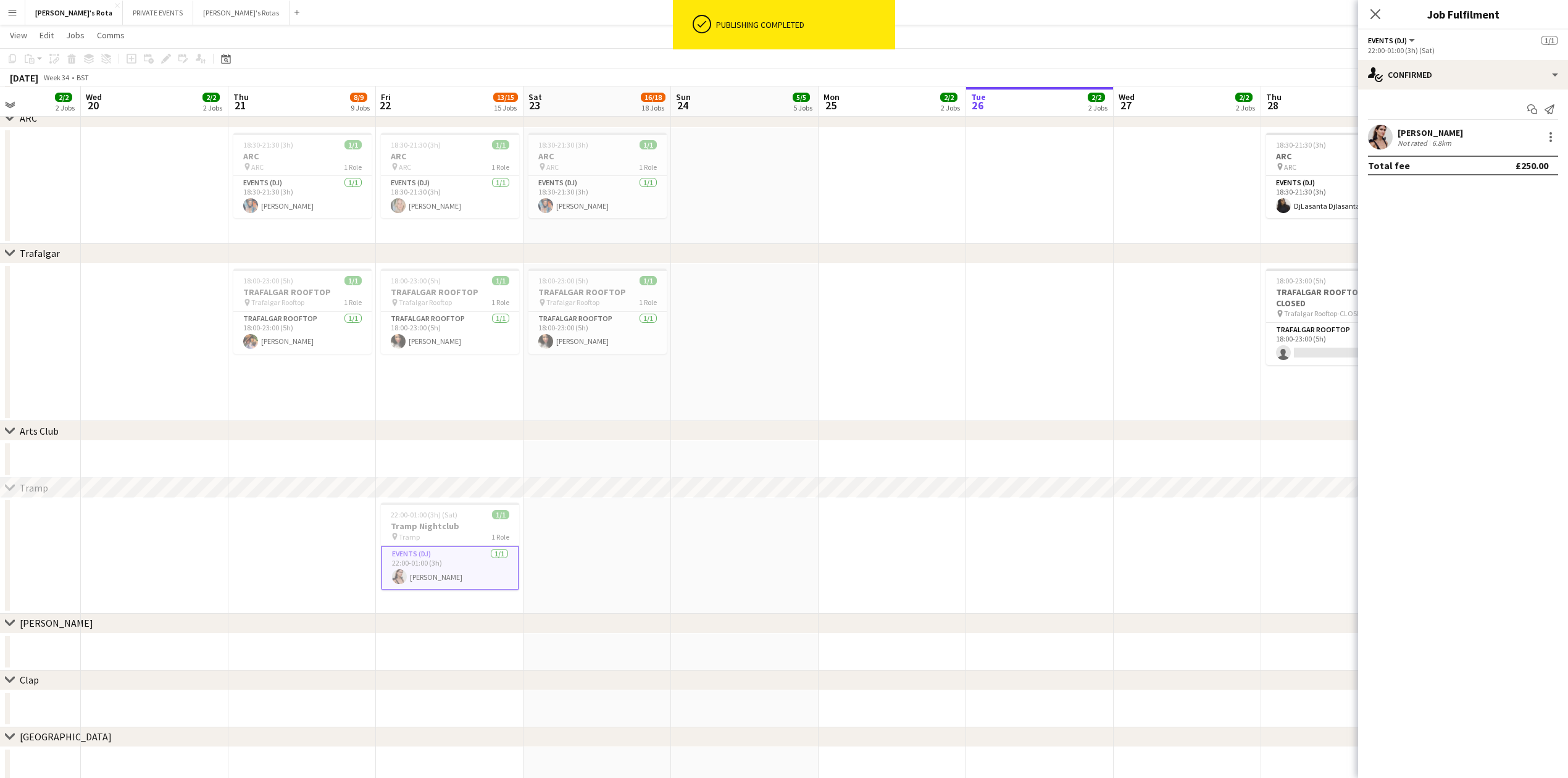
click at [644, 563] on app-date-cell at bounding box center [597, 555] width 147 height 116
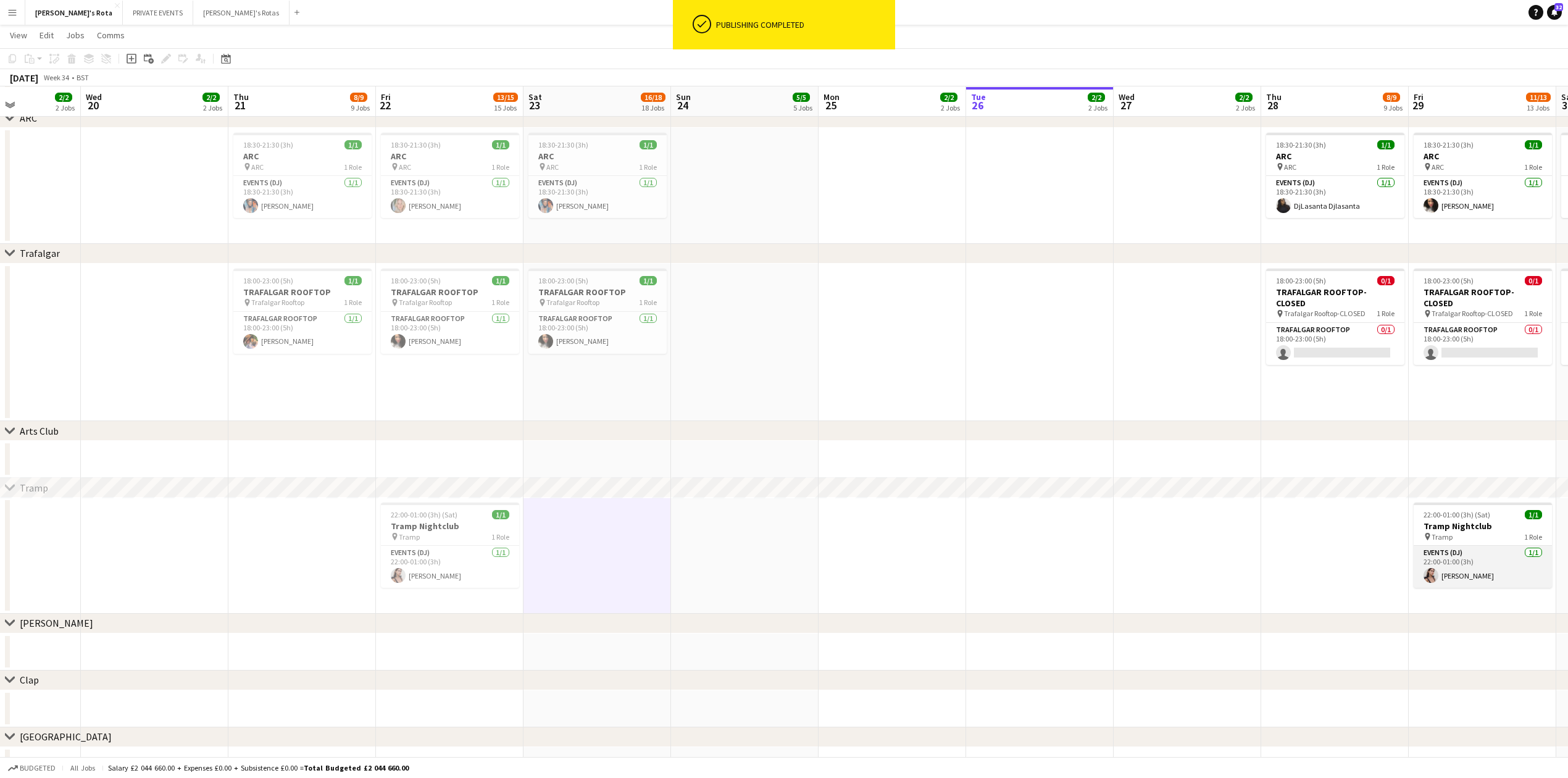
click at [1486, 572] on app-card-role "Events (DJ) 1/1 22:00-01:00 (3h) Yvonne Simone Watts" at bounding box center [1483, 567] width 138 height 42
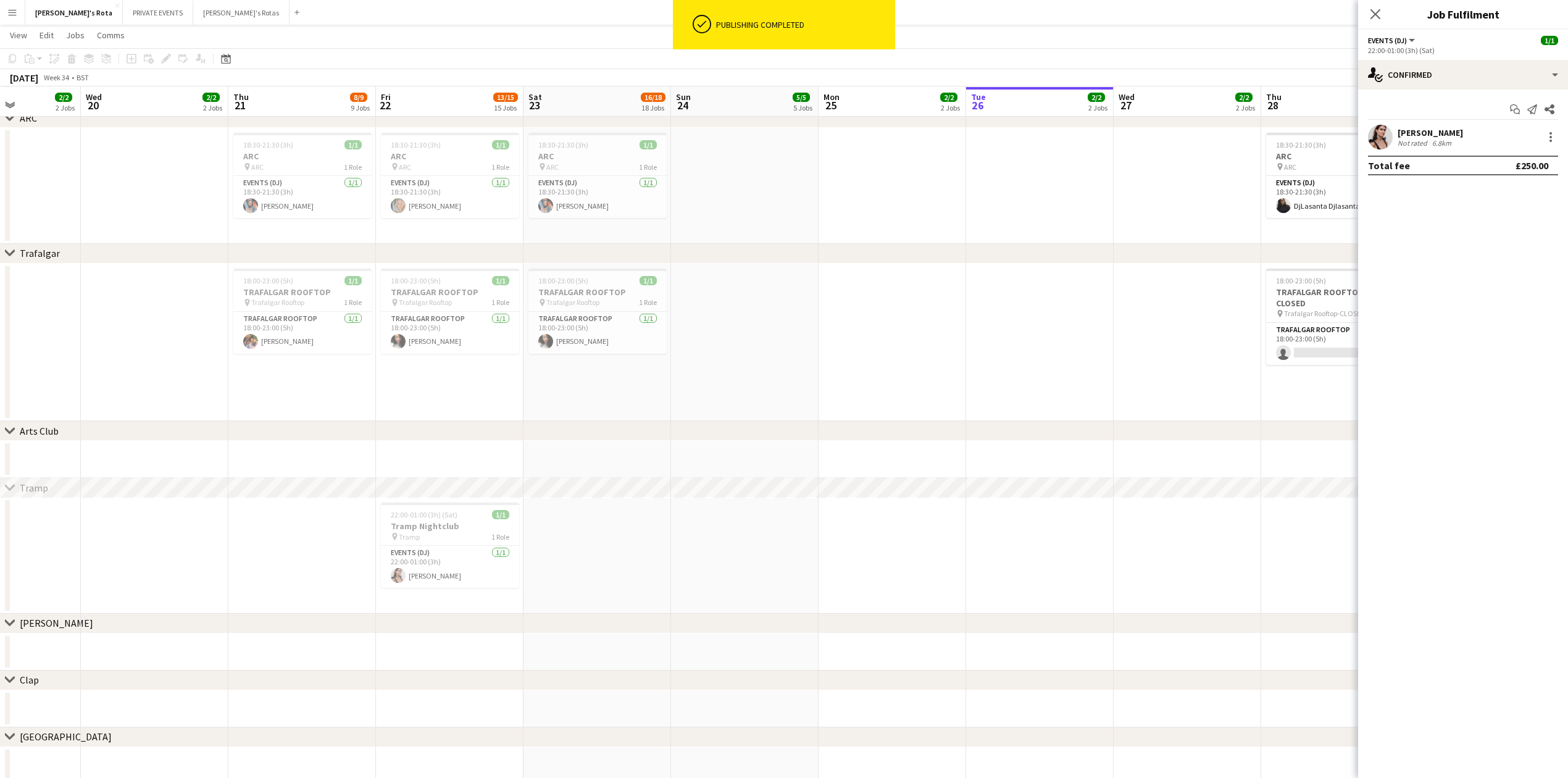
scroll to position [0, 361]
click at [1207, 534] on app-date-cell at bounding box center [1188, 555] width 147 height 116
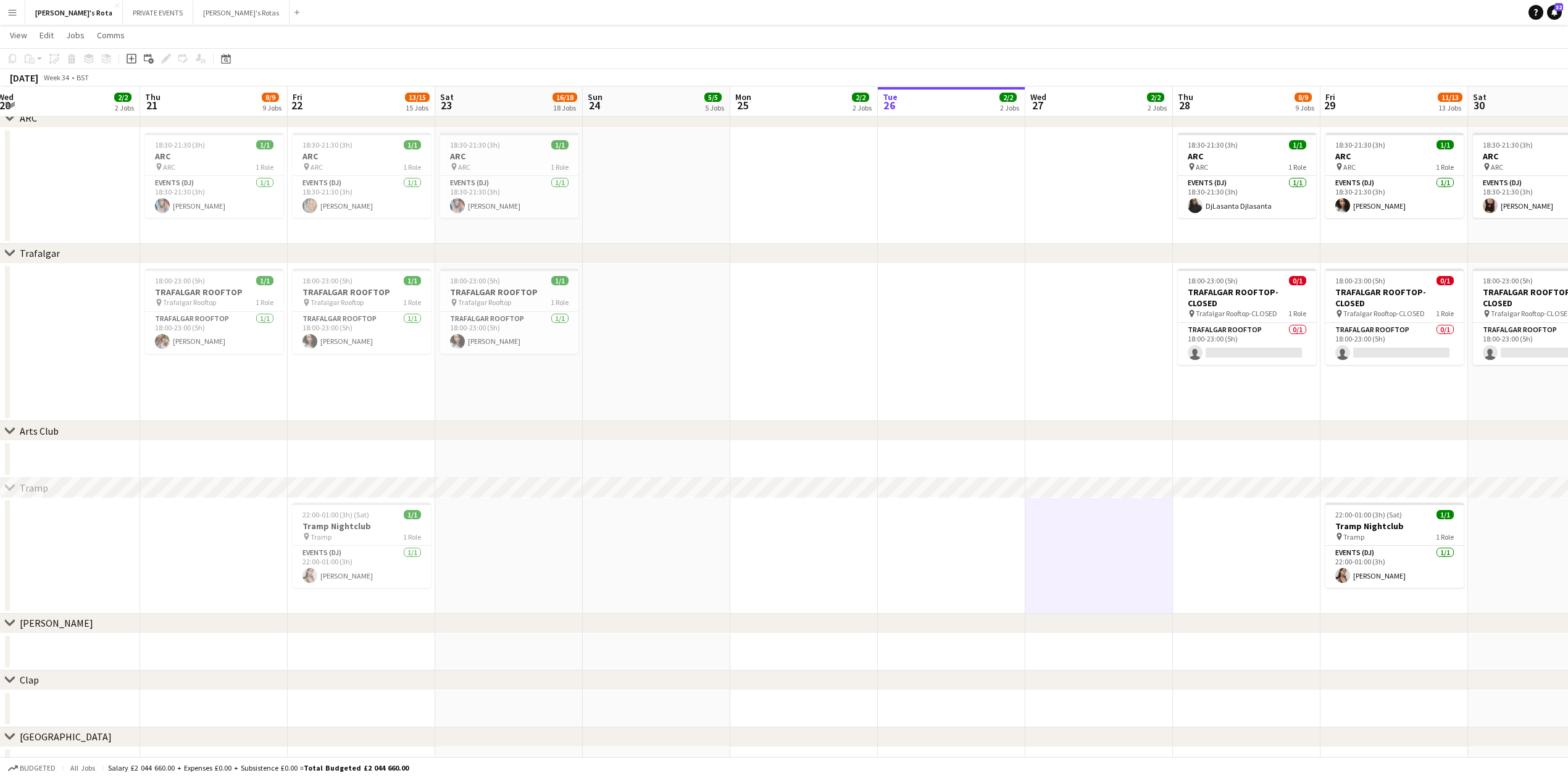
drag, startPoint x: 943, startPoint y: 357, endPoint x: 826, endPoint y: 368, distance: 117.5
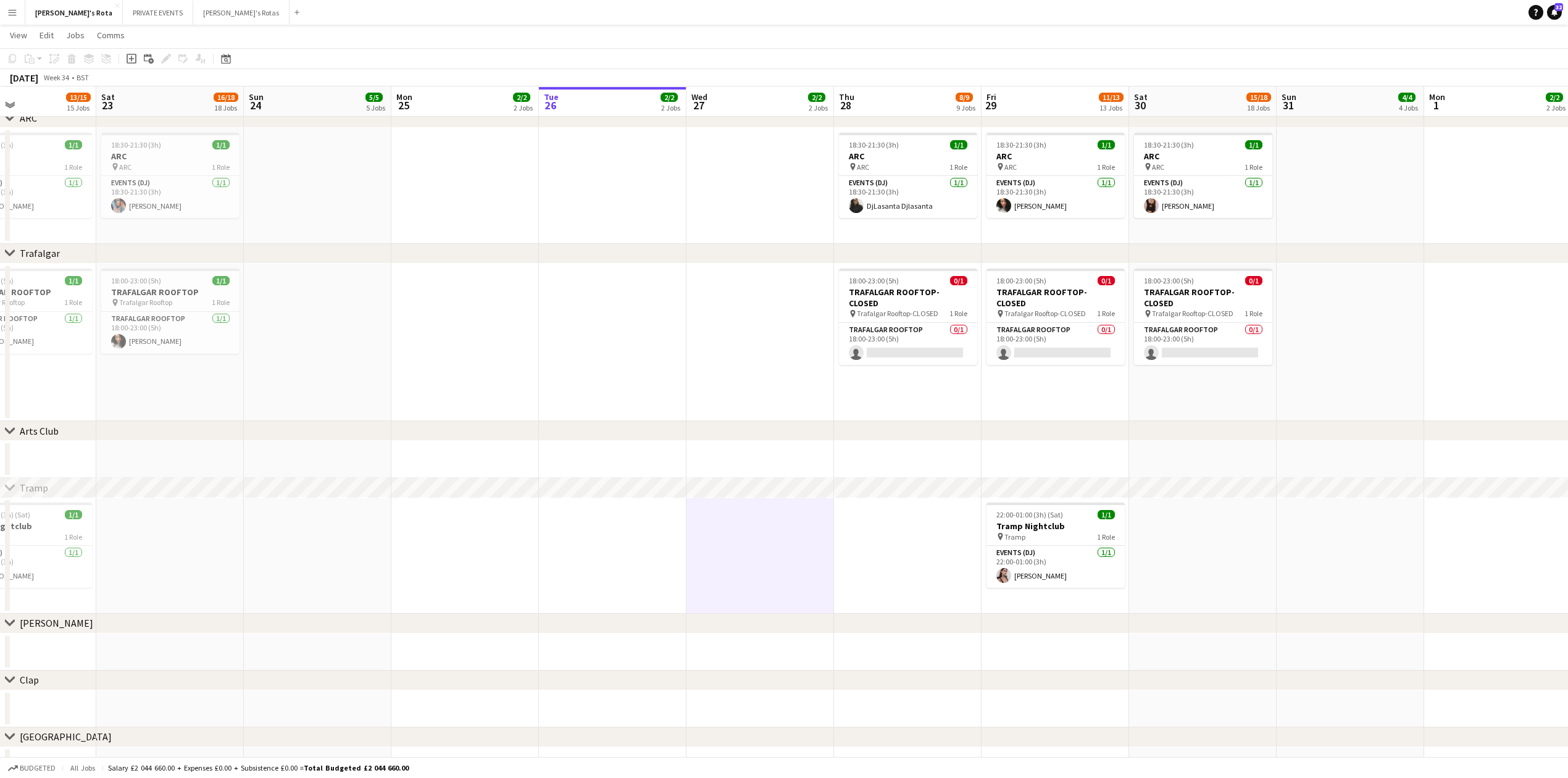
drag, startPoint x: 889, startPoint y: 330, endPoint x: 500, endPoint y: 358, distance: 390.0
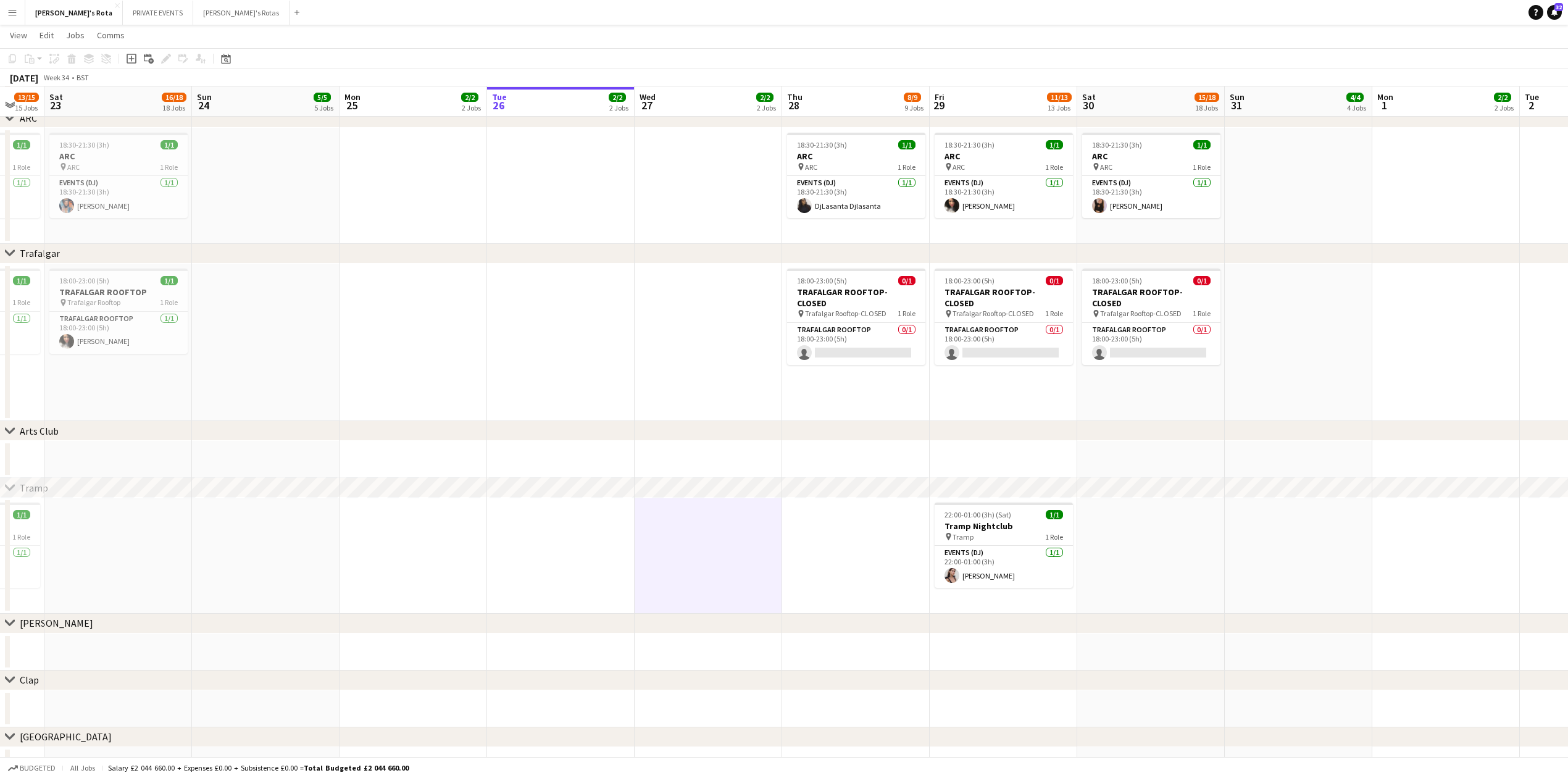
drag, startPoint x: 742, startPoint y: 399, endPoint x: 628, endPoint y: 423, distance: 116.5
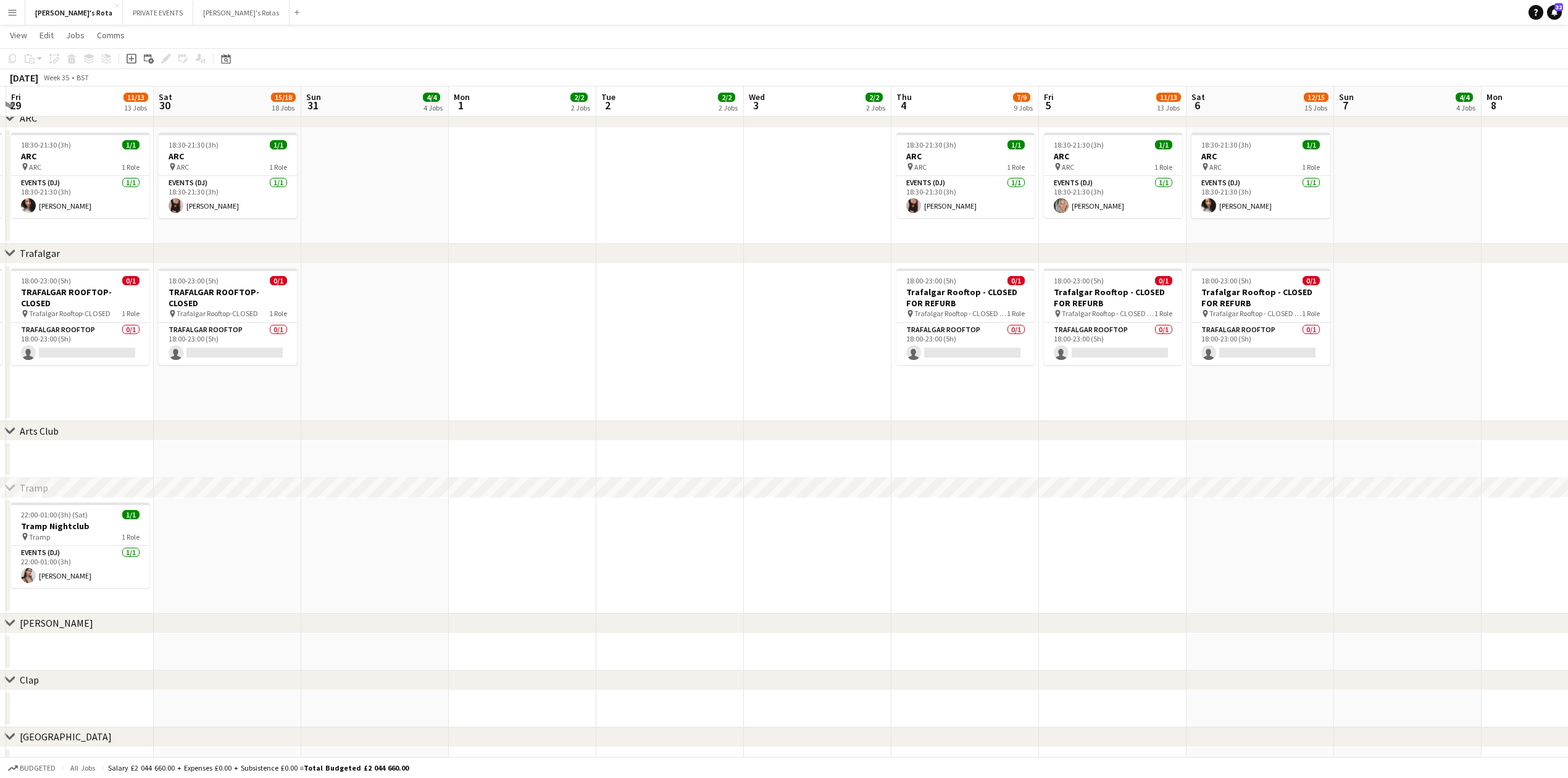
drag, startPoint x: 1272, startPoint y: 575, endPoint x: 679, endPoint y: 552, distance: 593.4
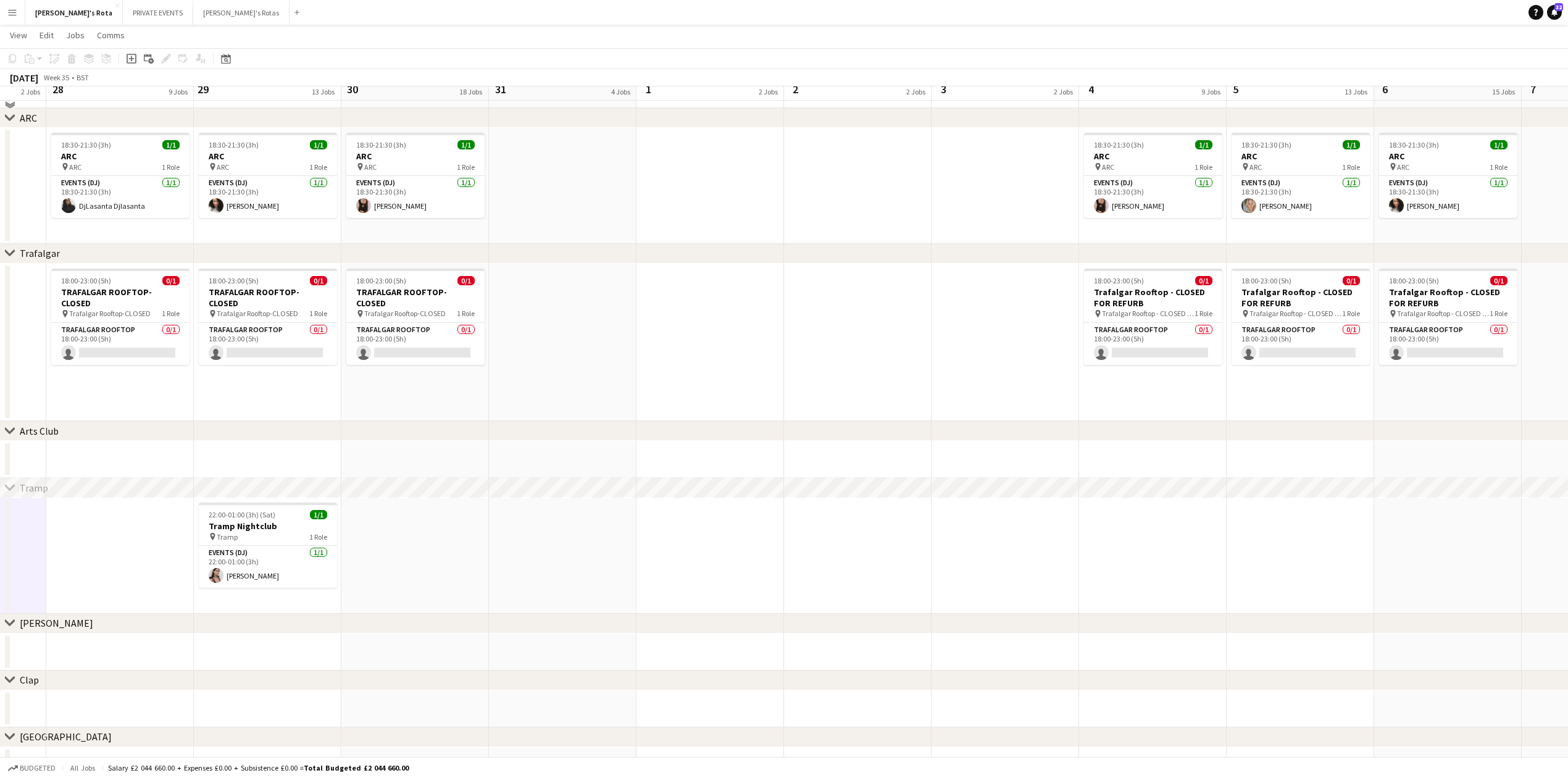
scroll to position [1977, 0]
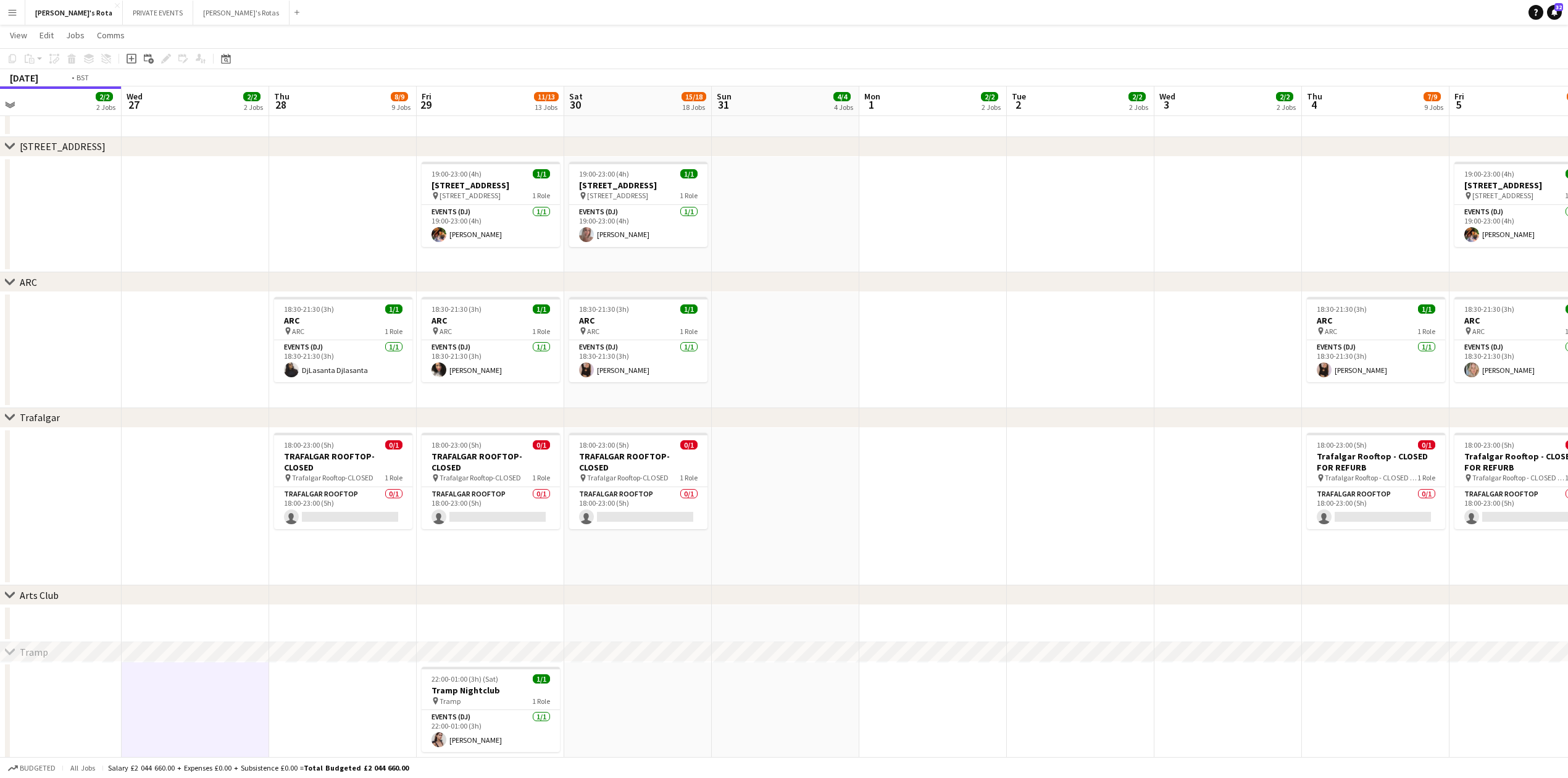
drag, startPoint x: 445, startPoint y: 403, endPoint x: 1199, endPoint y: 347, distance: 756.1
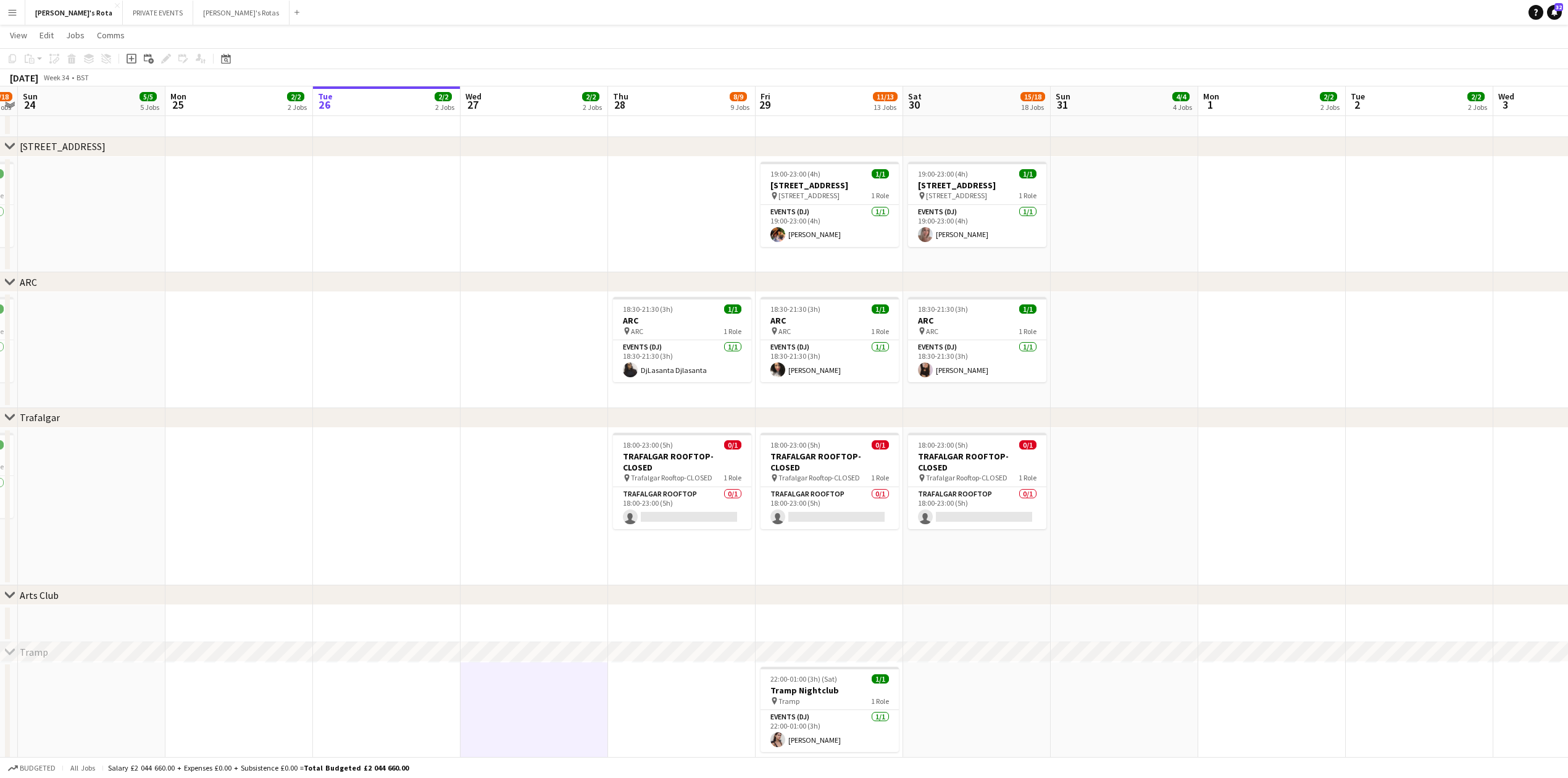
scroll to position [0, 365]
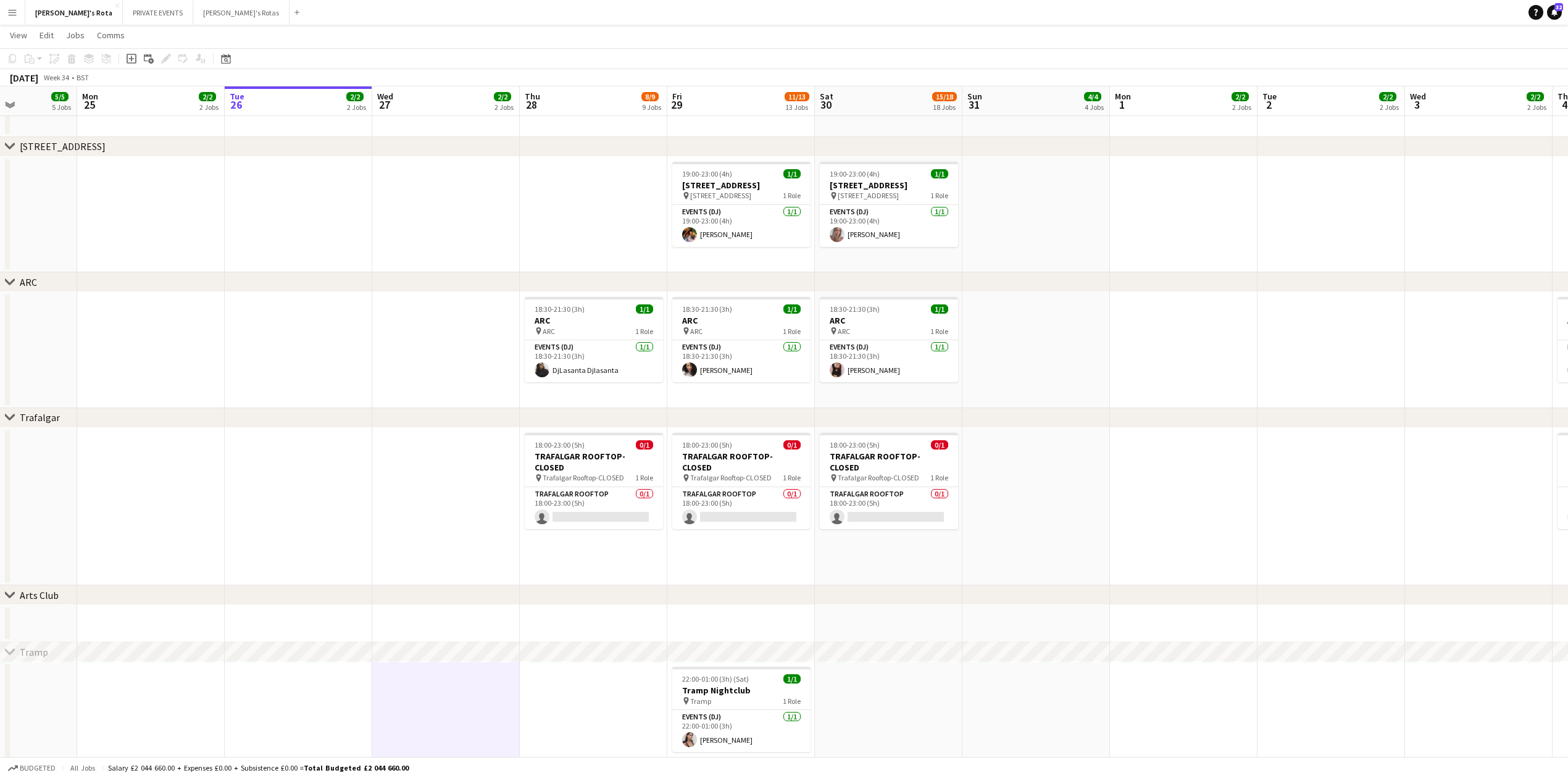
drag, startPoint x: 1401, startPoint y: 338, endPoint x: 1219, endPoint y: 396, distance: 191.0
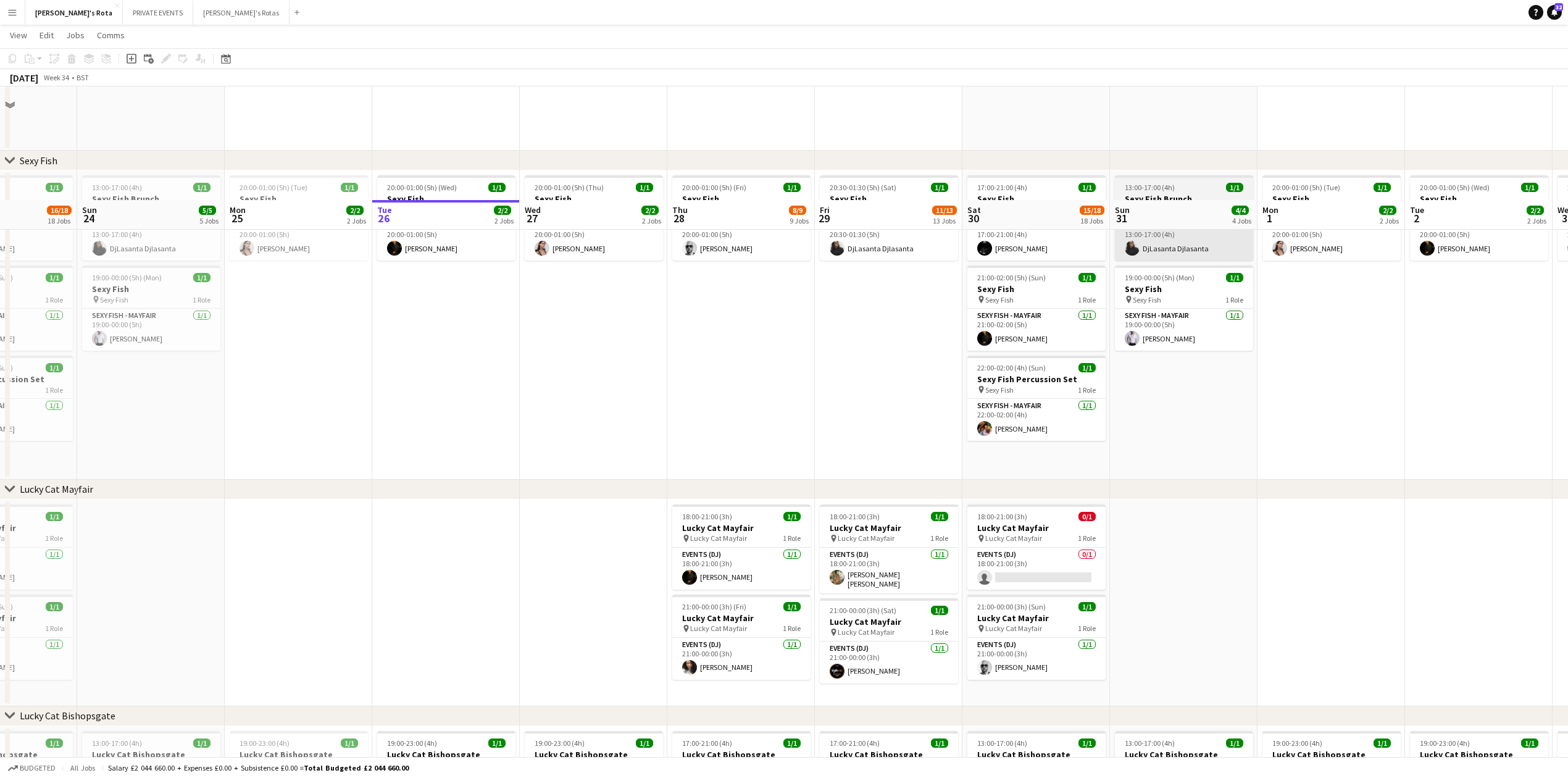
scroll to position [247, 0]
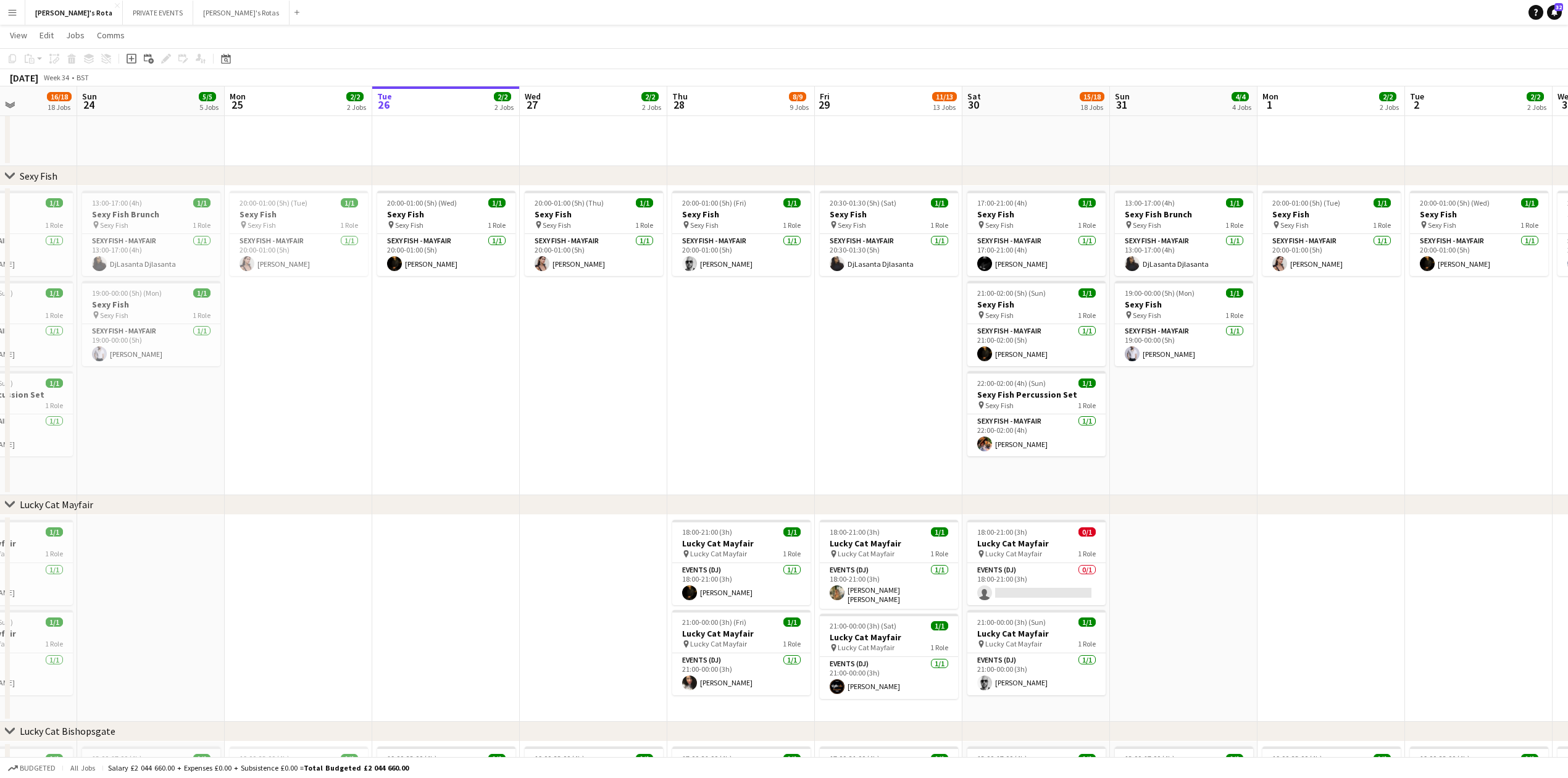
click at [559, 388] on app-date-cell "20:00-01:00 (5h) (Thu) 1/1 Sexy Fish pin Sexy Fish 1 Role SEXY FISH - MAYFAIR 1…" at bounding box center [594, 341] width 147 height 310
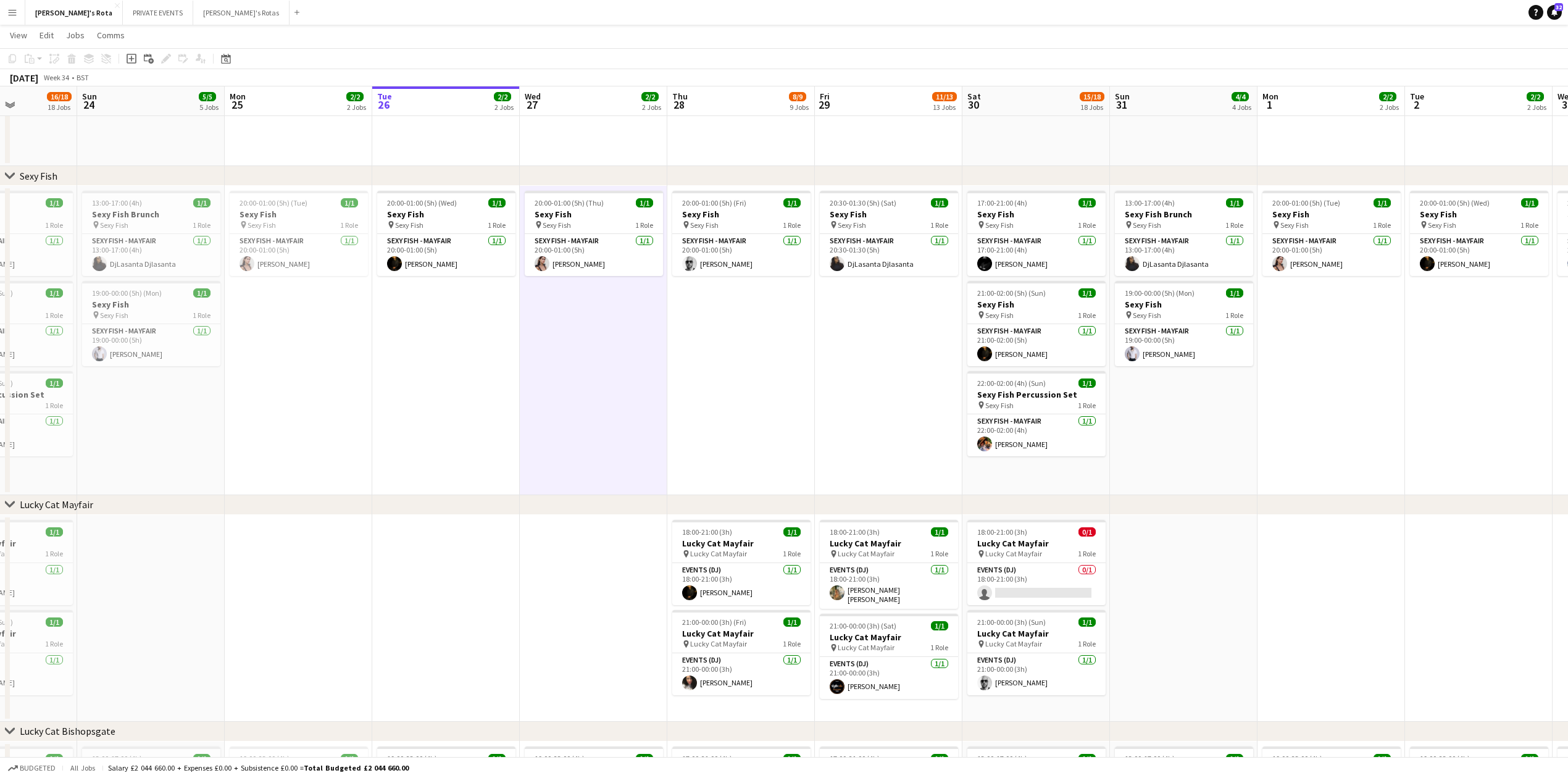
drag, startPoint x: 473, startPoint y: 395, endPoint x: 483, endPoint y: 399, distance: 10.8
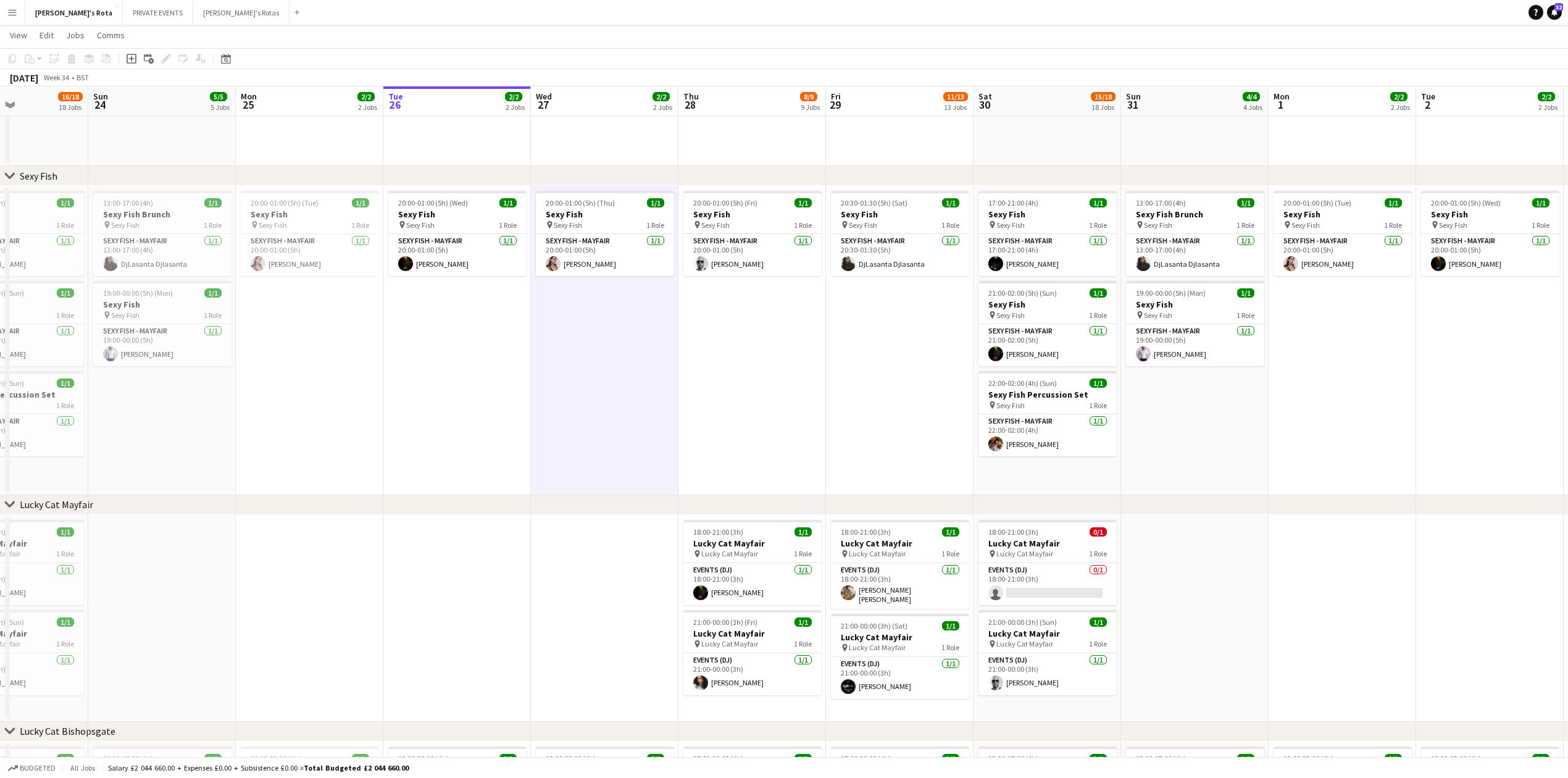
click at [487, 381] on app-date-cell "20:00-01:00 (5h) (Wed) 1/1 Sexy Fish pin Sexy Fish 1 Role SEXY FISH - MAYFAIR 1…" at bounding box center [457, 341] width 147 height 310
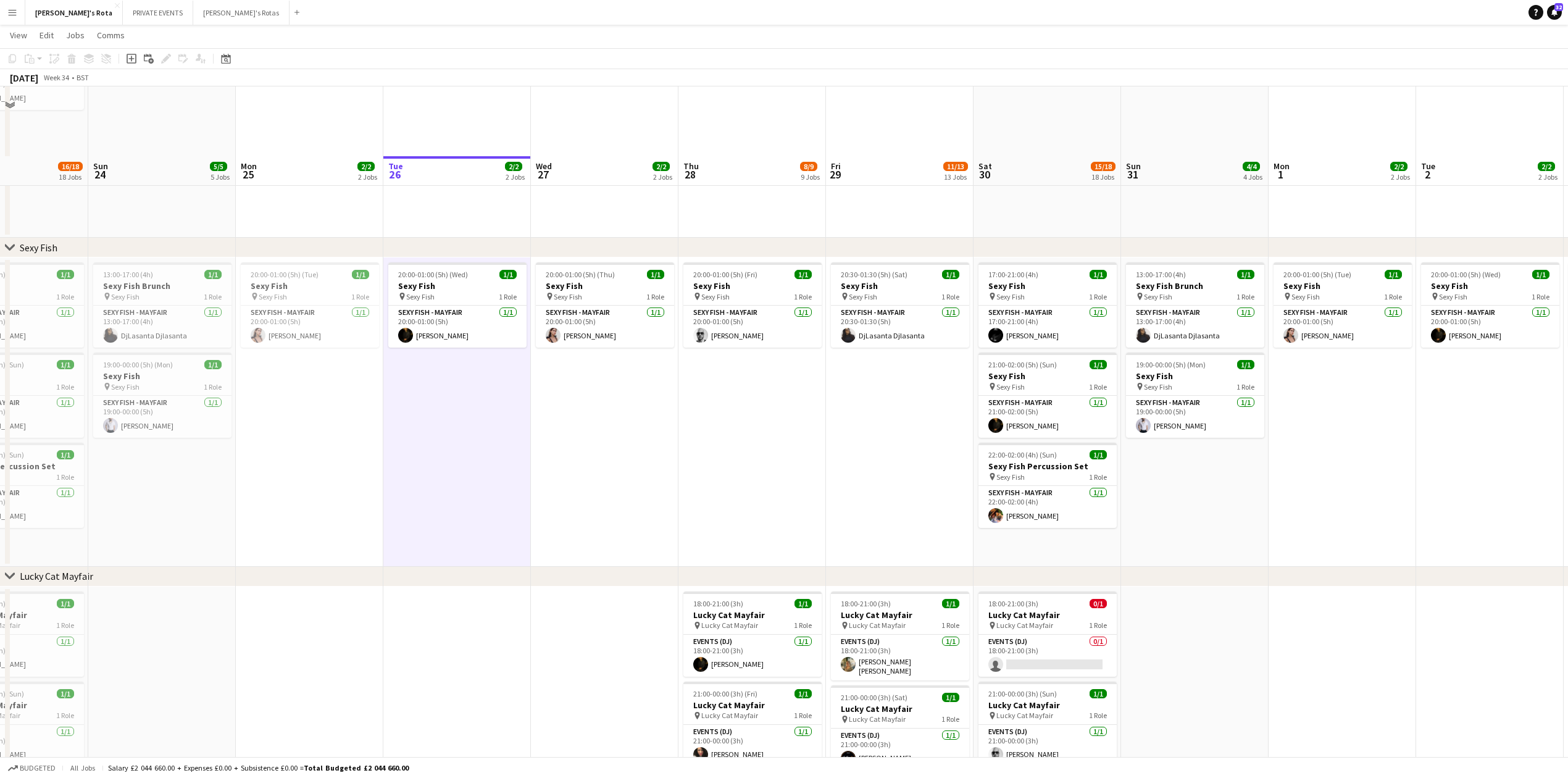
scroll to position [82, 0]
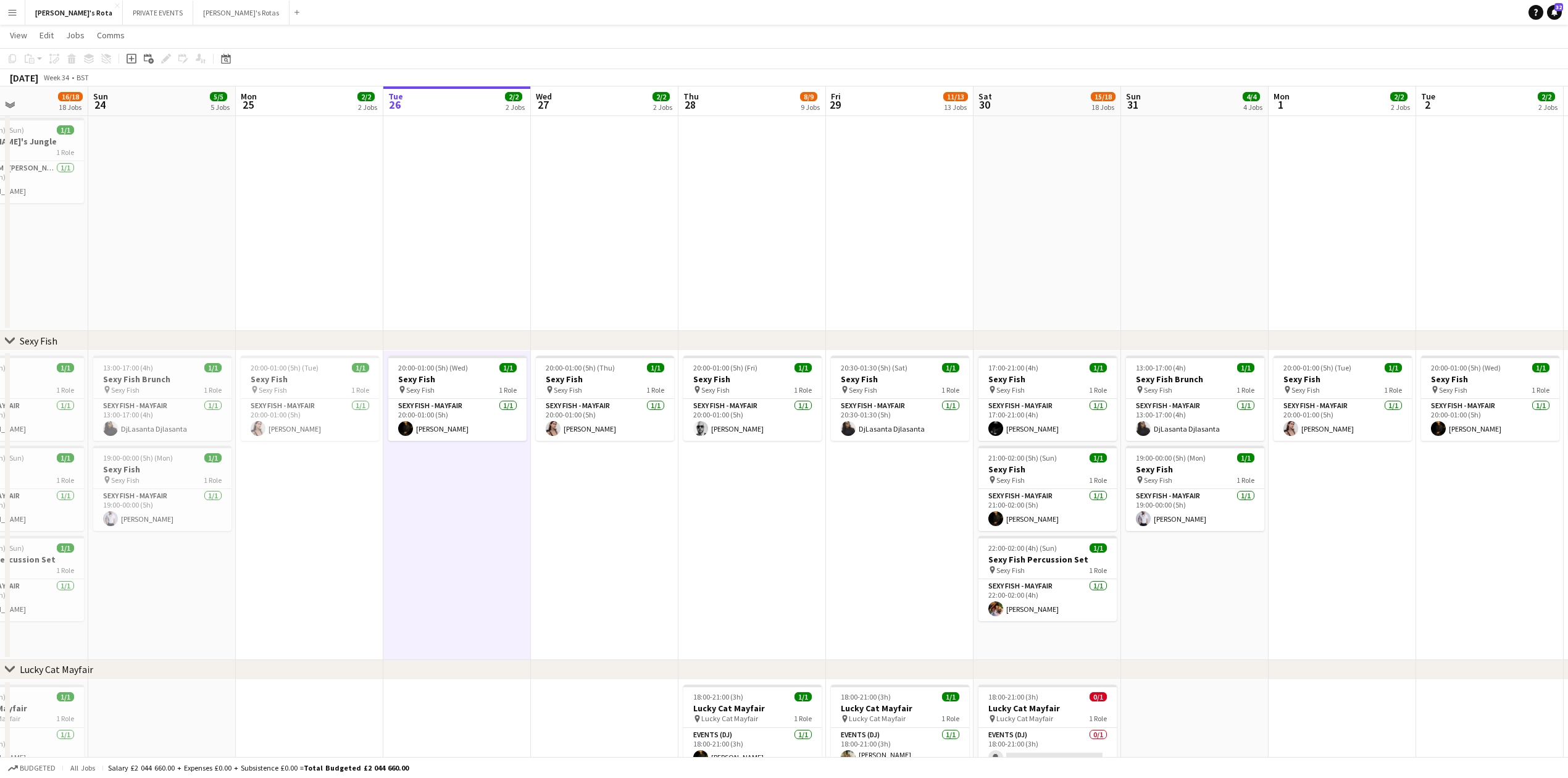
click at [517, 223] on app-date-cell at bounding box center [457, 222] width 147 height 218
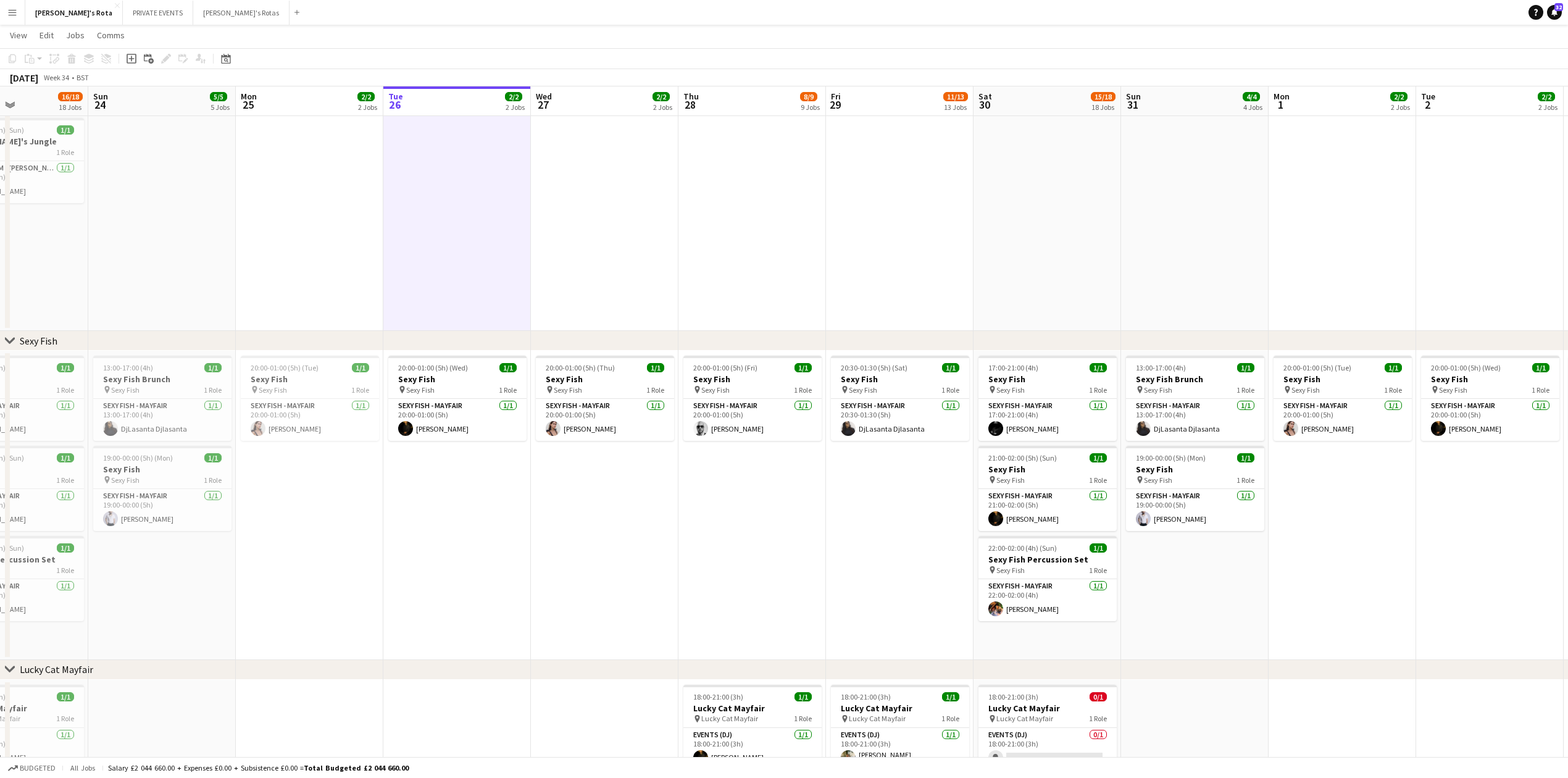
click at [633, 255] on app-date-cell at bounding box center [604, 222] width 147 height 218
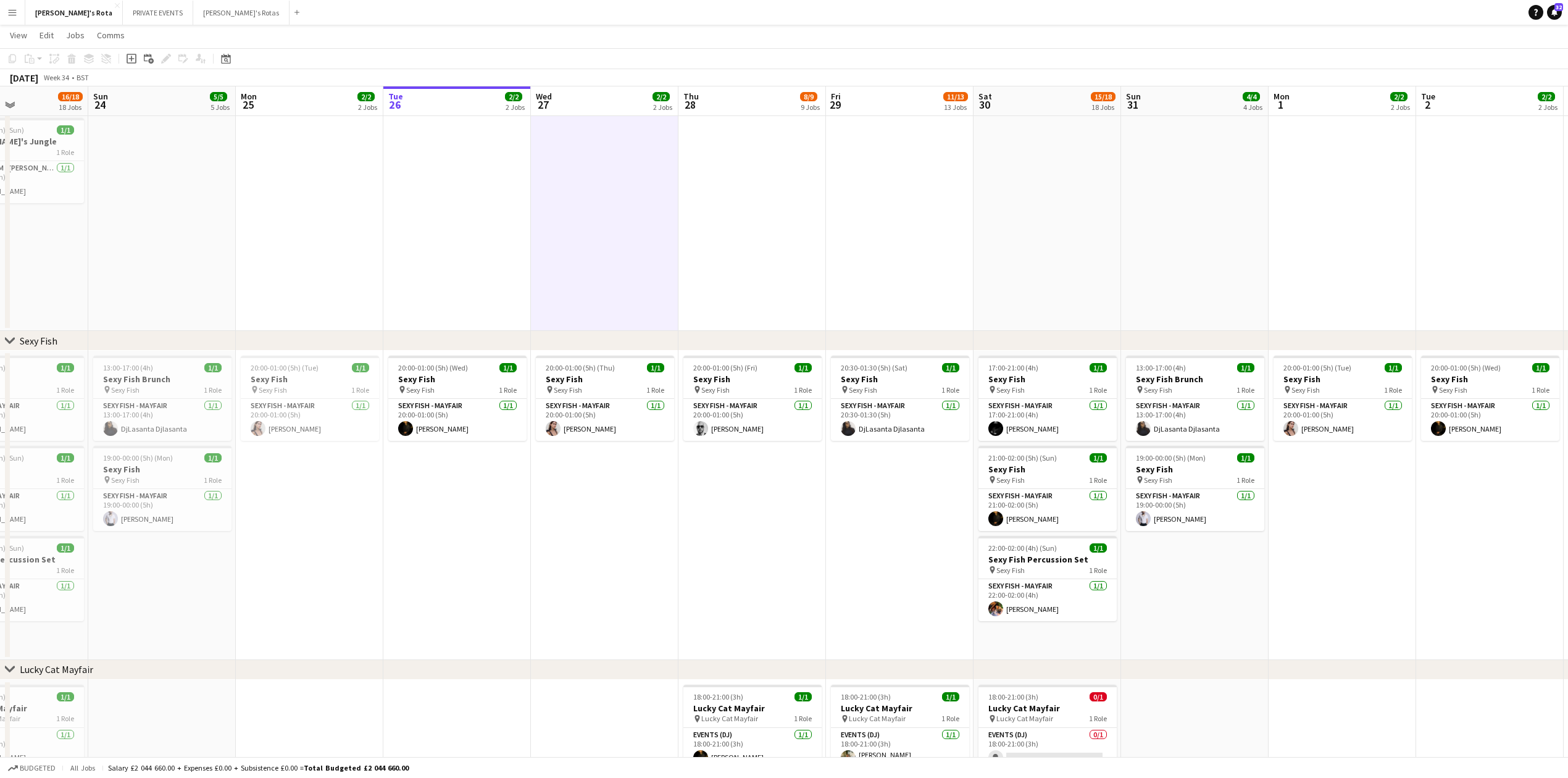
drag, startPoint x: 826, startPoint y: 250, endPoint x: 888, endPoint y: 258, distance: 62.5
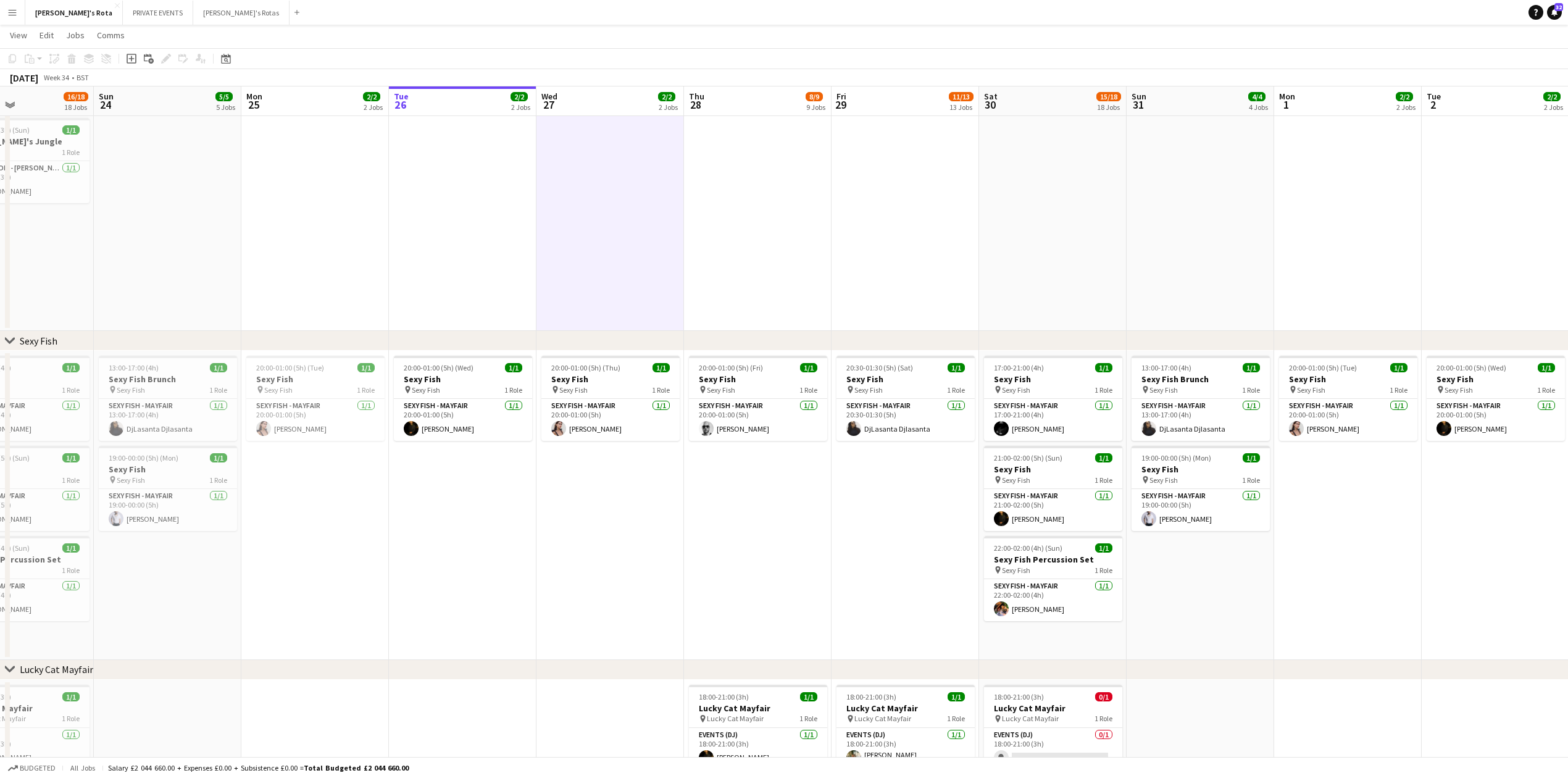
click at [944, 264] on app-date-cell at bounding box center [905, 222] width 147 height 218
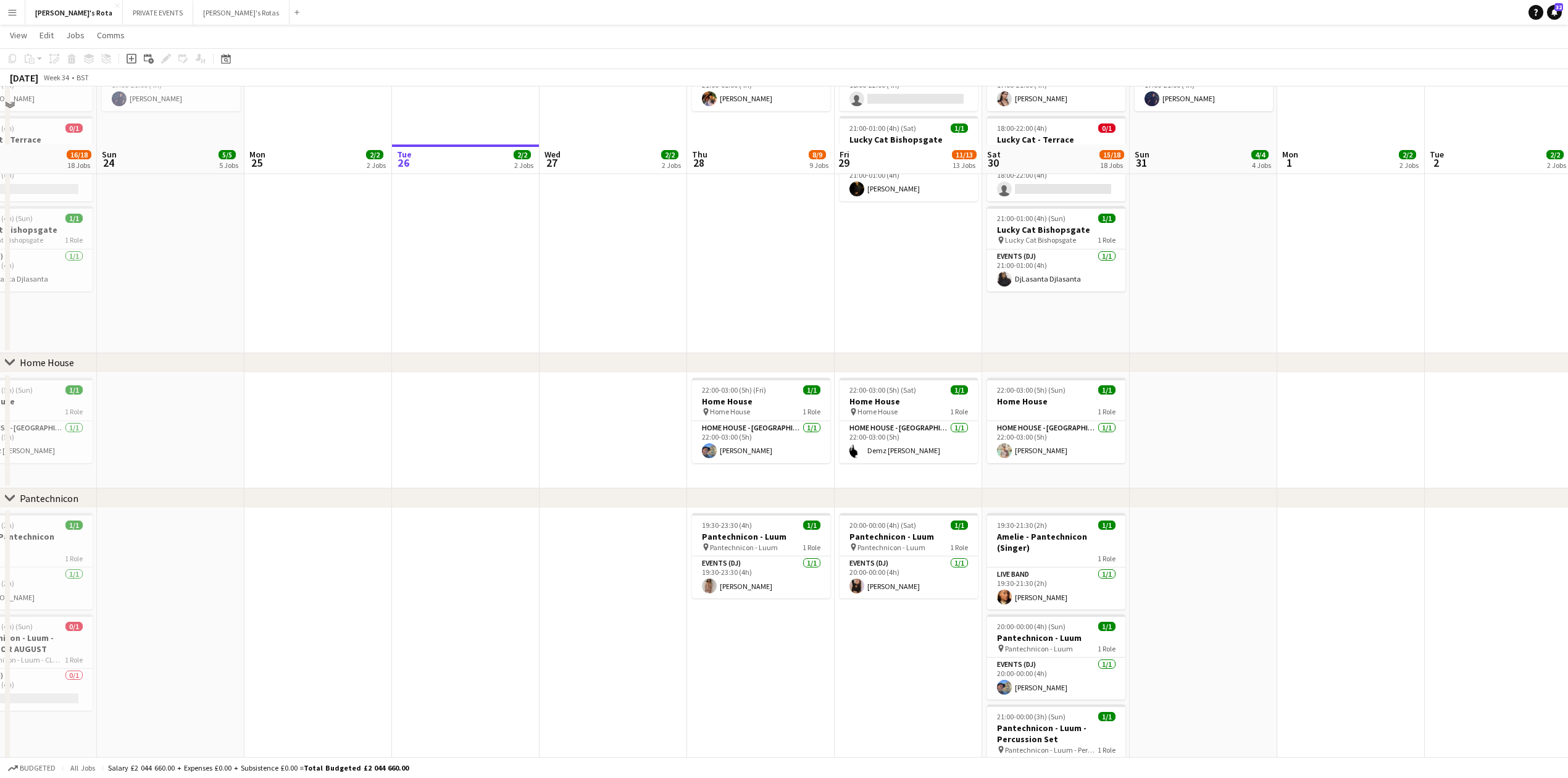
scroll to position [1235, 0]
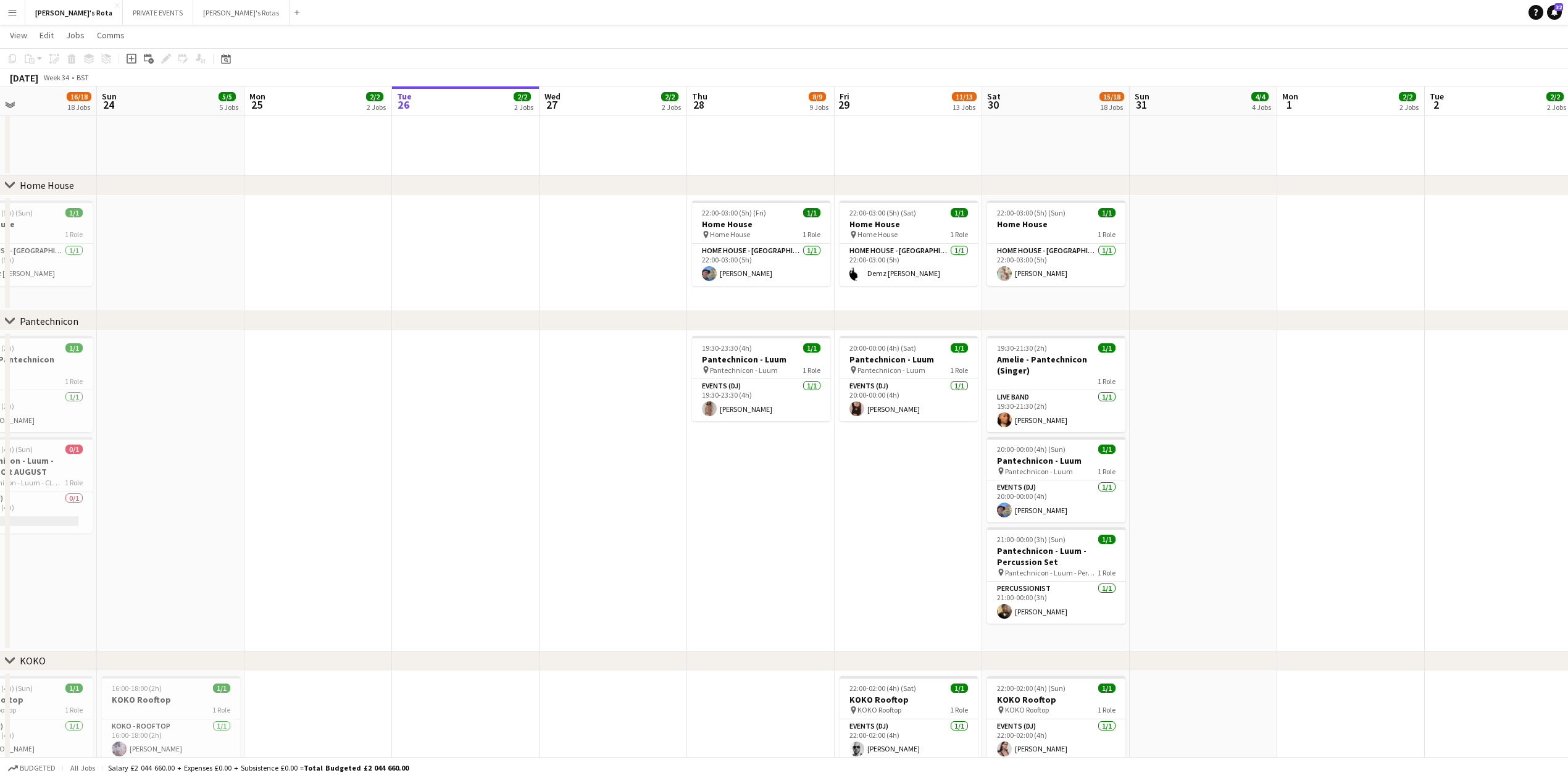
click at [778, 456] on app-date-cell "19:30-23:30 (4h) 1/1 Pantechnicon - Luum pin Pantechnicon - Luum 1 Role Events …" at bounding box center [761, 491] width 147 height 320
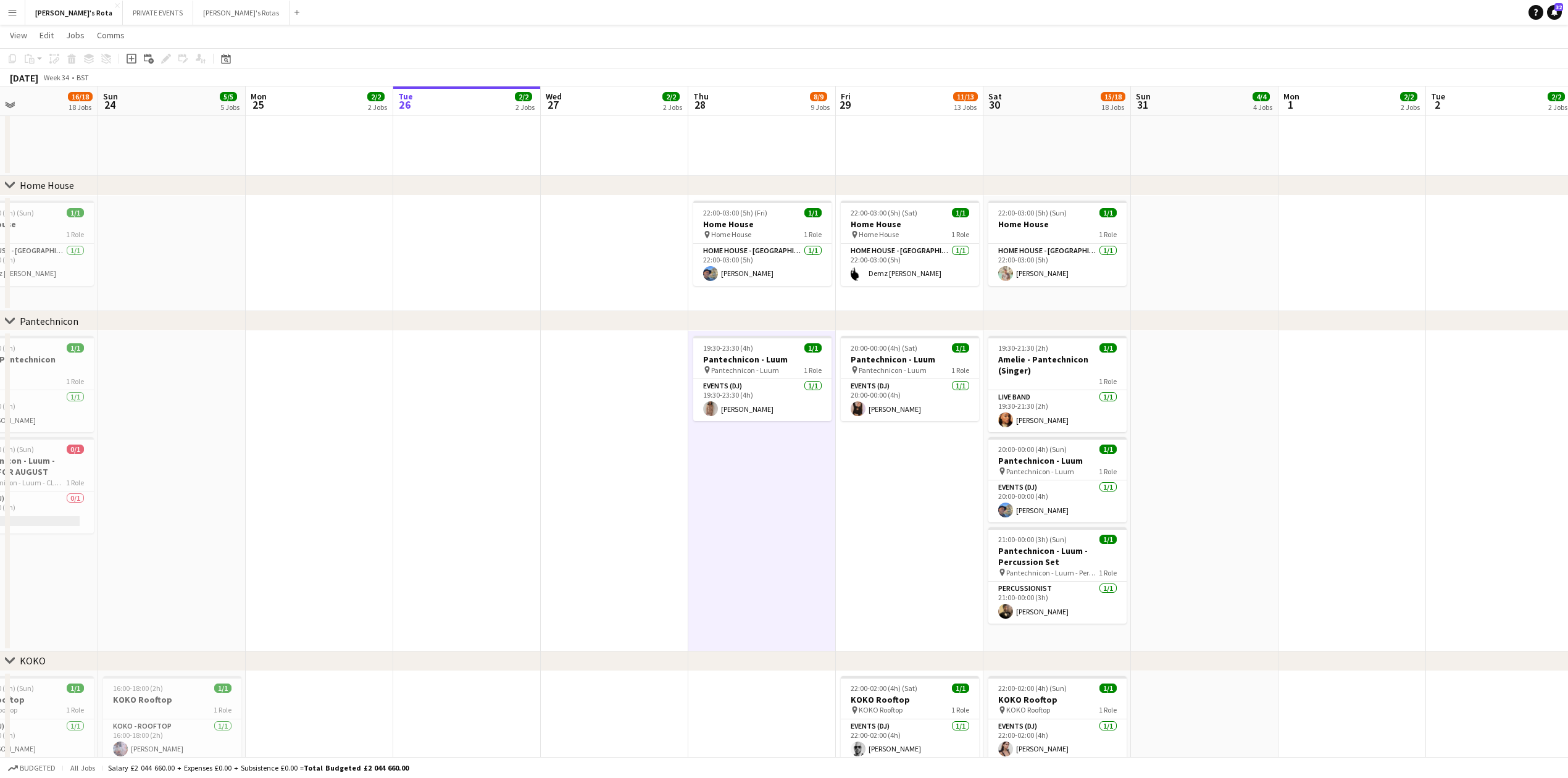
click at [658, 453] on app-date-cell at bounding box center [614, 491] width 147 height 320
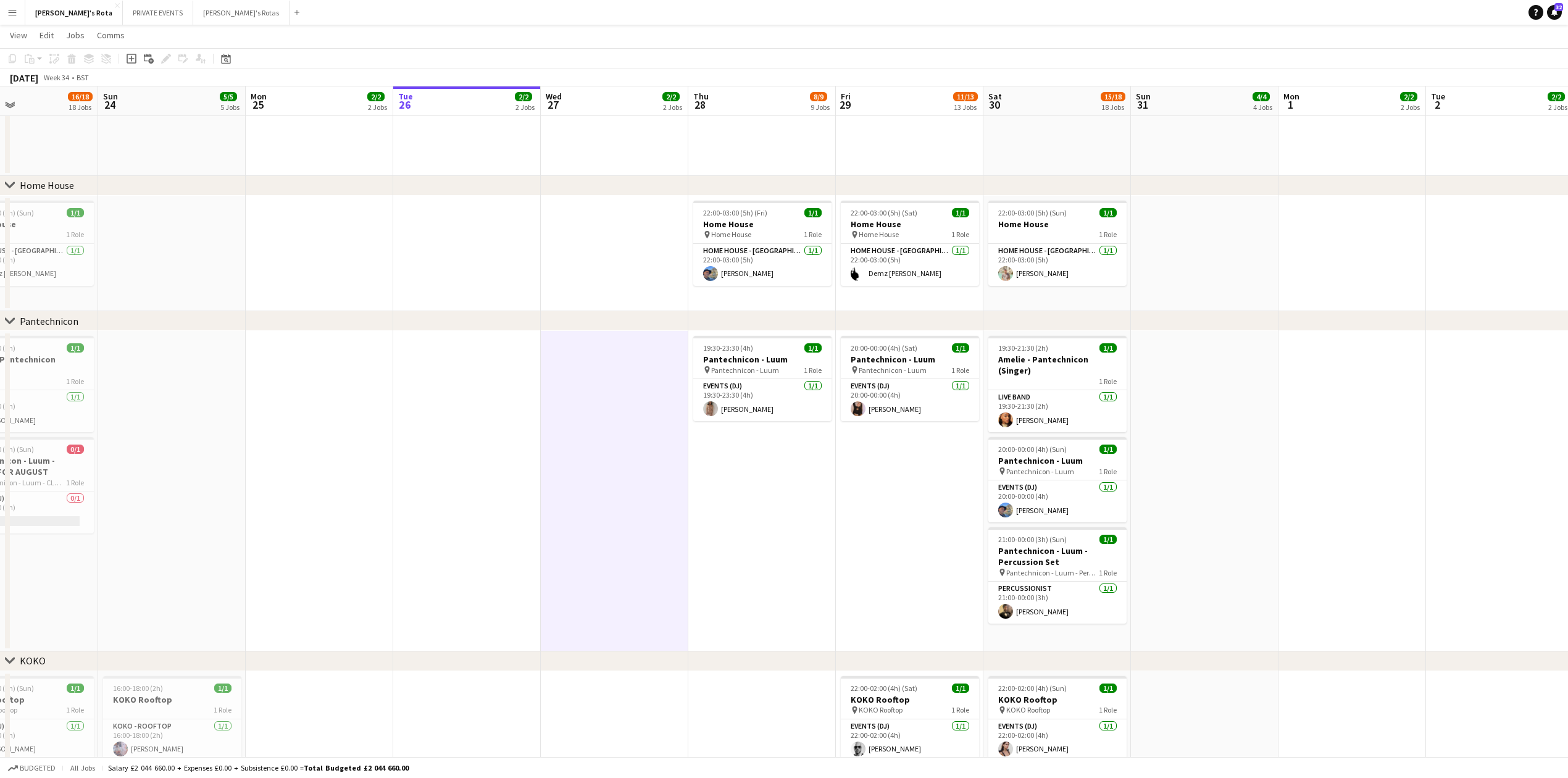
click at [529, 477] on app-date-cell at bounding box center [467, 491] width 147 height 320
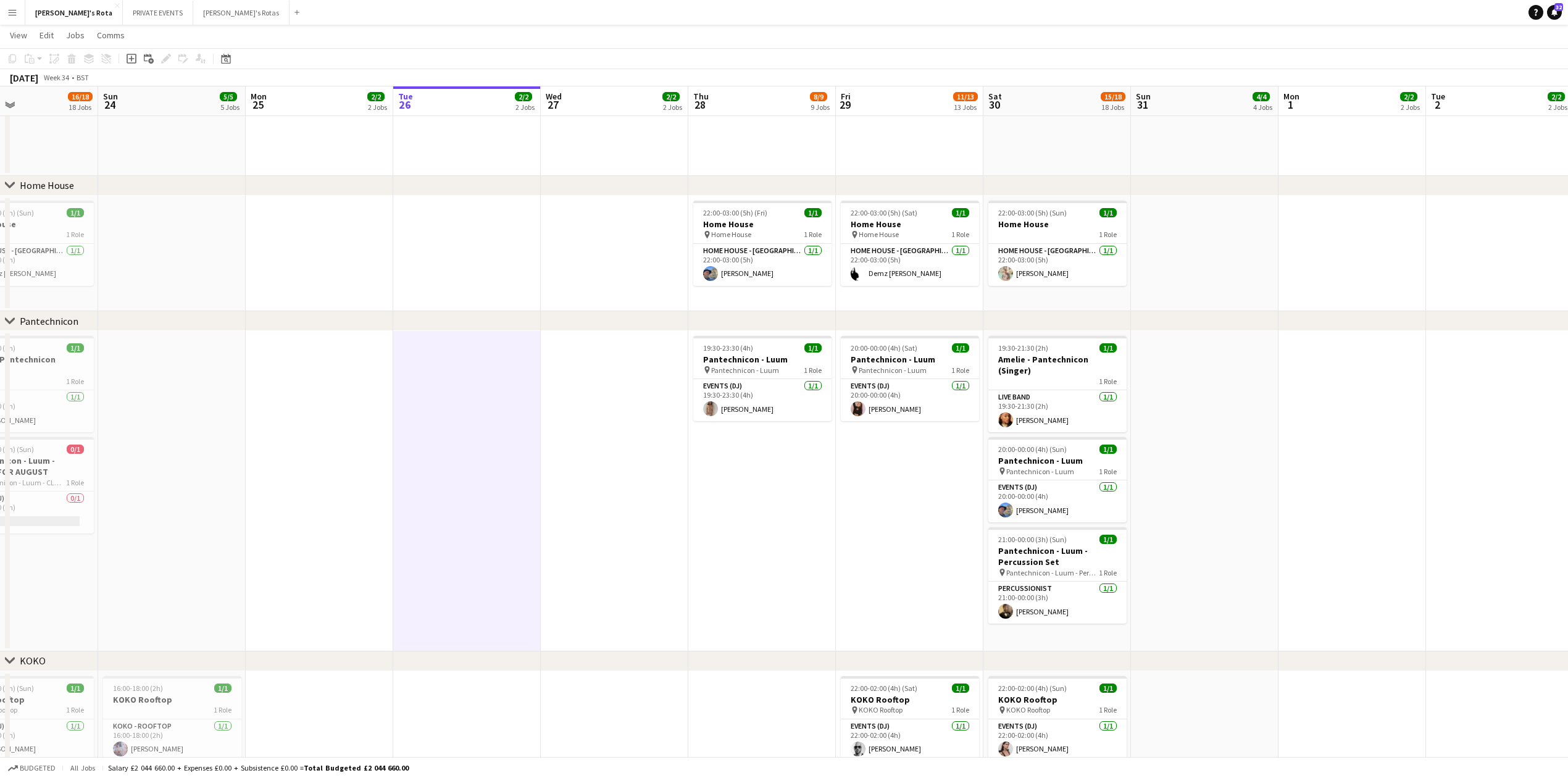
click at [665, 515] on app-date-cell at bounding box center [614, 491] width 147 height 320
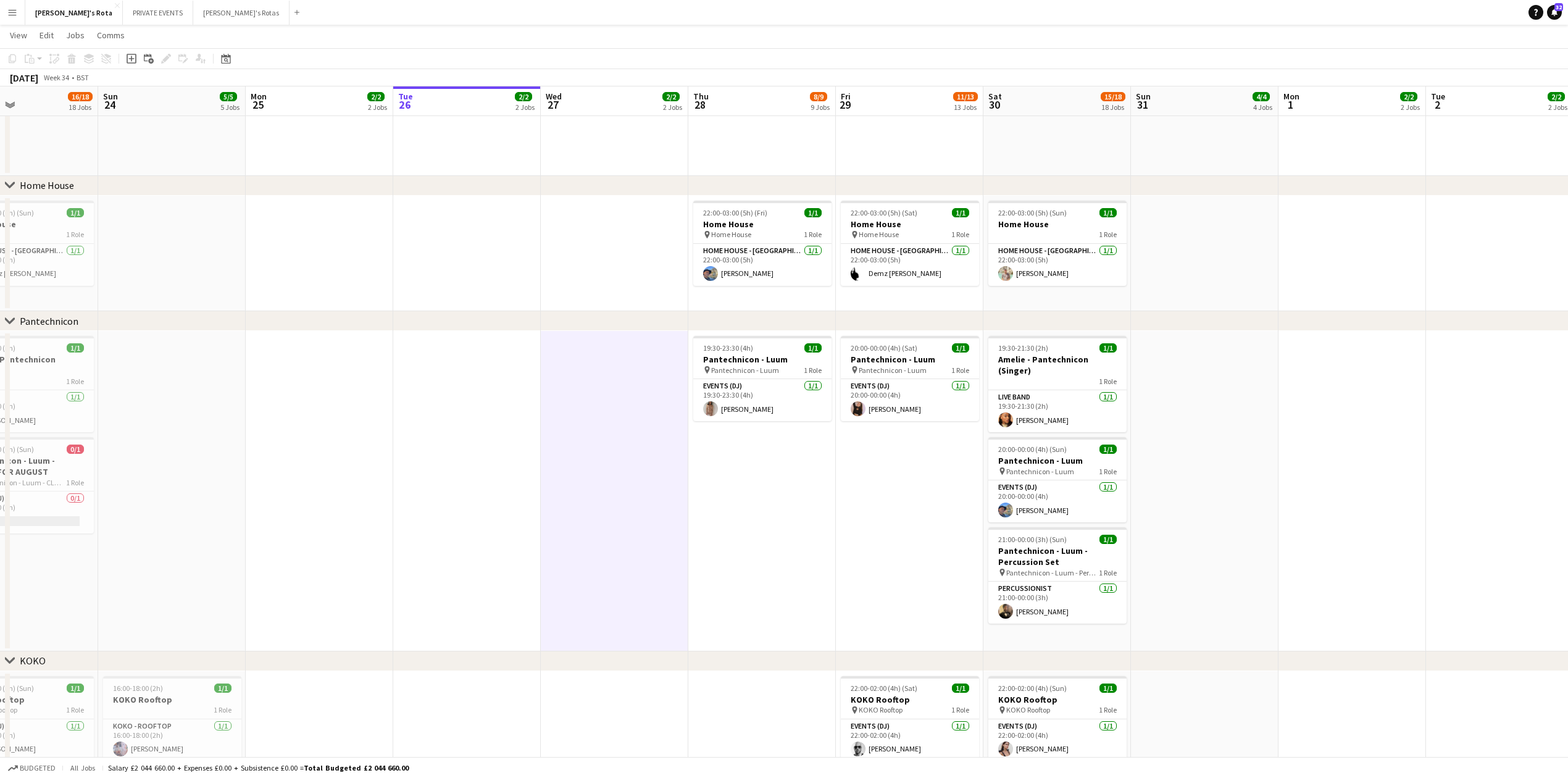
click at [774, 563] on app-date-cell "19:30-23:30 (4h) 1/1 Pantechnicon - Luum pin Pantechnicon - Luum 1 Role Events …" at bounding box center [762, 491] width 147 height 320
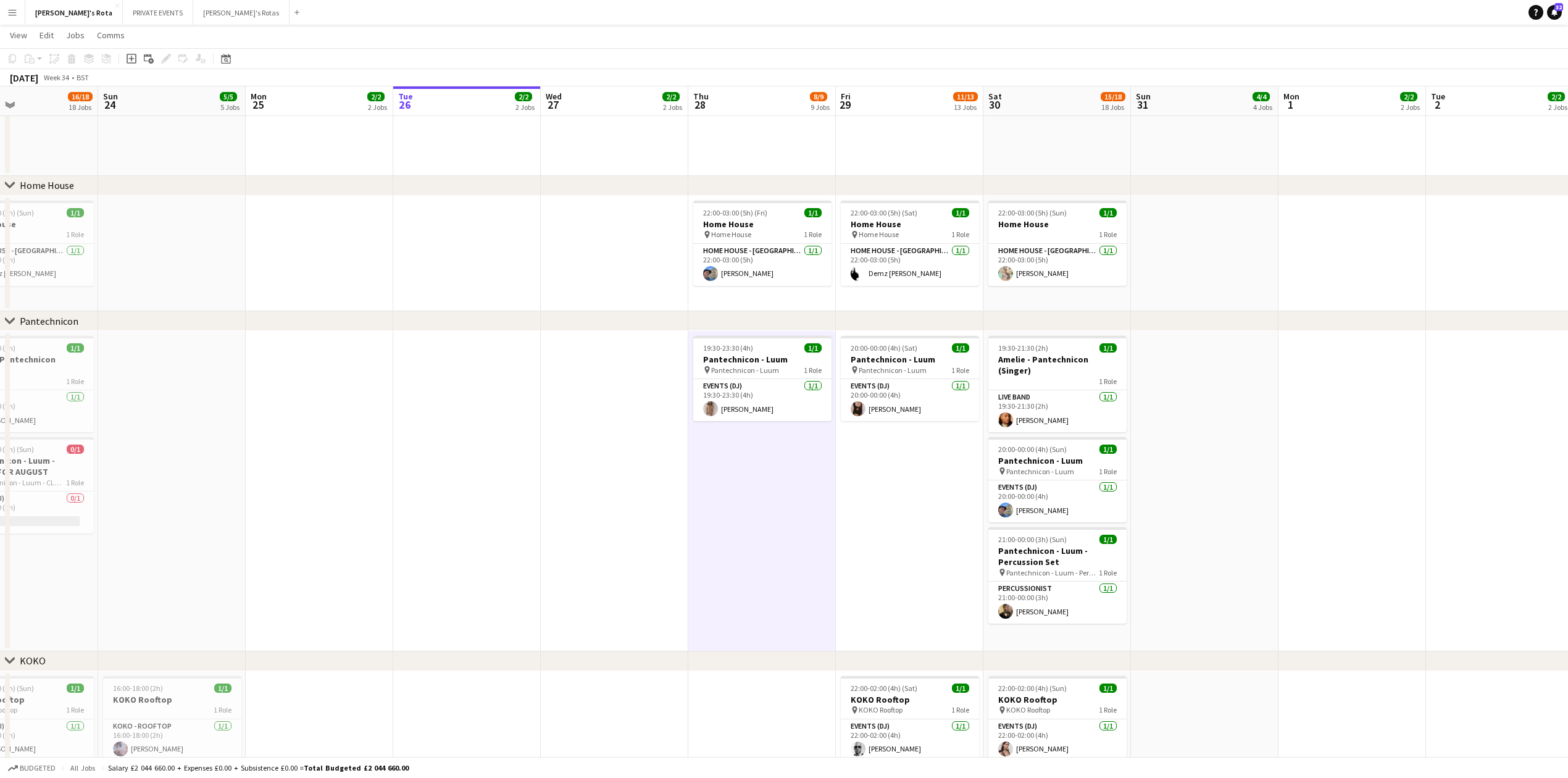
click at [897, 601] on app-date-cell "20:00-00:00 (4h) (Sat) 1/1 Pantechnicon - Luum pin Pantechnicon - Luum 1 Role E…" at bounding box center [910, 491] width 147 height 320
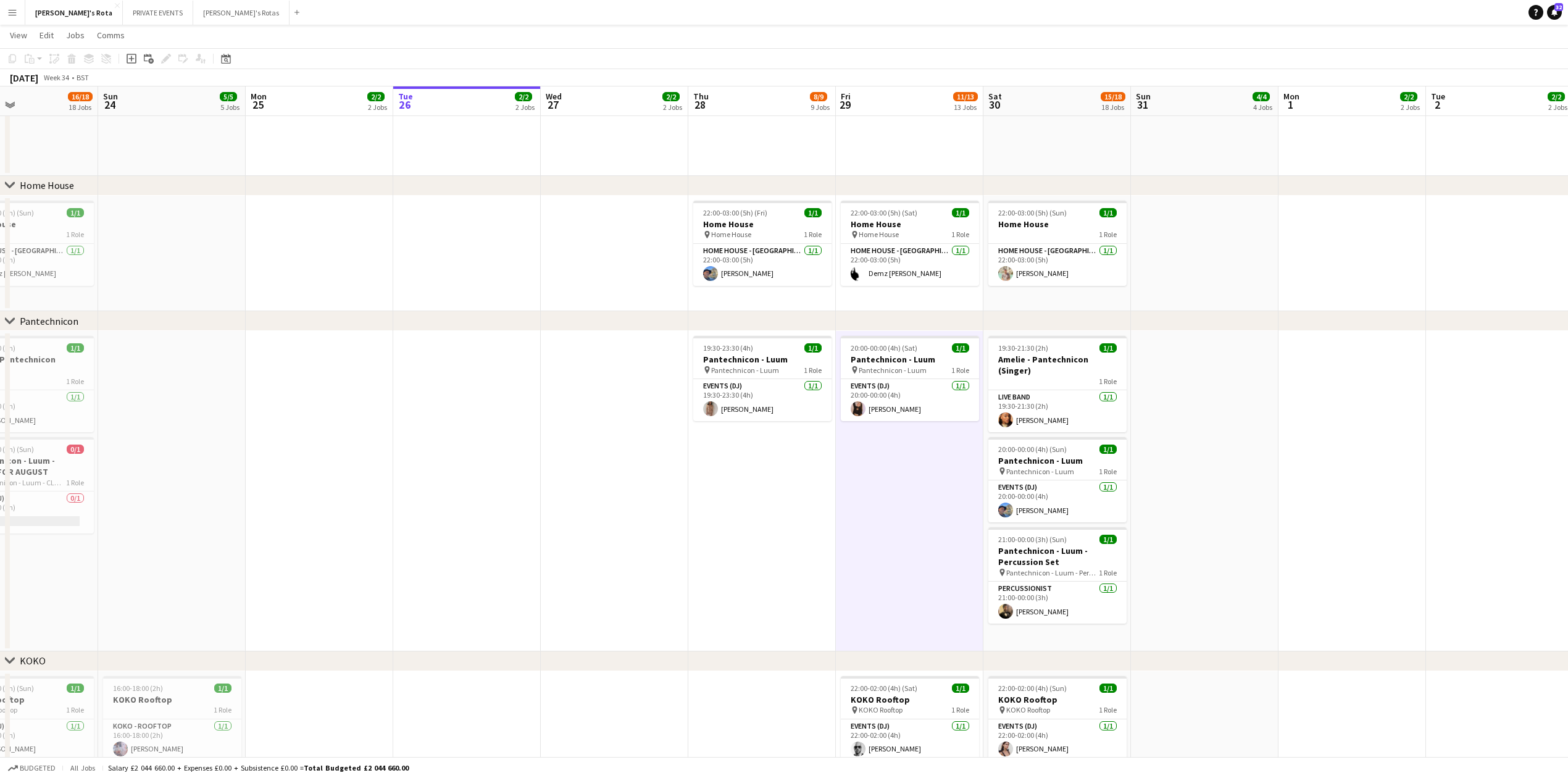
drag, startPoint x: 1099, startPoint y: 644, endPoint x: 1152, endPoint y: 632, distance: 54.3
click at [1108, 644] on app-calendar-viewport "Thu 21 8/9 9 Jobs Fri 22 13/15 15 Jobs Sat 23 16/18 18 Jobs Sun 24 5/5 5 Jobs M…" at bounding box center [784, 563] width 1568 height 3502
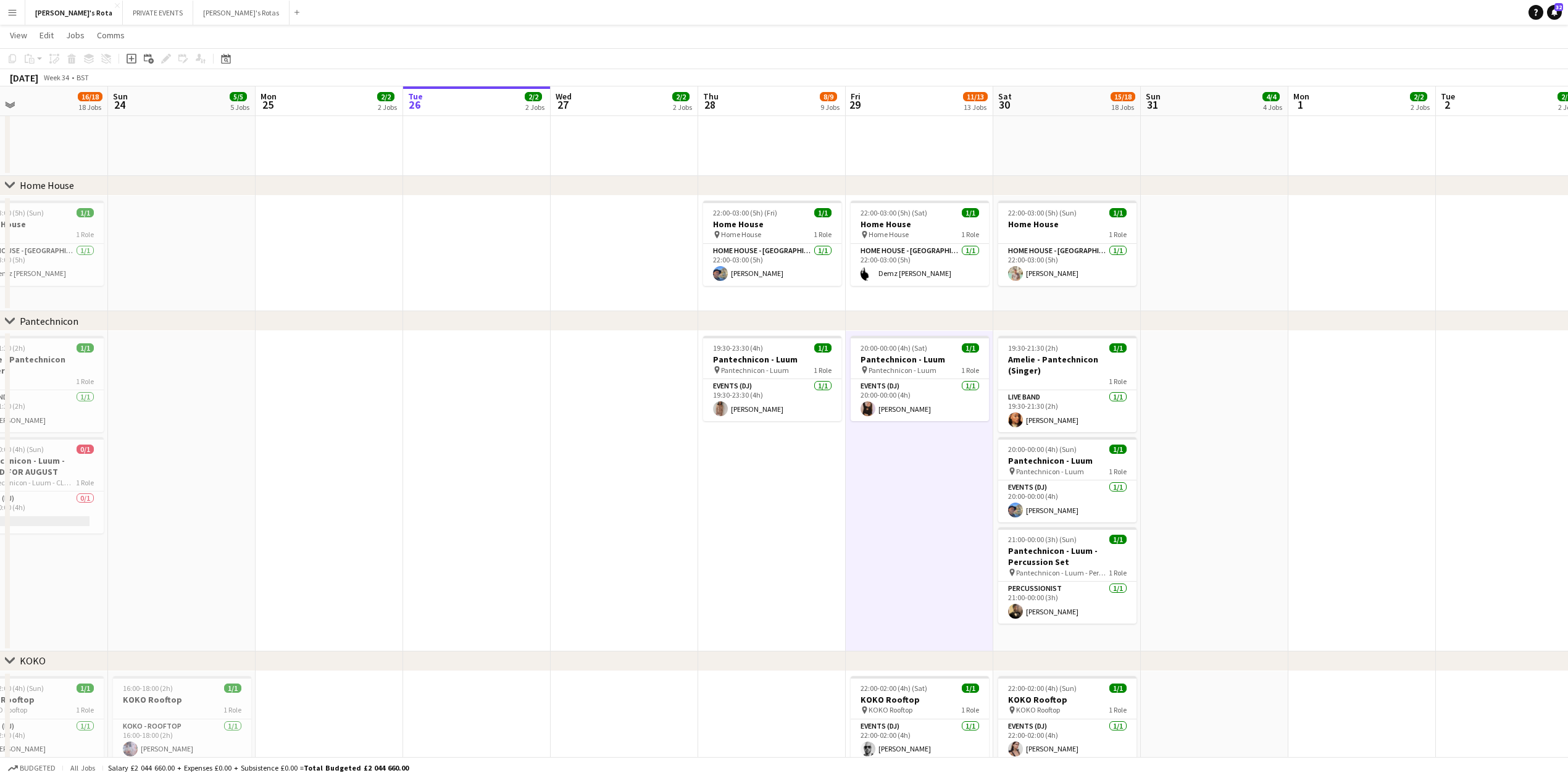
click at [1213, 608] on app-date-cell at bounding box center [1215, 491] width 147 height 320
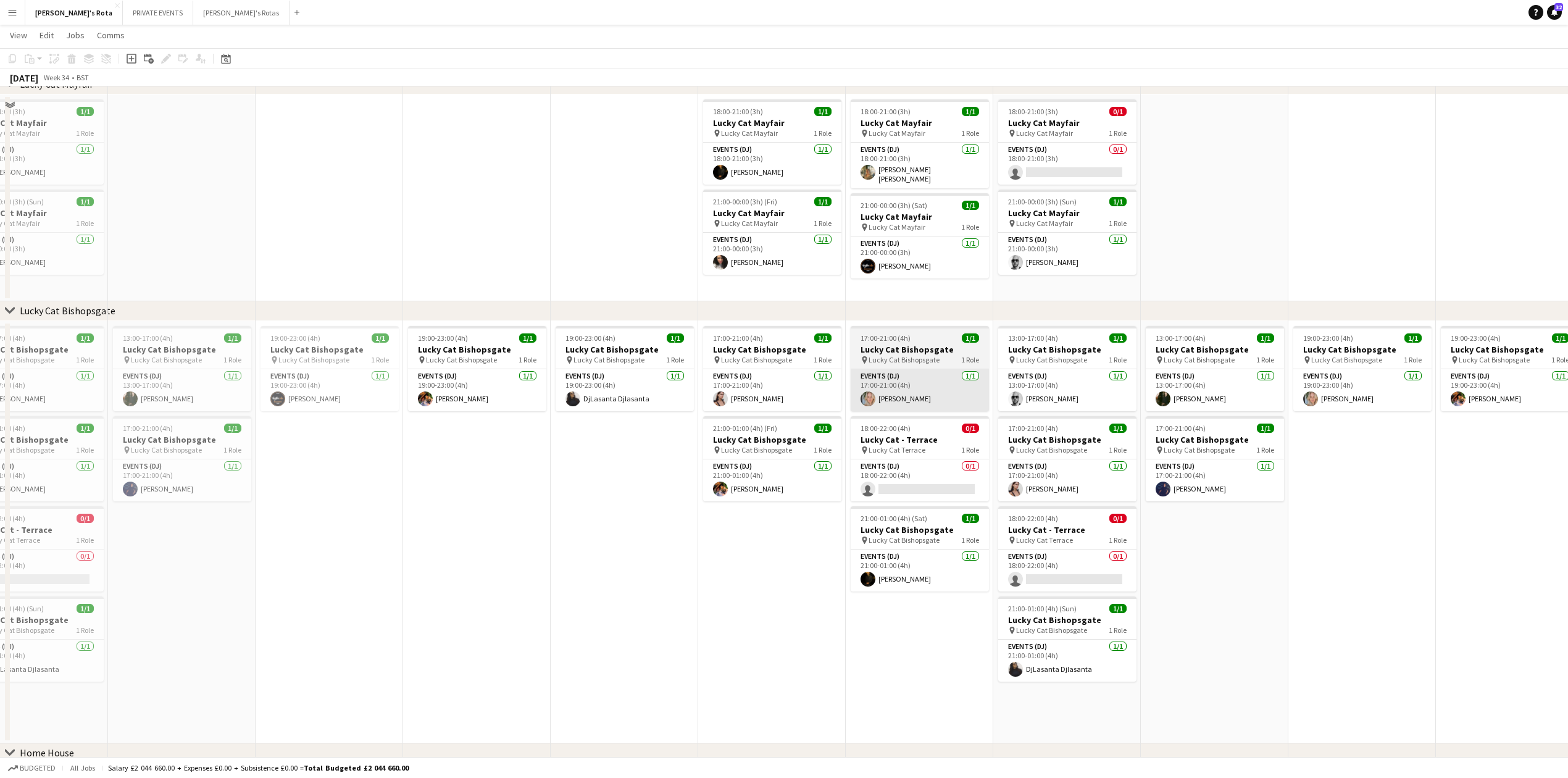
scroll to position [411, 0]
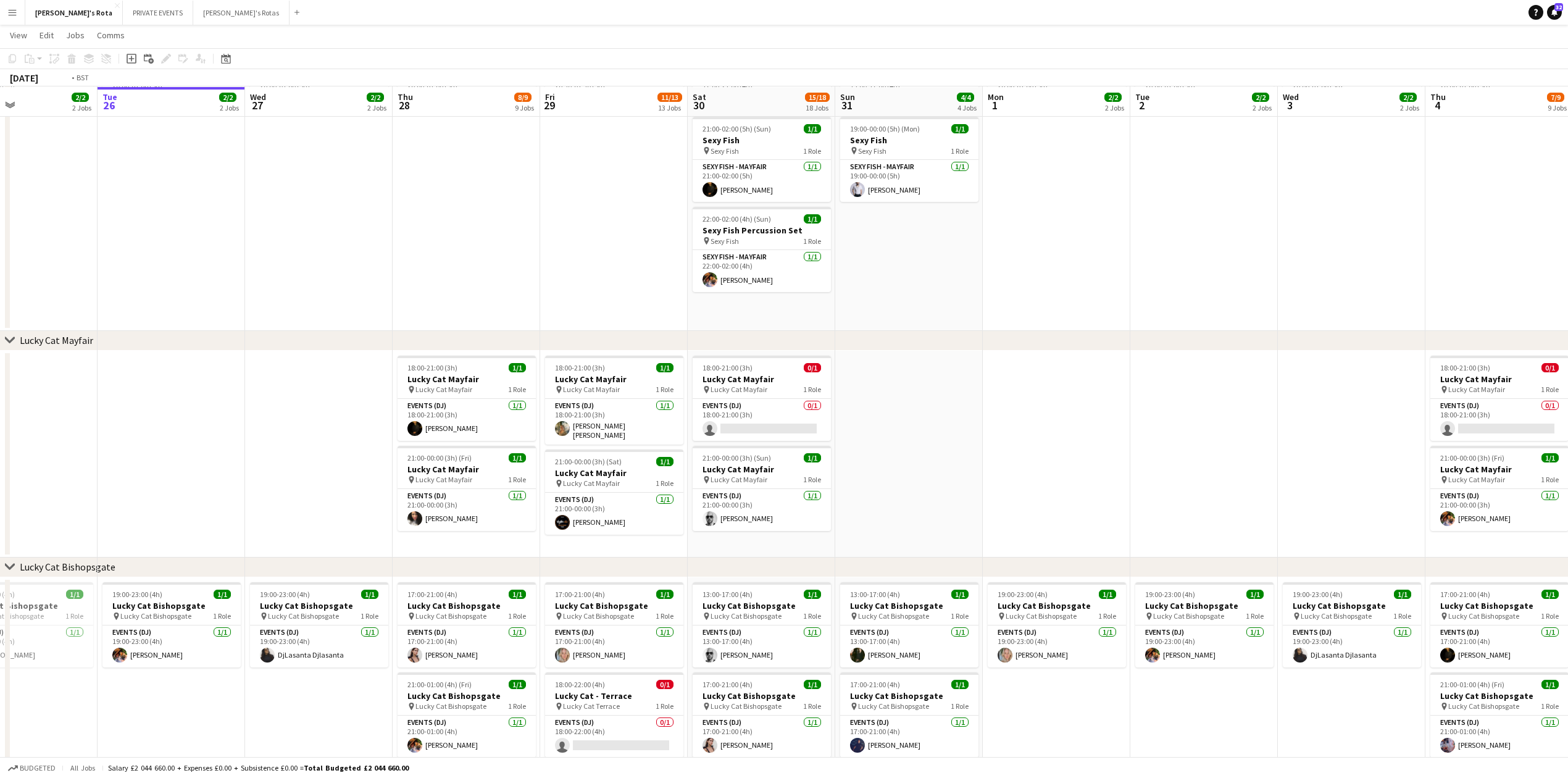
drag, startPoint x: 1416, startPoint y: 425, endPoint x: 767, endPoint y: 460, distance: 649.9
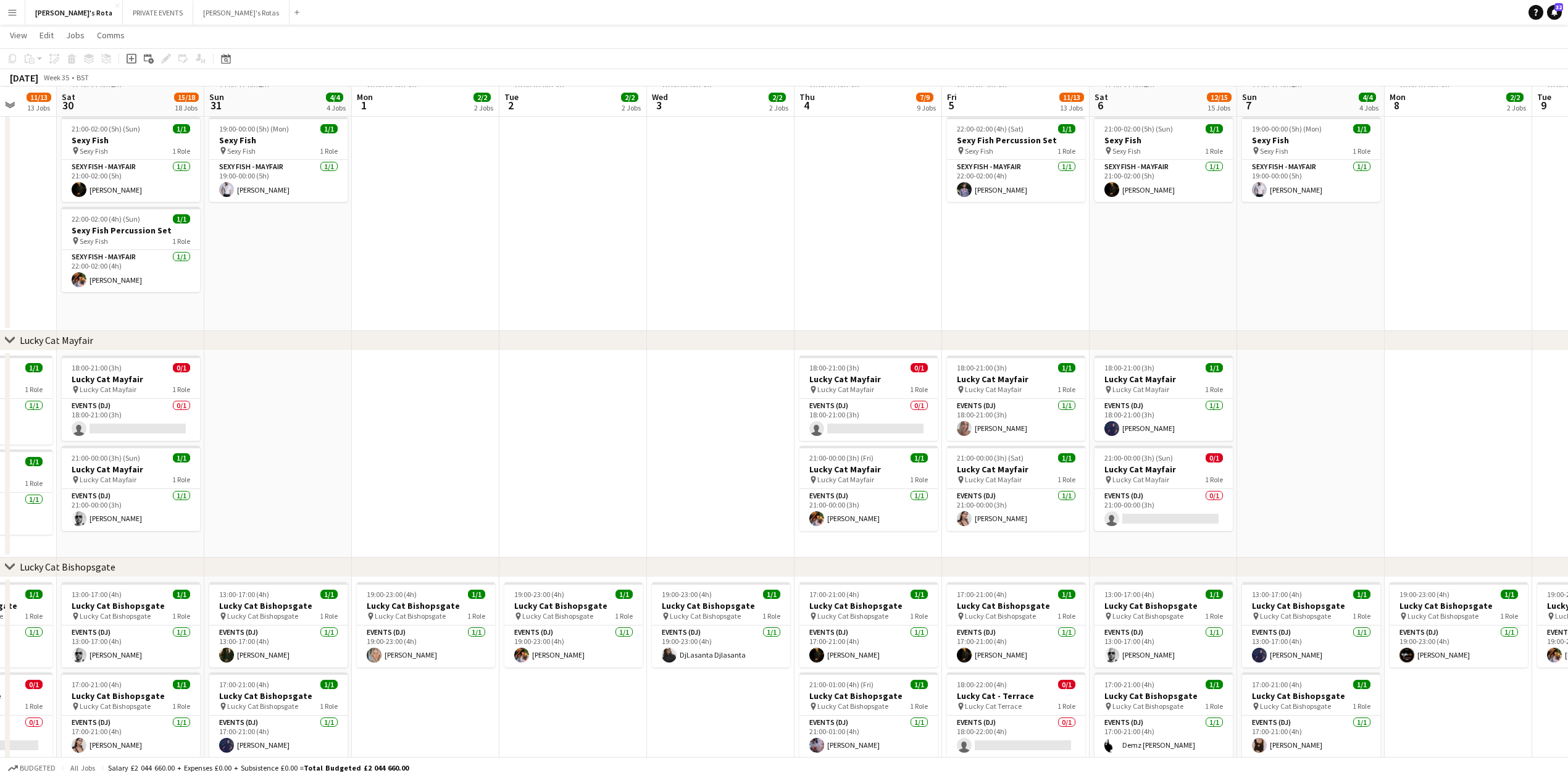
scroll to position [0, 460]
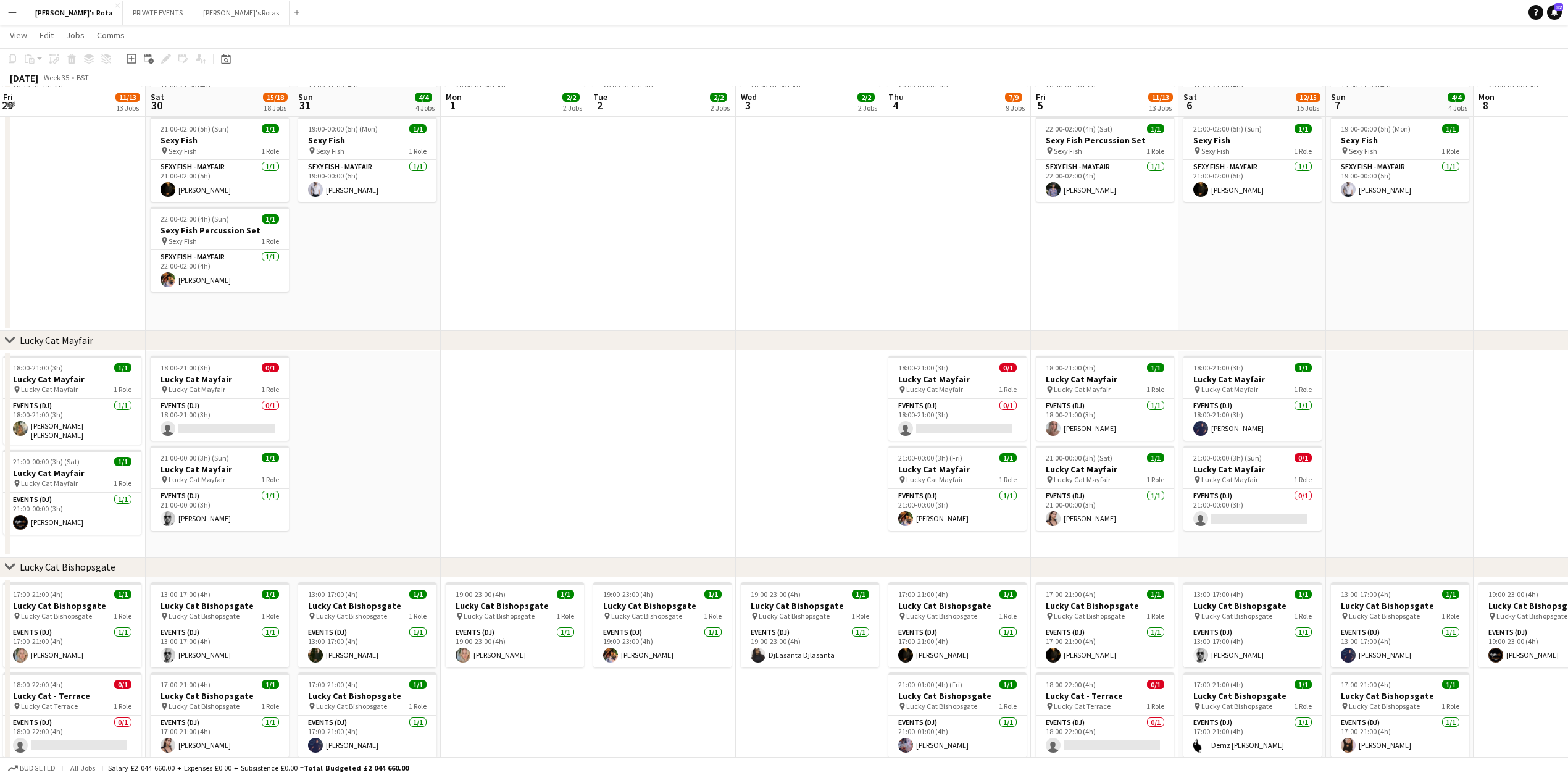
drag, startPoint x: 983, startPoint y: 403, endPoint x: 472, endPoint y: 454, distance: 513.5
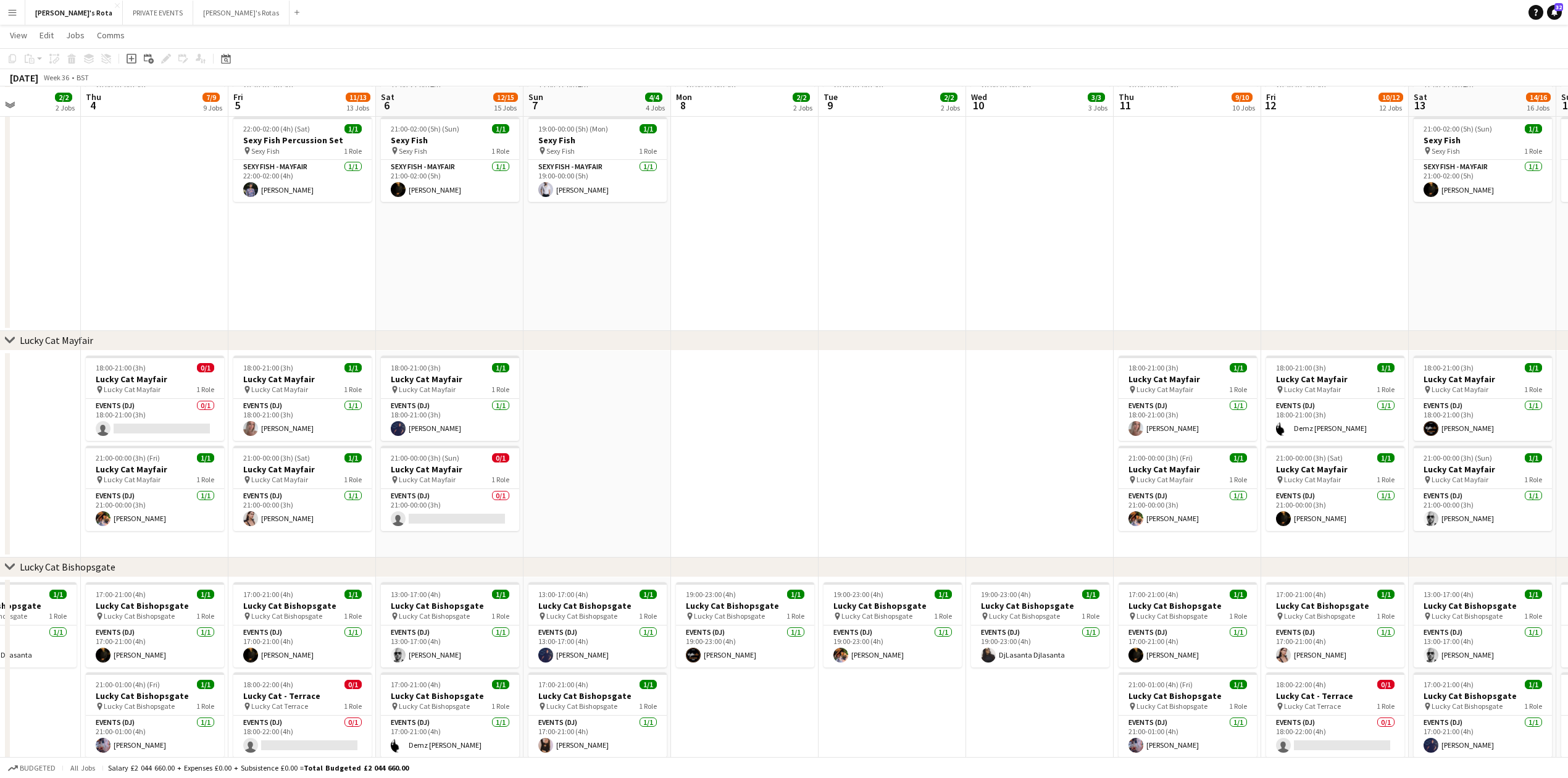
drag, startPoint x: 1395, startPoint y: 389, endPoint x: 825, endPoint y: 440, distance: 572.3
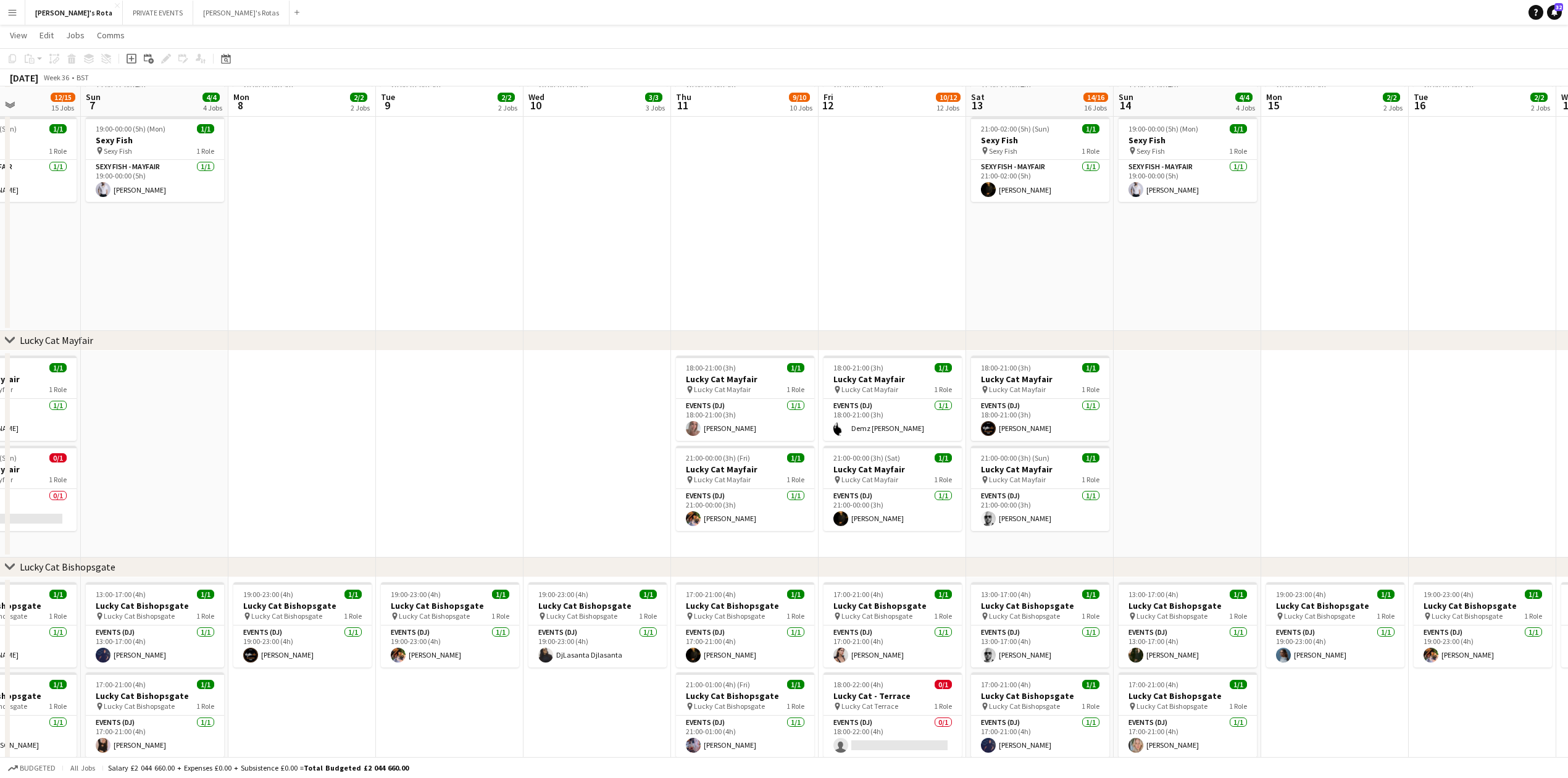
scroll to position [0, 384]
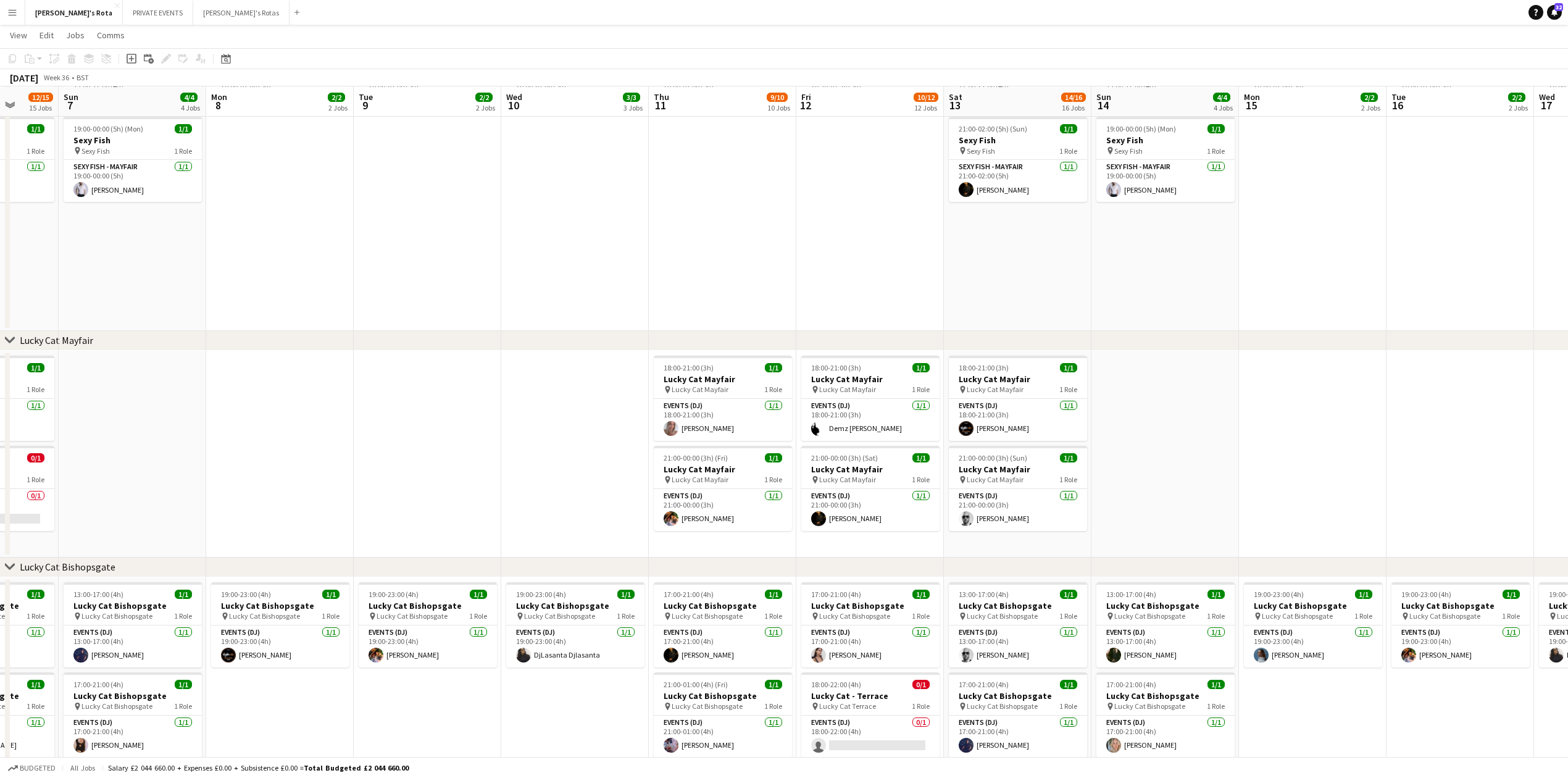
drag, startPoint x: 967, startPoint y: 440, endPoint x: 580, endPoint y: 431, distance: 387.1
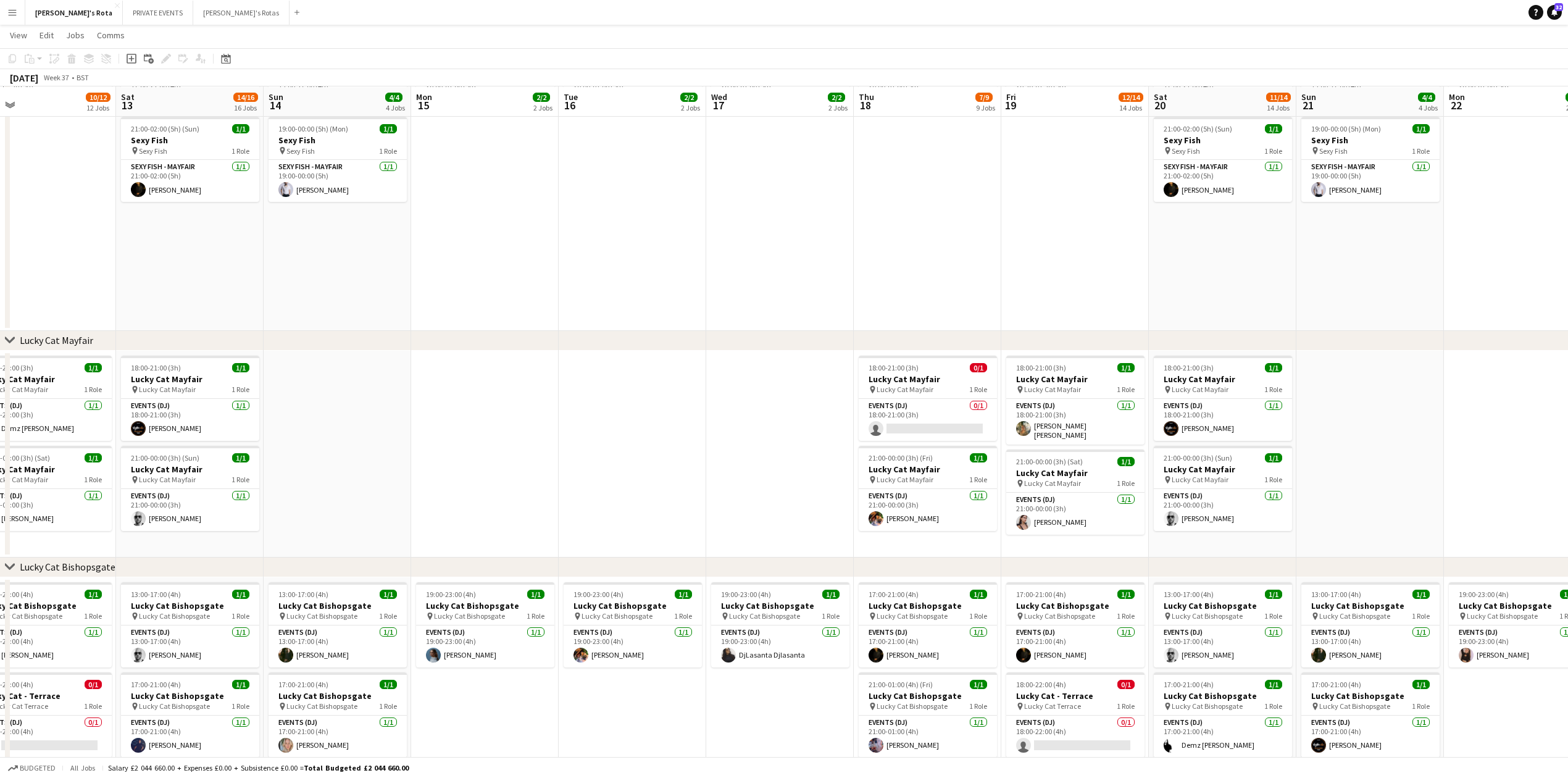
scroll to position [0, 497]
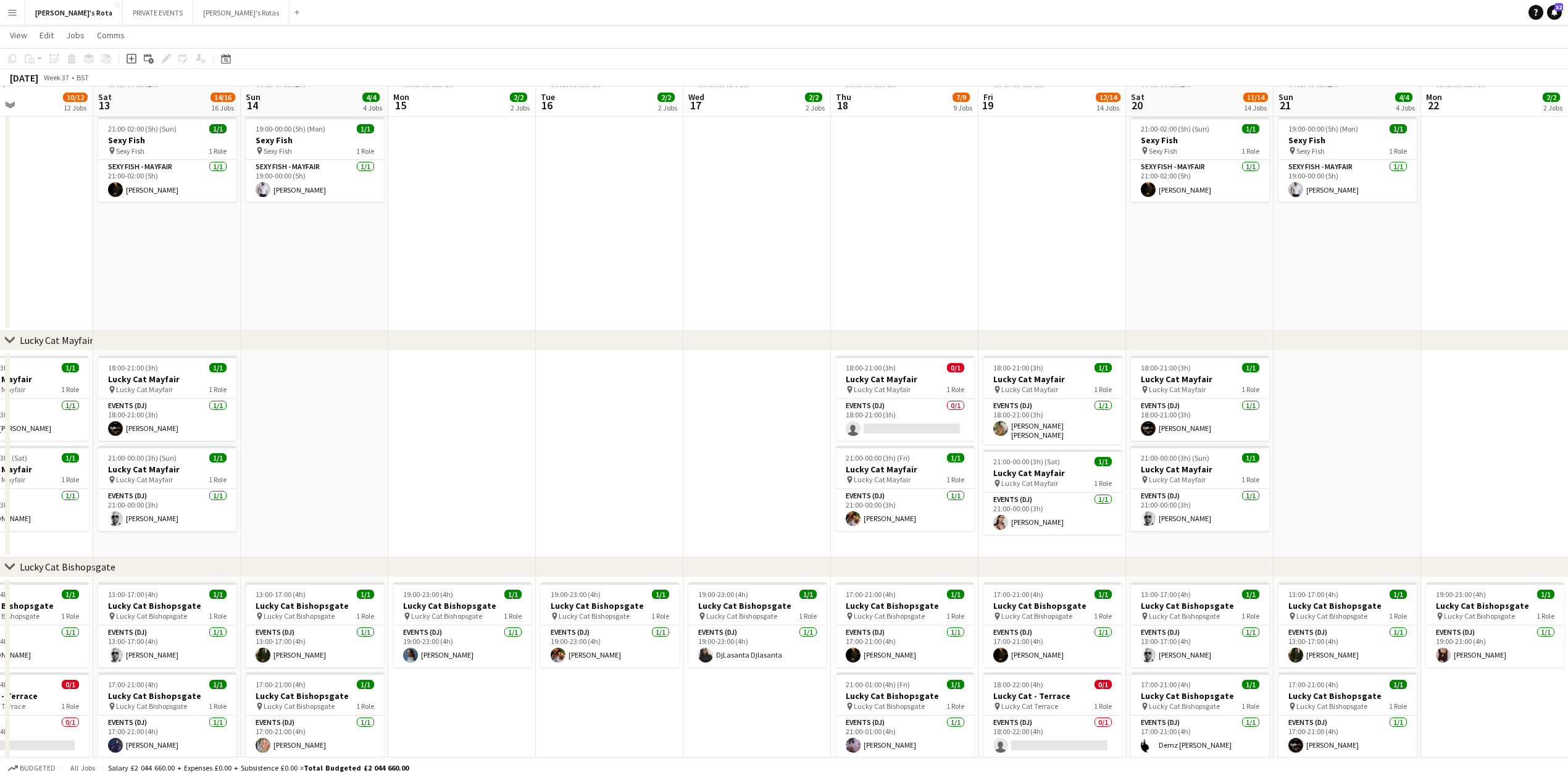
drag, startPoint x: 1459, startPoint y: 462, endPoint x: 609, endPoint y: 513, distance: 851.5
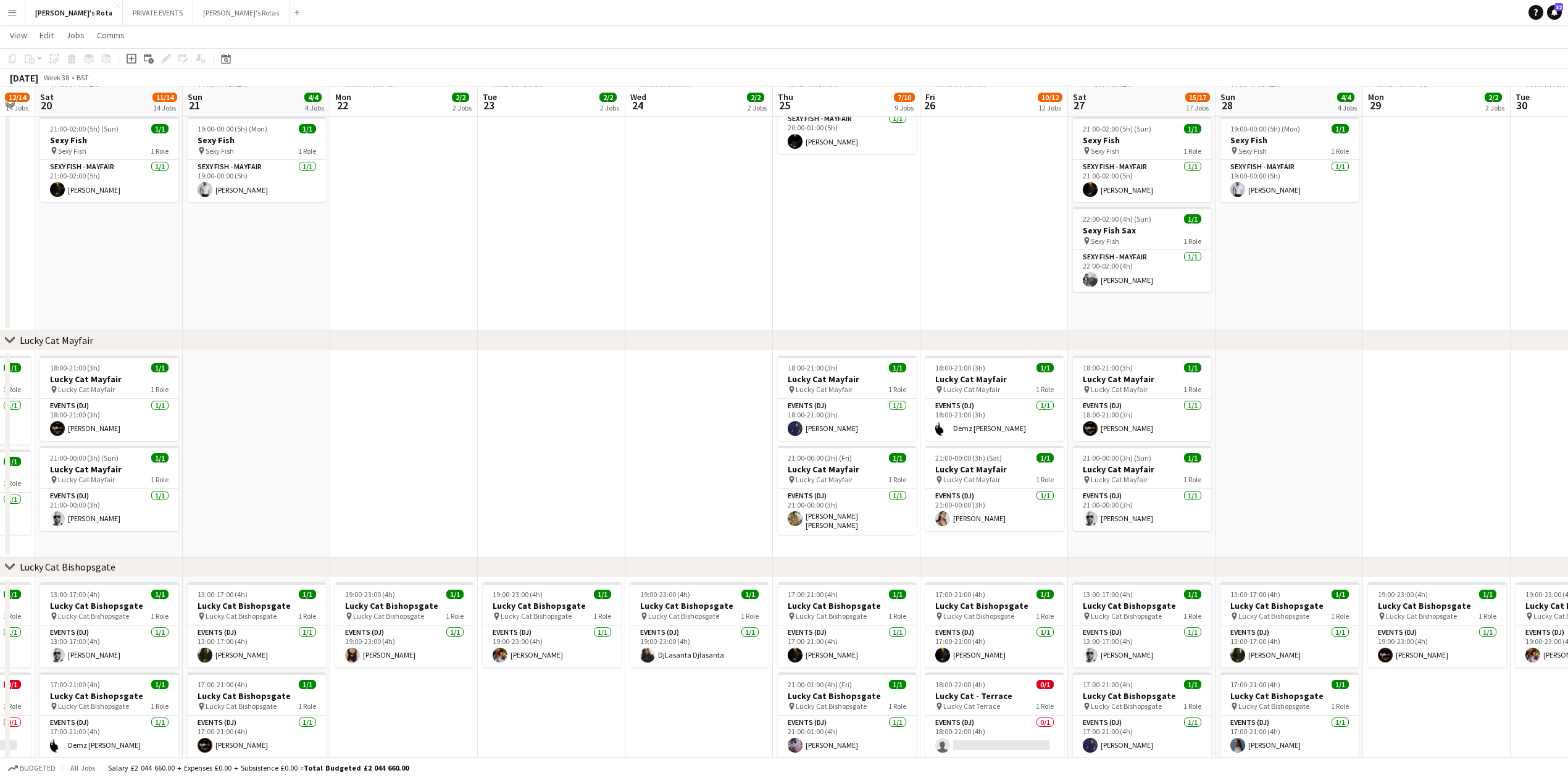
scroll to position [0, 477]
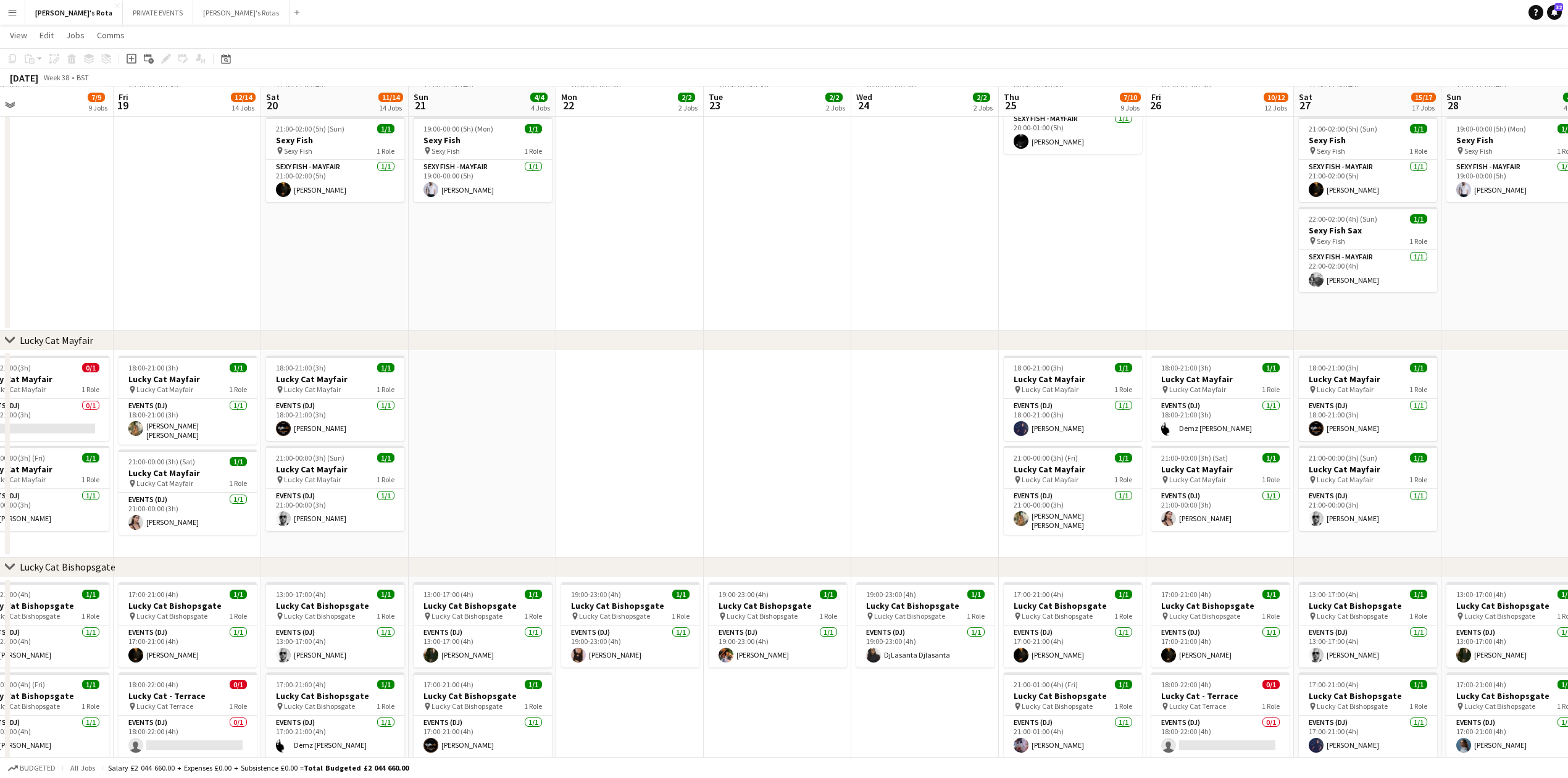
drag, startPoint x: 1472, startPoint y: 472, endPoint x: 608, endPoint y: 547, distance: 867.2
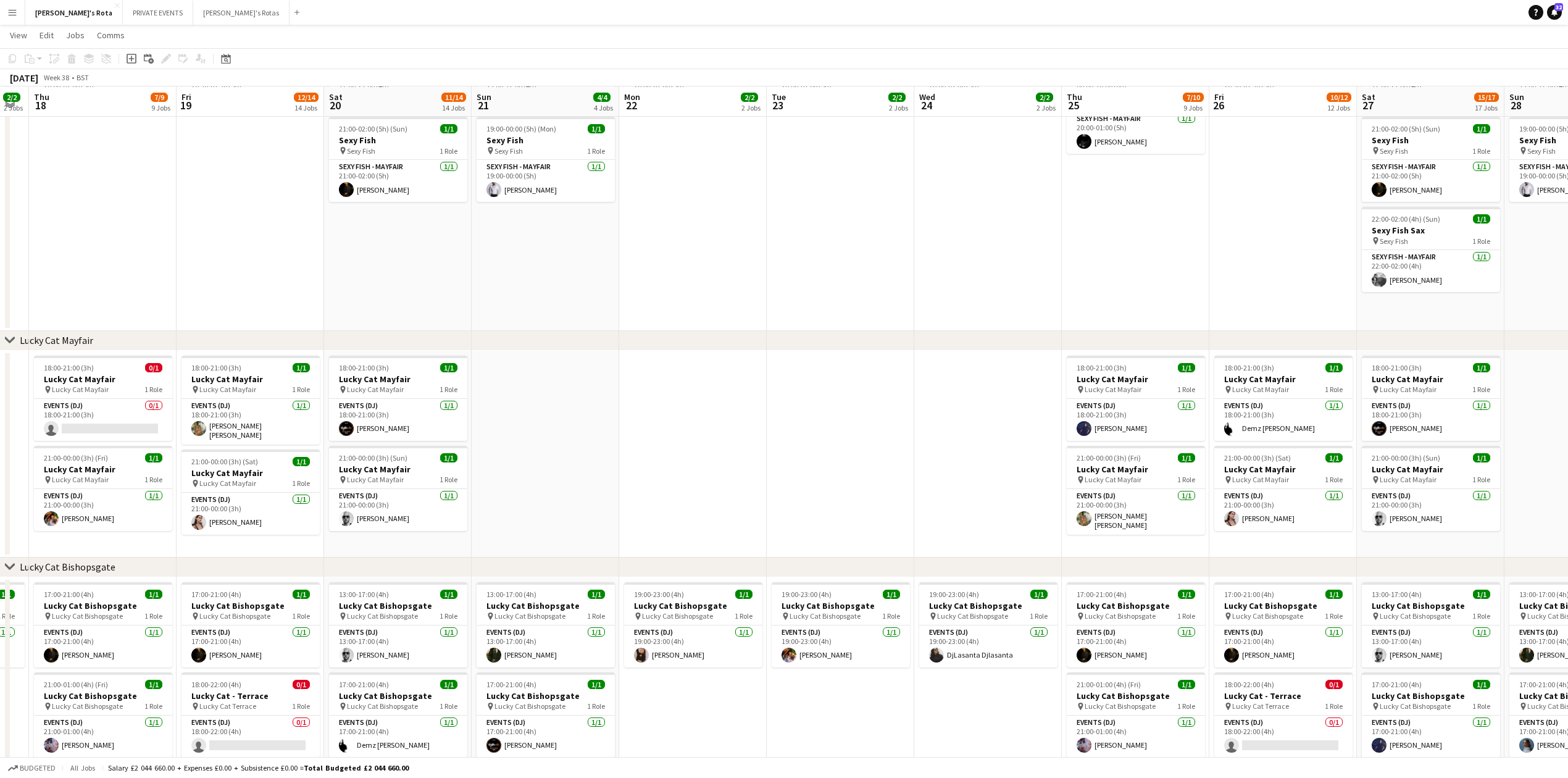
scroll to position [0, 347]
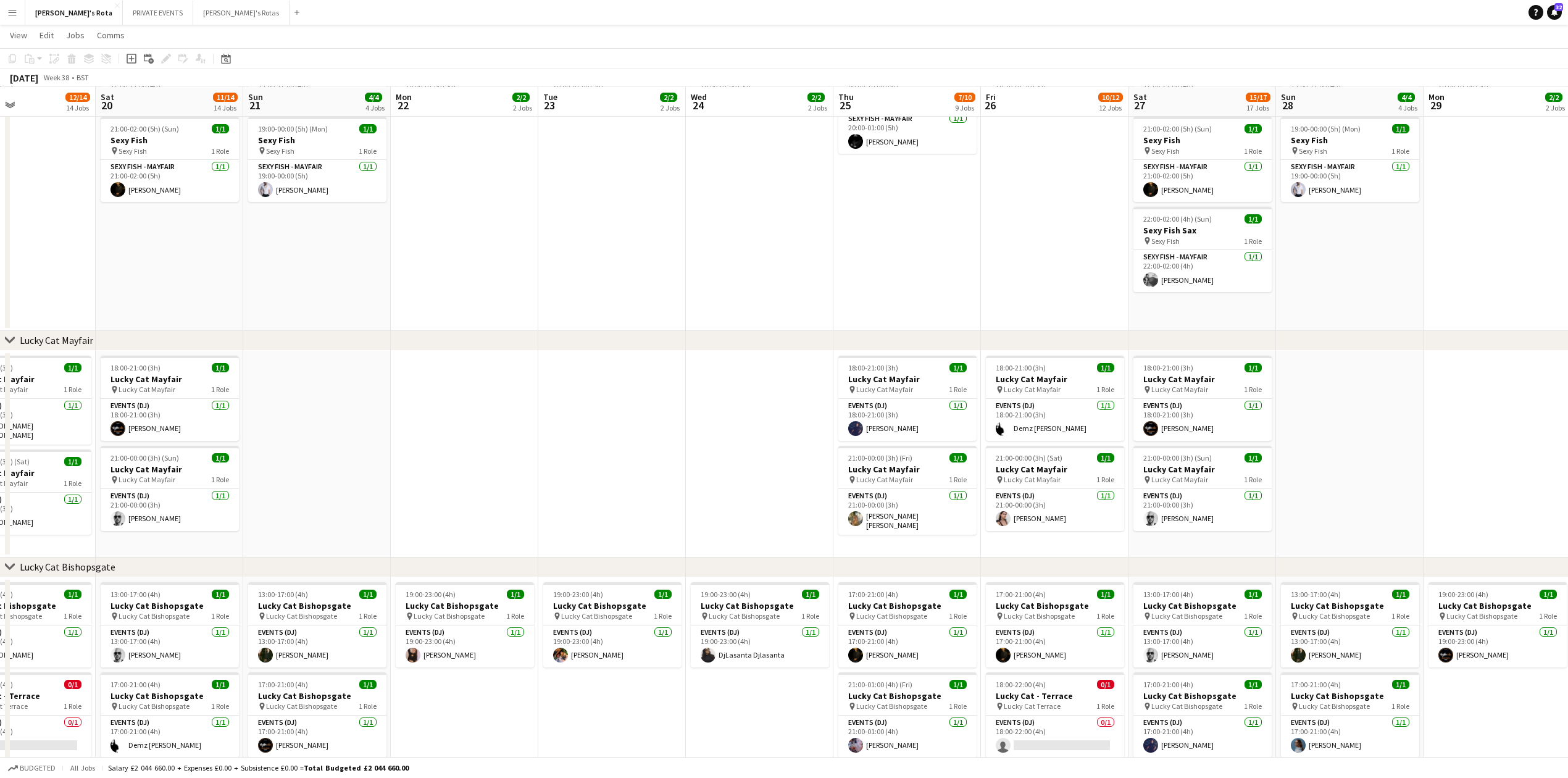
drag, startPoint x: 608, startPoint y: 547, endPoint x: 230, endPoint y: 566, distance: 378.5
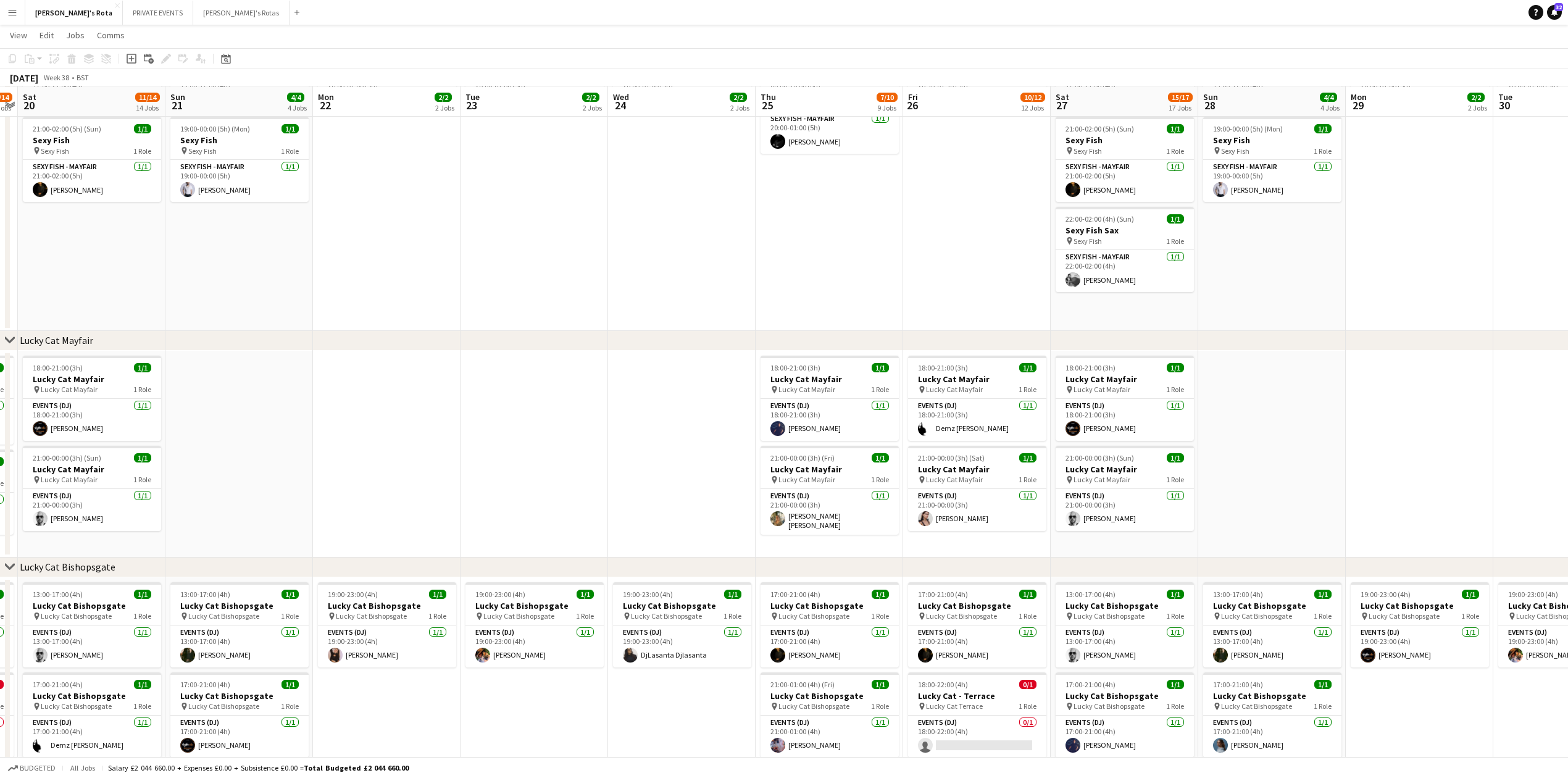
scroll to position [0, 458]
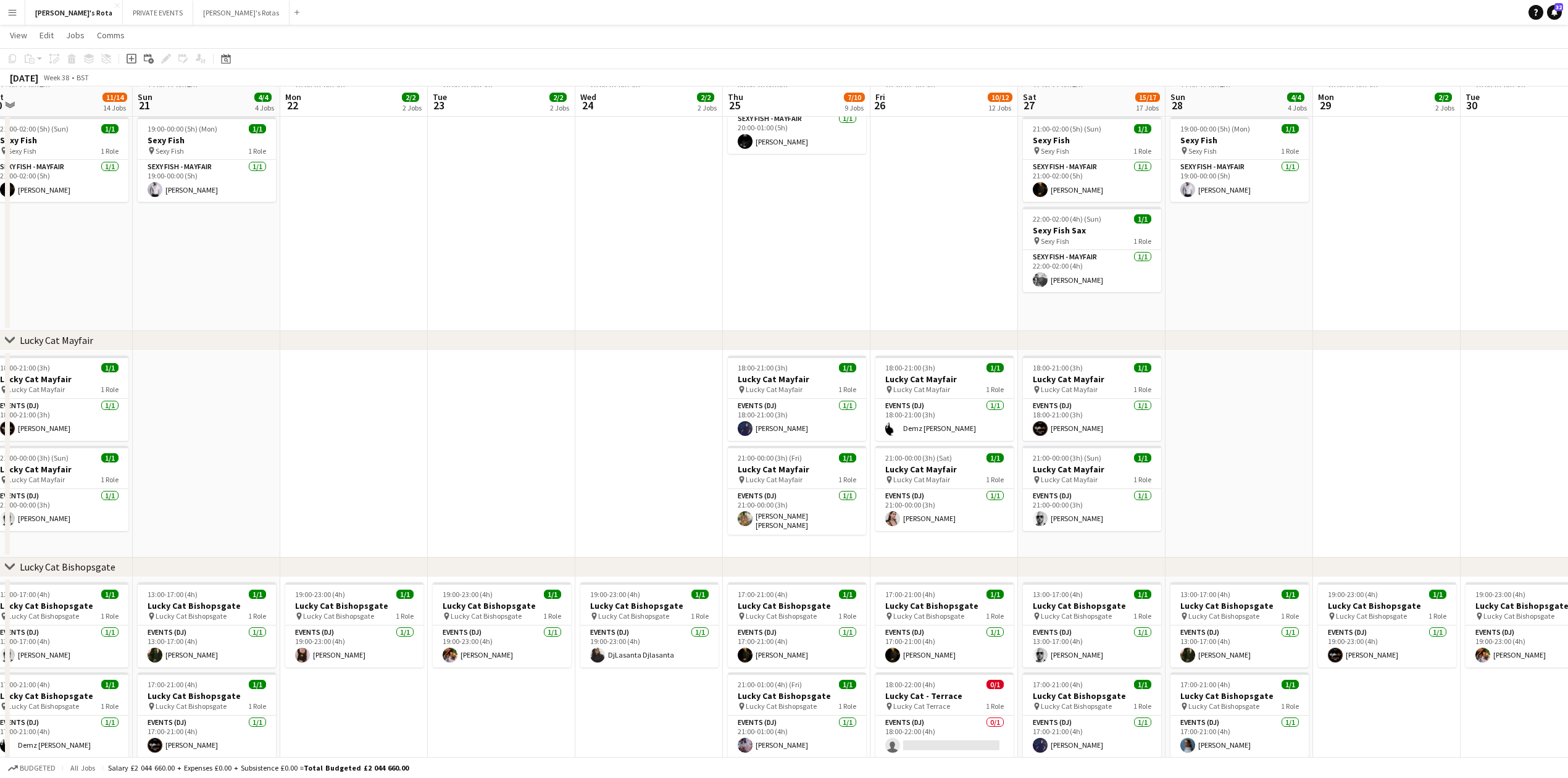
drag, startPoint x: 781, startPoint y: 472, endPoint x: 670, endPoint y: 480, distance: 111.3
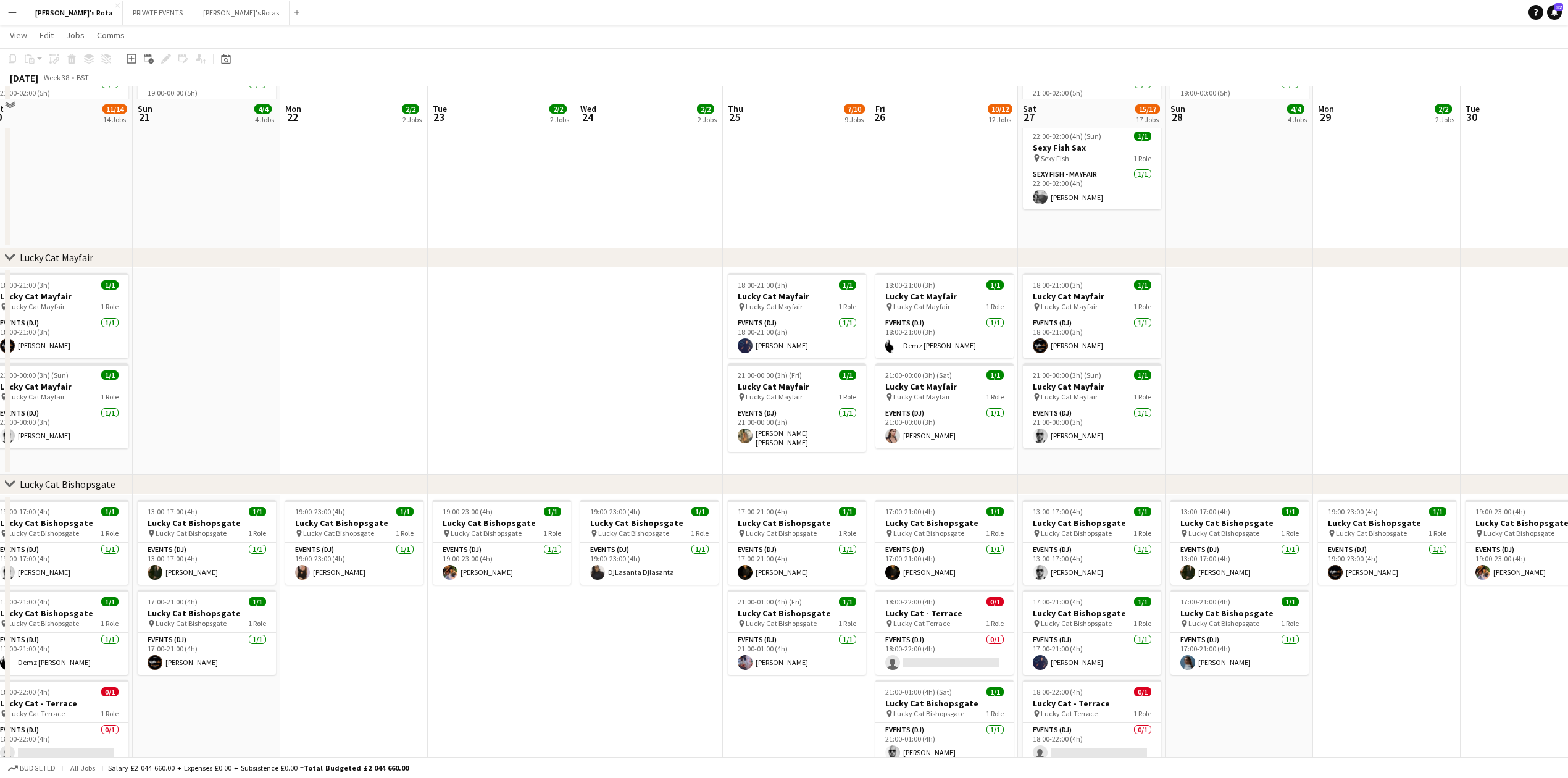
scroll to position [823, 0]
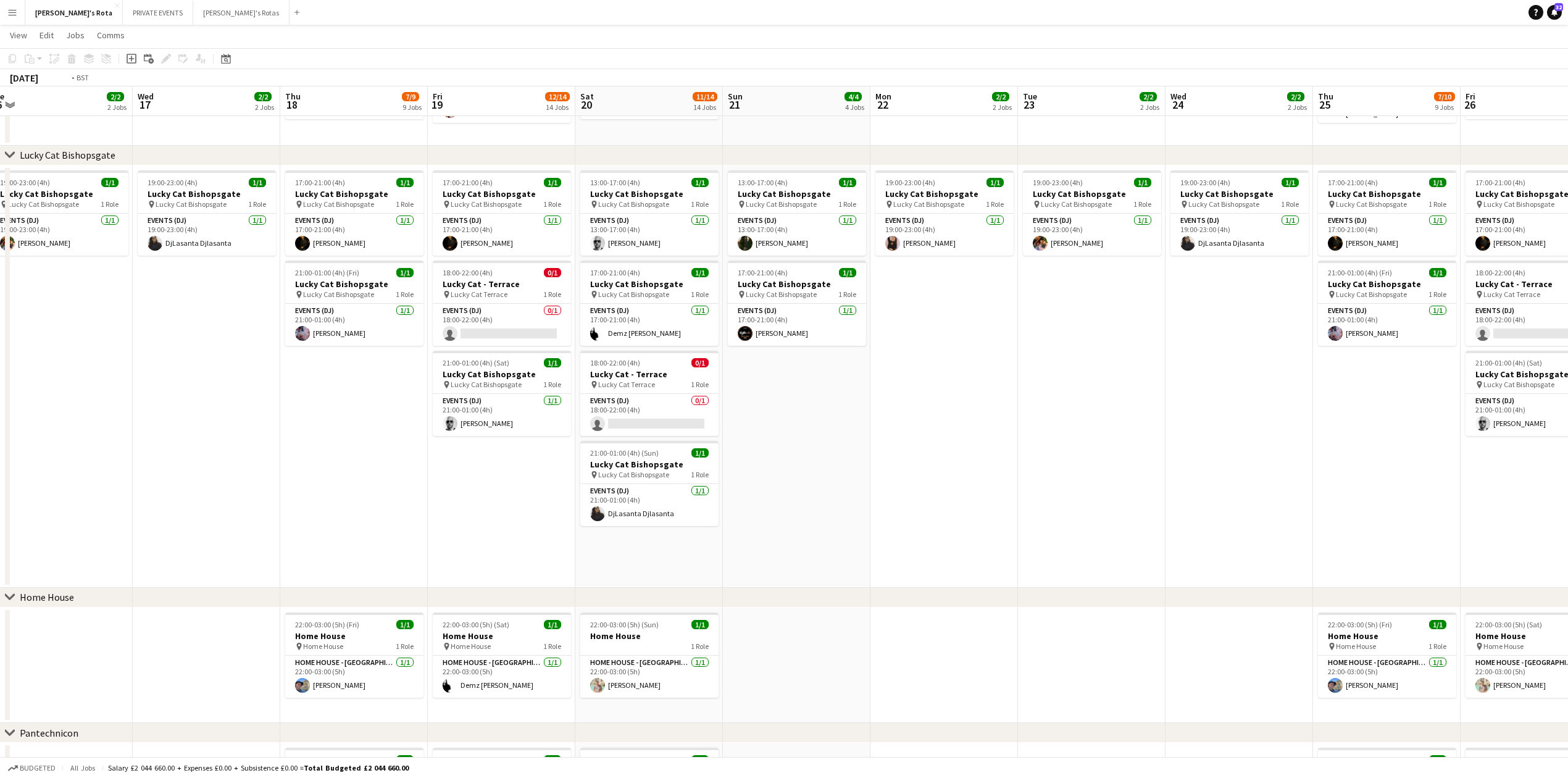
drag, startPoint x: 548, startPoint y: 408, endPoint x: 1485, endPoint y: 335, distance: 939.8
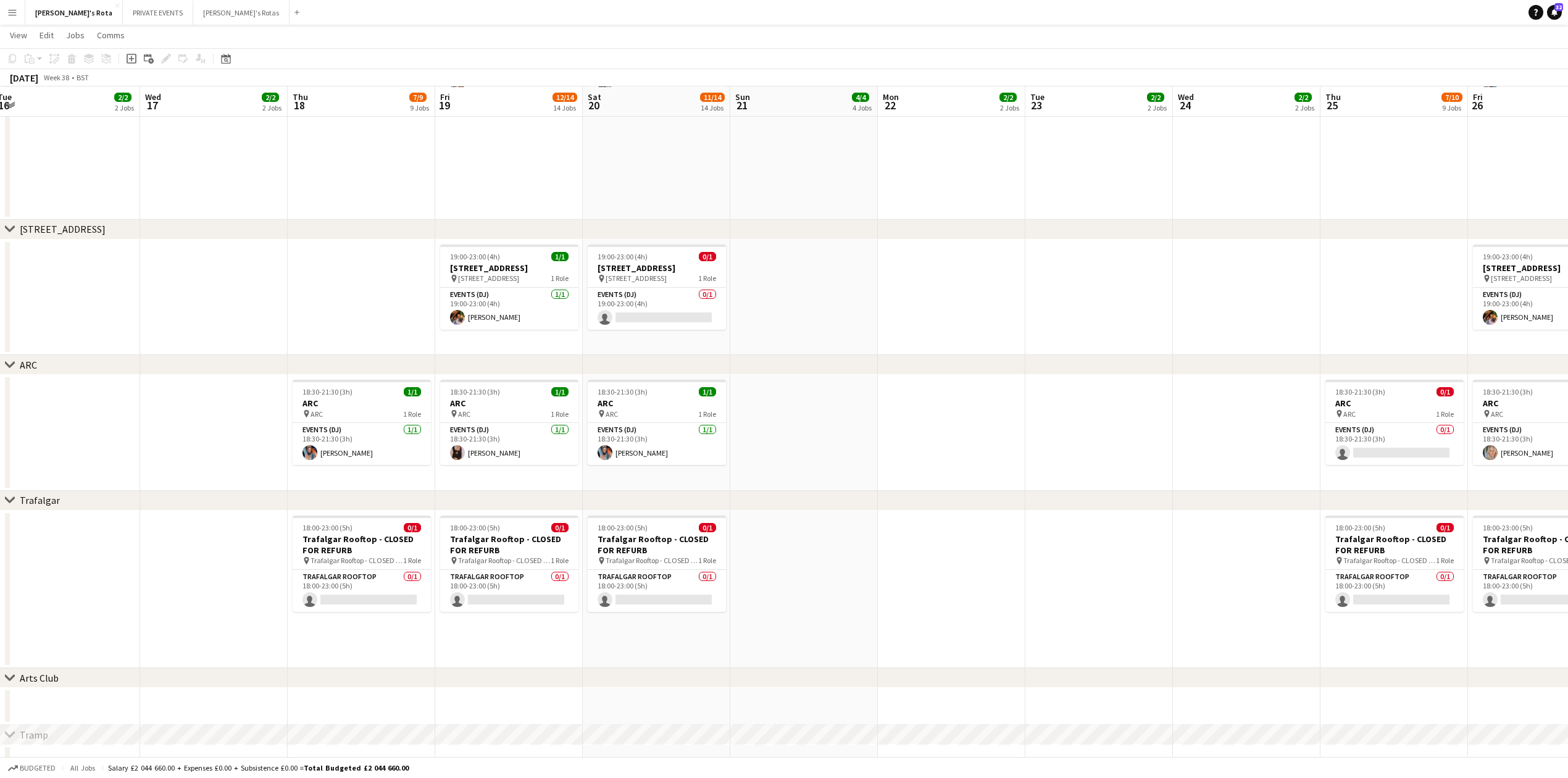
scroll to position [0, 541]
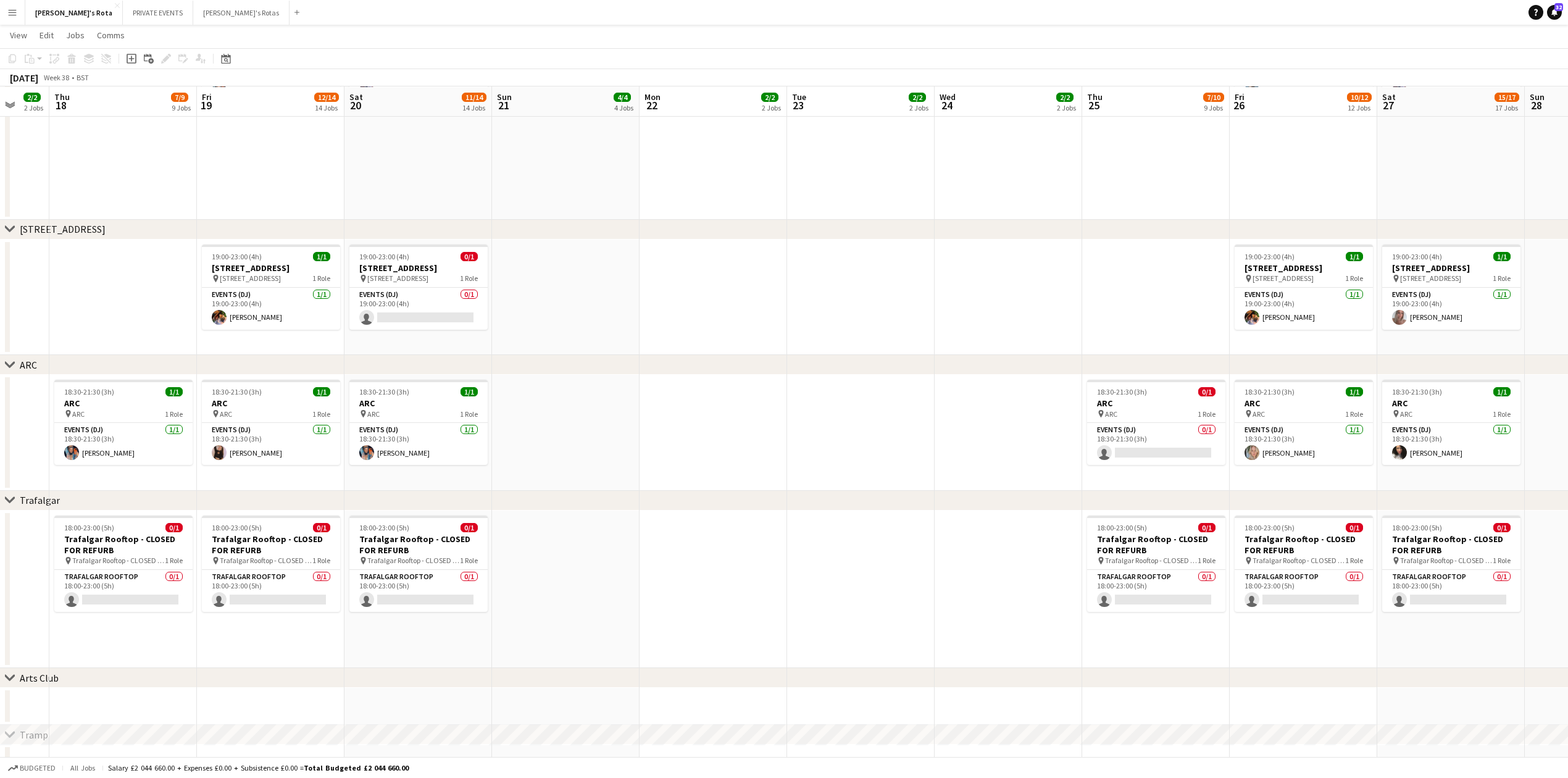
drag, startPoint x: 1289, startPoint y: 441, endPoint x: 675, endPoint y: 519, distance: 618.9
drag, startPoint x: 839, startPoint y: 492, endPoint x: 606, endPoint y: 522, distance: 234.9
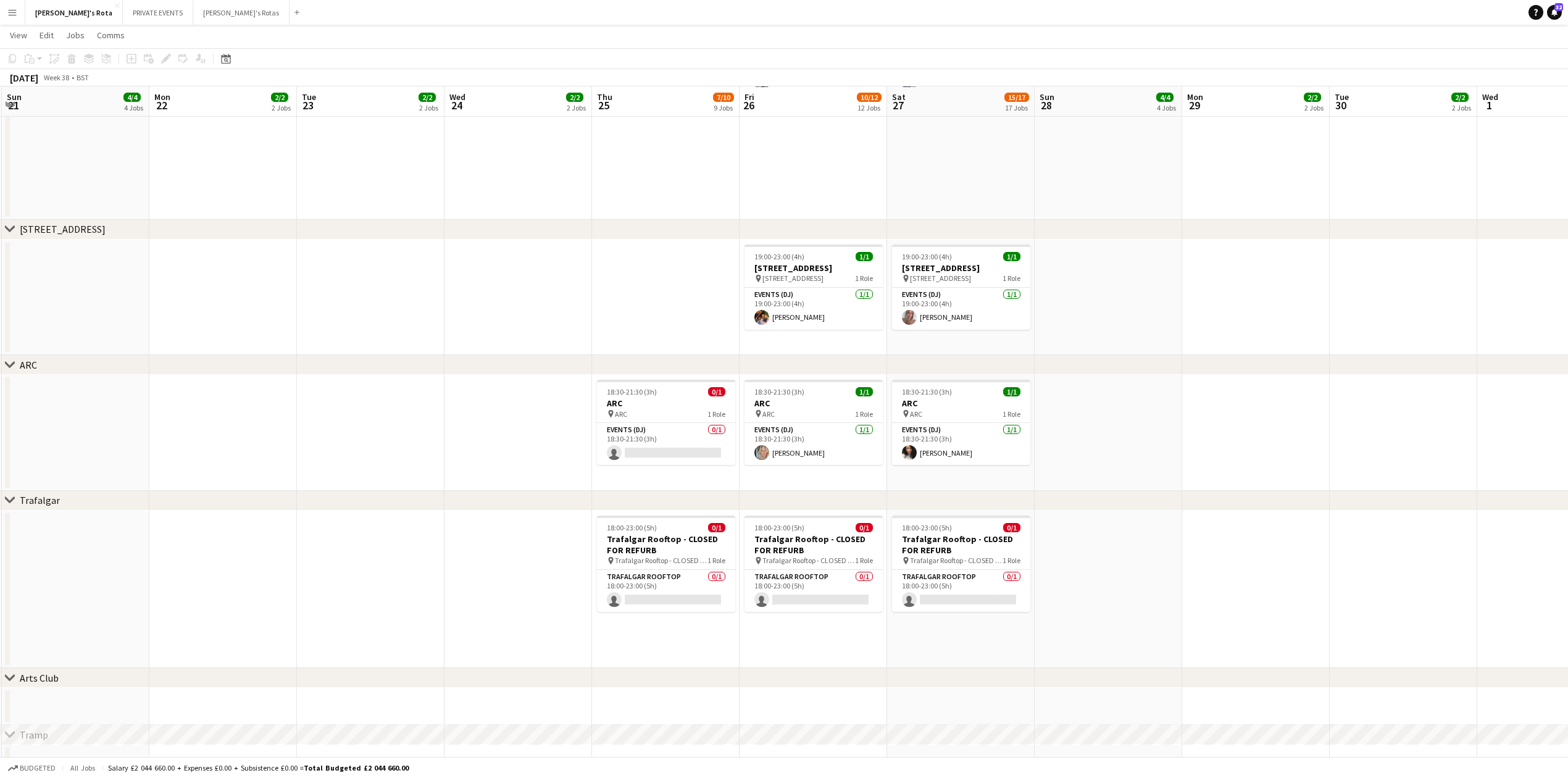
scroll to position [0, 376]
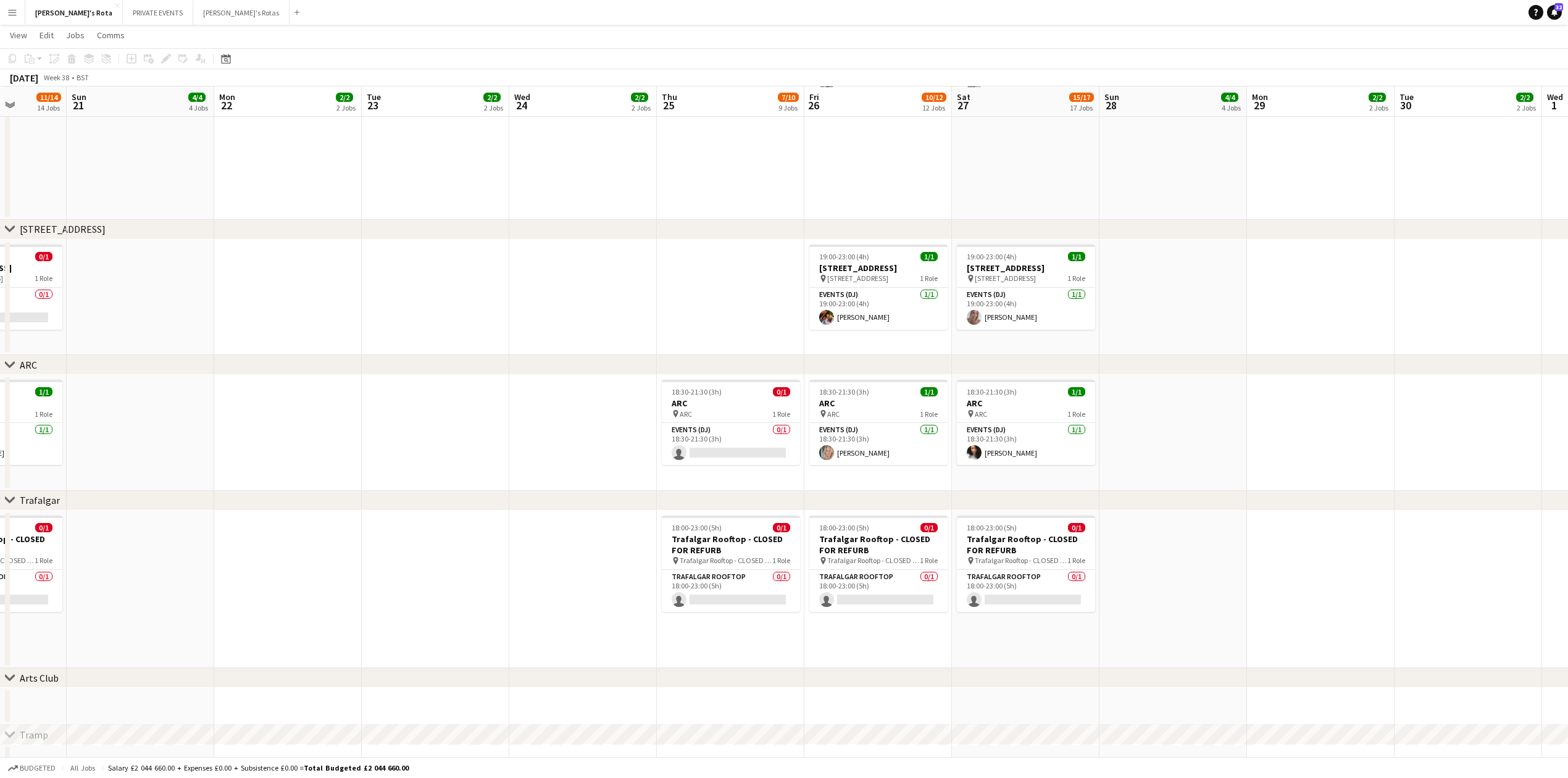
drag, startPoint x: 779, startPoint y: 434, endPoint x: 354, endPoint y: 480, distance: 427.5
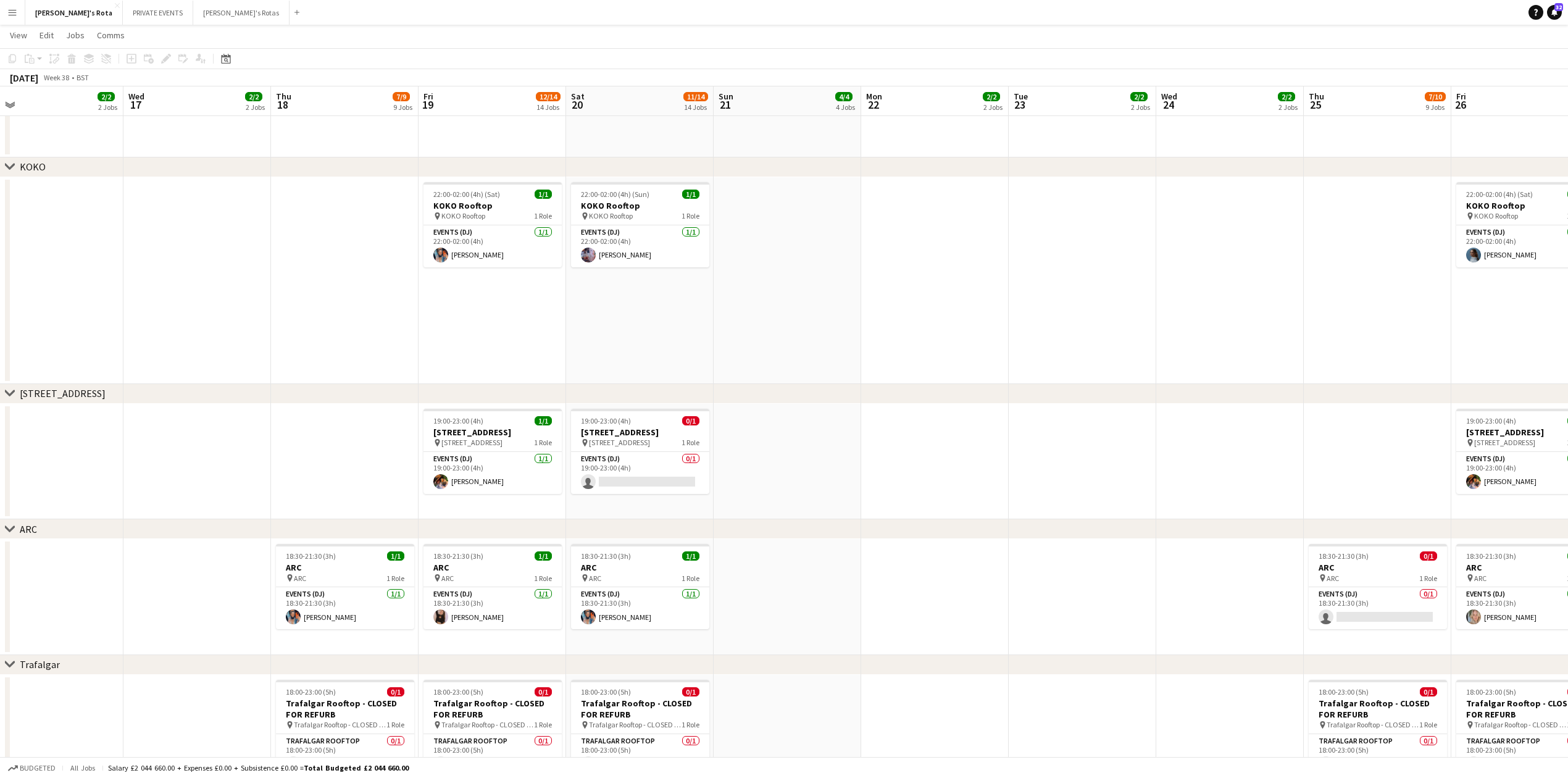
scroll to position [0, 354]
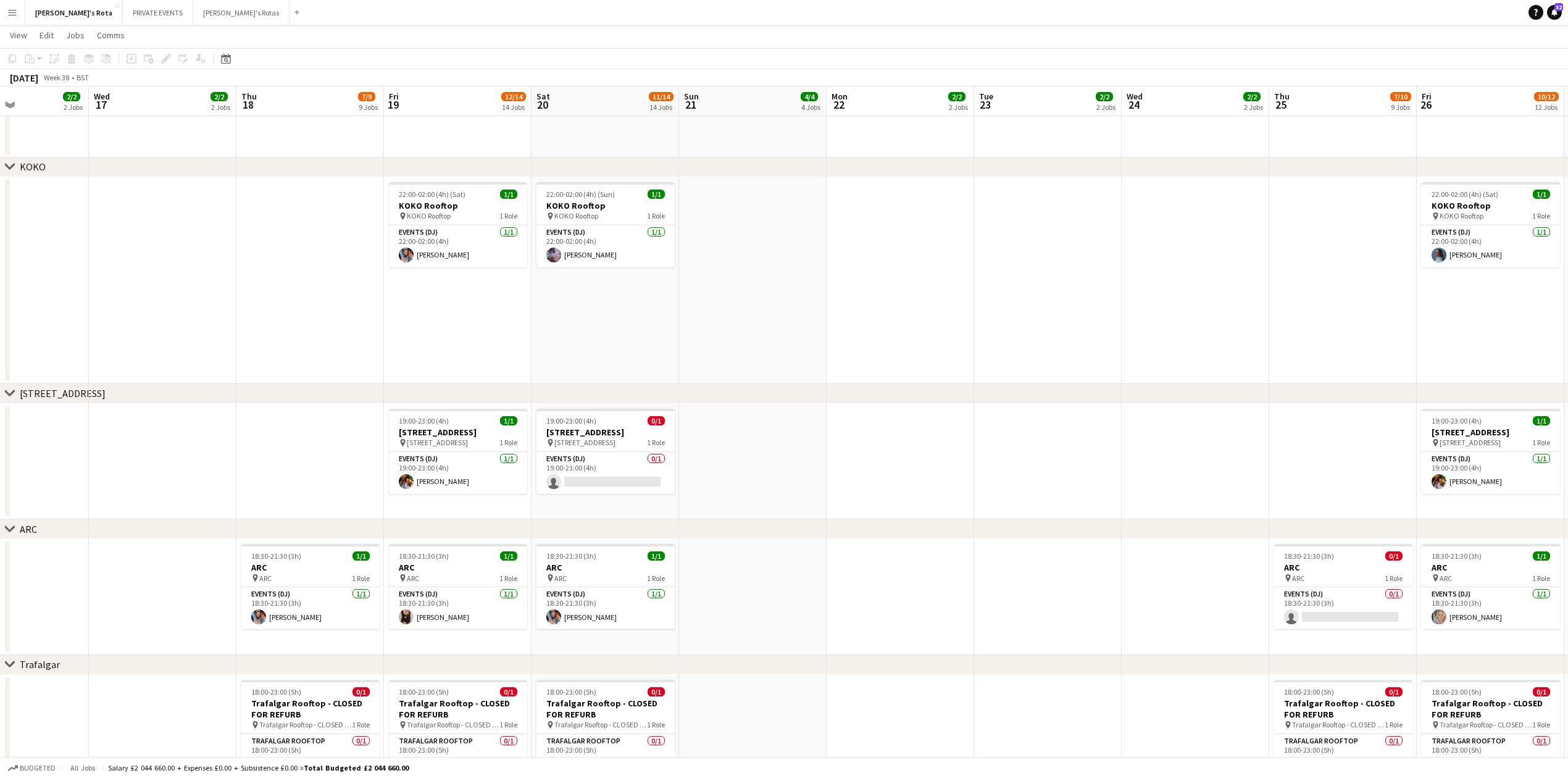
drag, startPoint x: 664, startPoint y: 440, endPoint x: 1087, endPoint y: 377, distance: 427.7
click at [1087, 377] on app-calendar-viewport "Sun 14 4/4 4 Jobs Mon 15 2/2 2 Jobs Tue 16 2/2 2 Jobs Wed 17 2/2 2 Jobs Thu 18 …" at bounding box center [784, 70] width 1568 height 3502
click at [586, 469] on app-card-role "Events (DJ) 0/1 19:00-23:00 (4h) single-neutral-actions" at bounding box center [606, 472] width 138 height 42
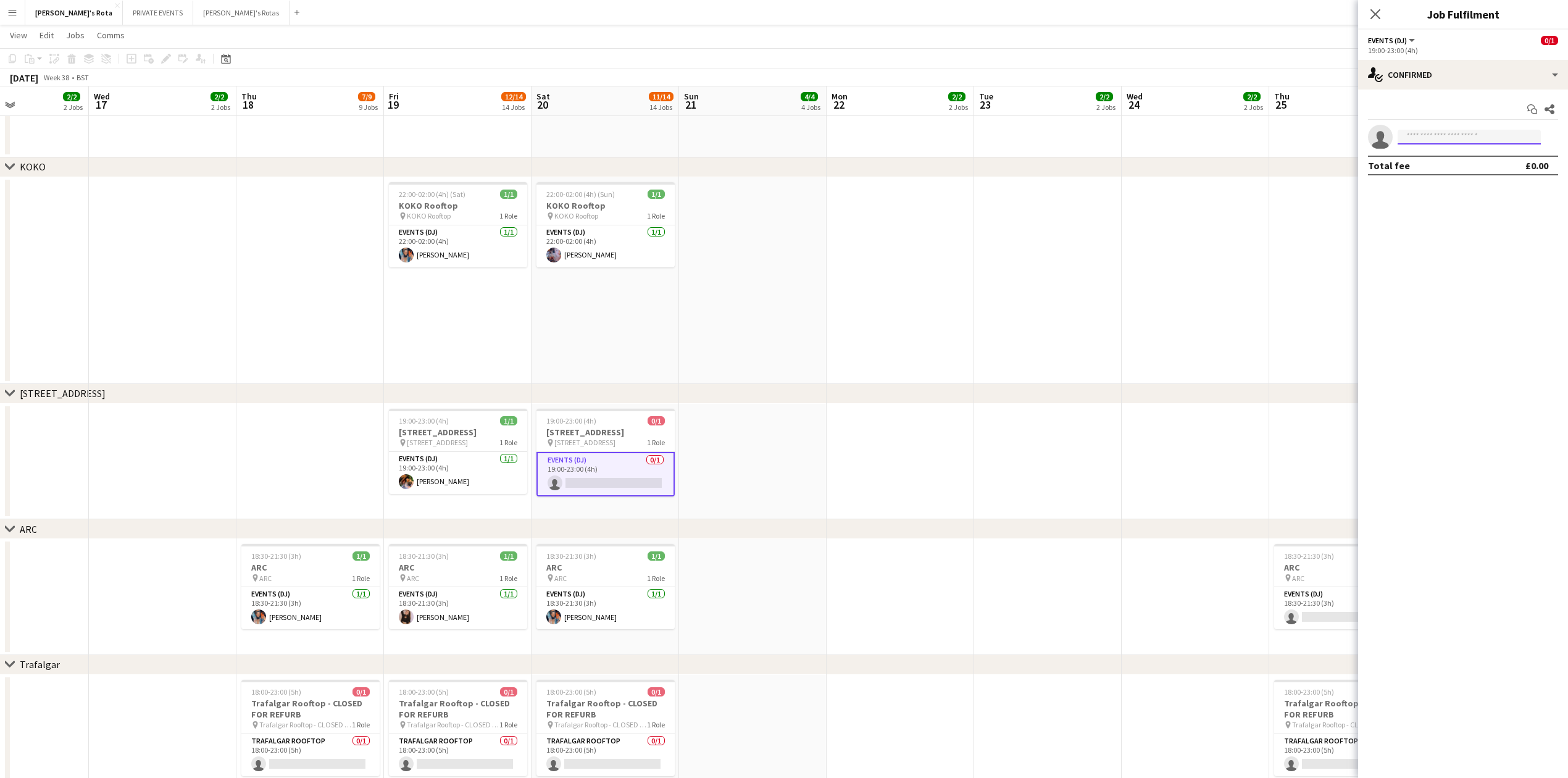
click at [1442, 138] on input at bounding box center [1470, 137] width 143 height 15
type input "*"
type input "*****"
click at [1374, 13] on icon at bounding box center [1375, 14] width 12 height 12
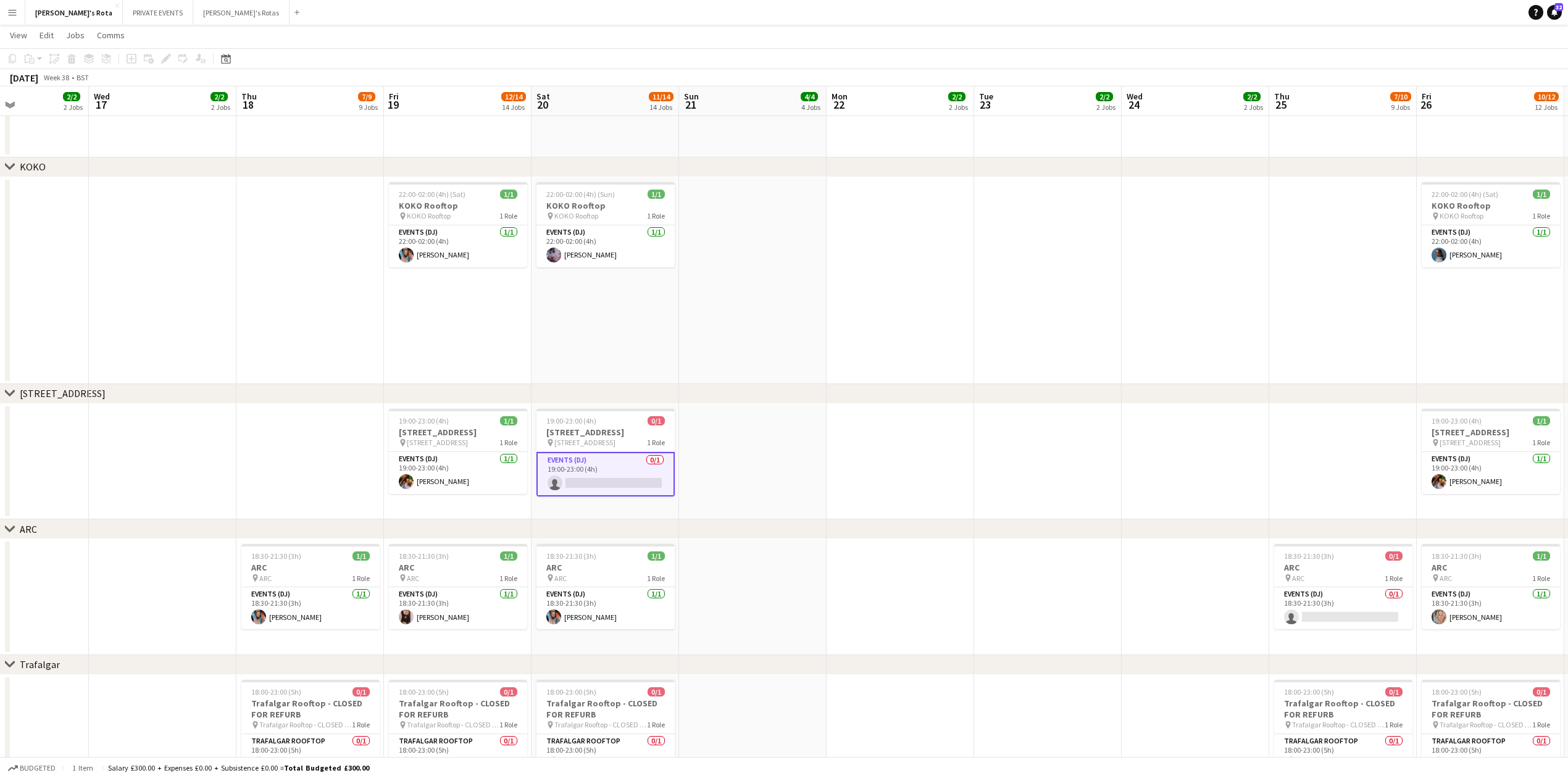
click at [867, 434] on app-date-cell at bounding box center [901, 462] width 147 height 116
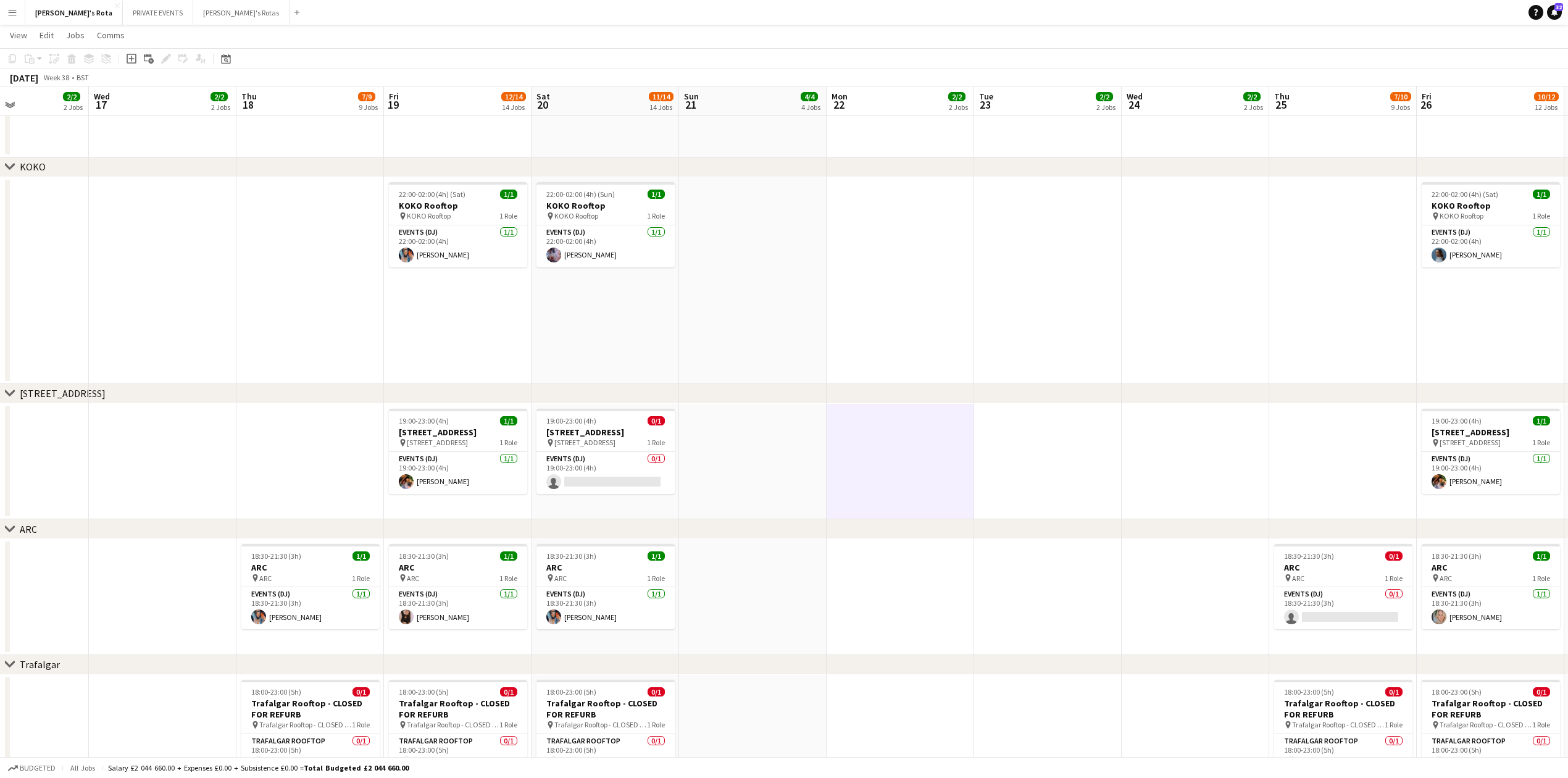
drag, startPoint x: 1120, startPoint y: 401, endPoint x: 802, endPoint y: 405, distance: 318.0
click at [798, 404] on div "chevron-right Annabel's chevron-right Sexy Fish chevron-right Lucky Cat Mayfair…" at bounding box center [784, 70] width 1568 height 3502
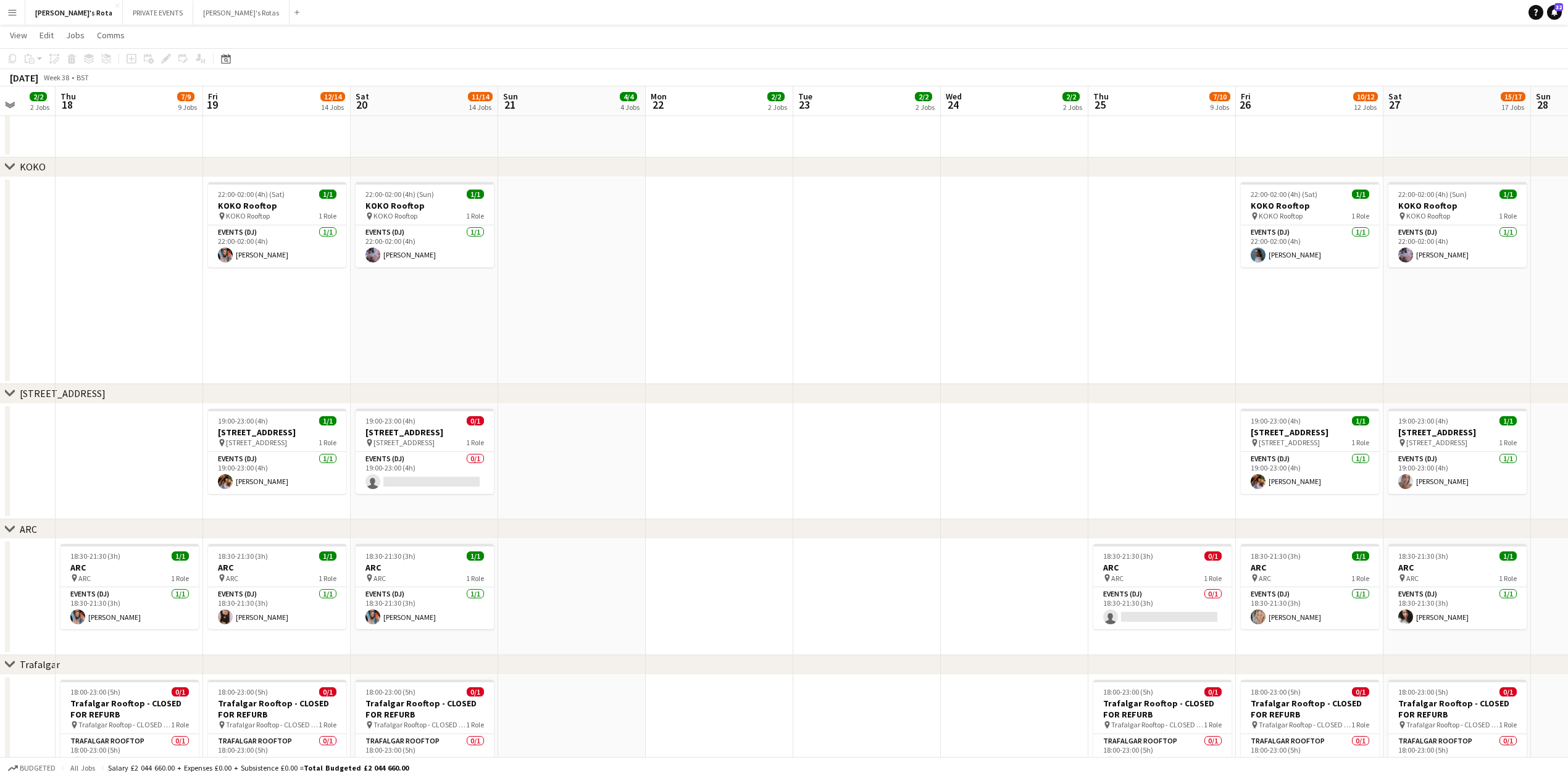
scroll to position [0, 337]
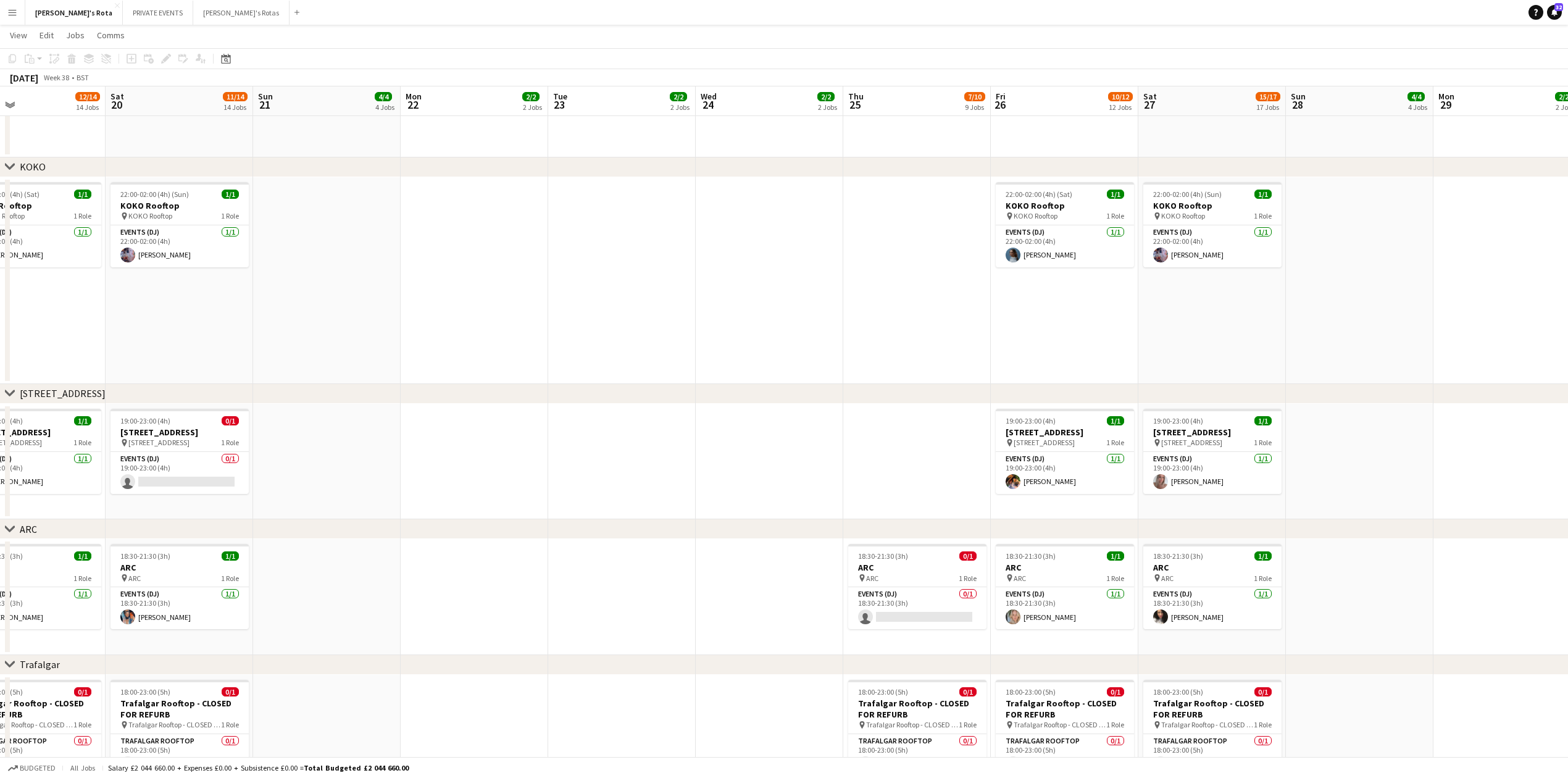
drag, startPoint x: 1130, startPoint y: 410, endPoint x: 701, endPoint y: 436, distance: 429.8
click at [701, 436] on app-calendar-viewport "Wed 17 2/2 2 Jobs Thu 18 7/9 9 Jobs Fri 19 12/14 14 Jobs Sat 20 11/14 14 Jobs S…" at bounding box center [784, 70] width 1568 height 3502
drag, startPoint x: 931, startPoint y: 393, endPoint x: 684, endPoint y: 403, distance: 247.2
click at [684, 403] on div "chevron-right 45 Park Lane" at bounding box center [784, 394] width 1568 height 20
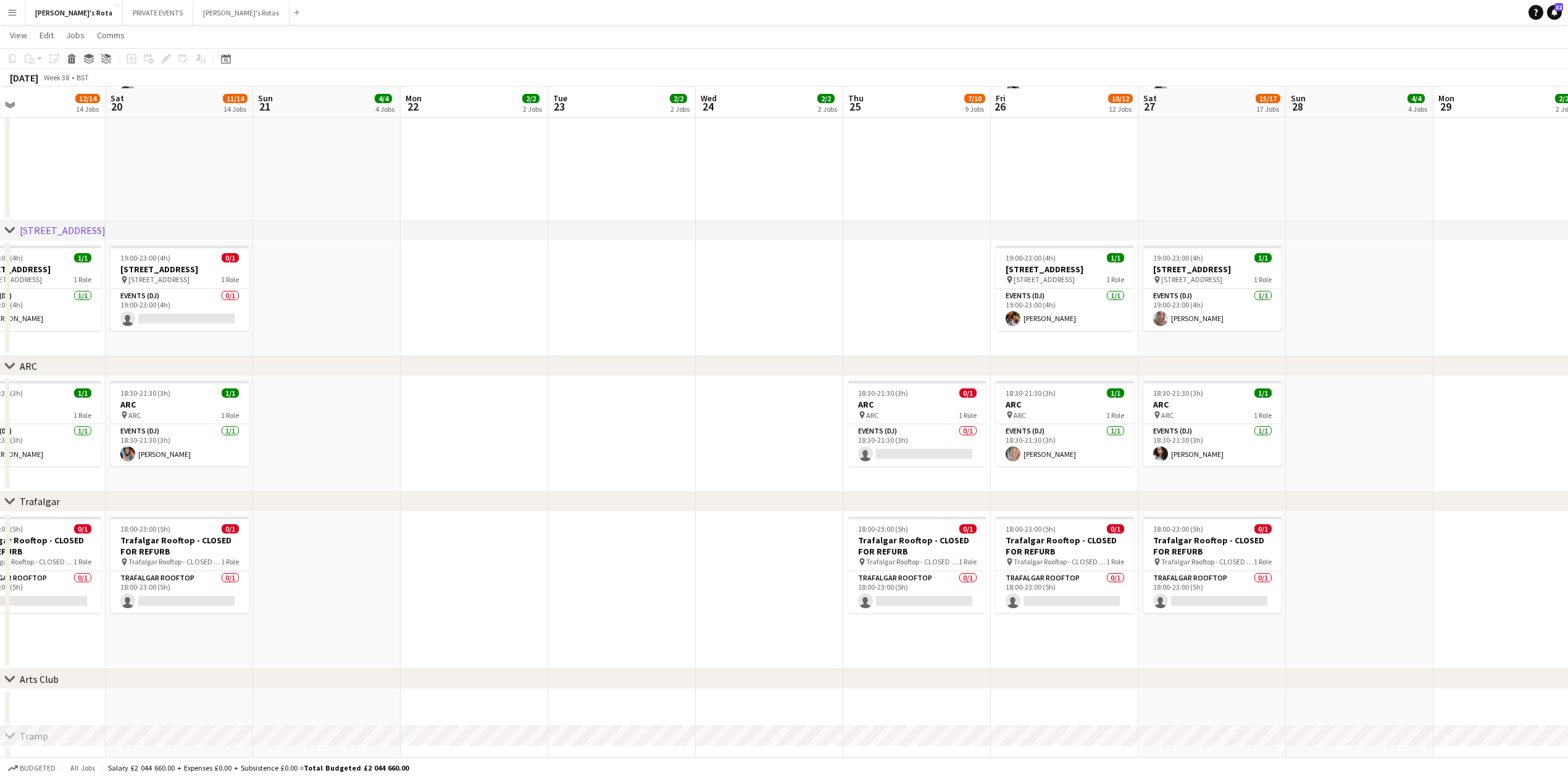
scroll to position [1894, 0]
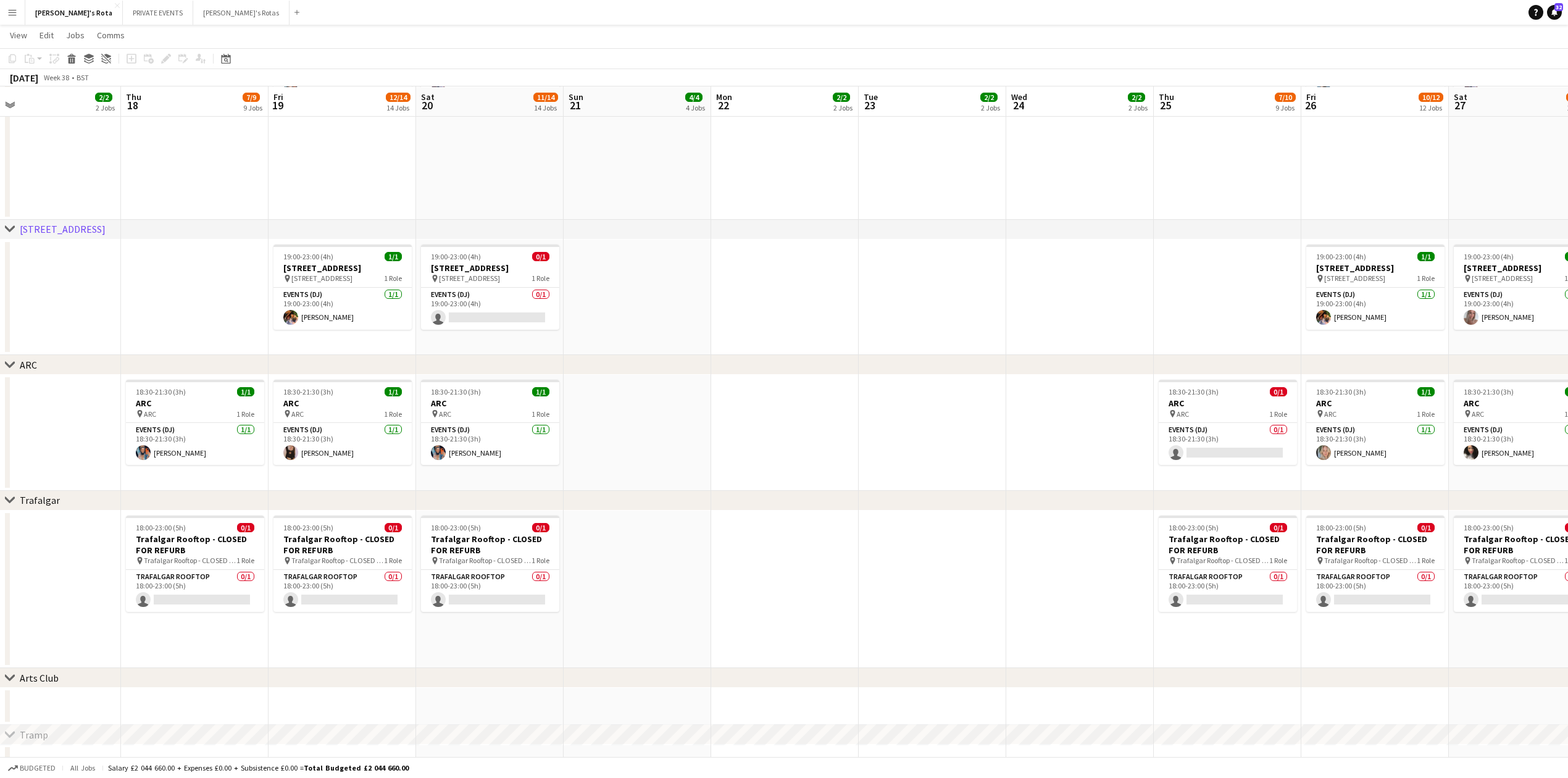
drag, startPoint x: 610, startPoint y: 420, endPoint x: 1075, endPoint y: 385, distance: 466.3
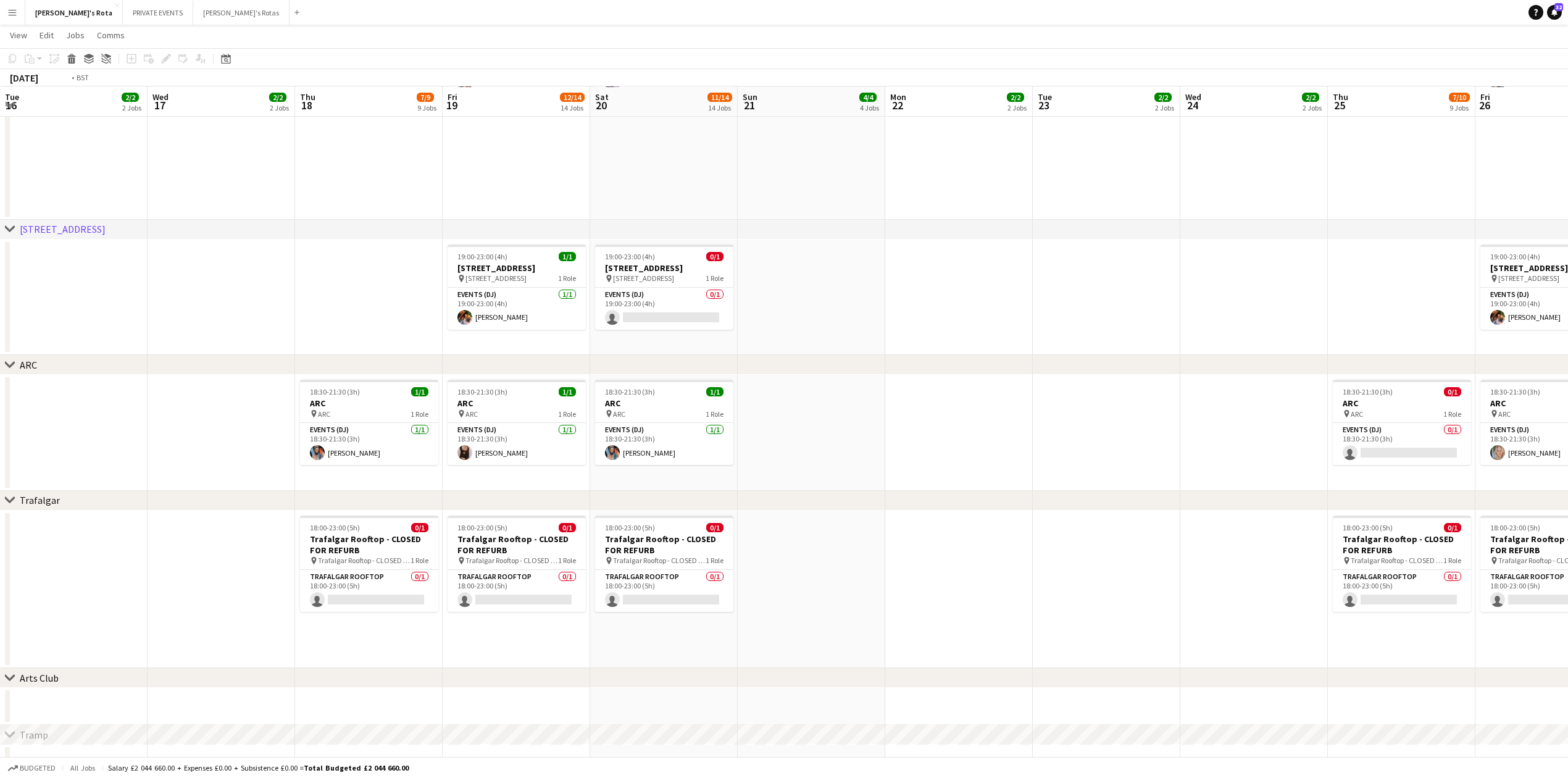
drag, startPoint x: 197, startPoint y: 418, endPoint x: 325, endPoint y: 456, distance: 133.5
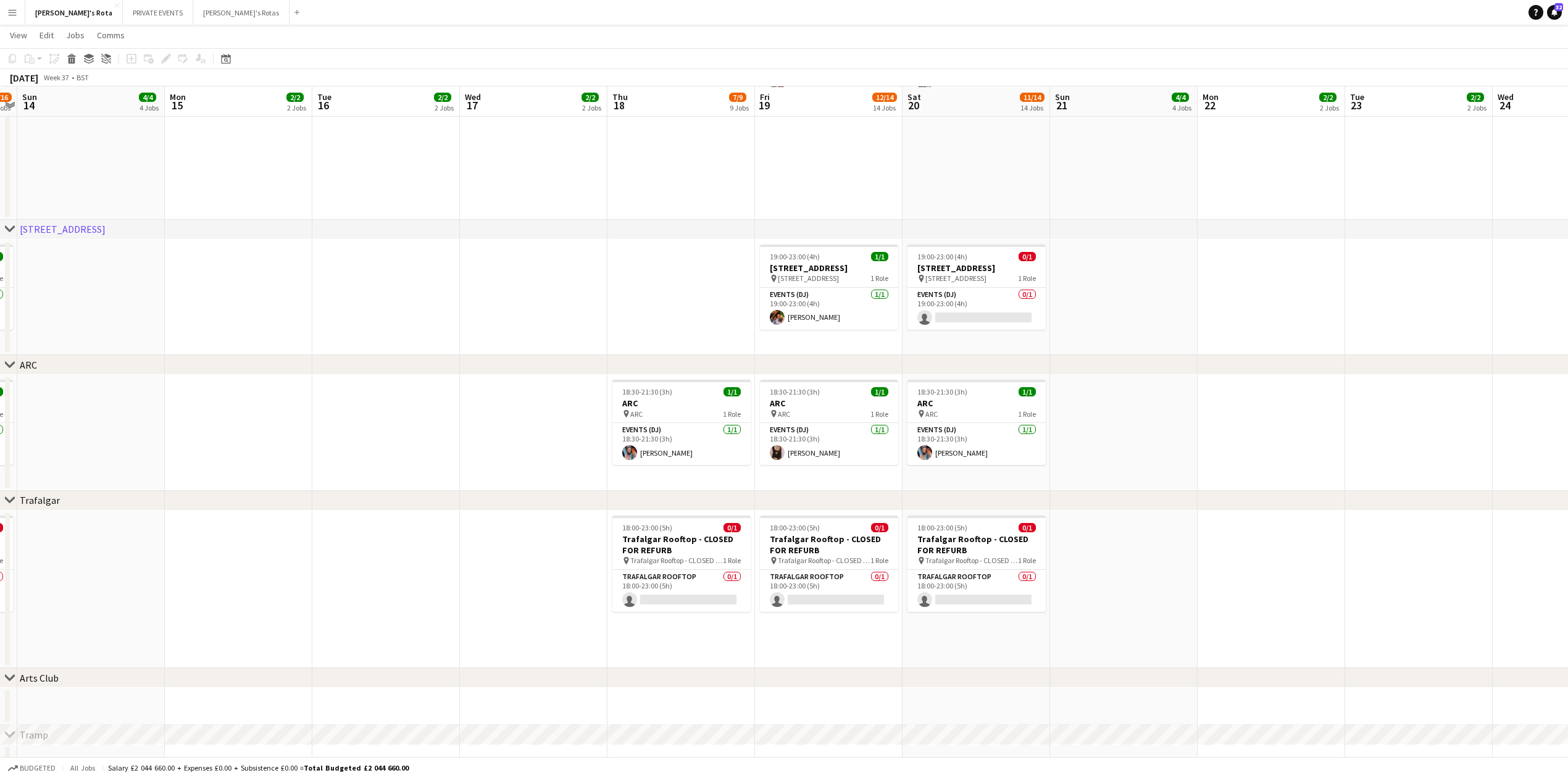
scroll to position [0, 295]
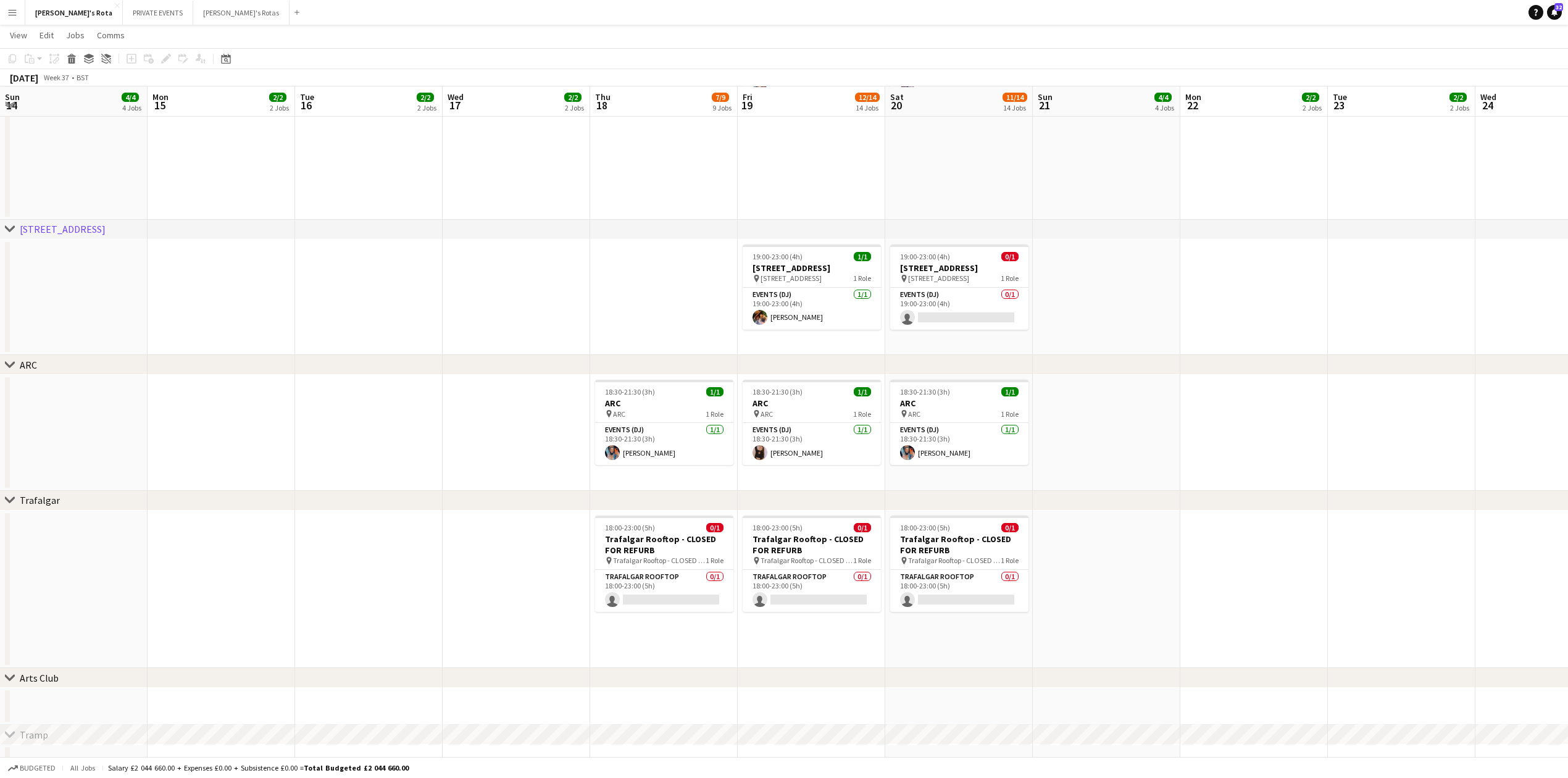
drag, startPoint x: 273, startPoint y: 400, endPoint x: 1144, endPoint y: 366, distance: 871.7
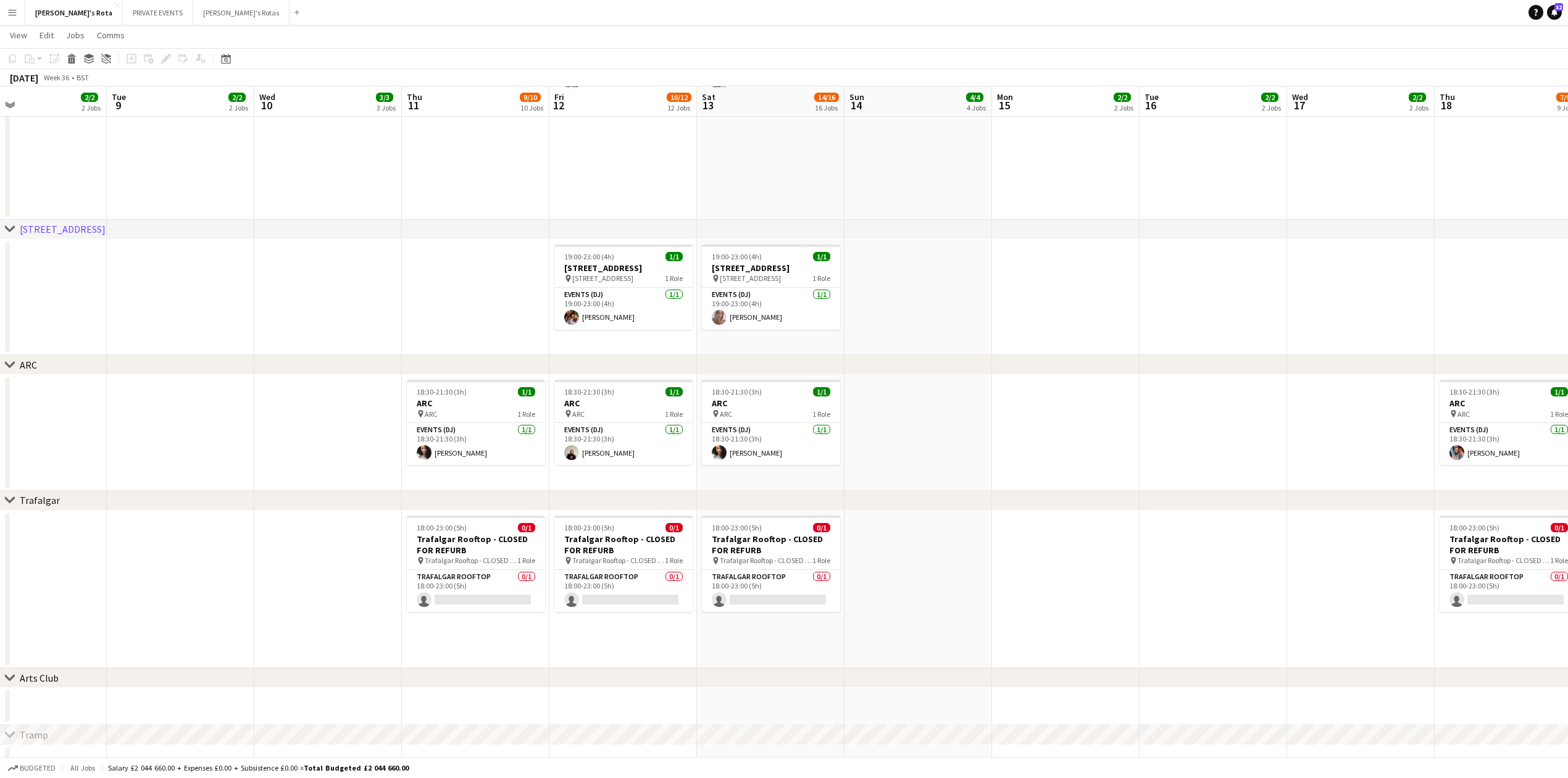
drag, startPoint x: 18, startPoint y: 438, endPoint x: 564, endPoint y: 482, distance: 547.8
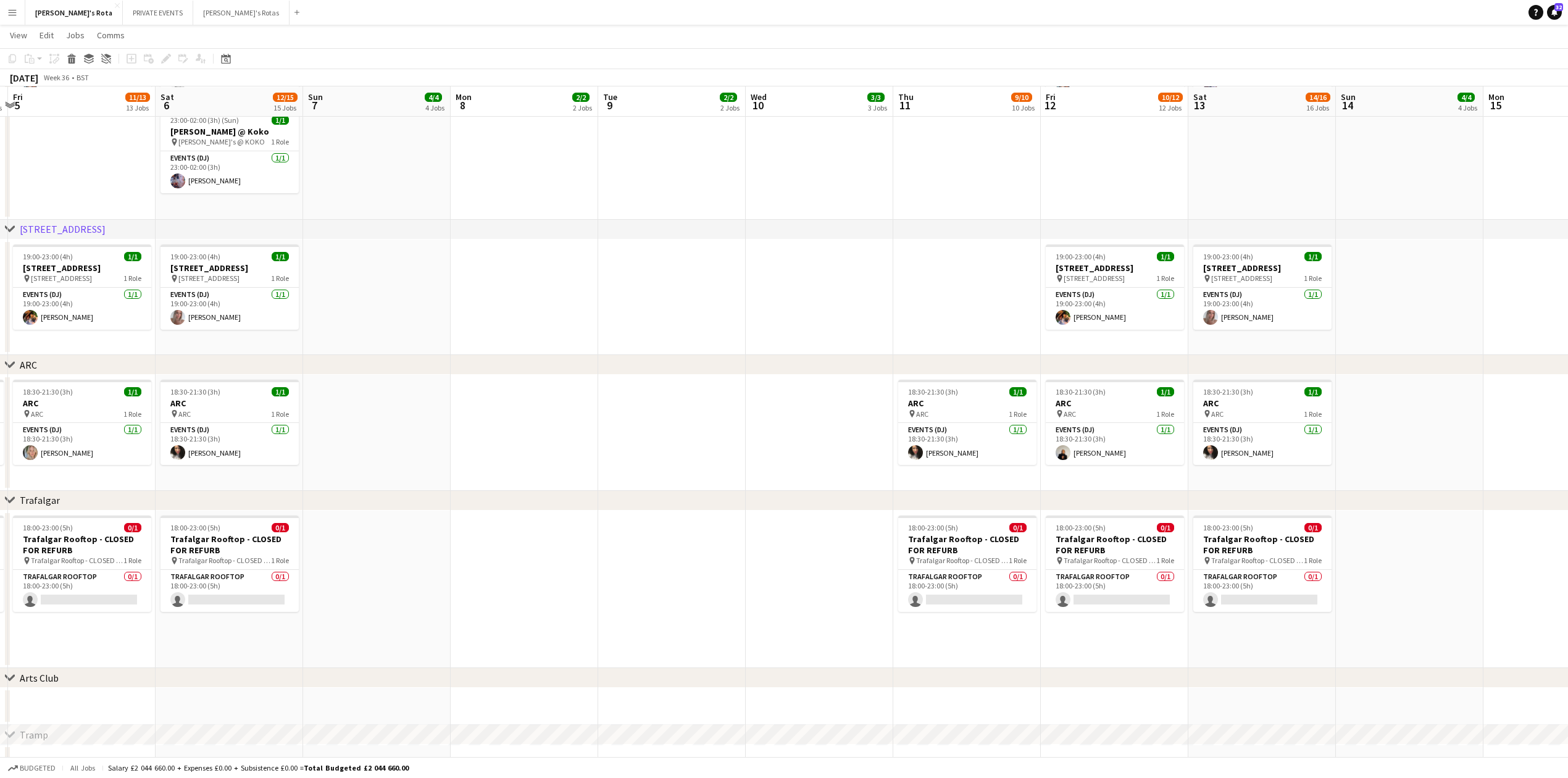
scroll to position [0, 262]
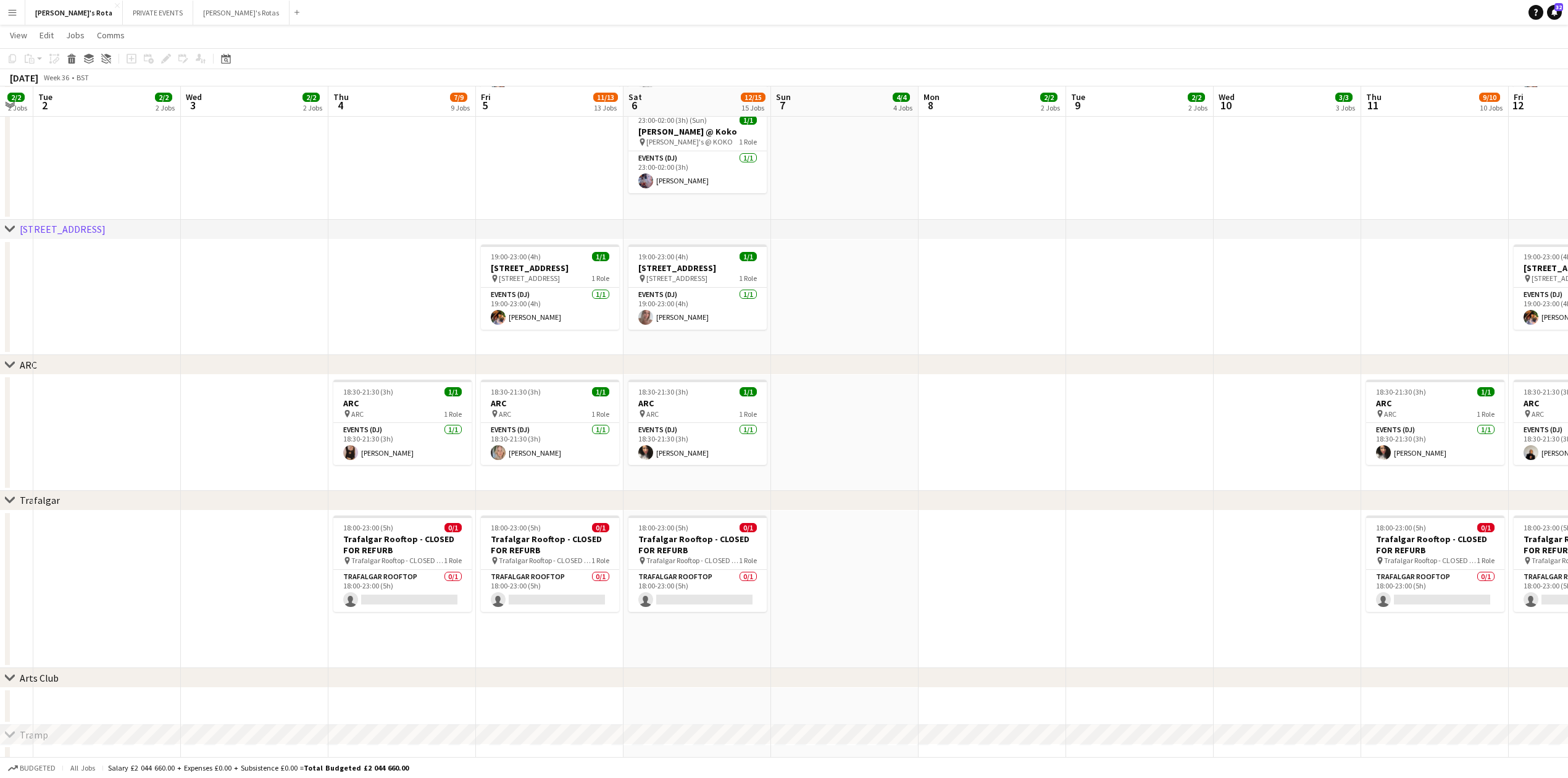
drag, startPoint x: 415, startPoint y: 438, endPoint x: 1077, endPoint y: 442, distance: 662.0
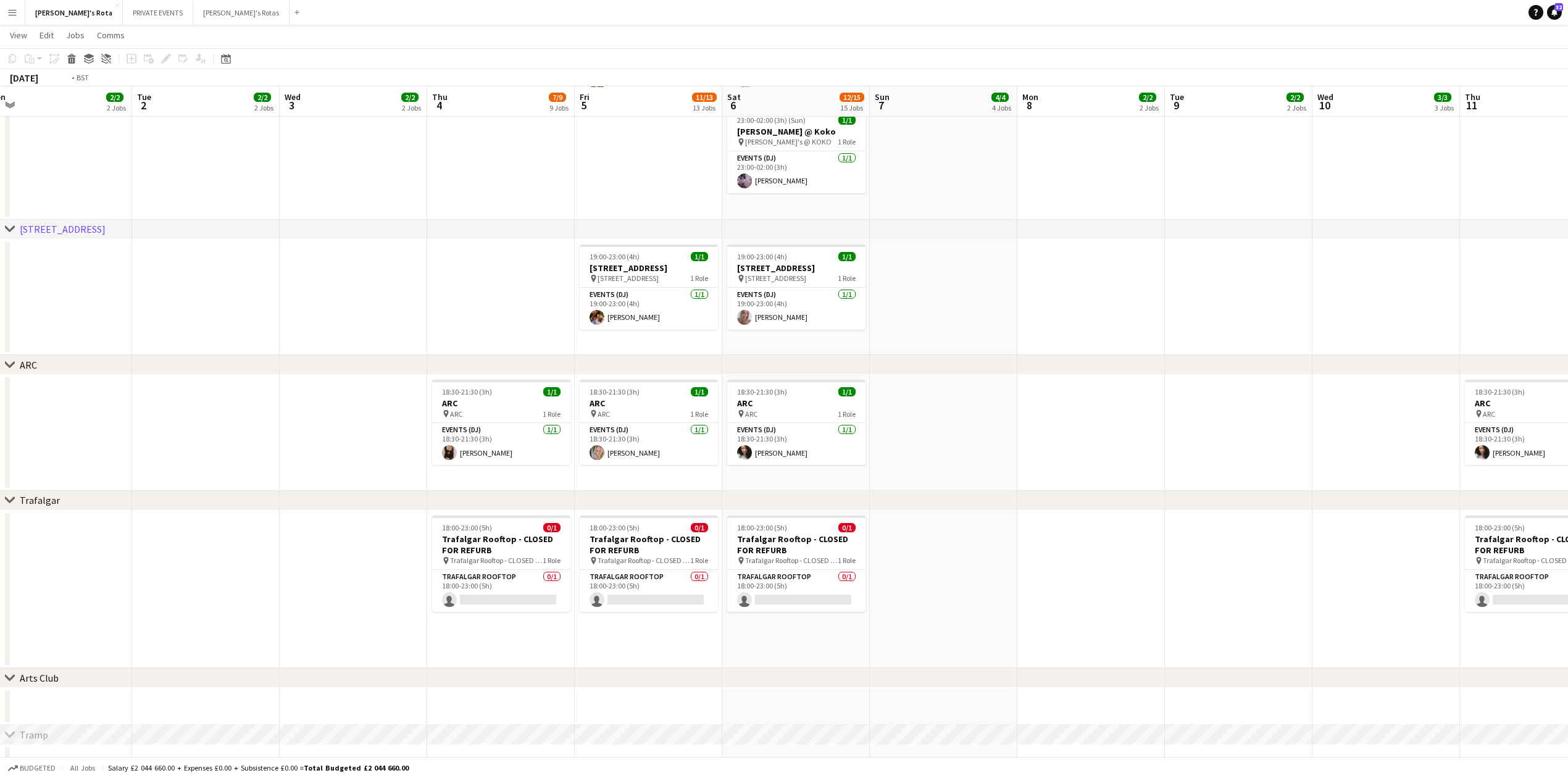
drag, startPoint x: 254, startPoint y: 442, endPoint x: 879, endPoint y: 475, distance: 625.9
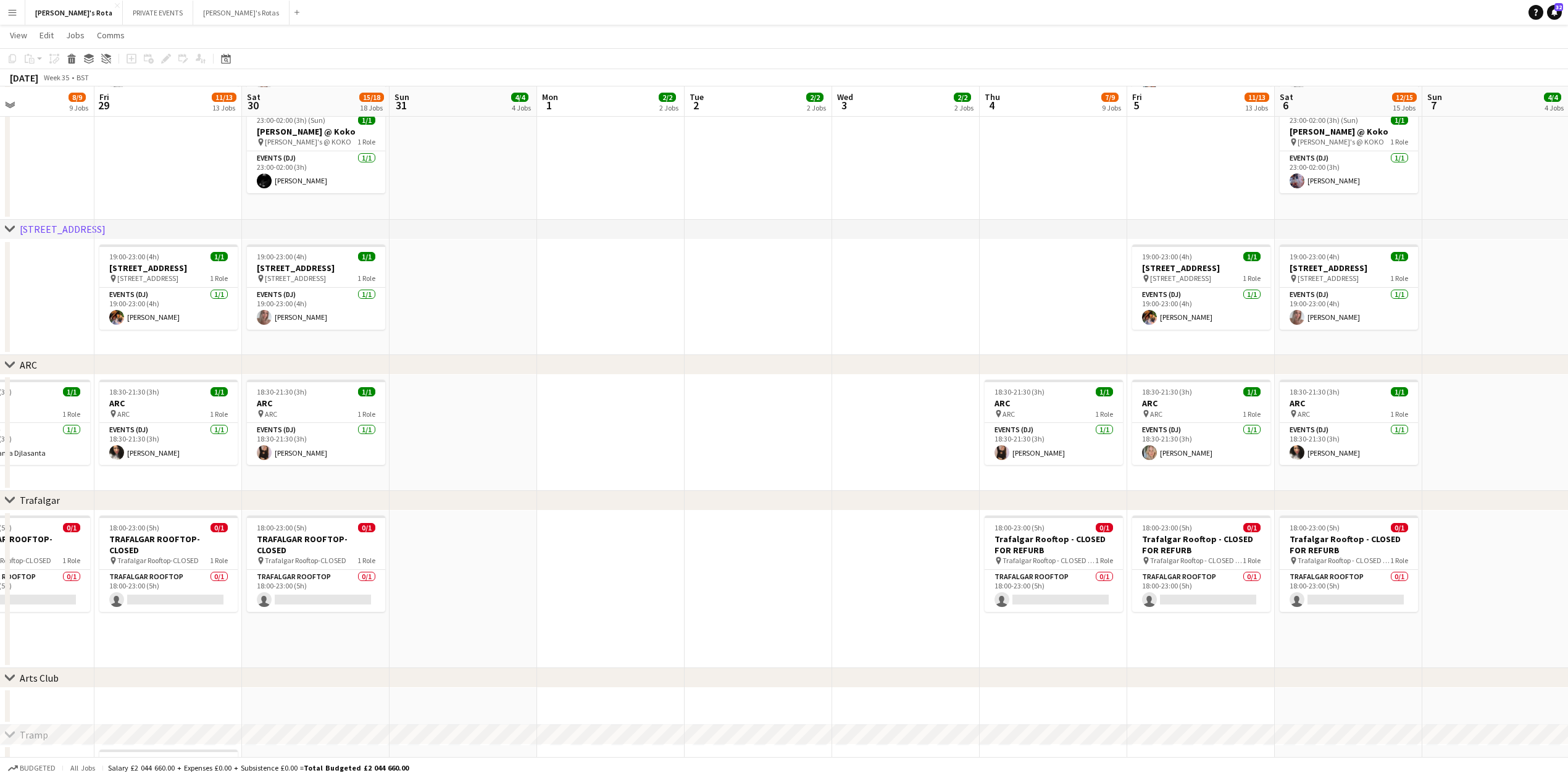
scroll to position [0, 323]
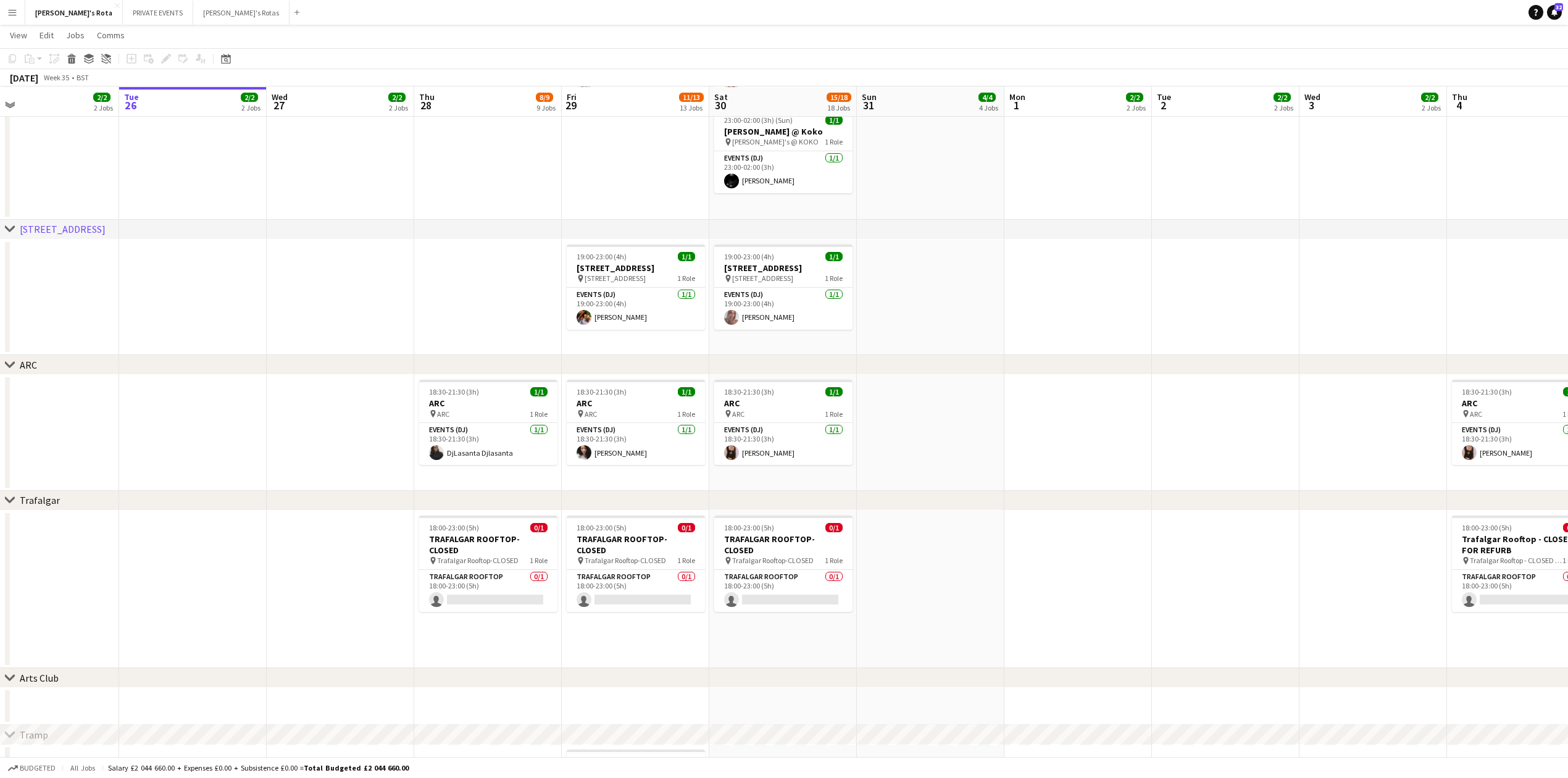
drag, startPoint x: 1006, startPoint y: 406, endPoint x: 1016, endPoint y: 408, distance: 10.2
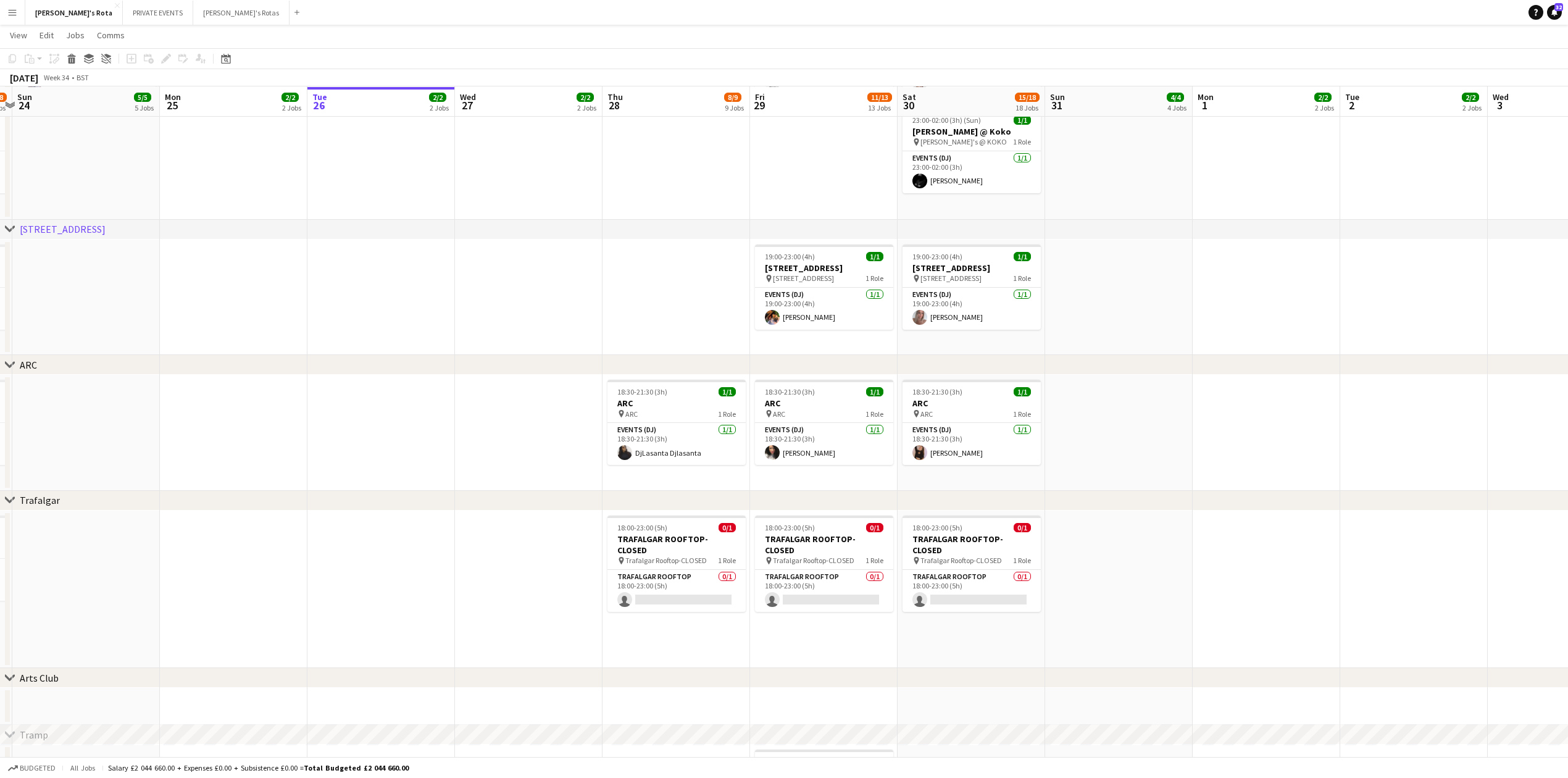
drag, startPoint x: 337, startPoint y: 418, endPoint x: 521, endPoint y: 419, distance: 184.0
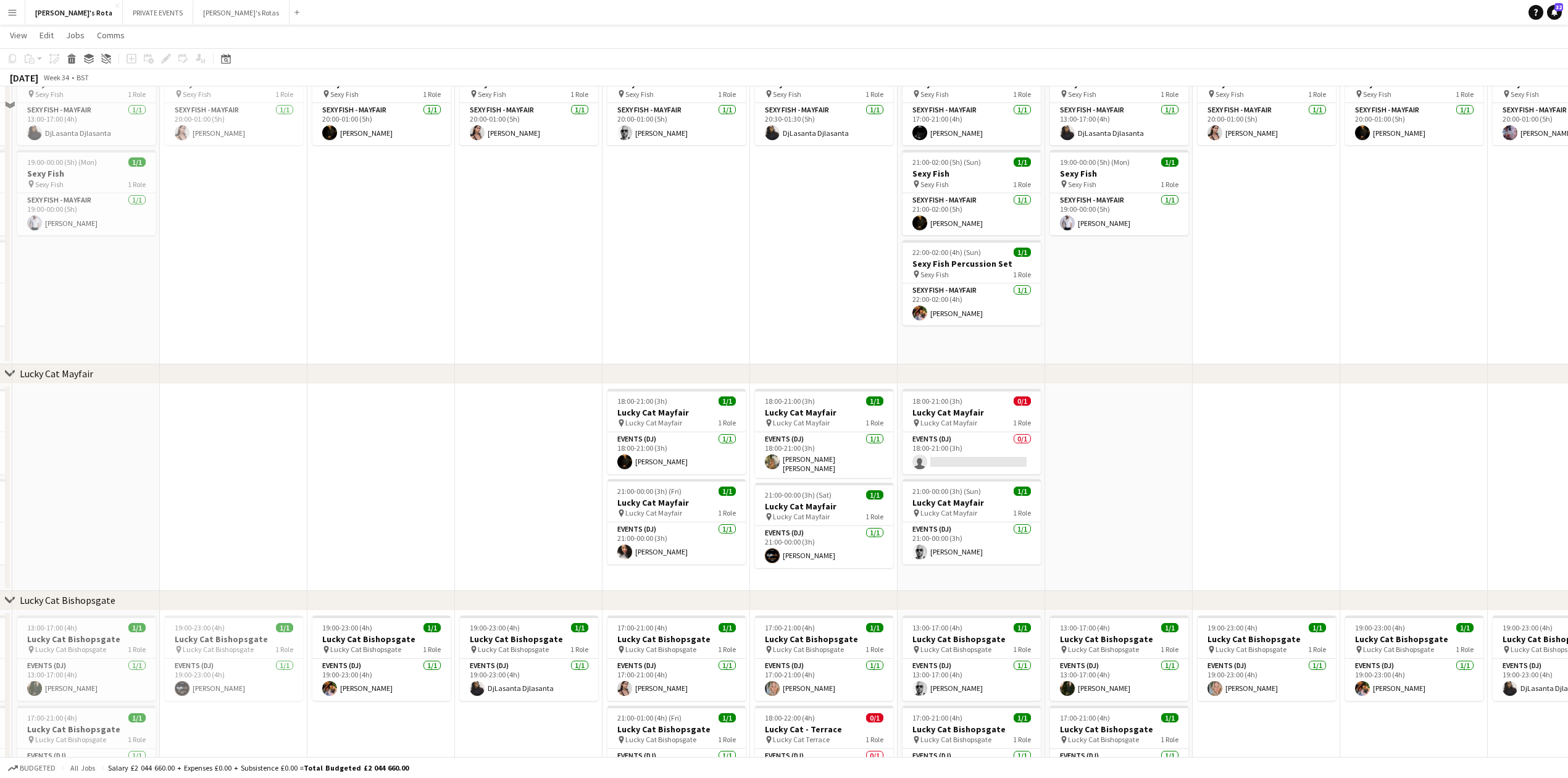
scroll to position [329, 0]
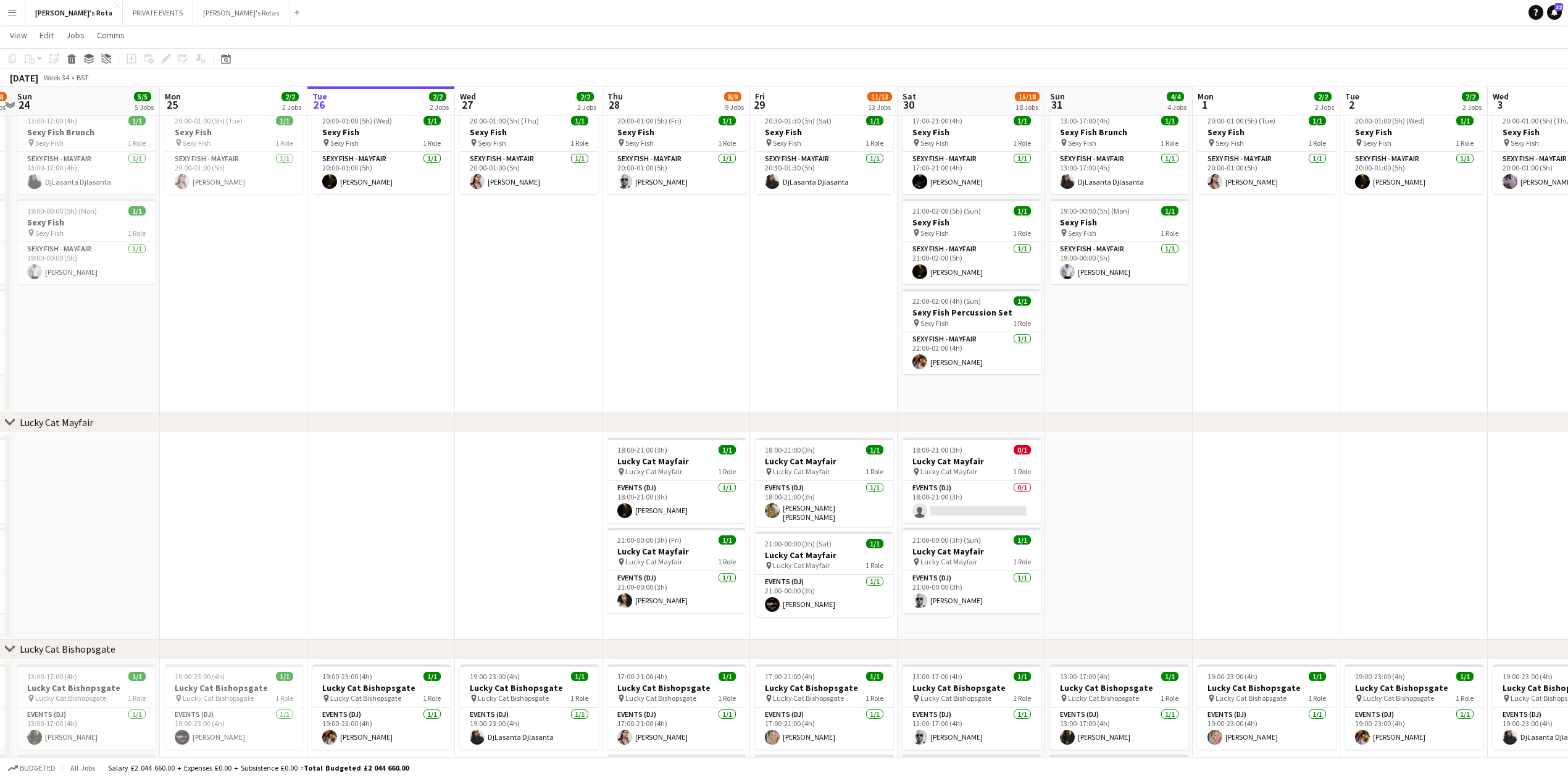
click at [529, 565] on app-date-cell at bounding box center [529, 536] width 147 height 207
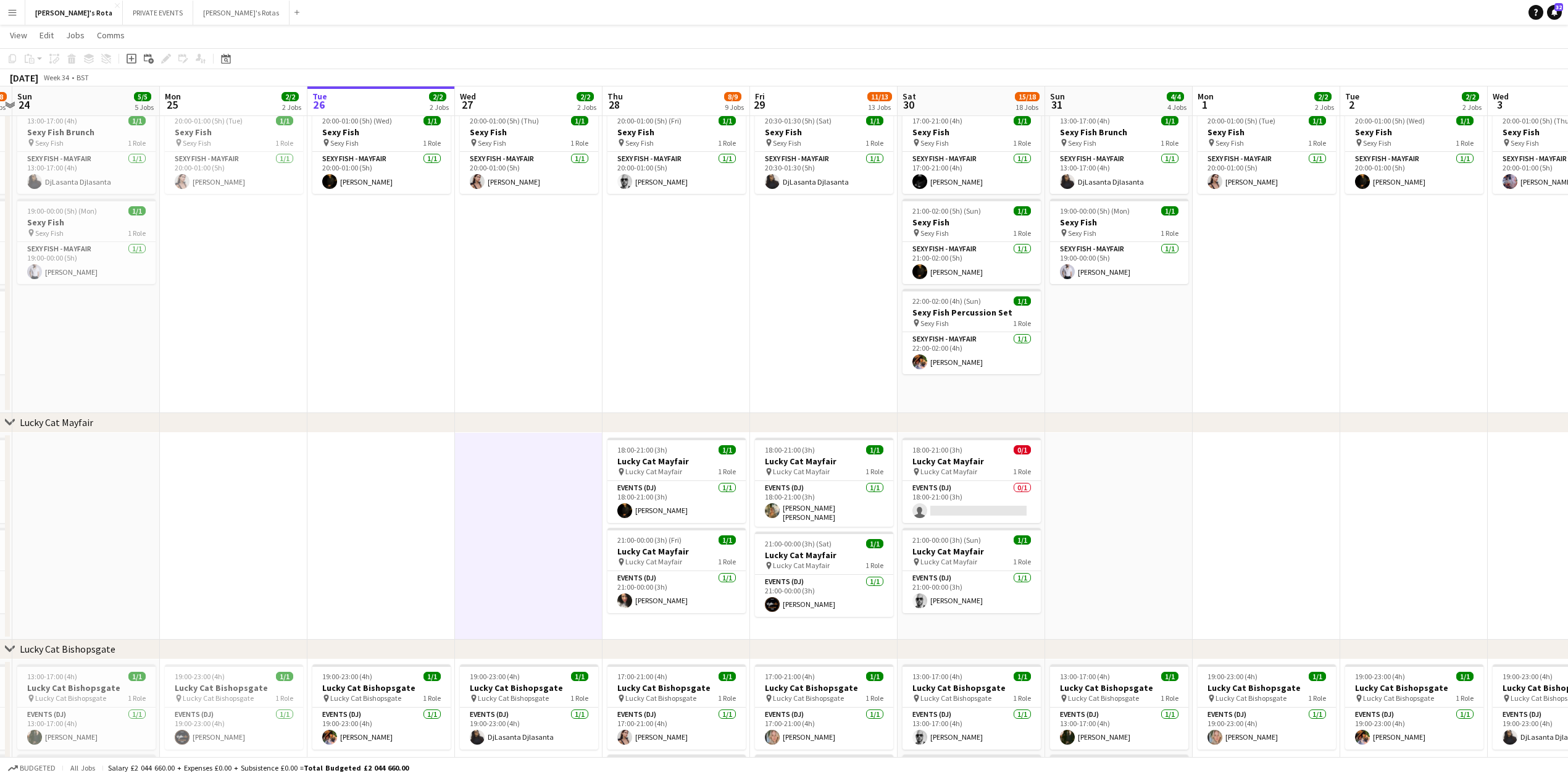
click at [1221, 559] on app-date-cell at bounding box center [1266, 536] width 147 height 207
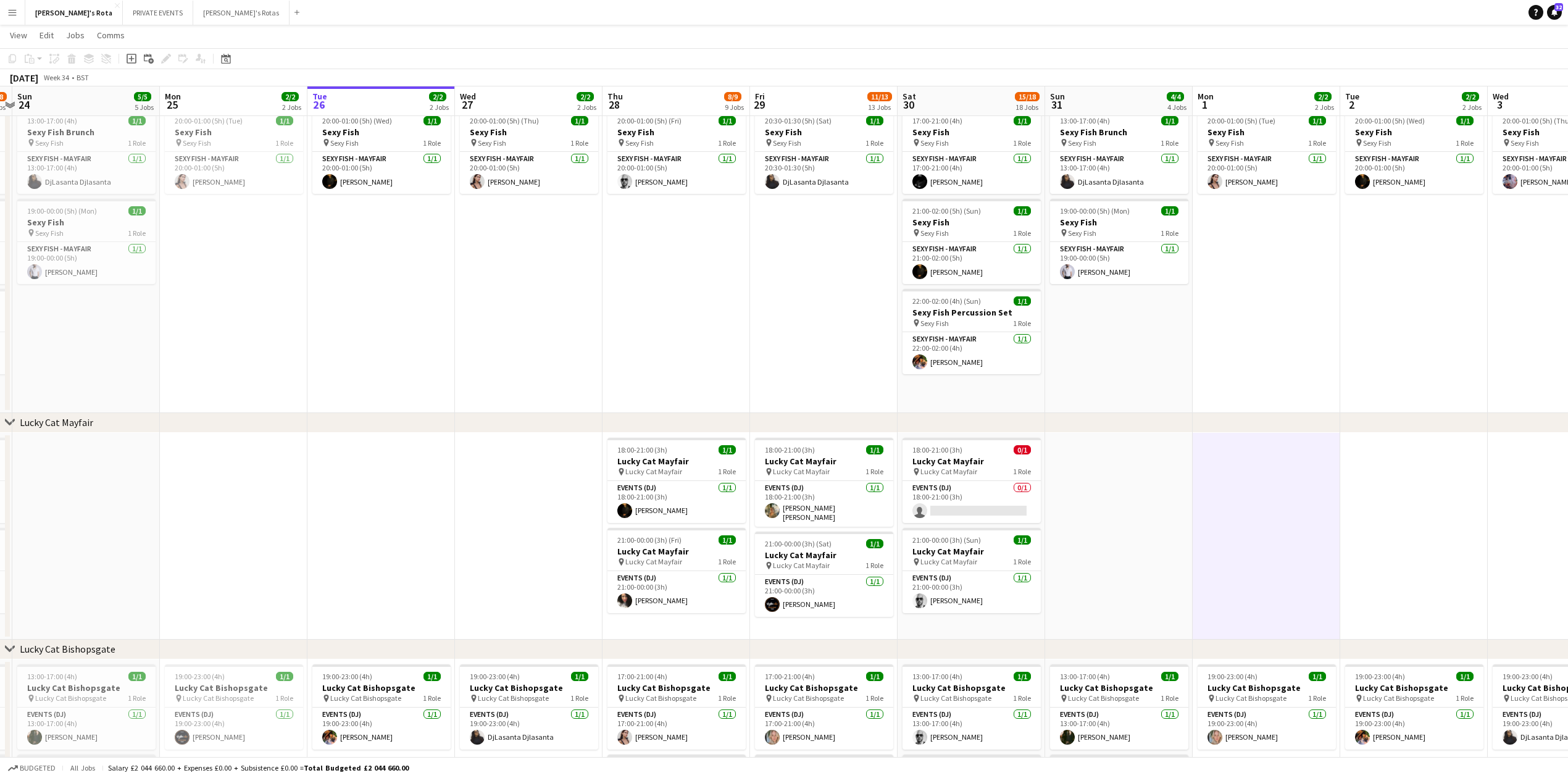
click at [634, 347] on app-date-cell "20:00-01:00 (5h) (Fri) 1/1 Sexy Fish pin Sexy Fish 1 Role SEXY FISH - MAYFAIR 1…" at bounding box center [676, 258] width 147 height 310
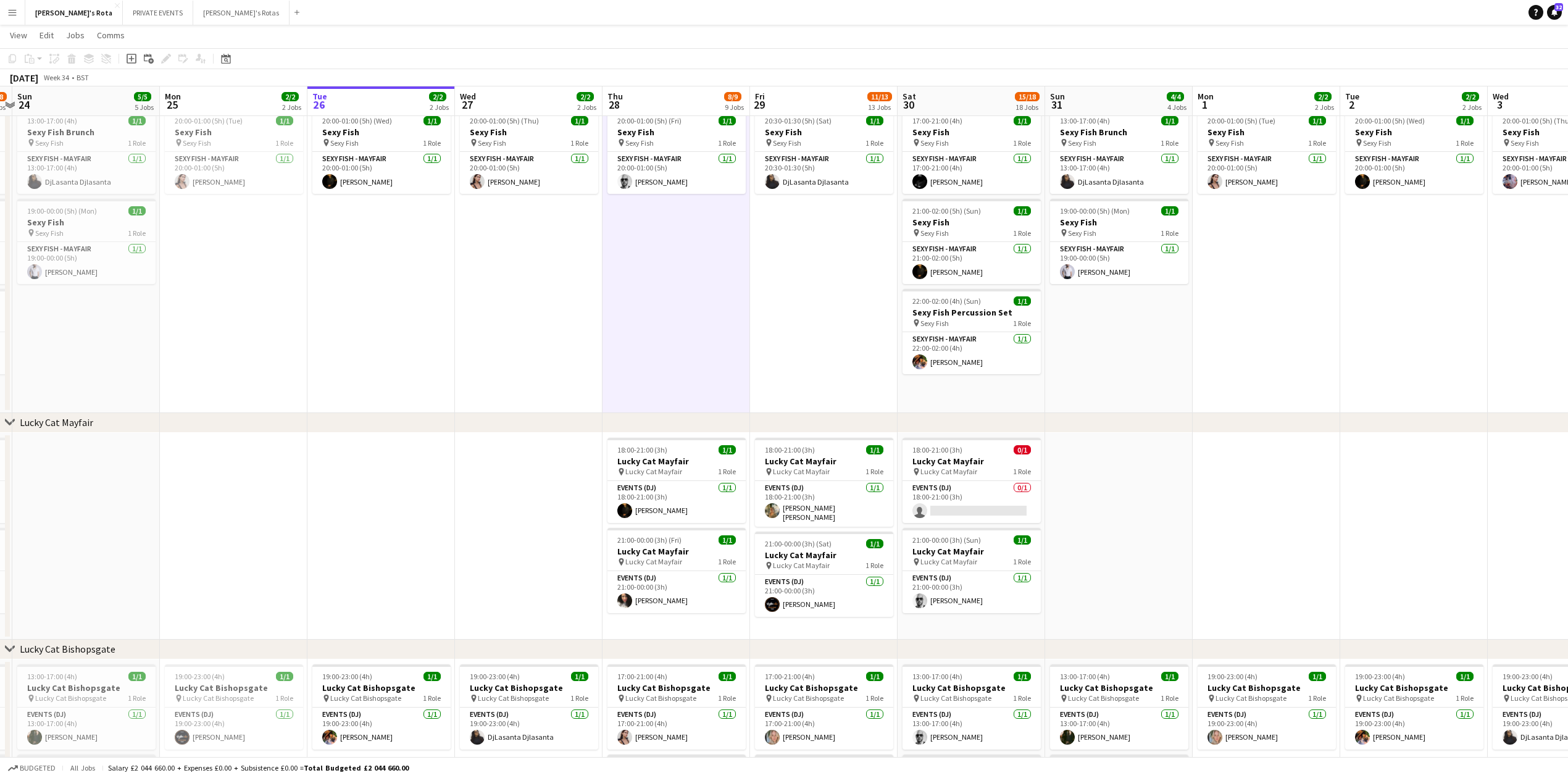
click at [517, 335] on app-date-cell "20:00-01:00 (5h) (Thu) 1/1 Sexy Fish pin Sexy Fish 1 Role SEXY FISH - MAYFAIR 1…" at bounding box center [529, 258] width 147 height 310
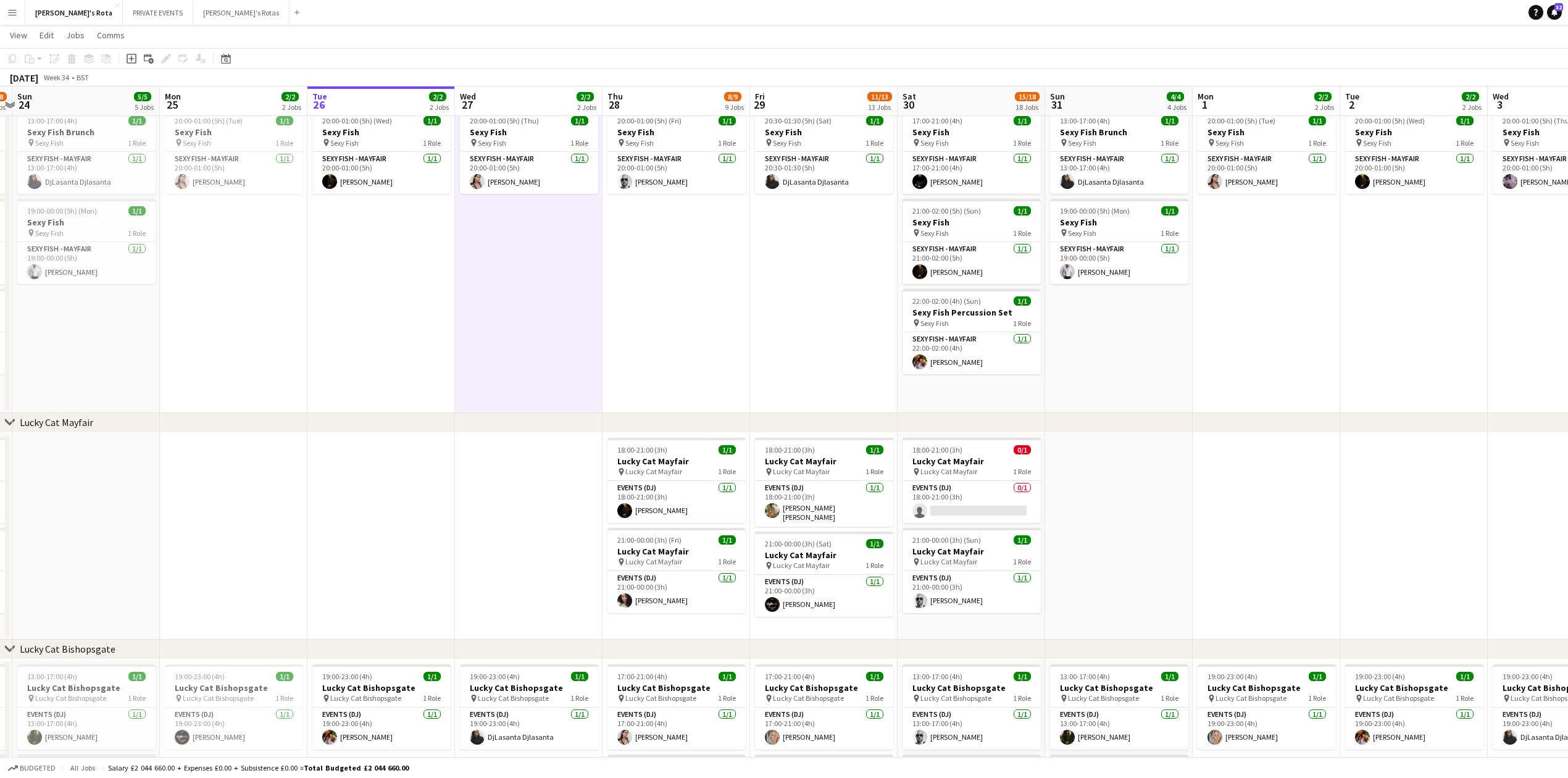
click at [389, 348] on app-date-cell "20:00-01:00 (5h) (Wed) 1/1 Sexy Fish pin Sexy Fish 1 Role SEXY FISH - MAYFAIR 1…" at bounding box center [381, 258] width 147 height 310
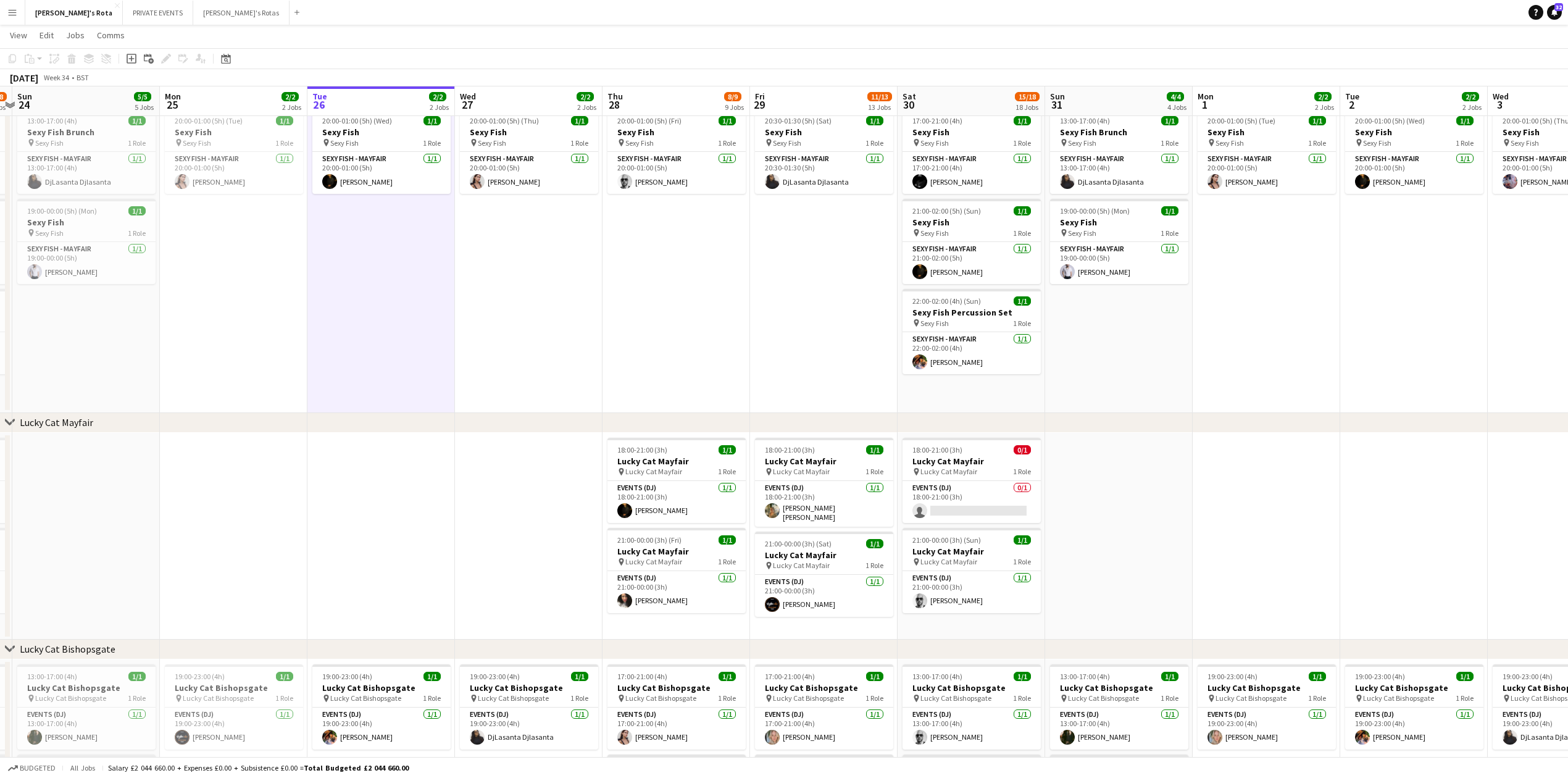
click at [391, 508] on app-date-cell at bounding box center [381, 536] width 147 height 207
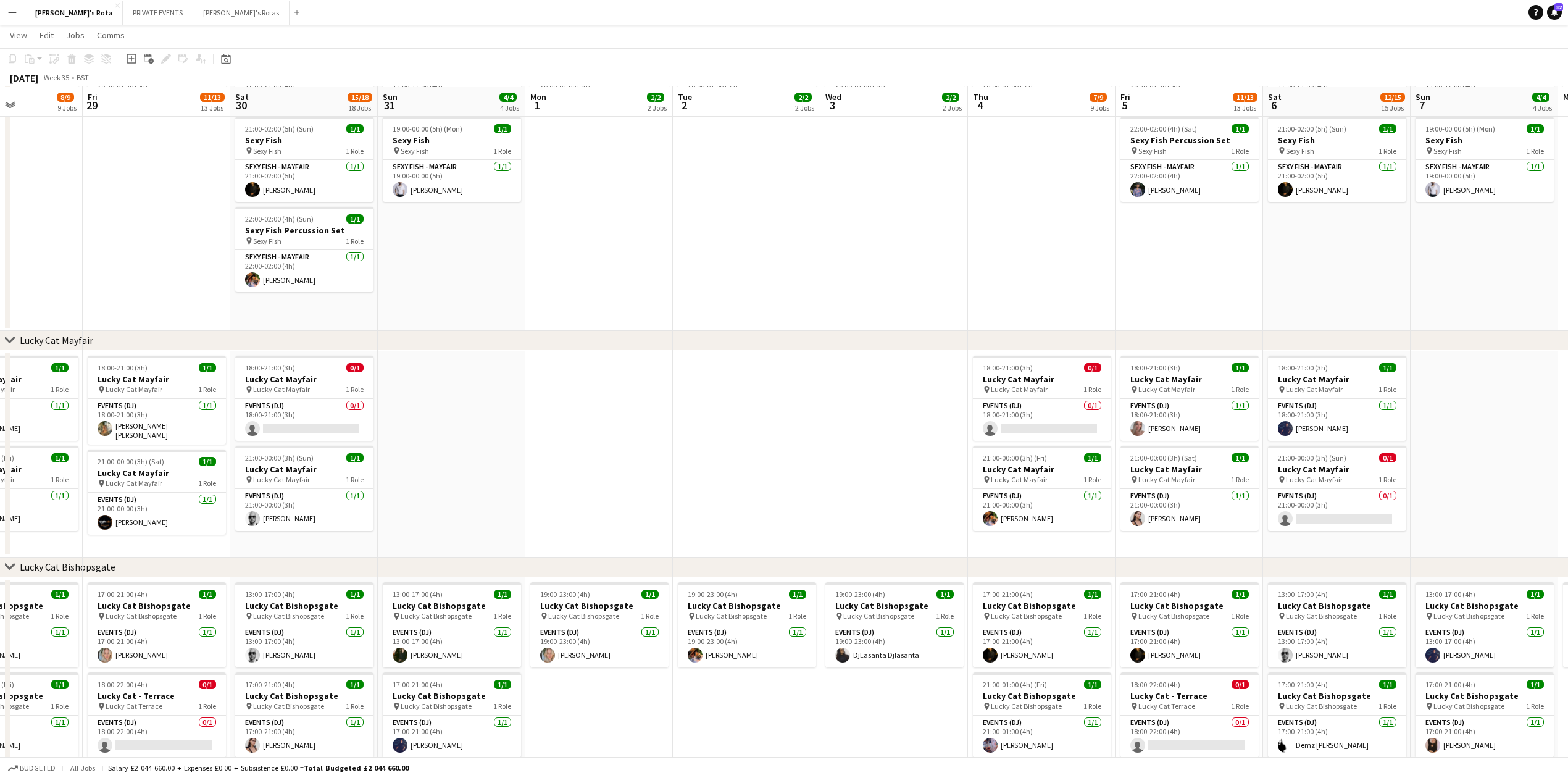
scroll to position [0, 512]
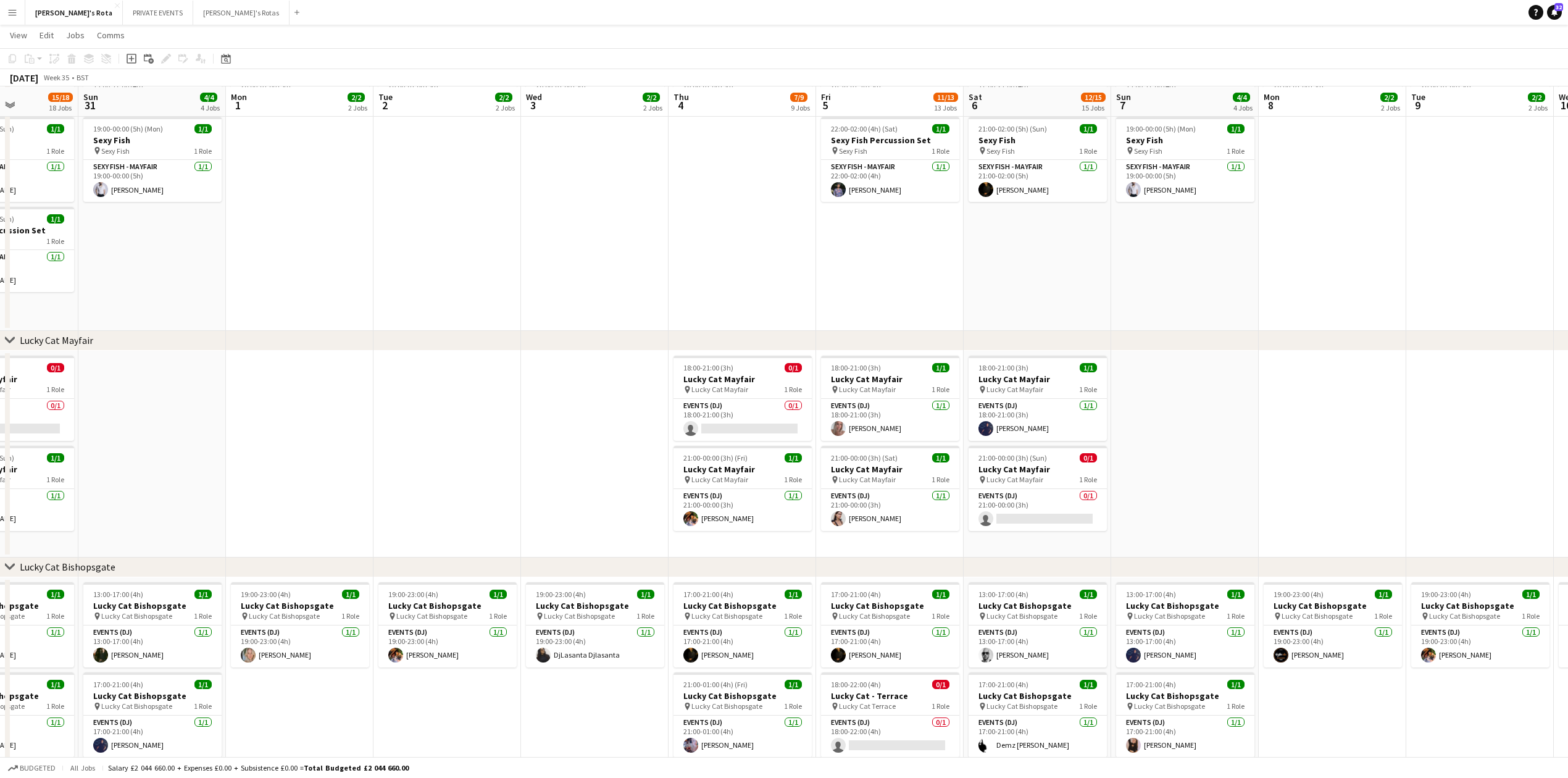
drag, startPoint x: 1431, startPoint y: 379, endPoint x: 465, endPoint y: 465, distance: 969.8
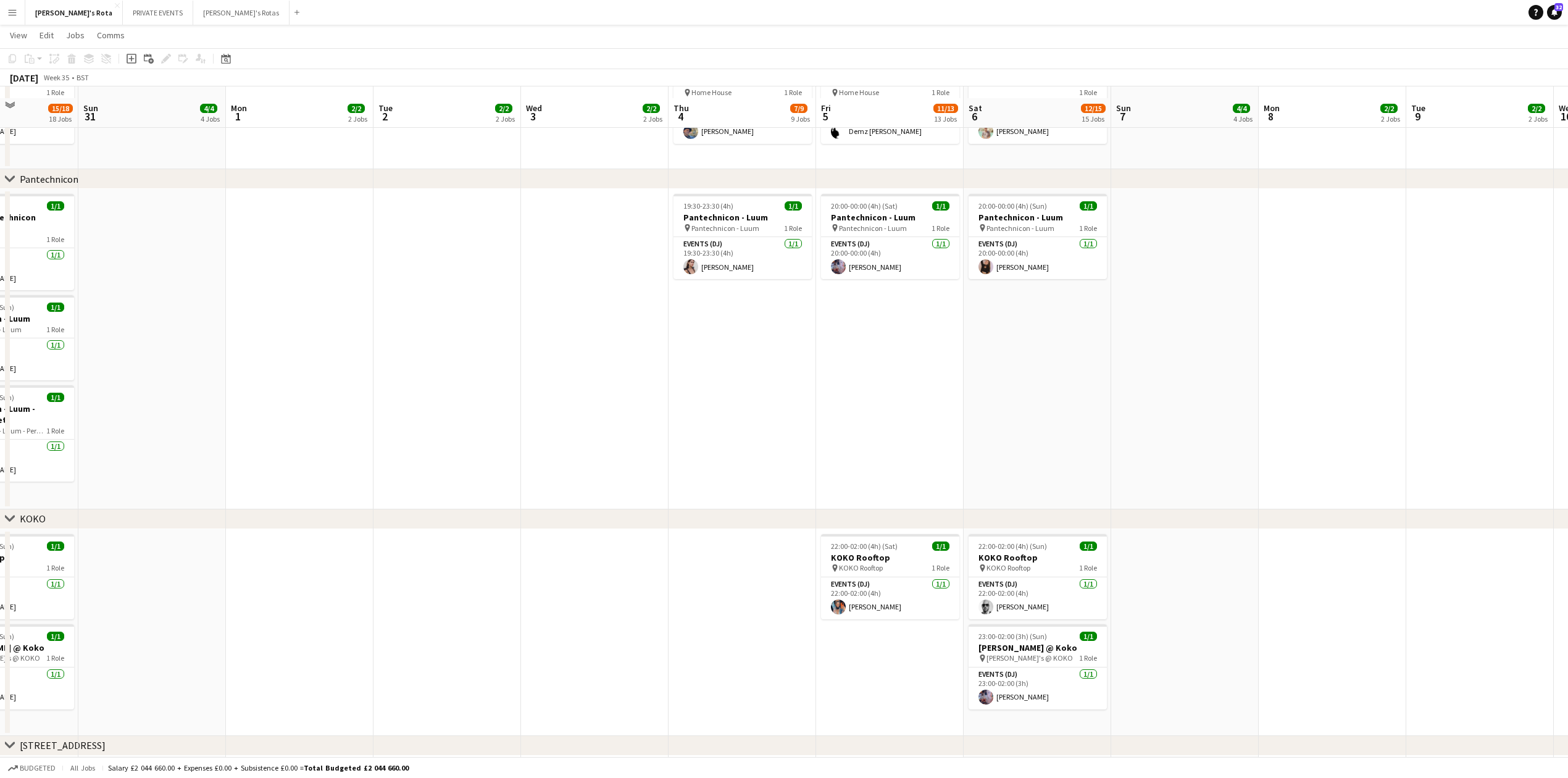
scroll to position [1399, 0]
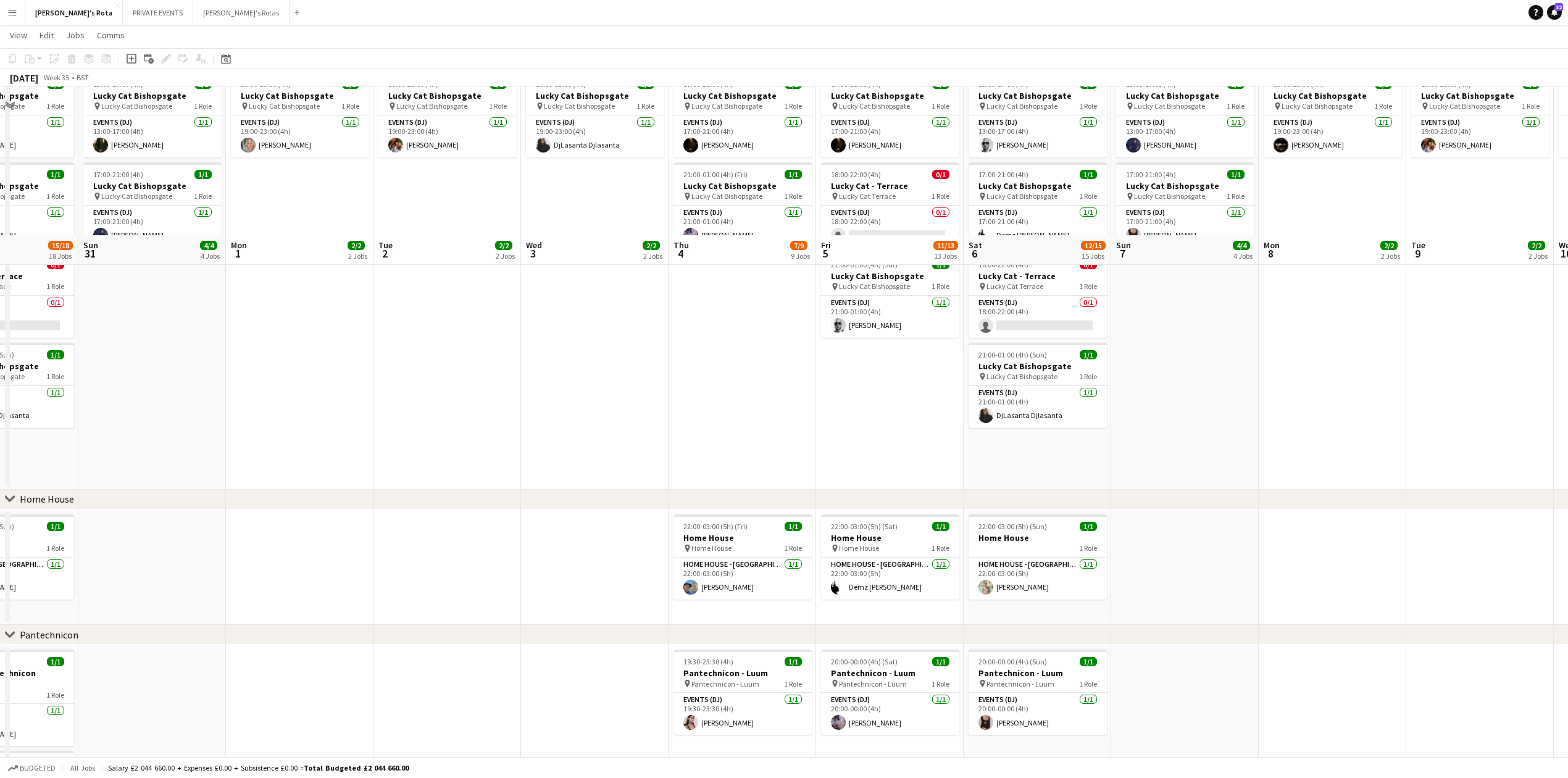
scroll to position [1070, 0]
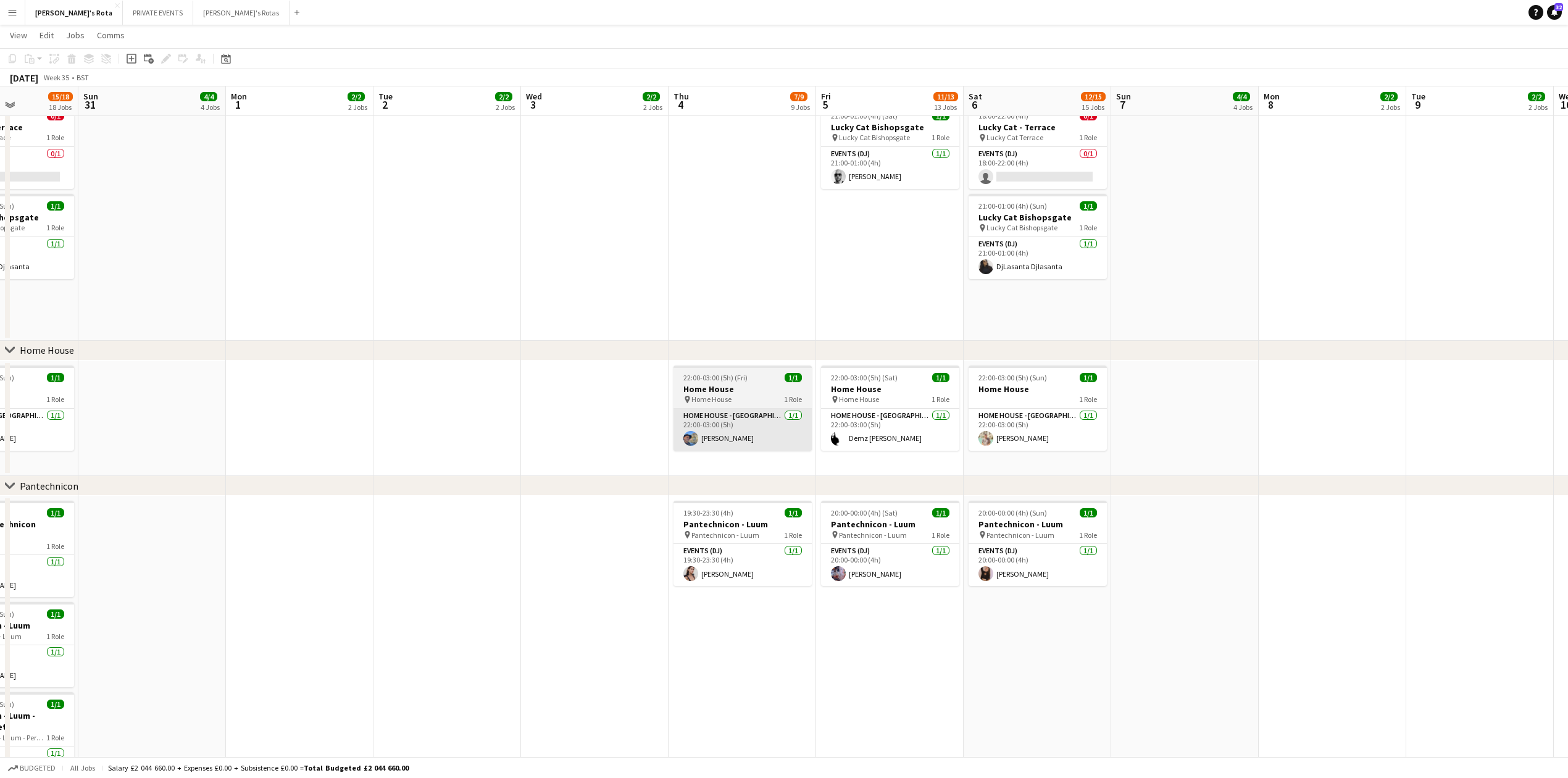
click at [713, 431] on app-card-role "HOME HOUSE - [GEOGRAPHIC_DATA] [DATE] 22:00-03:00 (5h) [PERSON_NAME]" at bounding box center [742, 429] width 138 height 42
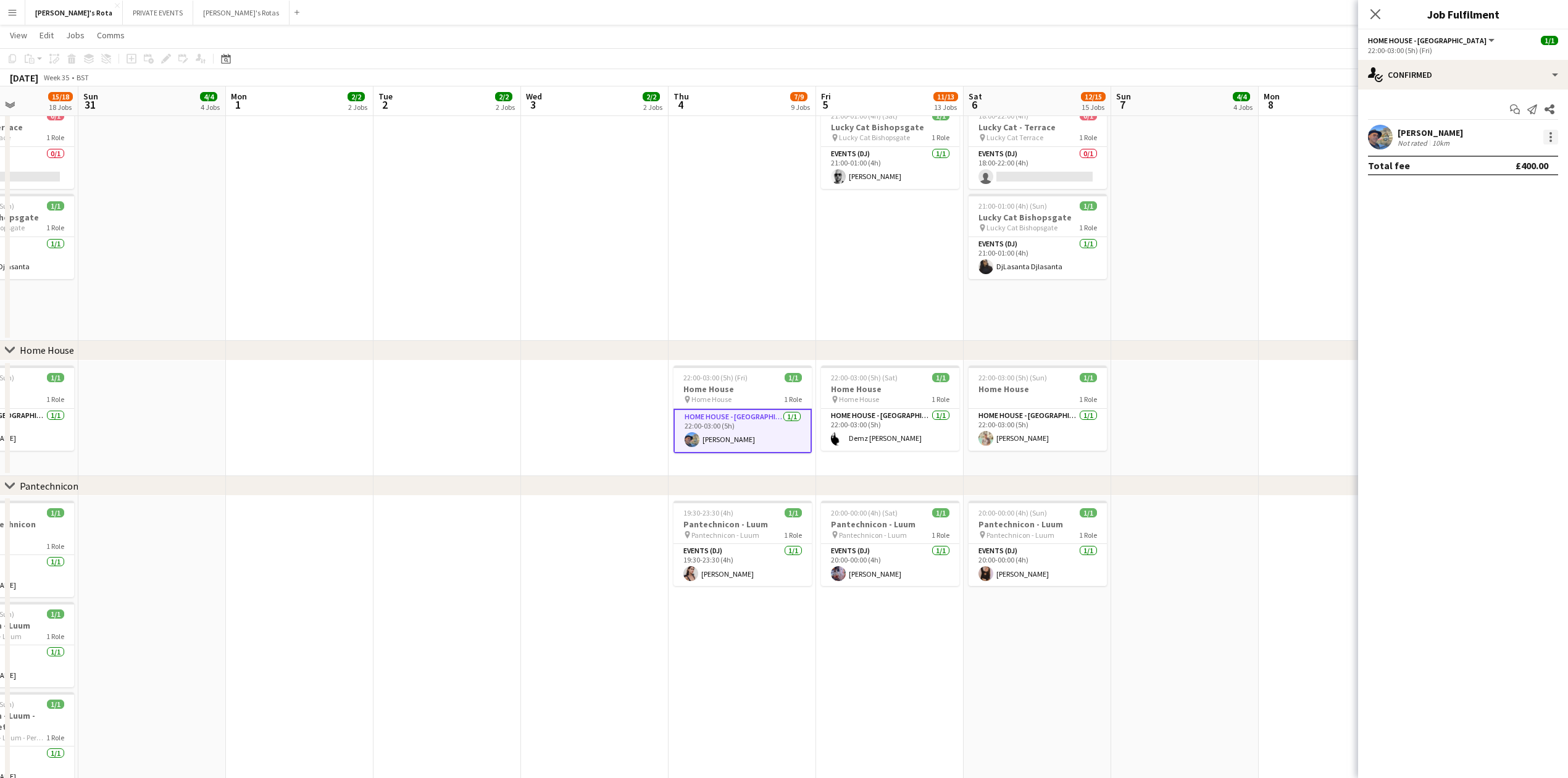
click at [1553, 144] on div at bounding box center [1551, 137] width 15 height 15
click at [1512, 269] on button "Remove" at bounding box center [1510, 279] width 96 height 30
click at [1455, 134] on input at bounding box center [1470, 137] width 143 height 15
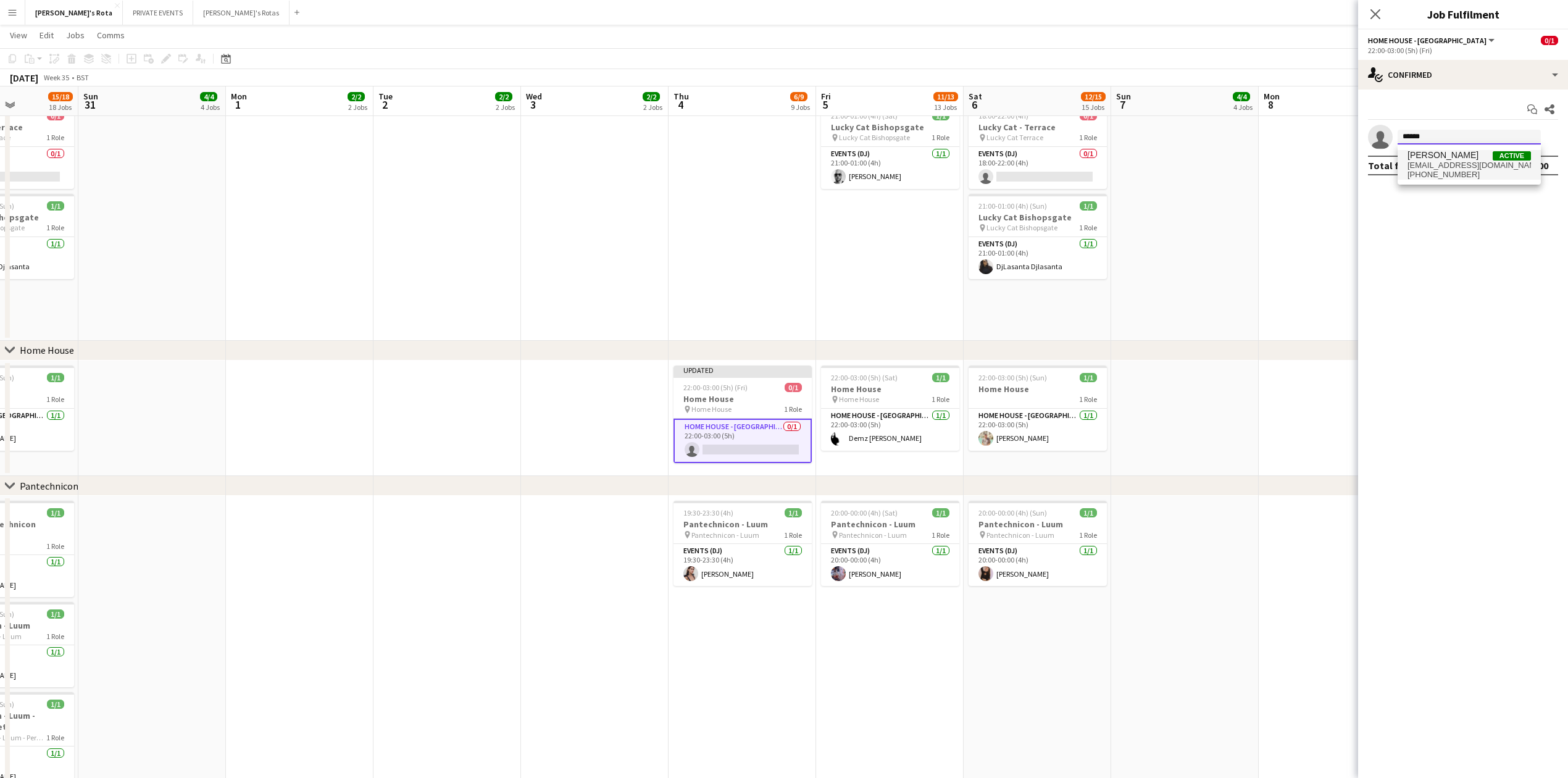
type input "******"
click at [1429, 165] on span "[EMAIL_ADDRESS][DOMAIN_NAME]" at bounding box center [1469, 165] width 124 height 10
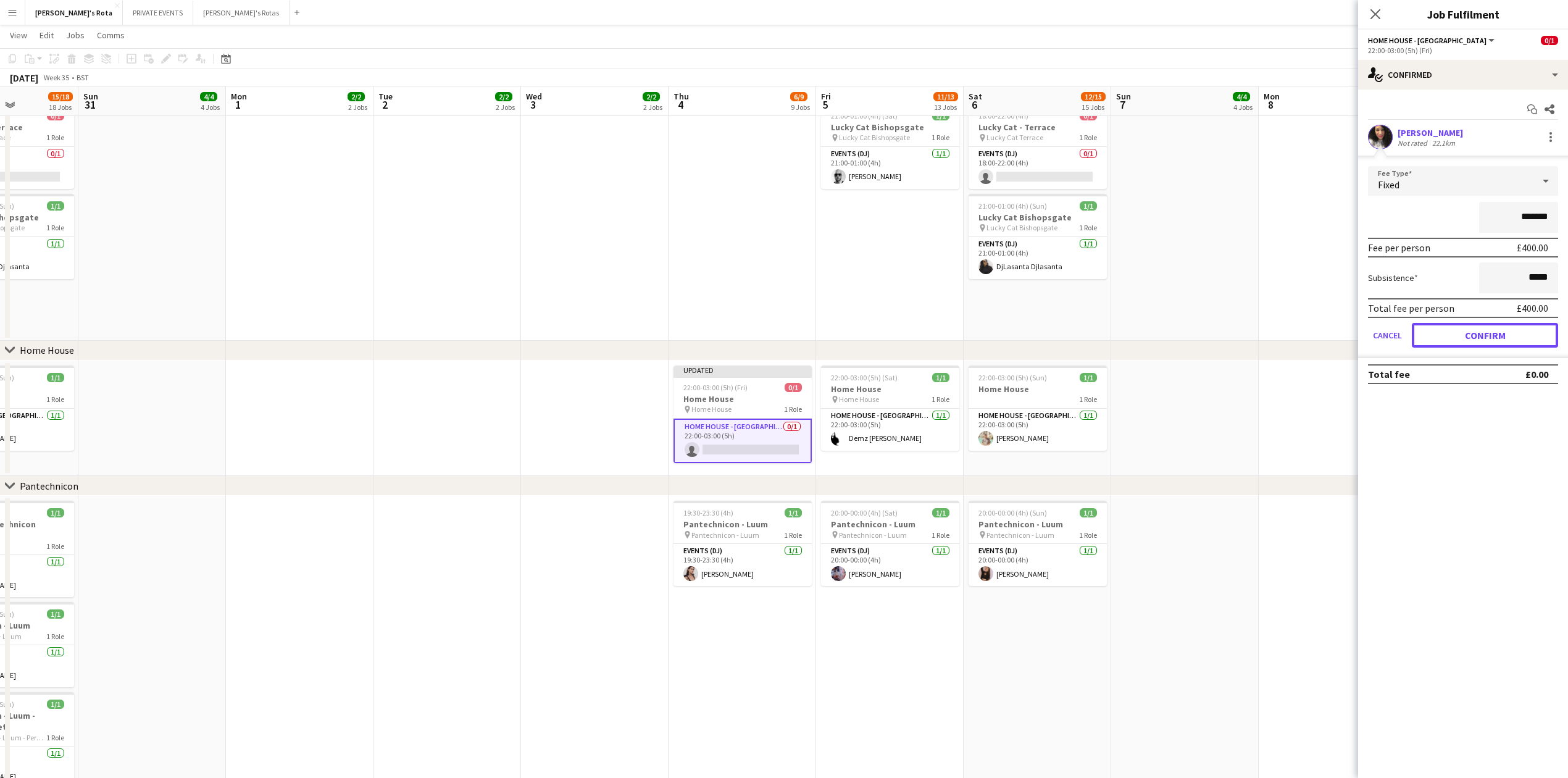
drag, startPoint x: 1477, startPoint y: 340, endPoint x: 1436, endPoint y: 262, distance: 88.1
click at [1476, 329] on button "Confirm" at bounding box center [1485, 335] width 146 height 25
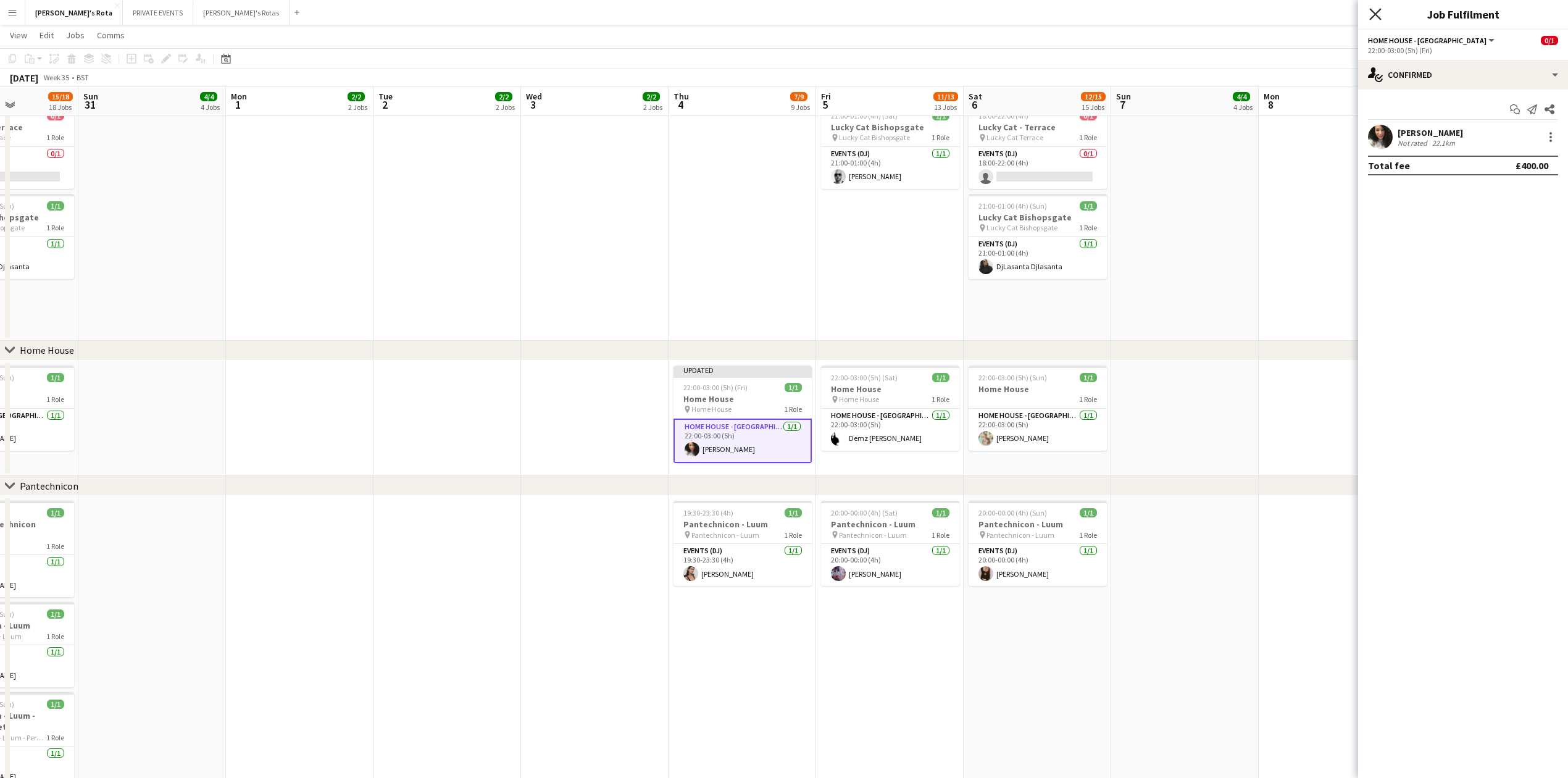
click at [1379, 16] on icon "Close pop-in" at bounding box center [1375, 14] width 12 height 12
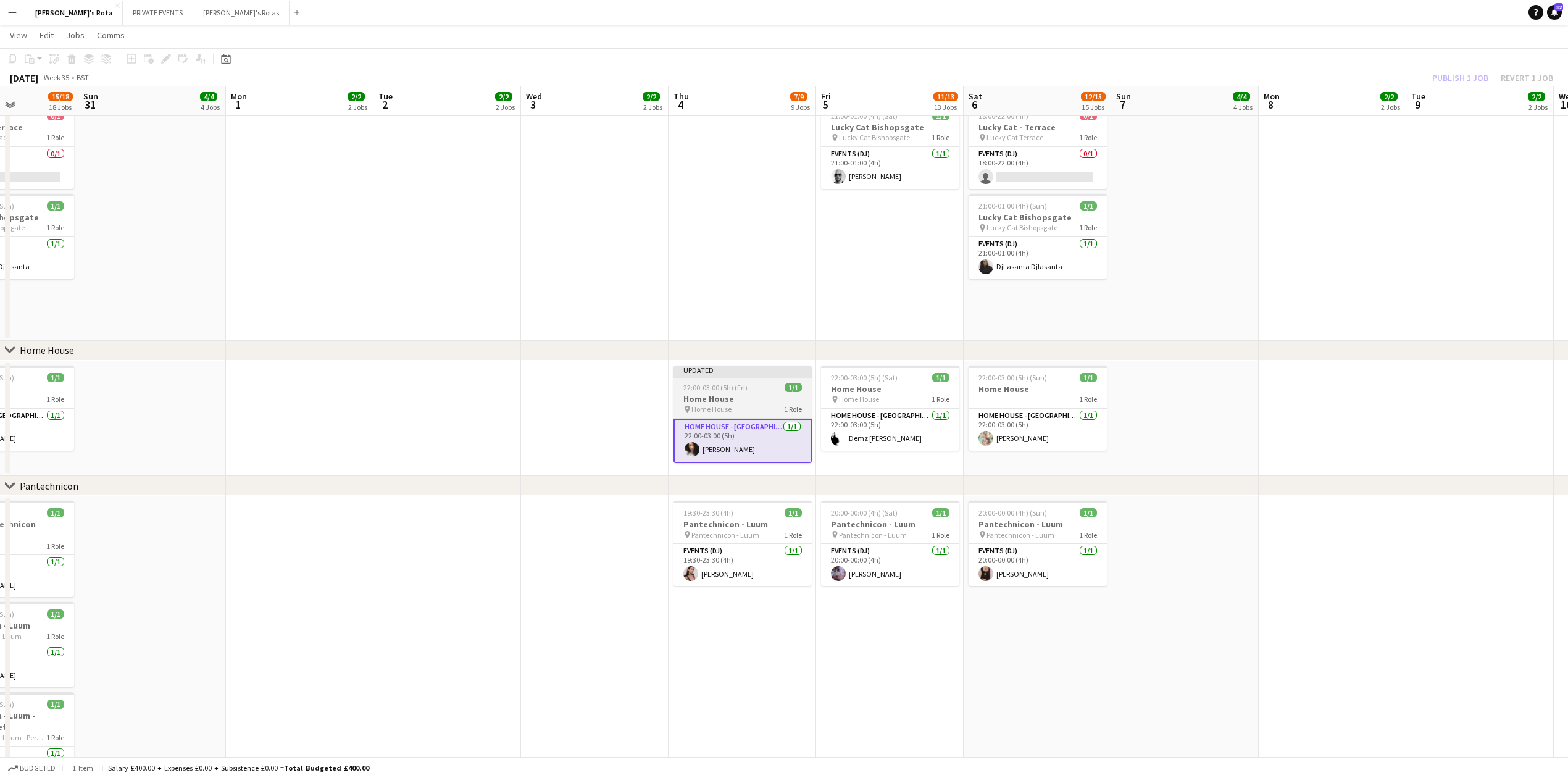
click at [735, 408] on div "pin Home House 1 Role" at bounding box center [742, 409] width 138 height 10
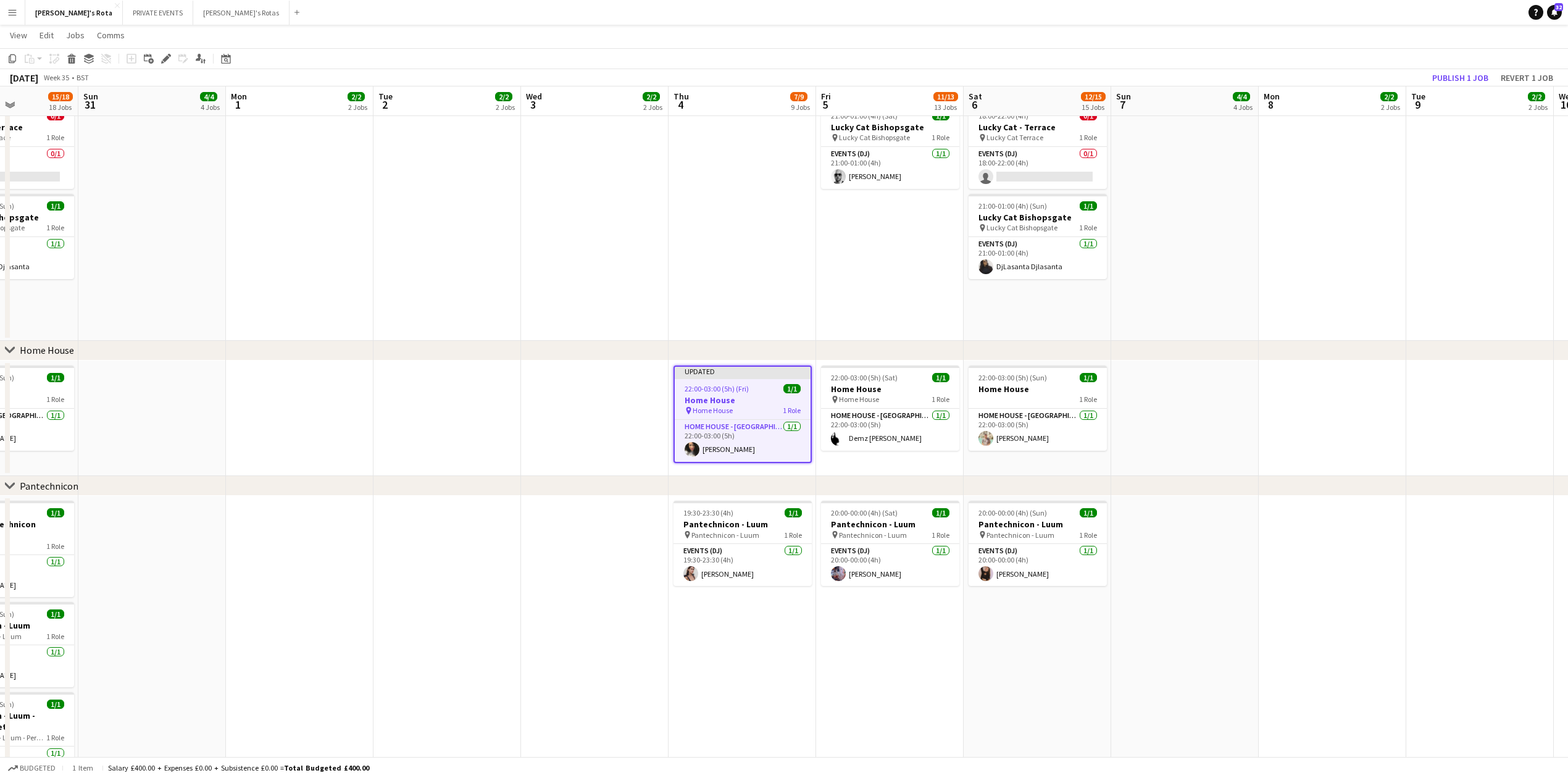
click at [1466, 63] on app-toolbar "Copy Paste Paste Ctrl+V Paste with crew Ctrl+Shift+V Paste linked Job [GEOGRAPH…" at bounding box center [784, 59] width 1568 height 21
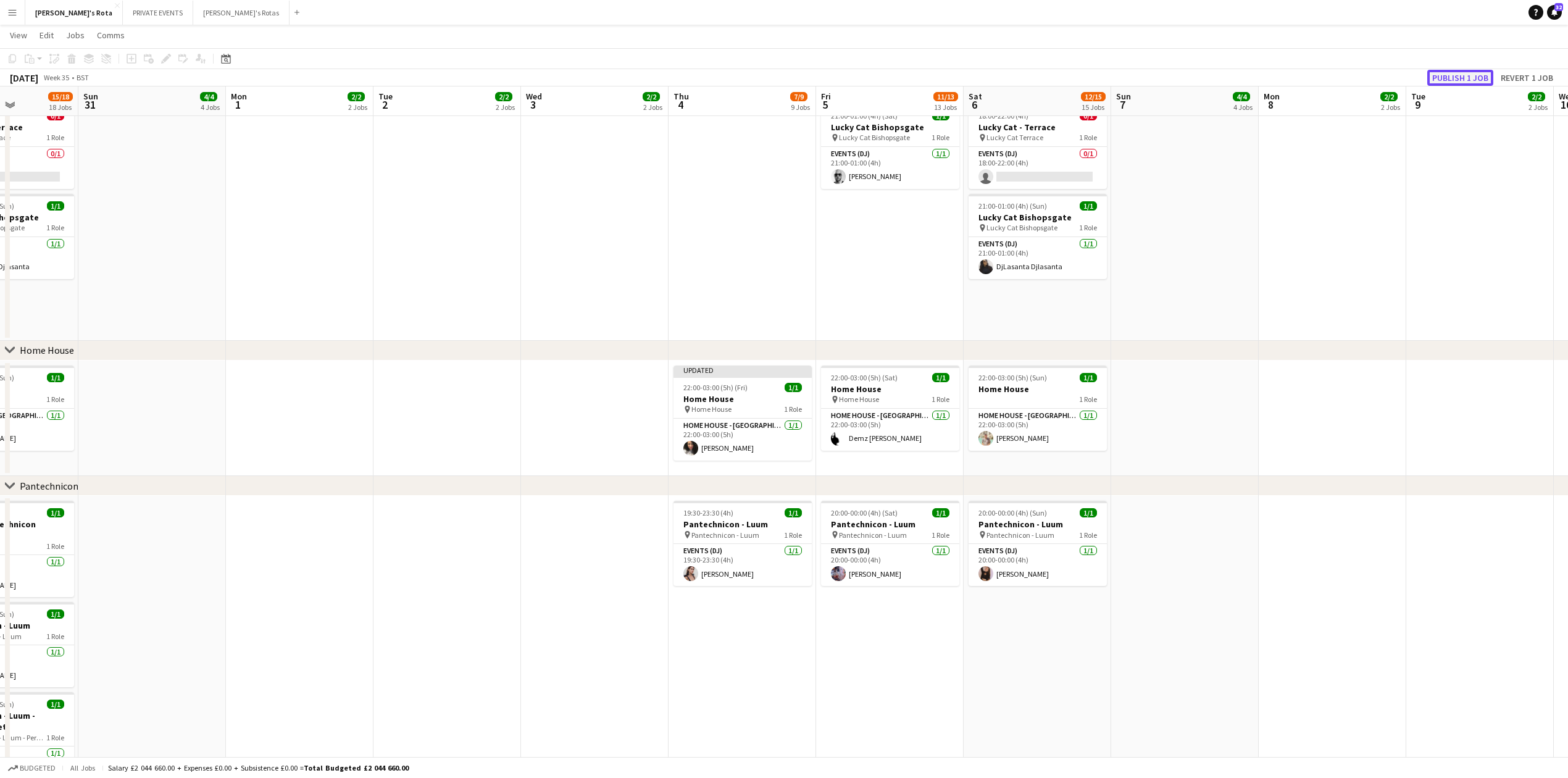
click at [1460, 73] on button "Publish 1 job" at bounding box center [1460, 78] width 66 height 16
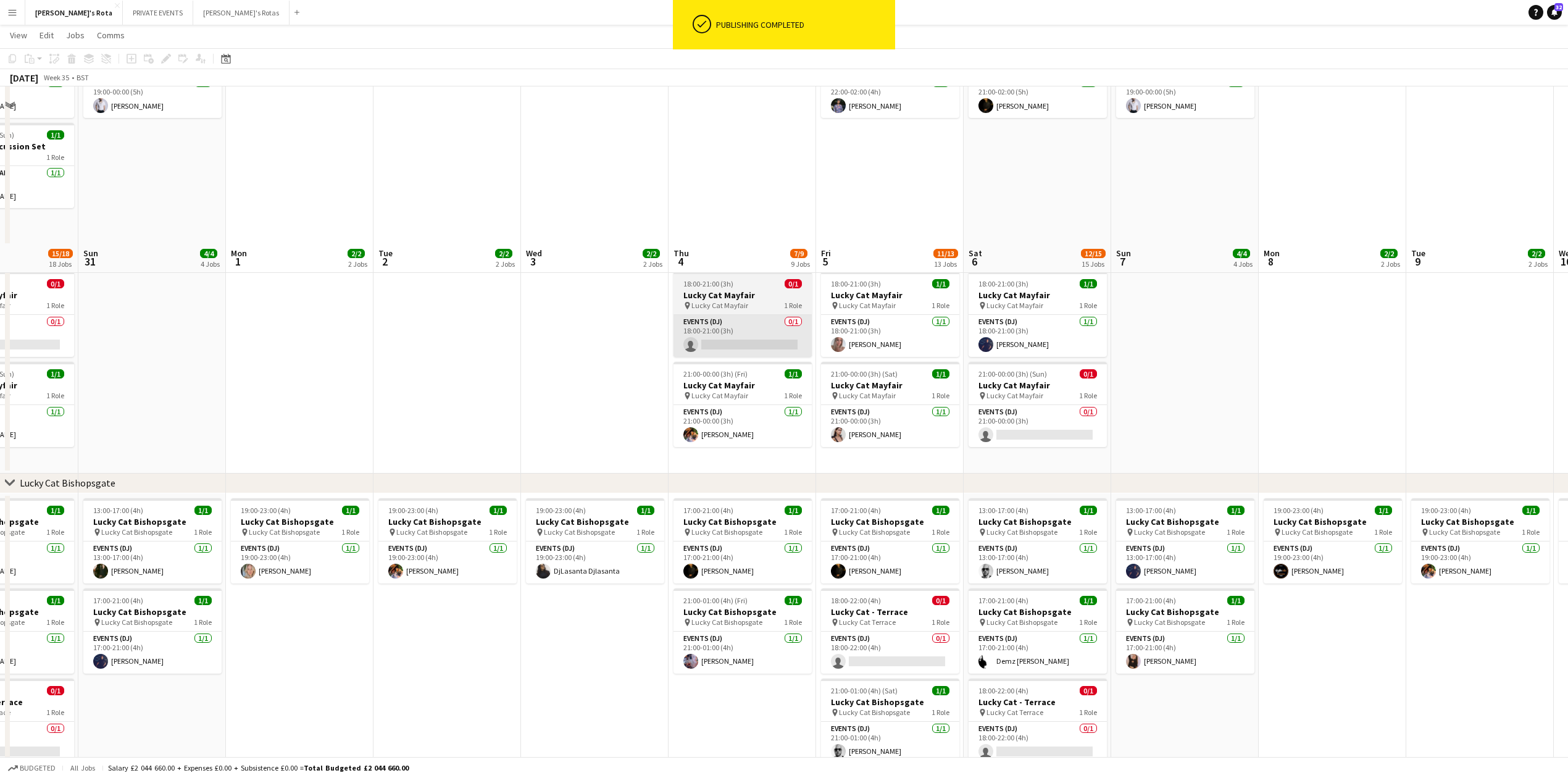
scroll to position [494, 0]
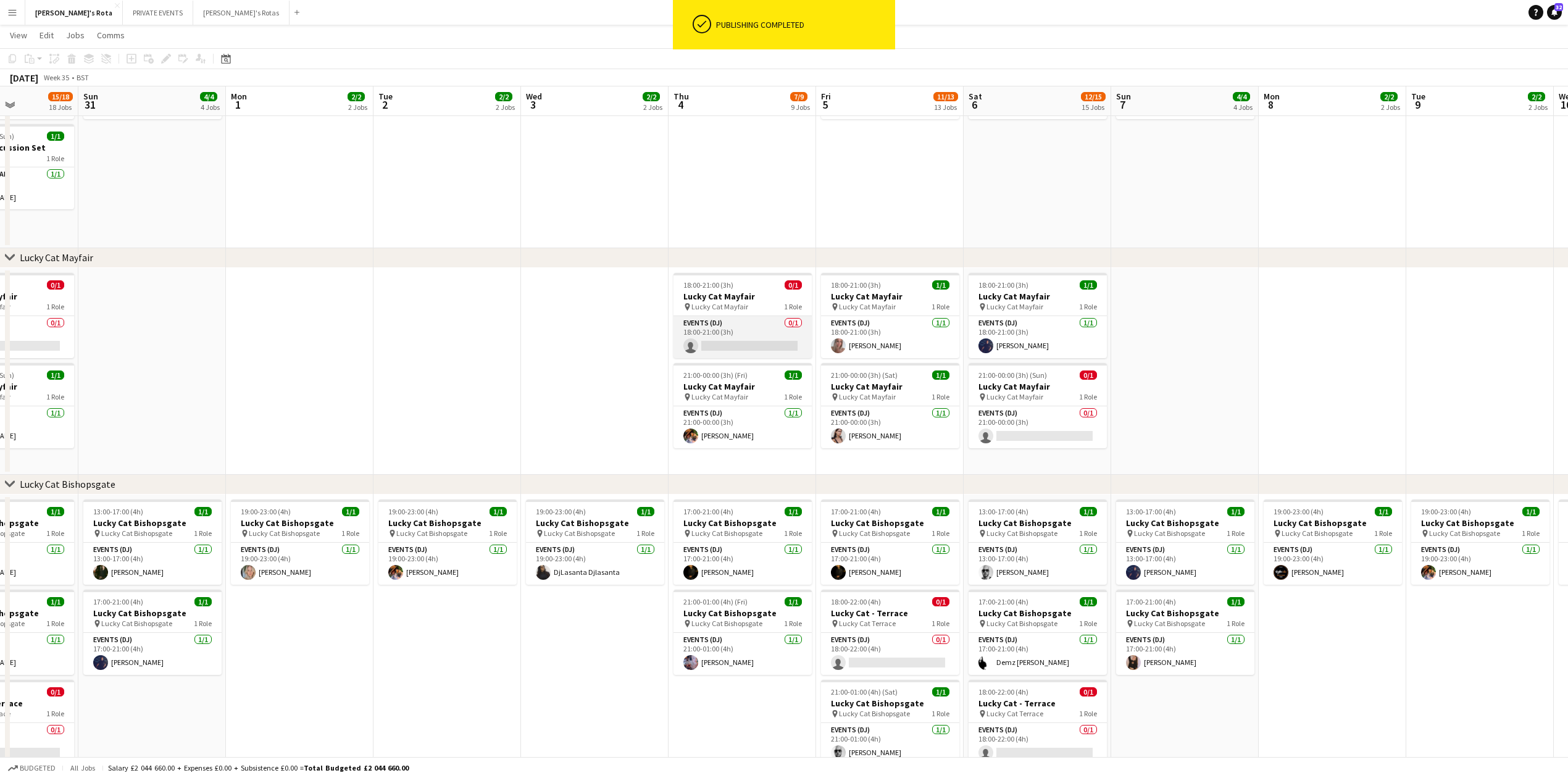
click at [741, 339] on app-card-role "Events (DJ) 0/1 18:00-21:00 (3h) single-neutral-actions" at bounding box center [742, 337] width 138 height 42
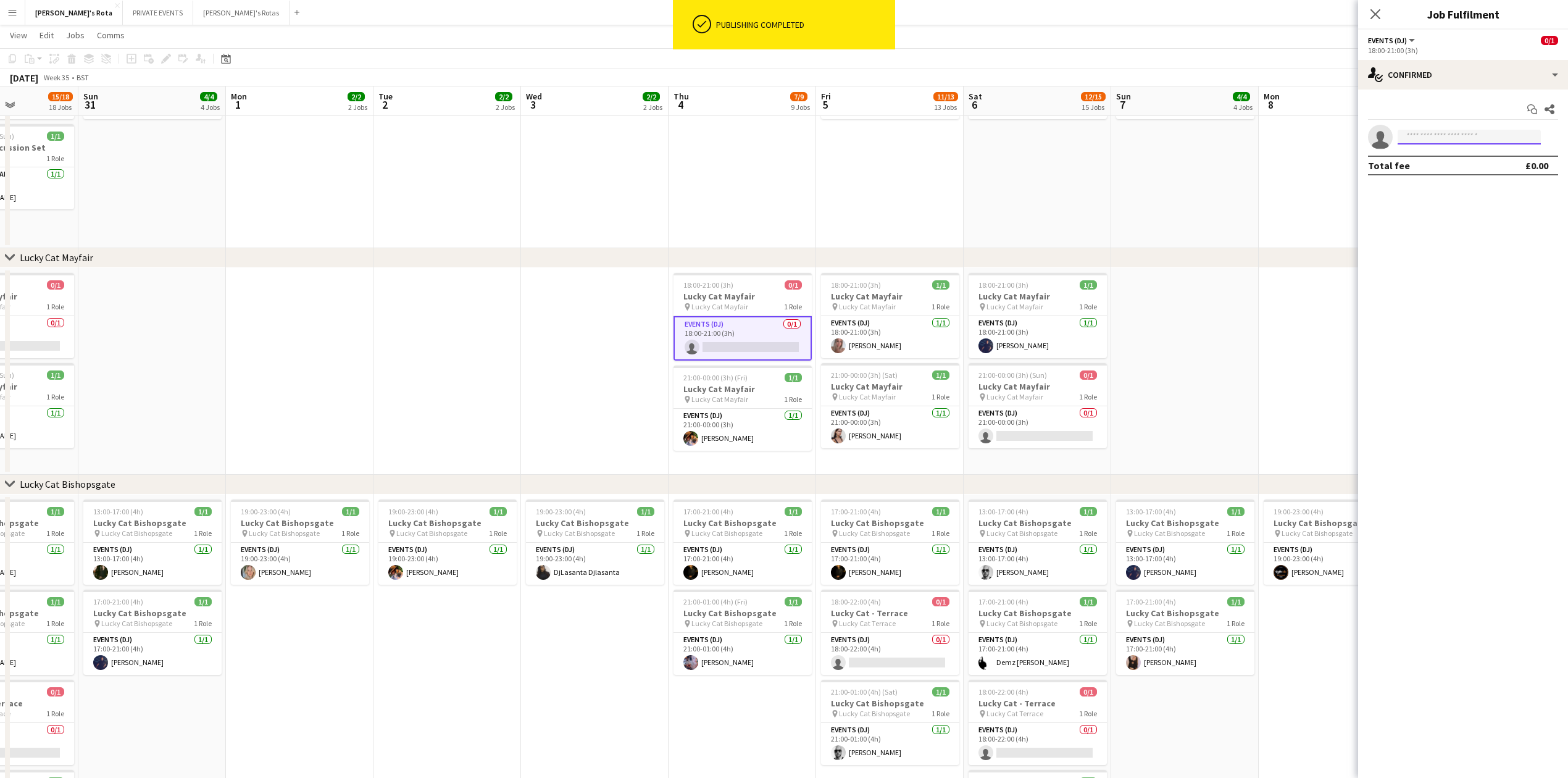
click at [1435, 140] on input at bounding box center [1470, 137] width 143 height 15
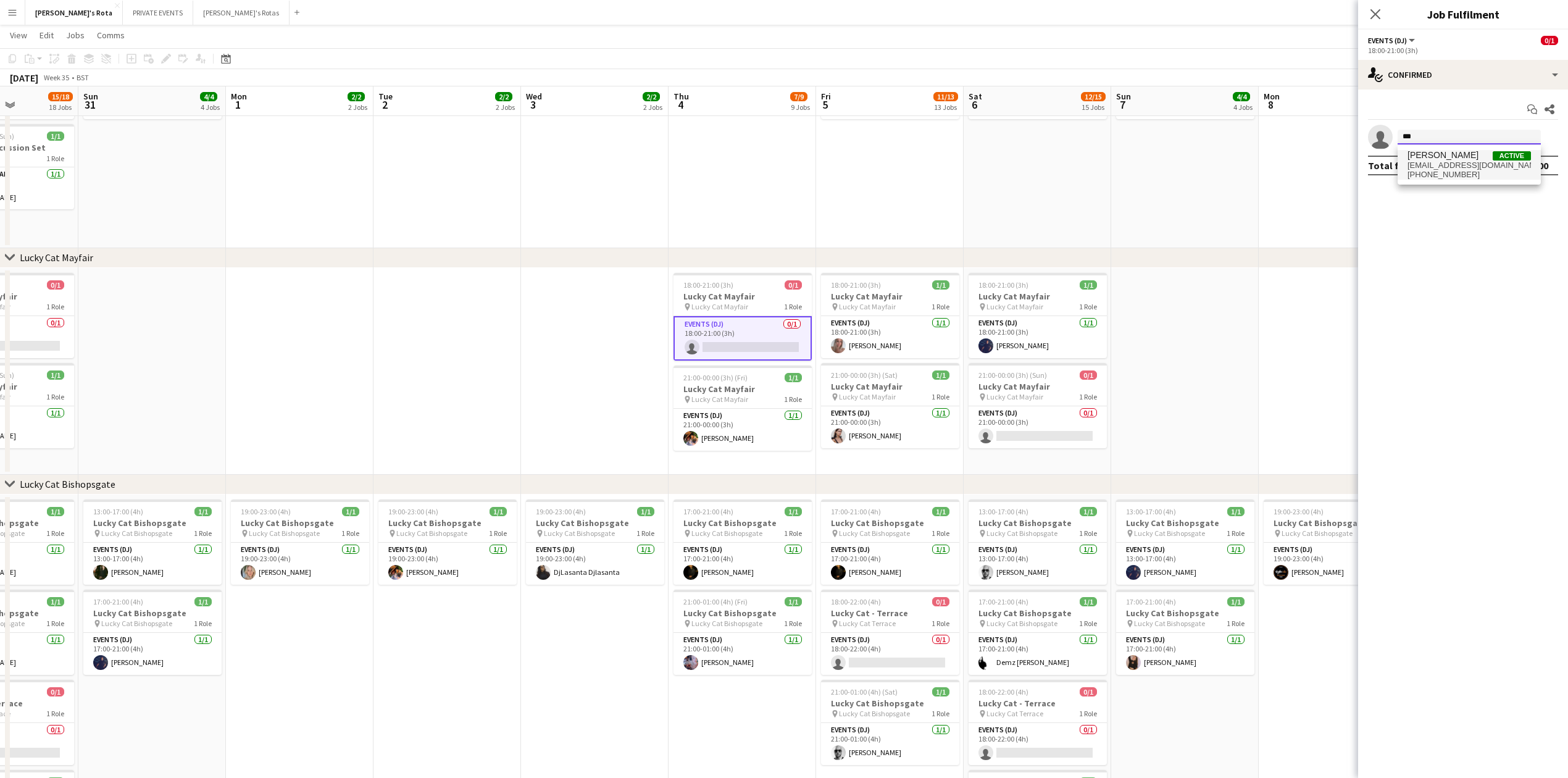
type input "***"
click at [1435, 173] on span "[PHONE_NUMBER]" at bounding box center [1469, 175] width 124 height 10
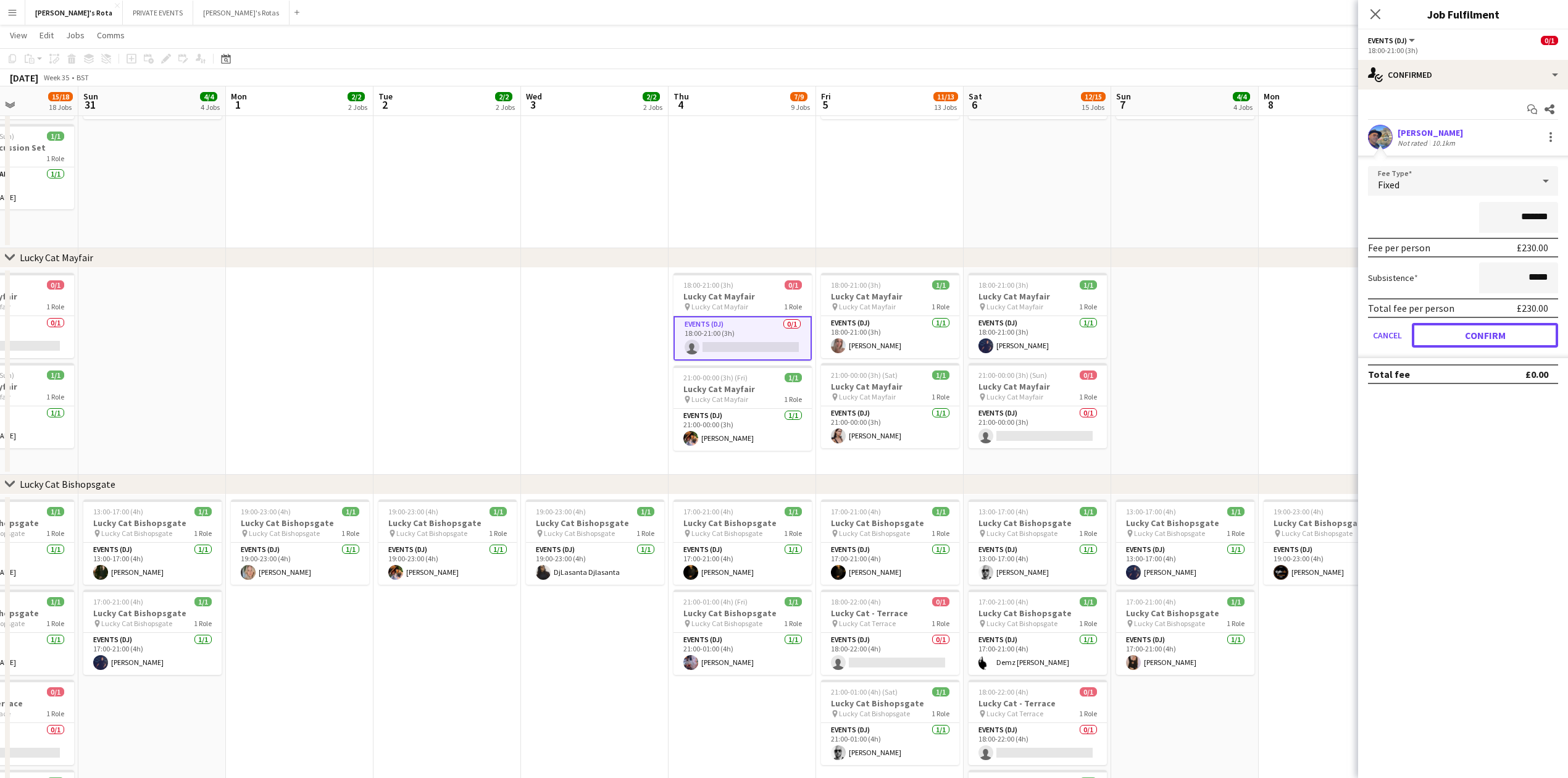
drag, startPoint x: 1477, startPoint y: 334, endPoint x: 1381, endPoint y: 216, distance: 152.1
click at [1476, 334] on button "Confirm" at bounding box center [1485, 335] width 146 height 25
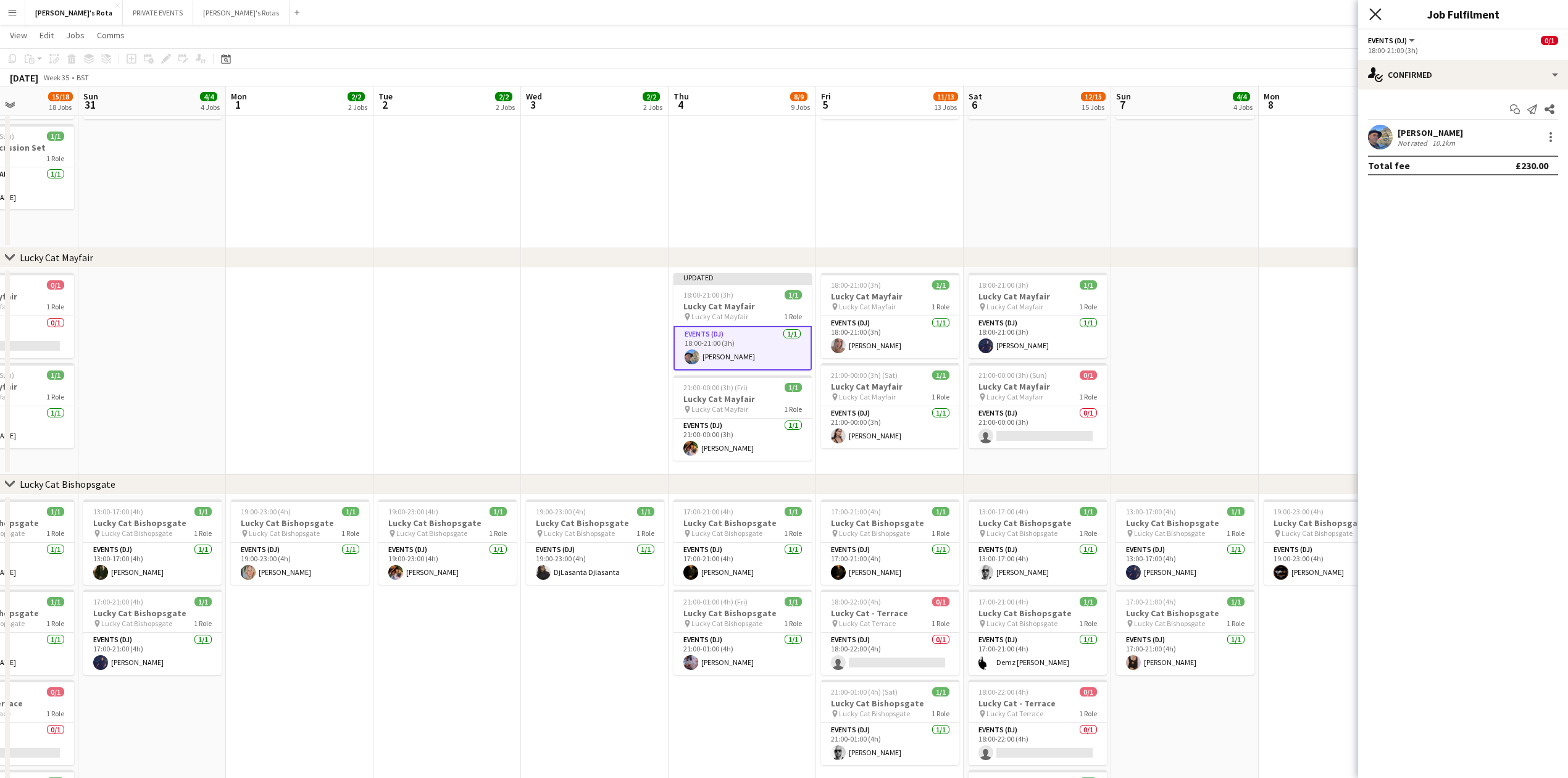
click at [1376, 11] on icon "Close pop-in" at bounding box center [1375, 14] width 12 height 12
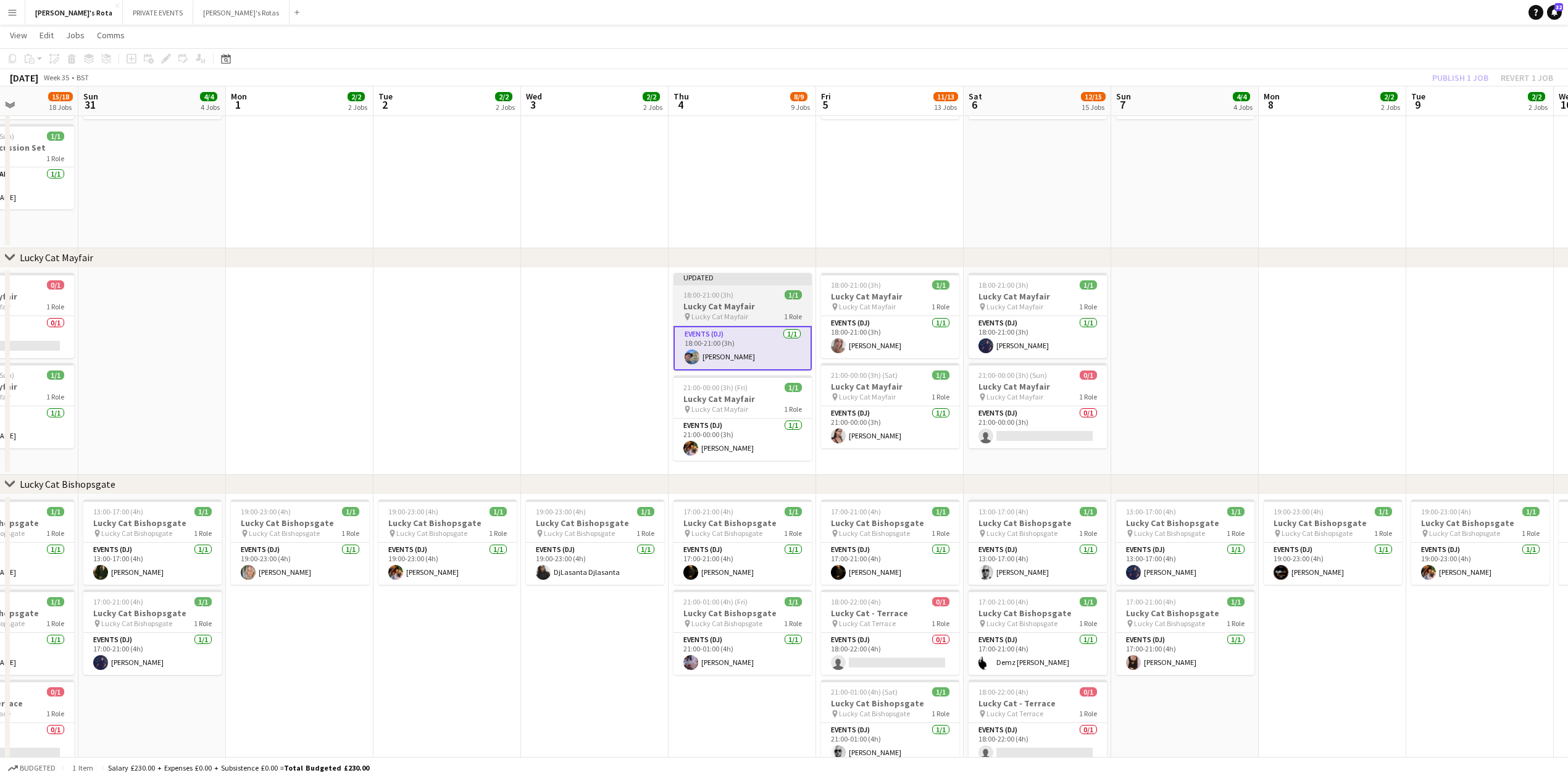
scroll to position [0, 514]
drag, startPoint x: 735, startPoint y: 292, endPoint x: 740, endPoint y: 294, distance: 5.4
click at [734, 294] on div "18:00-21:00 (3h) 1/1" at bounding box center [740, 295] width 138 height 9
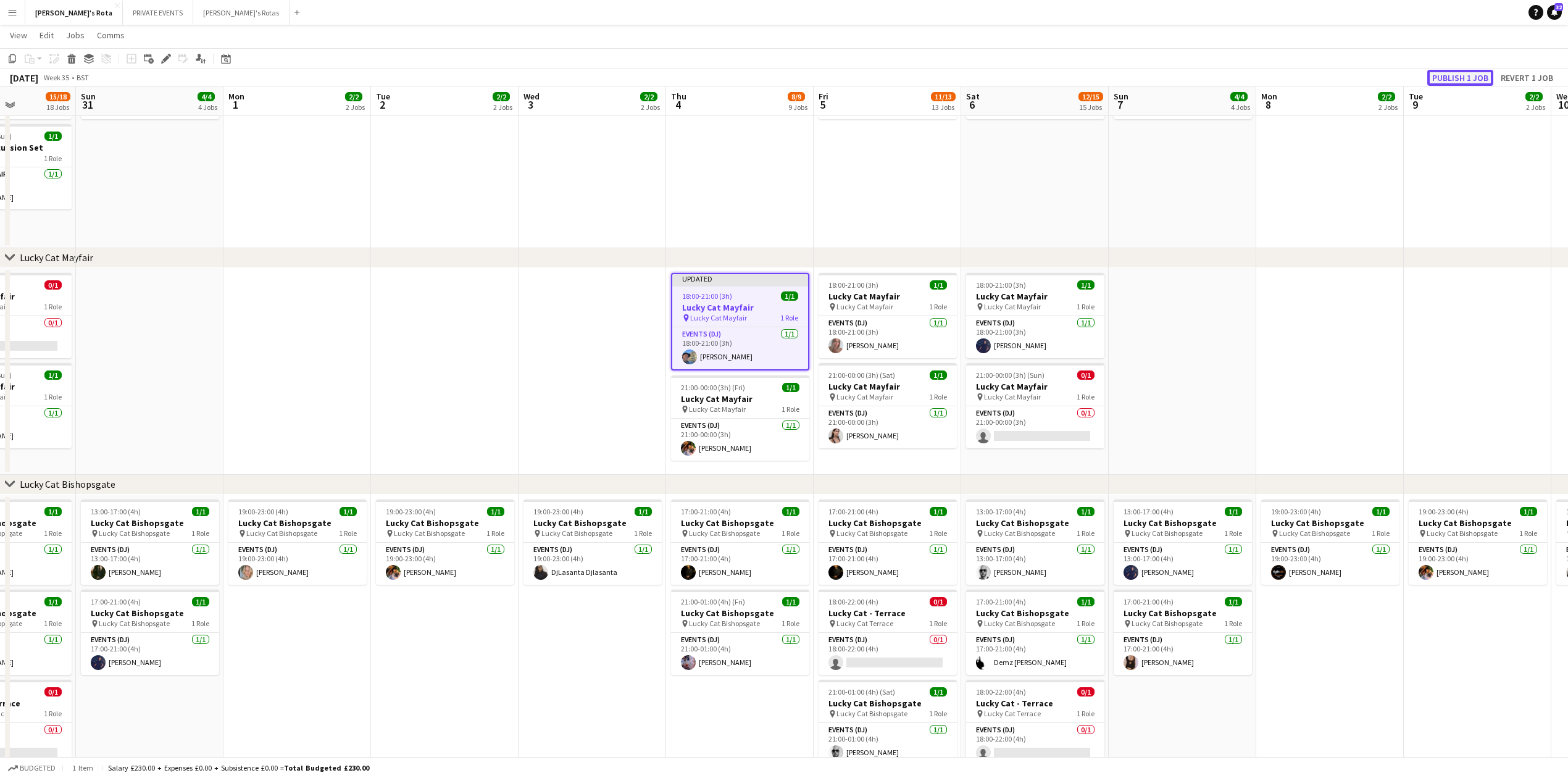
click at [1458, 73] on button "Publish 1 job" at bounding box center [1460, 78] width 66 height 16
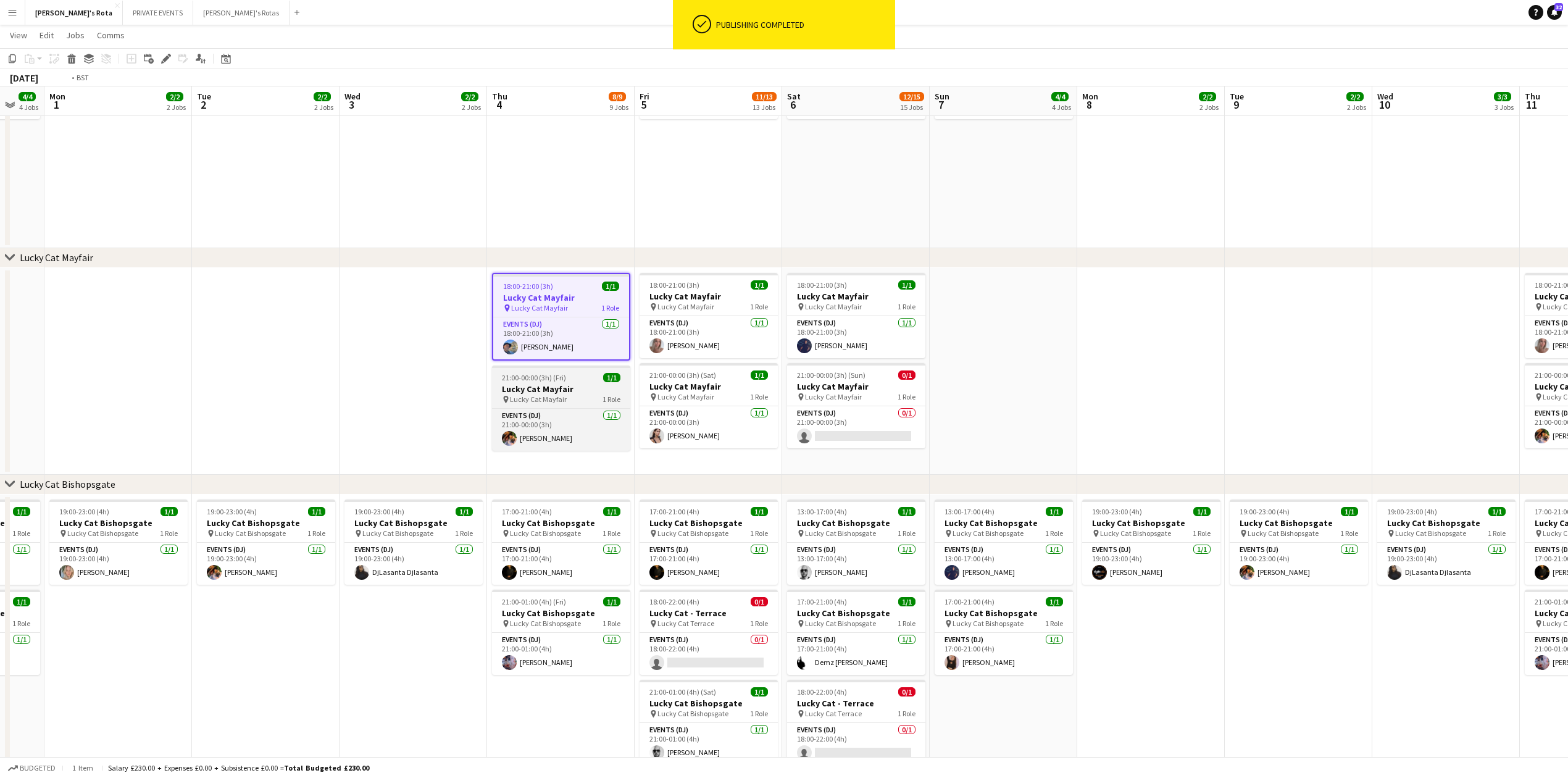
drag, startPoint x: 355, startPoint y: 364, endPoint x: 253, endPoint y: 391, distance: 105.5
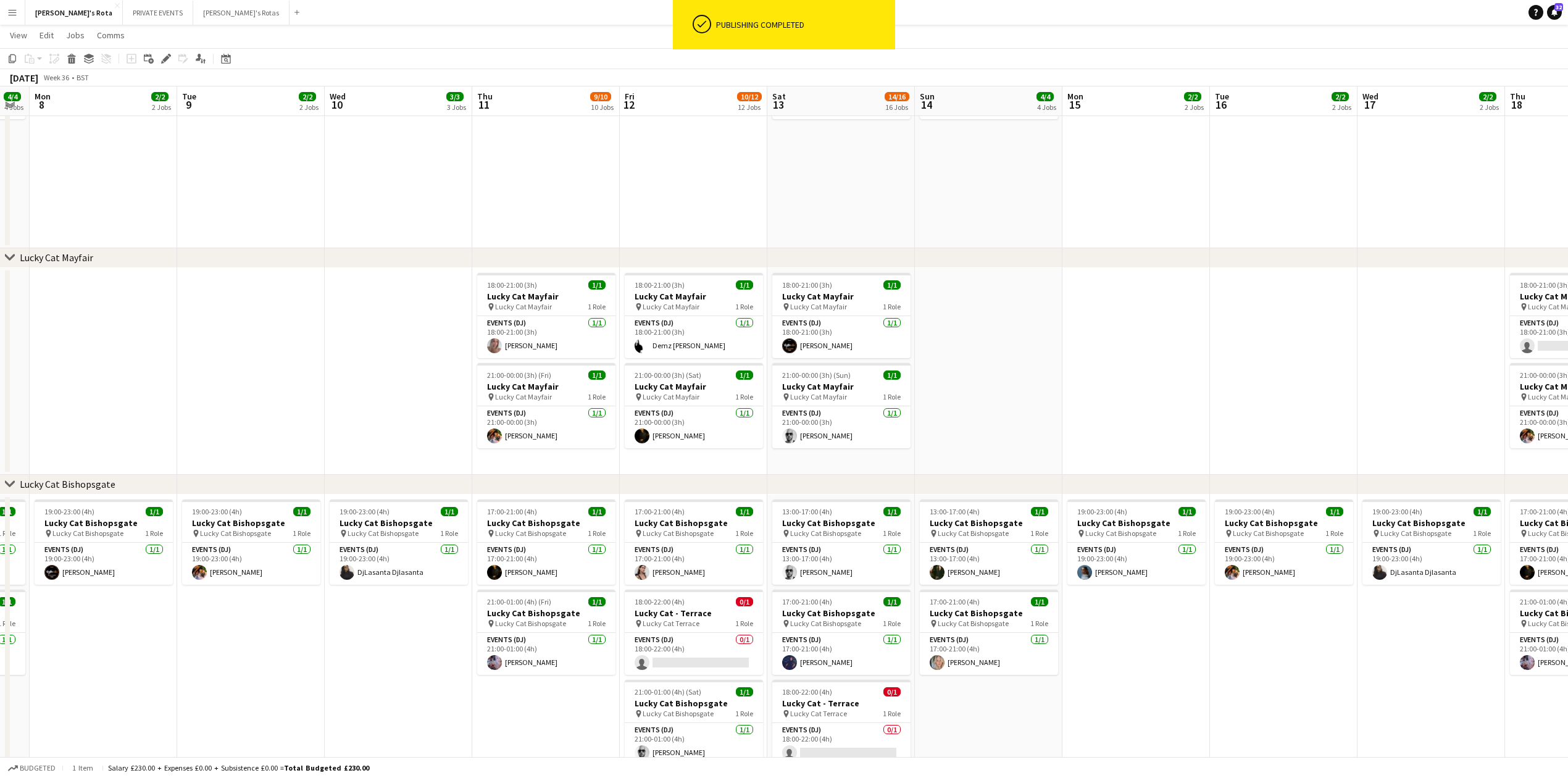
drag, startPoint x: 1141, startPoint y: 379, endPoint x: 391, endPoint y: 409, distance: 750.6
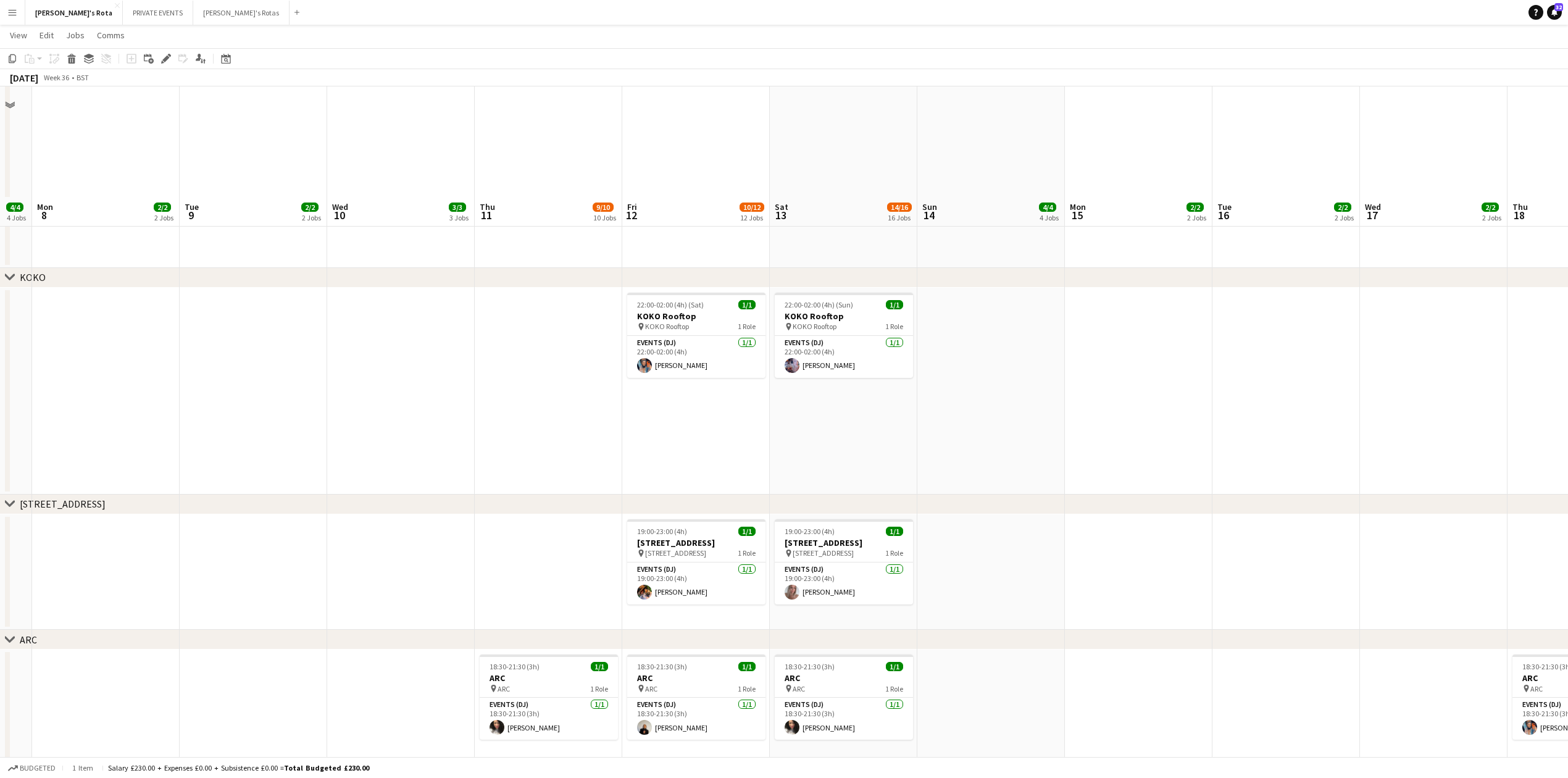
scroll to position [1482, 0]
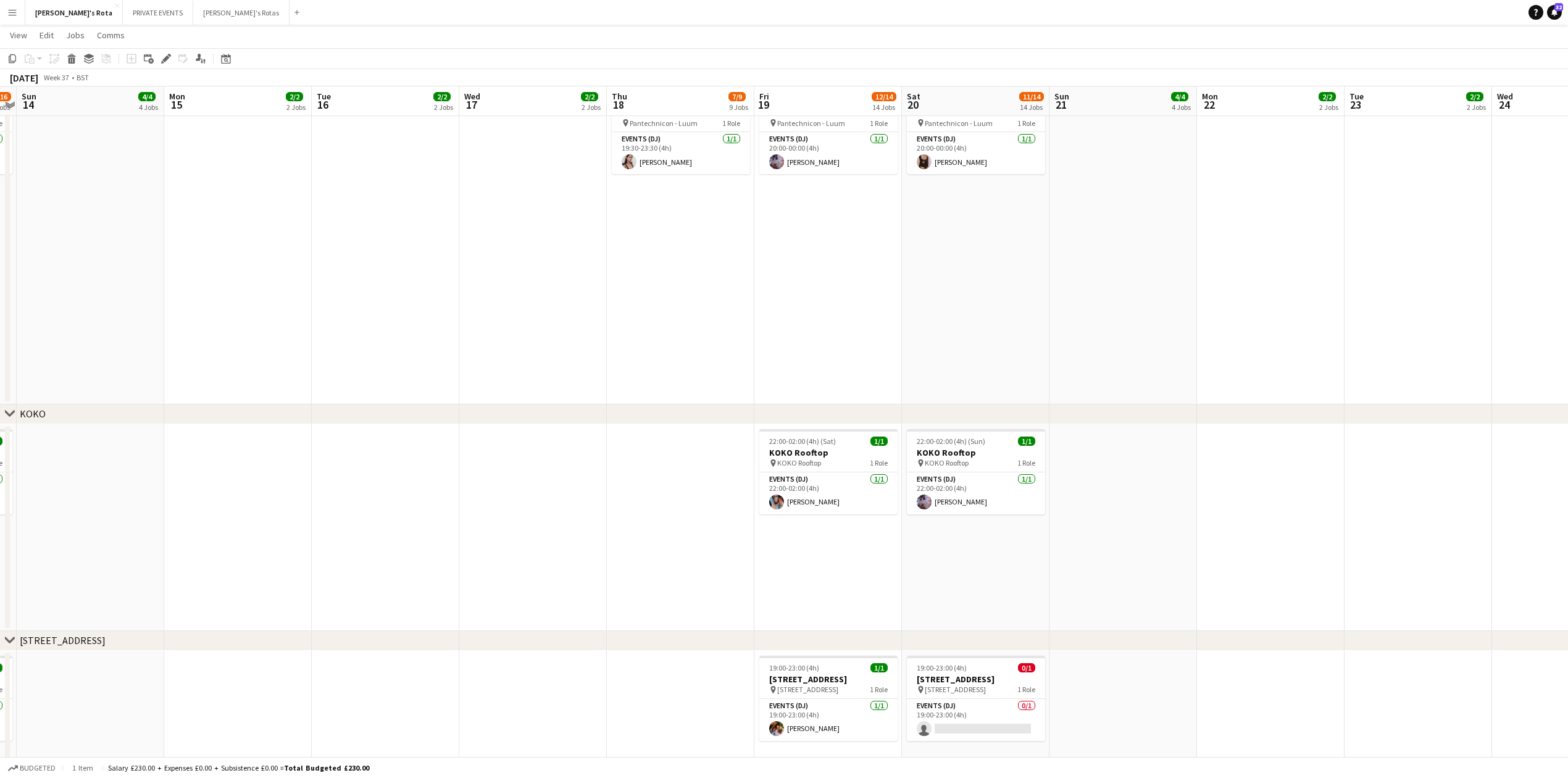
drag, startPoint x: 1262, startPoint y: 367, endPoint x: 364, endPoint y: 365, distance: 898.0
click at [355, 365] on app-calendar-viewport "Thu 11 9/10 10 Jobs Fri 12 10/12 12 Jobs Sat 13 14/16 16 Jobs Sun 14 4/4 4 Jobs…" at bounding box center [784, 317] width 1568 height 3502
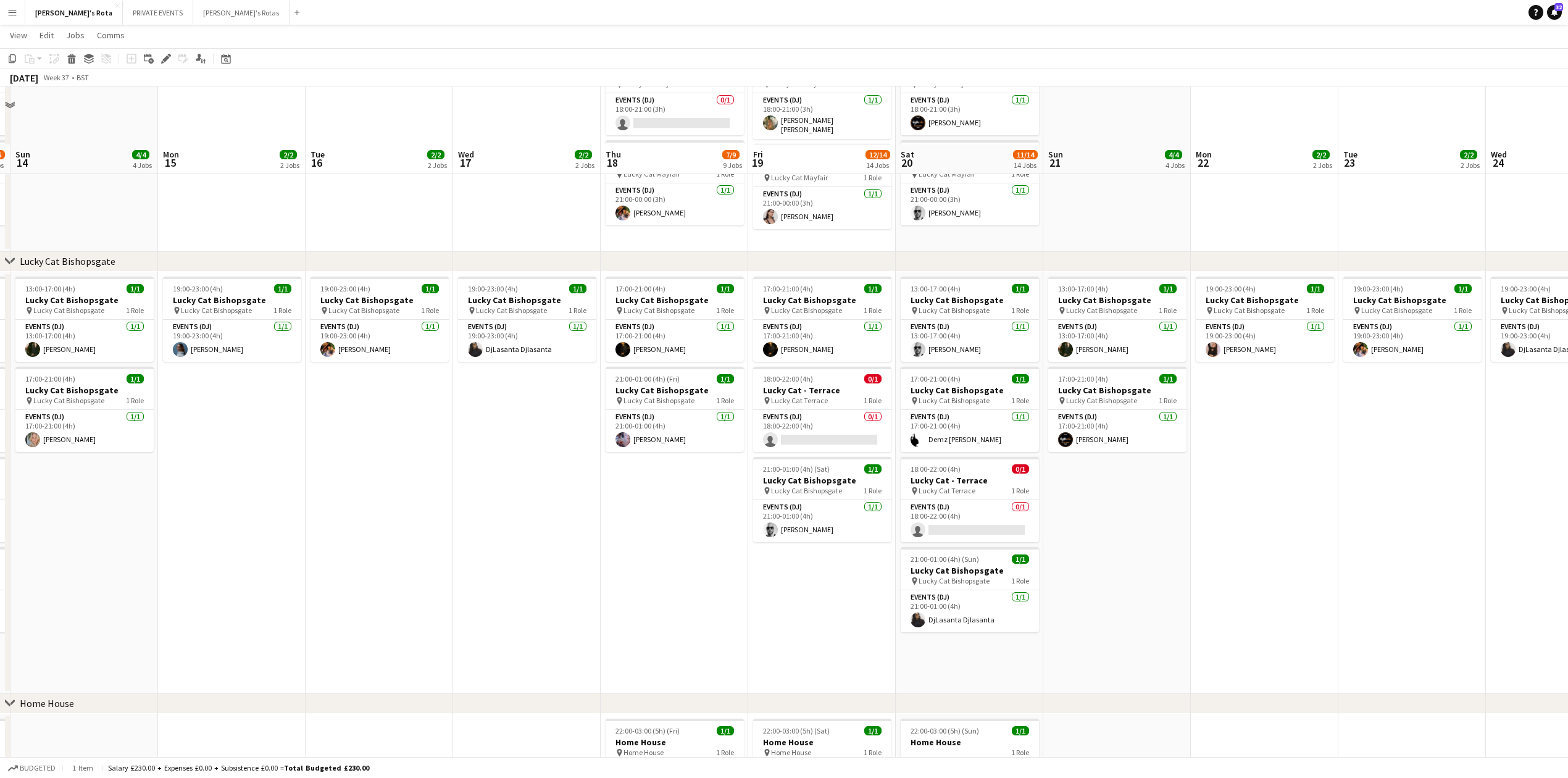
scroll to position [823, 0]
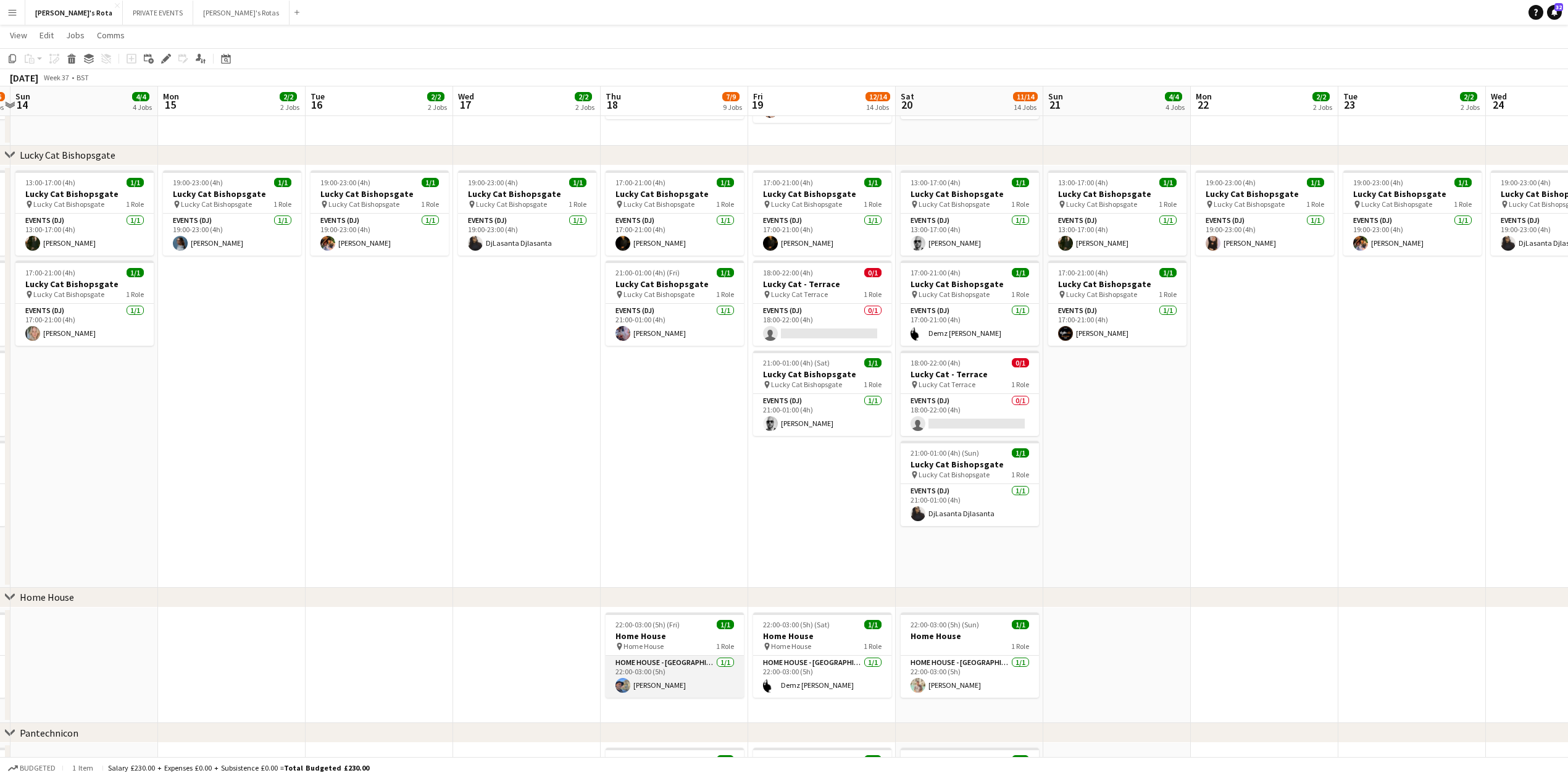
click at [659, 662] on app-card-role "HOME HOUSE - [GEOGRAPHIC_DATA] [DATE] 22:00-03:00 (5h) [PERSON_NAME]" at bounding box center [675, 676] width 138 height 42
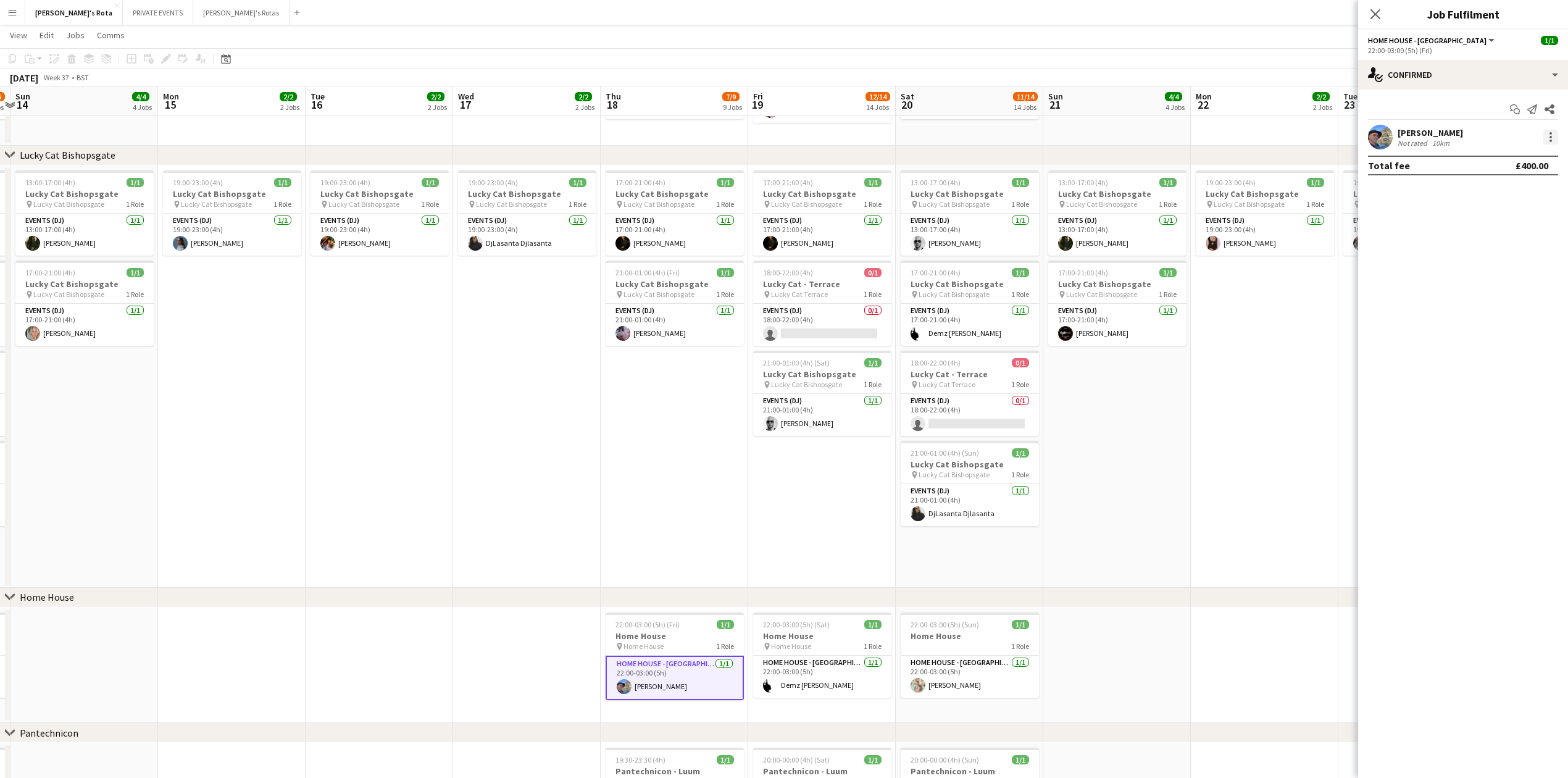
click at [1555, 138] on div at bounding box center [1551, 137] width 15 height 15
click at [1476, 270] on button "Remove" at bounding box center [1510, 279] width 96 height 30
click at [1423, 142] on input at bounding box center [1470, 137] width 143 height 15
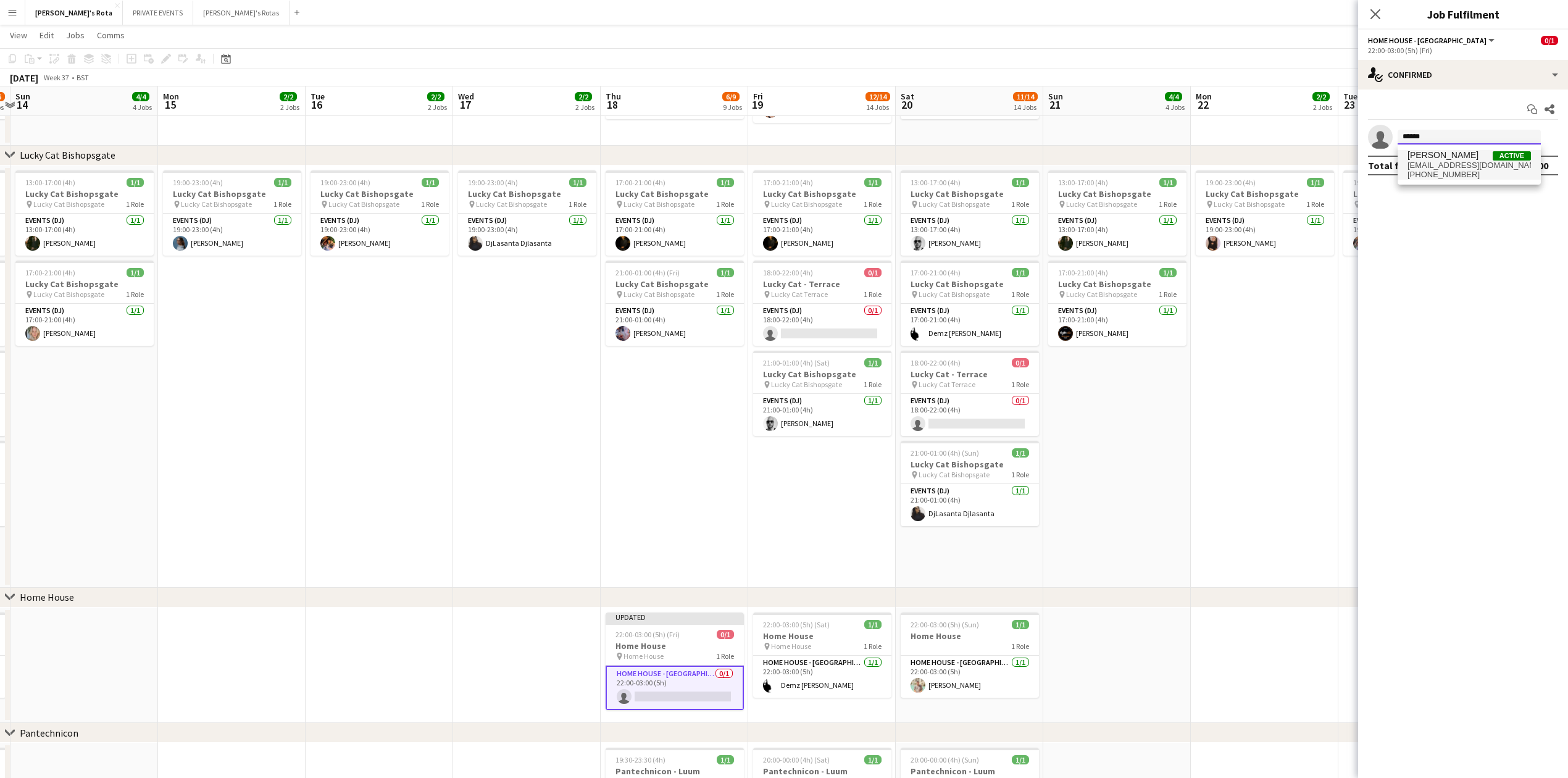
type input "******"
click at [1430, 159] on span "[PERSON_NAME]" at bounding box center [1442, 155] width 71 height 11
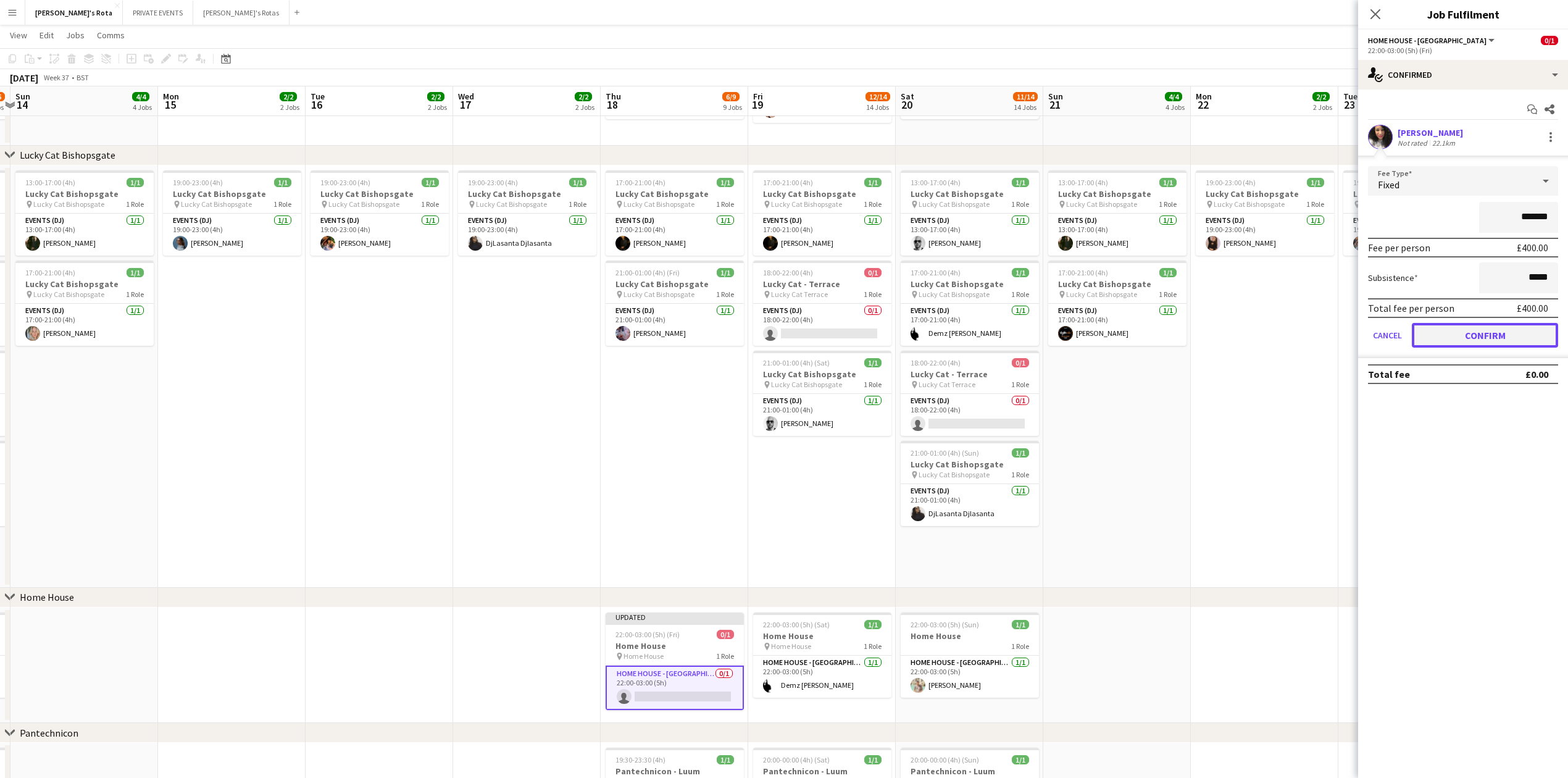
click at [1460, 335] on button "Confirm" at bounding box center [1485, 335] width 146 height 25
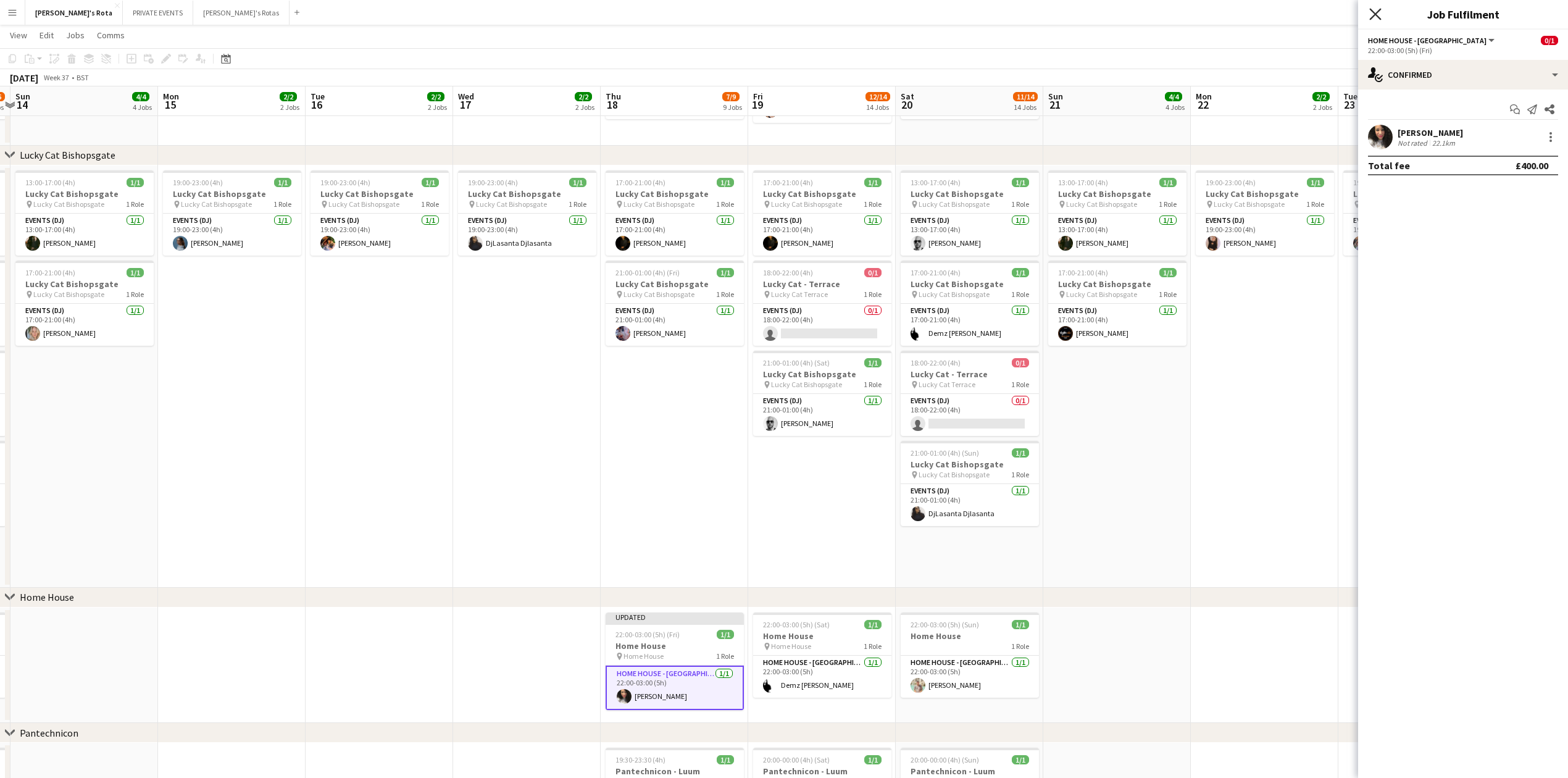
click at [1373, 17] on icon at bounding box center [1375, 14] width 12 height 12
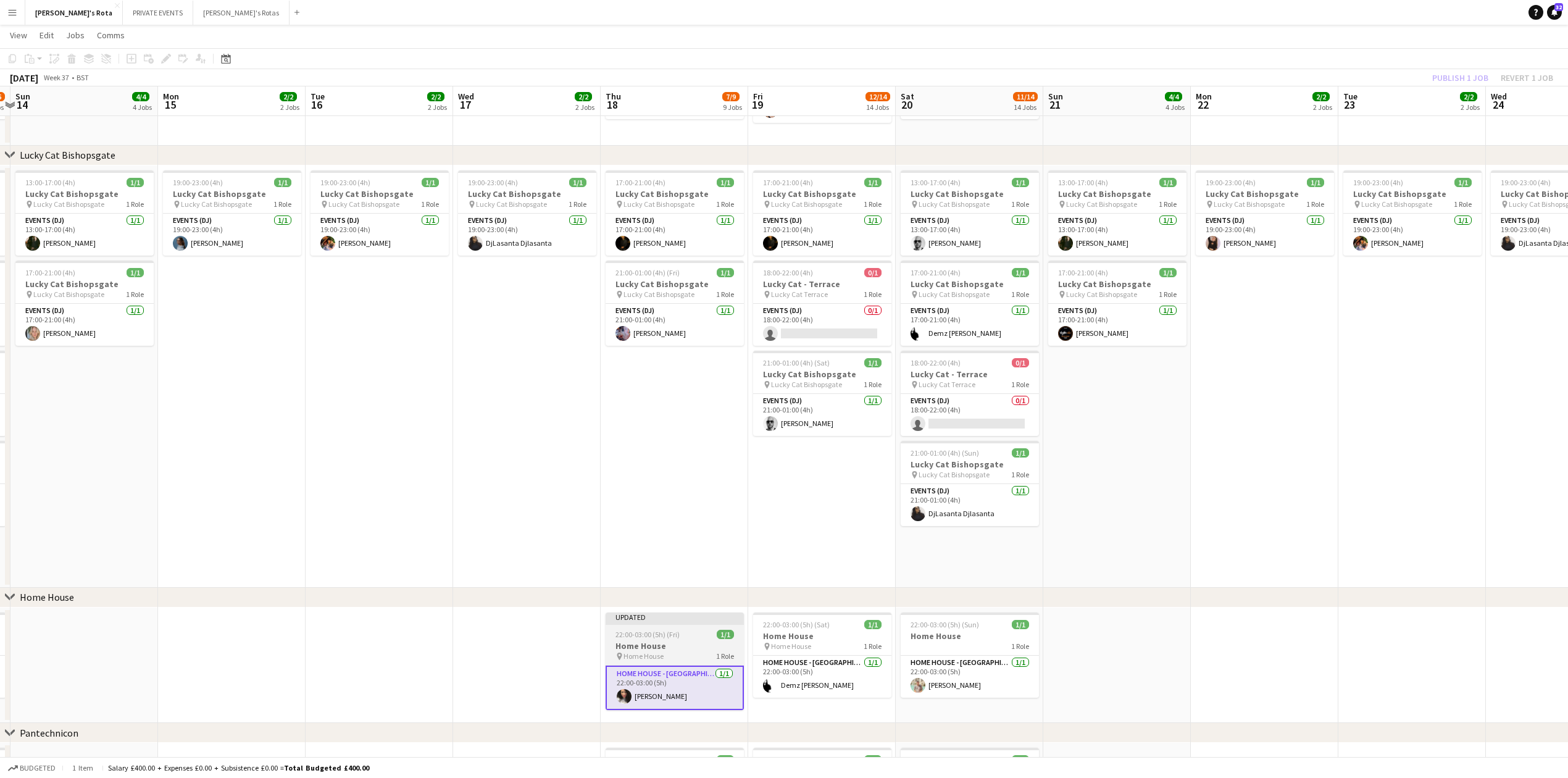
click at [655, 648] on h3 "Home House" at bounding box center [675, 646] width 138 height 11
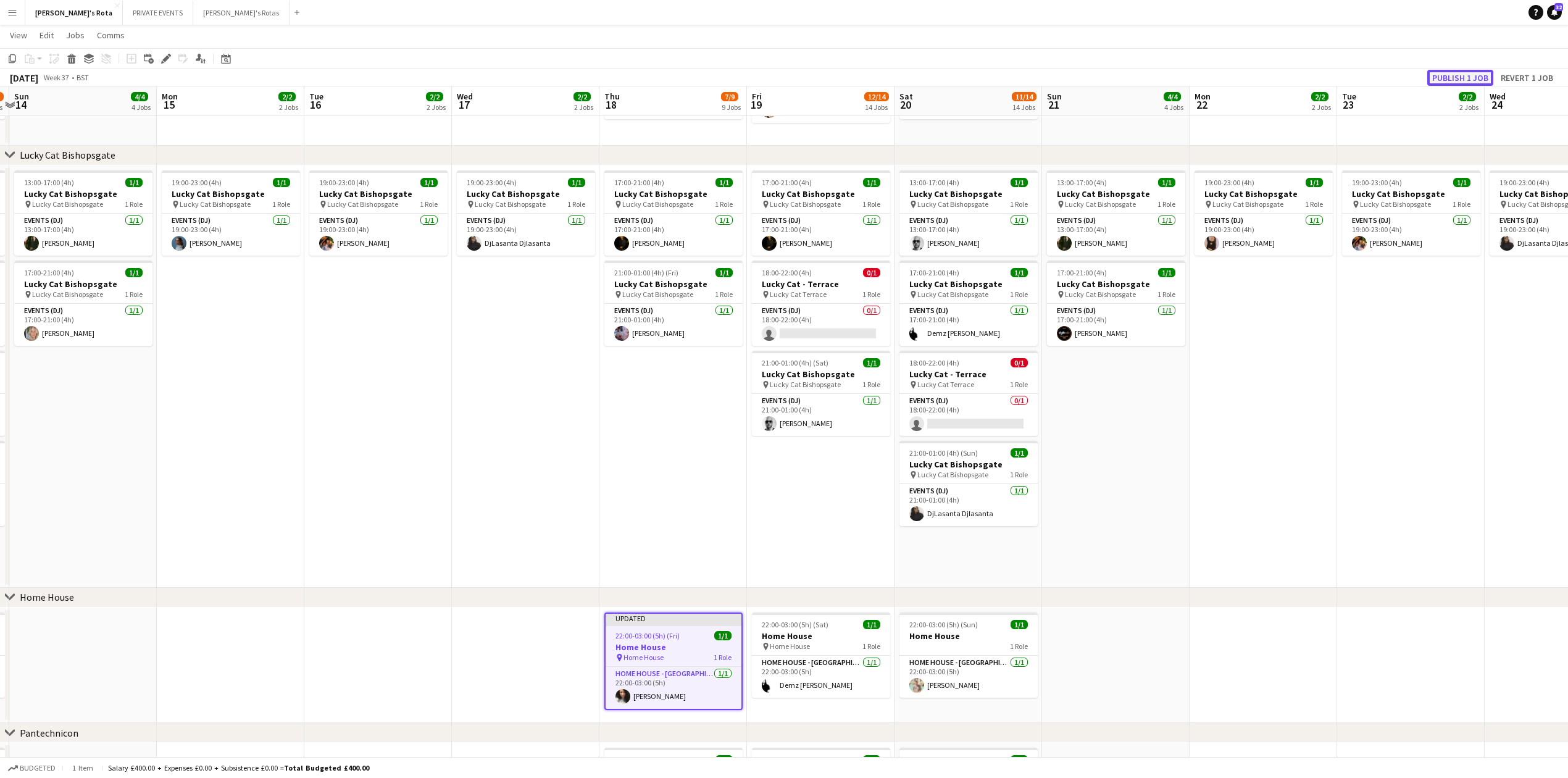
click at [1452, 77] on button "Publish 1 job" at bounding box center [1460, 78] width 66 height 16
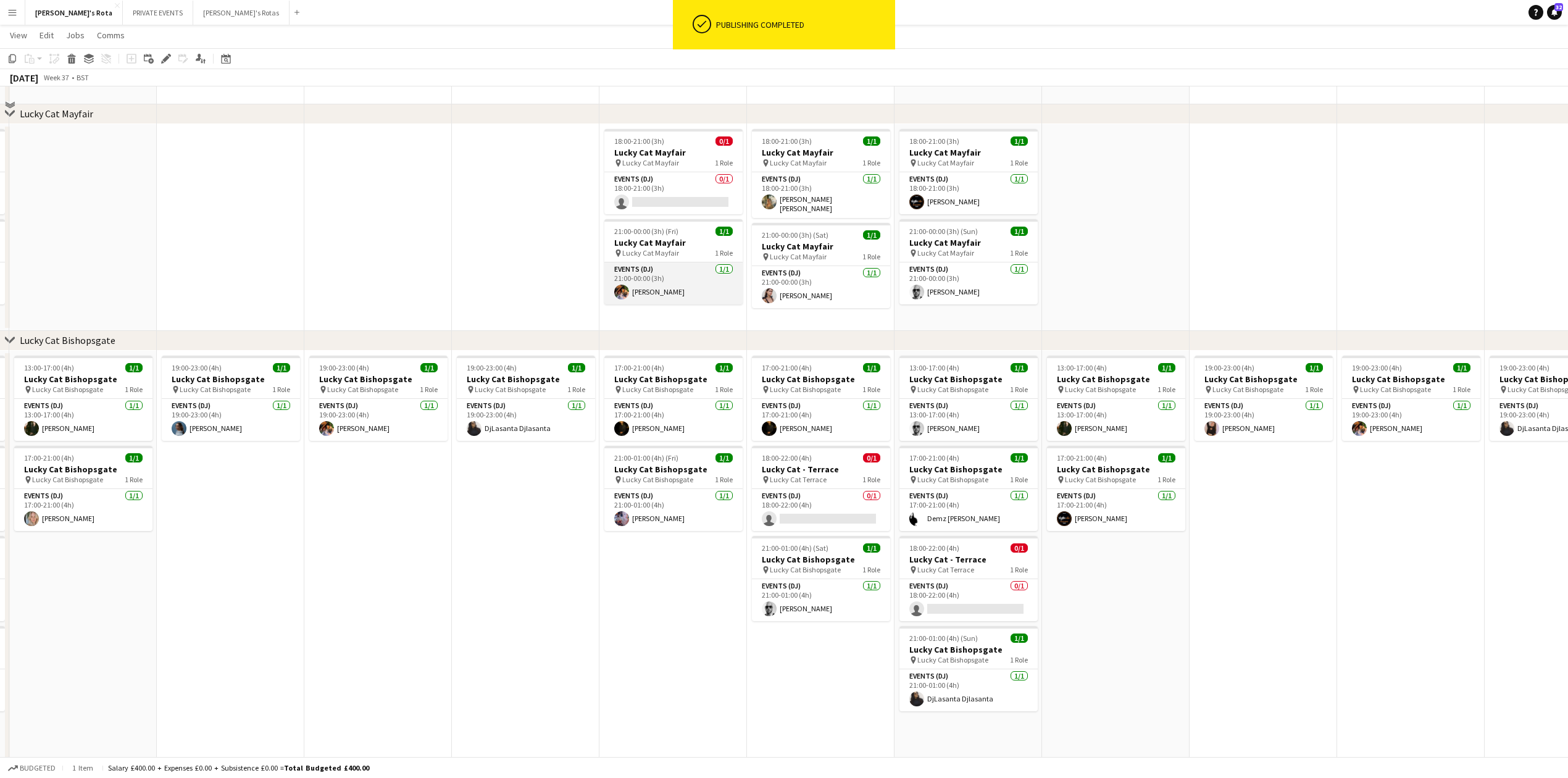
scroll to position [494, 0]
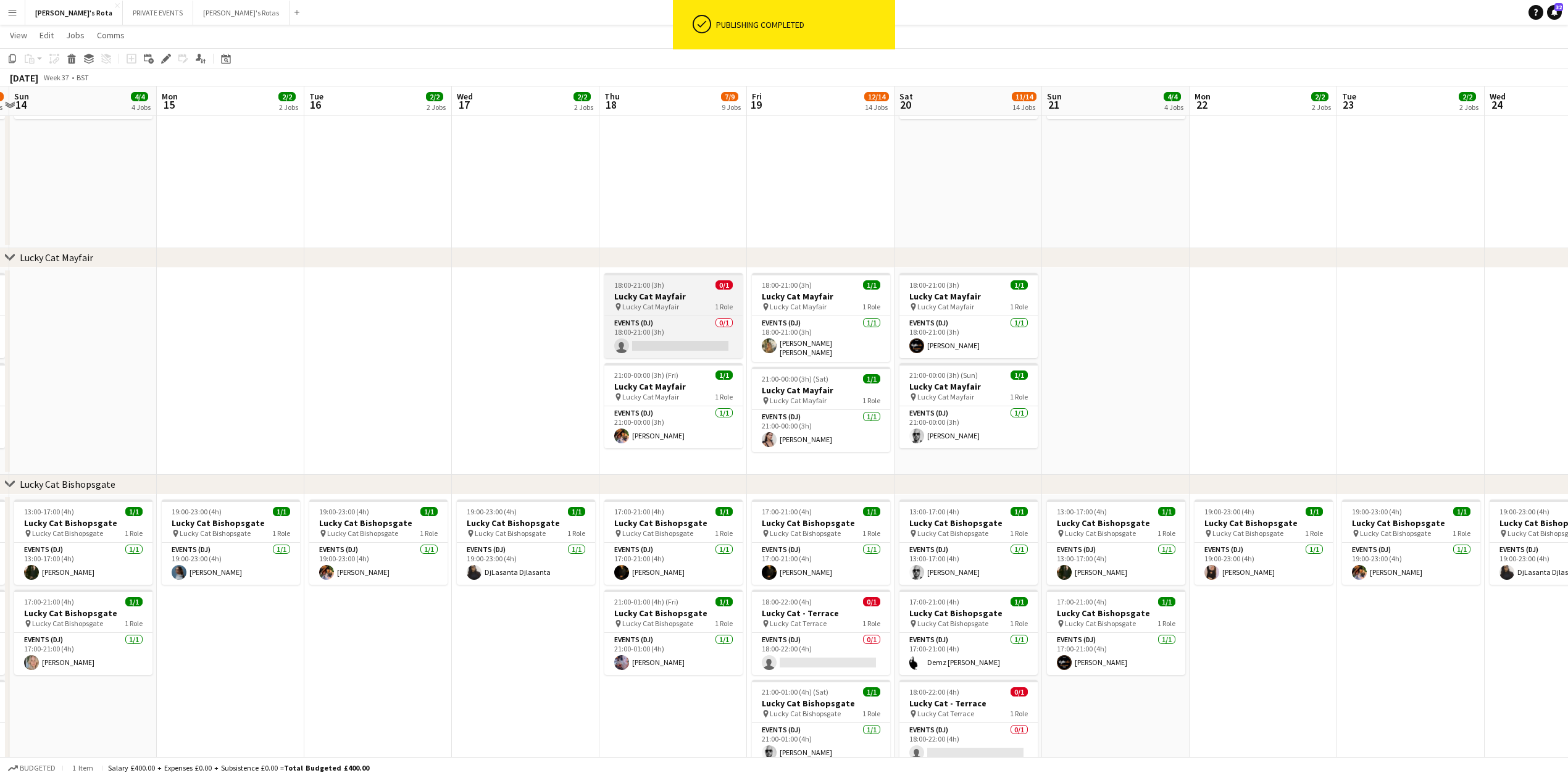
click at [651, 311] on span "Lucky Cat Mayfair" at bounding box center [651, 307] width 57 height 9
click at [653, 345] on app-card-role "Events (DJ) 0/1 18:00-21:00 (3h) single-neutral-actions" at bounding box center [673, 338] width 136 height 42
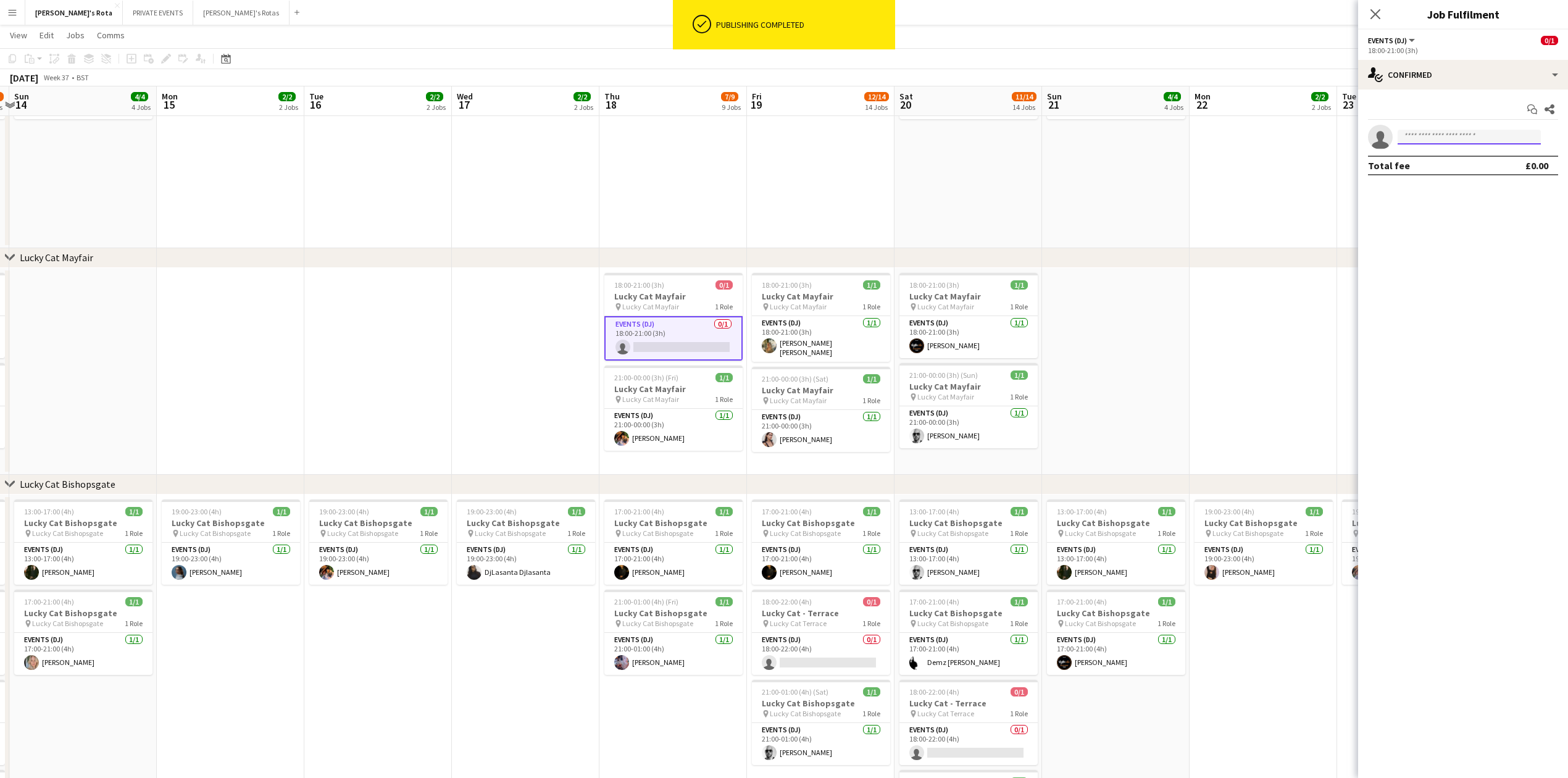
click at [1425, 138] on input at bounding box center [1470, 137] width 143 height 15
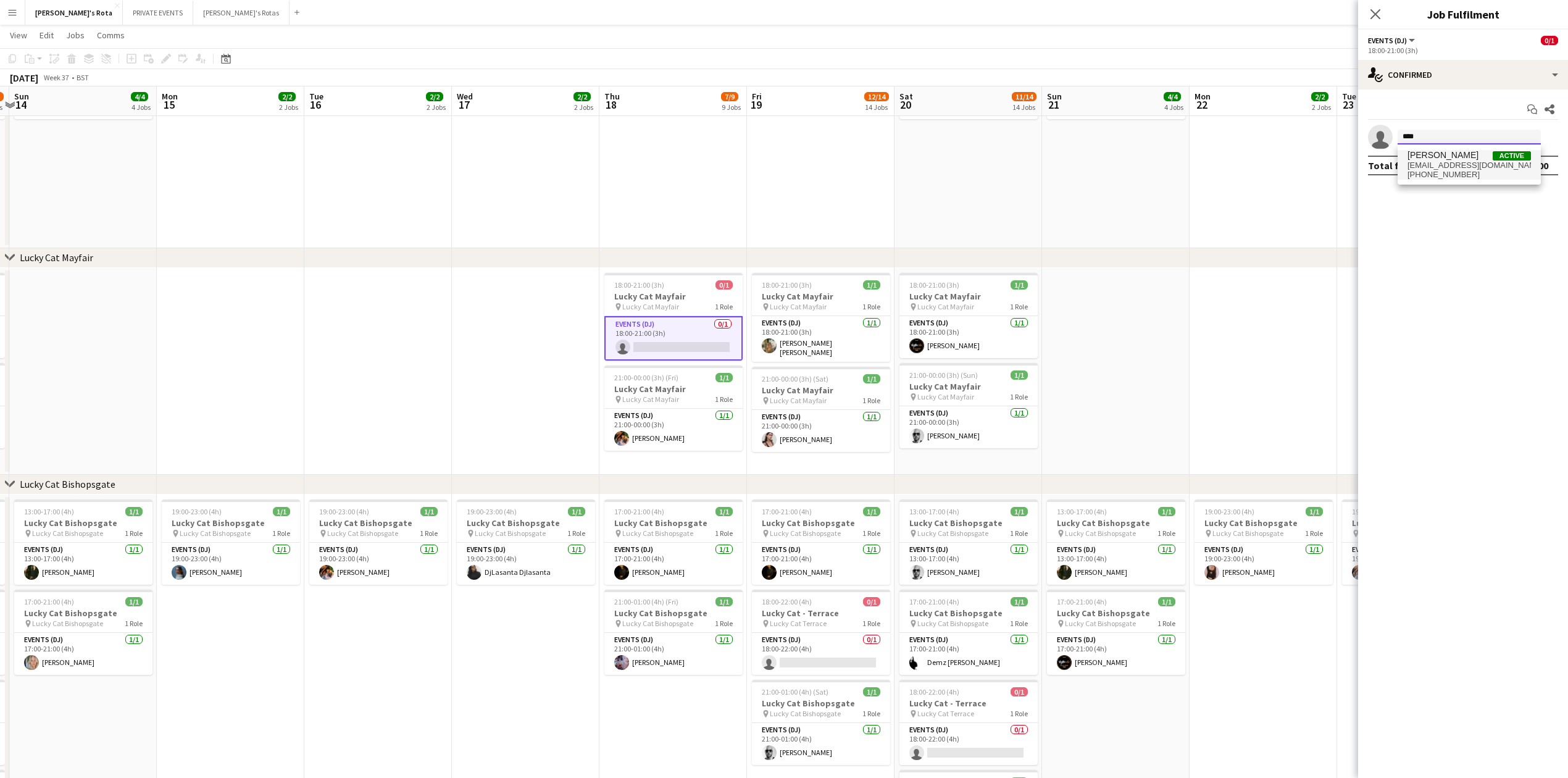
type input "****"
click at [1425, 165] on span "[EMAIL_ADDRESS][DOMAIN_NAME]" at bounding box center [1469, 165] width 124 height 10
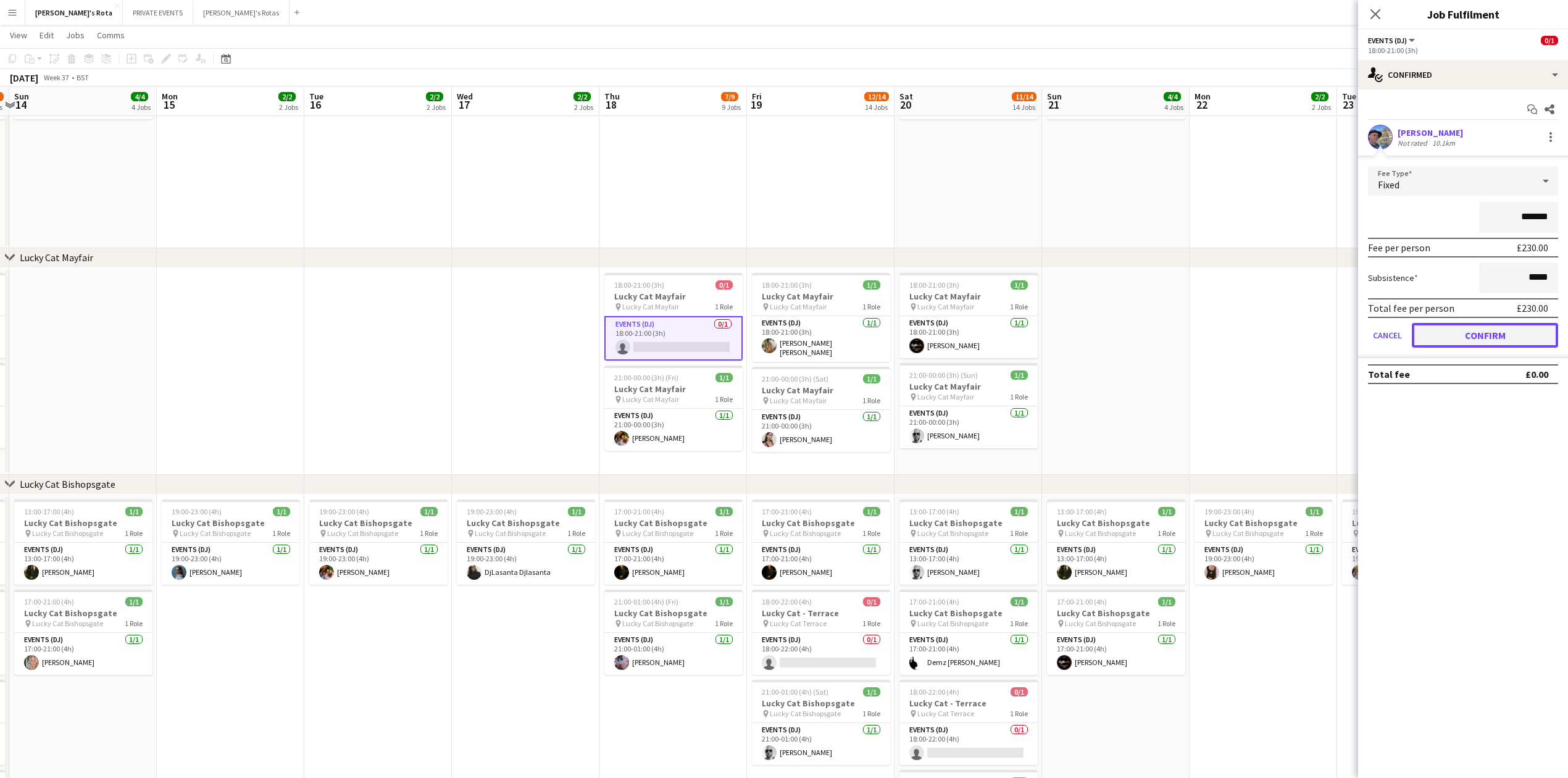
click at [1468, 337] on button "Confirm" at bounding box center [1485, 335] width 146 height 25
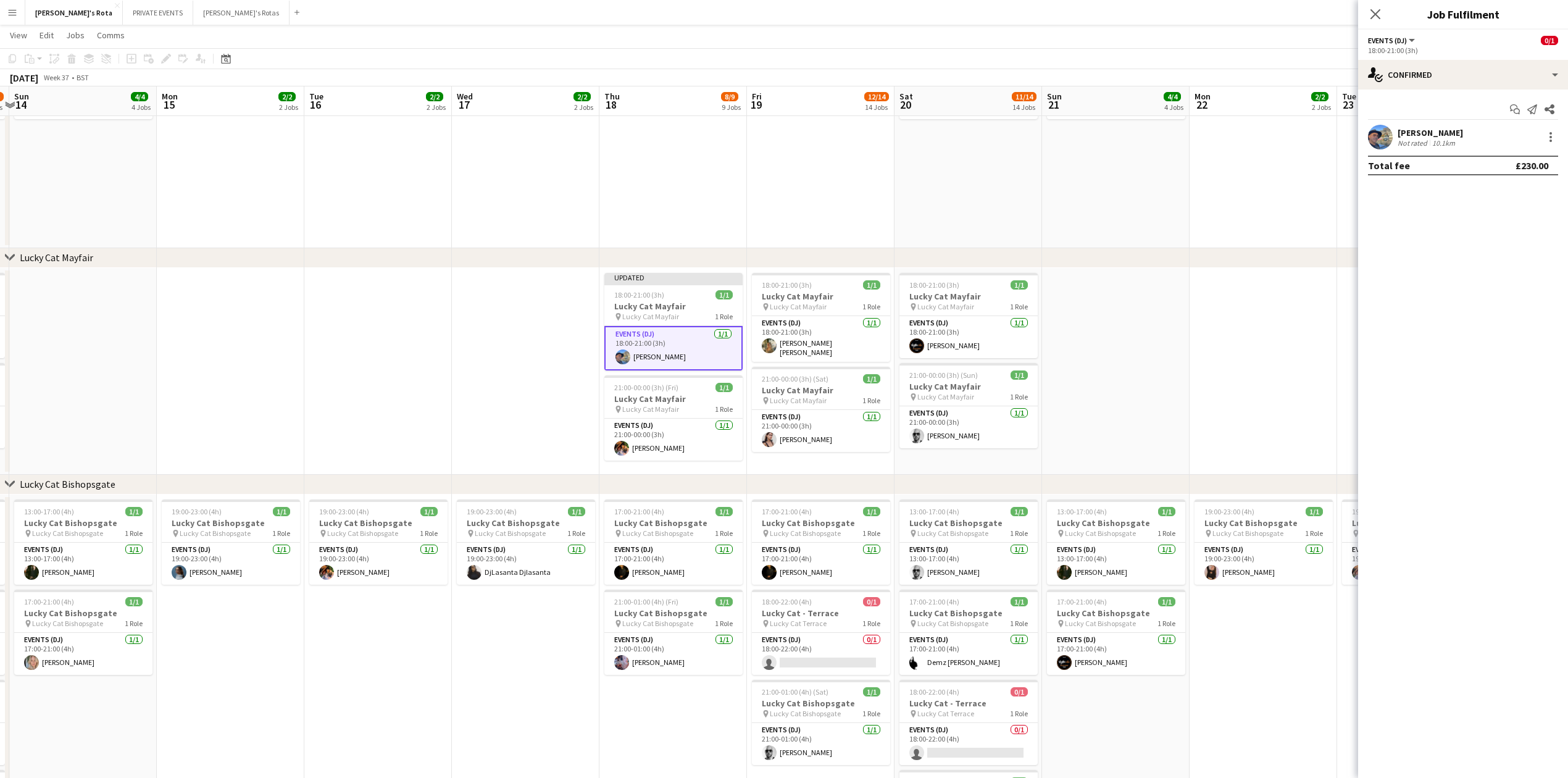
drag, startPoint x: 1376, startPoint y: 11, endPoint x: 1346, endPoint y: 20, distance: 31.3
click at [1371, 13] on icon "Close pop-in" at bounding box center [1375, 14] width 10 height 10
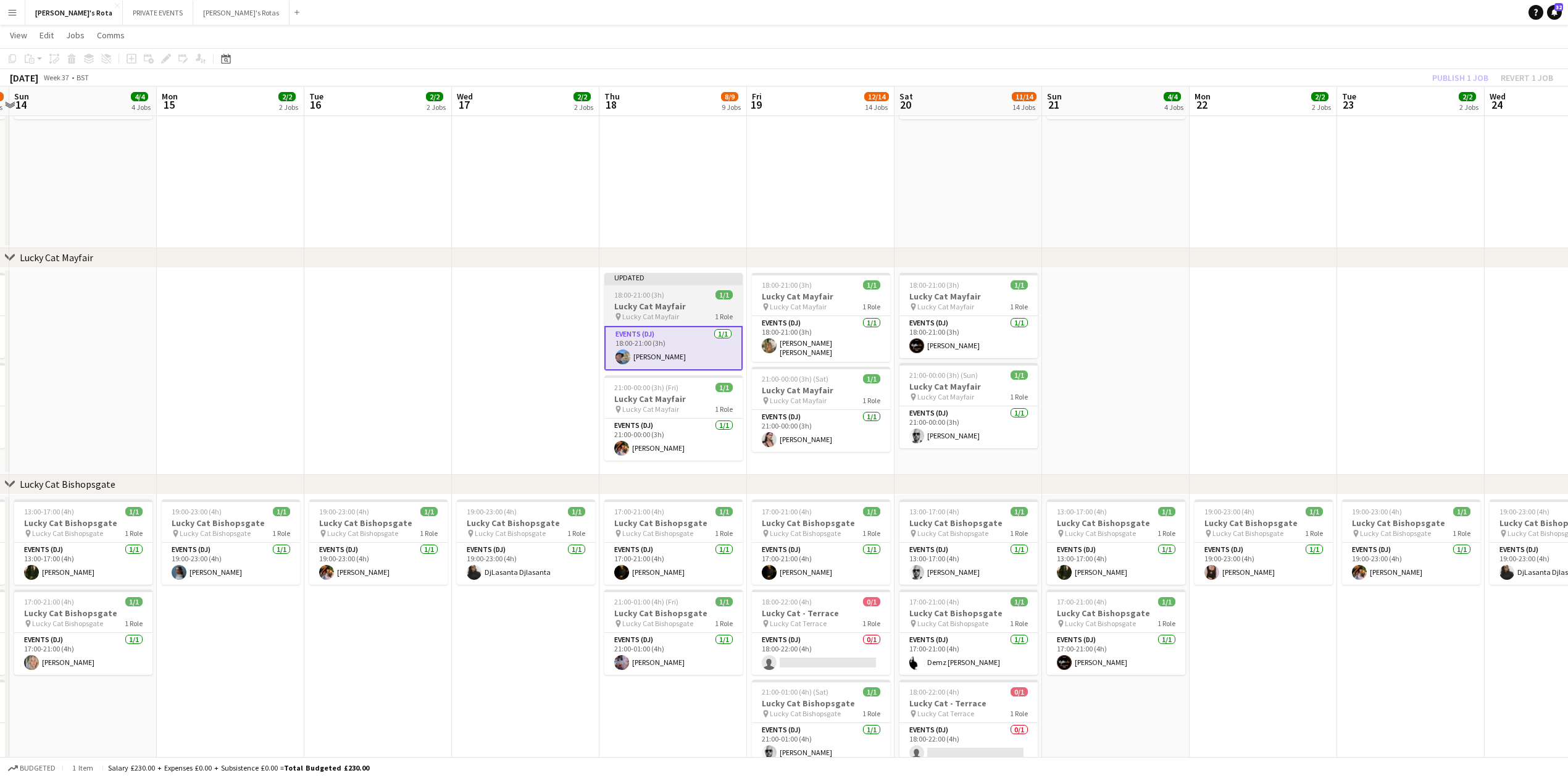
click at [634, 310] on h3 "Lucky Cat Mayfair" at bounding box center [673, 306] width 138 height 11
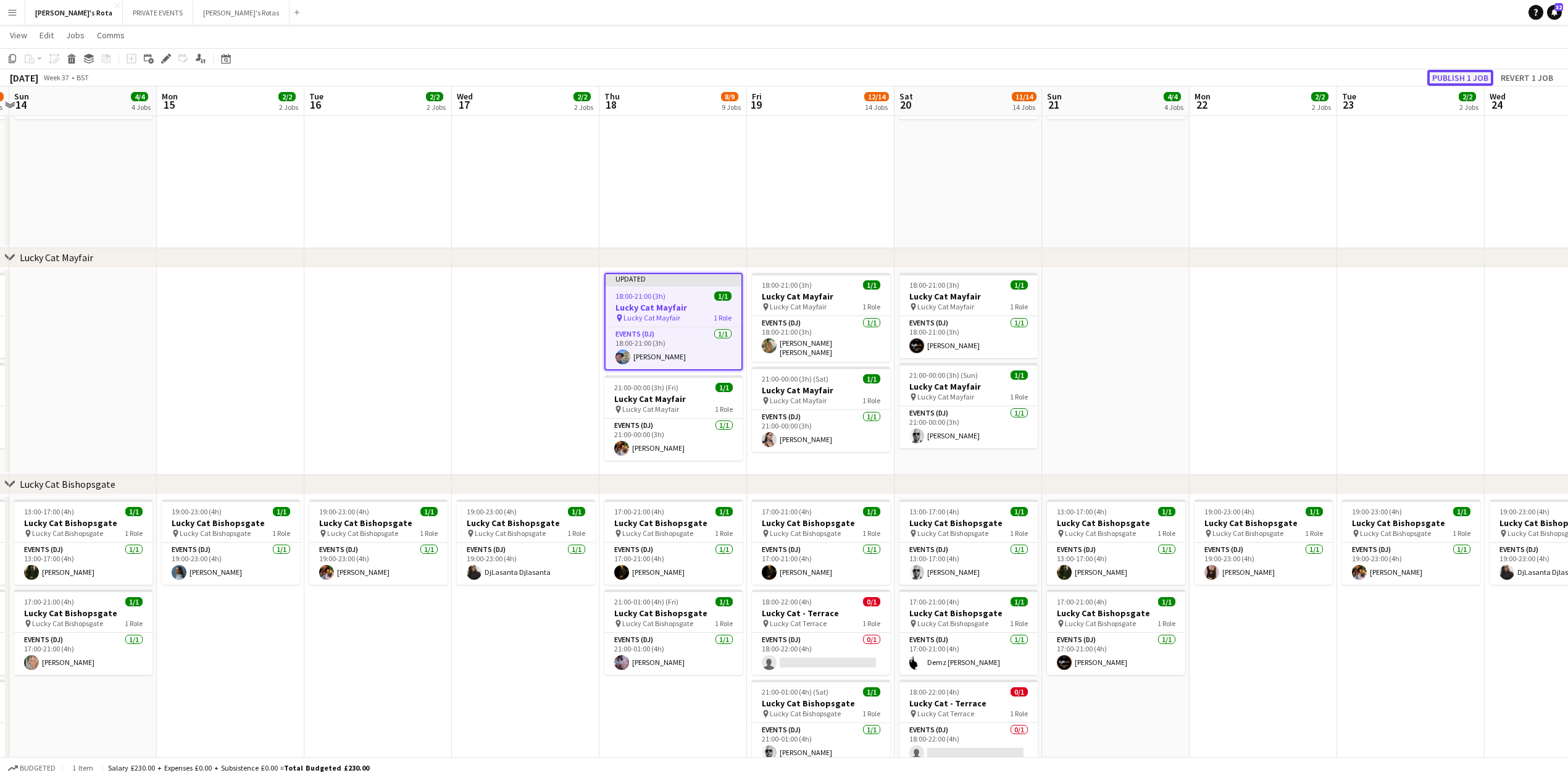
click at [1444, 78] on button "Publish 1 job" at bounding box center [1460, 78] width 66 height 16
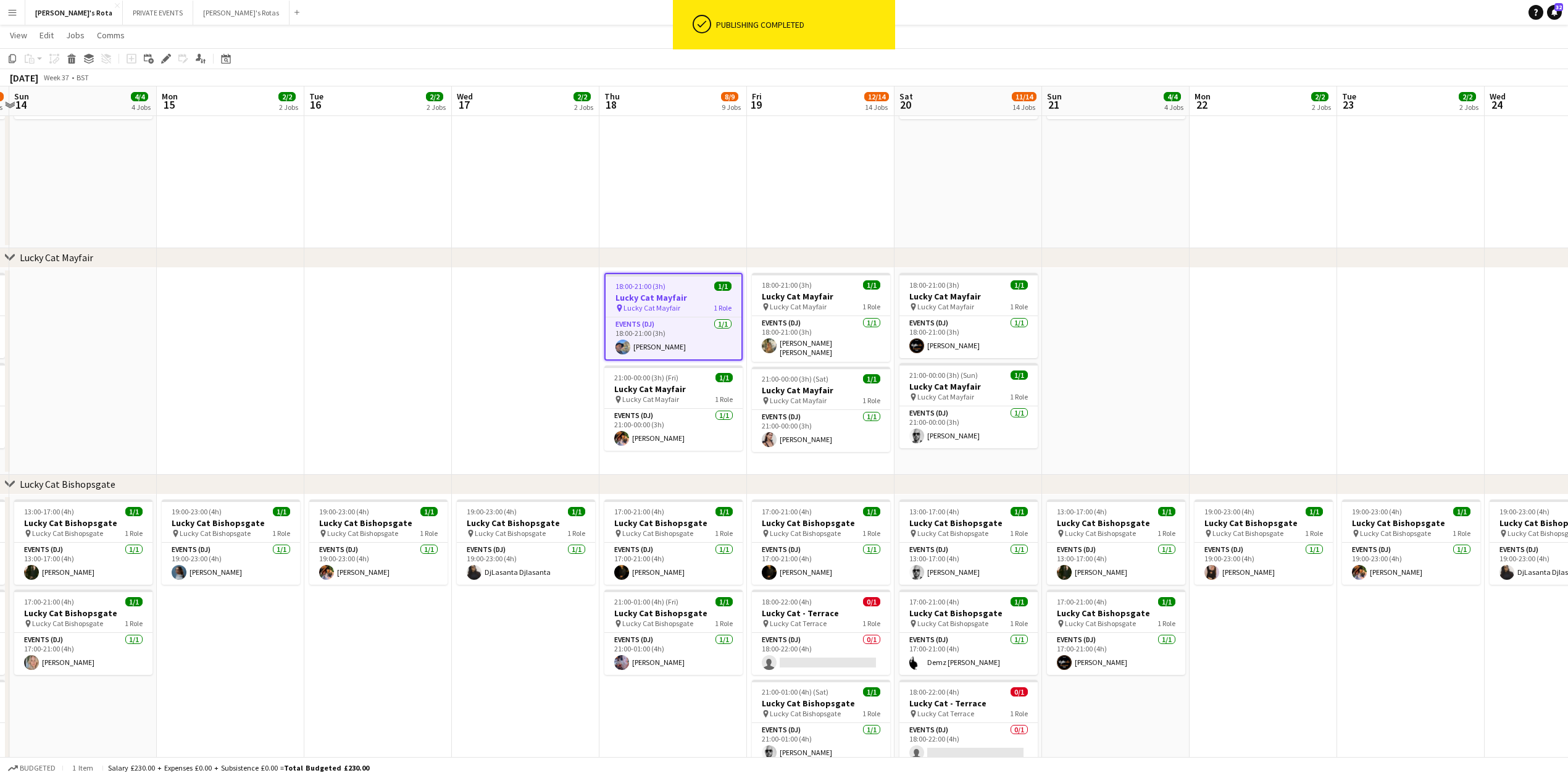
click at [470, 349] on app-date-cell at bounding box center [525, 371] width 147 height 207
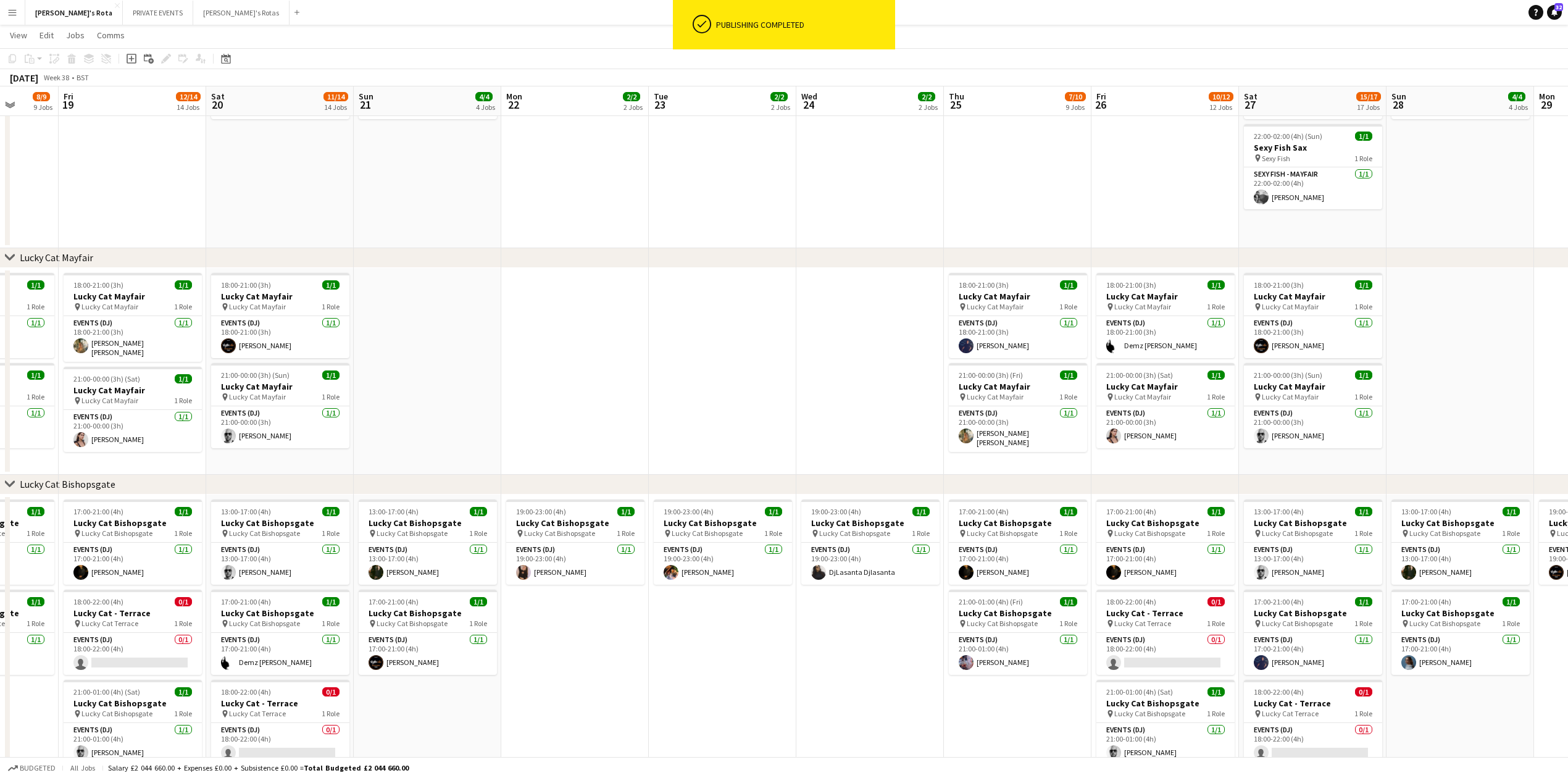
drag, startPoint x: 1284, startPoint y: 347, endPoint x: 596, endPoint y: 352, distance: 688.0
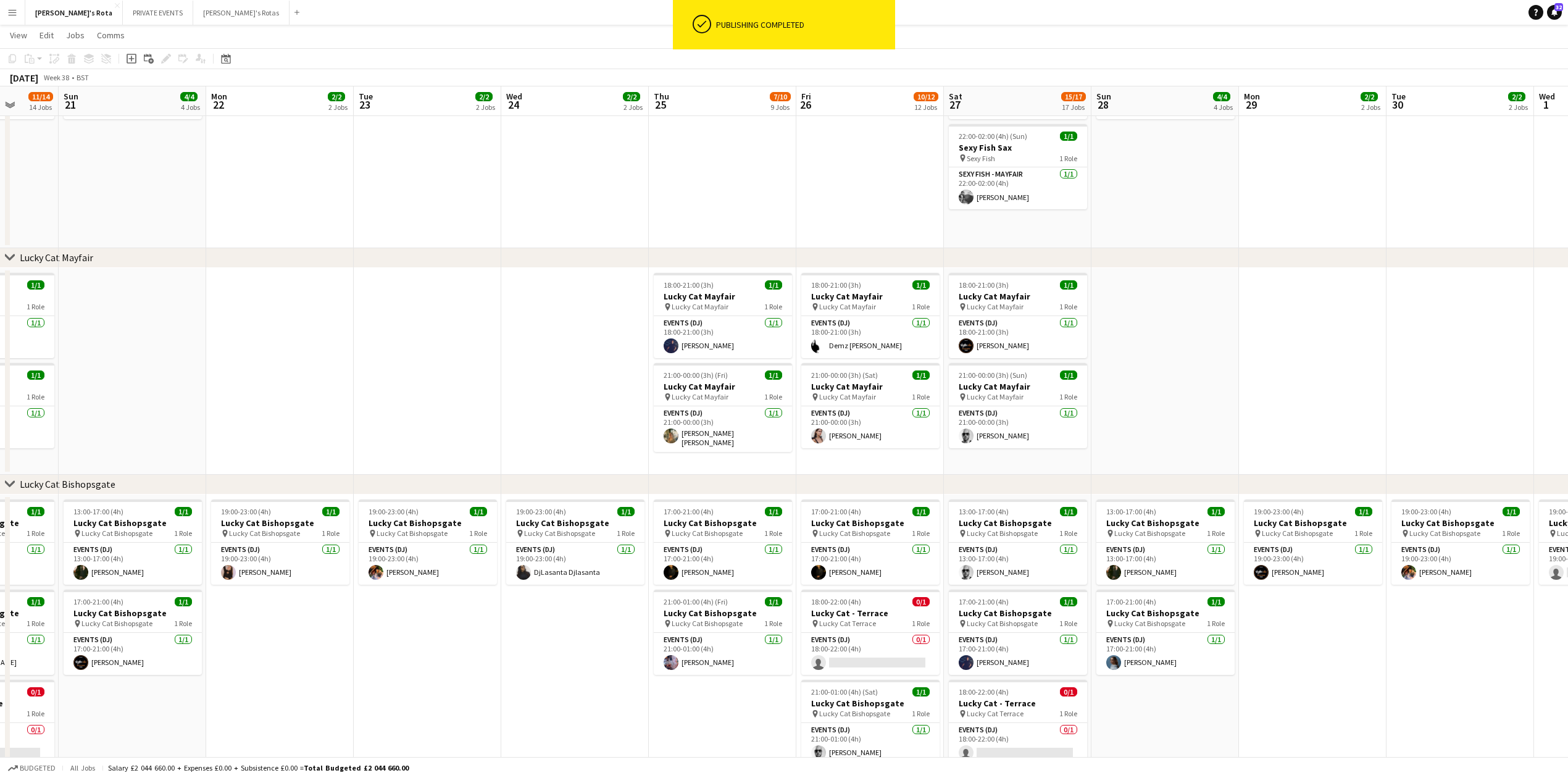
scroll to position [0, 516]
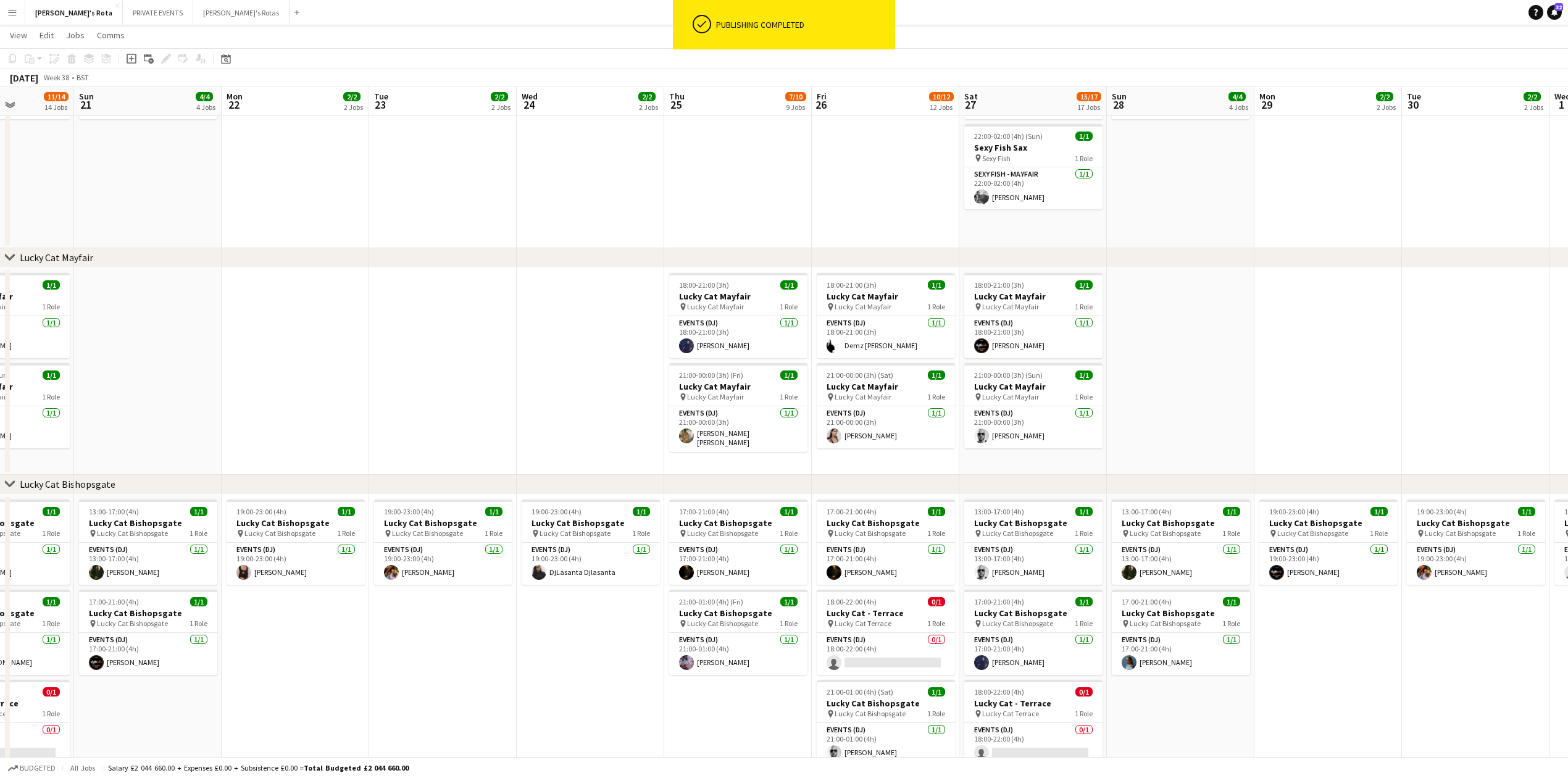
drag, startPoint x: 782, startPoint y: 356, endPoint x: 502, endPoint y: 365, distance: 280.1
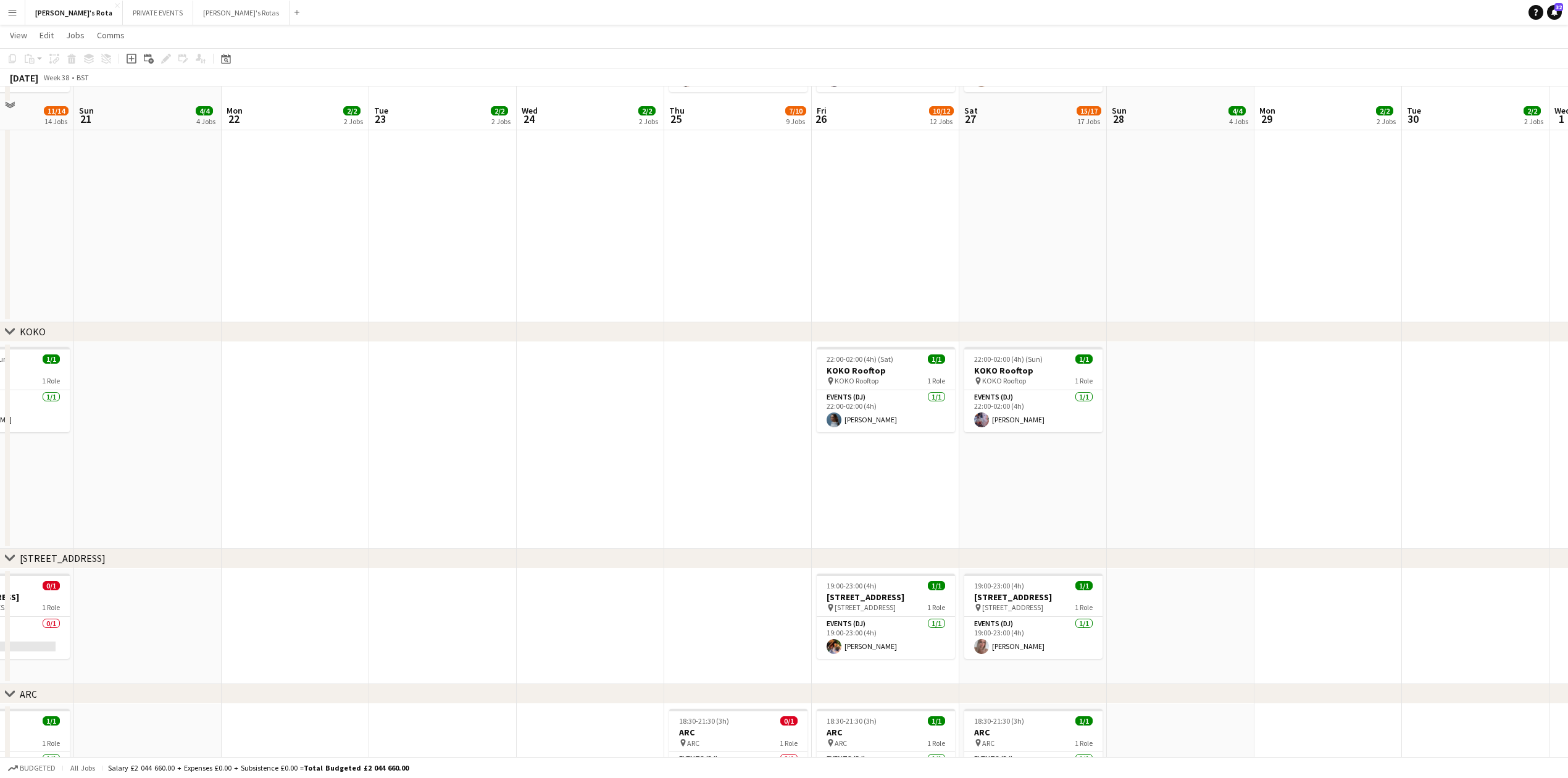
scroll to position [1729, 0]
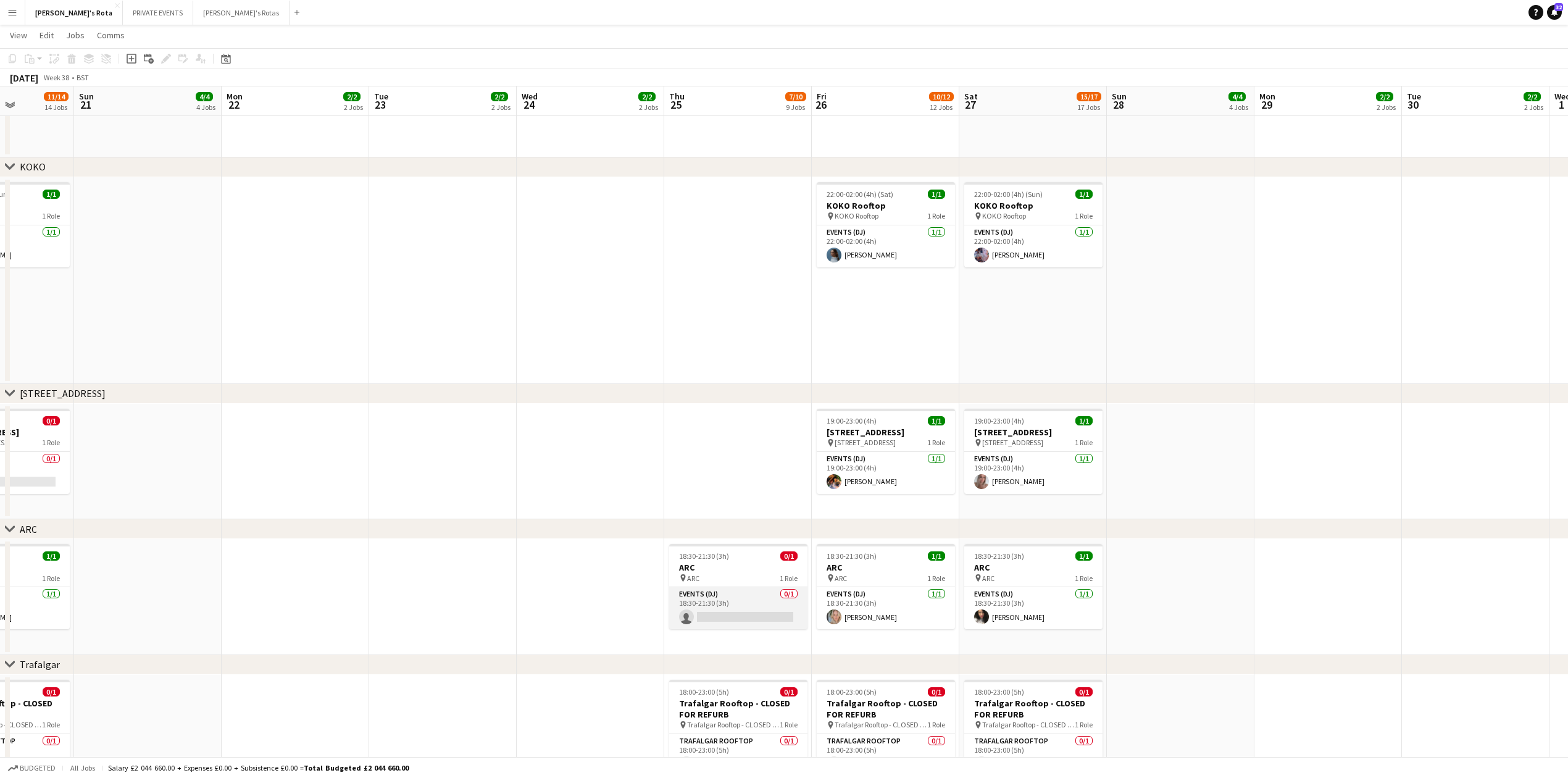
click at [701, 611] on app-card-role "Events (DJ) 0/1 18:30-21:30 (3h) single-neutral-actions" at bounding box center [739, 608] width 138 height 42
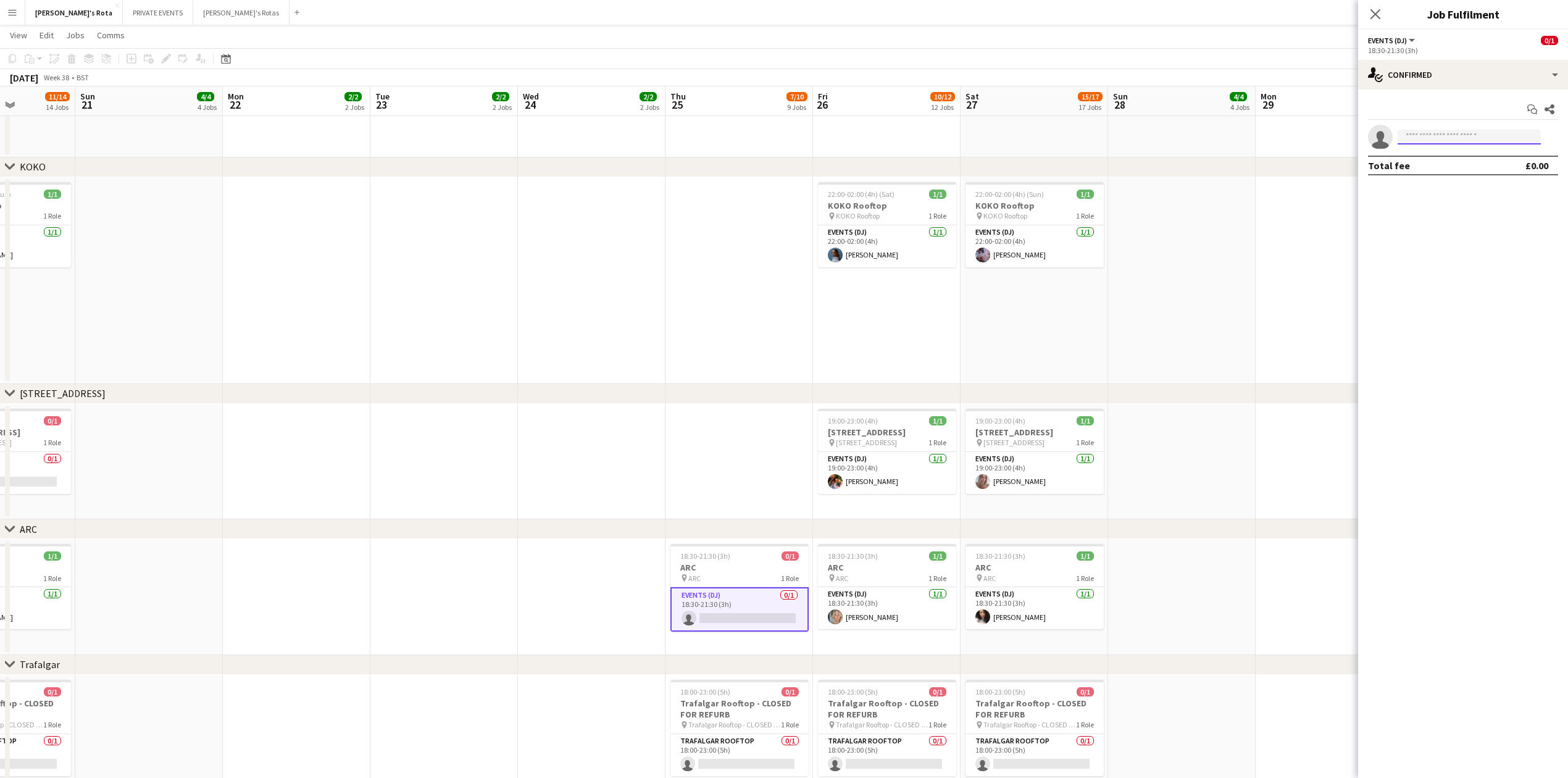
drag, startPoint x: 1453, startPoint y: 132, endPoint x: 1445, endPoint y: 142, distance: 12.8
click at [1450, 137] on input at bounding box center [1470, 137] width 143 height 15
click at [713, 276] on app-date-cell at bounding box center [739, 280] width 147 height 207
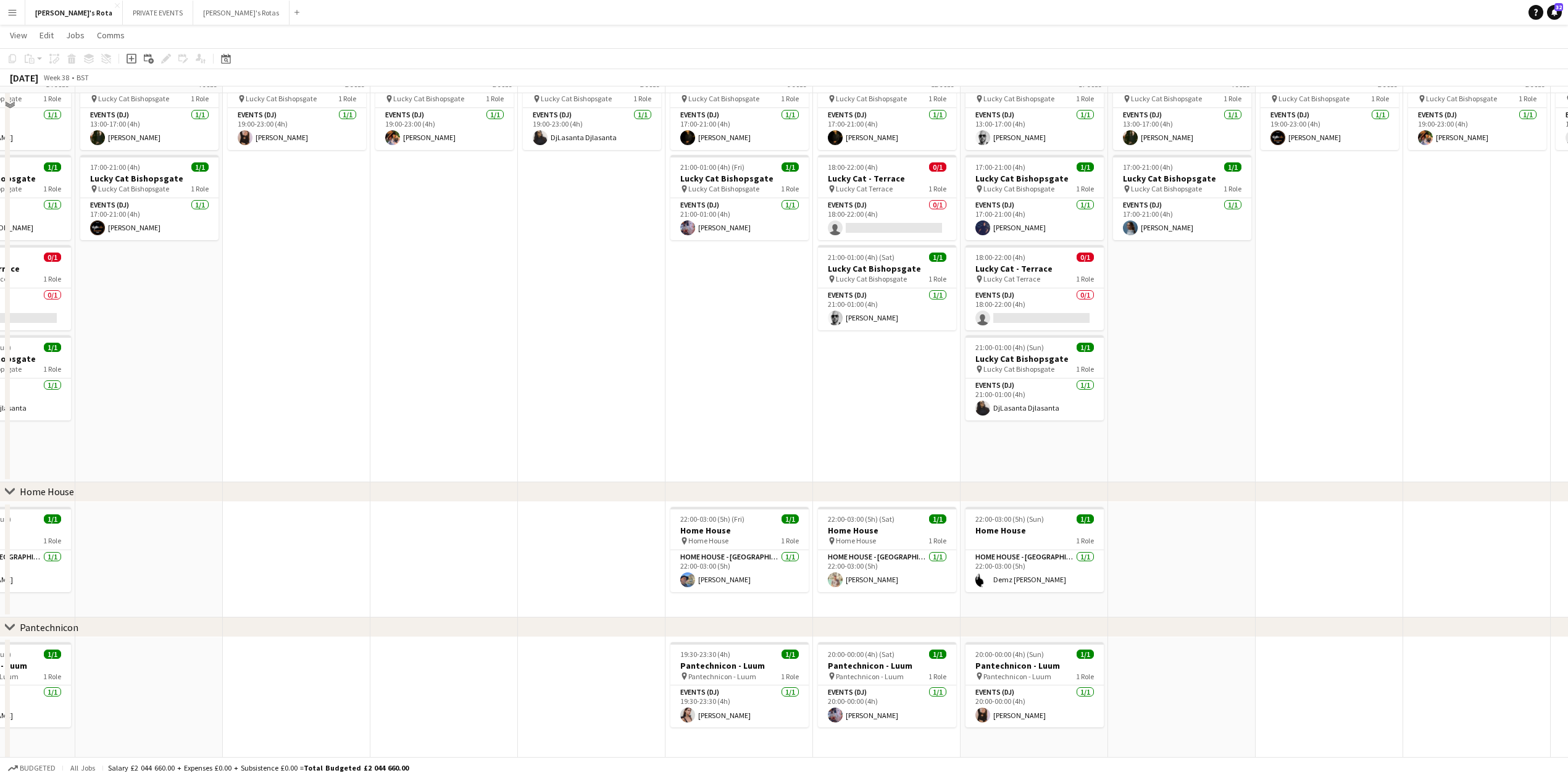
scroll to position [906, 0]
